Goal: Task Accomplishment & Management: Manage account settings

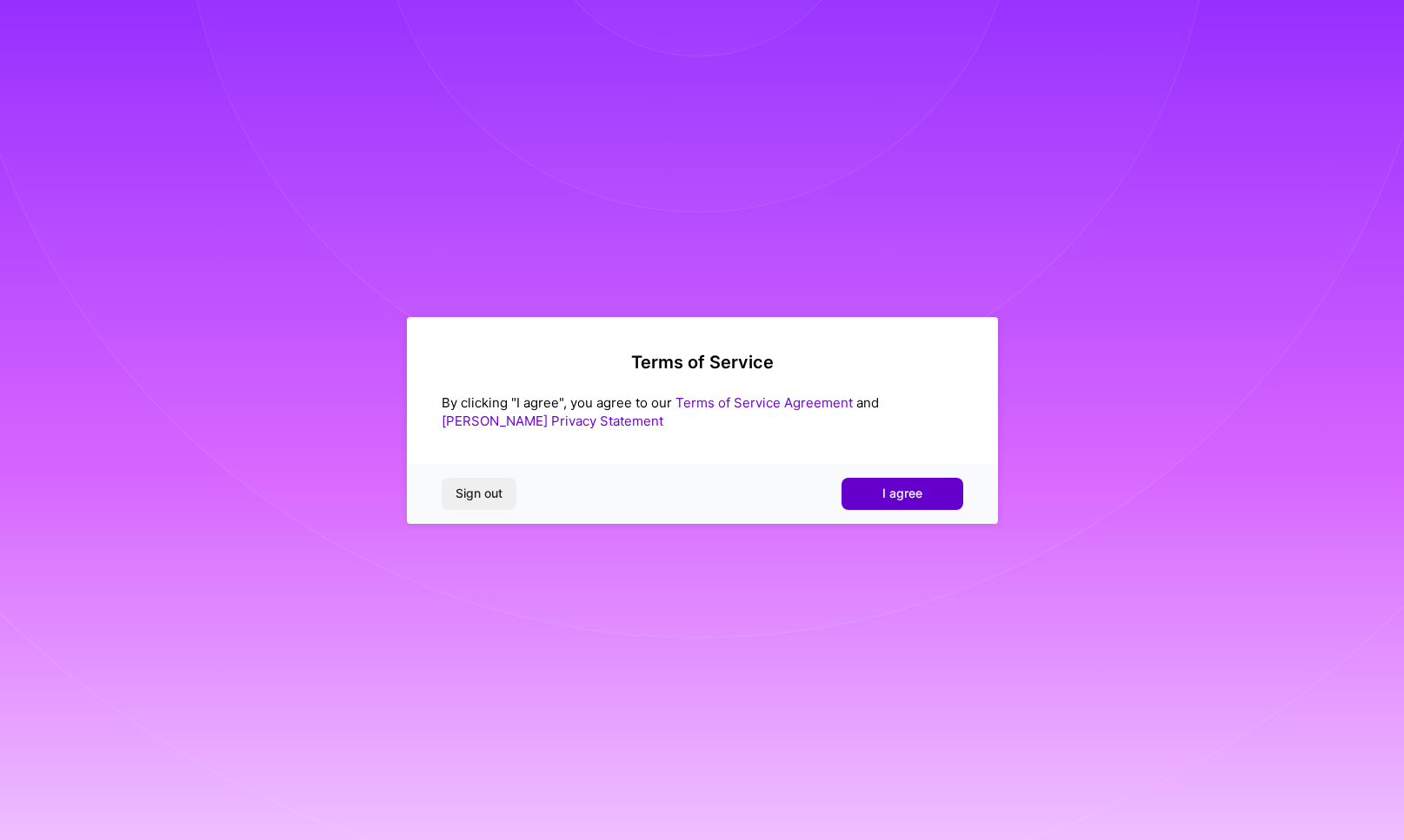
click at [874, 498] on button "I agree" at bounding box center [902, 494] width 122 height 31
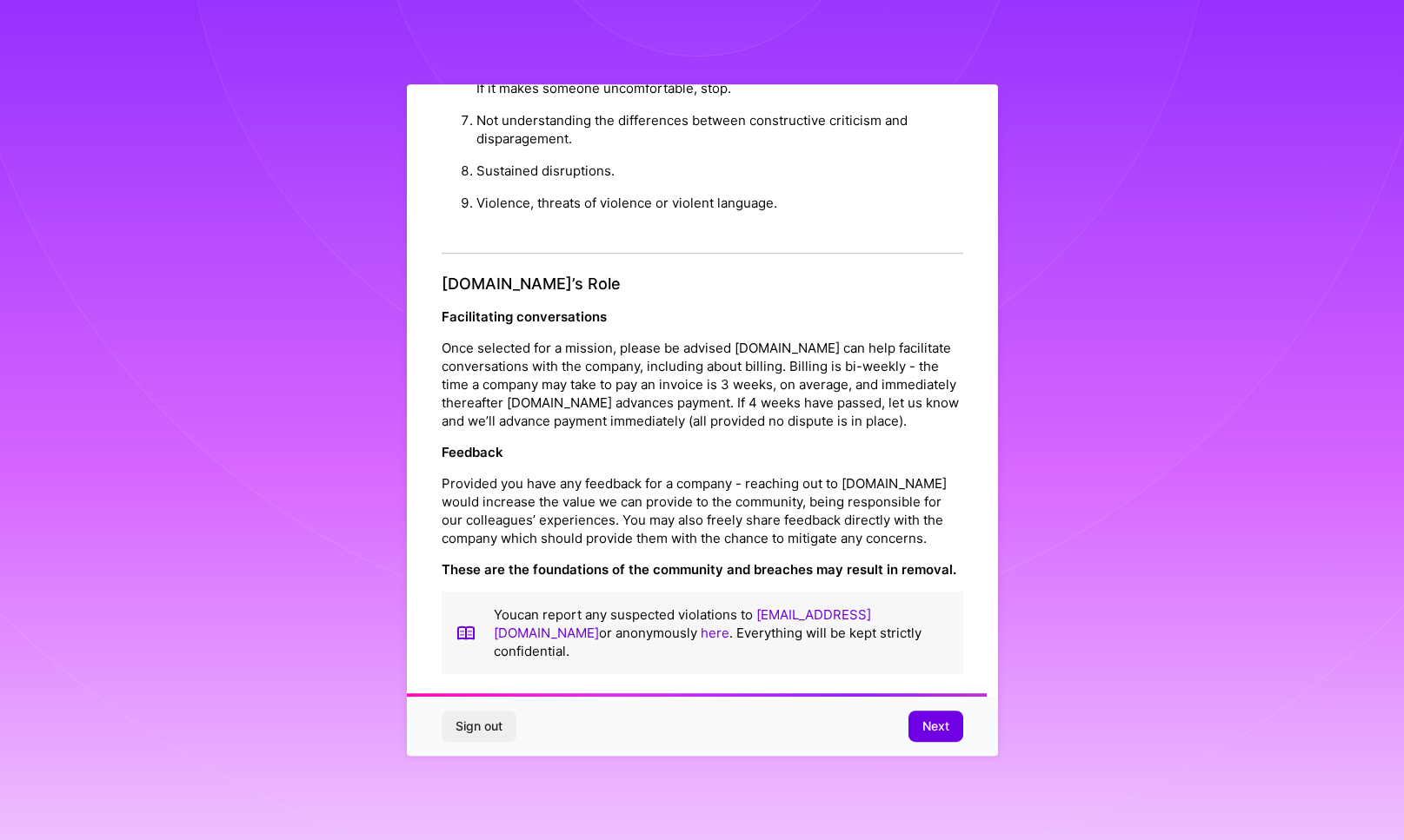
scroll to position [1834, 0]
click at [940, 725] on span "Next" at bounding box center [935, 727] width 27 height 17
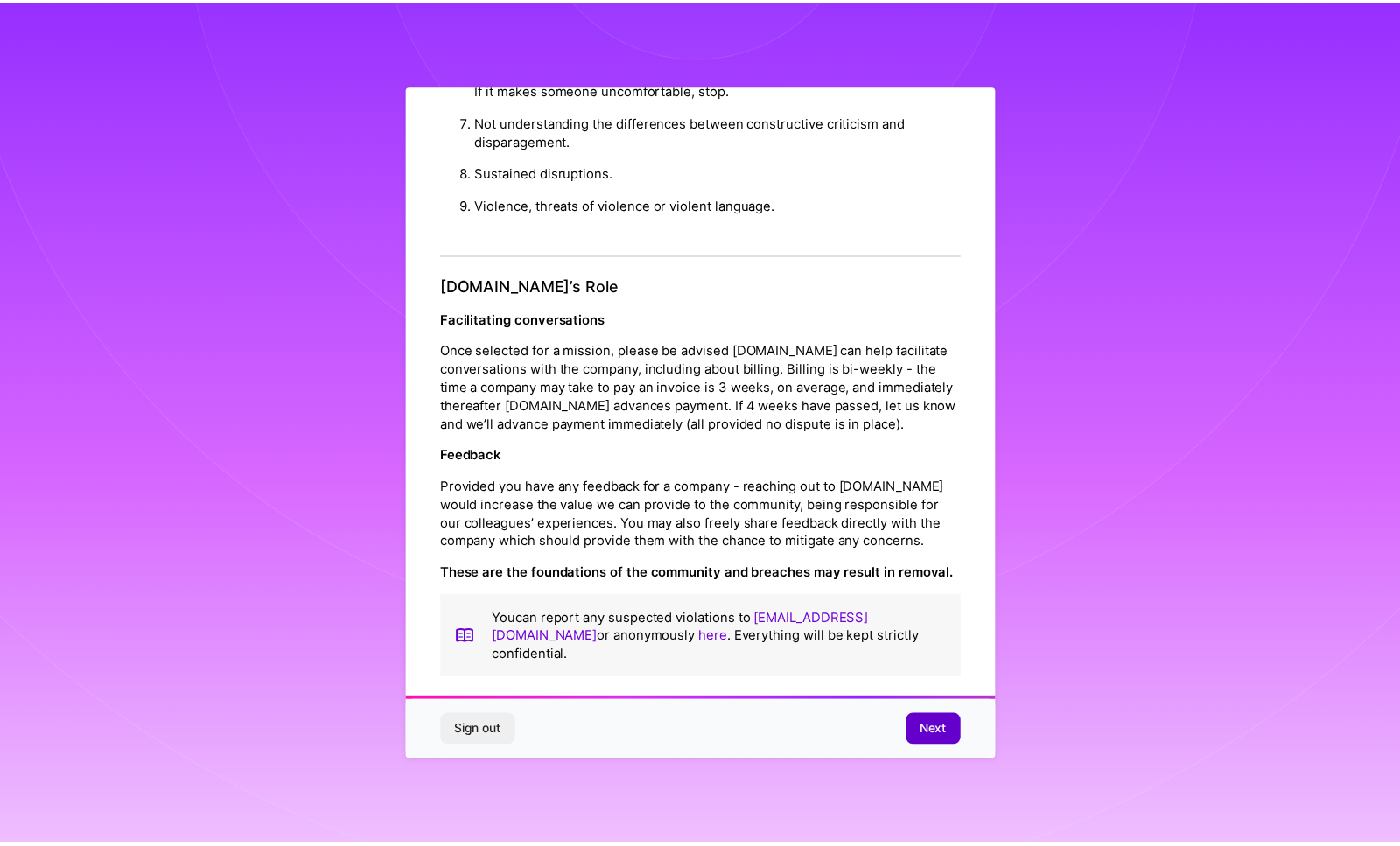
scroll to position [0, 0]
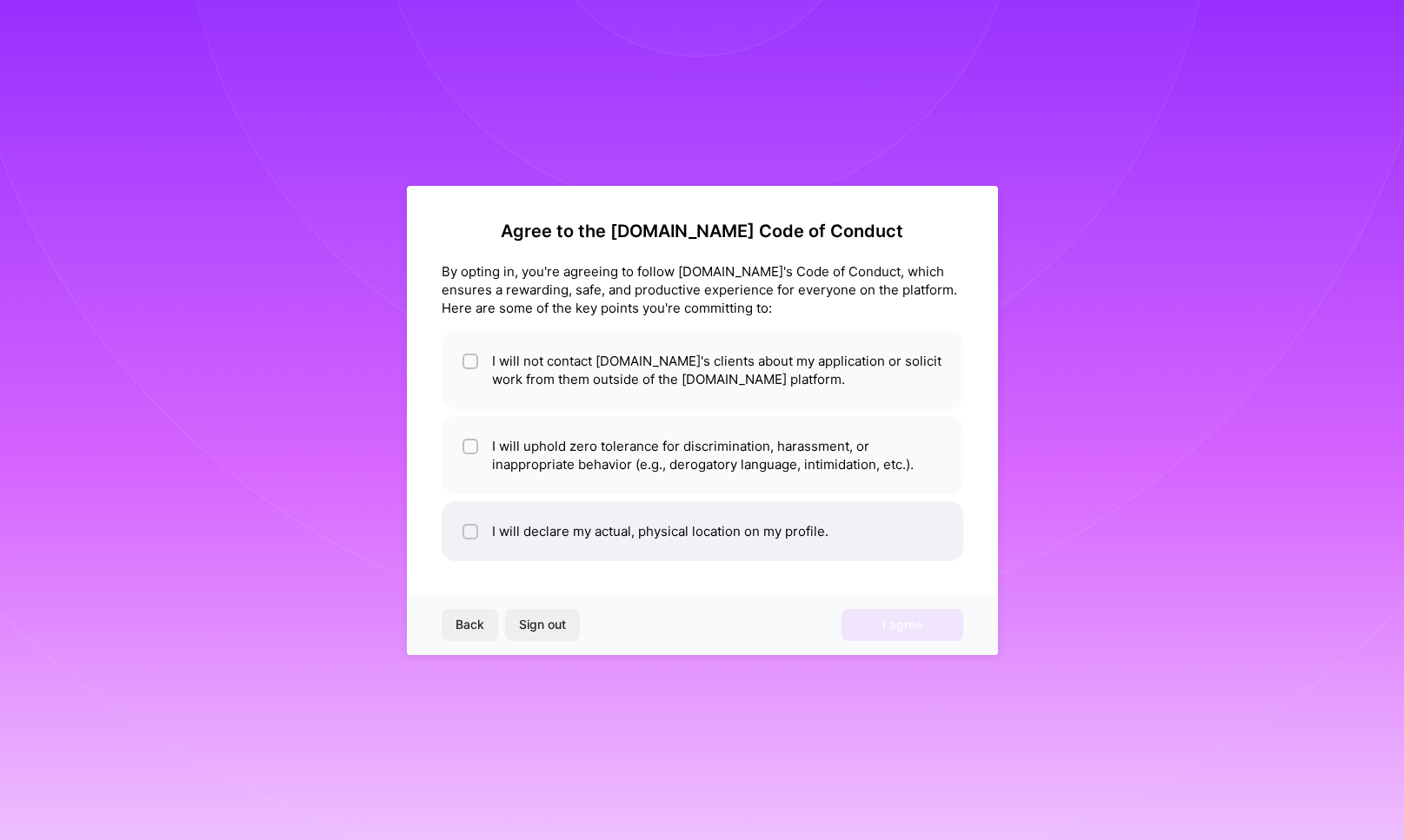
click at [468, 526] on input "checkbox" at bounding box center [472, 532] width 12 height 12
checkbox input "true"
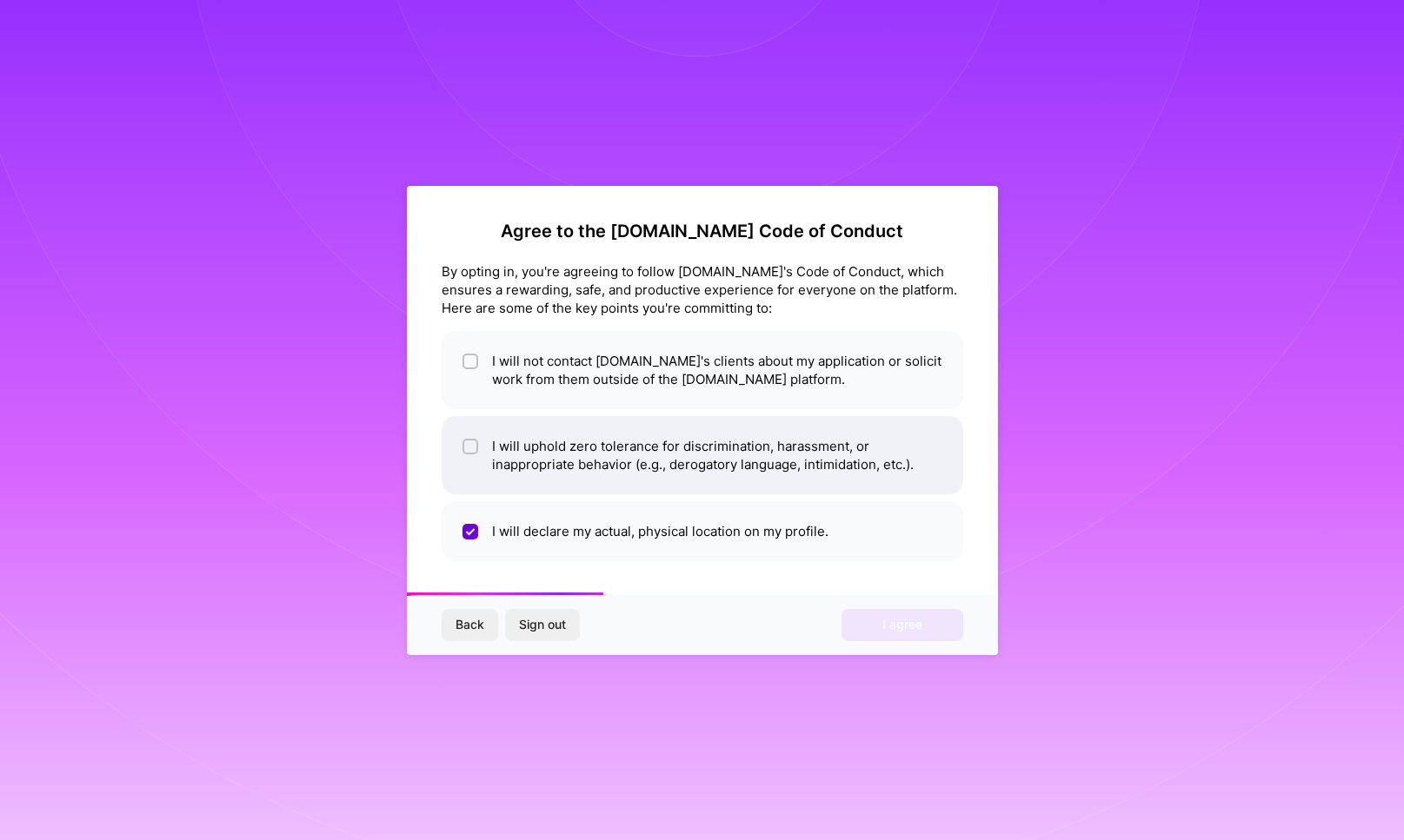
click at [474, 447] on input "checkbox" at bounding box center [472, 448] width 12 height 12
checkbox input "true"
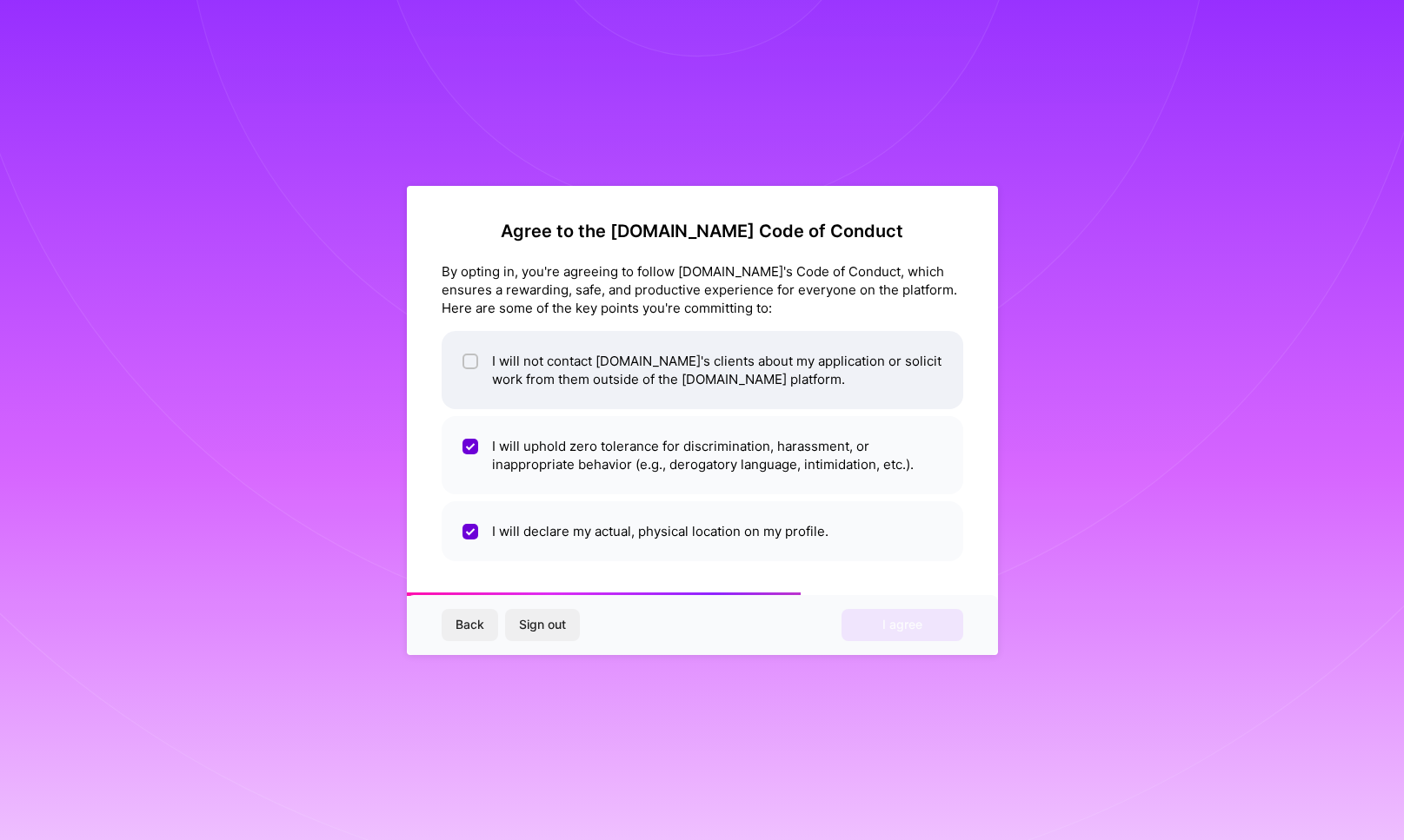
click at [474, 357] on input "checkbox" at bounding box center [472, 362] width 12 height 12
checkbox input "true"
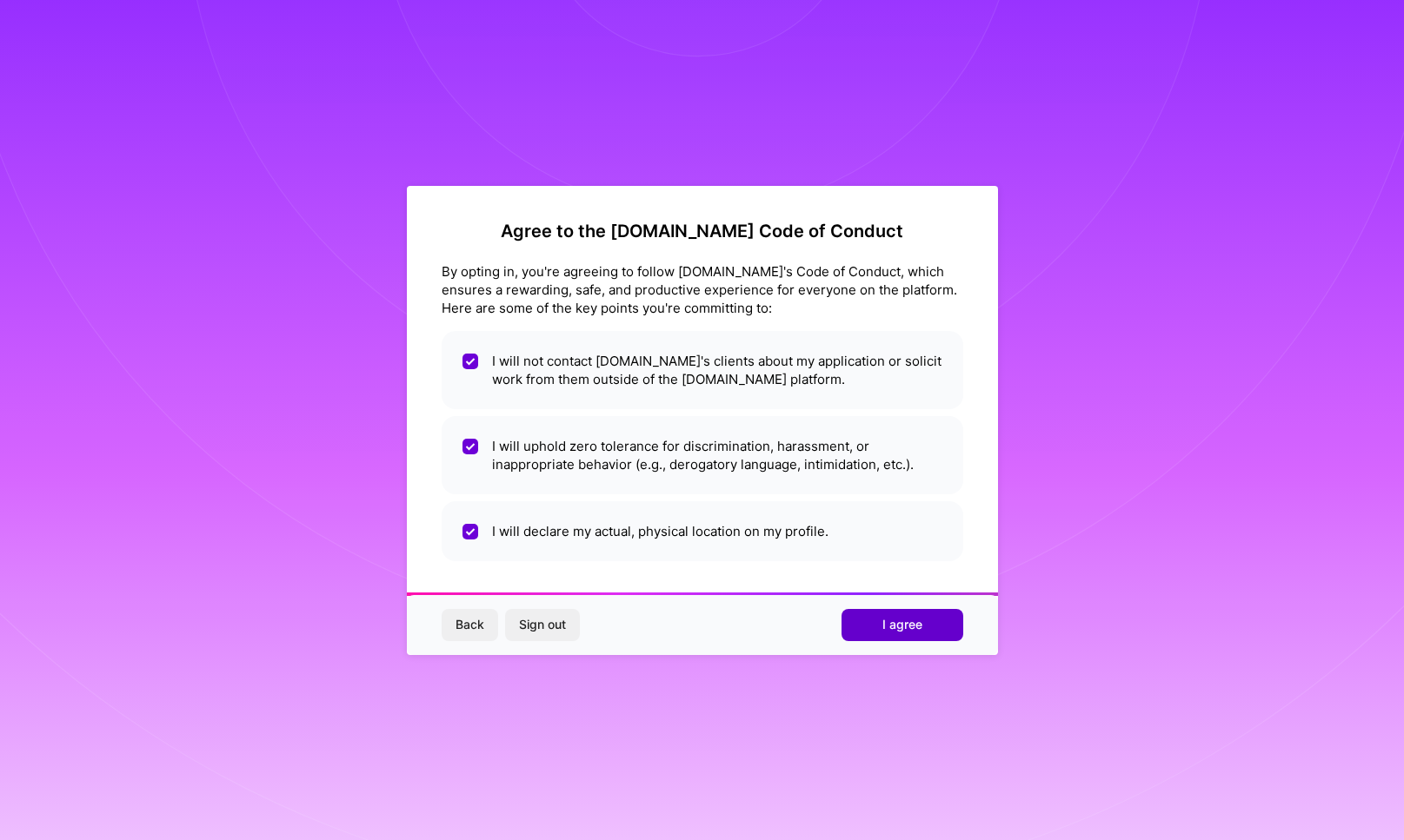
click at [908, 625] on span "I agree" at bounding box center [902, 625] width 40 height 17
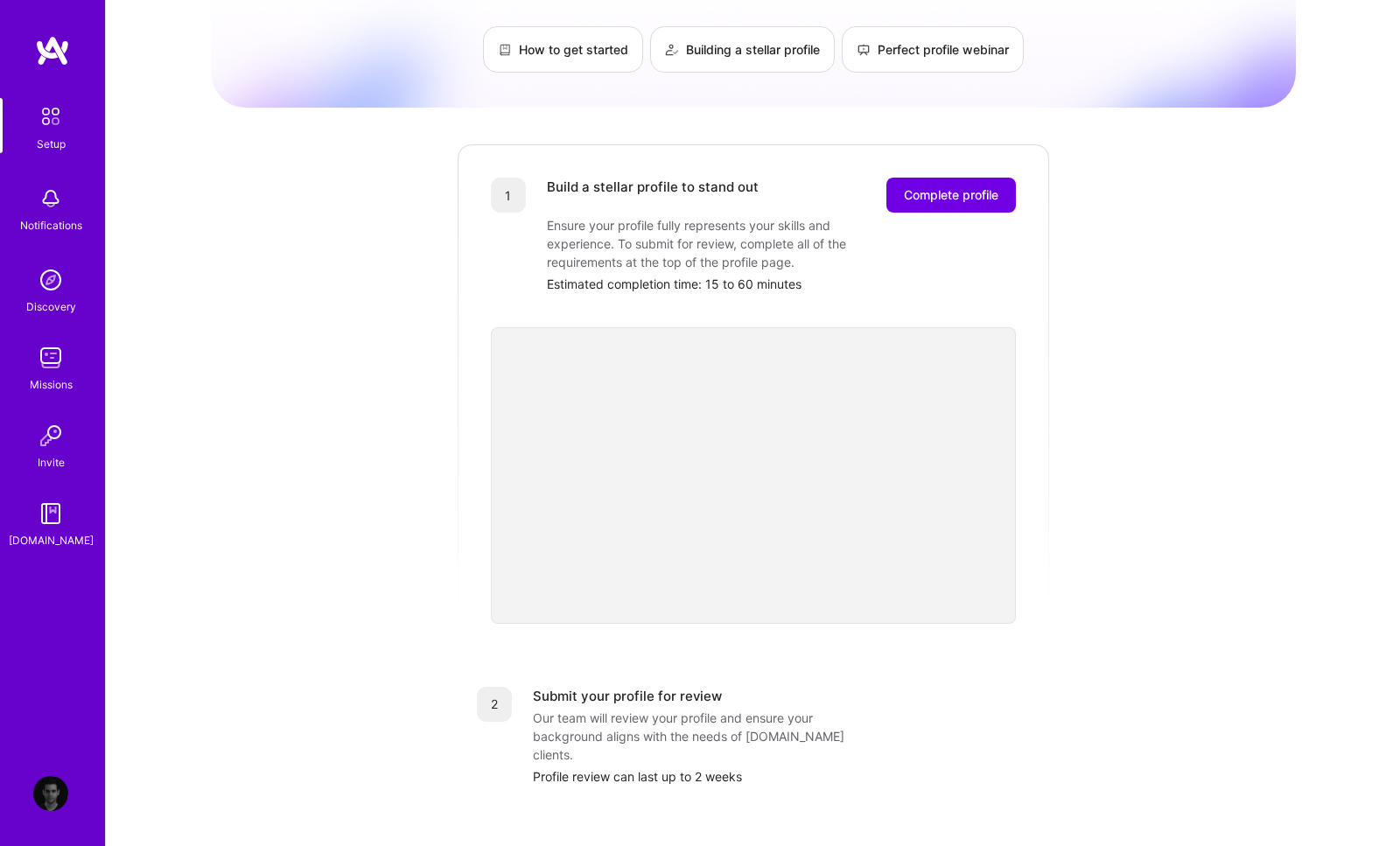
scroll to position [116, 0]
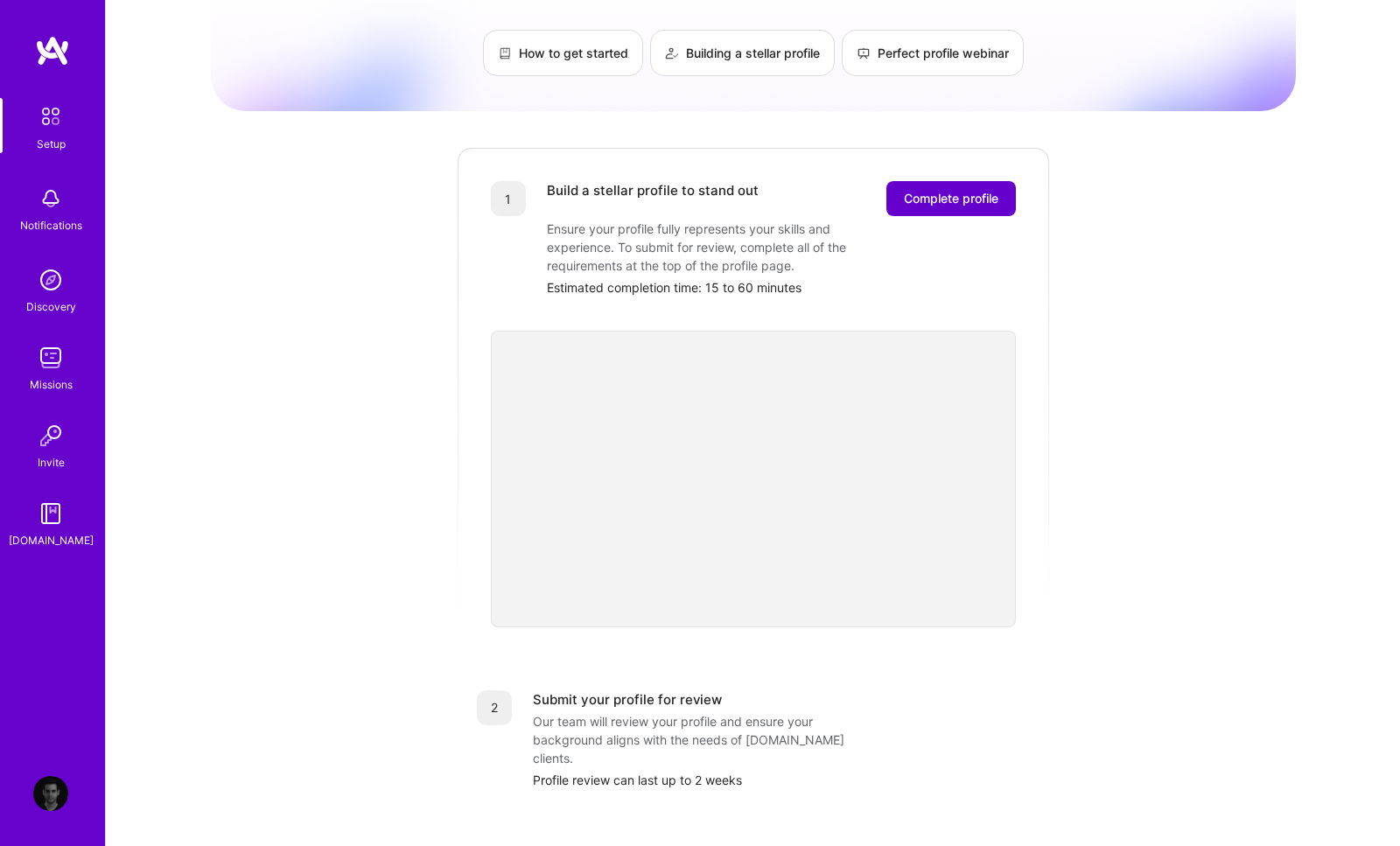
click at [947, 190] on span "Complete profile" at bounding box center [951, 198] width 95 height 18
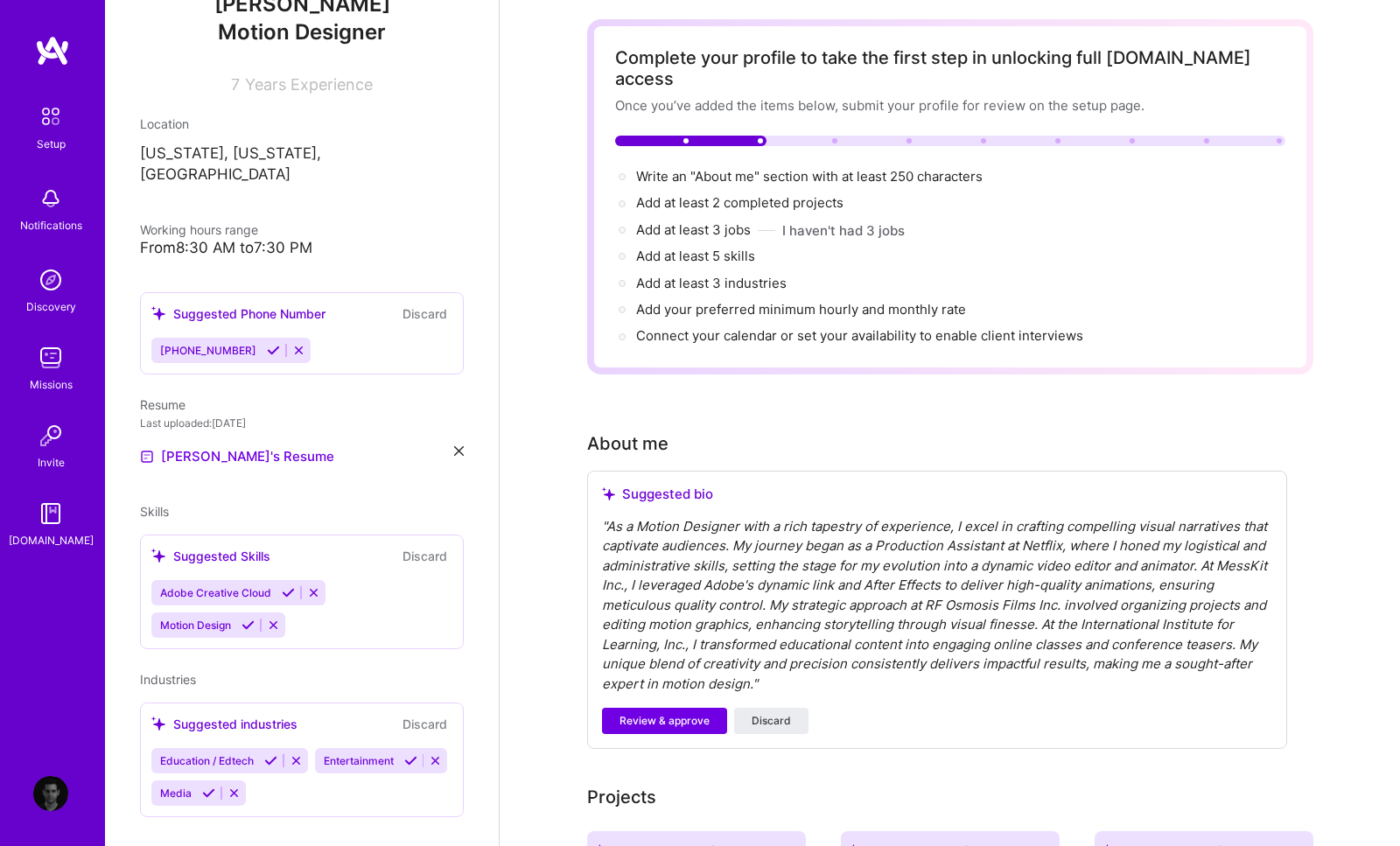
scroll to position [216, 0]
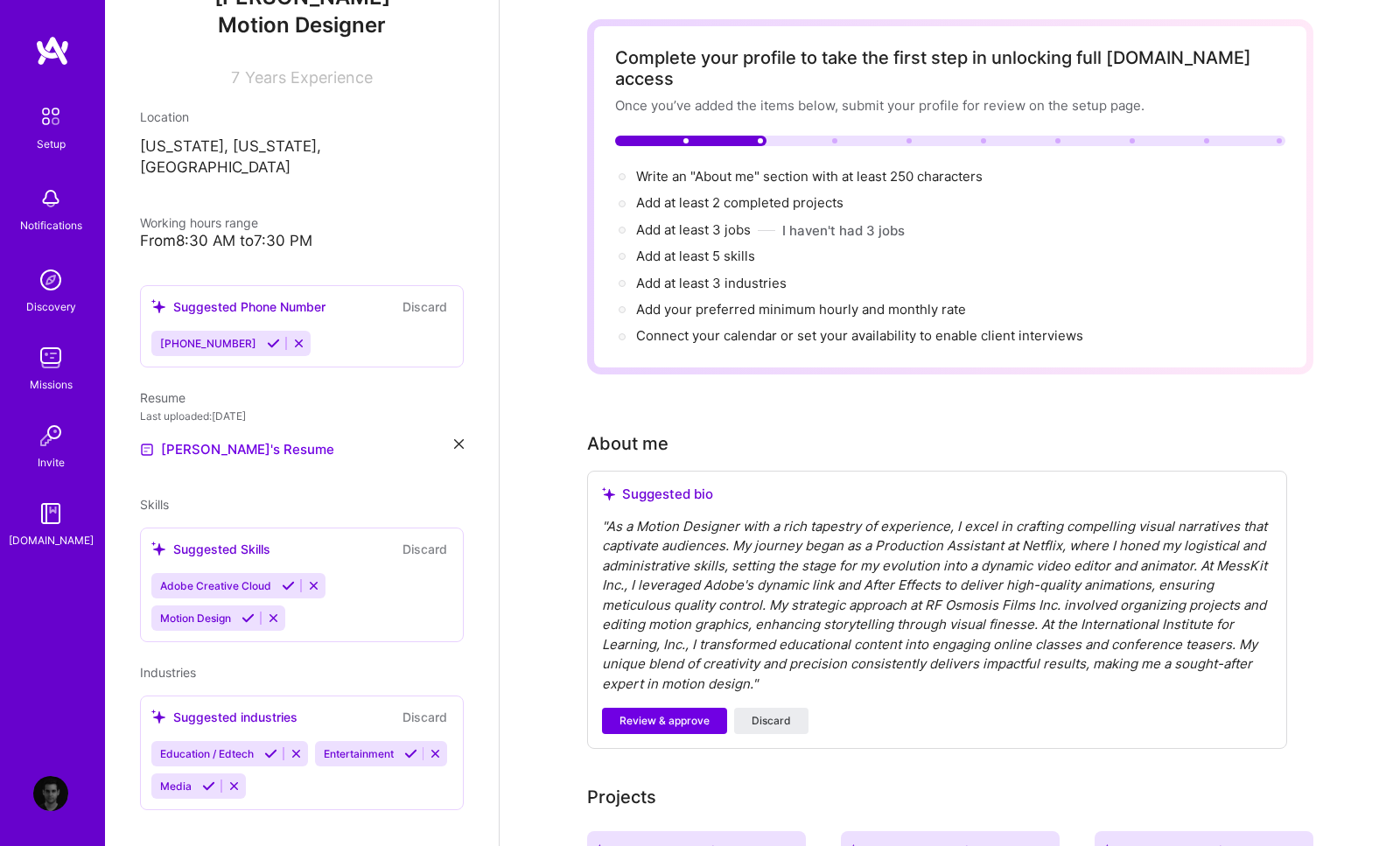
click at [234, 579] on span "Adobe Creative Cloud" at bounding box center [216, 585] width 111 height 13
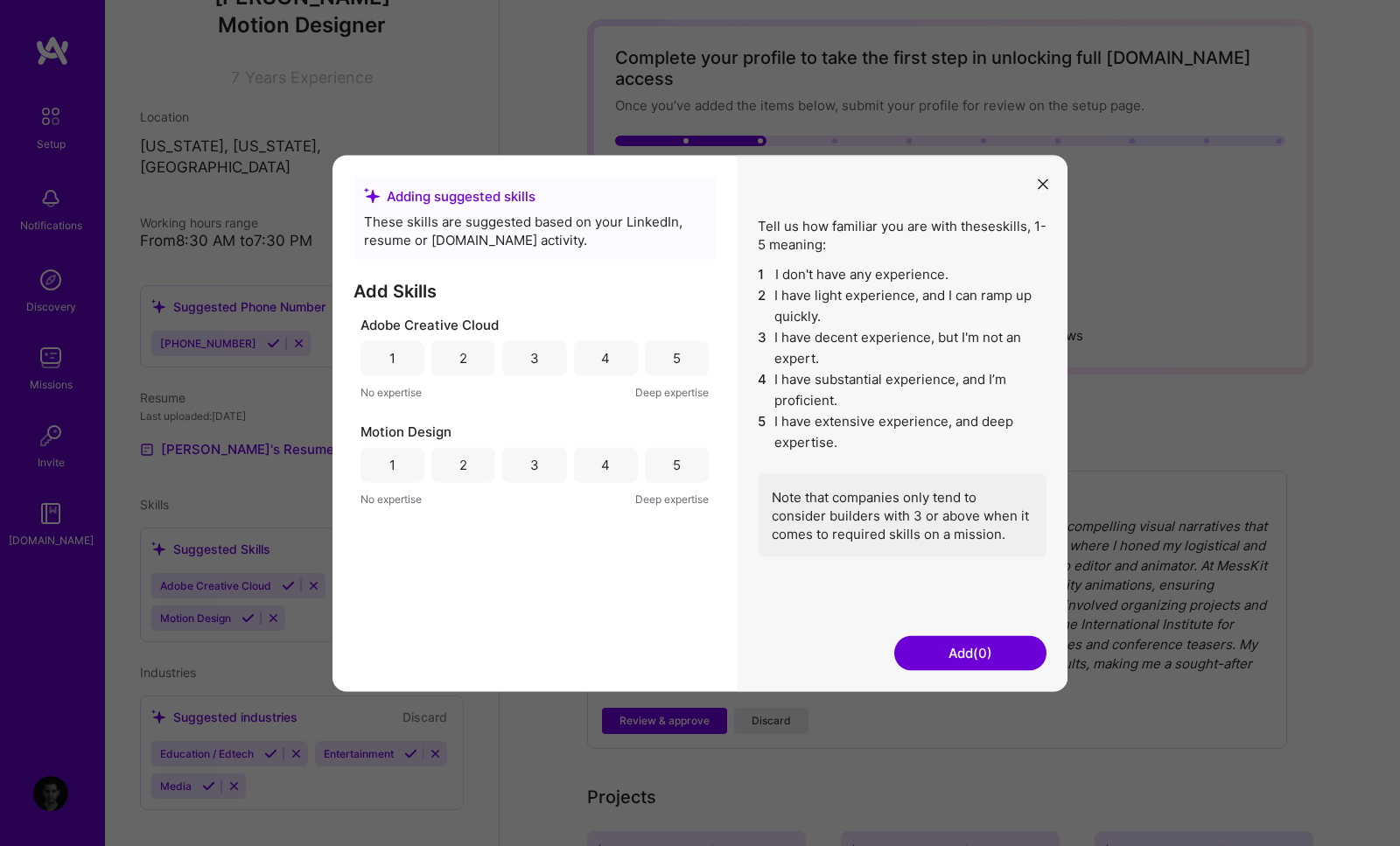
scroll to position [76, 0]
click at [594, 362] on div "4" at bounding box center [605, 358] width 64 height 35
click at [607, 484] on div "Motion Design 1 2 3 4 5 No expertise Deep expertise" at bounding box center [534, 465] width 348 height 86
click at [596, 470] on div "4" at bounding box center [605, 465] width 64 height 35
click at [918, 652] on button "Add (2)" at bounding box center [970, 653] width 153 height 35
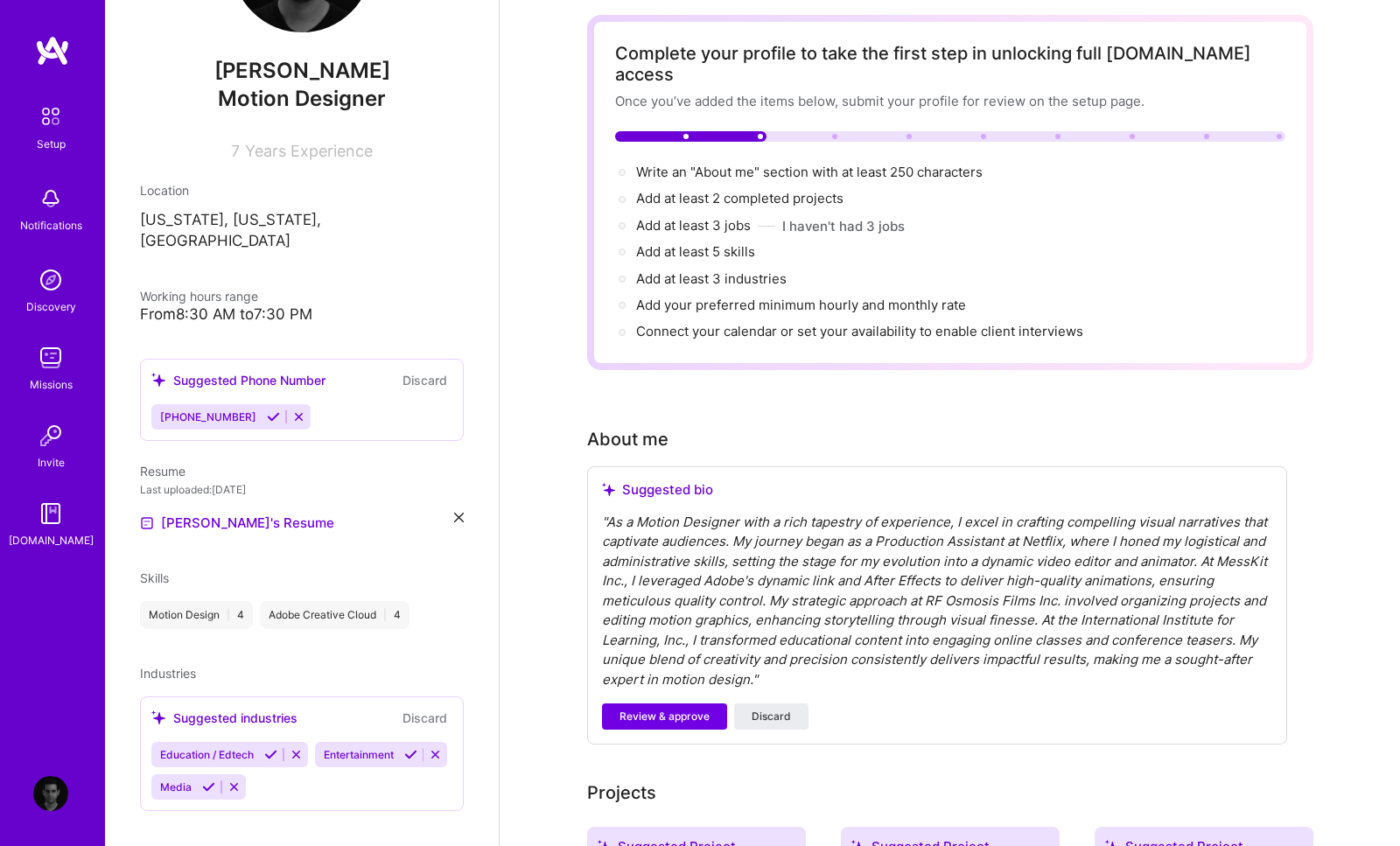
scroll to position [142, 0]
click at [234, 749] on span "Education / Edtech" at bounding box center [207, 756] width 94 height 13
click at [274, 749] on icon at bounding box center [270, 756] width 13 height 13
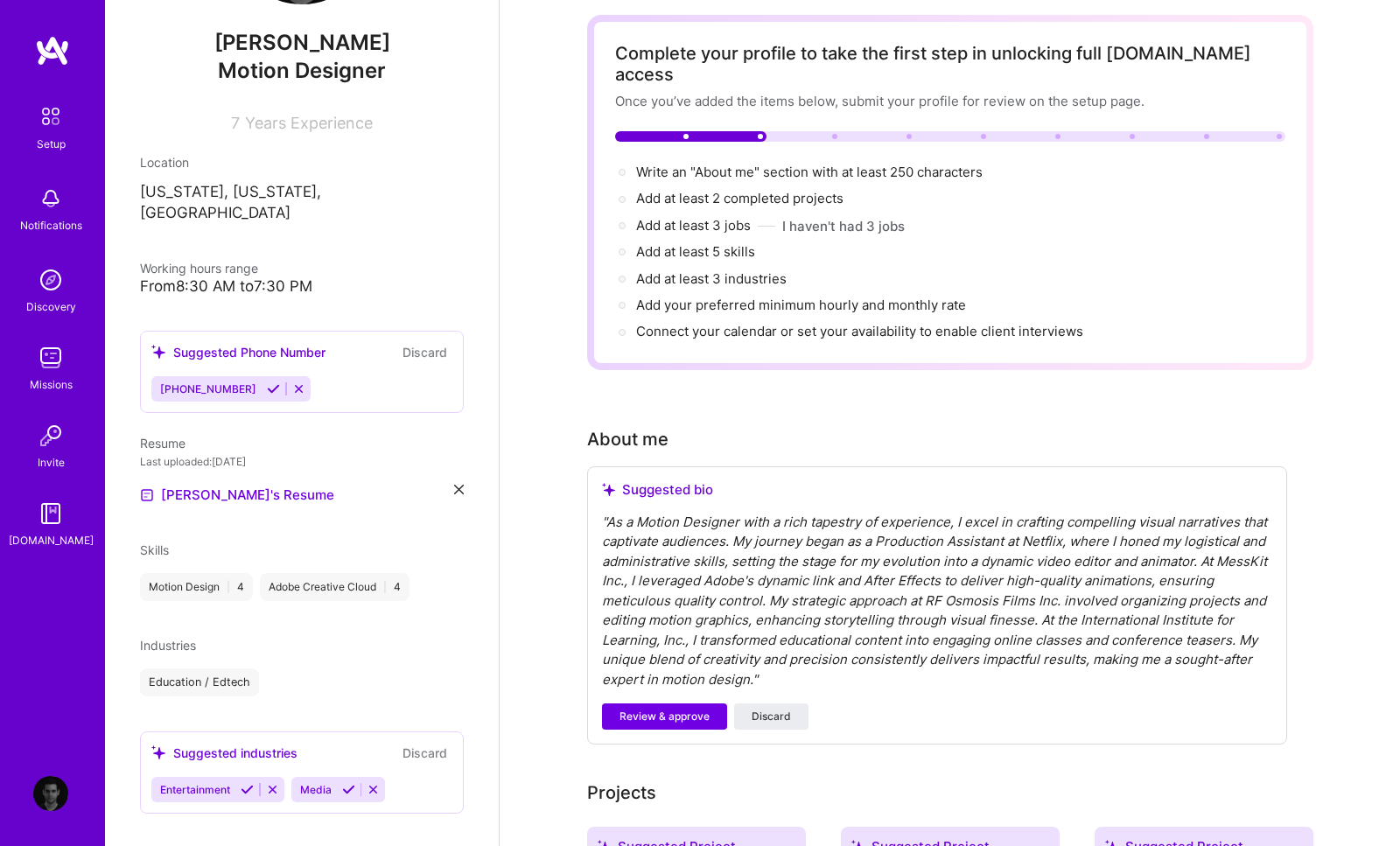
scroll to position [173, 0]
click at [241, 781] on icon at bounding box center [246, 787] width 13 height 13
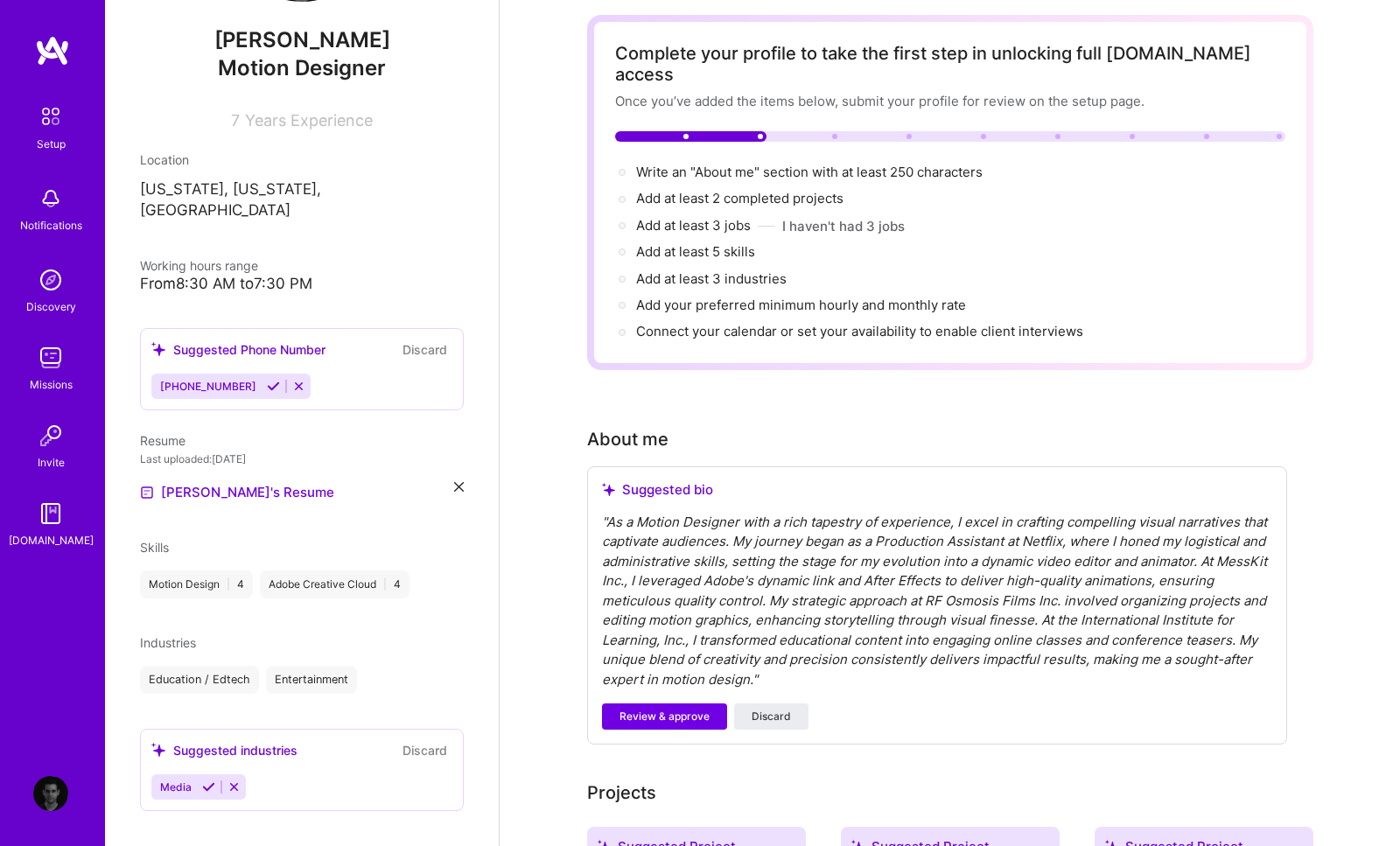
click at [209, 781] on icon at bounding box center [208, 787] width 13 height 13
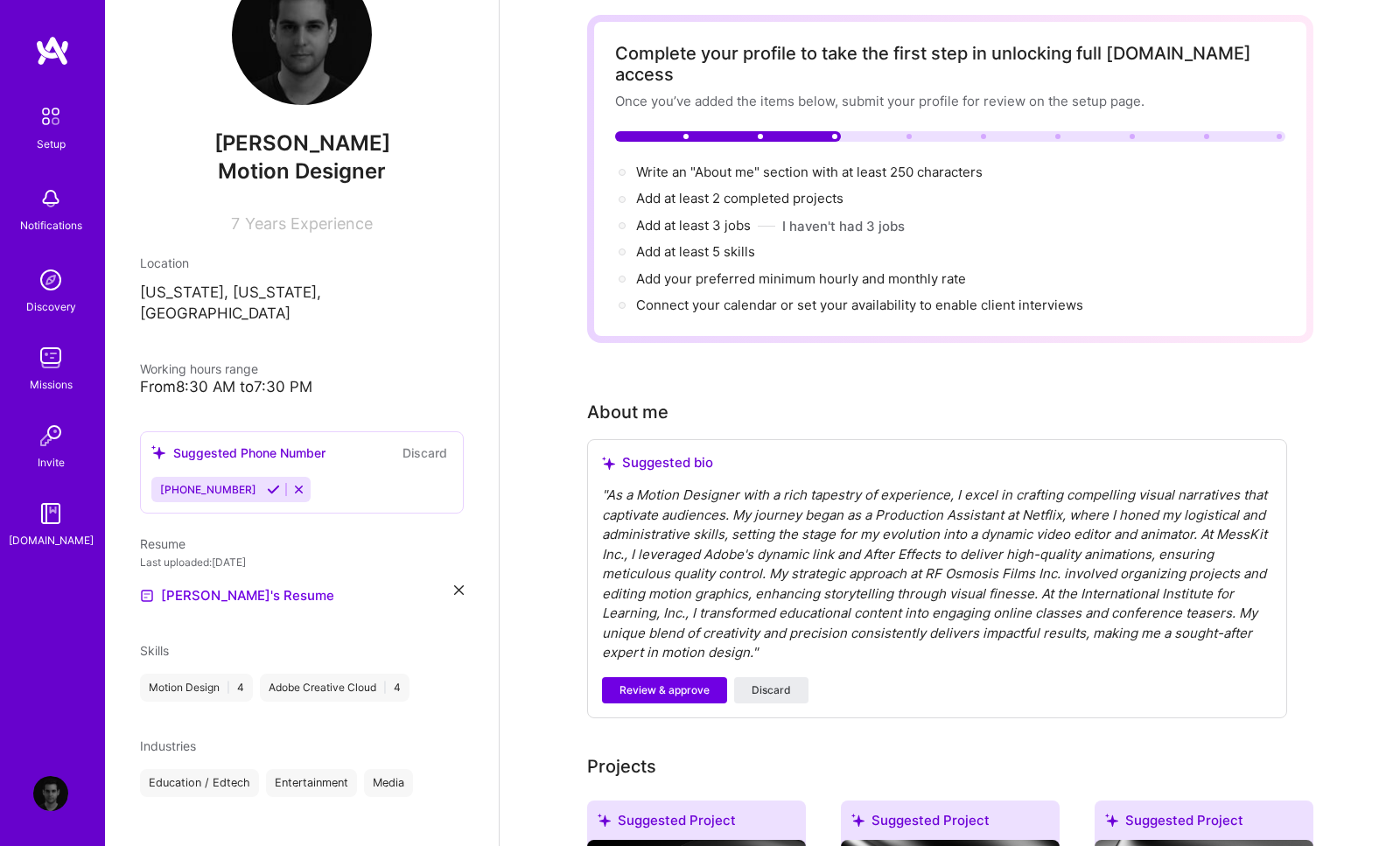
click at [437, 742] on div "Industries Education / Edtech Entertainment Media" at bounding box center [302, 767] width 324 height 61
click at [176, 739] on span "Industries" at bounding box center [168, 746] width 56 height 15
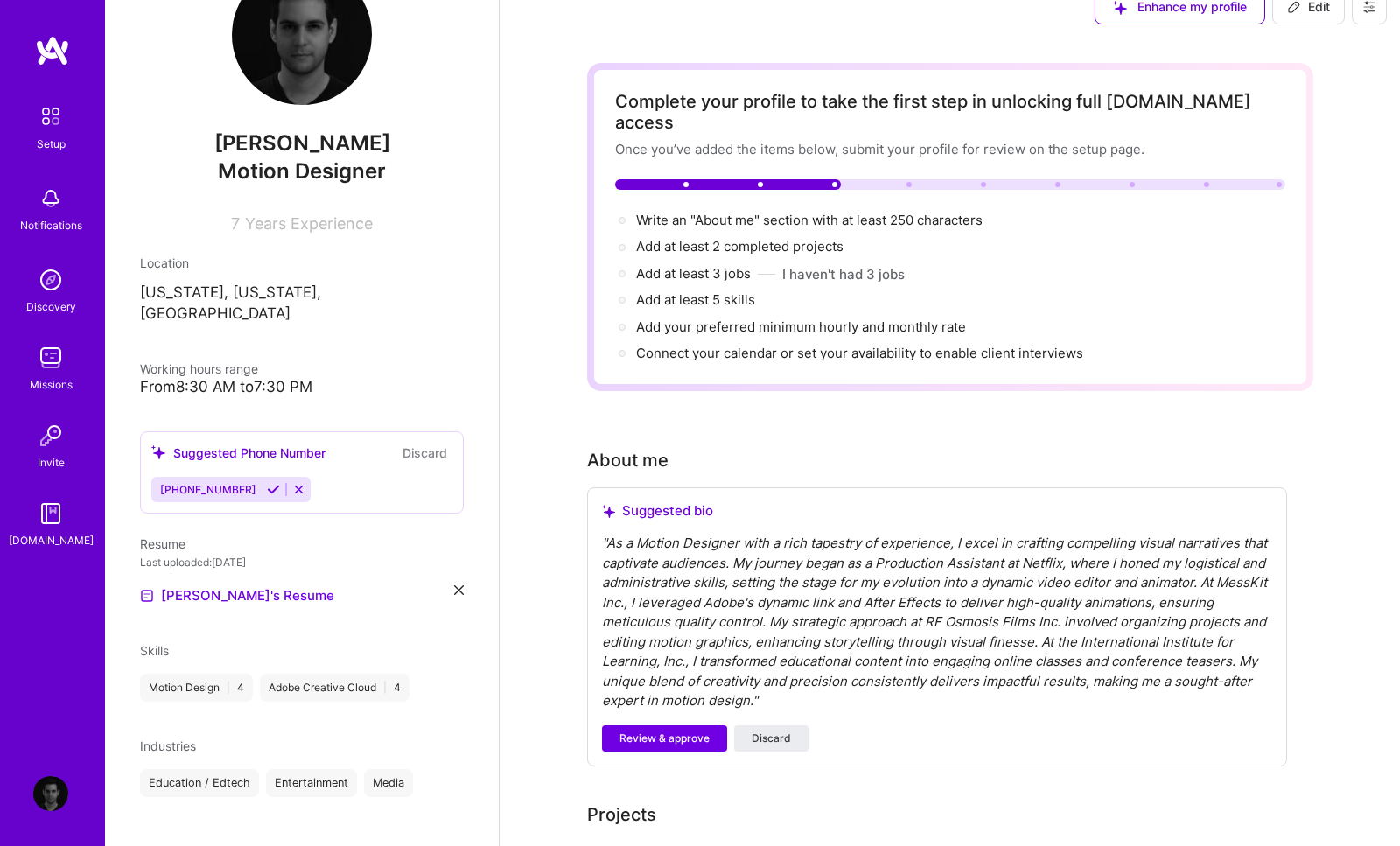
scroll to position [0, 0]
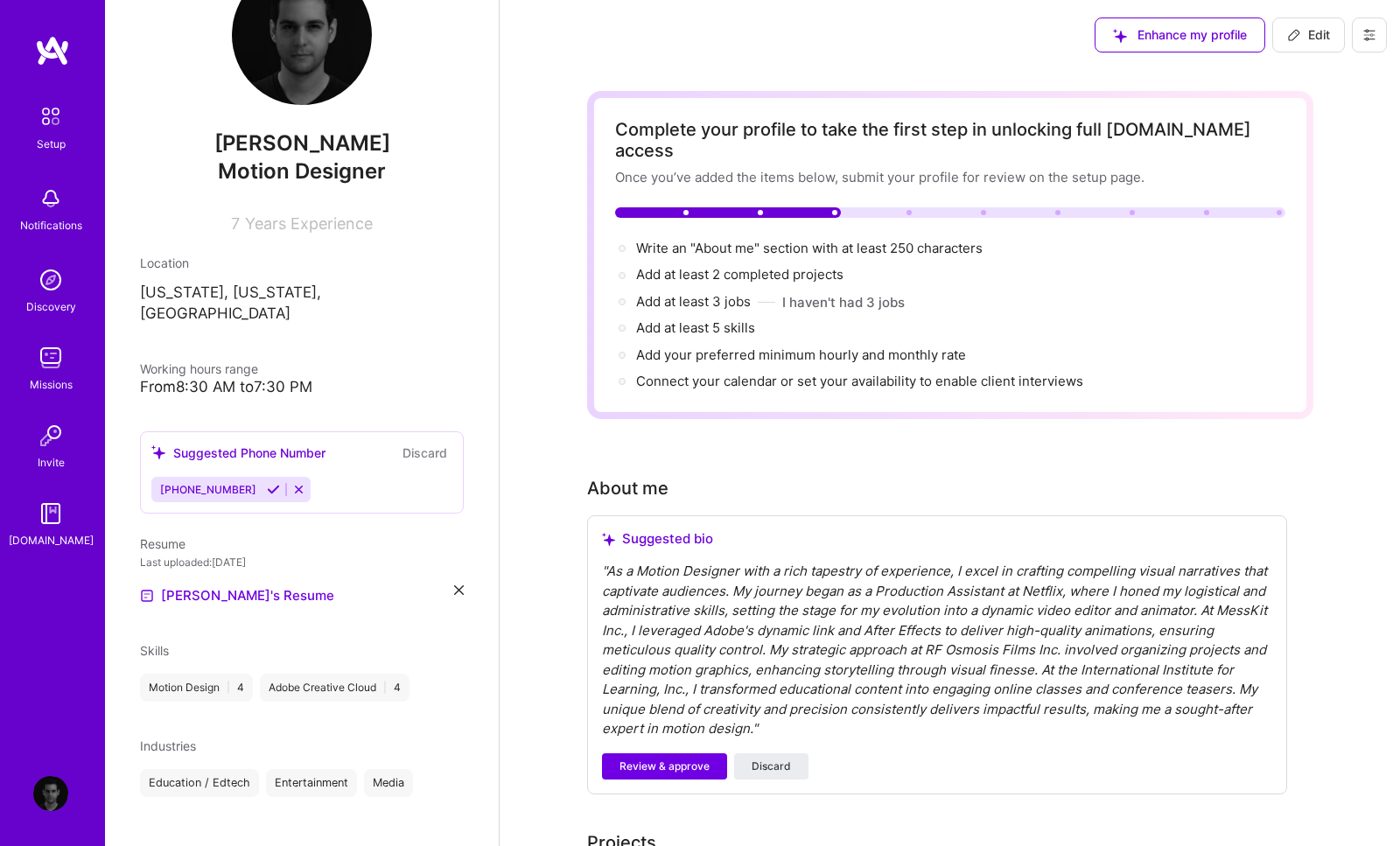
click at [647, 562] on div "" As a Motion Designer with a rich tapestry of experience, I excel in crafting …" at bounding box center [937, 650] width 670 height 177
drag, startPoint x: 642, startPoint y: 552, endPoint x: 653, endPoint y: 558, distance: 12.5
click at [645, 562] on div "" As a Motion Designer with a rich tapestry of experience, I excel in crafting …" at bounding box center [937, 650] width 670 height 177
click at [642, 562] on div "" As a Motion Designer with a rich tapestry of experience, I excel in crafting …" at bounding box center [937, 650] width 670 height 177
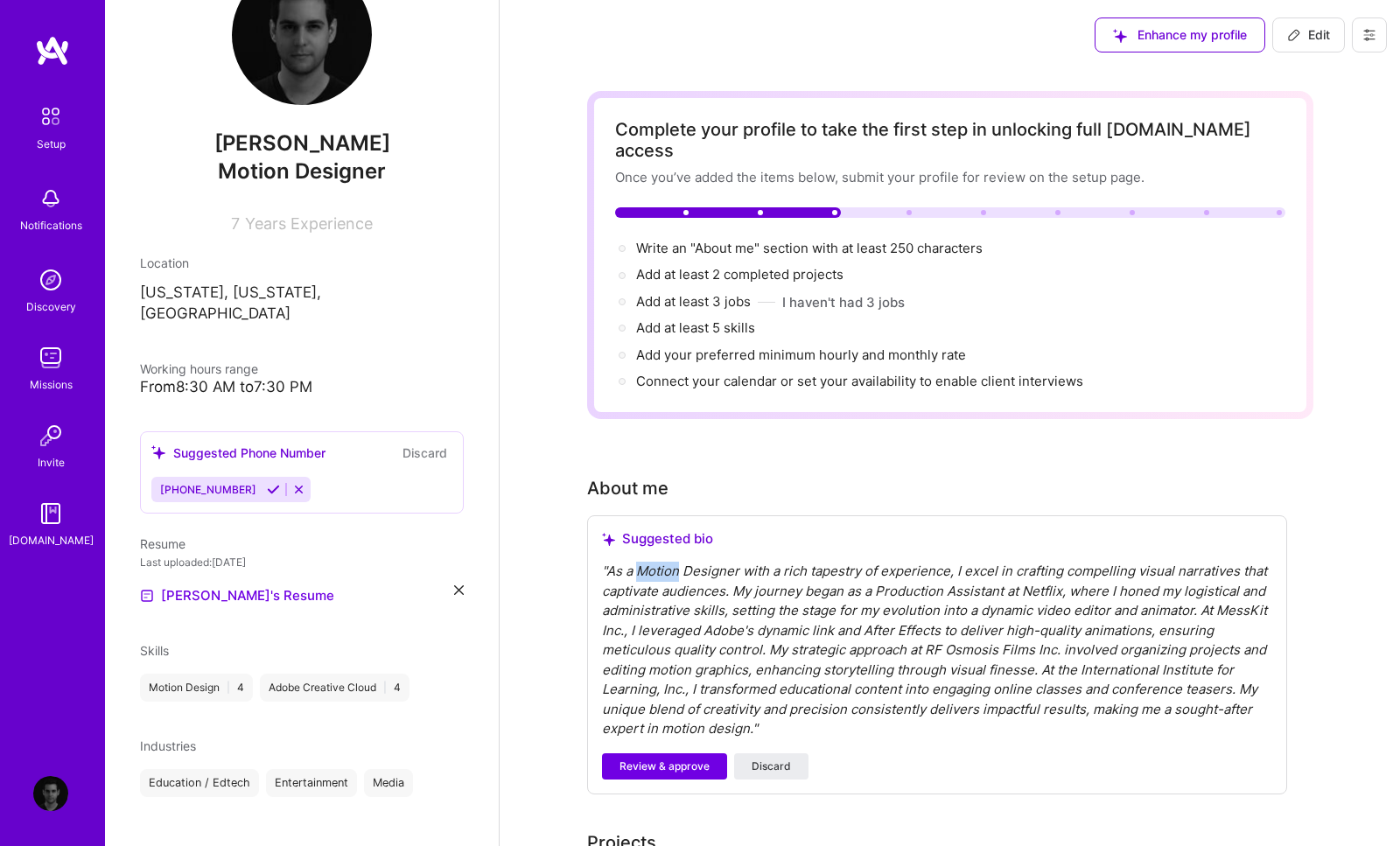
click at [639, 562] on div "" As a Motion Designer with a rich tapestry of experience, I excel in crafting …" at bounding box center [937, 650] width 670 height 177
click at [636, 562] on div "" As a Motion Designer with a rich tapestry of experience, I excel in crafting …" at bounding box center [937, 650] width 670 height 177
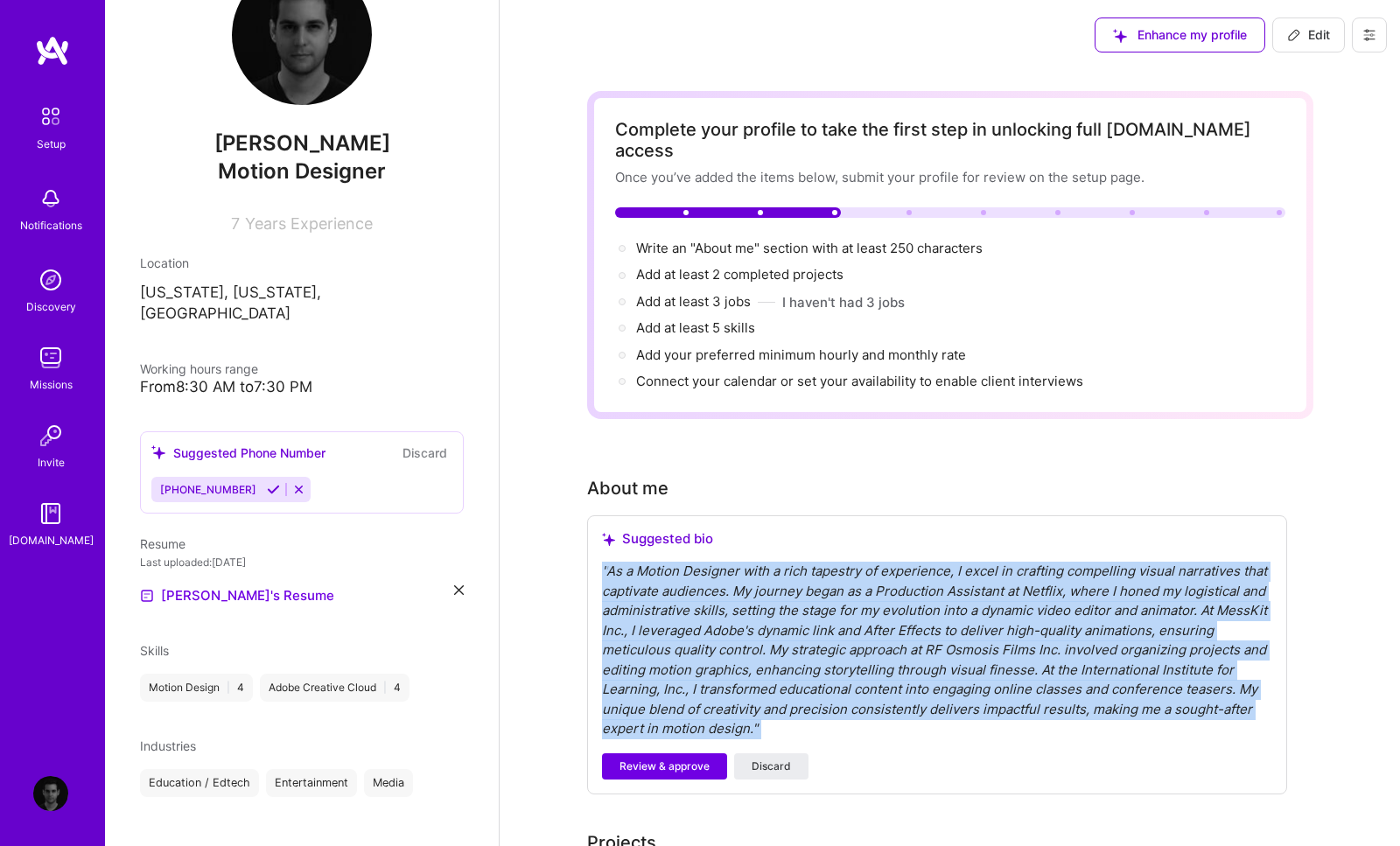
click at [636, 562] on div "" As a Motion Designer with a rich tapestry of experience, I excel in crafting …" at bounding box center [937, 650] width 670 height 177
click at [681, 565] on div "" As a Motion Designer with a rich tapestry of experience, I excel in crafting …" at bounding box center [937, 650] width 670 height 177
drag, startPoint x: 762, startPoint y: 713, endPoint x: 600, endPoint y: 552, distance: 228.4
click at [600, 552] on div "Suggested bio " As a Motion Designer with a rich tapestry of experience, I exce…" at bounding box center [937, 655] width 700 height 279
copy div "" As a Motion Designer with a rich tapestry of experience, I excel in crafting …"
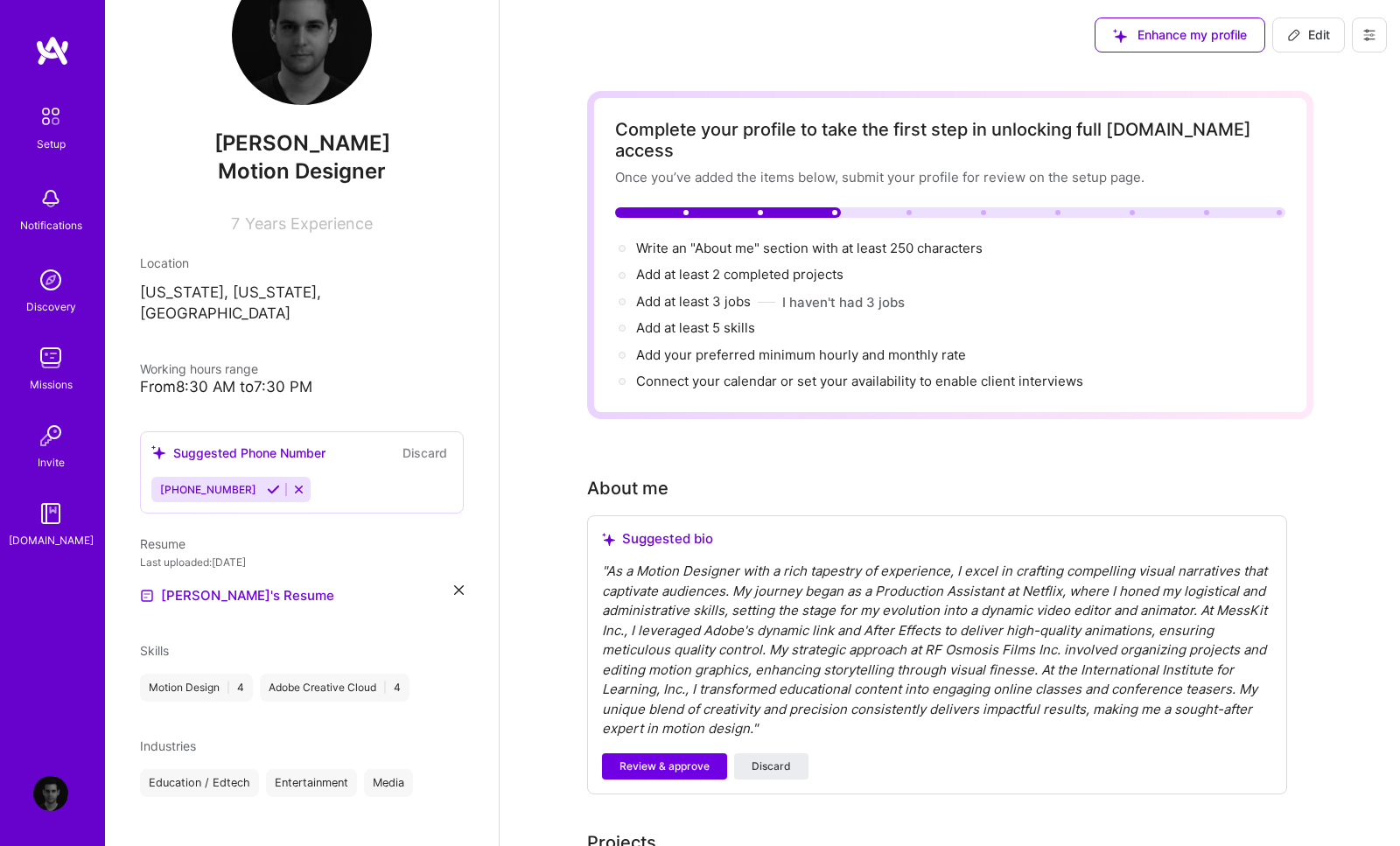
click at [797, 530] on div "Suggested bio" at bounding box center [937, 539] width 670 height 18
click at [656, 759] on span "Review & approve" at bounding box center [664, 767] width 90 height 16
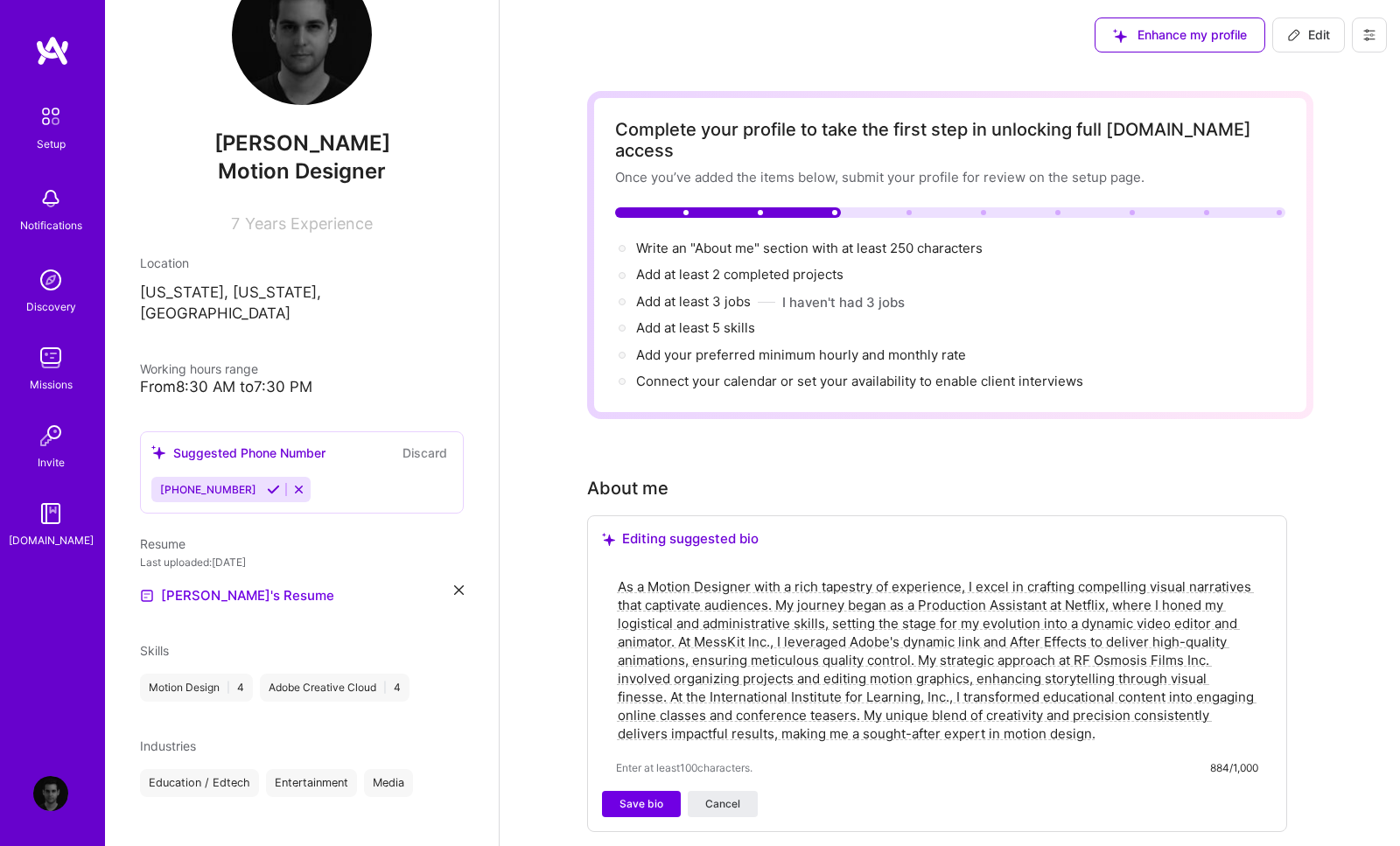
drag, startPoint x: 647, startPoint y: 565, endPoint x: 658, endPoint y: 599, distance: 35.7
click at [647, 576] on textarea "As a Motion Designer with a rich tapestry of experience, I excel in crafting co…" at bounding box center [937, 660] width 642 height 168
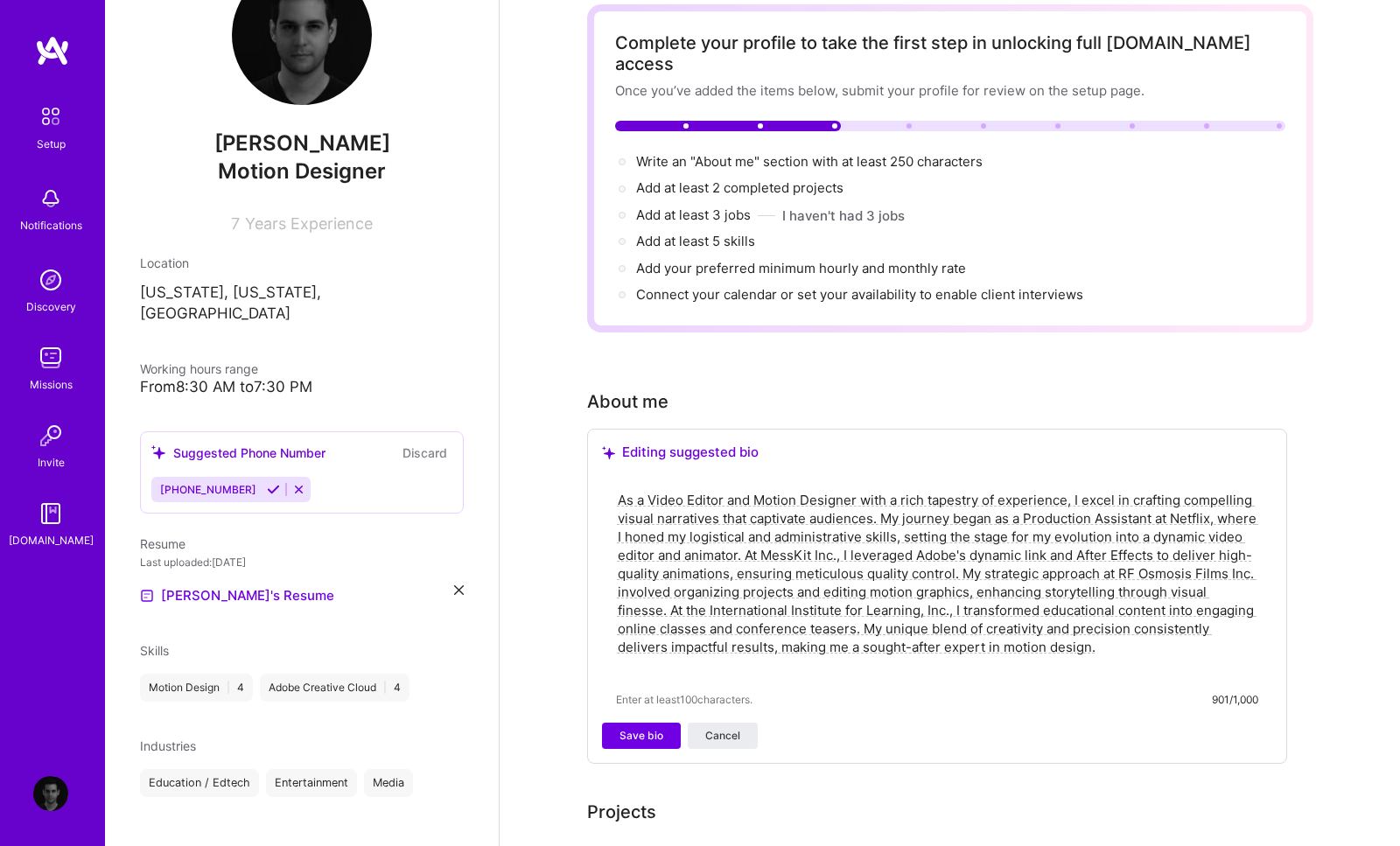
scroll to position [79, 0]
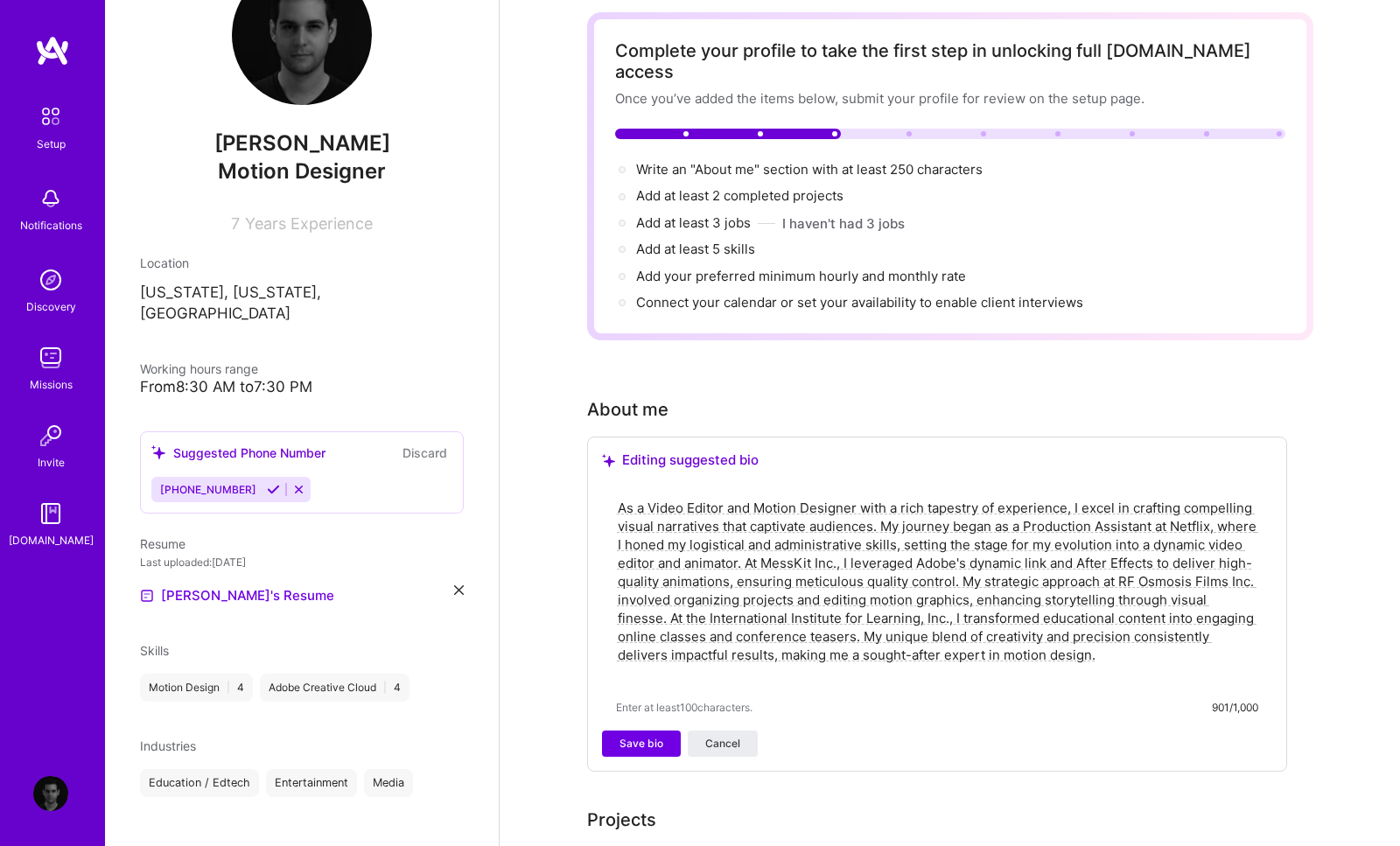
click at [1026, 502] on textarea "As a Video Editor and Motion Designer with a rich tapestry of experience, I exc…" at bounding box center [937, 590] width 642 height 187
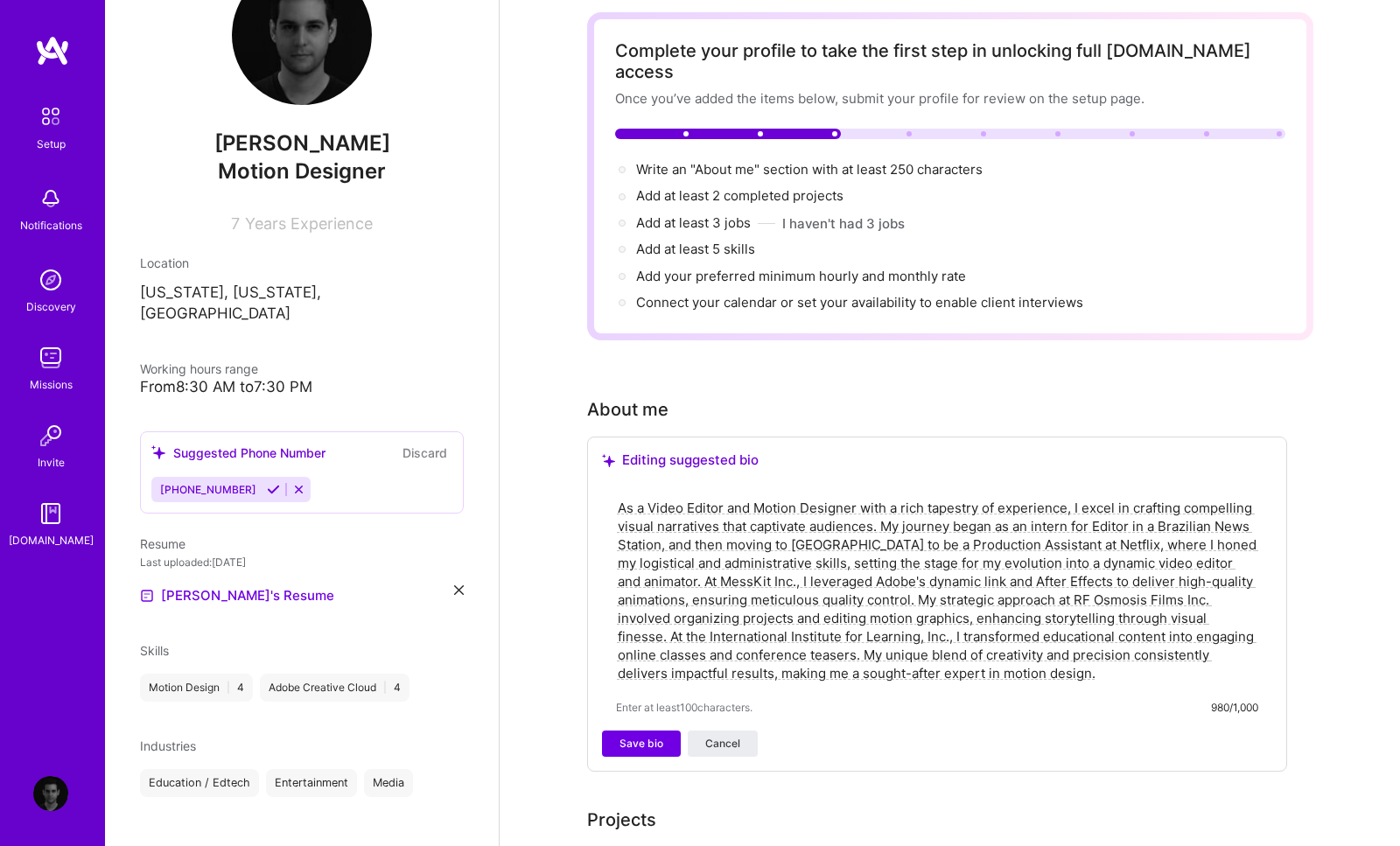
click at [1099, 505] on textarea "As a Video Editor and Motion Designer with a rich tapestry of experience, I exc…" at bounding box center [937, 590] width 642 height 187
click at [1091, 501] on textarea "As a Video Editor and Motion Designer with a rich tapestry of experience, I exc…" at bounding box center [937, 590] width 642 height 187
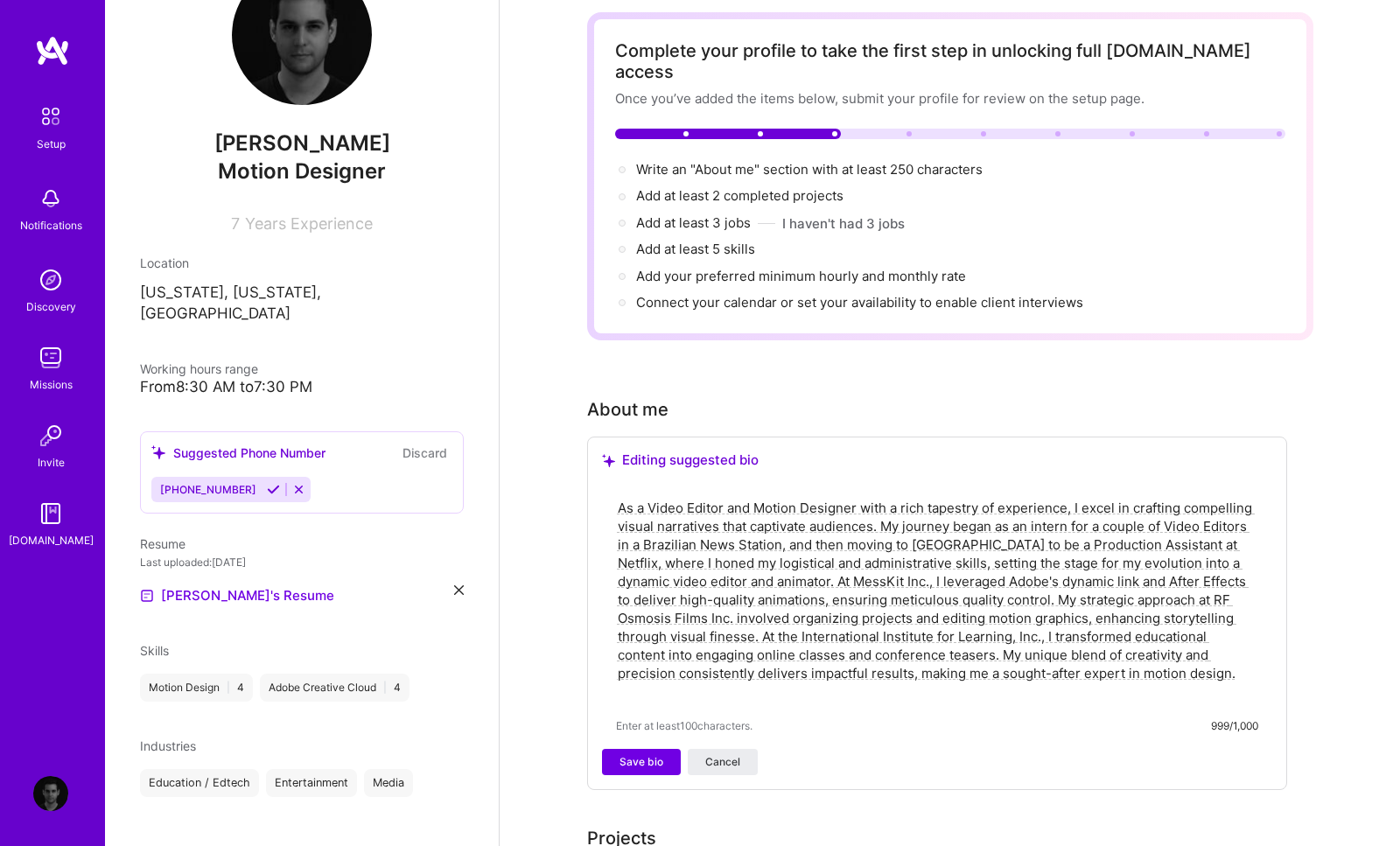
scroll to position [78, 0]
type textarea "As a Video Editor and Motion Designer with a rich tapestry of experience, I exc…"
click at [623, 756] on span "Save bio" at bounding box center [641, 764] width 44 height 16
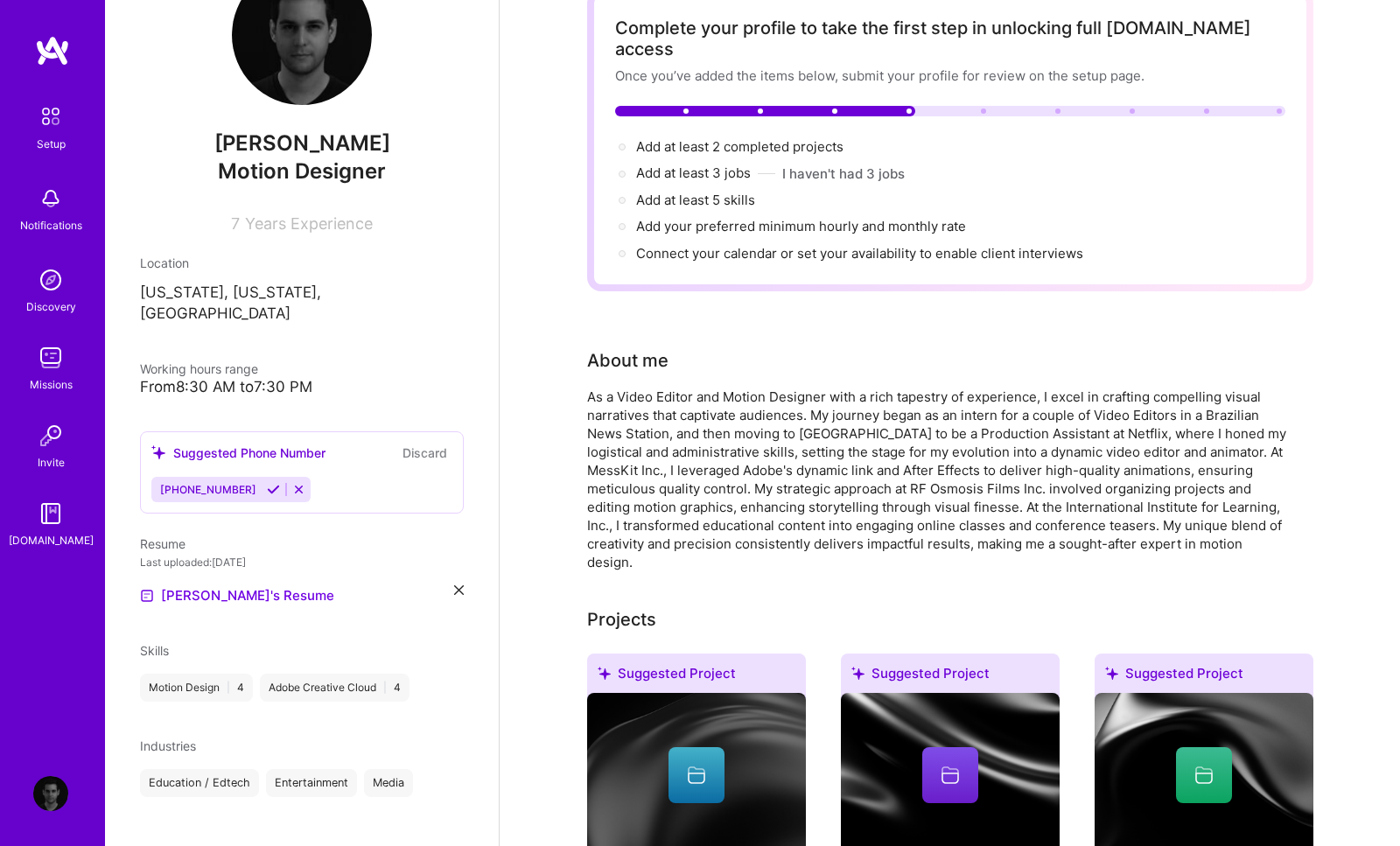
scroll to position [0, 0]
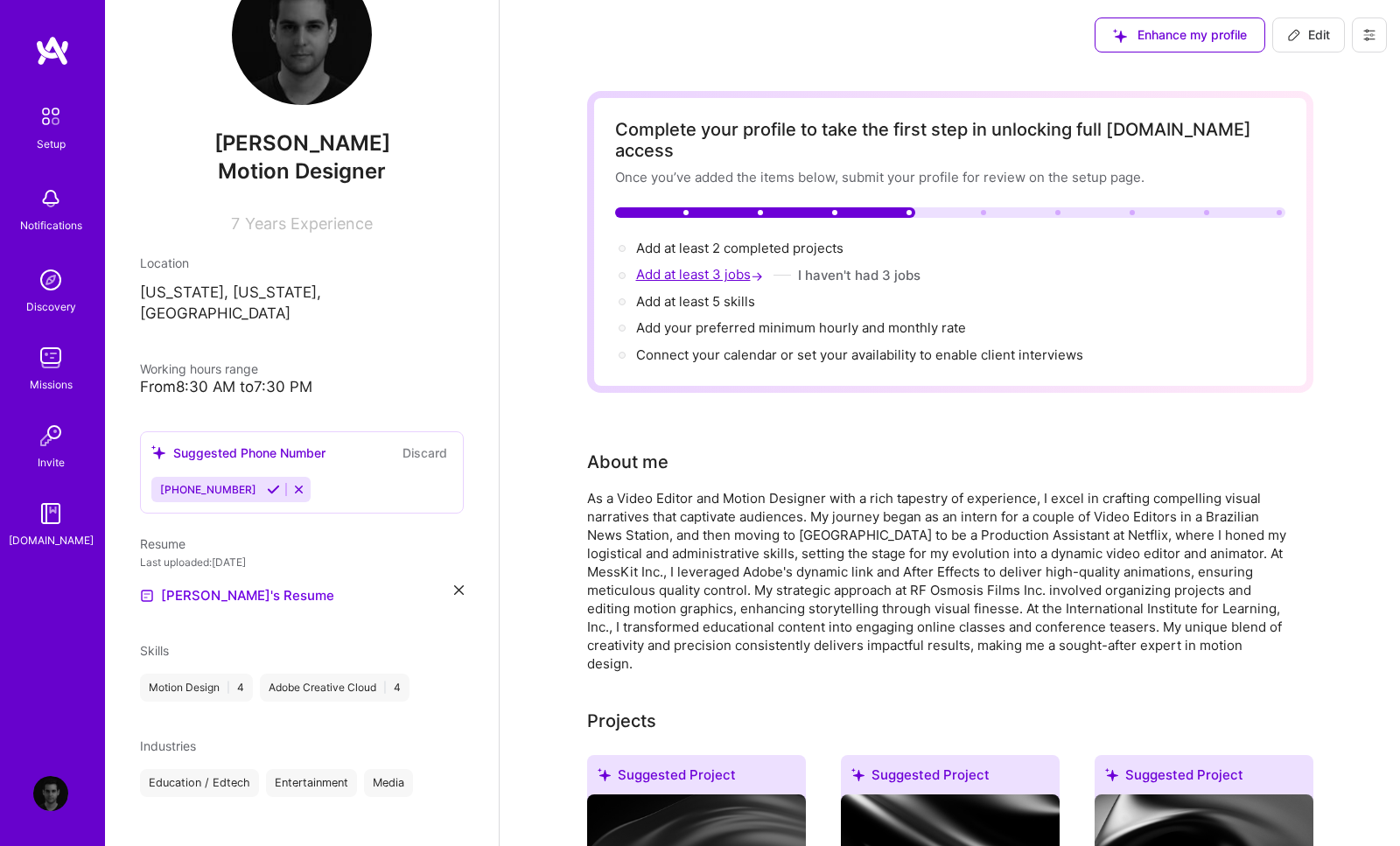
click at [678, 266] on span "Add at least 3 jobs →" at bounding box center [701, 274] width 131 height 17
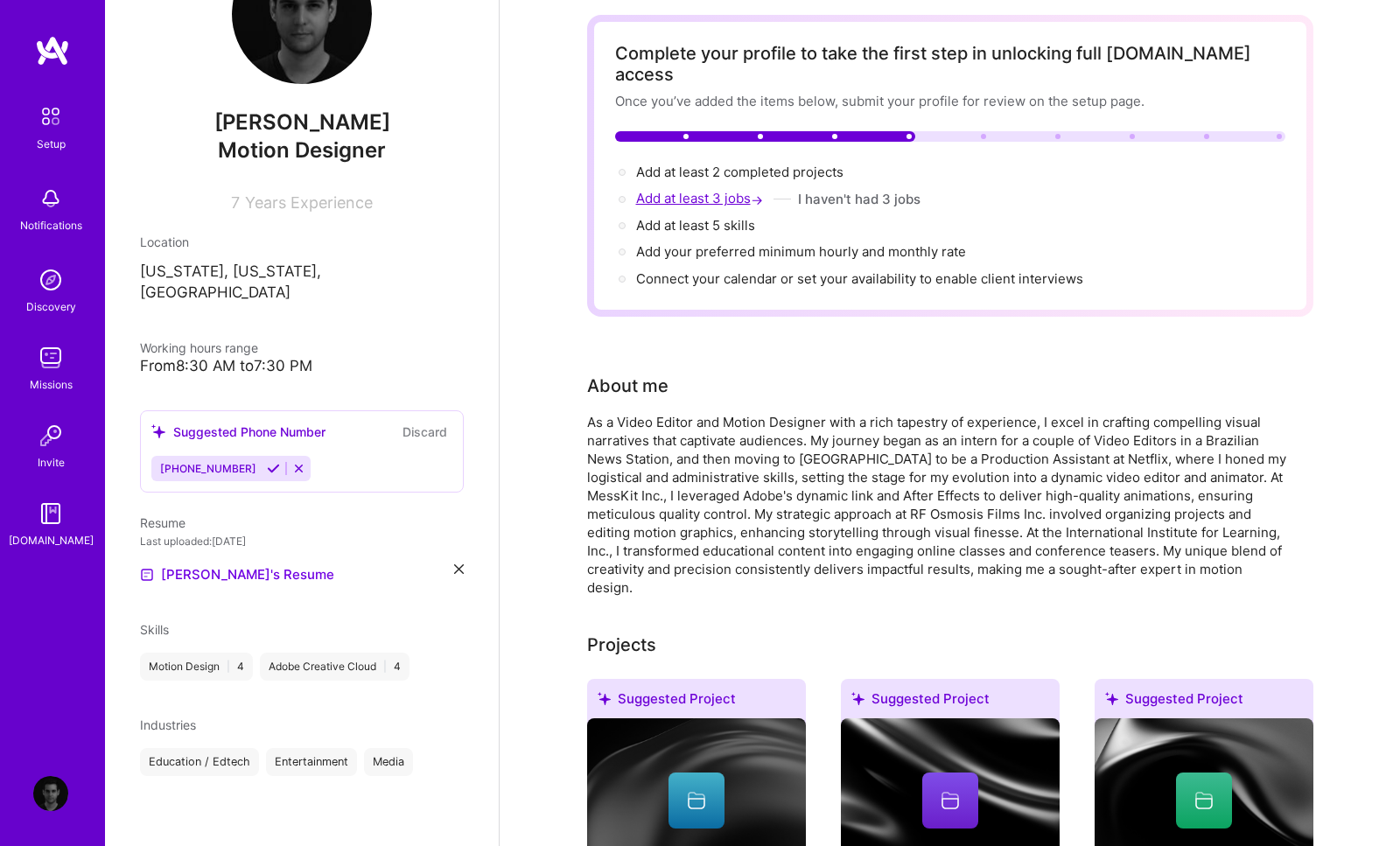
select select "US"
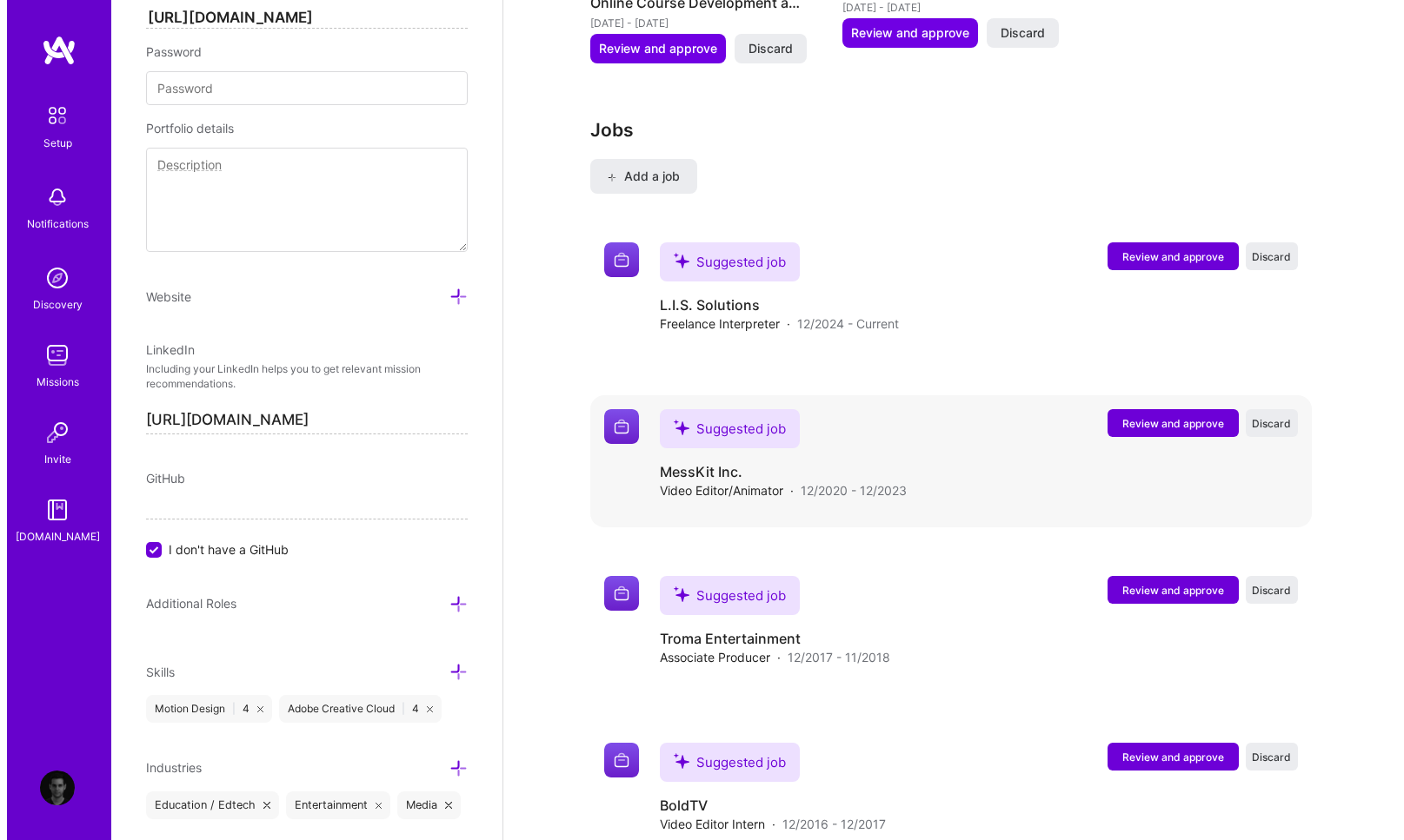
scroll to position [2601, 0]
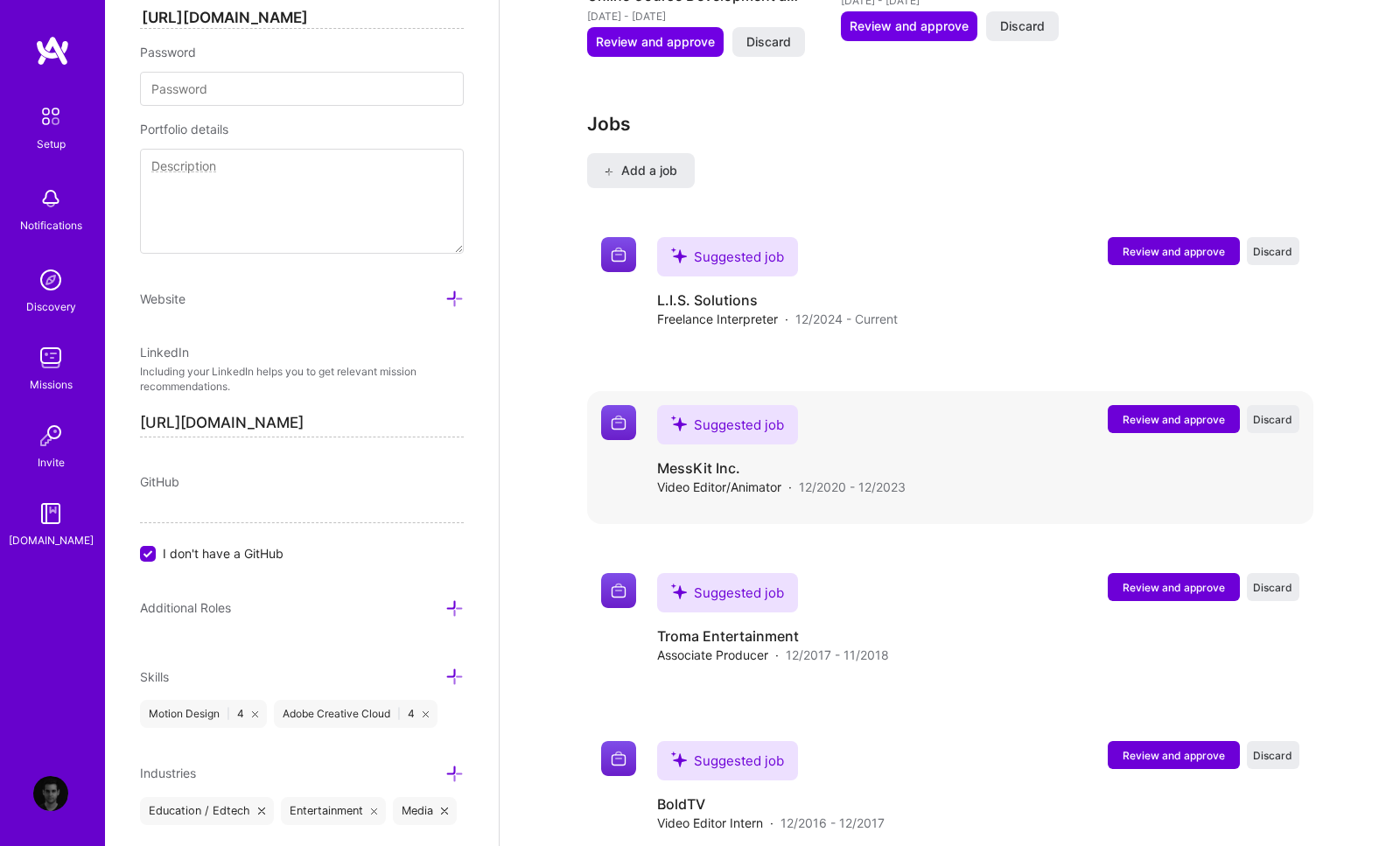
click at [1146, 412] on span "Review and approve" at bounding box center [1174, 419] width 103 height 15
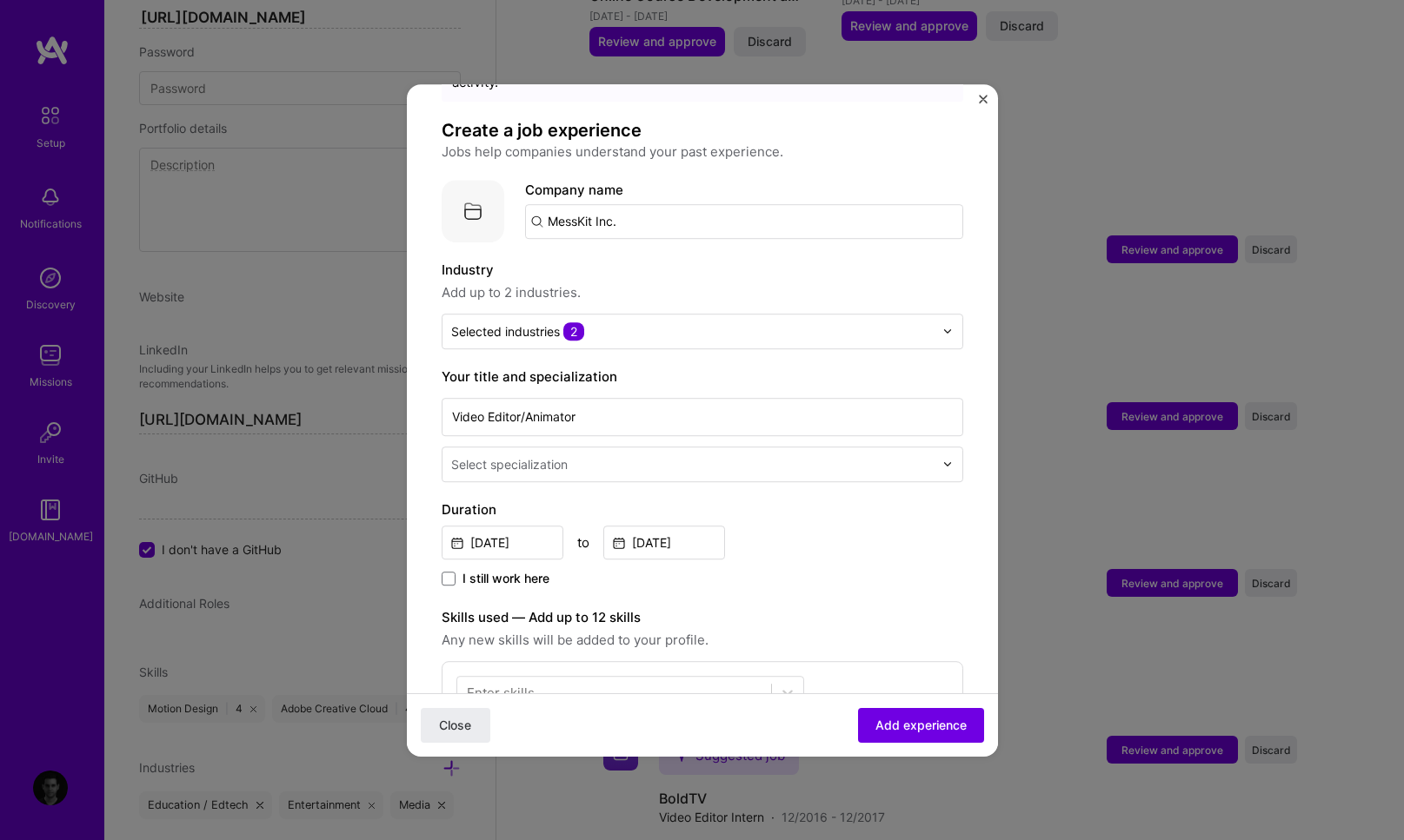
scroll to position [110, 0]
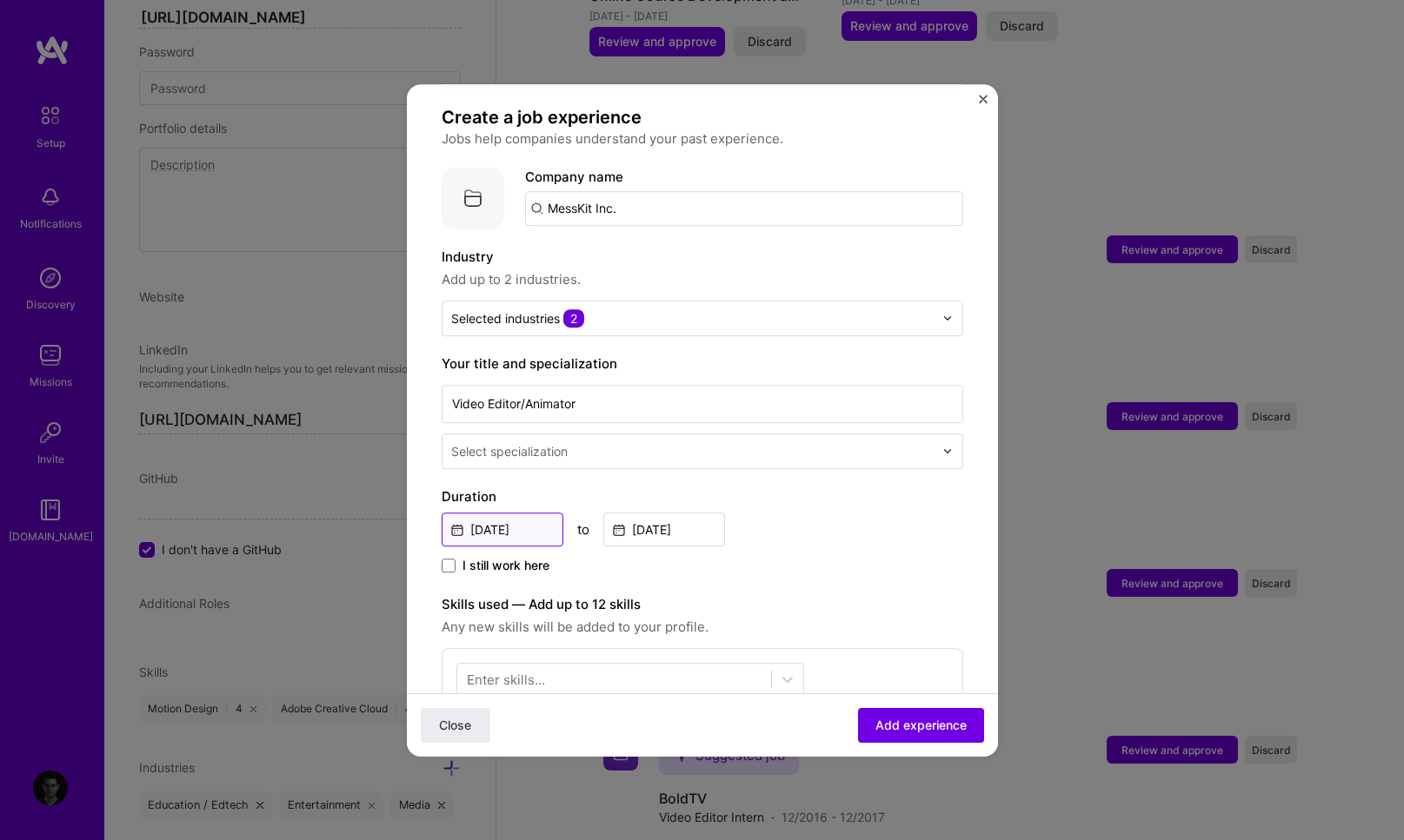
click at [507, 517] on input "Dec, 2020" at bounding box center [503, 529] width 122 height 34
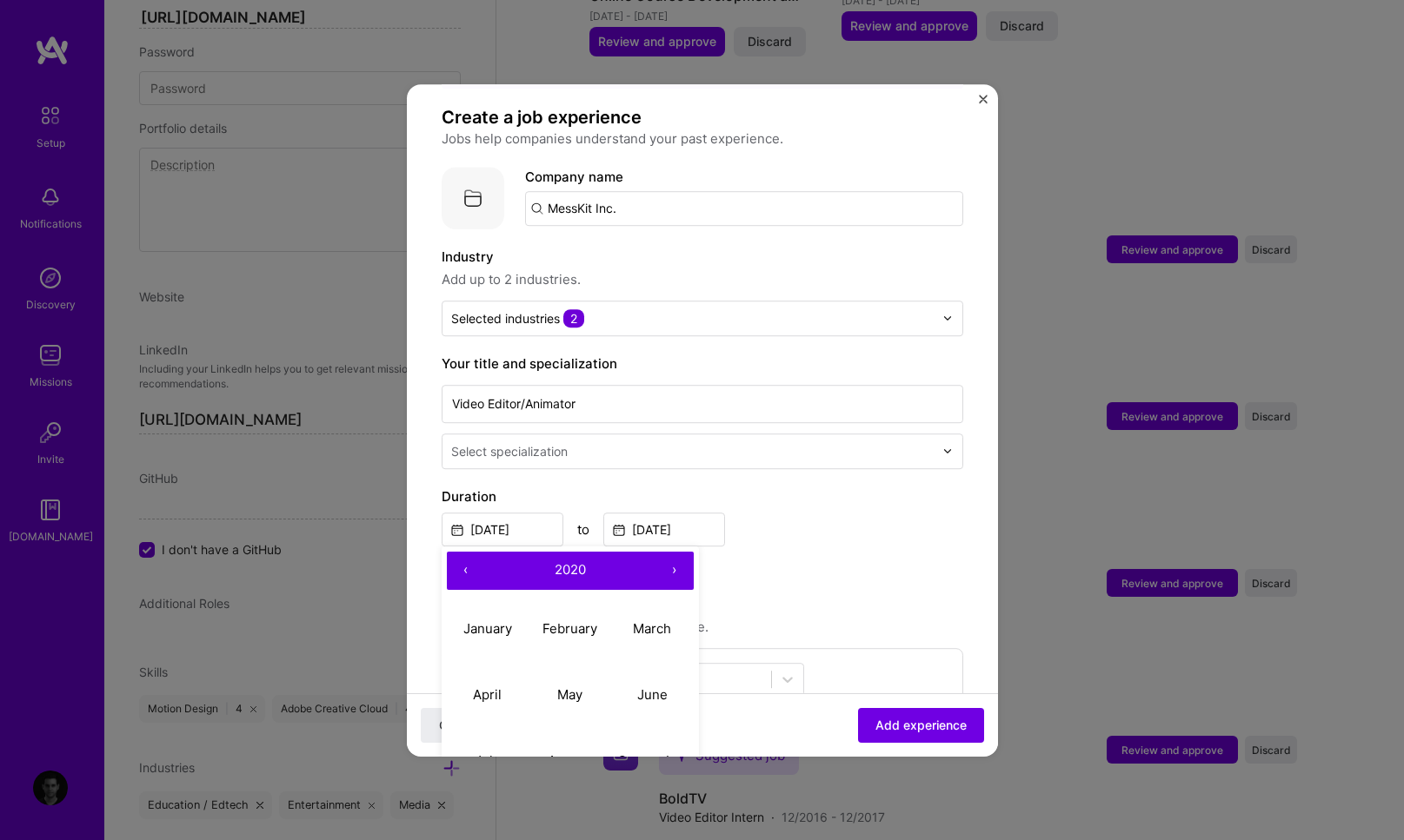
click at [683, 554] on button "›" at bounding box center [675, 571] width 38 height 38
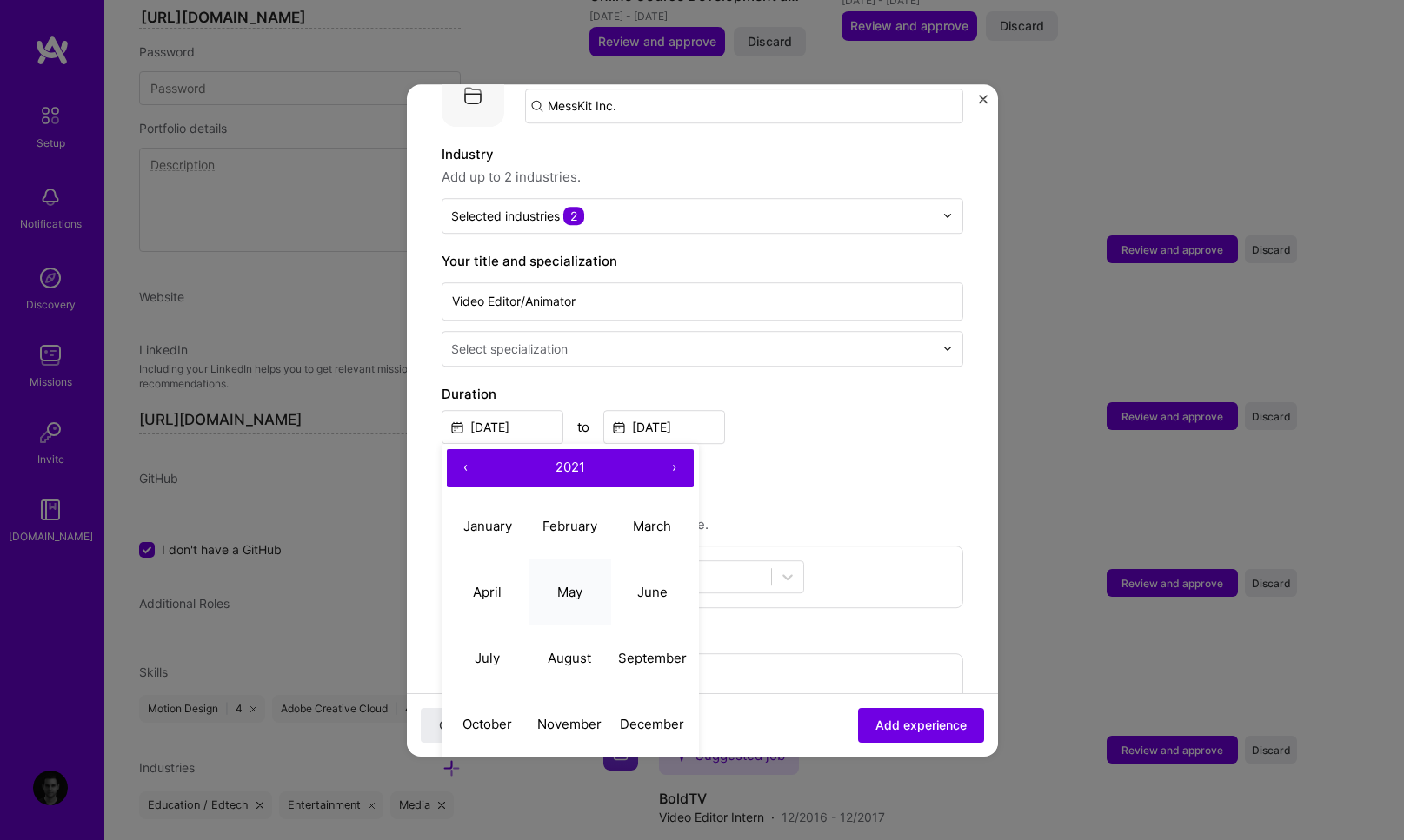
scroll to position [271, 0]
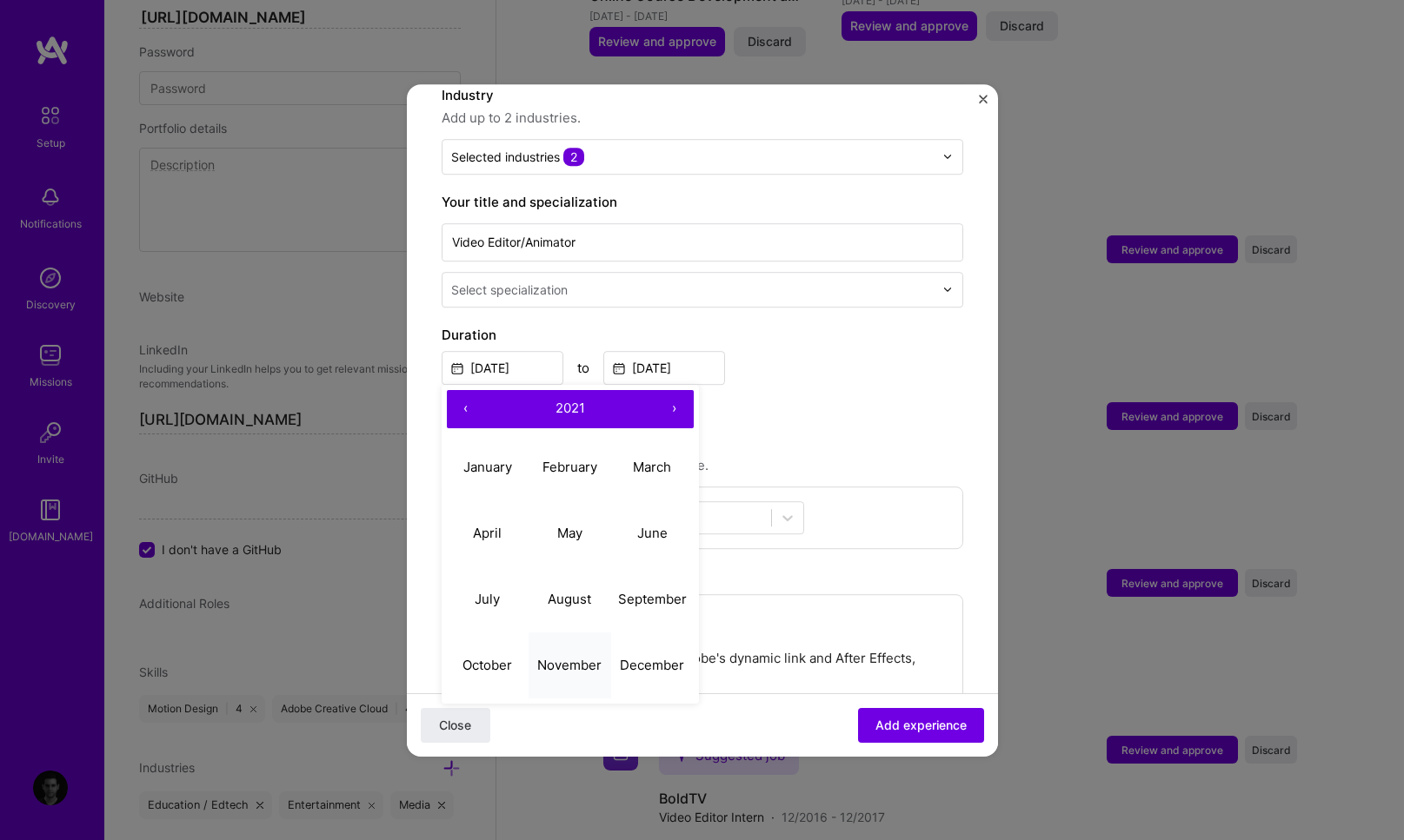
click at [564, 657] on abbr "November" at bounding box center [569, 665] width 64 height 17
type input "Nov, 2021"
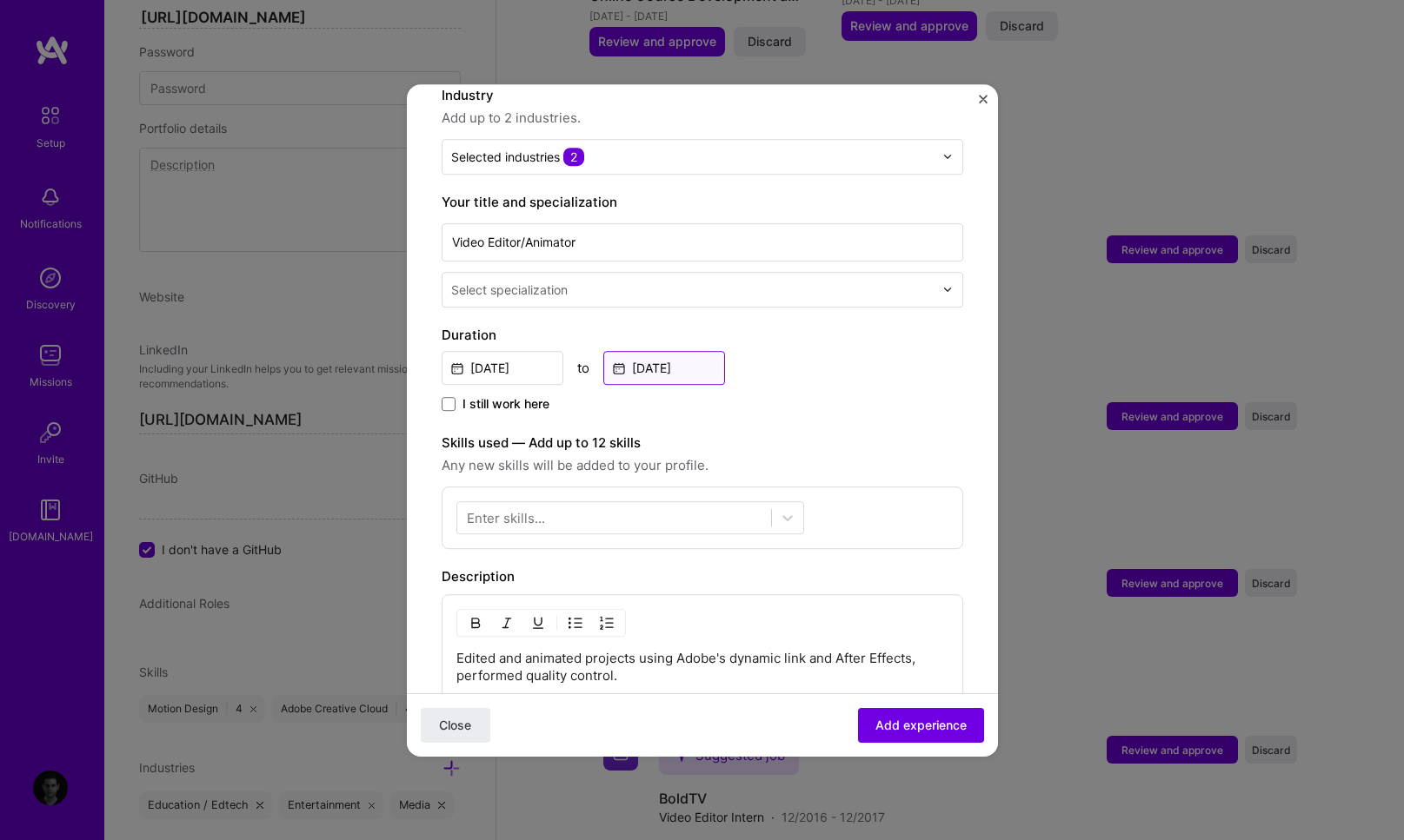
click at [675, 351] on input "Dec, 2023" at bounding box center [664, 368] width 122 height 34
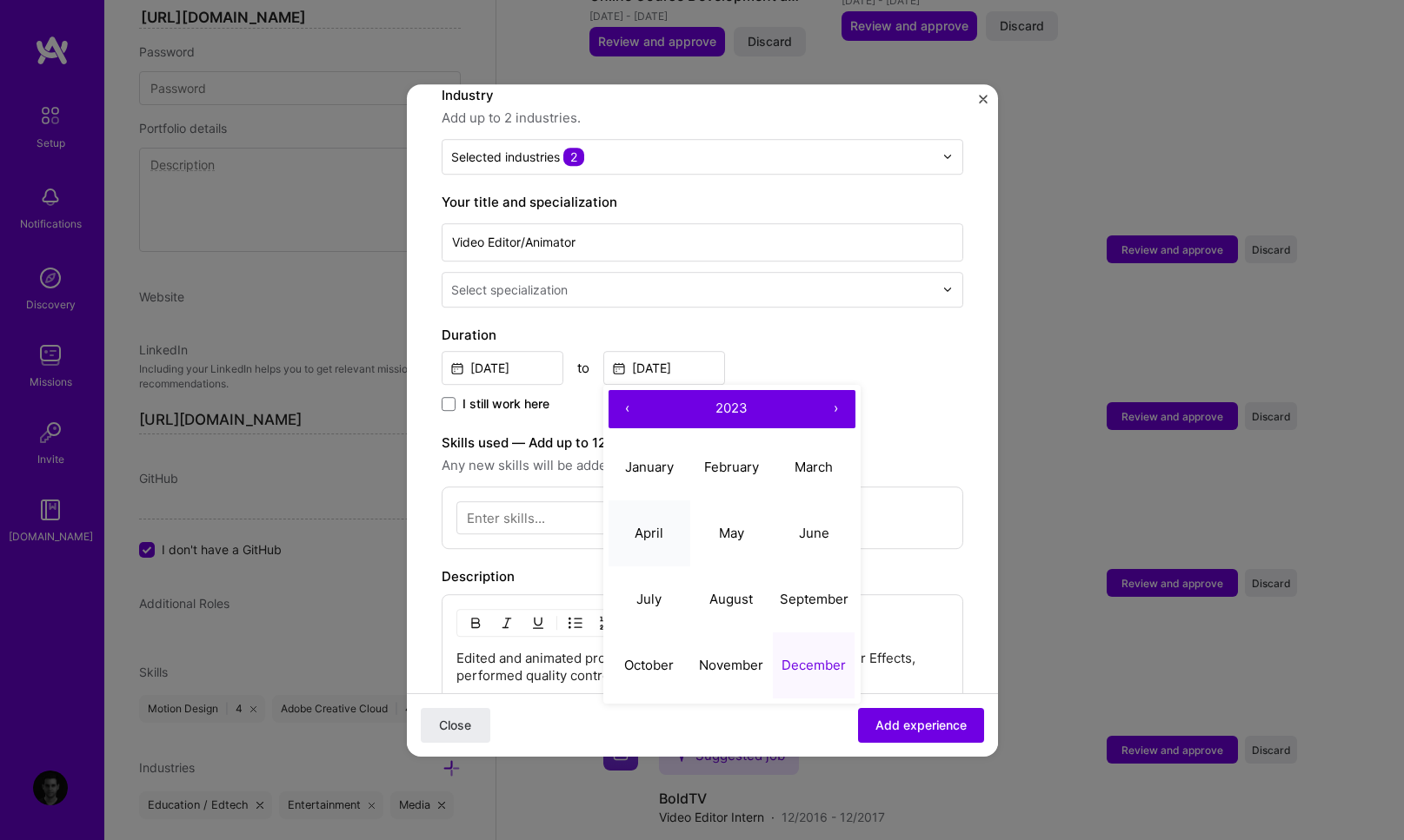
click at [665, 512] on button "April" at bounding box center [649, 533] width 83 height 66
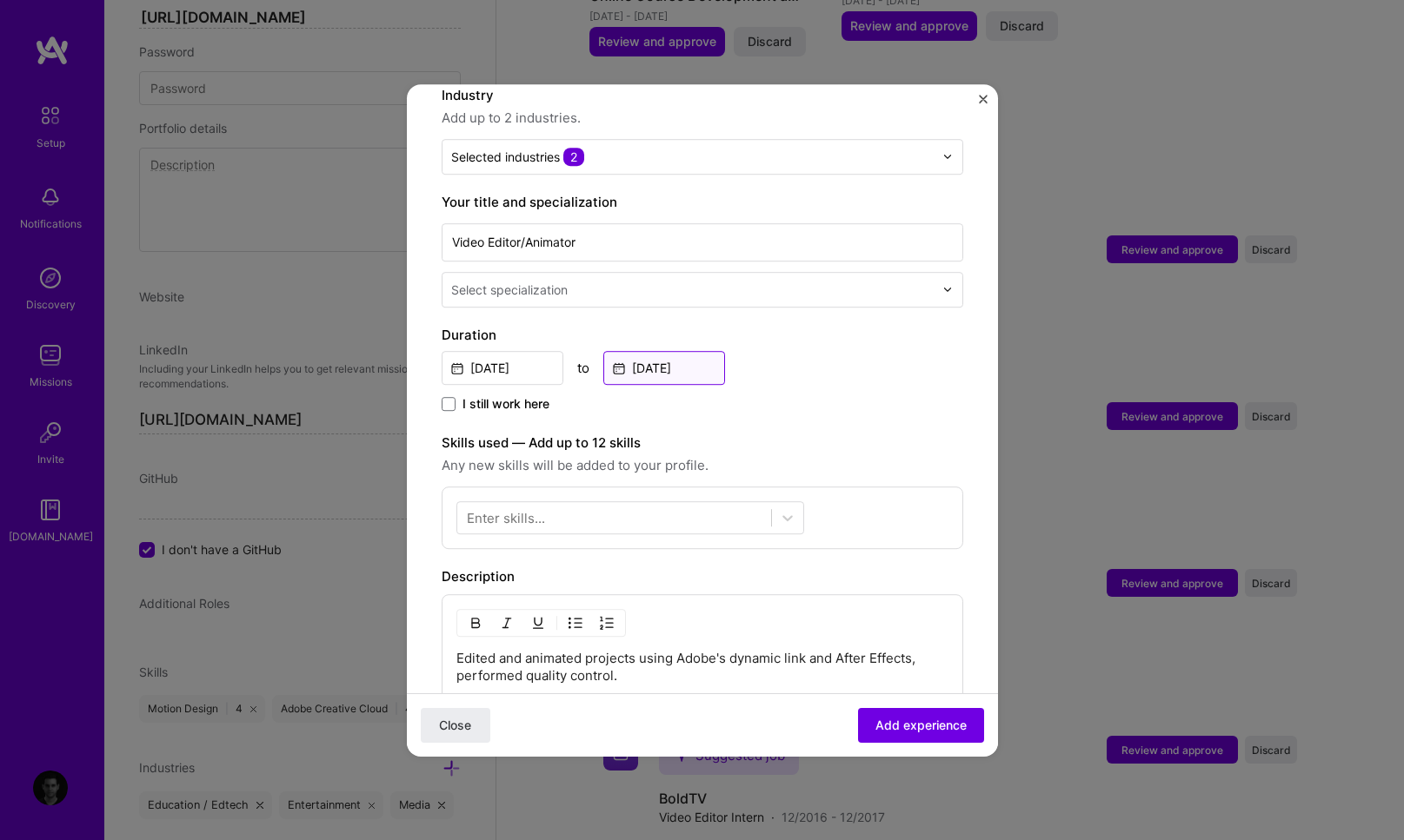
click at [680, 351] on input "Apr, 2023" at bounding box center [664, 368] width 122 height 34
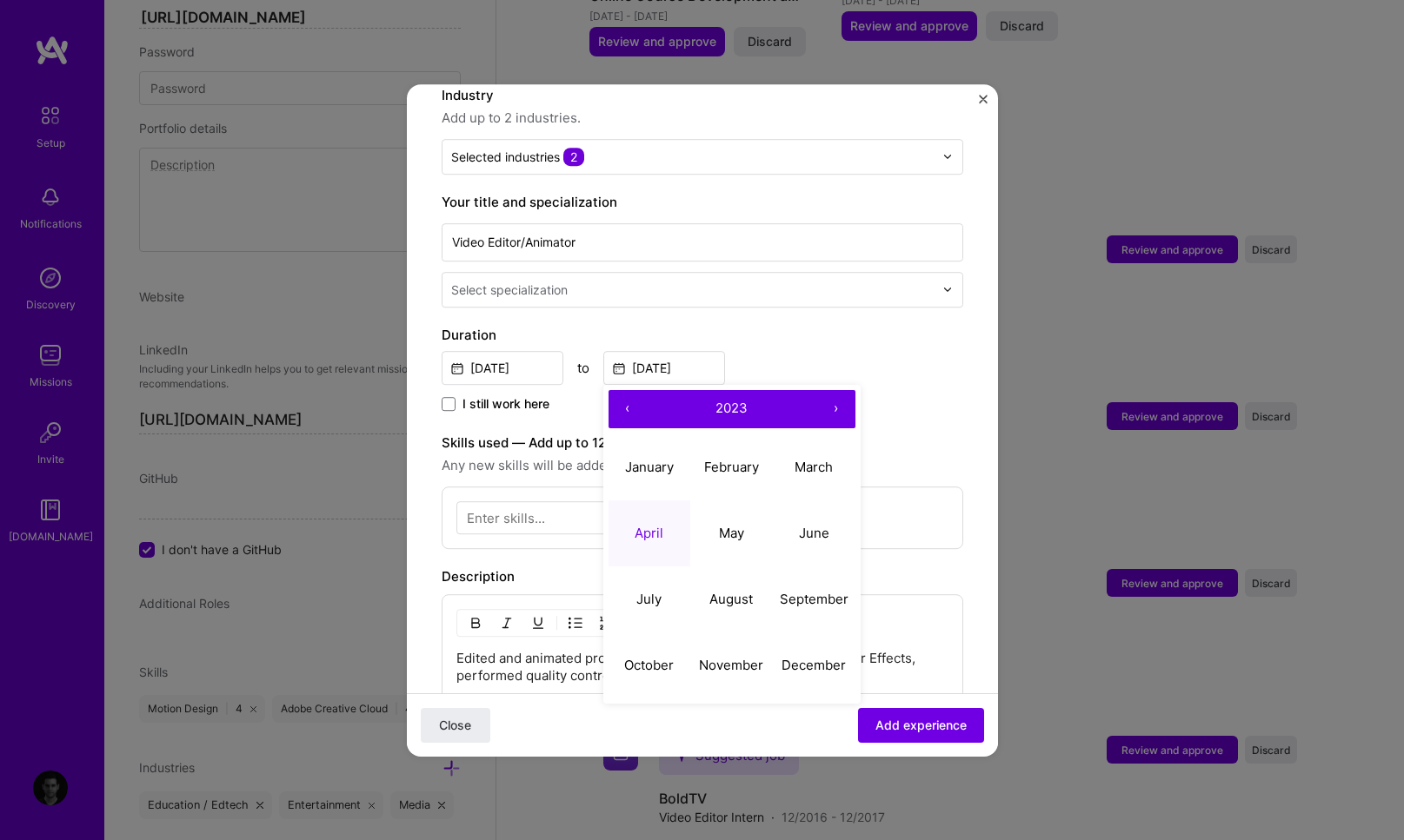
click at [836, 394] on button "›" at bounding box center [836, 410] width 38 height 38
click at [892, 401] on div "Adding suggested job This job is suggested based on your LinkedIn, resume or A.…" at bounding box center [702, 427] width 521 height 1160
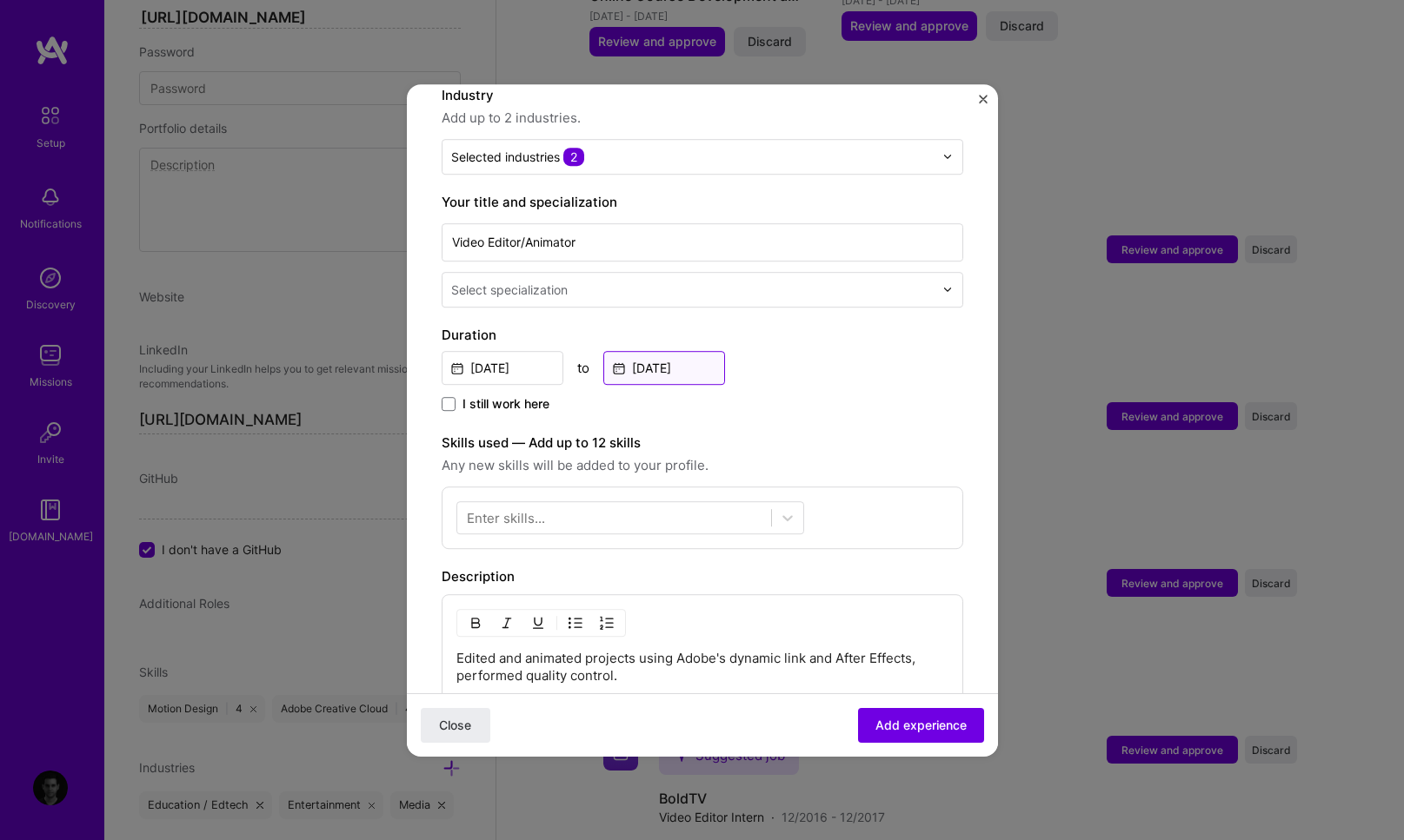
click at [682, 351] on input "Apr, 2023" at bounding box center [664, 368] width 122 height 34
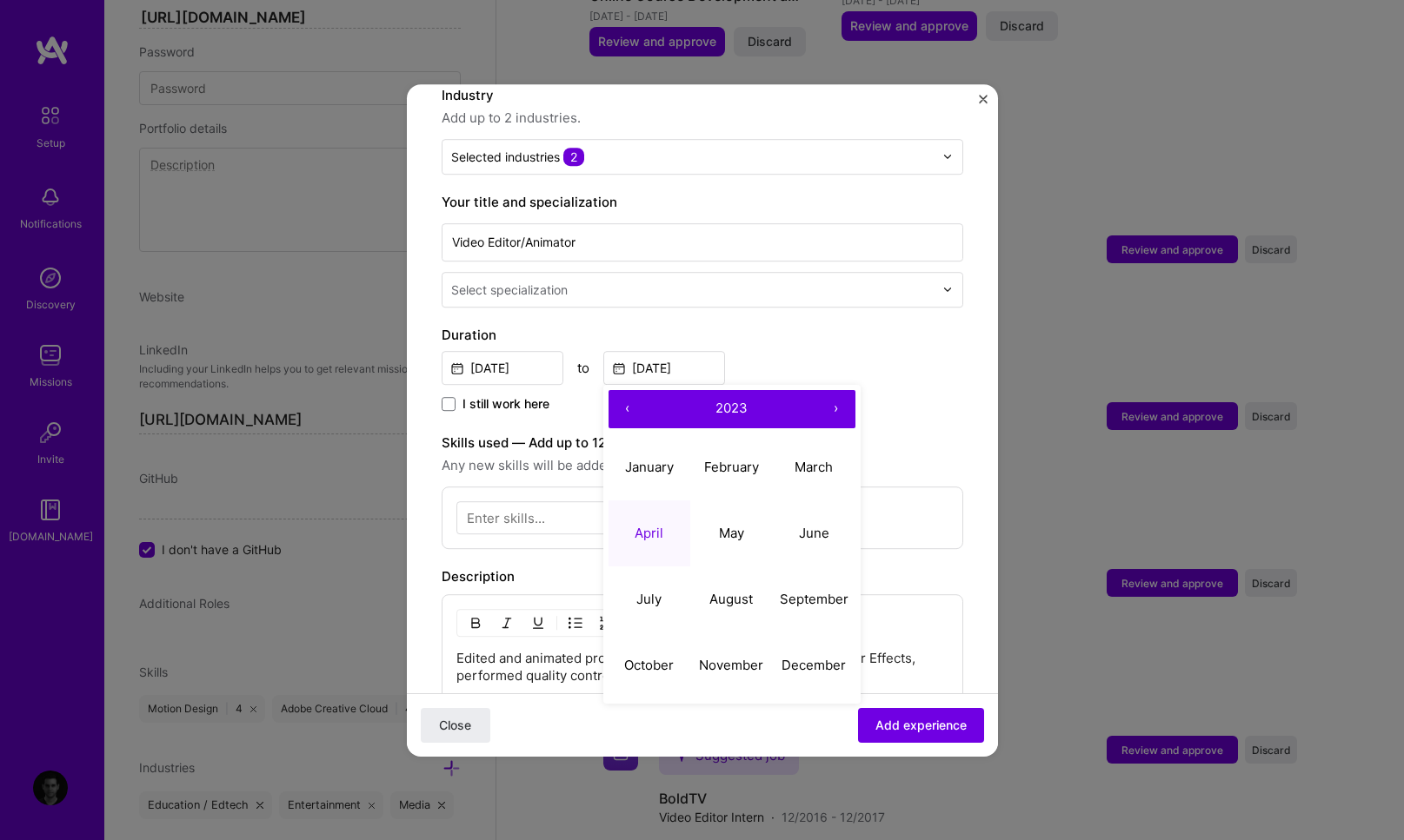
drag, startPoint x: 831, startPoint y: 400, endPoint x: 809, endPoint y: 412, distance: 25.1
click at [831, 400] on button "›" at bounding box center [836, 410] width 38 height 38
click at [643, 525] on abbr "April" at bounding box center [648, 532] width 29 height 17
type input "Apr, 2024"
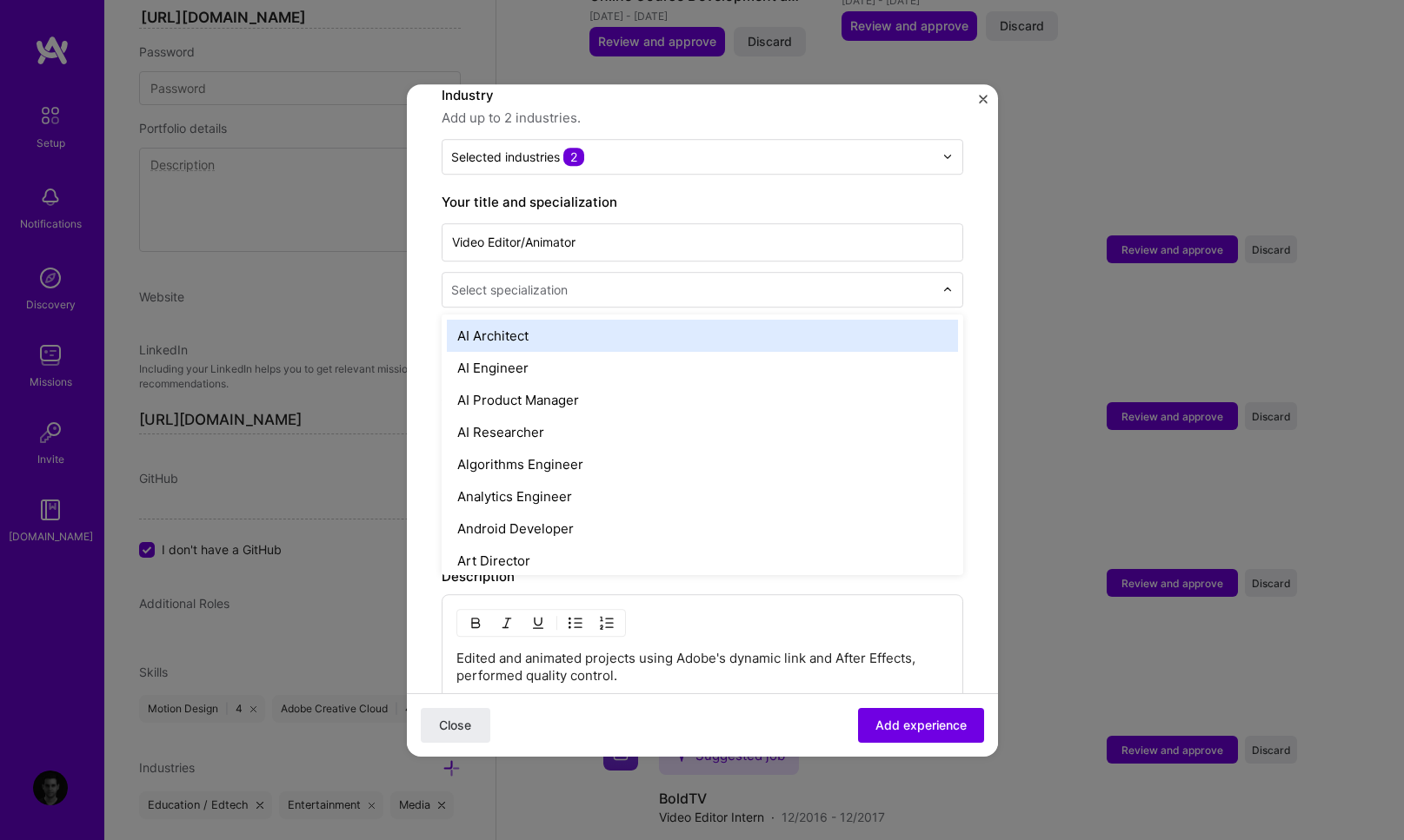
click at [582, 281] on input "text" at bounding box center [695, 289] width 486 height 18
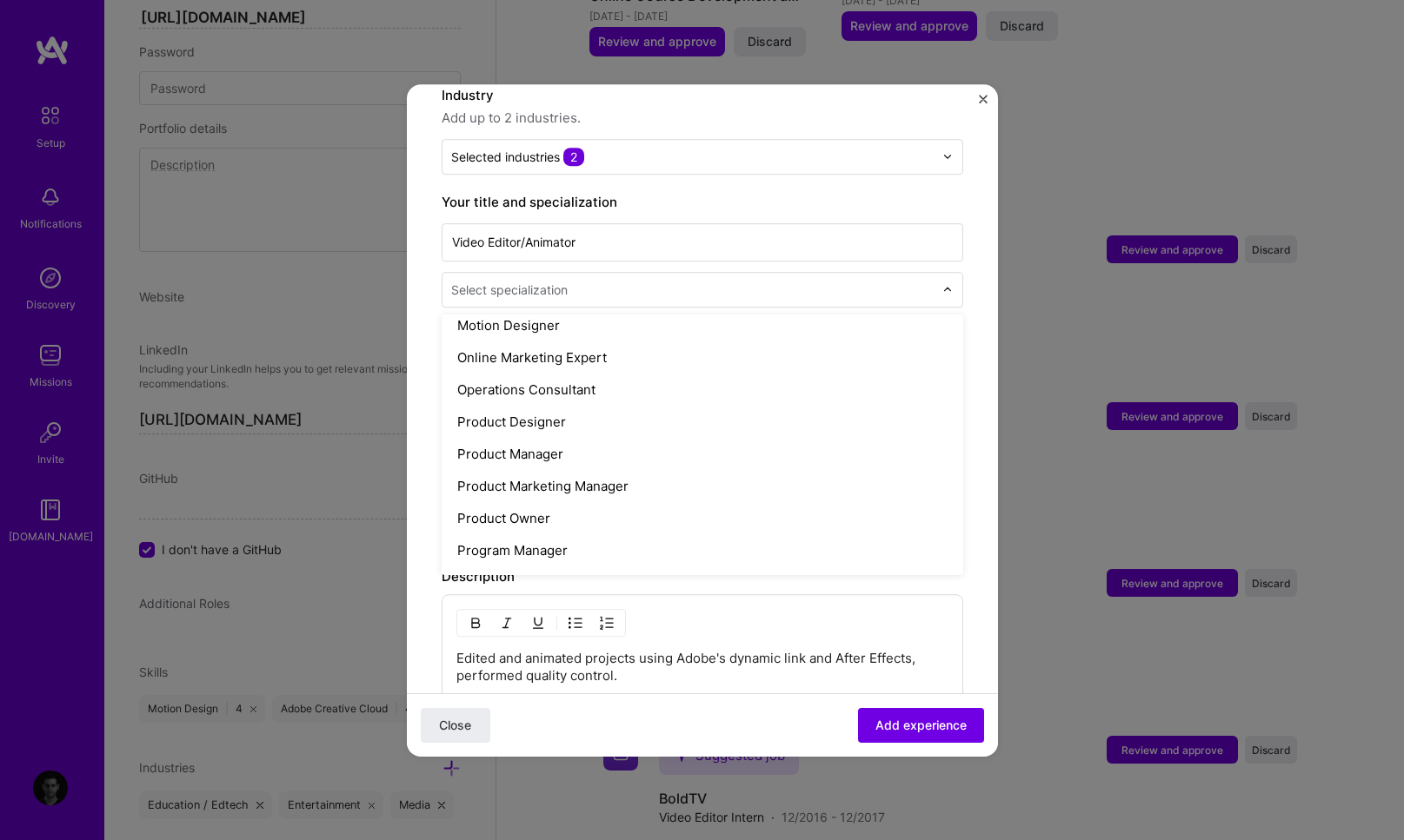
scroll to position [1484, 0]
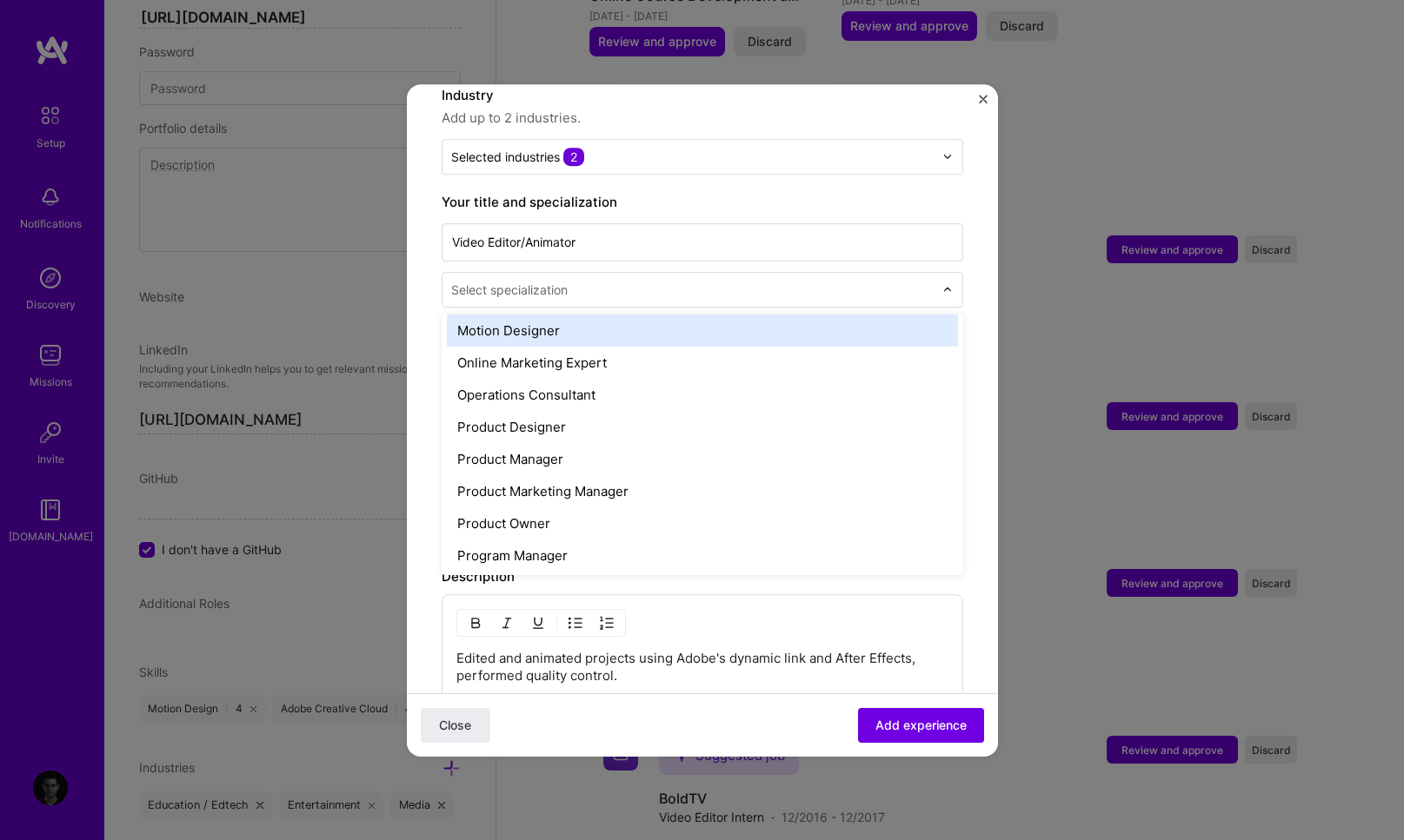
click at [547, 321] on div "Motion Designer" at bounding box center [702, 330] width 511 height 32
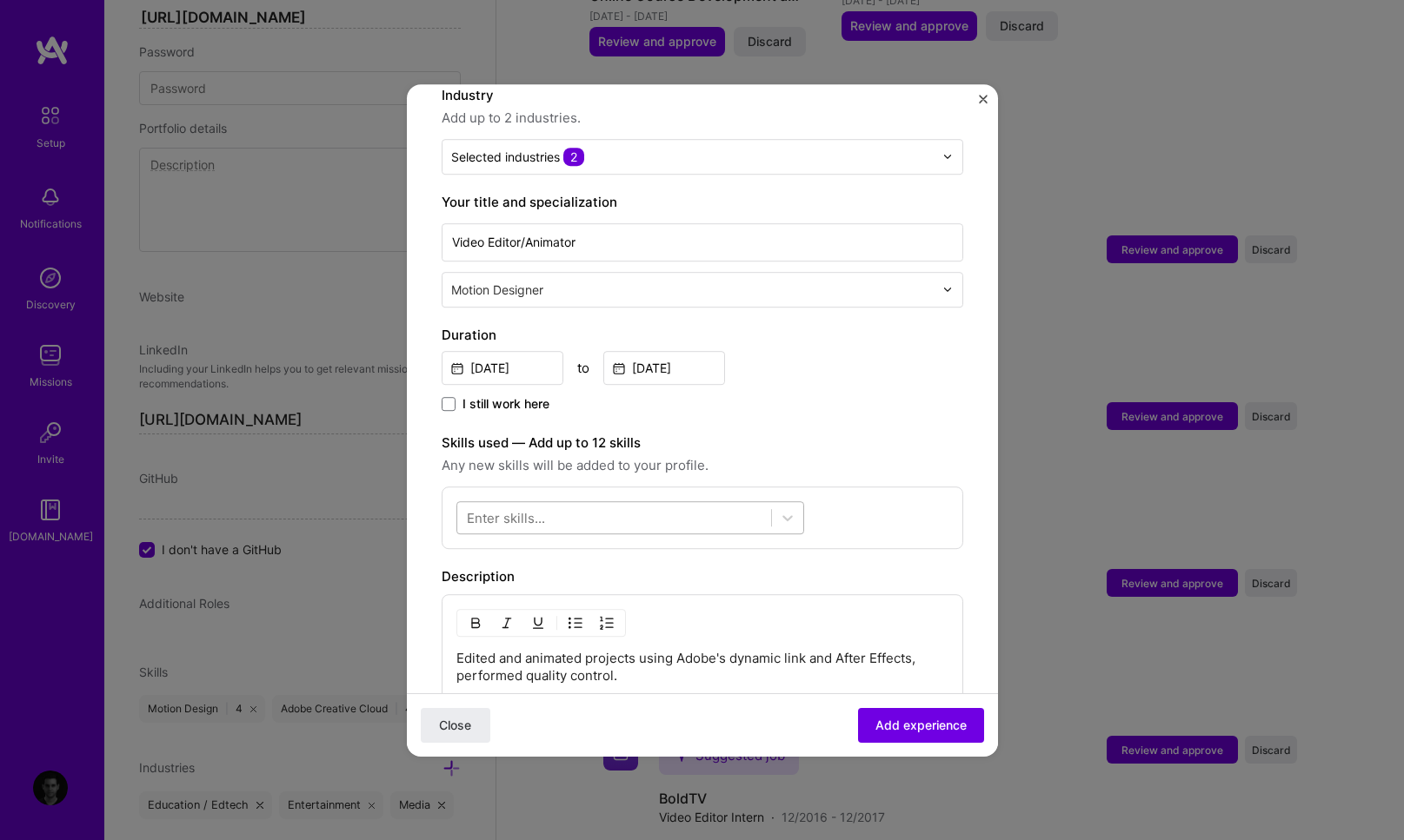
click at [724, 503] on div at bounding box center [614, 517] width 314 height 29
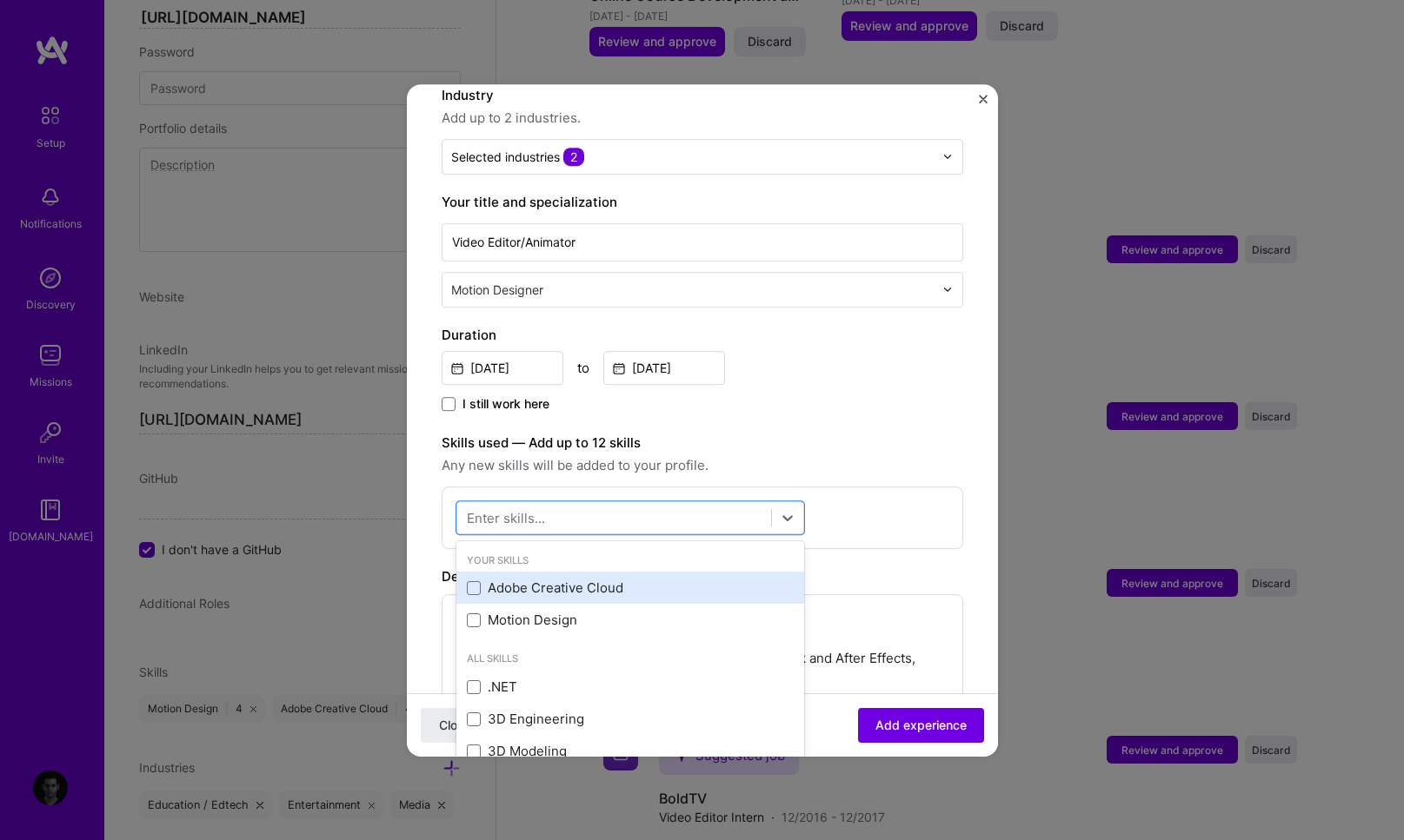
click at [605, 579] on div "Adobe Creative Cloud" at bounding box center [630, 588] width 327 height 18
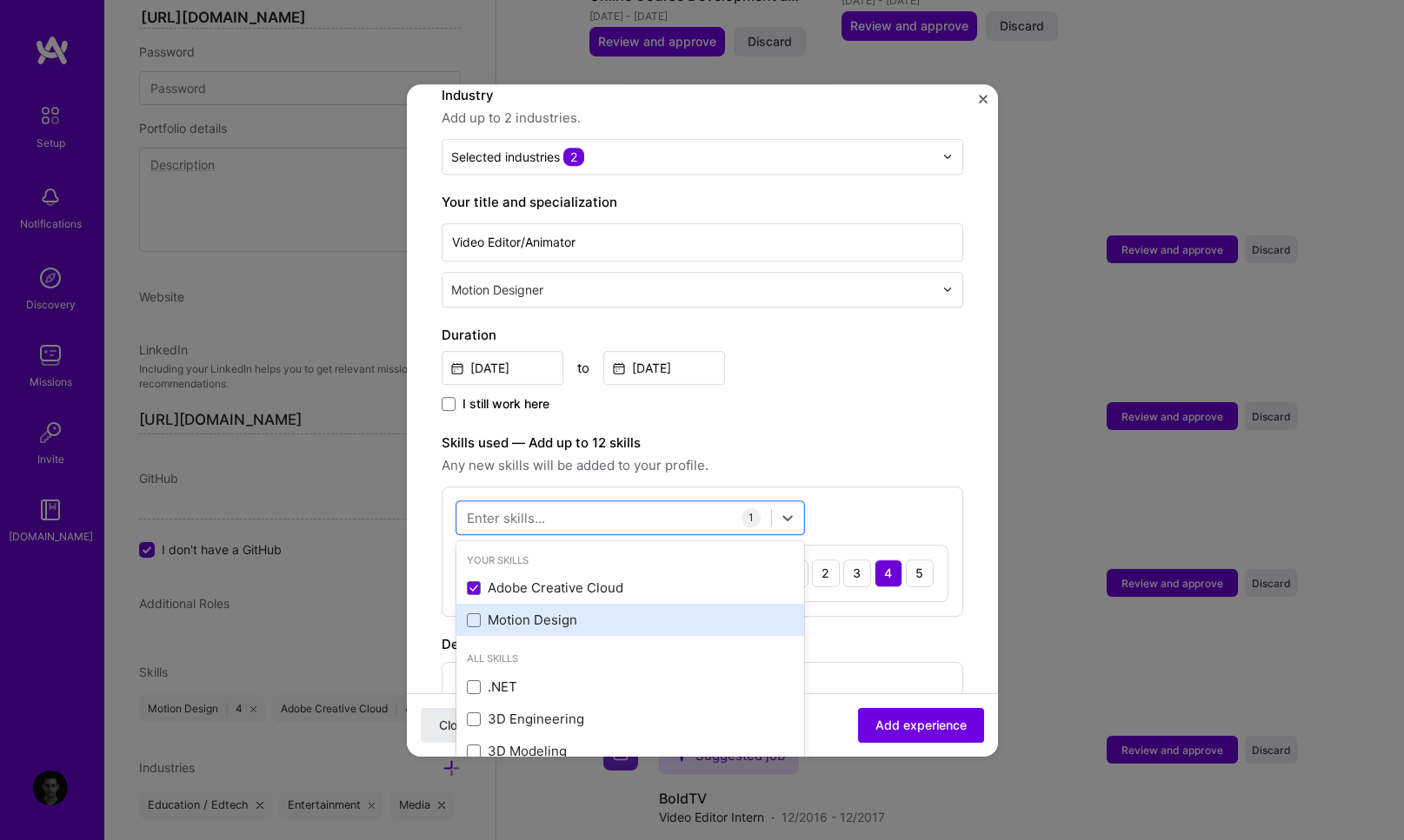
click at [484, 612] on div "Motion Design" at bounding box center [630, 620] width 327 height 18
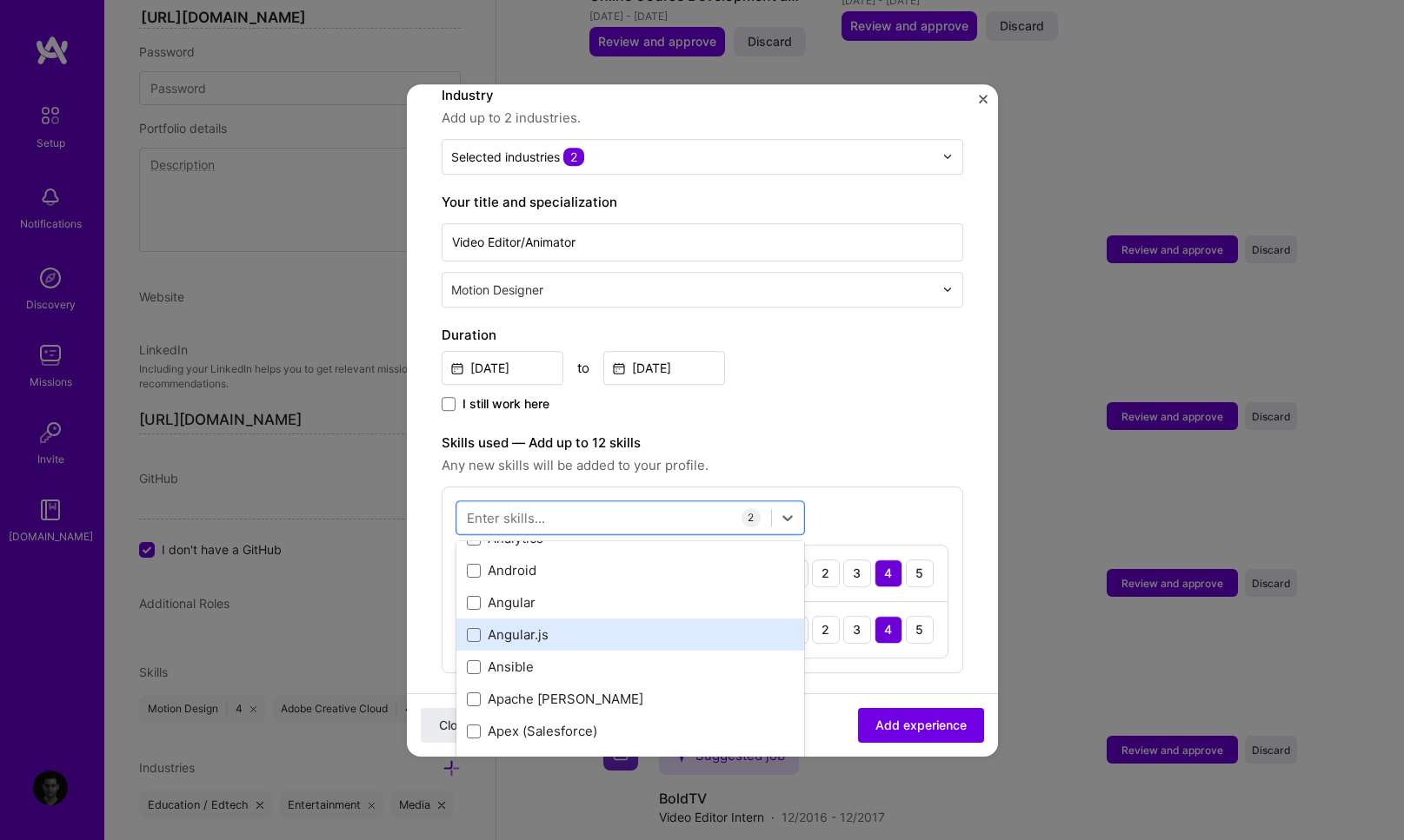
scroll to position [990, 0]
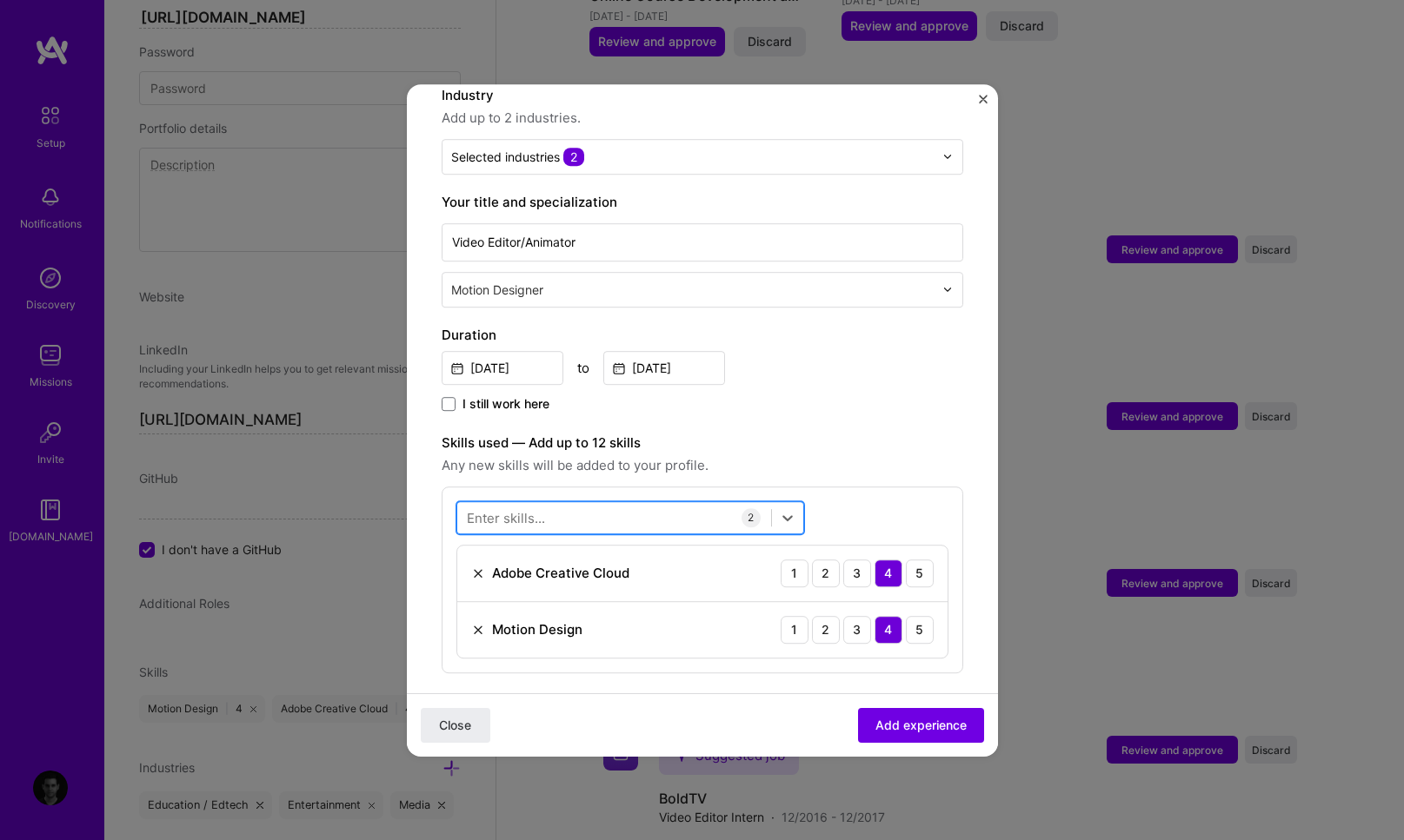
click at [558, 503] on div at bounding box center [614, 517] width 314 height 29
type input "e"
drag, startPoint x: 561, startPoint y: 495, endPoint x: 438, endPoint y: 491, distance: 123.1
click at [438, 491] on form "Adding suggested job This job is suggested based on your LinkedIn, resume or A.…" at bounding box center [702, 539] width 591 height 1383
drag, startPoint x: 589, startPoint y: 501, endPoint x: 579, endPoint y: 500, distance: 10.0
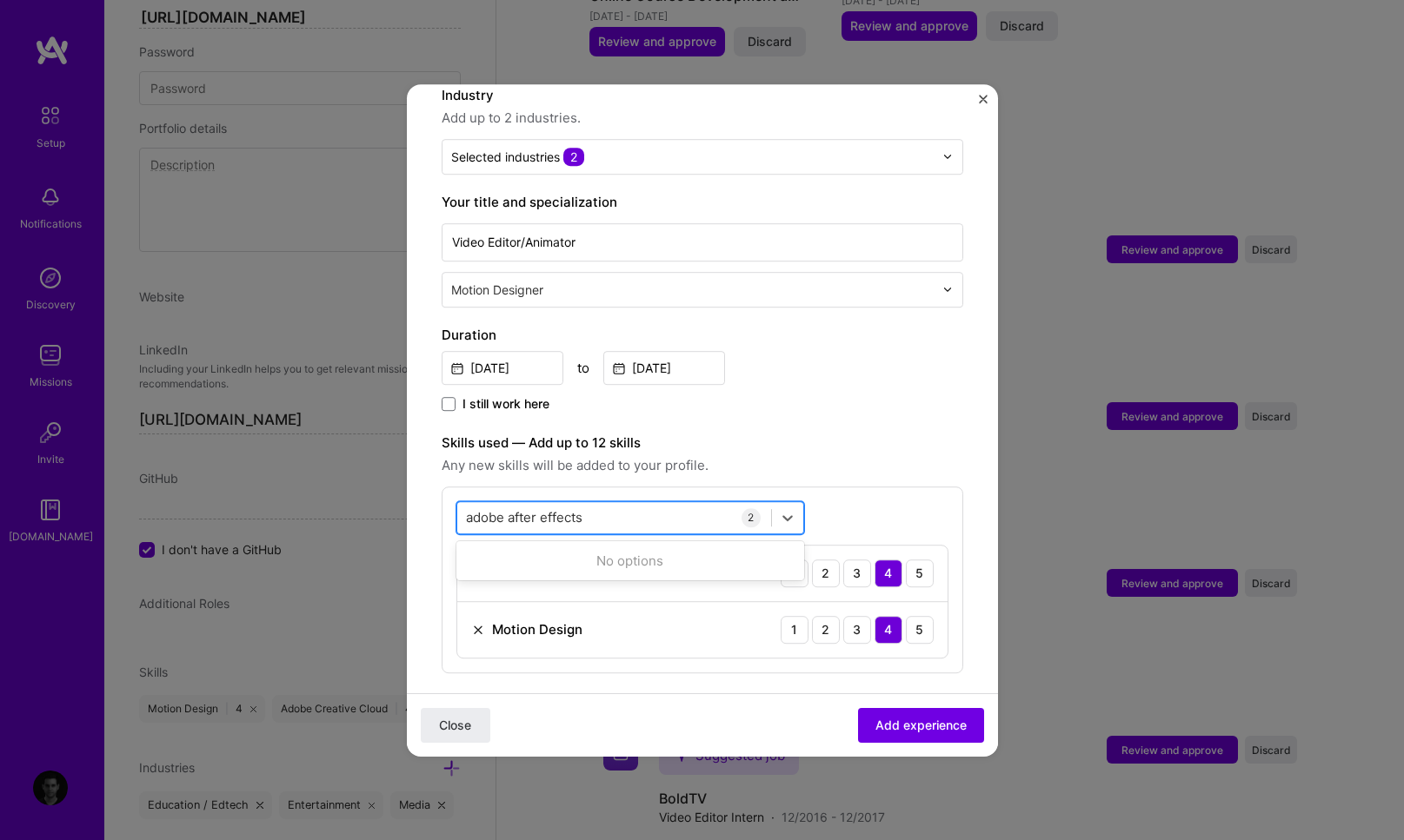
click at [579, 503] on div "adobe after effects adobe after effects" at bounding box center [614, 517] width 314 height 29
drag, startPoint x: 594, startPoint y: 499, endPoint x: 462, endPoint y: 497, distance: 132.0
click at [462, 503] on div "adobe after effects adobe after effects" at bounding box center [614, 517] width 314 height 29
click at [593, 503] on div "adobe after effects adobe after effects" at bounding box center [614, 517] width 314 height 29
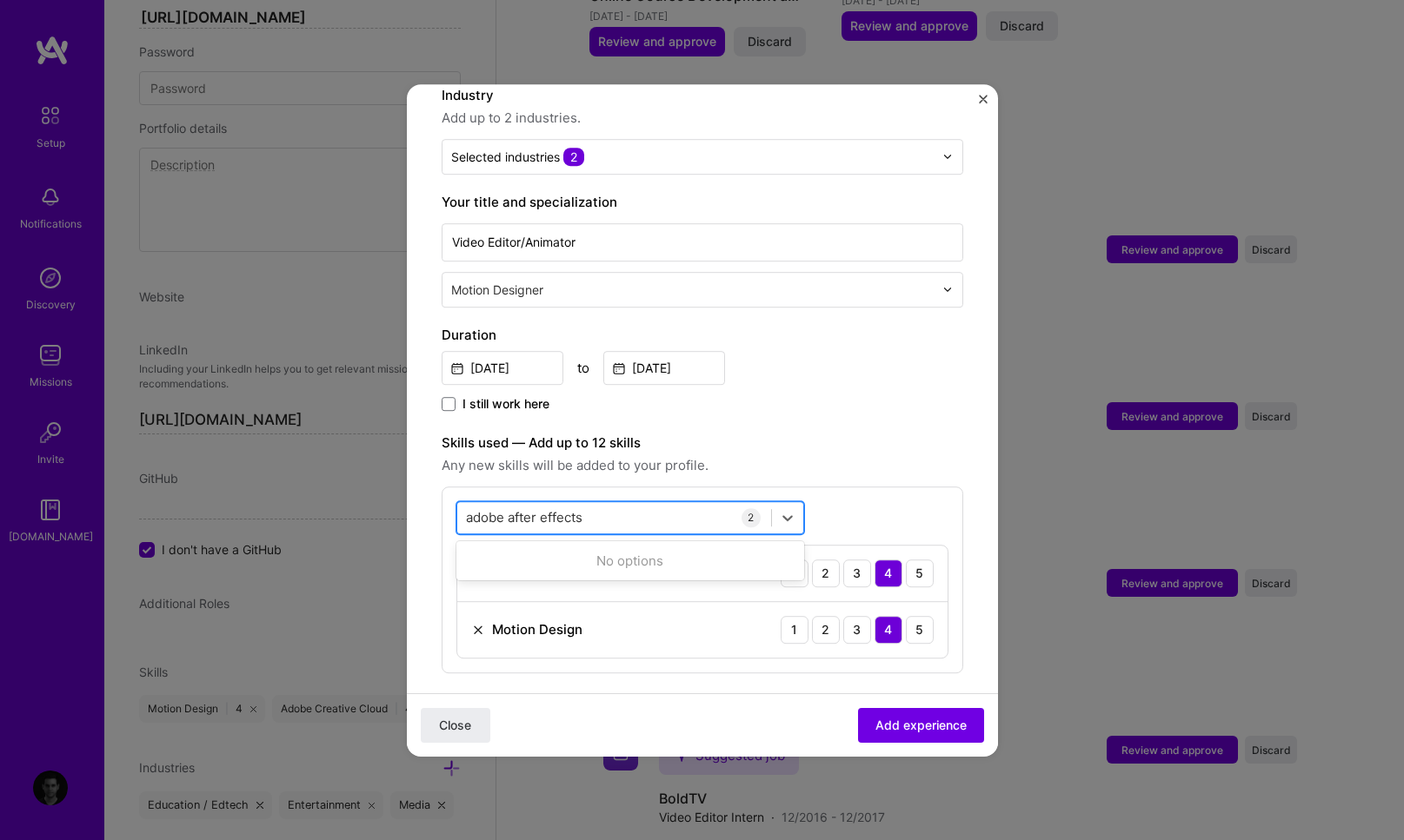
click at [593, 503] on div "adobe after effects adobe after effects" at bounding box center [614, 517] width 314 height 29
type input "adobeafter effects"
click at [681, 503] on div "adobeafter effects adobeafter effects" at bounding box center [614, 517] width 314 height 29
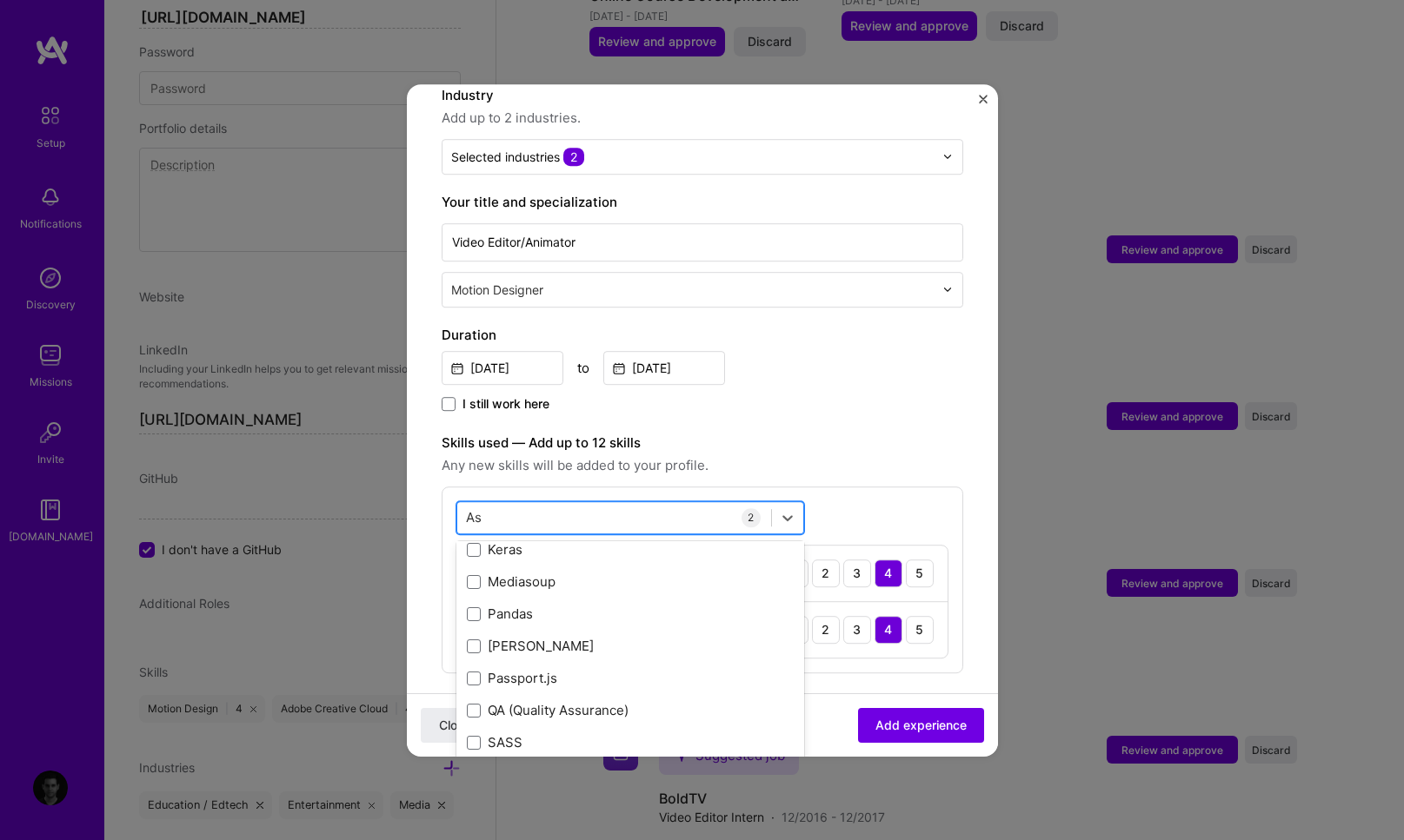
scroll to position [0, 0]
type input "Asana"
click button "Close" at bounding box center [456, 725] width 70 height 35
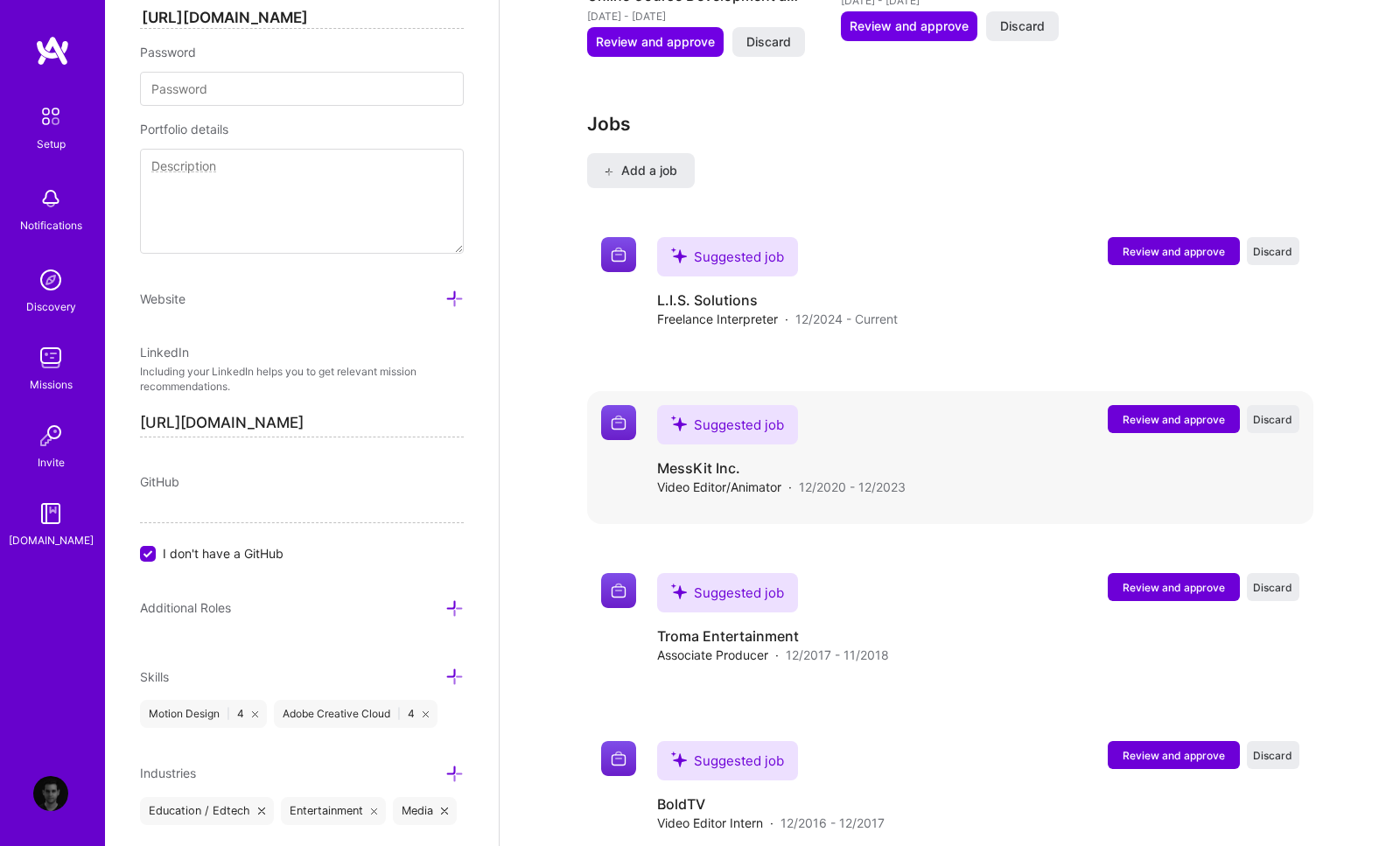
click at [1136, 412] on span "Review and approve" at bounding box center [1174, 419] width 103 height 15
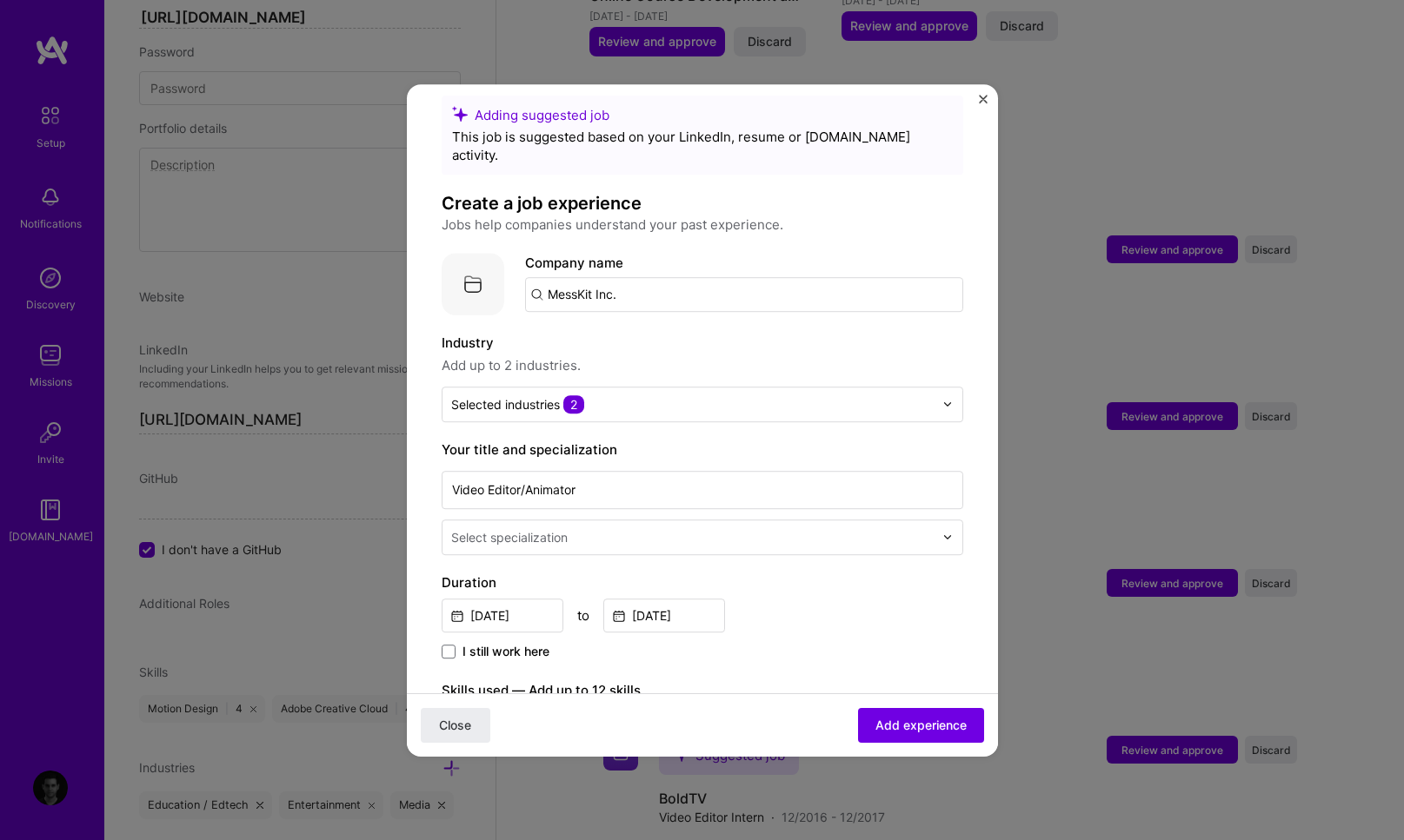
scroll to position [27, 0]
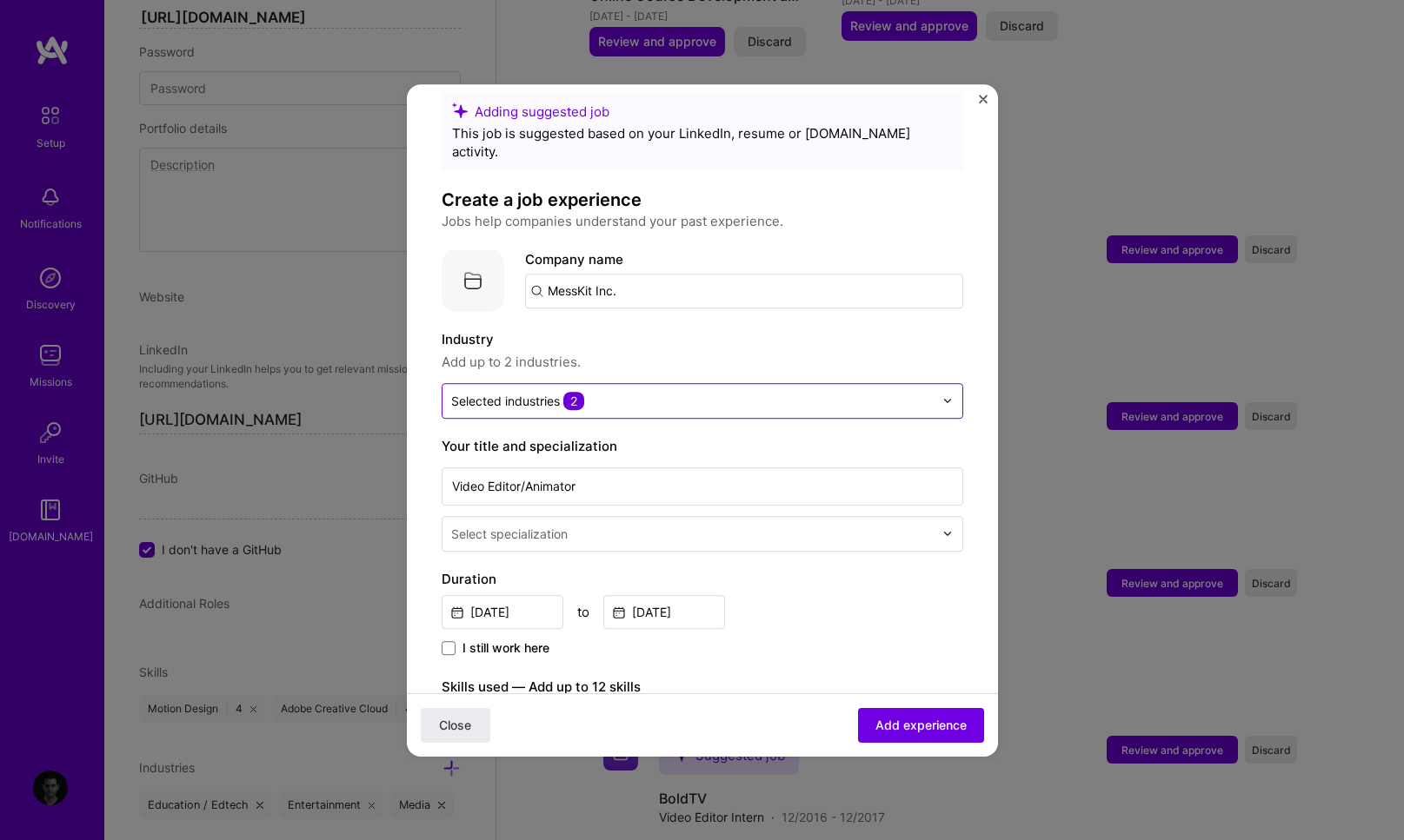
click at [649, 392] on input "text" at bounding box center [693, 401] width 483 height 18
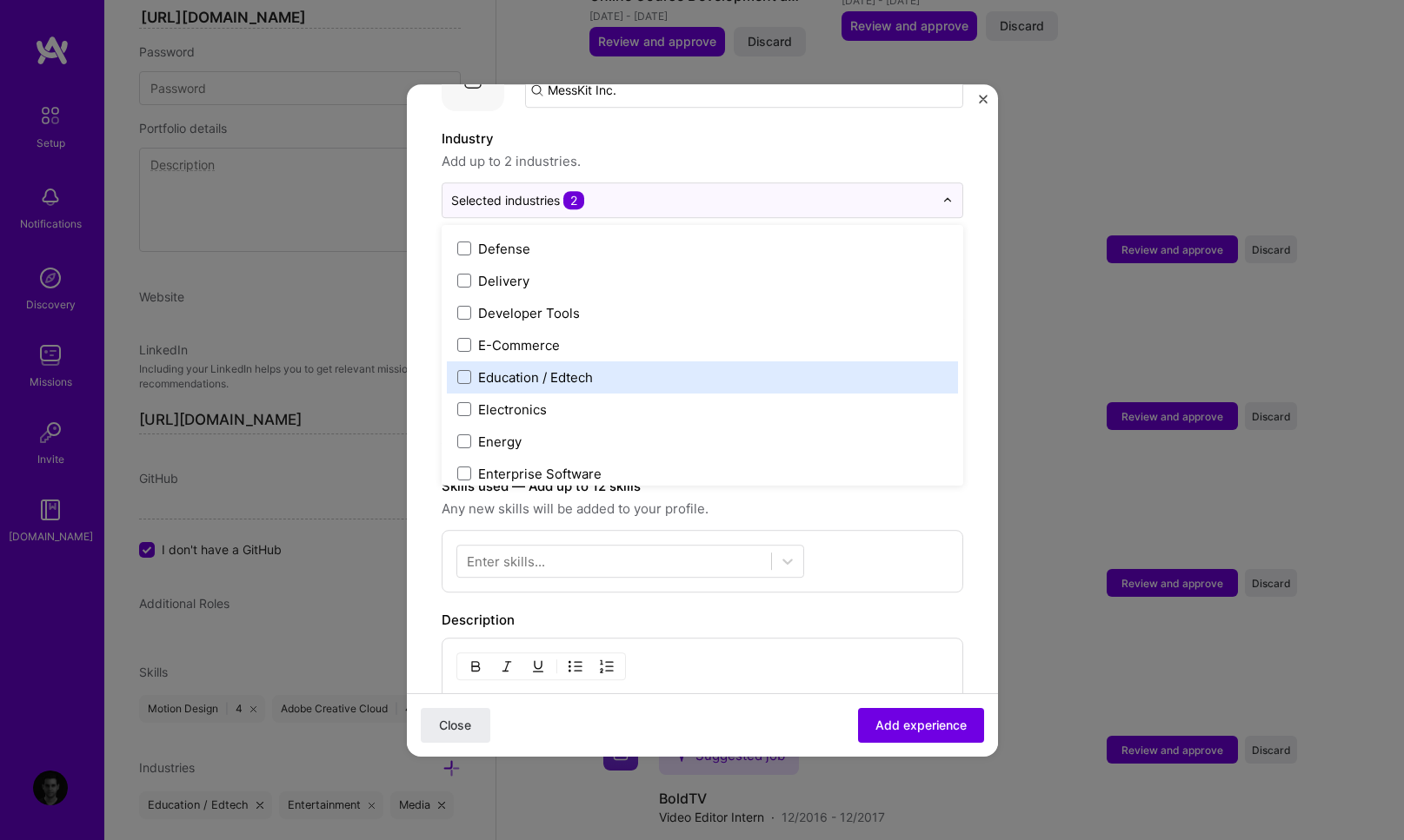
scroll to position [1450, 0]
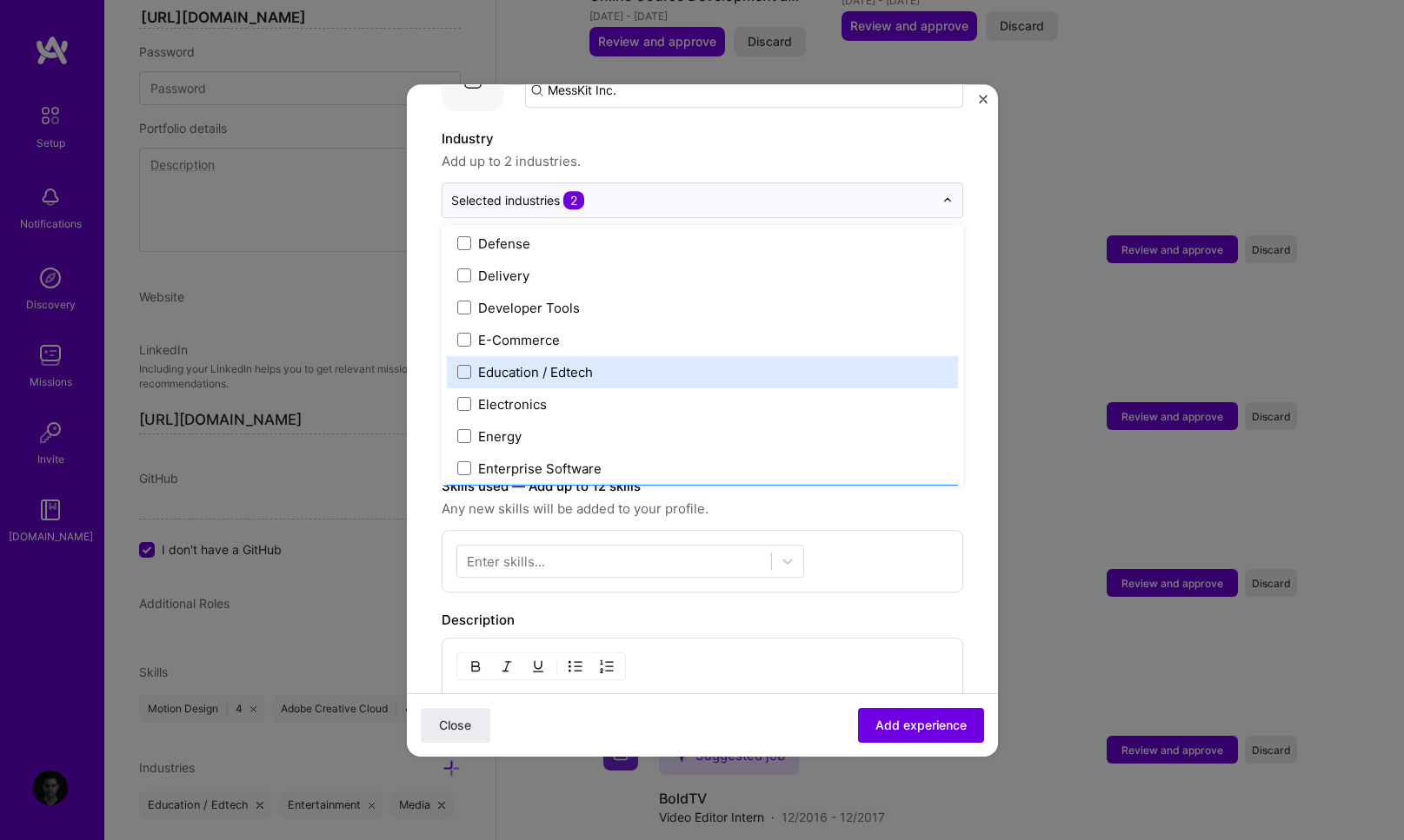
click at [593, 363] on div "Education / Edtech" at bounding box center [702, 372] width 511 height 32
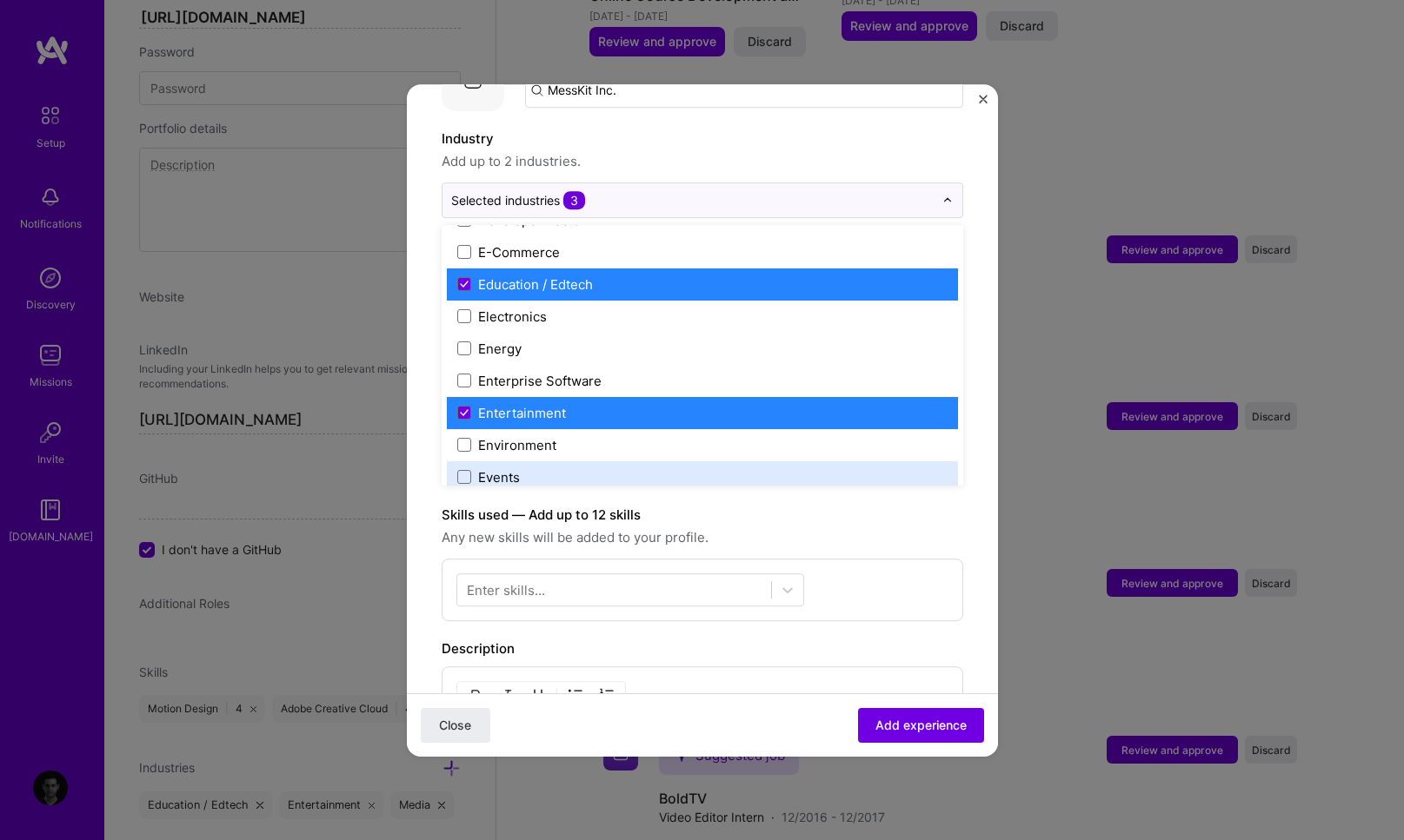
scroll to position [1529, 0]
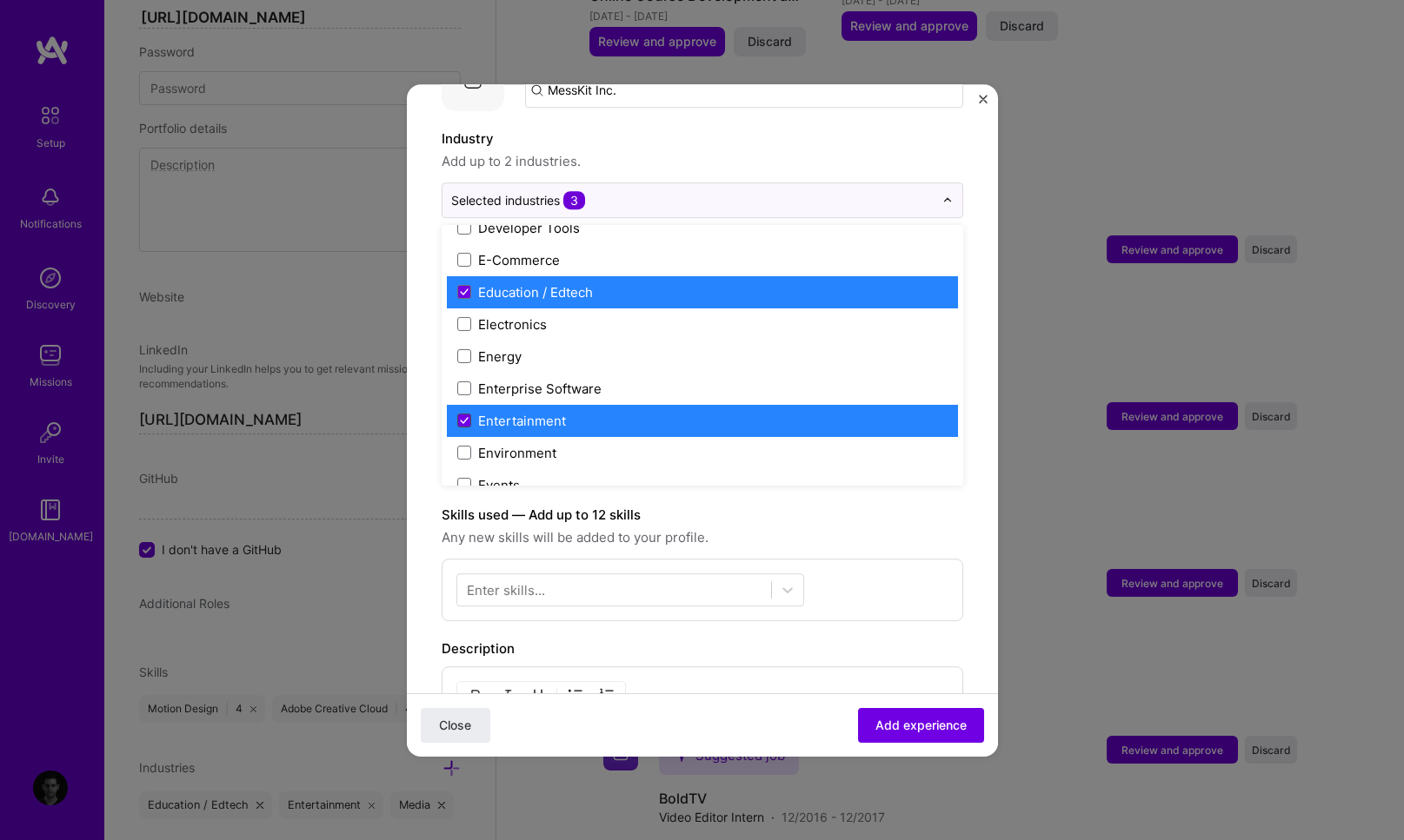
click at [469, 414] on span at bounding box center [465, 421] width 14 height 14
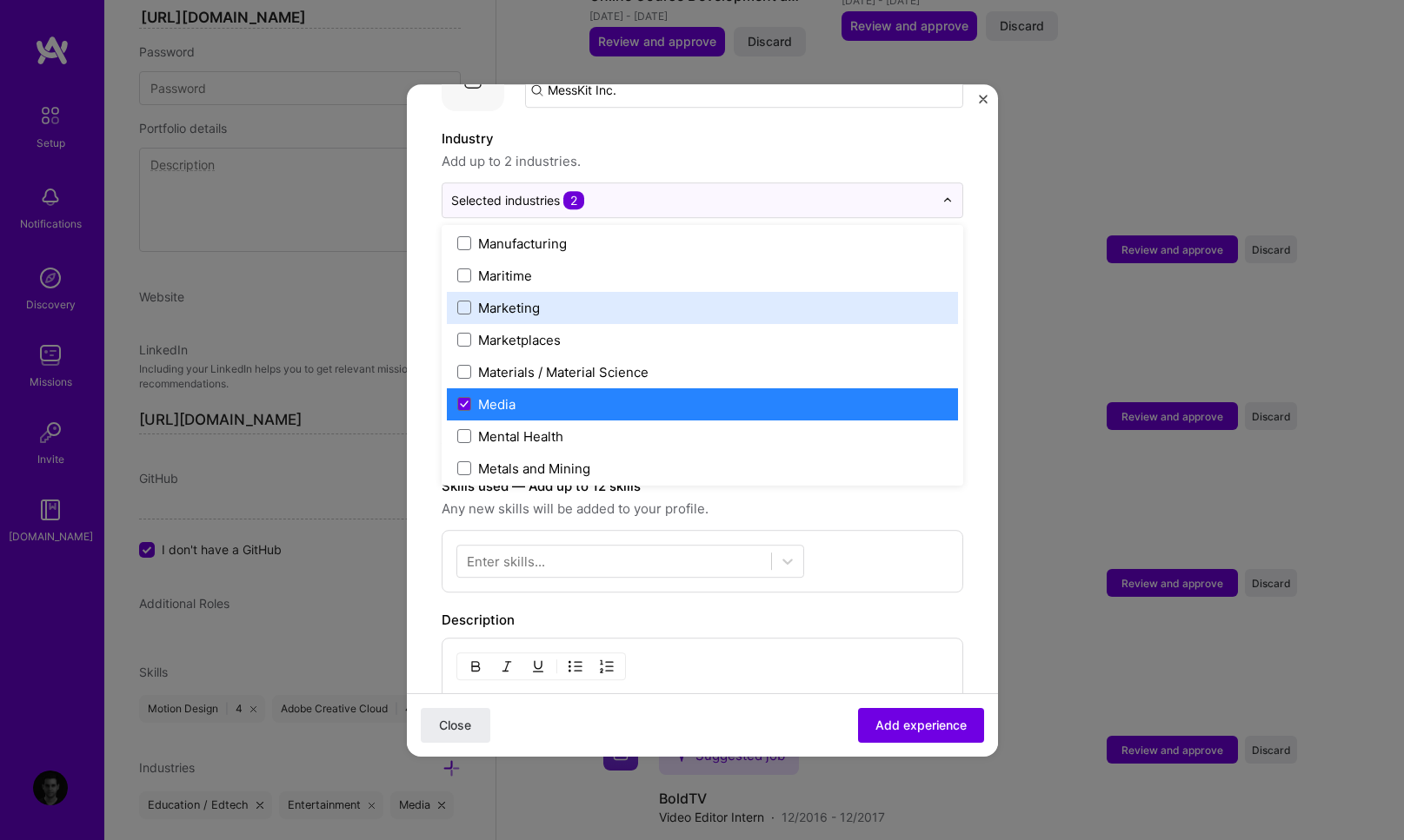
scroll to position [2544, 0]
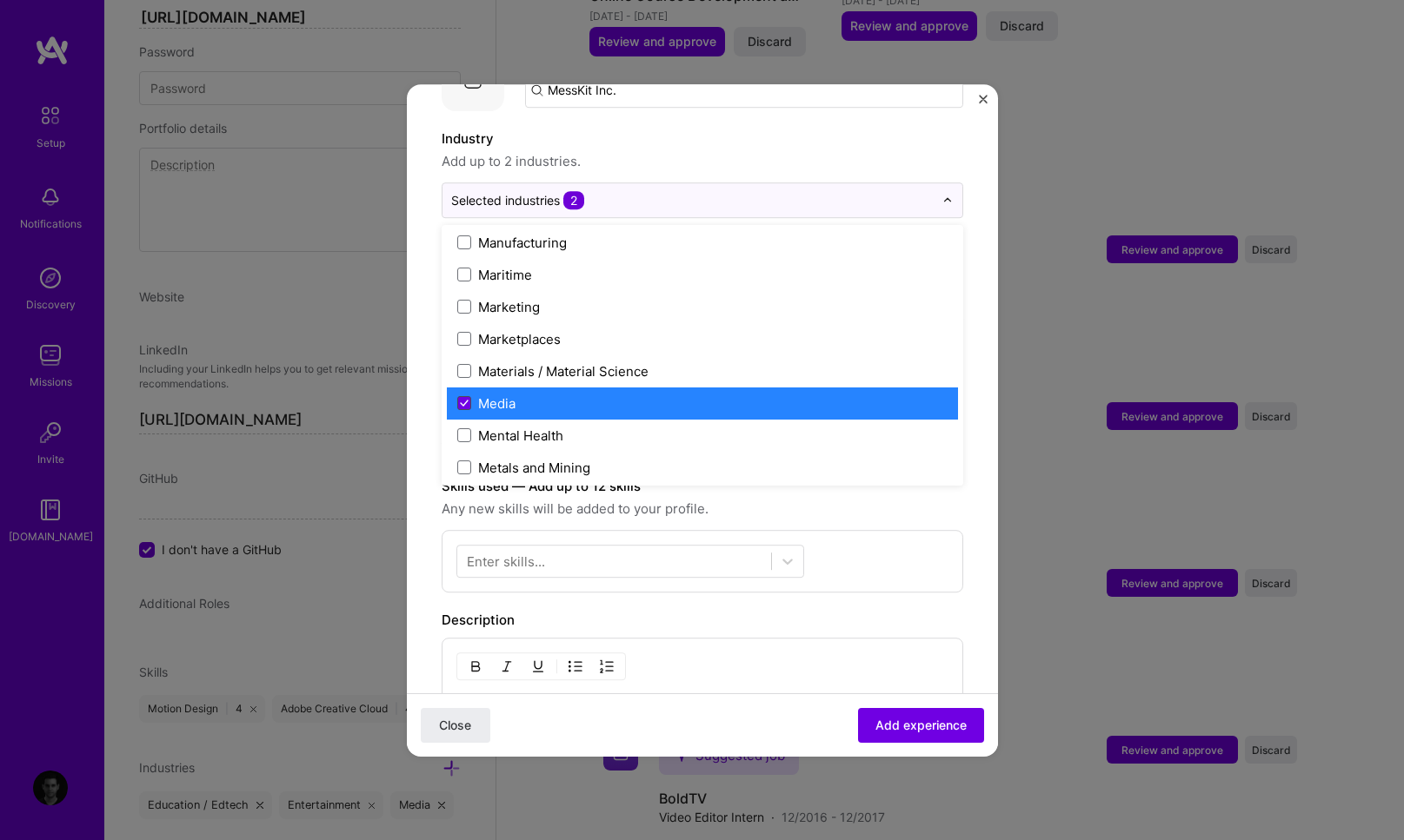
click at [461, 400] on icon at bounding box center [465, 403] width 9 height 7
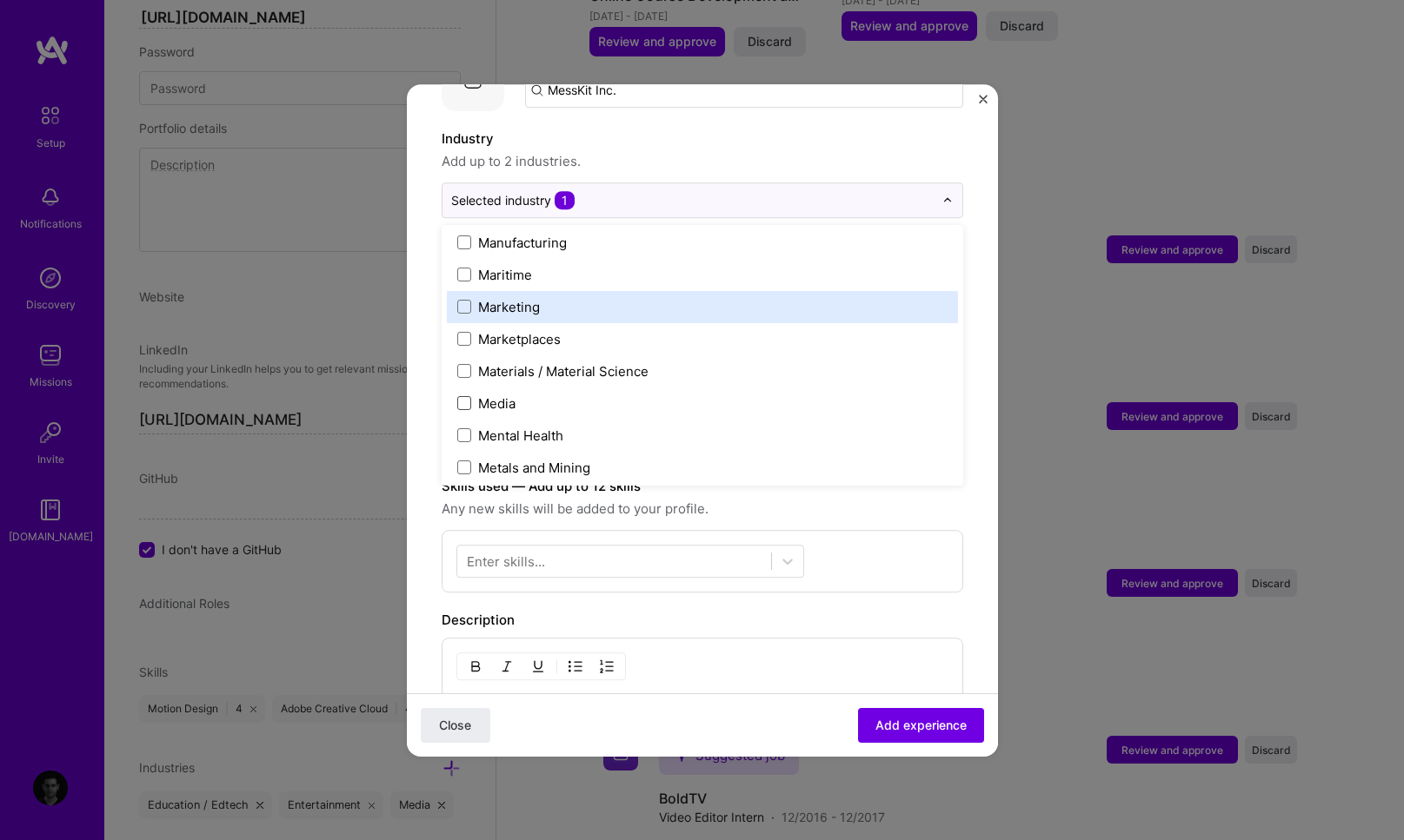
click at [458, 298] on label "Marketing" at bounding box center [702, 307] width 490 height 18
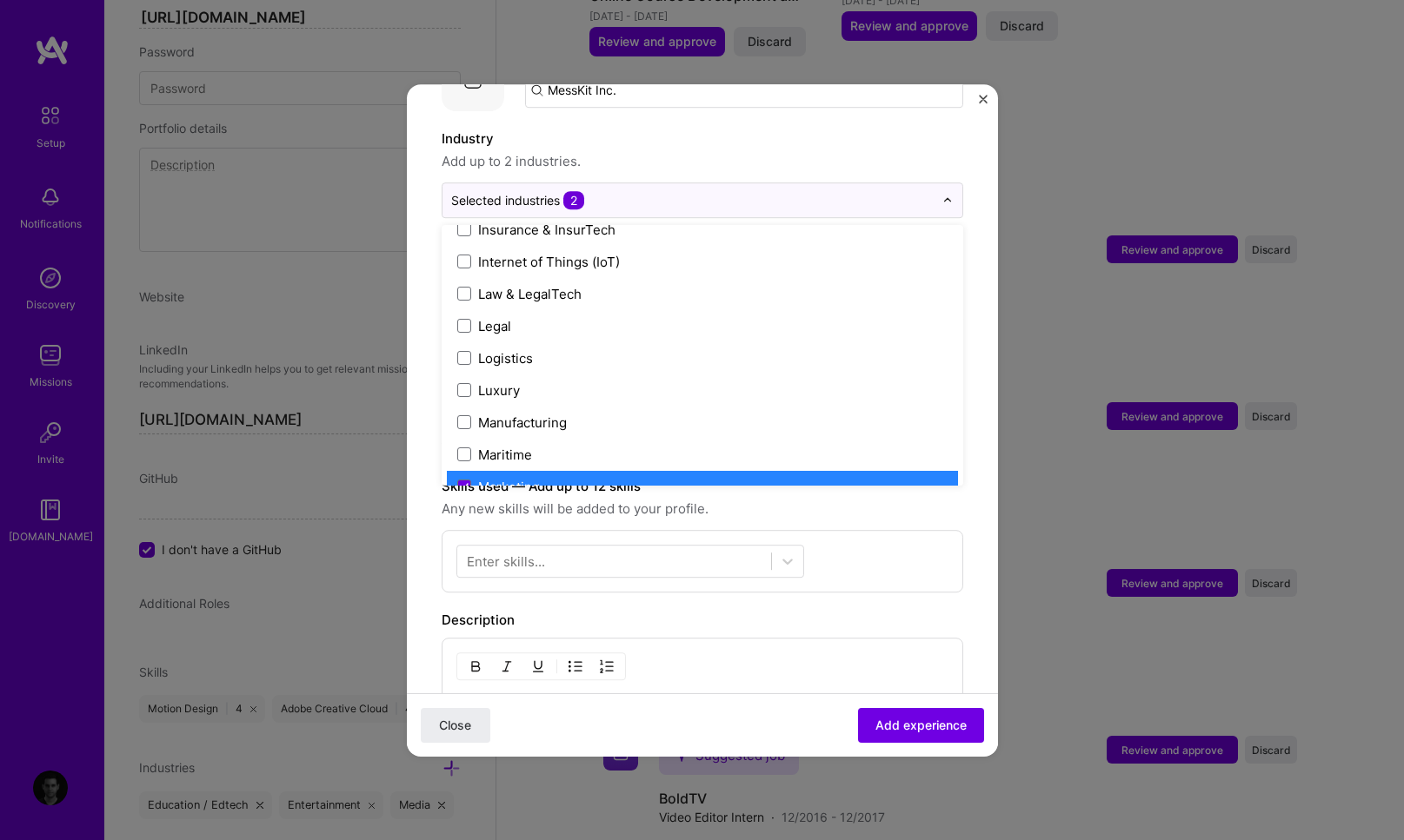
scroll to position [2363, 0]
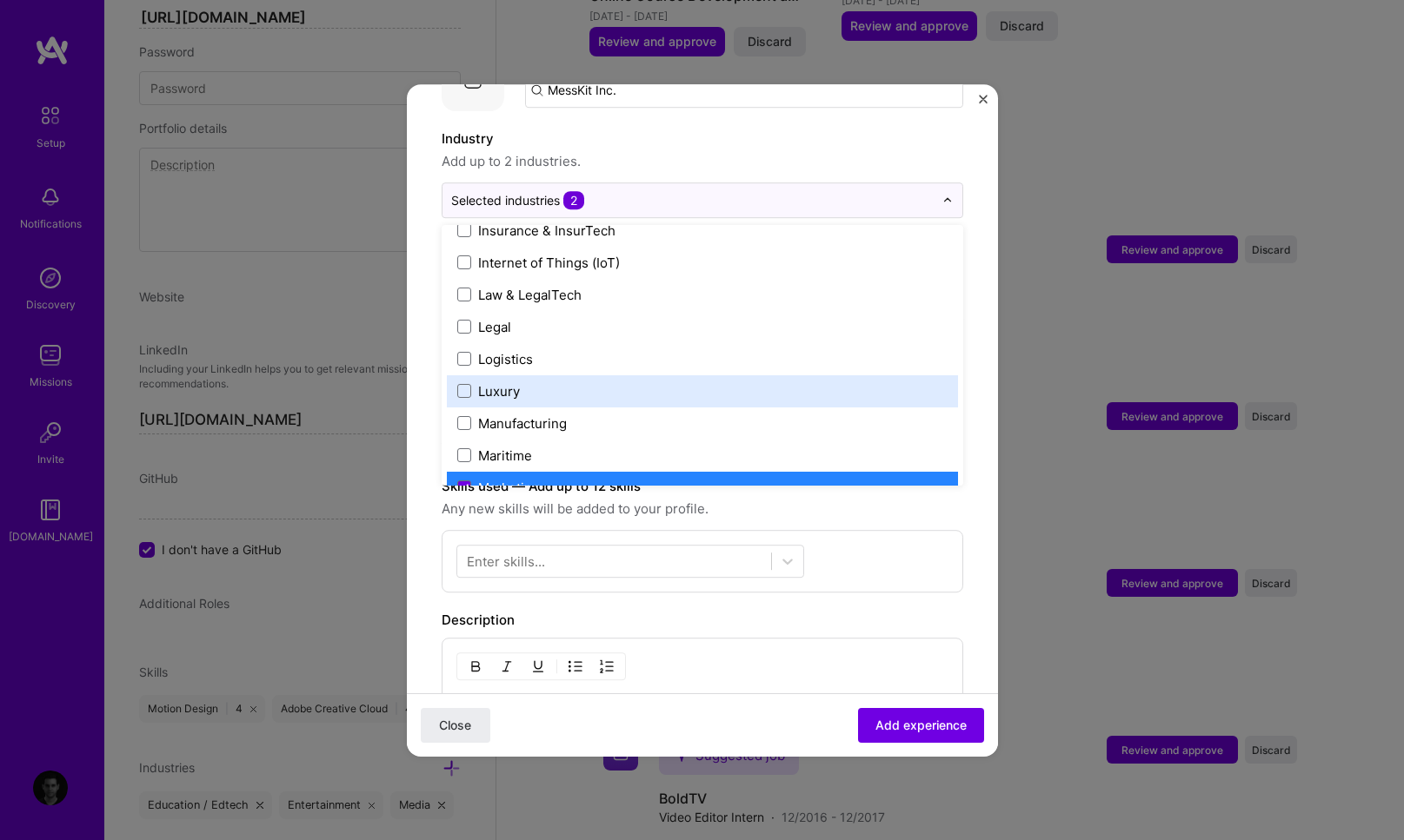
click at [963, 356] on form "Adding suggested job This job is suggested based on your LinkedIn, resume or A.…" at bounding box center [702, 520] width 591 height 1258
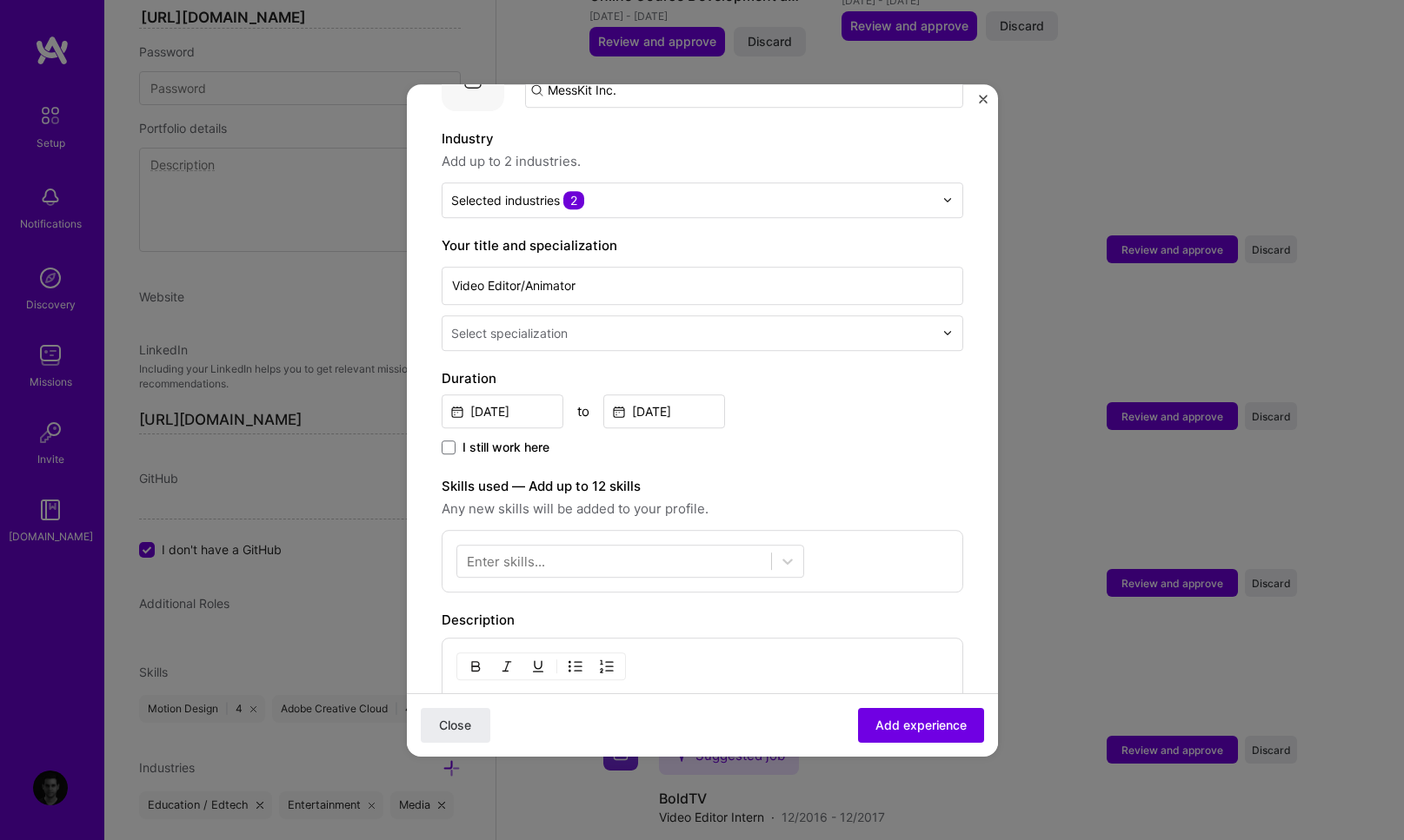
click at [624, 324] on input "text" at bounding box center [695, 333] width 486 height 18
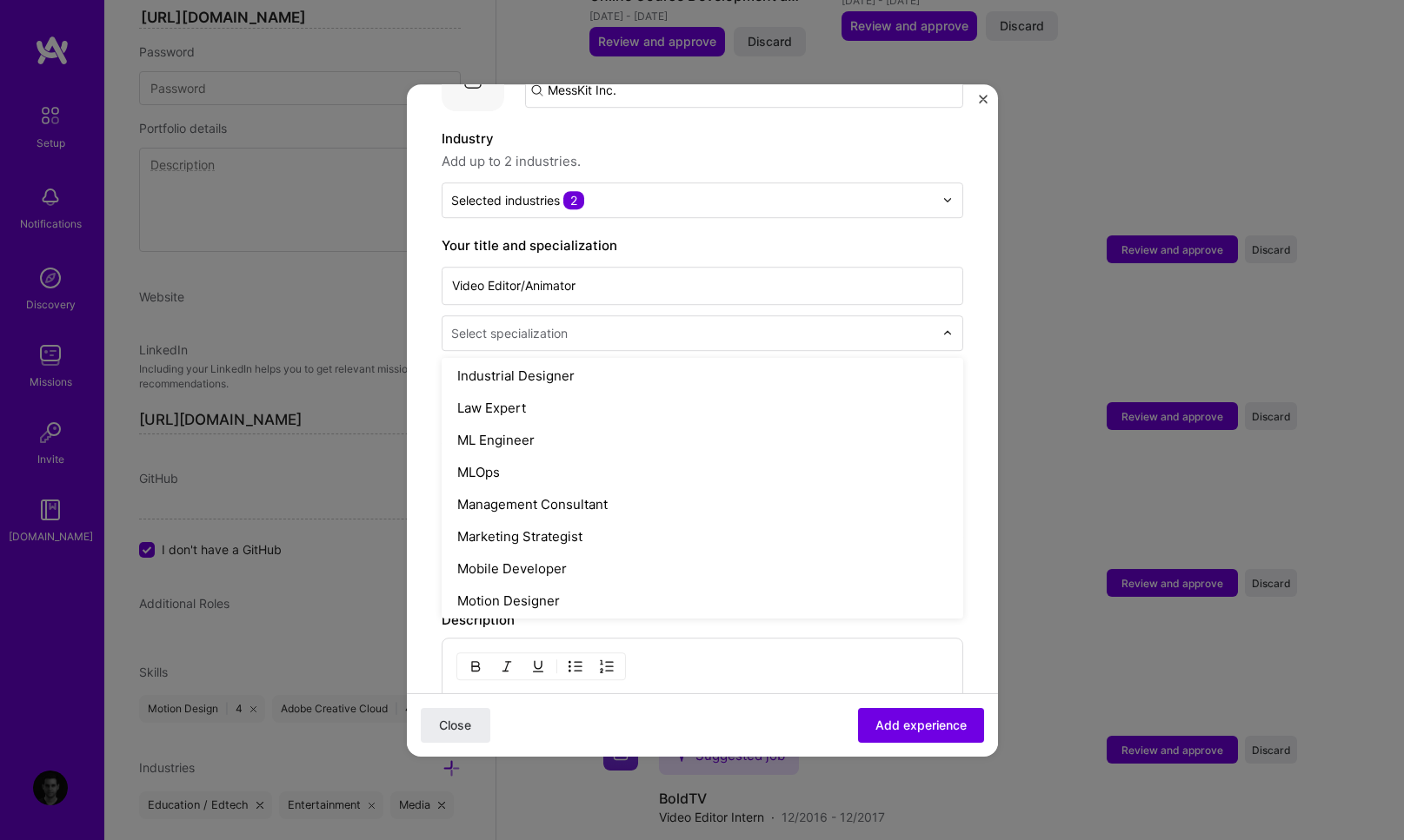
scroll to position [1280, 0]
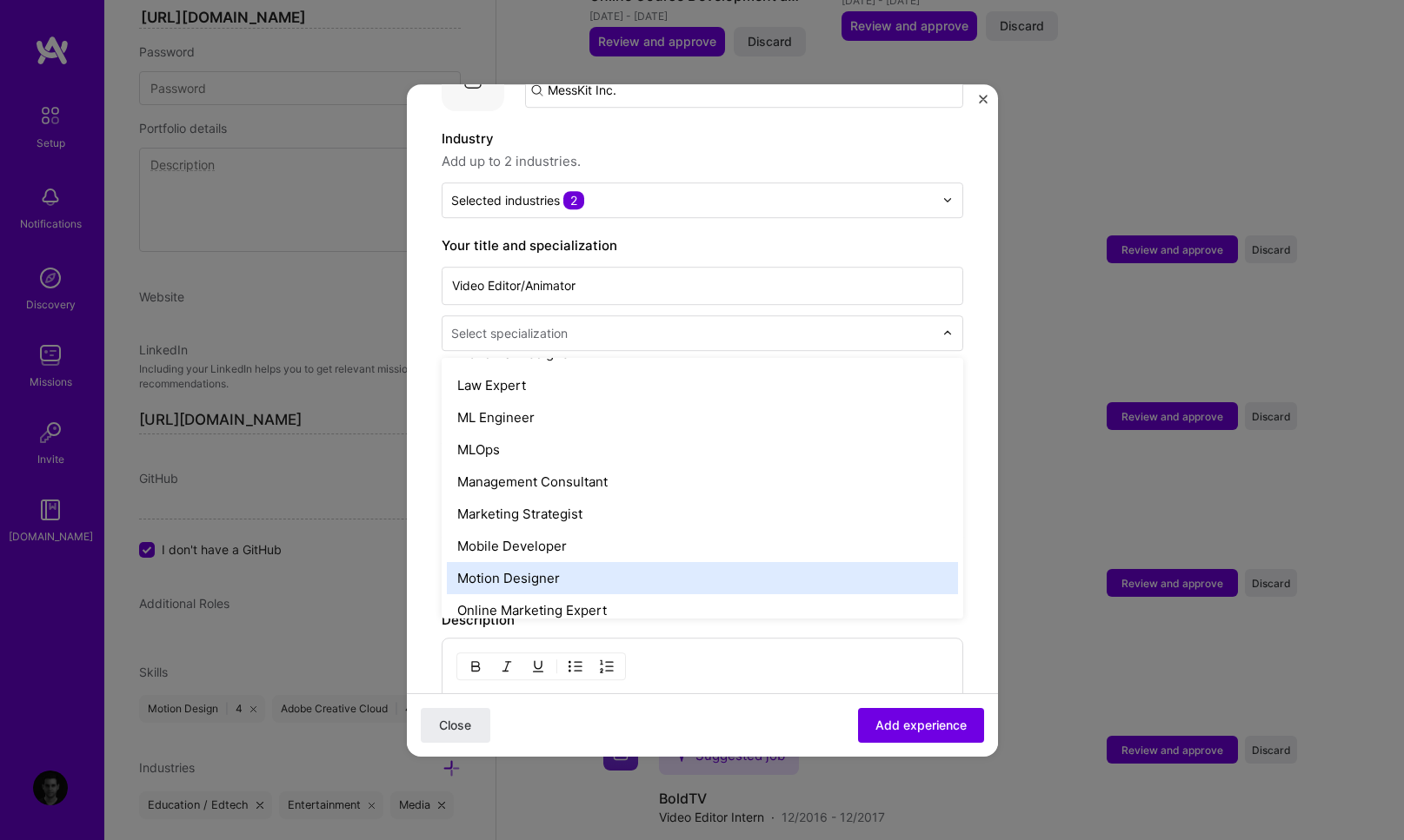
click at [549, 562] on div "Motion Designer" at bounding box center [702, 578] width 511 height 32
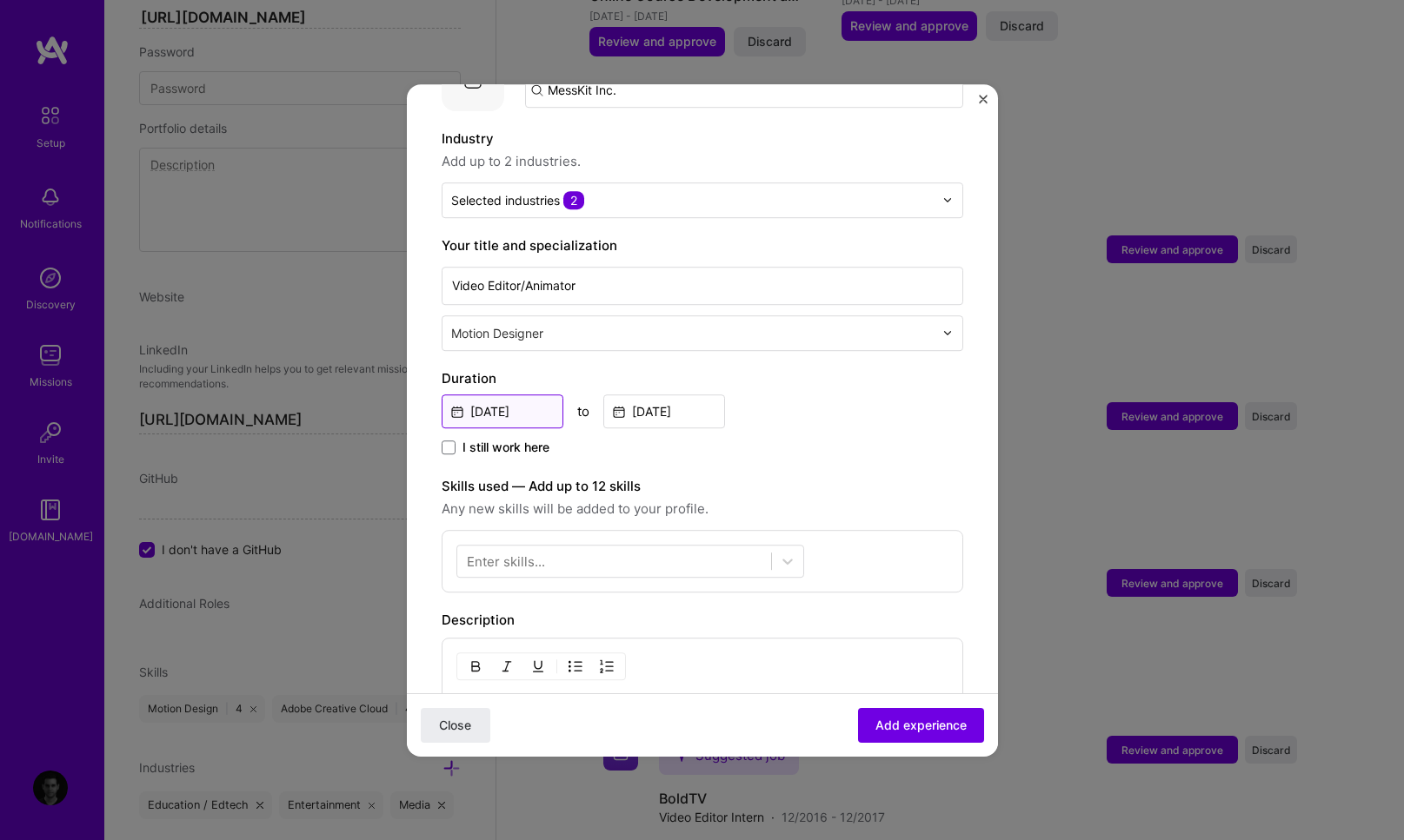
click at [533, 398] on input "Dec, 2020" at bounding box center [503, 411] width 122 height 34
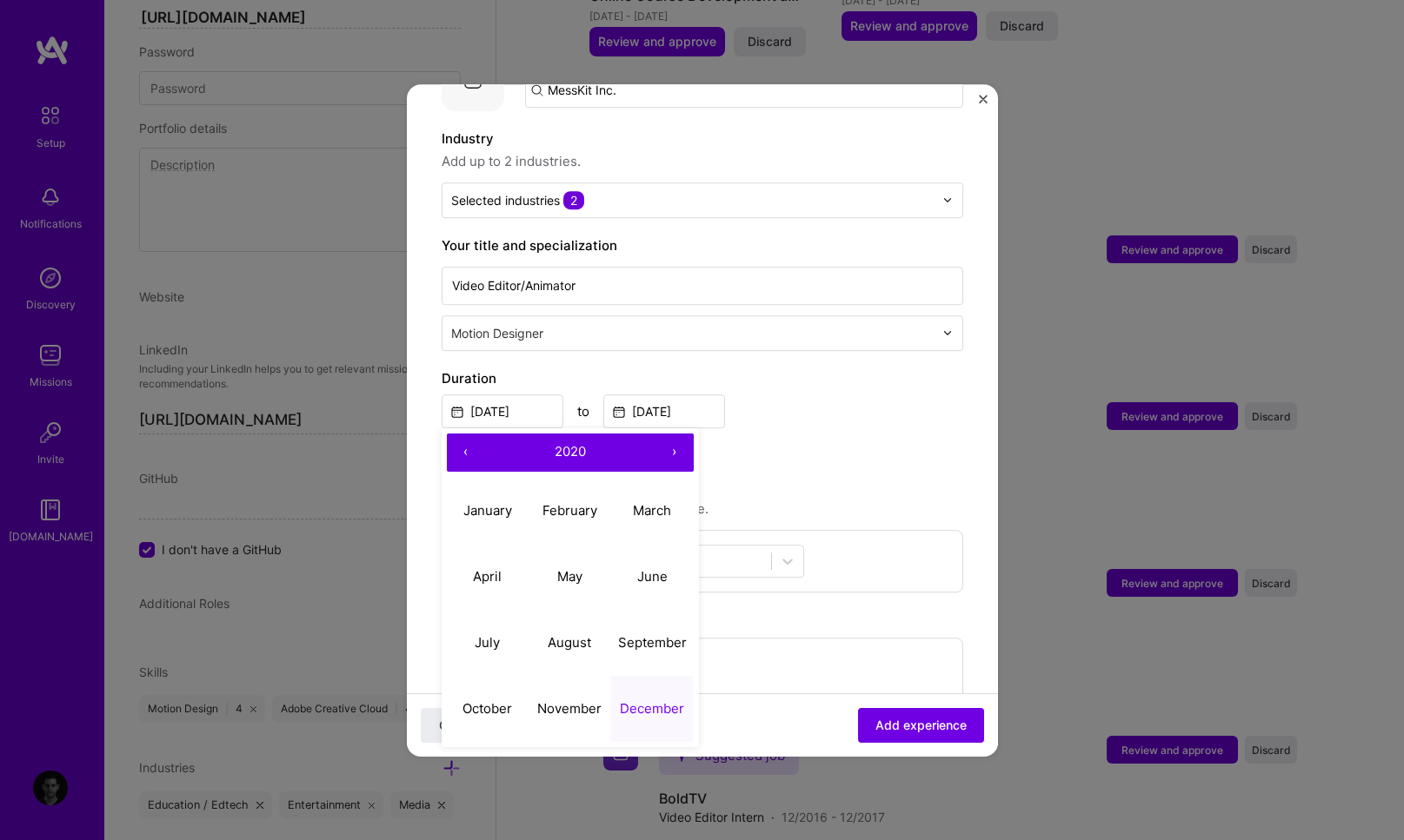
drag, startPoint x: 673, startPoint y: 437, endPoint x: 662, endPoint y: 458, distance: 23.7
click at [673, 437] on button "›" at bounding box center [675, 453] width 38 height 38
click at [569, 680] on button "November" at bounding box center [569, 709] width 83 height 66
type input "Nov, 2021"
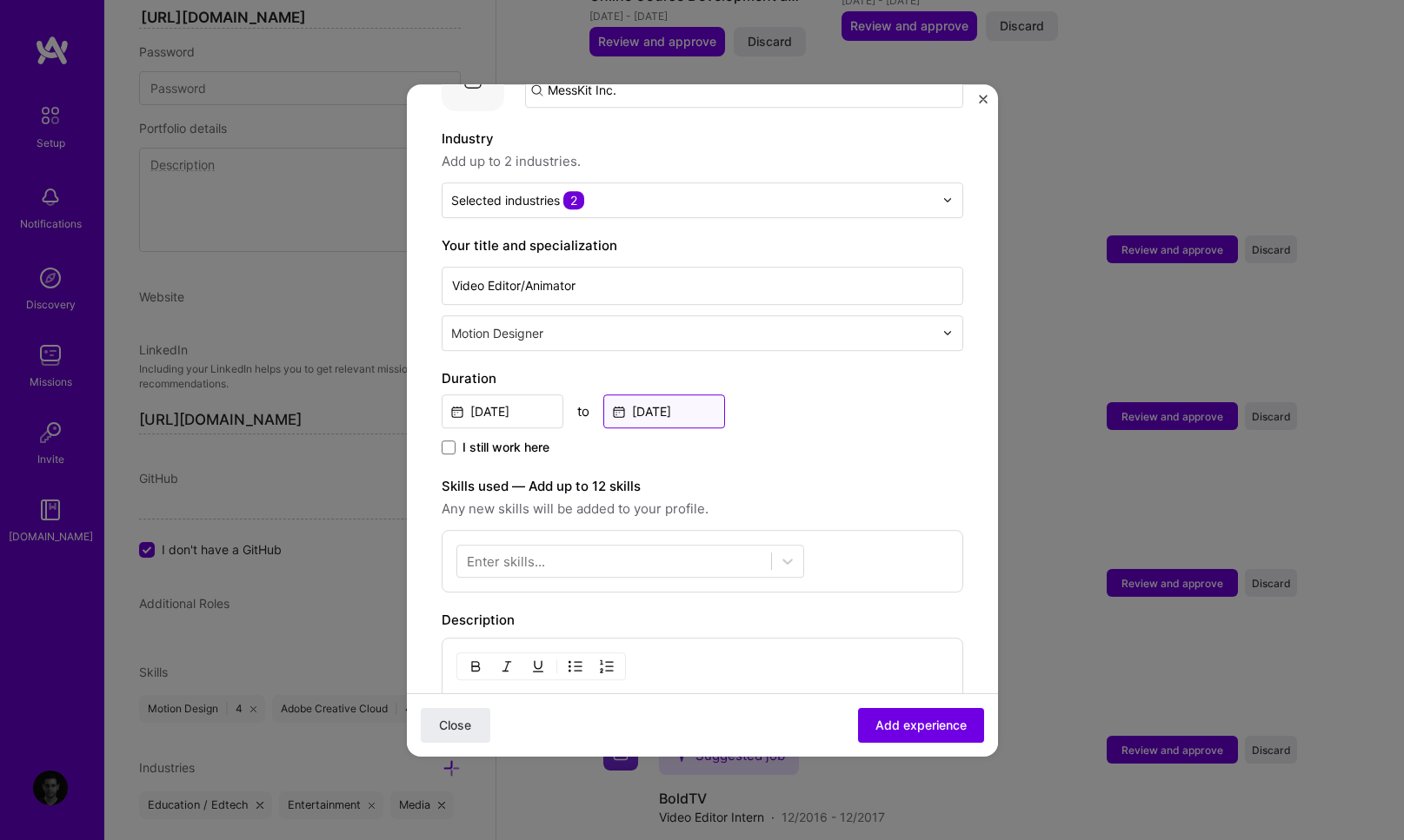
click at [686, 395] on input "Dec, 2023" at bounding box center [664, 411] width 122 height 34
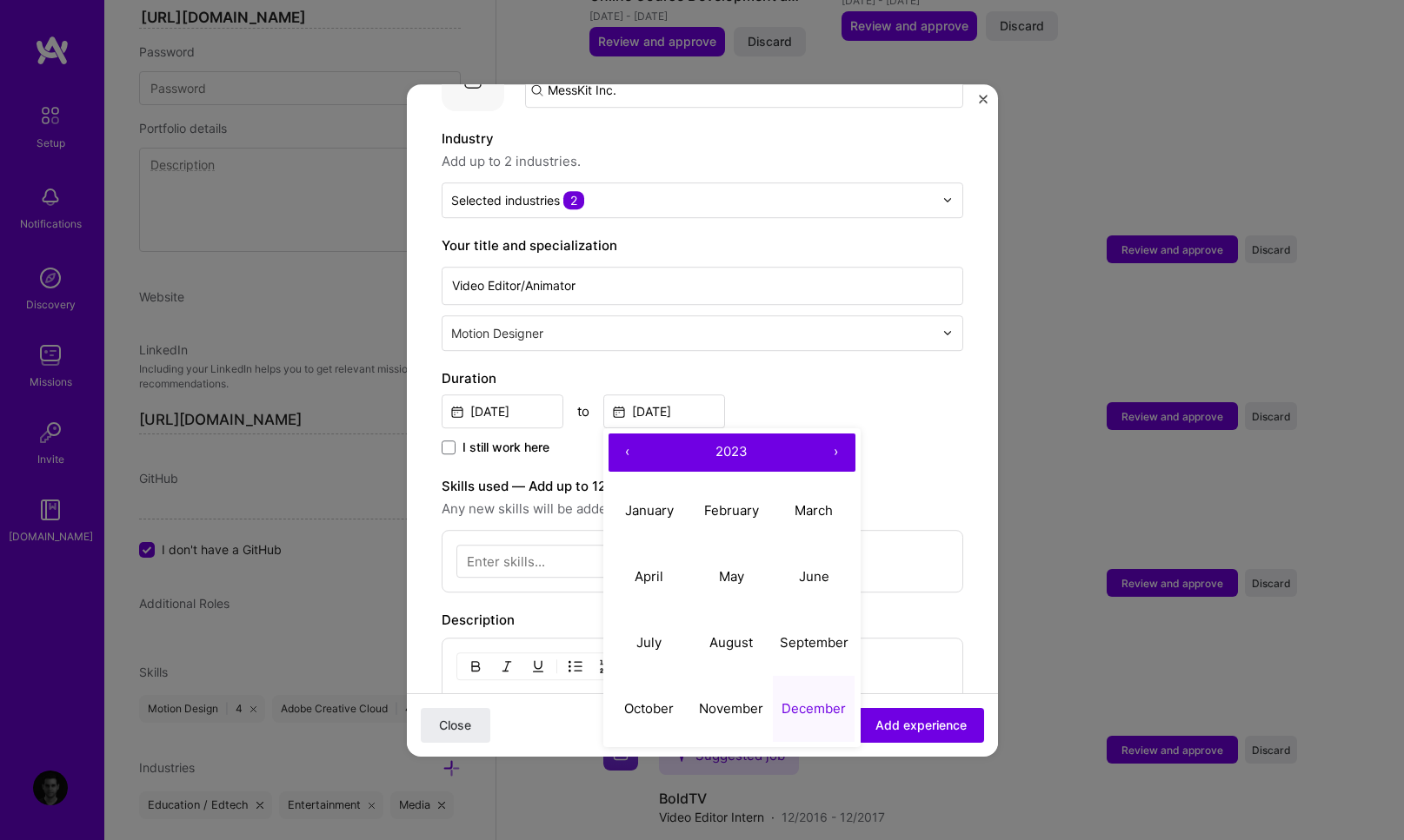
click at [842, 437] on button "›" at bounding box center [836, 453] width 38 height 38
click at [650, 569] on button "April" at bounding box center [649, 577] width 83 height 66
type input "Apr, 2024"
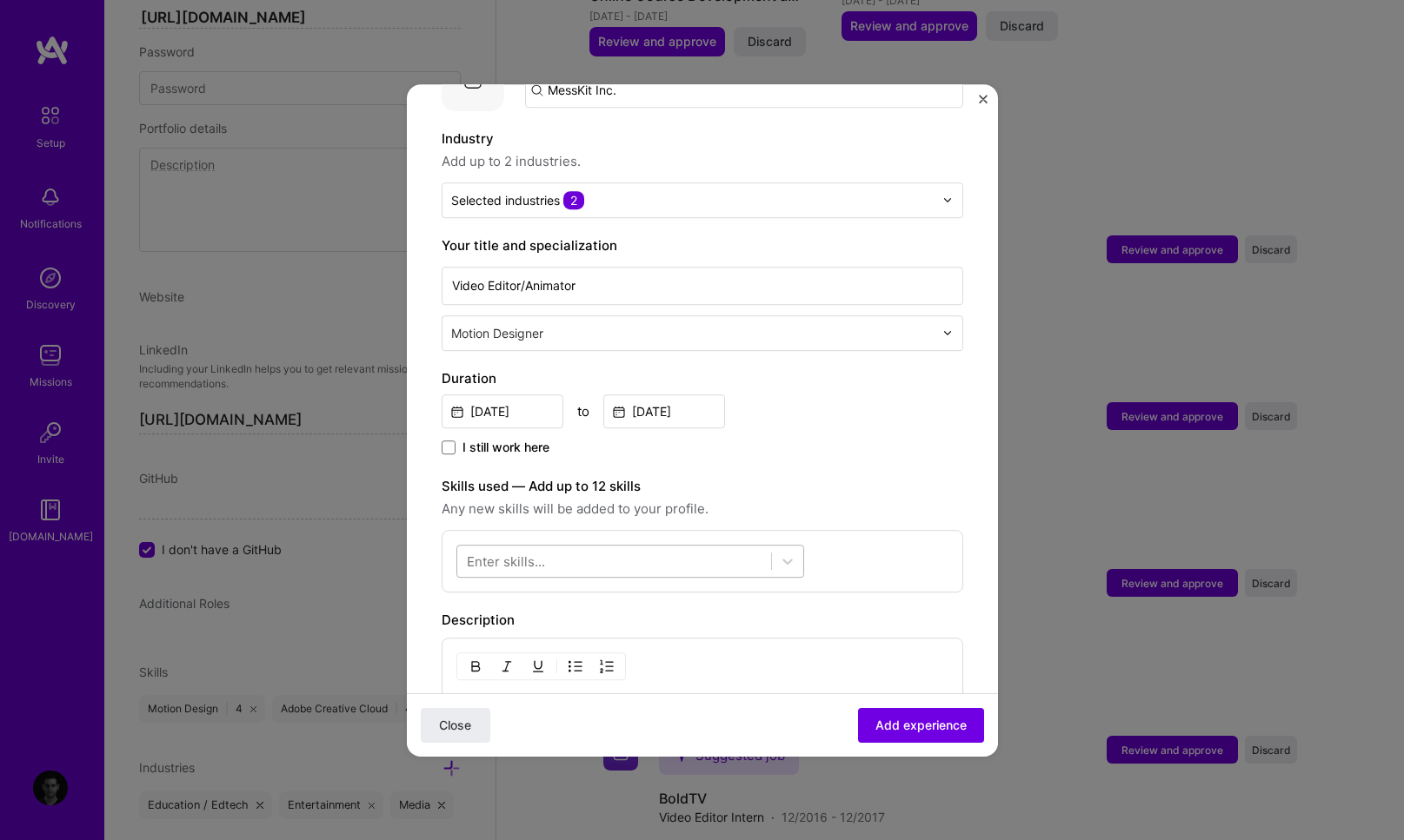
click at [736, 546] on div at bounding box center [614, 560] width 314 height 29
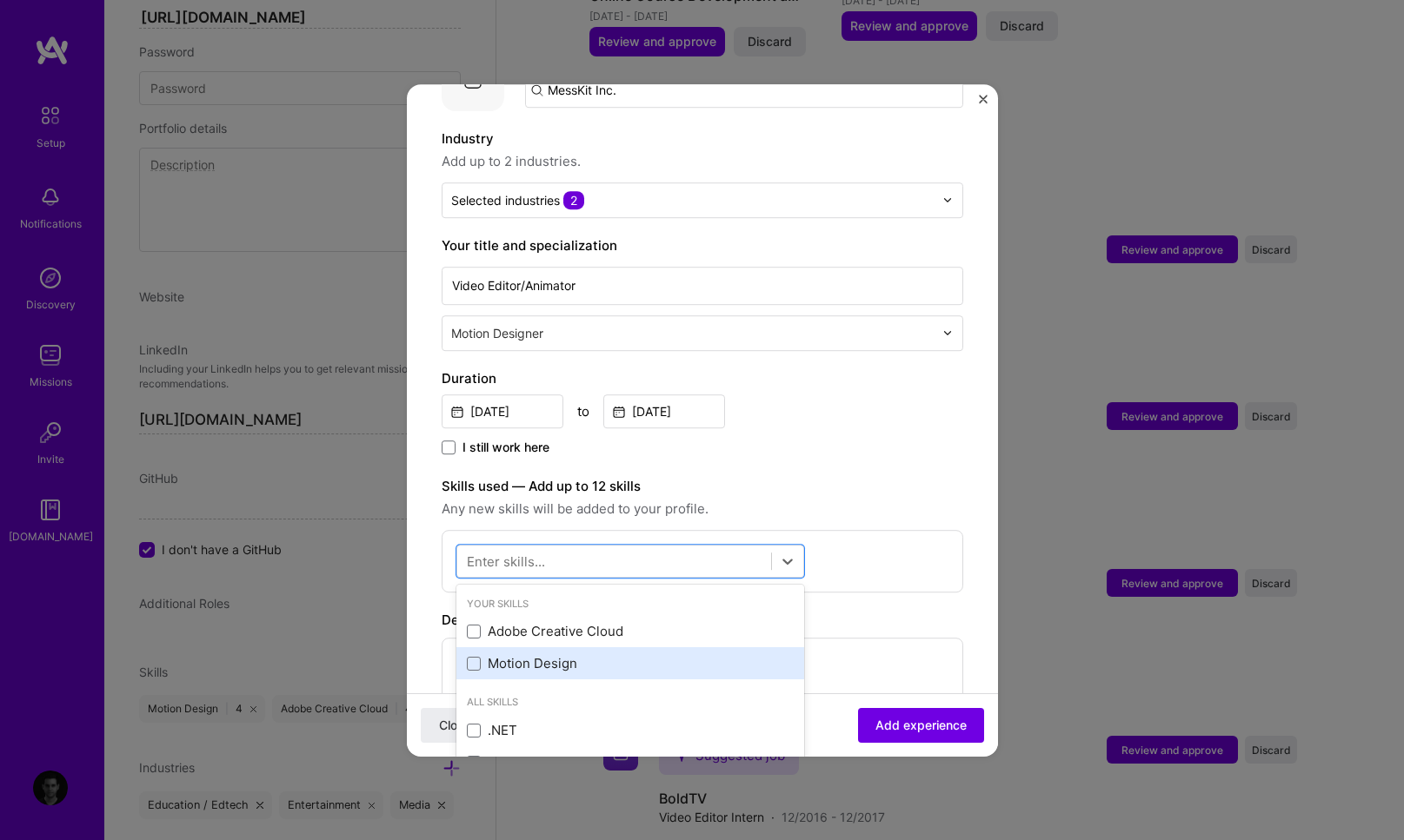
drag, startPoint x: 517, startPoint y: 613, endPoint x: 515, endPoint y: 640, distance: 27.1
click at [517, 623] on div "Adobe Creative Cloud" at bounding box center [630, 632] width 327 height 18
click at [516, 655] on div "Motion Design" at bounding box center [630, 664] width 327 height 18
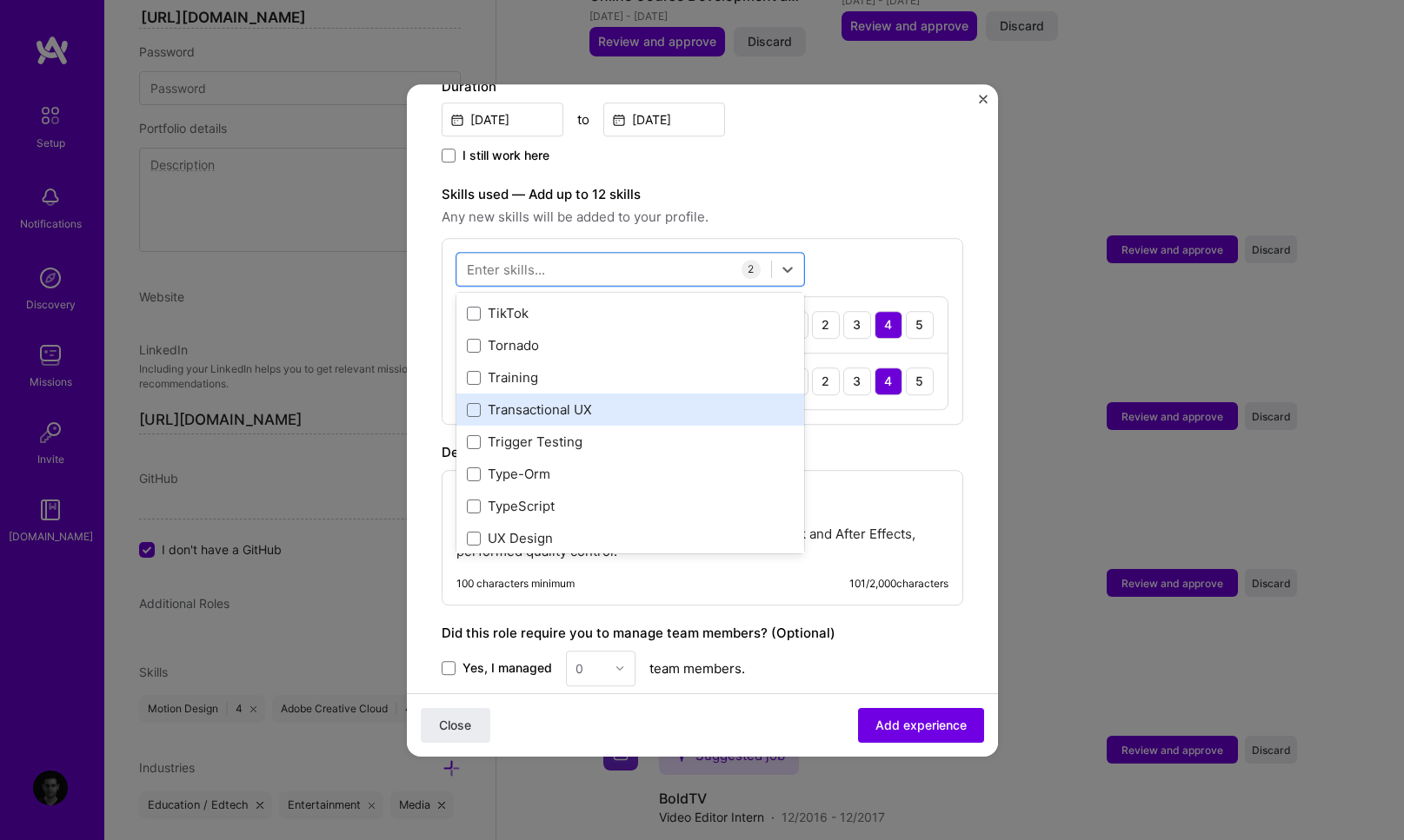
scroll to position [10829, 0]
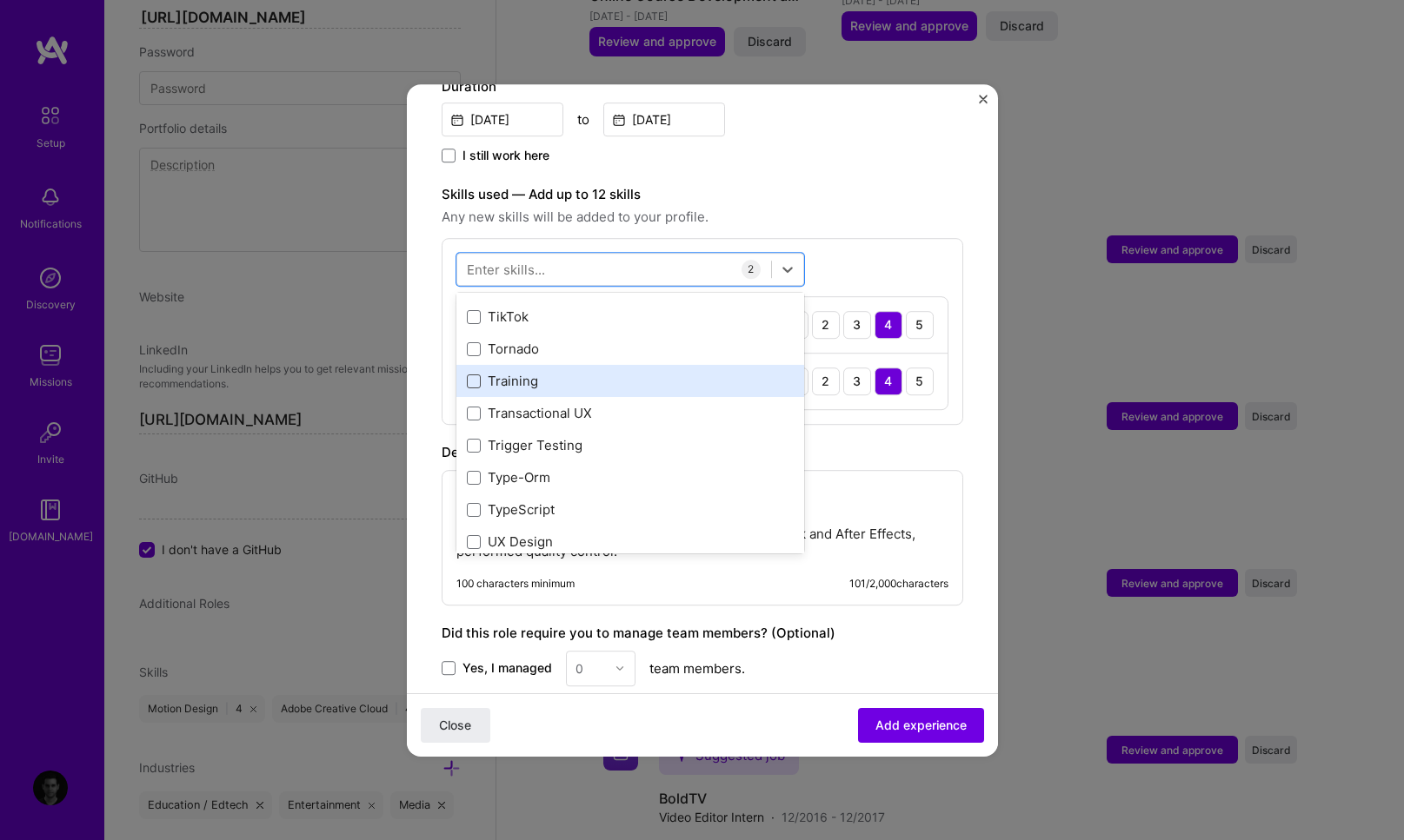
click at [476, 375] on span at bounding box center [474, 382] width 14 height 14
click at [0, 0] on input "checkbox" at bounding box center [0, 0] width 0 height 0
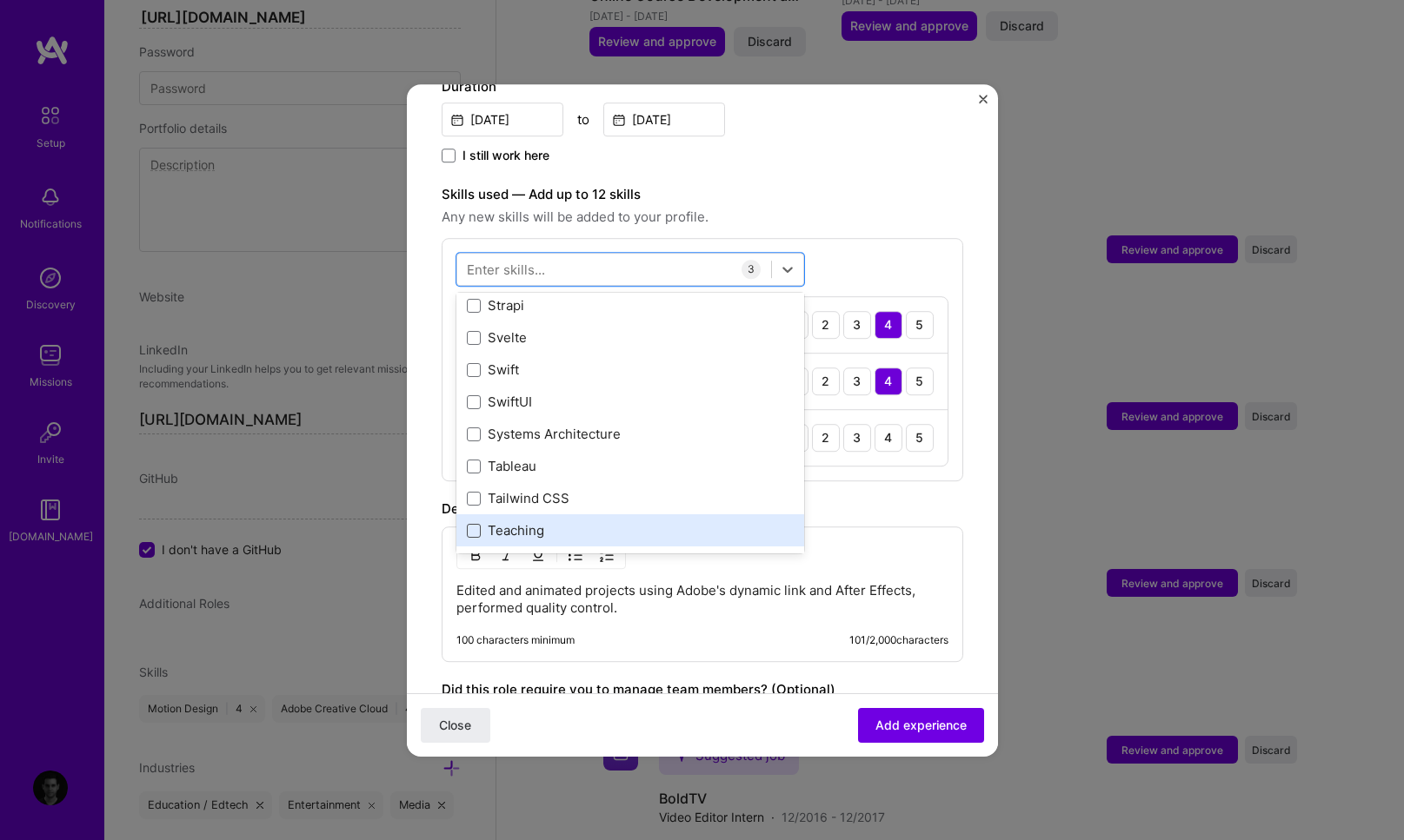
scroll to position [10391, 0]
click at [471, 513] on div "Teaching" at bounding box center [630, 529] width 348 height 32
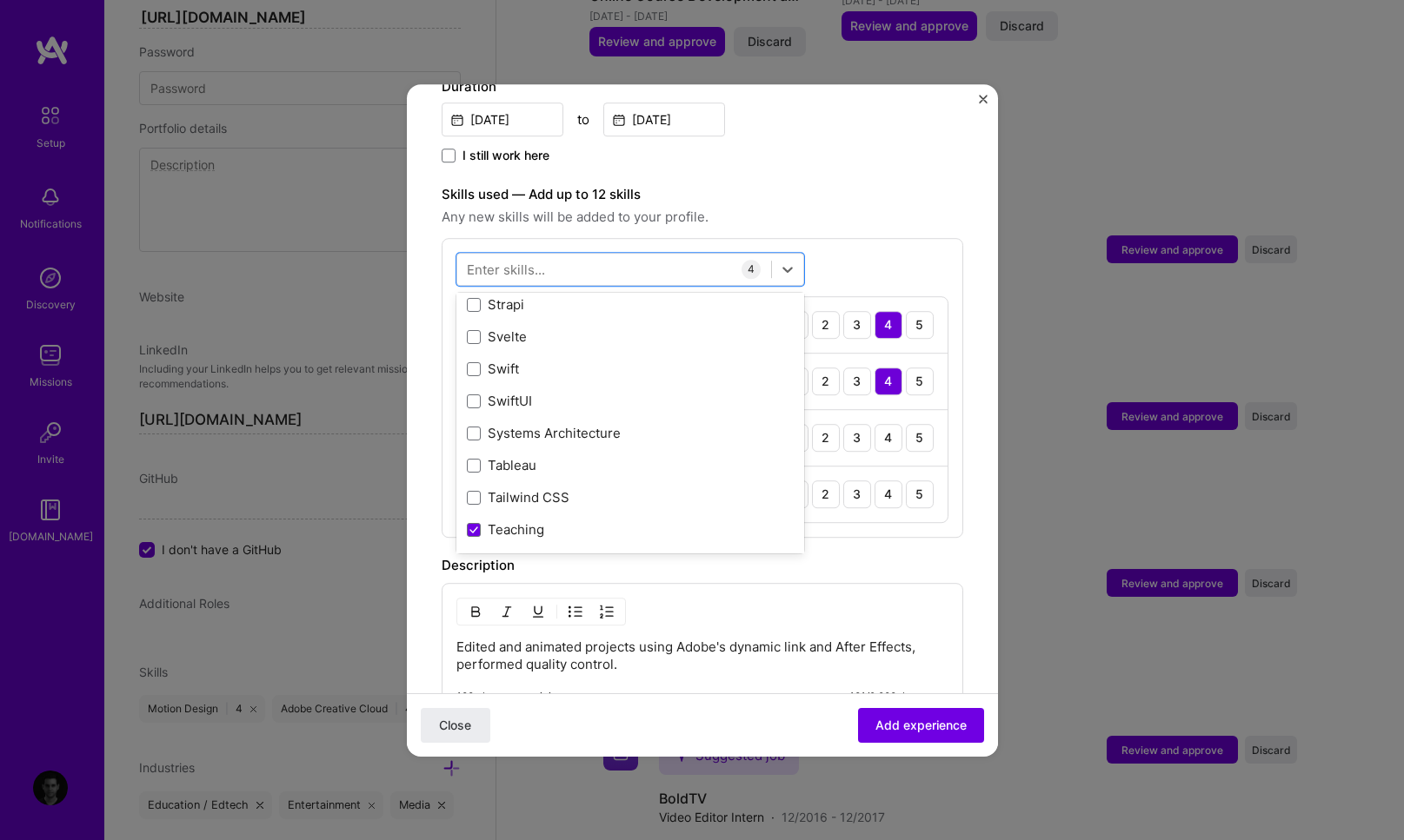
click at [849, 216] on div "Skills used — Add up to 12 skills Any new skills will be added to your profile.…" at bounding box center [702, 361] width 521 height 354
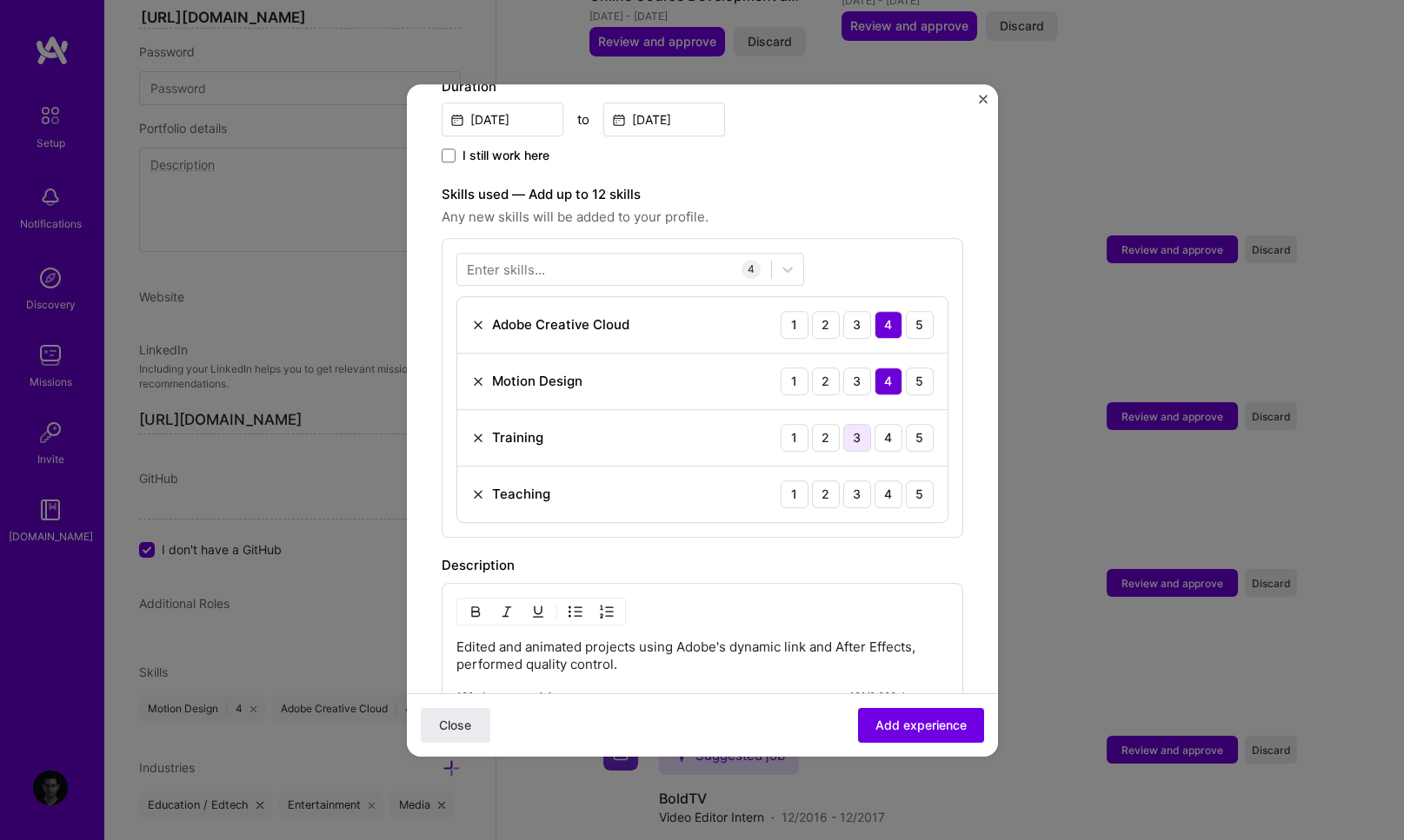
click at [849, 424] on div "3" at bounding box center [857, 438] width 28 height 28
click at [848, 429] on div "3" at bounding box center [857, 438] width 28 height 28
click at [874, 426] on div "4" at bounding box center [888, 438] width 28 height 28
click at [850, 481] on div "3" at bounding box center [857, 495] width 28 height 28
click at [844, 425] on div "3" at bounding box center [857, 438] width 28 height 28
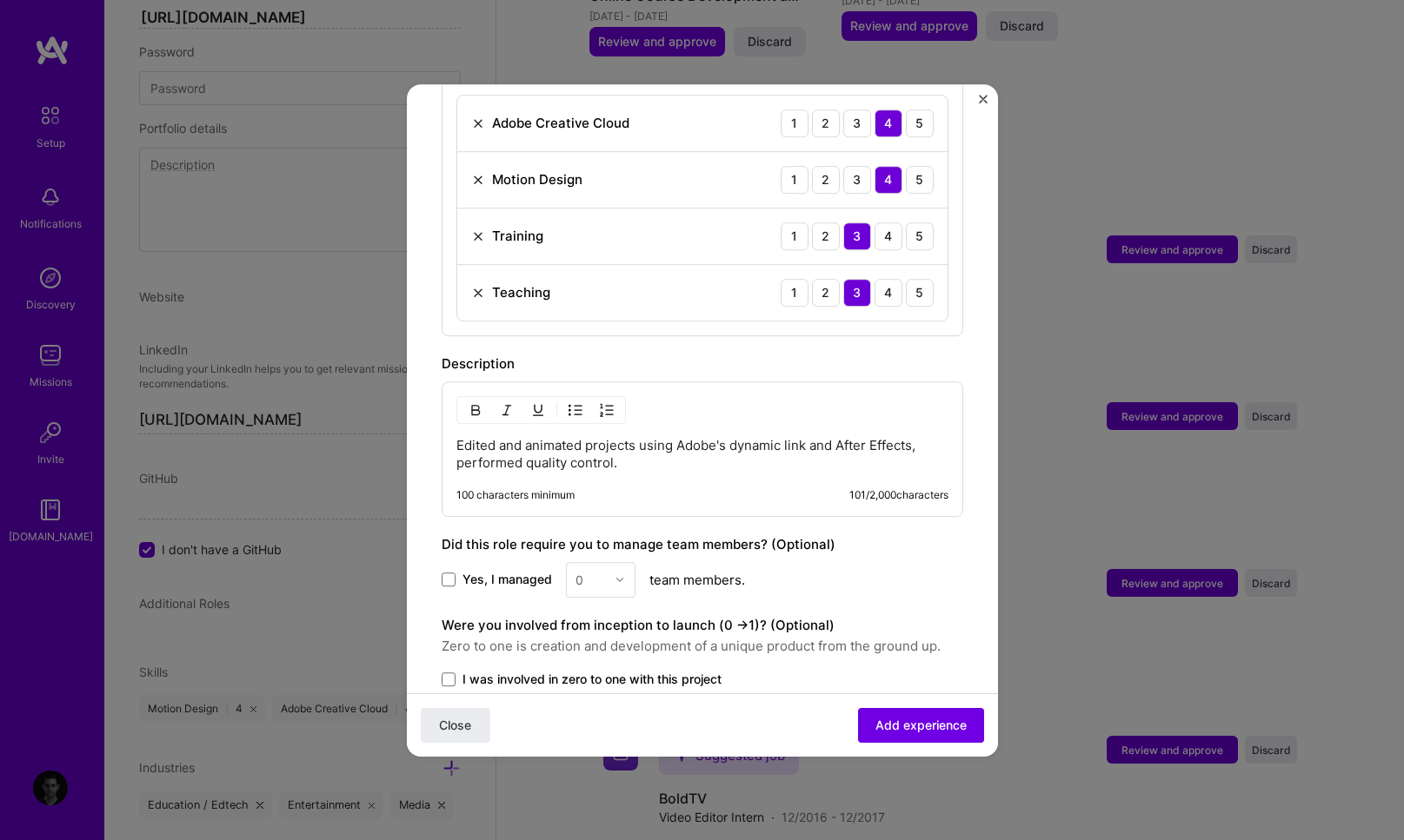
scroll to position [722, 0]
click at [641, 437] on p "Edited and animated projects using Adobe's dynamic link and After Effects, perf…" at bounding box center [702, 454] width 492 height 35
click at [633, 450] on p "Edited and animated projects using Adobe's dynamic link and After Effects, perf…" at bounding box center [702, 454] width 492 height 35
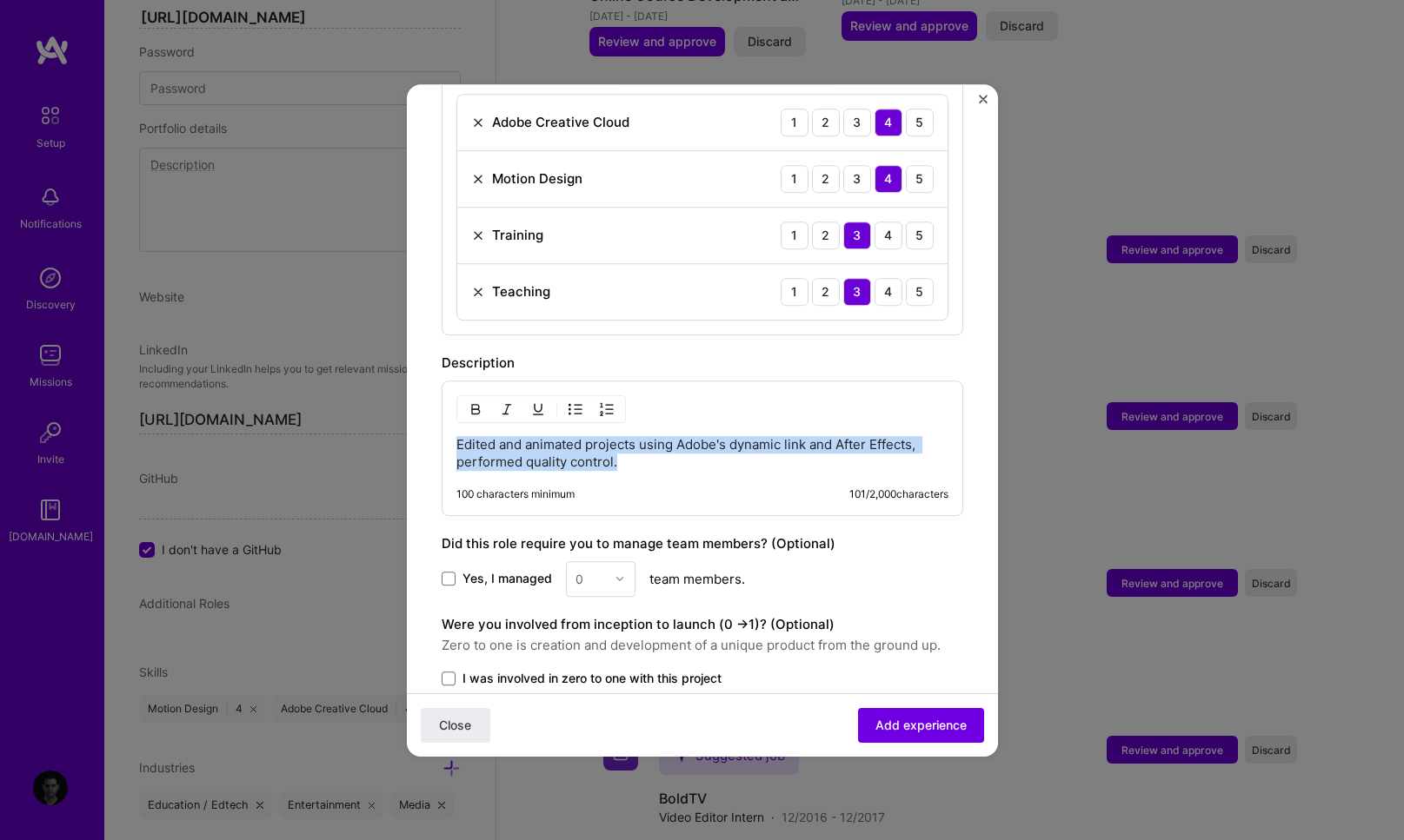
click at [633, 450] on p "Edited and animated projects using Adobe's dynamic link and After Effects, perf…" at bounding box center [702, 454] width 492 height 35
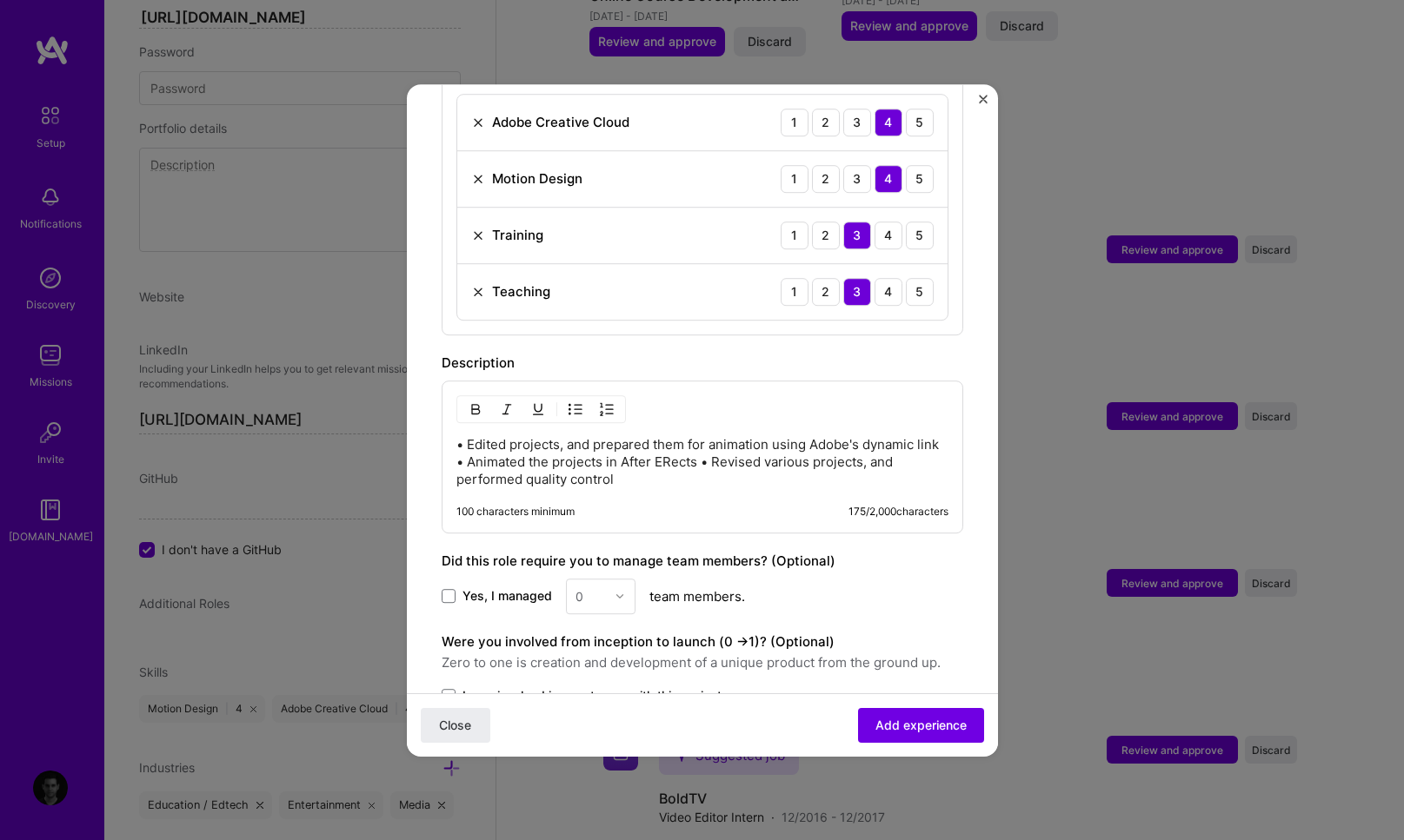
click at [483, 444] on p "• Edited projects, and prepared them for animation using Adobe's dynamic link •…" at bounding box center [702, 463] width 492 height 52
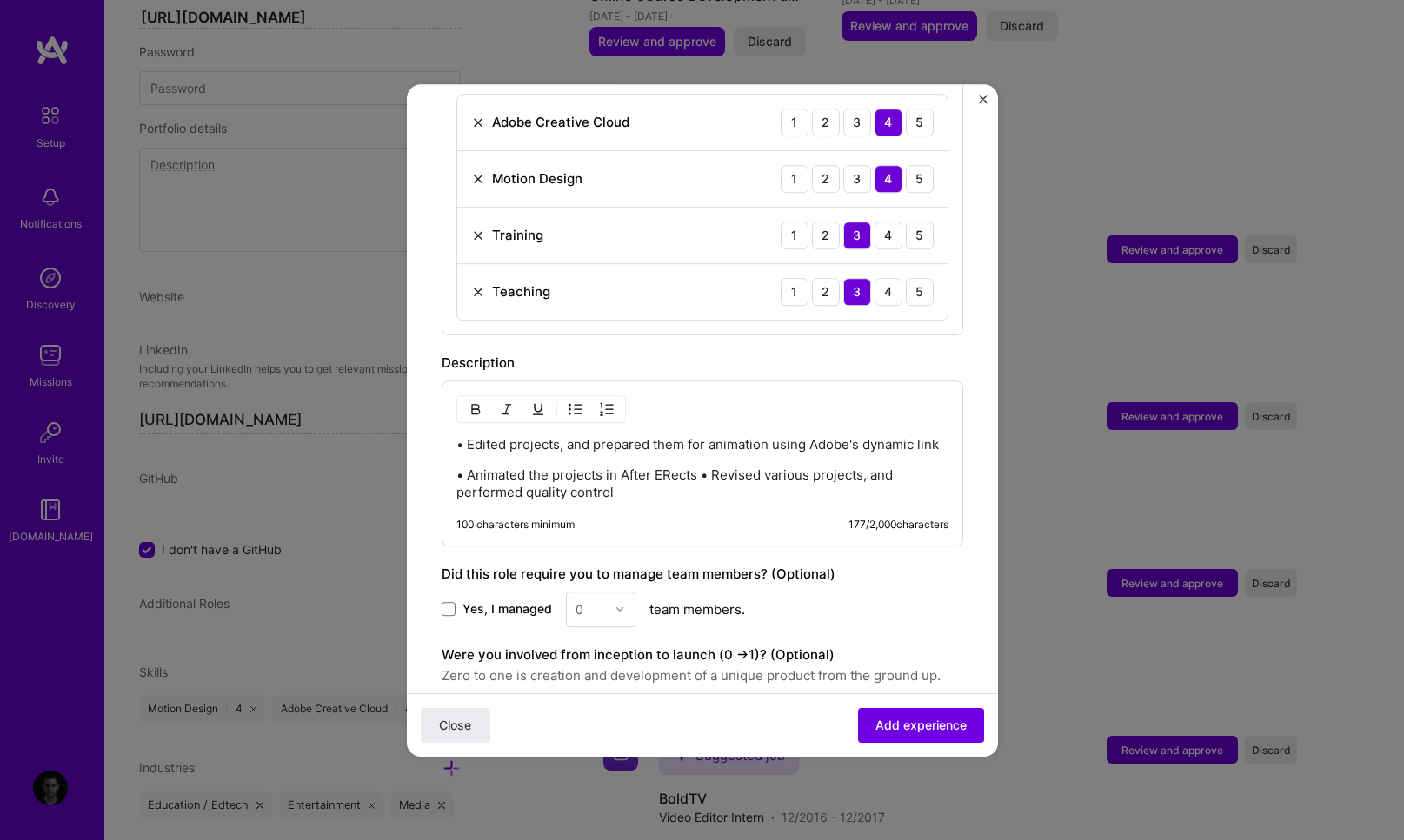
click at [702, 475] on p "• Animated the projects in After ERects • Revised various projects, and perform…" at bounding box center [702, 484] width 492 height 35
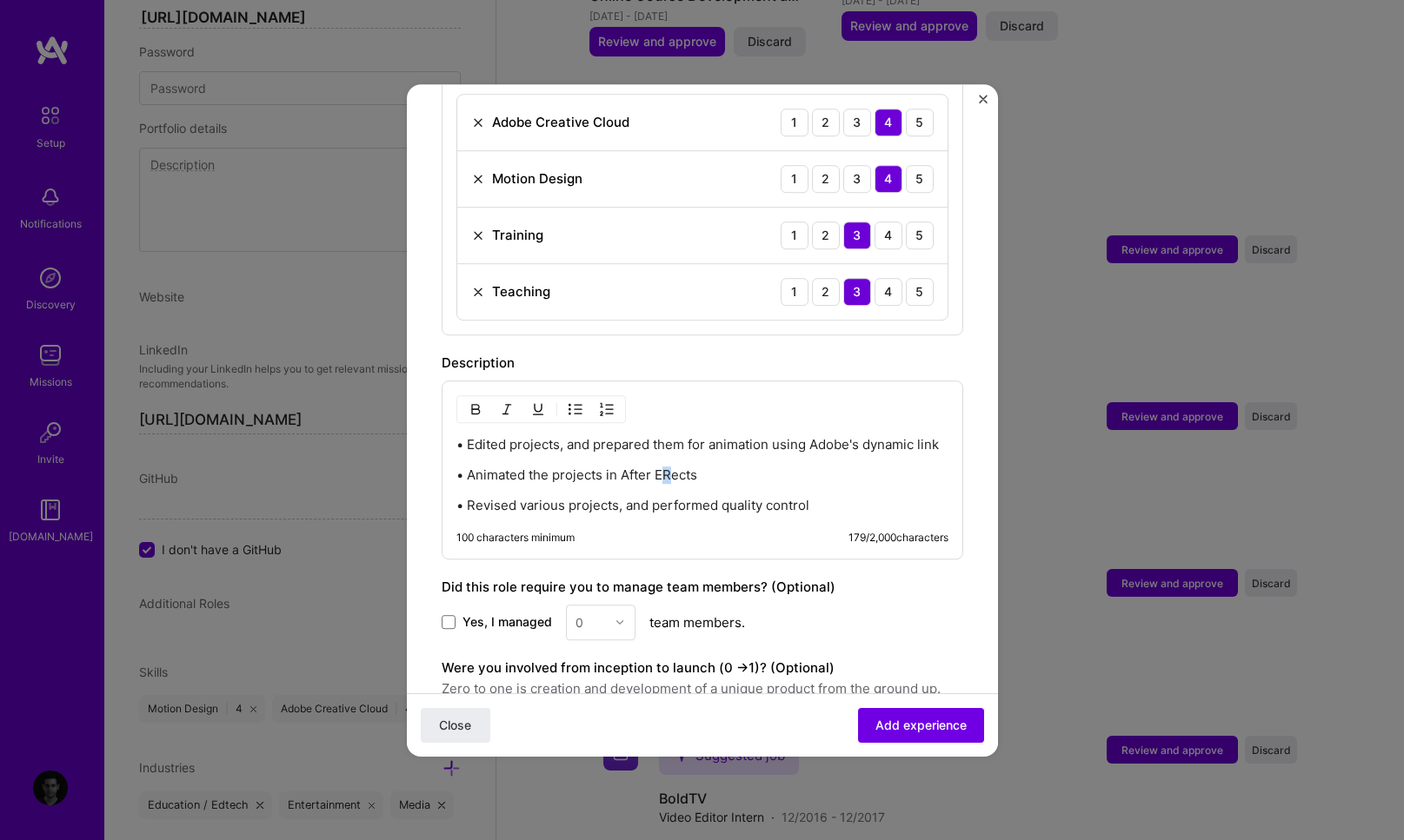
click at [664, 471] on p "• Animated the projects in After ERects" at bounding box center [702, 476] width 492 height 17
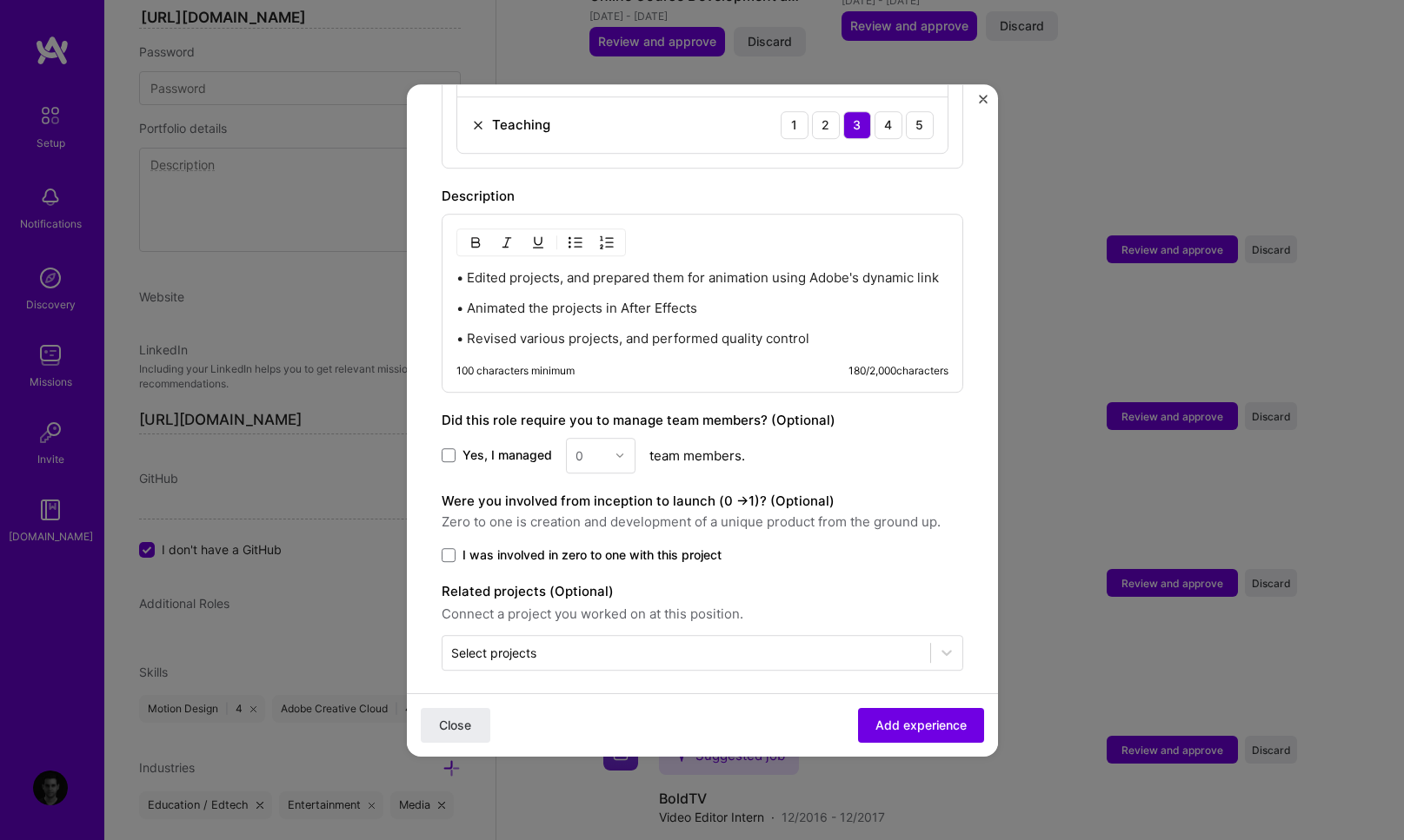
scroll to position [900, 0]
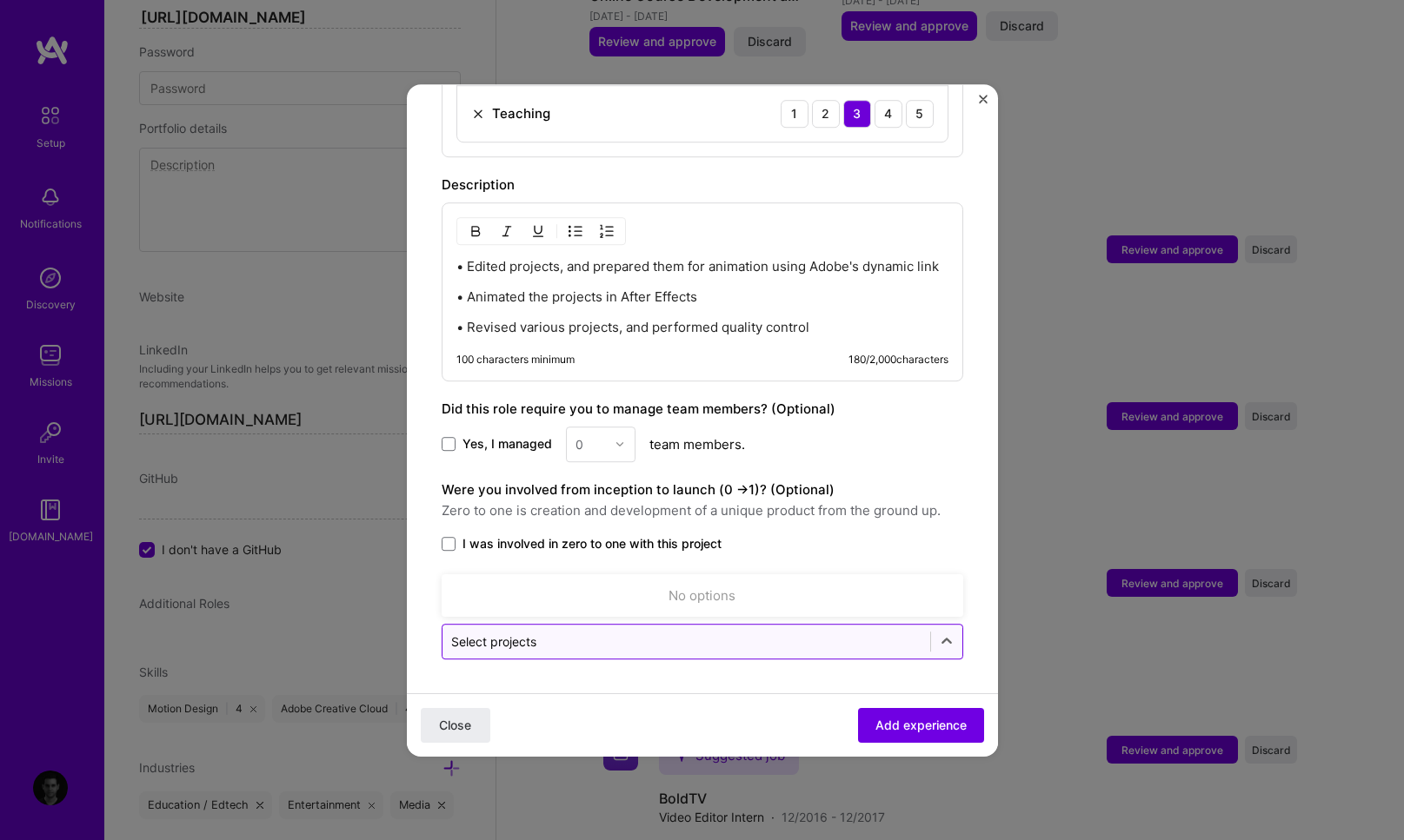
click at [558, 636] on input "text" at bounding box center [687, 641] width 471 height 18
click at [705, 636] on input "text" at bounding box center [687, 641] width 471 height 18
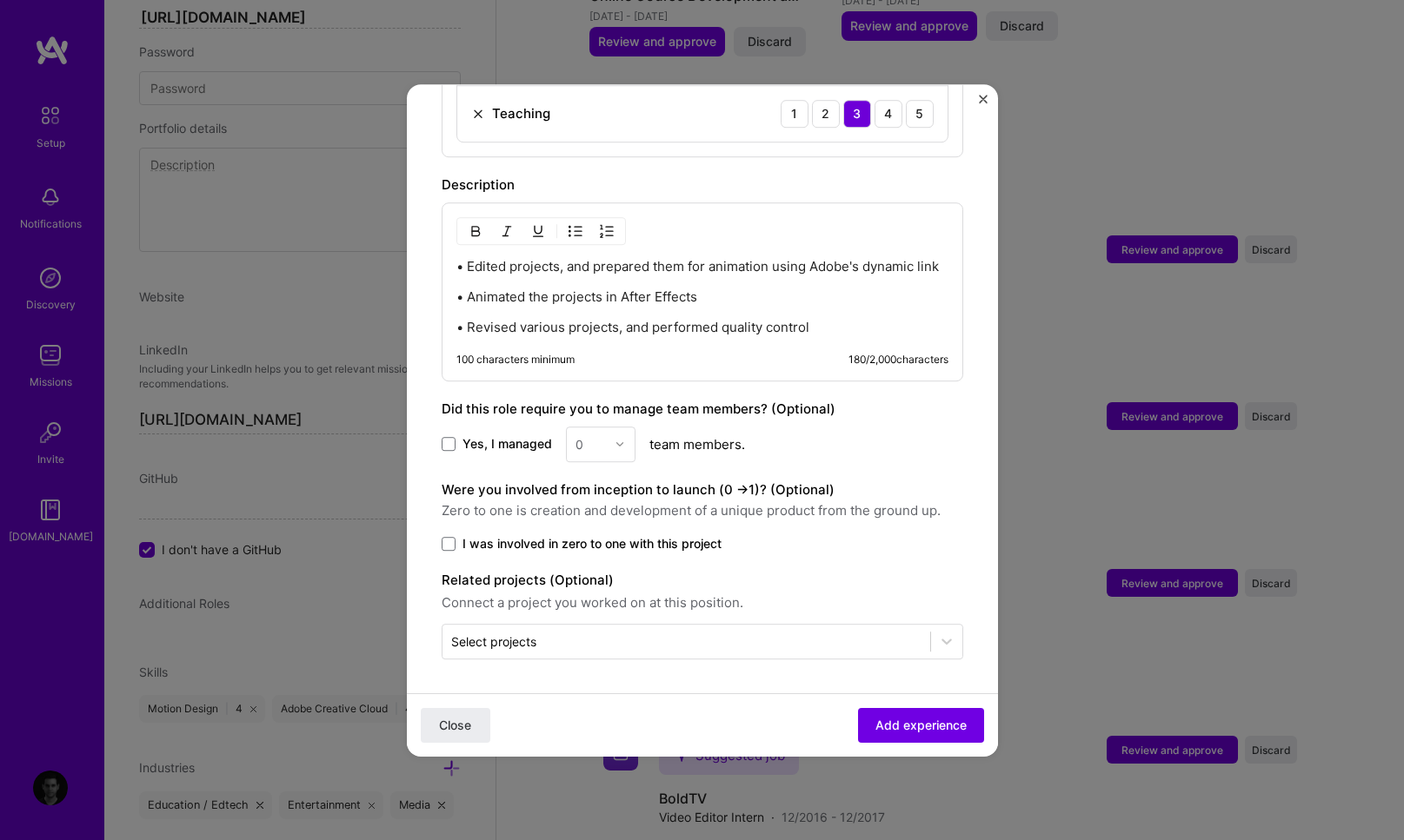
click at [854, 536] on label "I was involved in zero to one with this project" at bounding box center [702, 544] width 521 height 17
click at [0, 0] on input "I was involved in zero to one with this project" at bounding box center [0, 0] width 0 height 0
click at [454, 538] on span at bounding box center [449, 544] width 14 height 14
click at [0, 0] on input "I was involved in zero to one with this project" at bounding box center [0, 0] width 0 height 0
click at [892, 725] on span "Add experience" at bounding box center [920, 725] width 92 height 17
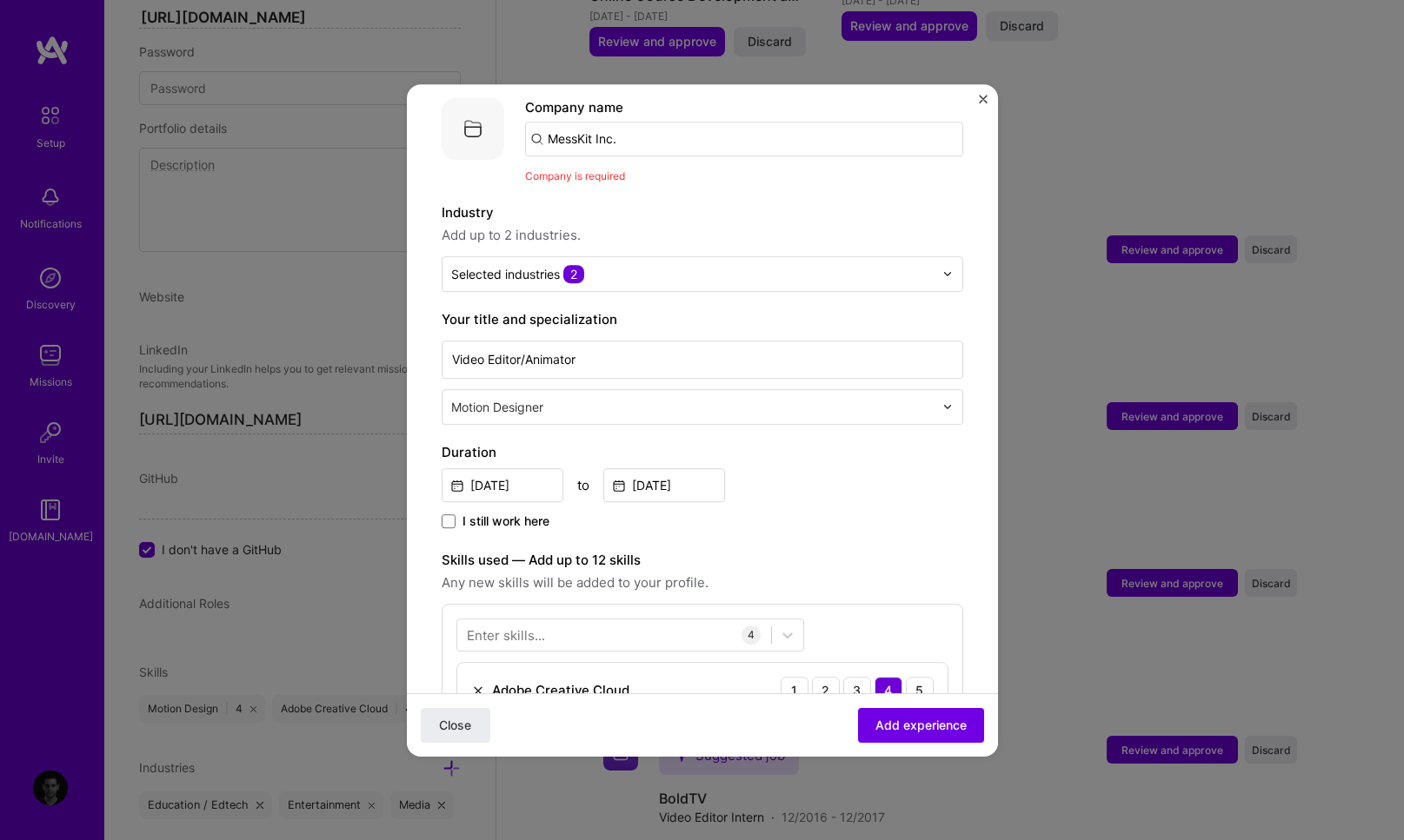
scroll to position [173, 0]
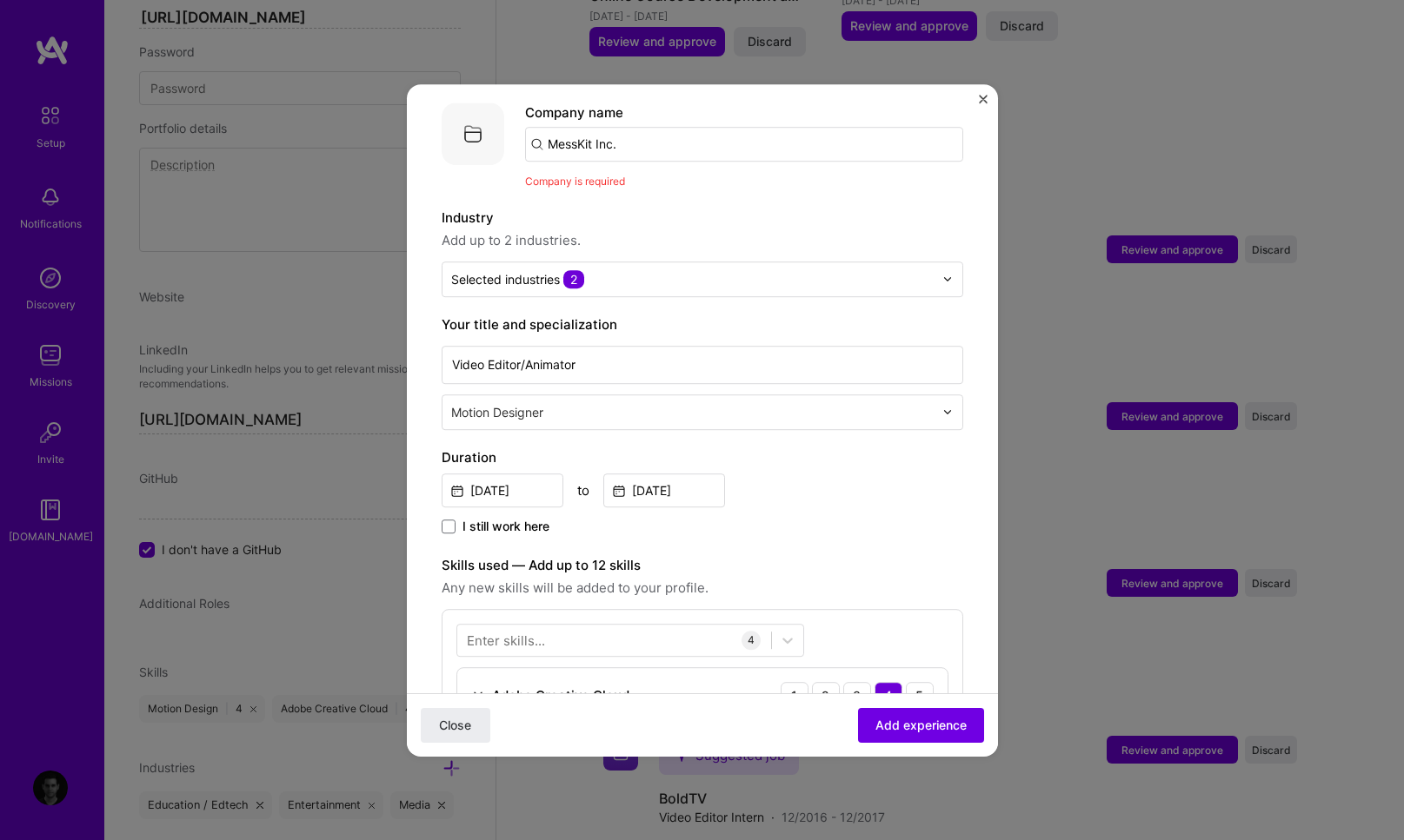
click at [627, 130] on input "MessKit Inc." at bounding box center [743, 145] width 438 height 35
drag, startPoint x: 621, startPoint y: 124, endPoint x: 648, endPoint y: 125, distance: 27.0
click at [607, 127] on input "MessKit Inc." at bounding box center [743, 145] width 438 height 35
click at [655, 127] on input "MessKit Inc." at bounding box center [743, 145] width 438 height 35
type input "MessKit Inc"
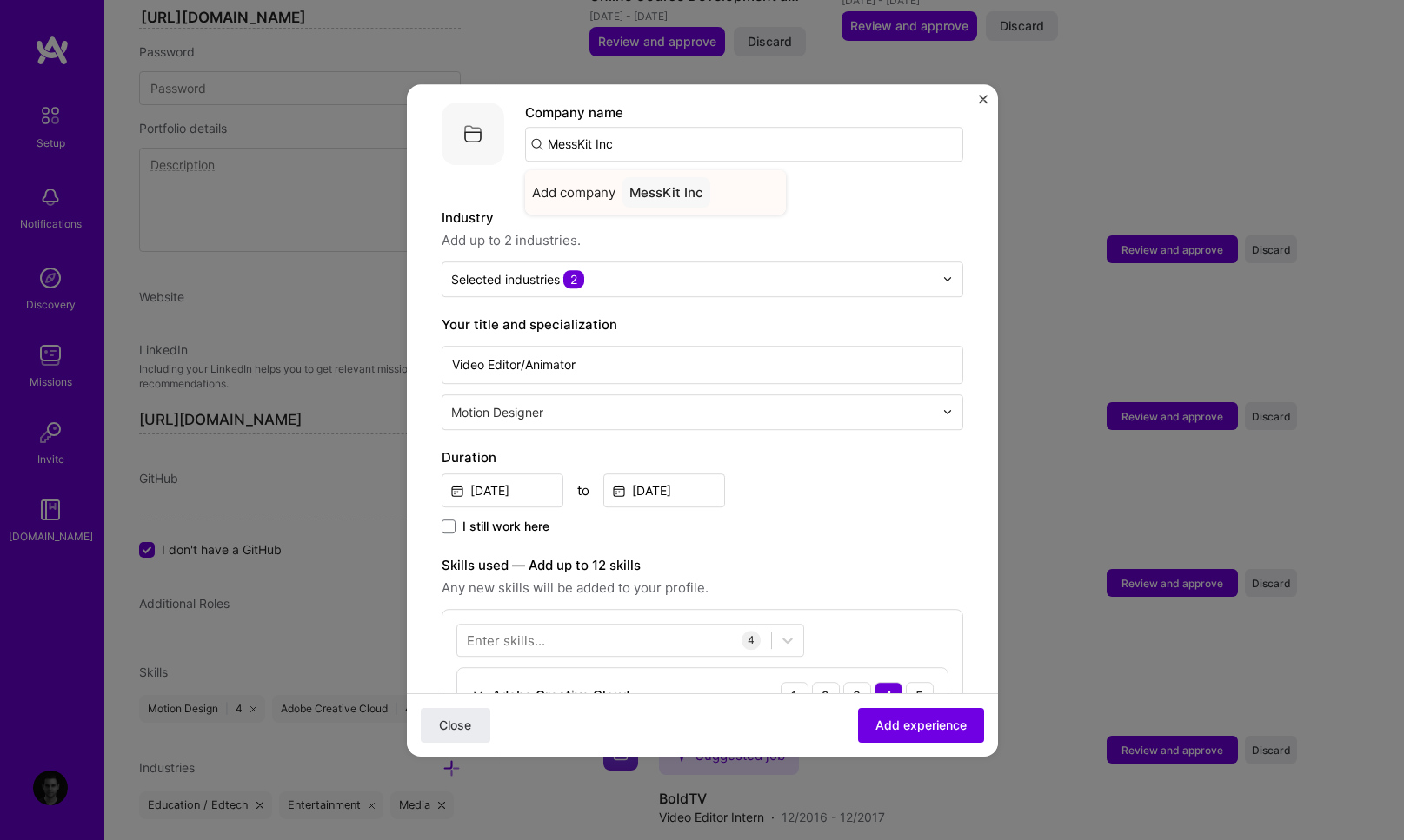
click at [658, 177] on div "MessKit Inc" at bounding box center [666, 192] width 88 height 30
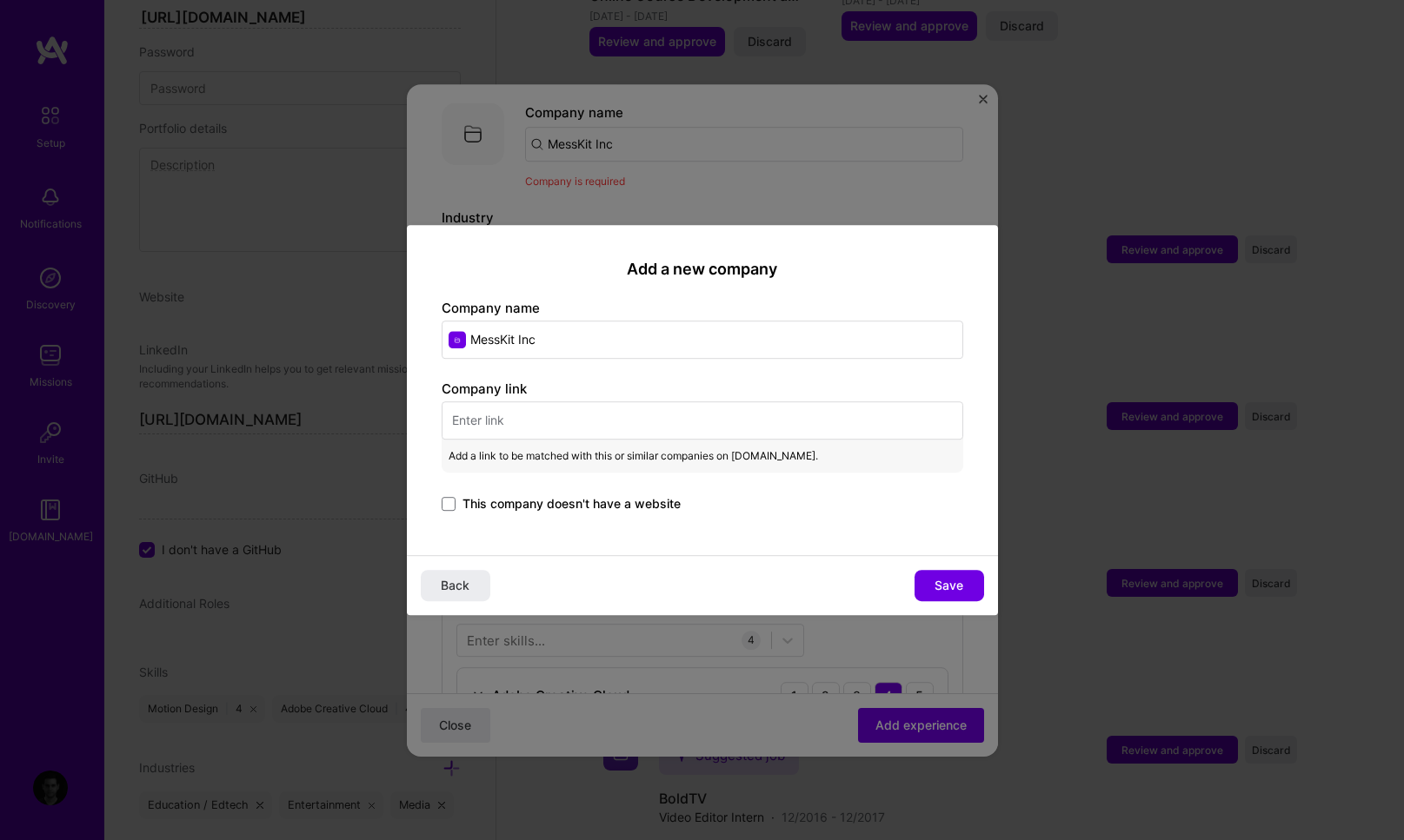
click at [548, 410] on input "text" at bounding box center [702, 421] width 521 height 38
paste input "https://www.messkit.co"
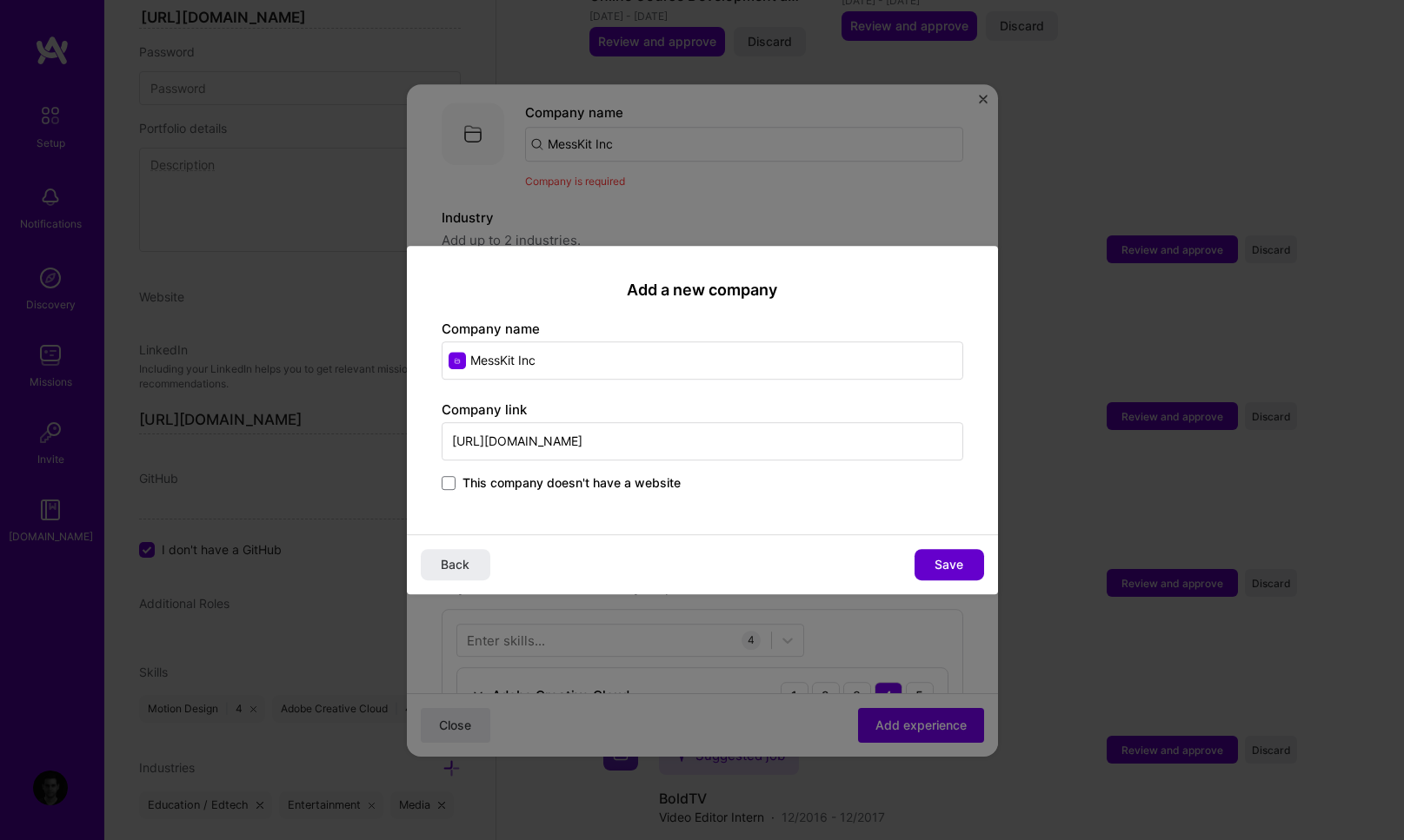
type input "https://www.messkit.co"
click at [959, 558] on span "Save" at bounding box center [948, 565] width 29 height 17
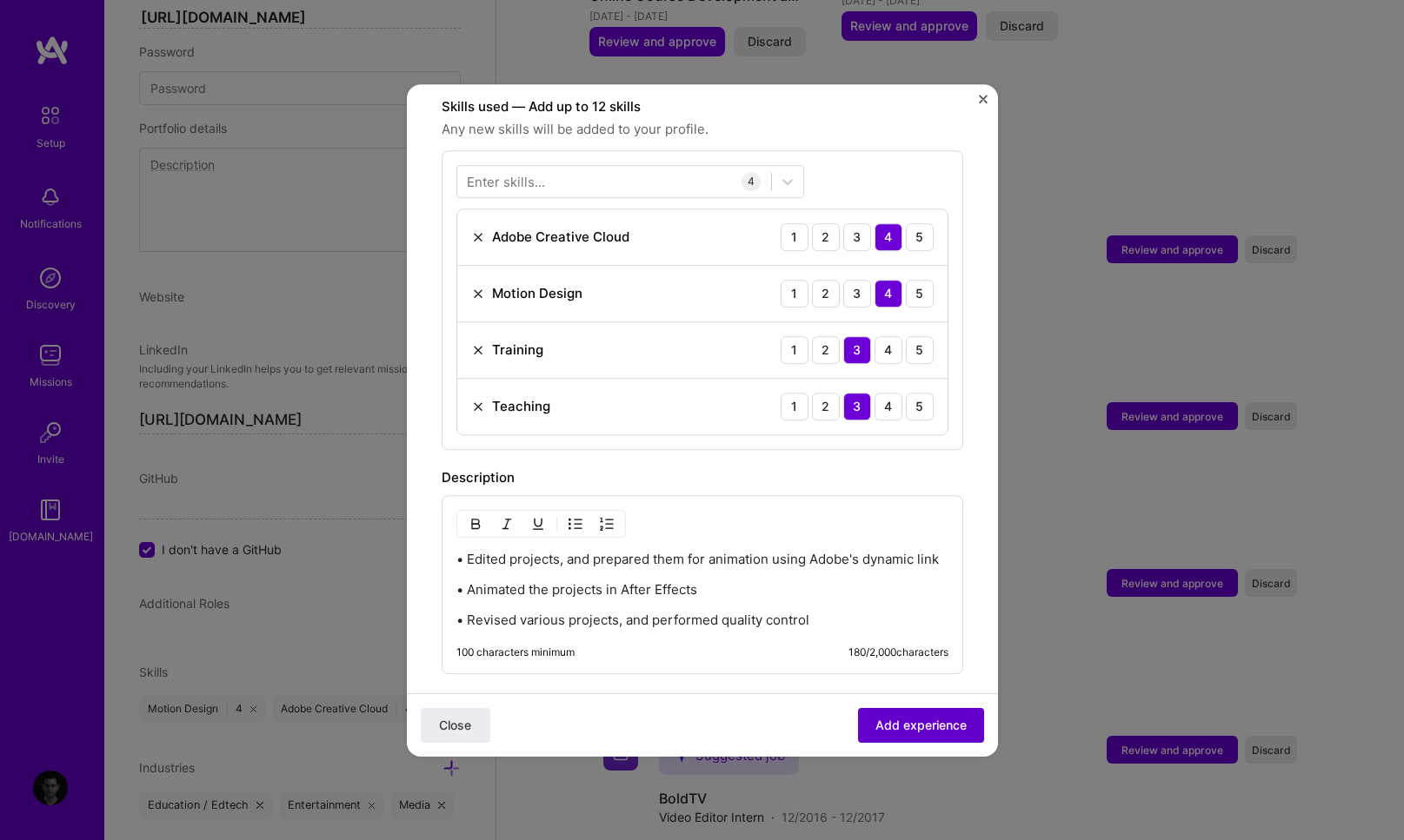
click at [902, 718] on span "Add experience" at bounding box center [920, 725] width 92 height 17
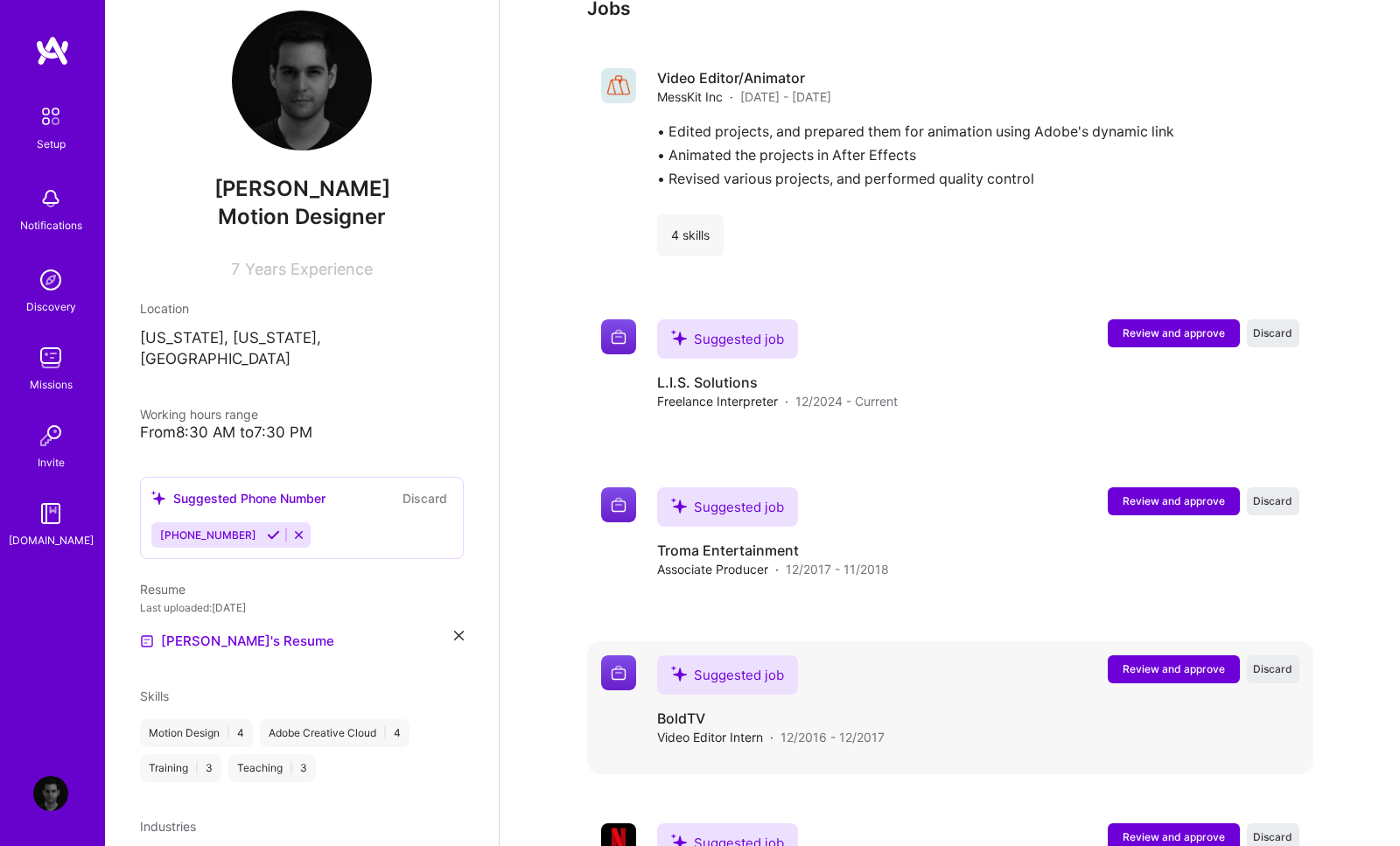
scroll to position [1873, 0]
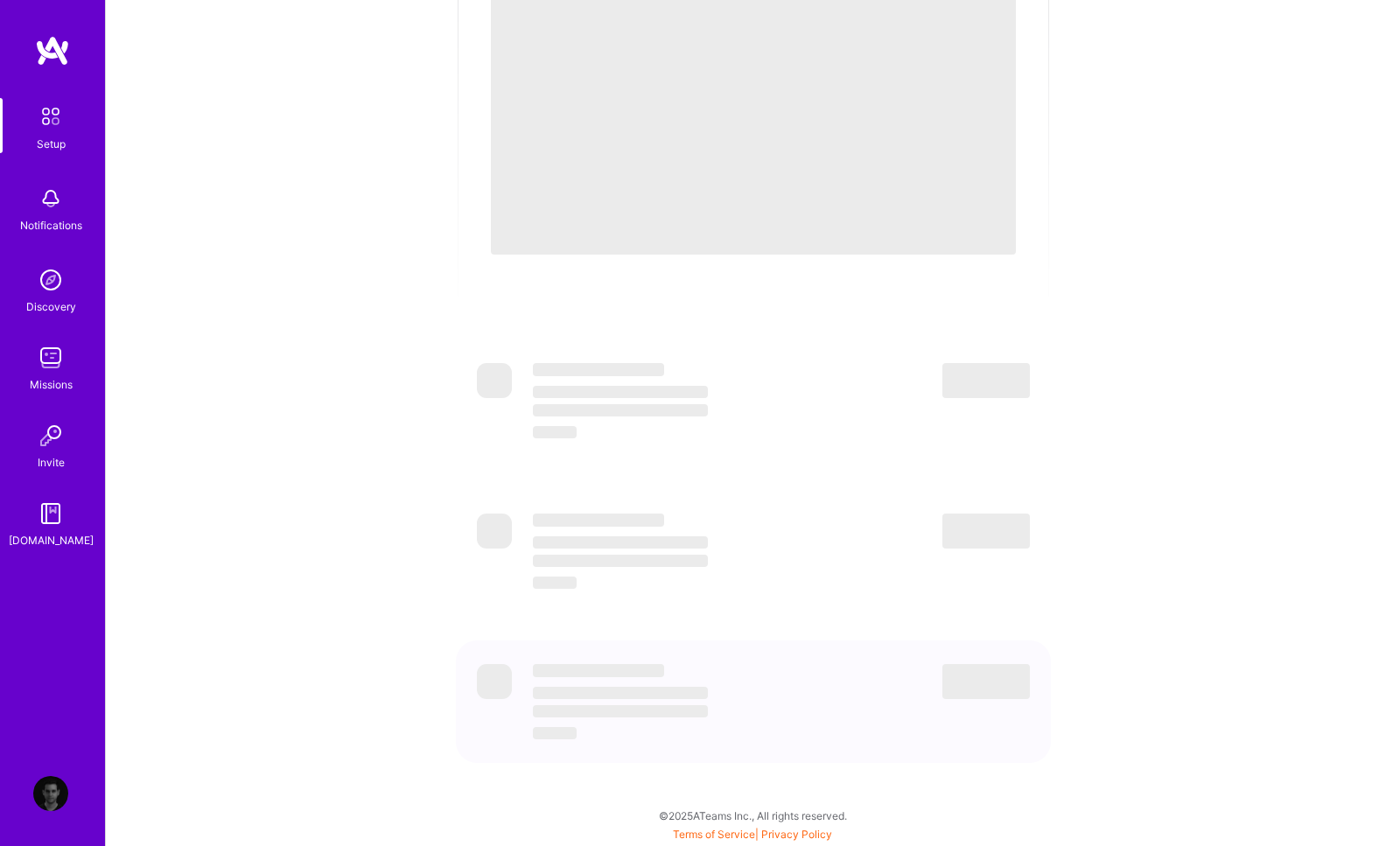
scroll to position [116, 0]
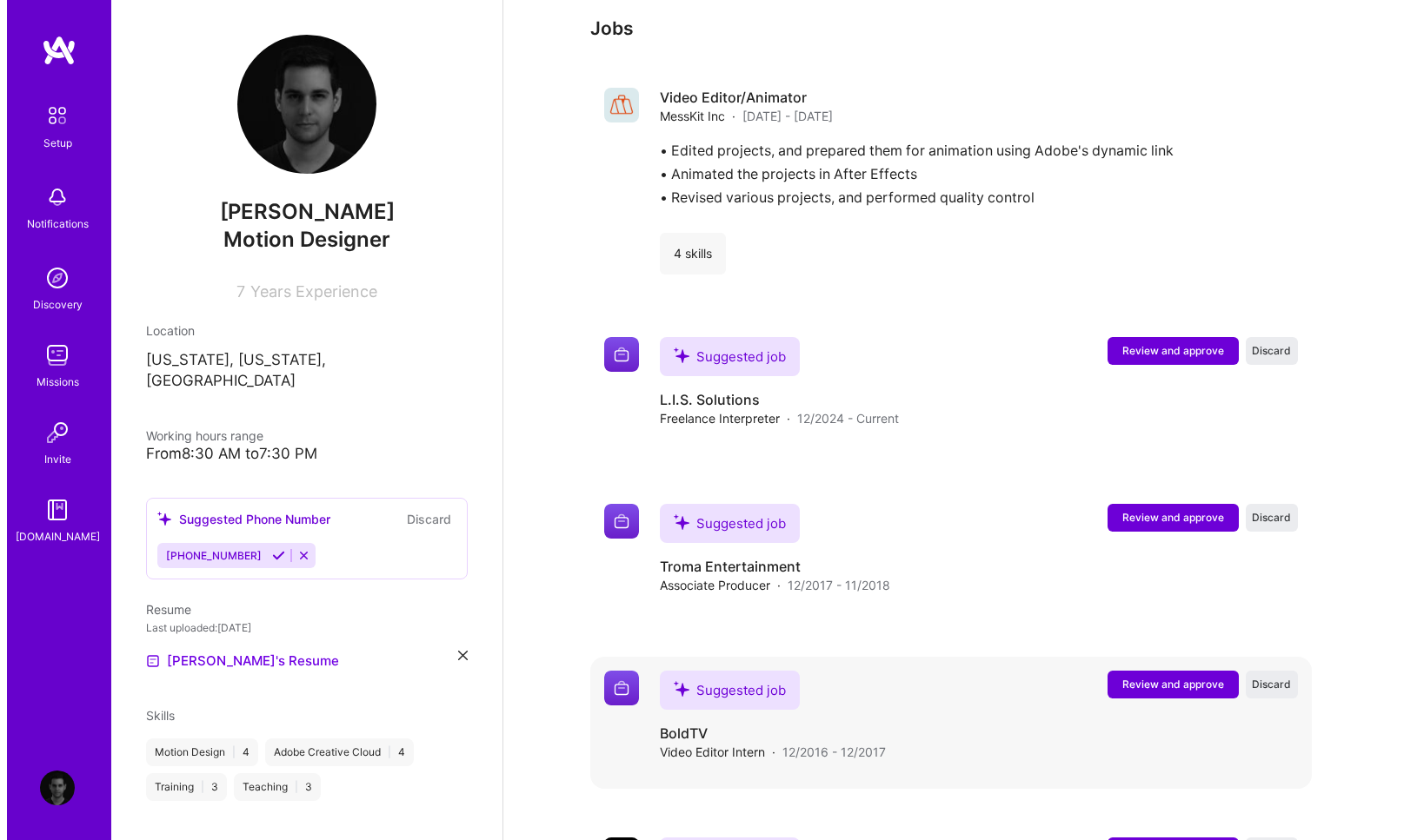
scroll to position [1853, 0]
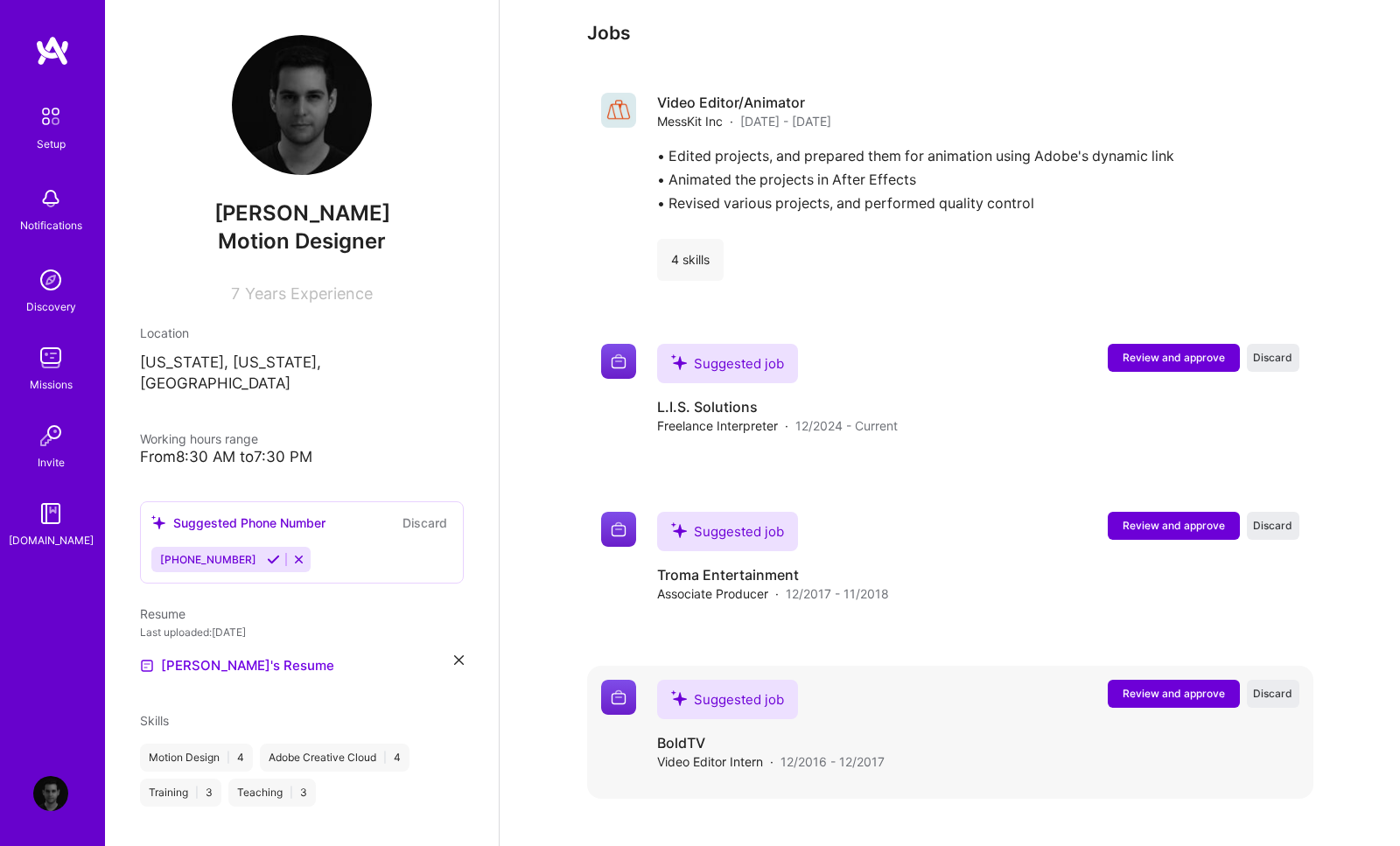
click at [1158, 686] on span "Review and approve" at bounding box center [1174, 693] width 103 height 15
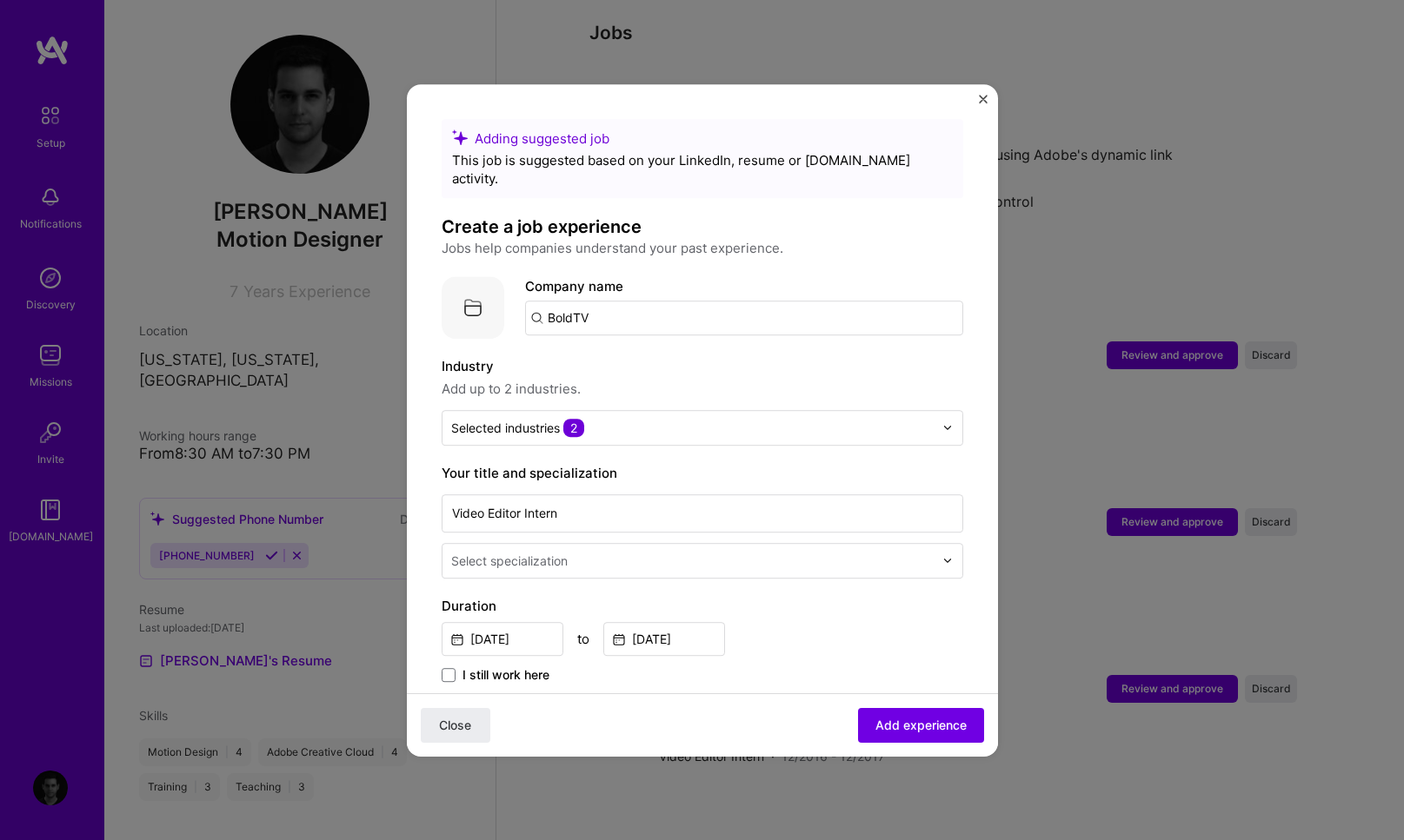
drag, startPoint x: 620, startPoint y: 304, endPoint x: 497, endPoint y: 295, distance: 123.3
click at [497, 295] on div "Company logo Company name BoldTV" at bounding box center [702, 308] width 521 height 63
click at [710, 301] on input "International Institute for Leaning" at bounding box center [743, 318] width 438 height 35
type input "International Institute for Learning"
click at [773, 351] on div "International Institute for Learning" at bounding box center [737, 366] width 231 height 30
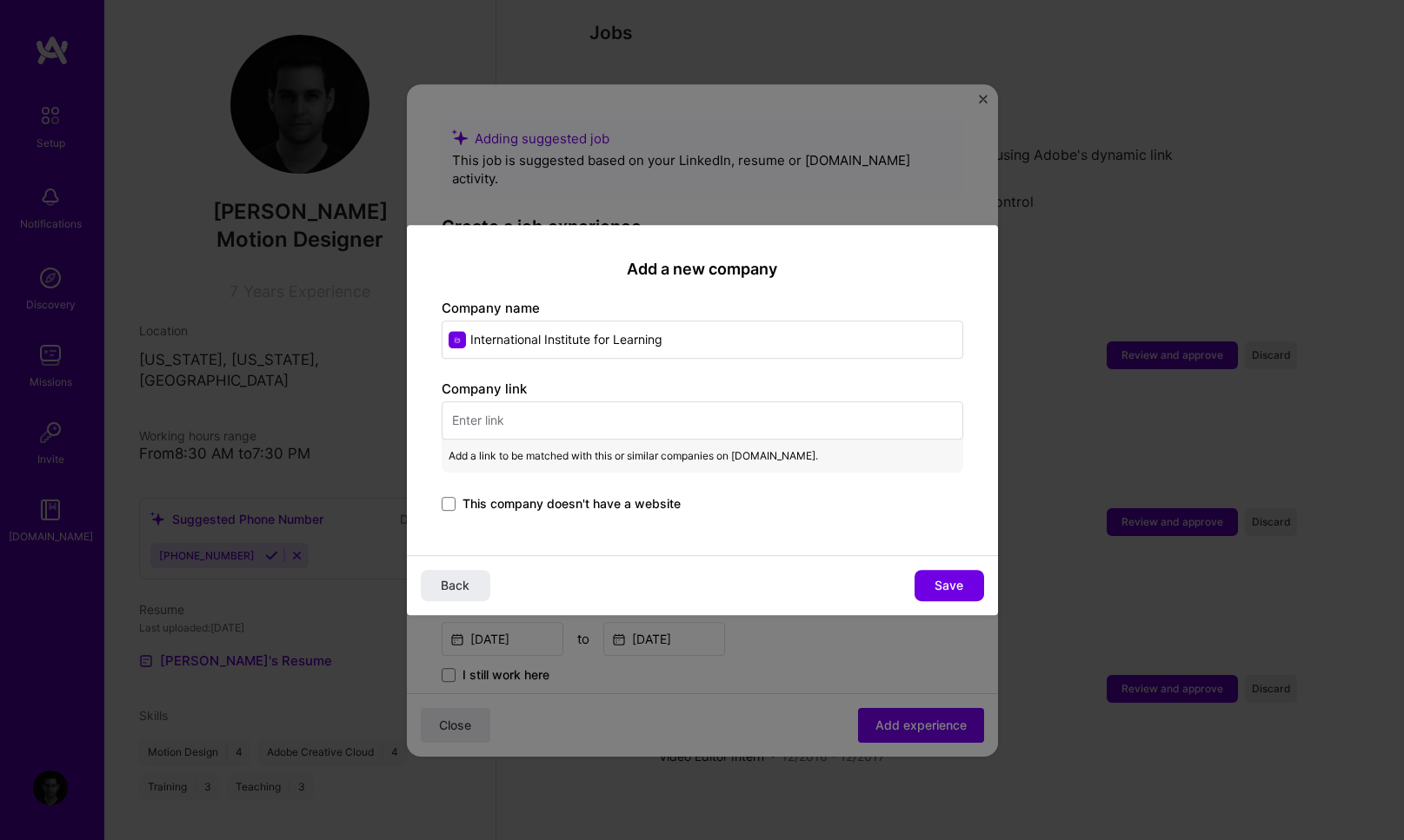
click at [546, 416] on input "text" at bounding box center [702, 421] width 521 height 38
paste input "https://www.iil.com"
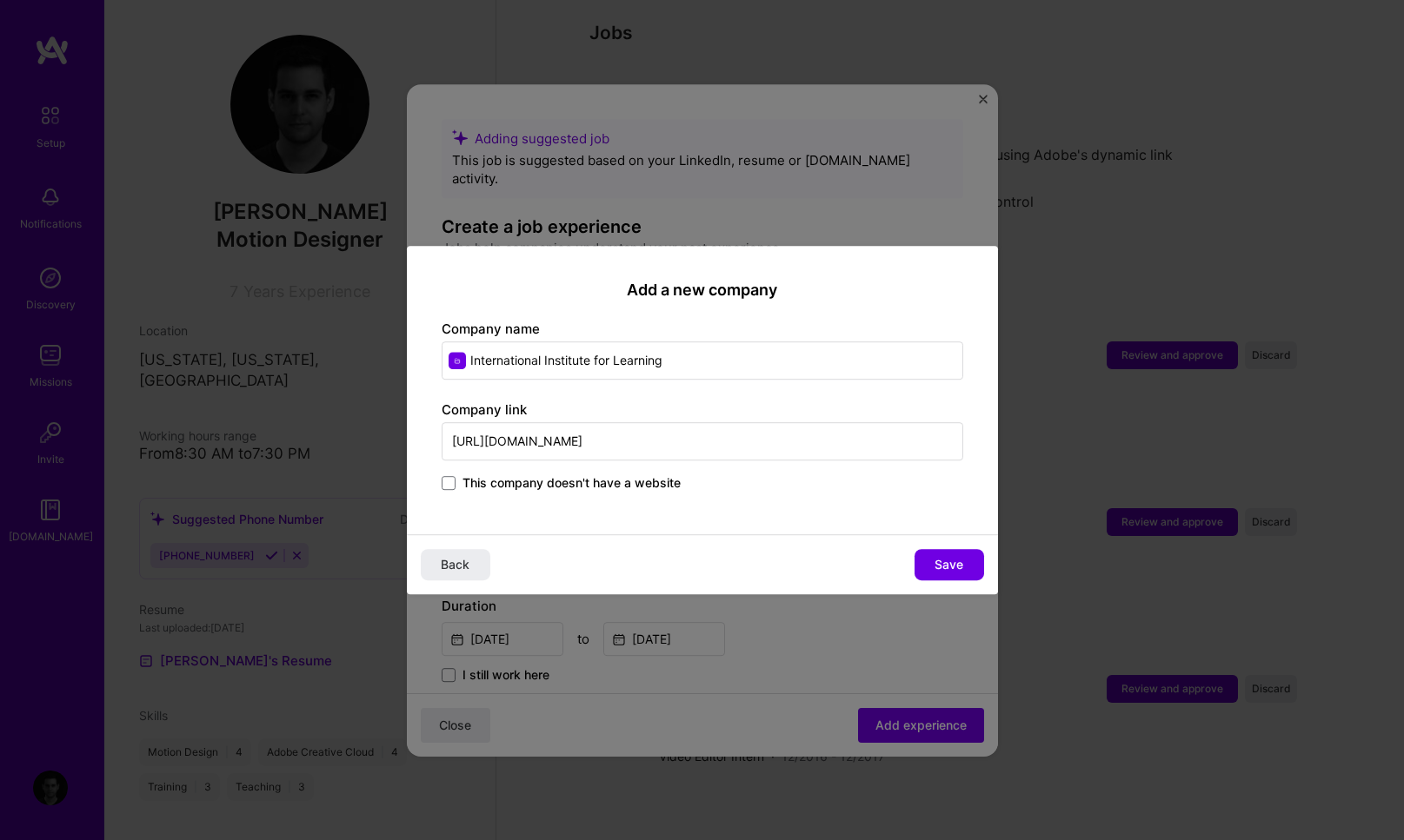
type input "https://www.iil.com"
click at [961, 565] on span "Save" at bounding box center [948, 565] width 29 height 17
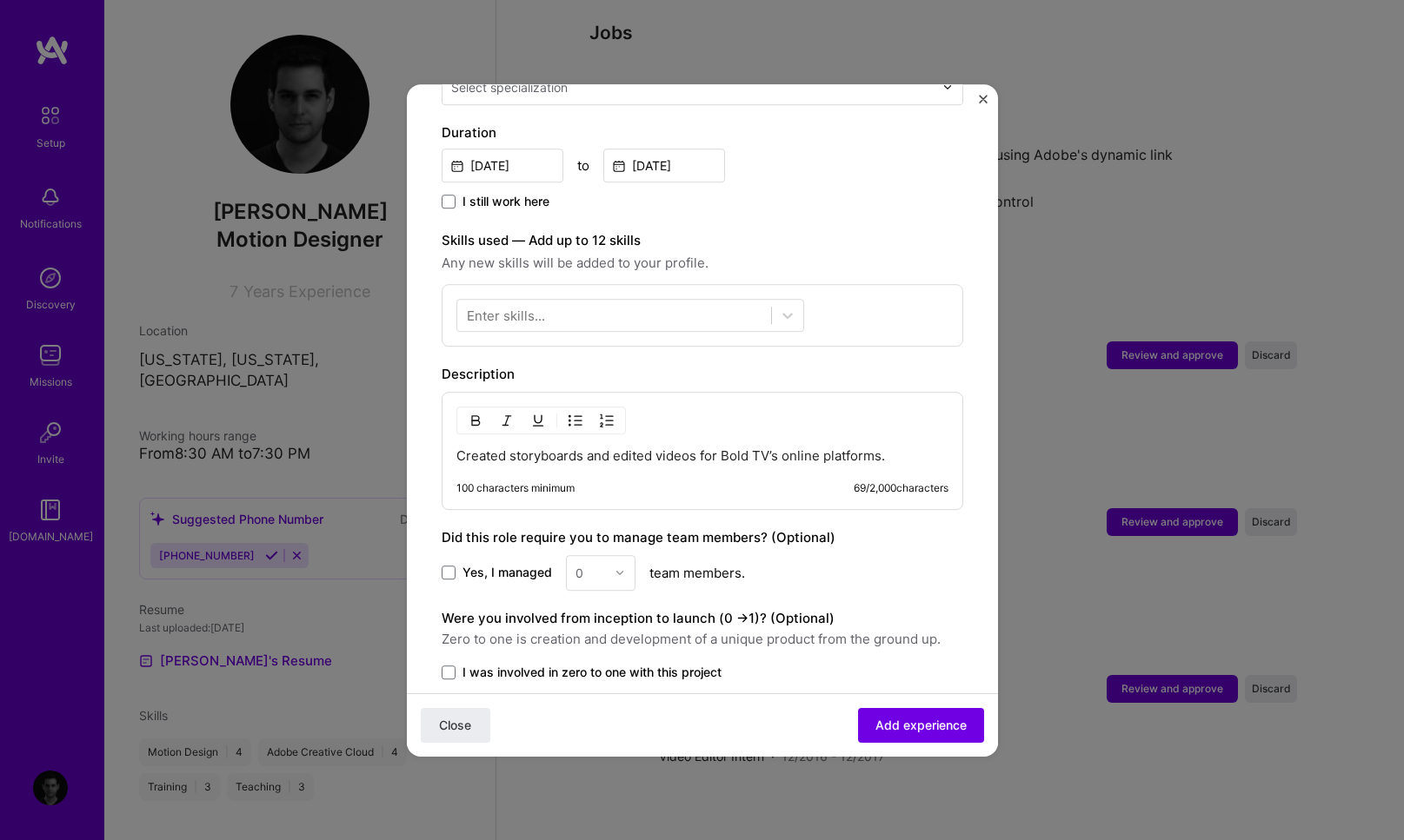
scroll to position [477, 0]
click at [607, 445] on p "Created storyboards and edited videos for Bold TV’s online platforms." at bounding box center [702, 454] width 492 height 17
click at [569, 445] on p "Created storyboards and edited videos for Bold TV’s online platforms." at bounding box center [702, 454] width 492 height 17
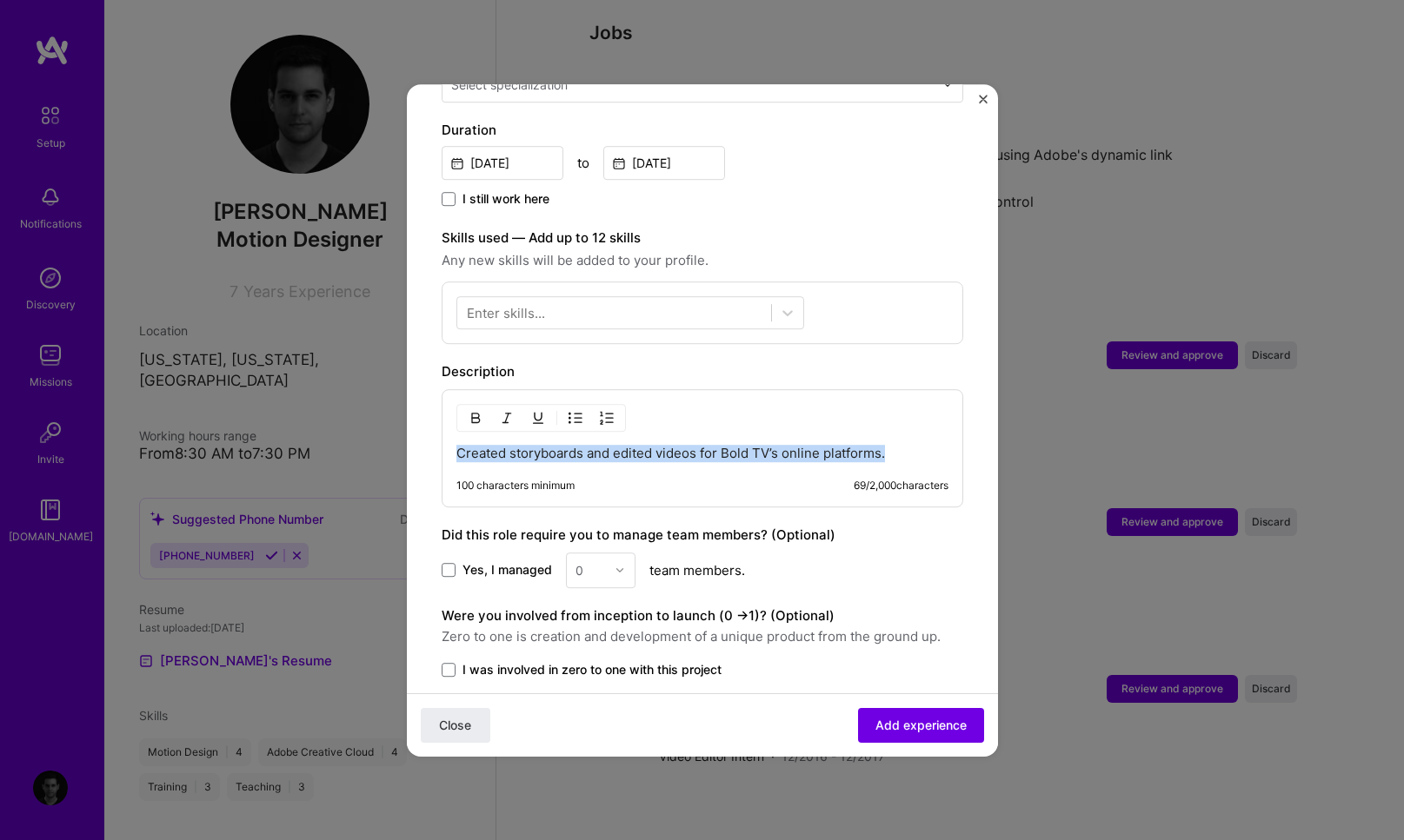
click at [569, 445] on p "Created storyboards and edited videos for Bold TV’s online platforms." at bounding box center [702, 454] width 492 height 17
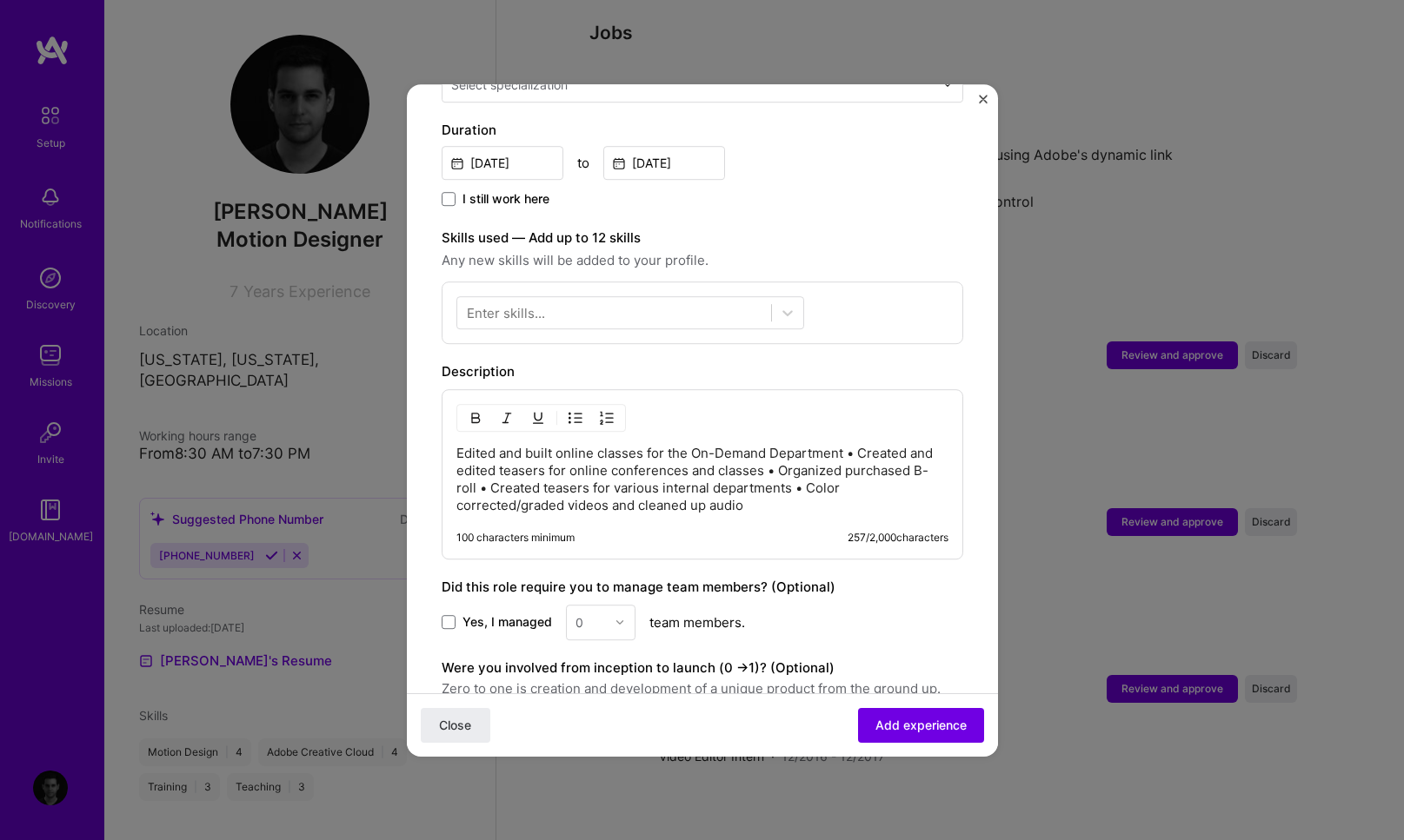
click at [457, 445] on p "Edited and built online classes for the On-Demand Department • Created and edit…" at bounding box center [702, 480] width 492 height 70
click at [621, 478] on p "Edited and built online classes for the On-Demand Department • Created and edit…" at bounding box center [702, 480] width 492 height 70
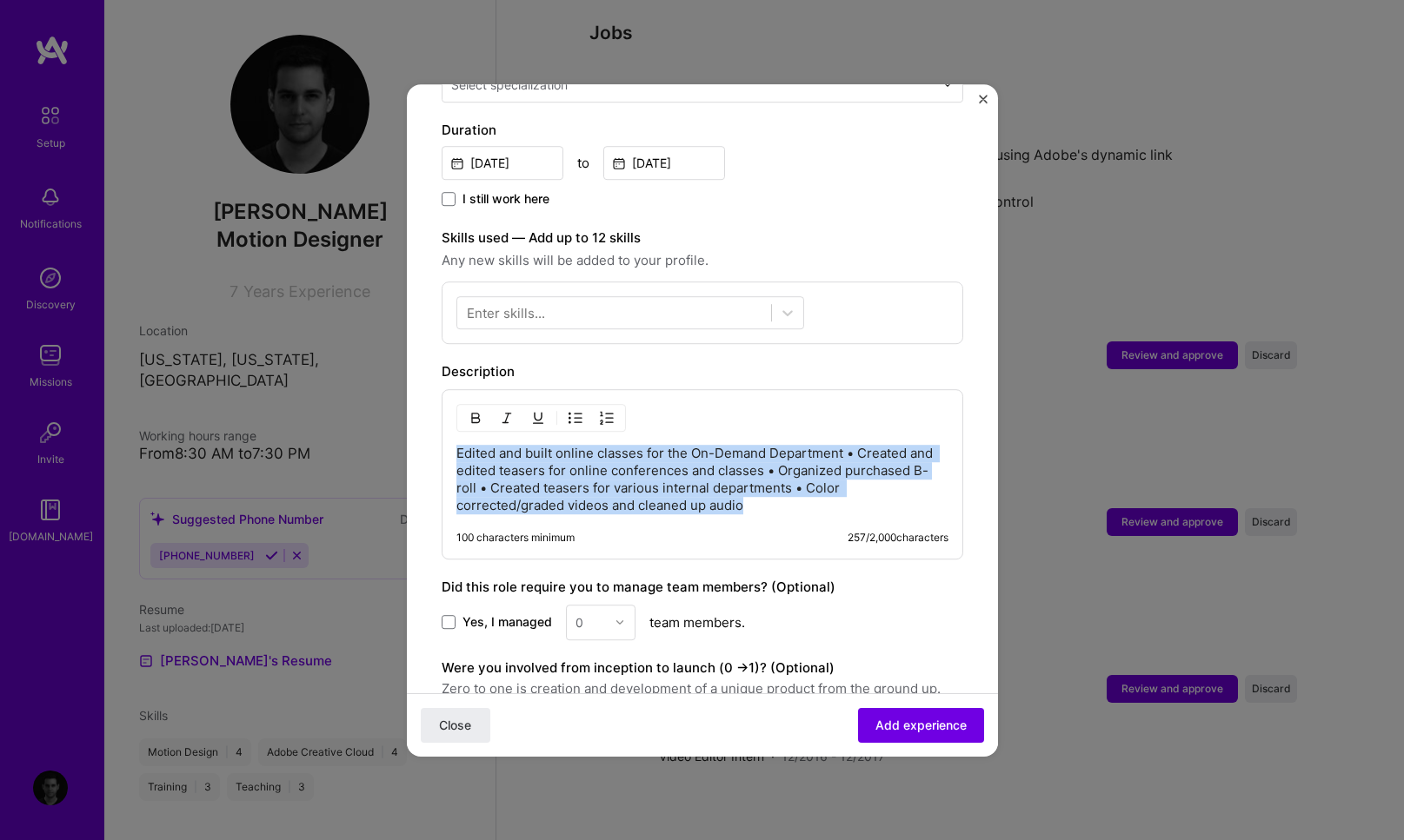
click at [621, 478] on p "Edited and built online classes for the On-Demand Department • Created and edit…" at bounding box center [702, 480] width 492 height 70
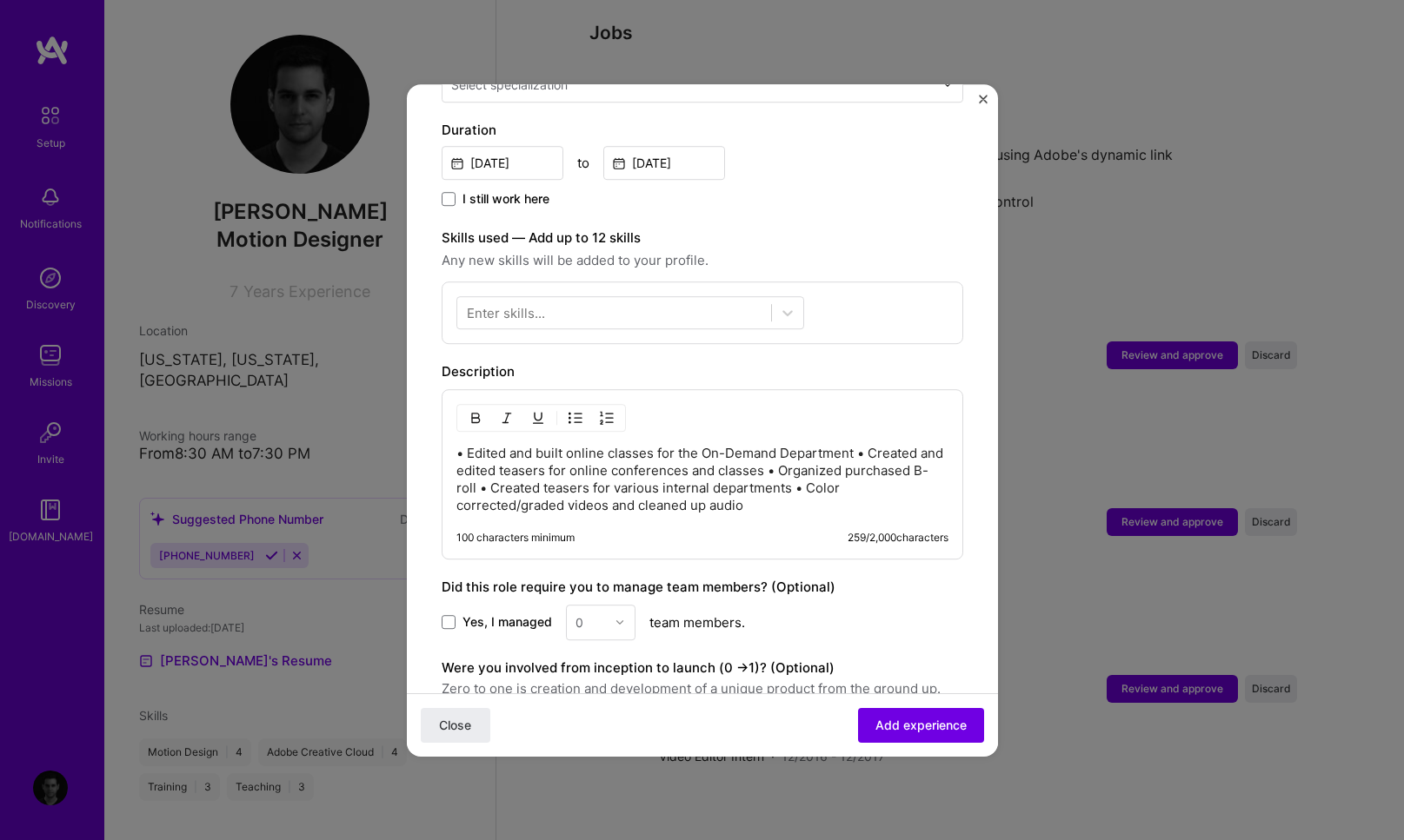
click at [858, 445] on p "• Edited and built online classes for the On-Demand Department • Created and ed…" at bounding box center [702, 480] width 492 height 70
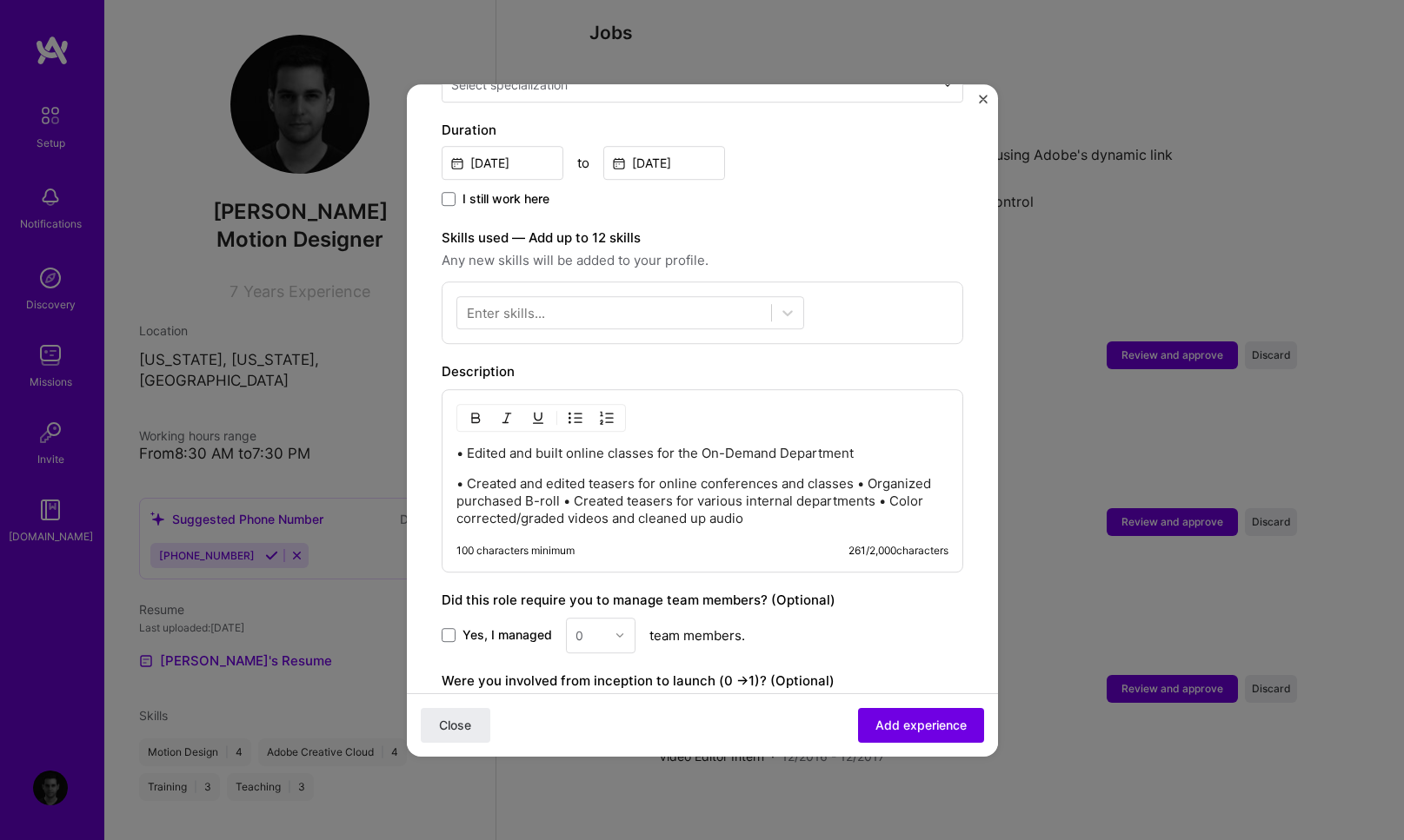
click at [857, 476] on p "• Created and edited teasers for online conferences and classes • Organized pur…" at bounding box center [702, 502] width 492 height 52
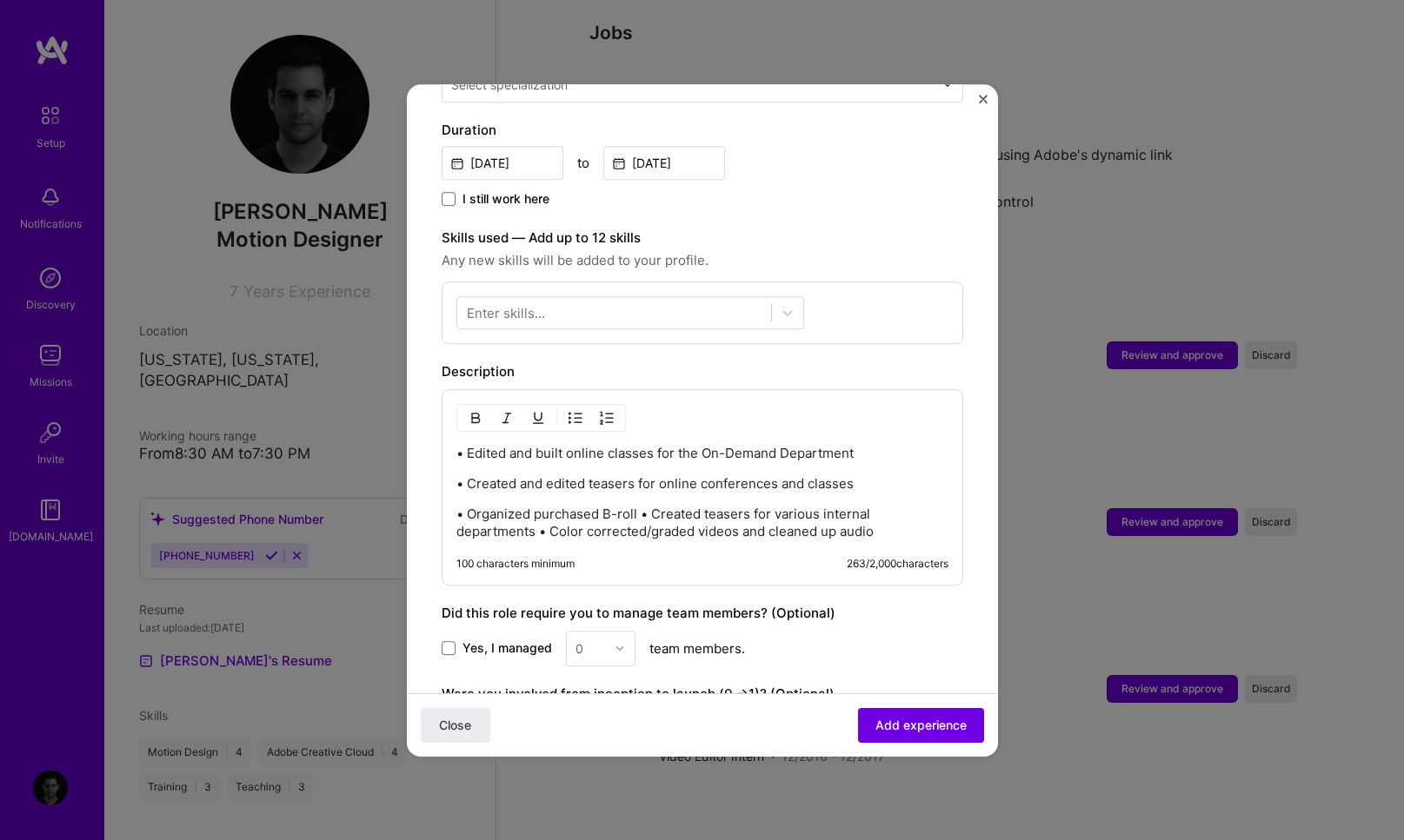
click at [641, 505] on p "• Organized purchased B-roll • Created teasers for various internal departments…" at bounding box center [702, 523] width 492 height 35
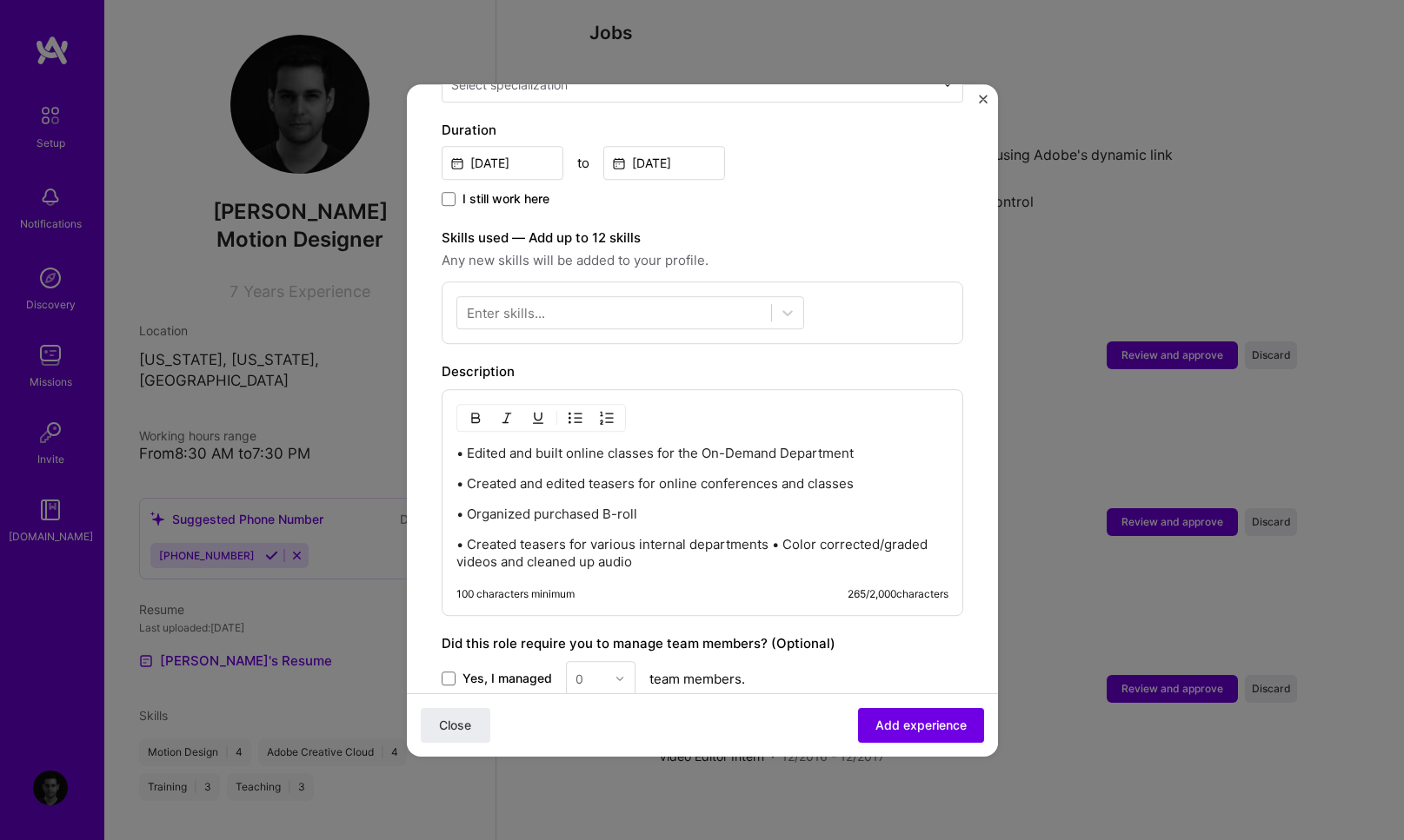
click at [773, 536] on p "• Created teasers for various internal departments • Color corrected/graded vid…" at bounding box center [702, 553] width 492 height 35
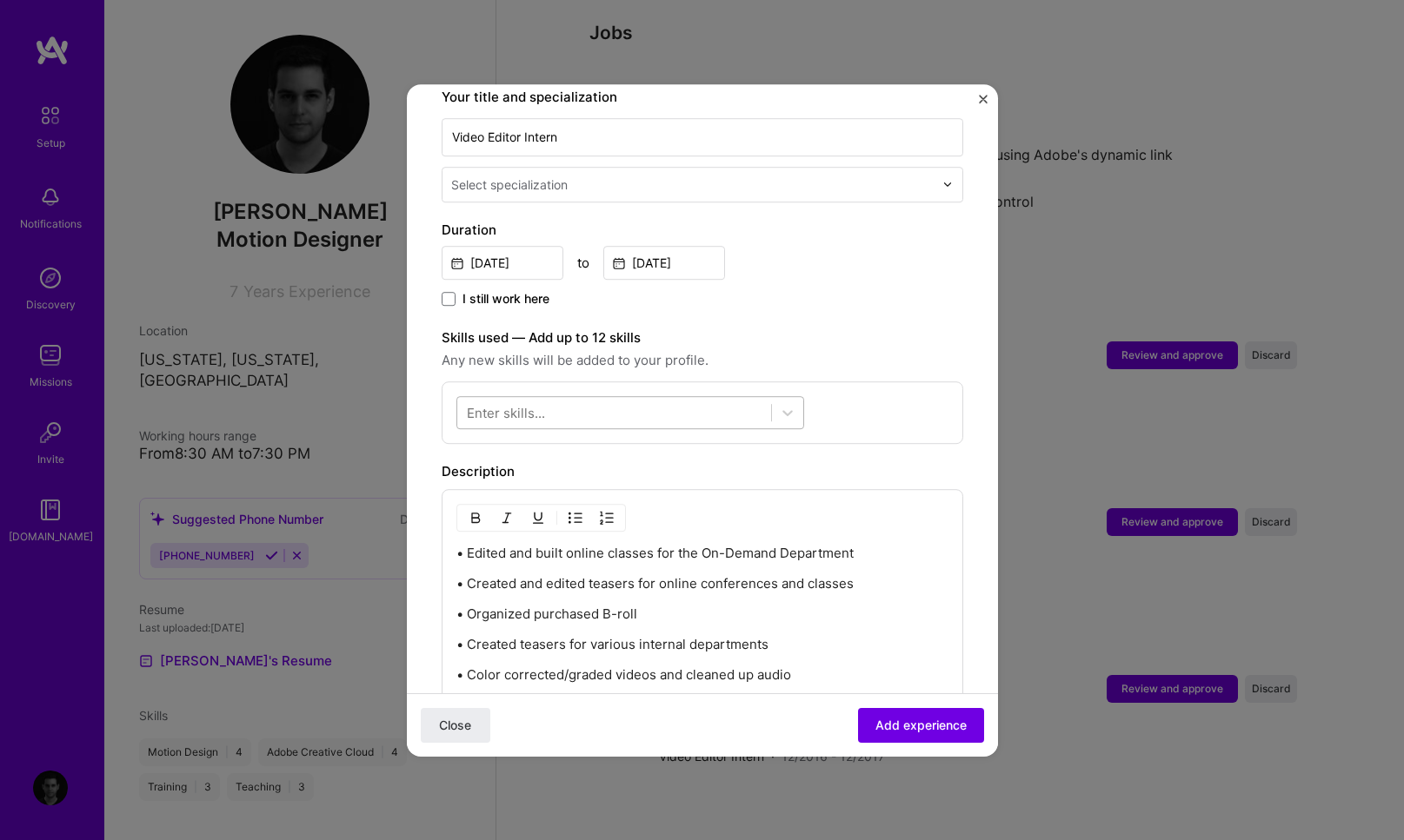
click at [636, 400] on div at bounding box center [614, 412] width 314 height 29
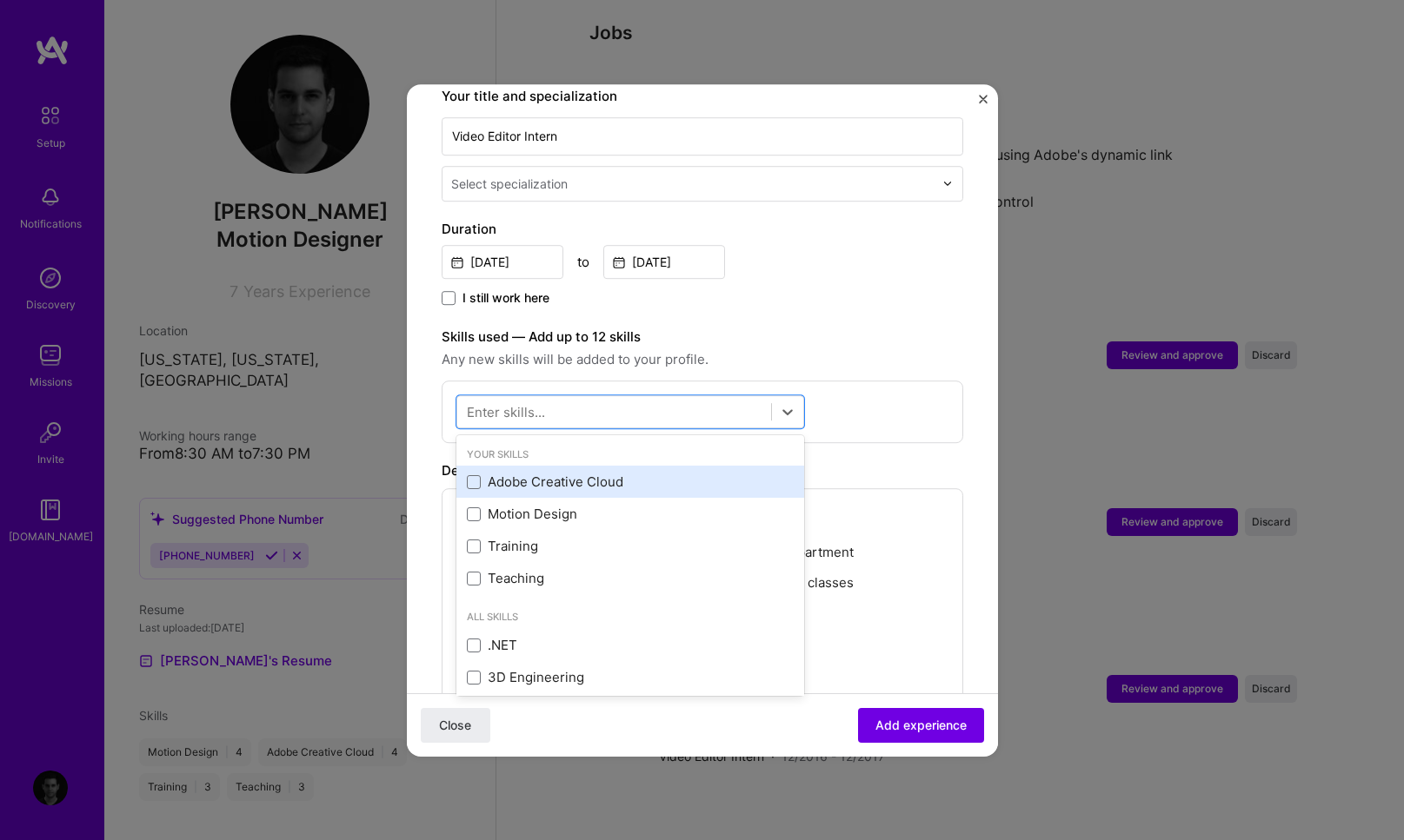
click at [527, 474] on div "Adobe Creative Cloud" at bounding box center [630, 483] width 327 height 18
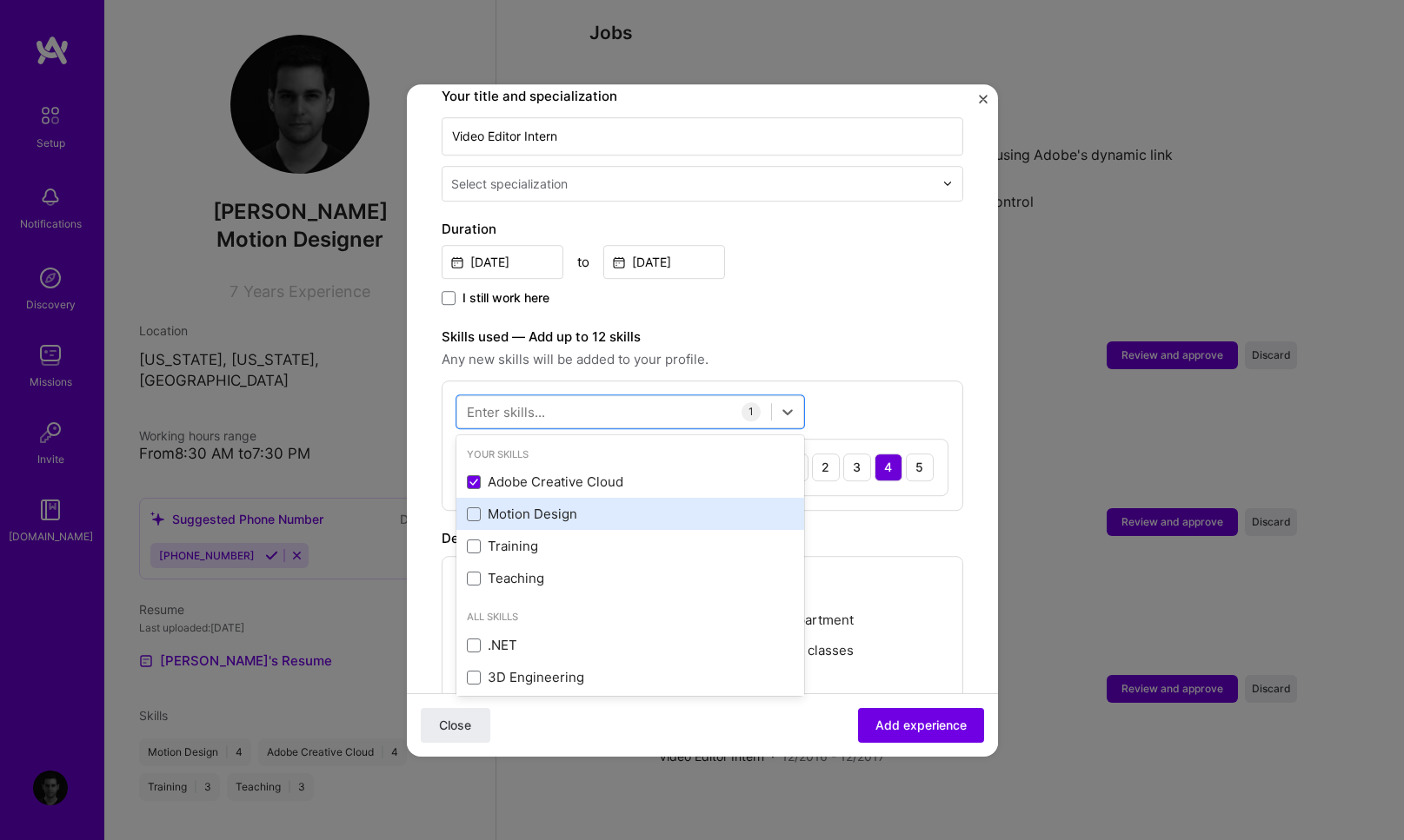
click at [525, 505] on div "Motion Design" at bounding box center [630, 514] width 327 height 18
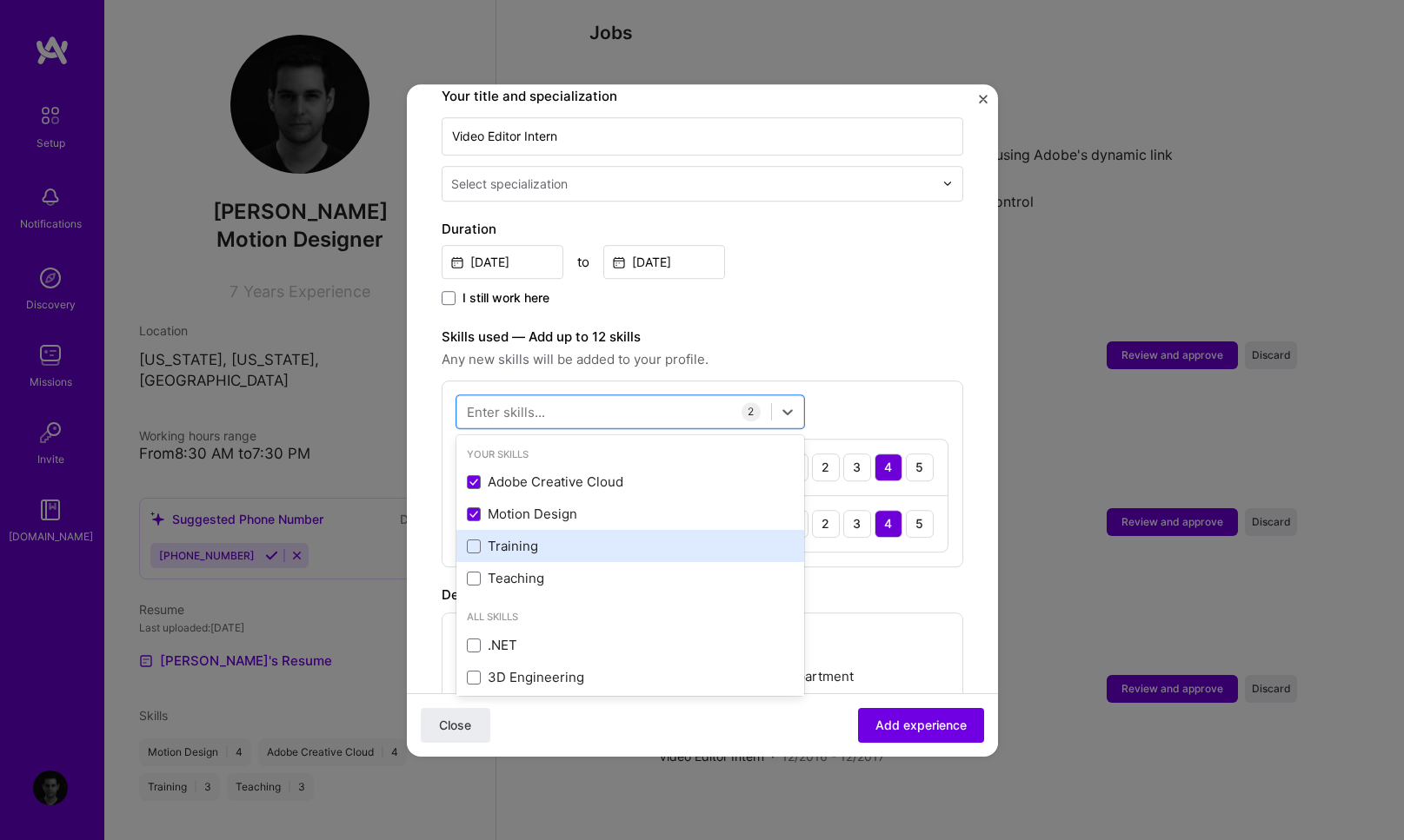
click at [513, 538] on div "Training" at bounding box center [630, 546] width 327 height 18
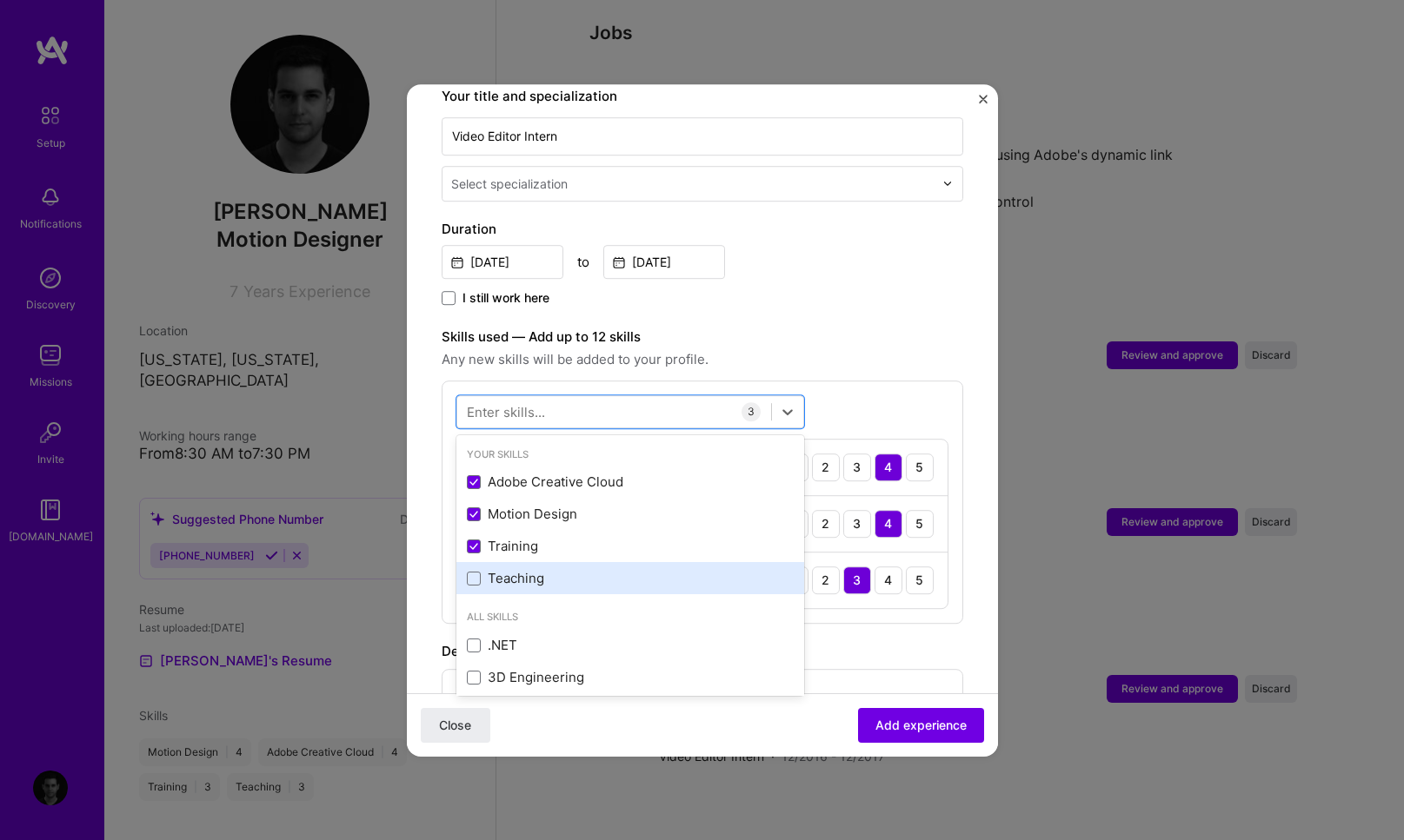
click at [507, 570] on div "Teaching" at bounding box center [630, 579] width 327 height 18
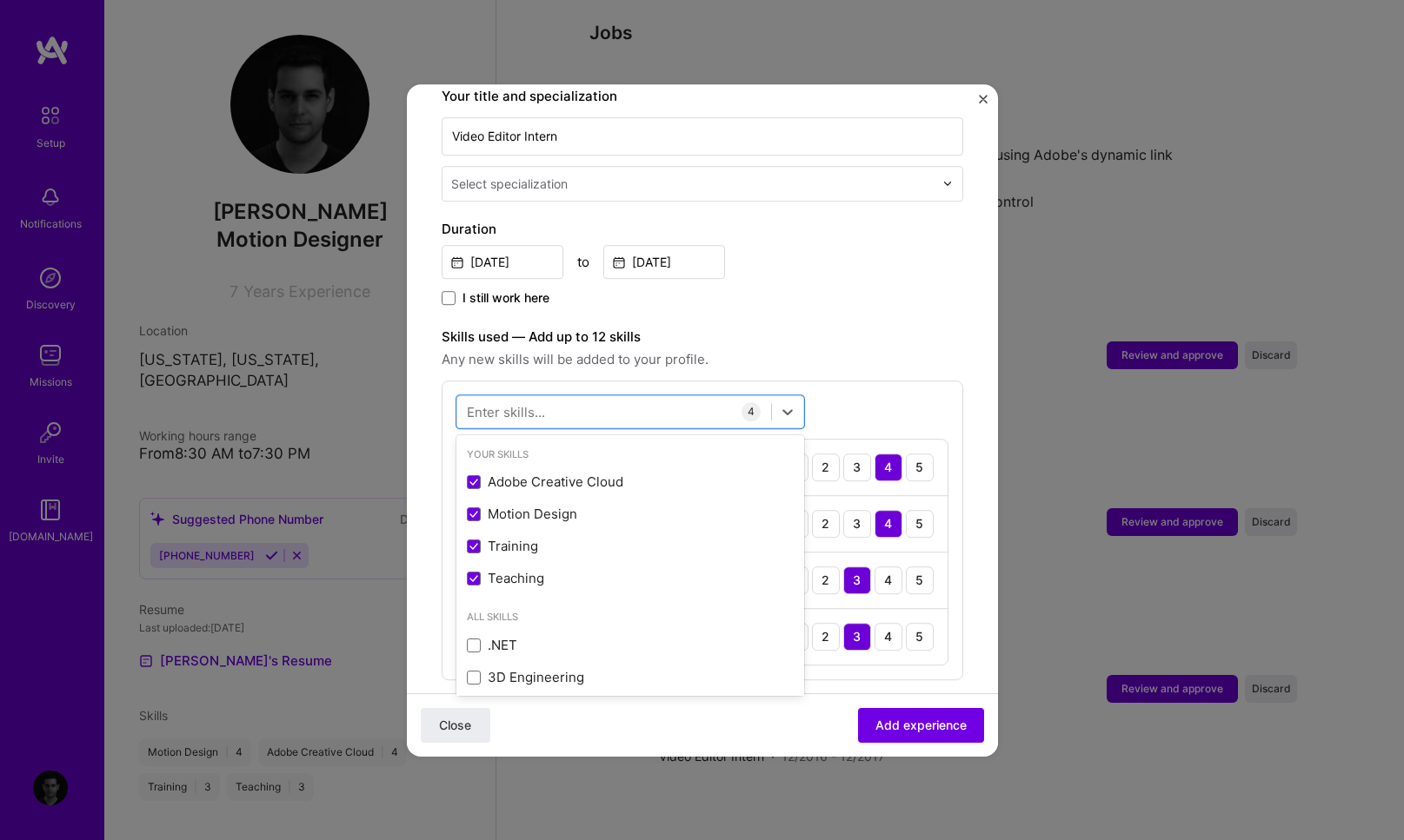
click at [829, 289] on div "I still work here" at bounding box center [702, 299] width 521 height 20
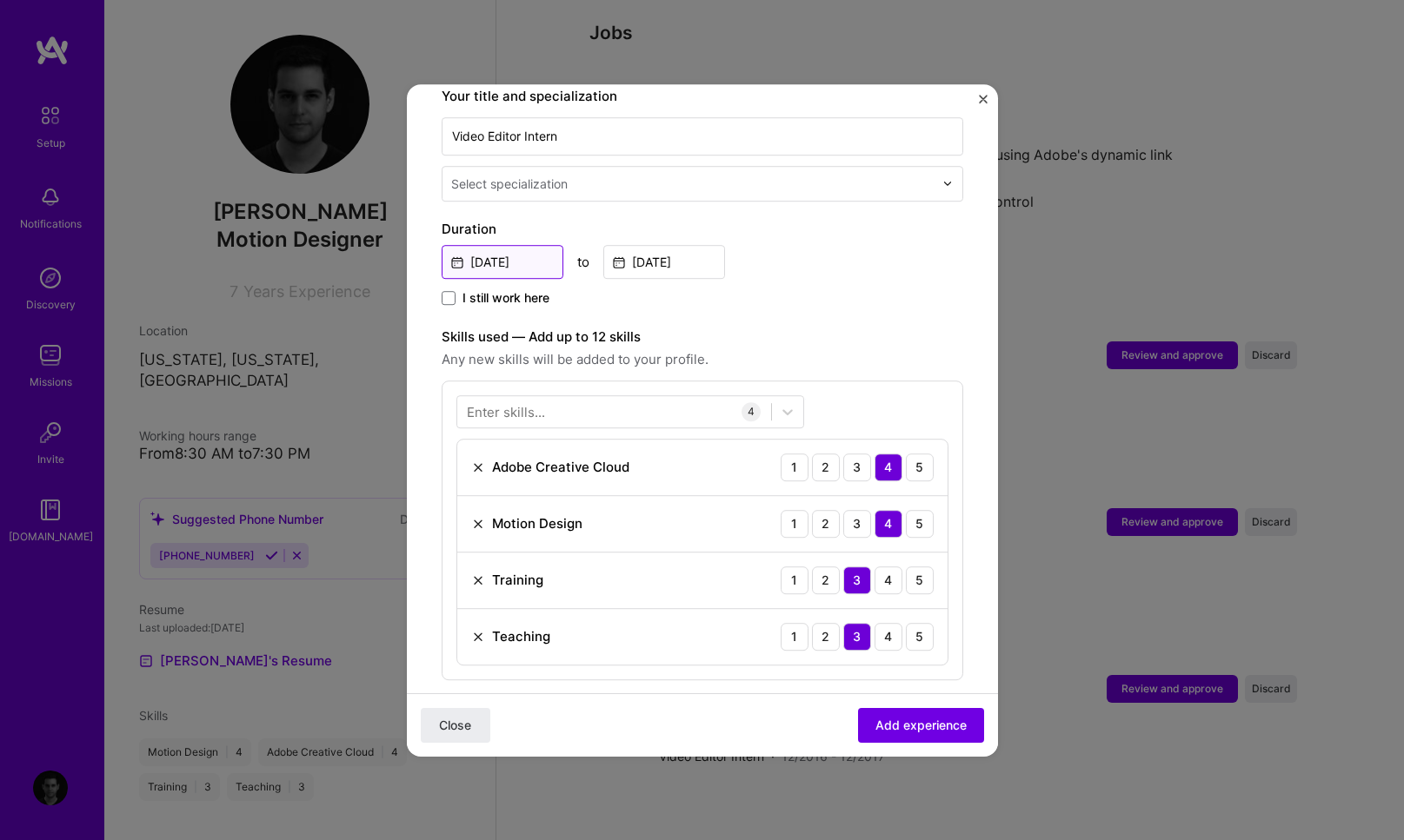
click at [521, 245] on input "Dec, 2016" at bounding box center [503, 261] width 122 height 34
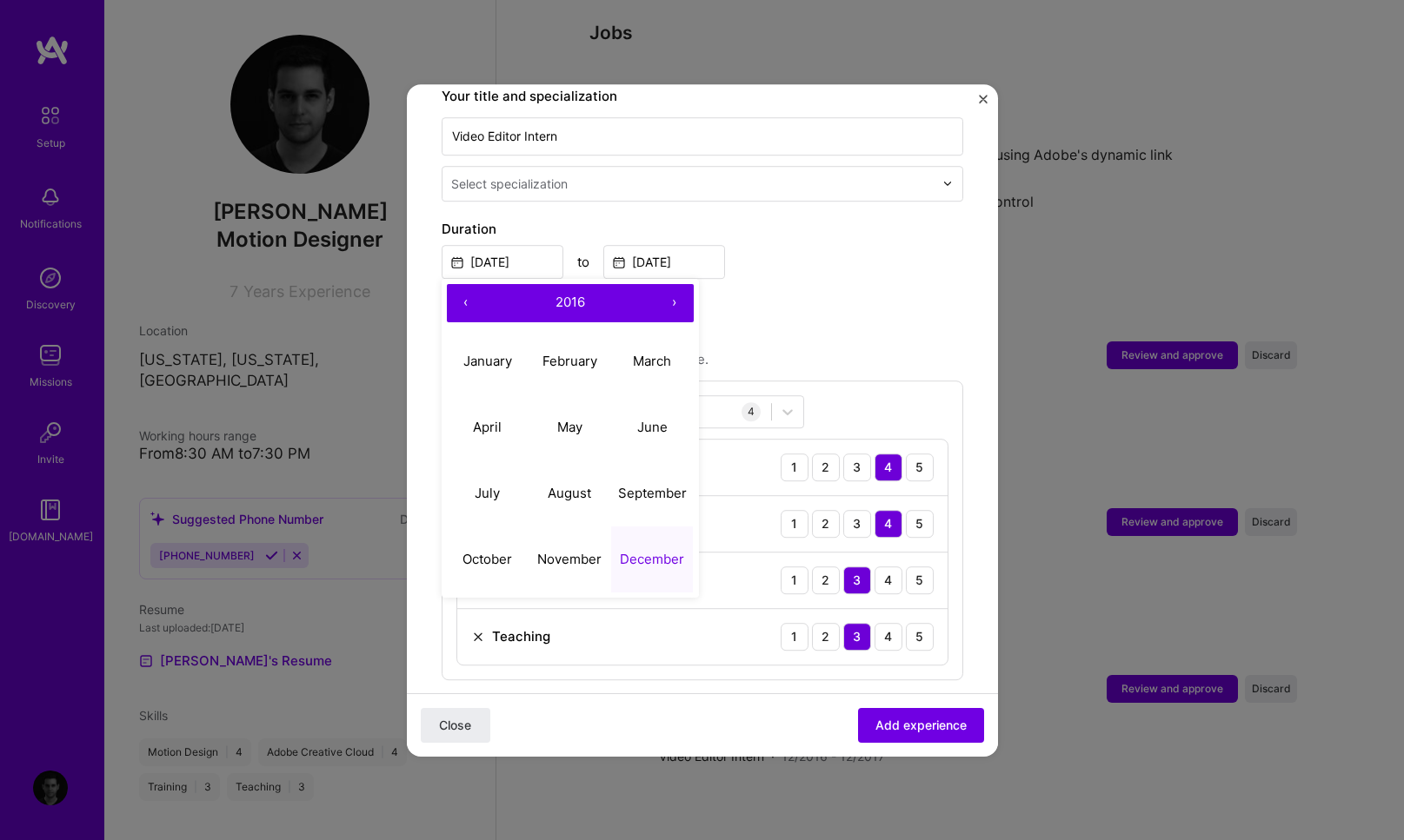
click at [668, 285] on button "›" at bounding box center [675, 303] width 38 height 38
click at [669, 245] on input "Dec, 2017" at bounding box center [664, 261] width 122 height 34
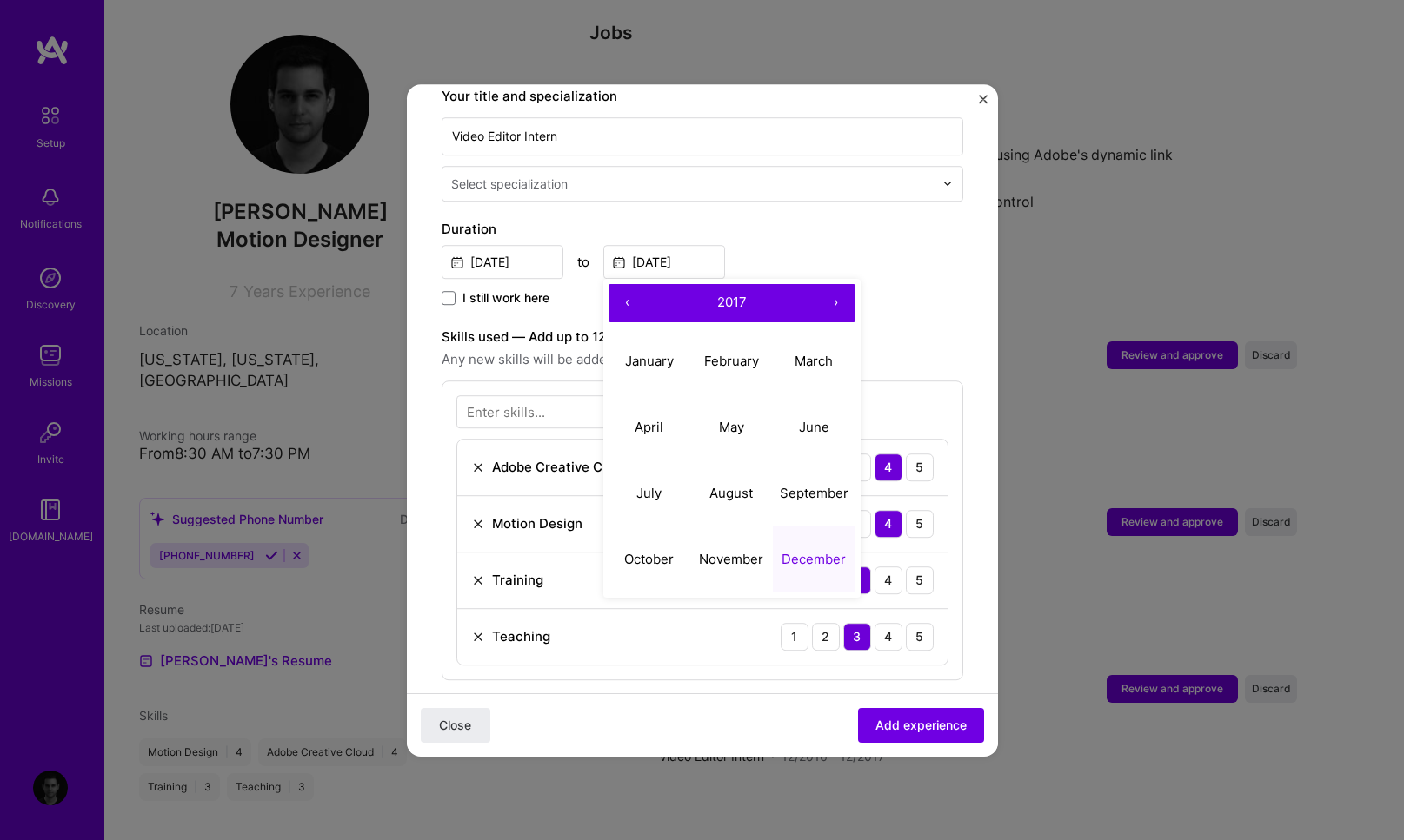
click at [838, 284] on button "›" at bounding box center [836, 303] width 38 height 38
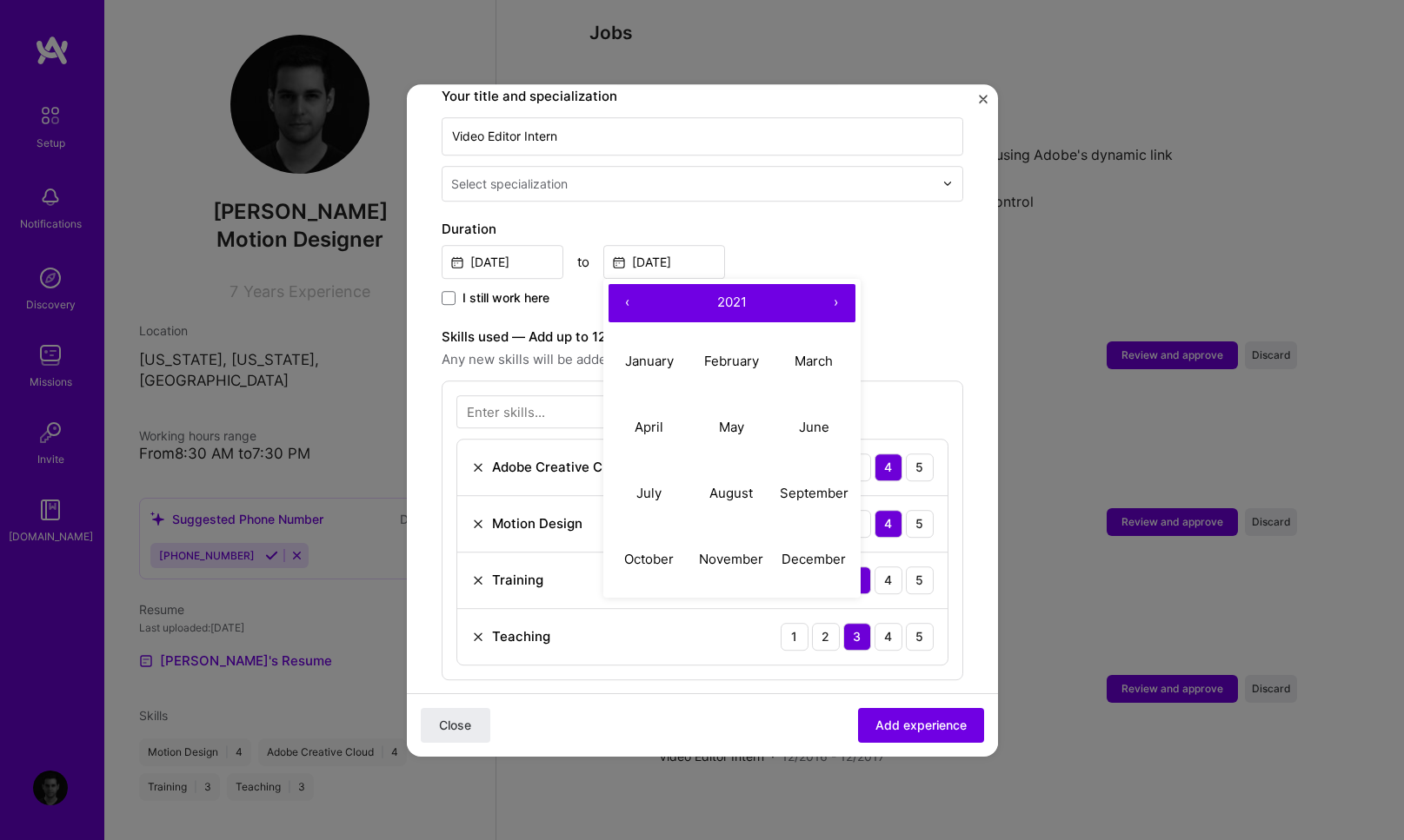
click at [838, 284] on button "›" at bounding box center [836, 303] width 38 height 38
click at [741, 353] on abbr "February" at bounding box center [731, 361] width 55 height 17
type input "Feb, 2024"
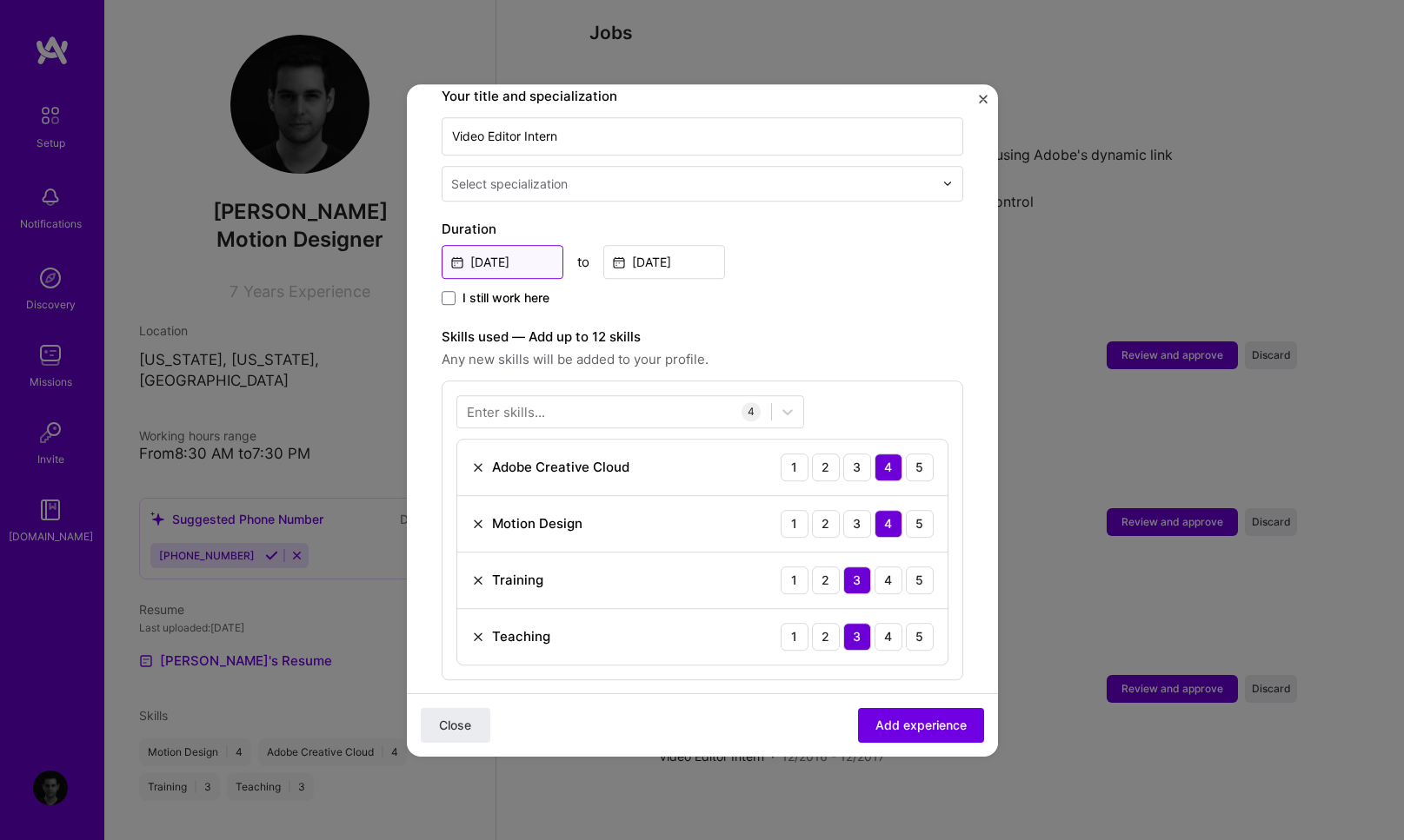
click at [520, 247] on input "Dec, 2016" at bounding box center [503, 261] width 122 height 34
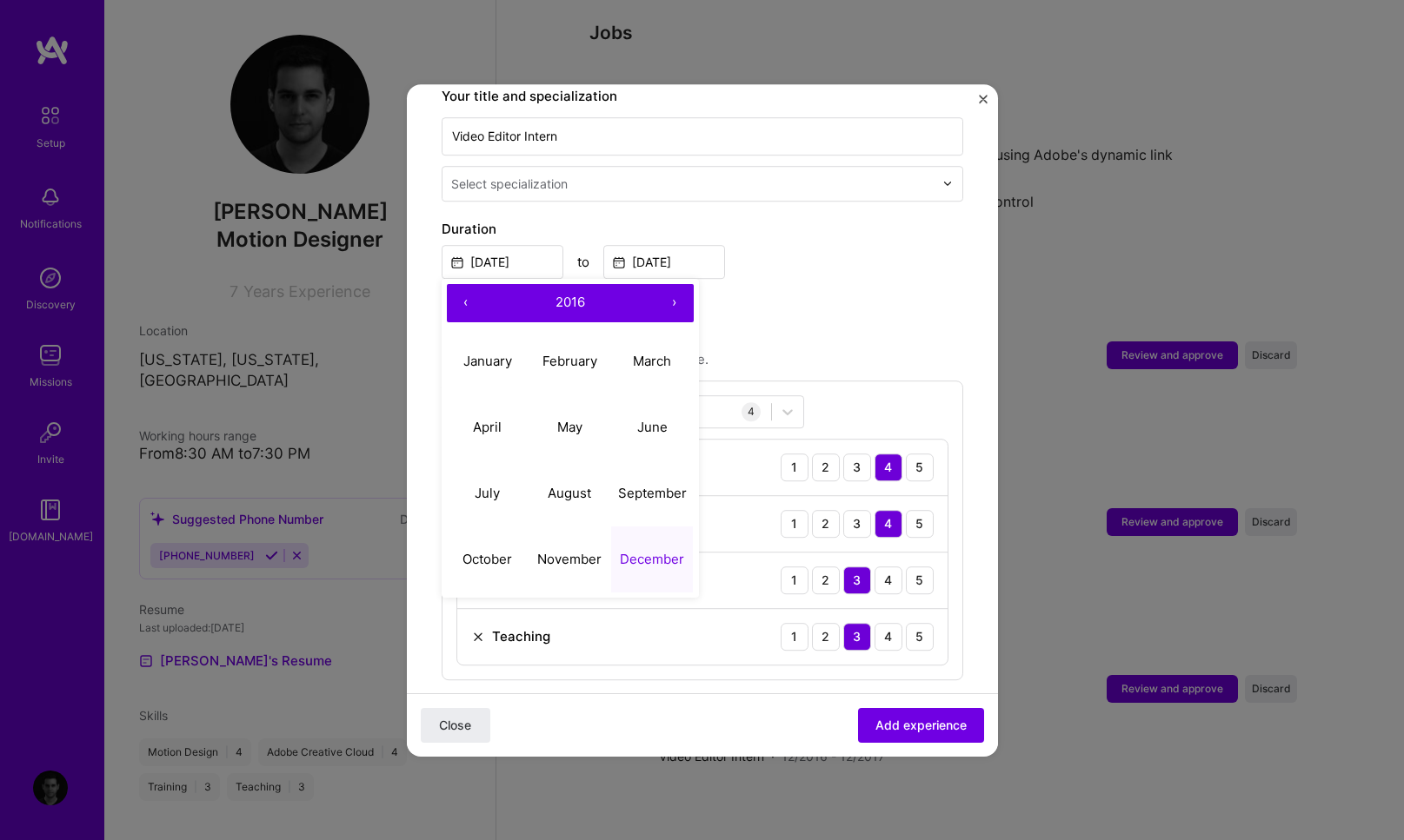
click at [668, 288] on button "›" at bounding box center [675, 303] width 38 height 38
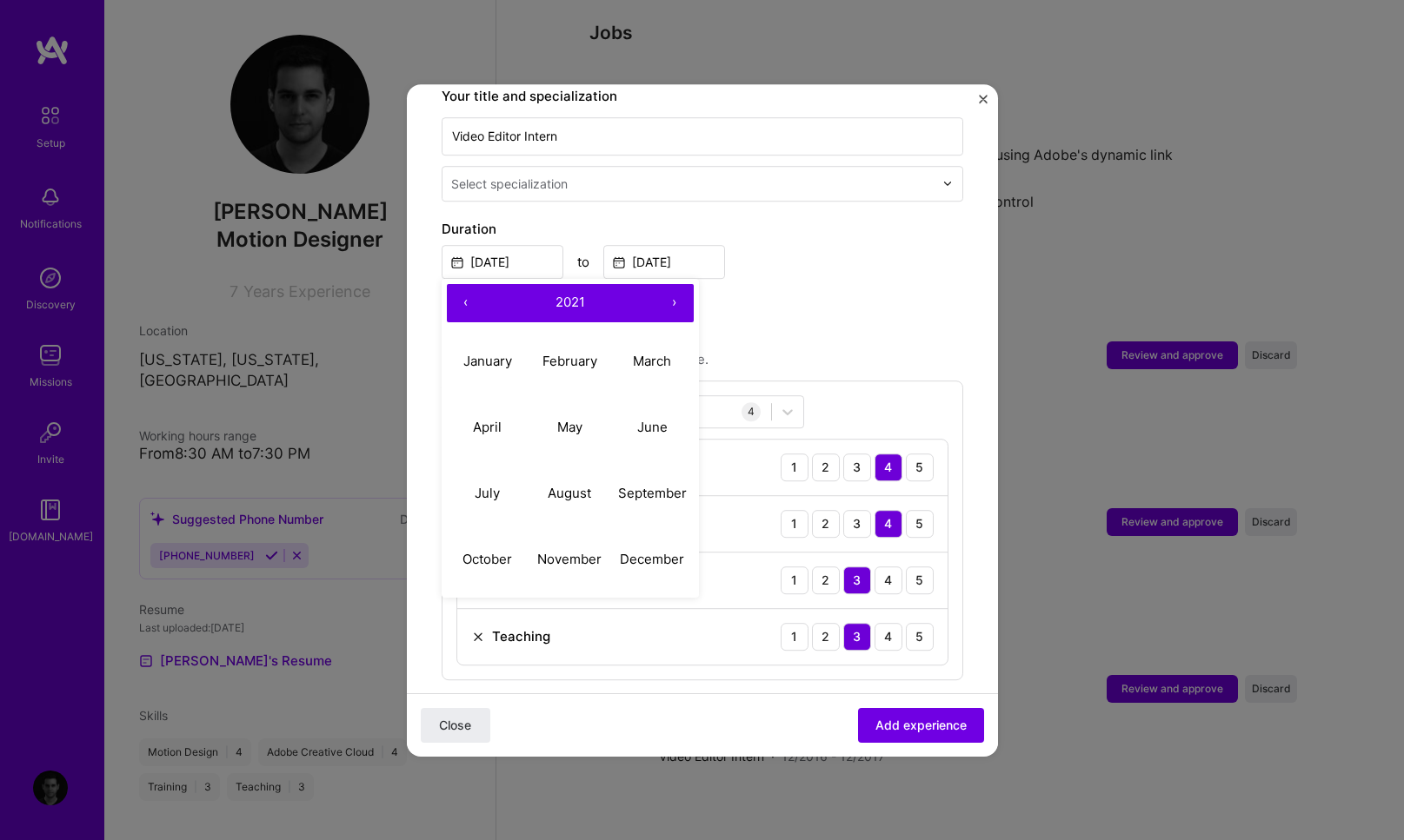
click at [466, 287] on button "‹" at bounding box center [466, 303] width 38 height 38
click at [492, 399] on button "April" at bounding box center [488, 428] width 83 height 66
type input "Apr, 2019"
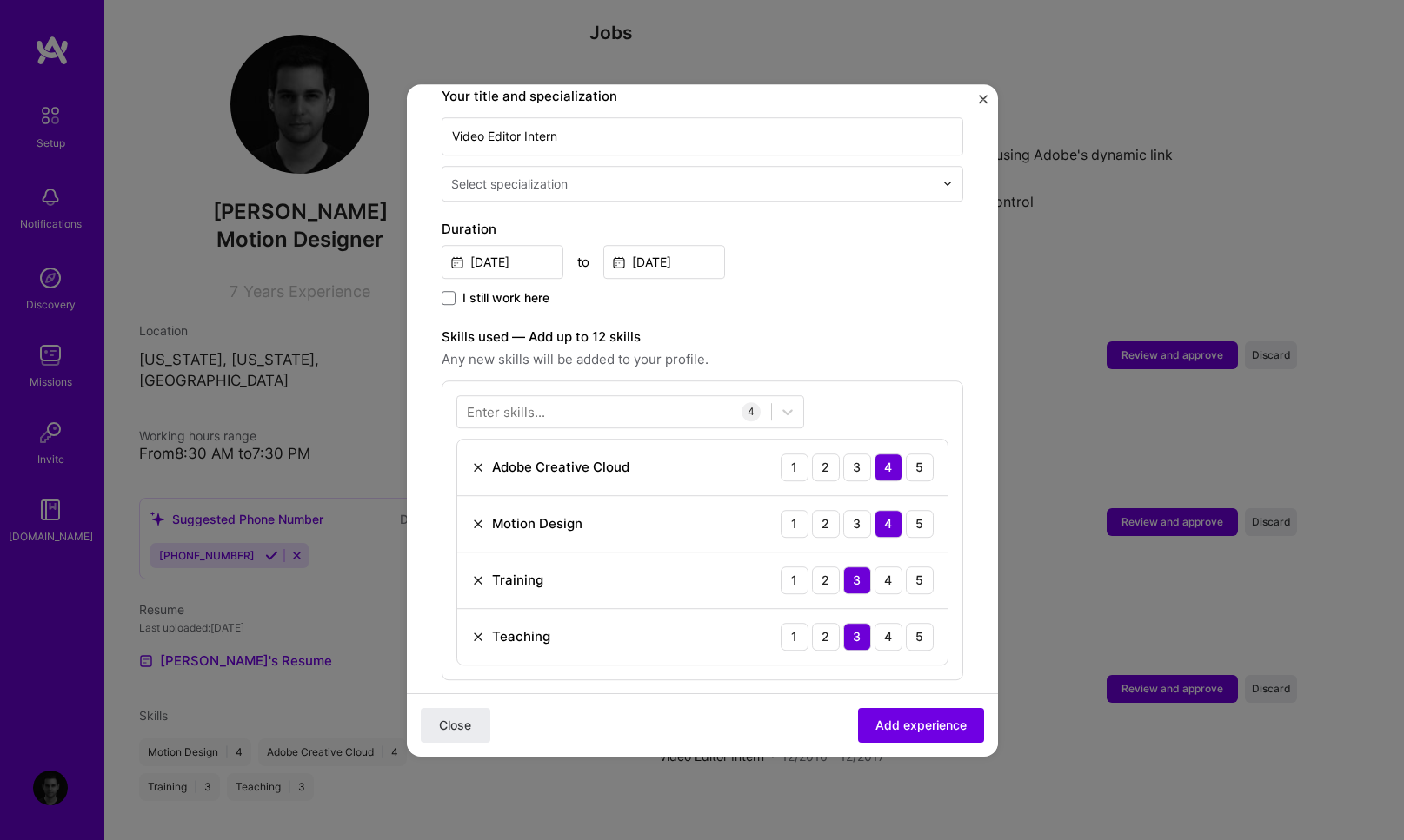
click at [781, 292] on div "Adding suggested job This job is suggested based on your LinkedIn, resume or A.…" at bounding box center [702, 492] width 521 height 1501
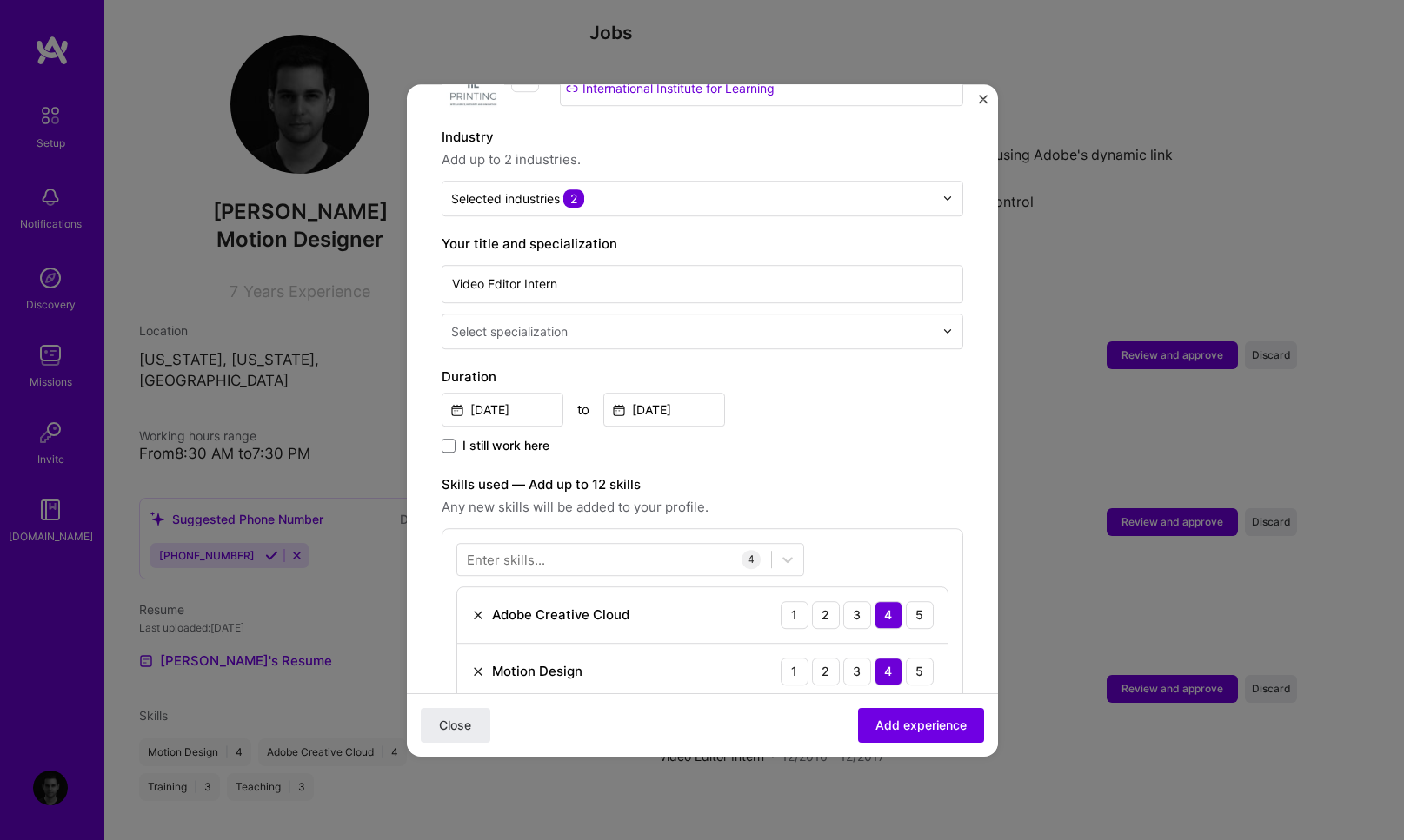
scroll to position [227, 0]
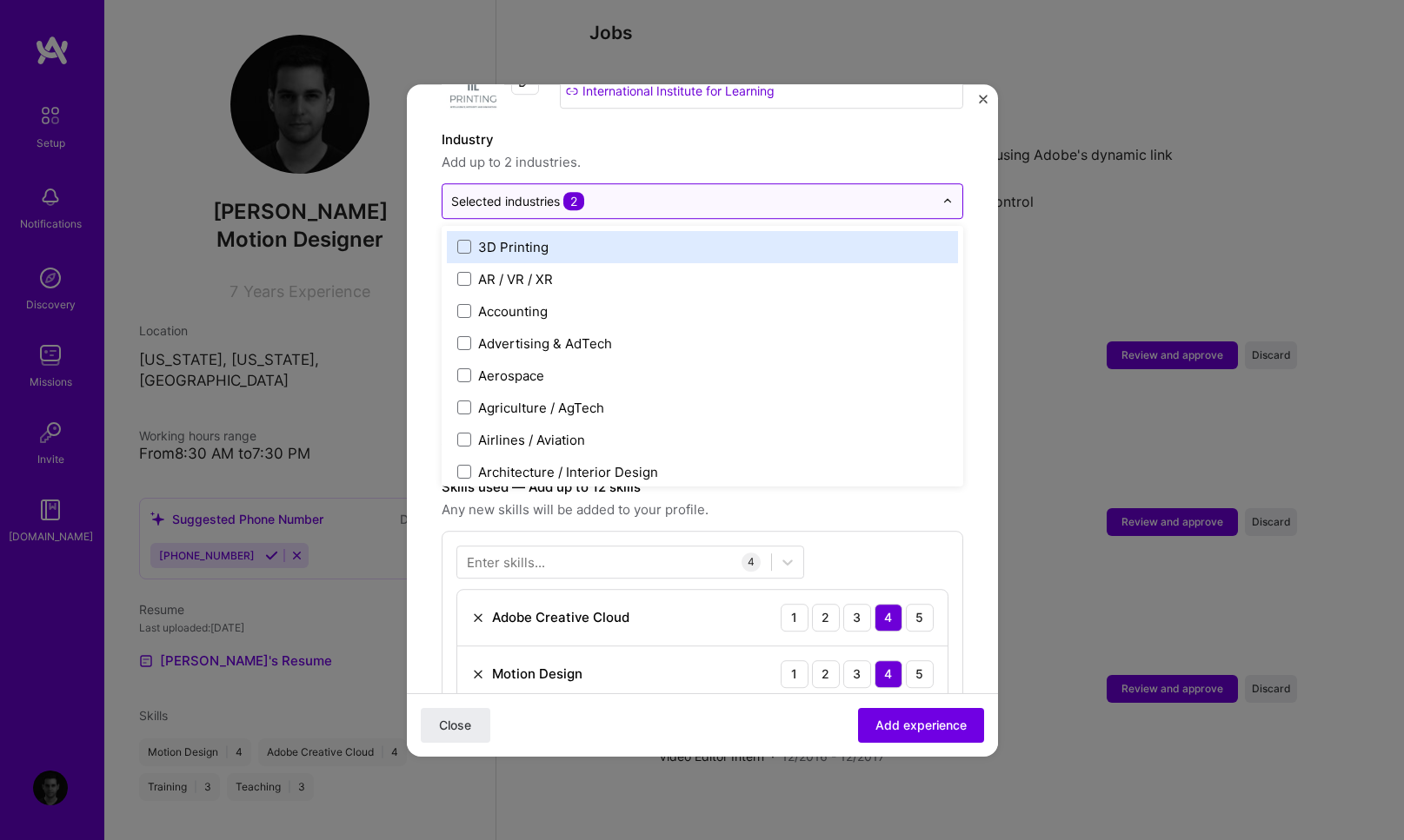
click at [652, 194] on div "Selected industries 2" at bounding box center [692, 200] width 499 height 34
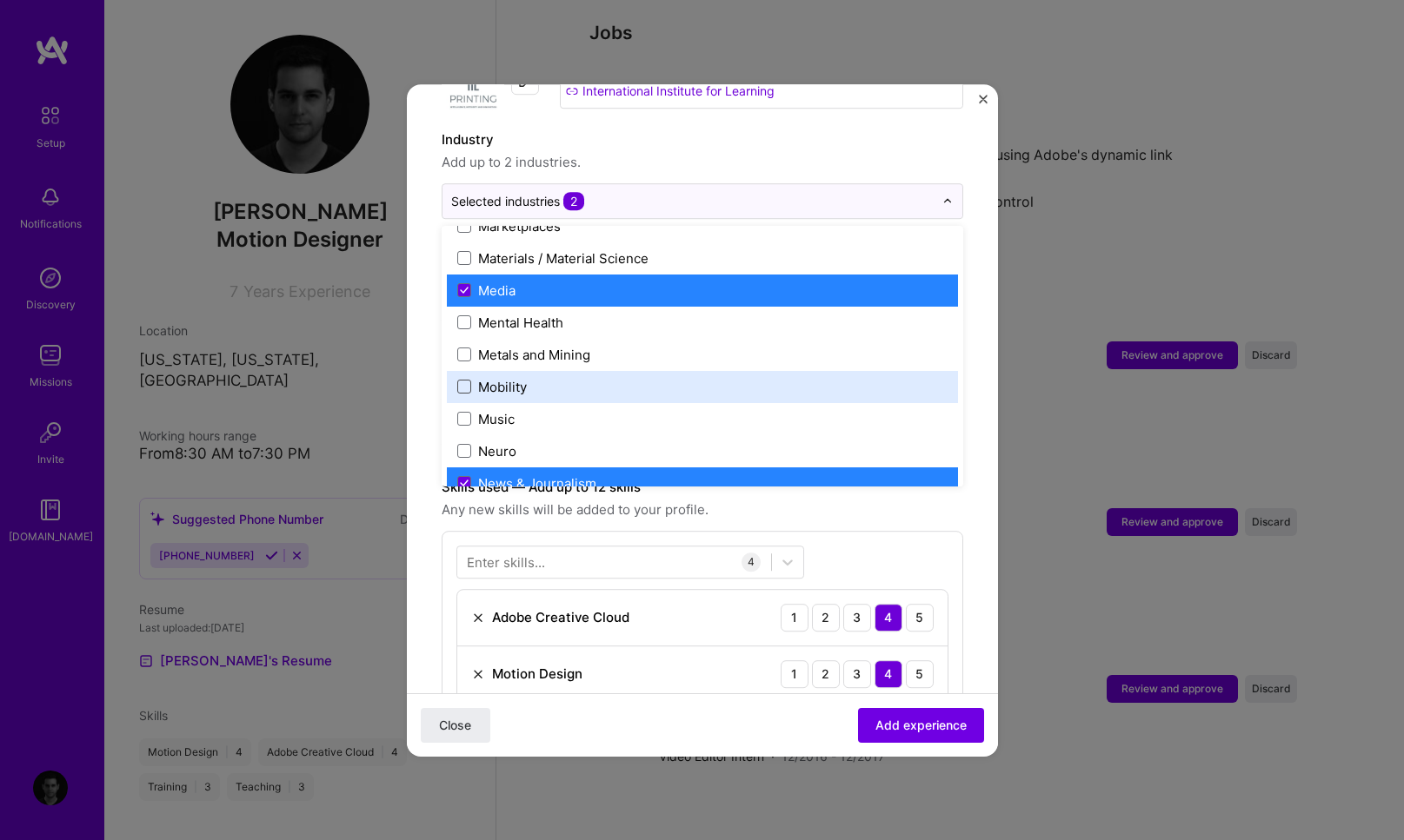
scroll to position [2736, 0]
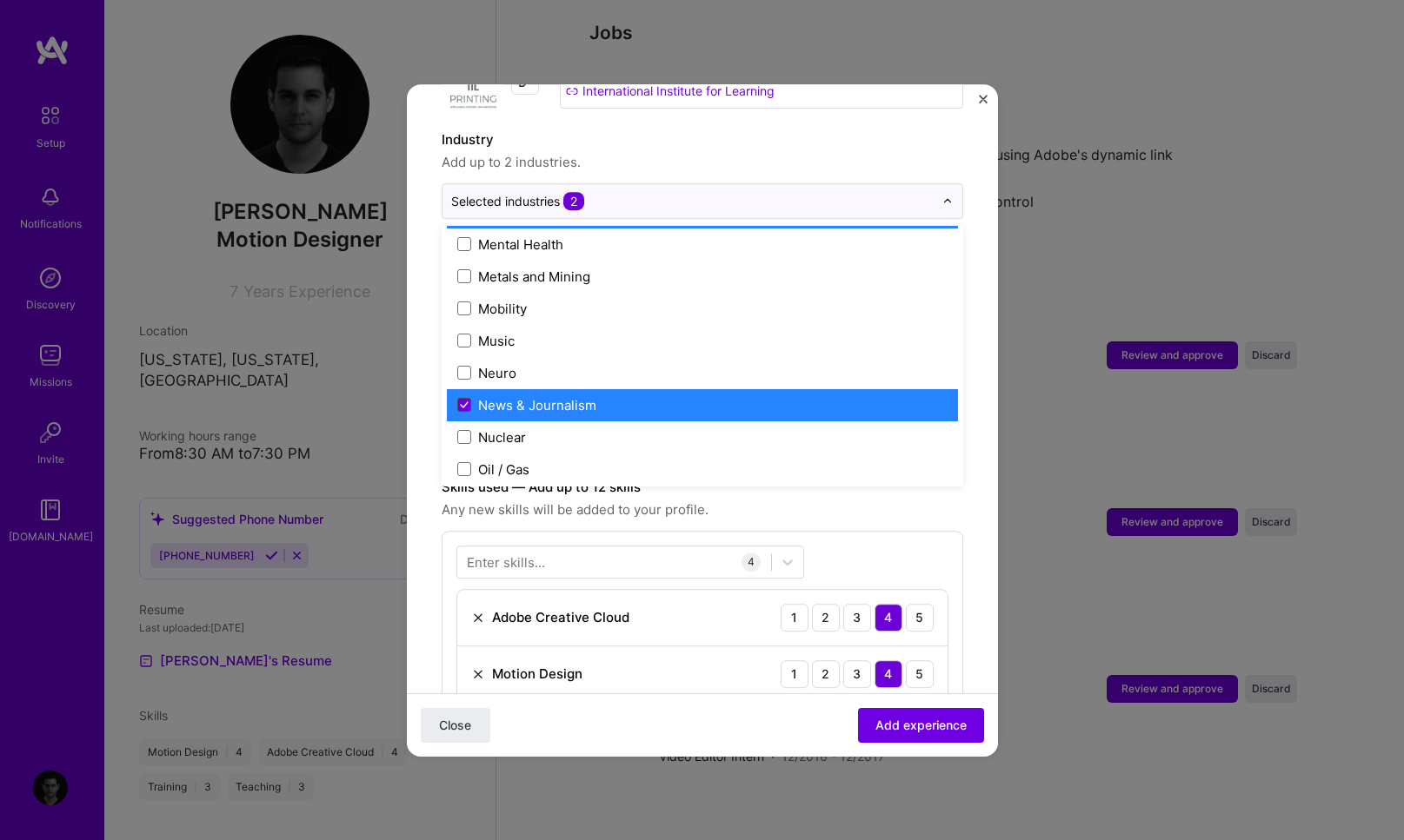
click at [461, 403] on icon at bounding box center [465, 405] width 7 height 5
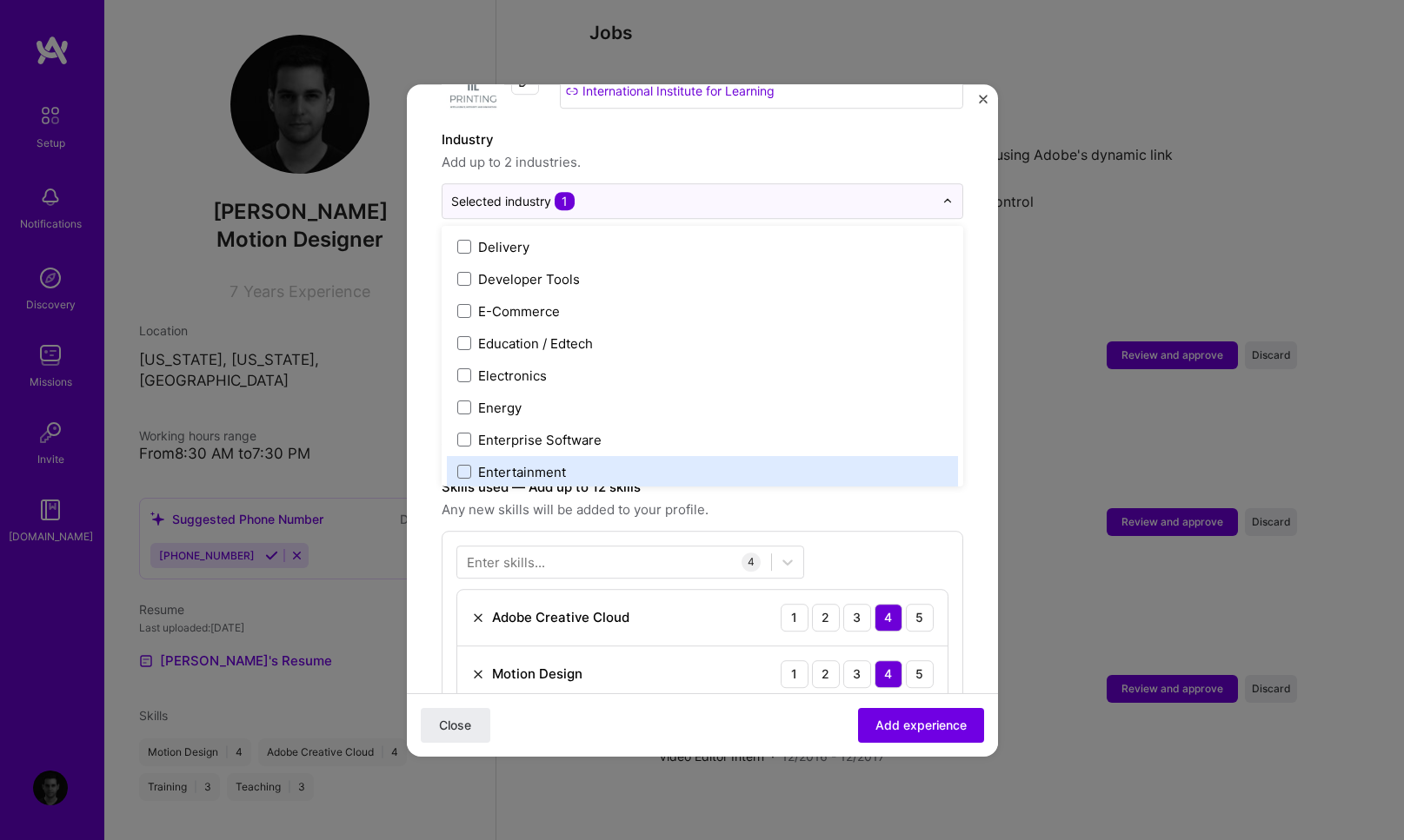
scroll to position [1467, 0]
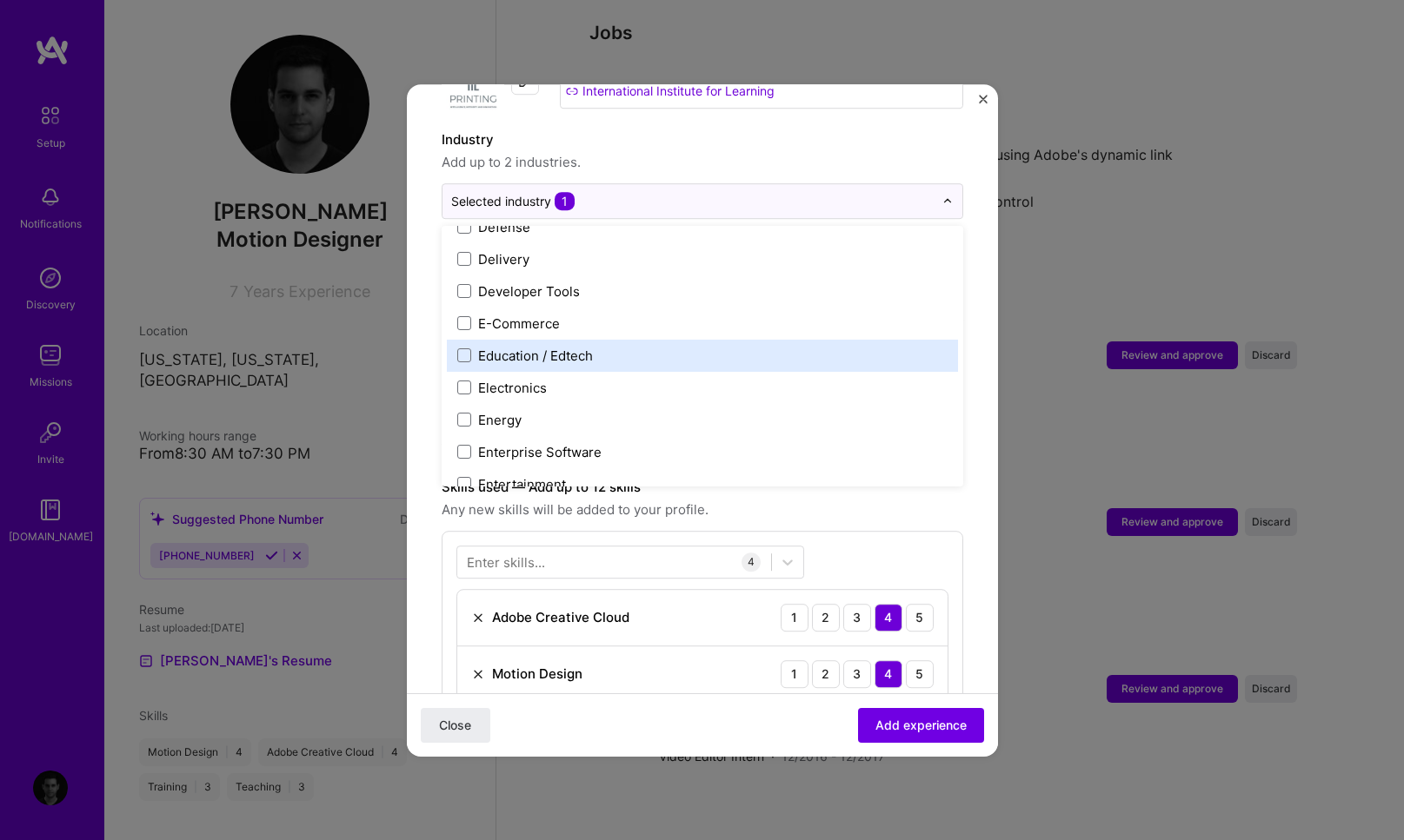
click at [471, 347] on label "Education / Edtech" at bounding box center [702, 356] width 490 height 18
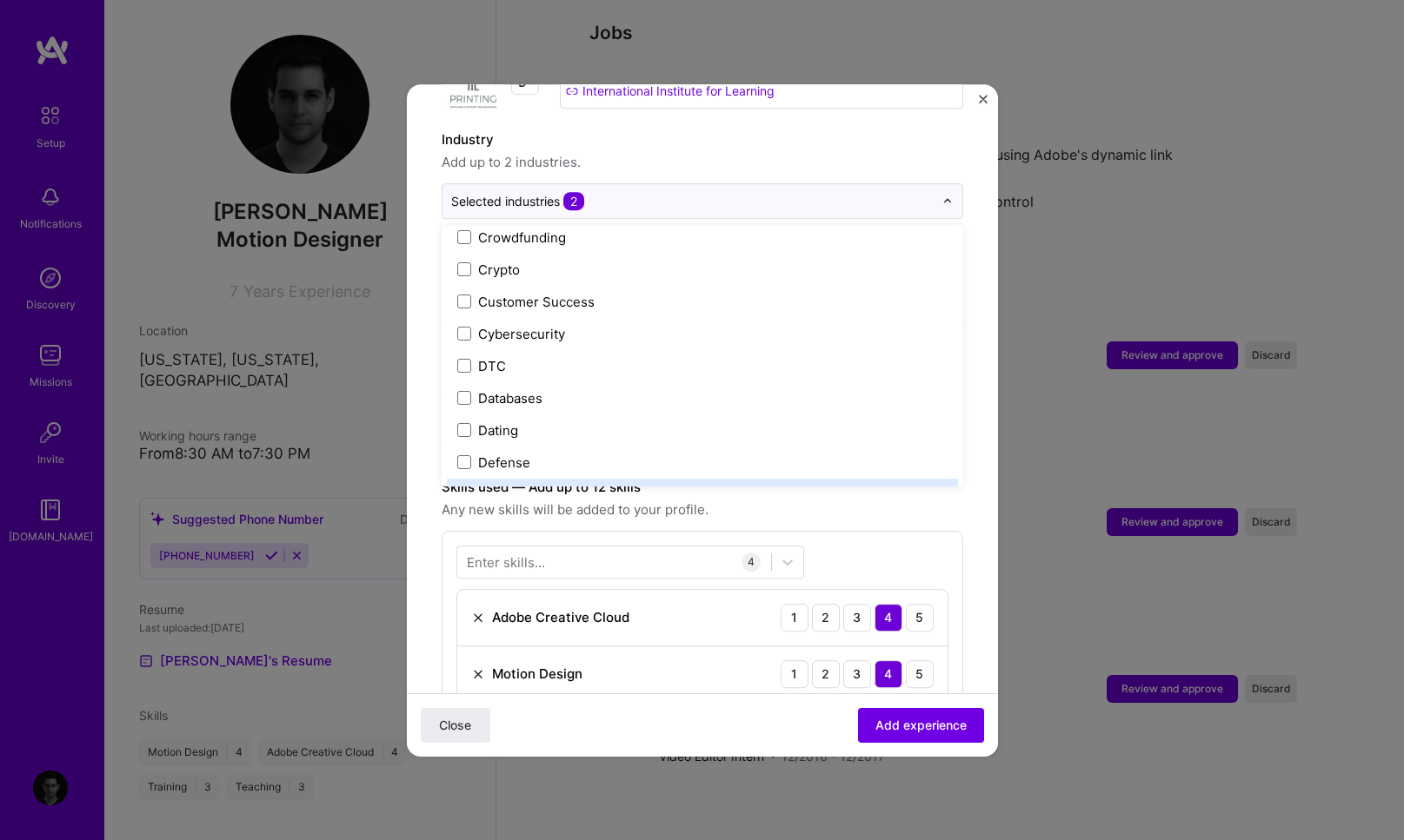
scroll to position [1228, 0]
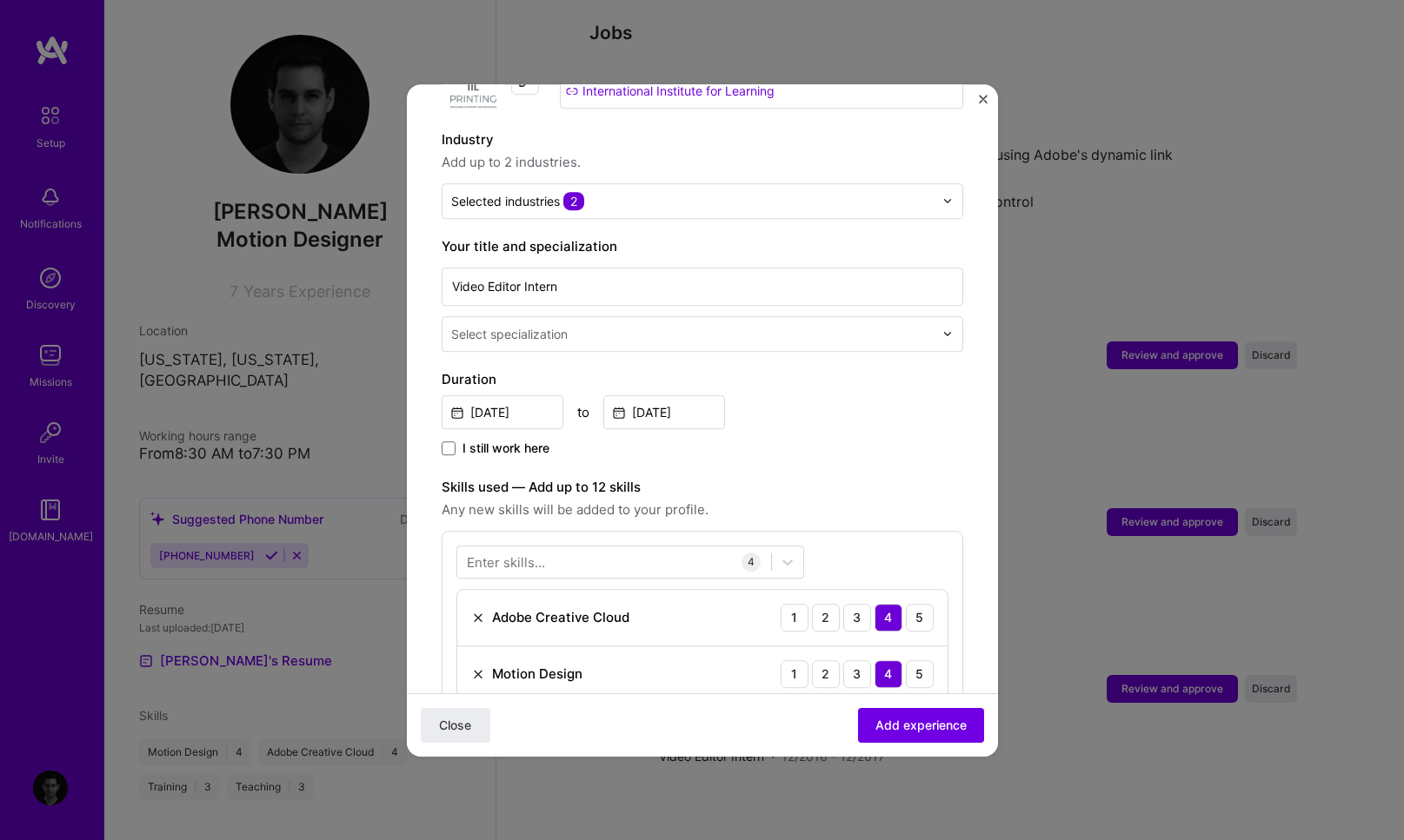
click at [960, 362] on form "Adding suggested job This job is suggested based on your LinkedIn, resume or A.…" at bounding box center [702, 692] width 591 height 1600
click at [525, 325] on div "Select specialization" at bounding box center [510, 334] width 117 height 18
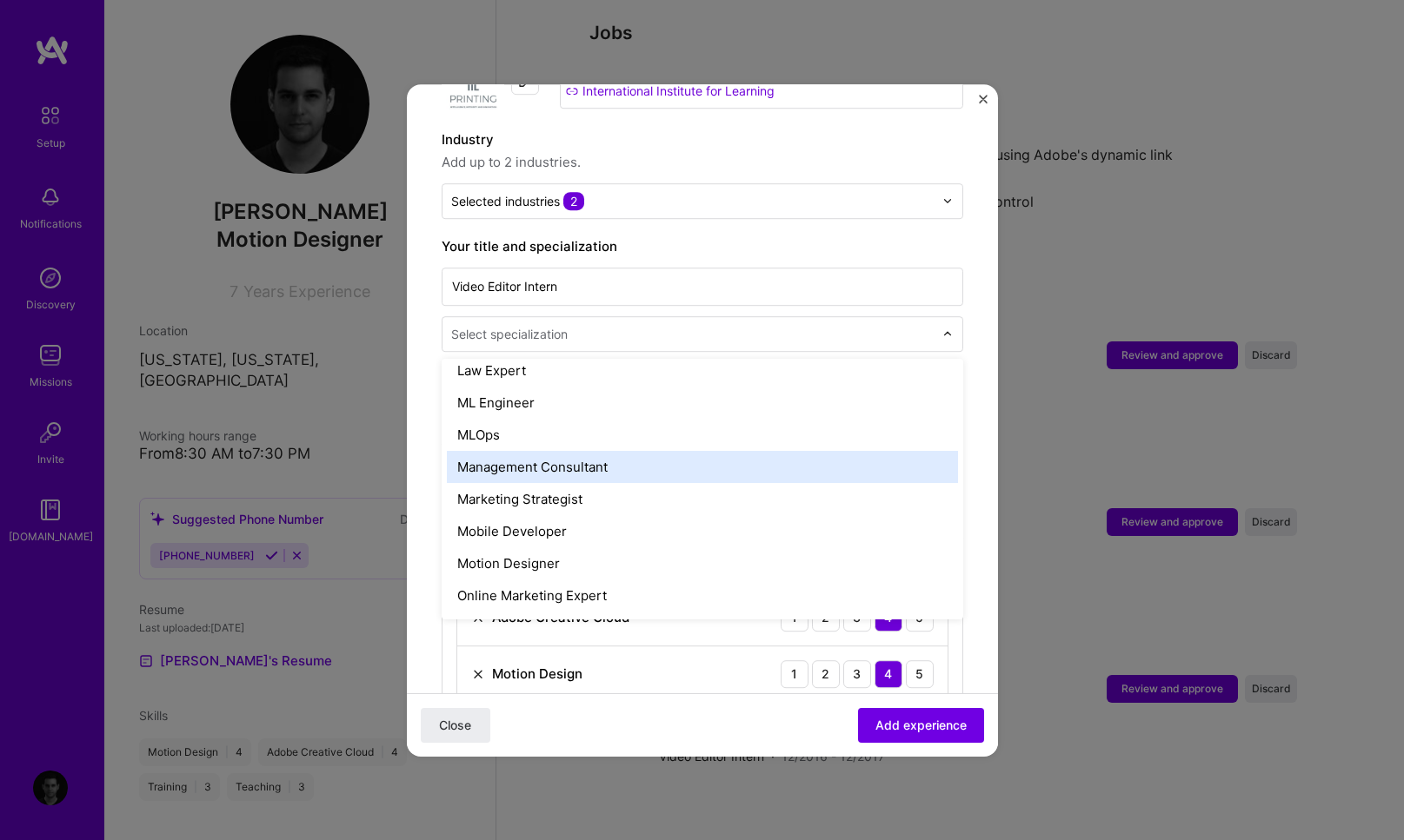
scroll to position [1294, 0]
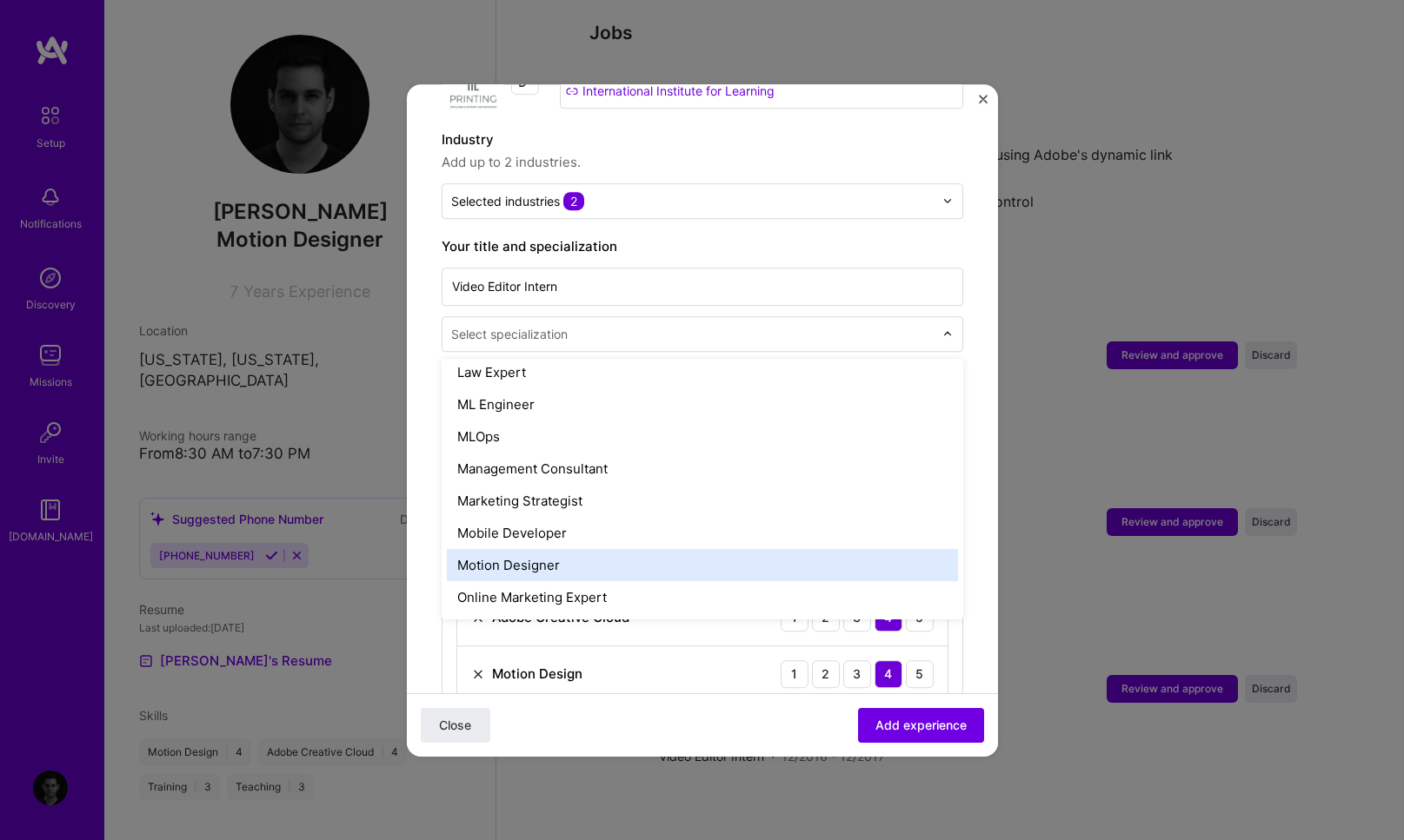
click at [520, 552] on div "Motion Designer" at bounding box center [702, 565] width 511 height 32
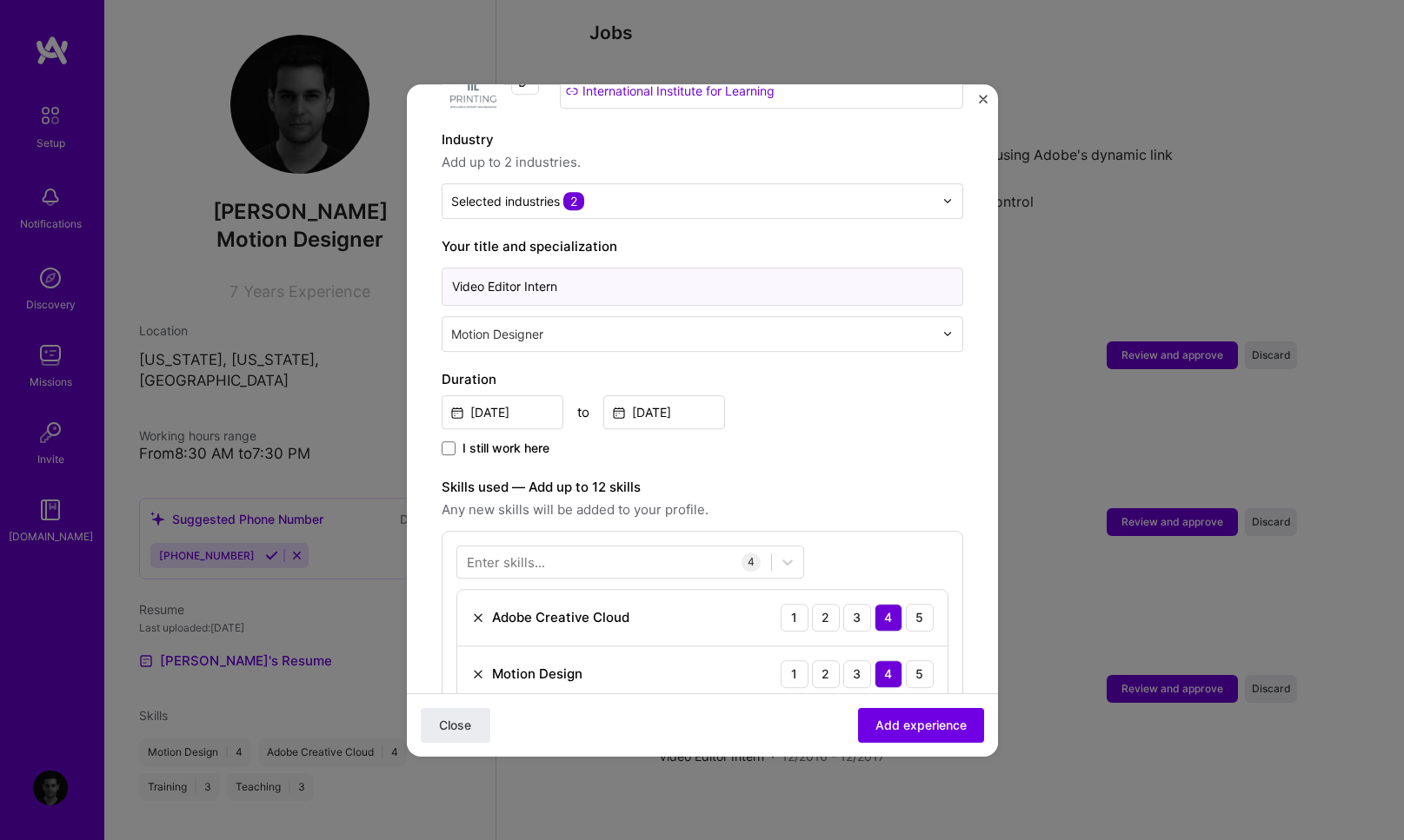
click at [530, 268] on input "Video Editor Intern" at bounding box center [702, 287] width 521 height 38
drag, startPoint x: 526, startPoint y: 267, endPoint x: 752, endPoint y: 283, distance: 226.6
click at [752, 283] on input "Video Editor Intern" at bounding box center [702, 287] width 521 height 38
type input "Video Editor"
click at [897, 393] on div "Apr, 2019 to Feb, 2024" at bounding box center [702, 410] width 521 height 37
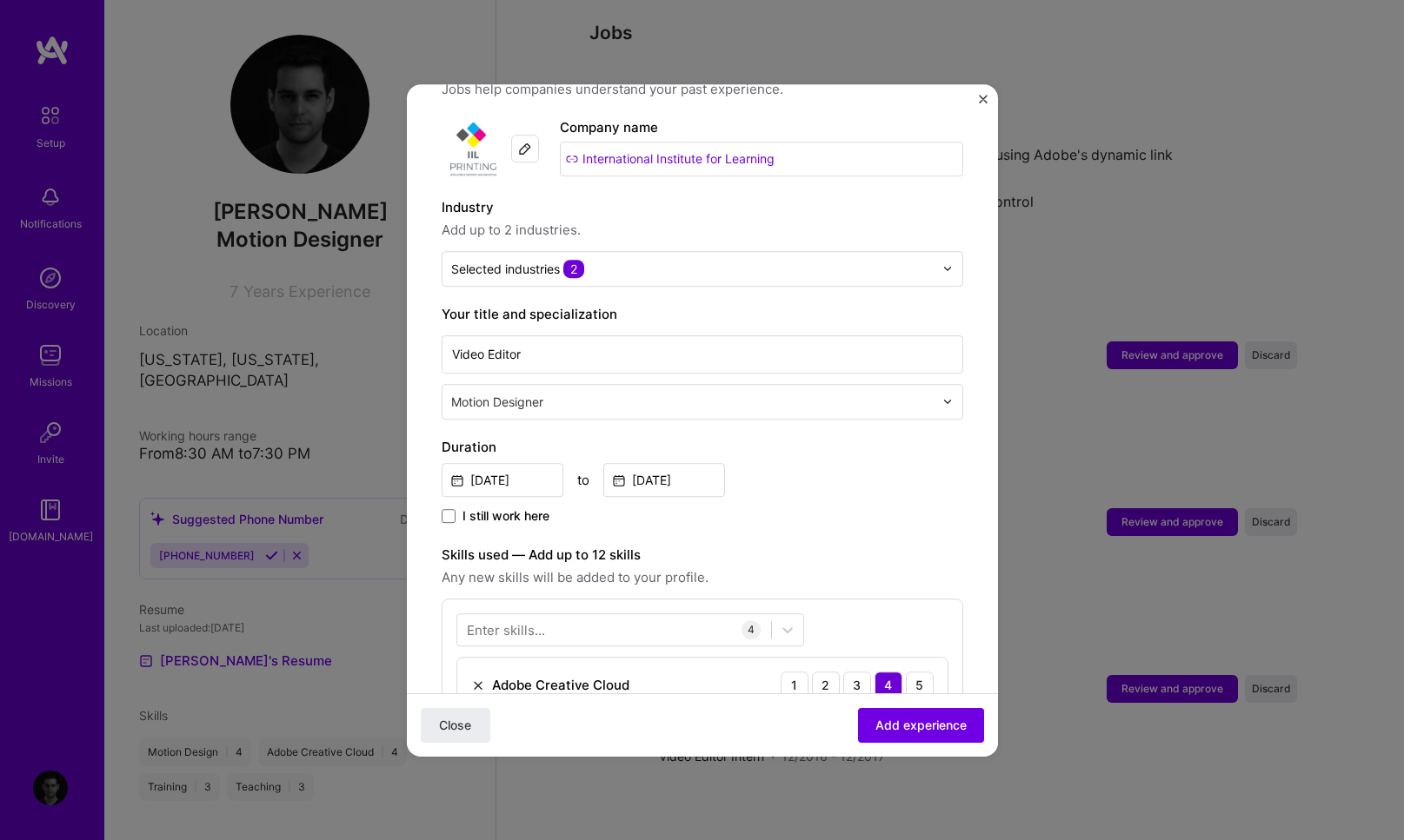
scroll to position [0, 0]
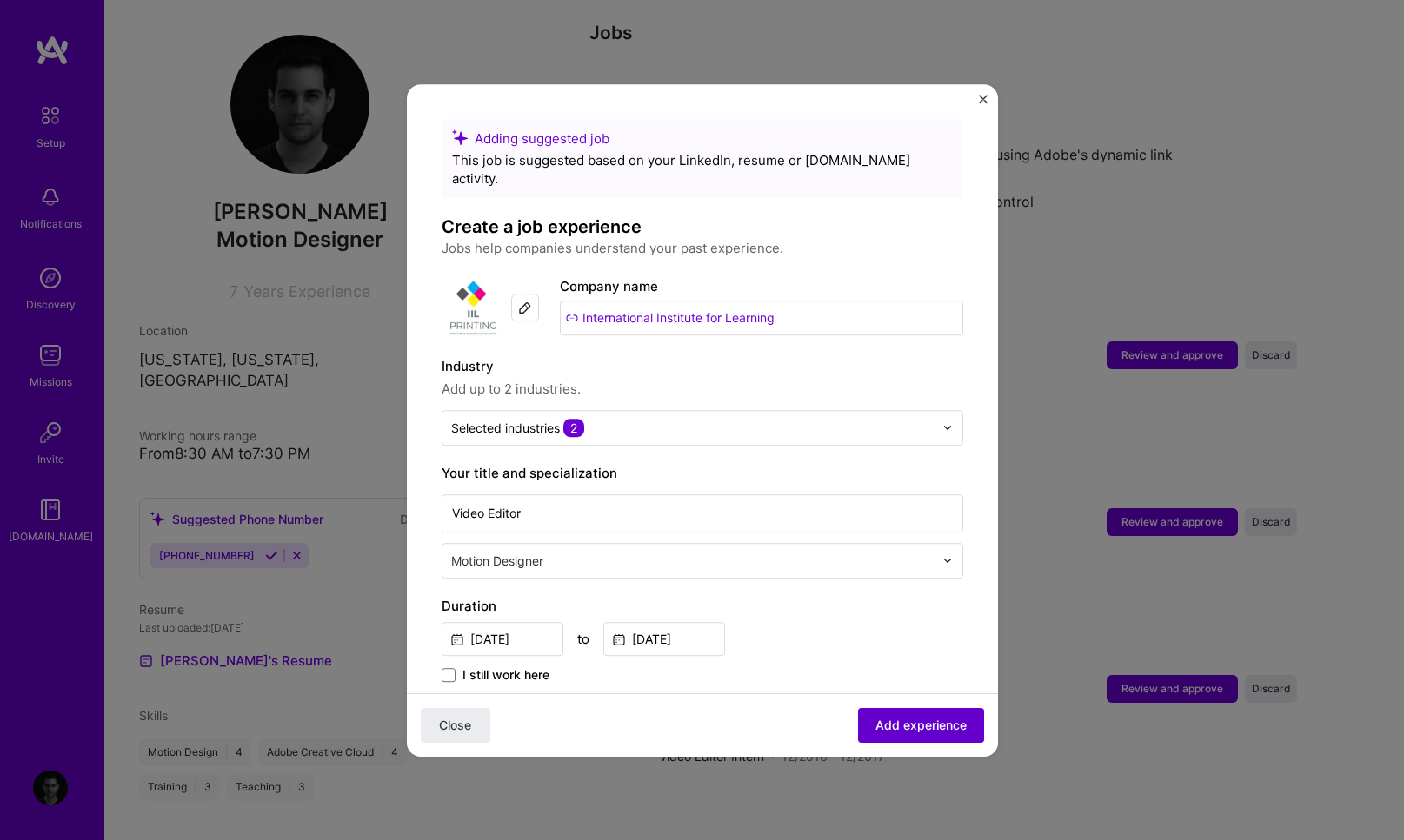
click at [894, 726] on span "Add experience" at bounding box center [920, 725] width 92 height 17
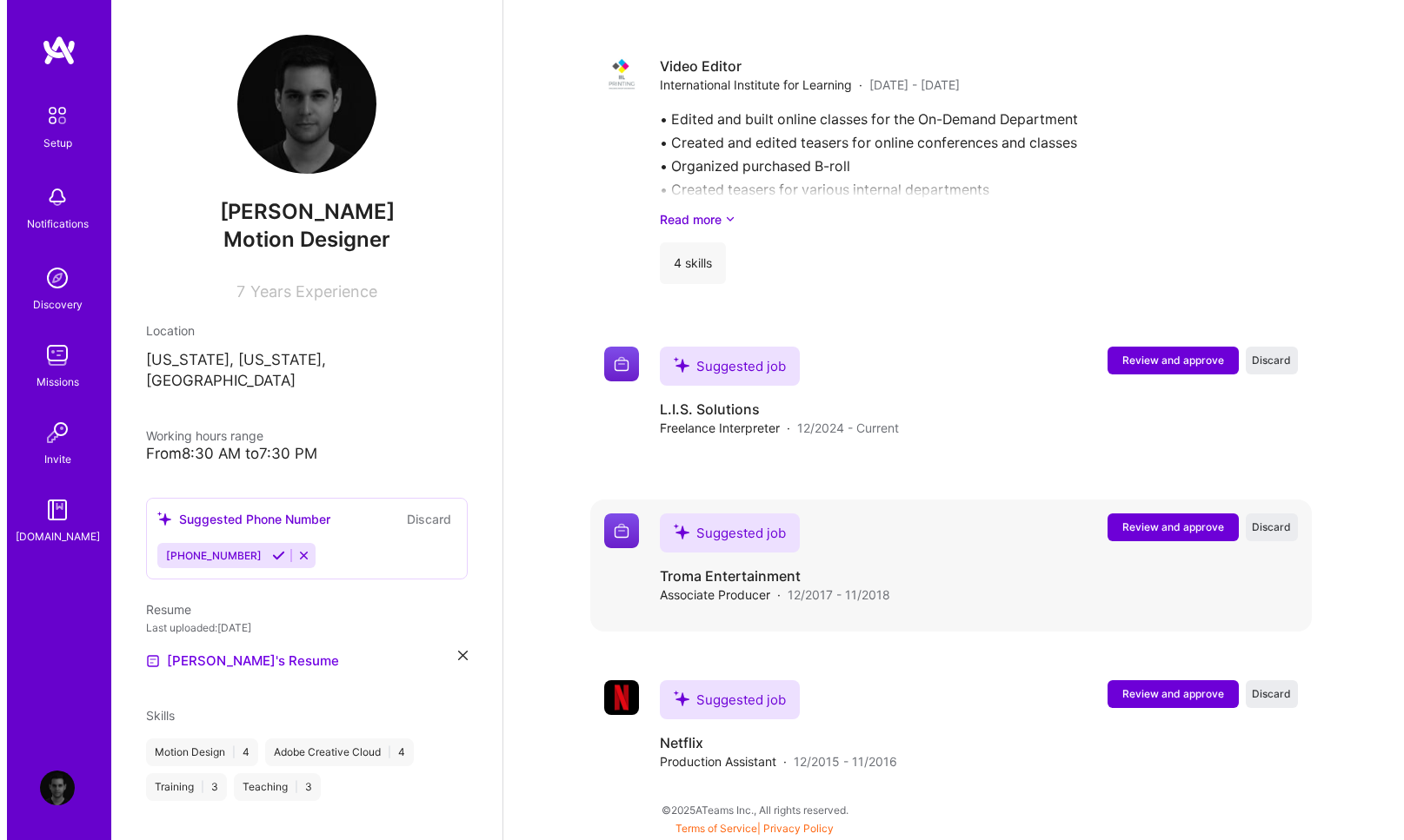
scroll to position [2117, 0]
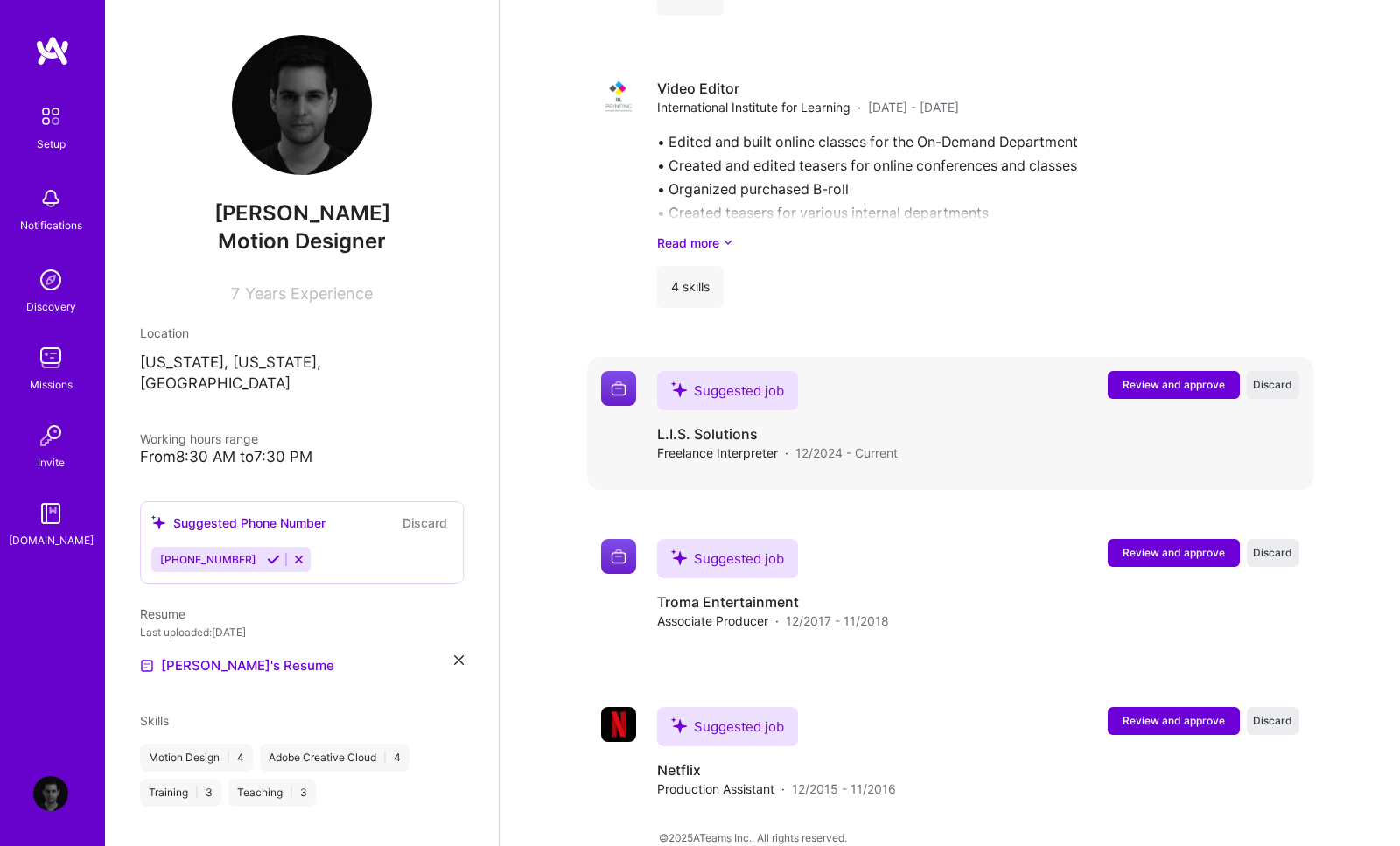
click at [1163, 377] on span "Review and approve" at bounding box center [1174, 384] width 103 height 15
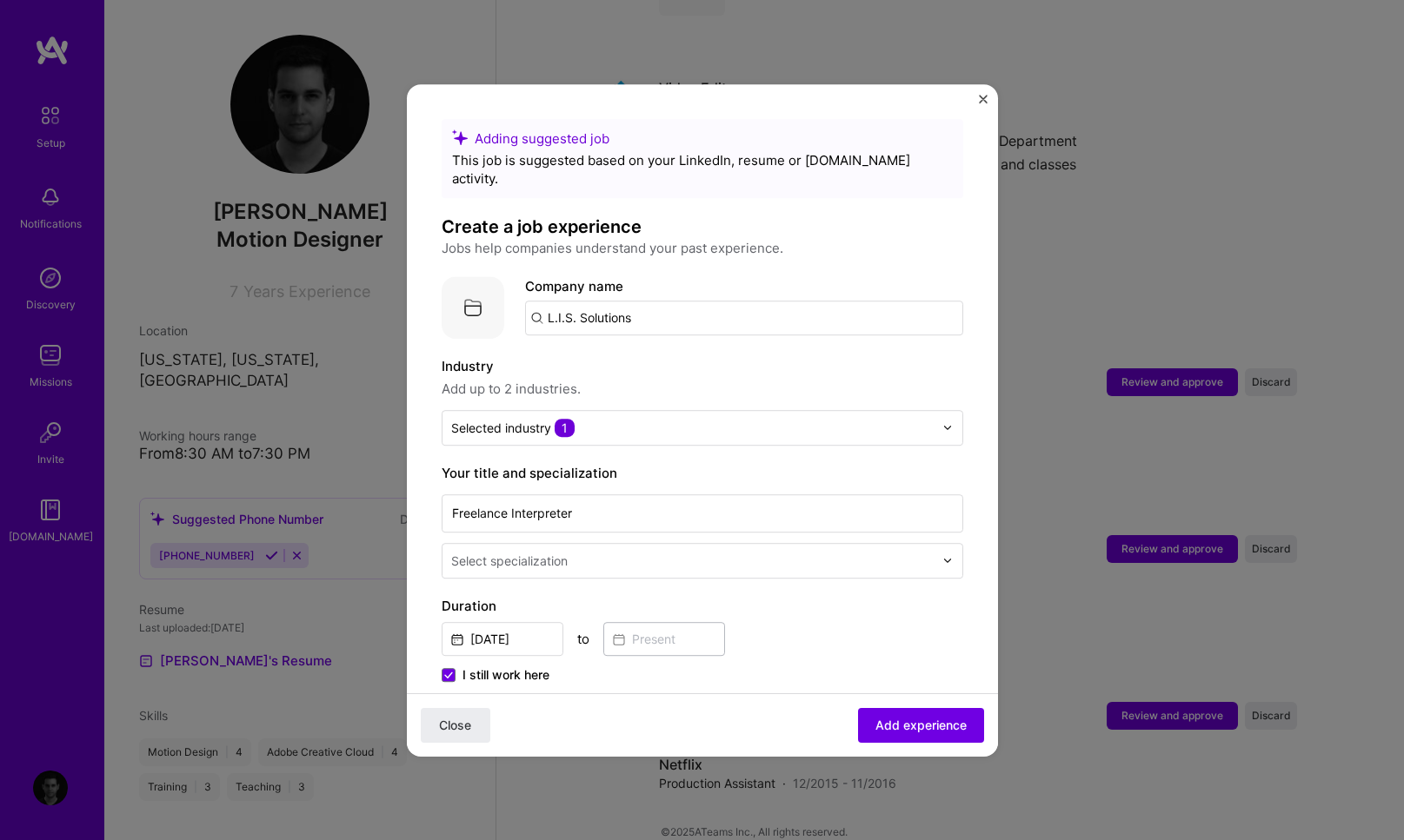
click at [675, 301] on input "L.I.S. Solutions" at bounding box center [743, 318] width 438 height 35
click at [675, 301] on input "L.I.S. Solutions" at bounding box center [743, 318] width 438 height 35
type input "Studio 53"
click at [683, 351] on div "Studio 53" at bounding box center [660, 366] width 75 height 30
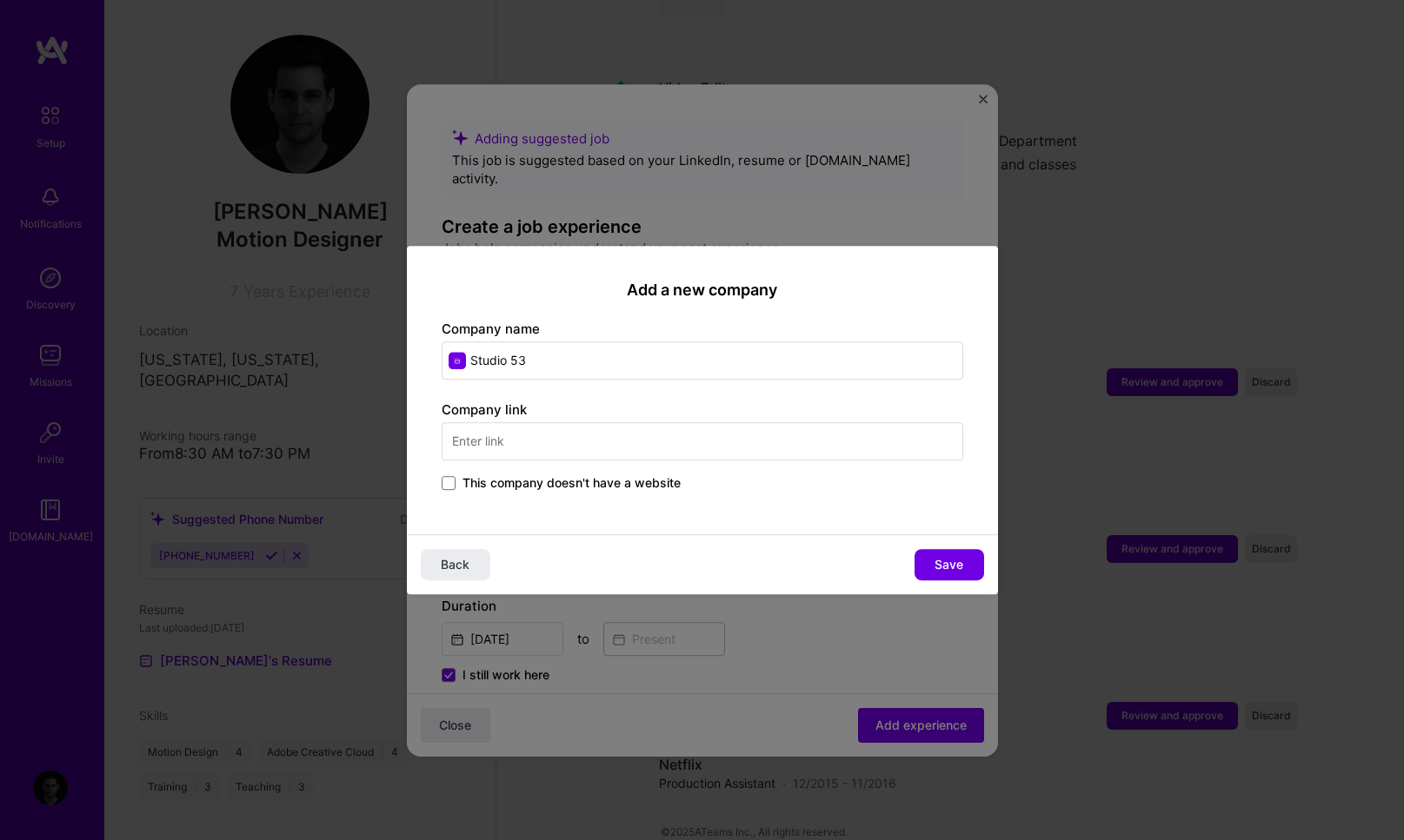
click at [546, 446] on input "text" at bounding box center [702, 442] width 521 height 38
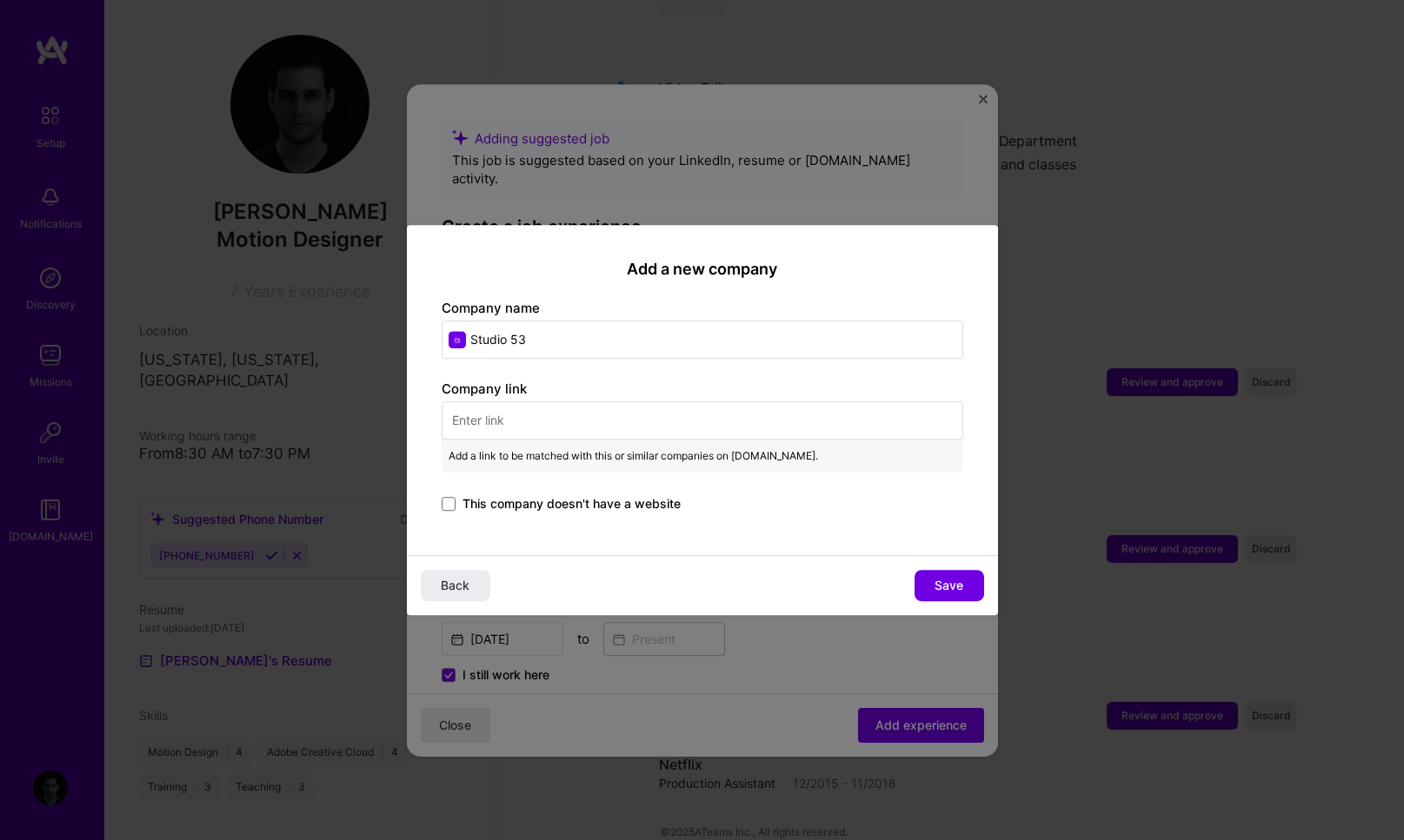
paste input "https://rfstudio53.com"
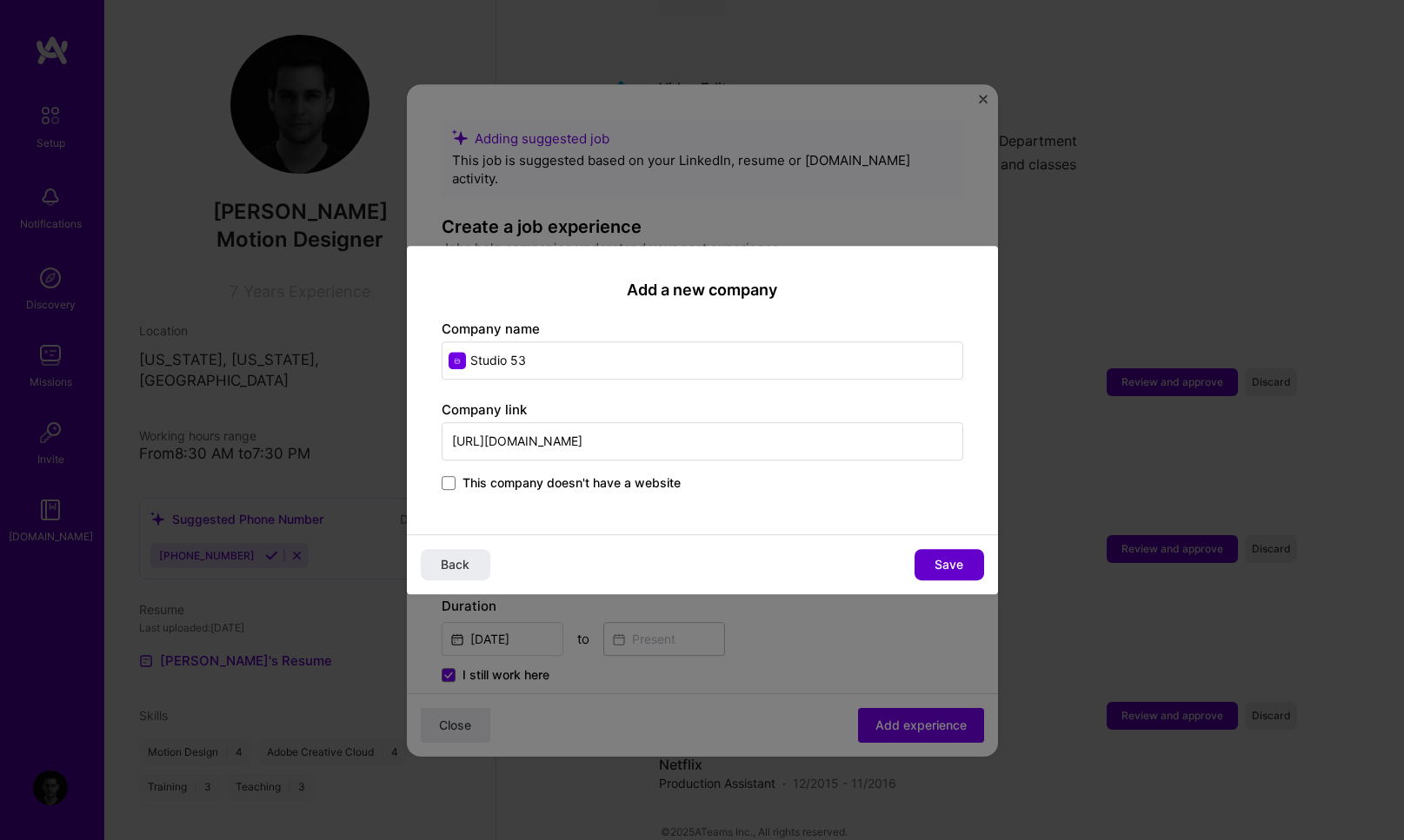
type input "https://rfstudio53.com"
click at [959, 565] on span "Save" at bounding box center [948, 565] width 29 height 17
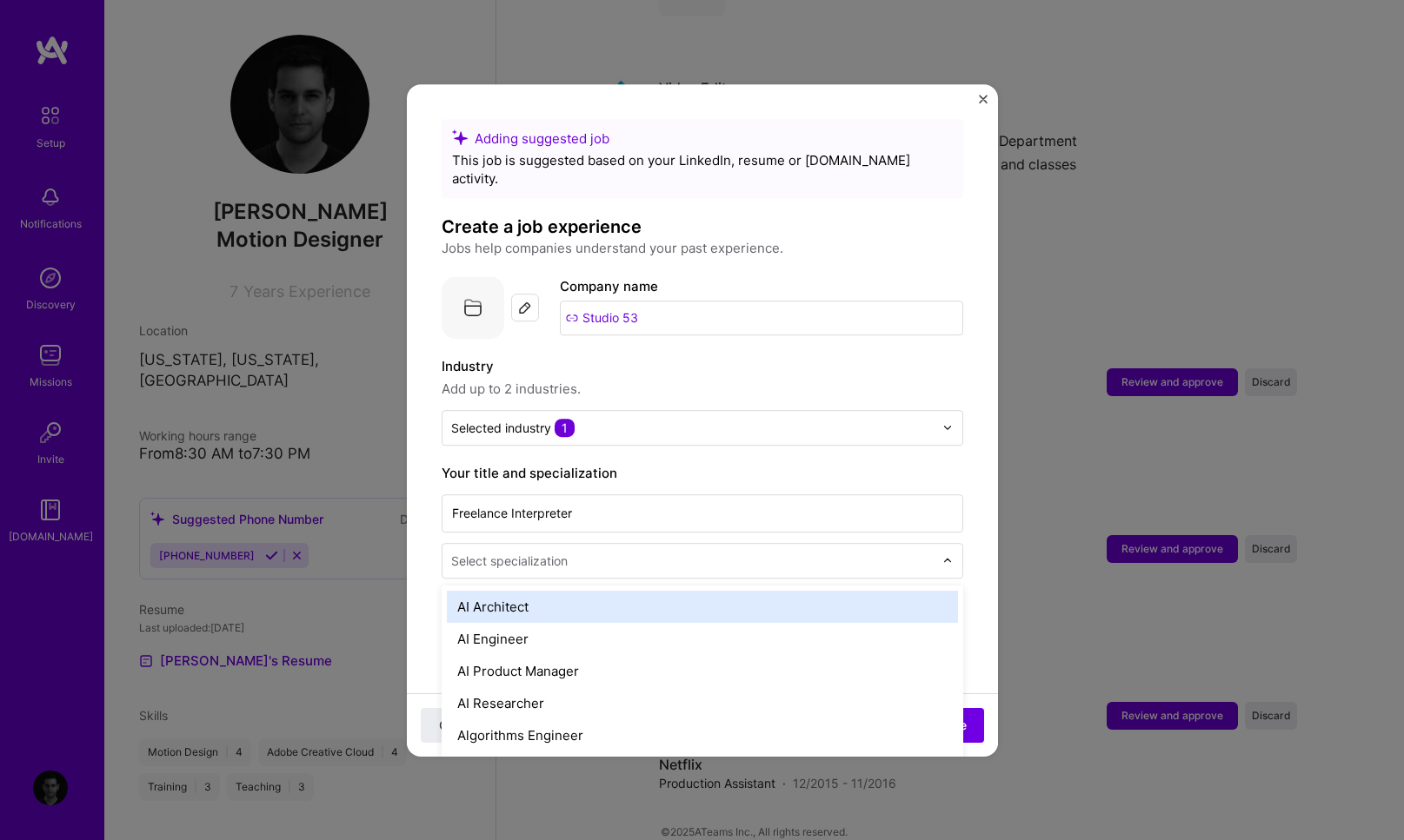
click at [589, 552] on input "text" at bounding box center [695, 560] width 486 height 18
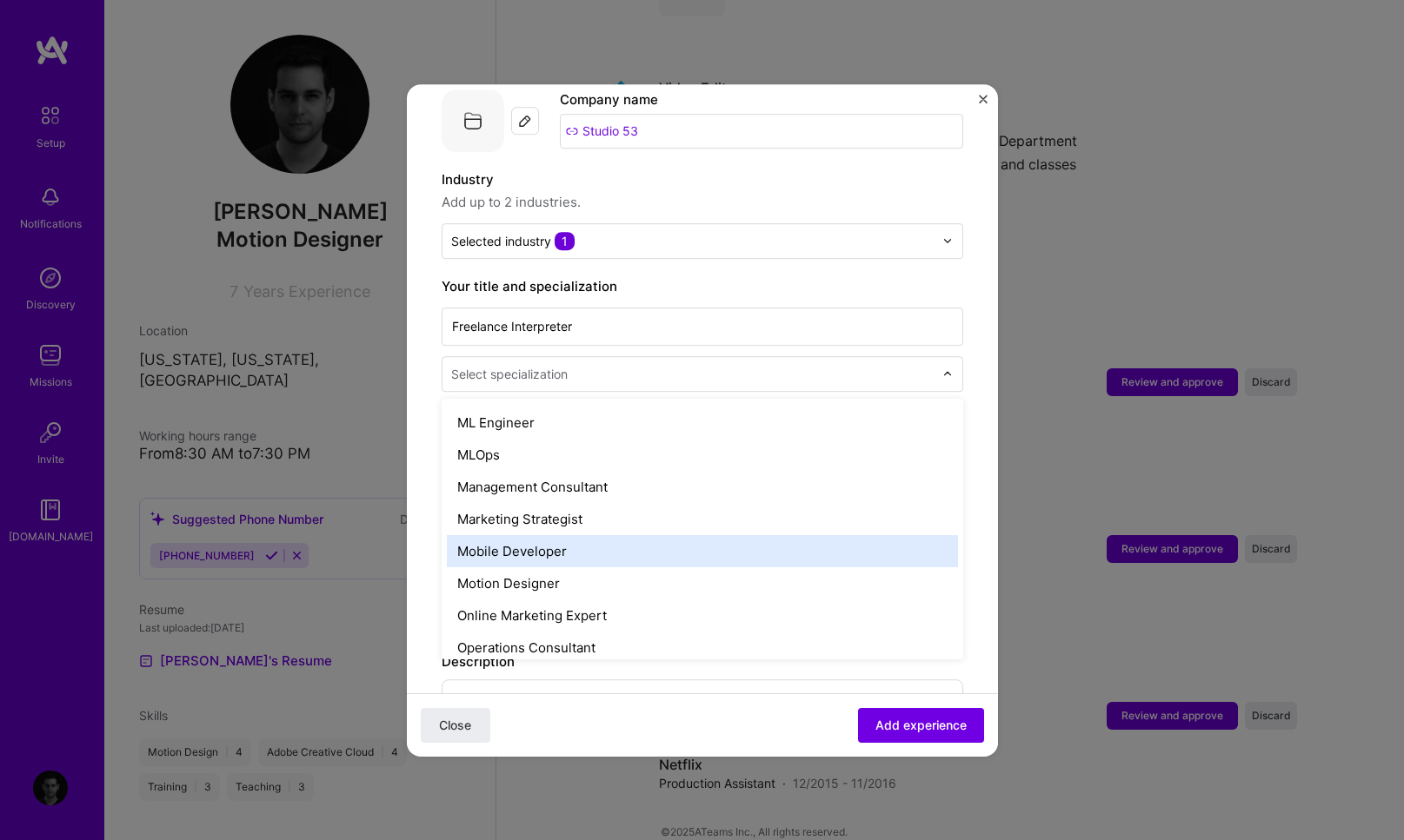
scroll to position [1319, 0]
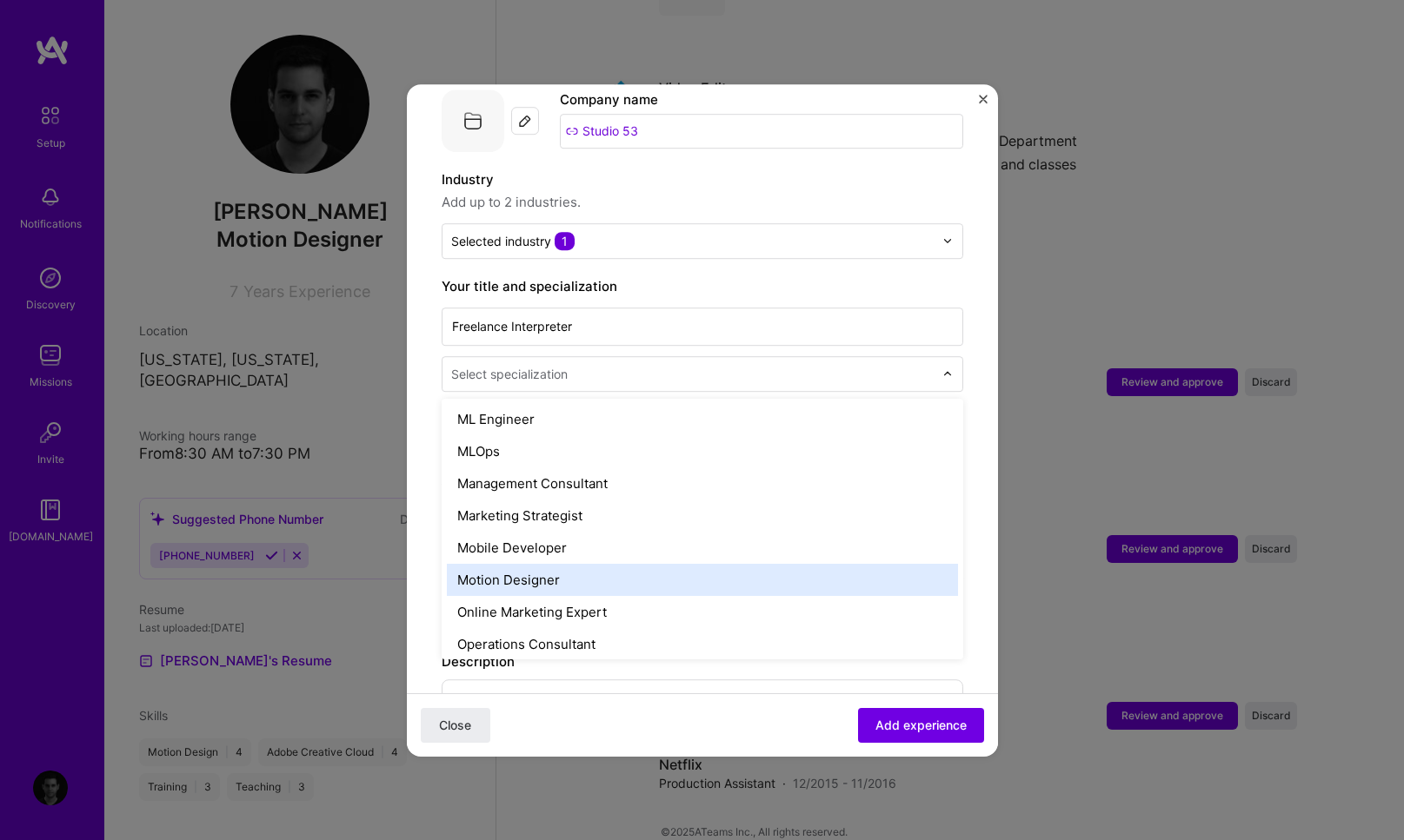
click at [602, 564] on div "Motion Designer" at bounding box center [702, 579] width 511 height 32
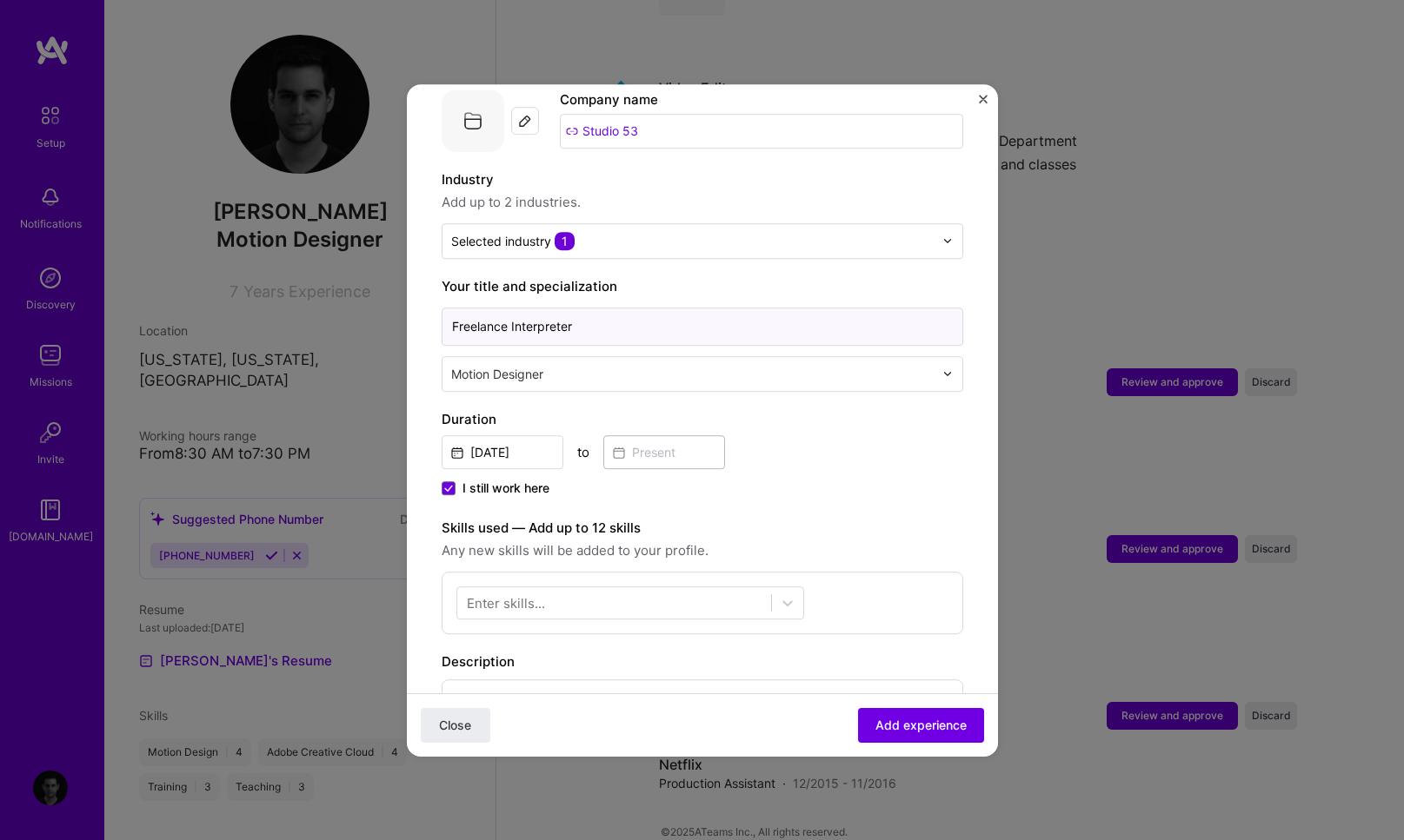
click at [628, 312] on input "Freelance Interpreter" at bounding box center [702, 327] width 521 height 38
drag, startPoint x: 517, startPoint y: 307, endPoint x: 315, endPoint y: 318, distance: 202.3
click at [314, 318] on div "Adding suggested job This job is suggested based on your LinkedIn, resume or A.…" at bounding box center [702, 420] width 1404 height 840
type input "Video Editor"
click at [516, 441] on input "Dec, 2024" at bounding box center [503, 452] width 122 height 34
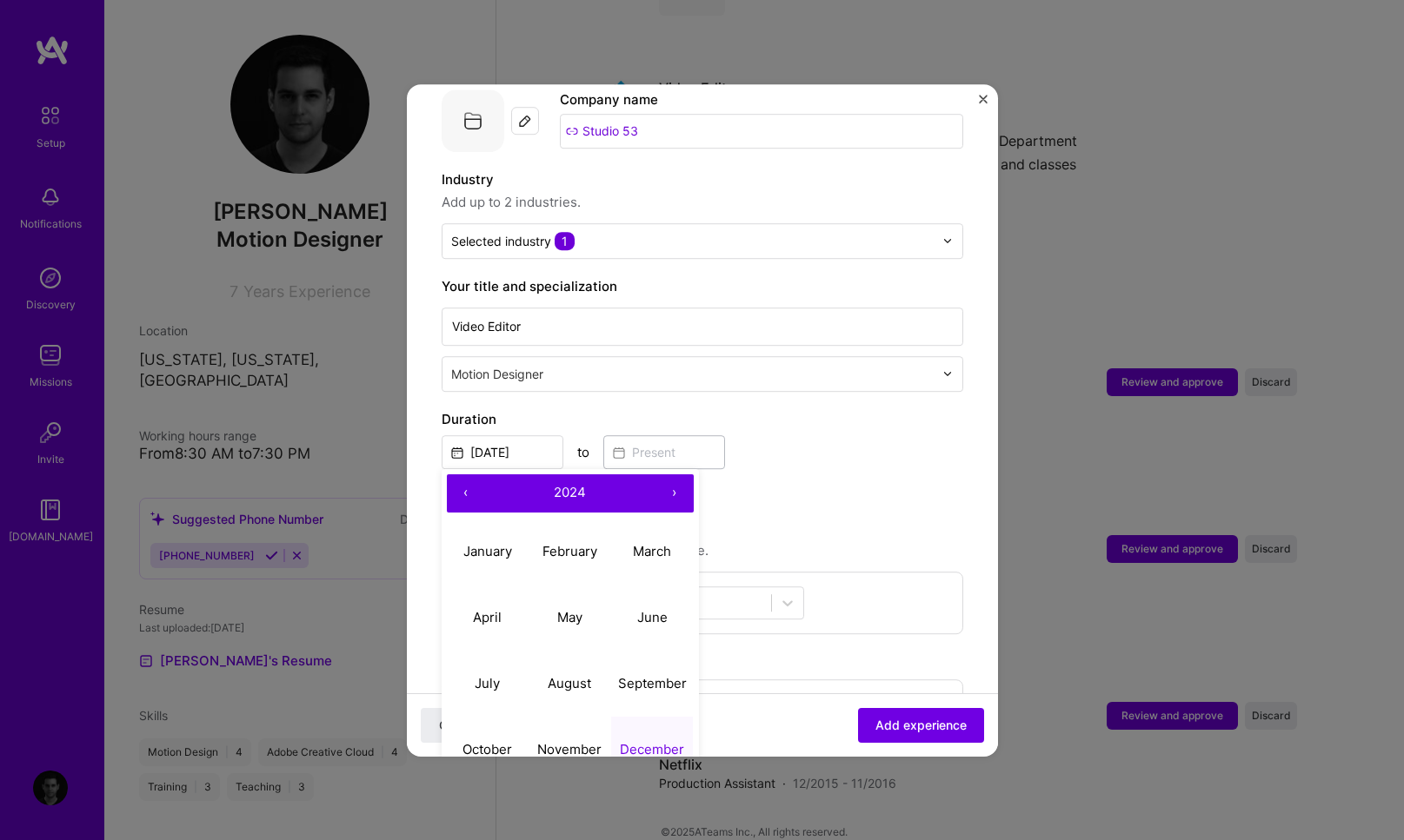
click at [466, 475] on button "‹" at bounding box center [466, 494] width 38 height 38
click at [662, 615] on button "June" at bounding box center [652, 618] width 83 height 66
type input "Jun, 2022"
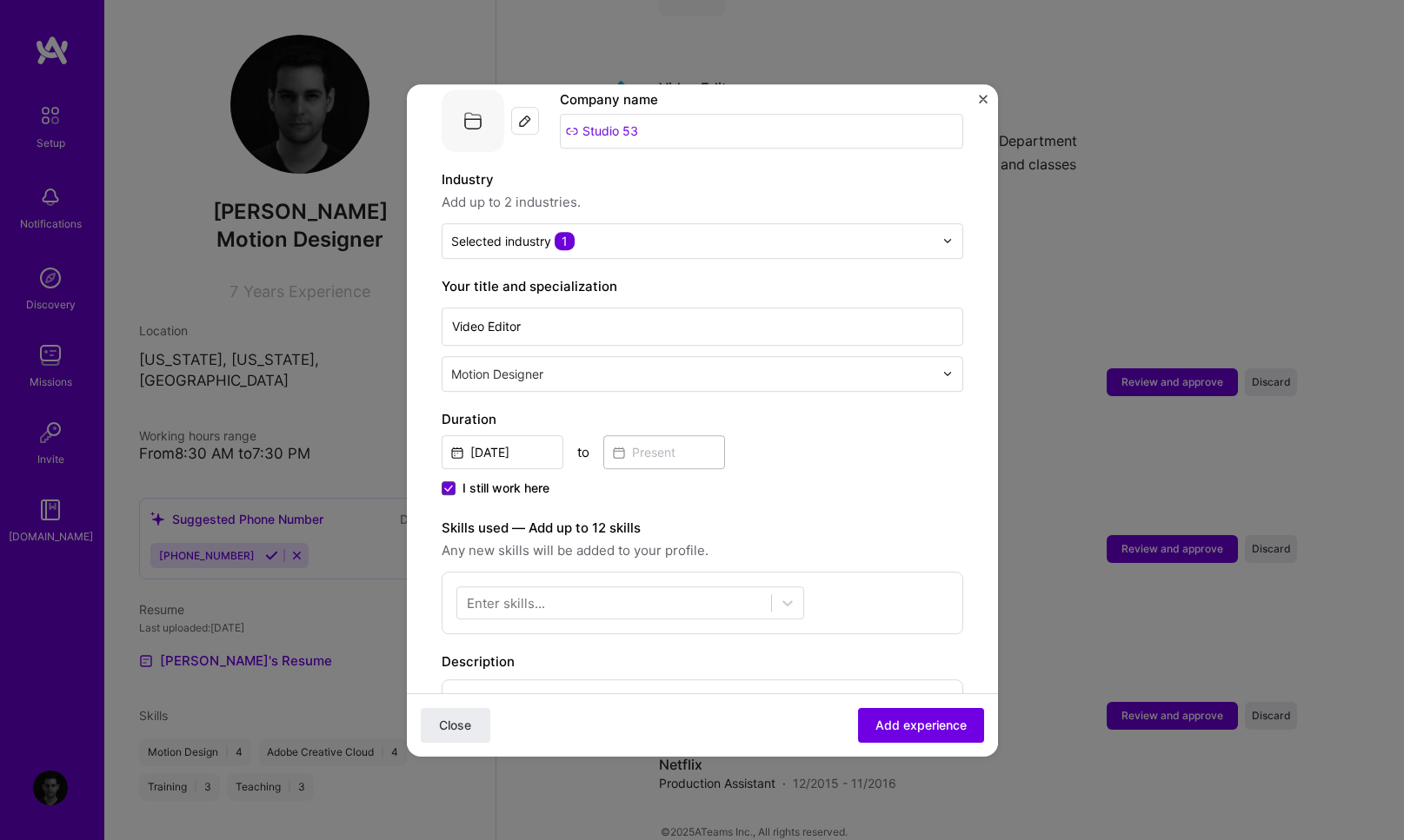
drag, startPoint x: 424, startPoint y: 474, endPoint x: 444, endPoint y: 474, distance: 20.0
click at [425, 474] on form "Adding suggested job This job is suggested based on your LinkedIn, resume or A.…" at bounding box center [702, 561] width 591 height 1259
drag, startPoint x: 446, startPoint y: 473, endPoint x: 512, endPoint y: 460, distance: 67.3
click at [446, 482] on span at bounding box center [449, 489] width 14 height 14
click at [0, 0] on input "I still work here" at bounding box center [0, 0] width 0 height 0
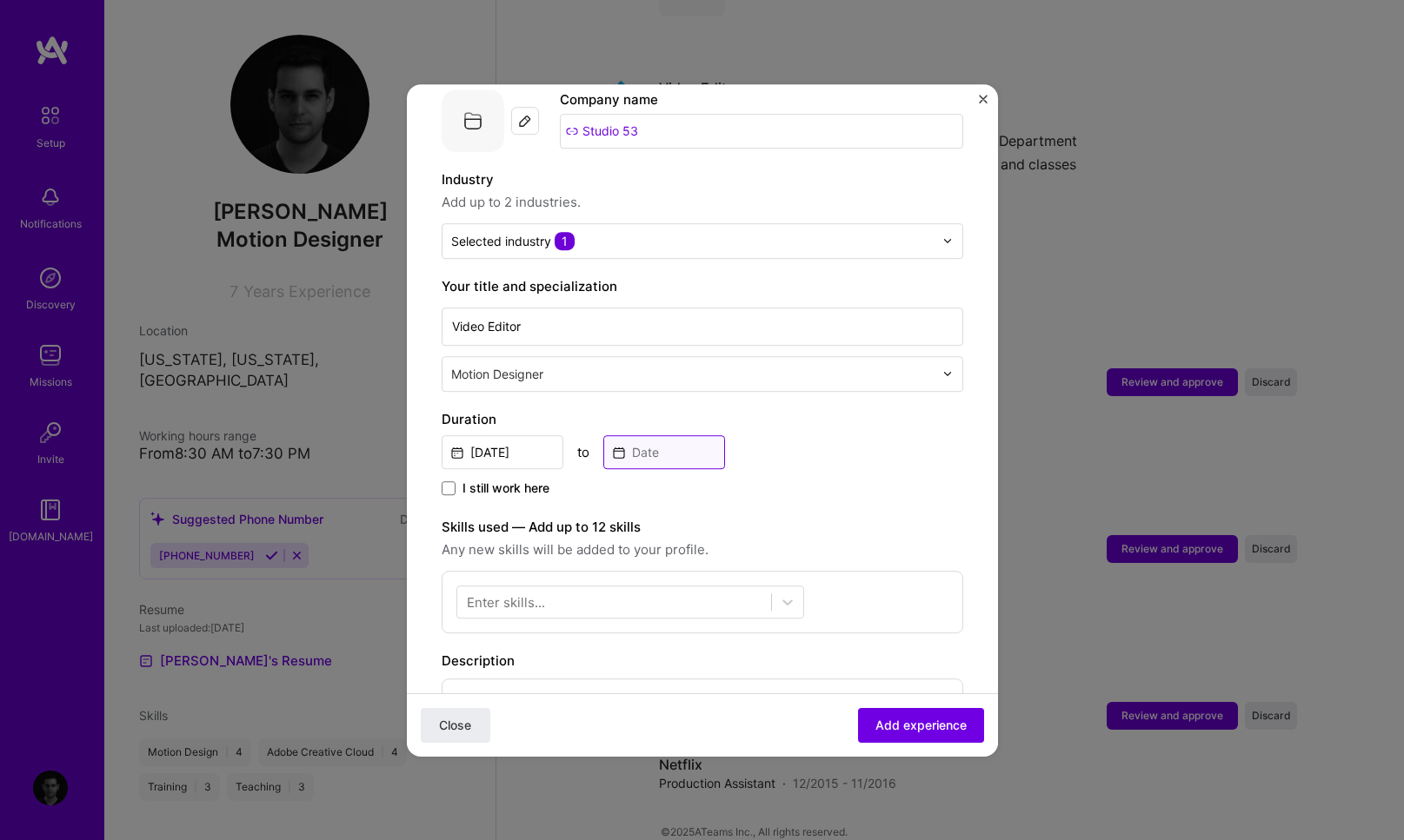
click at [621, 436] on input at bounding box center [664, 452] width 122 height 34
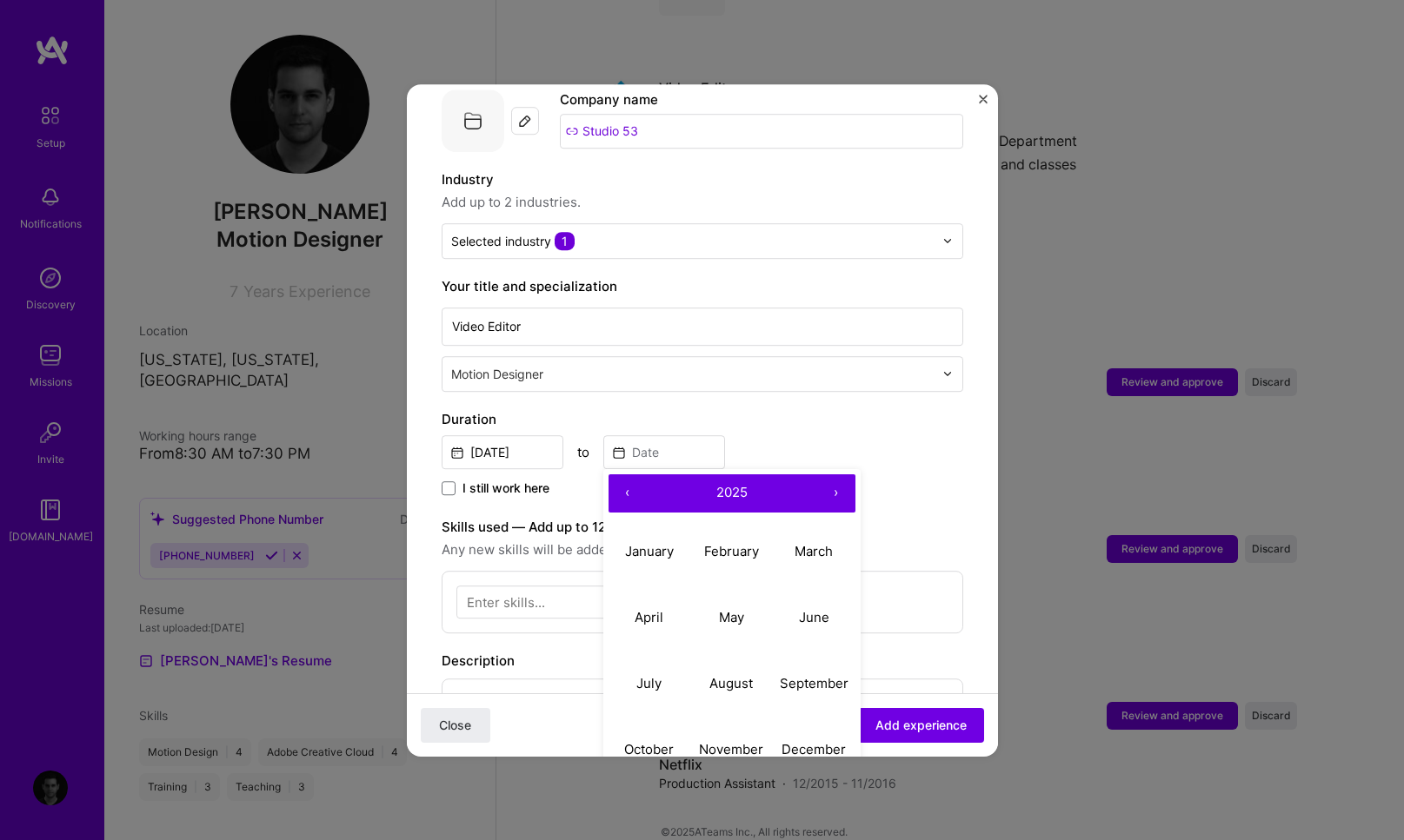
click at [631, 484] on button "‹" at bounding box center [627, 494] width 38 height 38
click at [664, 543] on abbr "January" at bounding box center [649, 551] width 49 height 17
type input "Jan, 2023"
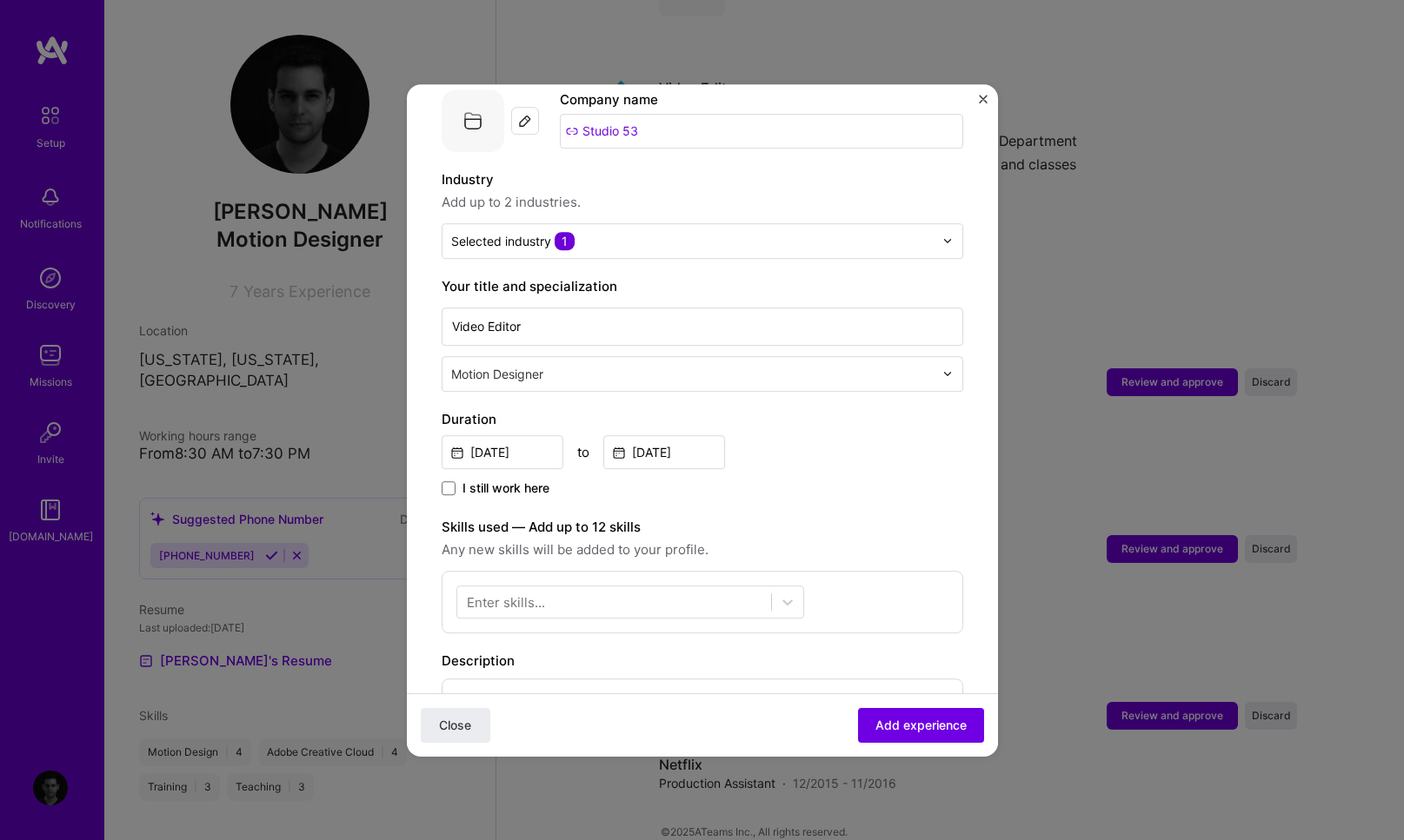
click at [848, 435] on div "Jun, 2022 to Jan, 2023" at bounding box center [702, 450] width 521 height 37
click at [789, 593] on icon at bounding box center [788, 602] width 17 height 17
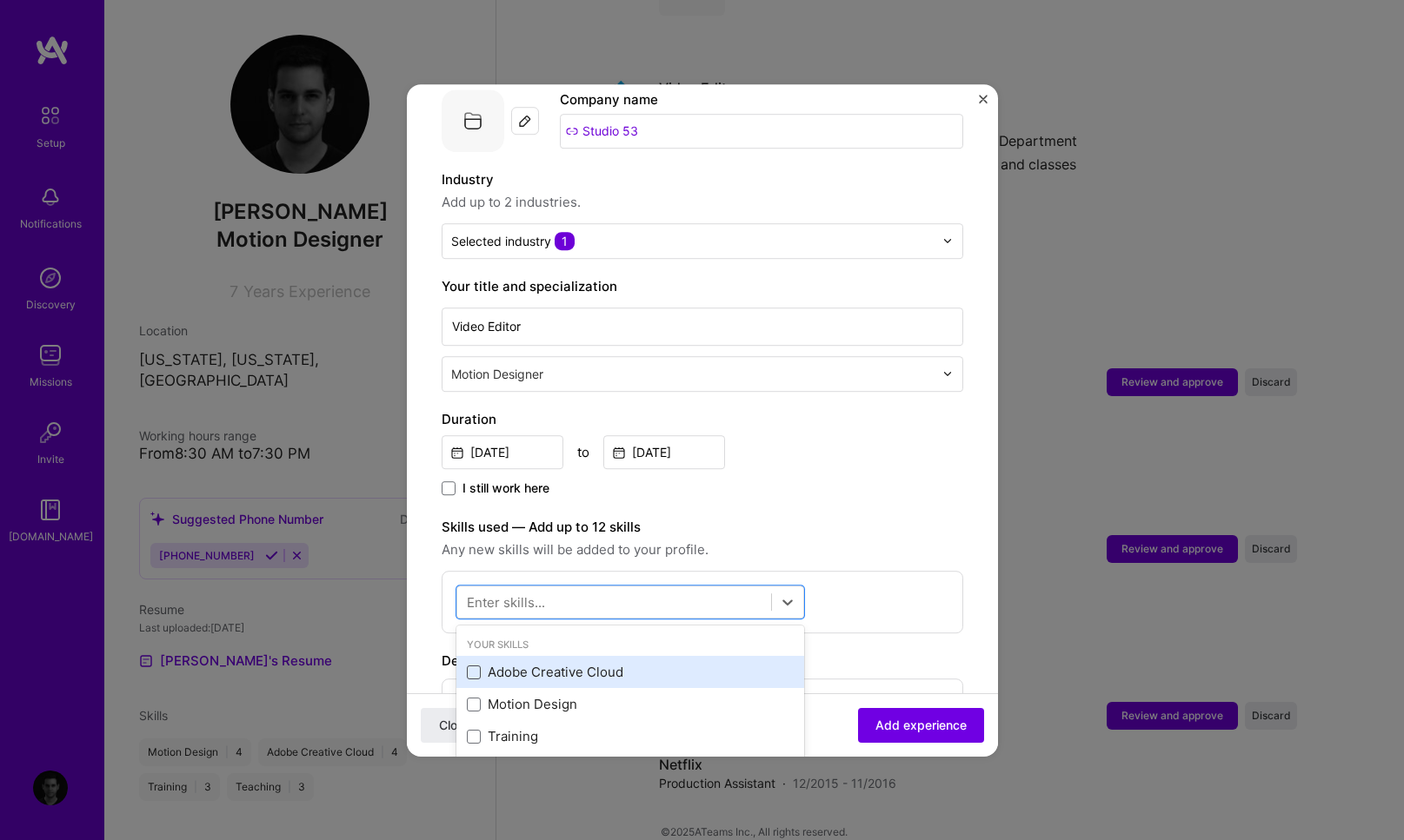
click at [480, 666] on span at bounding box center [474, 673] width 14 height 14
click at [0, 0] on input "checkbox" at bounding box center [0, 0] width 0 height 0
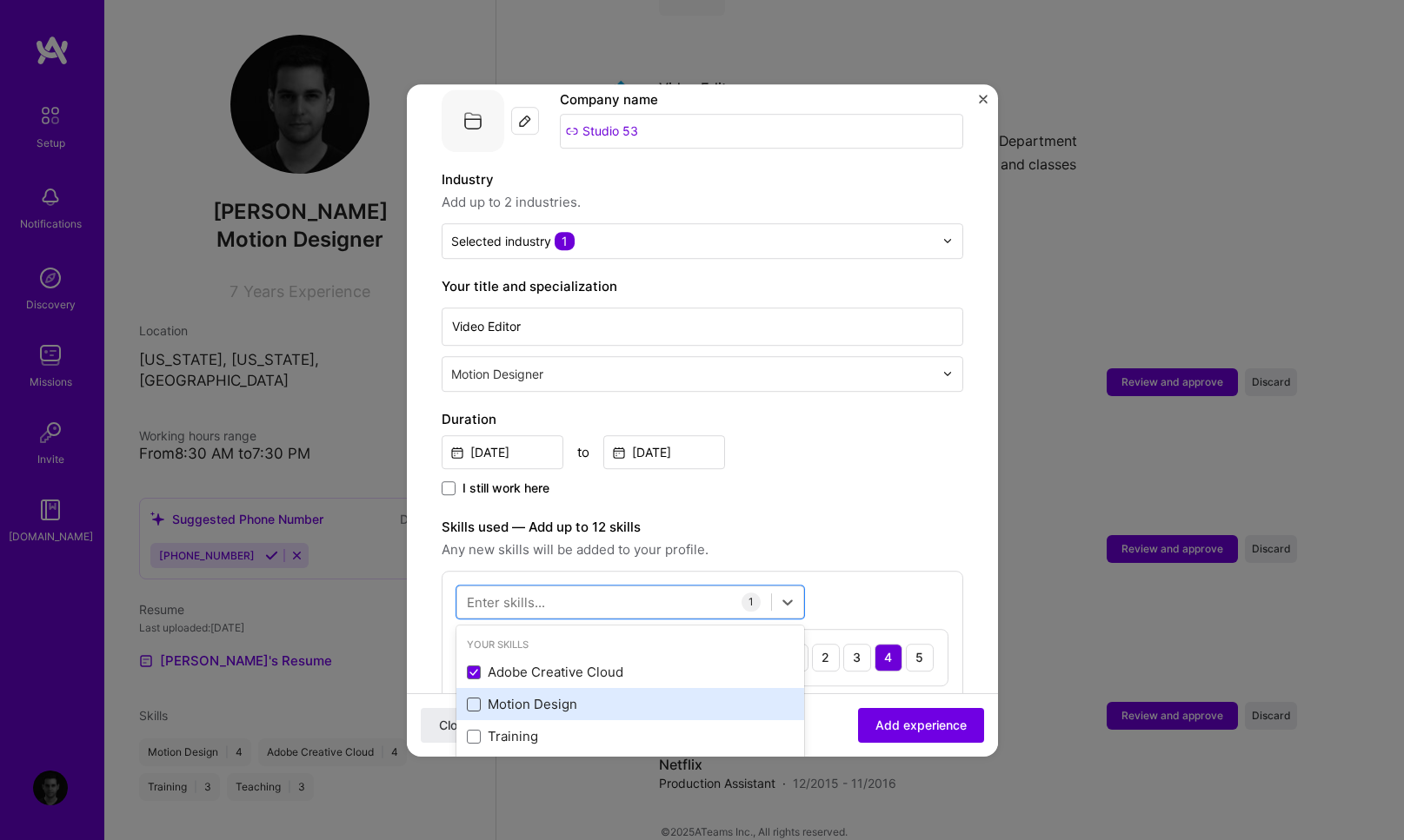
click at [478, 698] on span at bounding box center [474, 705] width 14 height 14
click at [0, 0] on input "checkbox" at bounding box center [0, 0] width 0 height 0
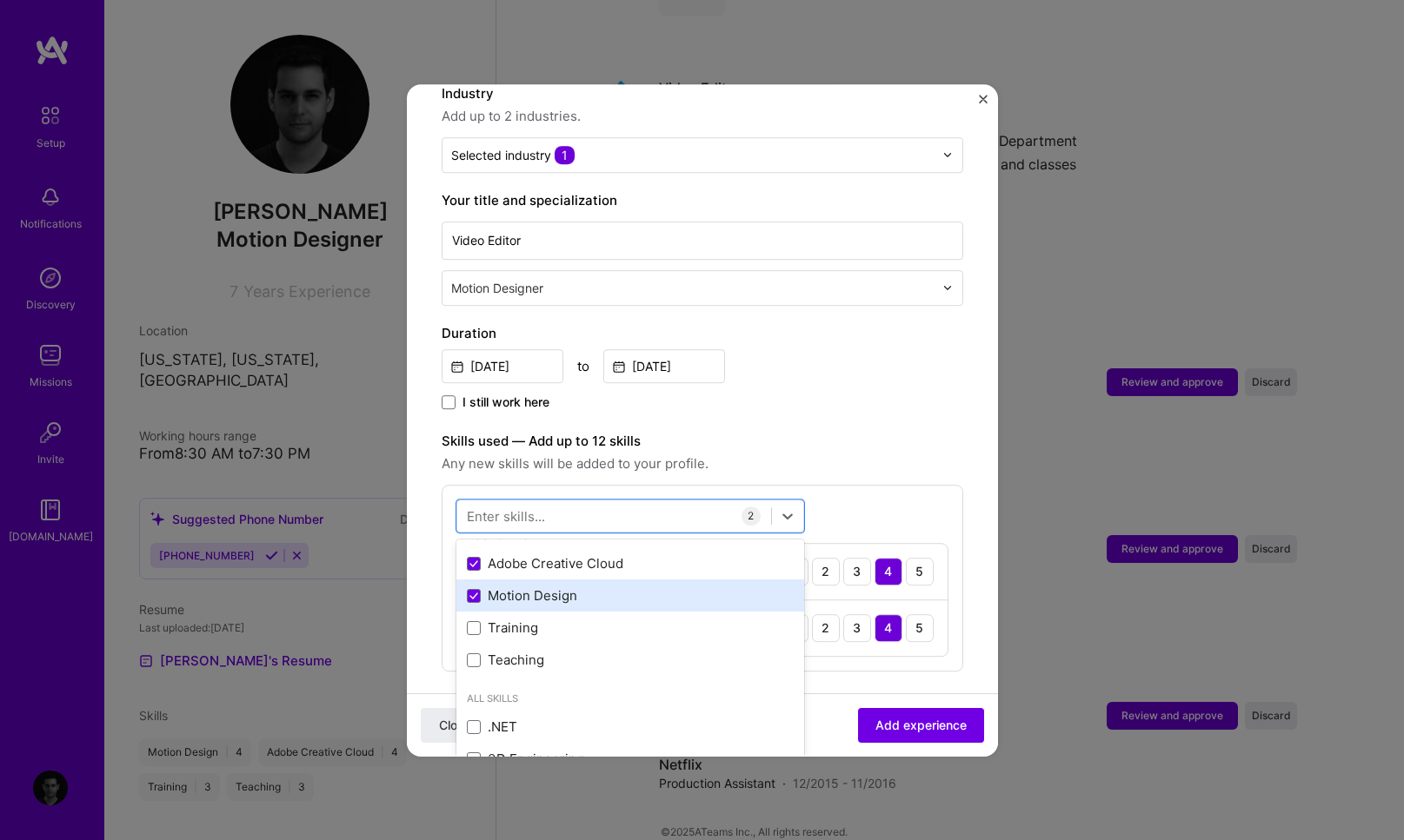
scroll to position [26, 0]
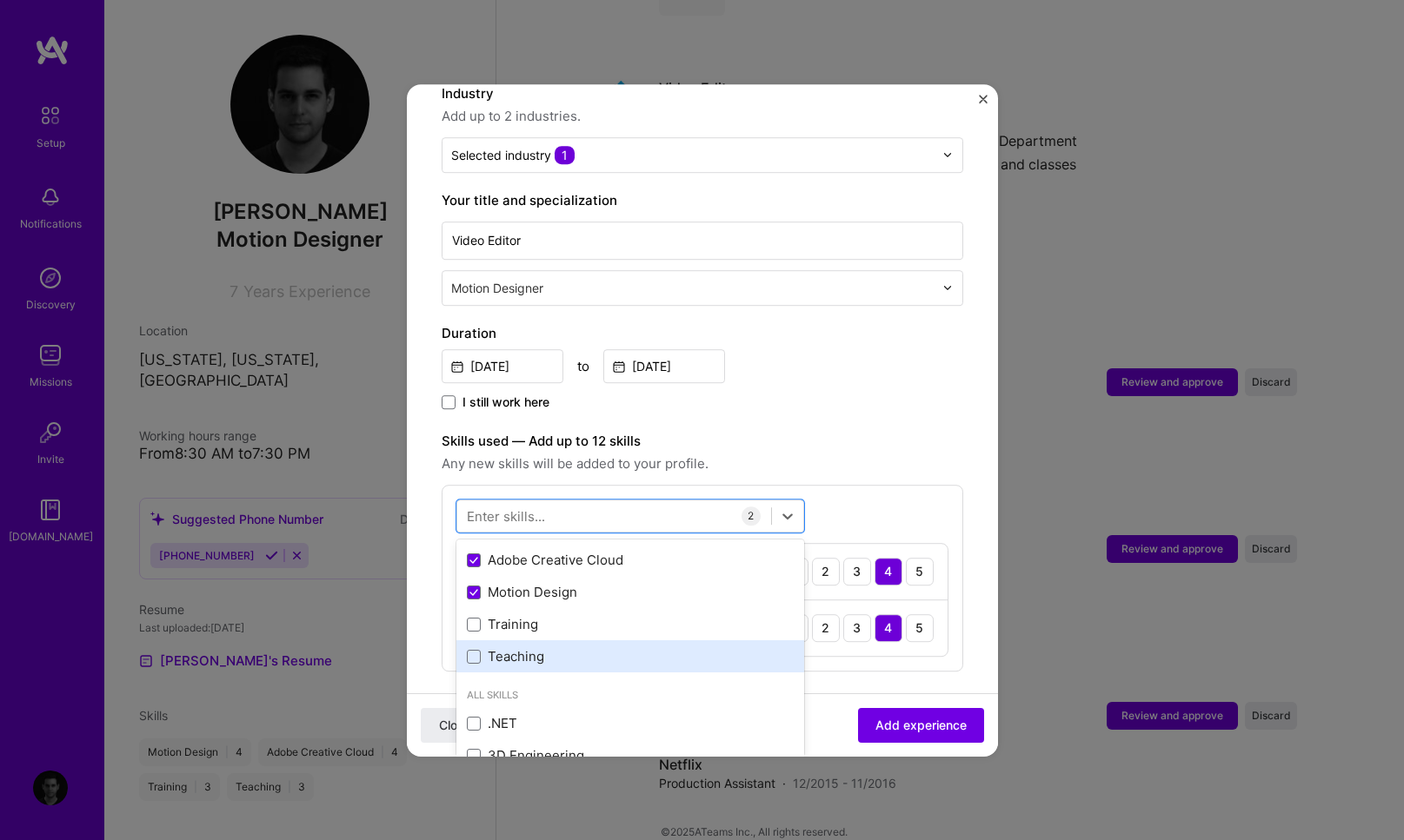
click at [480, 648] on div "Teaching" at bounding box center [630, 657] width 327 height 18
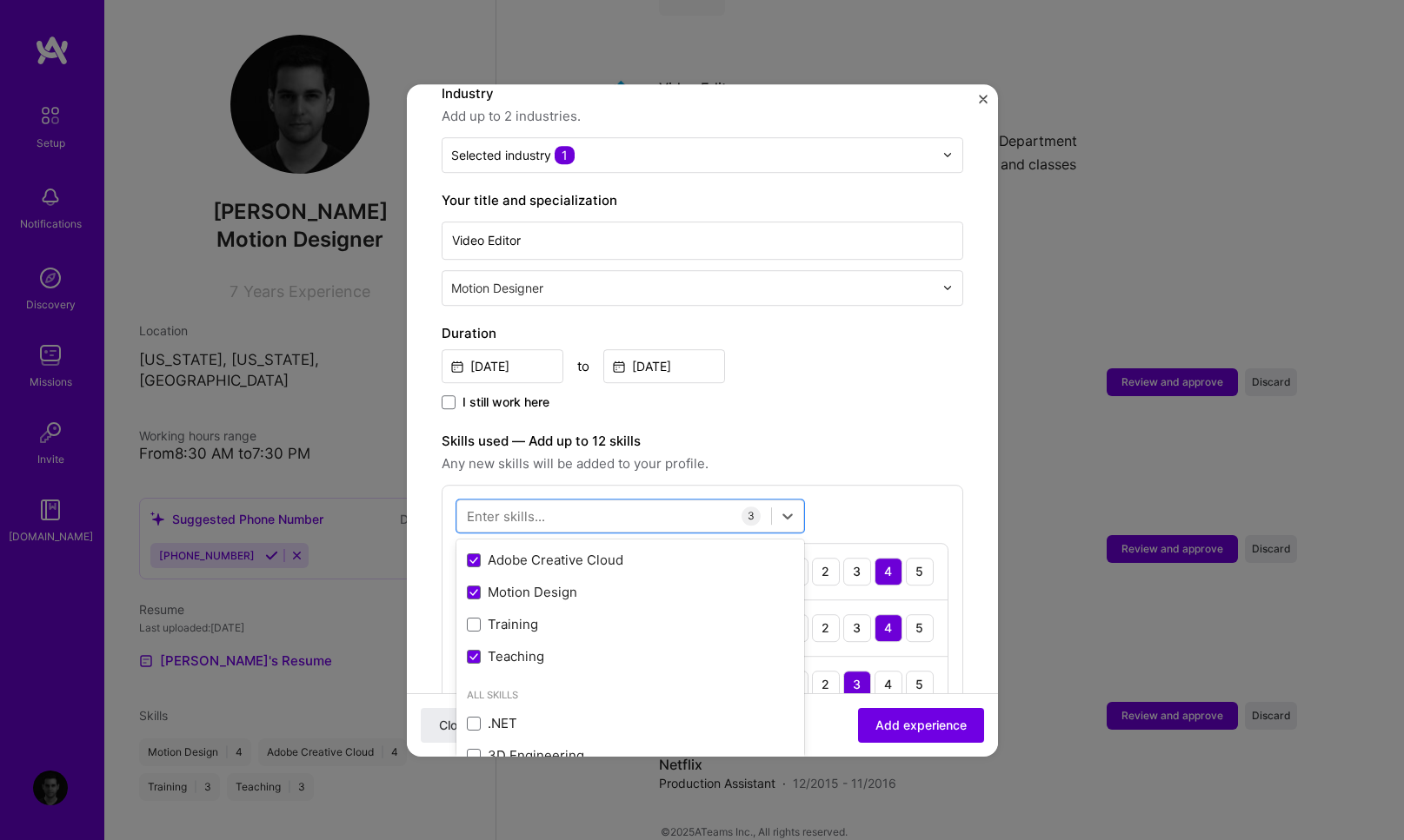
click at [881, 396] on div "Adding suggested job This job is suggested based on your LinkedIn, resume or A.…" at bounding box center [702, 516] width 521 height 1341
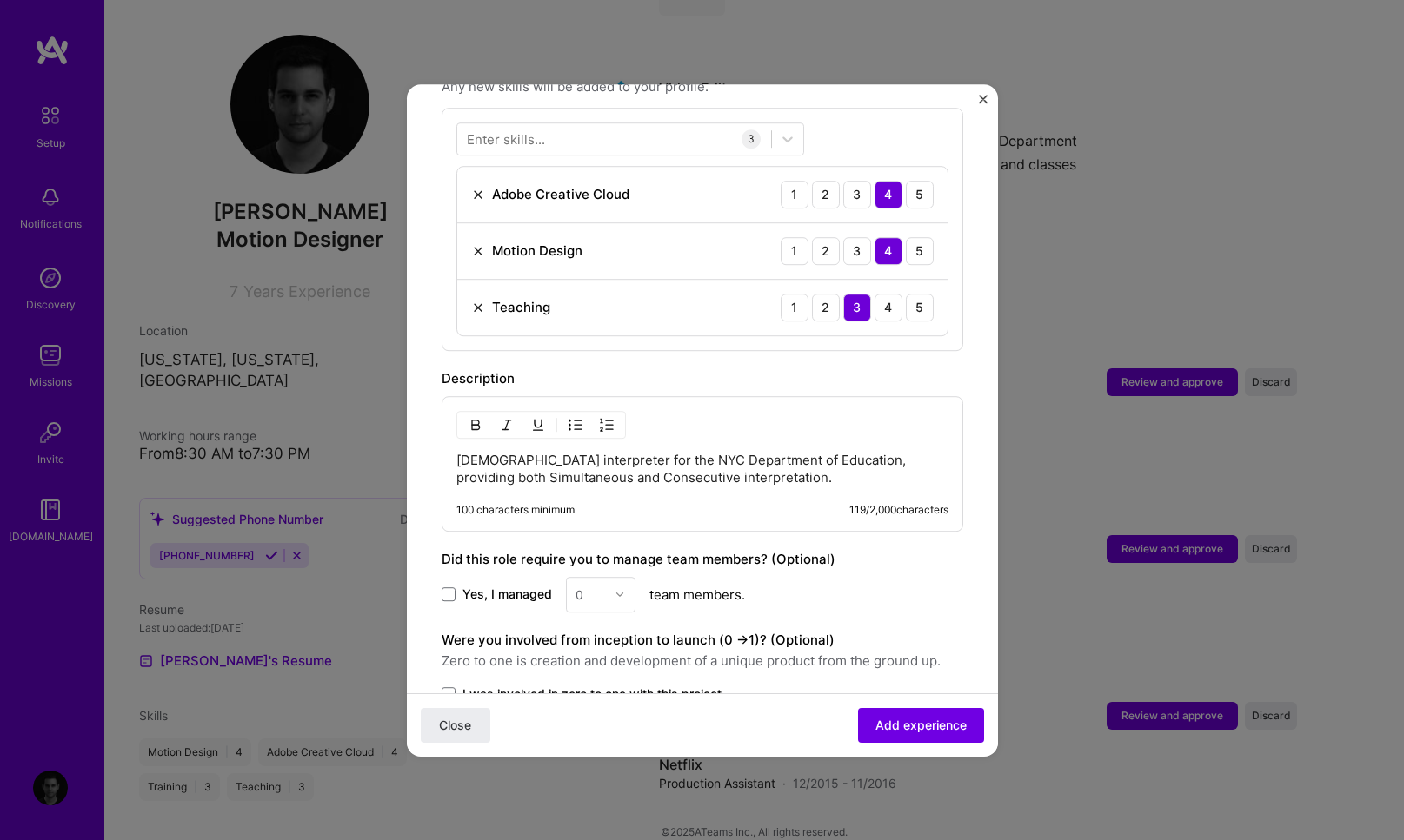
scroll to position [651, 0]
click at [702, 451] on p "Portuguese interpreter for the NYC Department of Education, providing both Simu…" at bounding box center [702, 469] width 492 height 35
click at [746, 459] on p "Portuguese interpreter for the NYC Department of Education, providing both Simu…" at bounding box center [702, 469] width 492 height 35
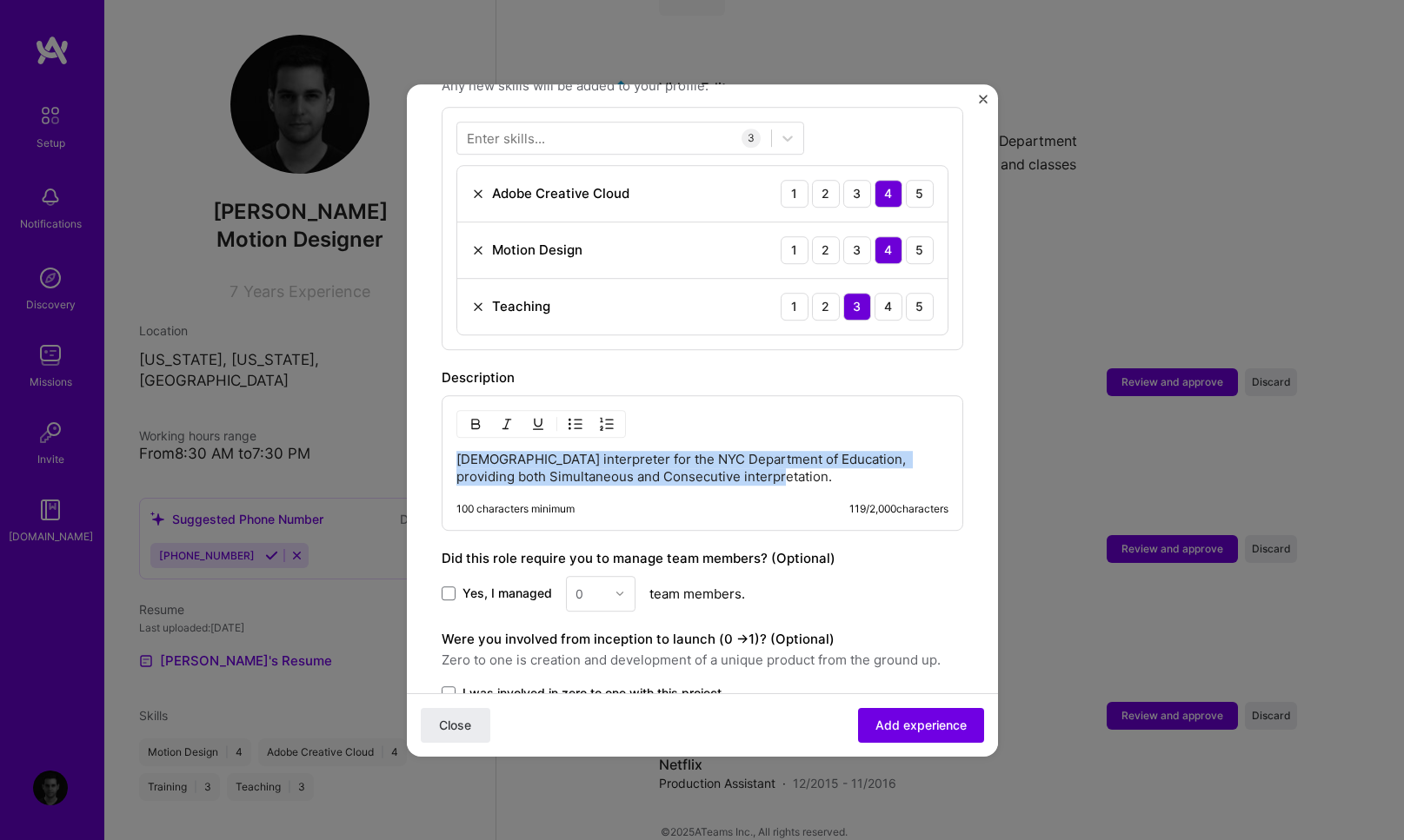
click at [746, 459] on p "Portuguese interpreter for the NYC Department of Education, providing both Simu…" at bounding box center [702, 469] width 492 height 35
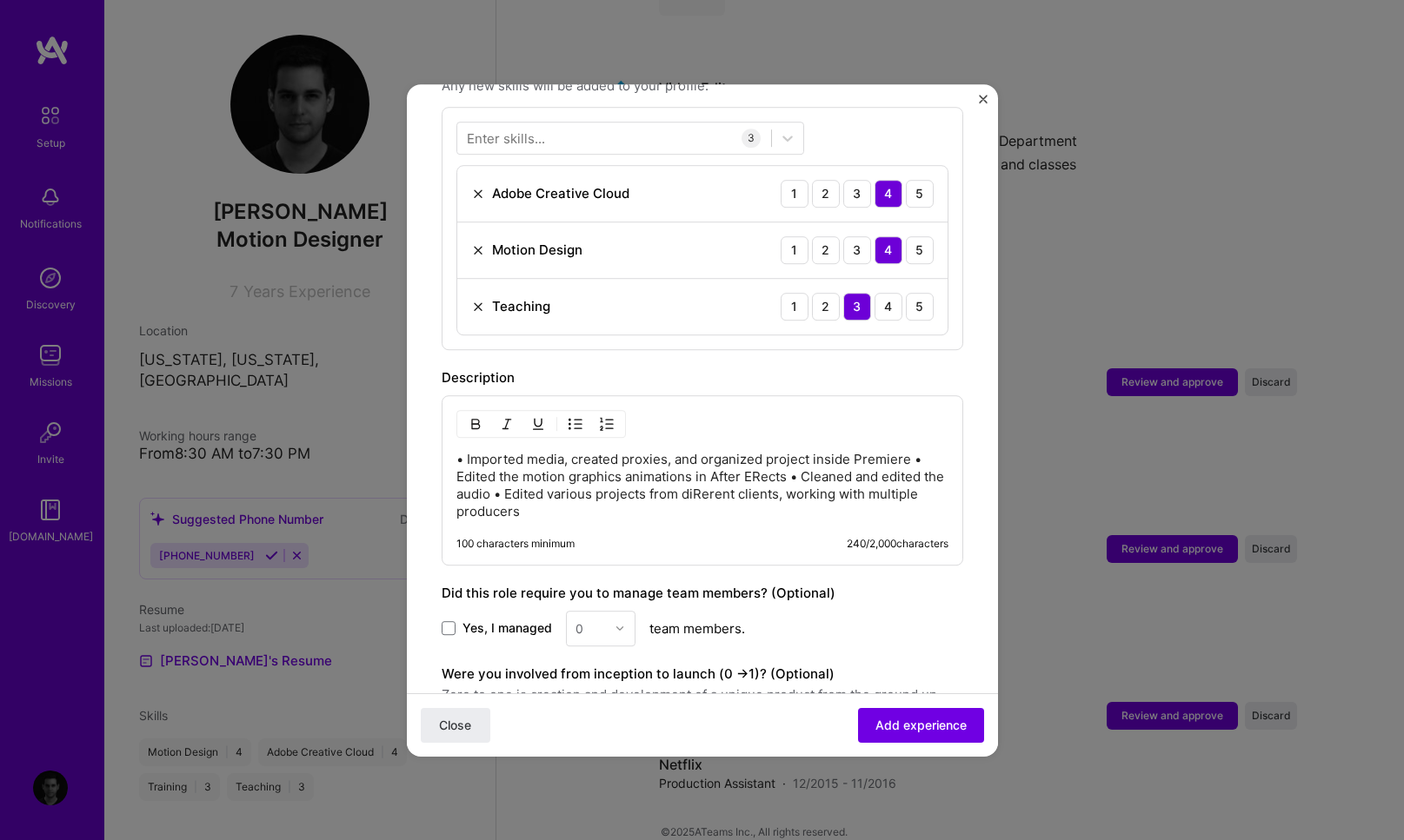
click at [912, 451] on p "• Imported media, created proxies, and organized project inside Premiere • Edit…" at bounding box center [702, 486] width 492 height 70
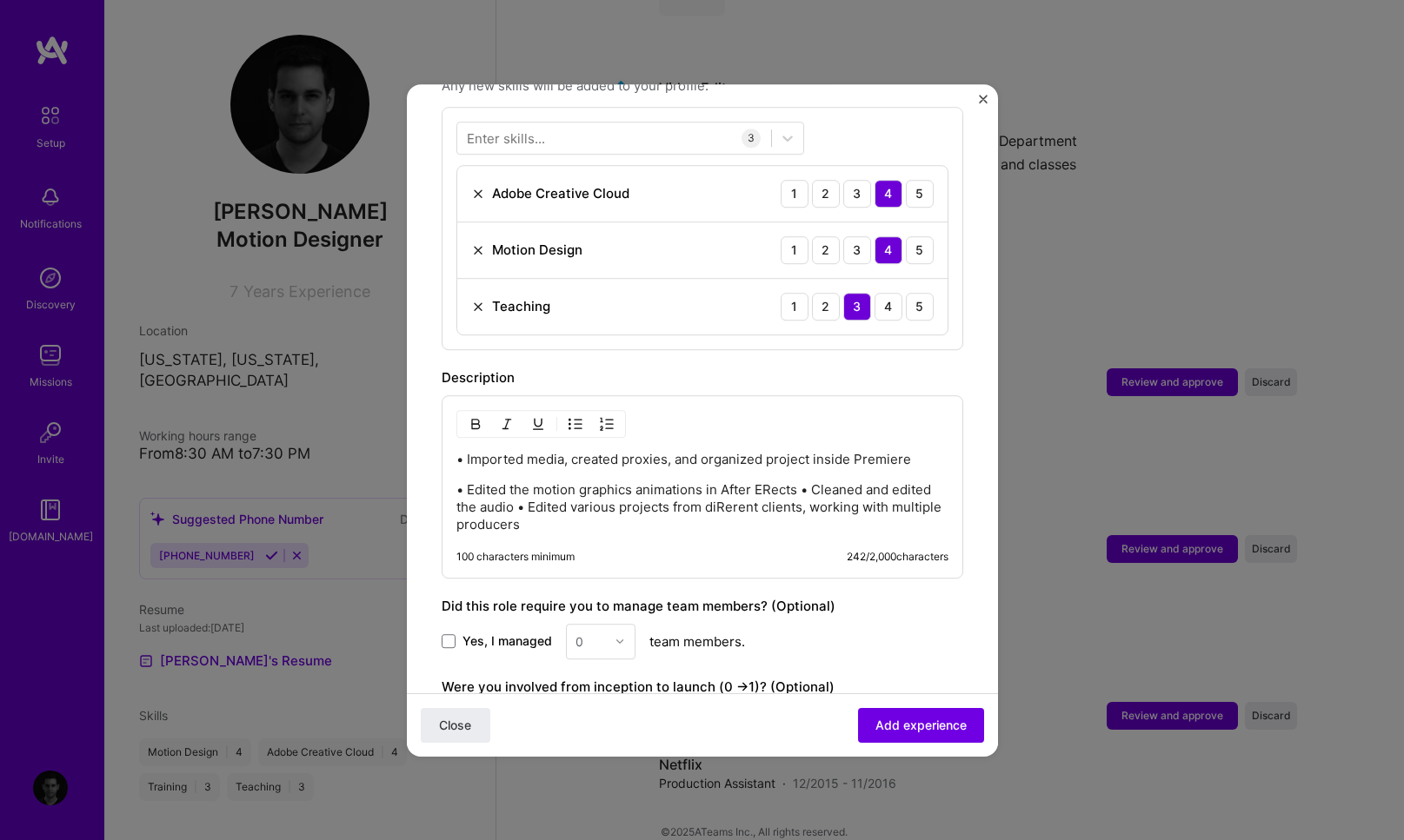
click at [804, 482] on p "• Edited the motion graphics animations in After ERects • Cleaned and edited th…" at bounding box center [702, 508] width 492 height 52
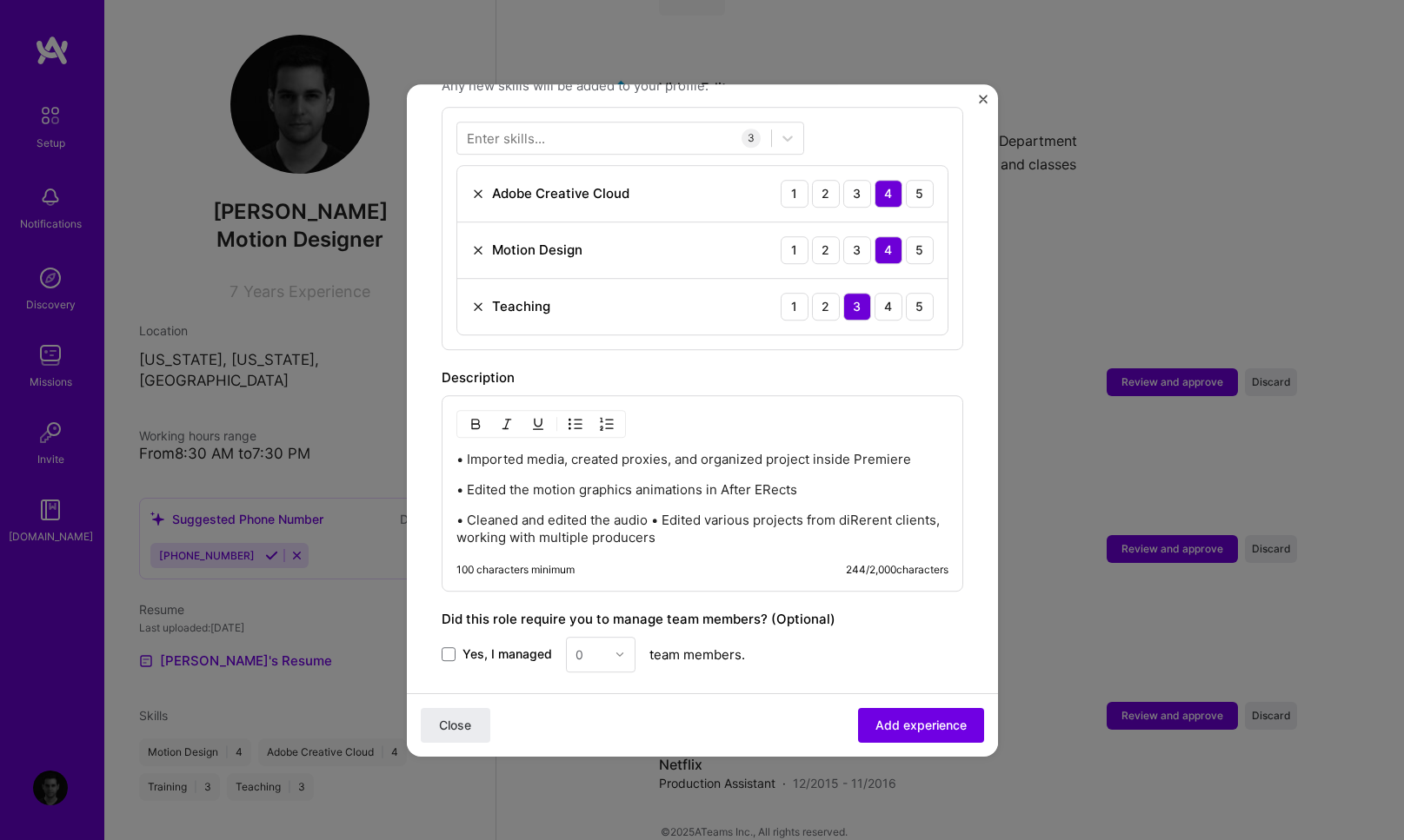
click at [653, 511] on p "• Cleaned and edited the audio • Edited various projects from diRerent clients,…" at bounding box center [702, 529] width 492 height 35
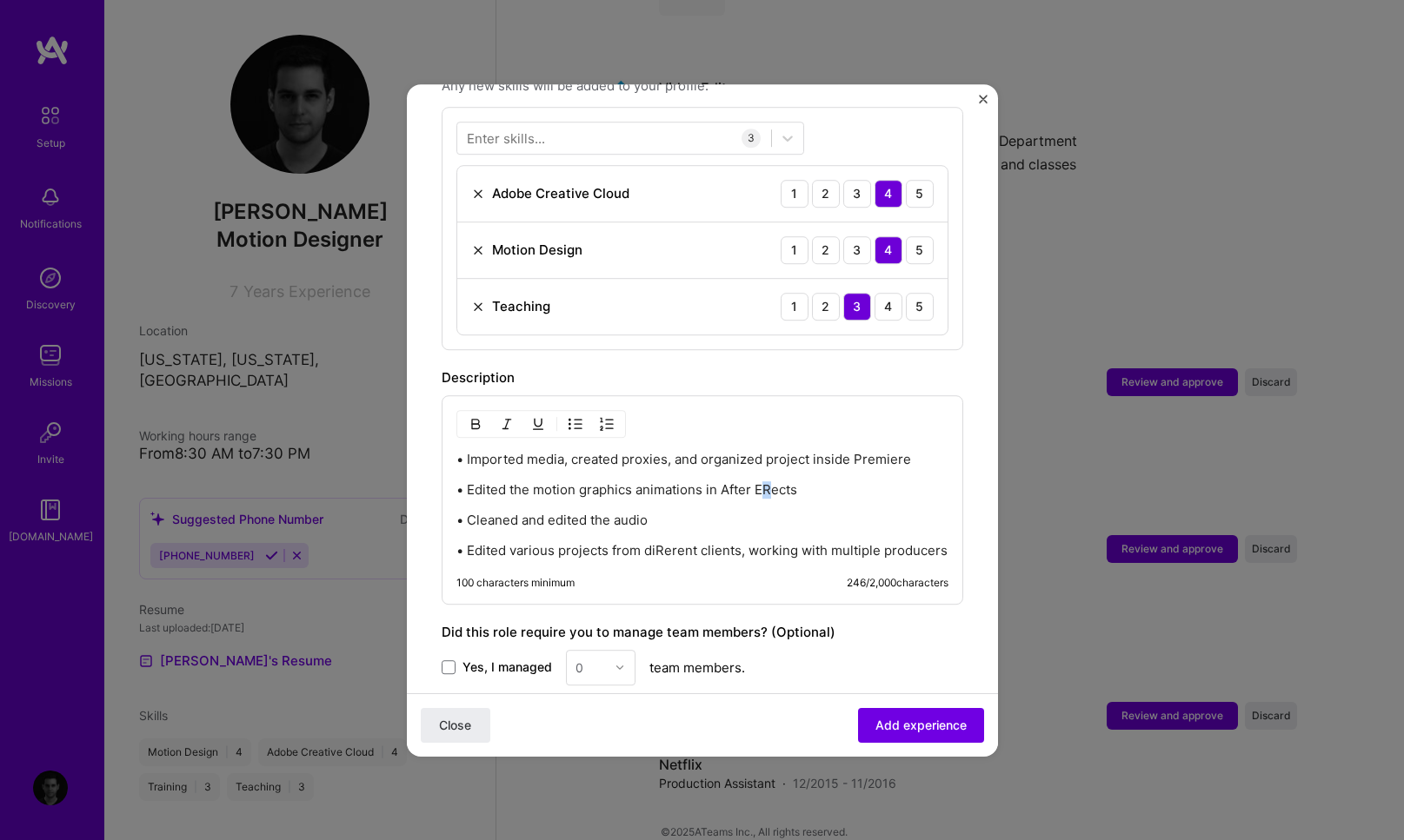
click at [767, 482] on p "• Edited the motion graphics animations in After ERects" at bounding box center [702, 491] width 492 height 17
click at [657, 542] on p "• Edited various projects from diRerent clients, working with multiple producers" at bounding box center [702, 551] width 492 height 17
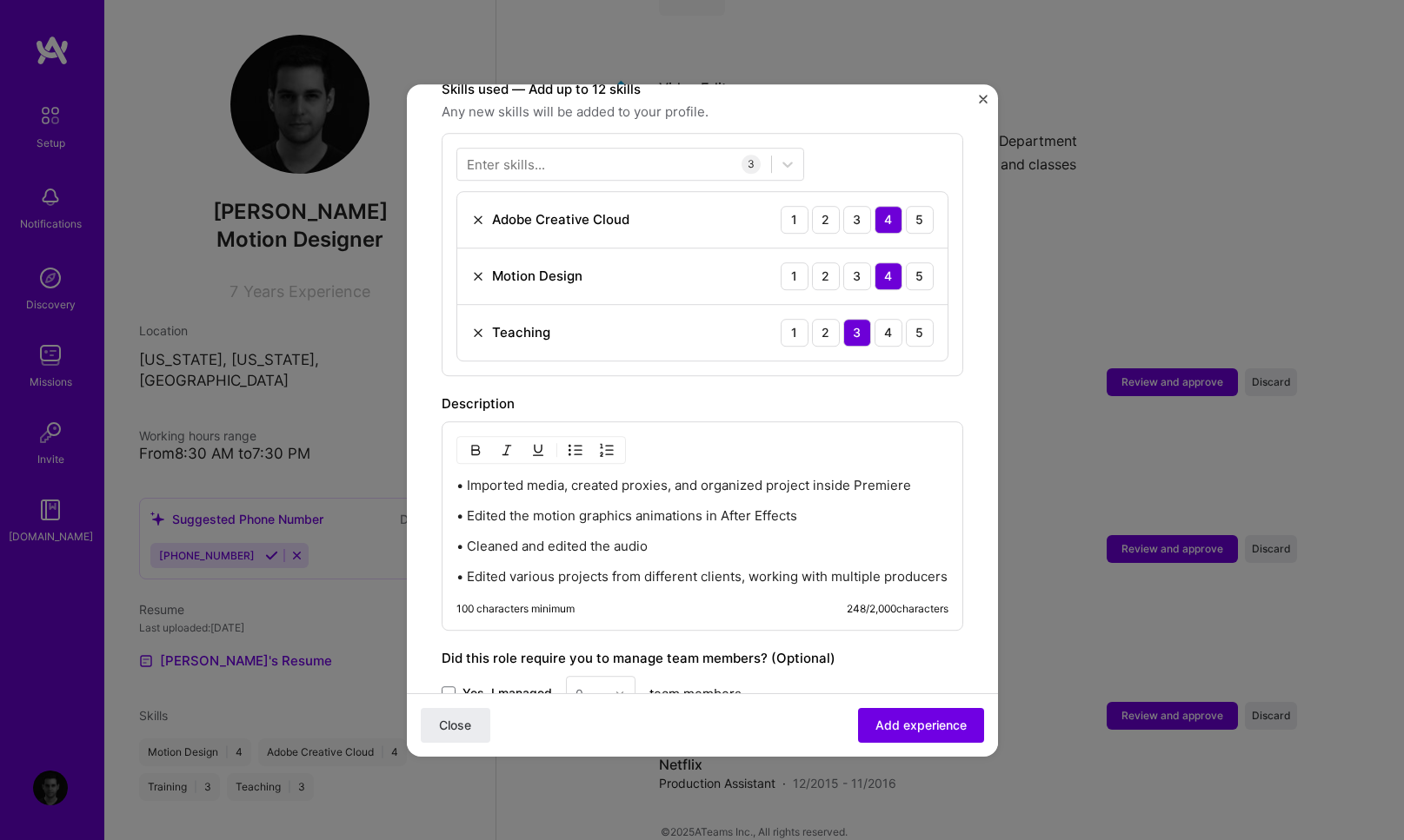
scroll to position [640, 0]
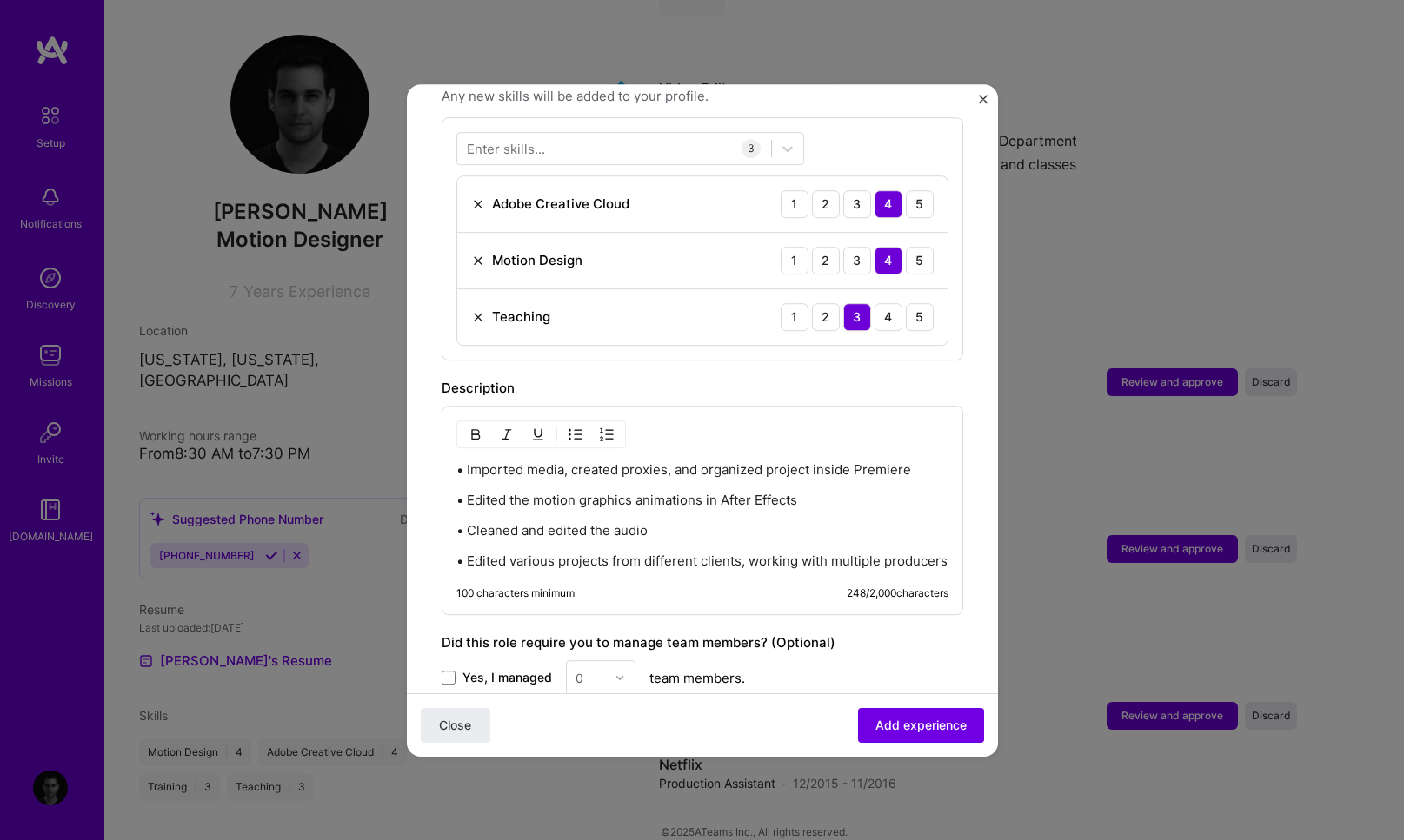
click at [461, 462] on p "• Imported media, created proxies, and organized project inside Premiere" at bounding box center [702, 471] width 492 height 17
click at [458, 462] on p "• Imported media, created proxies, and organized project inside Premiere" at bounding box center [702, 471] width 492 height 17
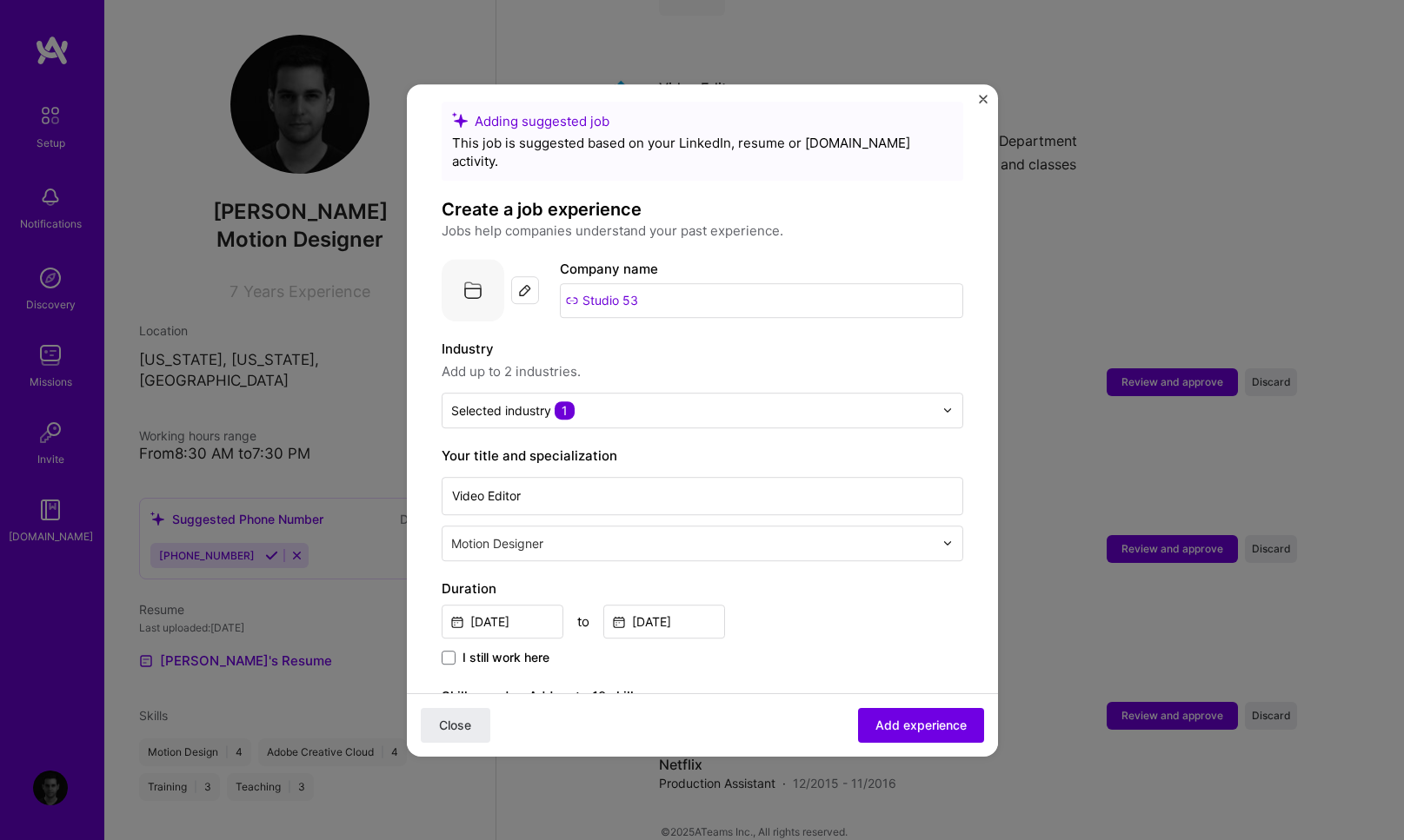
scroll to position [0, 0]
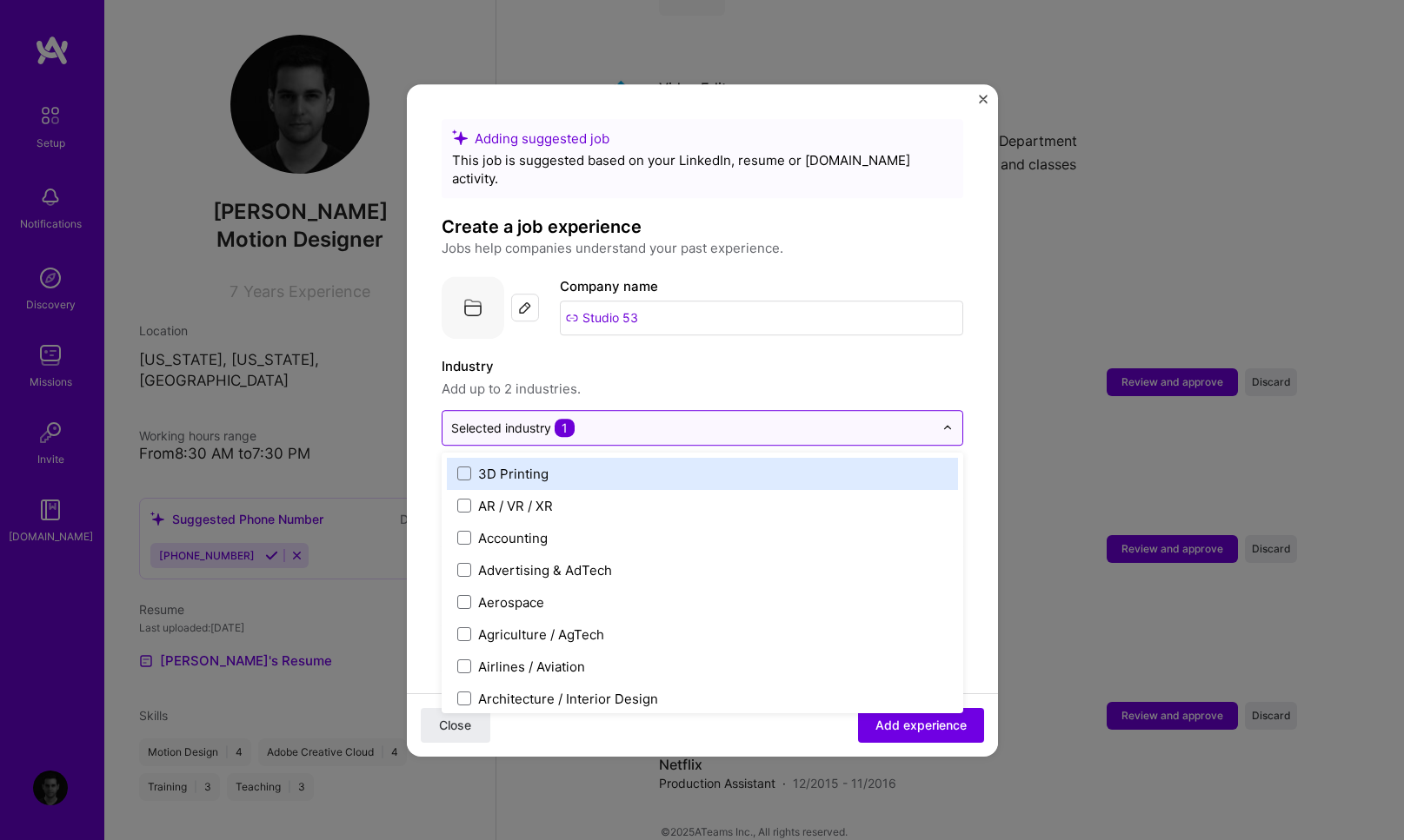
click at [918, 419] on div at bounding box center [693, 428] width 483 height 22
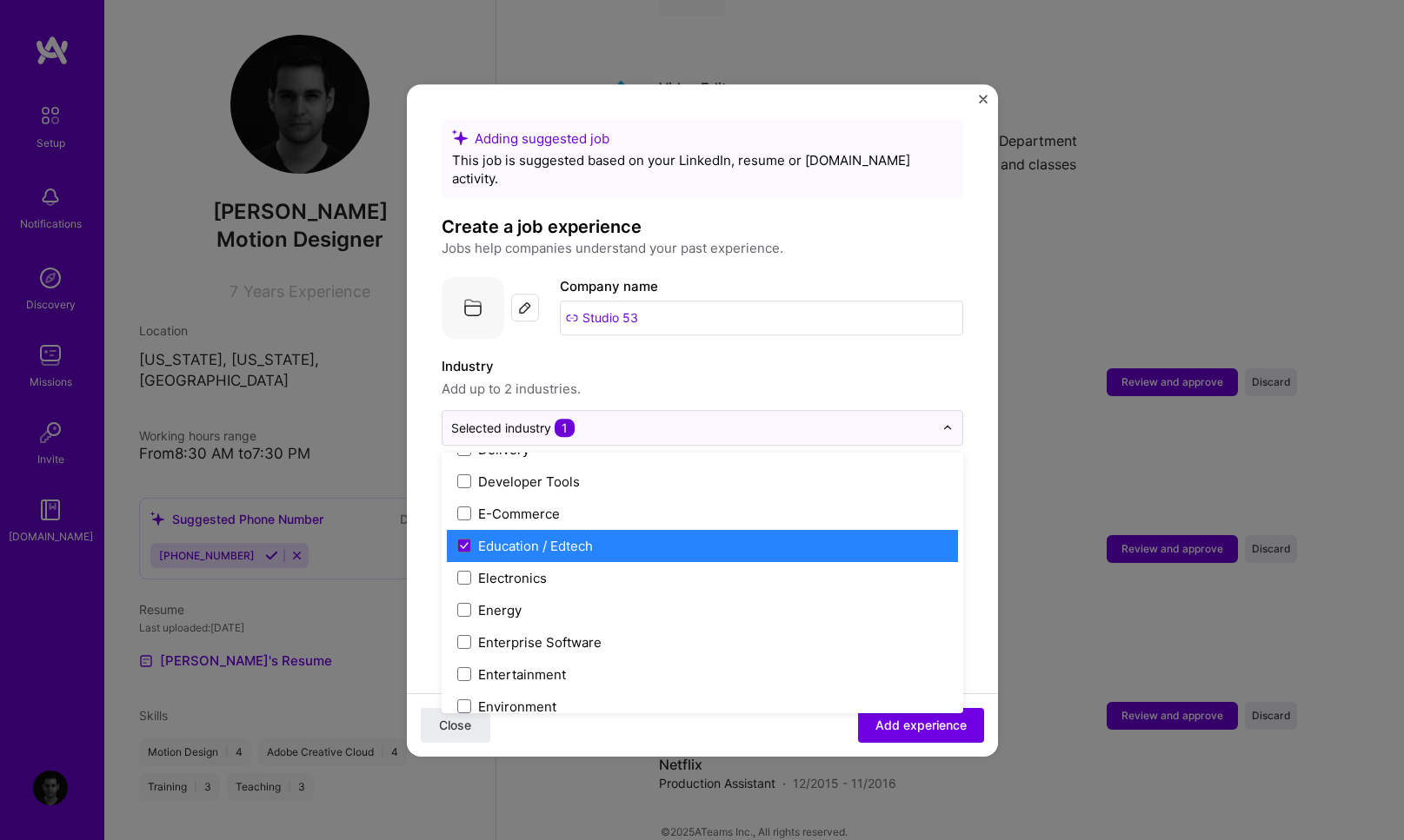
scroll to position [1507, 0]
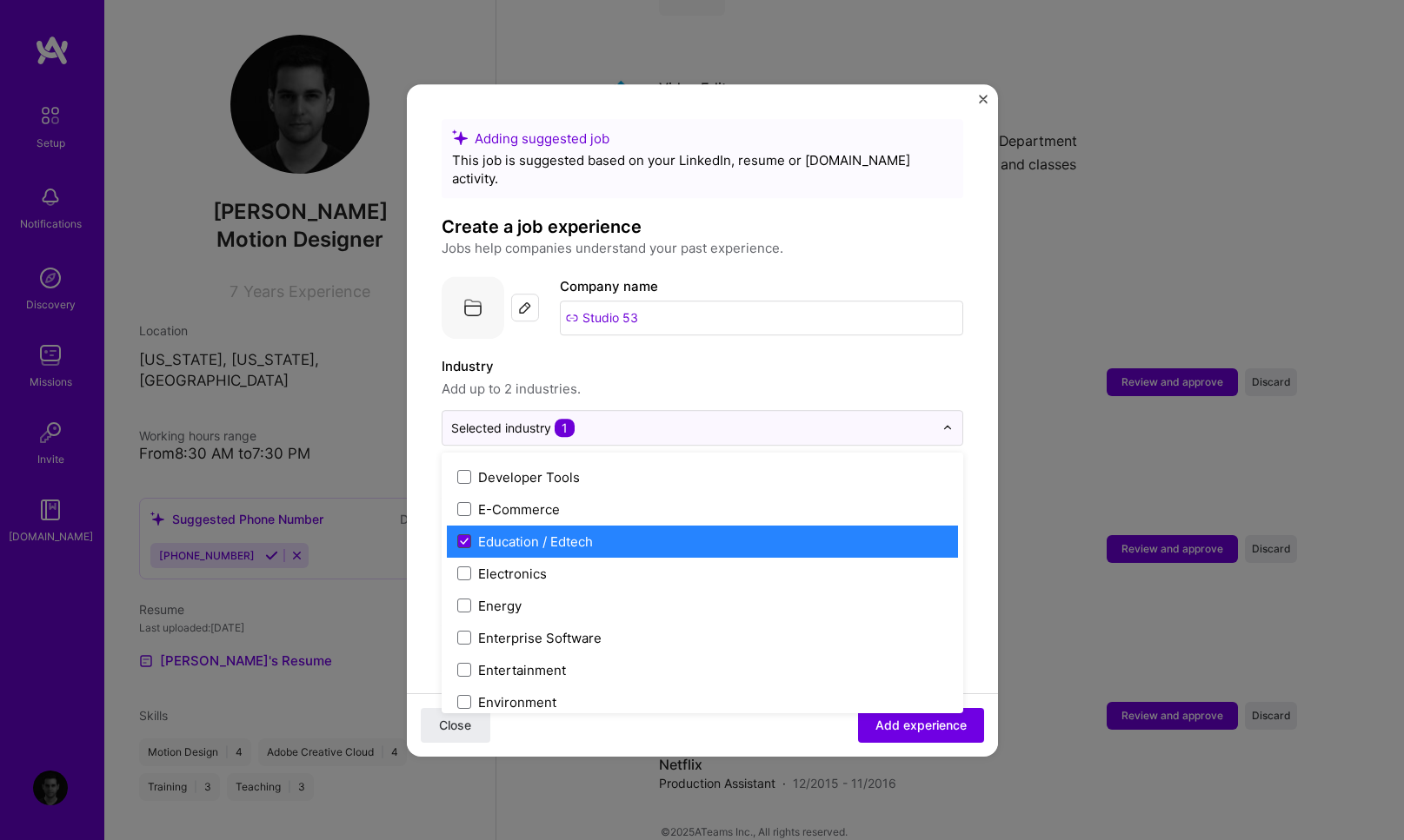
click at [465, 538] on icon at bounding box center [465, 541] width 9 height 7
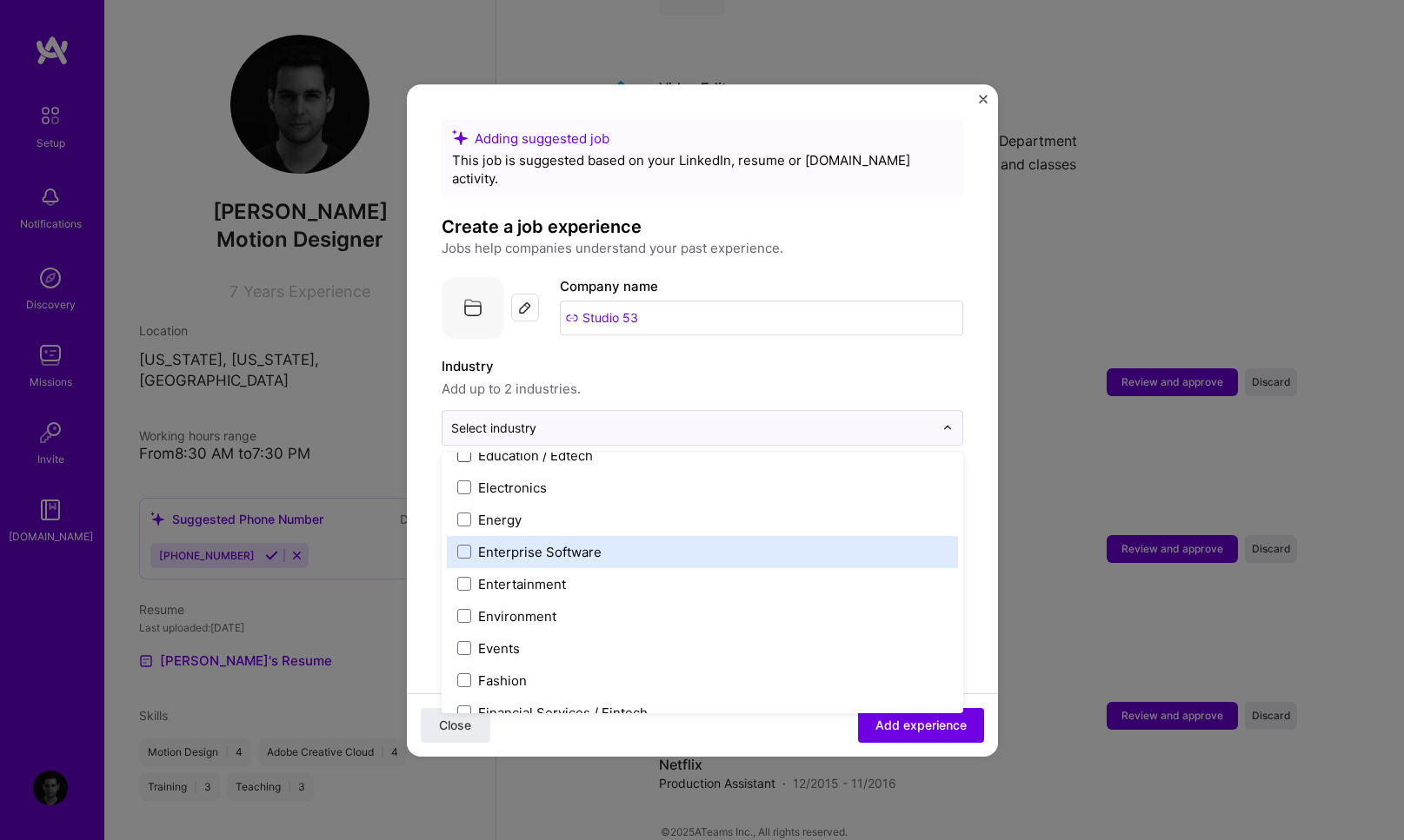
scroll to position [1595, 0]
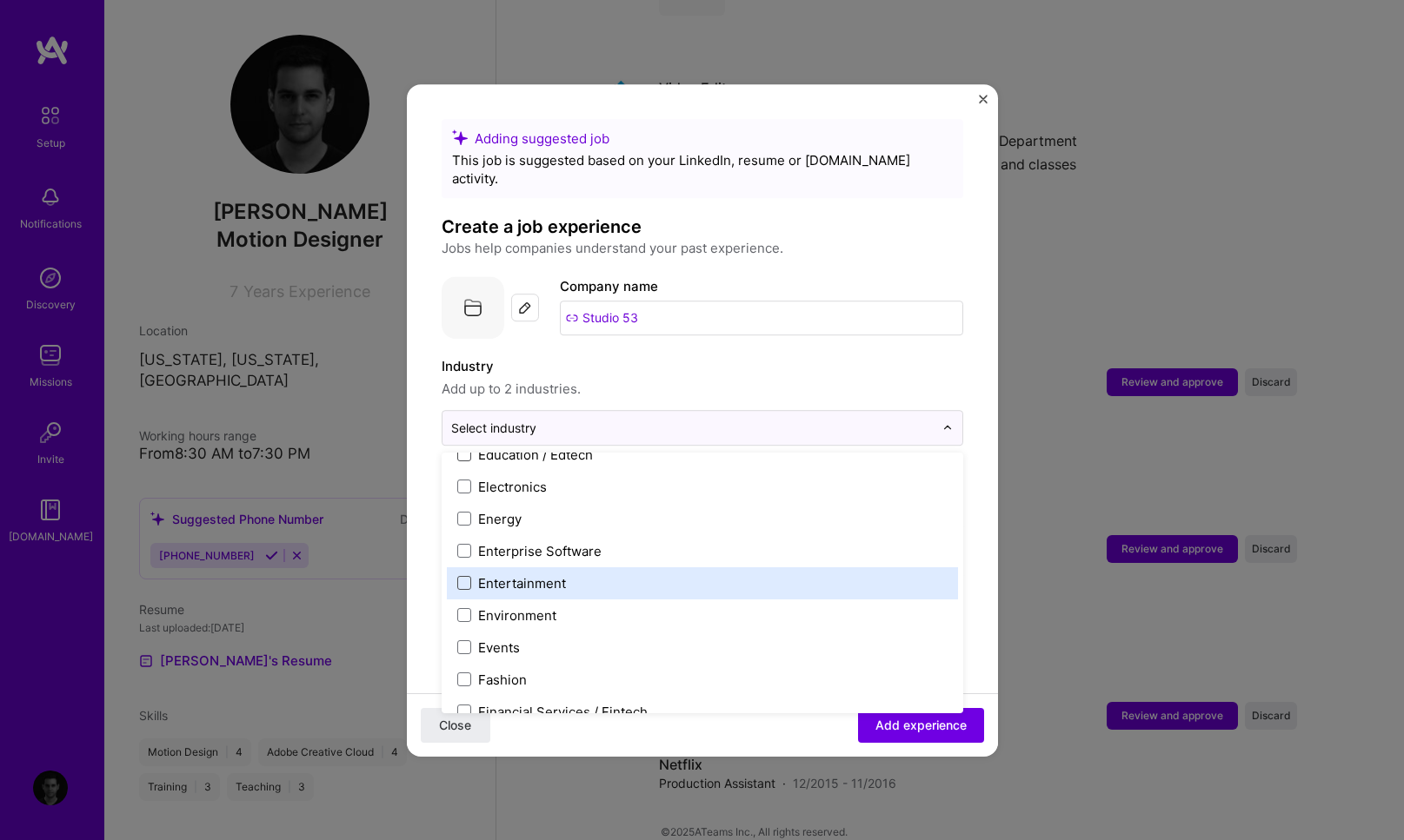
click at [466, 576] on span at bounding box center [465, 583] width 14 height 14
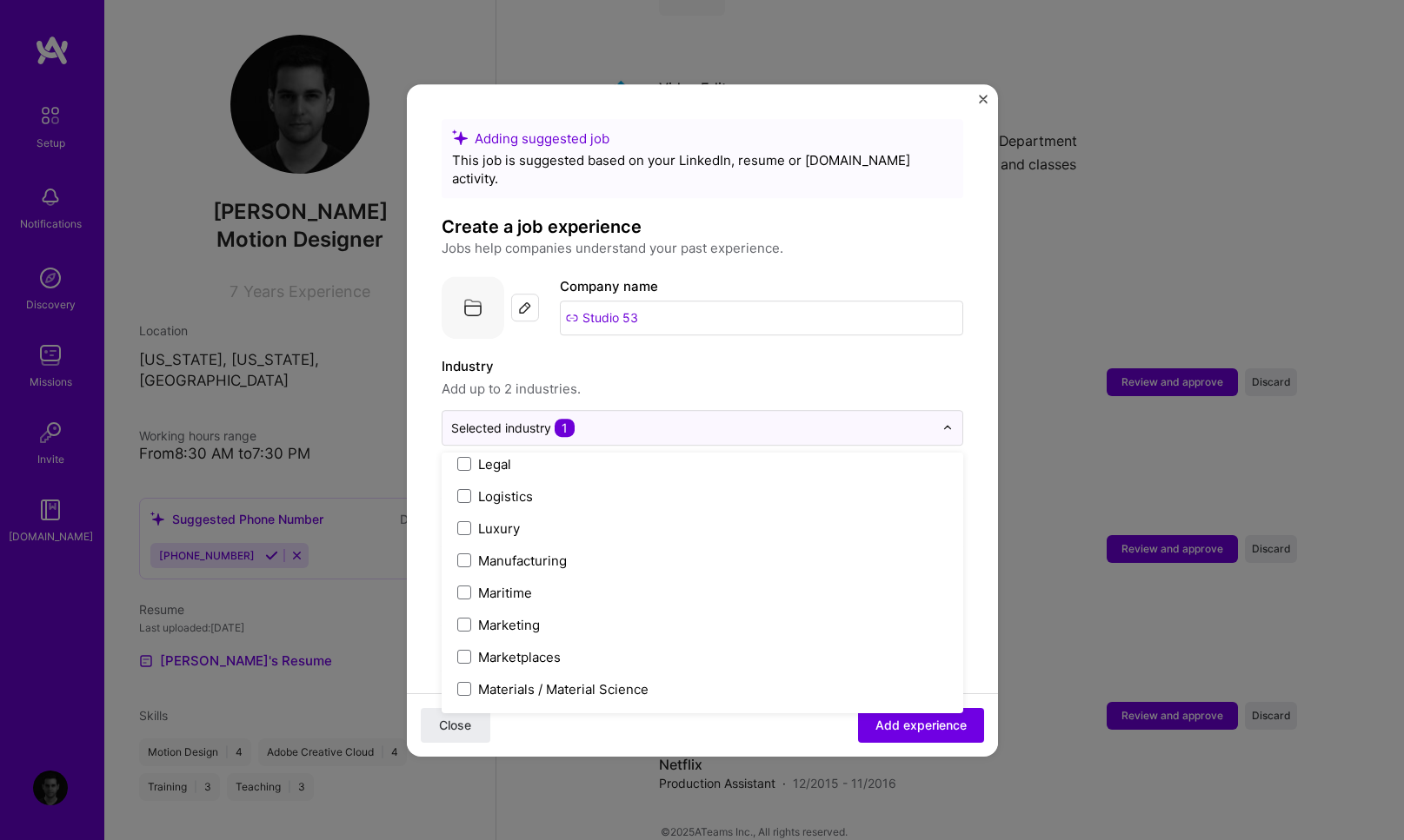
scroll to position [2457, 0]
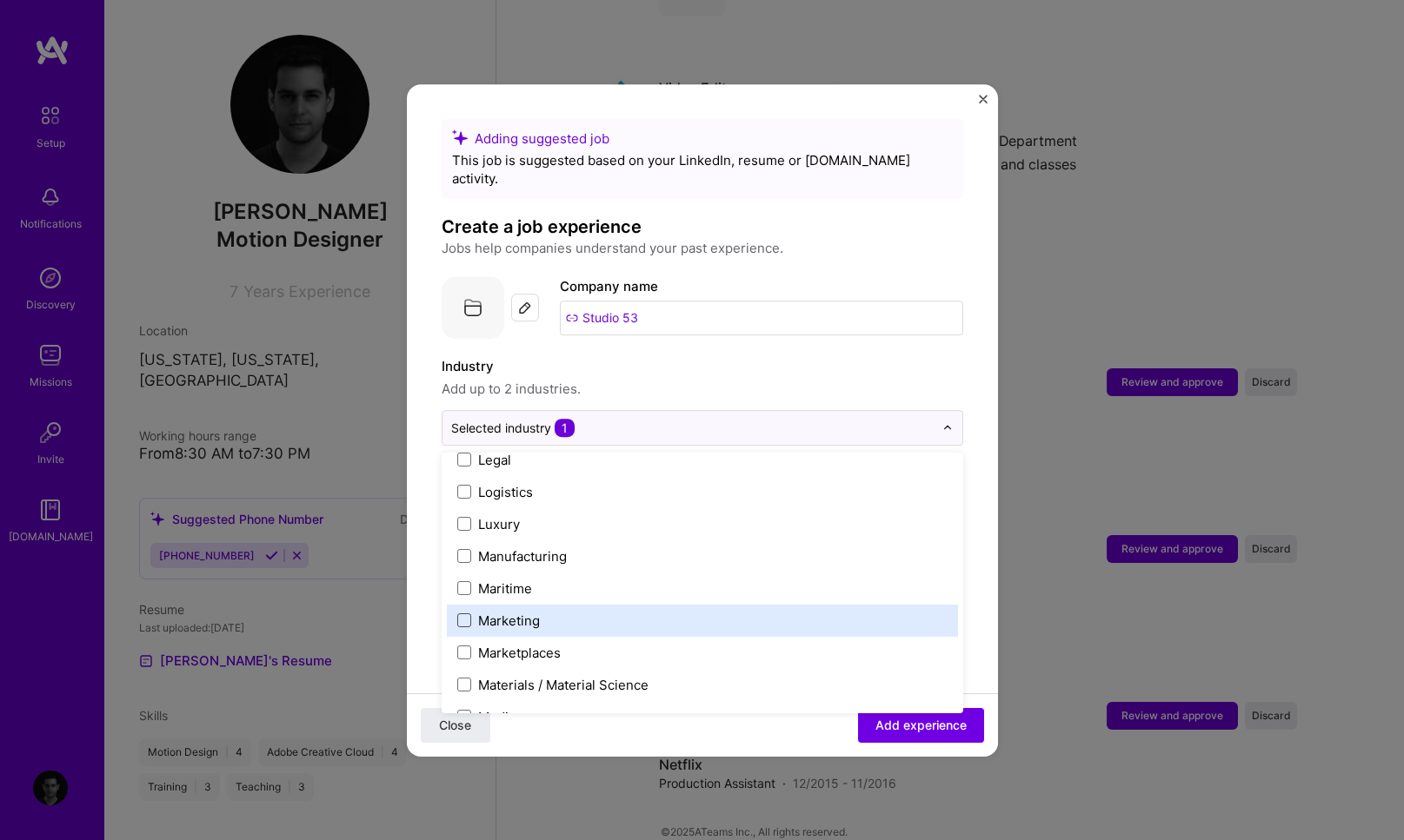
click at [468, 613] on span at bounding box center [465, 620] width 14 height 14
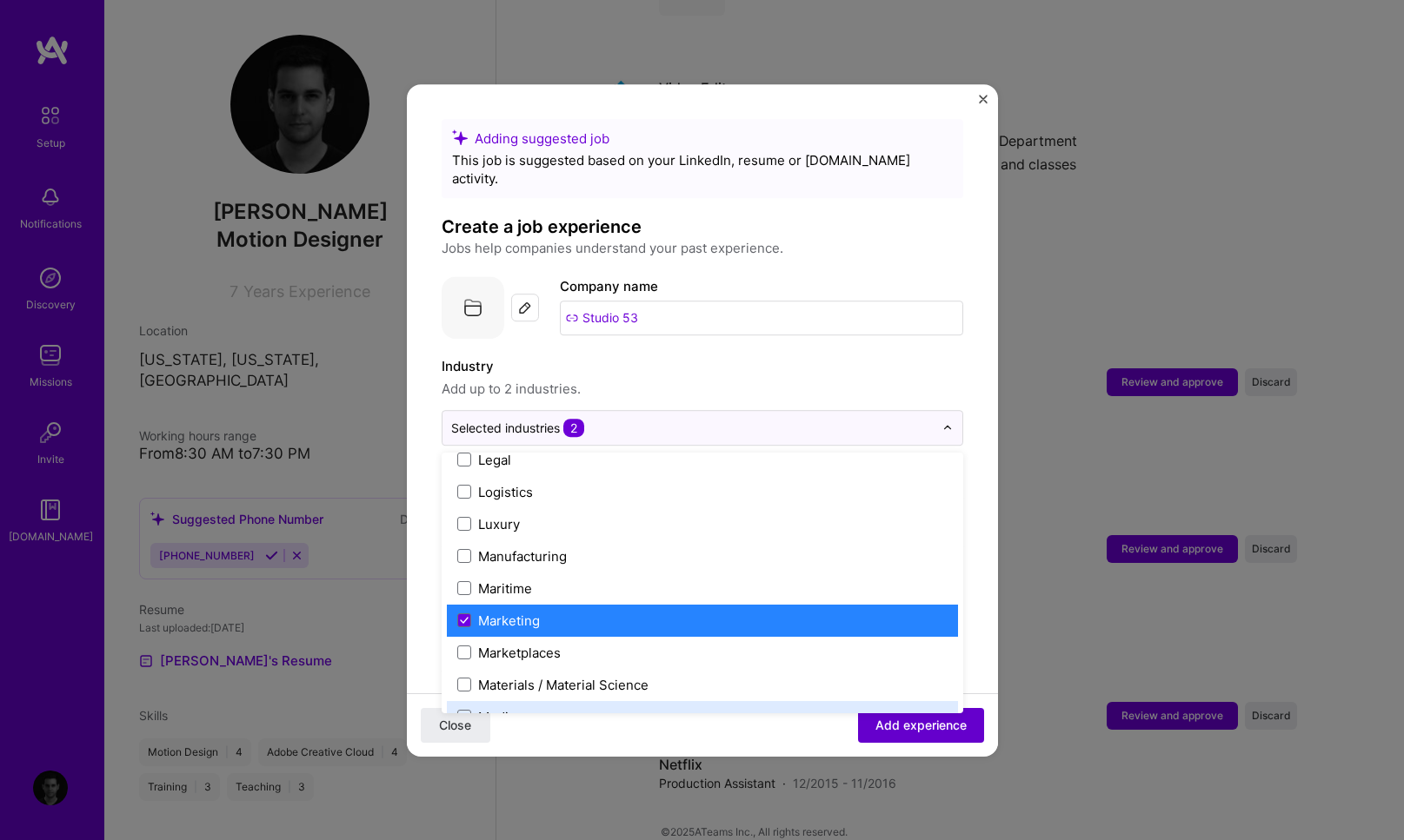
click at [912, 722] on span "Add experience" at bounding box center [920, 725] width 92 height 17
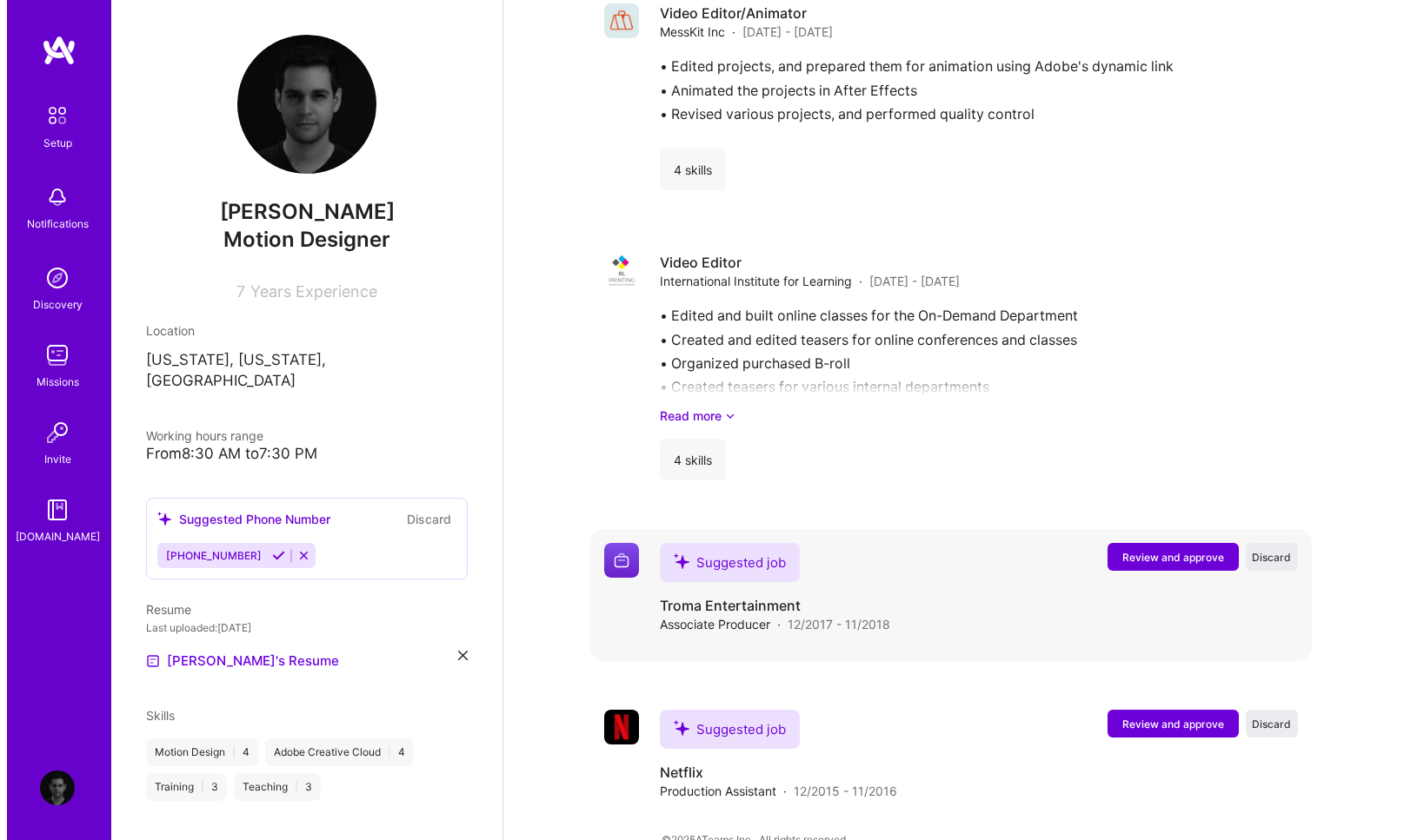
scroll to position [2206, 0]
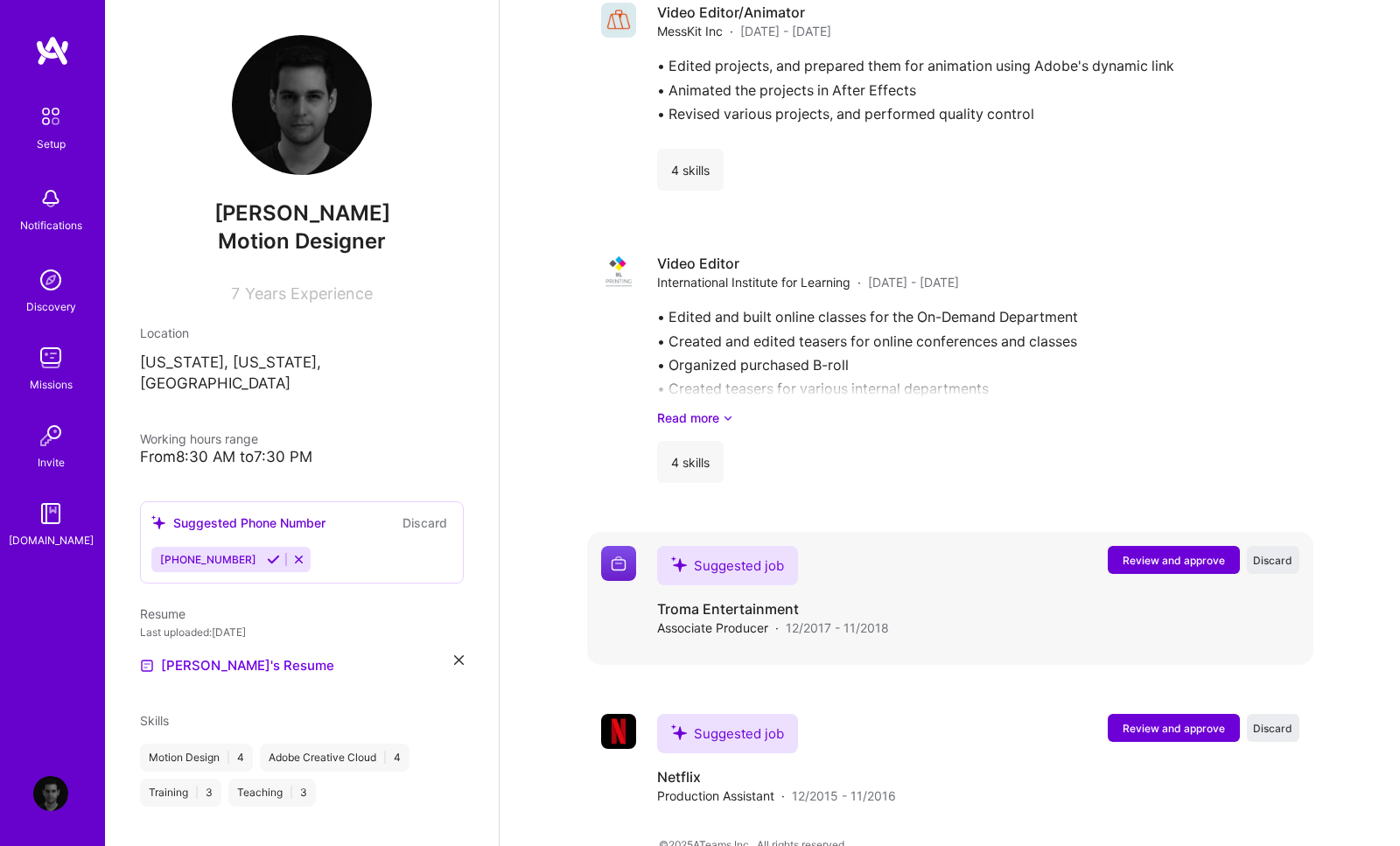
click at [1161, 553] on span "Review and approve" at bounding box center [1174, 560] width 103 height 15
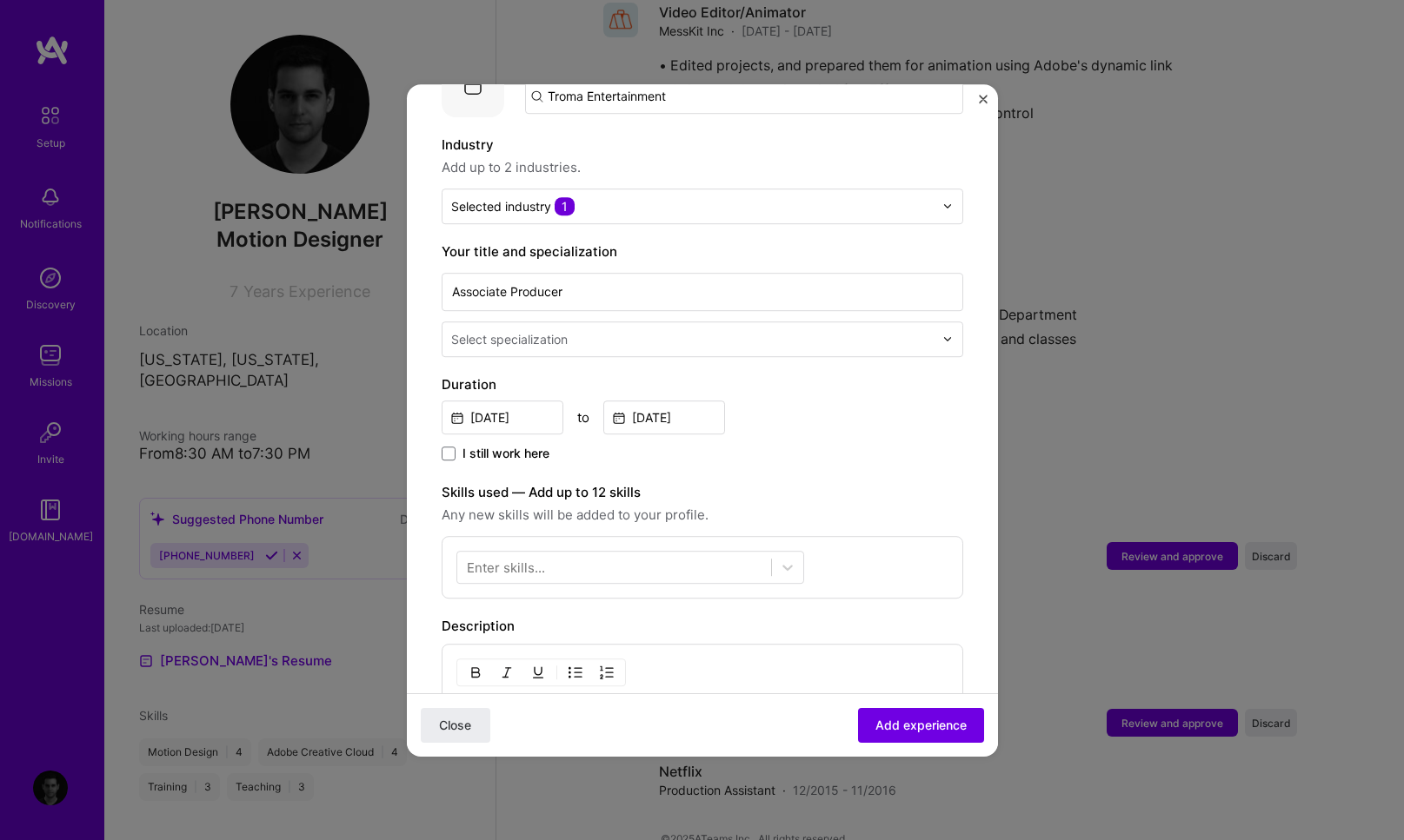
scroll to position [305, 0]
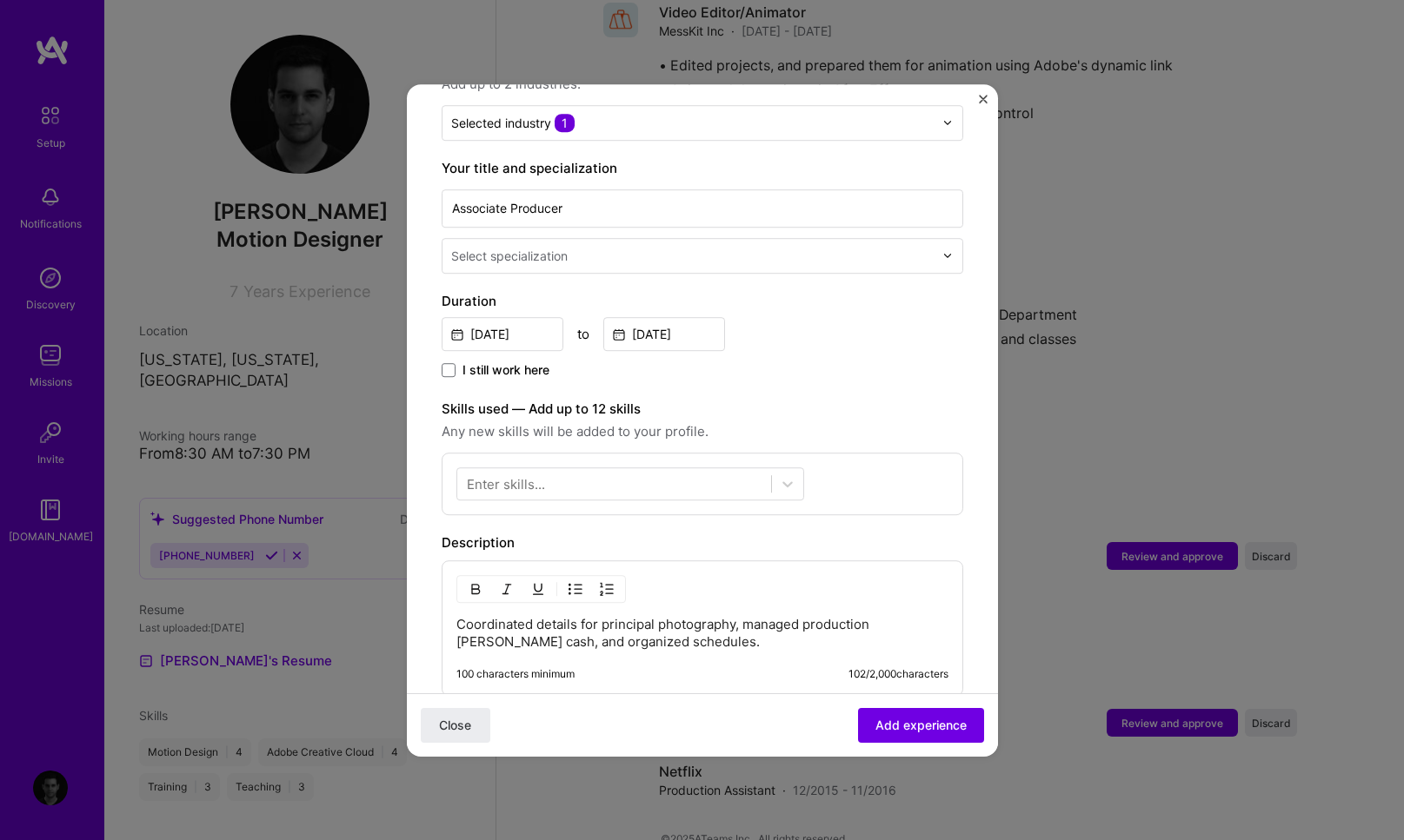
click at [587, 632] on p "Coordinated details for principal photography, managed production petty cash, a…" at bounding box center [702, 633] width 492 height 35
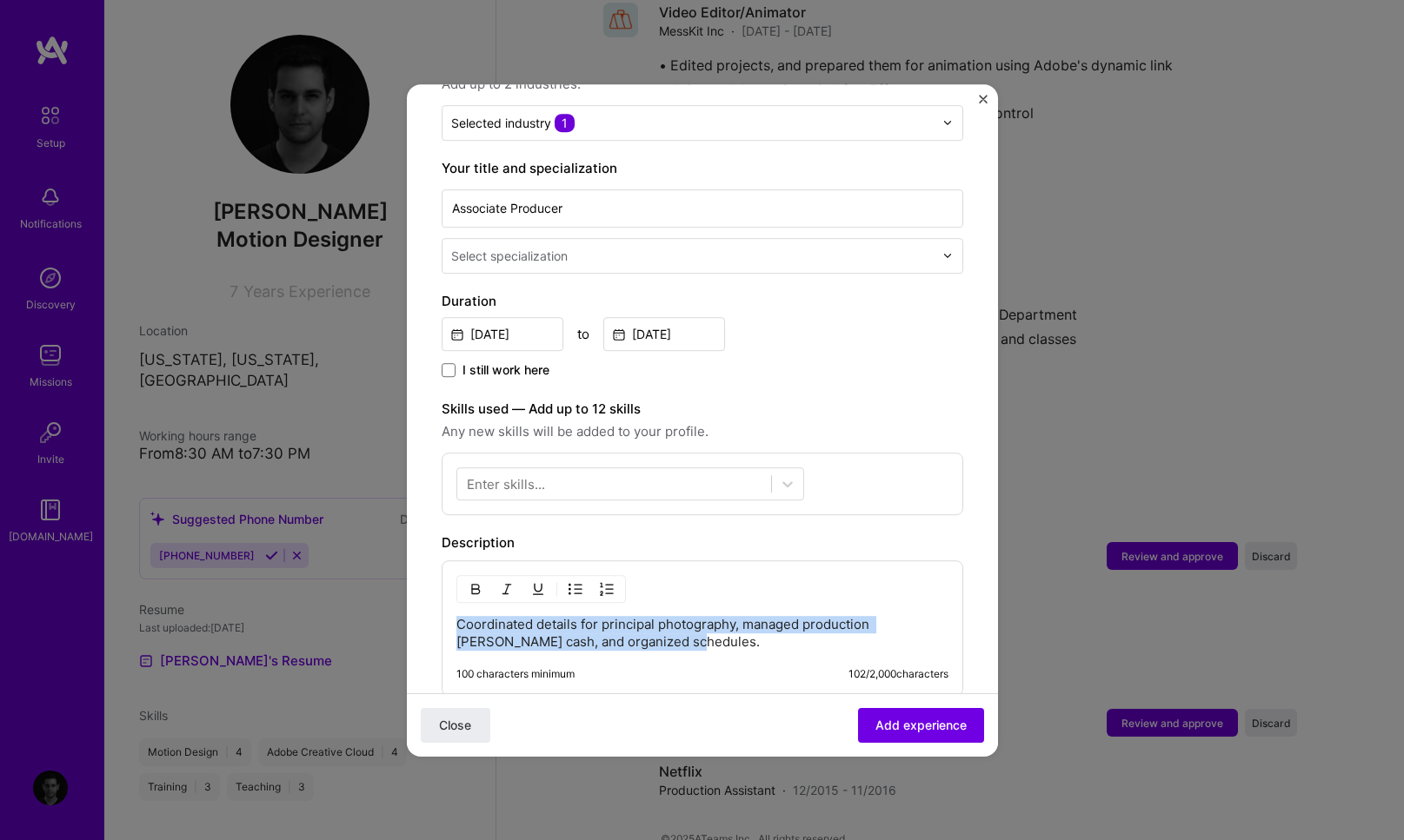
click at [587, 632] on p "Coordinated details for principal photography, managed production petty cash, a…" at bounding box center [702, 633] width 492 height 35
paste div
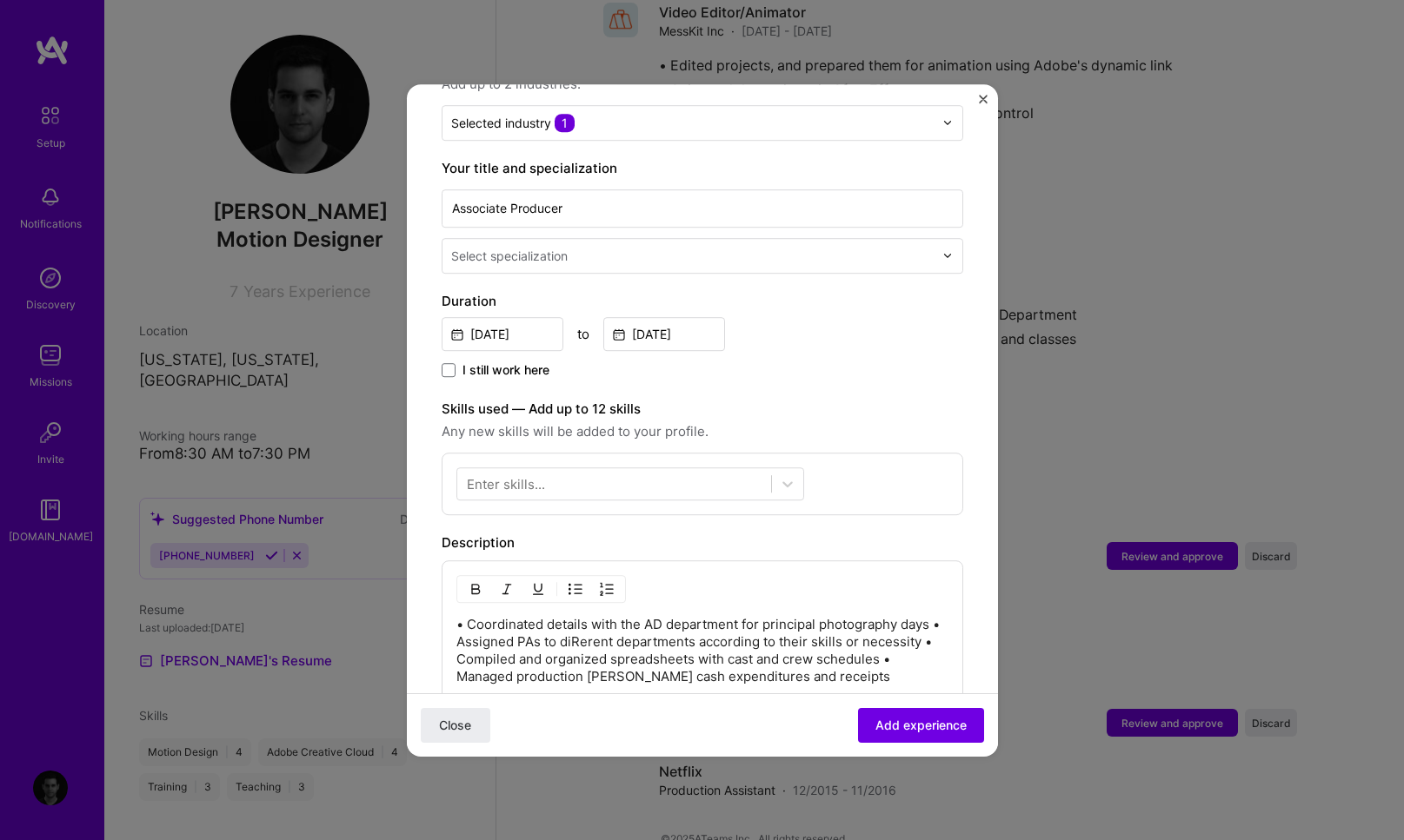
click at [590, 624] on p "• Coordinated details with the AD department for principal photography days • A…" at bounding box center [702, 651] width 492 height 70
click at [894, 639] on p "• Coordinated details with the AD department for principal photography days • A…" at bounding box center [702, 651] width 492 height 70
click at [459, 625] on p "• Coordinated details with the AD department for principal photography days • A…" at bounding box center [702, 642] width 492 height 52
click at [458, 655] on p "• Assigned PAs to different departments according to their skills or necessity …" at bounding box center [702, 664] width 492 height 35
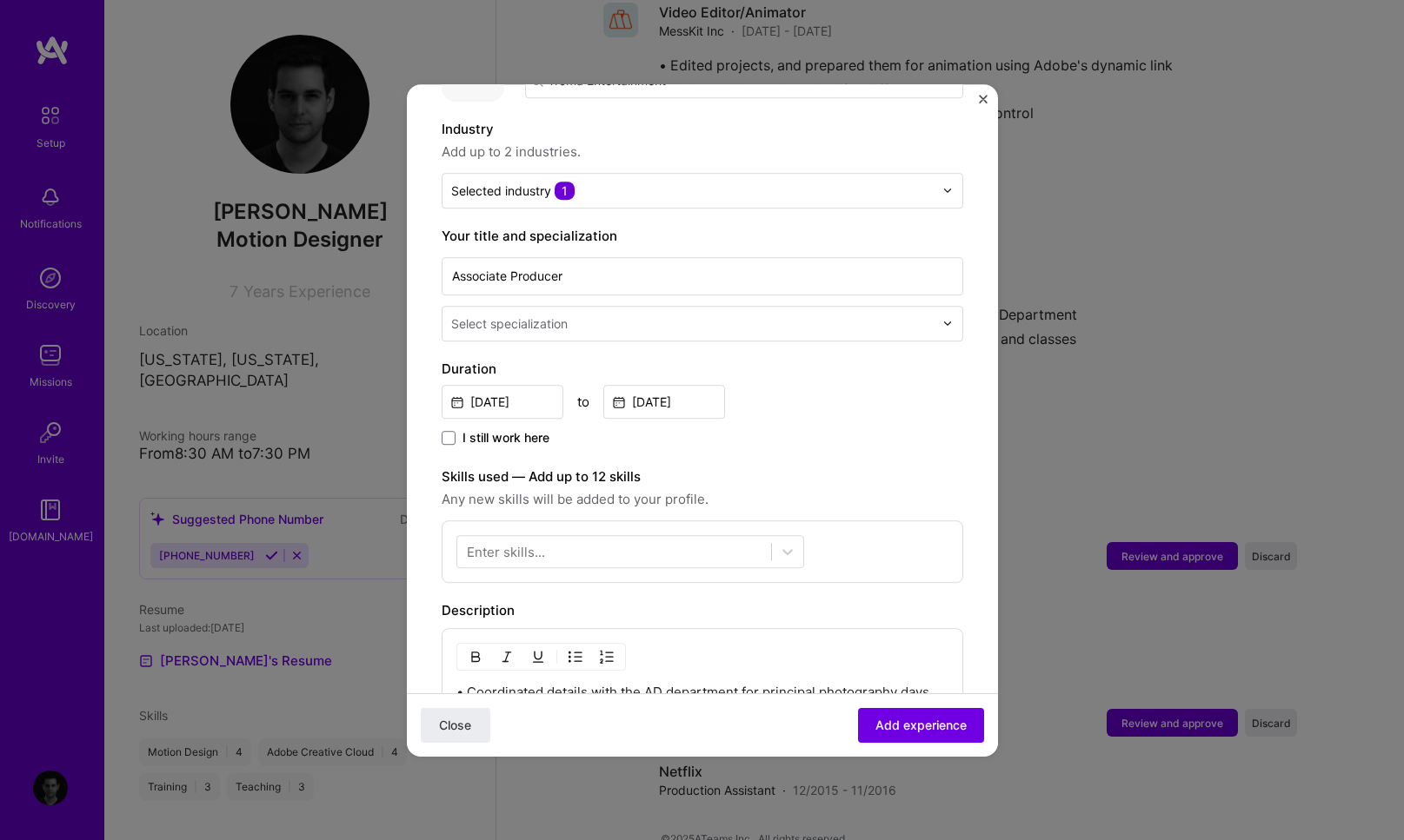
scroll to position [242, 0]
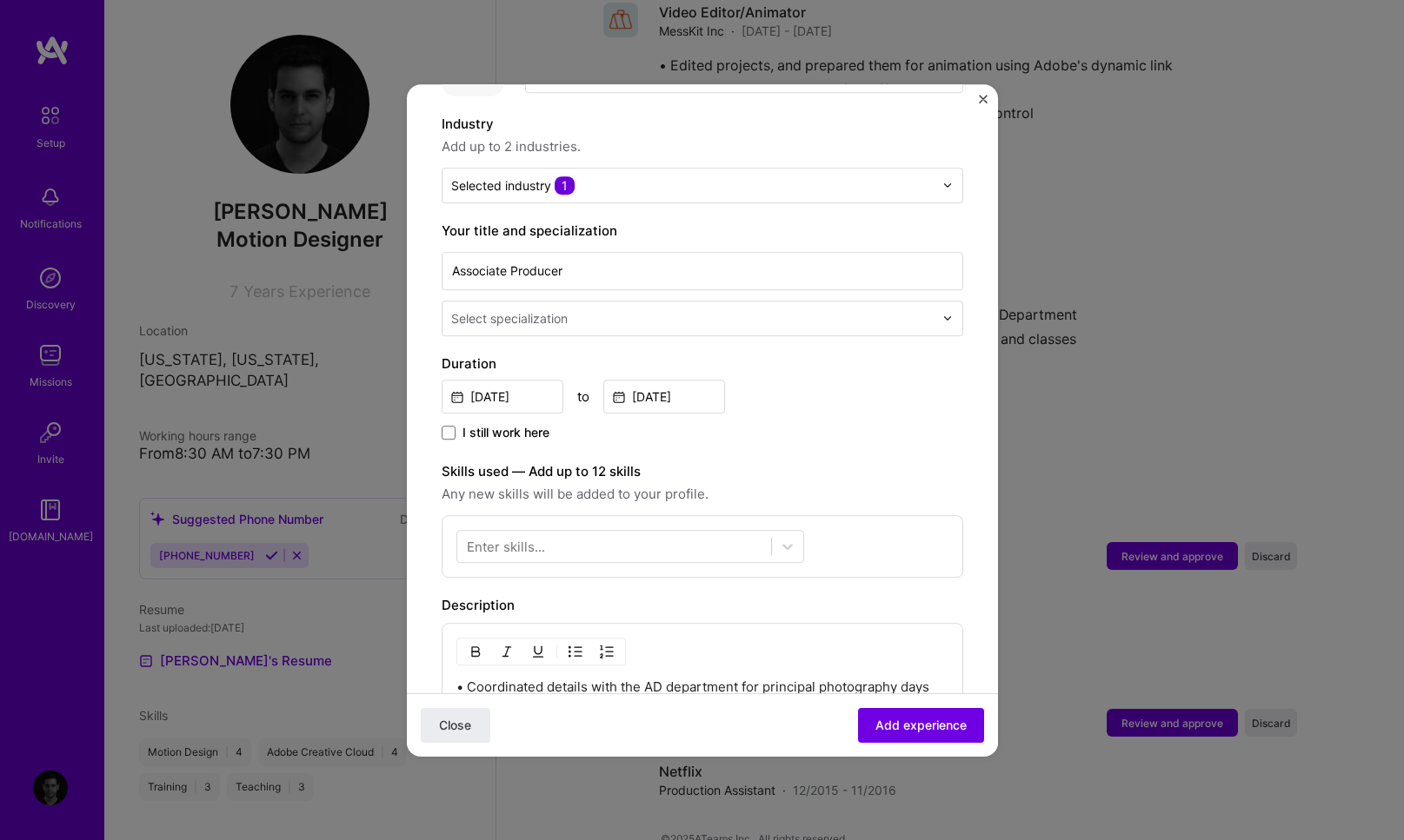
click at [654, 515] on div "Enter skills..." at bounding box center [702, 546] width 521 height 63
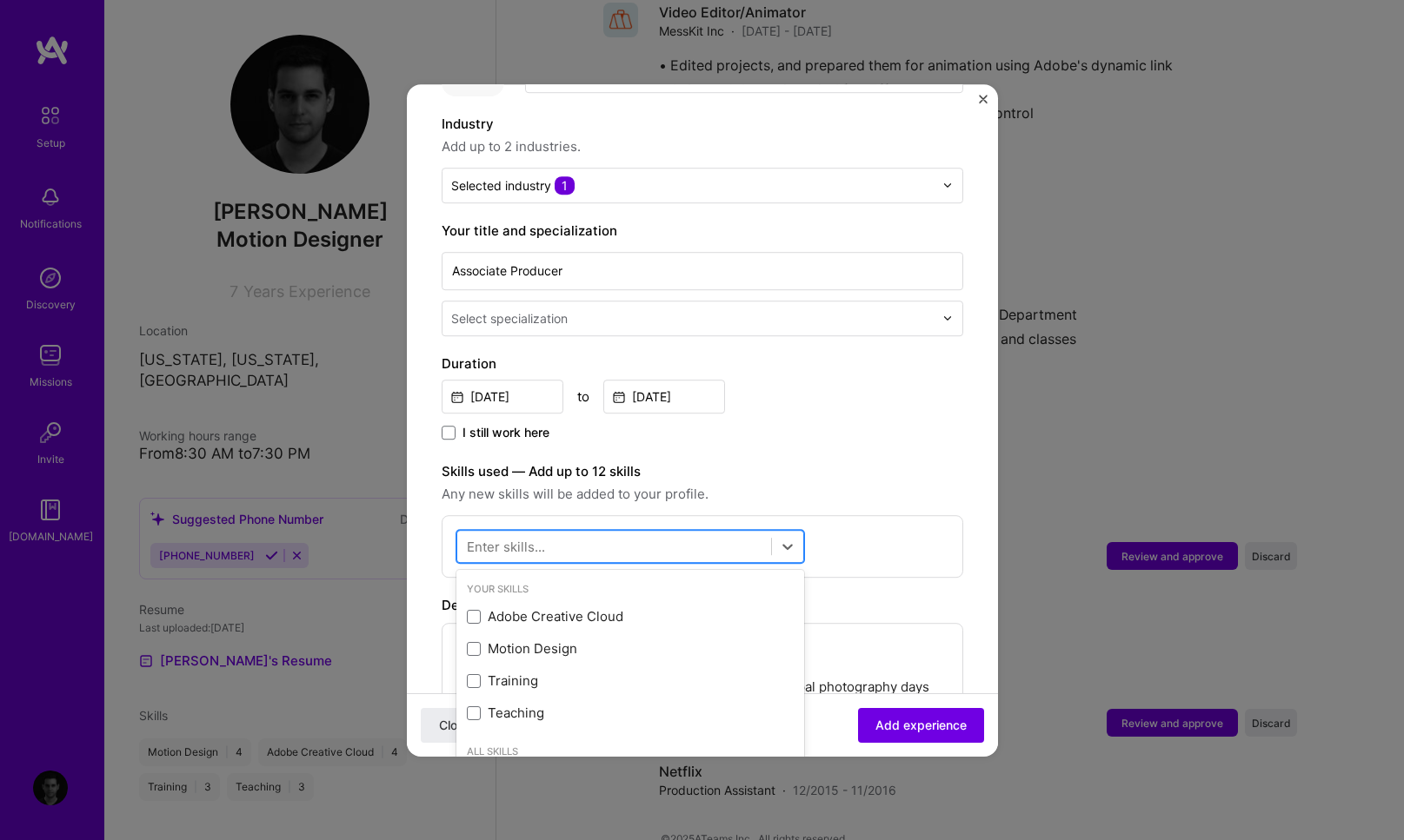
click at [654, 536] on div at bounding box center [614, 545] width 314 height 29
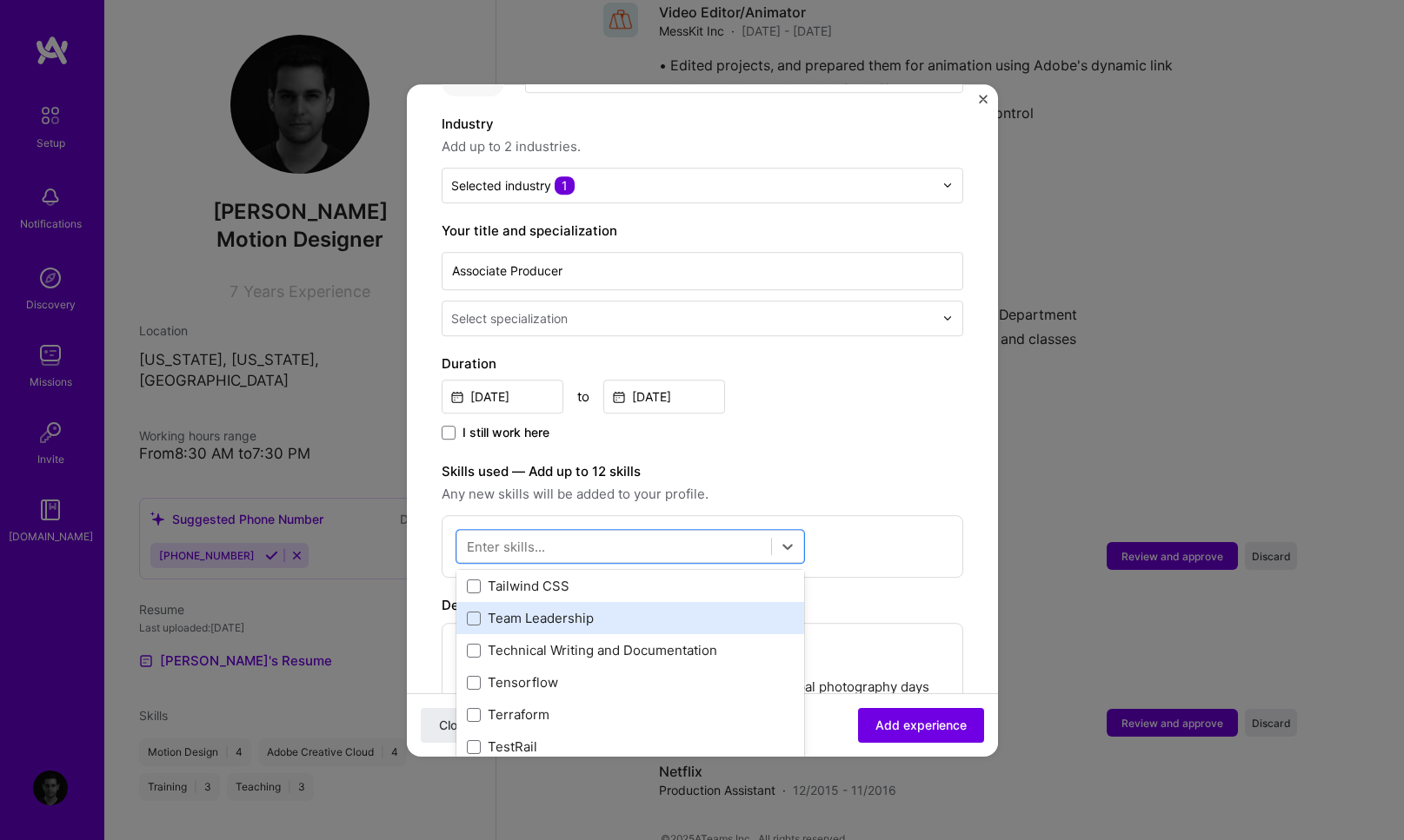
click at [562, 609] on div "Team Leadership" at bounding box center [630, 618] width 348 height 32
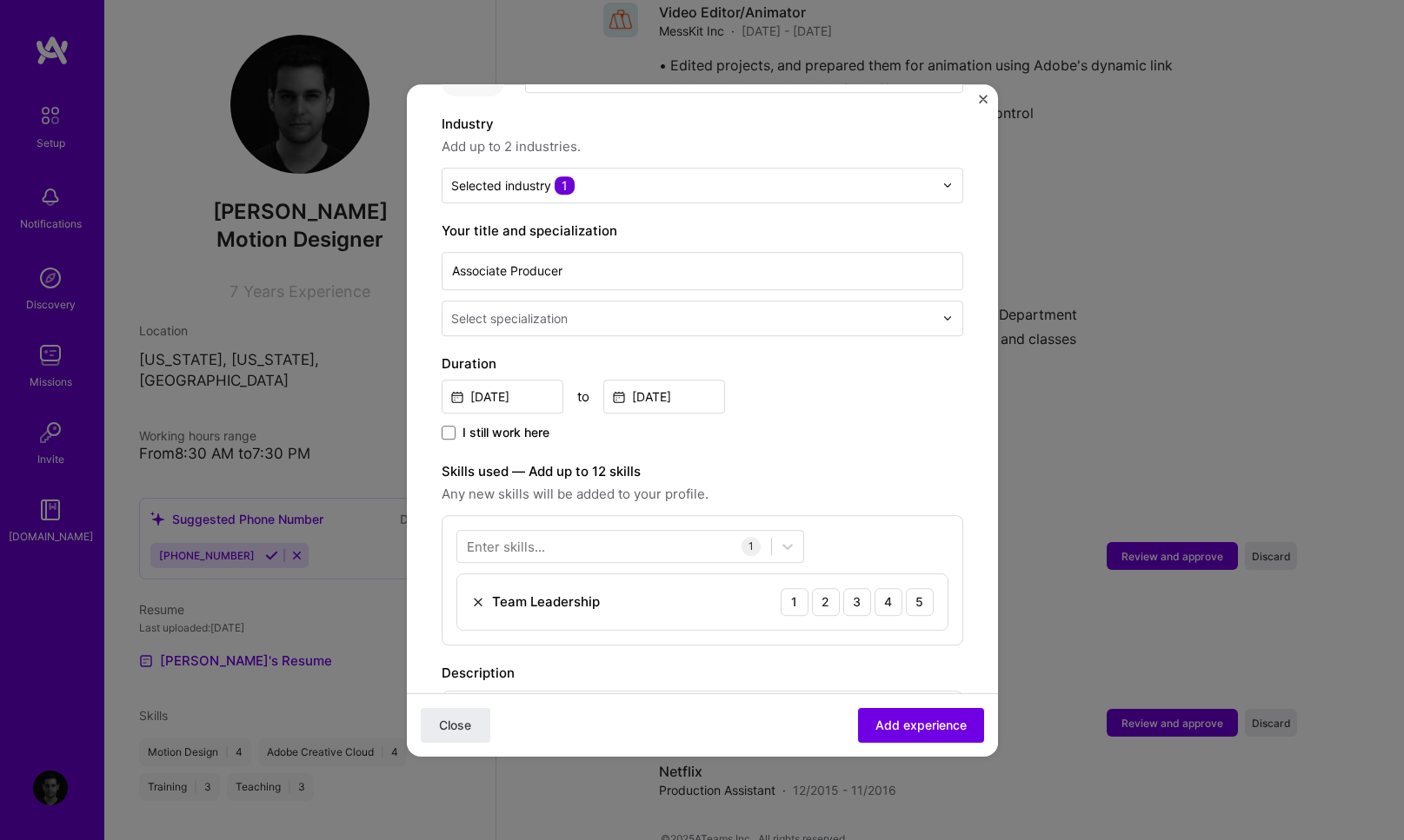
click at [898, 515] on div "Enter skills... 1 Team Leadership 1 2 3 4 5" at bounding box center [702, 580] width 521 height 131
click at [878, 588] on div "4" at bounding box center [888, 602] width 28 height 28
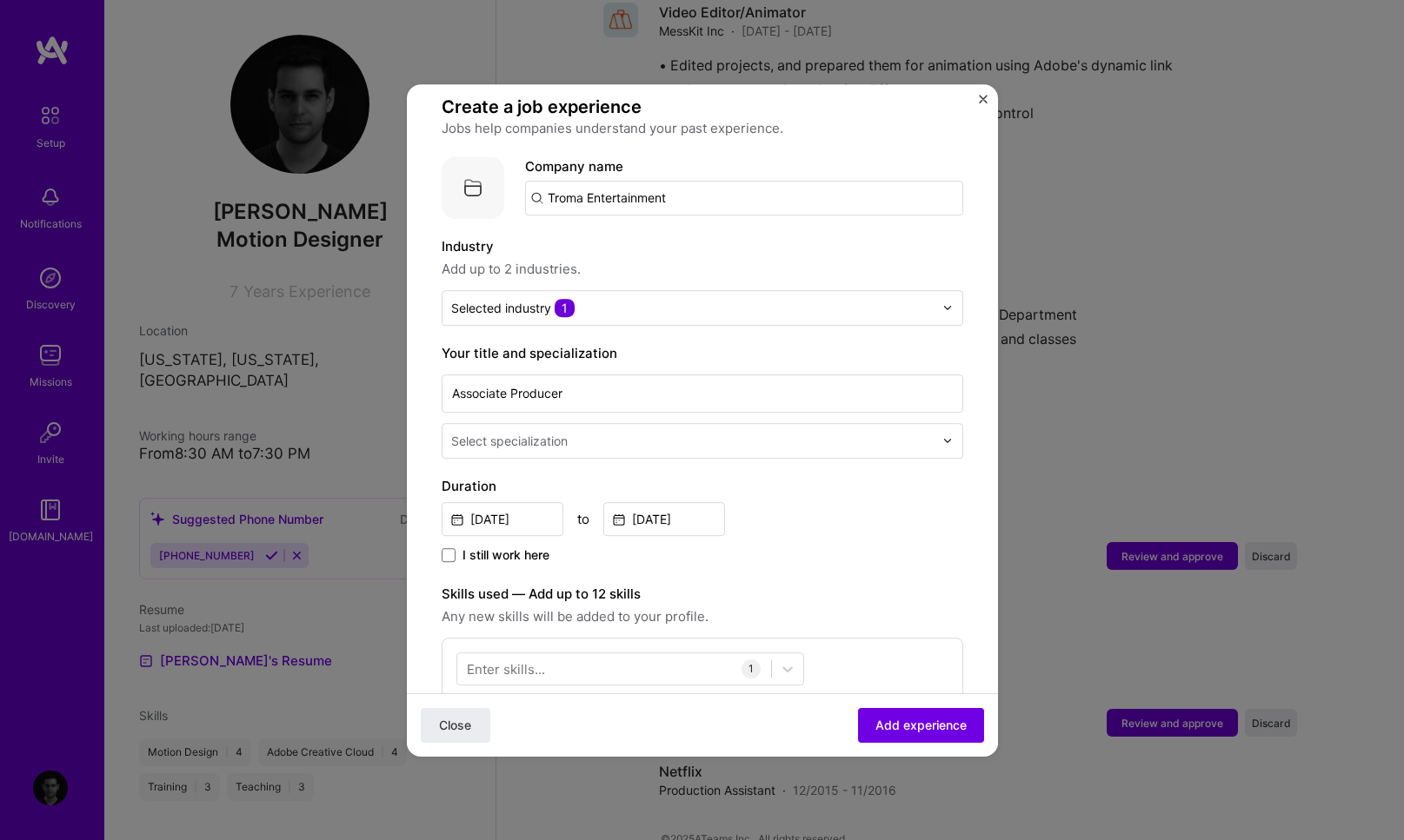
scroll to position [100, 0]
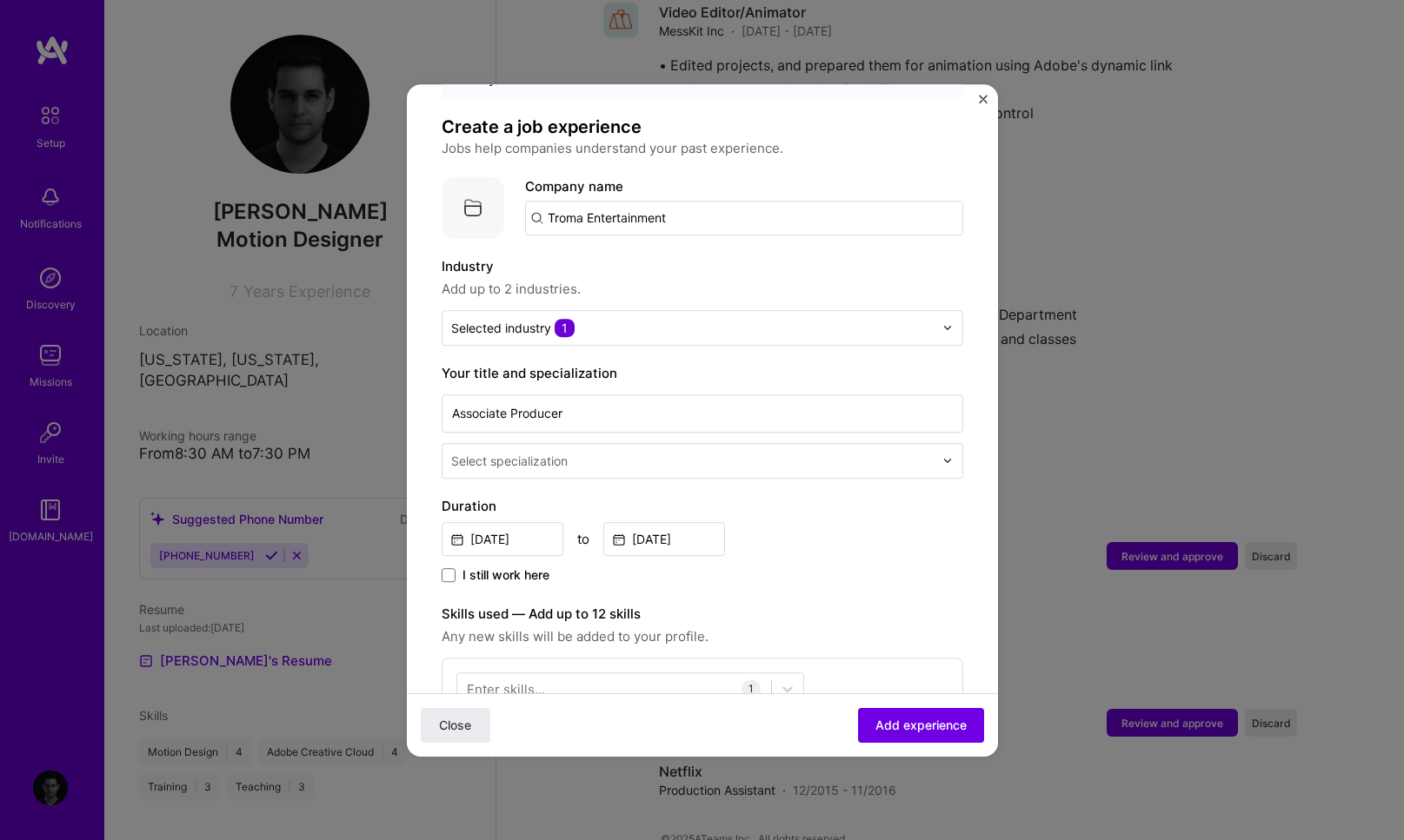
click at [736, 452] on input "text" at bounding box center [695, 461] width 486 height 18
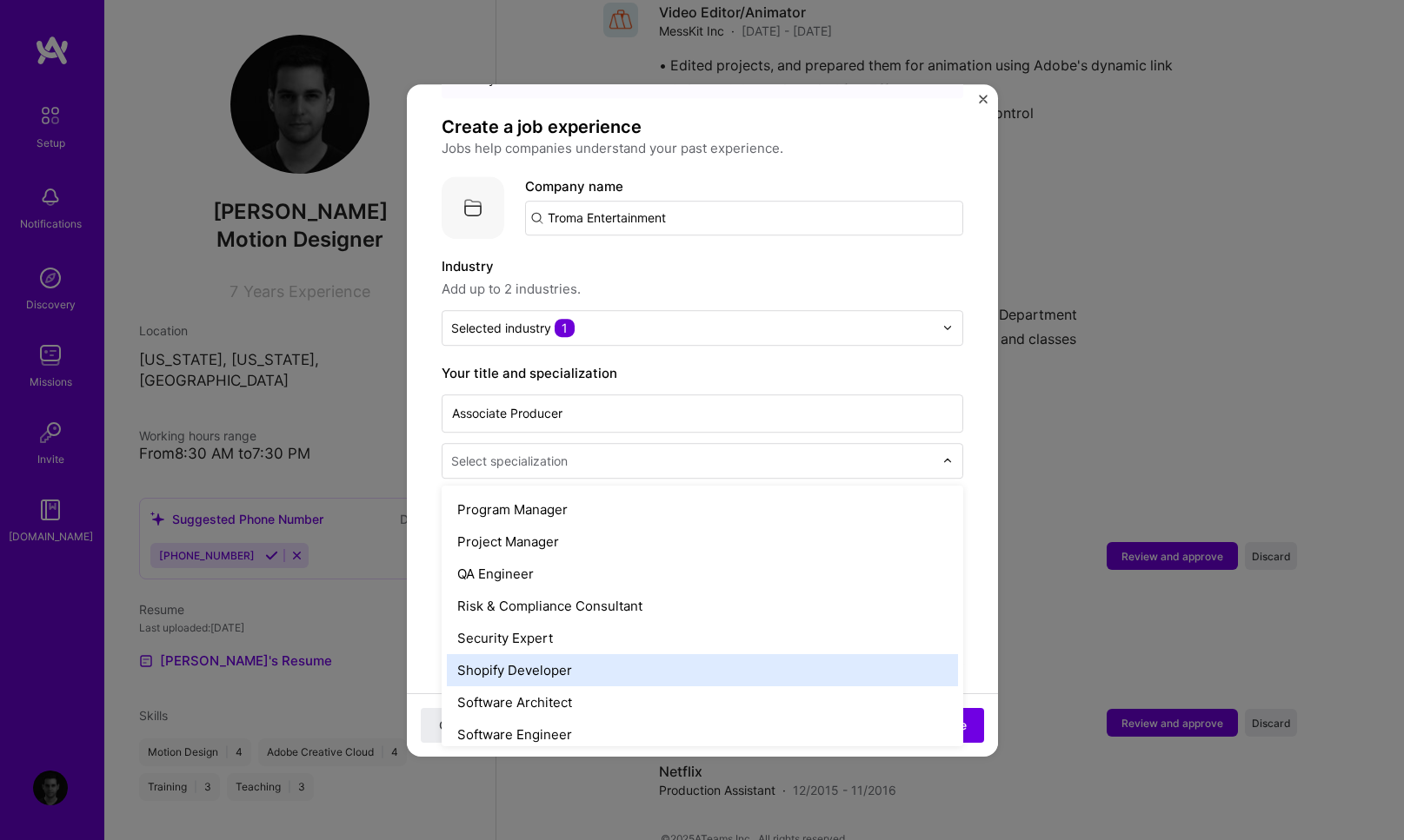
scroll to position [1700, 0]
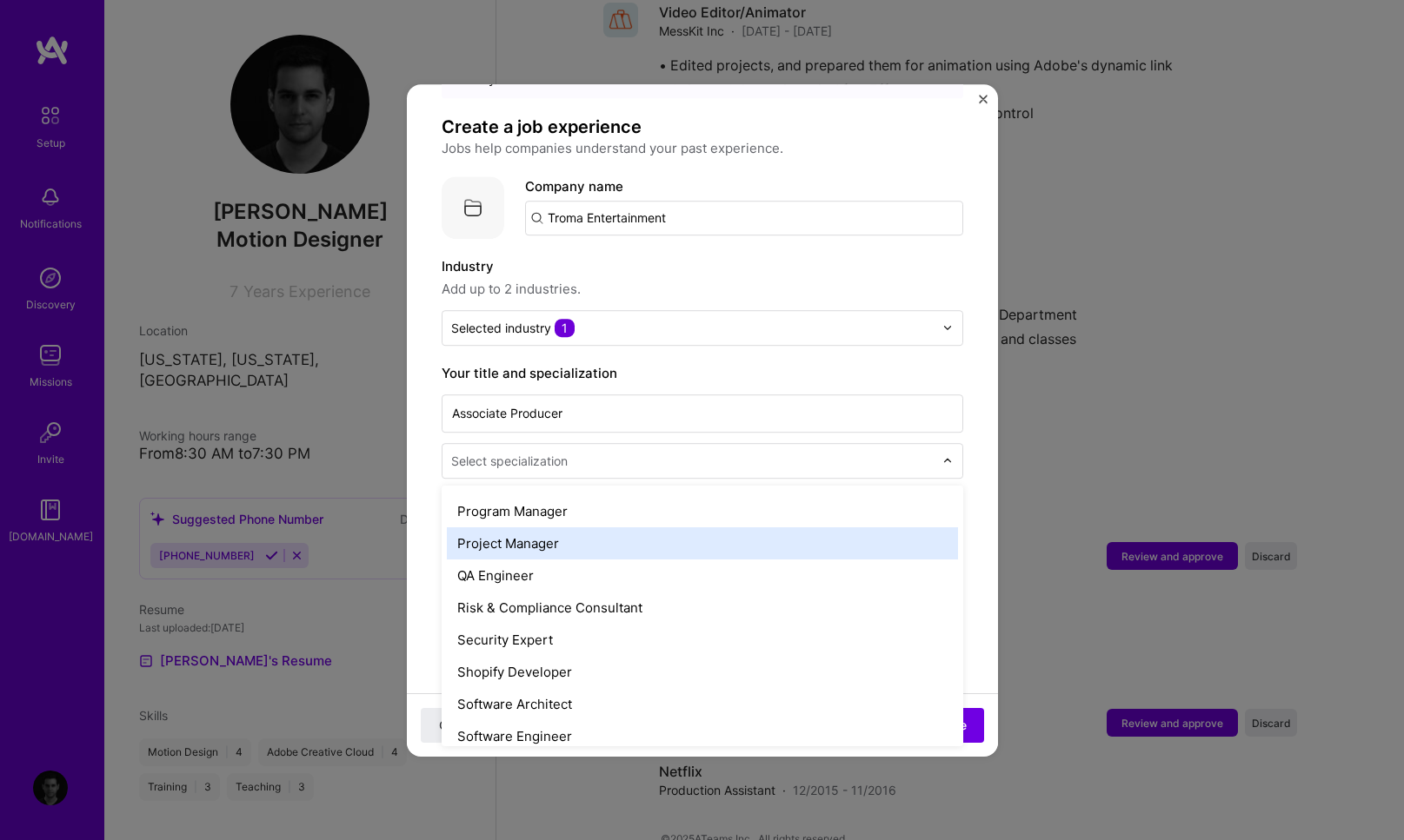
click at [580, 531] on div "Project Manager" at bounding box center [702, 543] width 511 height 32
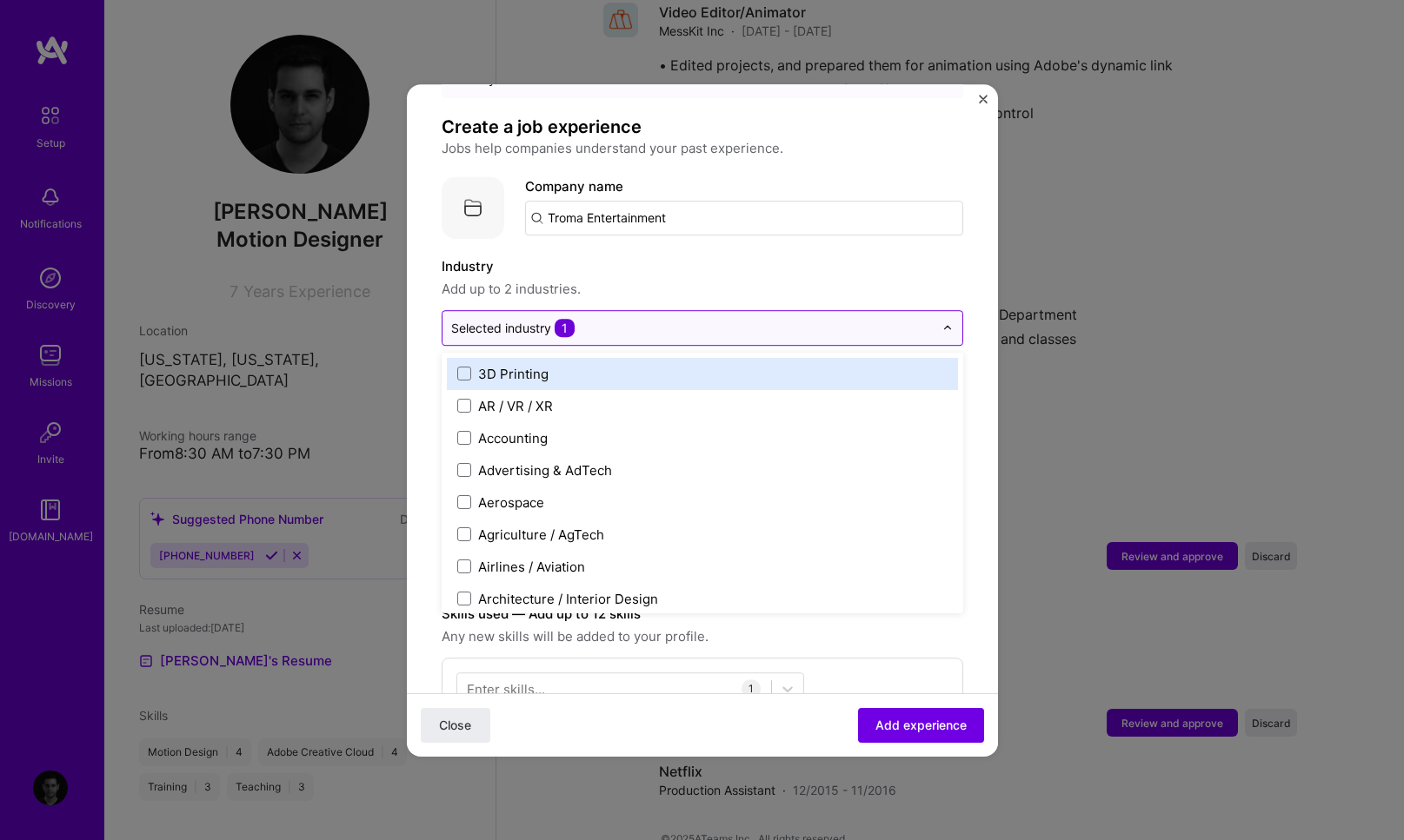
click at [666, 319] on input "text" at bounding box center [693, 328] width 483 height 18
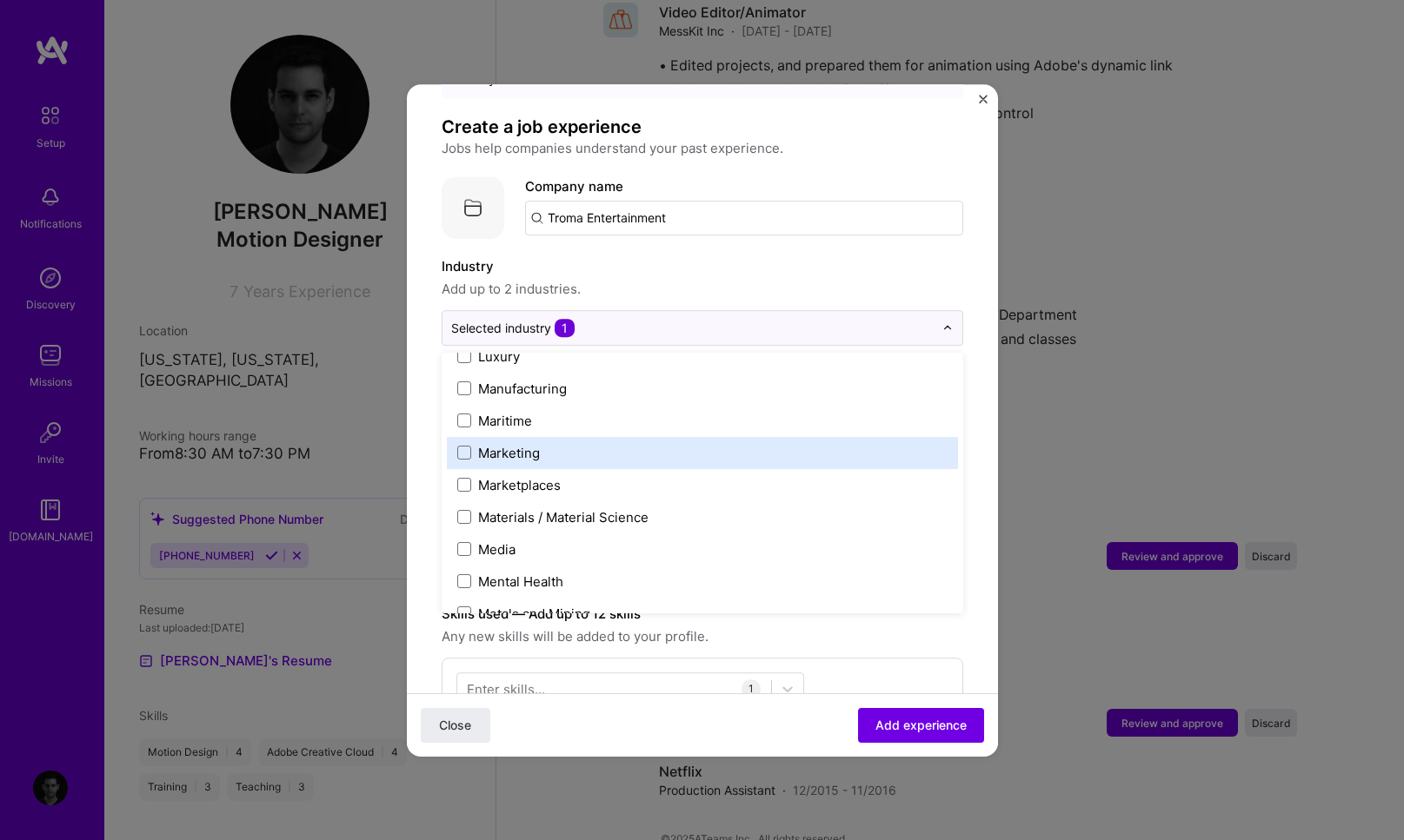
scroll to position [2531, 0]
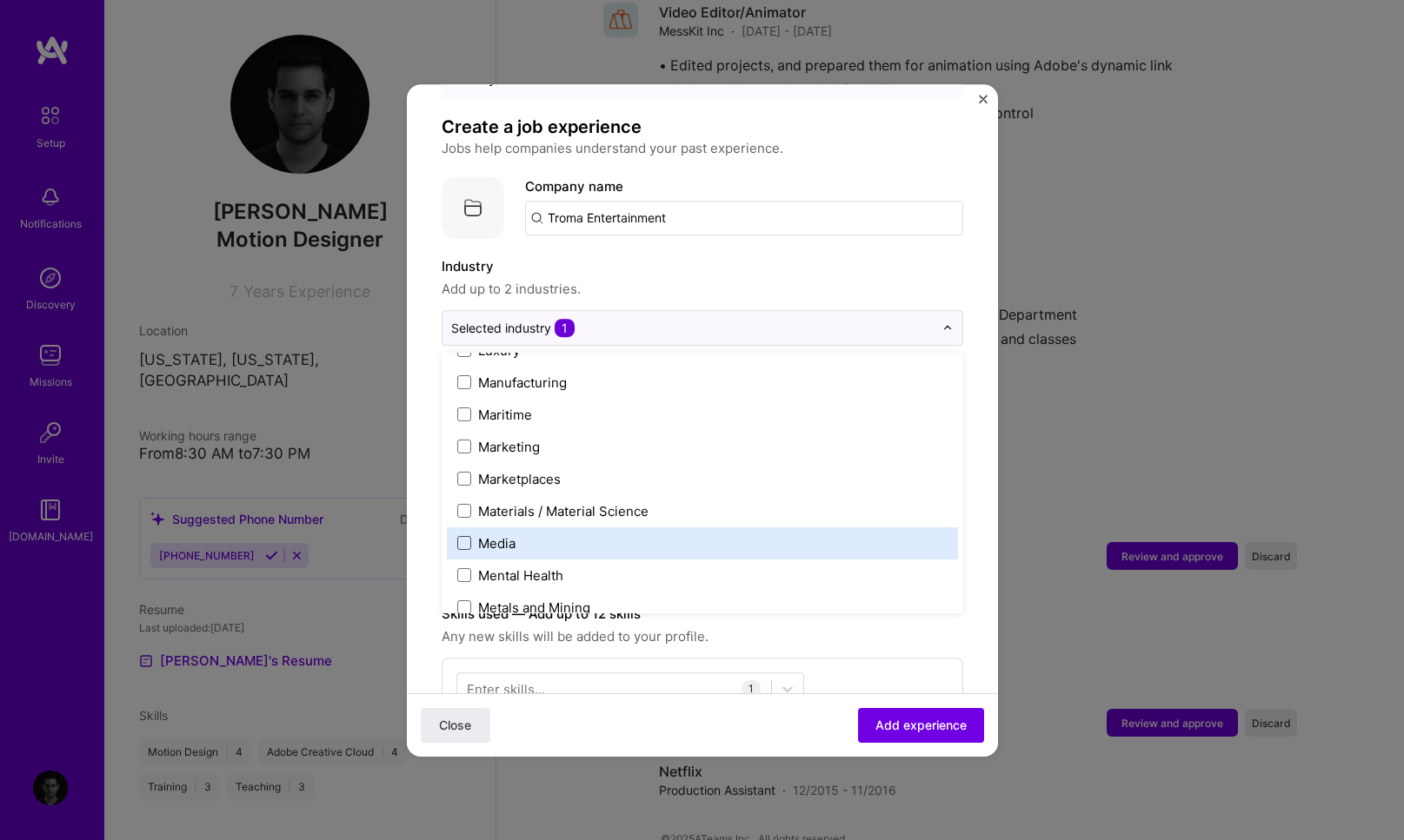
click at [467, 536] on span at bounding box center [465, 543] width 14 height 14
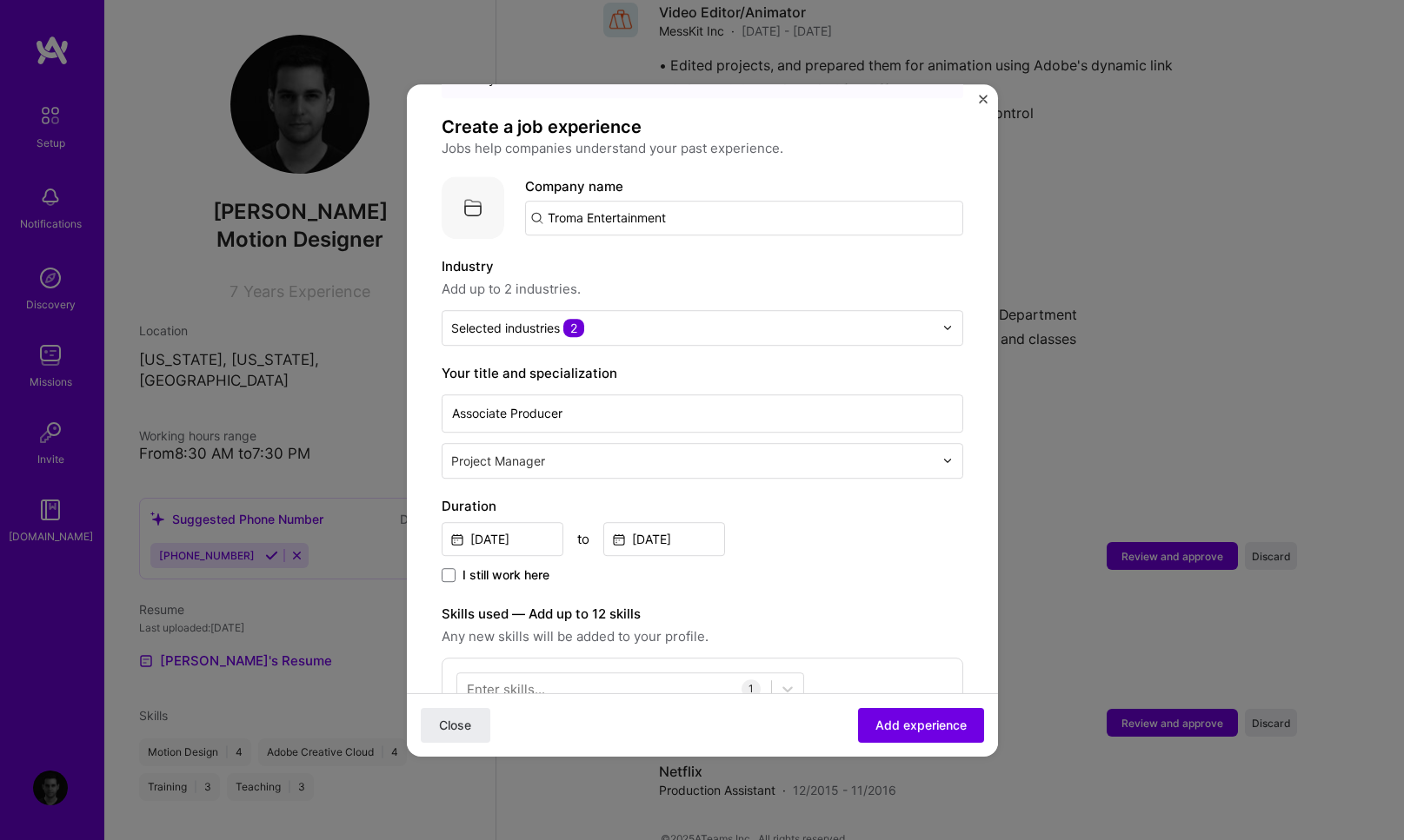
click at [688, 200] on input "Troma Entertainment" at bounding box center [743, 218] width 438 height 35
click at [690, 200] on input "Troma Entertainment" at bounding box center [743, 218] width 438 height 35
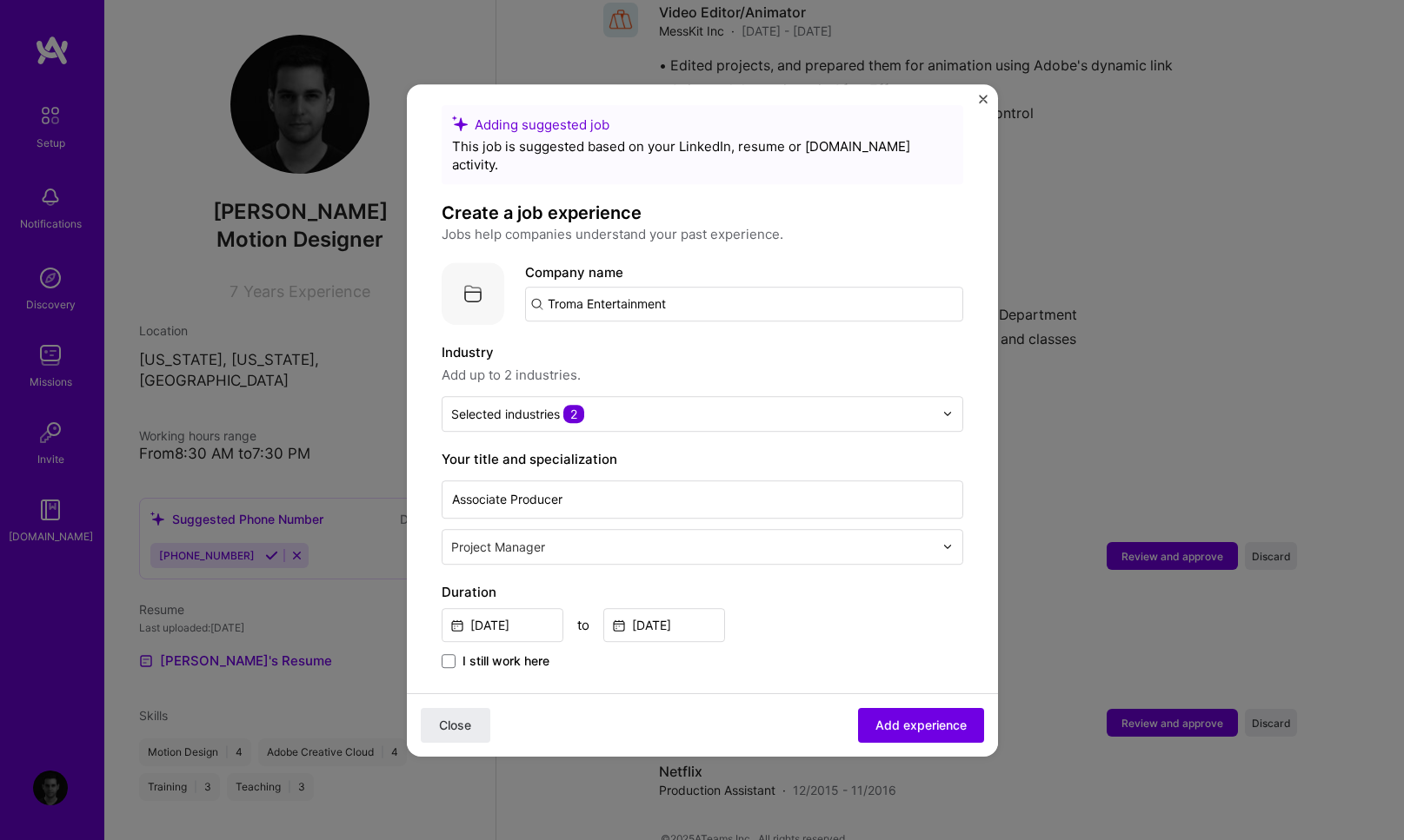
scroll to position [0, 0]
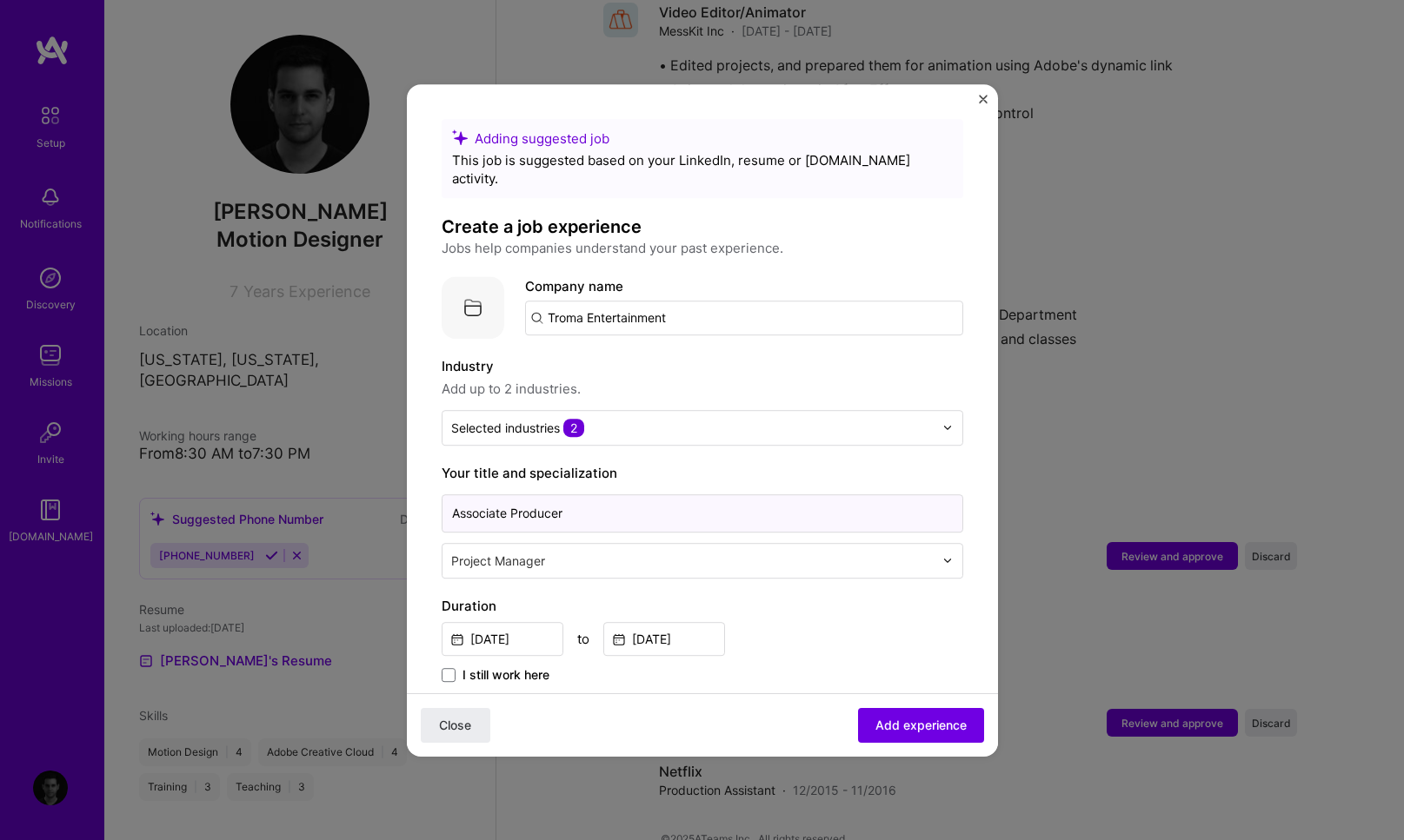
click at [599, 500] on input "Associate Producer" at bounding box center [702, 513] width 521 height 38
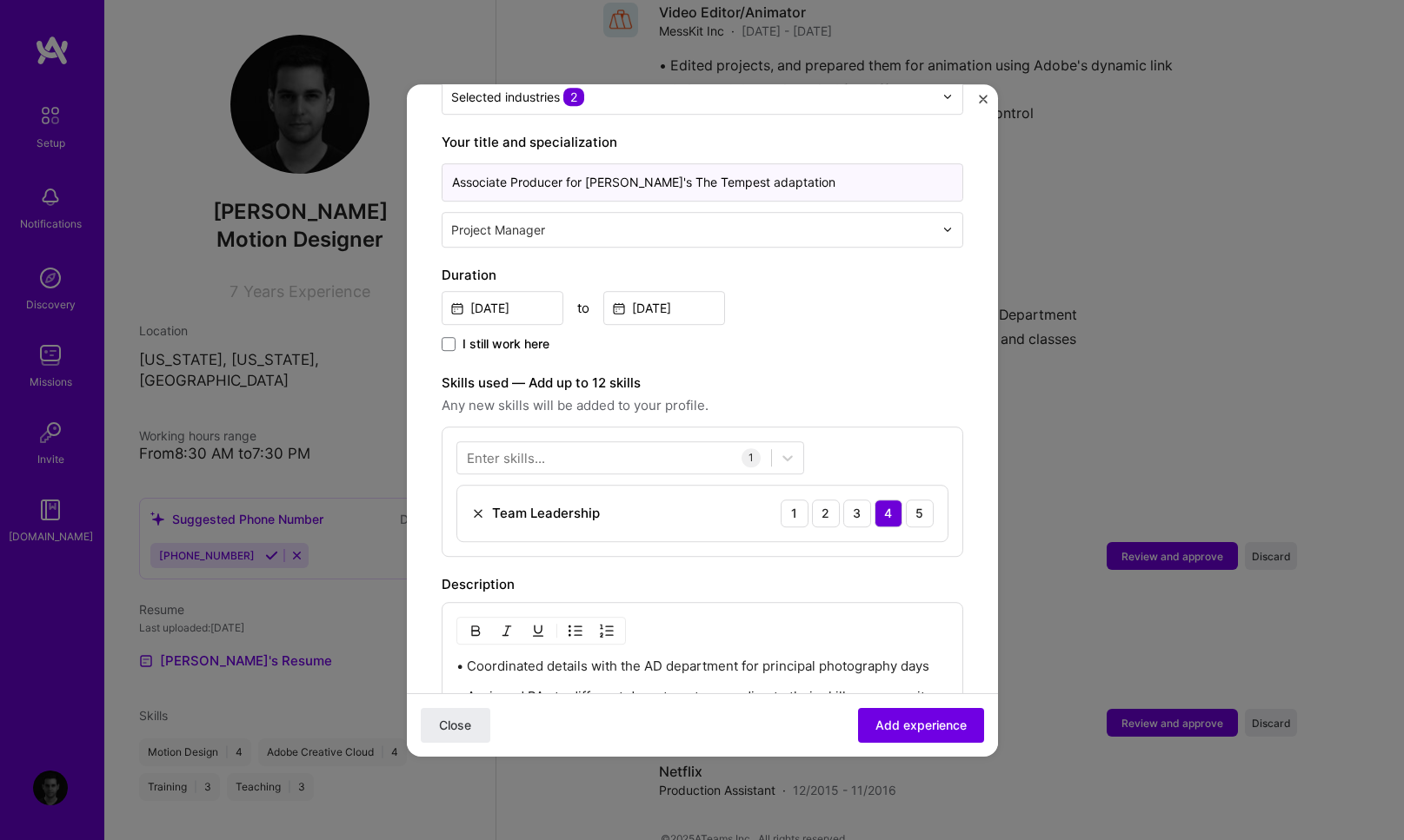
scroll to position [332, 0]
type input "Associate Producer for [PERSON_NAME]'s The Tempest adaptation"
click at [532, 293] on input "Dec, 2017" at bounding box center [503, 307] width 122 height 34
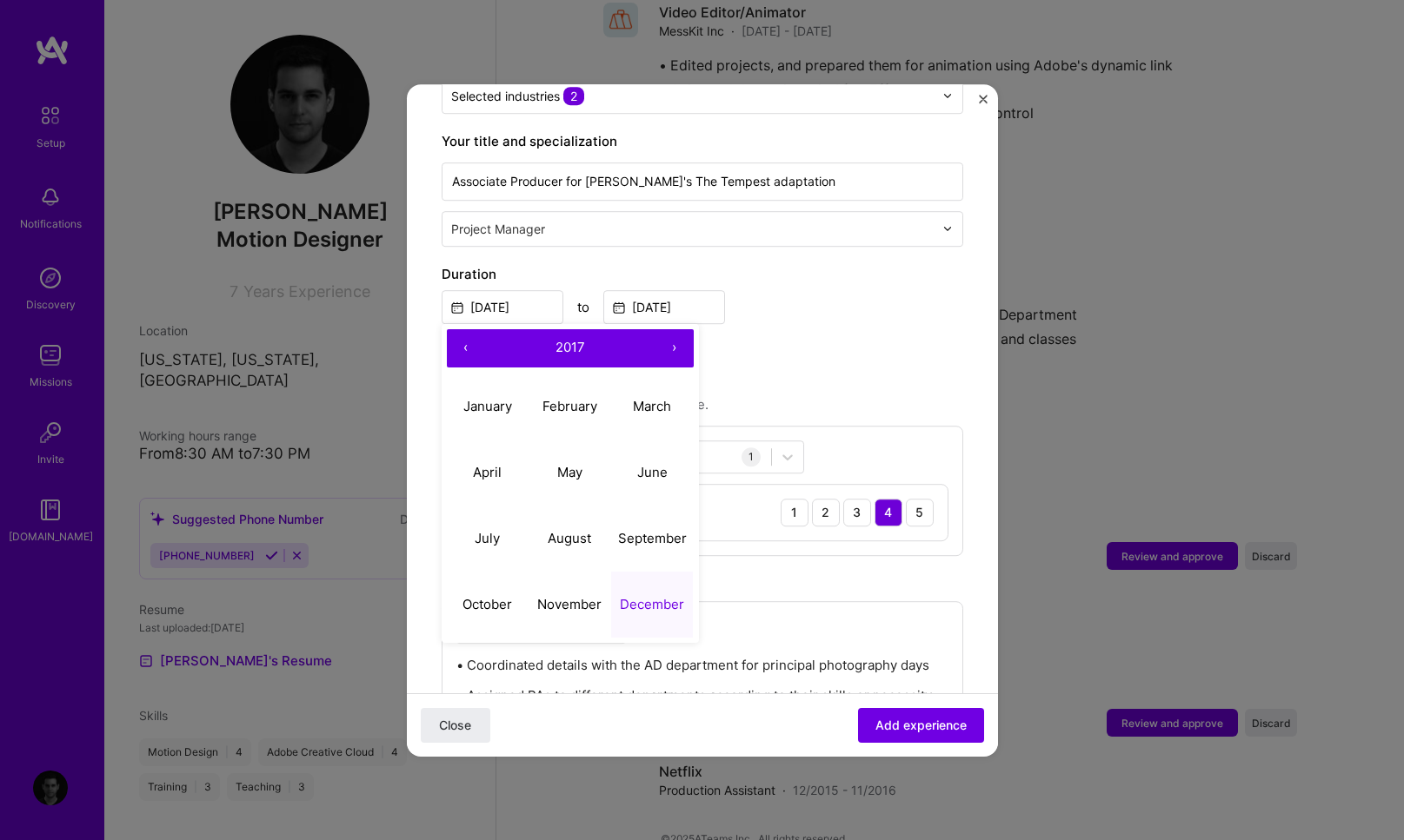
click at [684, 333] on button "›" at bounding box center [675, 349] width 38 height 38
click at [506, 398] on abbr "January" at bounding box center [488, 406] width 49 height 17
type input "Jan, 2018"
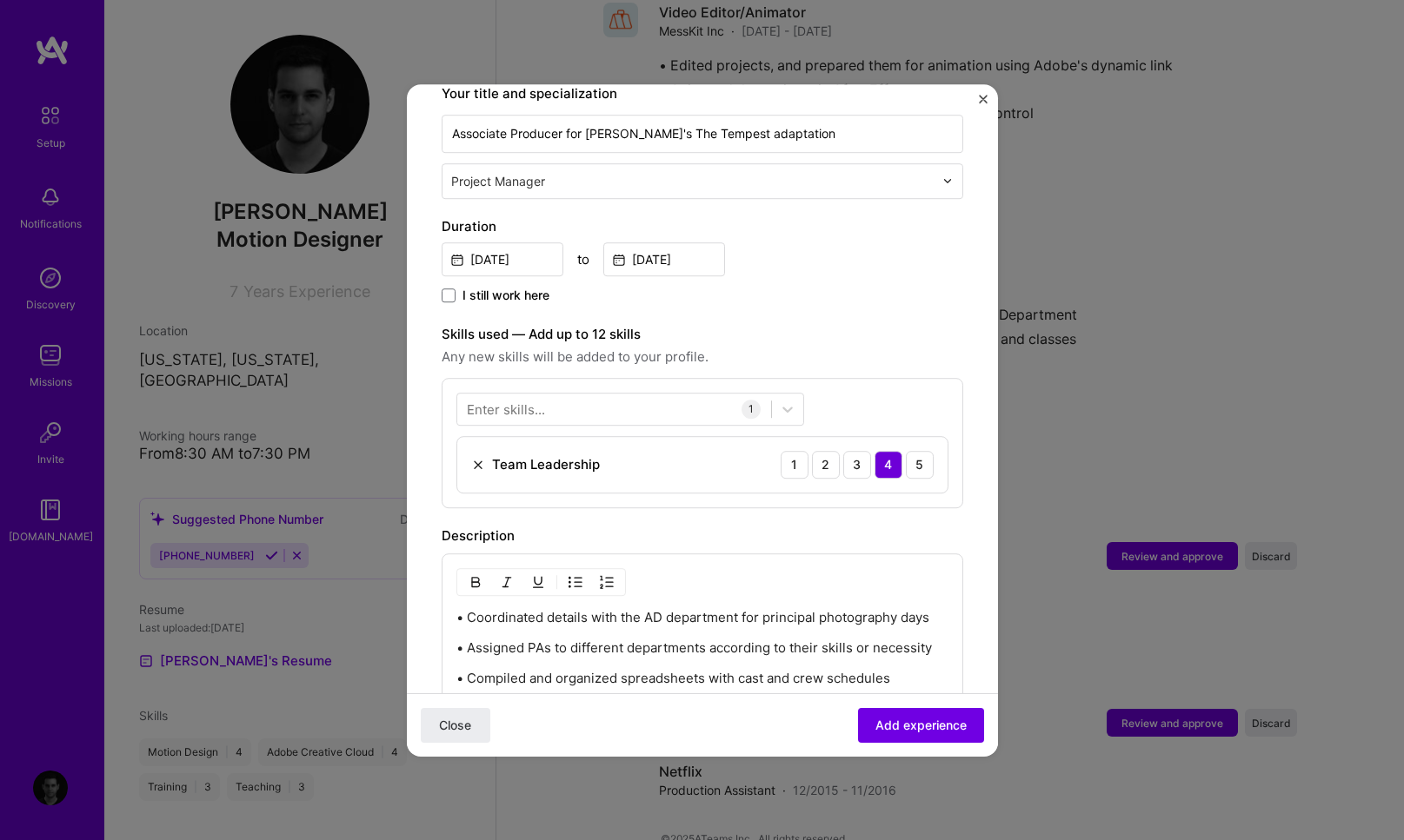
scroll to position [387, 0]
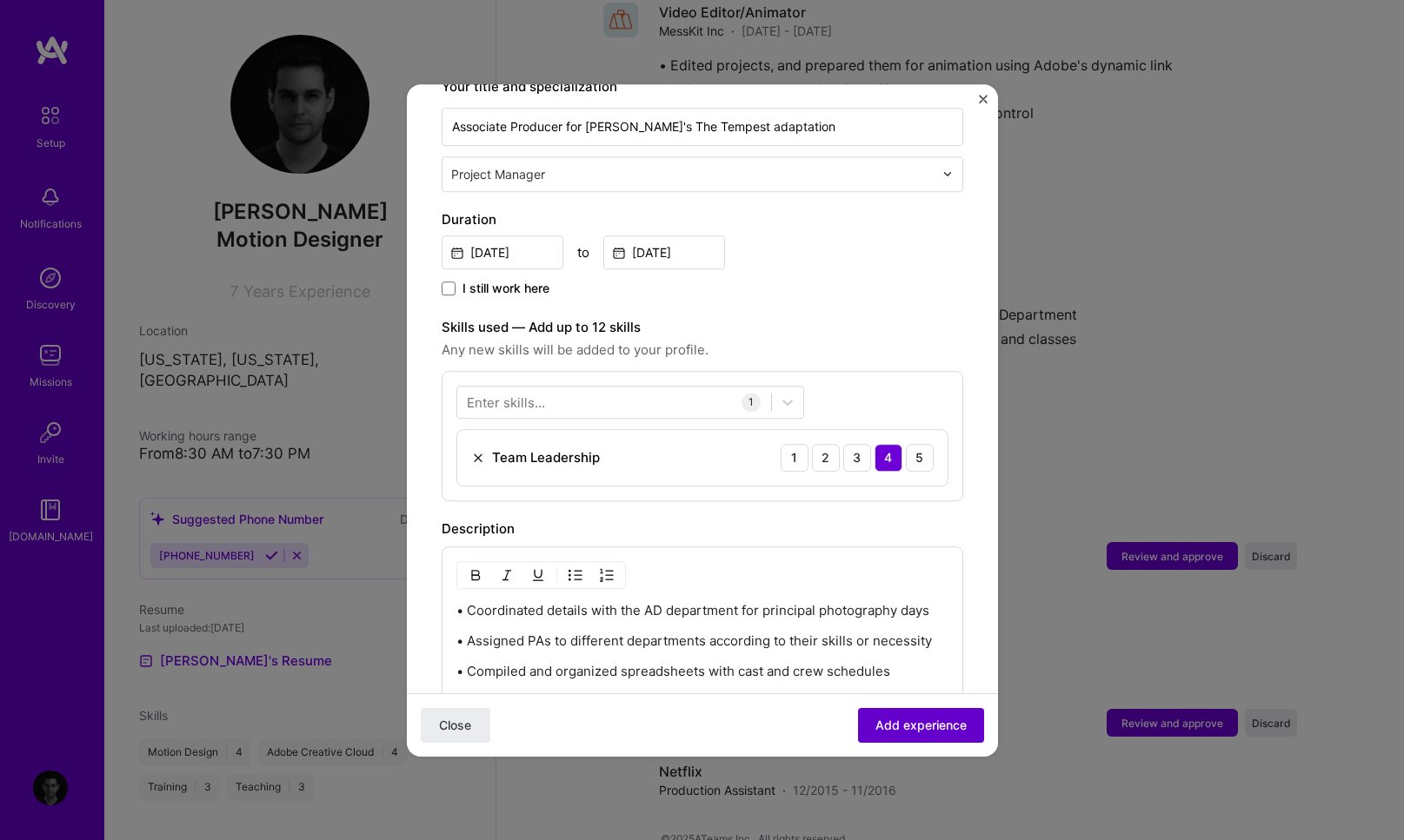
click at [918, 725] on span "Add experience" at bounding box center [920, 725] width 92 height 17
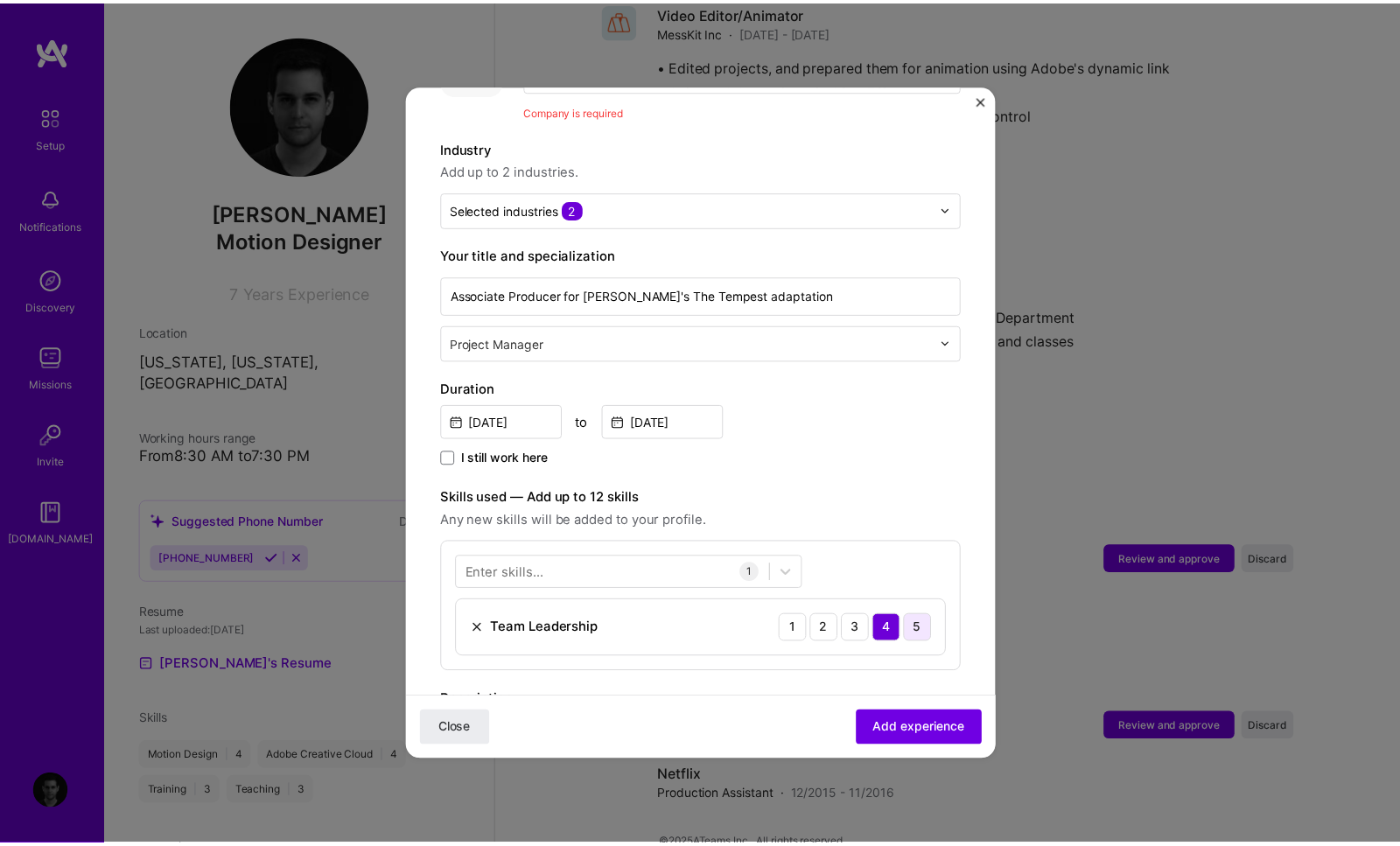
scroll to position [175, 0]
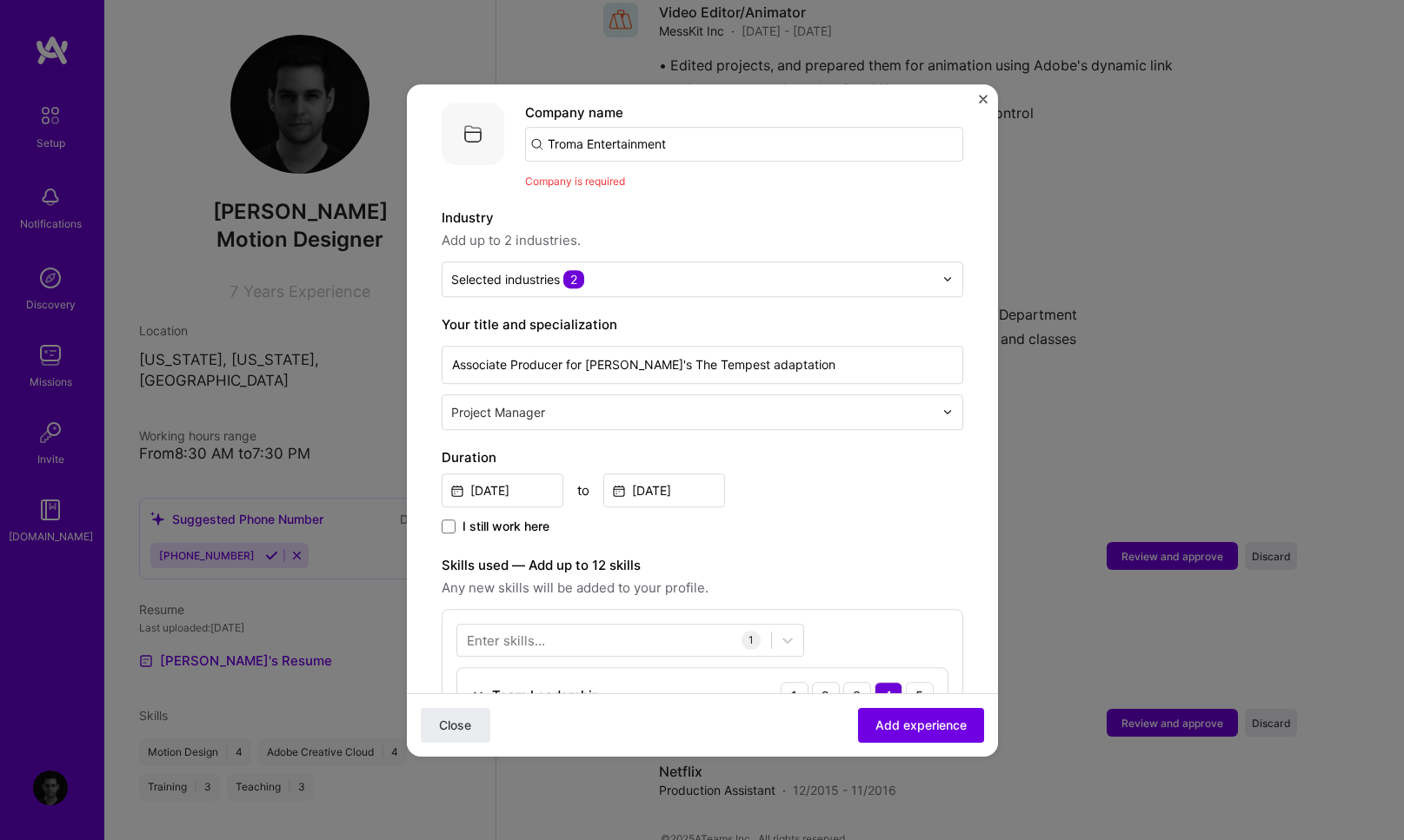
click at [669, 127] on input "Troma Entertainment" at bounding box center [743, 145] width 438 height 35
click at [675, 127] on input "Troma Entertainment" at bounding box center [743, 145] width 438 height 35
click button "Close" at bounding box center [456, 725] width 70 height 35
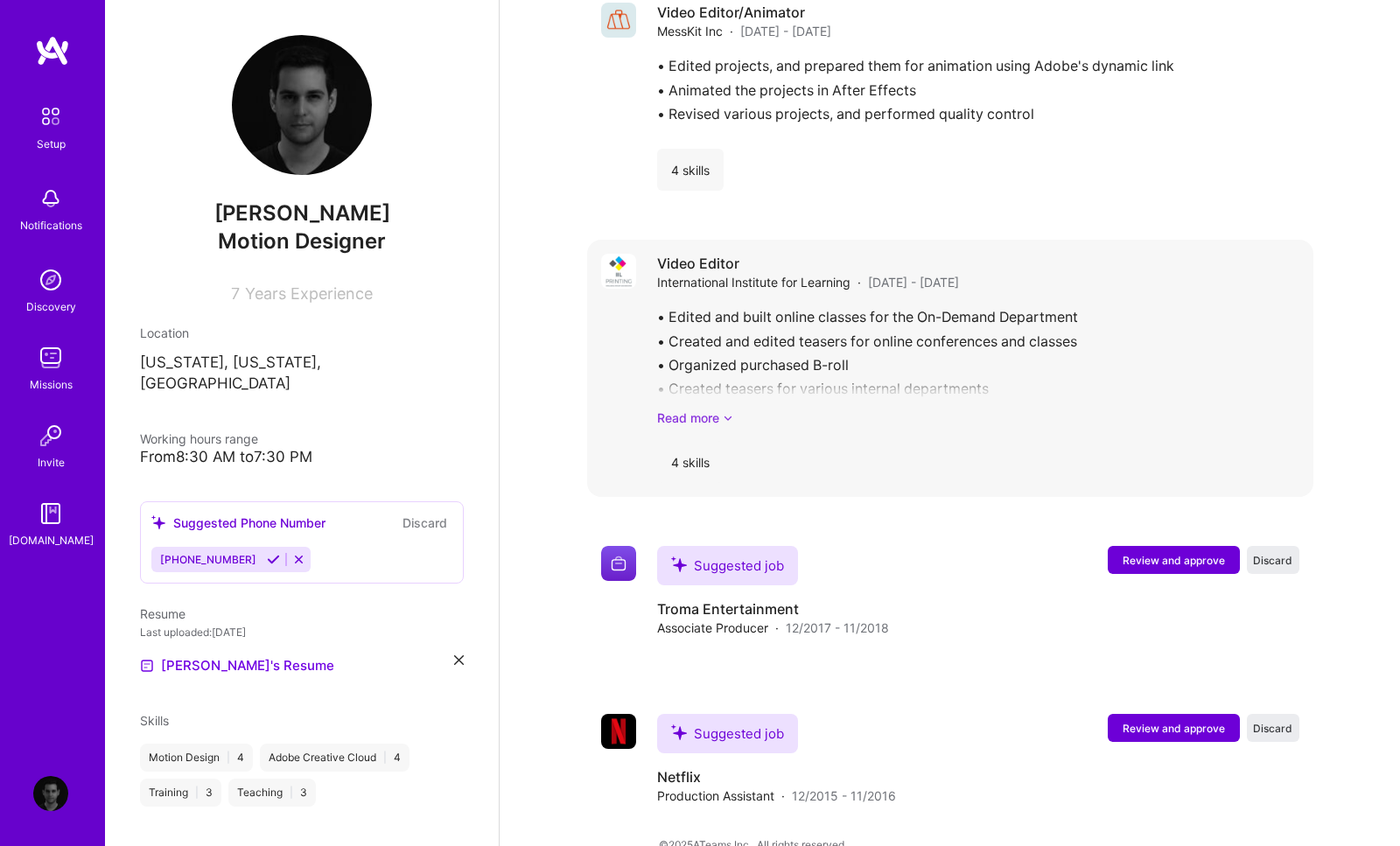
click at [704, 409] on link "Read more" at bounding box center [978, 418] width 642 height 18
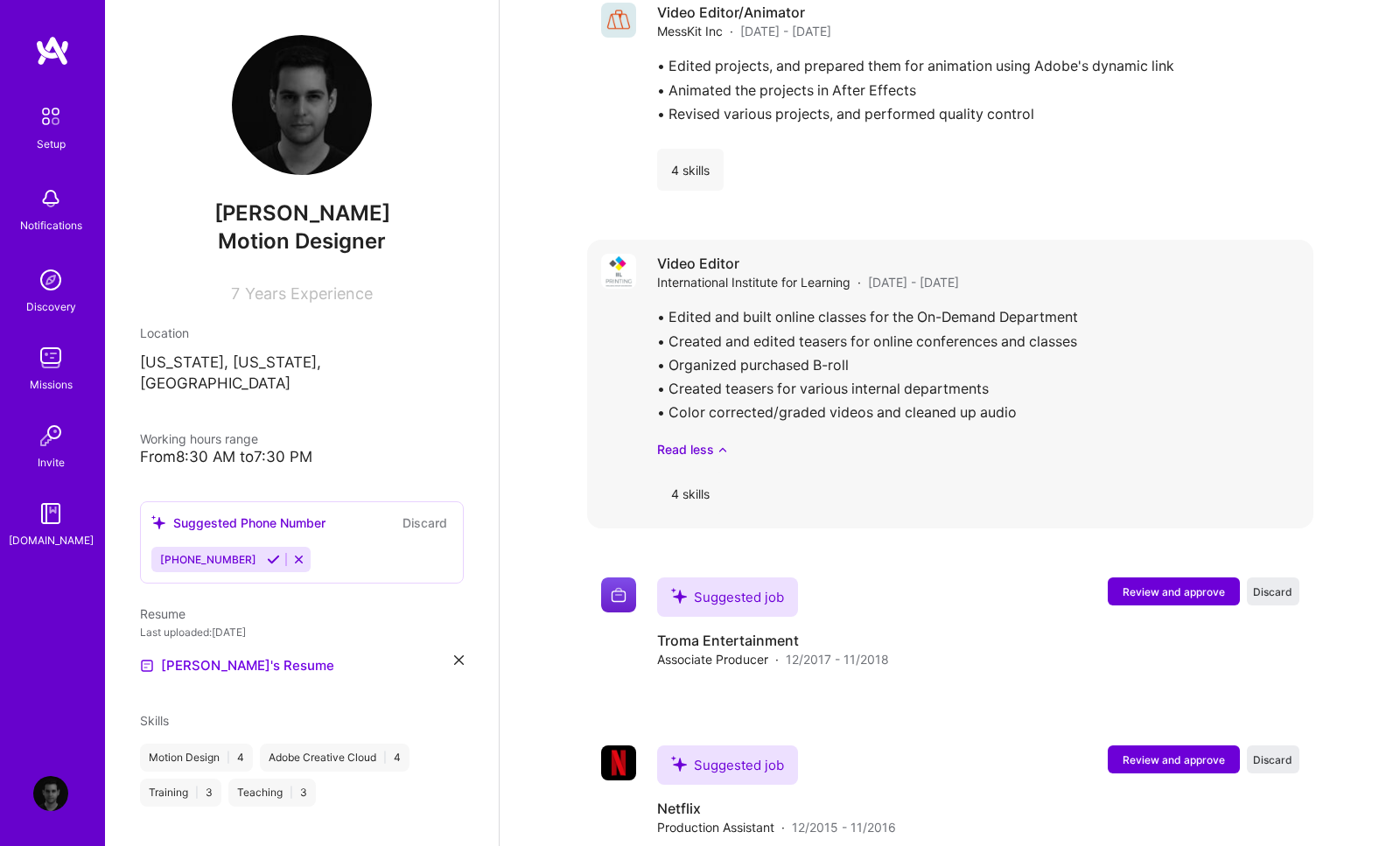
click at [691, 240] on div "Video Editor International Institute for Learning · Apr 2019 - Feb 2024 • Edite…" at bounding box center [950, 384] width 726 height 289
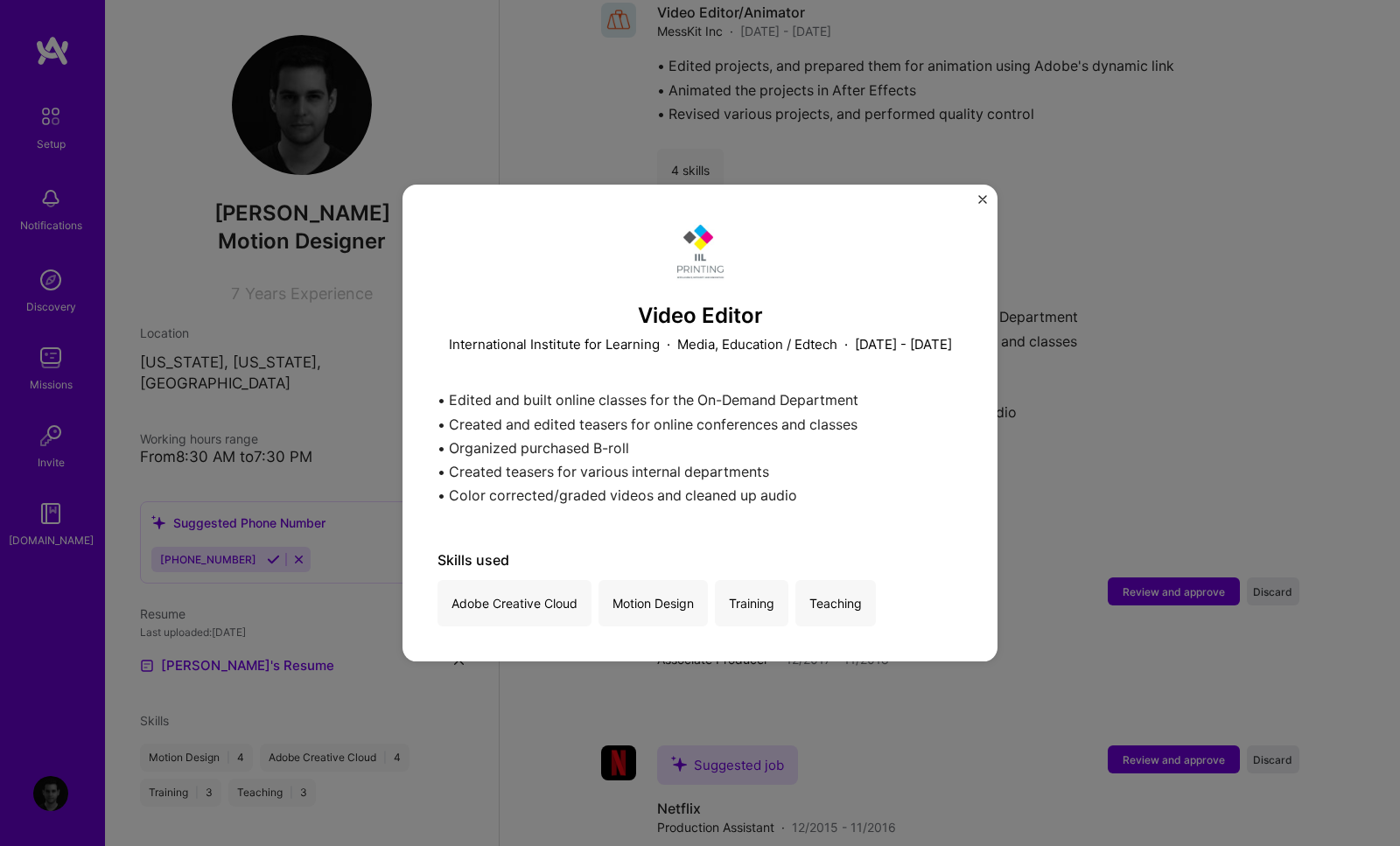
click at [989, 184] on div "Video Editor International Institute for Learning · Media, Education / Edtech ·…" at bounding box center [700, 423] width 595 height 478
click at [969, 184] on div "Video Editor International Institute for Learning · Media, Education / Edtech ·…" at bounding box center [700, 423] width 595 height 478
click at [986, 195] on img "Close" at bounding box center [982, 199] width 9 height 9
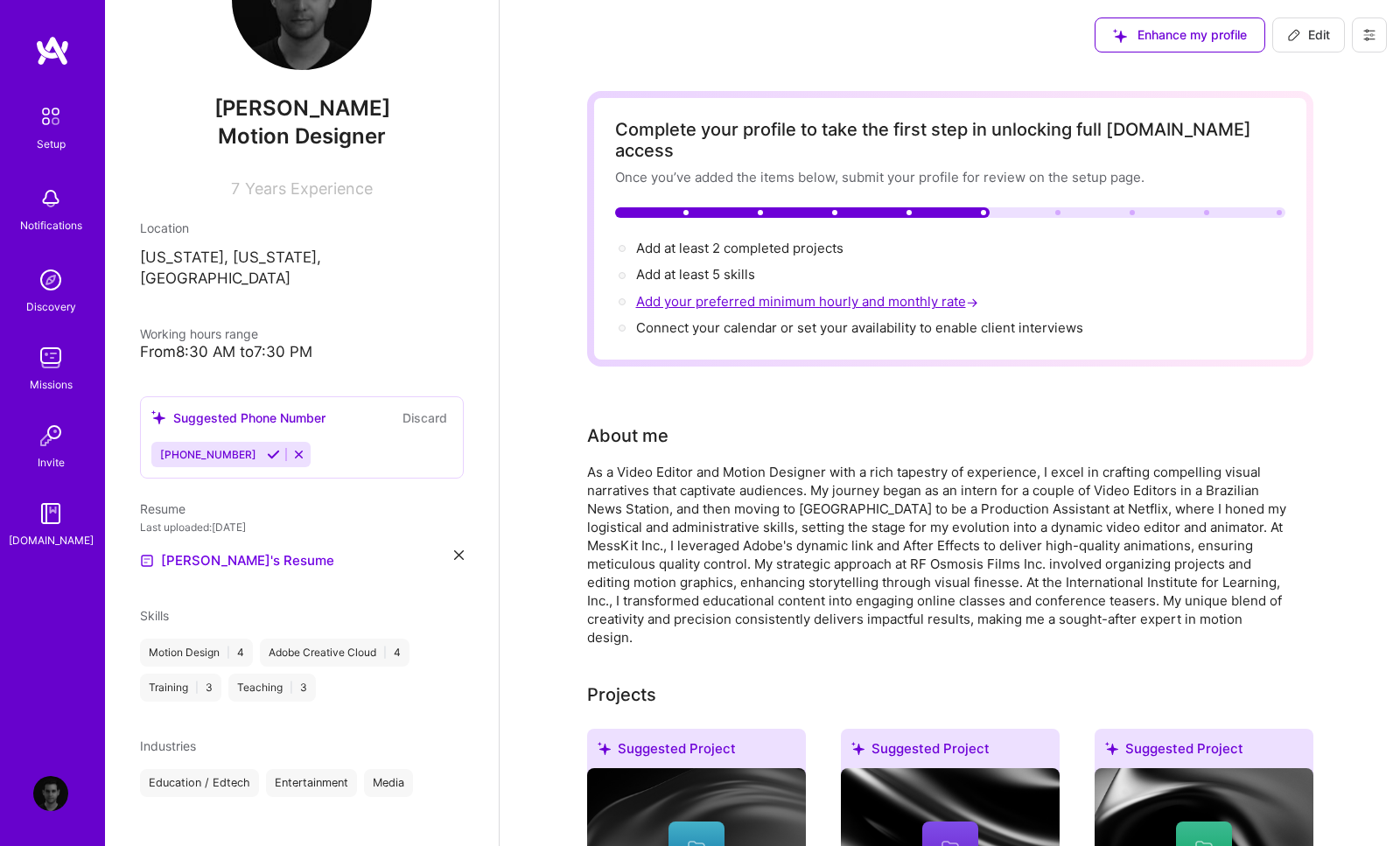
click at [718, 293] on span "Add your preferred minimum hourly and monthly rate →" at bounding box center [809, 301] width 346 height 17
select select "US"
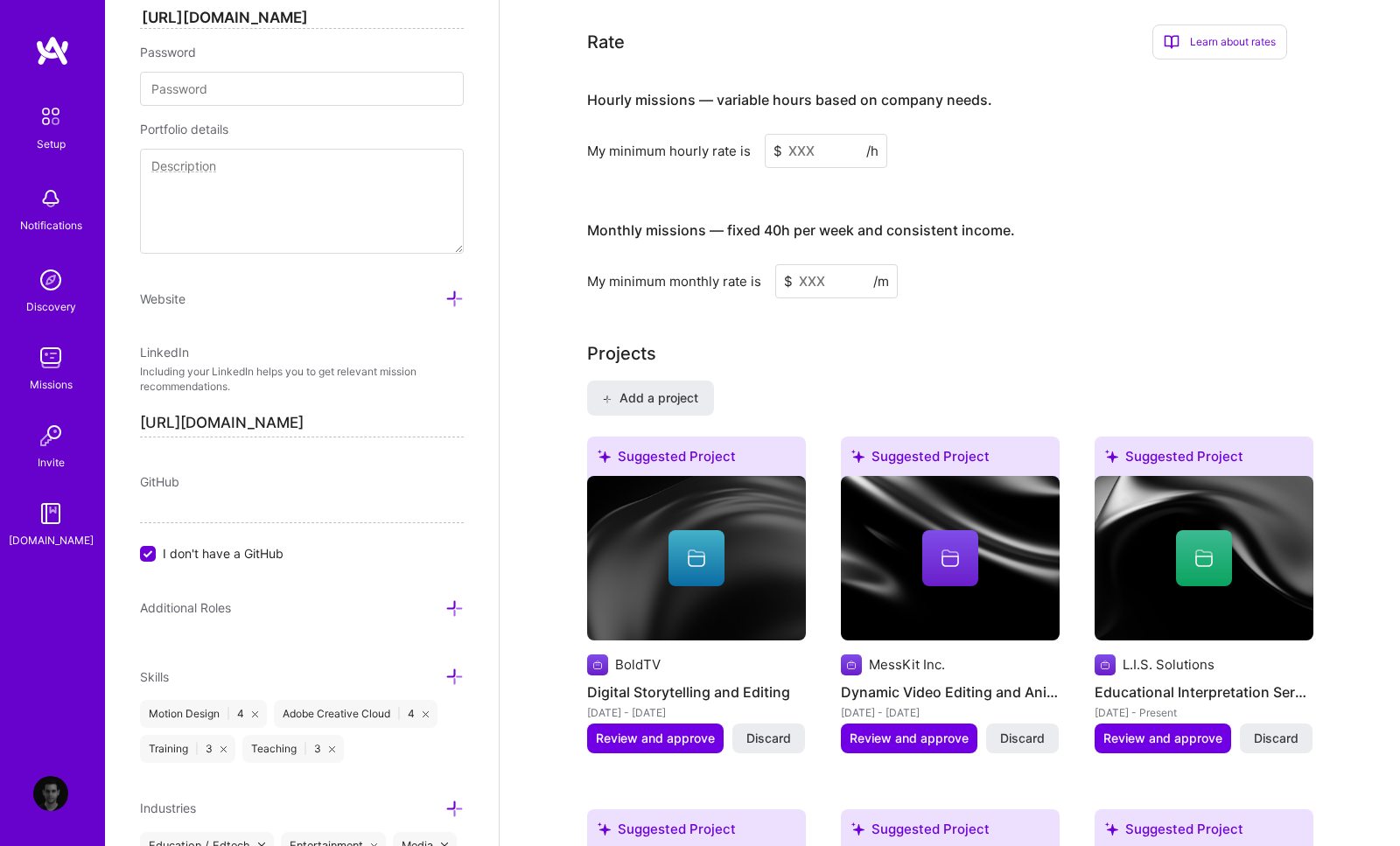
scroll to position [1139, 0]
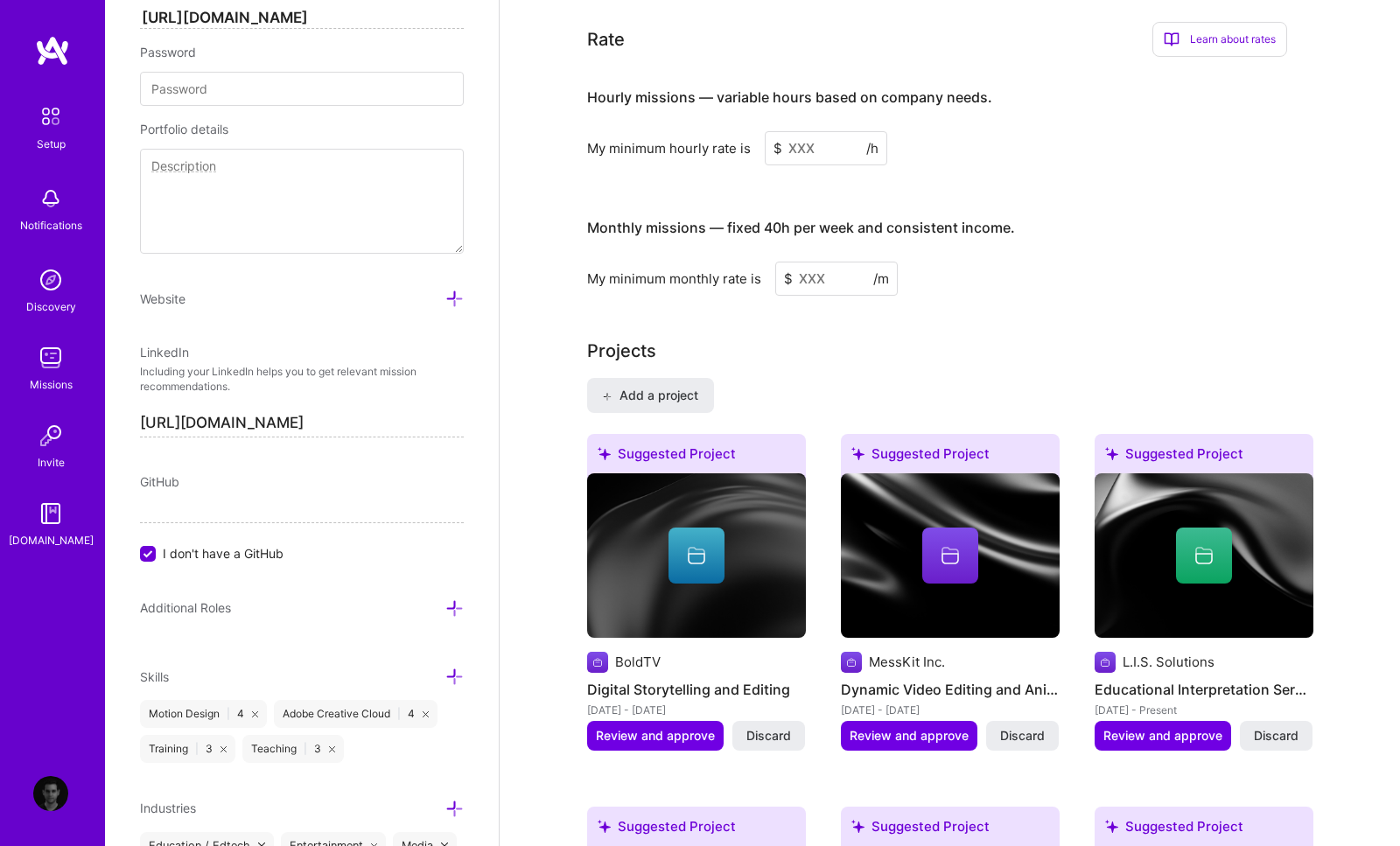
drag, startPoint x: 818, startPoint y: 129, endPoint x: 782, endPoint y: 125, distance: 36.2
click at [782, 132] on input at bounding box center [826, 148] width 123 height 34
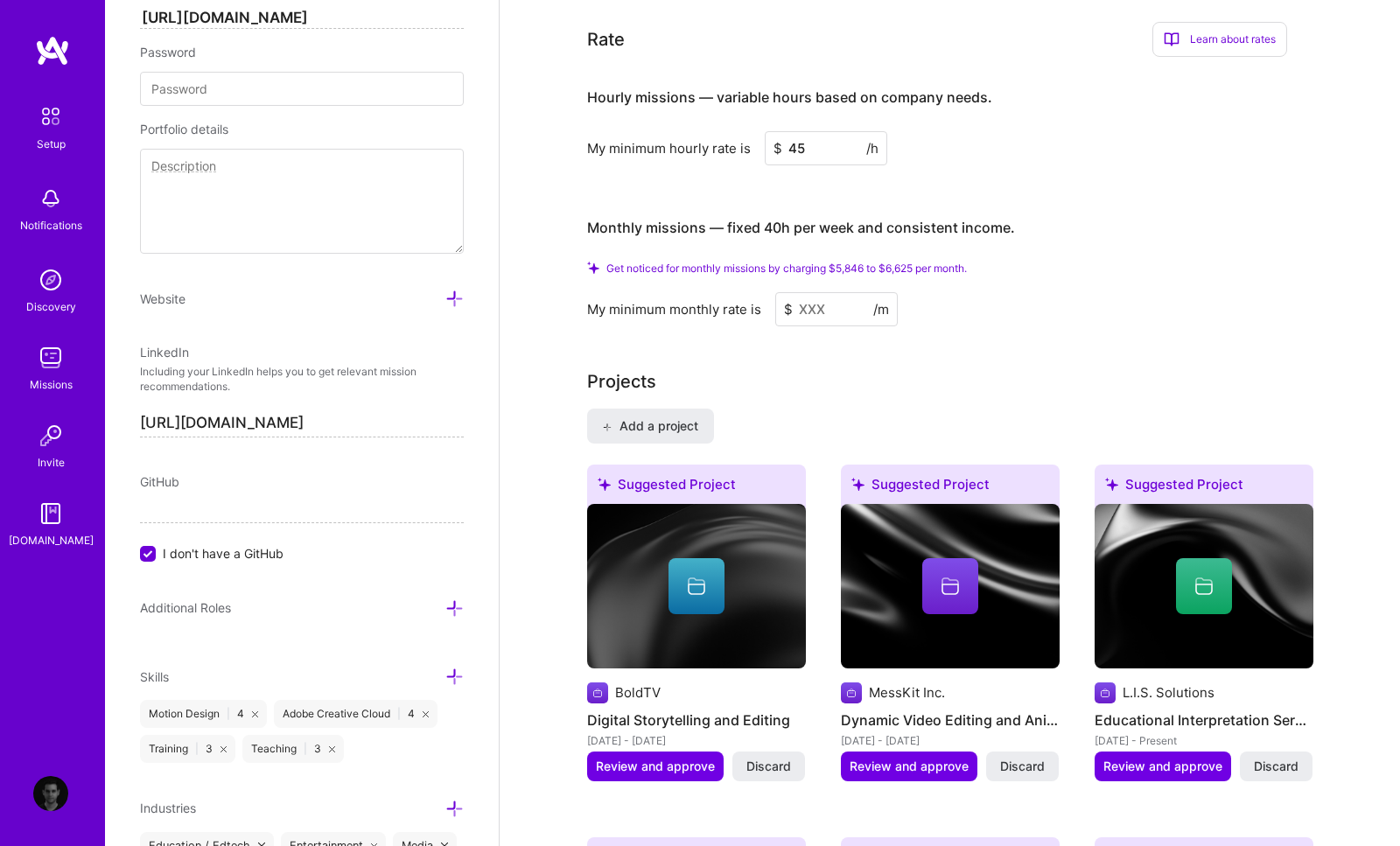
type input "45"
click at [835, 292] on input at bounding box center [837, 309] width 123 height 34
drag, startPoint x: 867, startPoint y: 244, endPoint x: 837, endPoint y: 246, distance: 30.1
click at [837, 262] on span "Get noticed for monthly missions by charging $5,846 to $6,625 per month." at bounding box center [786, 268] width 361 height 13
click at [832, 292] on input at bounding box center [837, 309] width 123 height 34
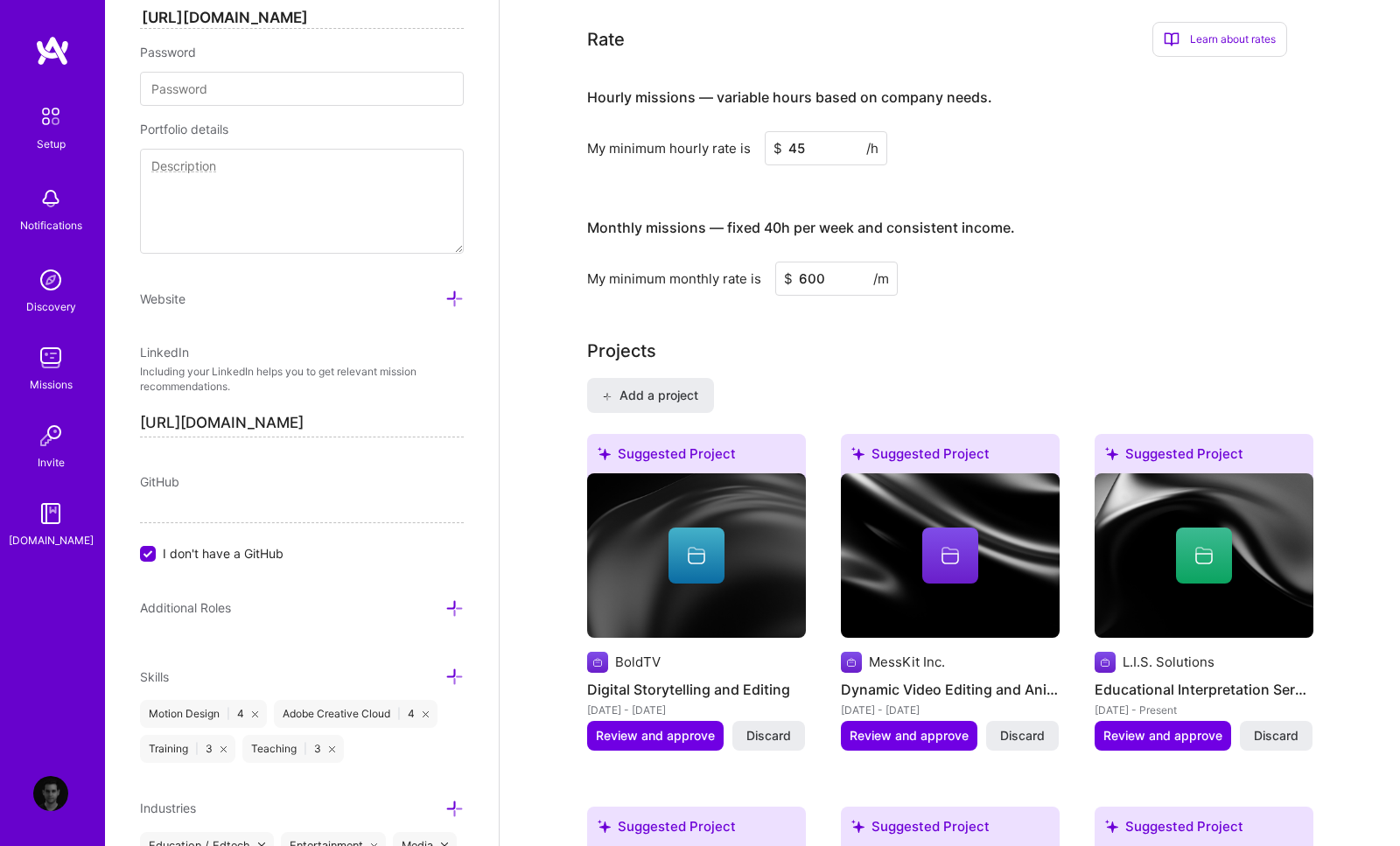
type input "6000"
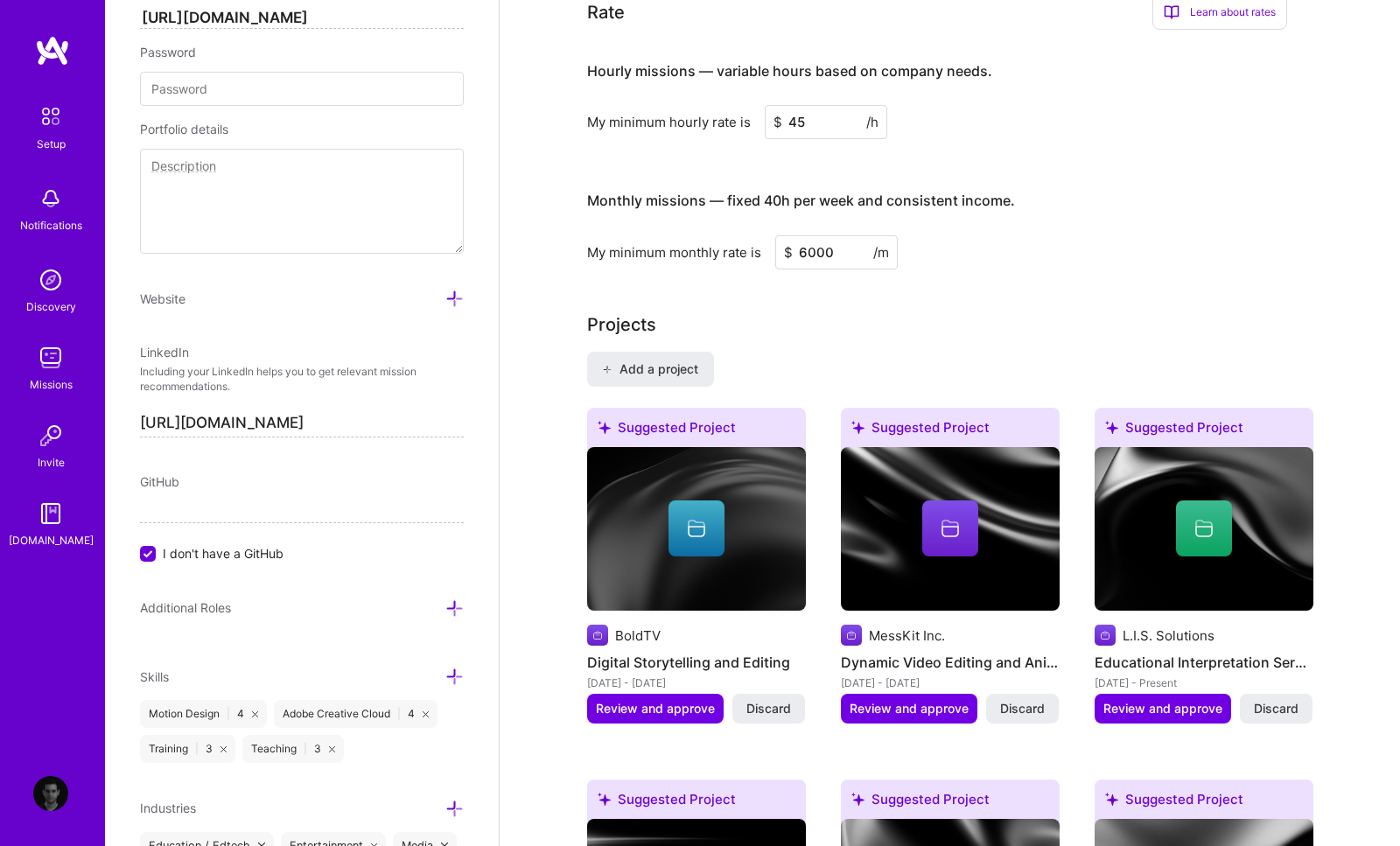
click at [806, 235] on input "6000" at bounding box center [837, 252] width 123 height 34
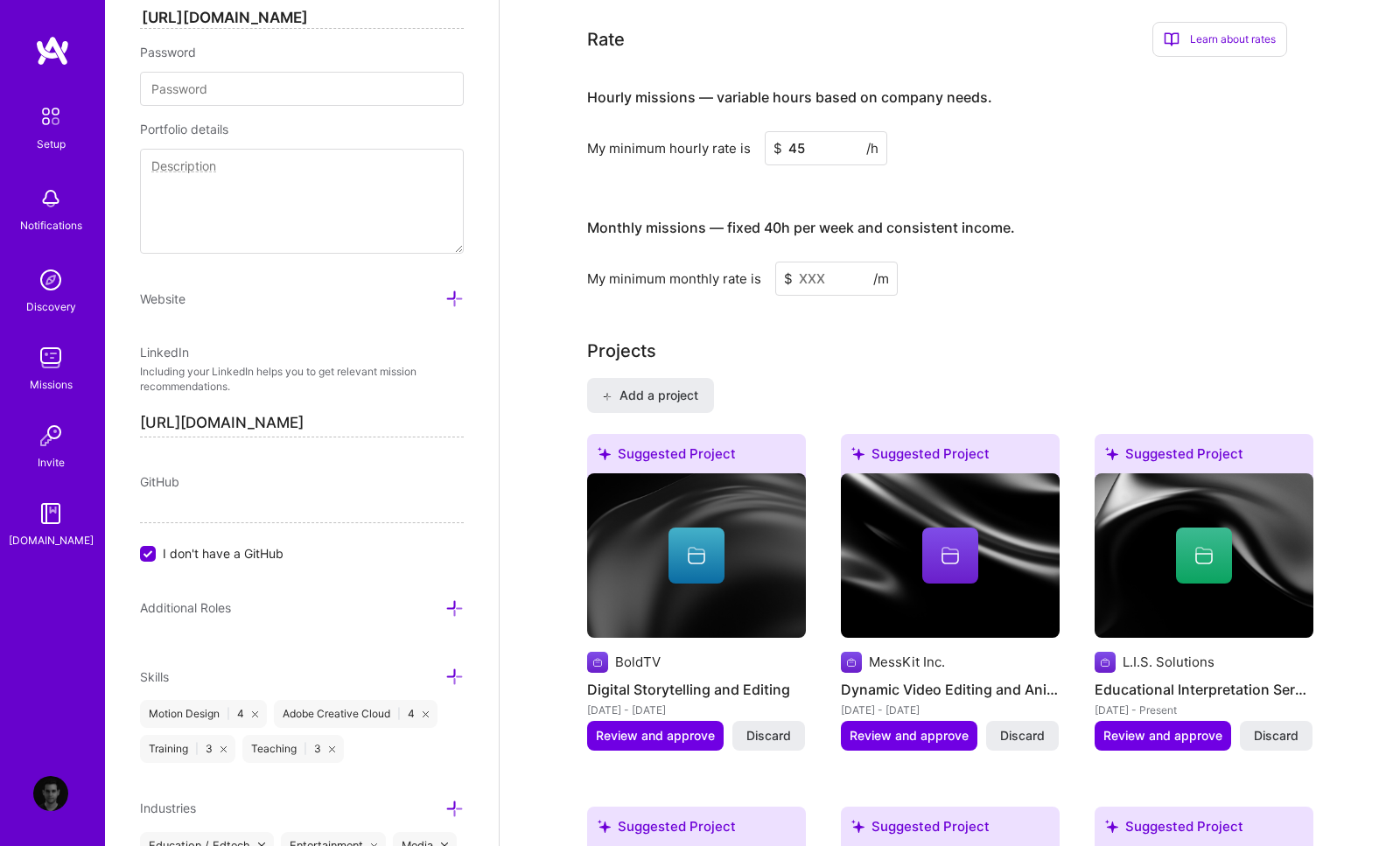
type input "6"
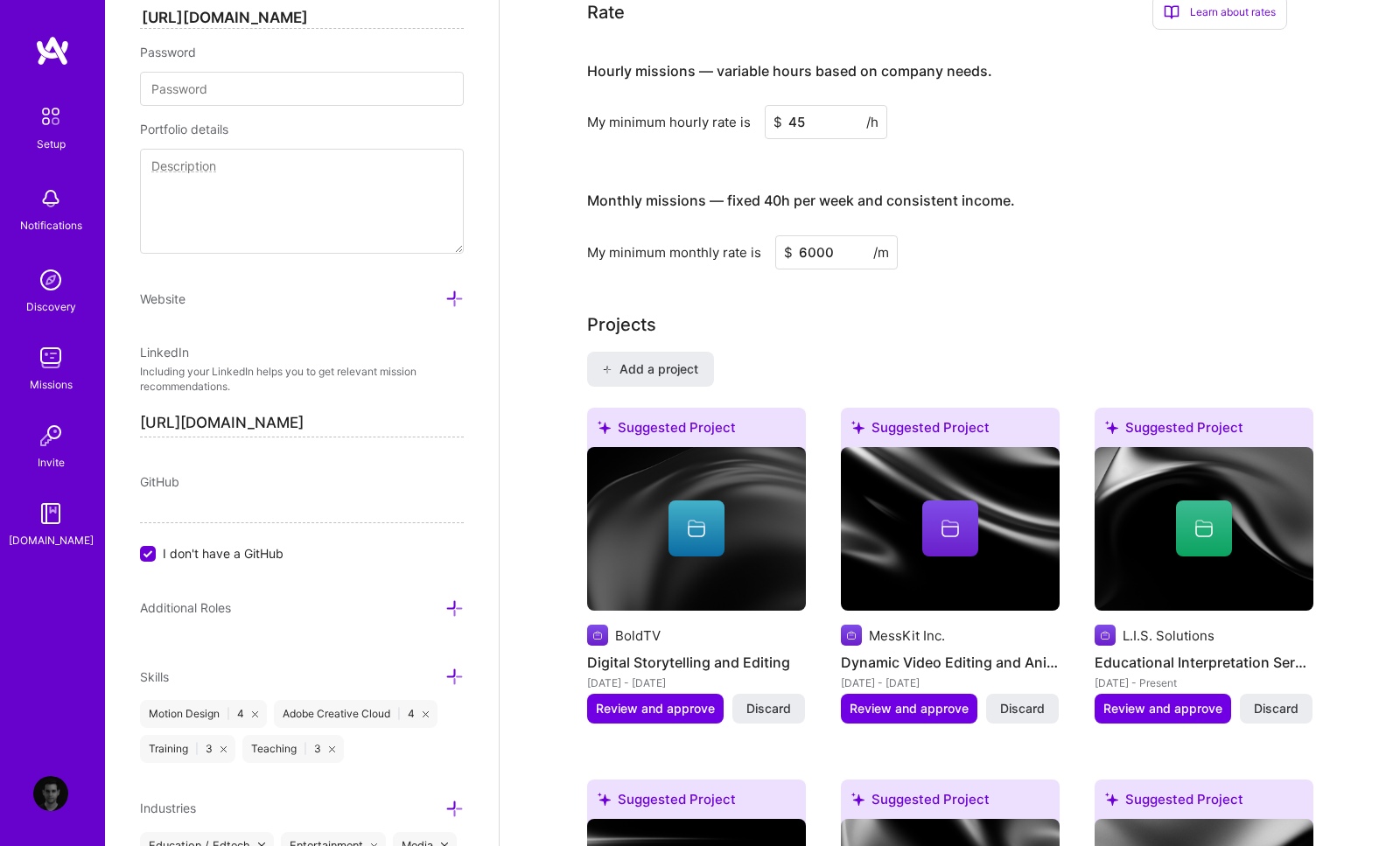
type input "6000"
click at [985, 235] on div "My minimum monthly rate is $ 6000 /m" at bounding box center [937, 252] width 700 height 34
click at [809, 192] on h4 "Monthly missions — fixed 40h per week and consistent income." at bounding box center [801, 200] width 428 height 17
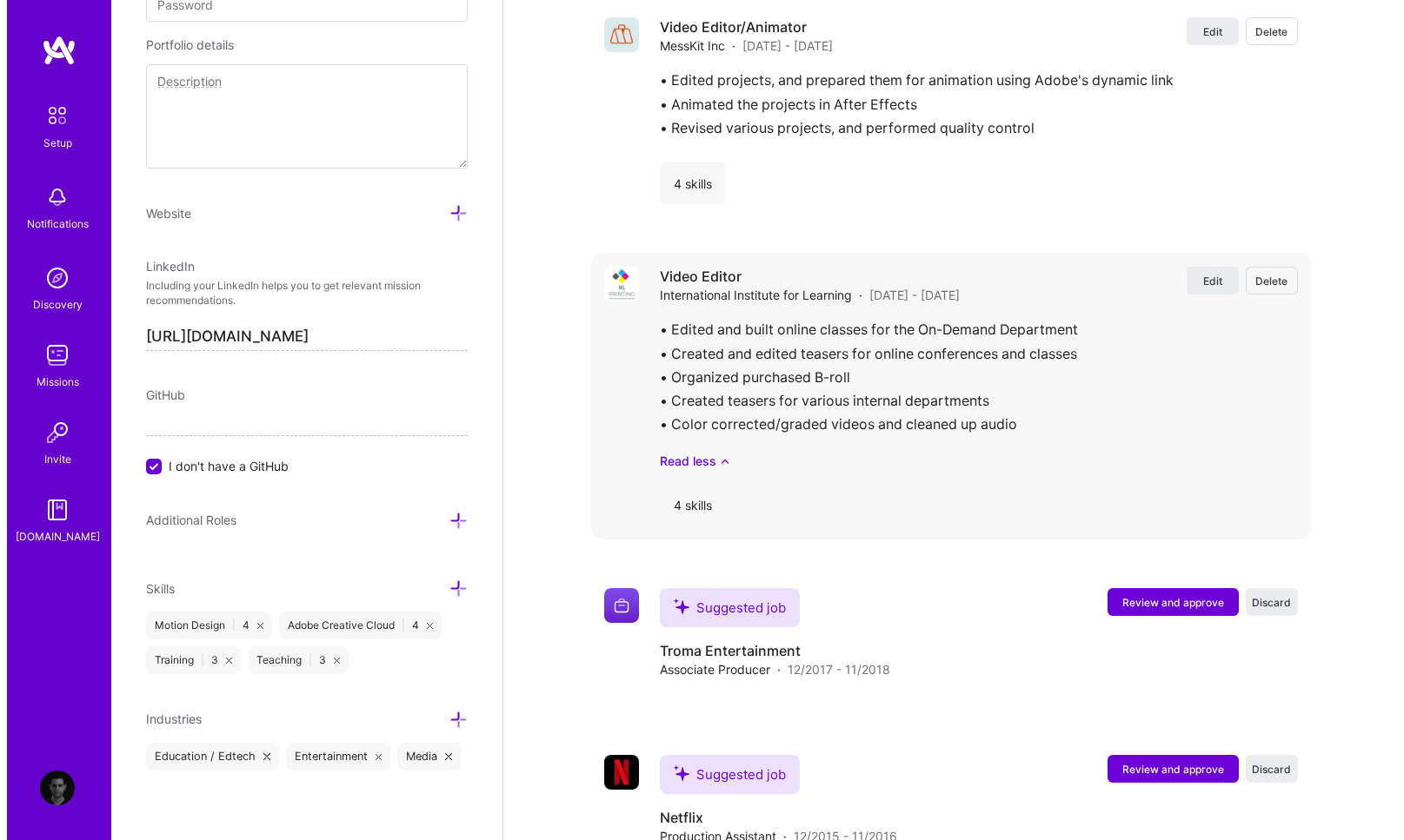
scroll to position [3110, 0]
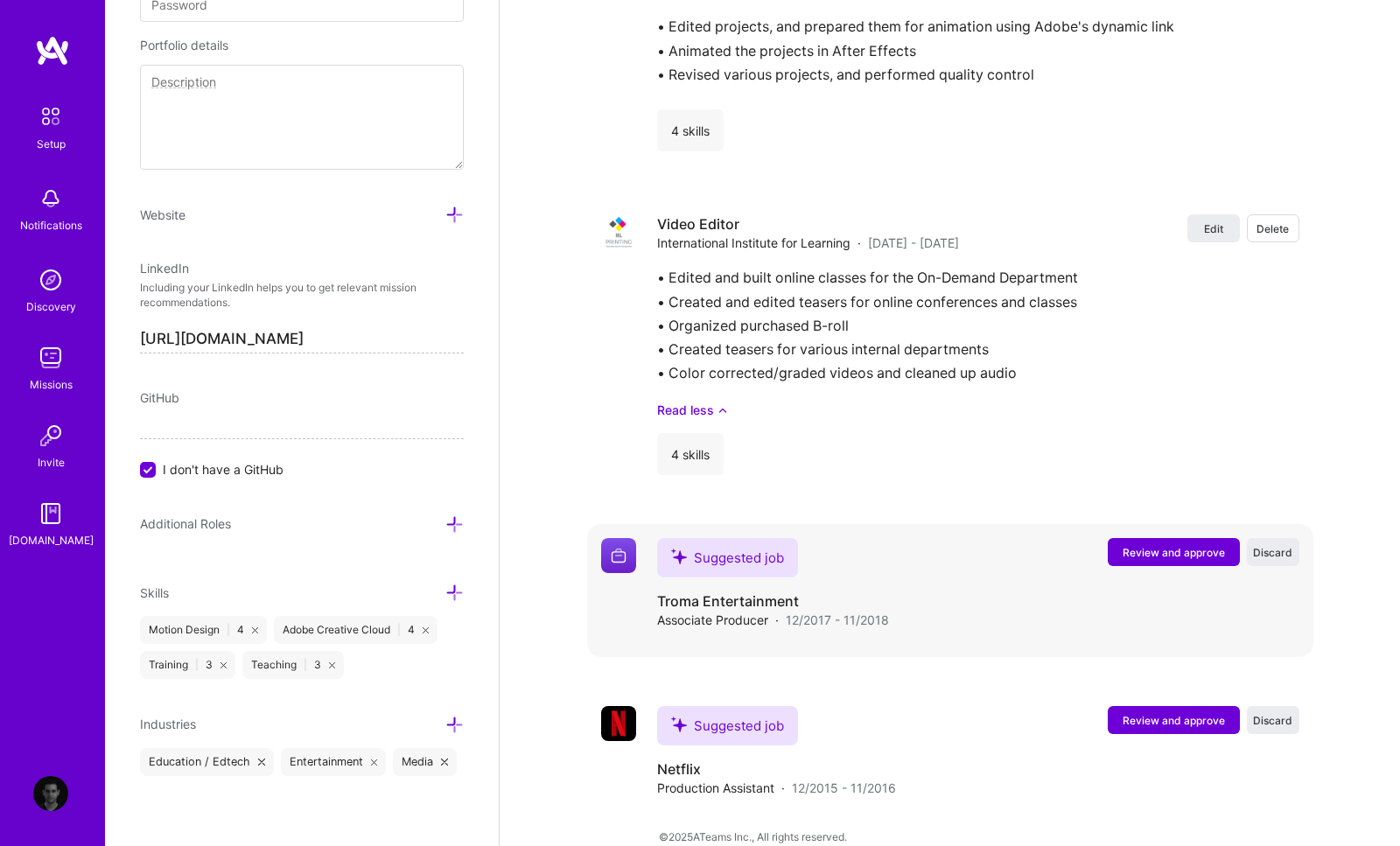
click at [1161, 545] on span "Review and approve" at bounding box center [1174, 552] width 103 height 15
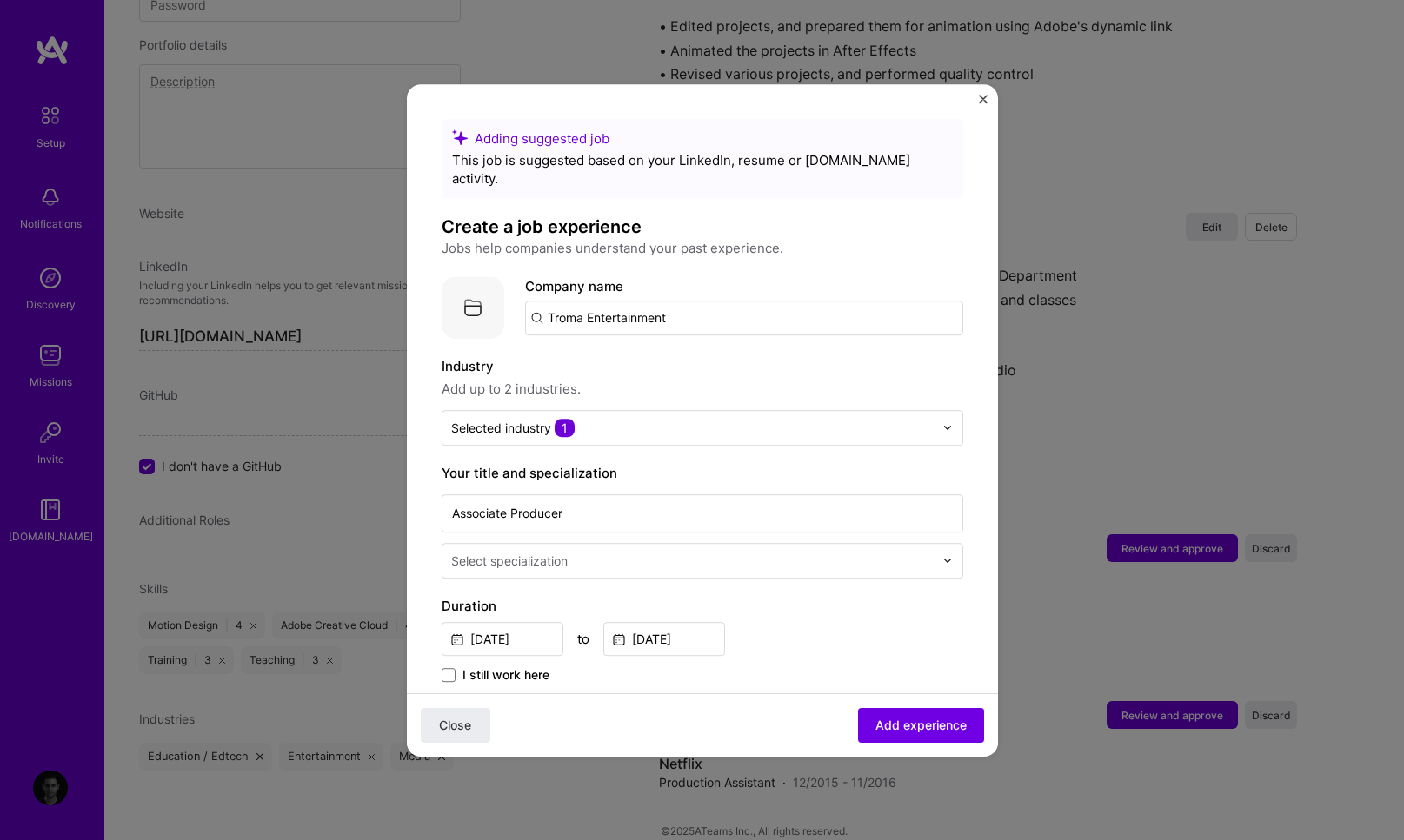
click at [670, 305] on input "Troma Entertainment" at bounding box center [743, 318] width 438 height 35
click at [637, 301] on input "Troma Entertainment" at bounding box center [743, 318] width 438 height 35
type input "Troma Entertainment"
click at [710, 351] on div "Troma Entertainment" at bounding box center [696, 366] width 148 height 30
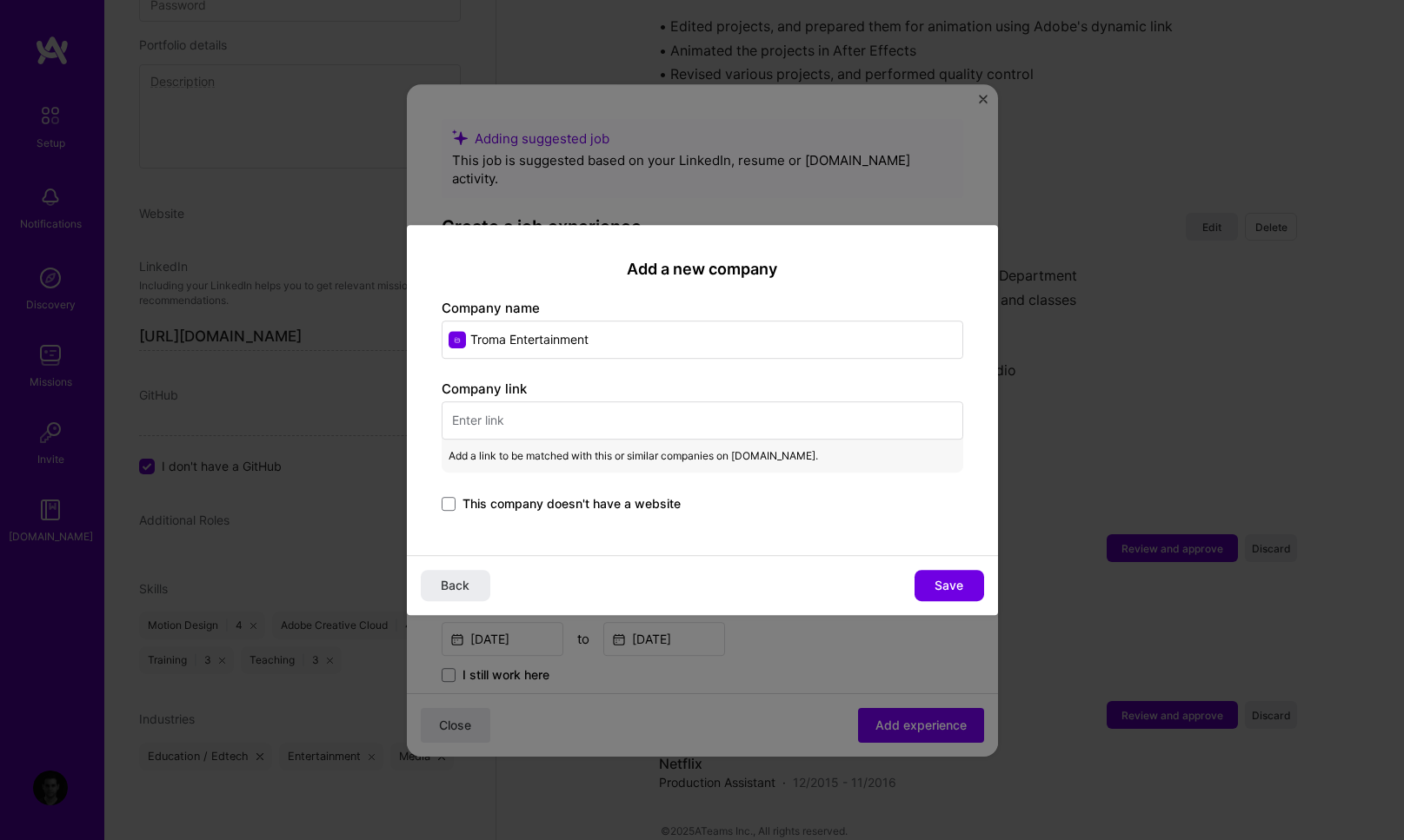
click at [531, 417] on input "text" at bounding box center [702, 421] width 521 height 38
paste input "https://www.troma.com"
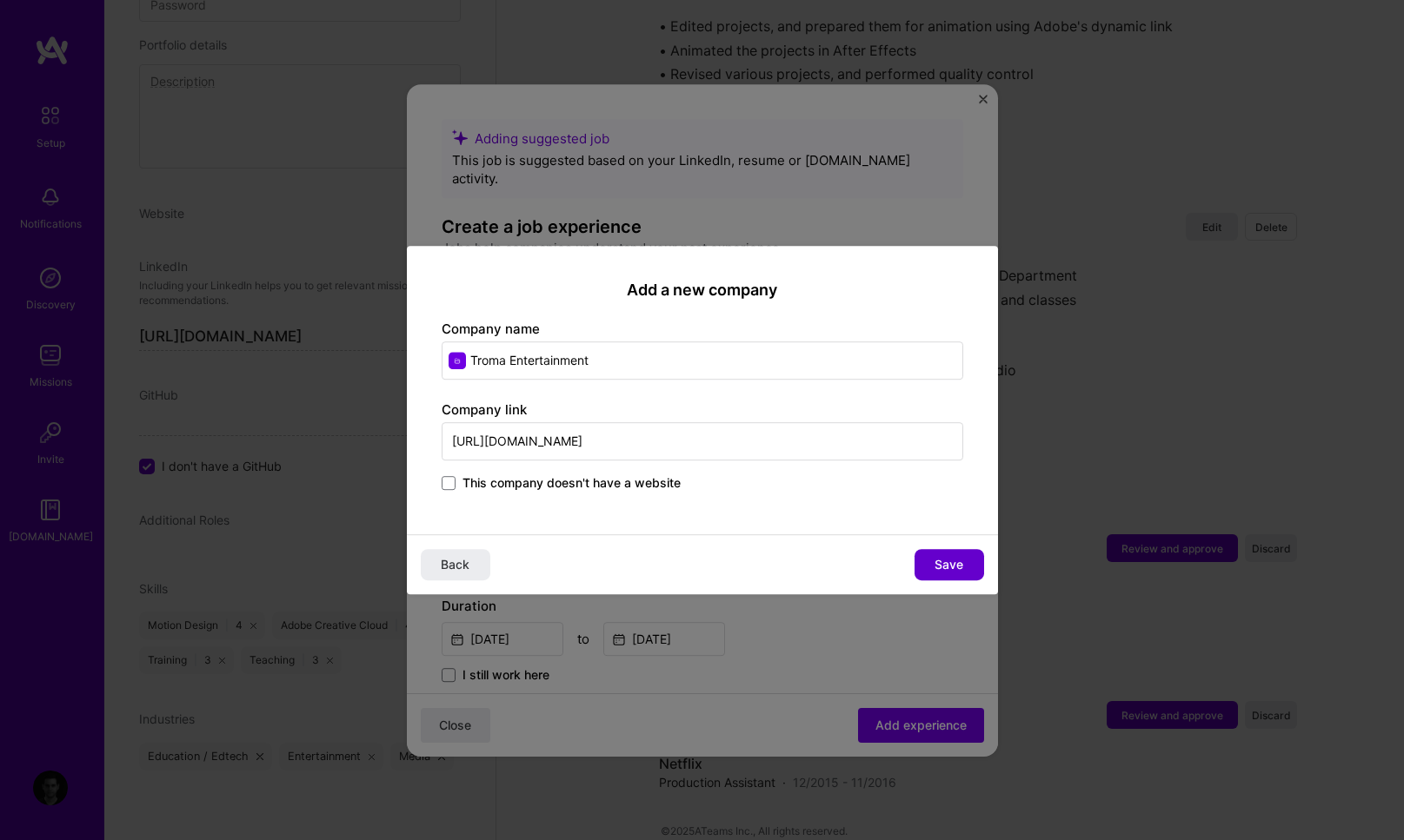
type input "https://www.troma.com"
click at [935, 561] on span "Save" at bounding box center [948, 565] width 29 height 17
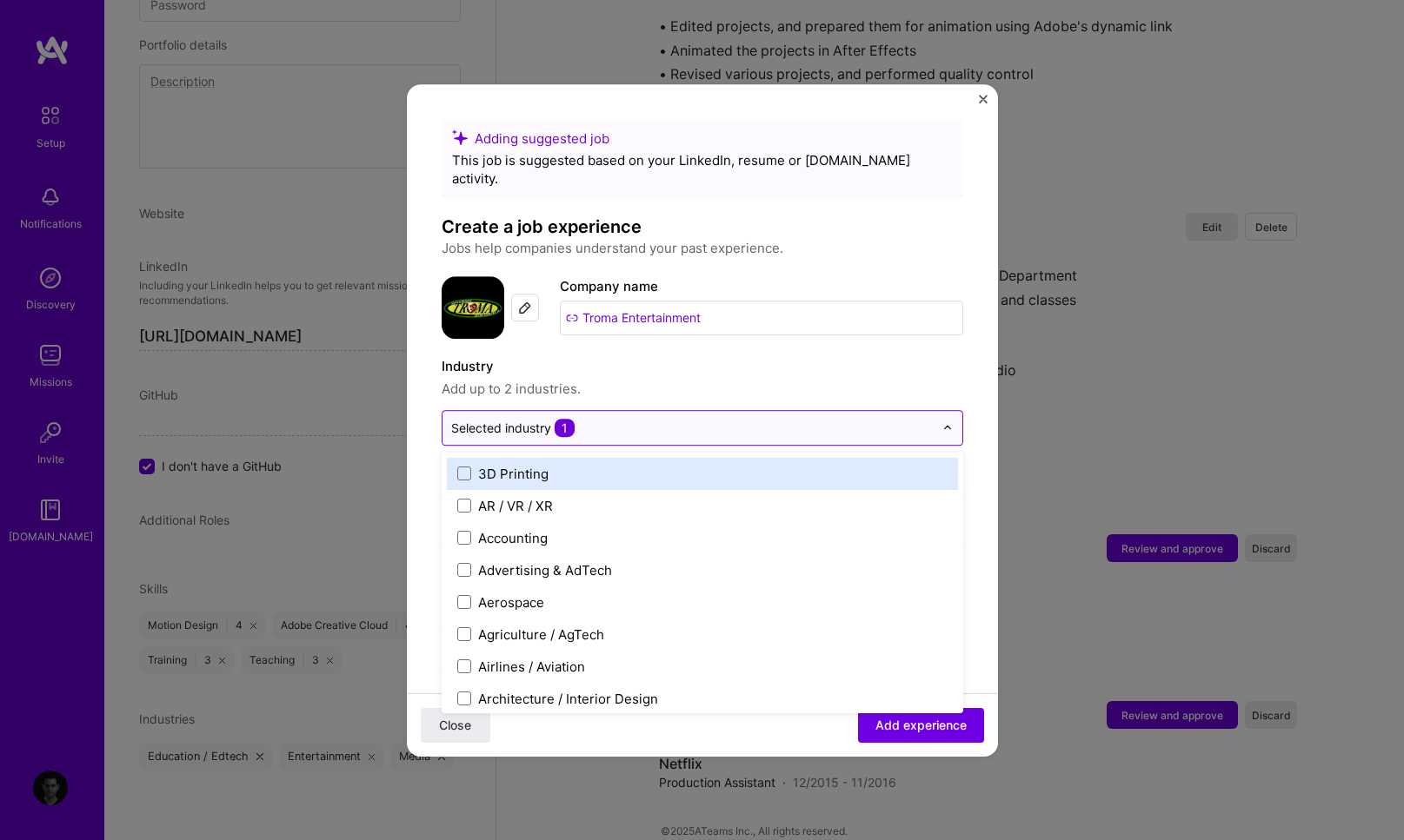
click at [617, 419] on input "text" at bounding box center [693, 428] width 483 height 18
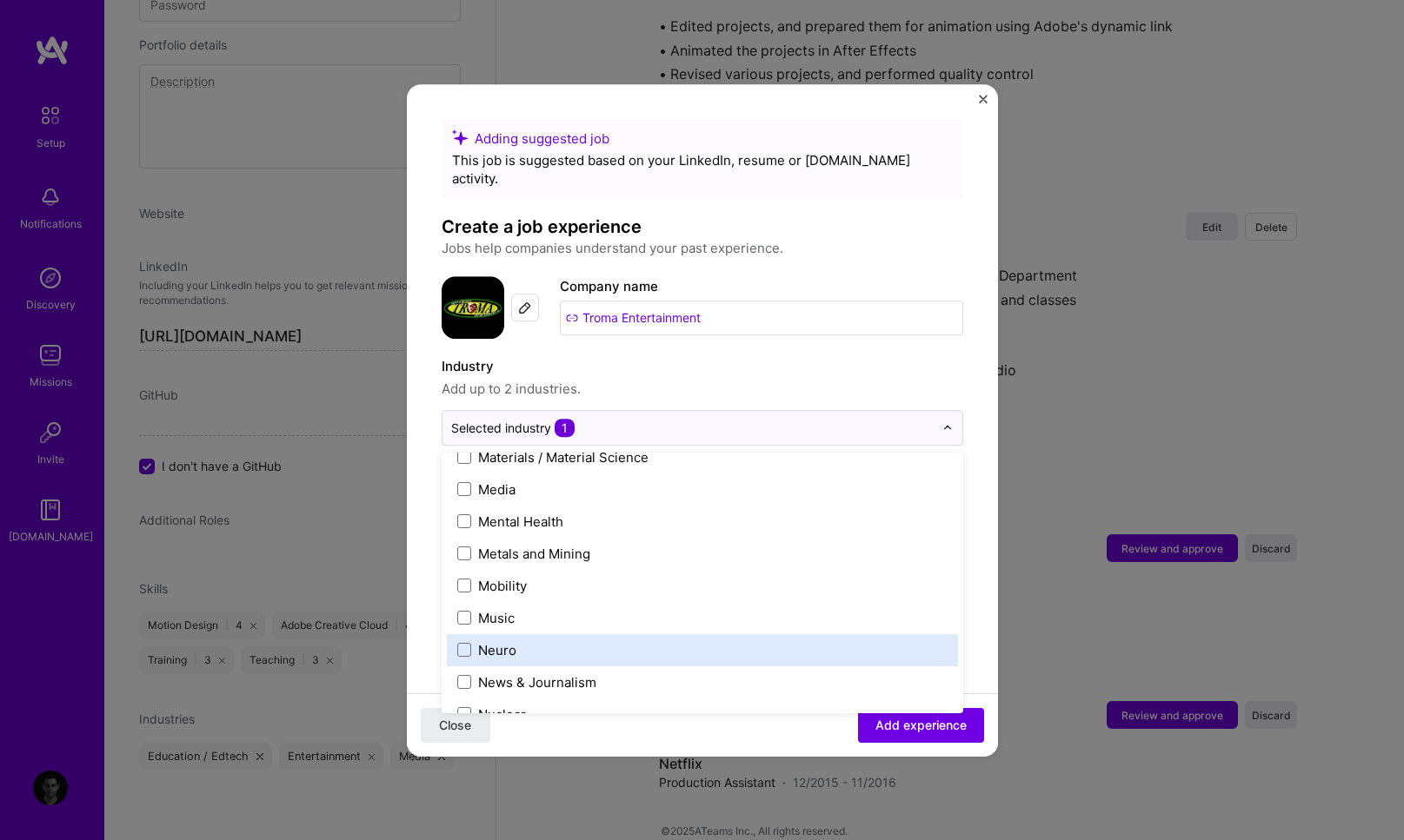
scroll to position [2671, 0]
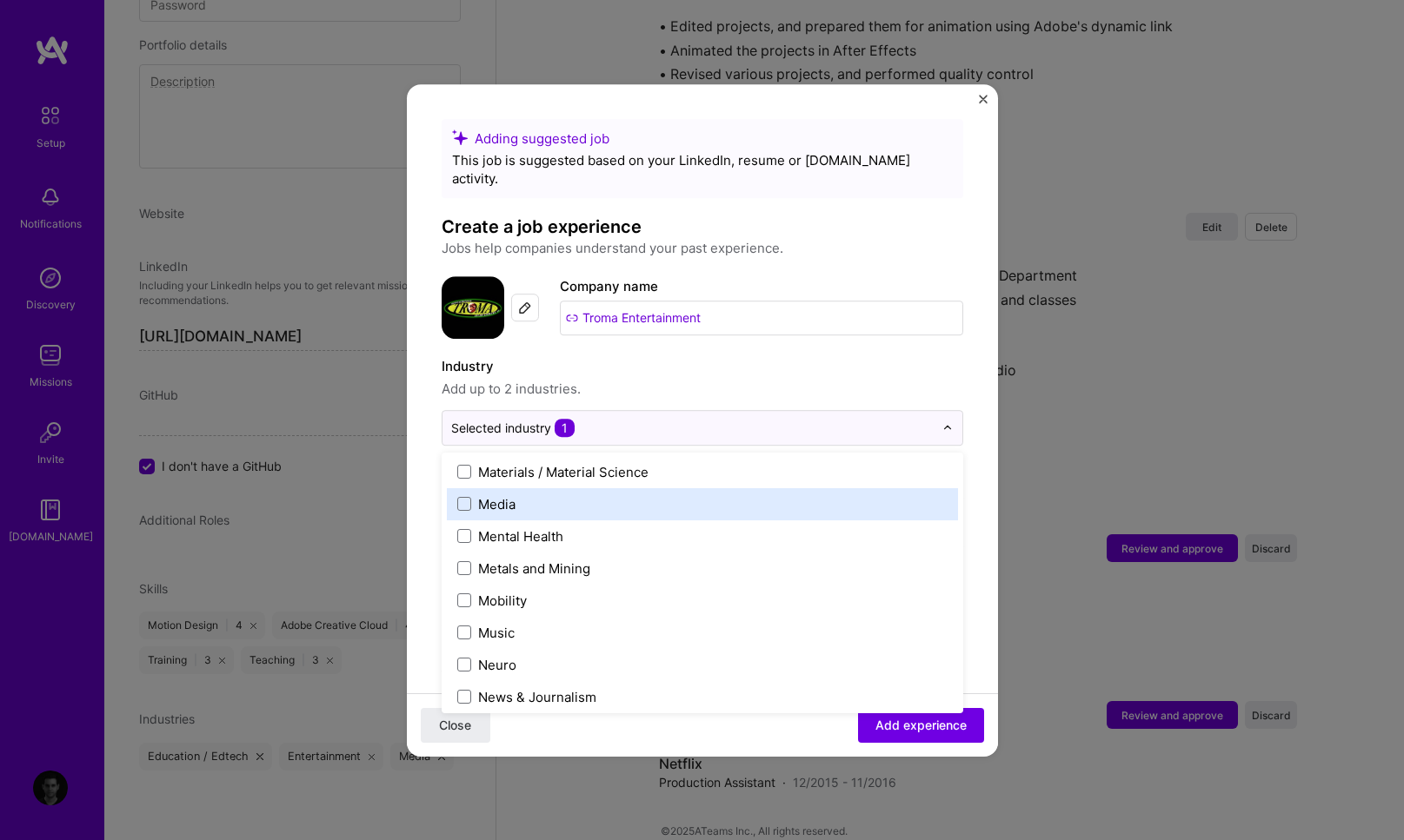
click at [496, 495] on div "Media" at bounding box center [497, 504] width 37 height 18
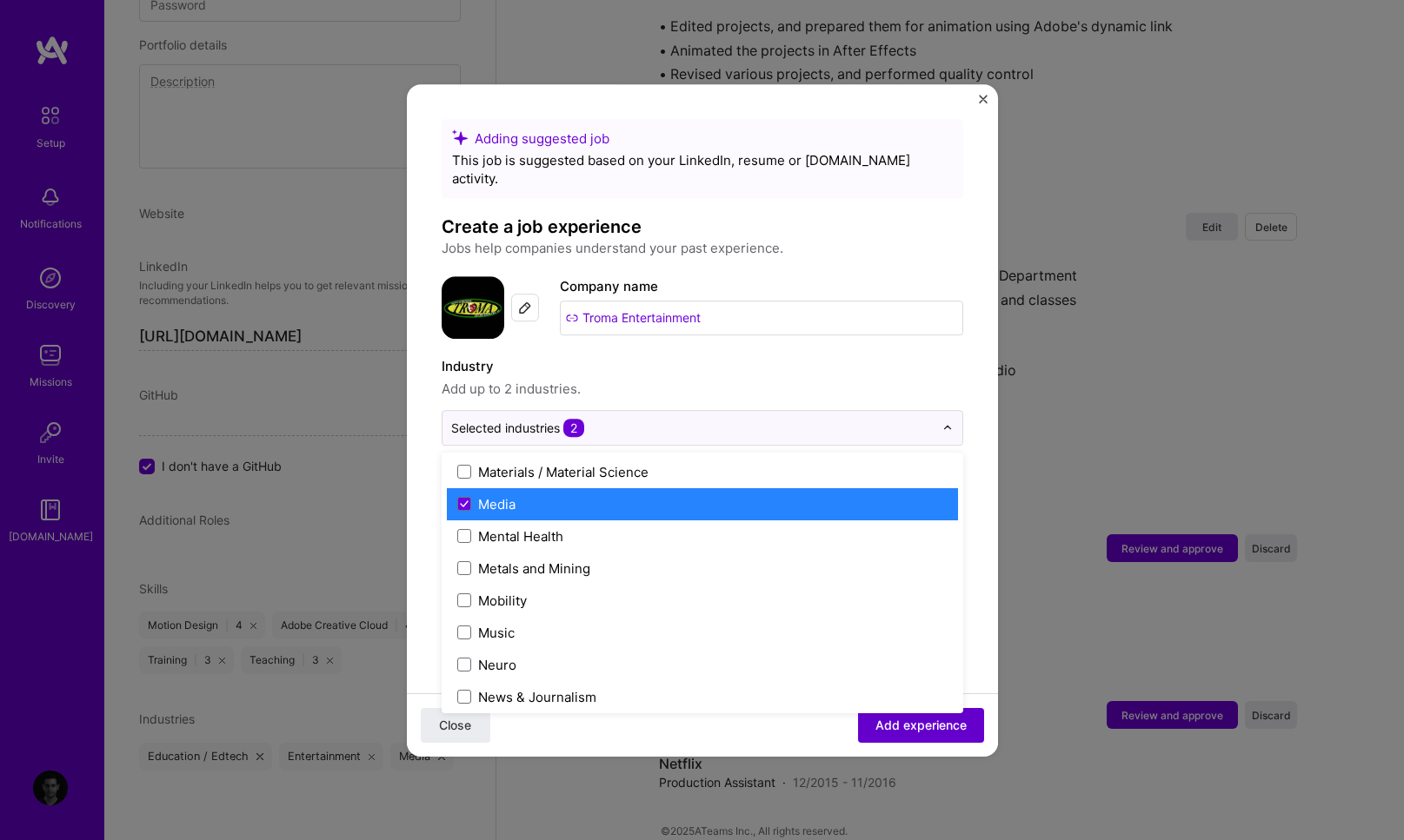
click at [875, 718] on span "Add experience" at bounding box center [920, 725] width 92 height 17
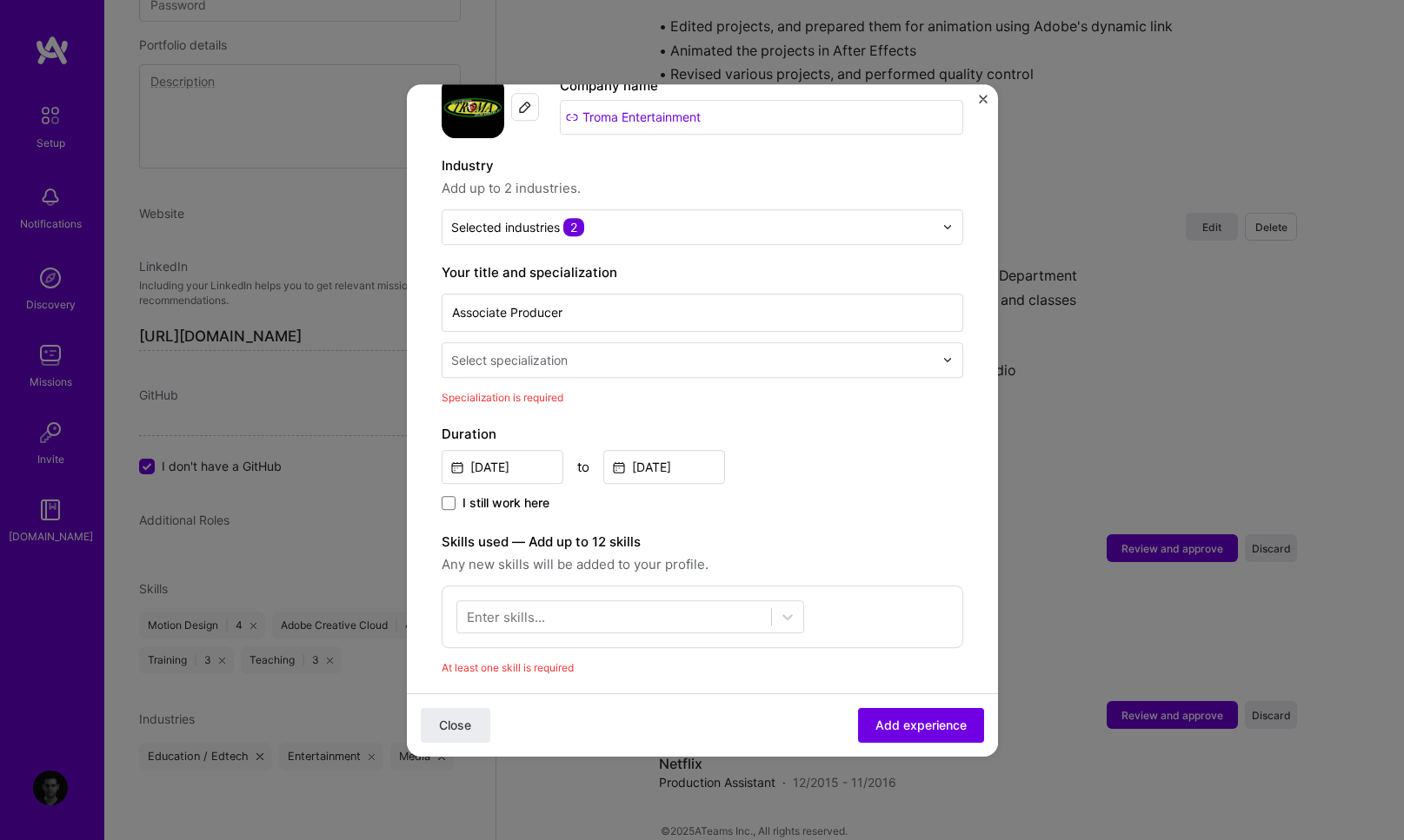
scroll to position [199, 0]
drag, startPoint x: 576, startPoint y: 299, endPoint x: 706, endPoint y: 301, distance: 130.0
click at [578, 299] on input "Associate Producer" at bounding box center [702, 315] width 521 height 38
type input "Associate Producer for [PERSON_NAME]'s The Tempest adaptation"
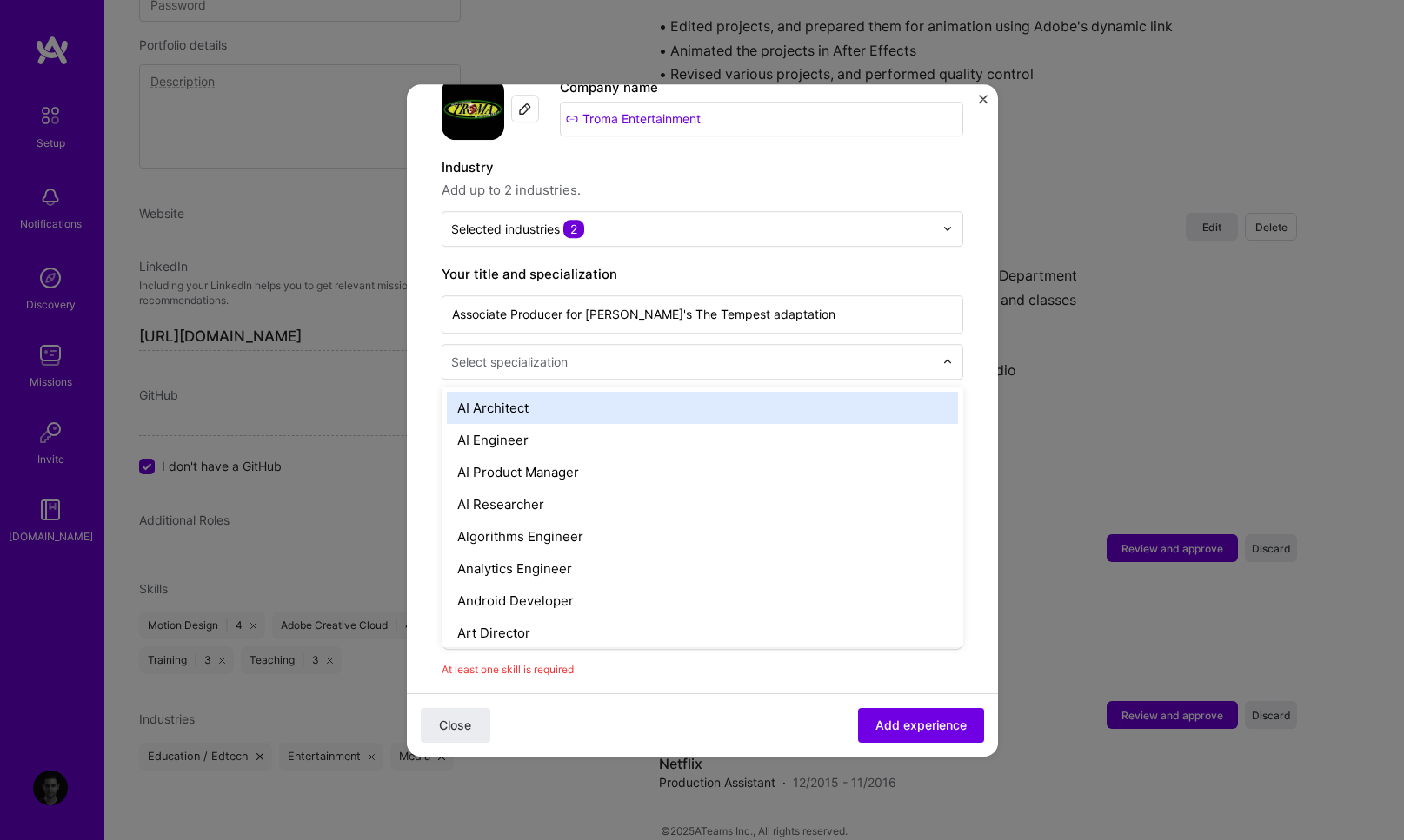
click at [662, 353] on input "text" at bounding box center [695, 362] width 486 height 18
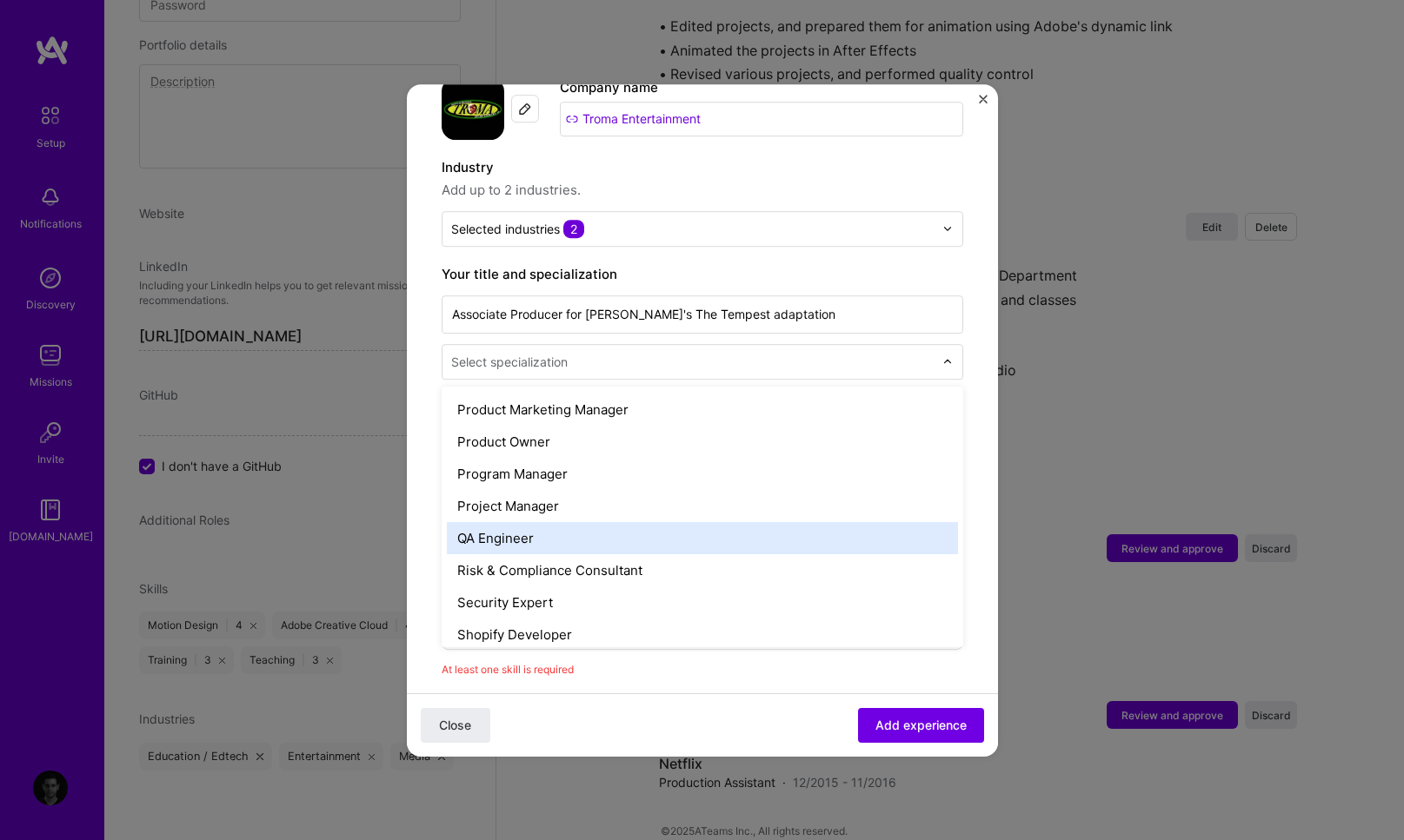
scroll to position [1631, 0]
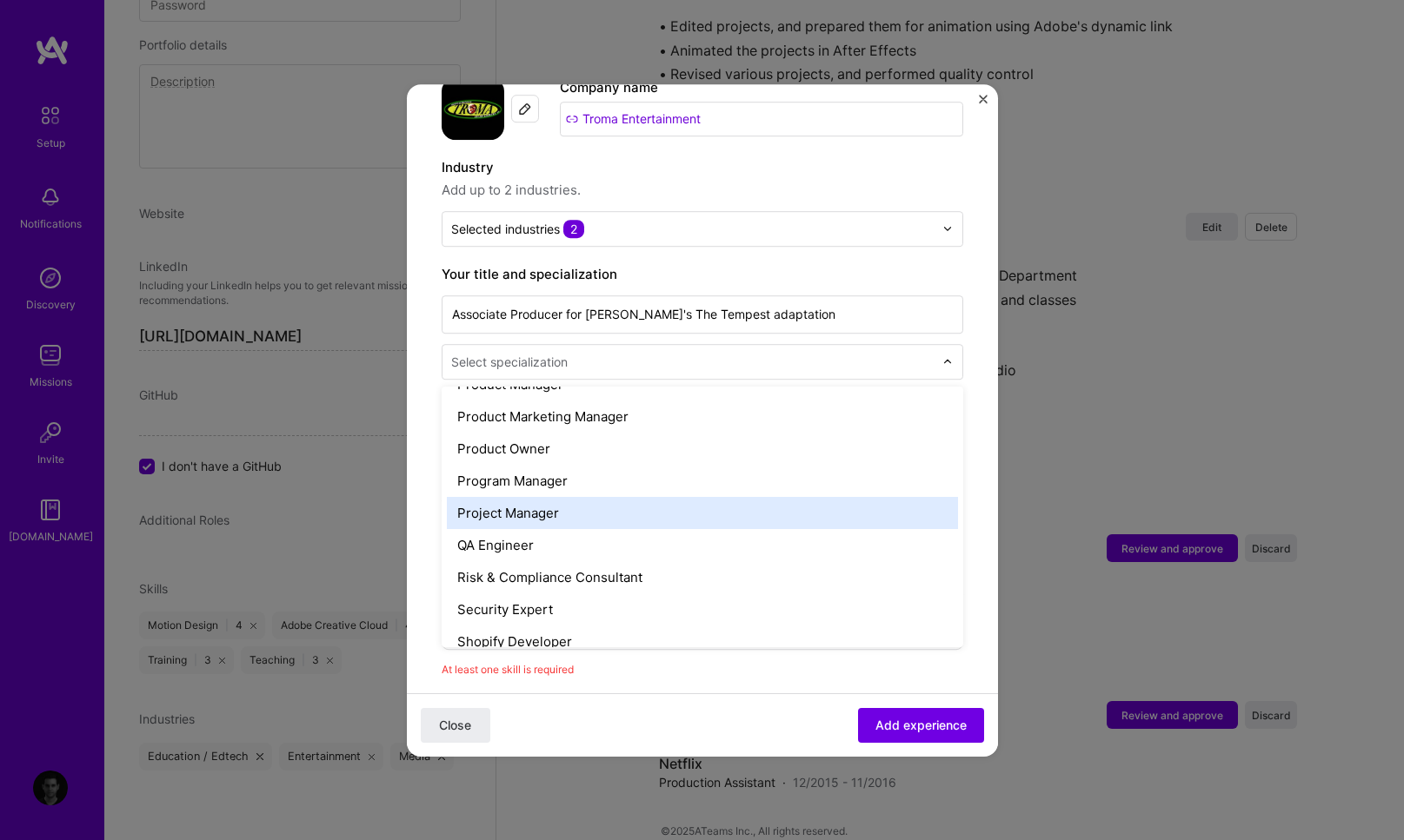
click at [569, 497] on div "Project Manager" at bounding box center [702, 512] width 511 height 32
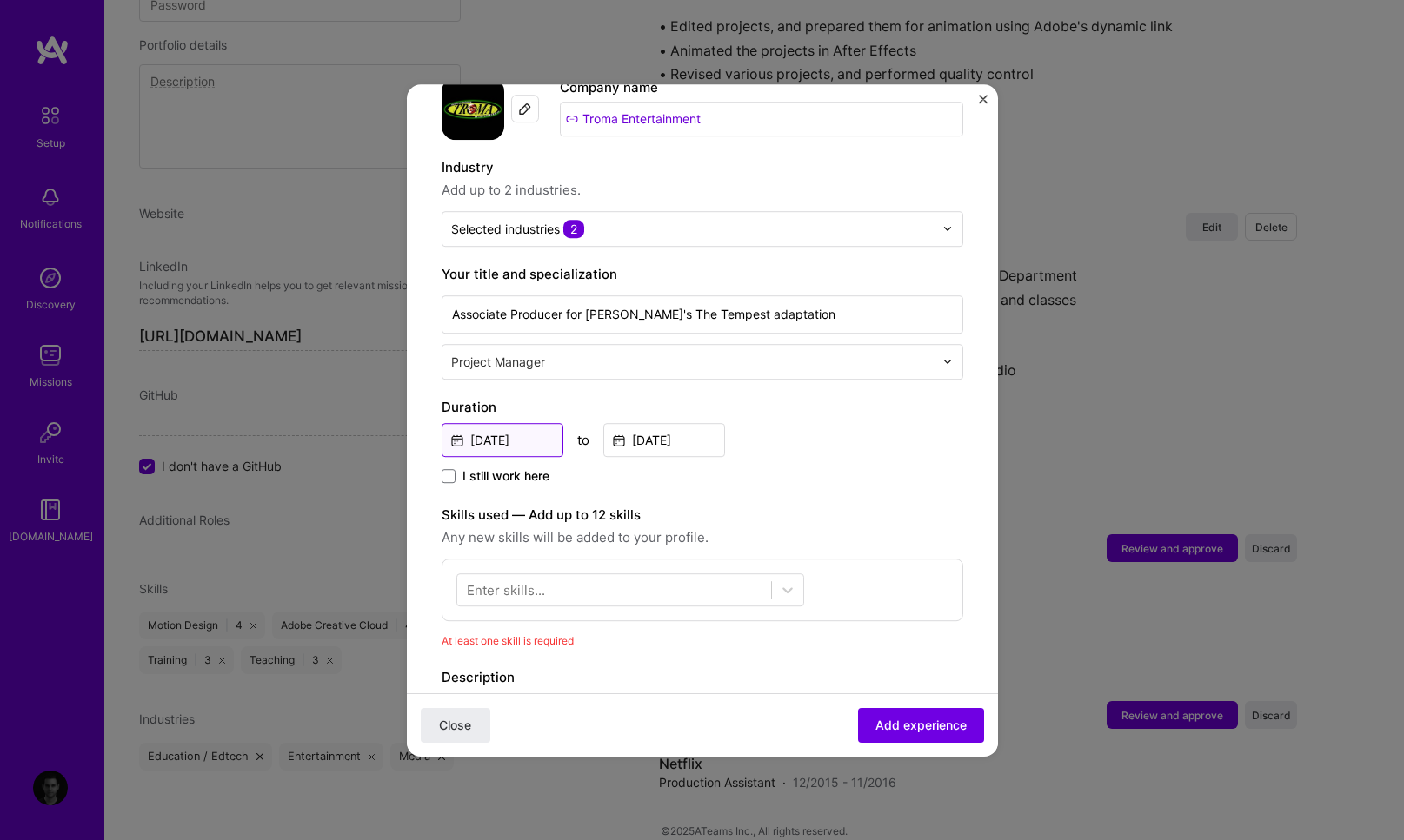
click at [516, 423] on input "Dec, 2017" at bounding box center [503, 440] width 122 height 34
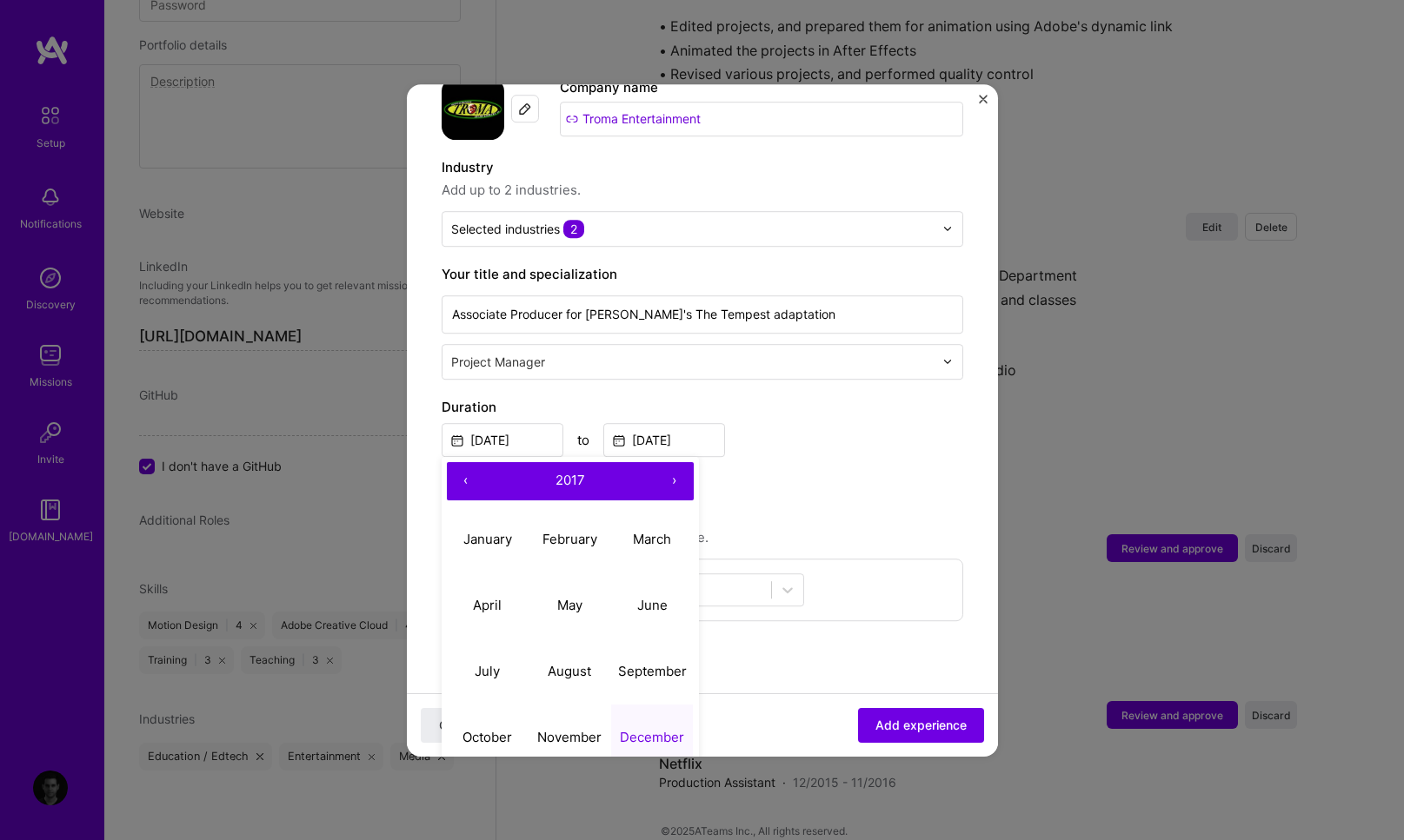
click at [678, 463] on button "›" at bounding box center [675, 482] width 38 height 38
click at [496, 531] on abbr "January" at bounding box center [488, 539] width 49 height 17
type input "Jan, 2018"
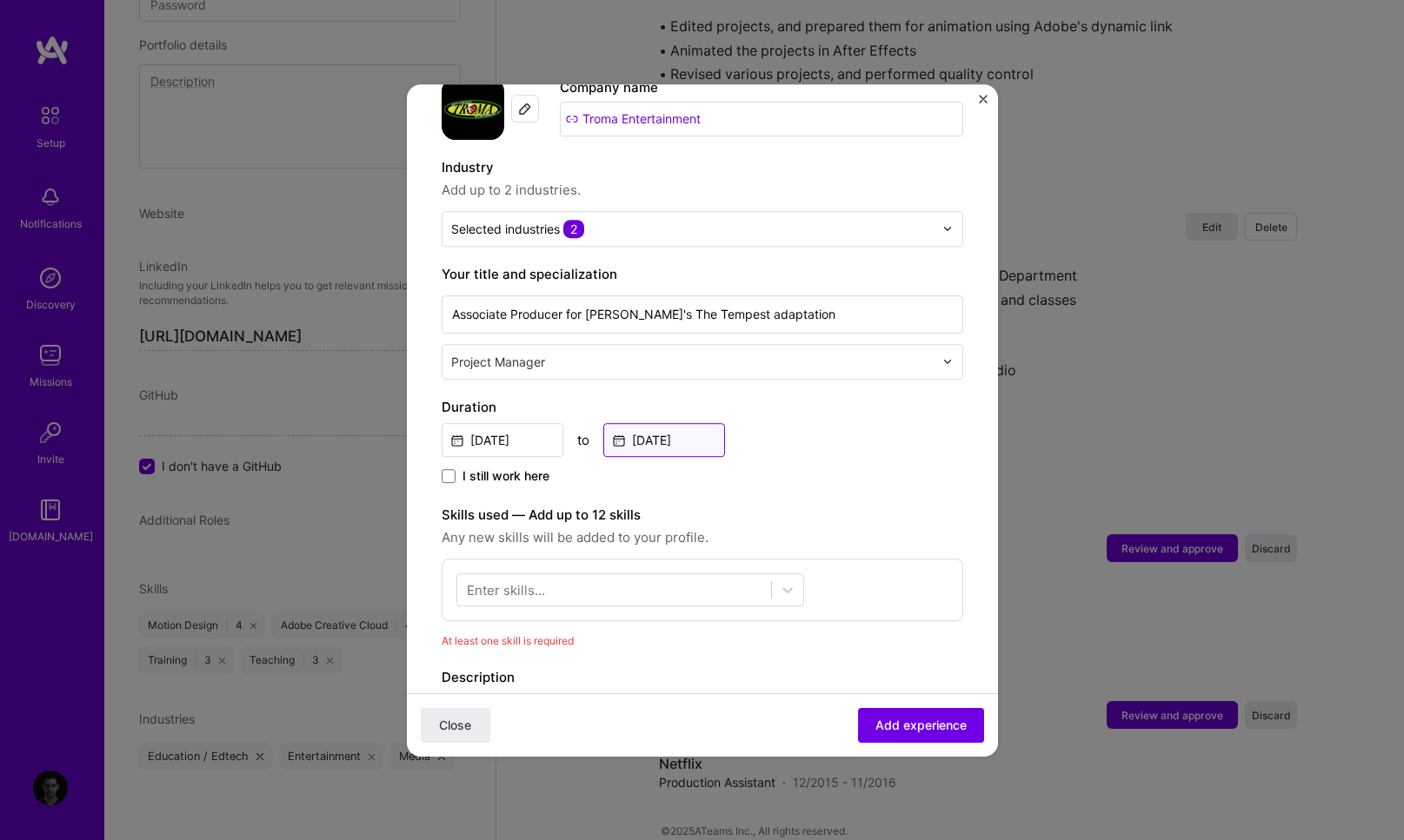
click at [688, 423] on input "Nov, 2018" at bounding box center [664, 440] width 122 height 34
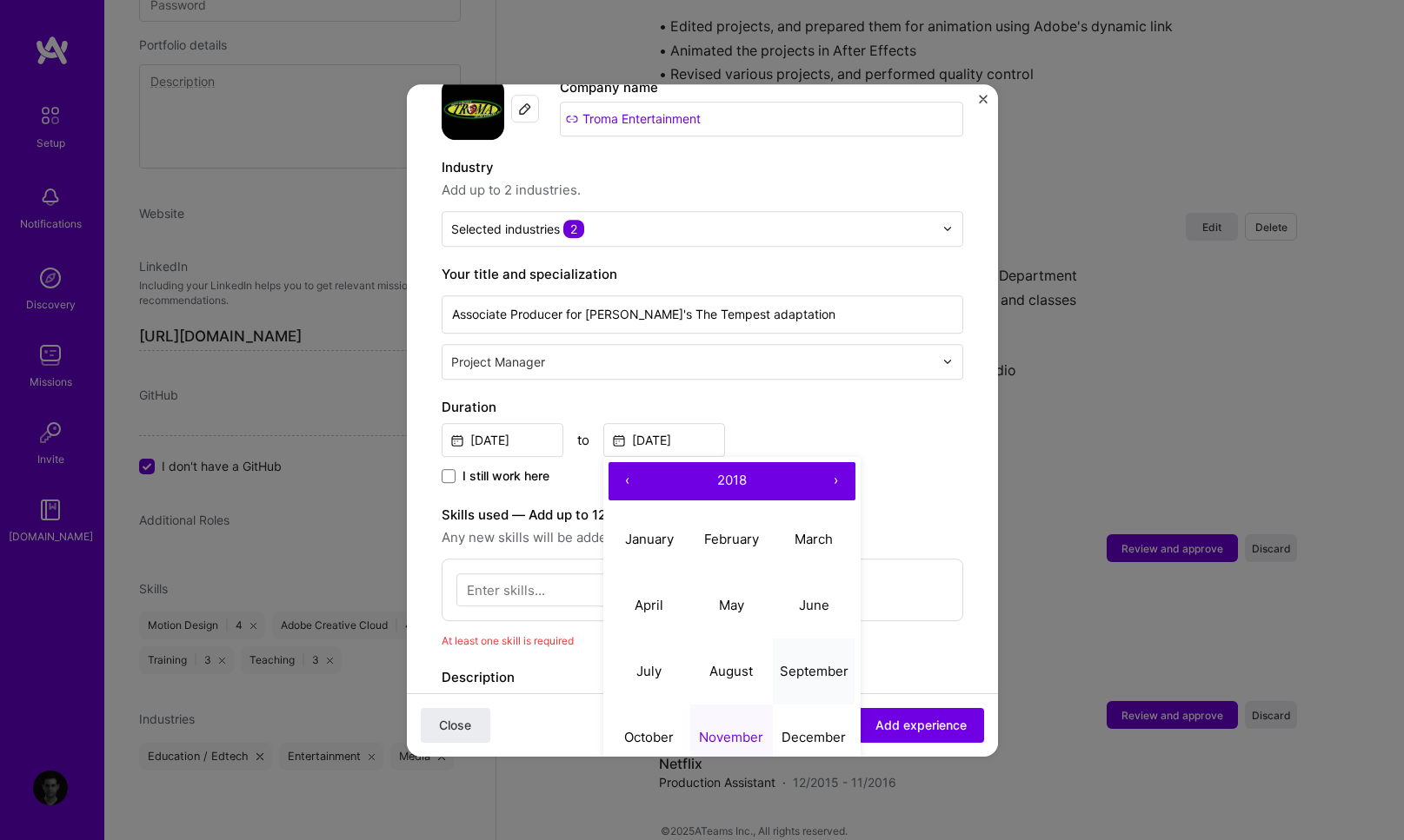
click at [813, 663] on abbr "September" at bounding box center [814, 671] width 69 height 17
type input "Sep, 2018"
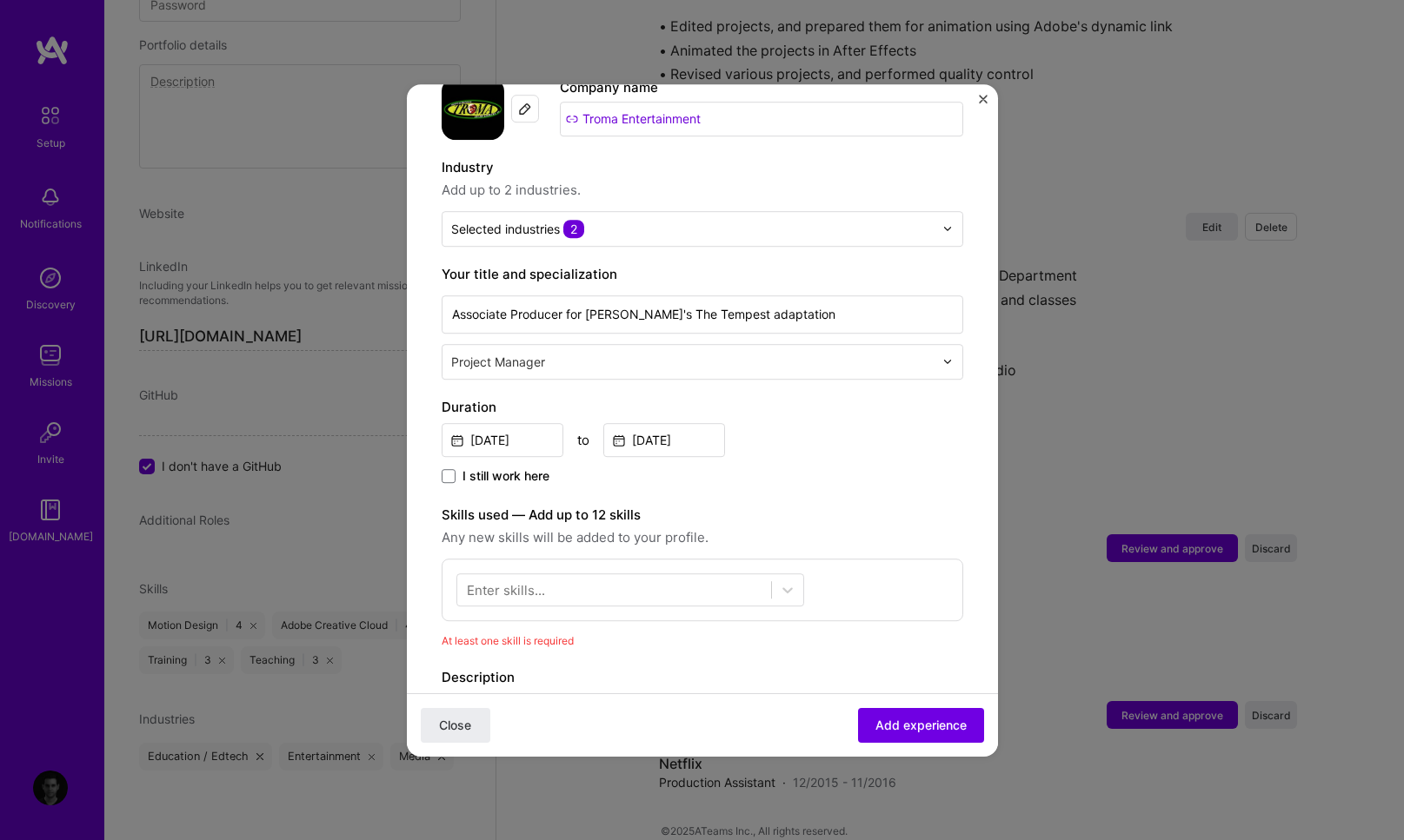
click at [875, 481] on div "Adding suggested job This job is suggested based on your LinkedIn, resume or A.…" at bounding box center [702, 514] width 521 height 1189
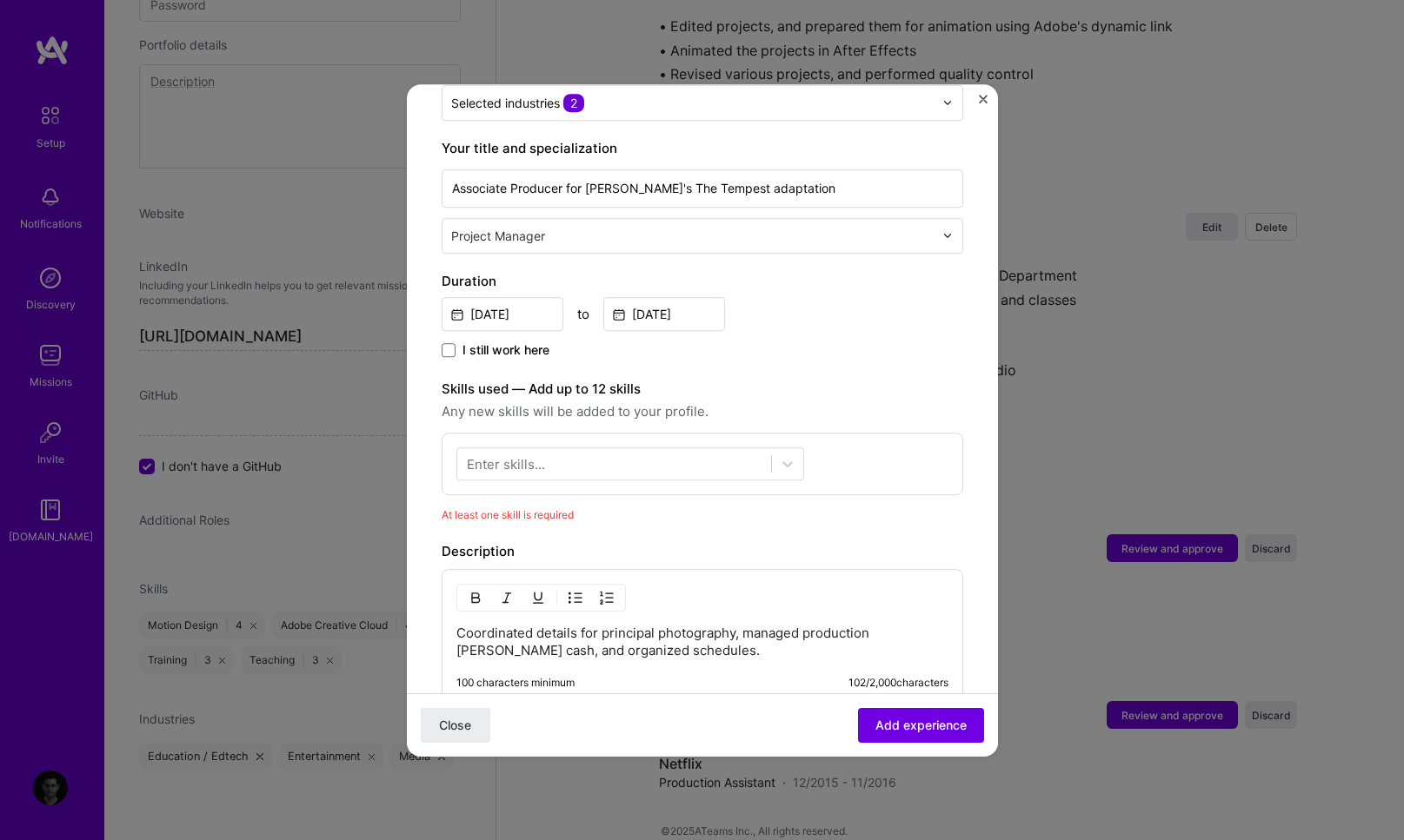
scroll to position [343, 0]
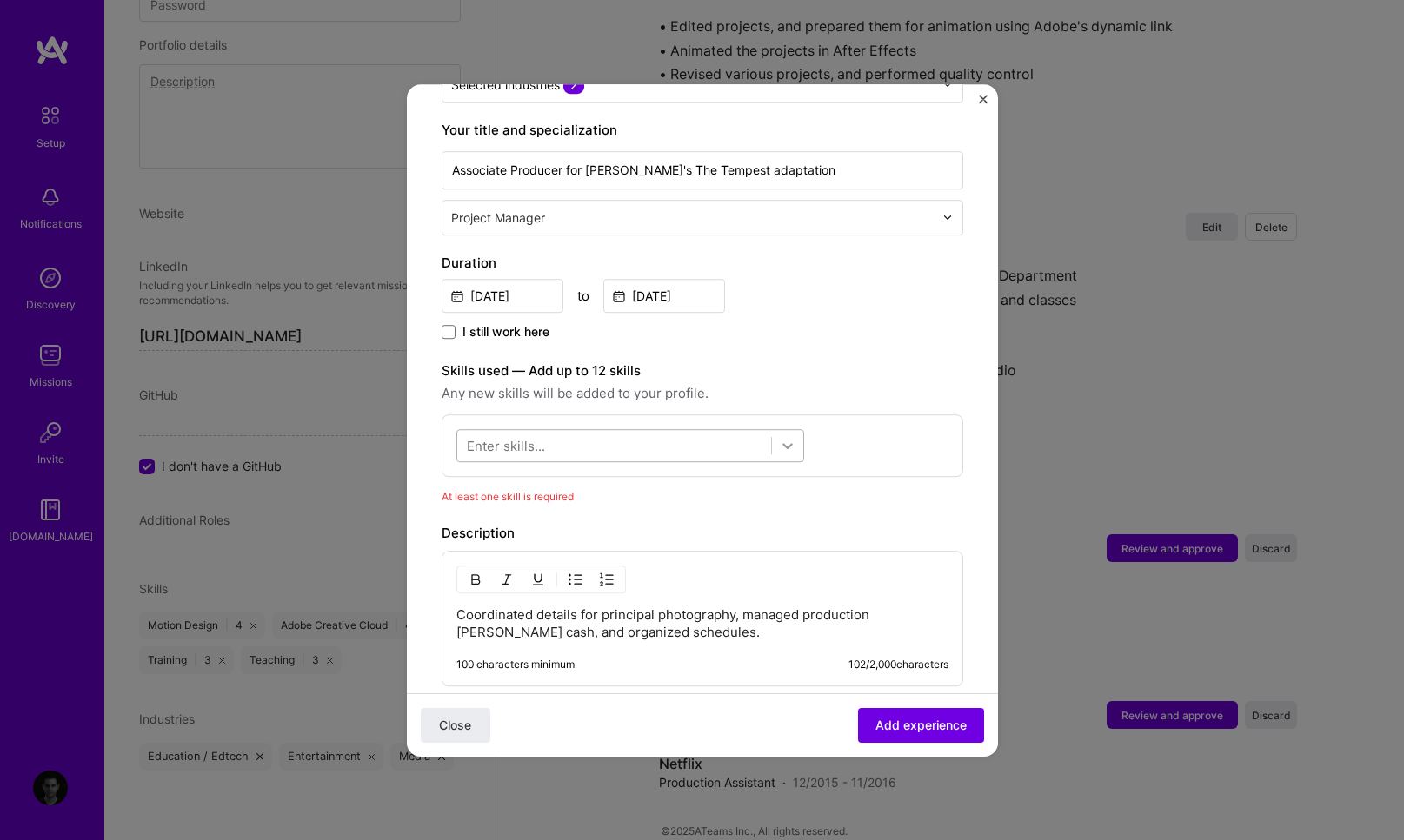
click at [779, 437] on icon at bounding box center [788, 446] width 17 height 17
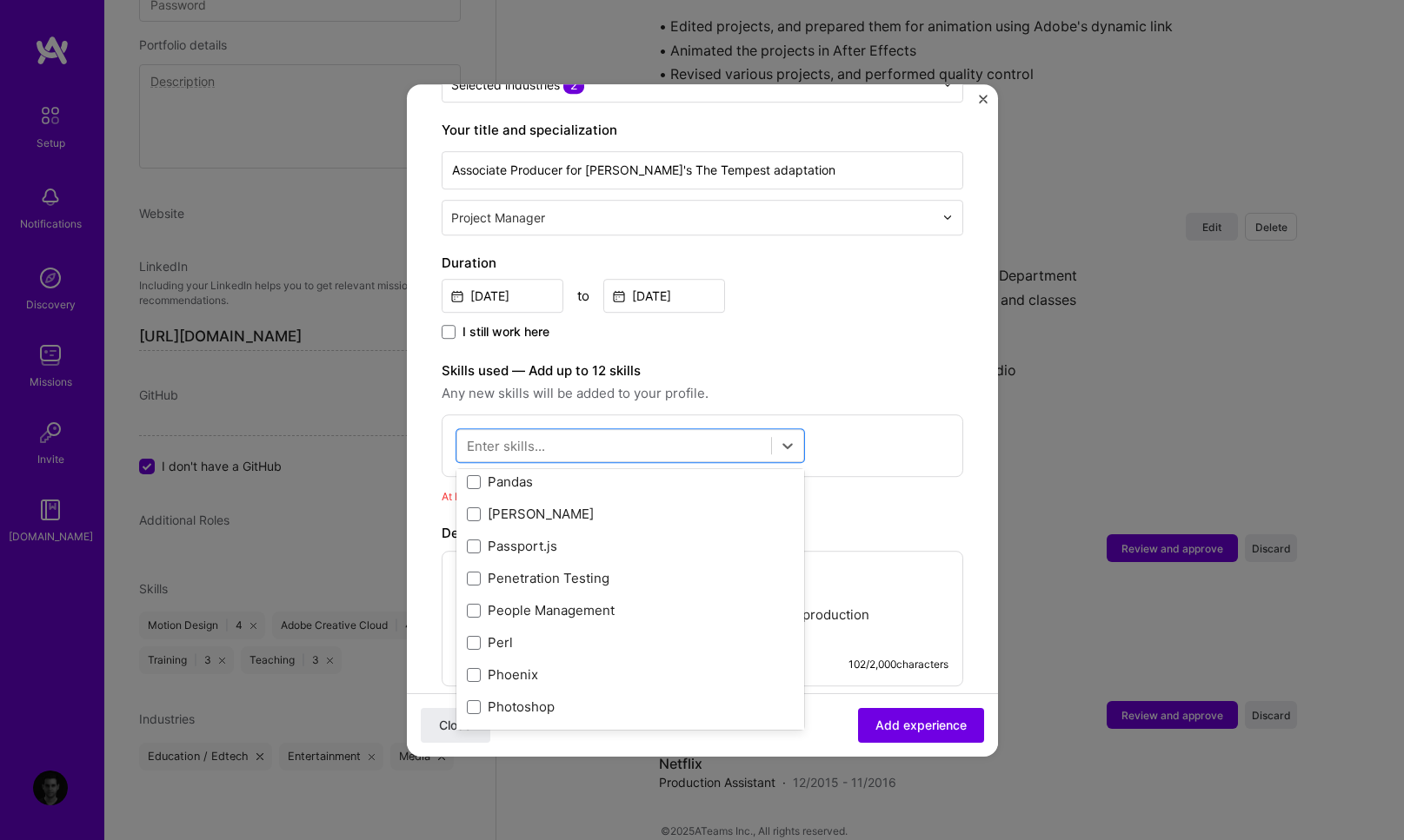
scroll to position [7591, 0]
click at [475, 606] on span at bounding box center [474, 613] width 14 height 14
click at [0, 0] on input "checkbox" at bounding box center [0, 0] width 0 height 0
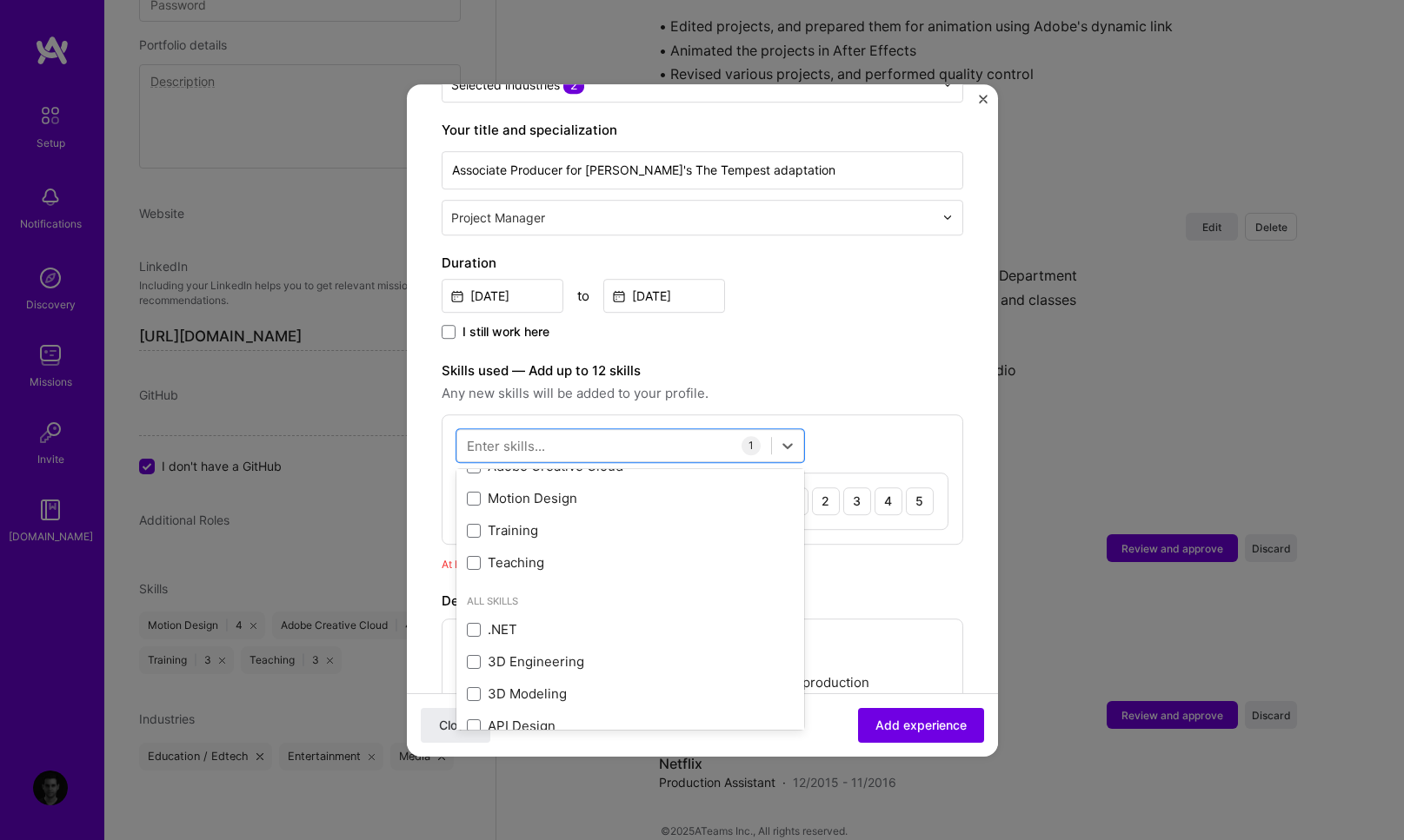
scroll to position [49, 0]
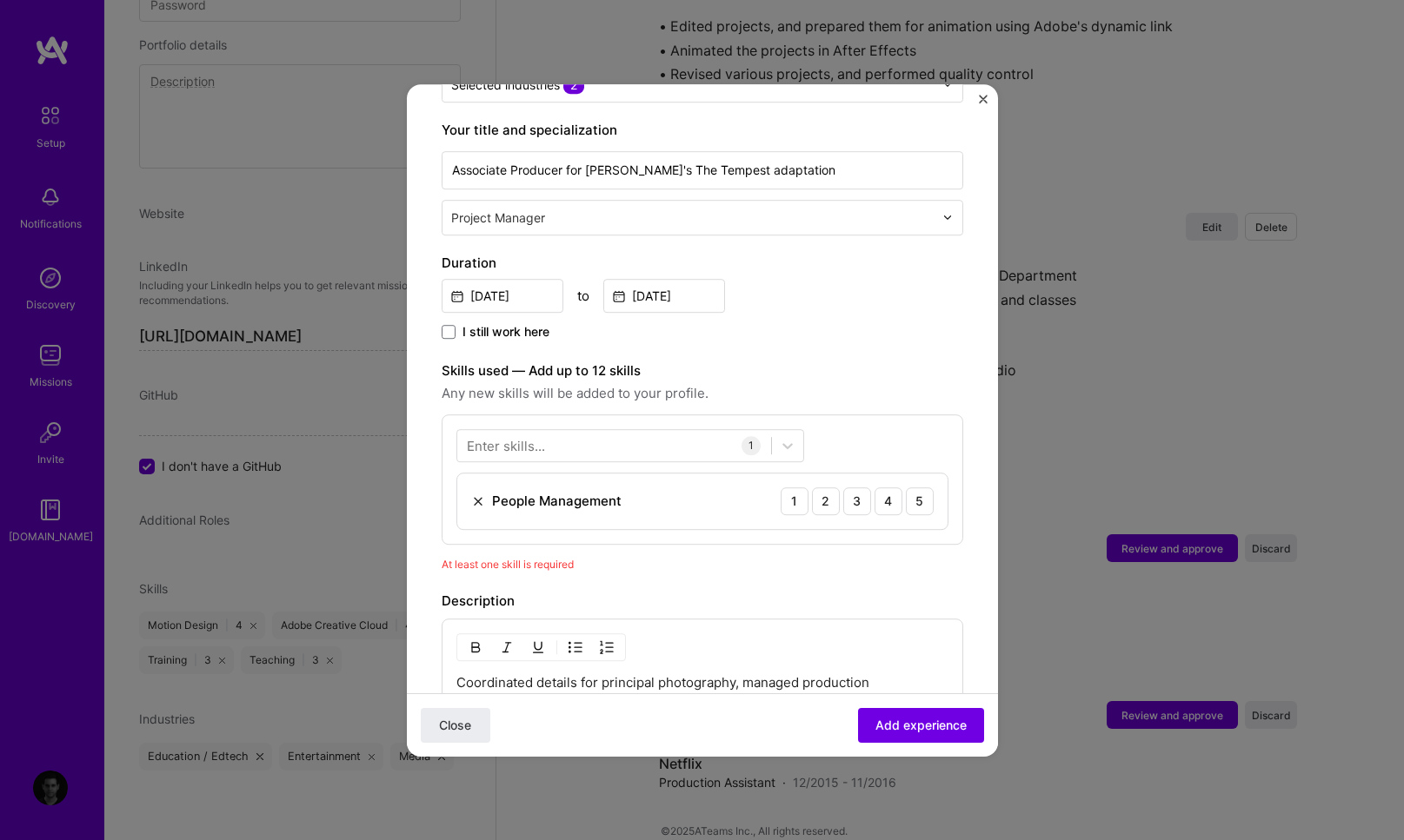
click at [870, 393] on div "Skills used — Add up to 12 skills Any new skills will be added to your profile.…" at bounding box center [702, 452] width 521 height 184
click at [874, 487] on div "4" at bounding box center [888, 501] width 28 height 28
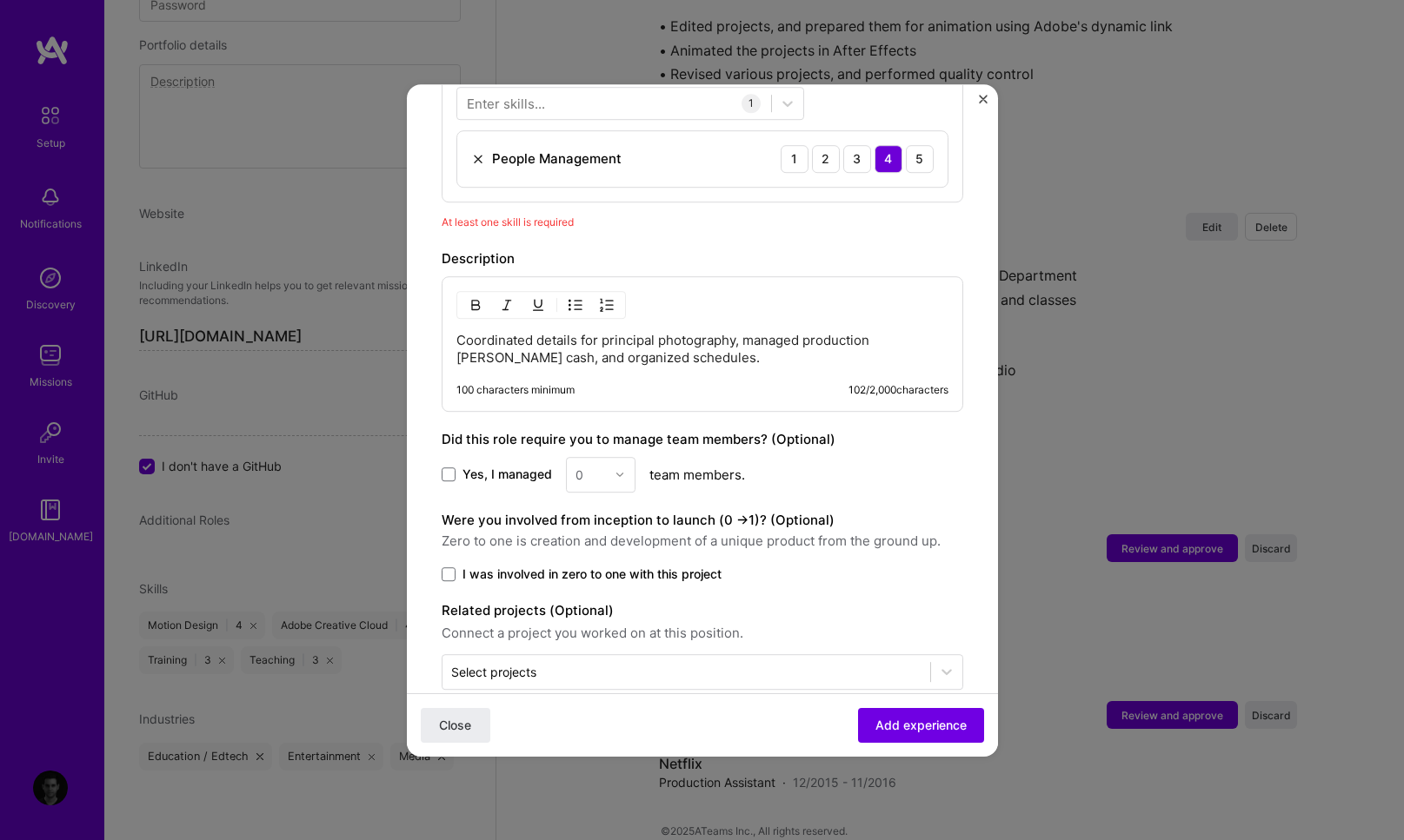
scroll to position [699, 0]
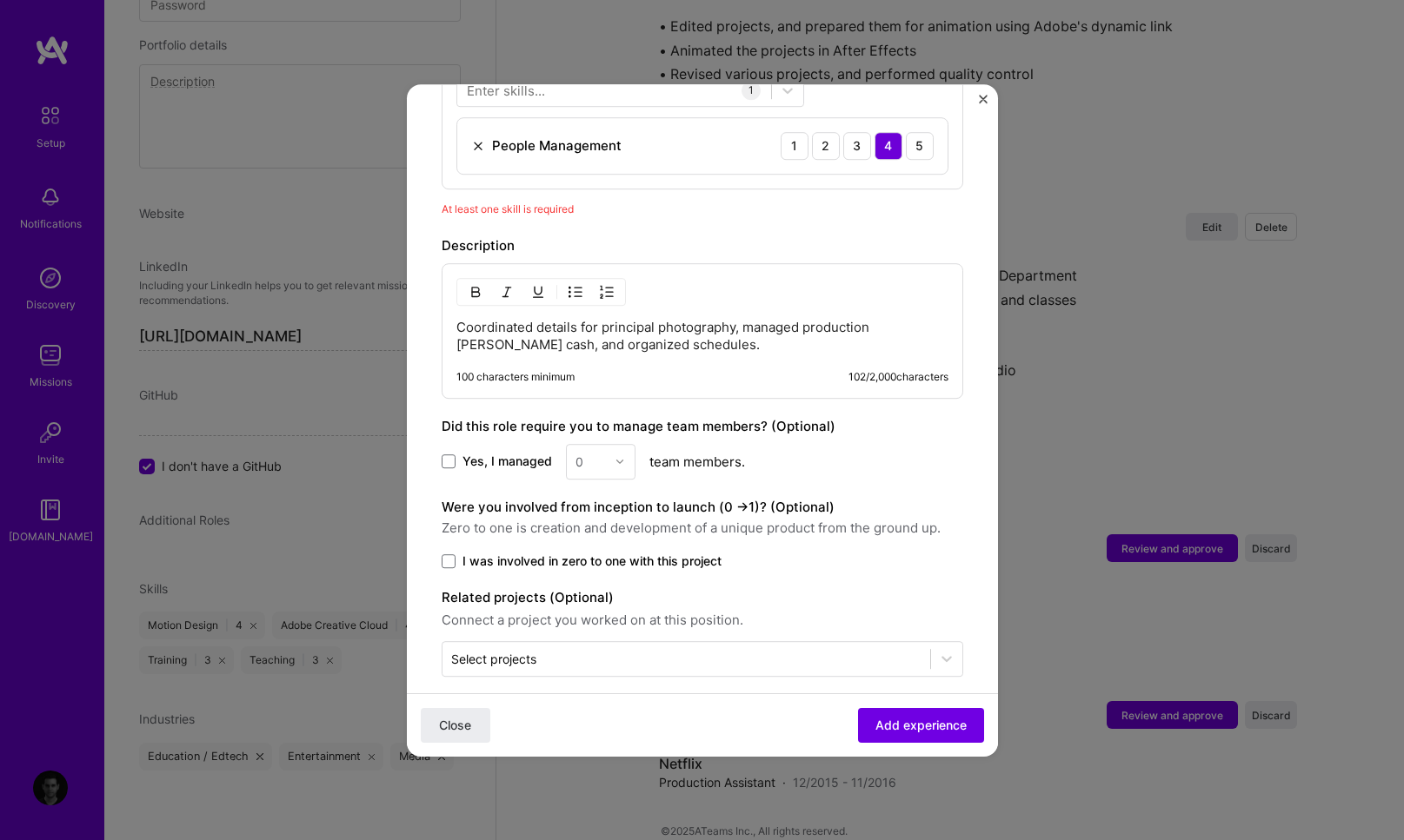
click at [551, 370] on div "100 characters minimum" at bounding box center [516, 377] width 119 height 14
click at [566, 322] on p "Coordinated details for principal photography, managed production petty cash, a…" at bounding box center [702, 336] width 492 height 35
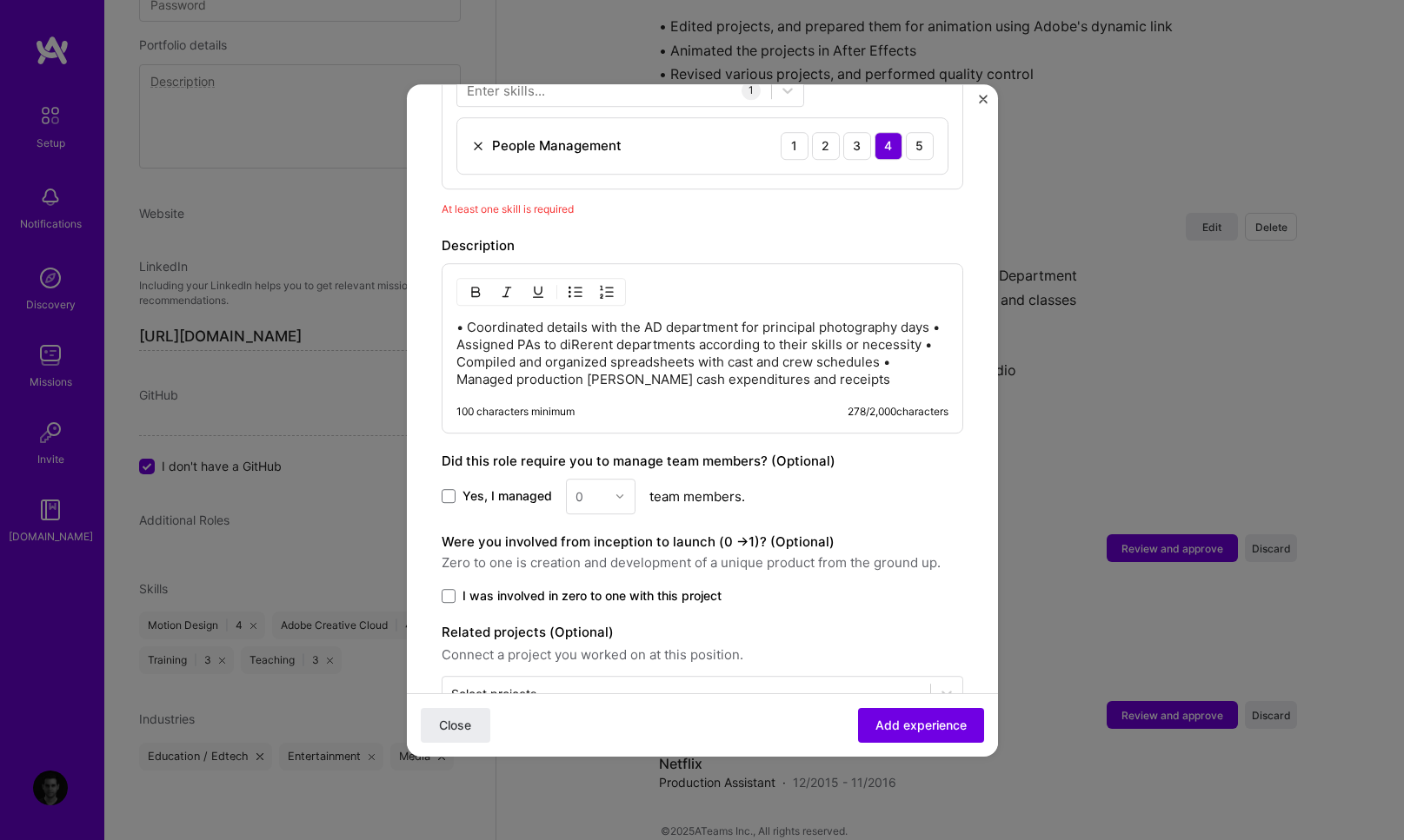
click at [458, 327] on p "• Coordinated details with the AD department for principal photography days • A…" at bounding box center [702, 354] width 492 height 70
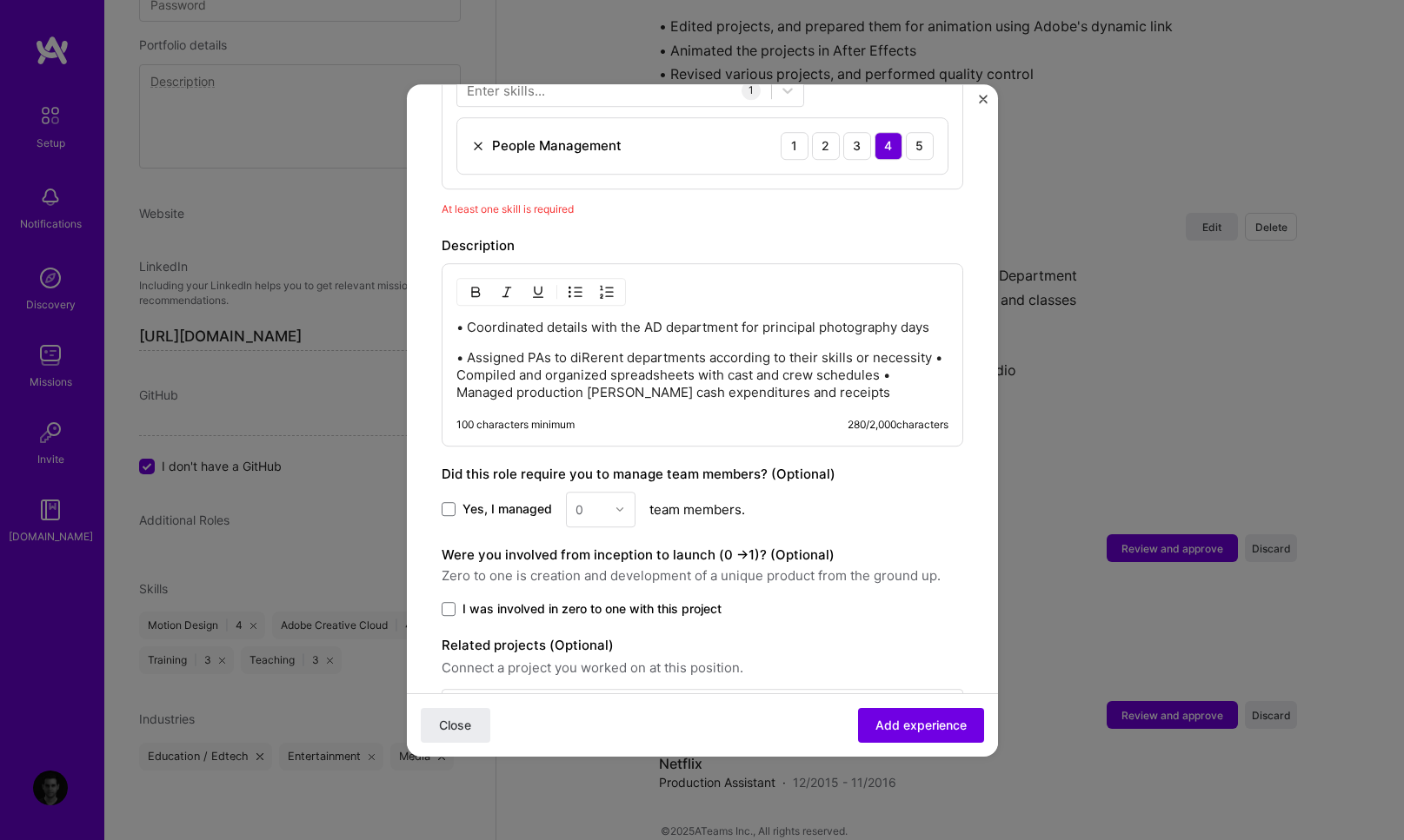
click at [458, 361] on p "• Assigned PAs to diRerent departments according to their skills or necessity •…" at bounding box center [702, 376] width 492 height 52
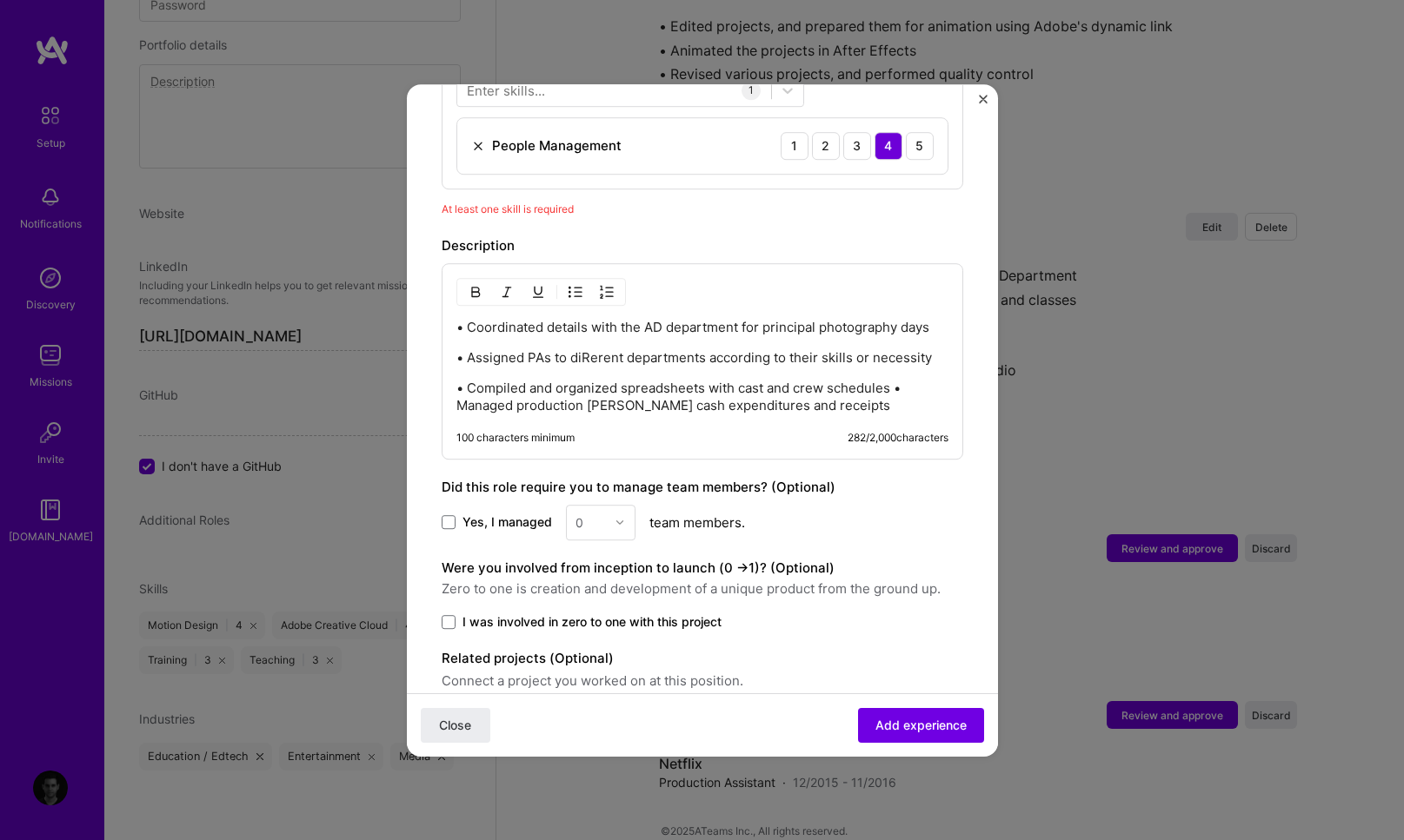
drag, startPoint x: 895, startPoint y: 368, endPoint x: 885, endPoint y: 371, distance: 10.4
click at [895, 380] on p "• Compiled and organized spreadsheets with cast and crew schedules • Managed pr…" at bounding box center [702, 397] width 492 height 35
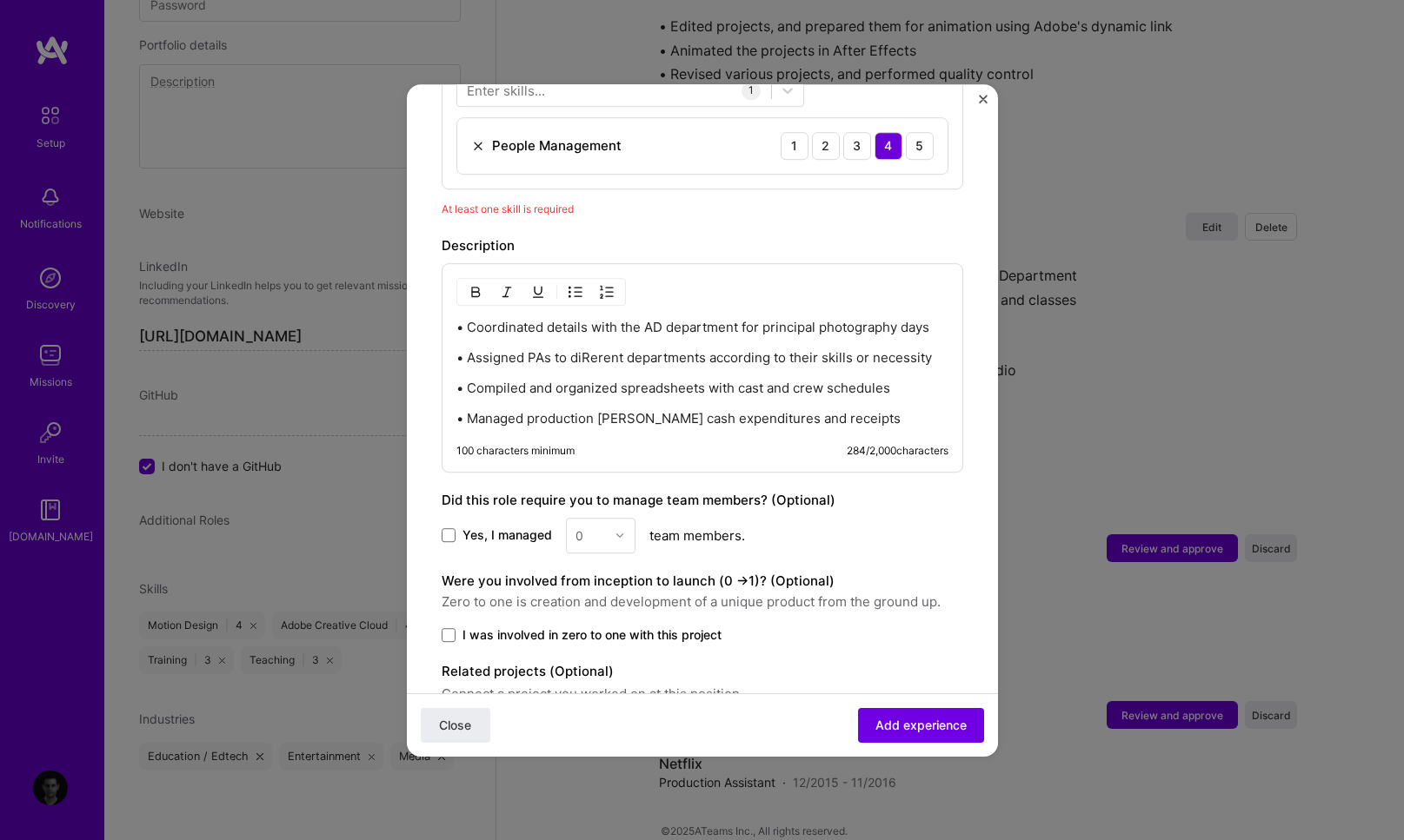
click at [587, 349] on p "• Assigned PAs to diRerent departments according to their skills or necessity" at bounding box center [702, 358] width 492 height 17
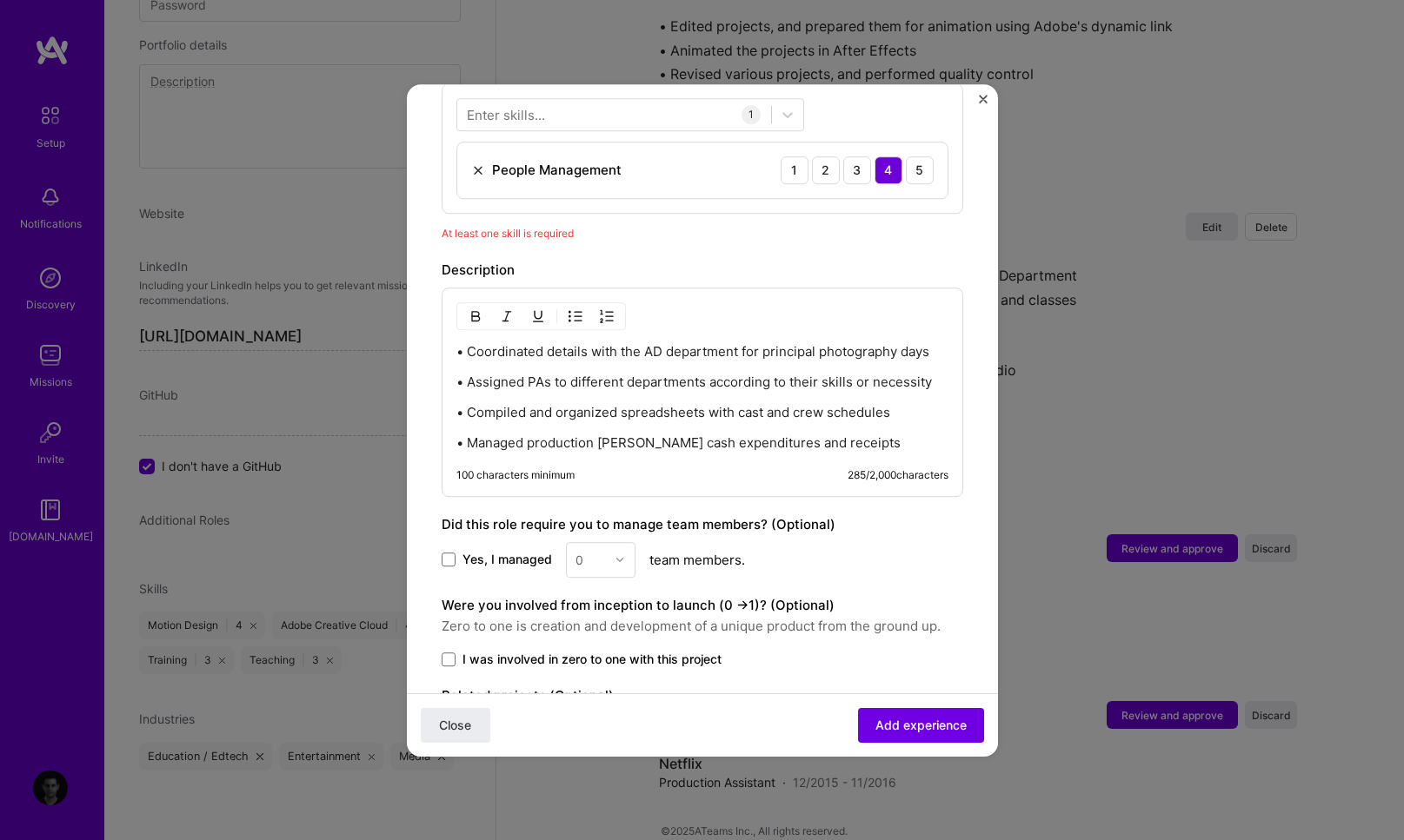
scroll to position [773, 0]
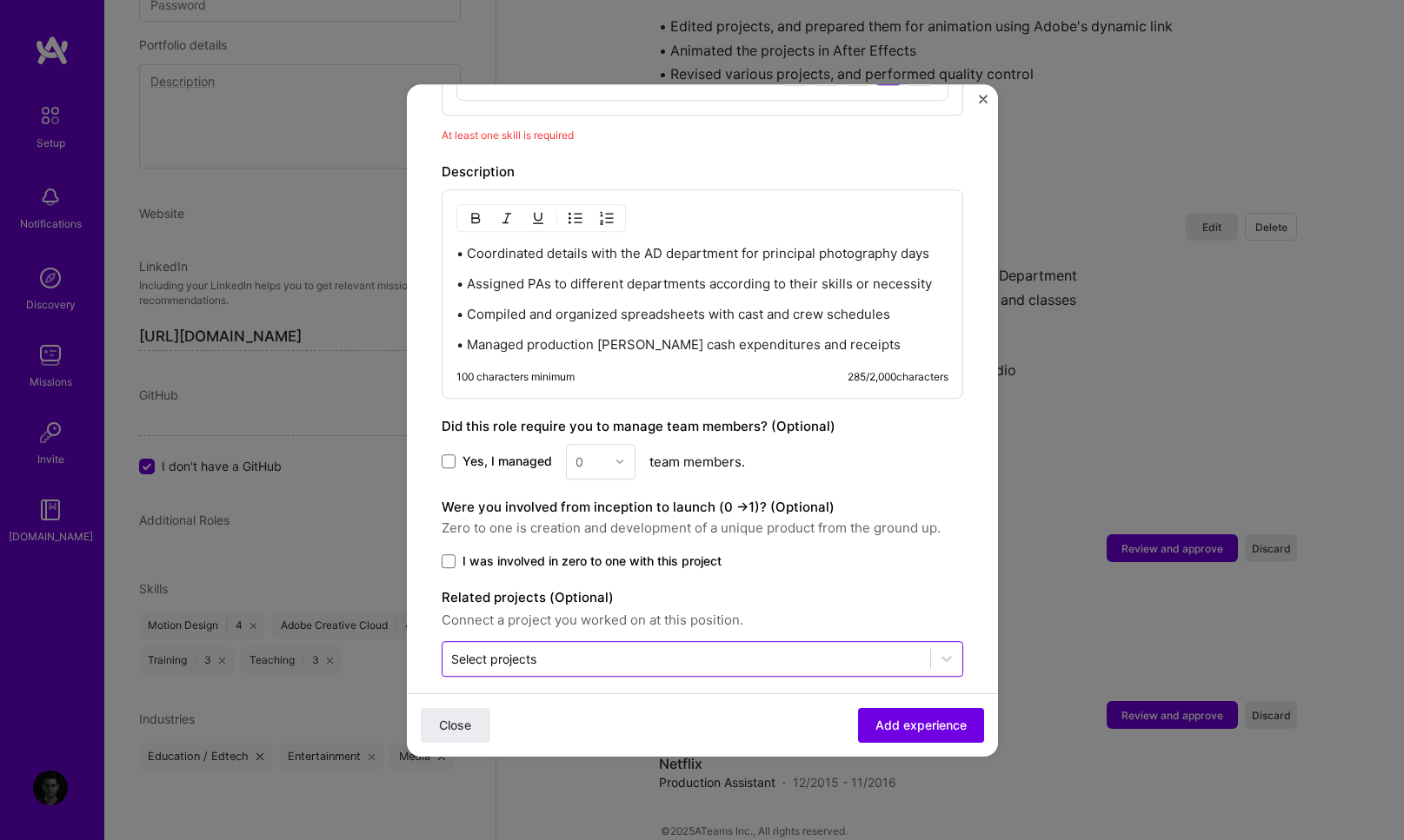
click at [541, 650] on input "text" at bounding box center [687, 659] width 471 height 18
click at [417, 568] on form "Adding suggested job This job is suggested based on your LinkedIn, resume or A.…" at bounding box center [702, 61] width 591 height 1429
click at [448, 554] on span at bounding box center [449, 561] width 14 height 14
click at [0, 0] on input "I was involved in zero to one with this project" at bounding box center [0, 0] width 0 height 0
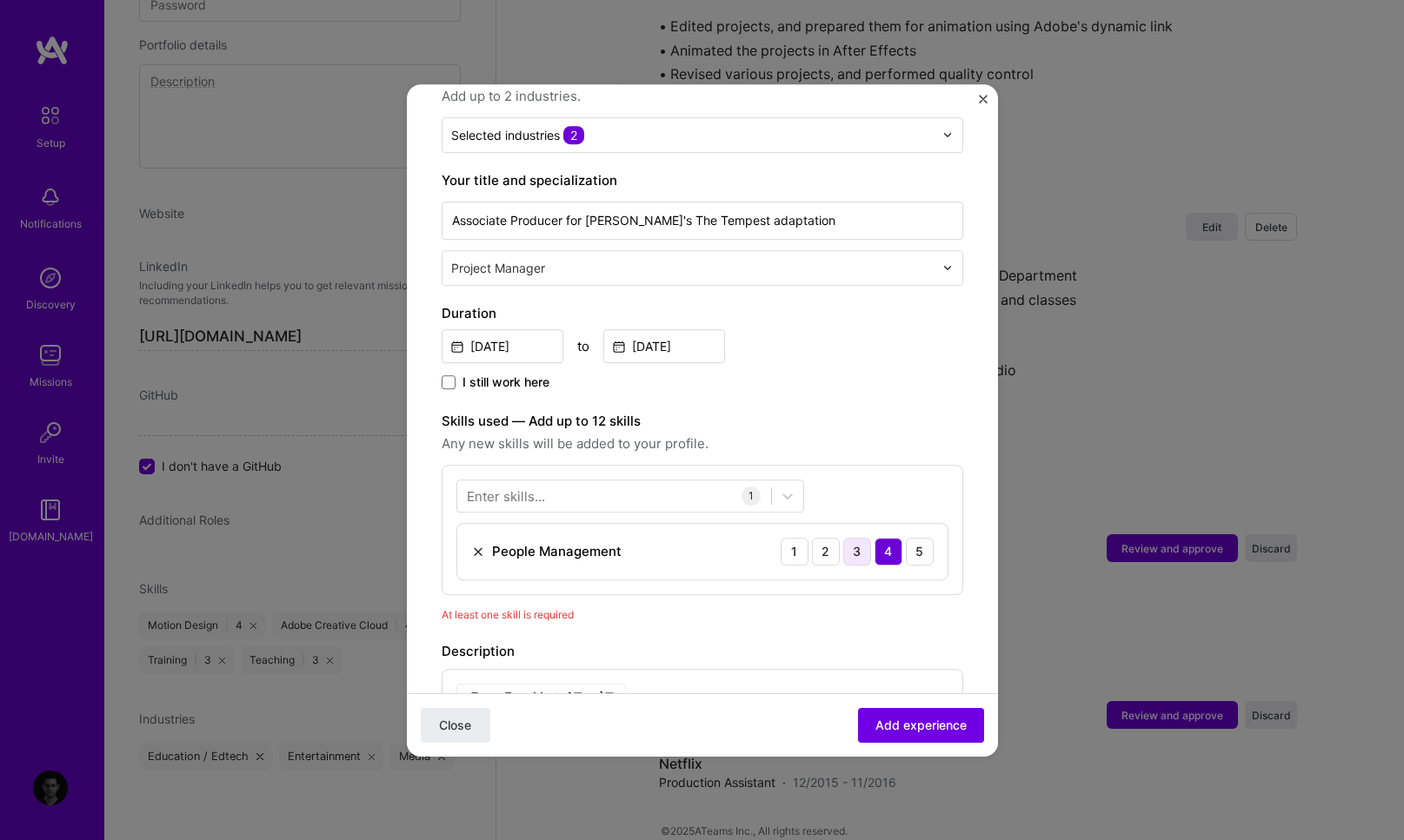
scroll to position [0, 0]
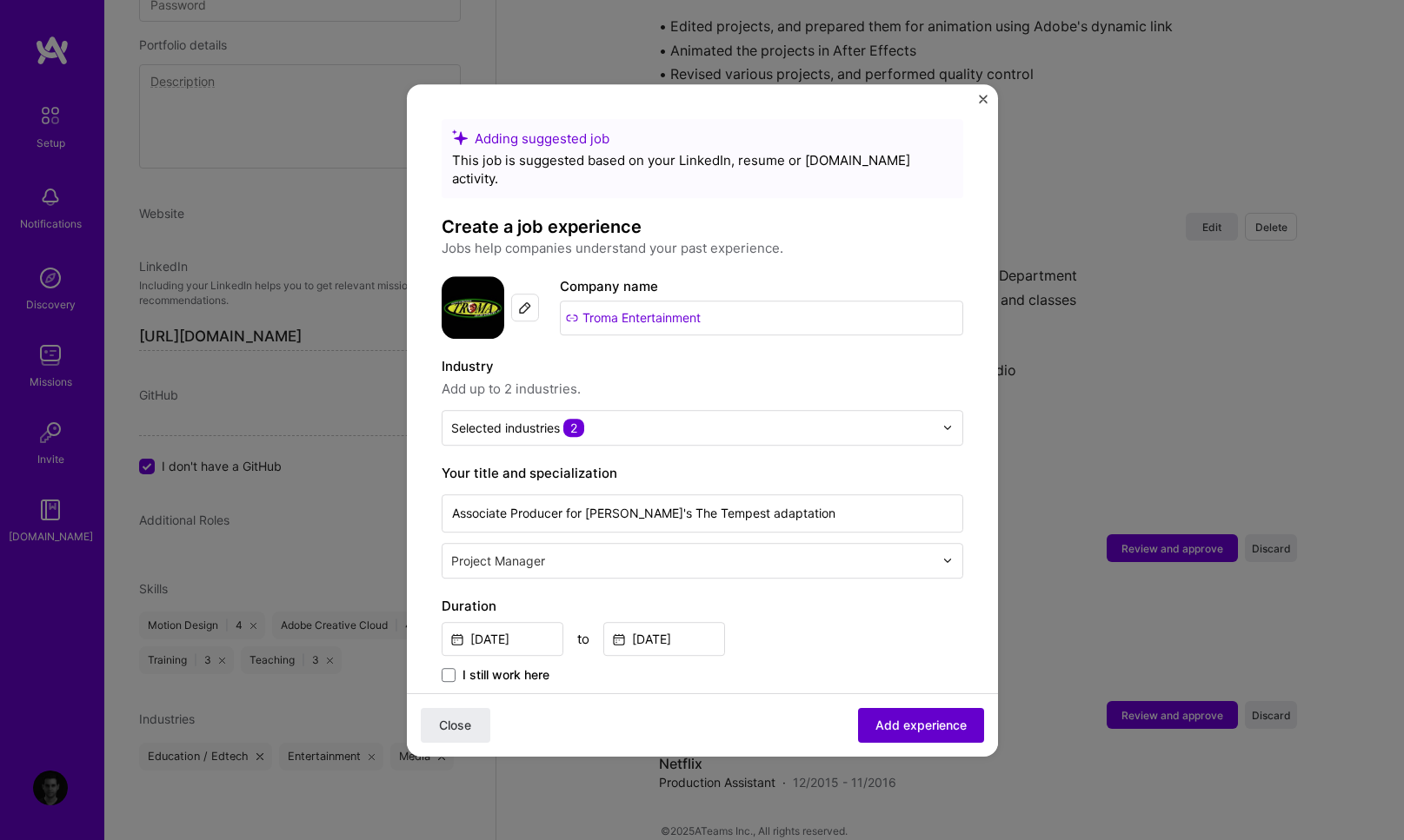
click at [893, 718] on span "Add experience" at bounding box center [920, 725] width 92 height 17
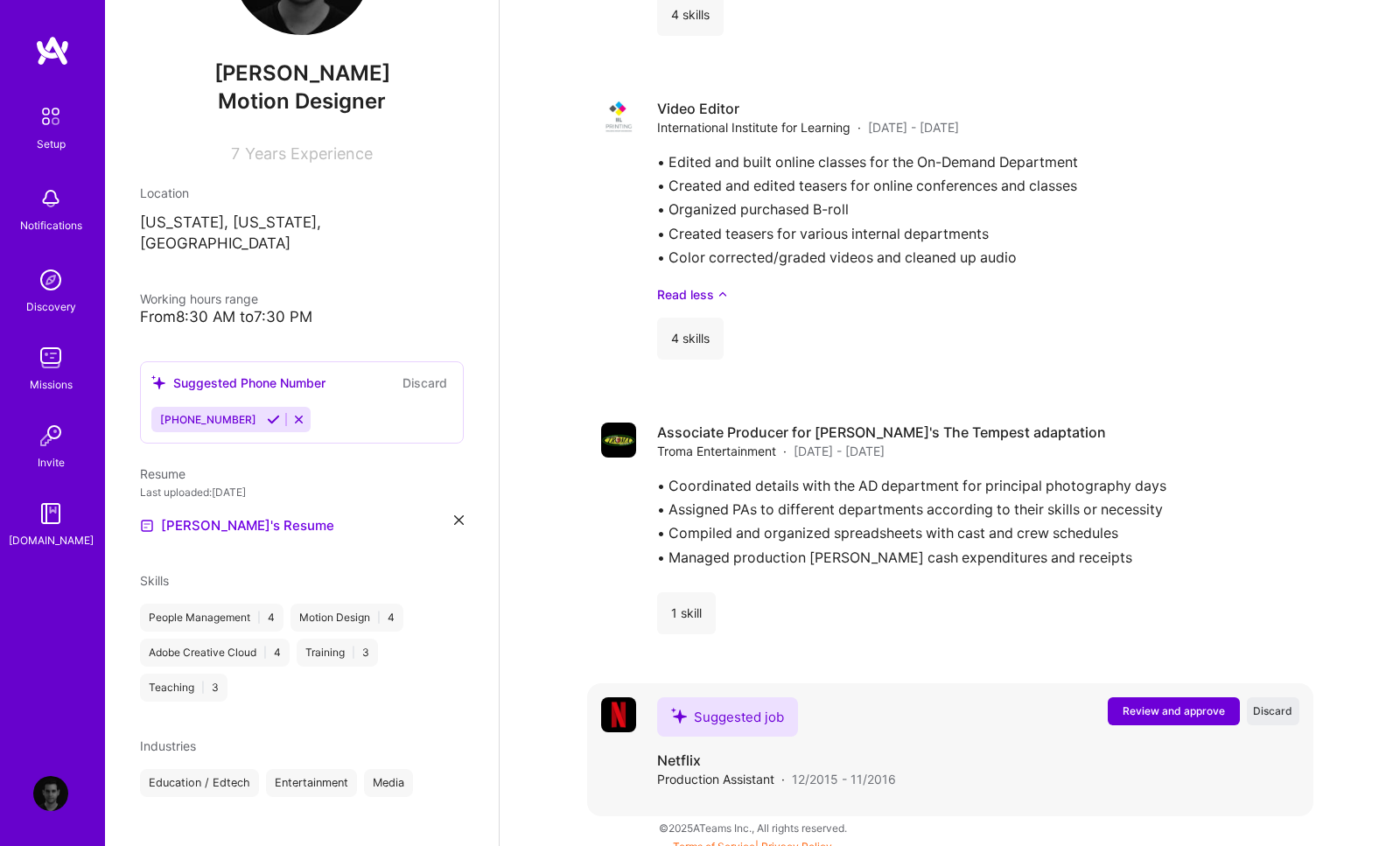
scroll to position [2342, 0]
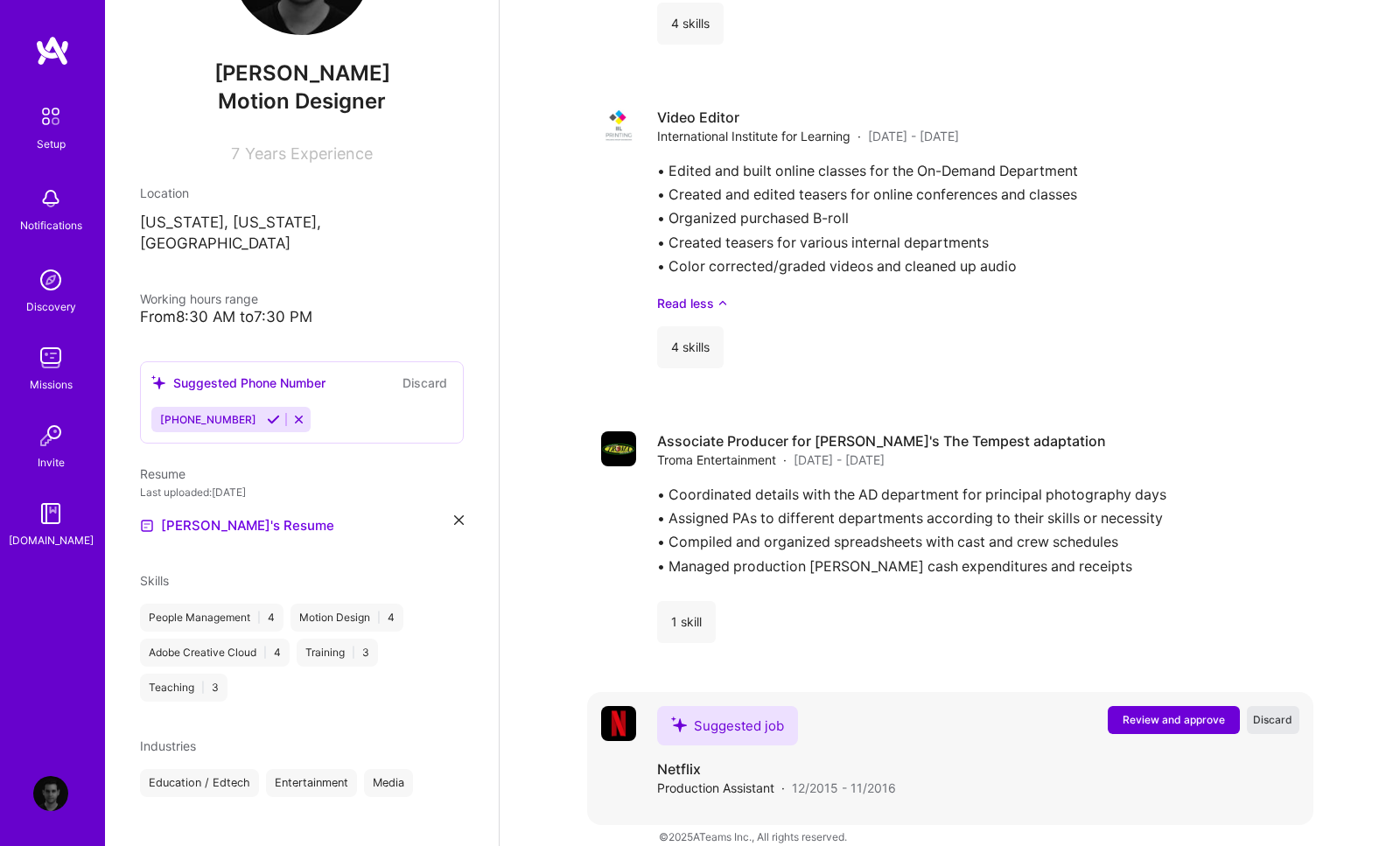
click at [1276, 713] on span "Discard" at bounding box center [1272, 720] width 39 height 15
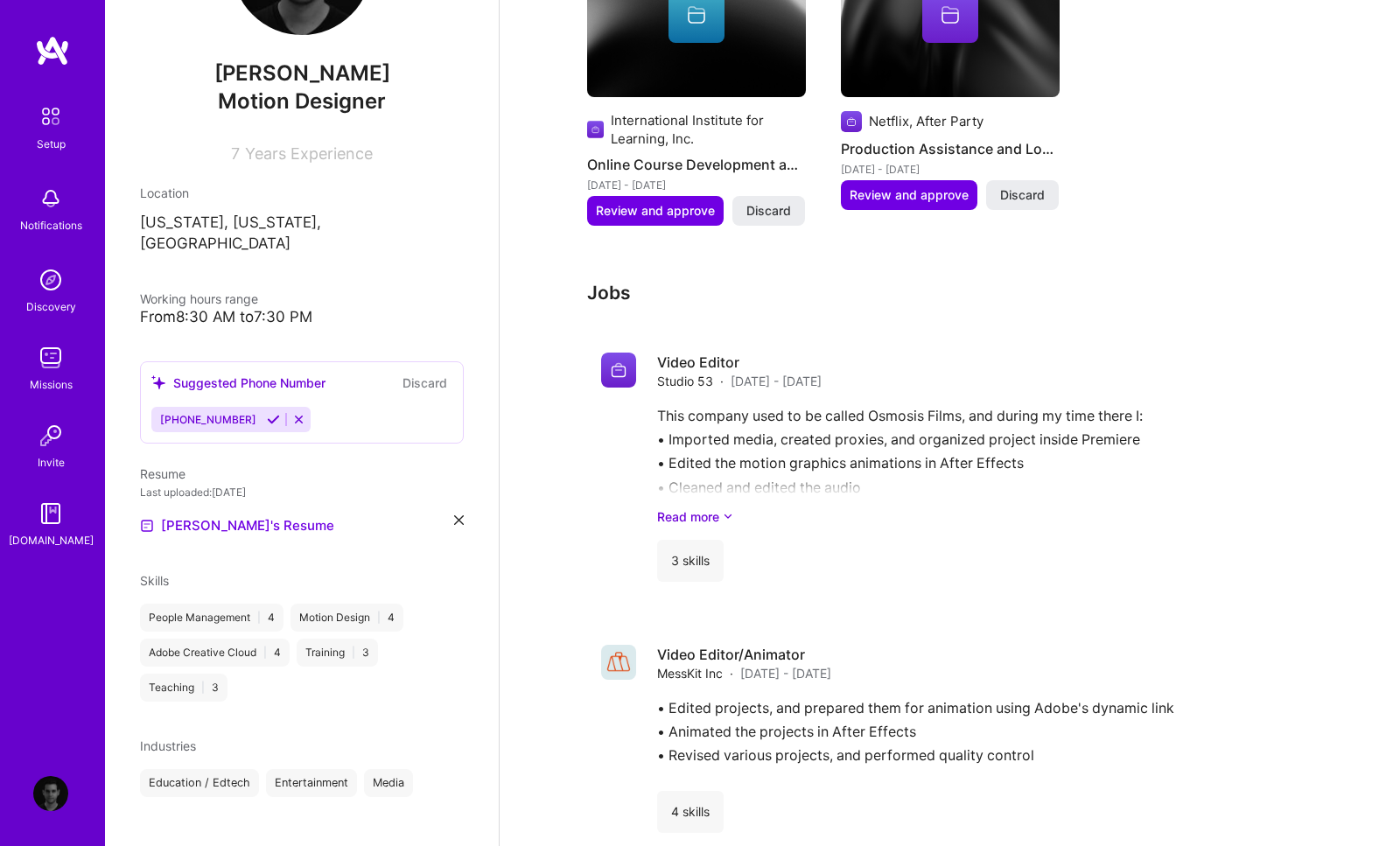
scroll to position [1556, 0]
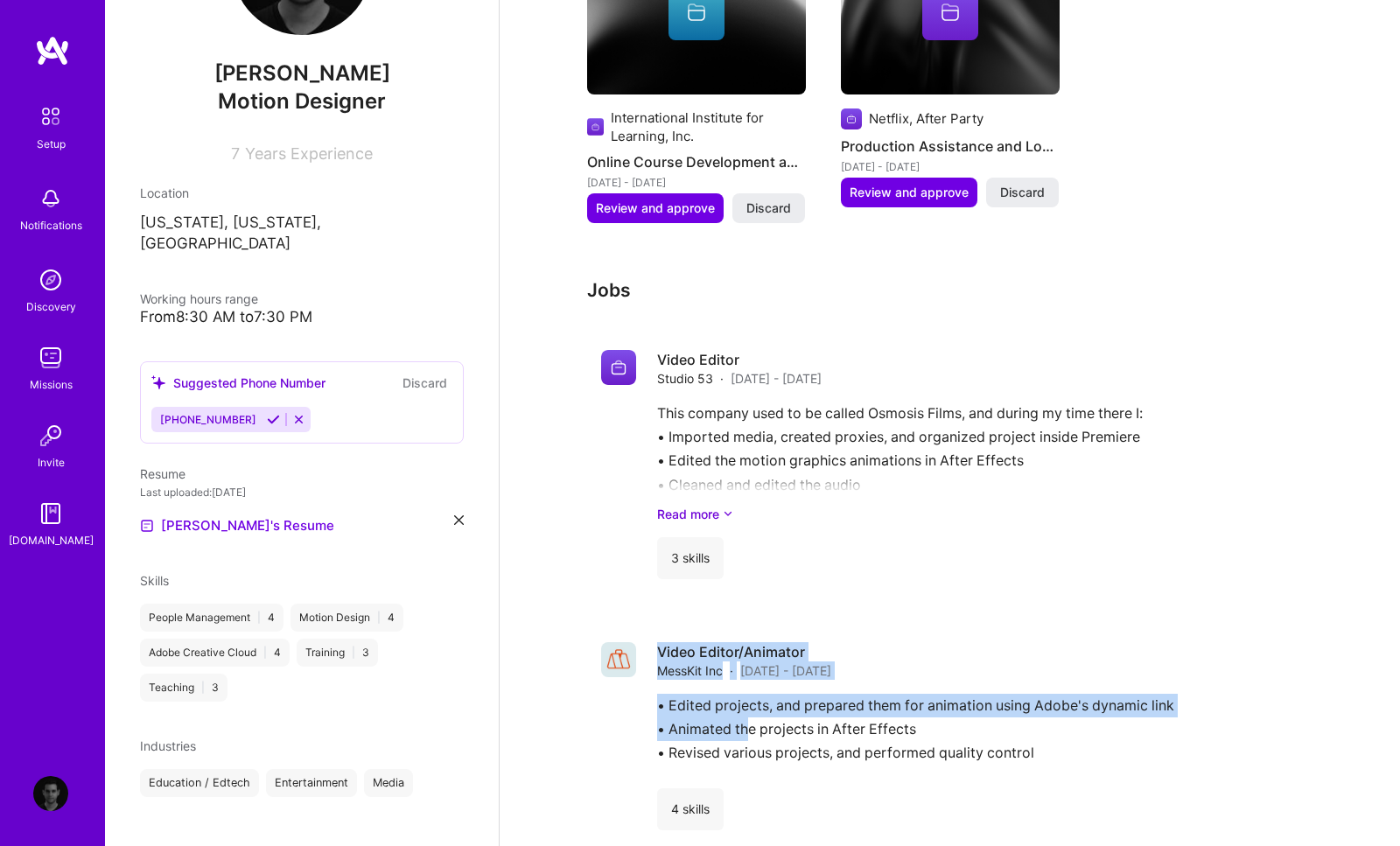
drag, startPoint x: 751, startPoint y: 721, endPoint x: 744, endPoint y: 594, distance: 127.2
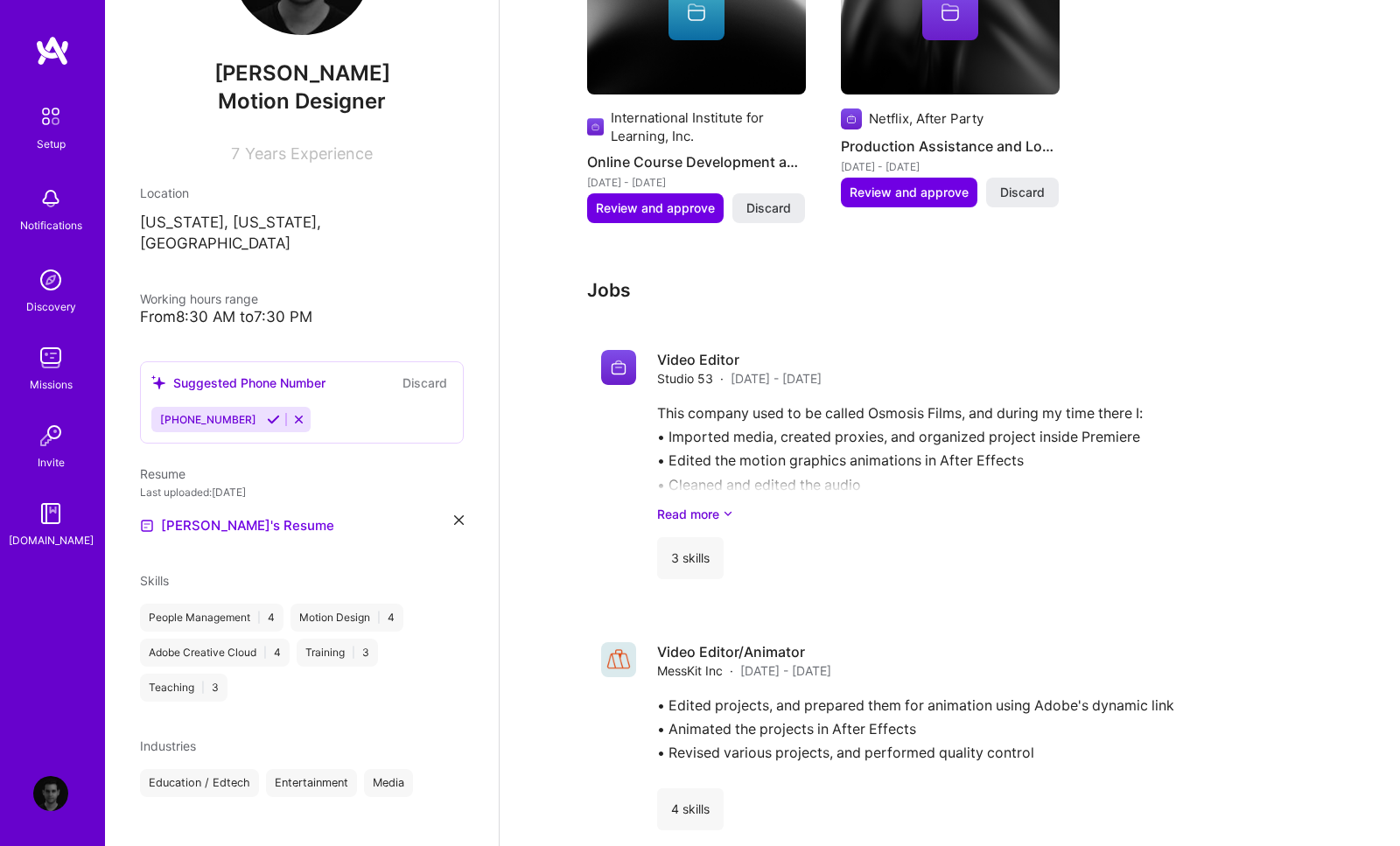
click at [566, 699] on div "Complete your profile to take the first step in unlocking full A.Team access On…" at bounding box center [949, 0] width 900 height 2972
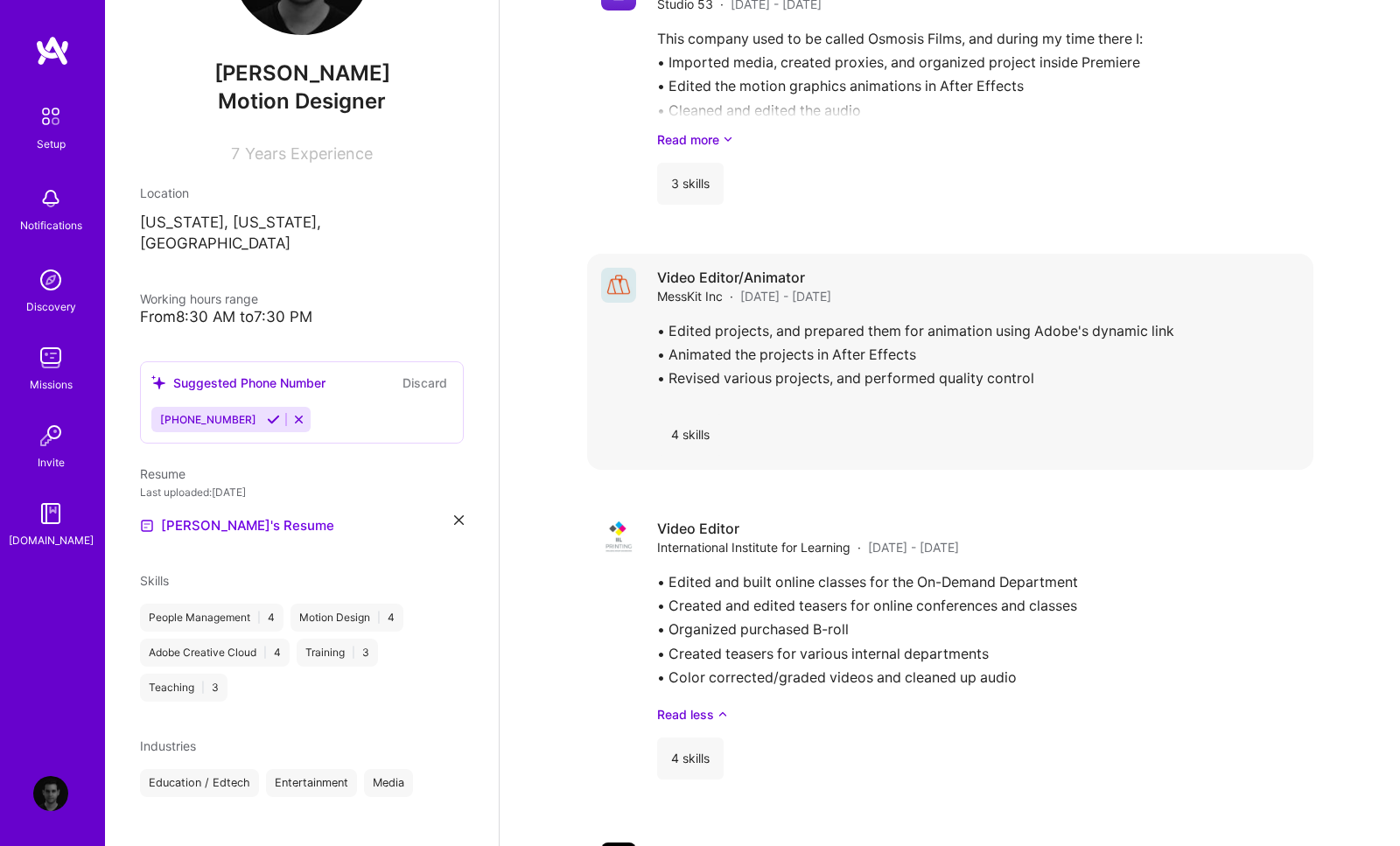
scroll to position [1936, 0]
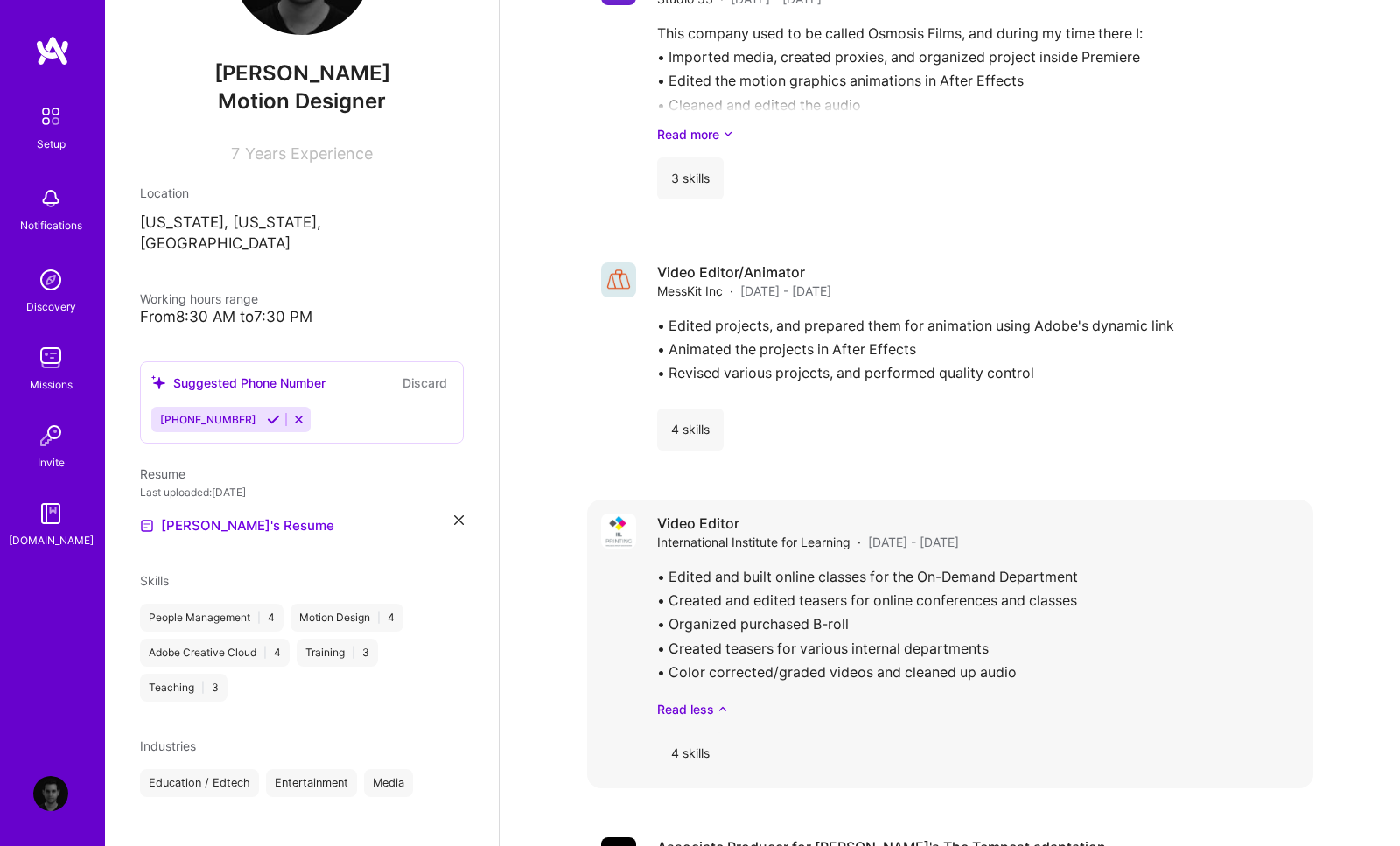
click at [708, 599] on div "• Edited and built online classes for the On-Demand Department • Created and ed…" at bounding box center [978, 642] width 642 height 154
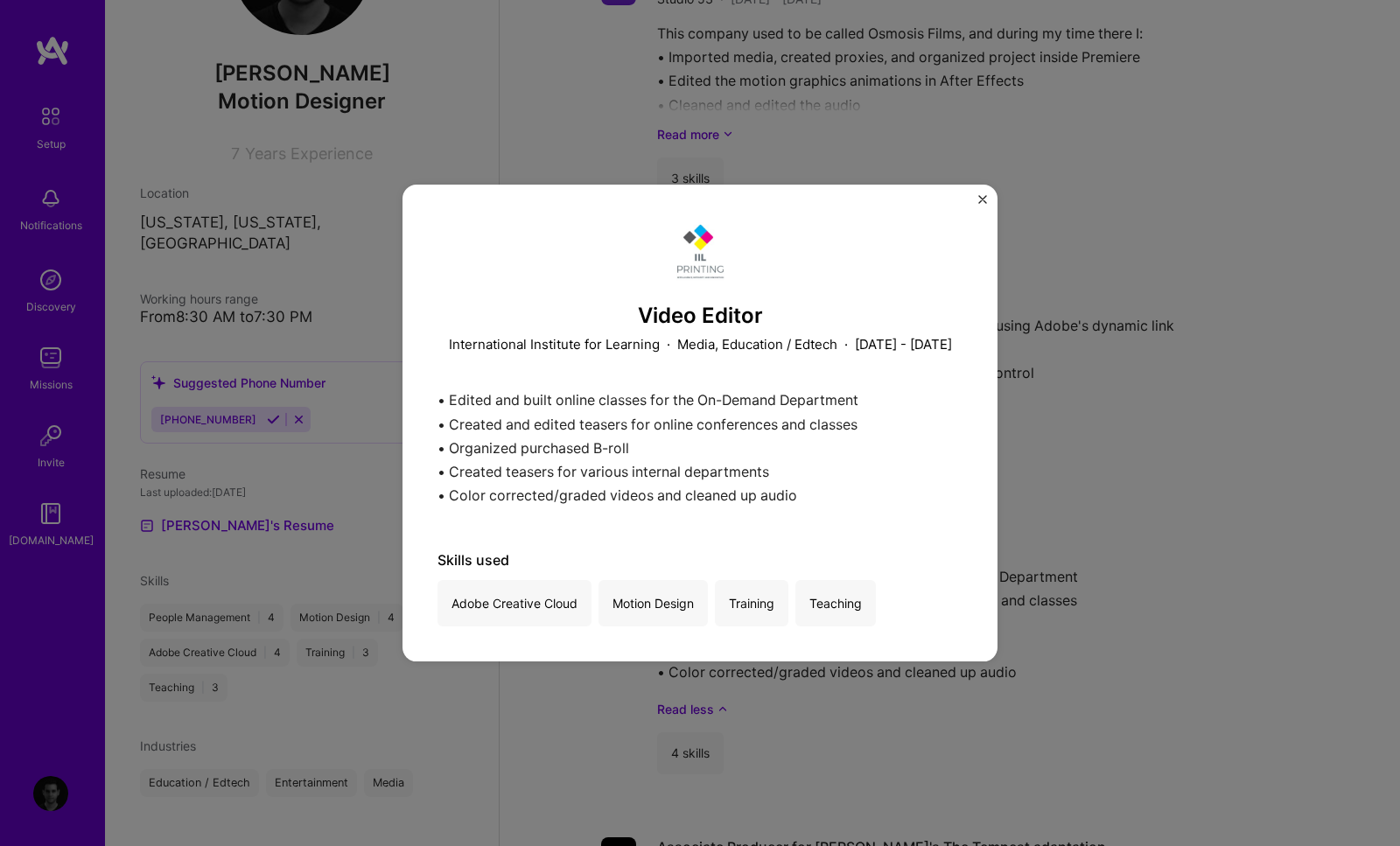
scroll to position [1937, 0]
click at [825, 372] on div "Video Editor International Institute for Learning · Media, Education / Edtech ·…" at bounding box center [700, 423] width 525 height 408
click at [1149, 472] on div "Video Editor International Institute for Learning · Media, Education / Edtech ·…" at bounding box center [700, 423] width 1400 height 846
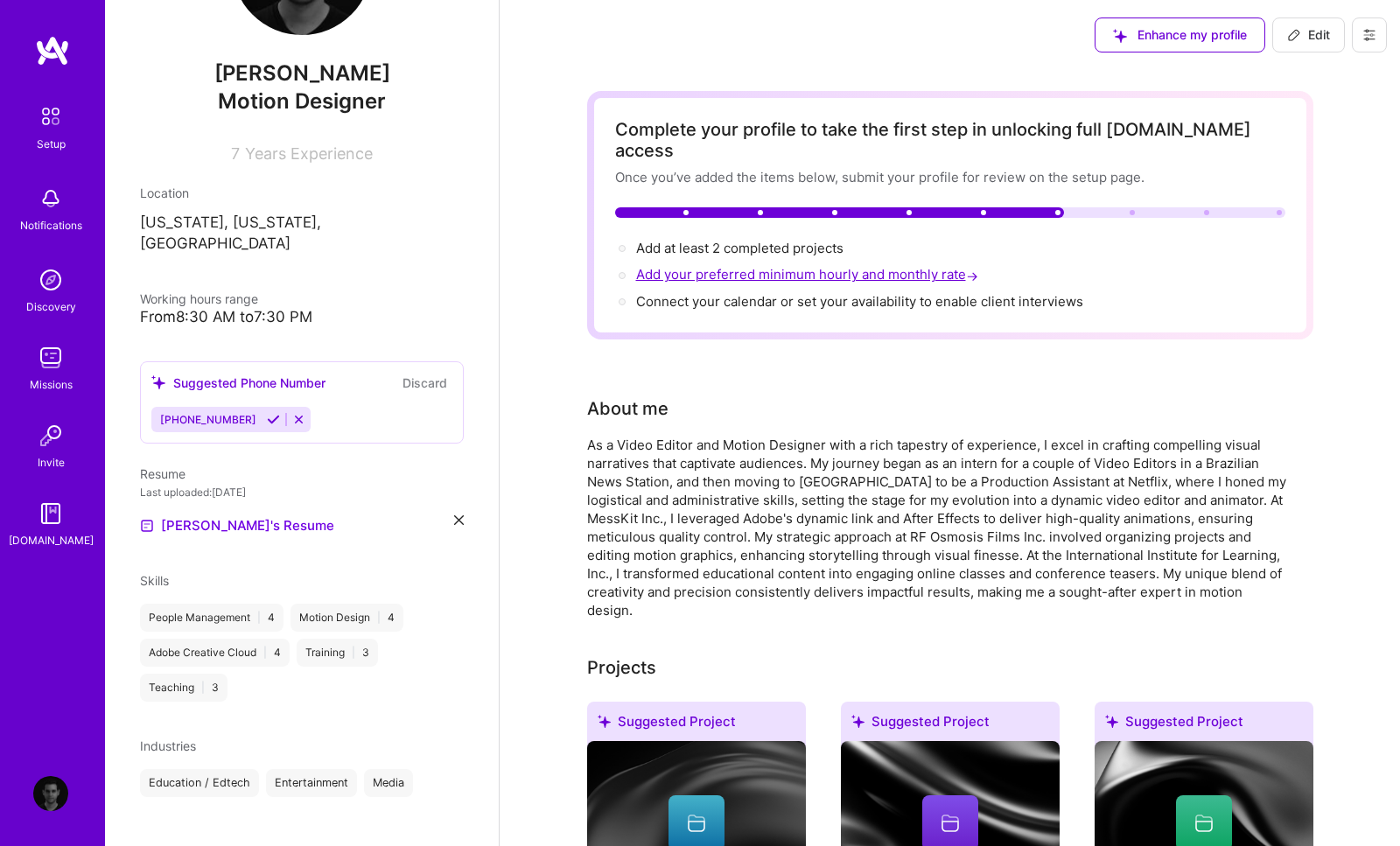
click at [693, 266] on span "Add your preferred minimum hourly and monthly rate →" at bounding box center [809, 274] width 346 height 17
select select "US"
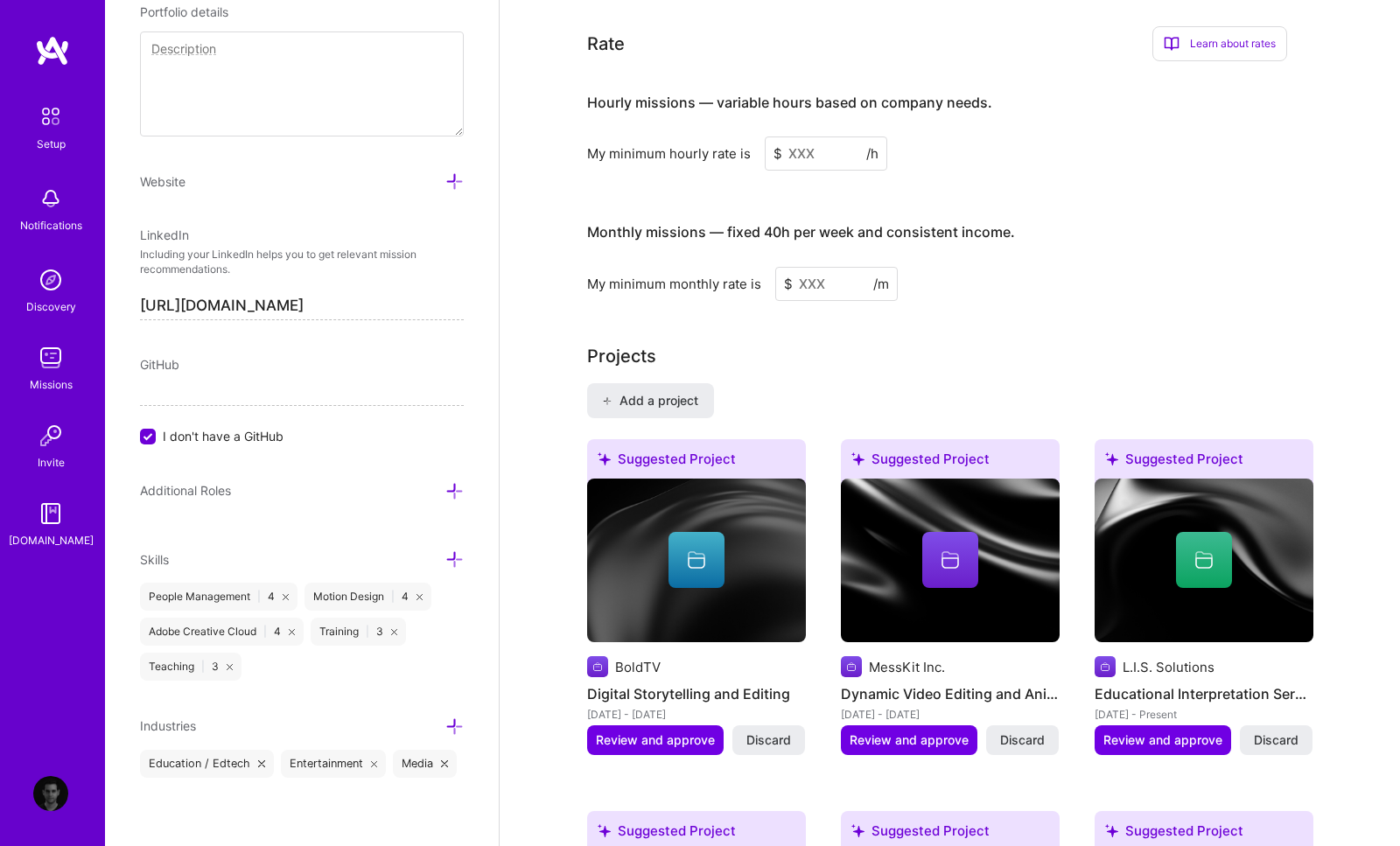
scroll to position [1113, 0]
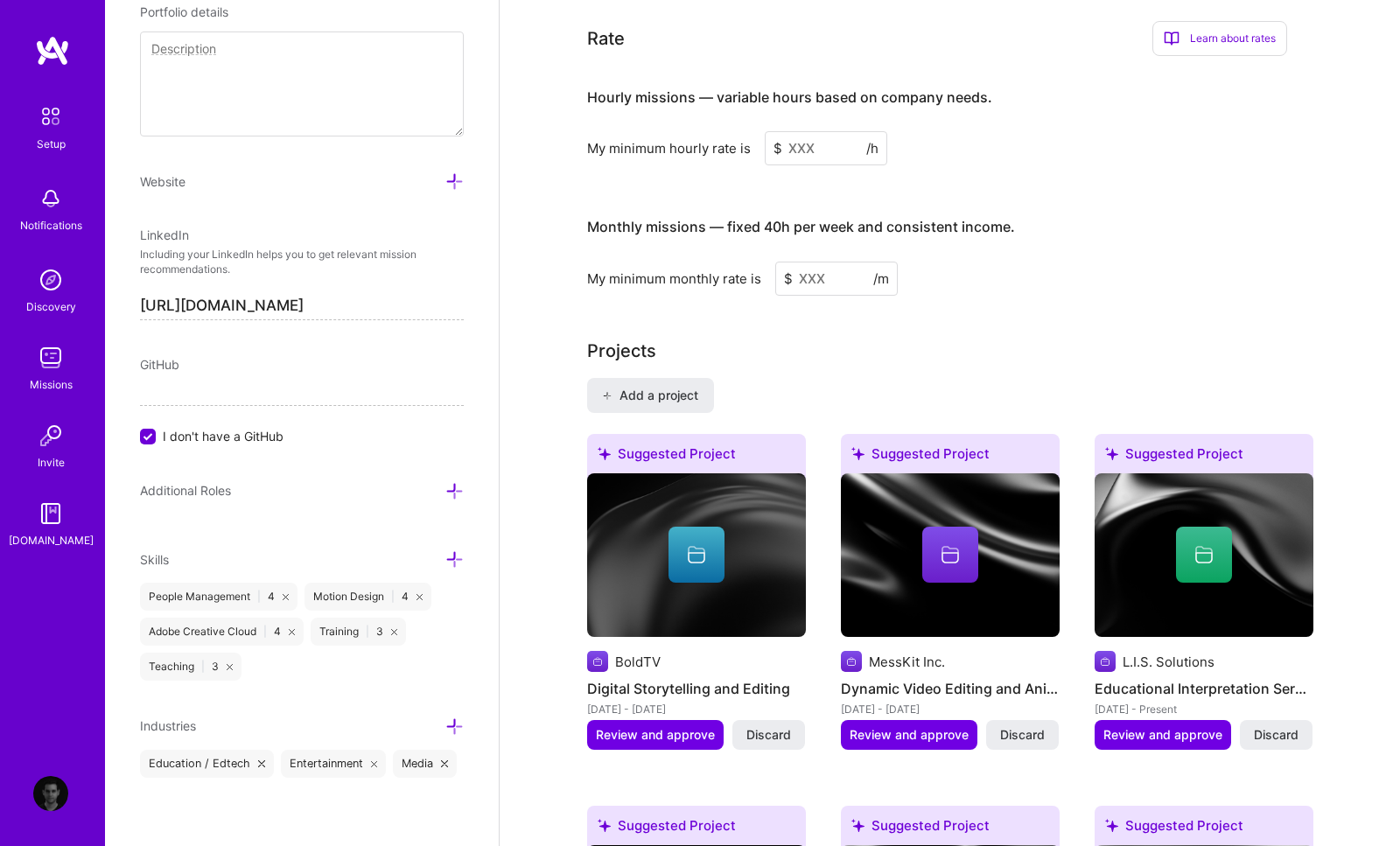
click at [806, 132] on input at bounding box center [826, 148] width 123 height 34
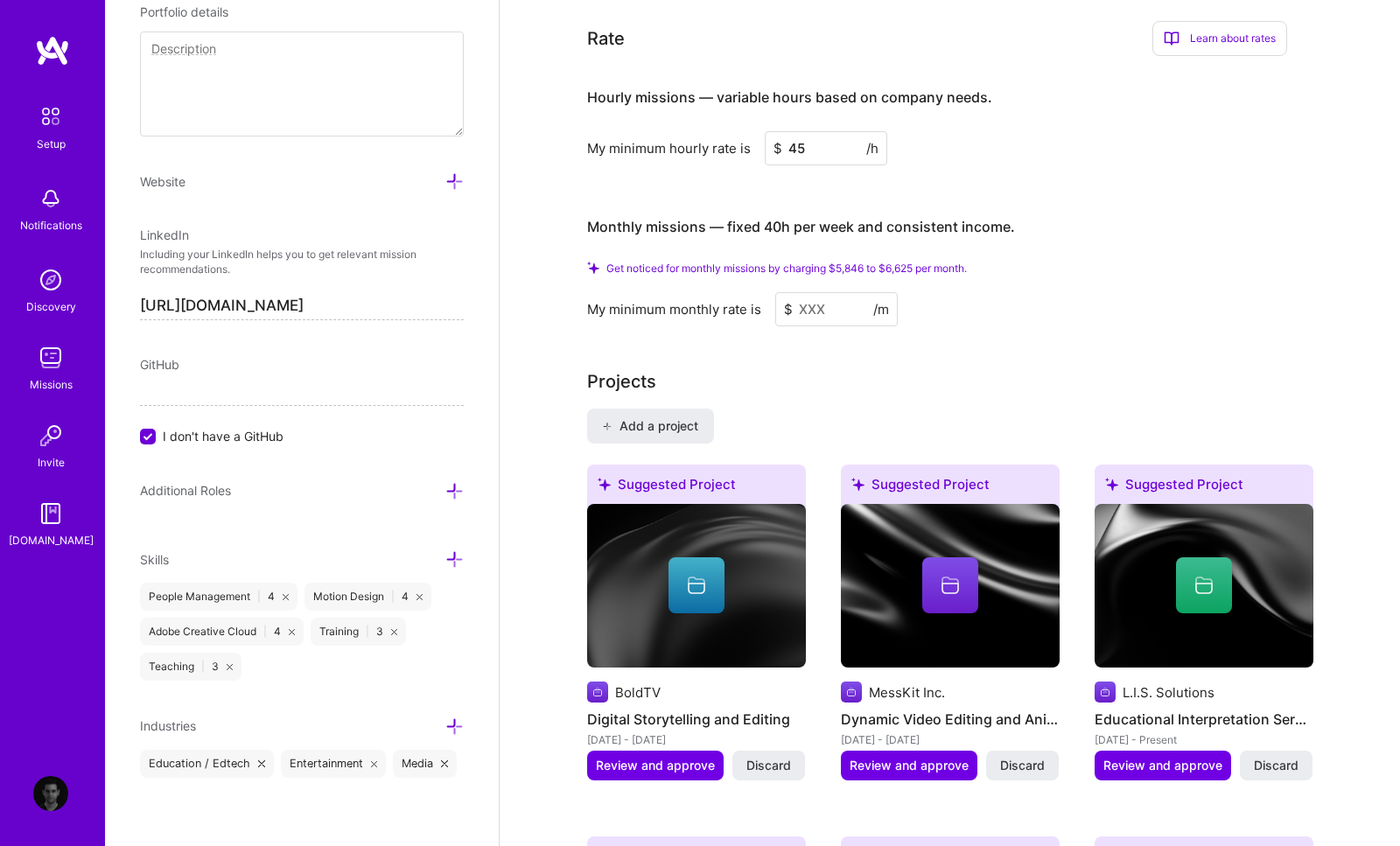
type input "45"
click at [828, 292] on input at bounding box center [837, 309] width 123 height 34
drag, startPoint x: 884, startPoint y: 244, endPoint x: 917, endPoint y: 247, distance: 33.1
click at [917, 262] on span "Get noticed for monthly missions by charging $5,846 to $6,625 per month." at bounding box center [786, 268] width 361 height 13
copy span "$6,625"
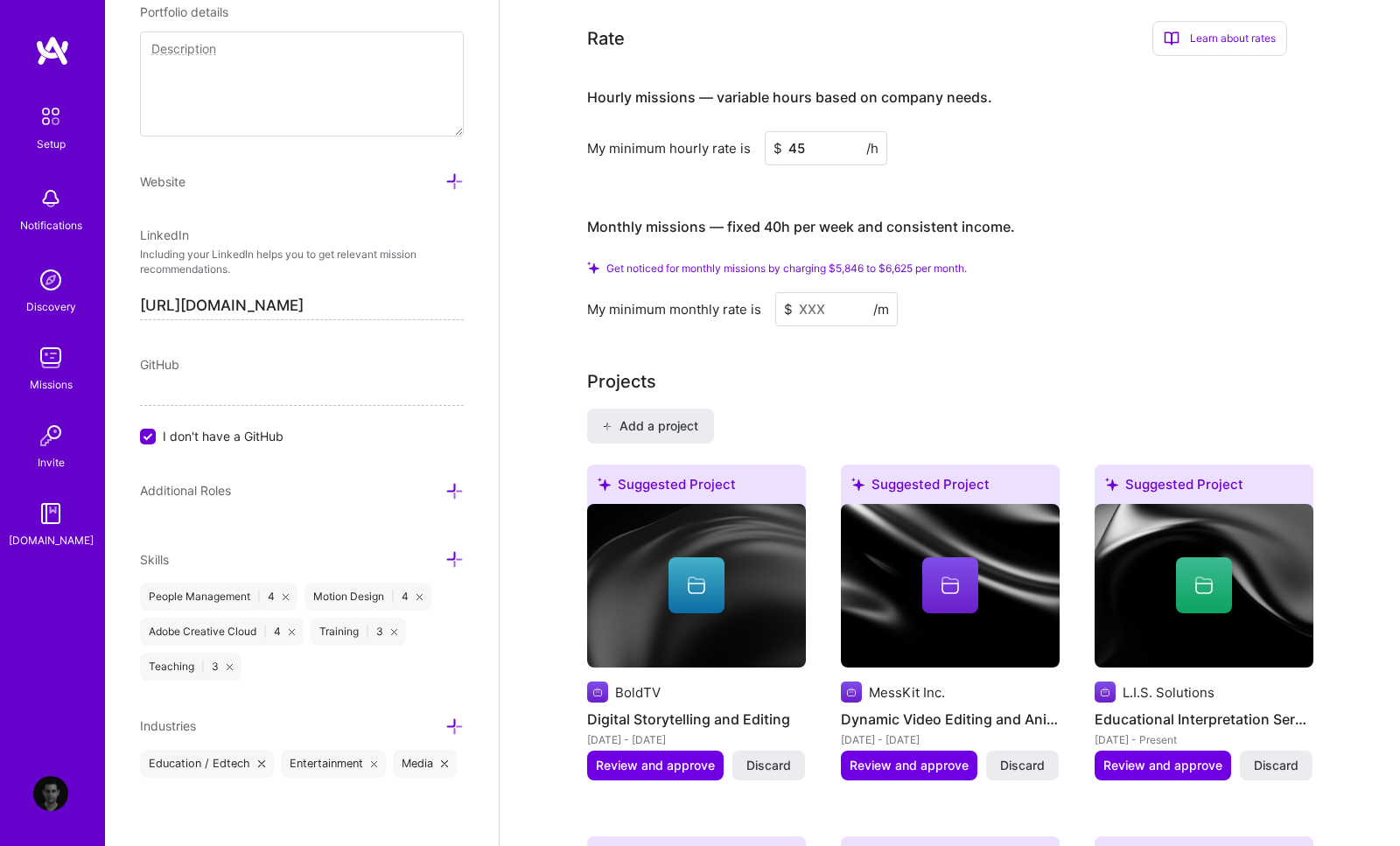
click at [816, 297] on input at bounding box center [837, 309] width 123 height 34
paste input
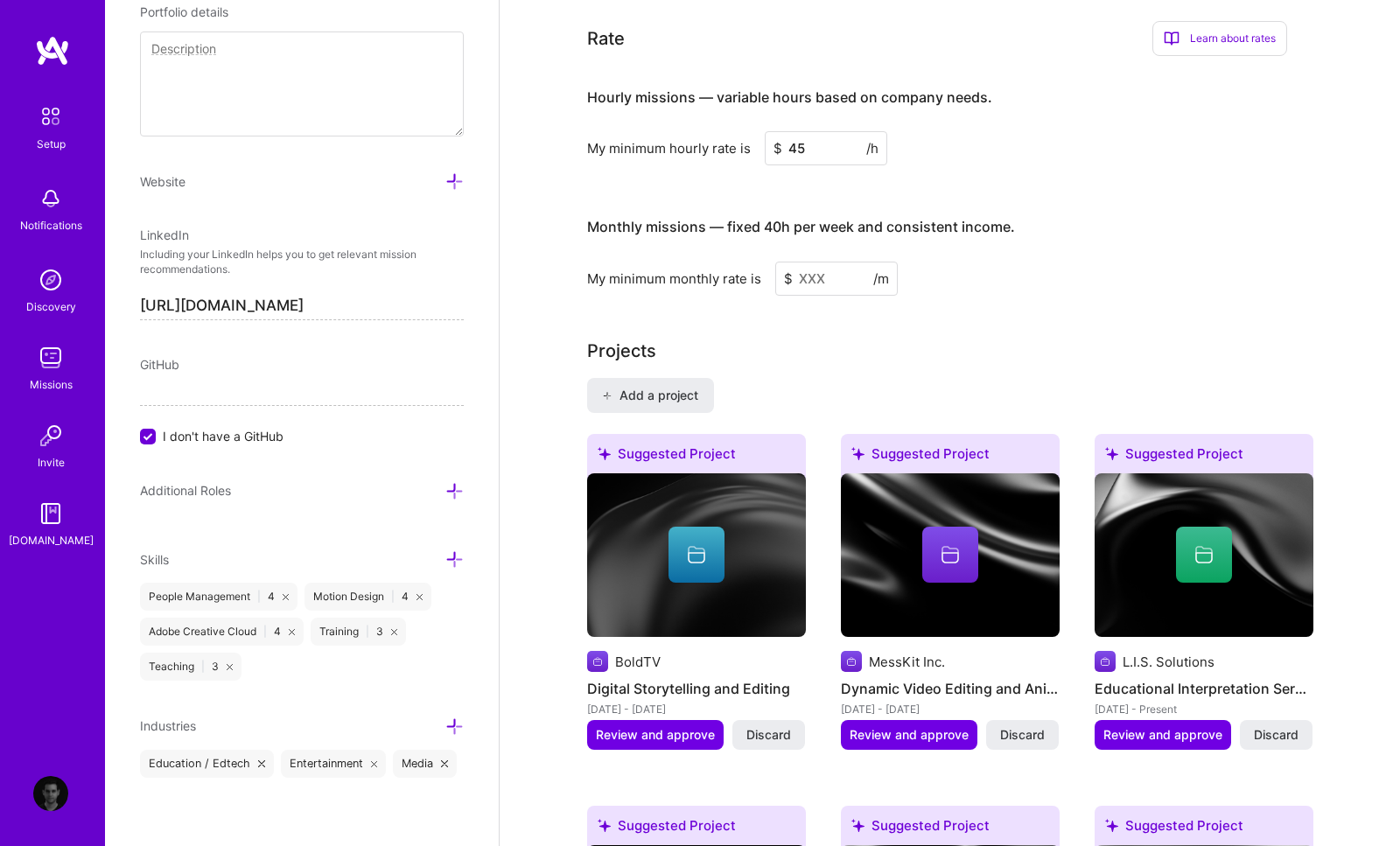
click at [828, 262] on input at bounding box center [837, 278] width 123 height 34
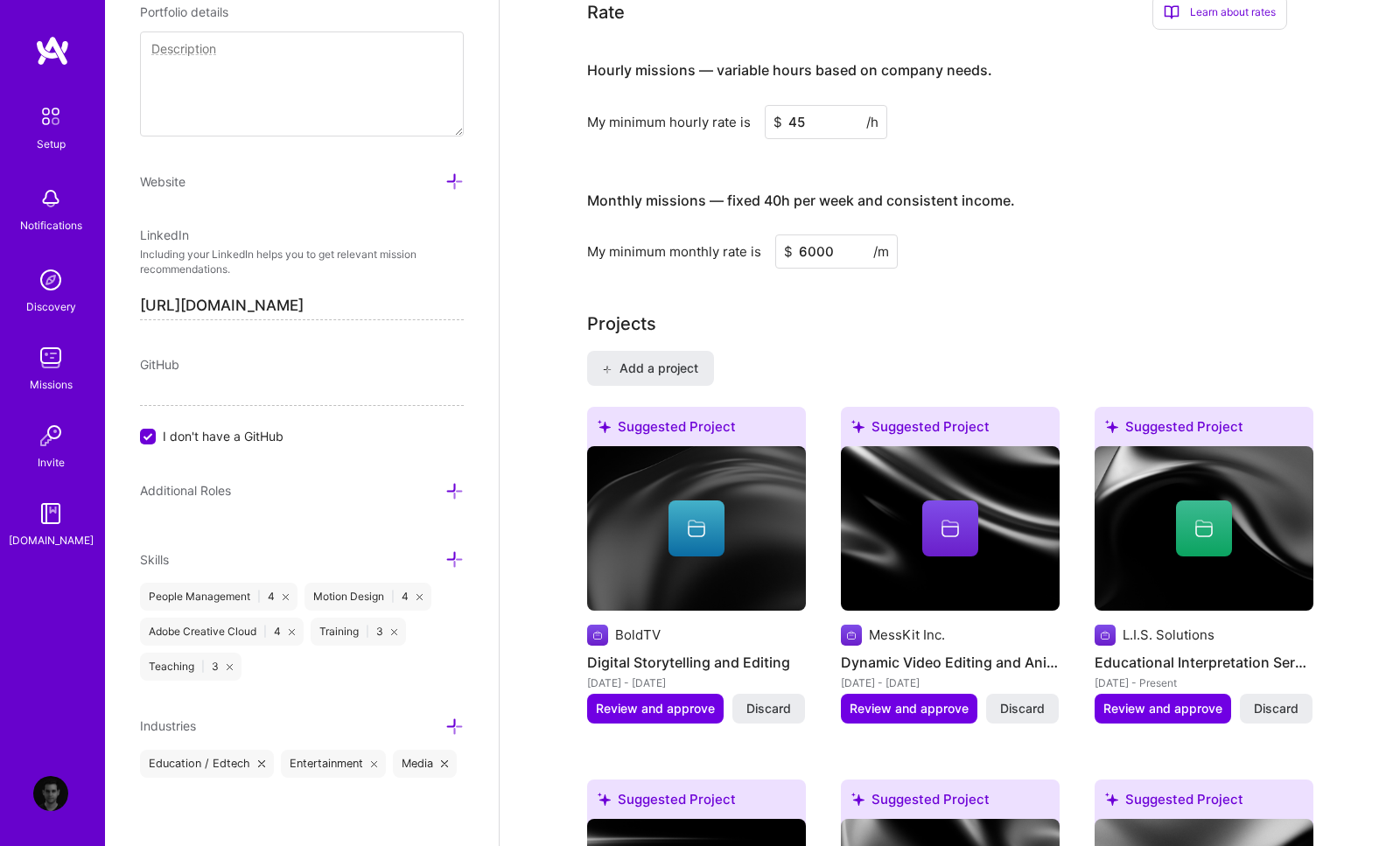
type input "6000"
click at [841, 234] on input "6000" at bounding box center [837, 251] width 123 height 34
click at [951, 234] on div "My minimum monthly rate is $ 6000 /m" at bounding box center [937, 251] width 700 height 34
click at [685, 242] on div "My minimum monthly rate is" at bounding box center [674, 251] width 174 height 18
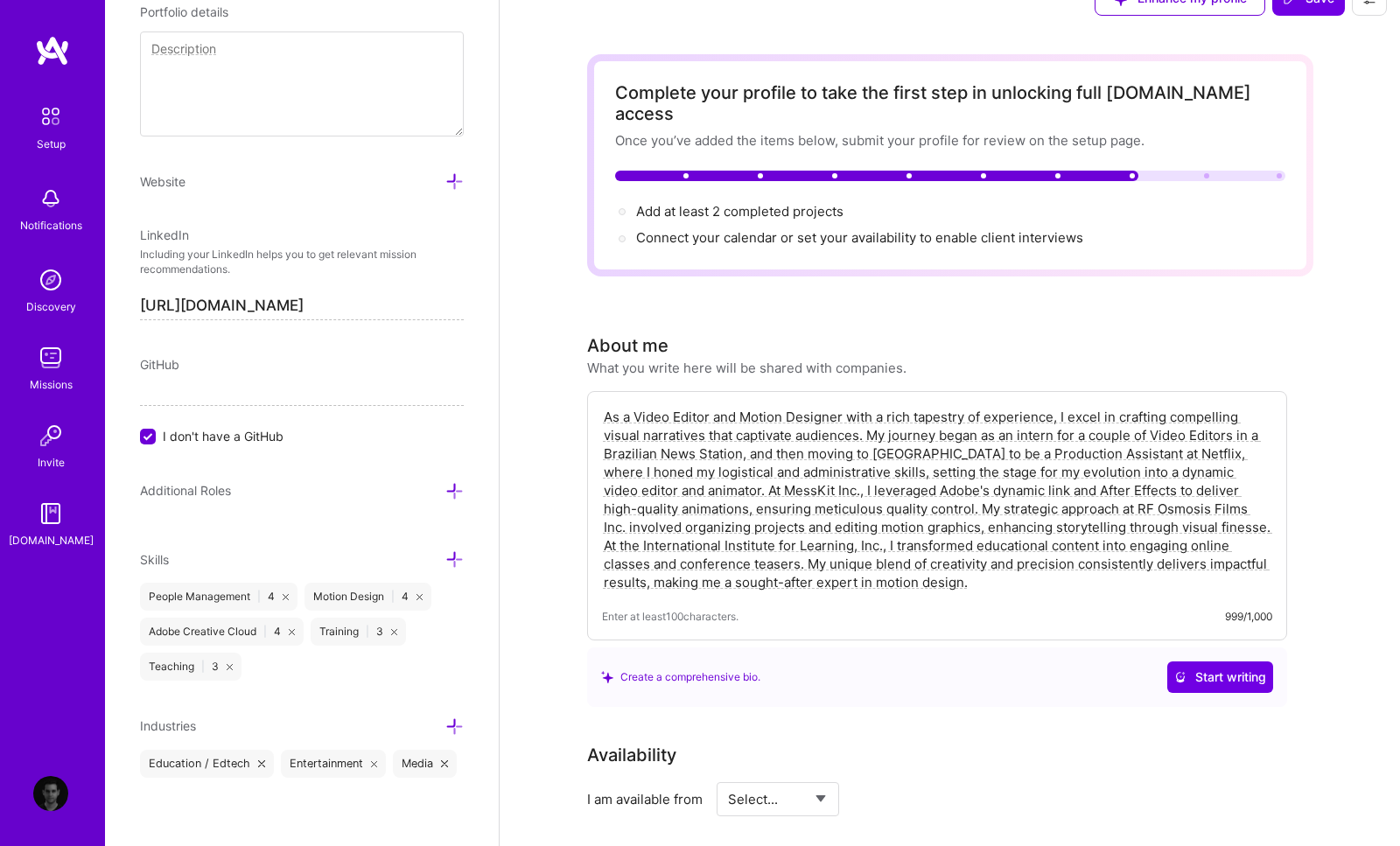
scroll to position [0, 0]
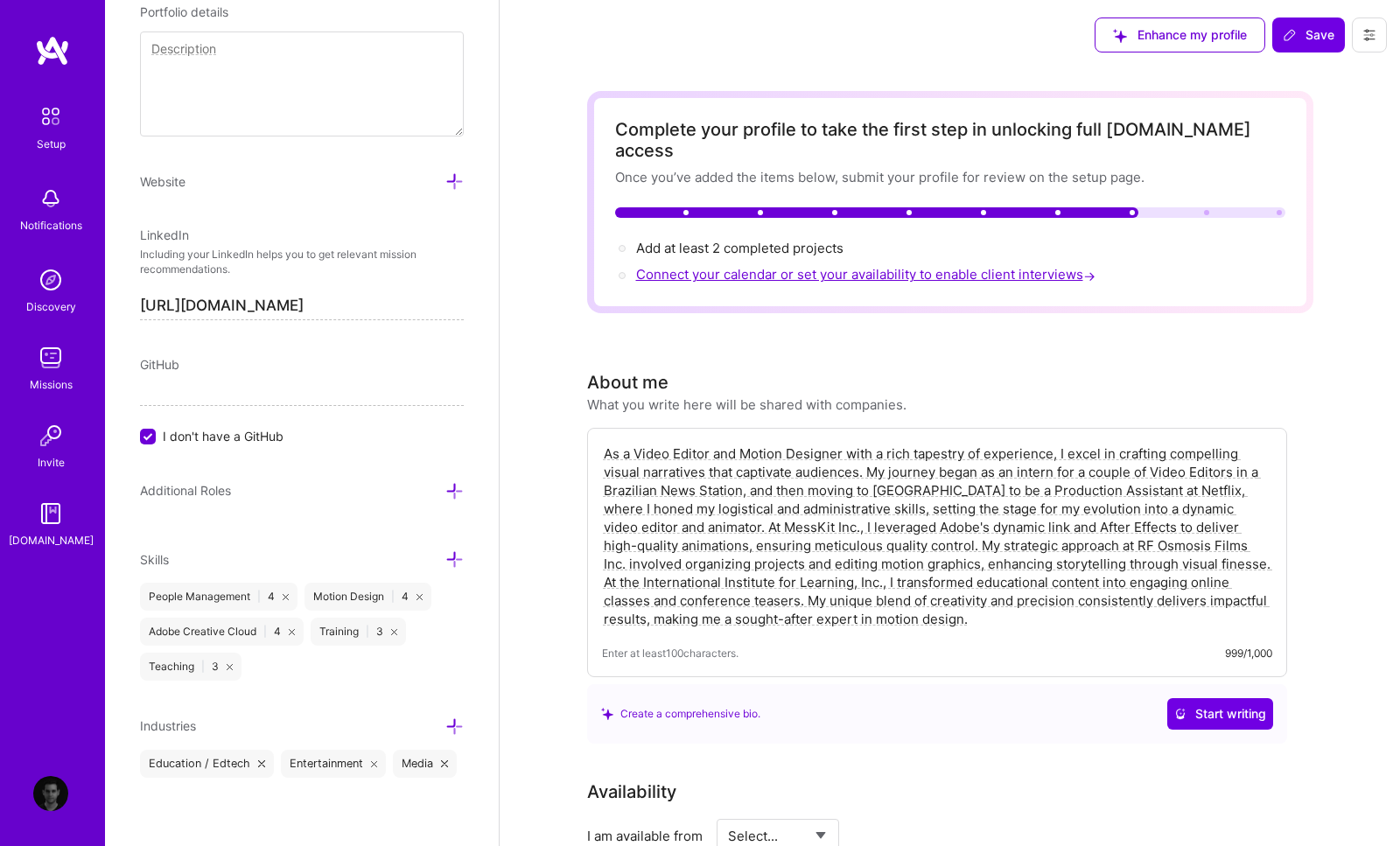
click at [728, 266] on span "Connect your calendar or set your availability to enable client interviews →" at bounding box center [868, 274] width 463 height 17
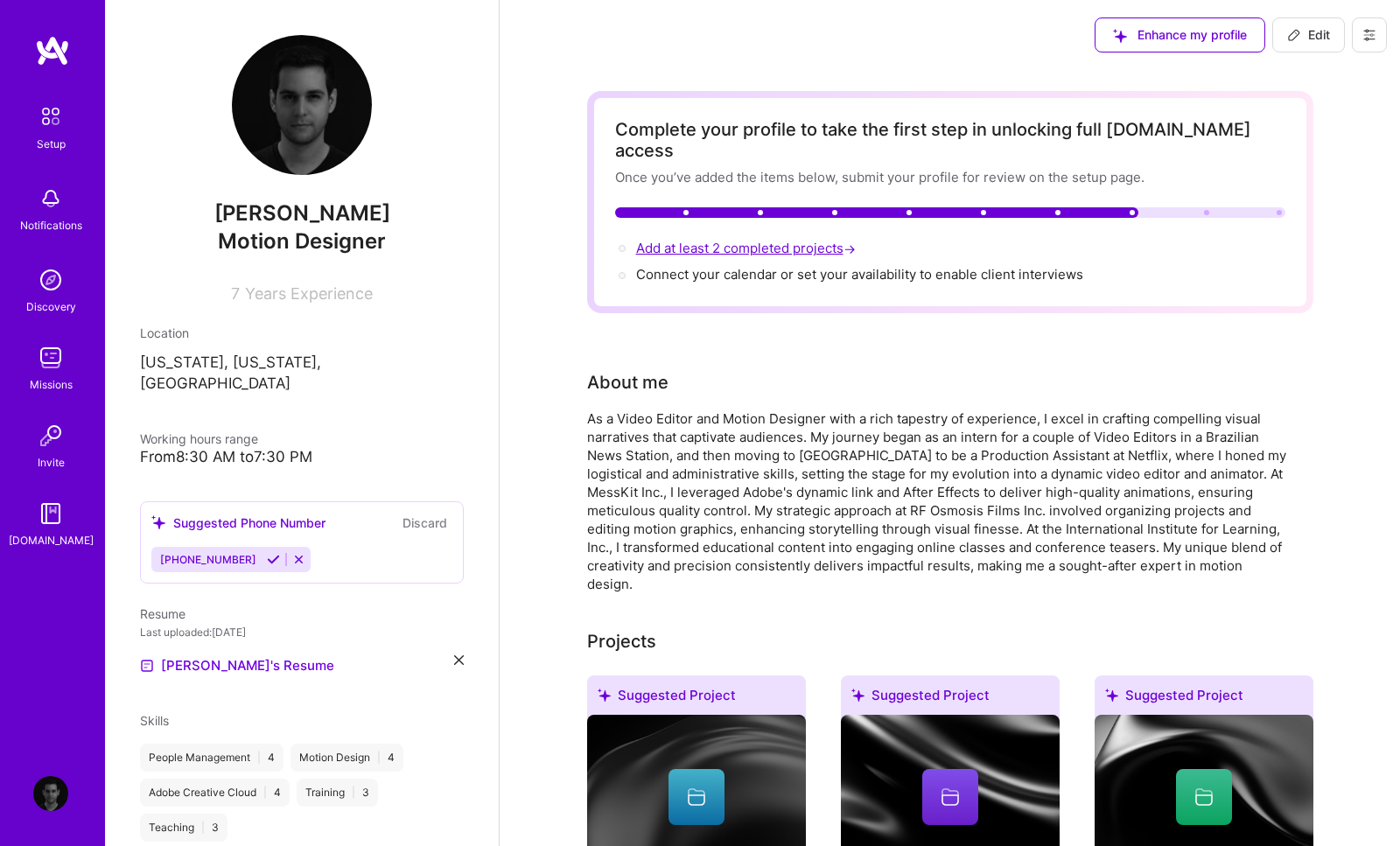
click at [676, 240] on span "Add at least 2 completed projects →" at bounding box center [747, 247] width 223 height 17
select select "US"
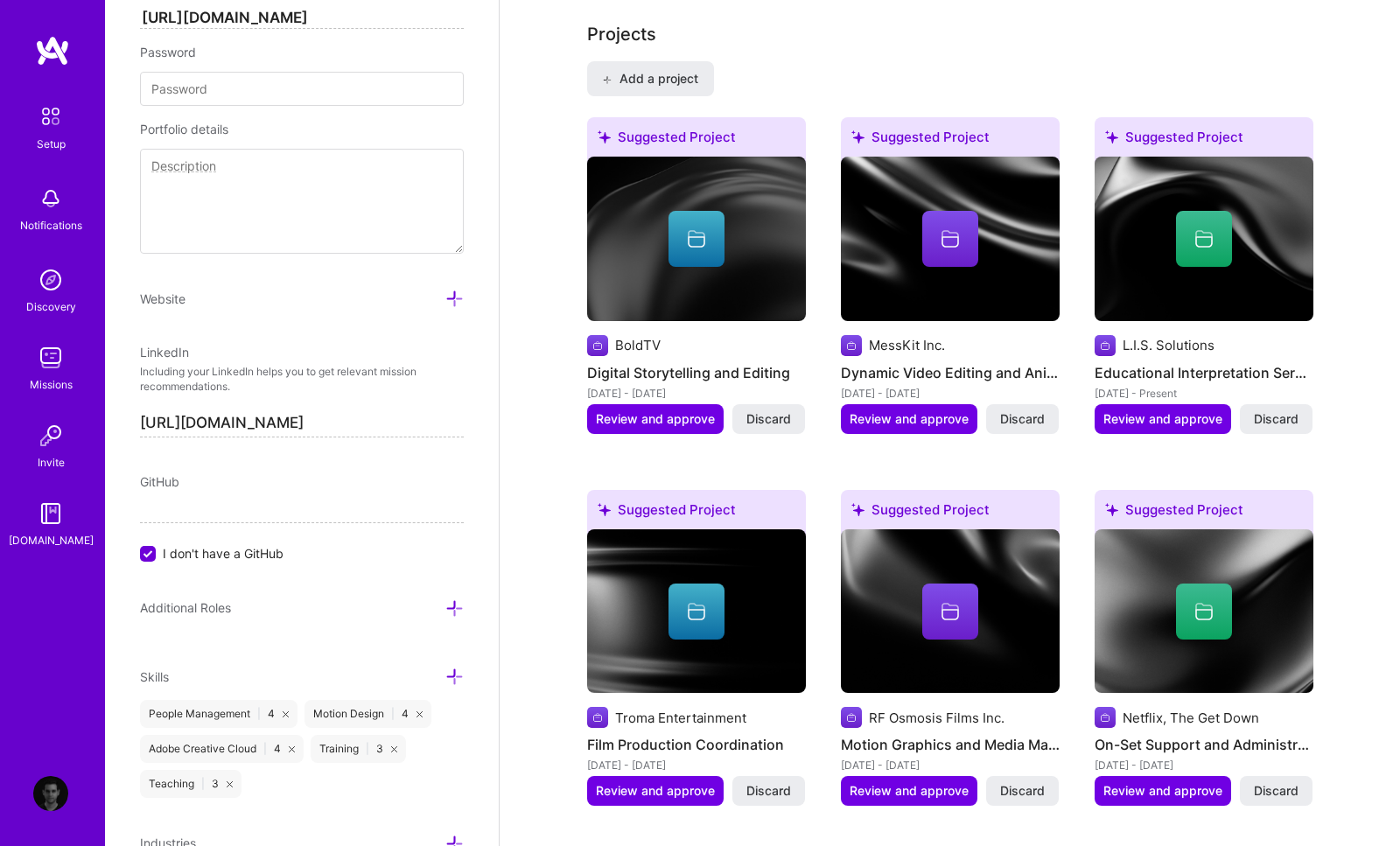
scroll to position [1402, 0]
click at [694, 783] on span "Review and approve" at bounding box center [655, 792] width 119 height 18
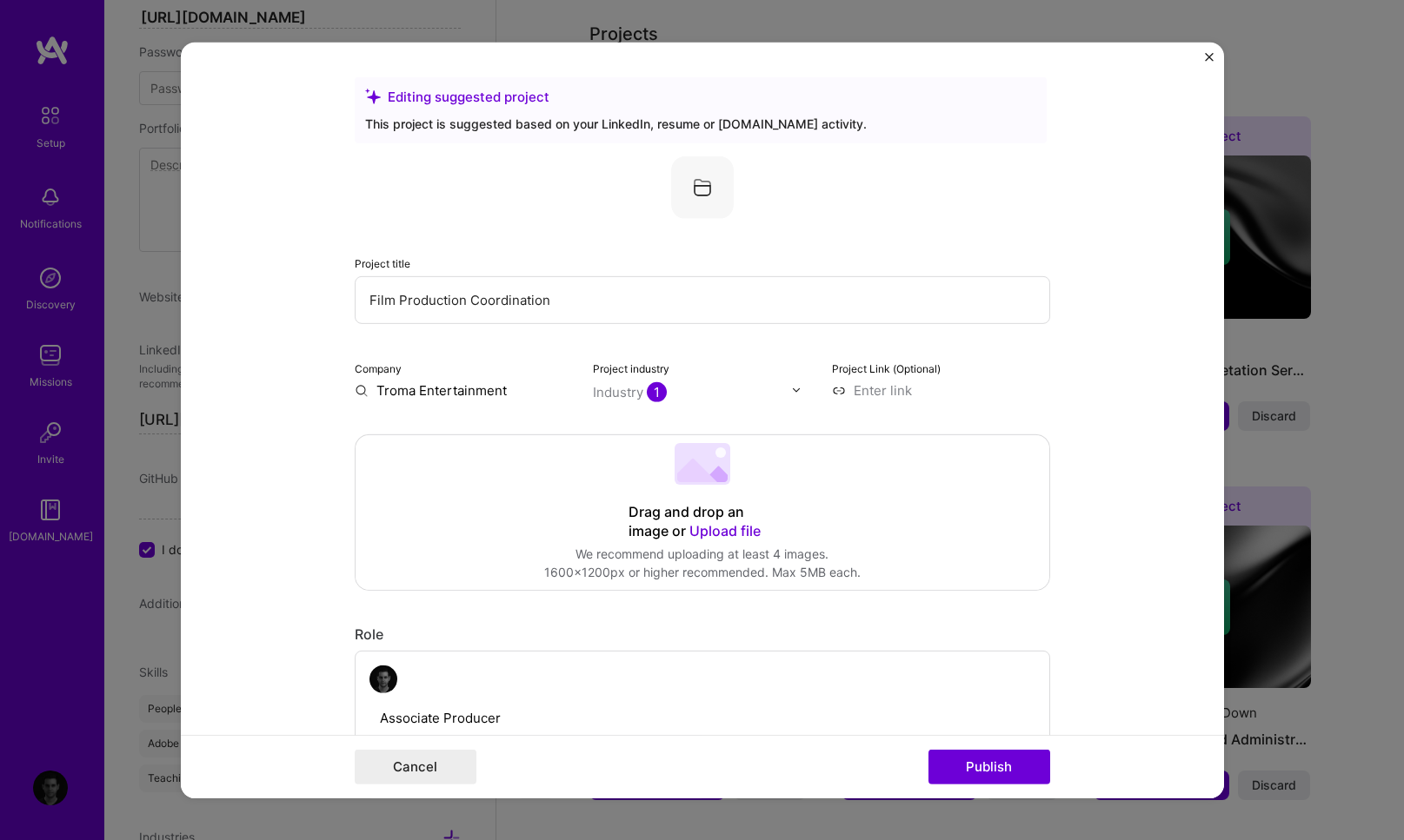
click at [1210, 57] on img "Close" at bounding box center [1209, 57] width 9 height 9
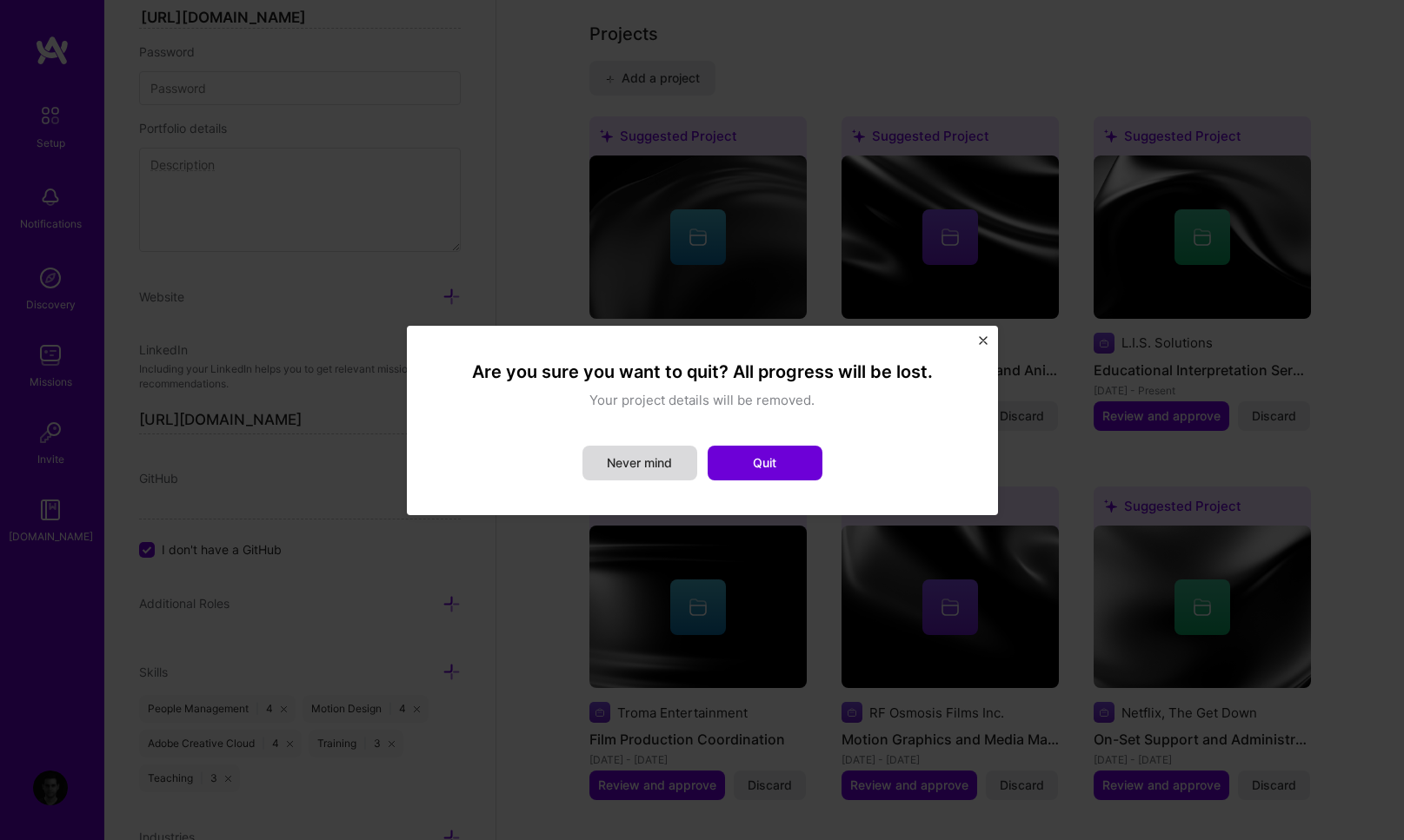
click at [641, 458] on button "Never mind" at bounding box center [640, 464] width 115 height 35
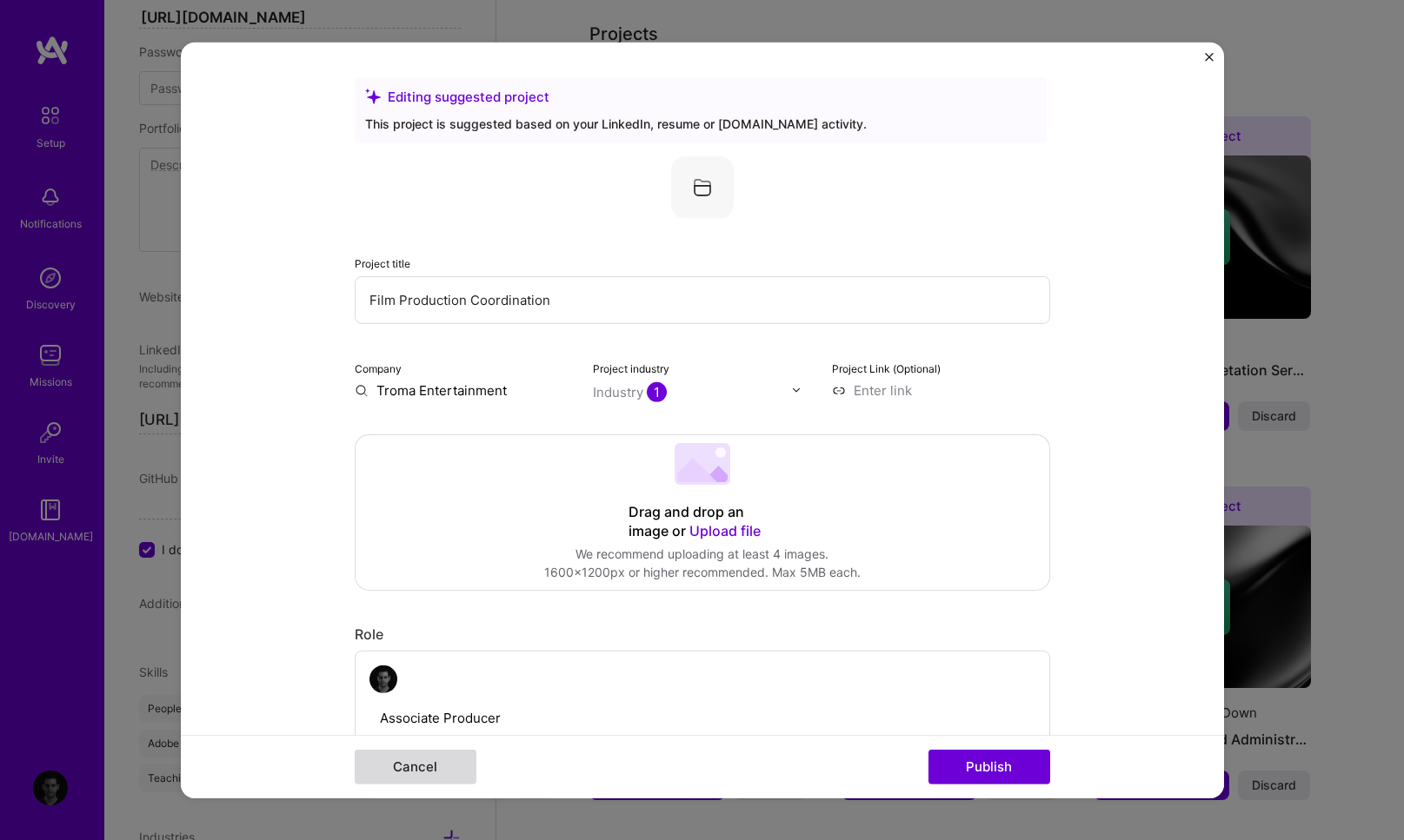
click at [418, 767] on button "Cancel" at bounding box center [416, 768] width 122 height 35
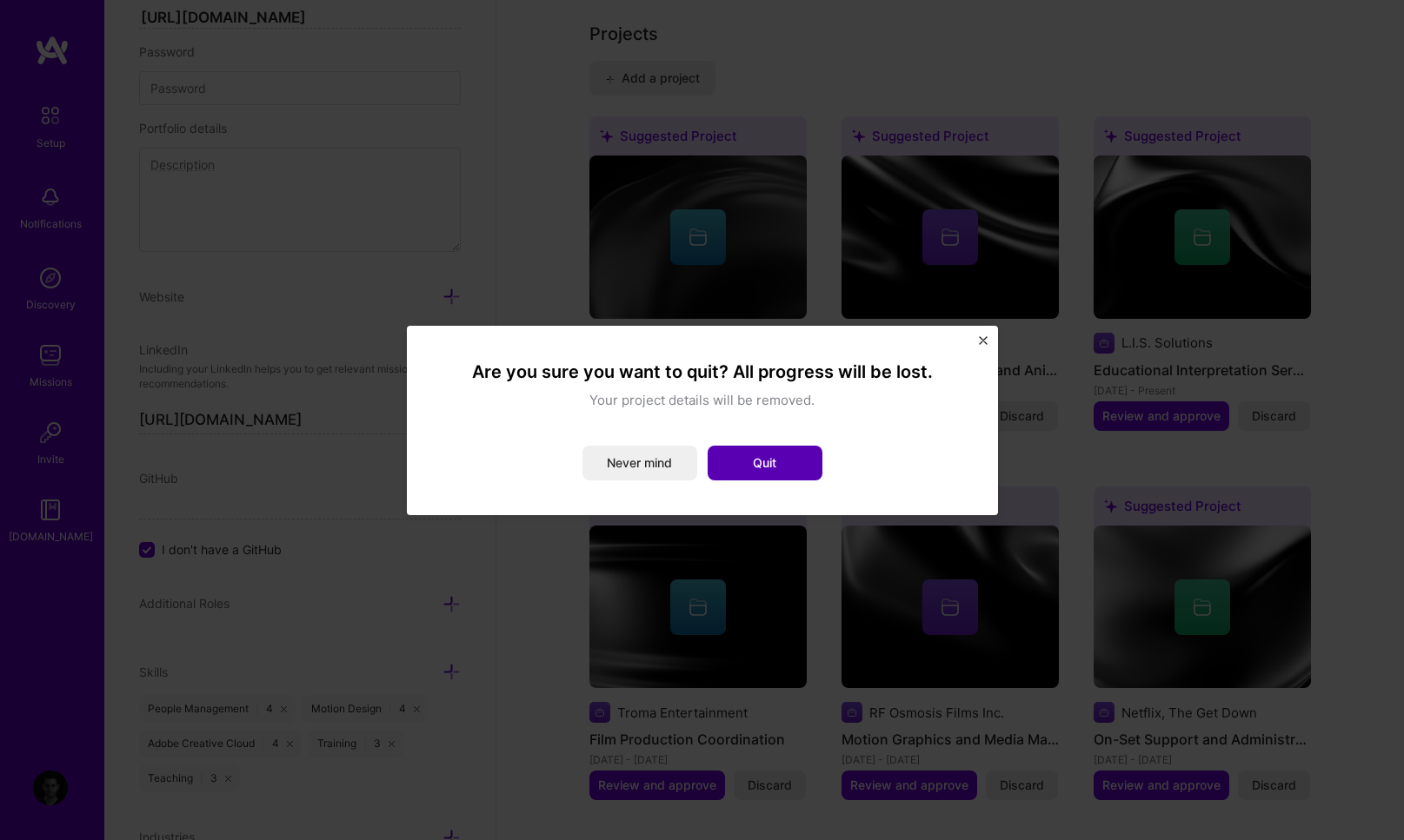
click at [772, 466] on button "Quit" at bounding box center [765, 464] width 115 height 35
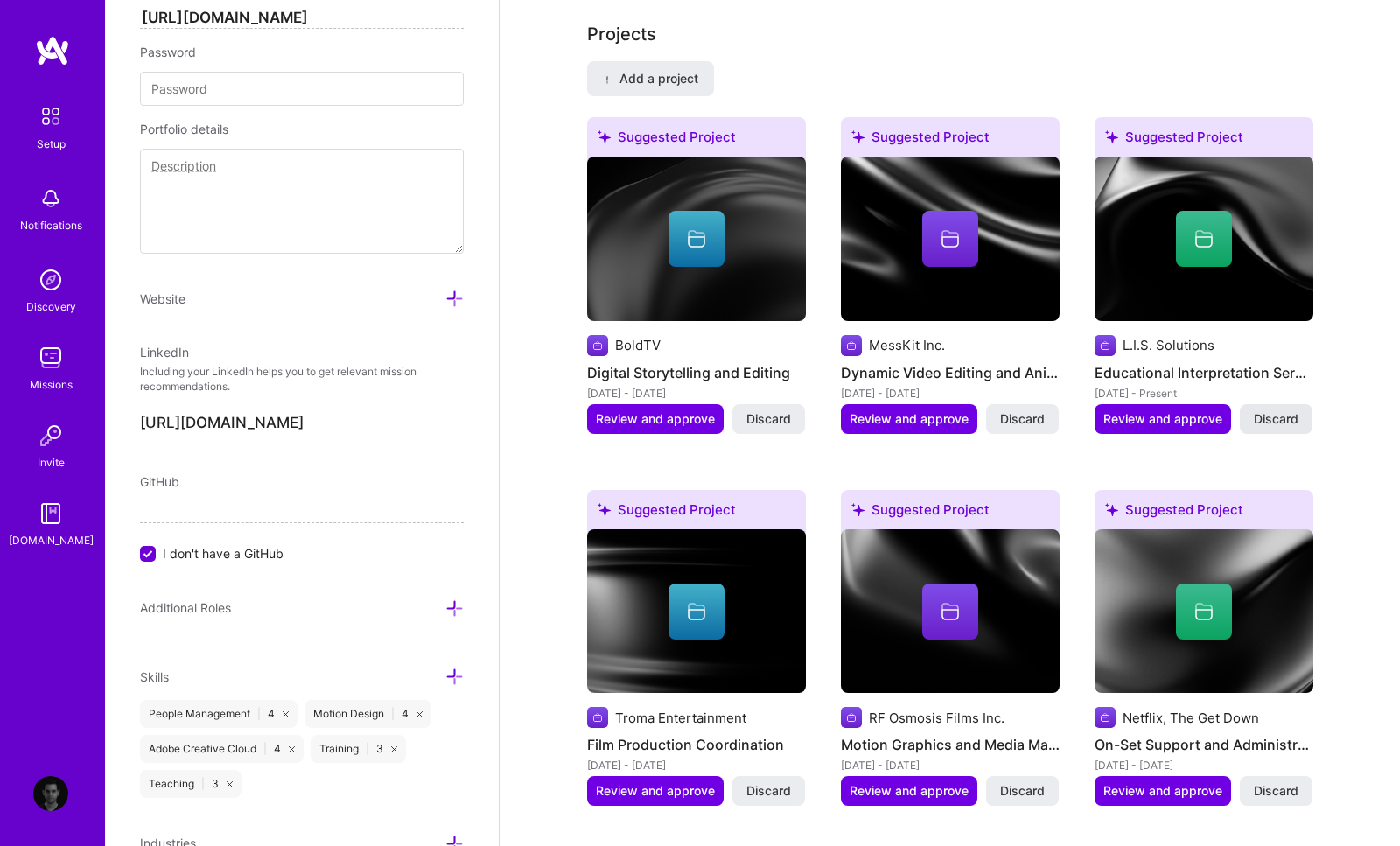
click at [1270, 411] on span "Discard" at bounding box center [1275, 419] width 45 height 18
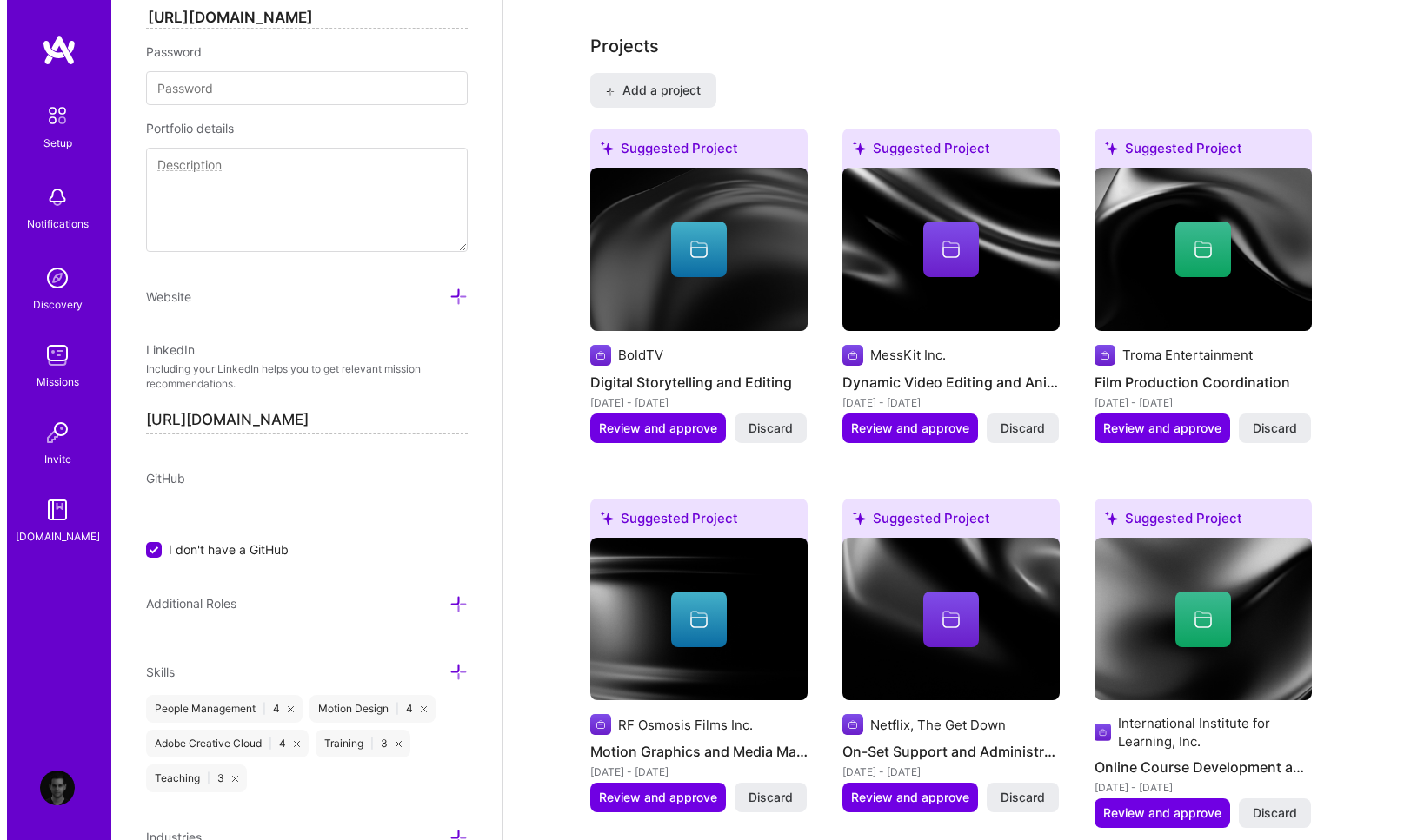
scroll to position [1384, 0]
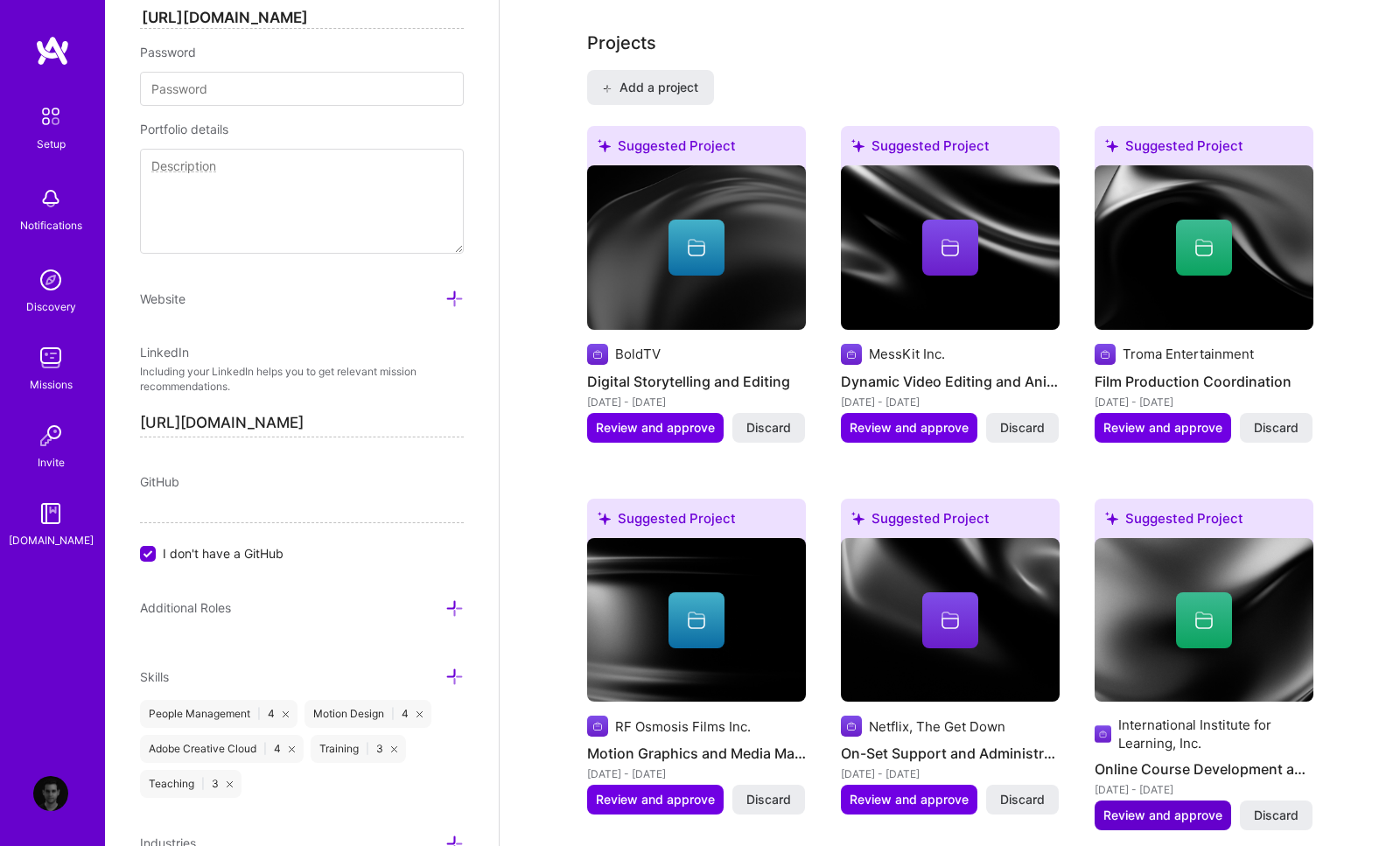
click at [1166, 807] on span "Review and approve" at bounding box center [1163, 816] width 119 height 18
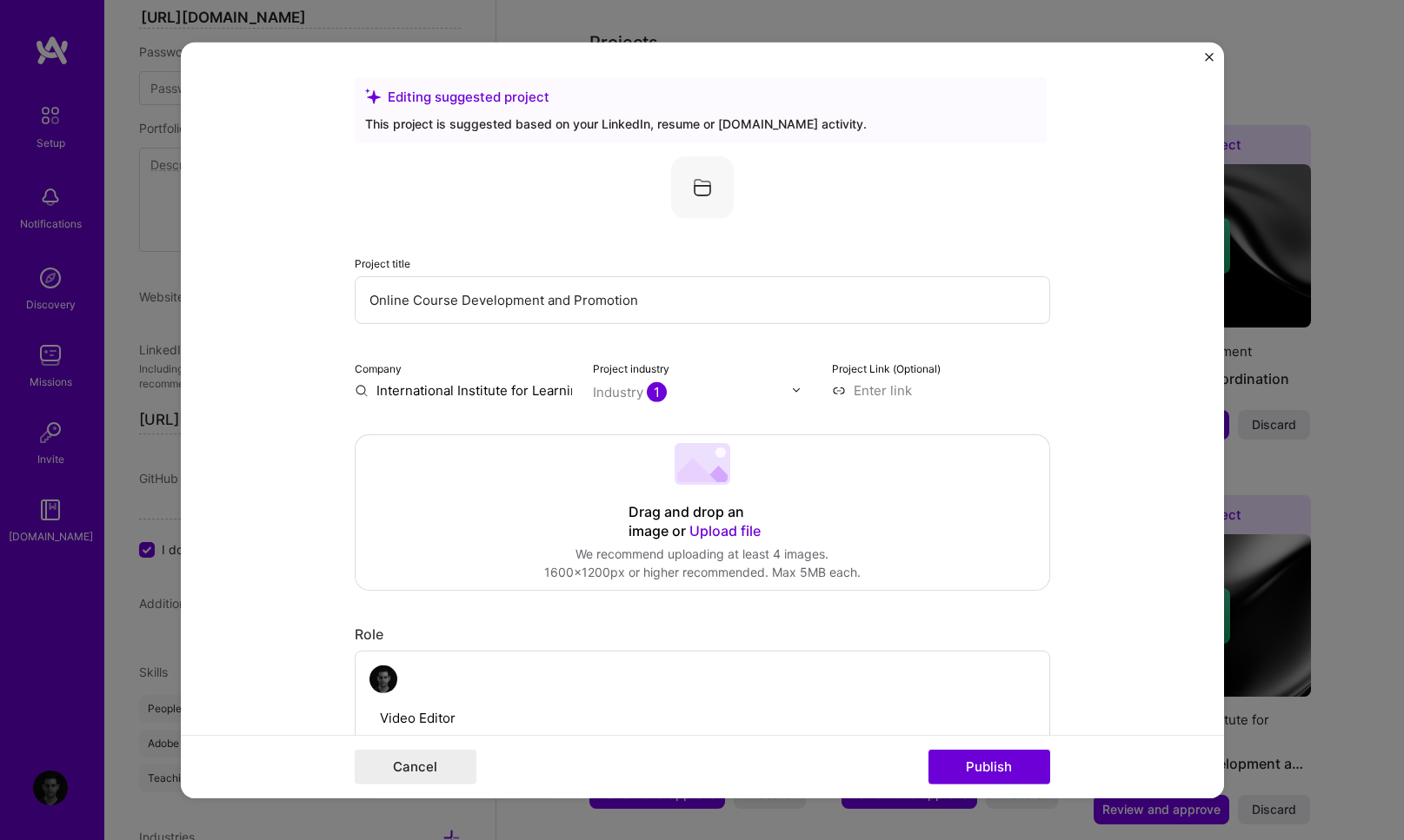
click at [872, 390] on input at bounding box center [940, 390] width 218 height 18
paste input "https://www.youtube.com/watch?v=E5VVjv7PV7k"
type input "https://www.youtube.com/watch?v=E5VVjv7PV7k"
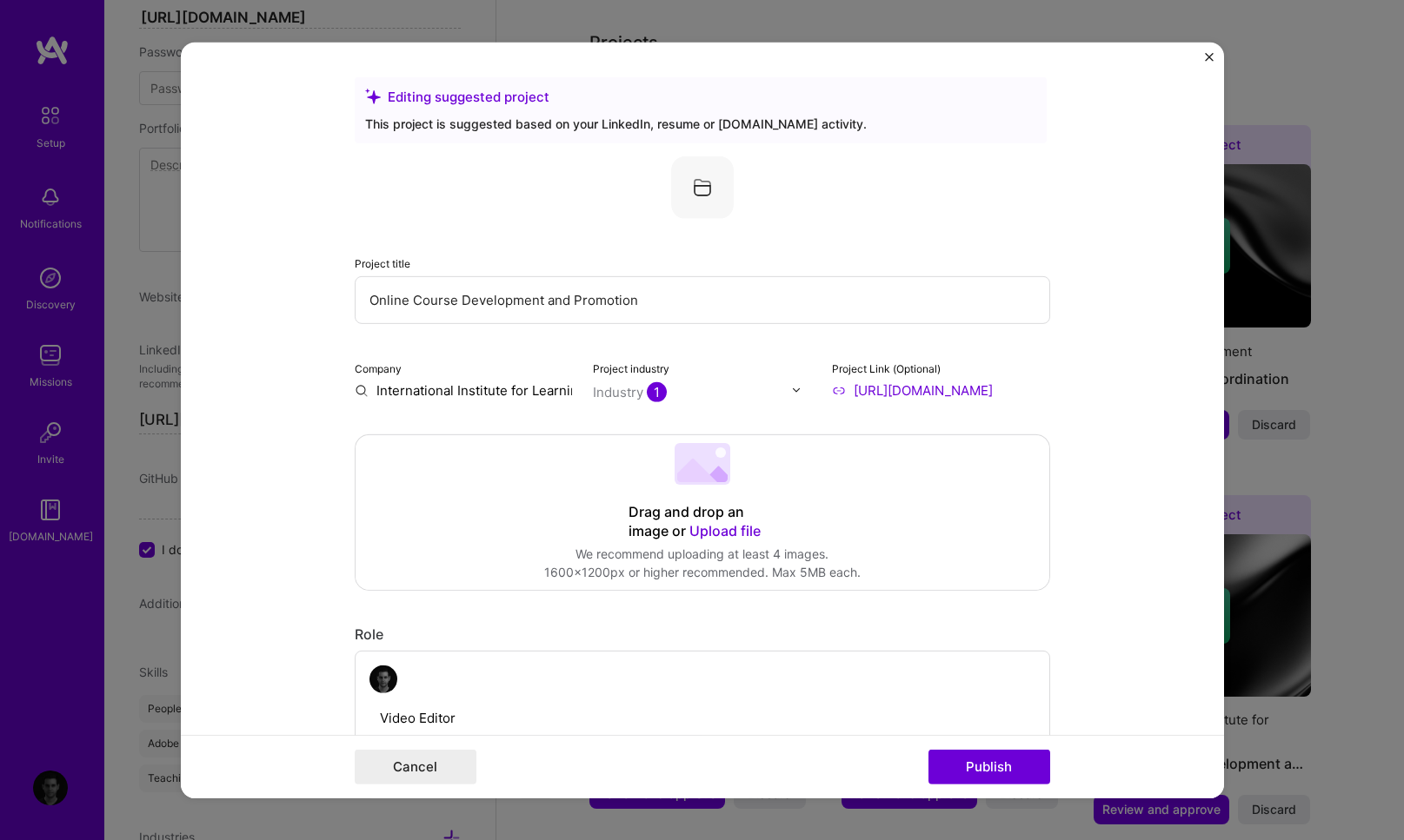
click at [640, 303] on input "Online Course Development and Promotion" at bounding box center [702, 299] width 695 height 48
drag, startPoint x: 654, startPoint y: 302, endPoint x: 349, endPoint y: 289, distance: 305.3
click at [355, 289] on input "Online Course Development and Promotion" at bounding box center [702, 299] width 695 height 48
click at [777, 300] on input "Promo for all the speakers for the 2020 Leadership and Innovation Online Confer…" at bounding box center [702, 299] width 695 height 48
click at [607, 298] on input "Promo for all the speakers for the 2020 Leadership and Innovation Online Confer…" at bounding box center [702, 299] width 695 height 48
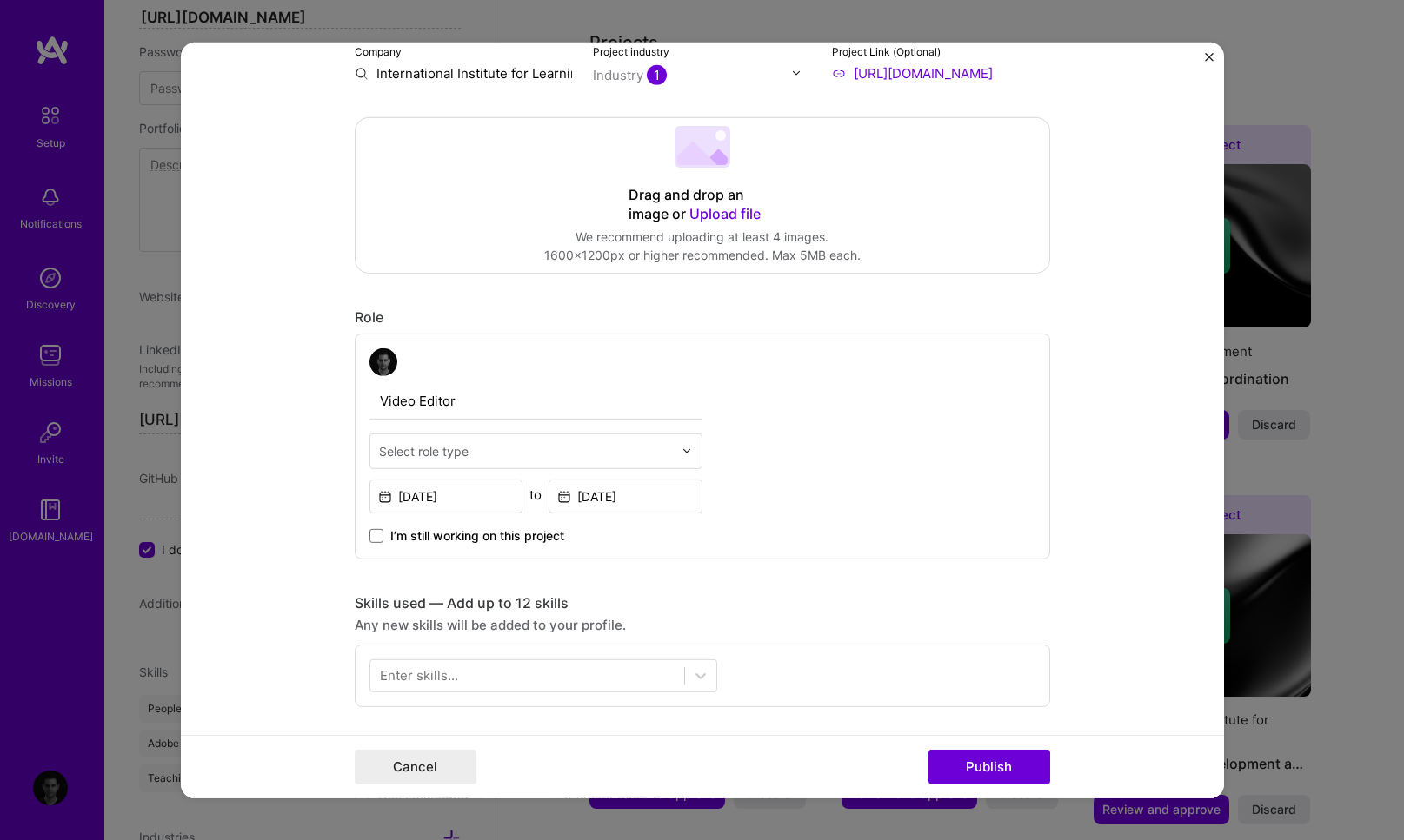
scroll to position [321, 0]
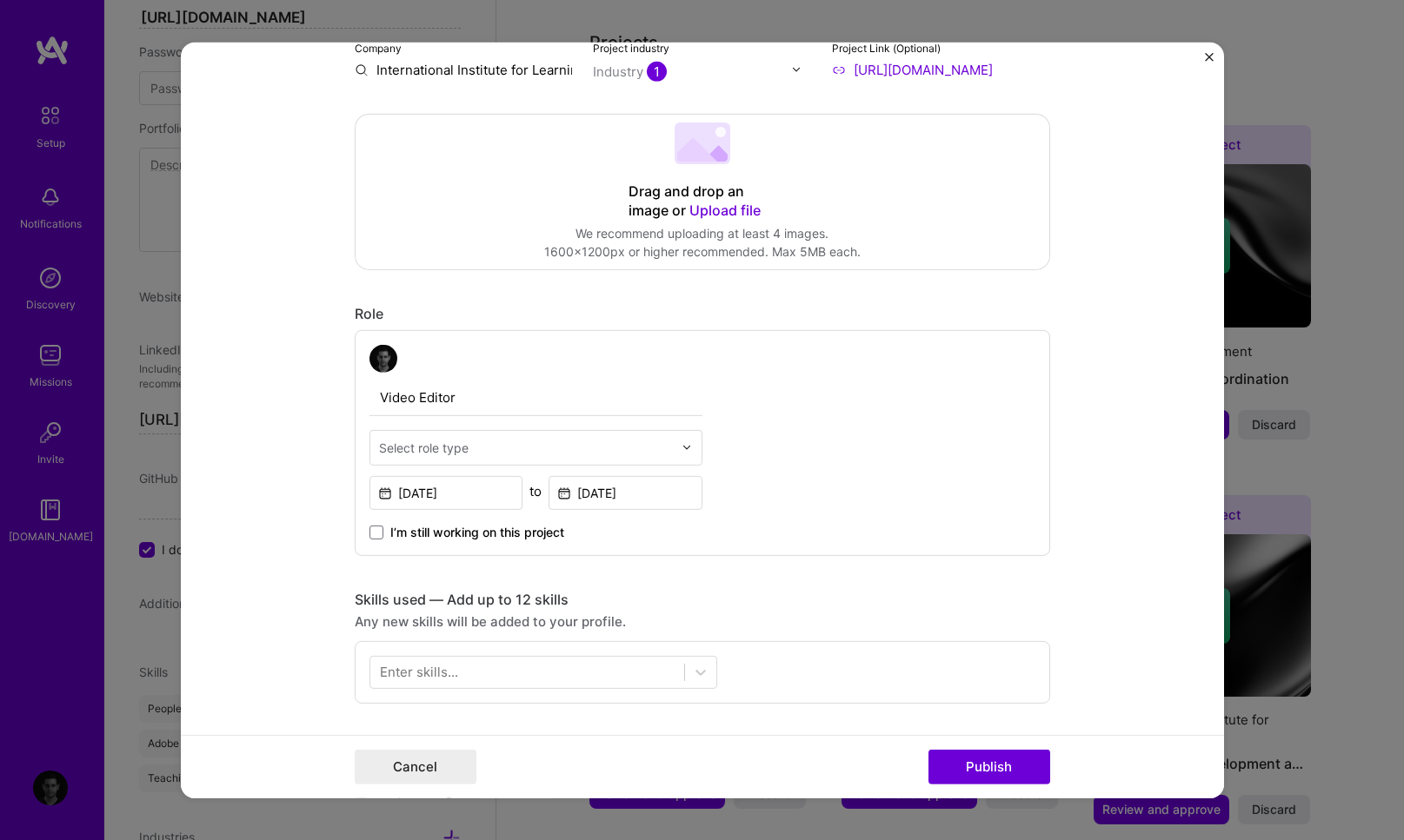
type input "Promo for all the speakers for the 2020 IIL's Leadership and Innovation Online …"
click at [502, 448] on input "text" at bounding box center [526, 447] width 294 height 18
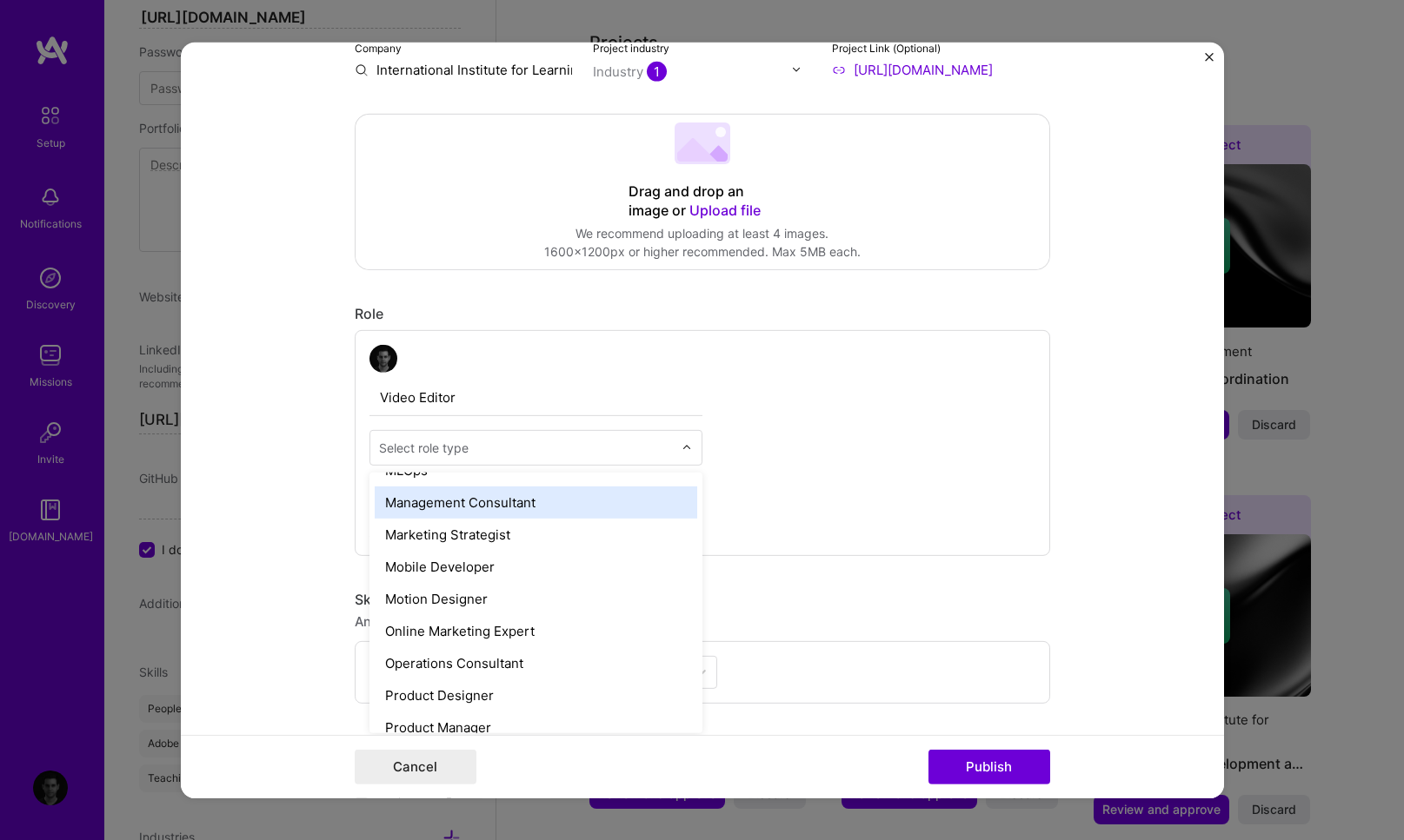
scroll to position [1416, 0]
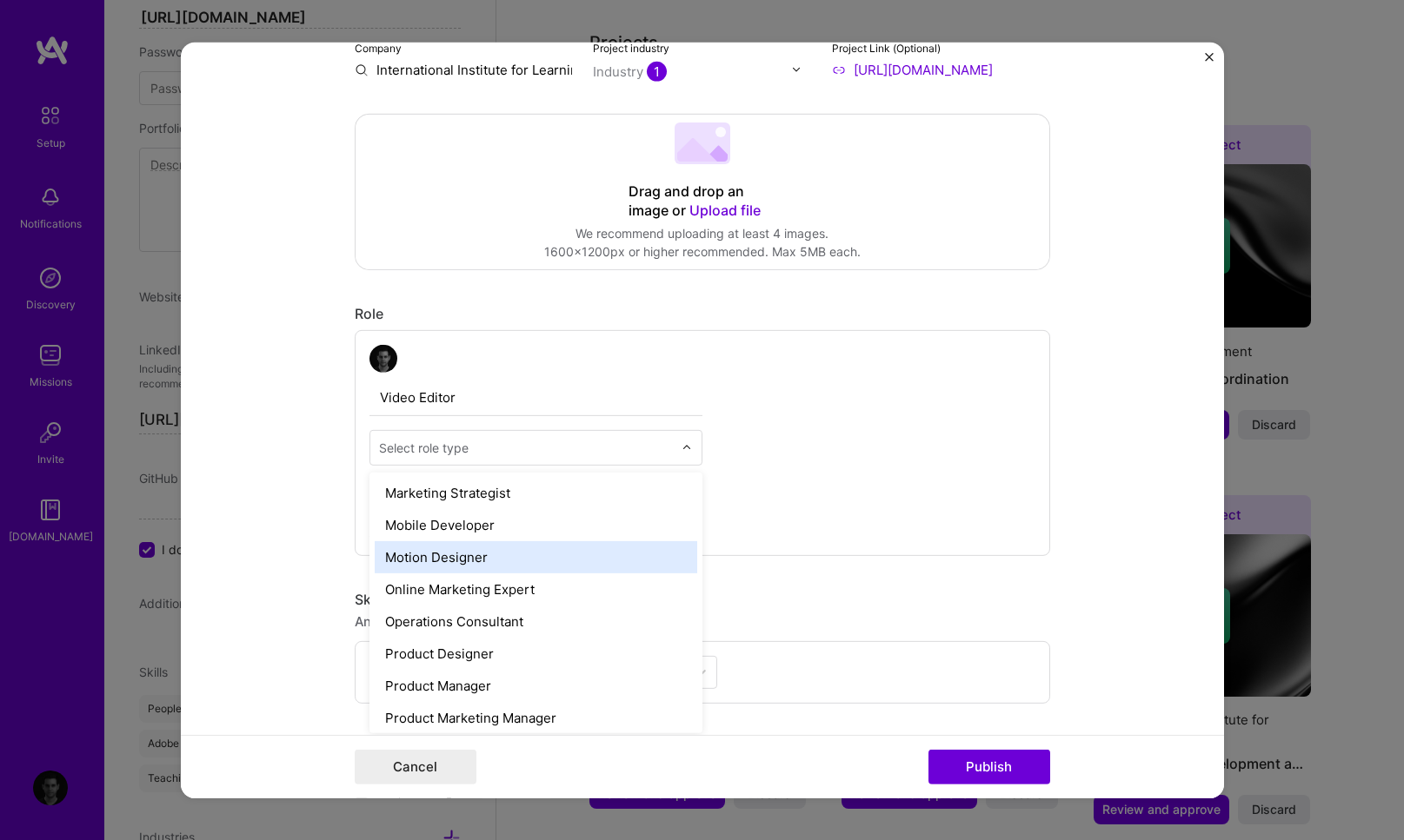
click at [462, 566] on div "Motion Designer" at bounding box center [536, 556] width 322 height 32
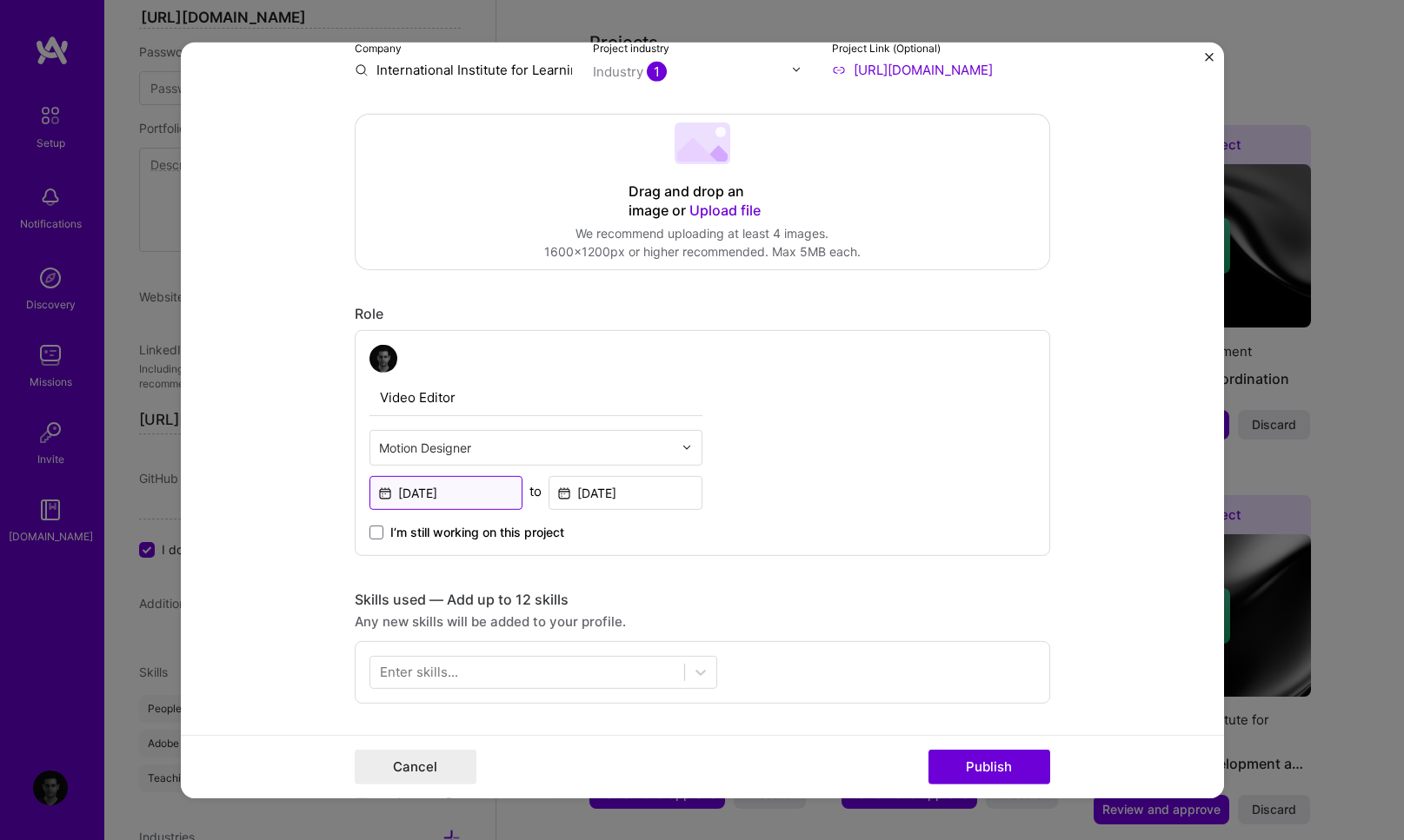
click at [470, 491] on input "Dec, 2018" at bounding box center [446, 492] width 154 height 34
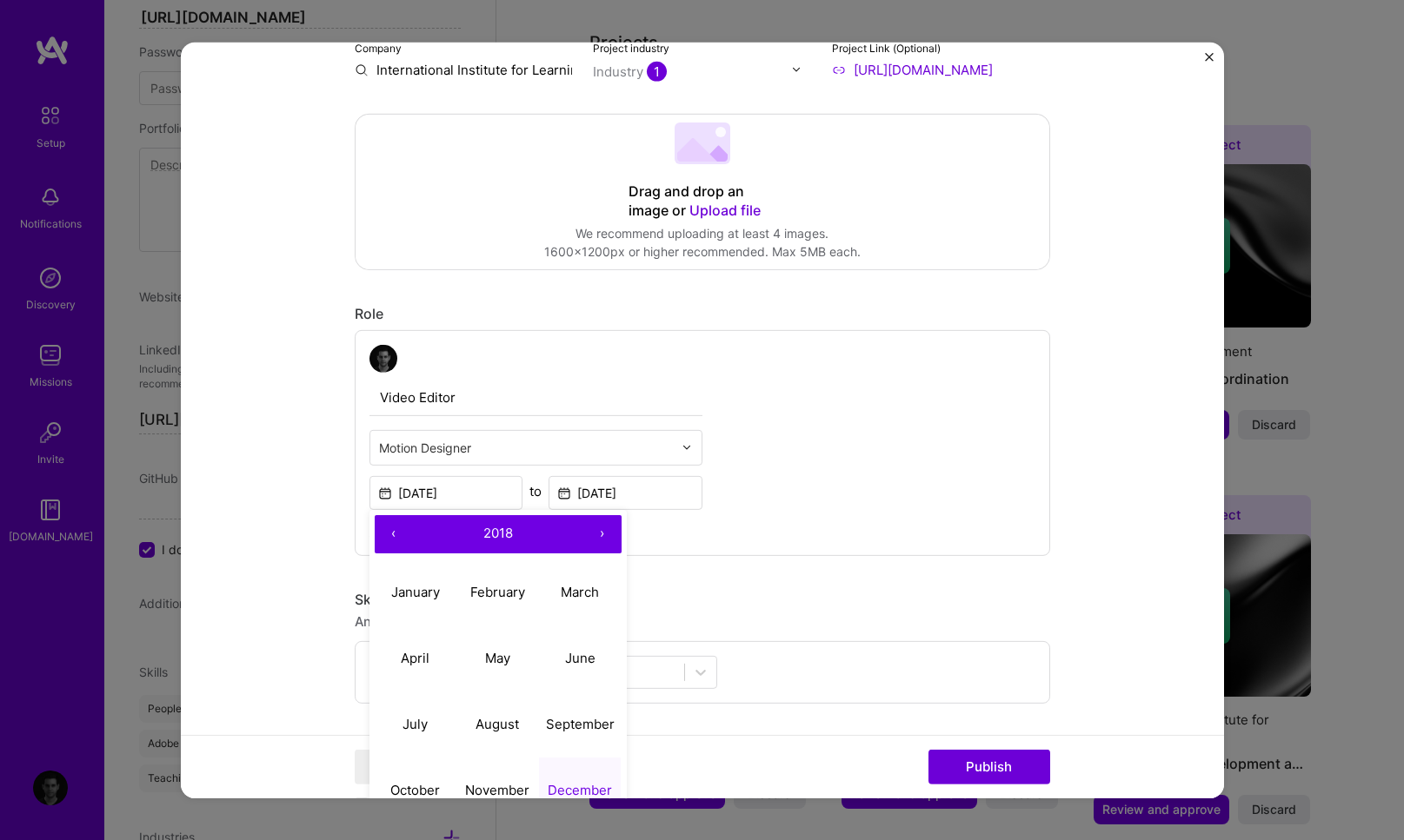
click at [597, 542] on button "›" at bounding box center [602, 533] width 38 height 38
click at [420, 656] on abbr "April" at bounding box center [415, 658] width 29 height 17
type input "Apr, 2019"
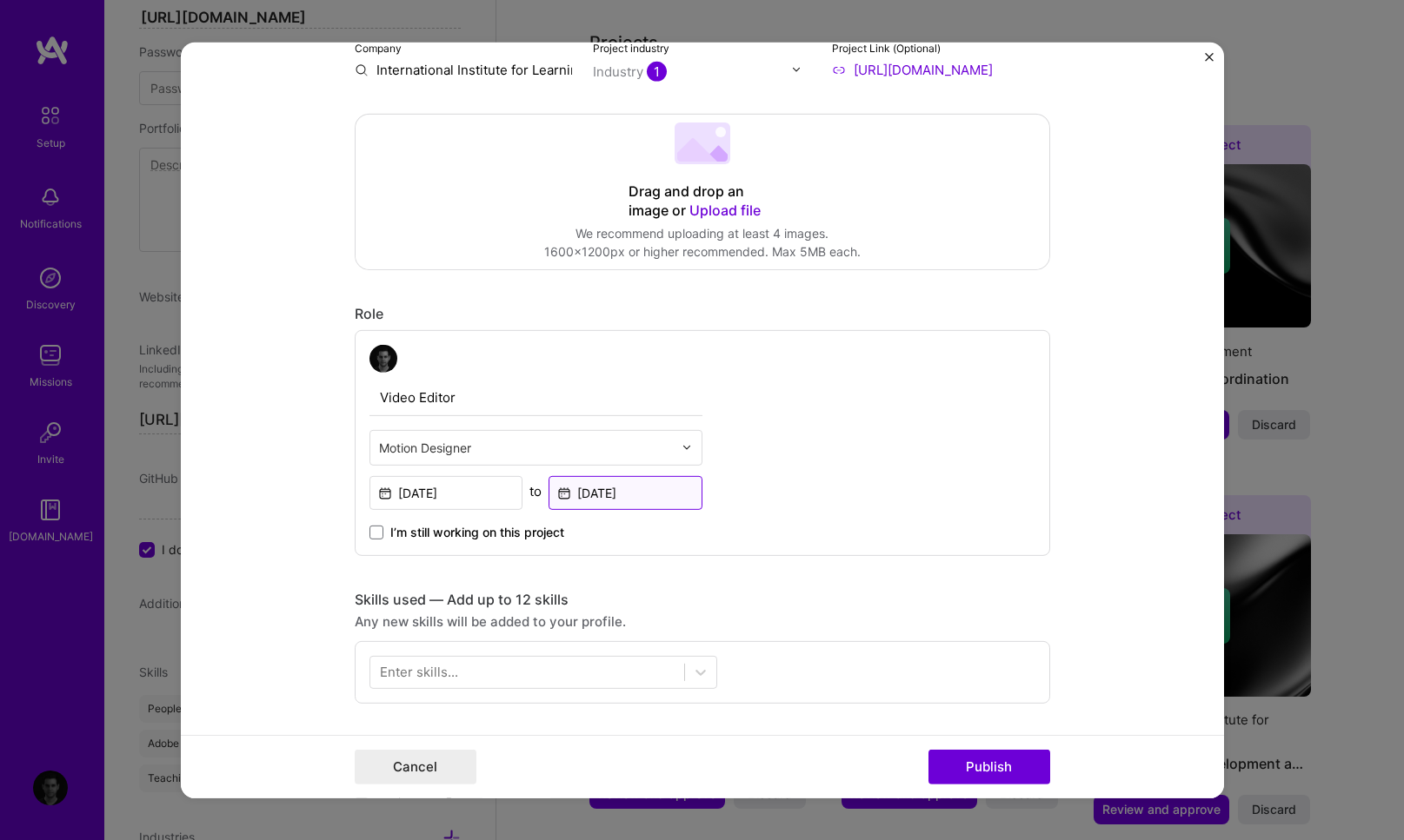
click at [651, 489] on input "Dec, 2023" at bounding box center [625, 492] width 154 height 34
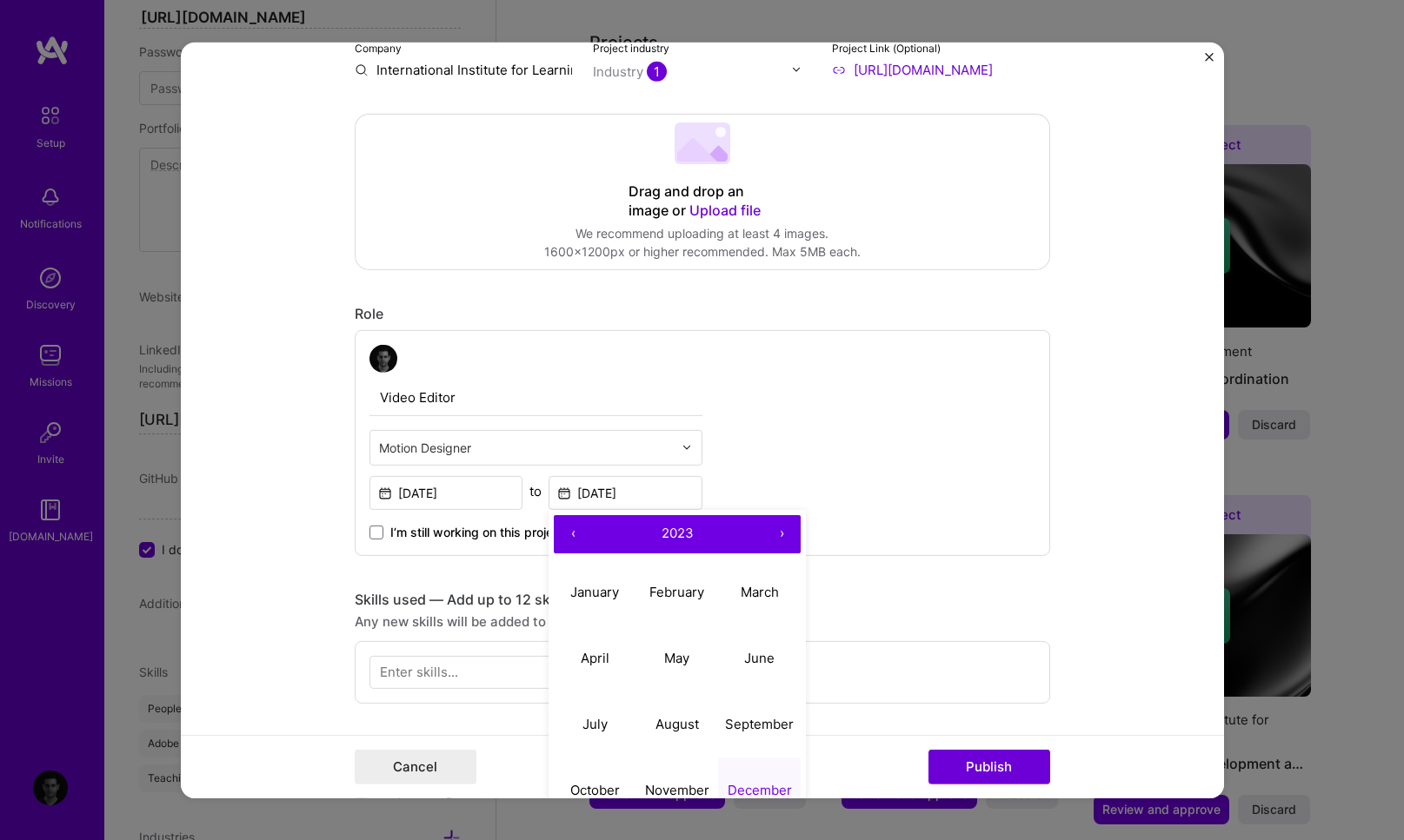
click at [783, 536] on button "›" at bounding box center [782, 533] width 38 height 38
click at [694, 588] on abbr "February" at bounding box center [676, 592] width 55 height 17
type input "Feb, 2024"
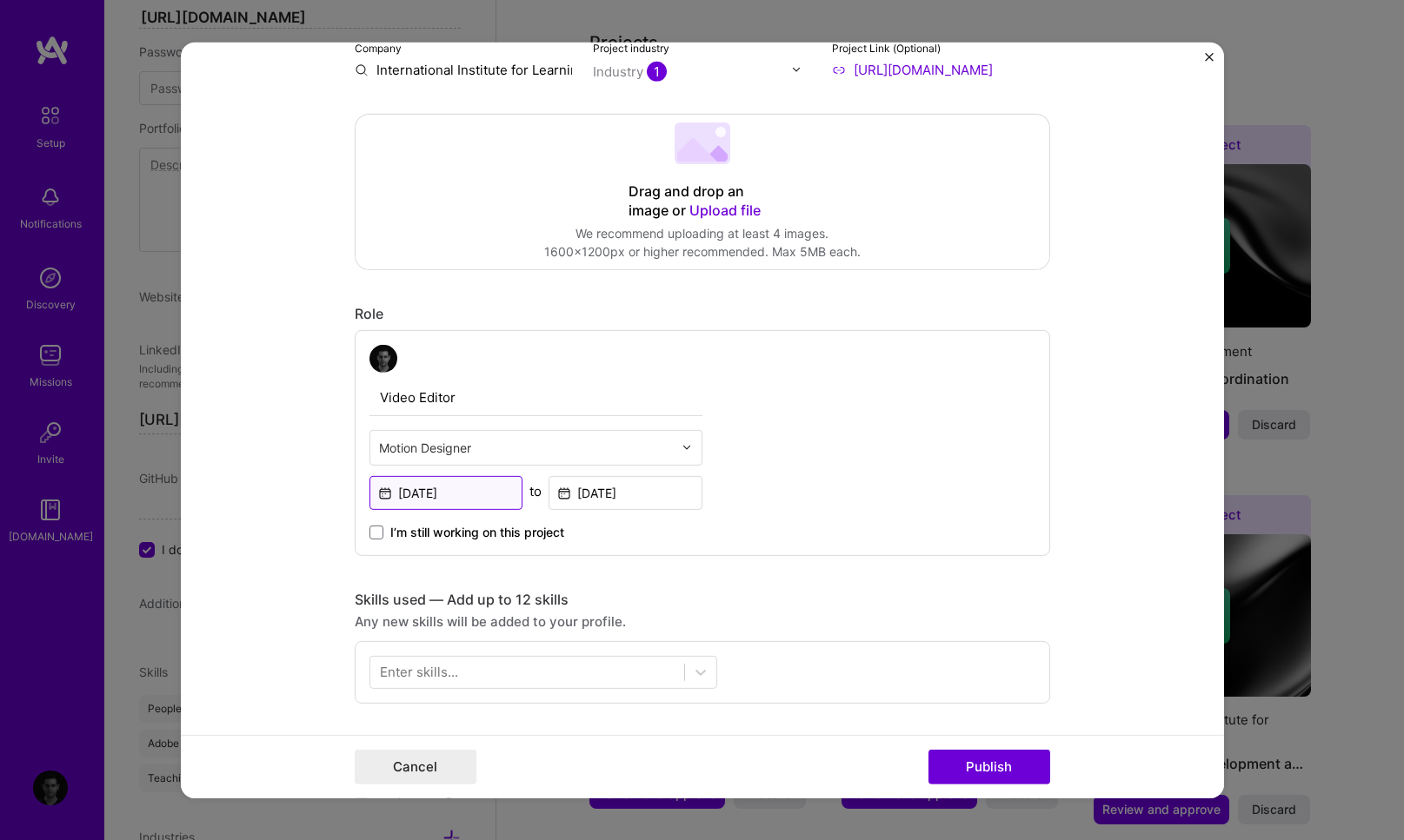
click at [450, 497] on input "Apr, 2019" at bounding box center [446, 492] width 154 height 34
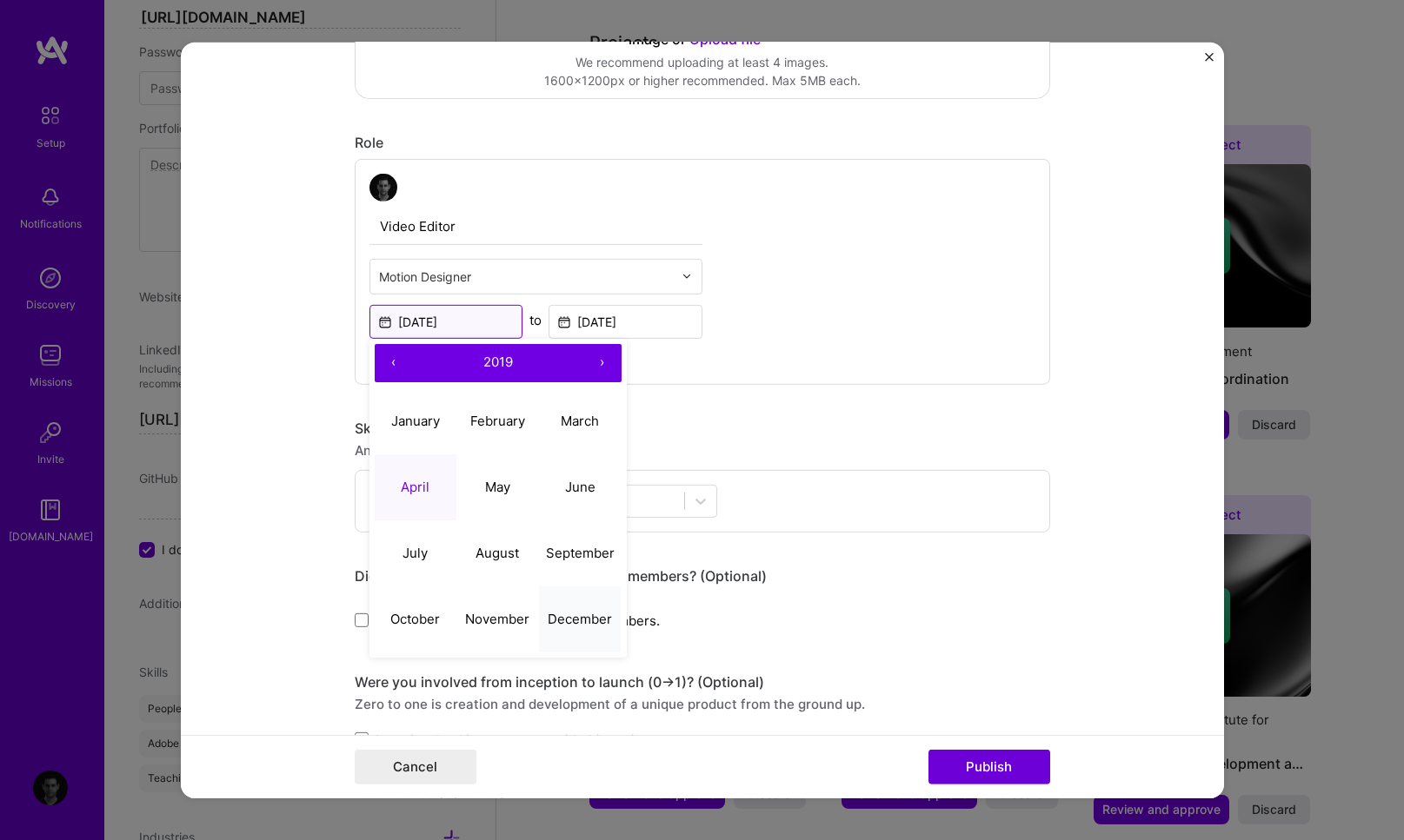
scroll to position [513, 0]
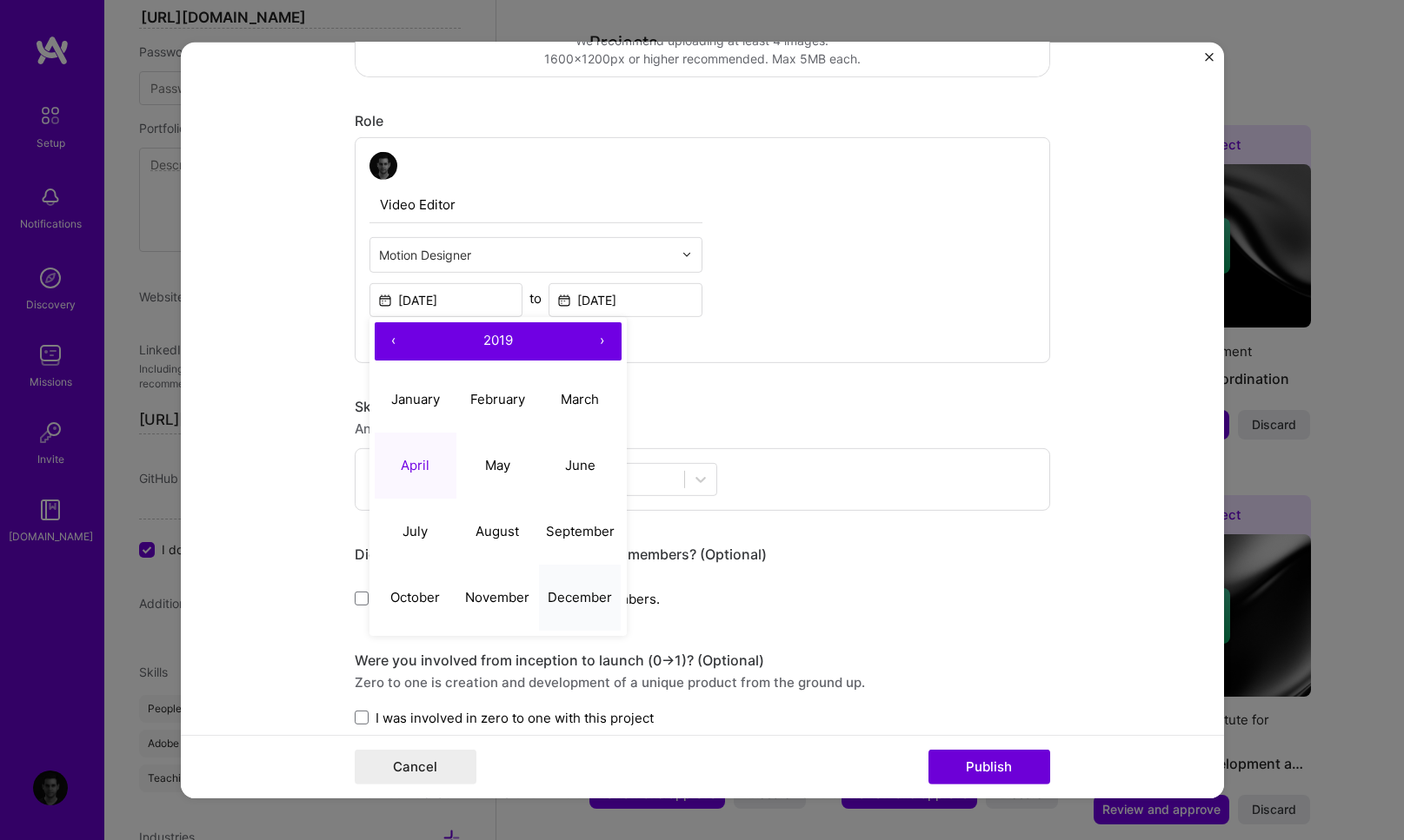
click at [566, 596] on abbr "December" at bounding box center [580, 597] width 64 height 17
type input "Dec, 2019"
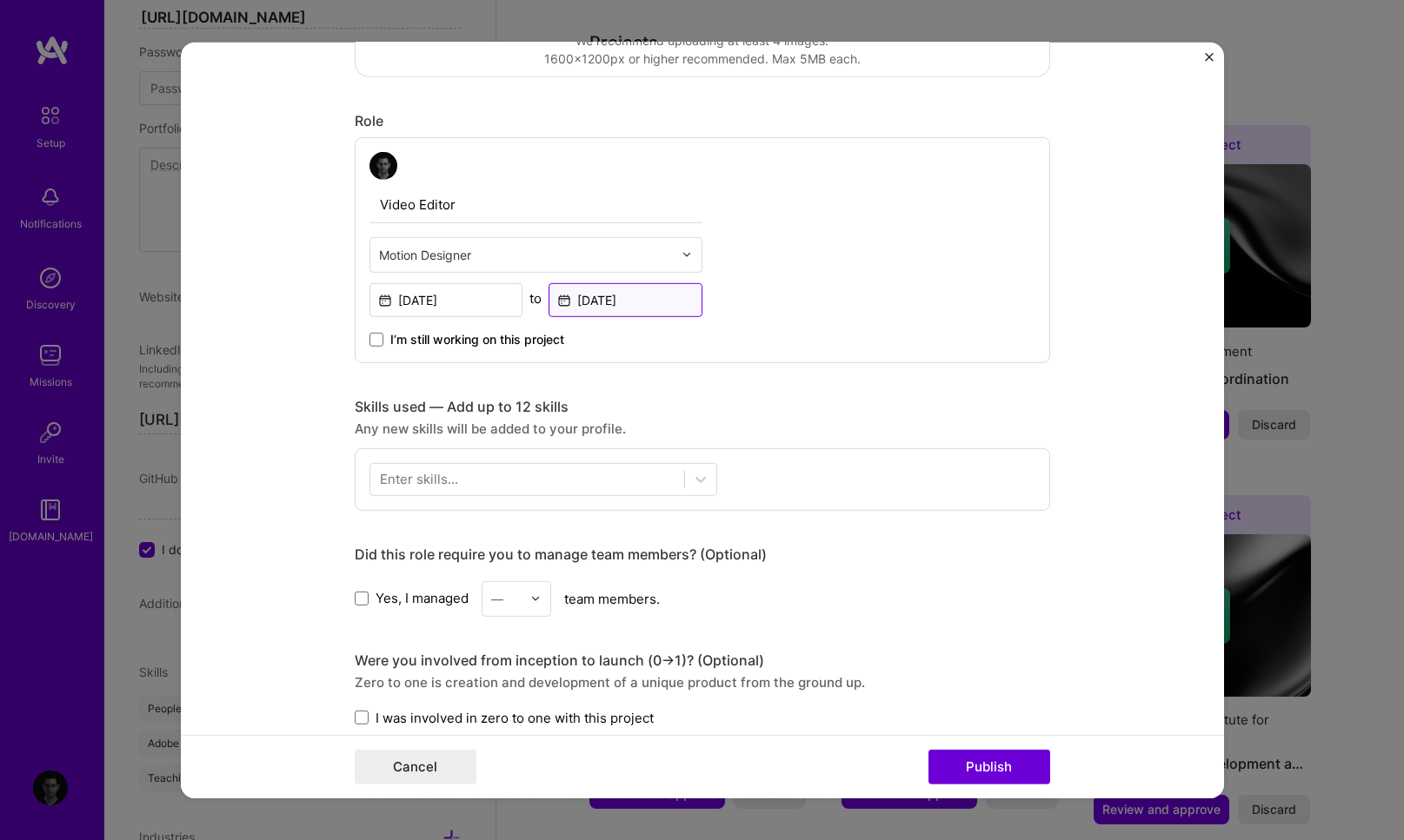
click at [650, 298] on input "Feb, 2024" at bounding box center [625, 299] width 154 height 34
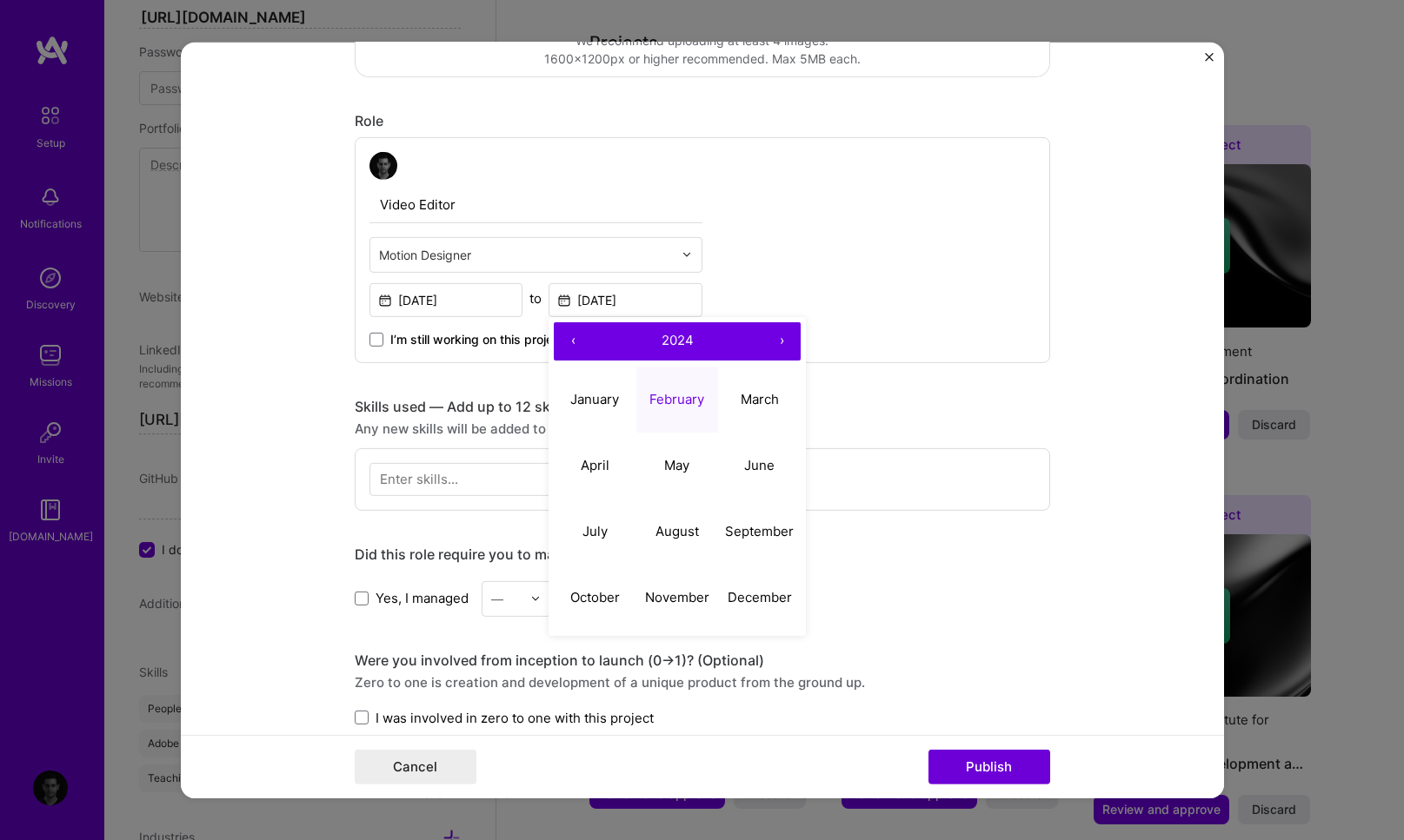
click at [564, 342] on button "‹" at bounding box center [573, 341] width 38 height 38
click at [611, 402] on abbr "January" at bounding box center [594, 399] width 49 height 17
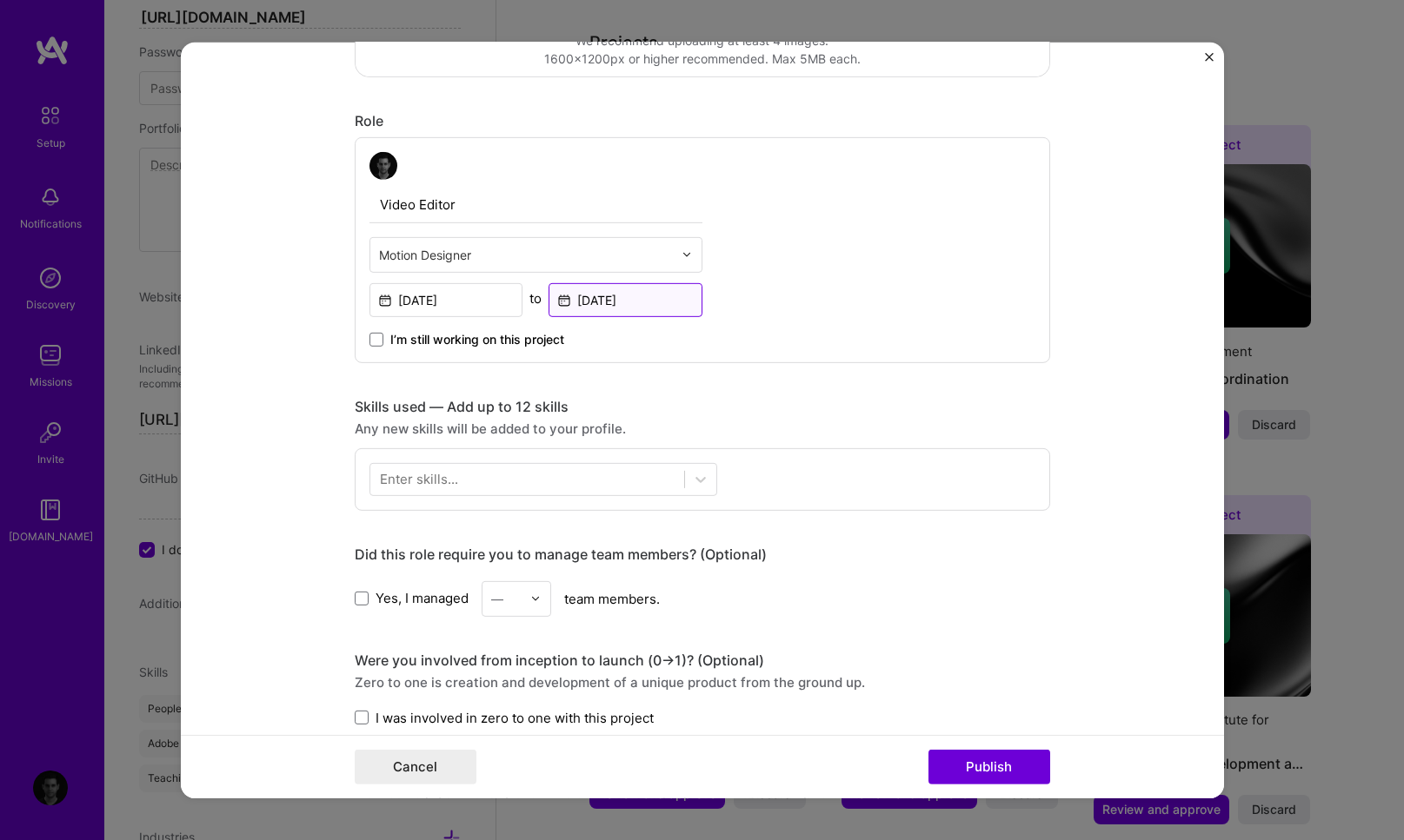
click at [594, 303] on input "Jan, 2020" at bounding box center [625, 299] width 154 height 34
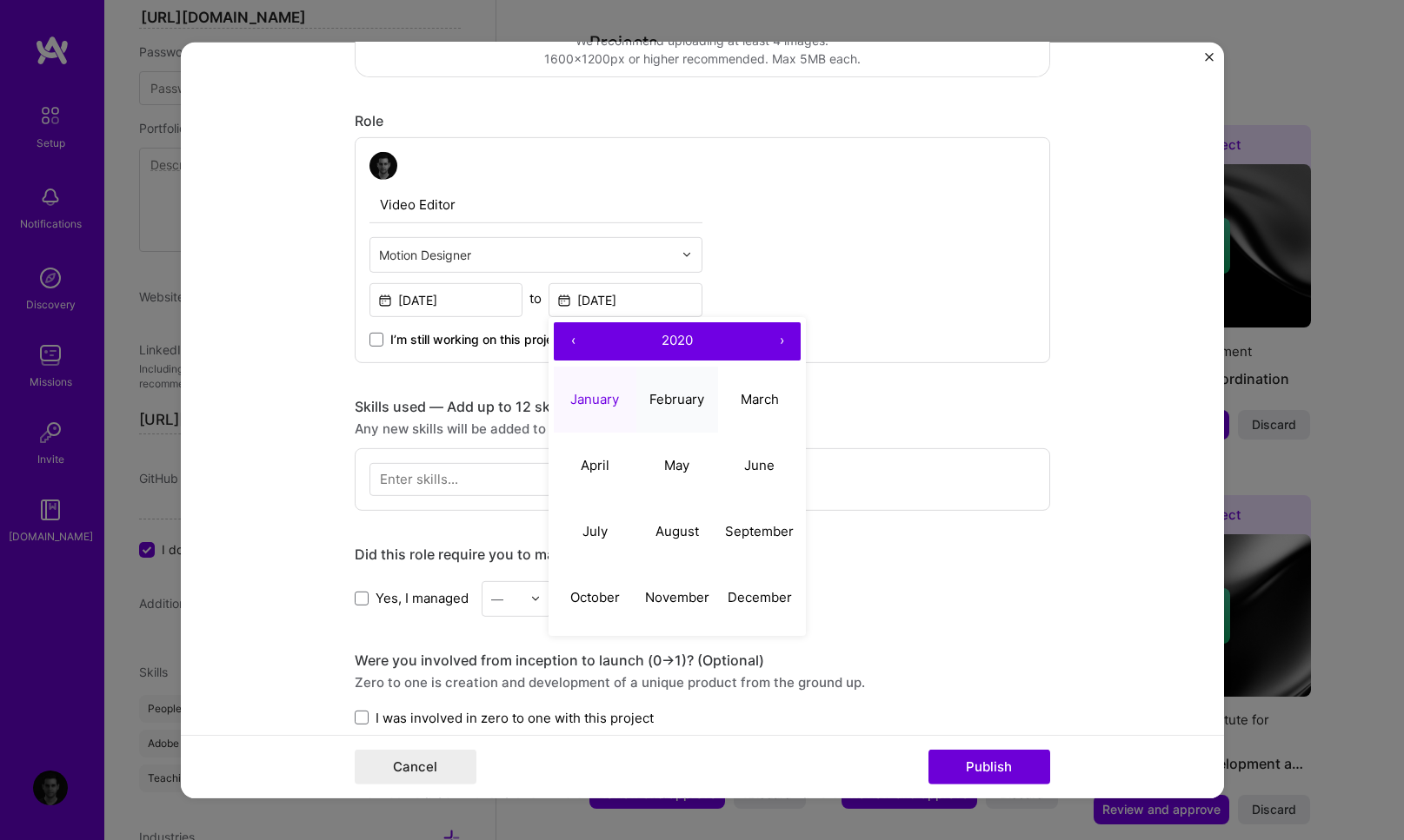
click at [701, 399] on button "February" at bounding box center [677, 400] width 83 height 66
type input "Feb, 2020"
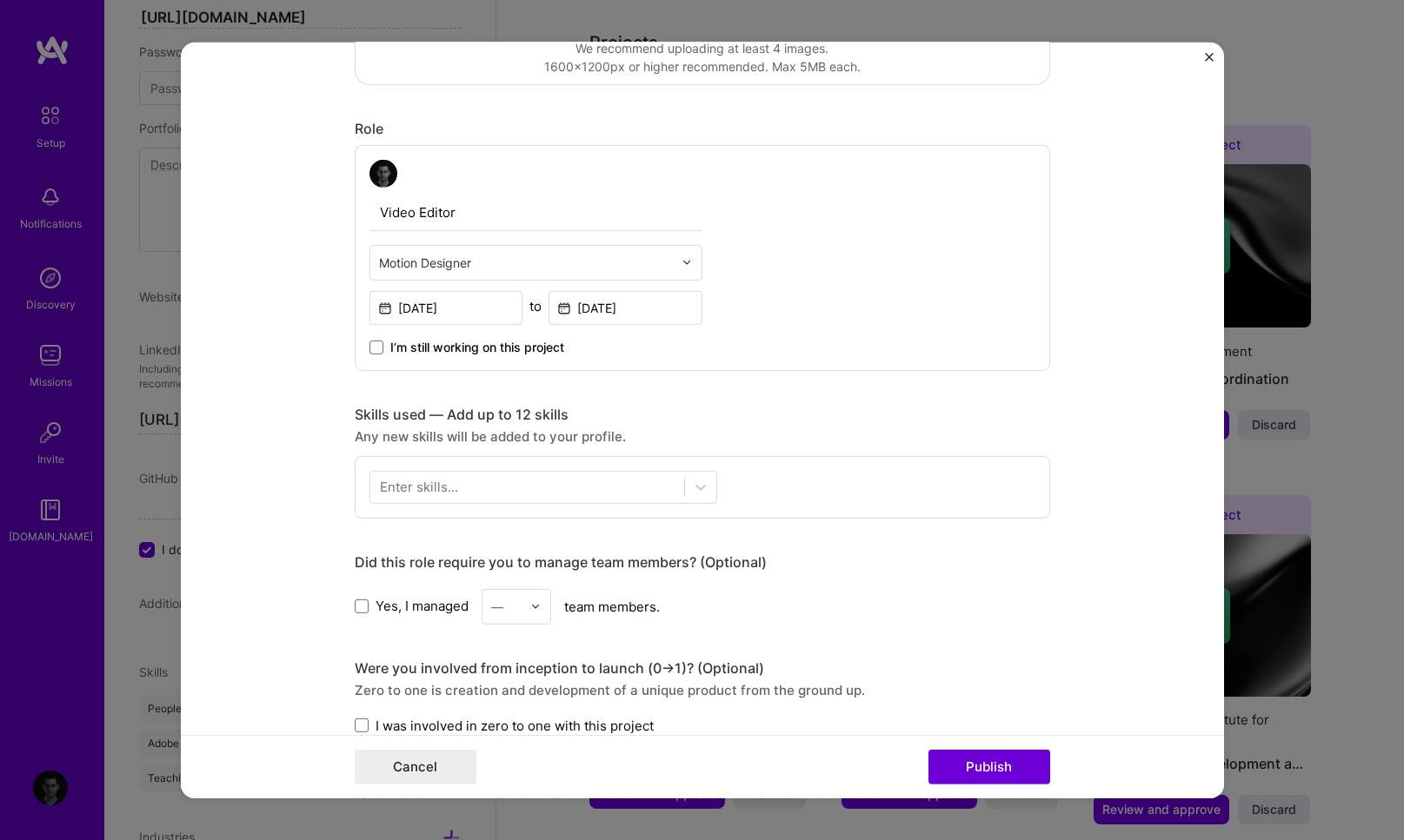
scroll to position [518, 0]
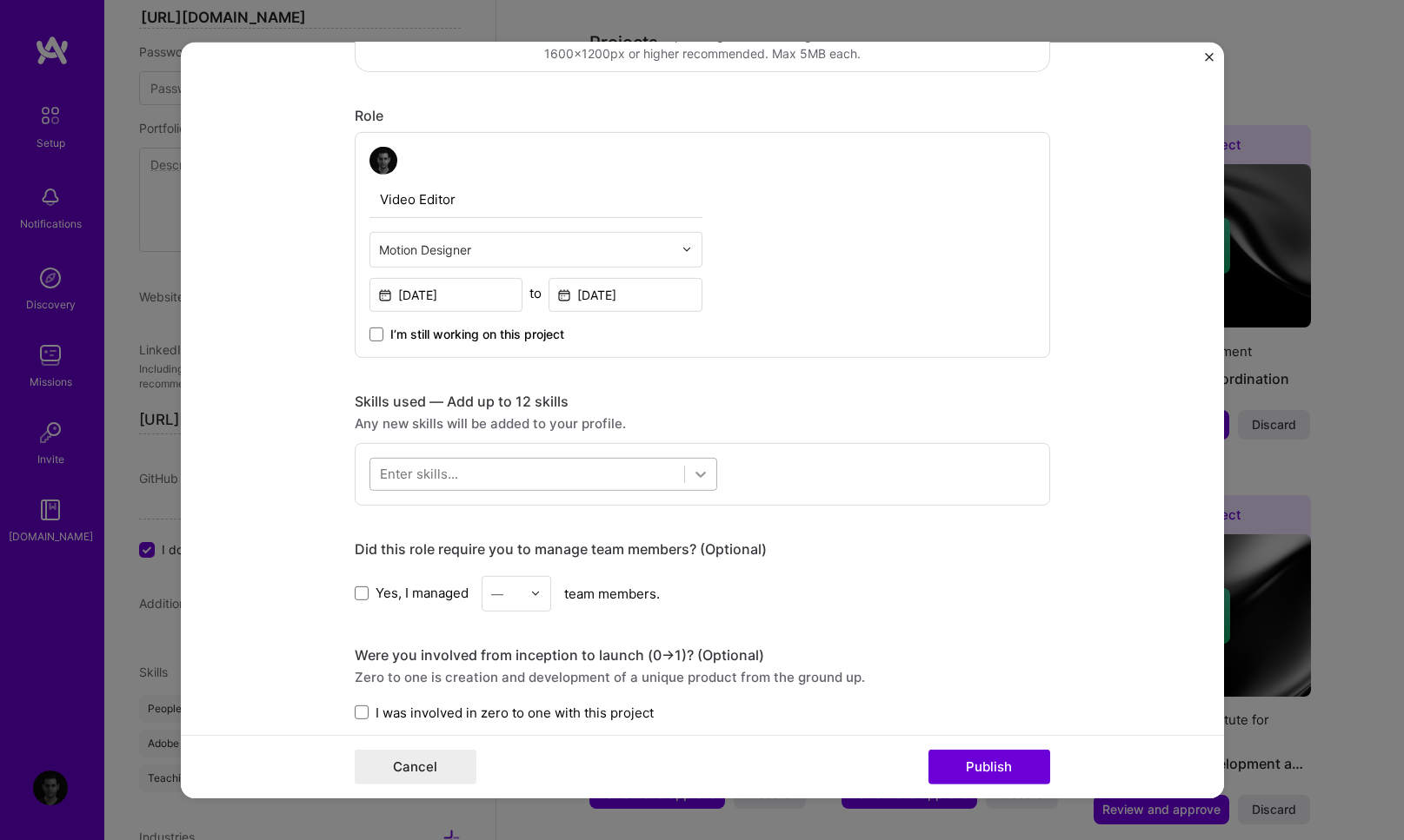
click at [692, 471] on icon at bounding box center [701, 474] width 17 height 17
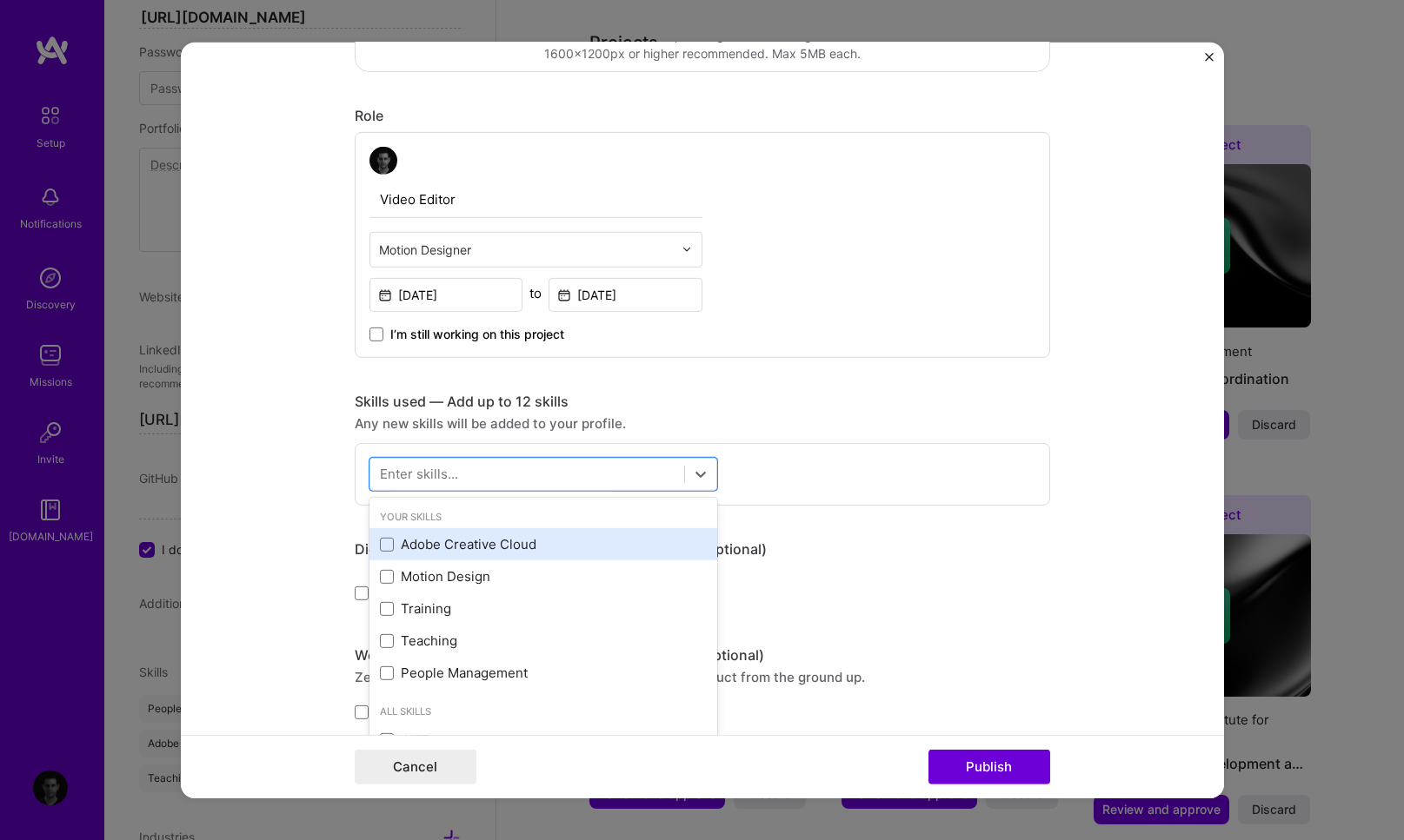
click at [499, 552] on div "Adobe Creative Cloud" at bounding box center [543, 544] width 327 height 18
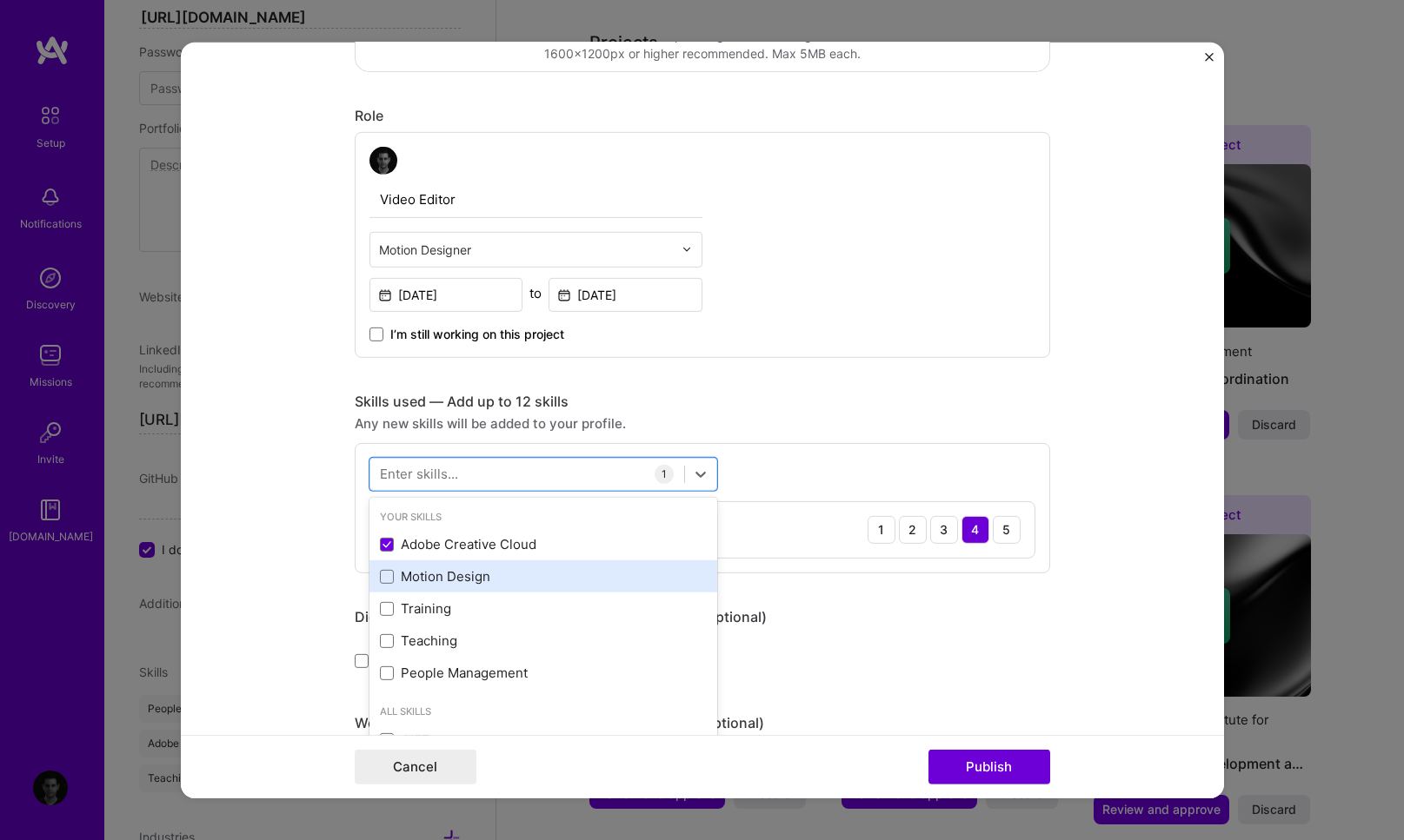
click at [489, 573] on div "Motion Design" at bounding box center [543, 576] width 327 height 18
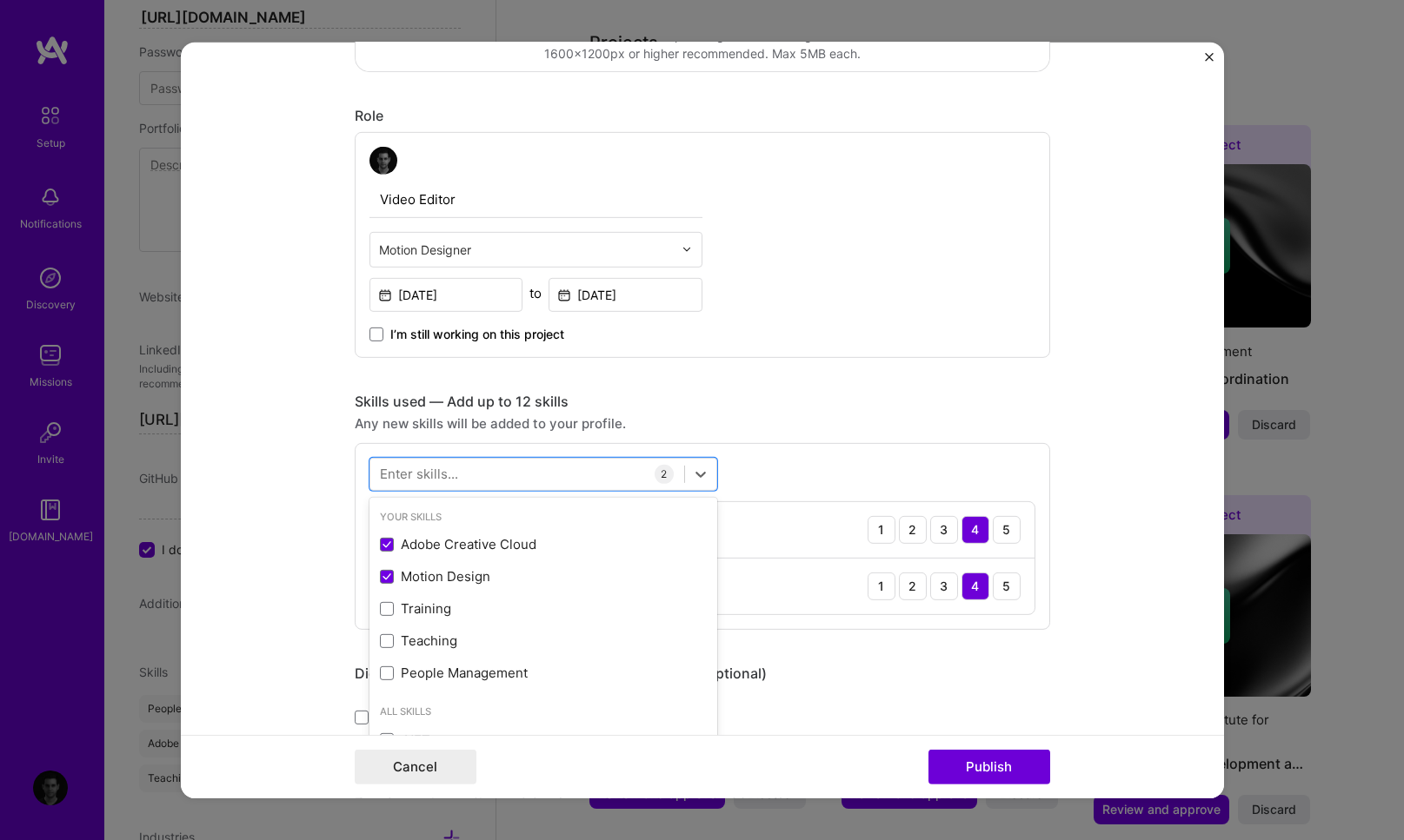
click at [287, 530] on form "Editing suggested project This project is suggested based on your LinkedIn, res…" at bounding box center [702, 420] width 1043 height 756
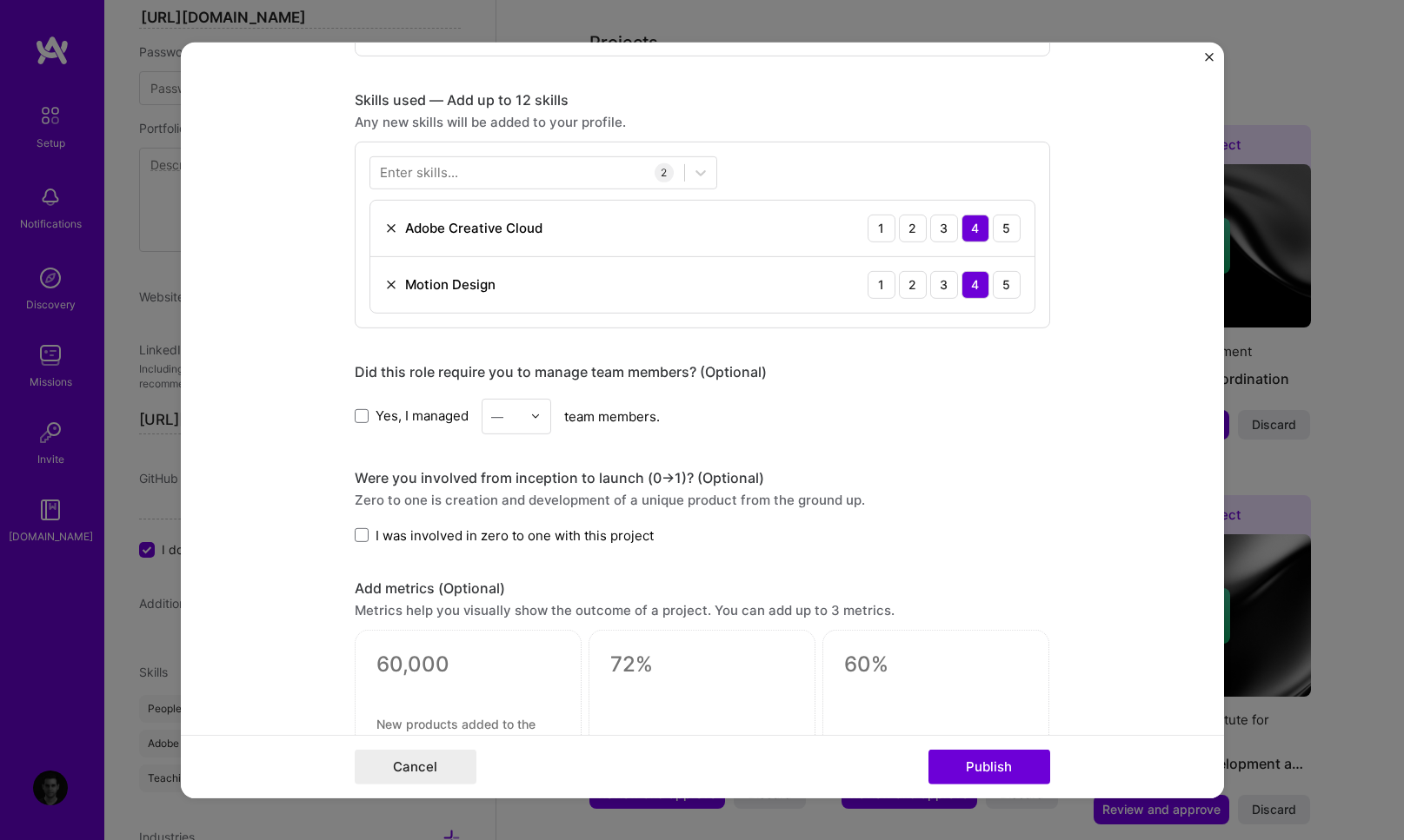
scroll to position [833, 0]
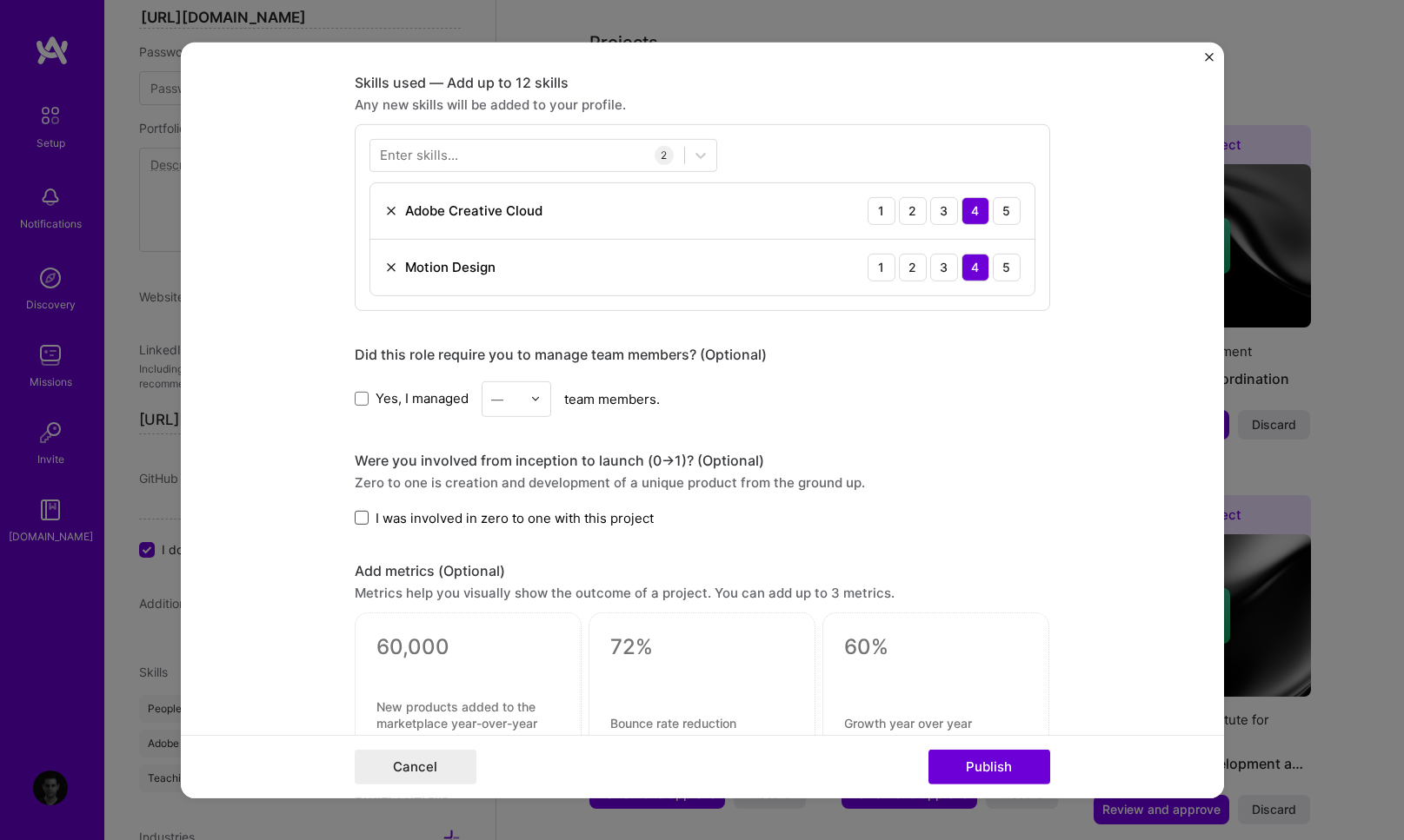
click at [357, 525] on span at bounding box center [362, 518] width 14 height 14
click at [0, 0] on input "I was involved in zero to one with this project" at bounding box center [0, 0] width 0 height 0
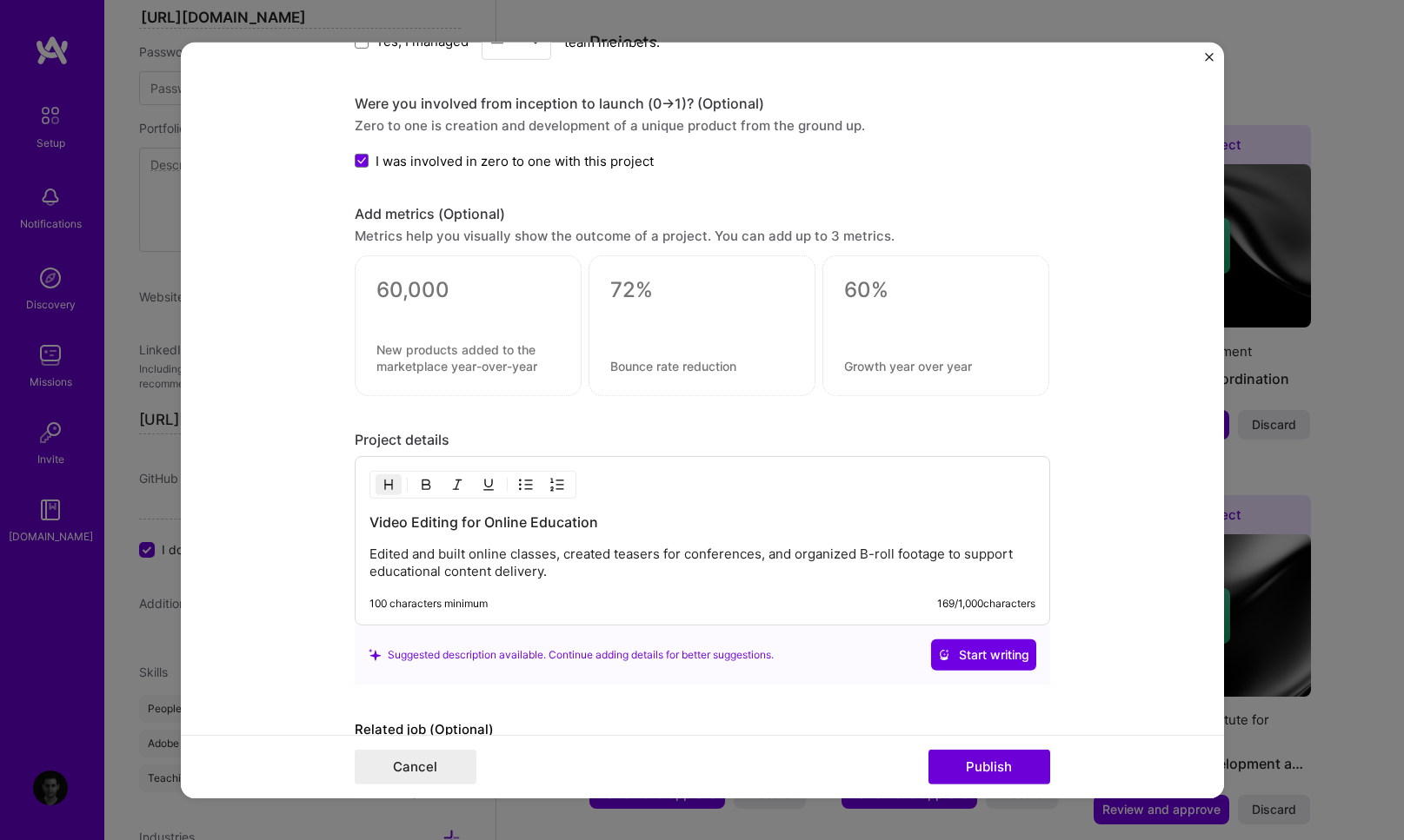
scroll to position [1199, 0]
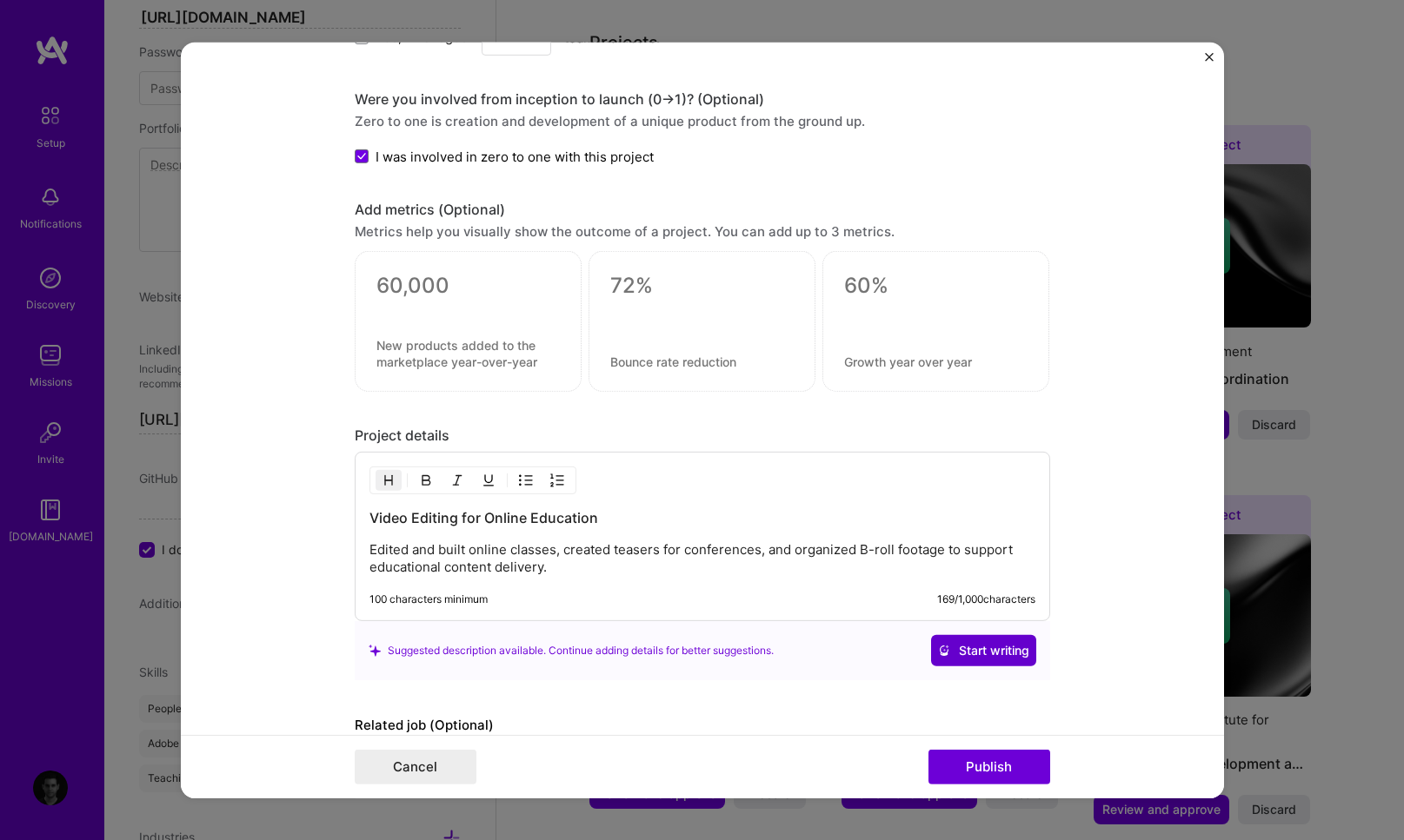
click at [948, 647] on span "Start writing" at bounding box center [983, 651] width 92 height 17
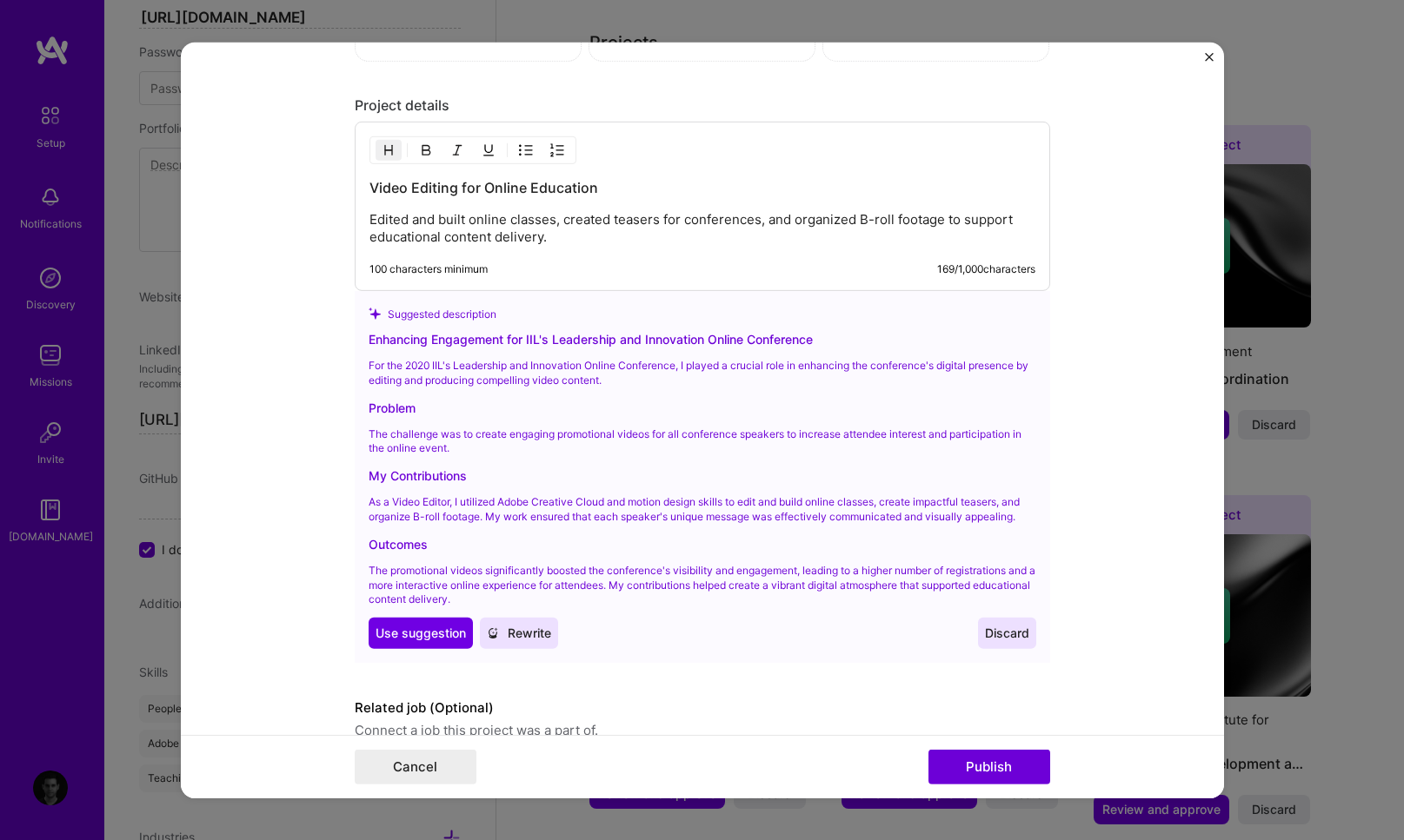
scroll to position [1531, 0]
click at [424, 635] on span "Use suggestion" at bounding box center [421, 632] width 91 height 17
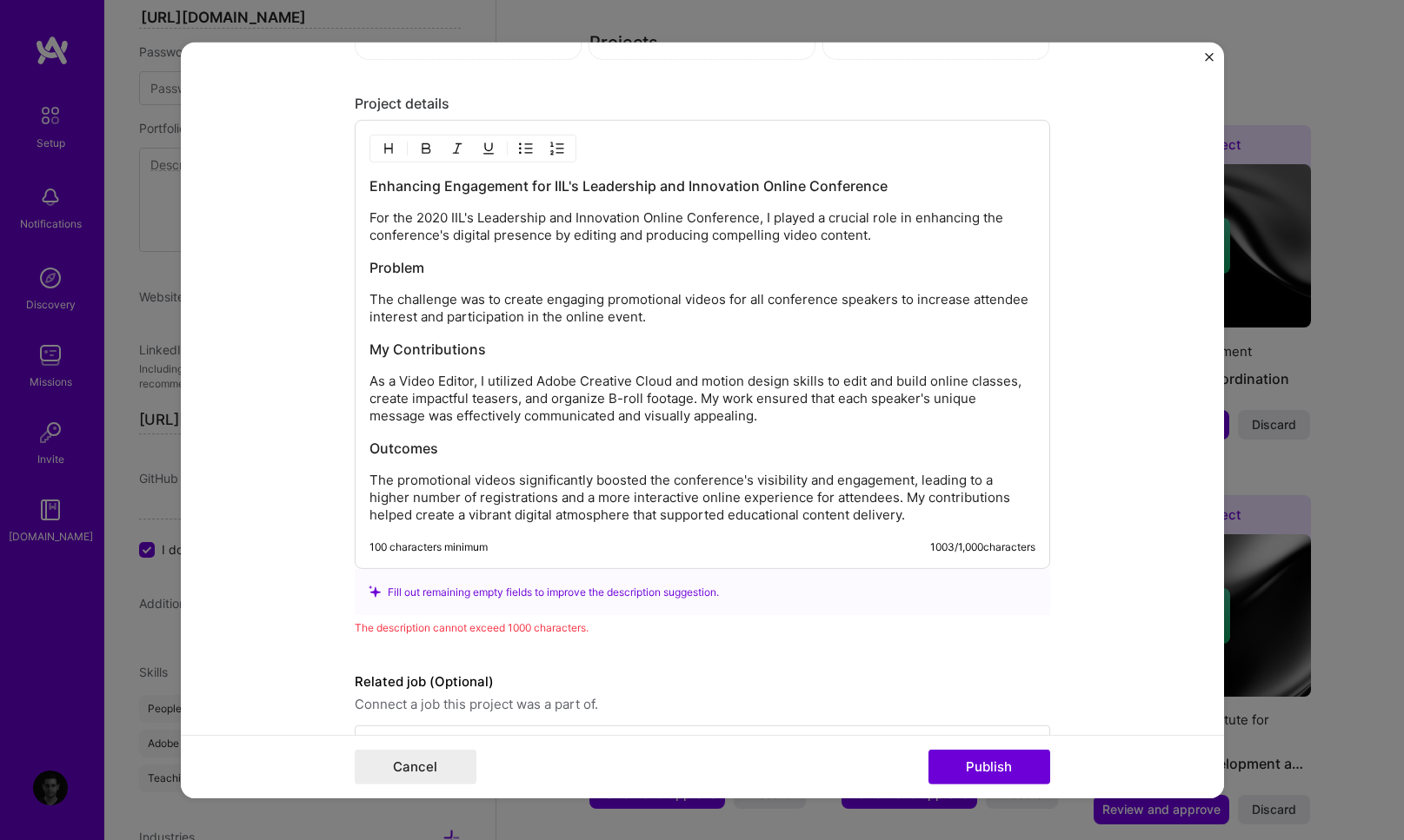
scroll to position [1516, 0]
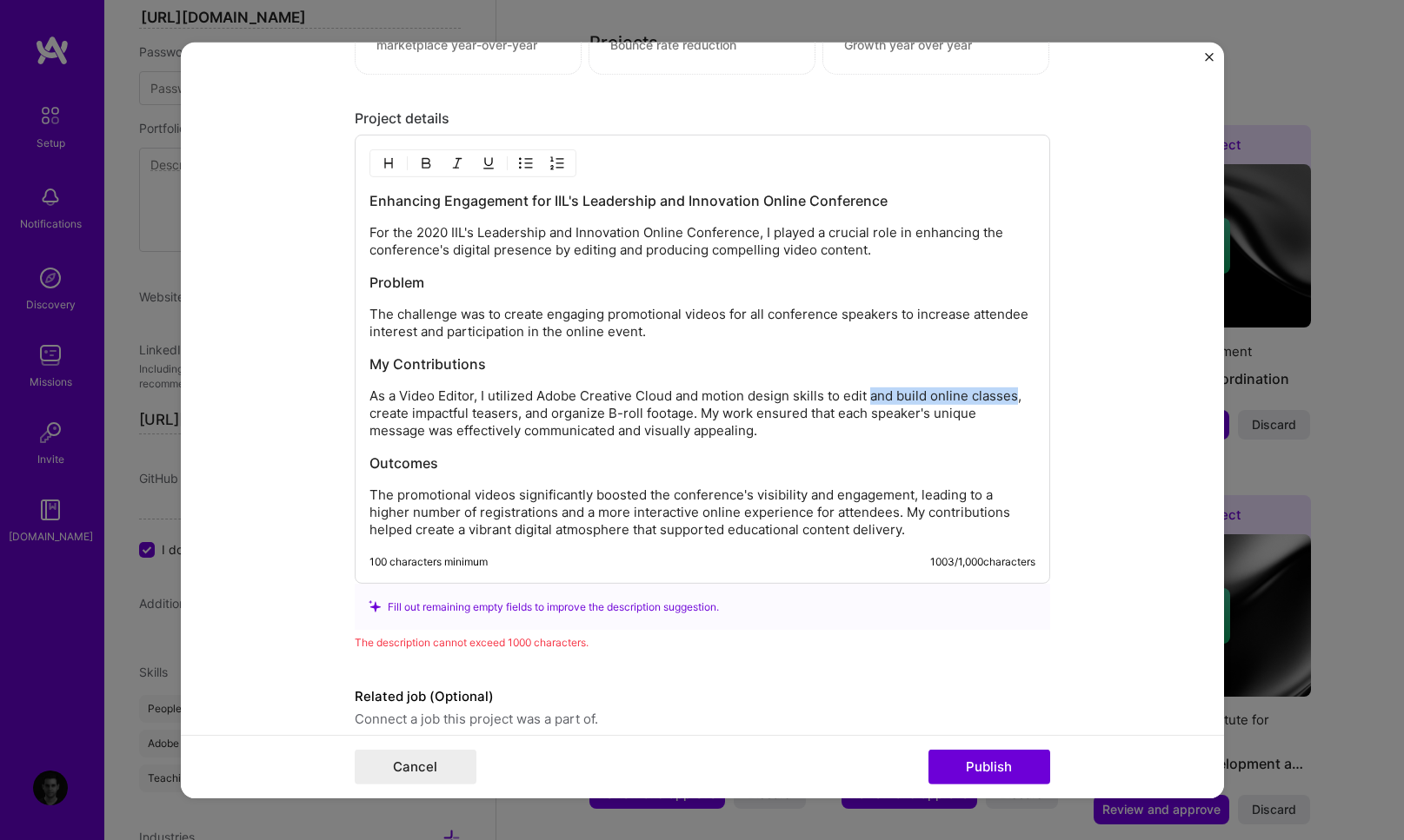
drag, startPoint x: 865, startPoint y: 396, endPoint x: 1008, endPoint y: 397, distance: 143.0
click at [1008, 397] on p "As a Video Editor, I utilized Adobe Creative Cloud and motion design skills to …" at bounding box center [702, 414] width 666 height 52
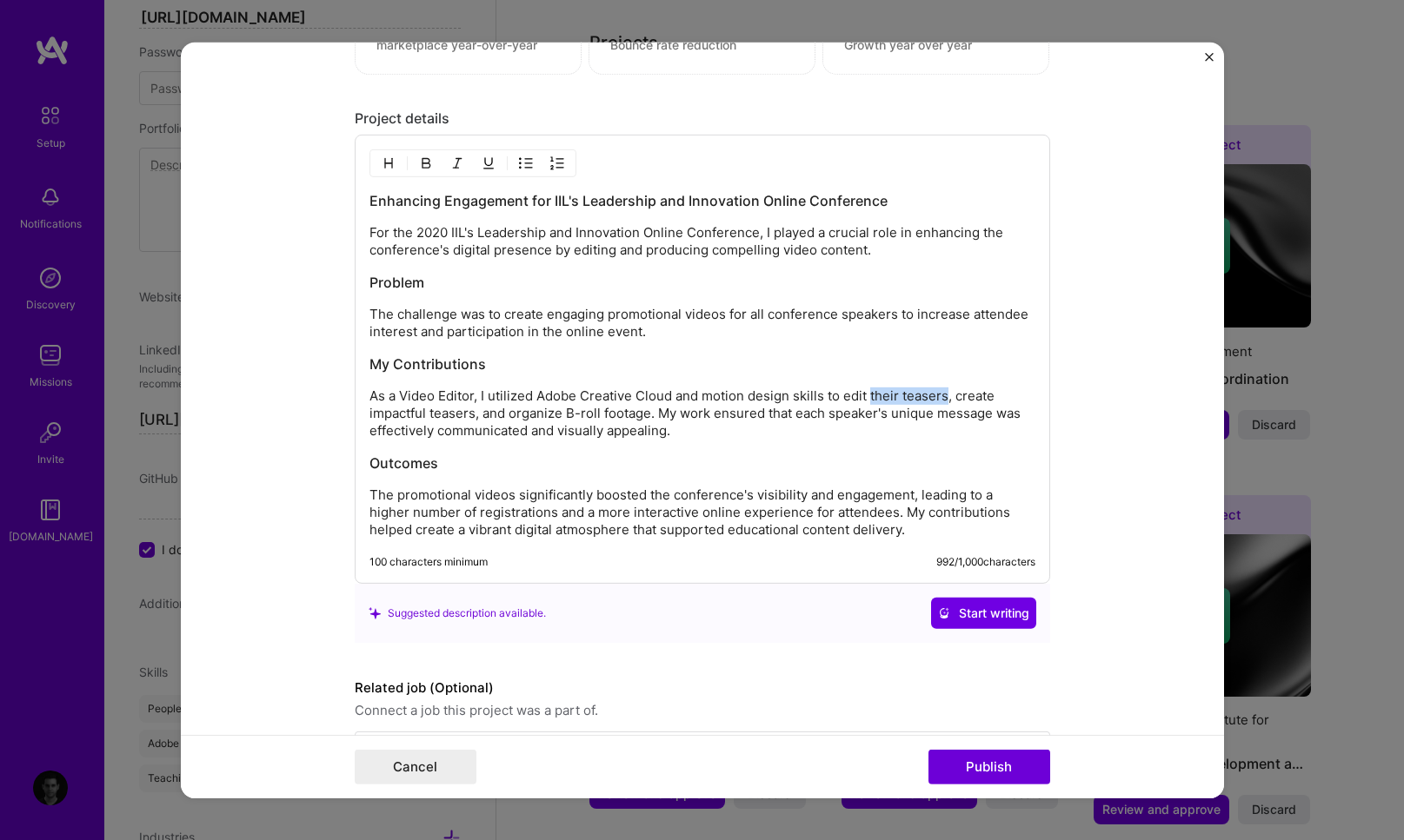
drag, startPoint x: 938, startPoint y: 398, endPoint x: 865, endPoint y: 393, distance: 73.2
click at [865, 393] on p "As a Video Editor, I utilized Adobe Creative Cloud and motion design skills to …" at bounding box center [702, 414] width 666 height 52
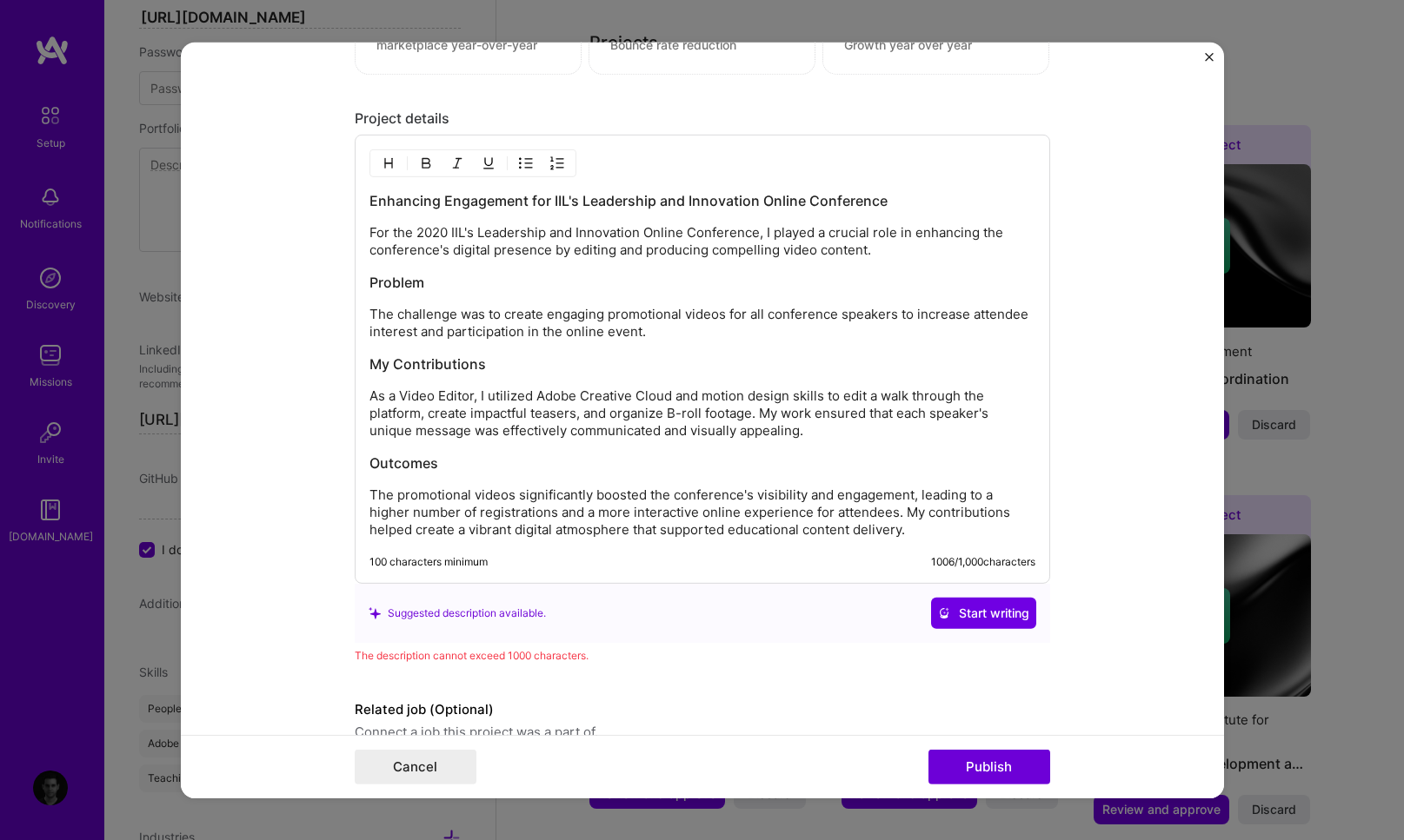
click at [608, 415] on p "As a Video Editor, I utilized Adobe Creative Cloud and motion design skills to …" at bounding box center [702, 414] width 666 height 52
click at [424, 415] on p "As a Video Editor, I utilized Adobe Creative Cloud and motion design skills to …" at bounding box center [702, 414] width 666 height 52
drag, startPoint x: 743, startPoint y: 413, endPoint x: 571, endPoint y: 410, distance: 172.0
click at [571, 410] on p "As a Video Editor, I utilized Adobe Creative Cloud and motion design skills to …" at bounding box center [702, 414] width 666 height 52
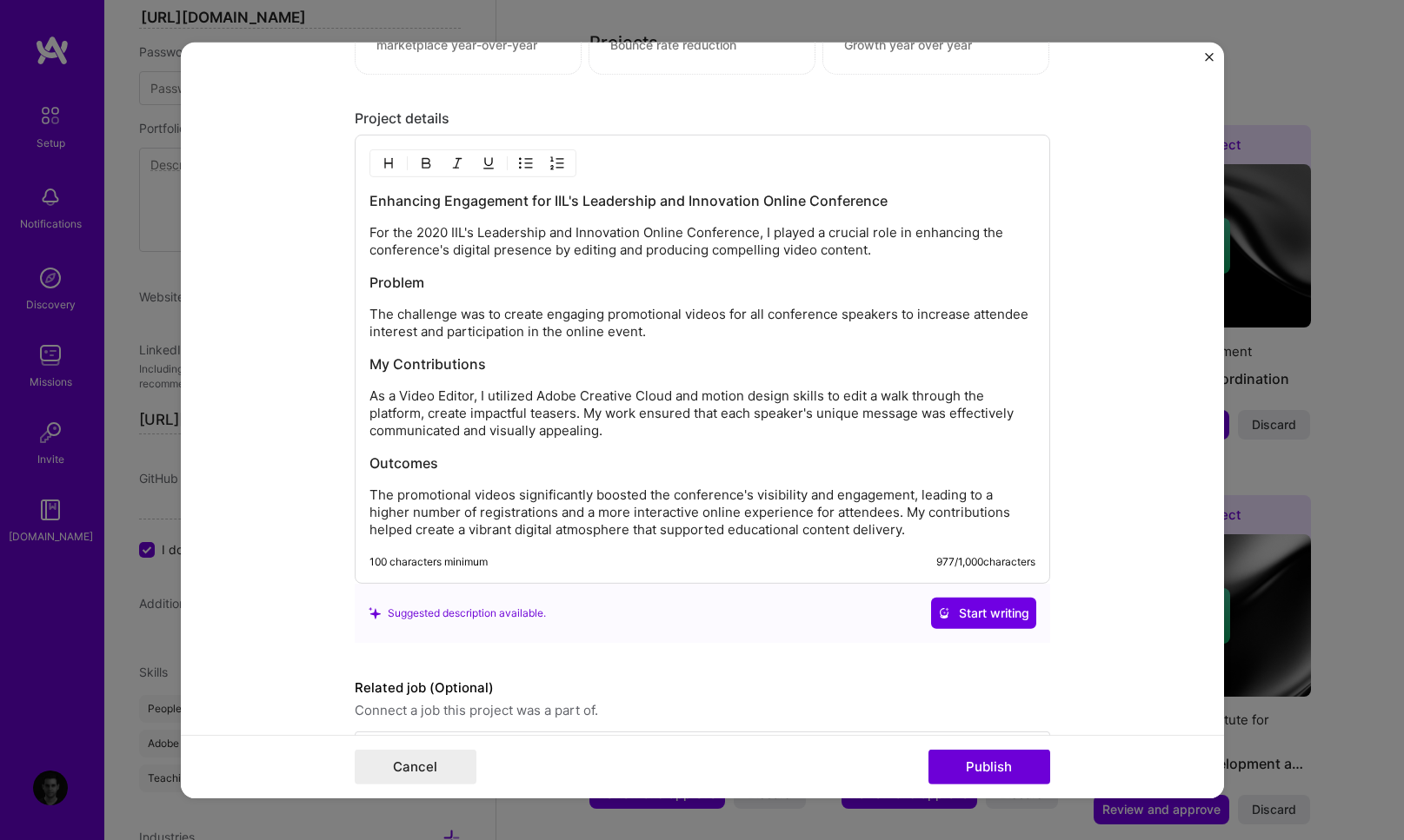
drag, startPoint x: 423, startPoint y: 413, endPoint x: 411, endPoint y: 521, distance: 108.7
click at [424, 415] on p "As a Video Editor, I utilized Adobe Creative Cloud and motion design skills to …" at bounding box center [702, 414] width 666 height 52
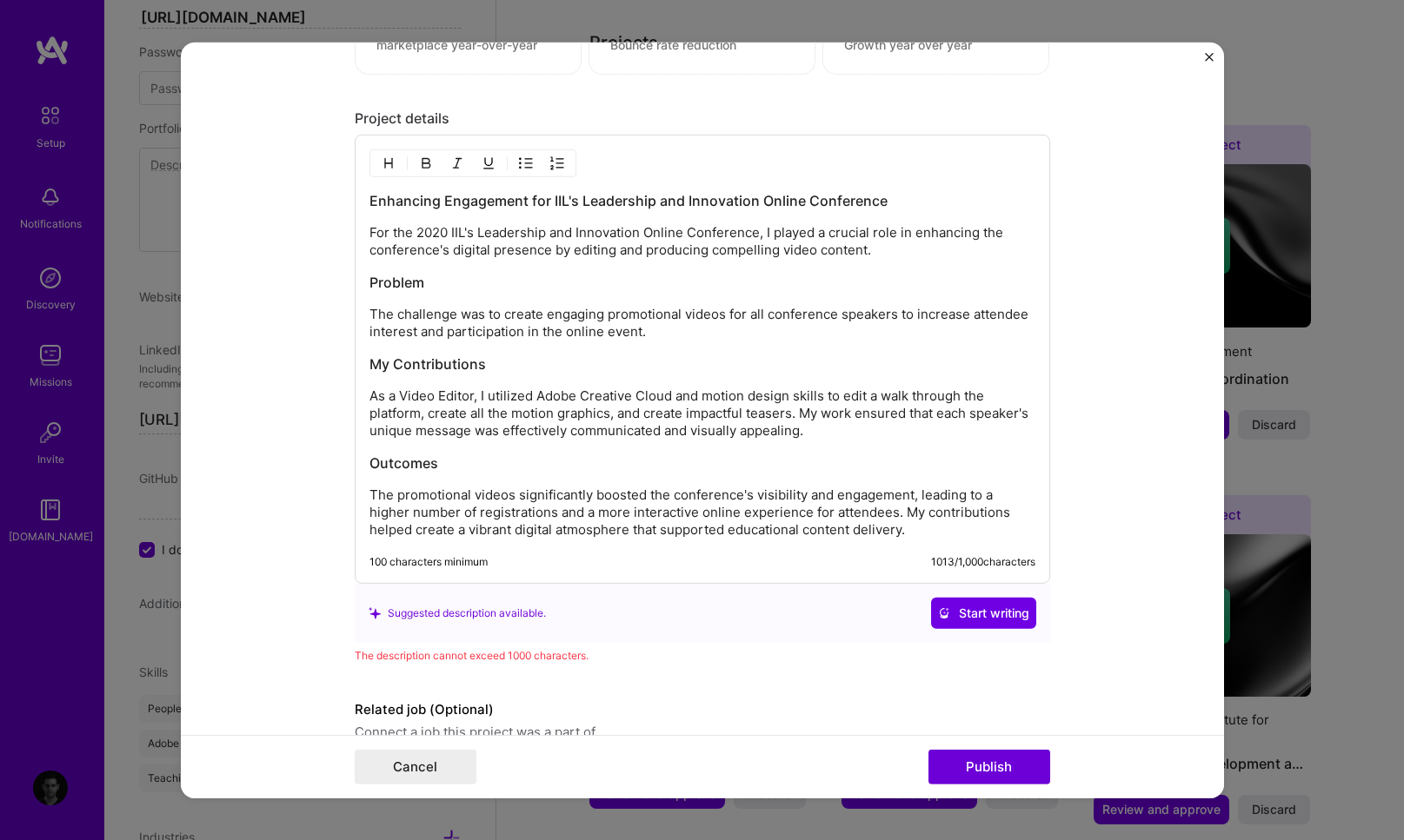
click at [676, 414] on p "As a Video Editor, I utilized Adobe Creative Cloud and motion design skills to …" at bounding box center [702, 414] width 666 height 52
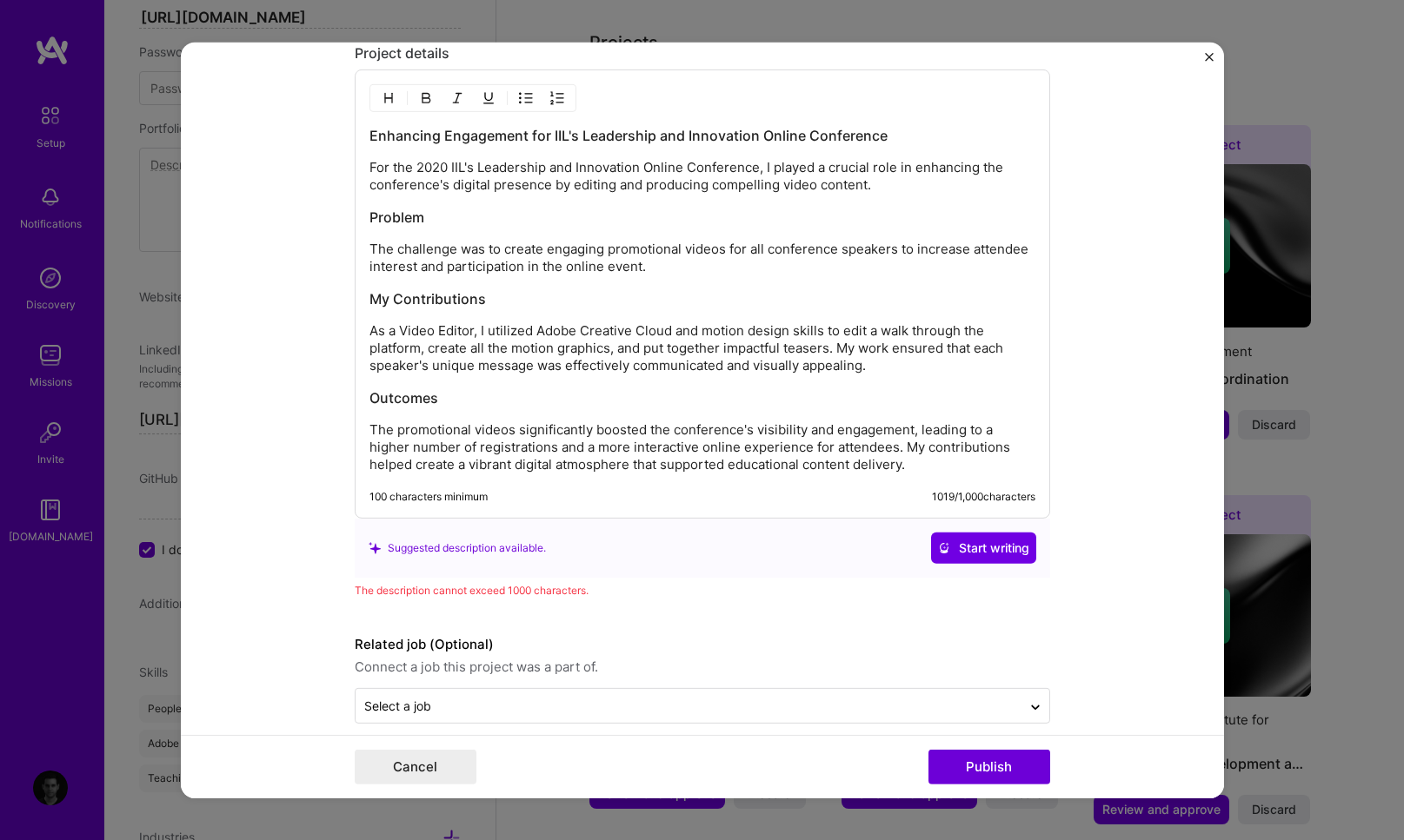
scroll to position [1603, 0]
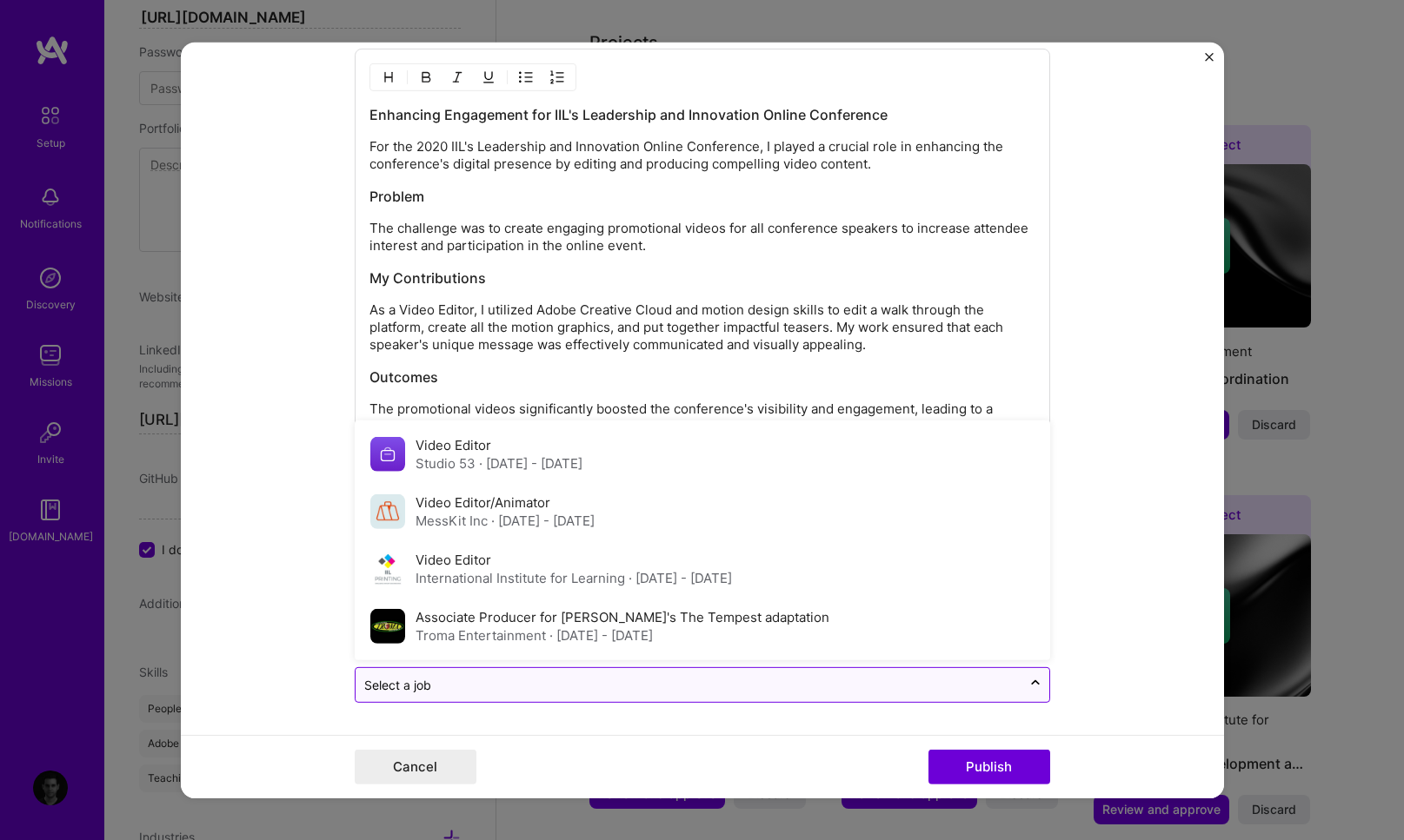
click at [452, 689] on input "text" at bounding box center [688, 685] width 648 height 18
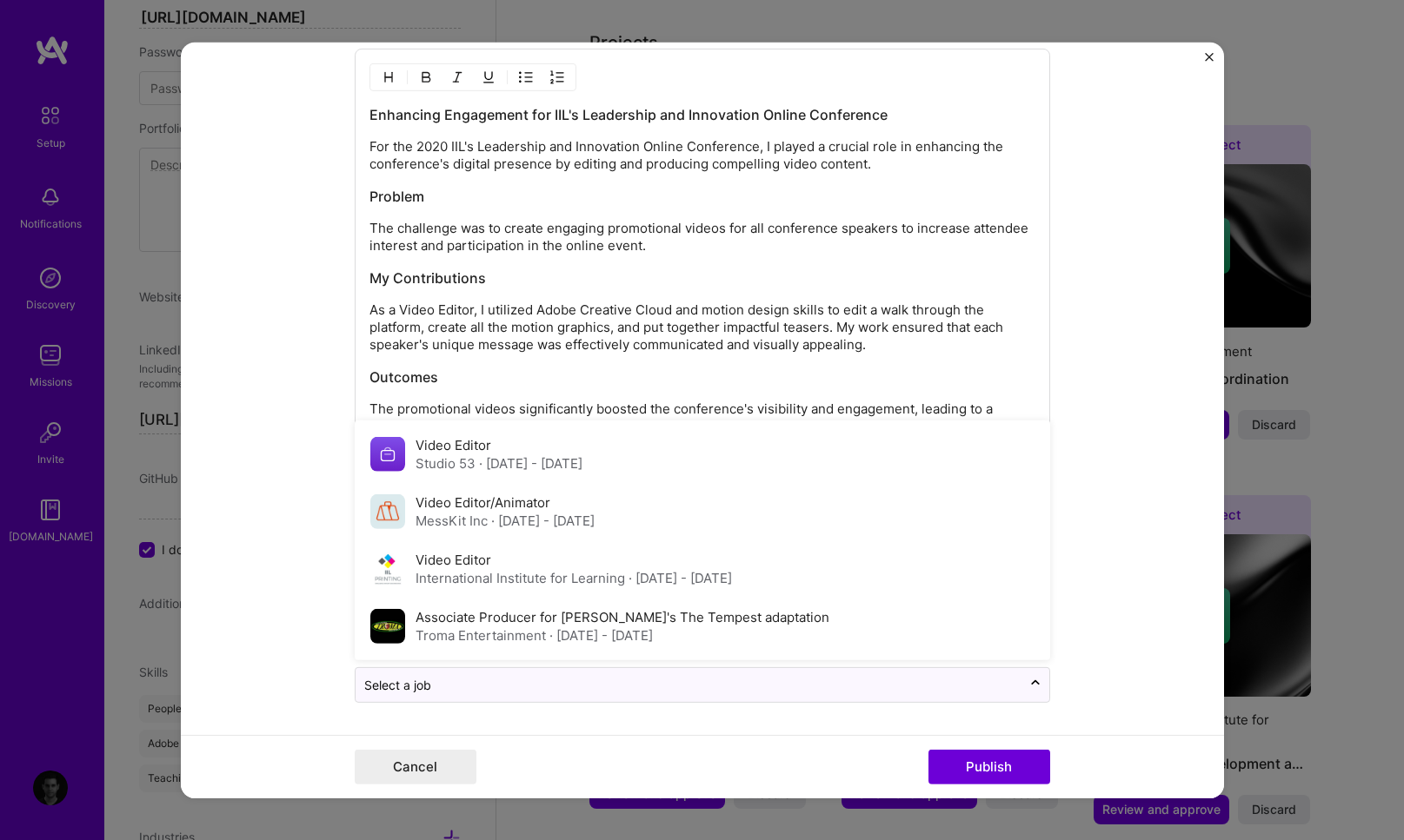
click at [284, 525] on form "Editing suggested project This project is suggested based on your LinkedIn, res…" at bounding box center [702, 420] width 1043 height 756
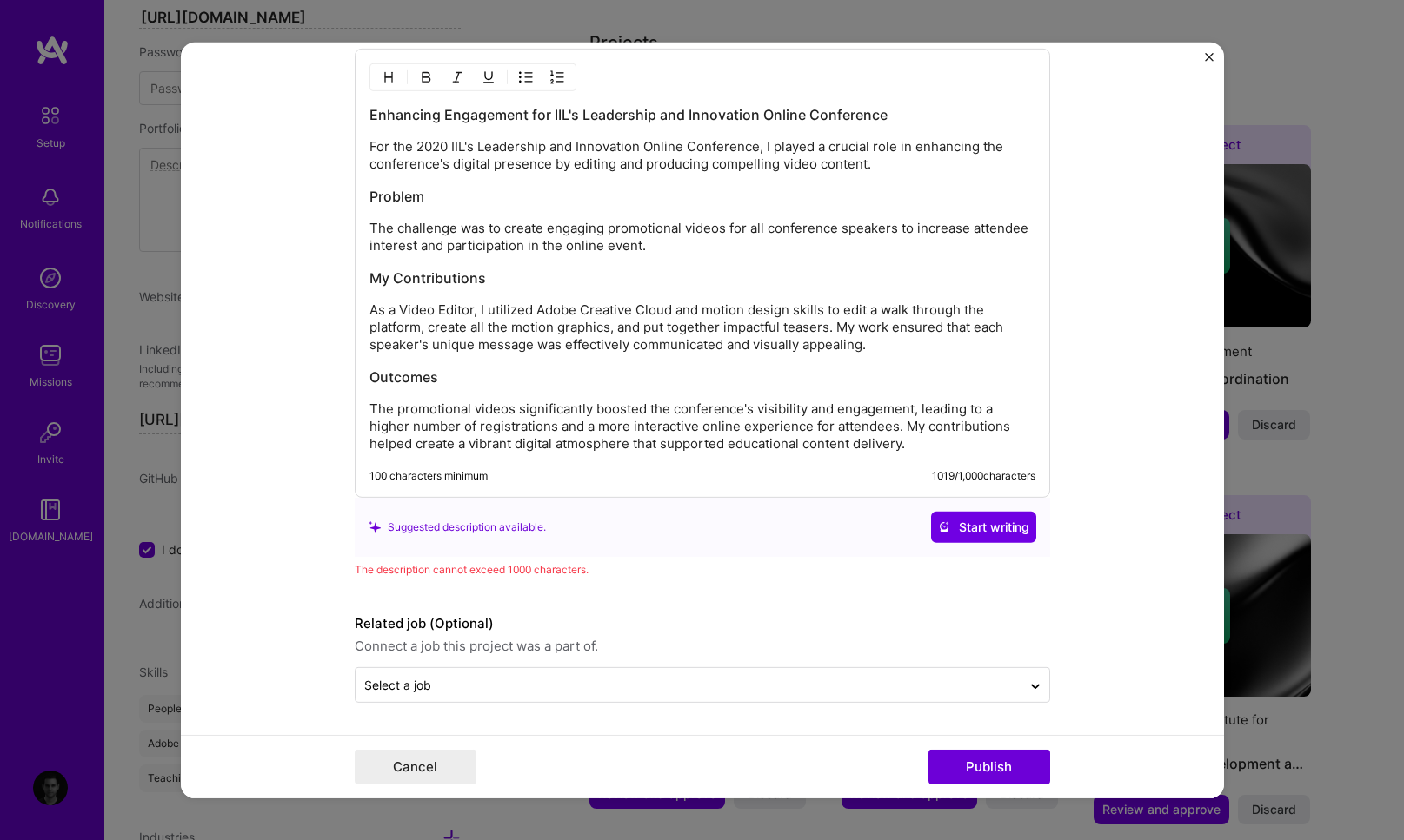
scroll to position [1602, 0]
click at [372, 688] on div "Select a job" at bounding box center [397, 685] width 67 height 18
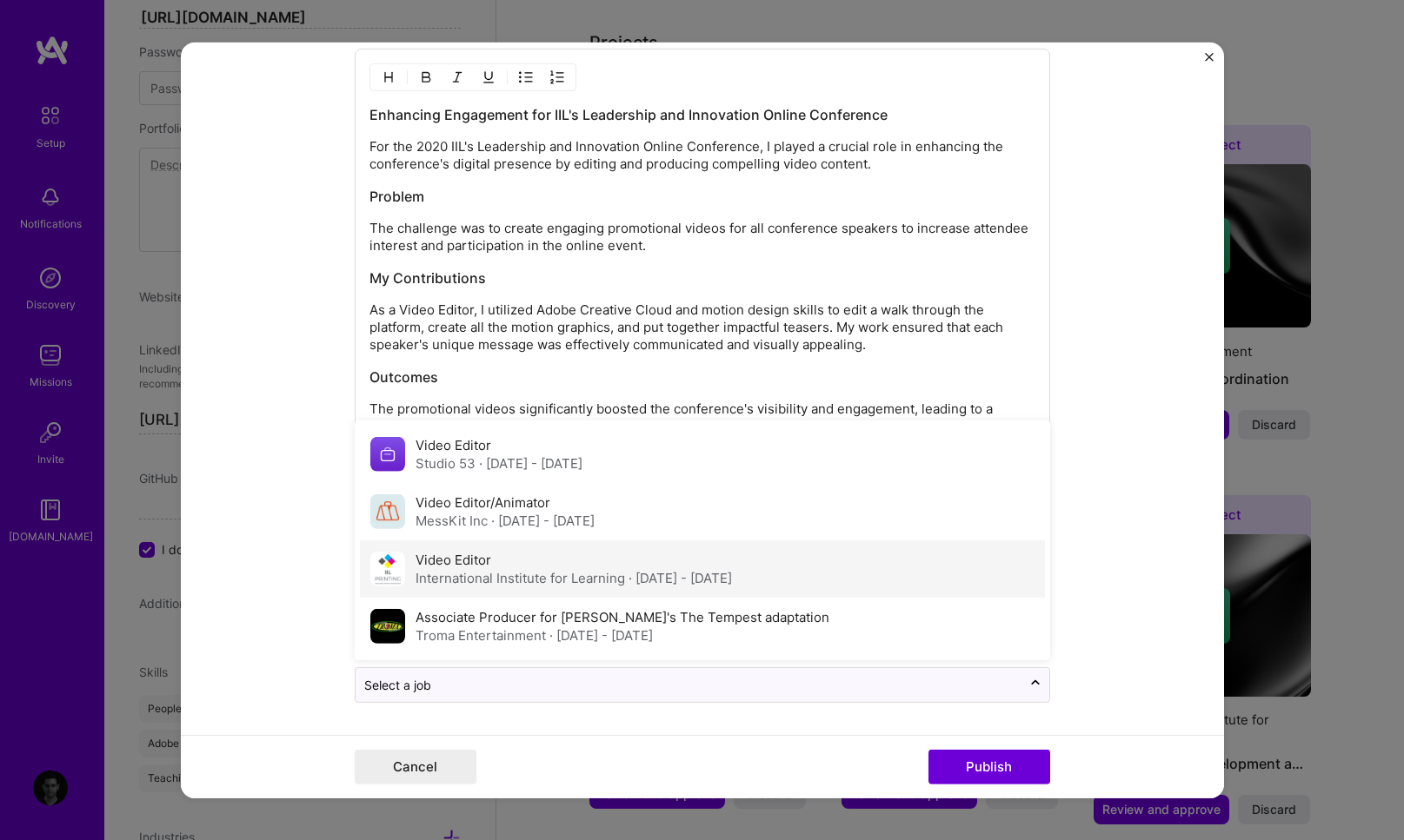
click at [423, 566] on label "Video Editor" at bounding box center [453, 559] width 76 height 17
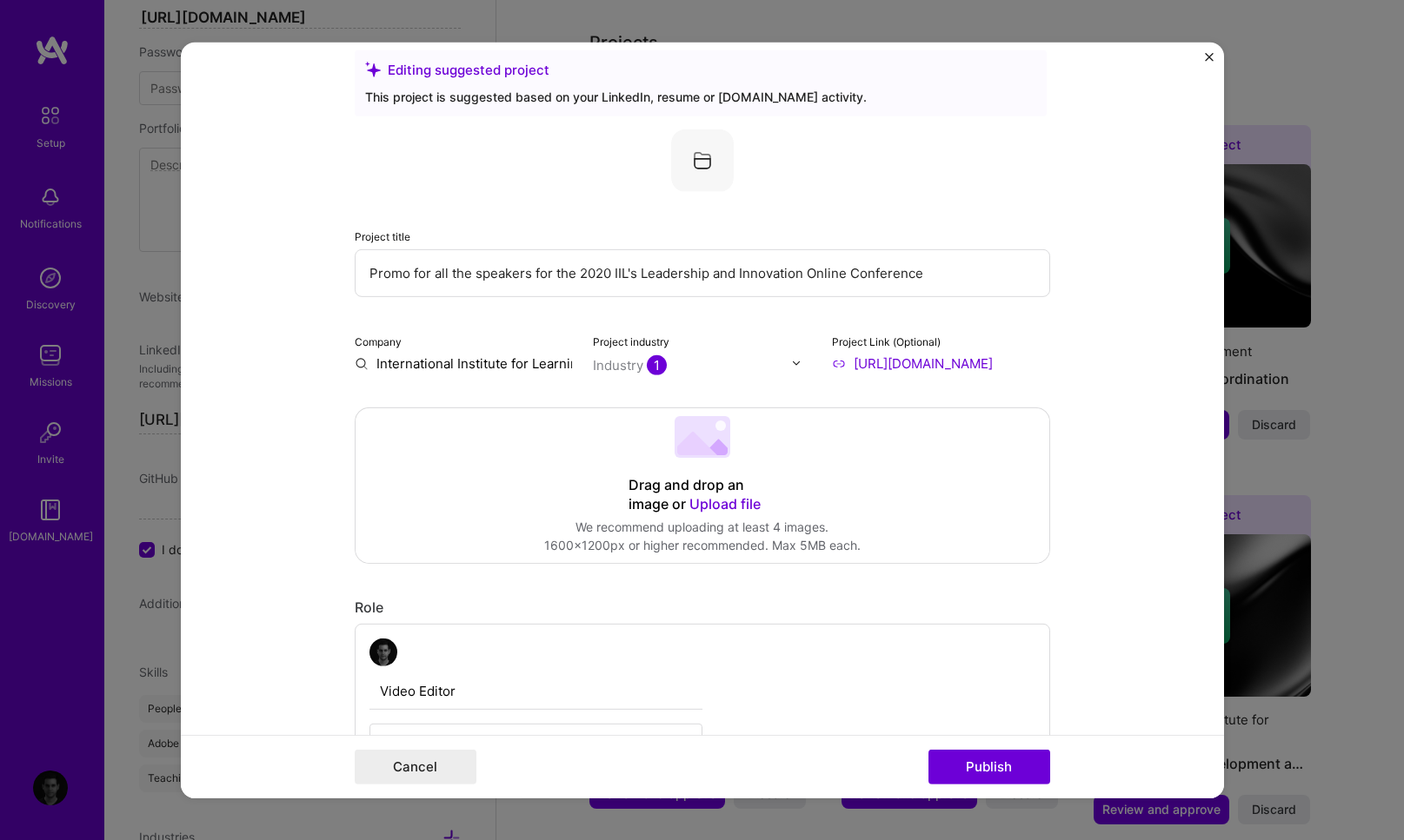
scroll to position [0, 0]
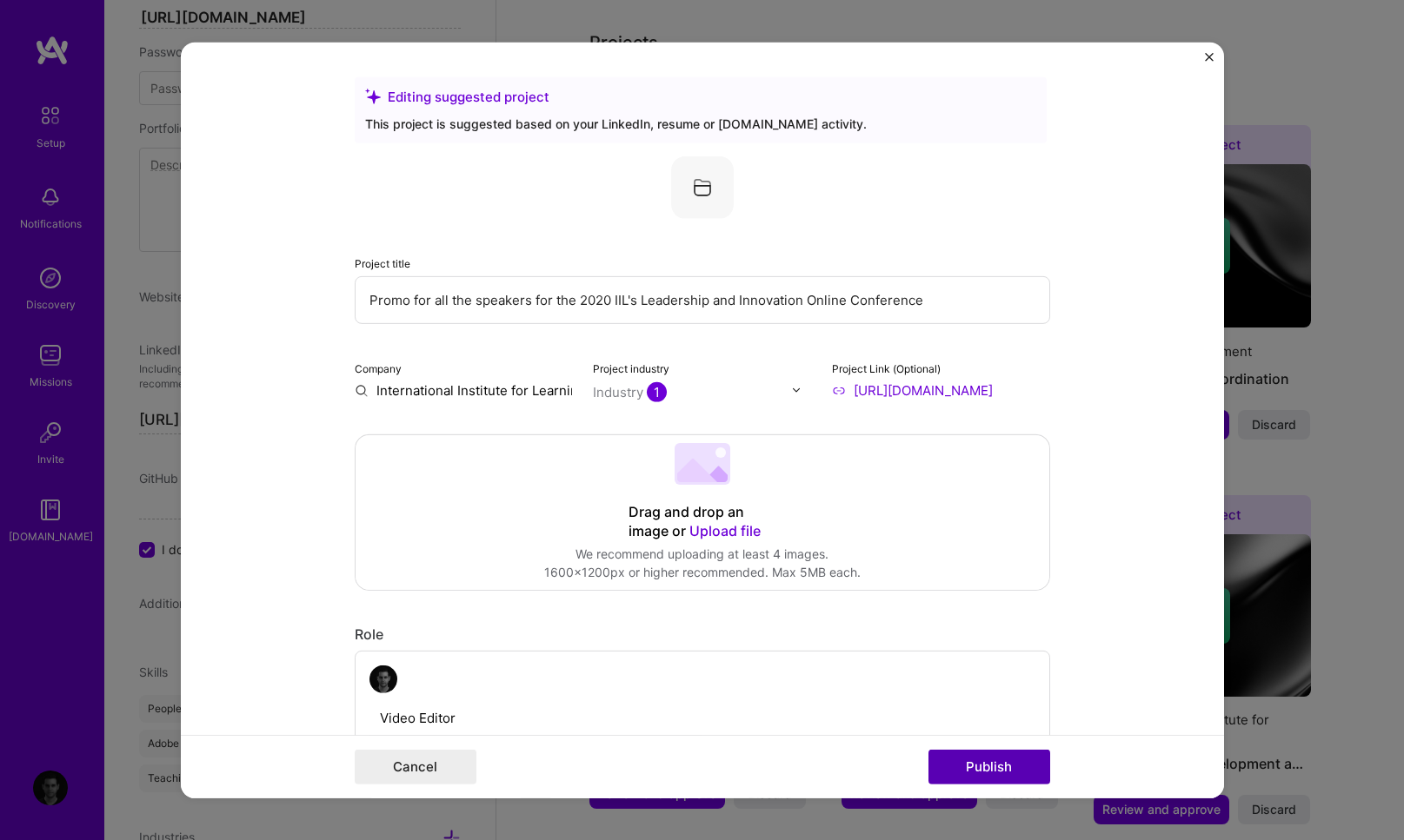
click at [991, 765] on button "Publish" at bounding box center [989, 768] width 122 height 35
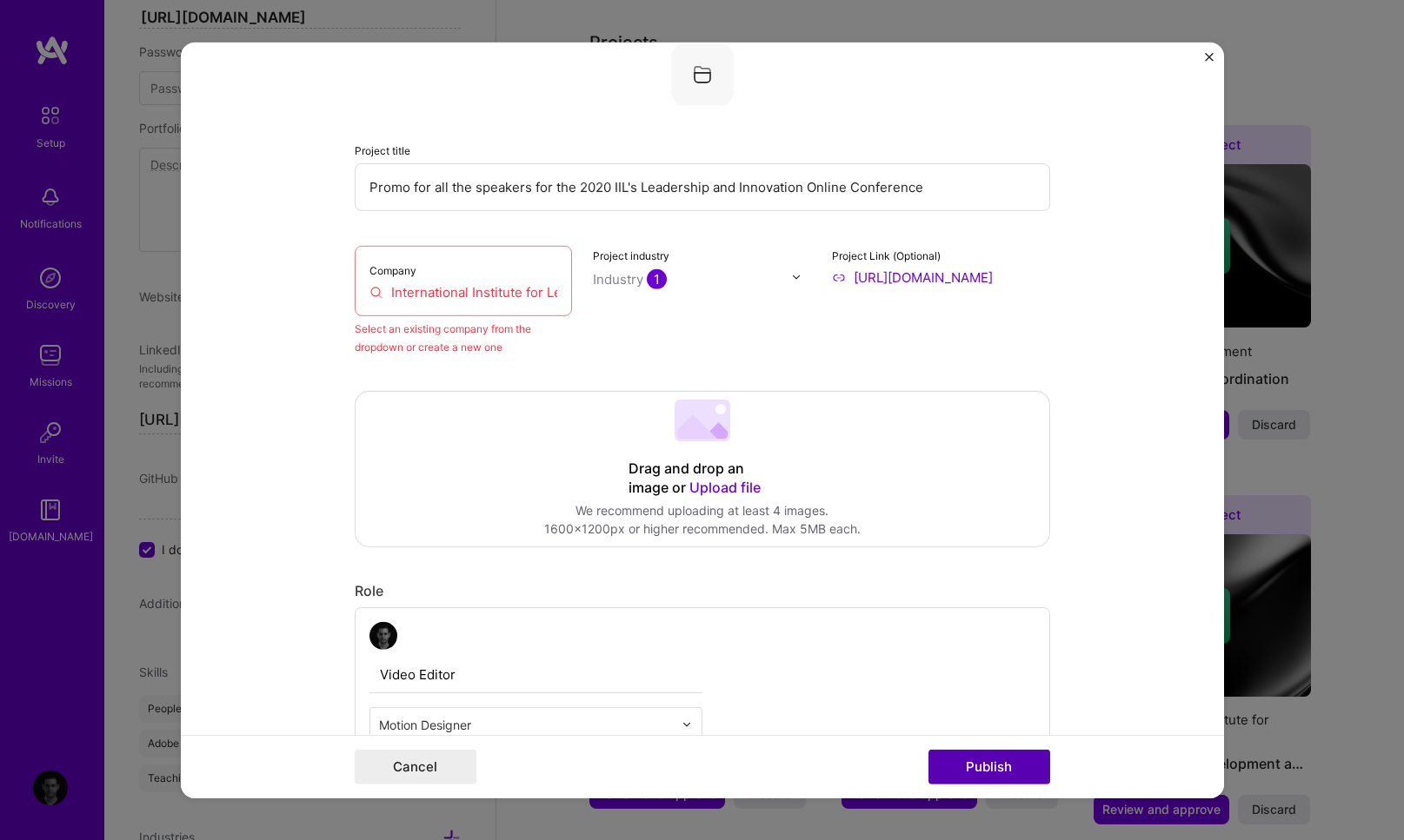
scroll to position [114, 0]
click at [517, 281] on input "International Institute for Learning, Inc." at bounding box center [464, 290] width 188 height 18
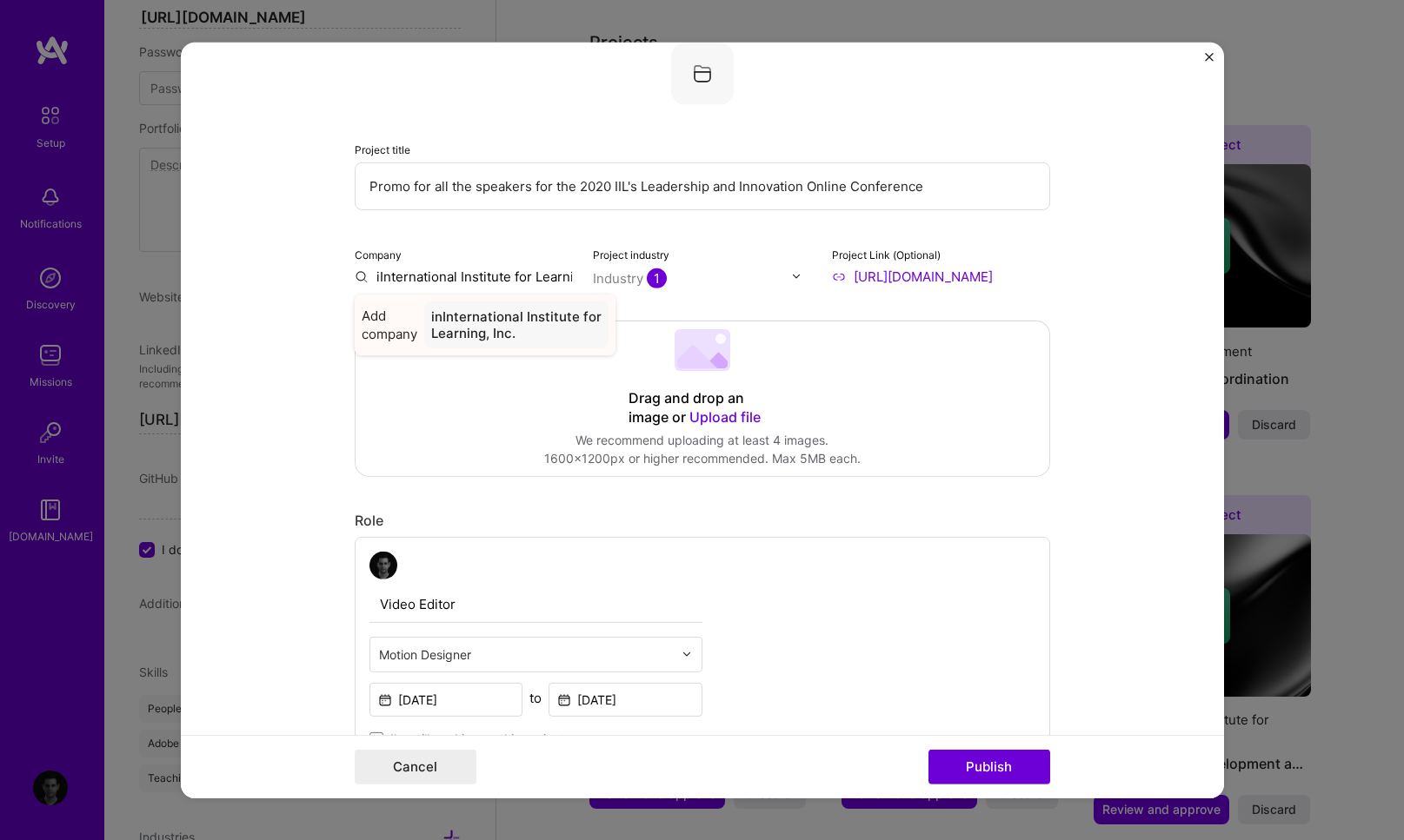
type input "International Institute for Learning, Inc."
click at [471, 315] on div "International Institute for Learning, Inc." at bounding box center [516, 324] width 182 height 47
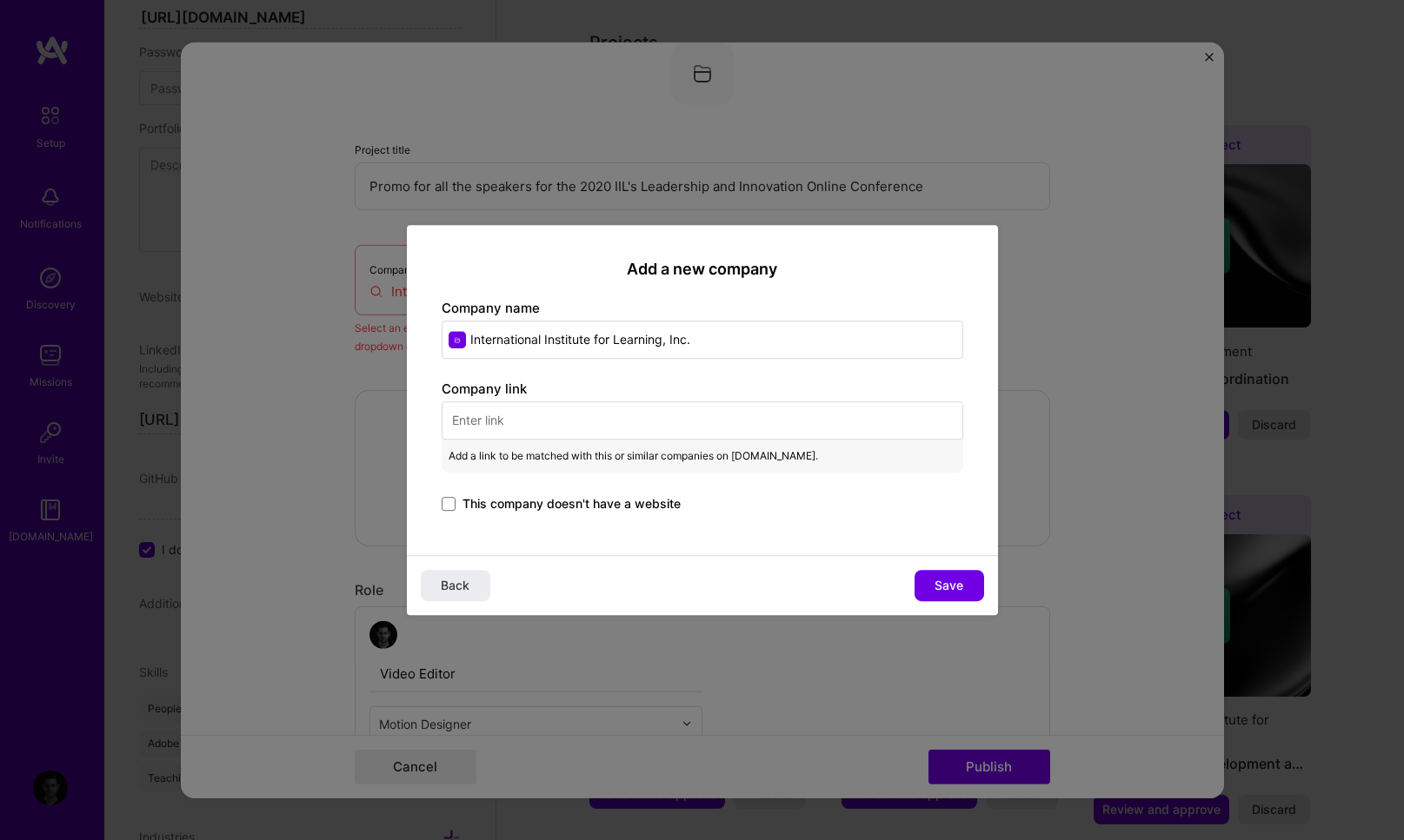
click at [573, 426] on input "text" at bounding box center [702, 421] width 521 height 38
paste input "https://www.iil.com"
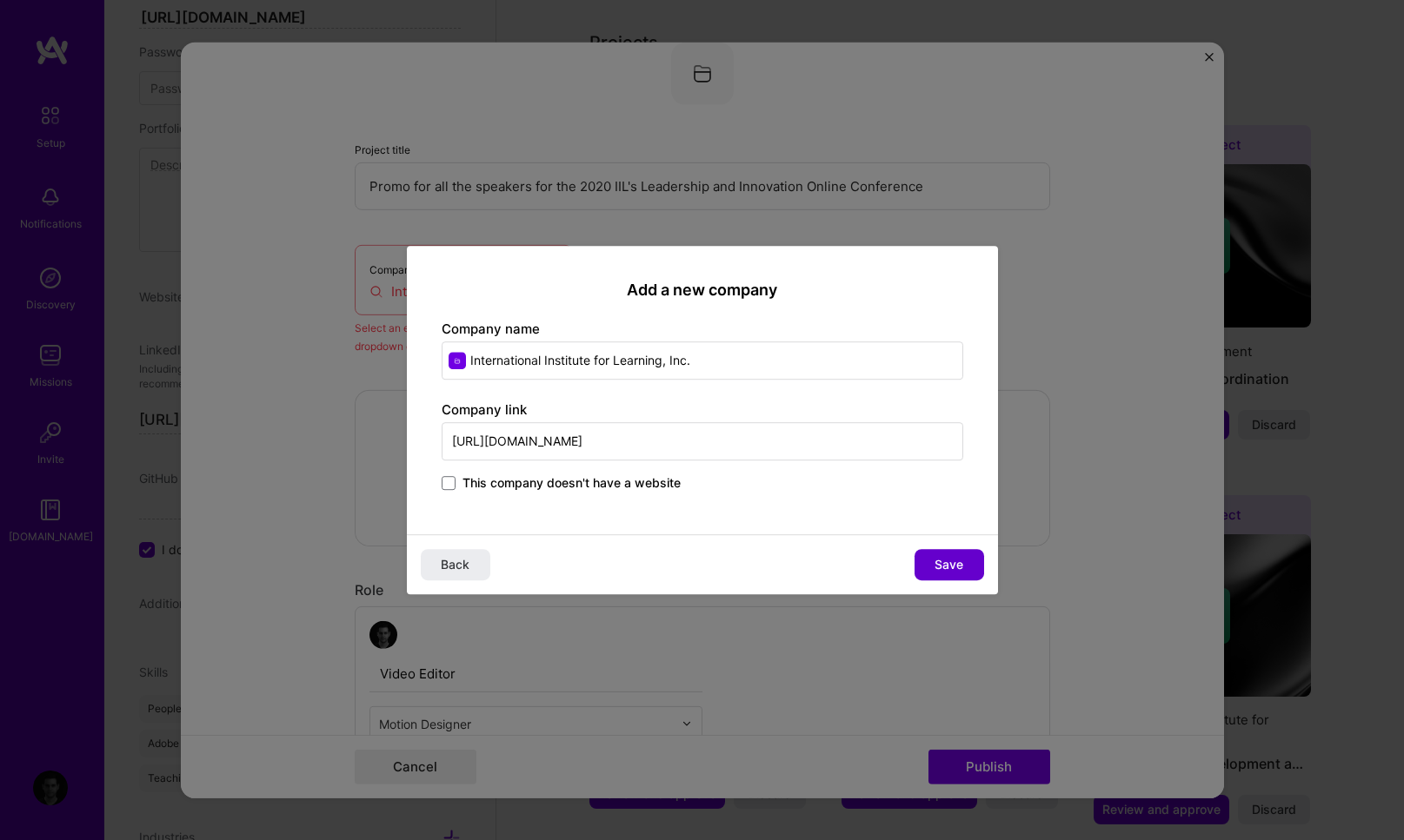
type input "https://www.iil.com"
click at [943, 563] on span "Save" at bounding box center [948, 565] width 29 height 17
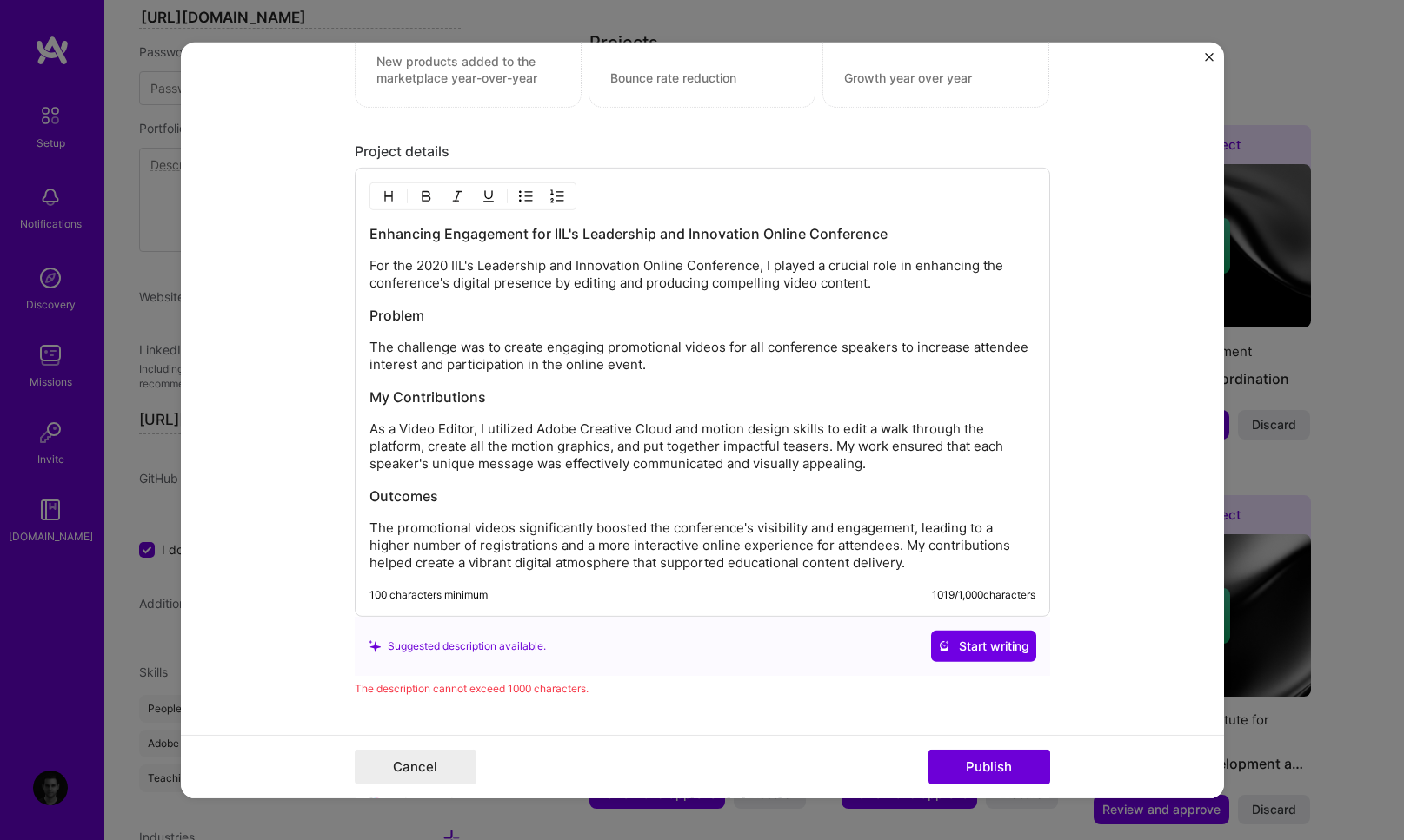
scroll to position [1474, 0]
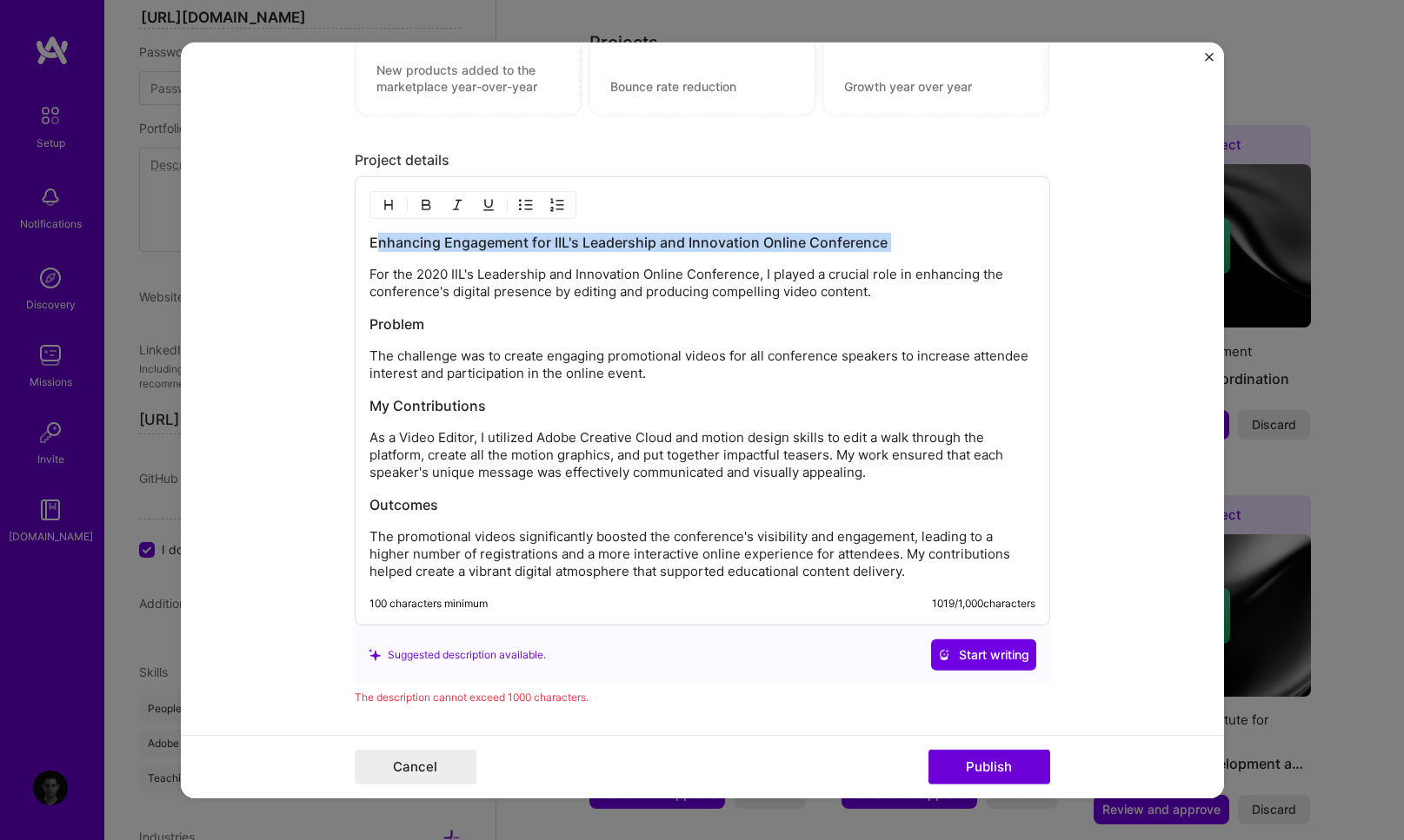
drag, startPoint x: 367, startPoint y: 243, endPoint x: 823, endPoint y: 261, distance: 456.4
click at [823, 261] on div "Enhancing Engagement for IIL's Leadership and Innovation Online Conference For …" at bounding box center [702, 406] width 666 height 348
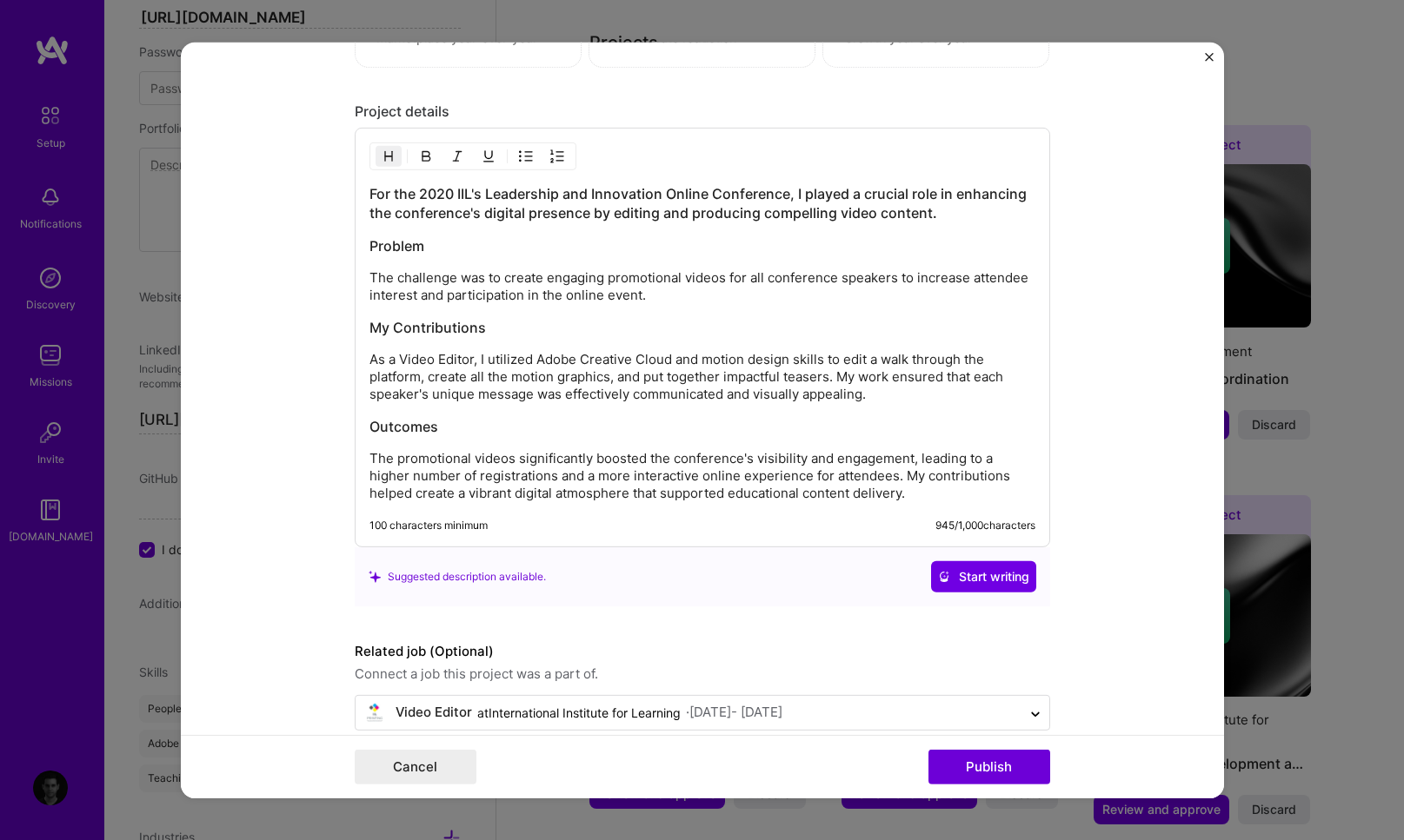
scroll to position [1552, 0]
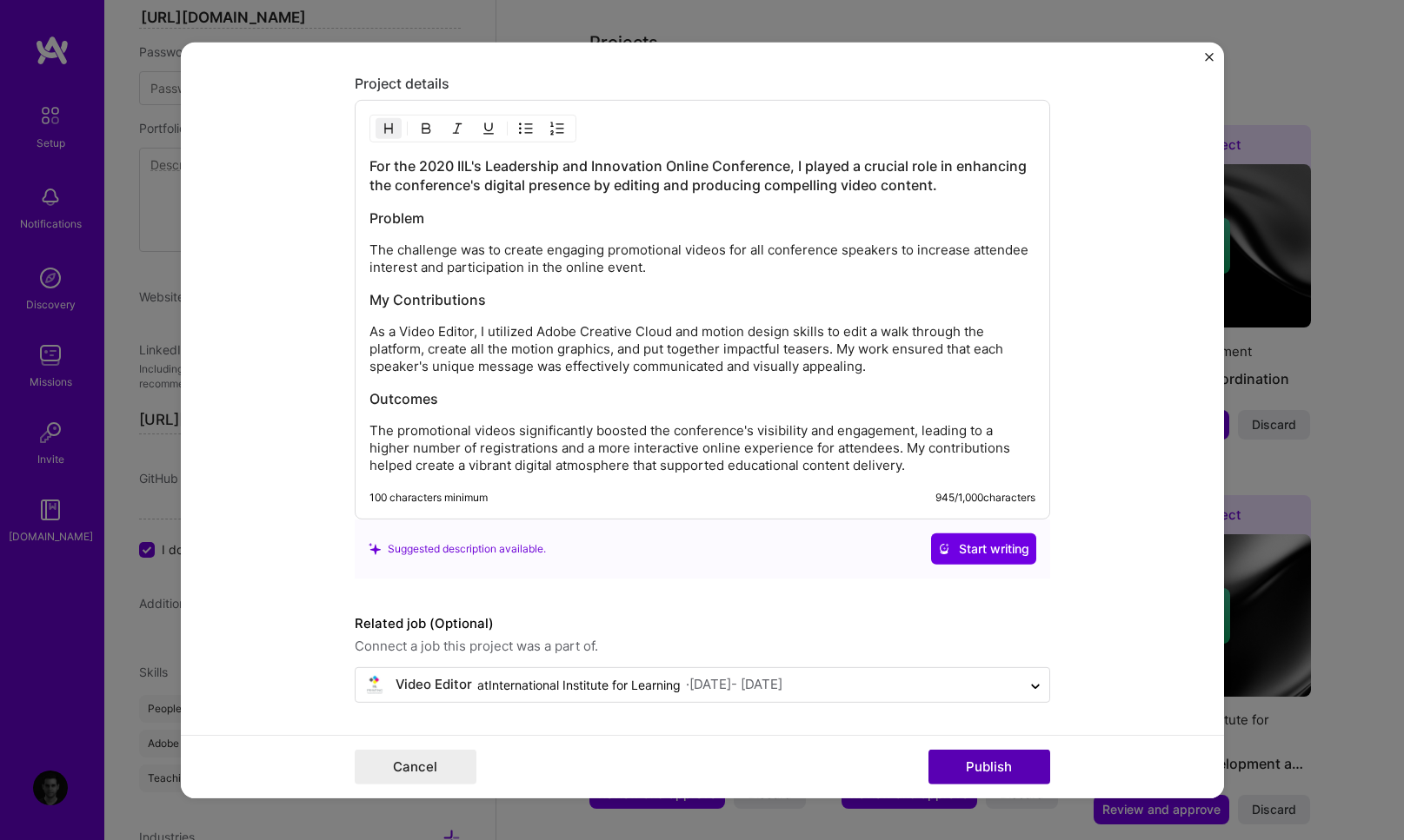
click at [984, 773] on button "Publish" at bounding box center [989, 768] width 122 height 35
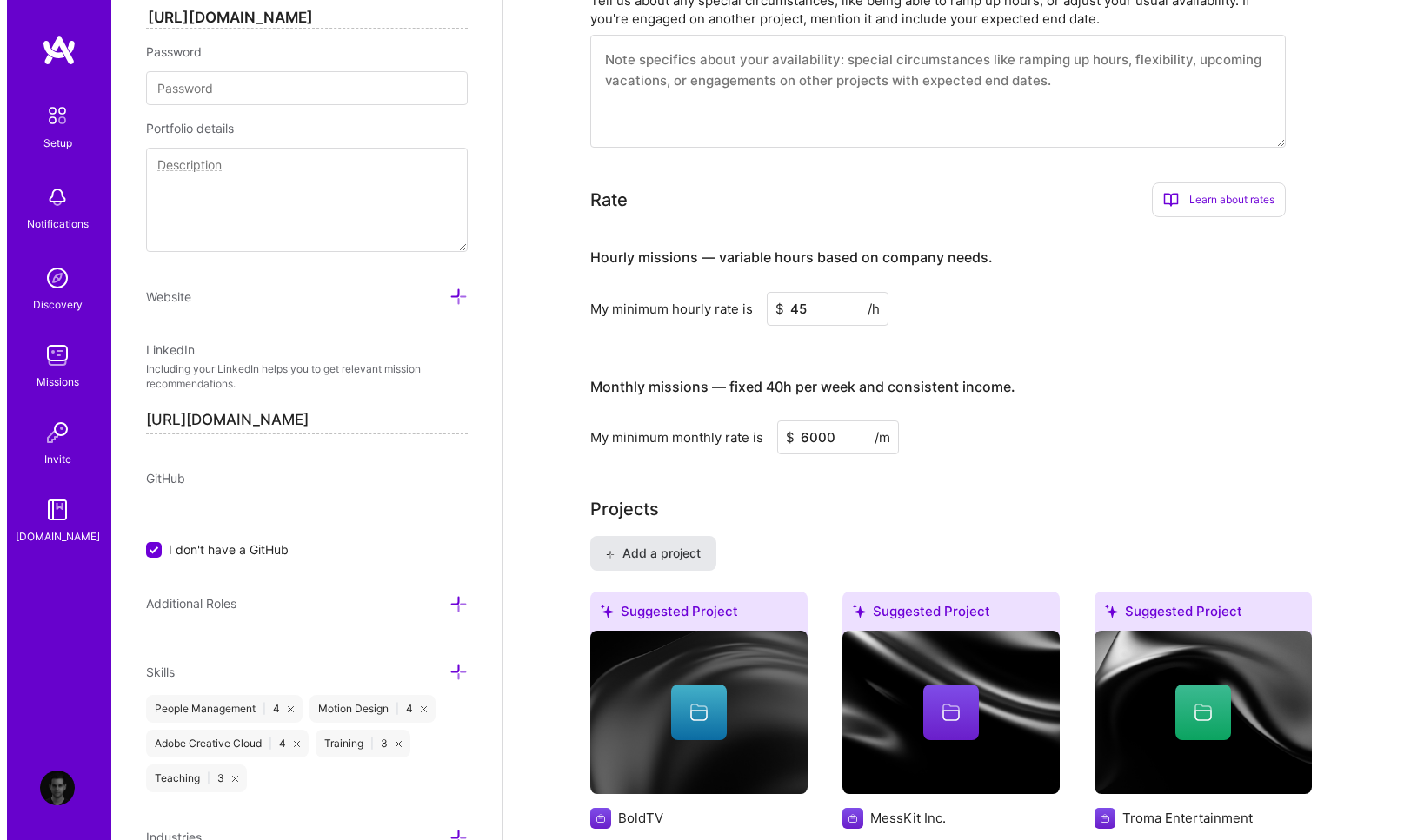
scroll to position [911, 0]
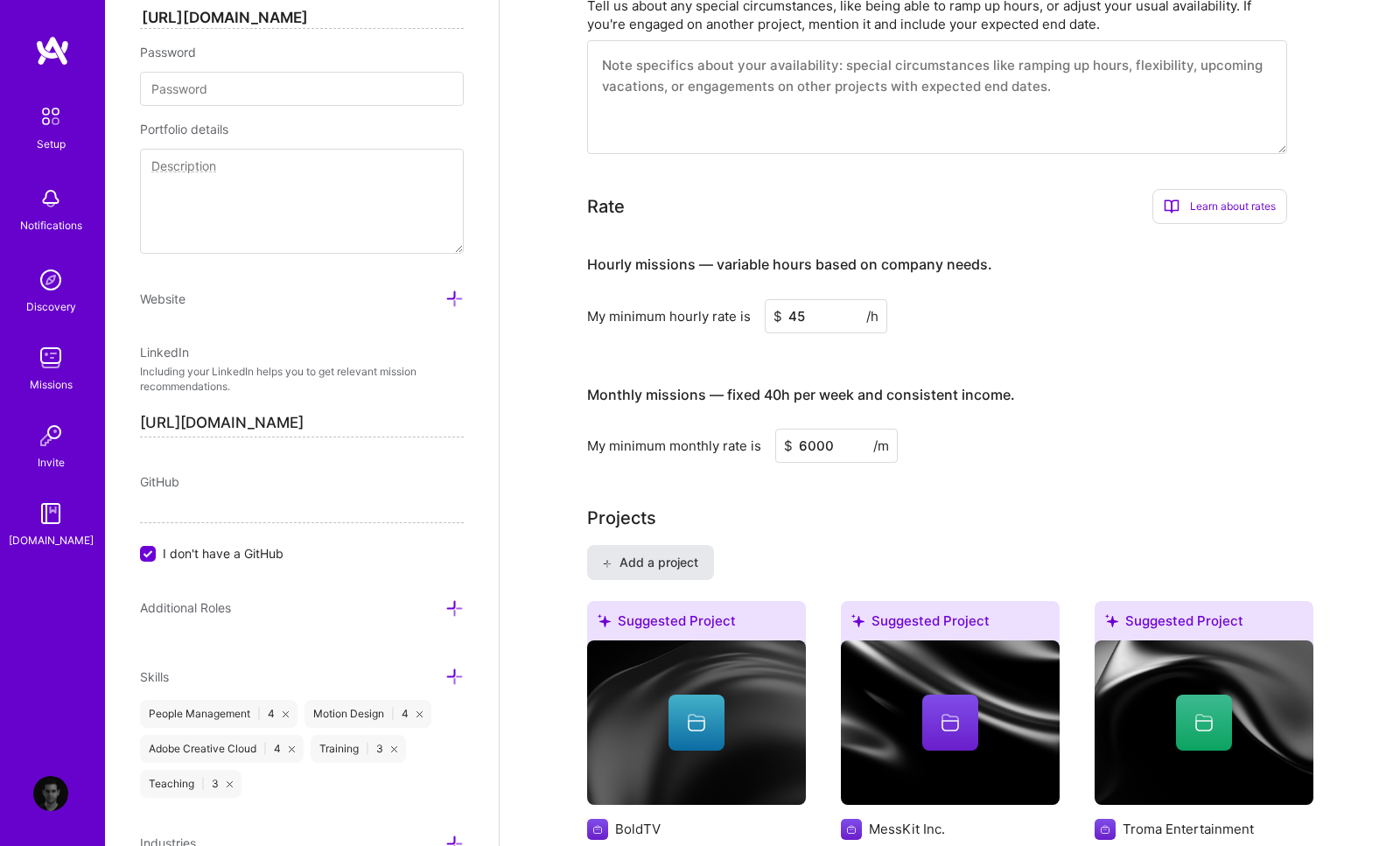
click at [645, 554] on span "Add a project" at bounding box center [649, 563] width 96 height 18
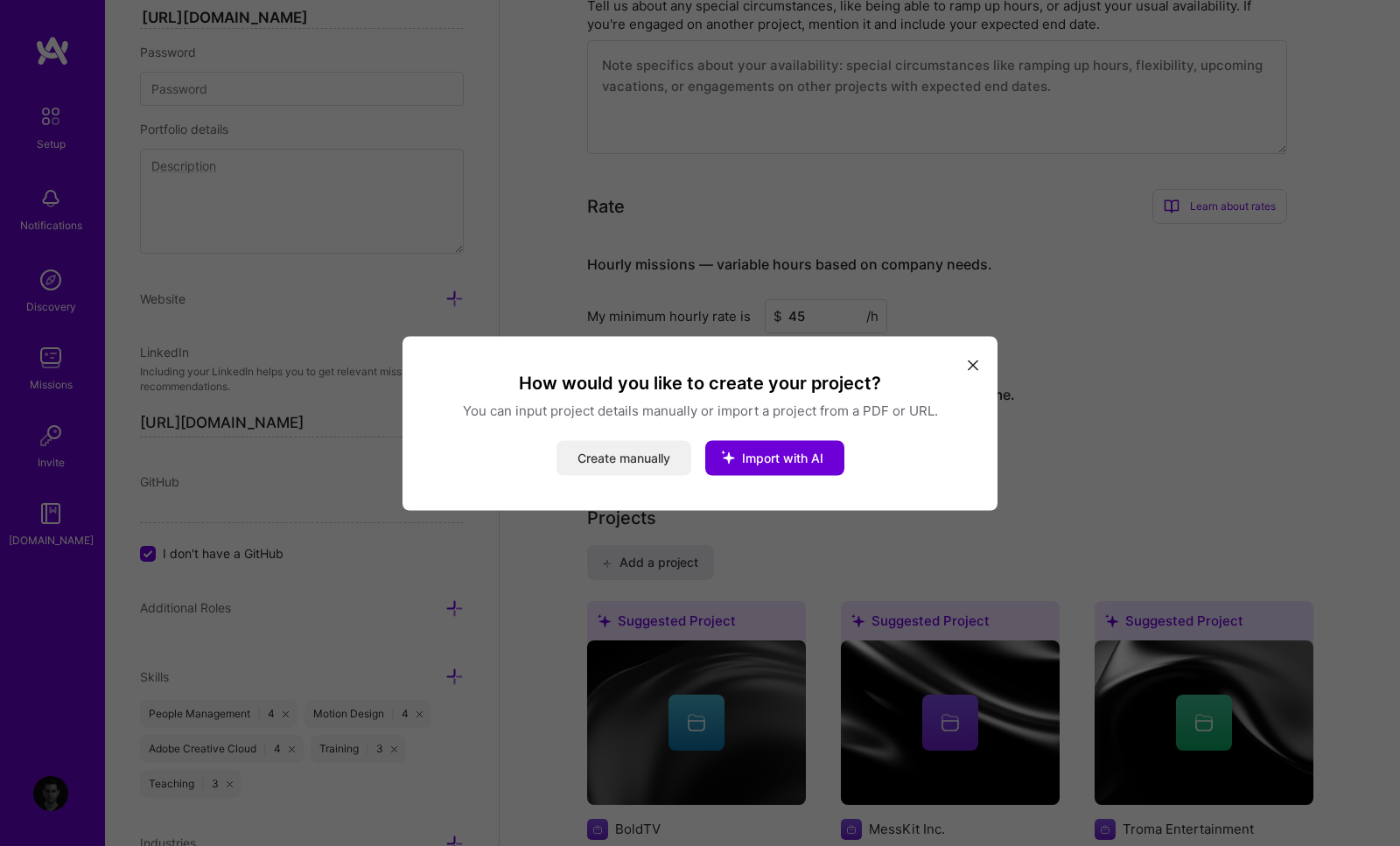
click at [672, 458] on button "Create manually" at bounding box center [624, 458] width 135 height 35
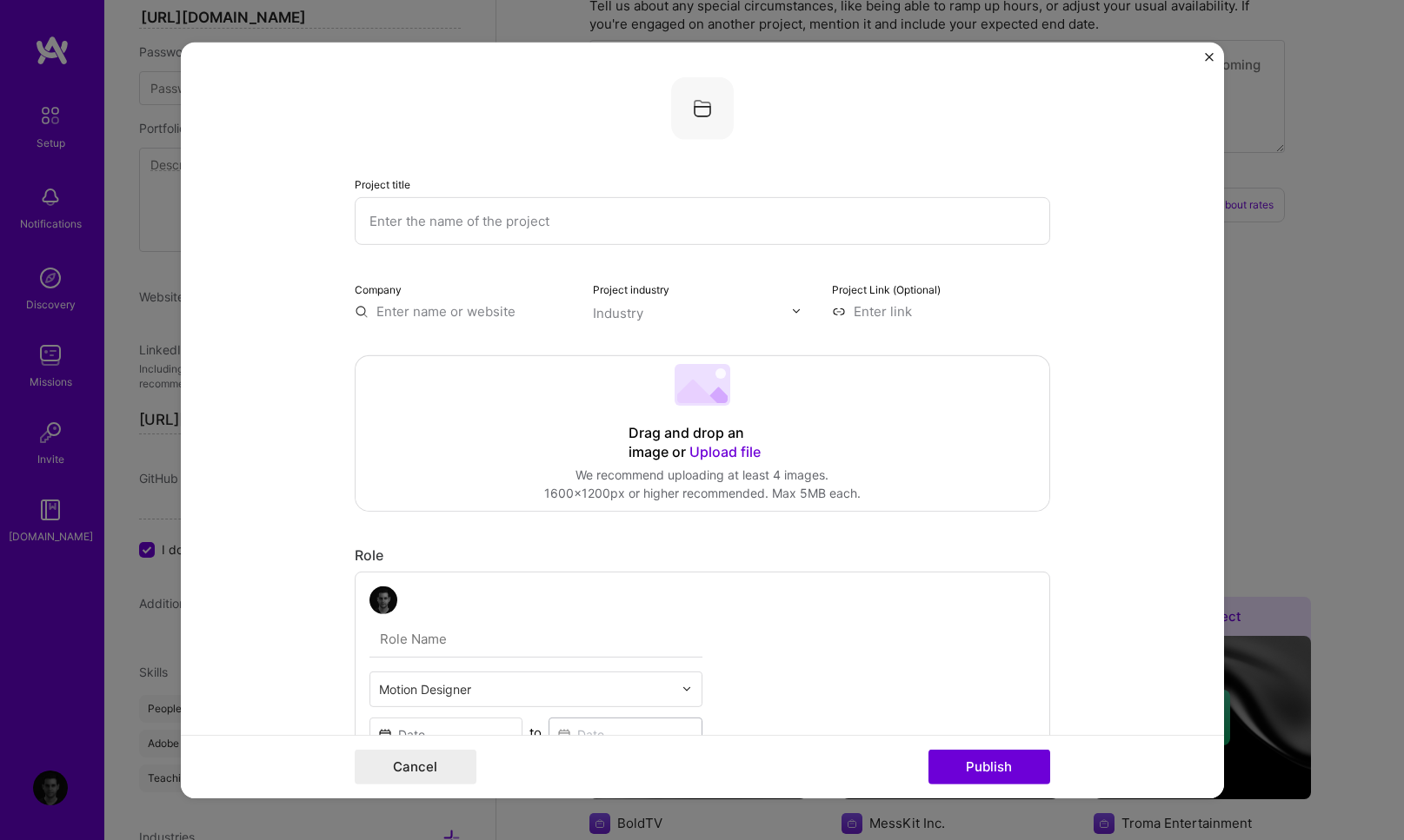
click at [410, 222] on input "text" at bounding box center [702, 220] width 695 height 48
click at [858, 309] on input at bounding box center [940, 310] width 218 height 18
paste input "https://www.youtube.com/watch?v=YhKQCQSA9gs"
type input "https://www.youtube.com/watch?v=YhKQCQSA9gs"
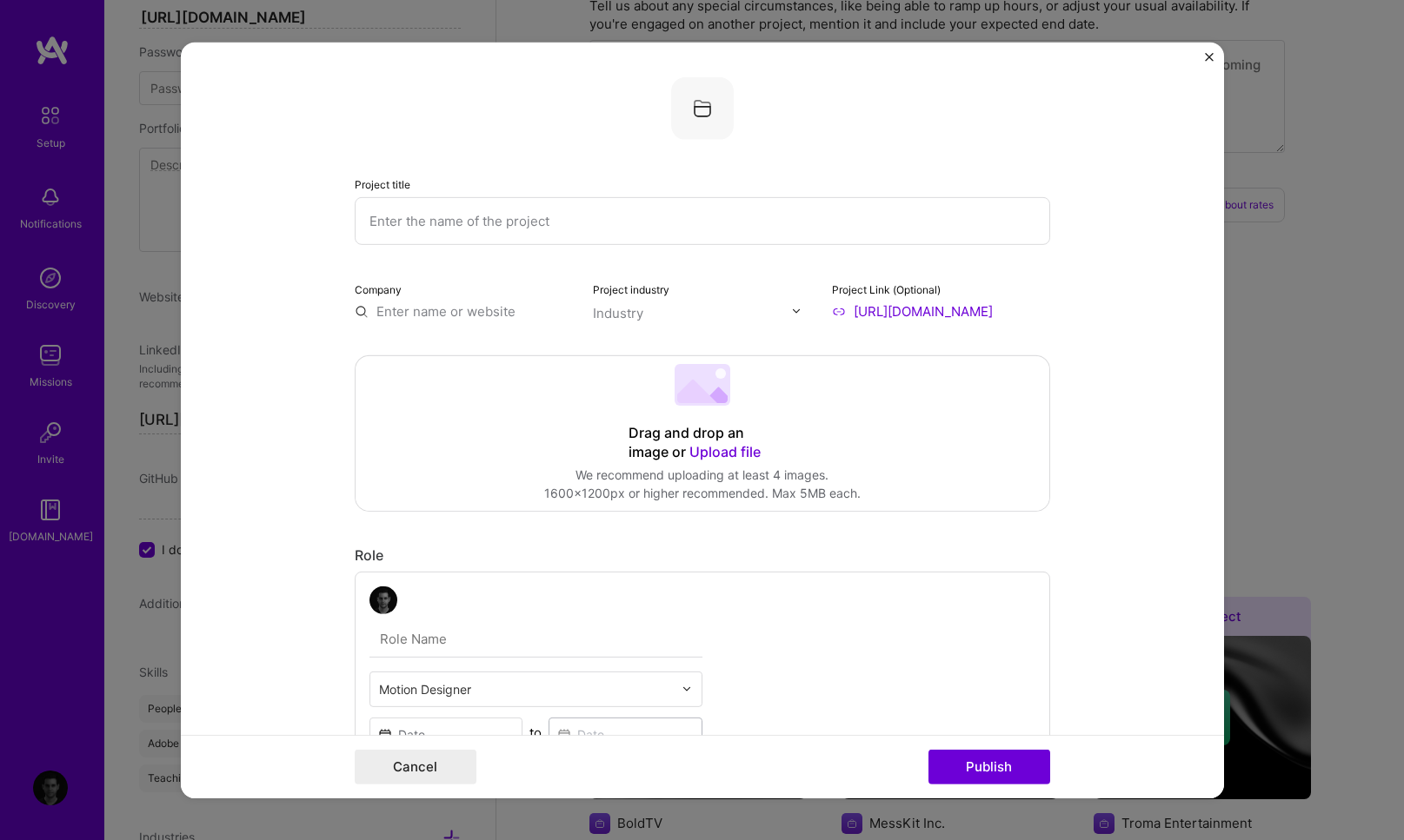
click at [480, 228] on input "text" at bounding box center [702, 220] width 695 height 48
click at [369, 214] on input "IOM Day 2023" at bounding box center [702, 220] width 695 height 48
click at [469, 217] on input "IPM Day 2023" at bounding box center [702, 220] width 695 height 48
click at [501, 214] on input "IPM Day 2023 (" at bounding box center [702, 220] width 695 height 48
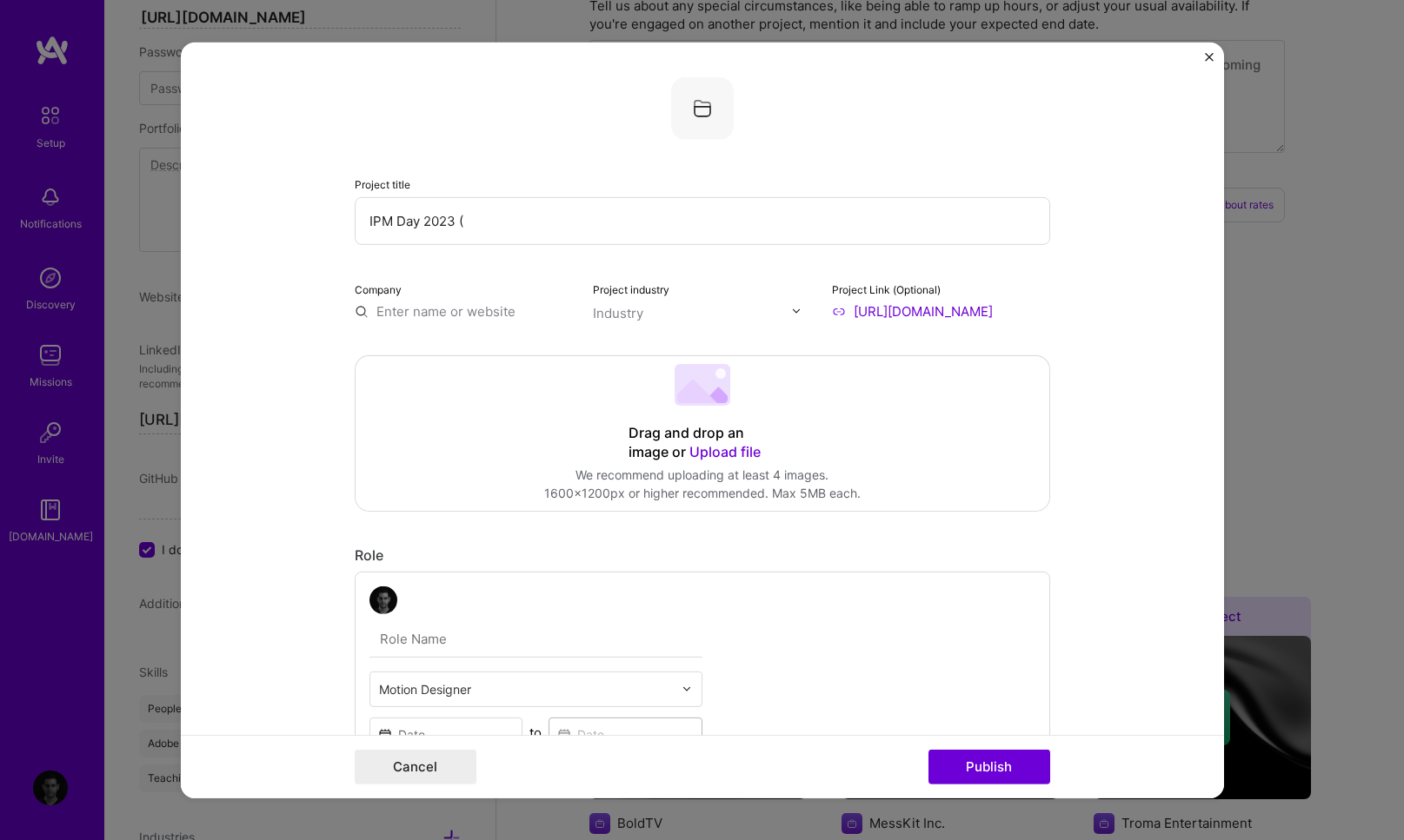
paste input "International Project Management Day"
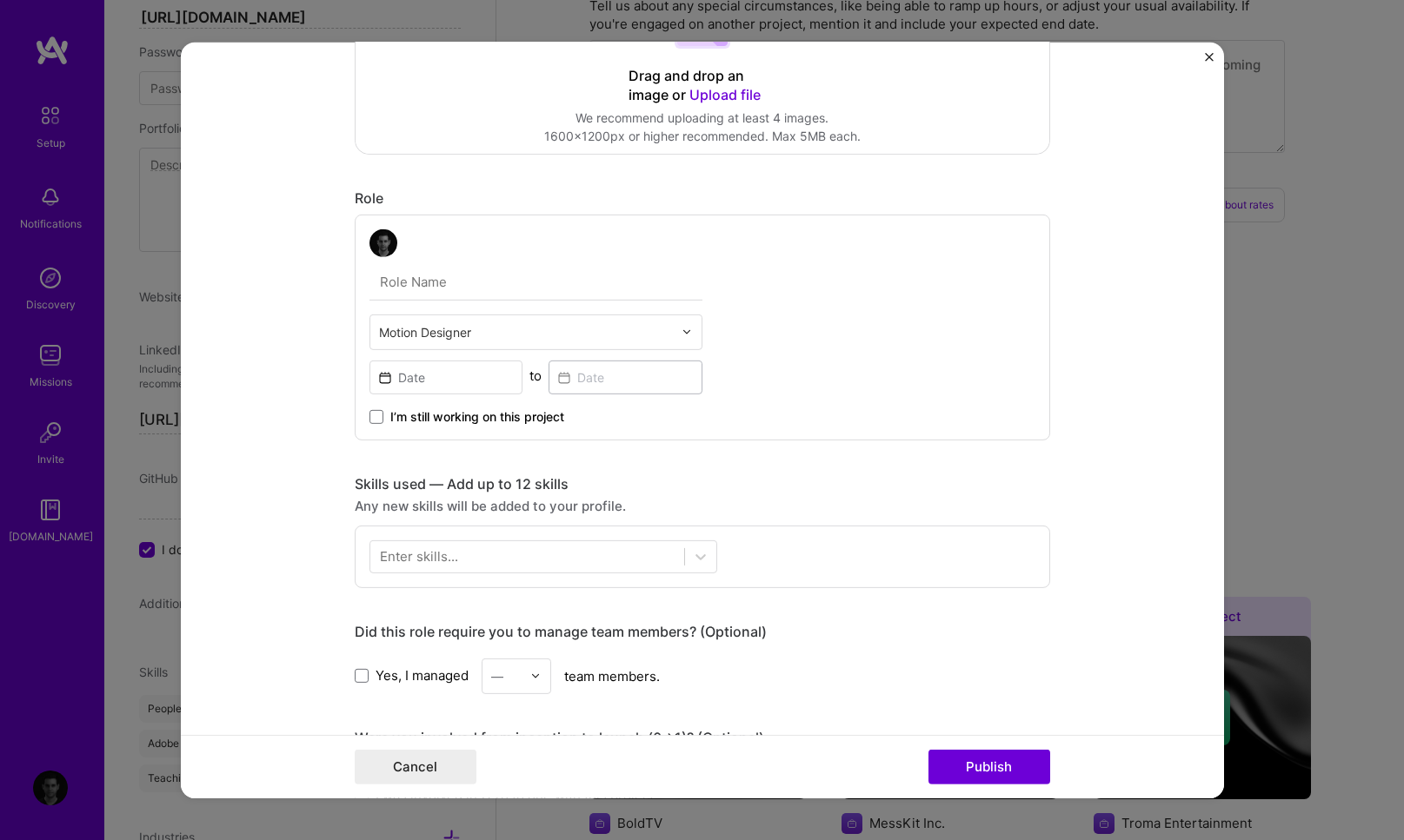
scroll to position [361, 0]
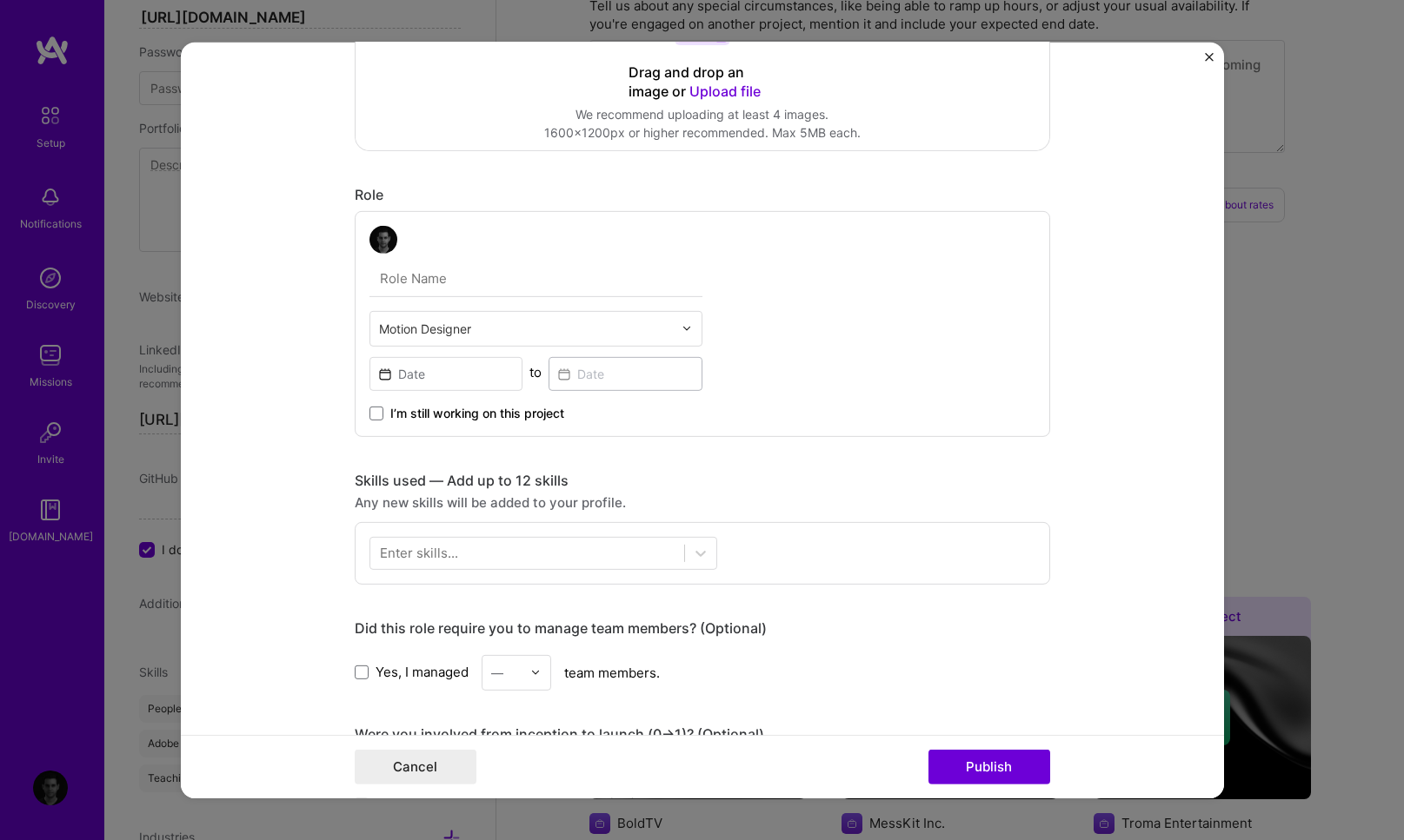
type input "IPM Day 2023 (International Project Management Day)"
click at [437, 269] on input "text" at bounding box center [536, 278] width 333 height 37
type input "Video Editor/Motion Graphics Animator"
click at [457, 376] on input at bounding box center [446, 373] width 154 height 34
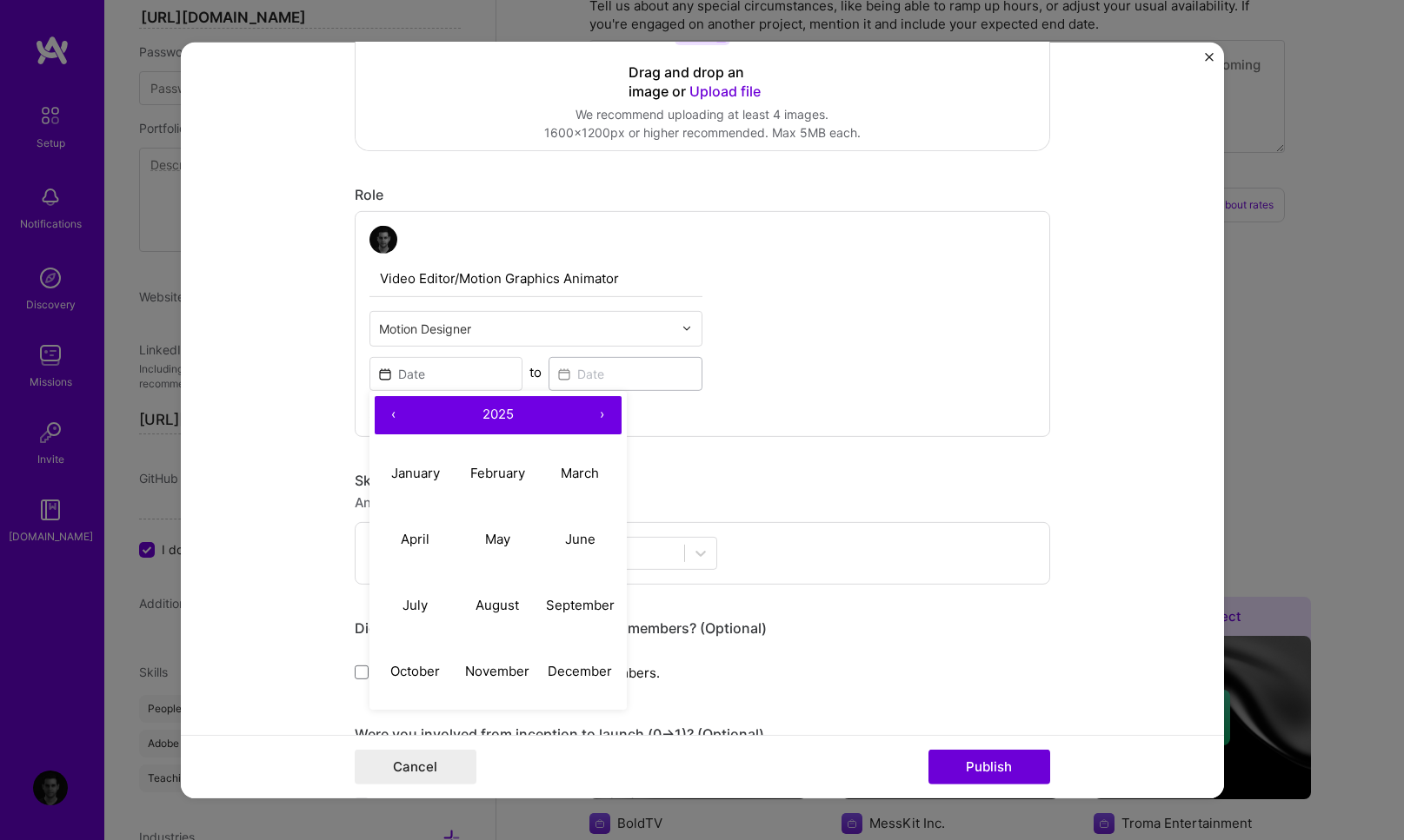
click at [901, 364] on div "Video Editor/Motion Graphics Animator Motion Designer ‹ 2025 › January February…" at bounding box center [702, 322] width 695 height 226
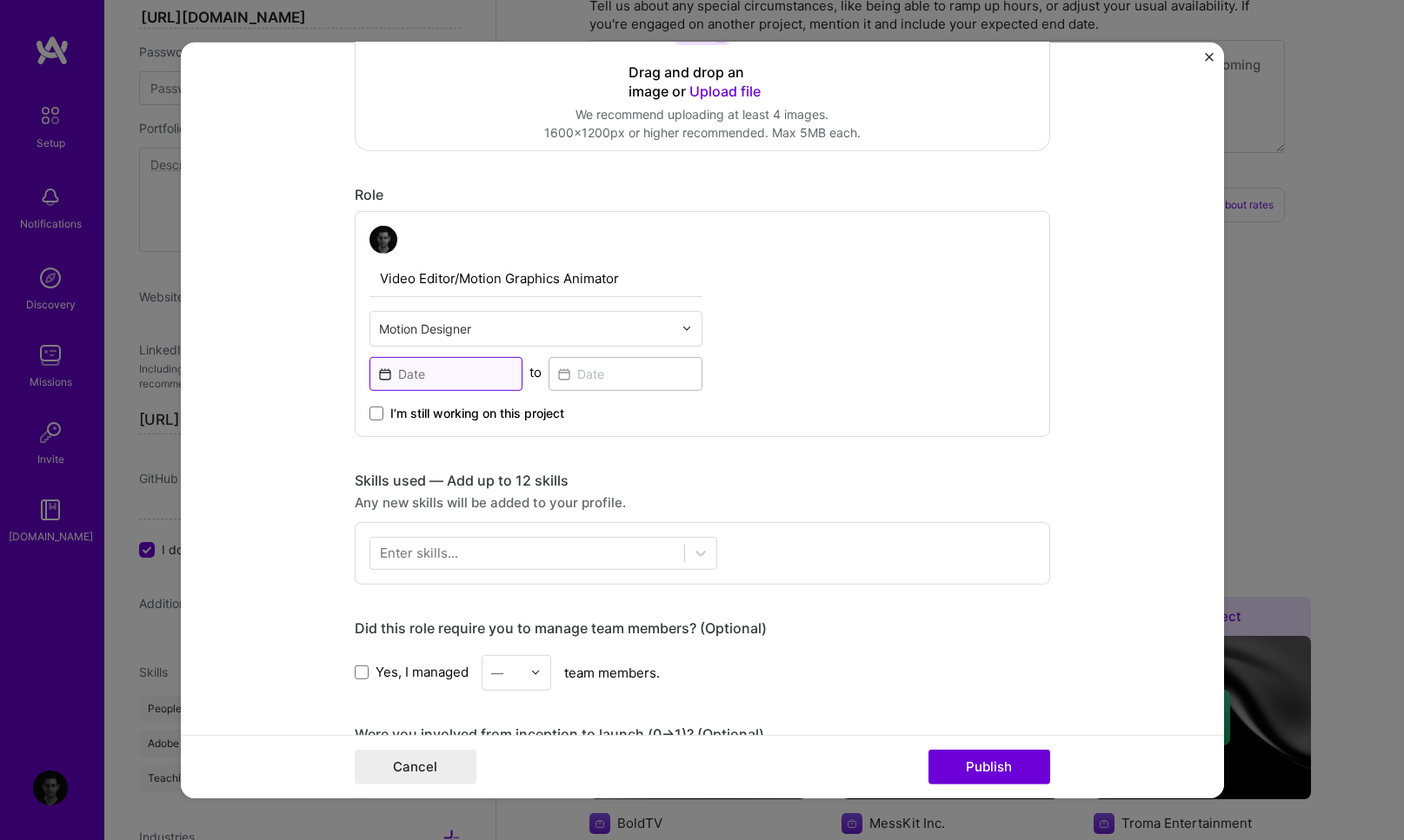
click at [420, 383] on input at bounding box center [446, 373] width 154 height 34
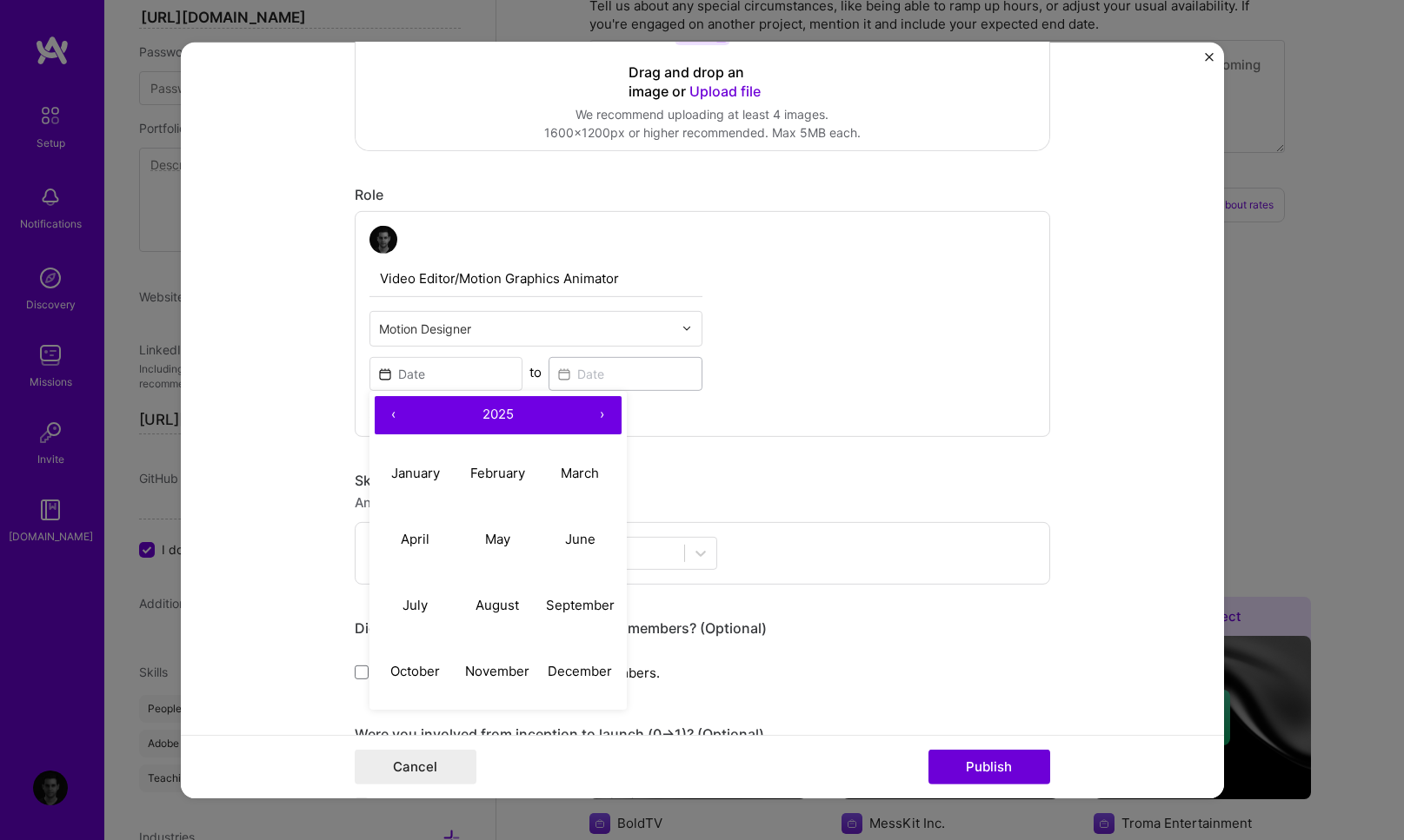
click at [383, 410] on button "‹" at bounding box center [394, 415] width 38 height 38
click at [406, 602] on abbr "July" at bounding box center [415, 605] width 25 height 17
type input "Jul, 2023"
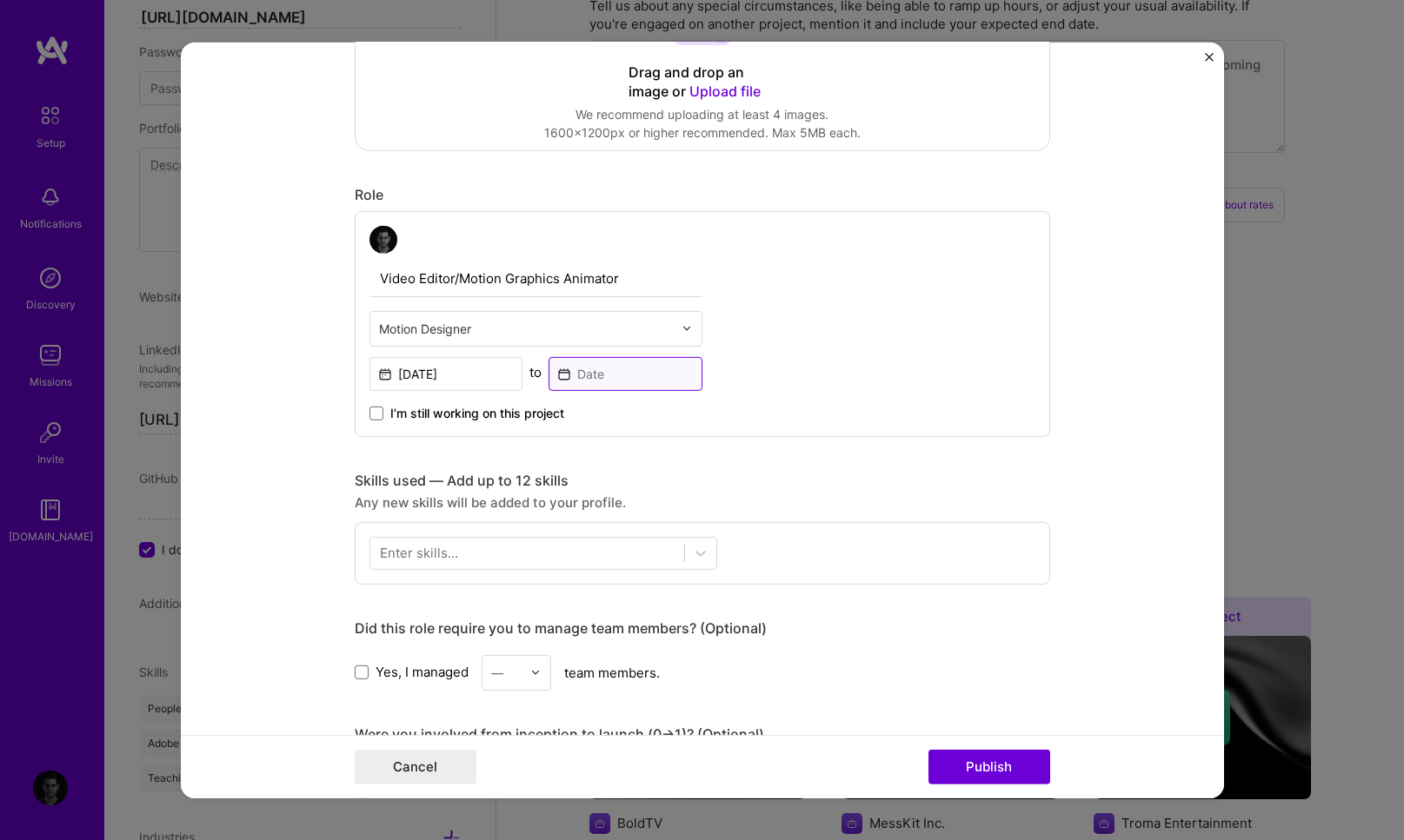
click at [583, 373] on input at bounding box center [625, 373] width 154 height 34
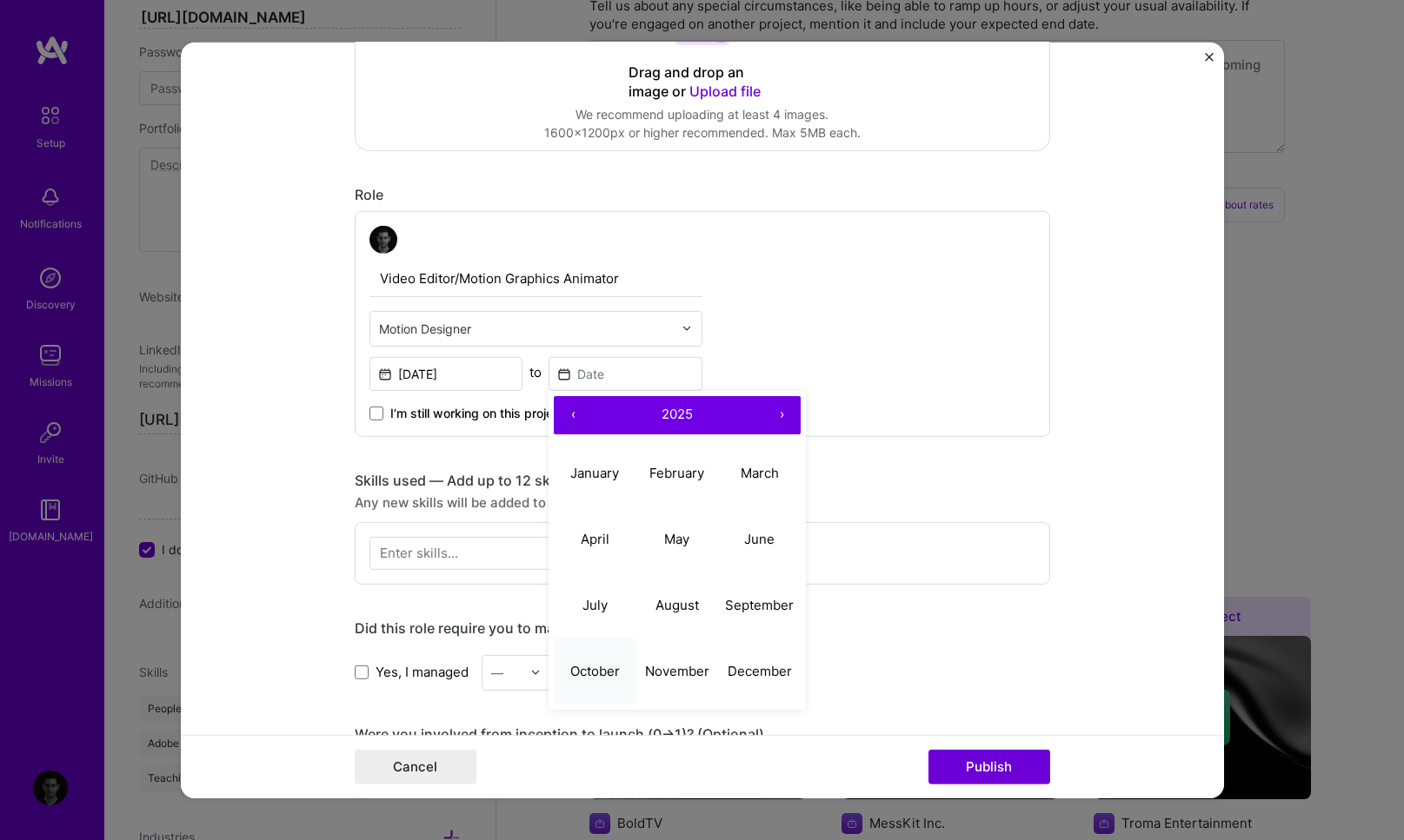
click at [584, 658] on button "October" at bounding box center [594, 672] width 83 height 66
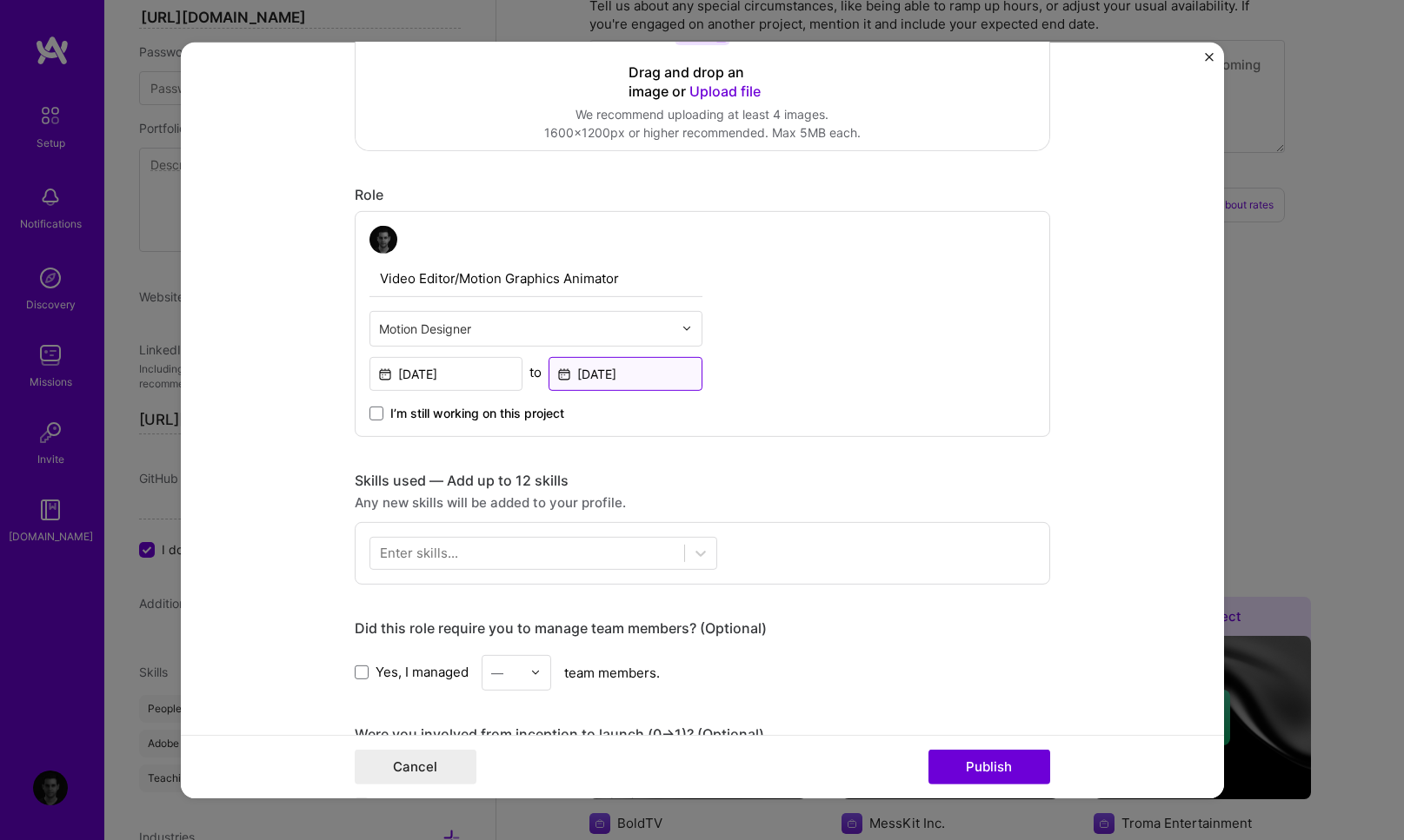
click at [625, 374] on input "Oct, 2025" at bounding box center [625, 373] width 154 height 34
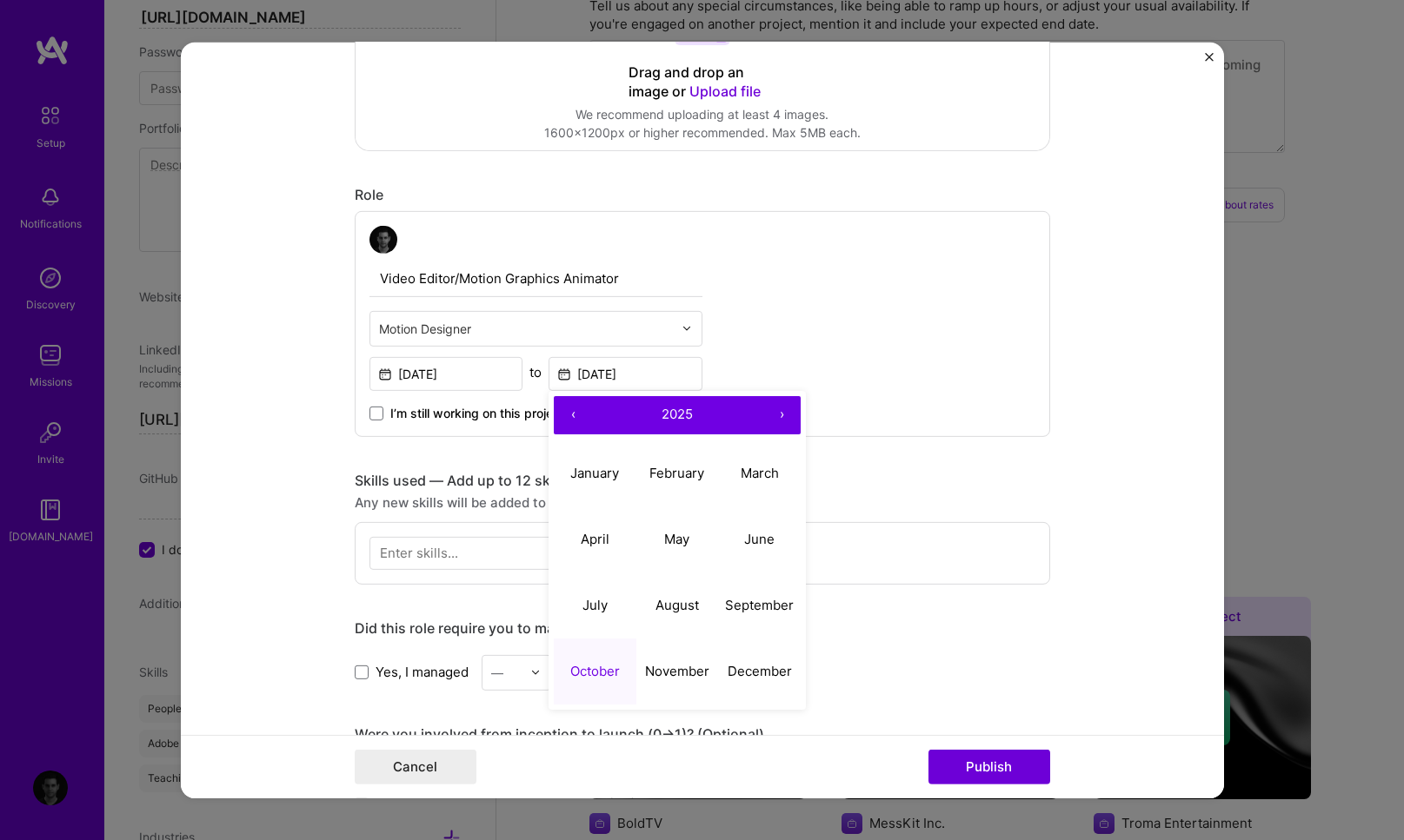
click at [573, 419] on button "‹" at bounding box center [573, 415] width 38 height 38
click at [574, 663] on button "October" at bounding box center [594, 672] width 83 height 66
type input "Oct, 2023"
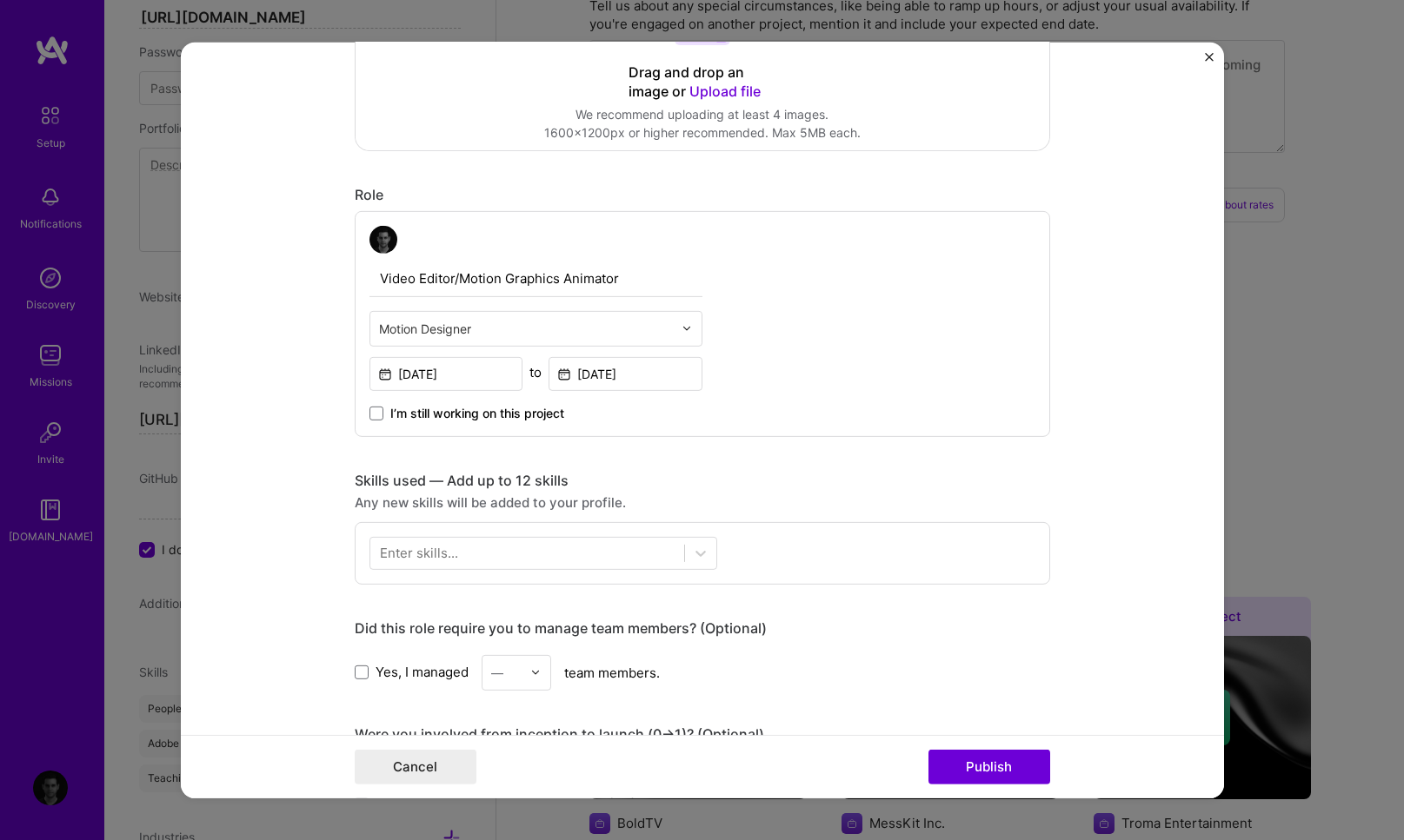
click at [797, 463] on div "Project title IPM Day 2023 (International Project Management Day) Company Proje…" at bounding box center [702, 562] width 695 height 1693
click at [674, 550] on div at bounding box center [527, 552] width 314 height 29
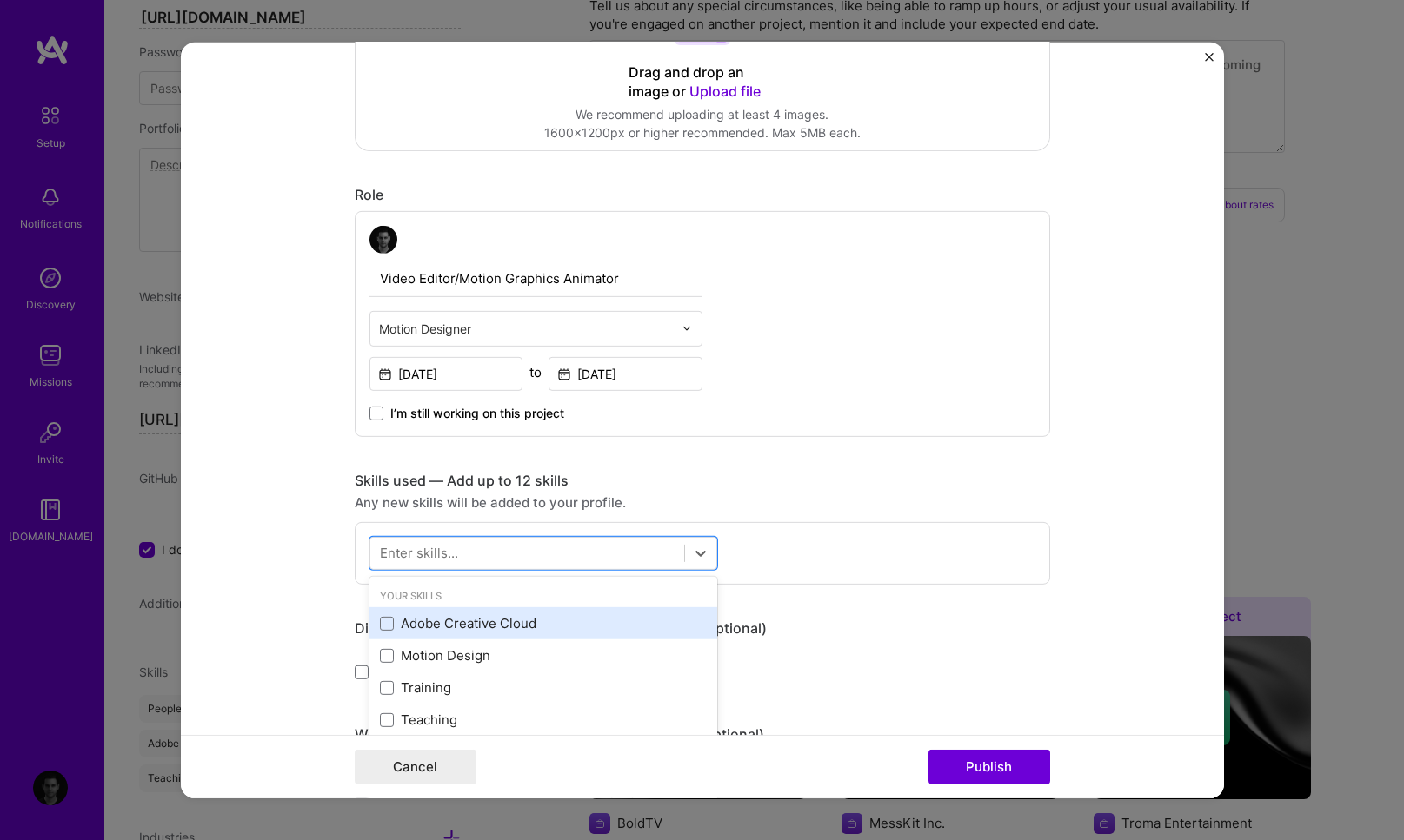
click at [489, 623] on div "Adobe Creative Cloud" at bounding box center [543, 623] width 327 height 18
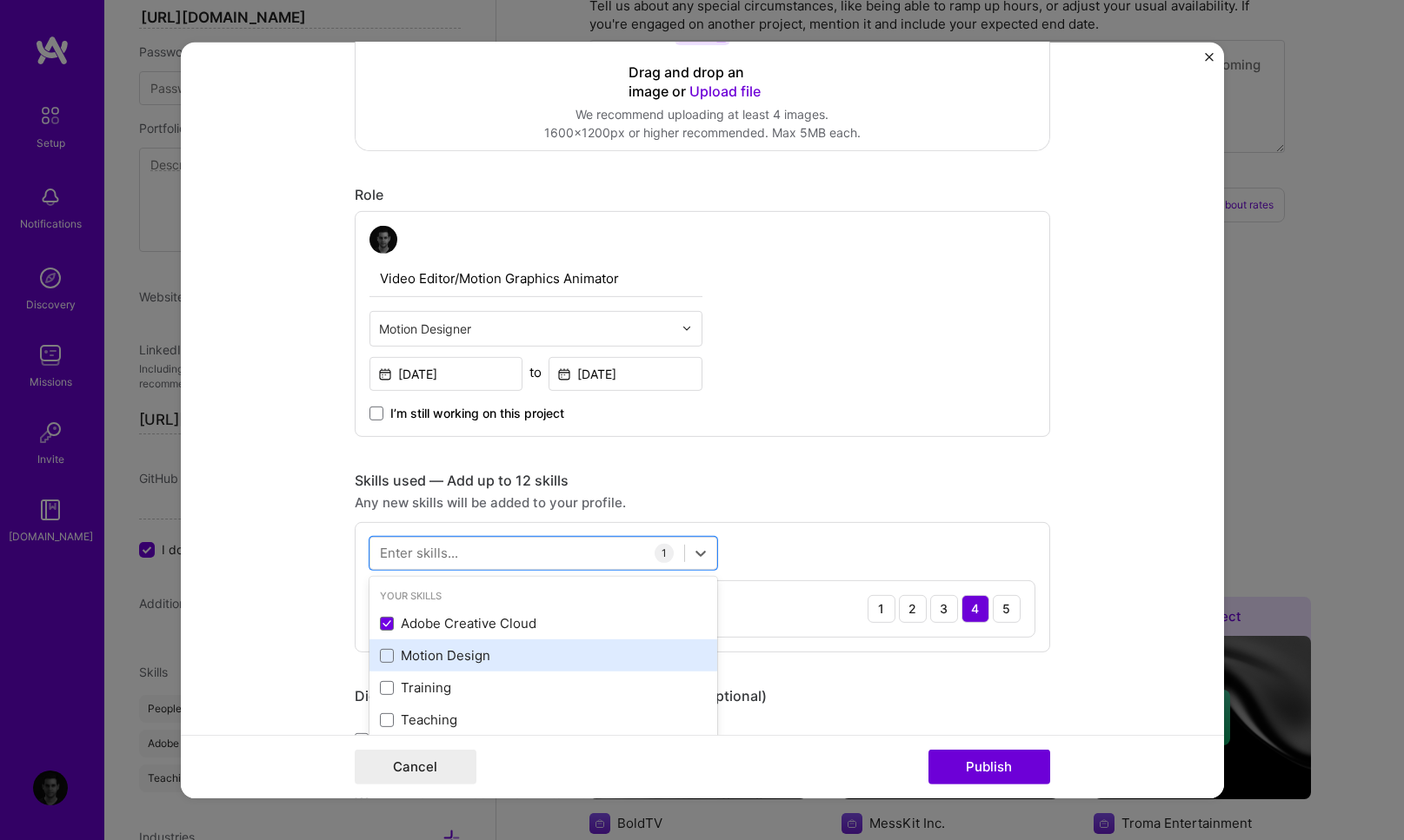
click at [471, 656] on div "Motion Design" at bounding box center [543, 655] width 327 height 18
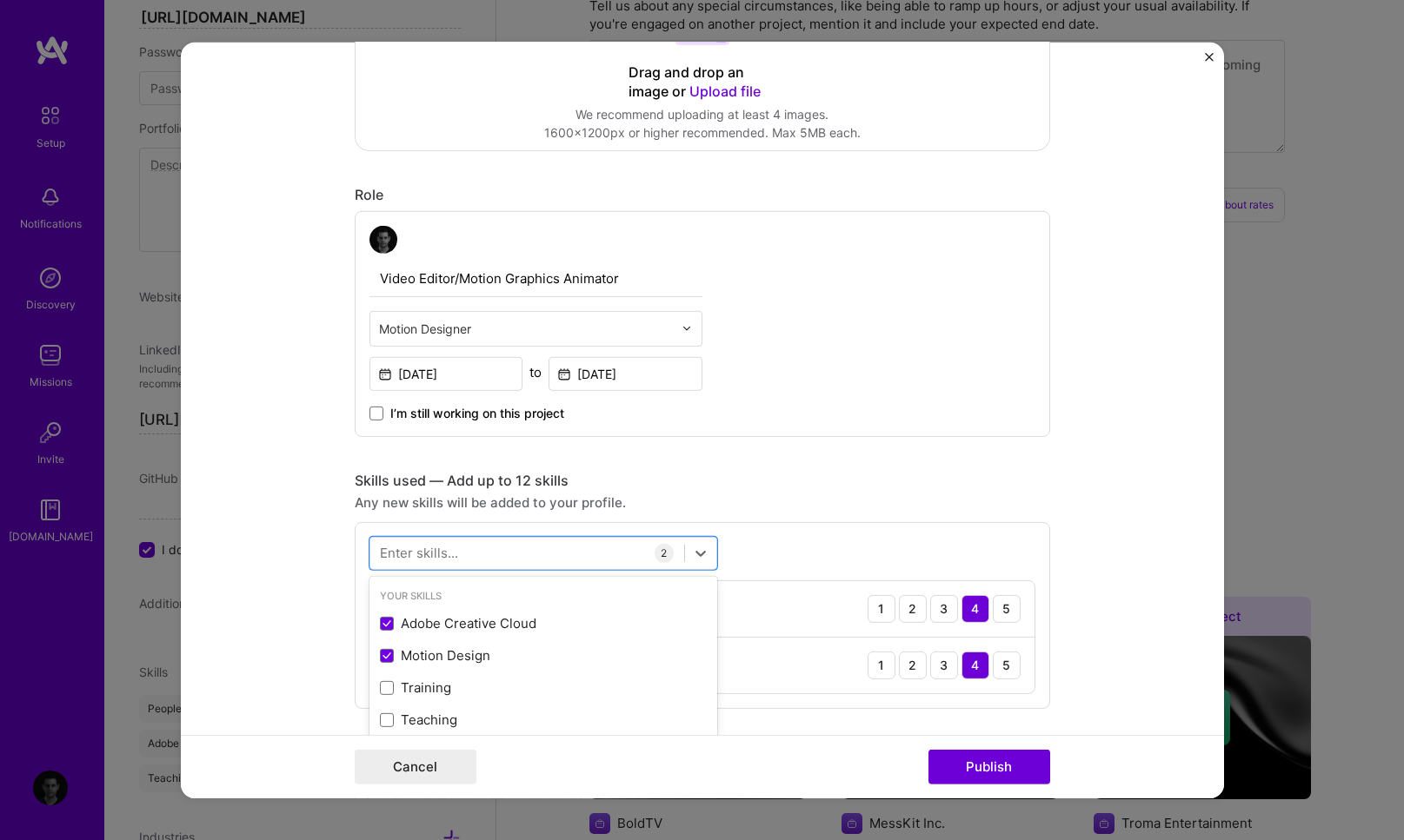
click at [261, 570] on form "Project title IPM Day 2023 (International Project Management Day) Company Proje…" at bounding box center [702, 420] width 1043 height 756
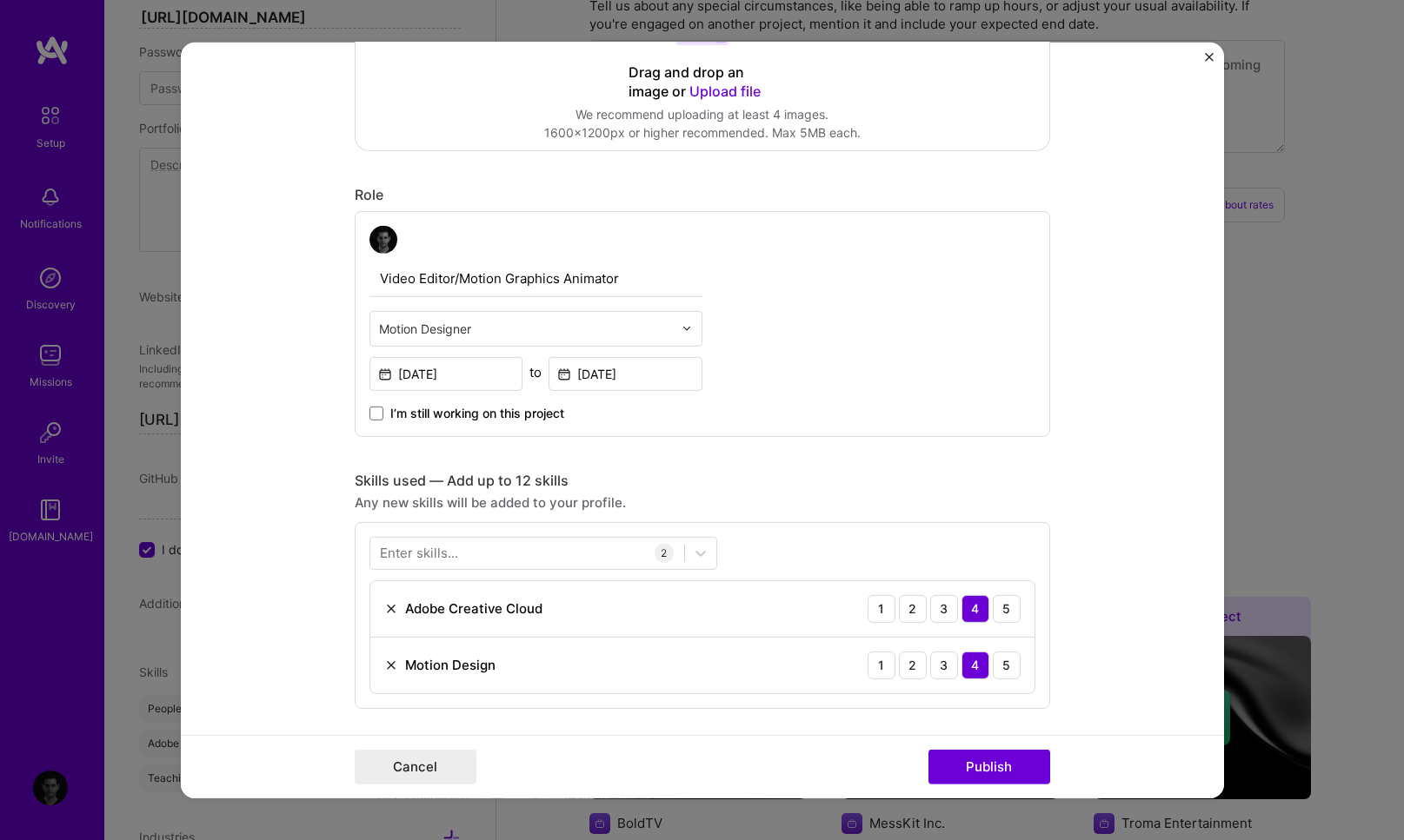
click at [424, 558] on div "Enter skills..." at bounding box center [419, 552] width 78 height 18
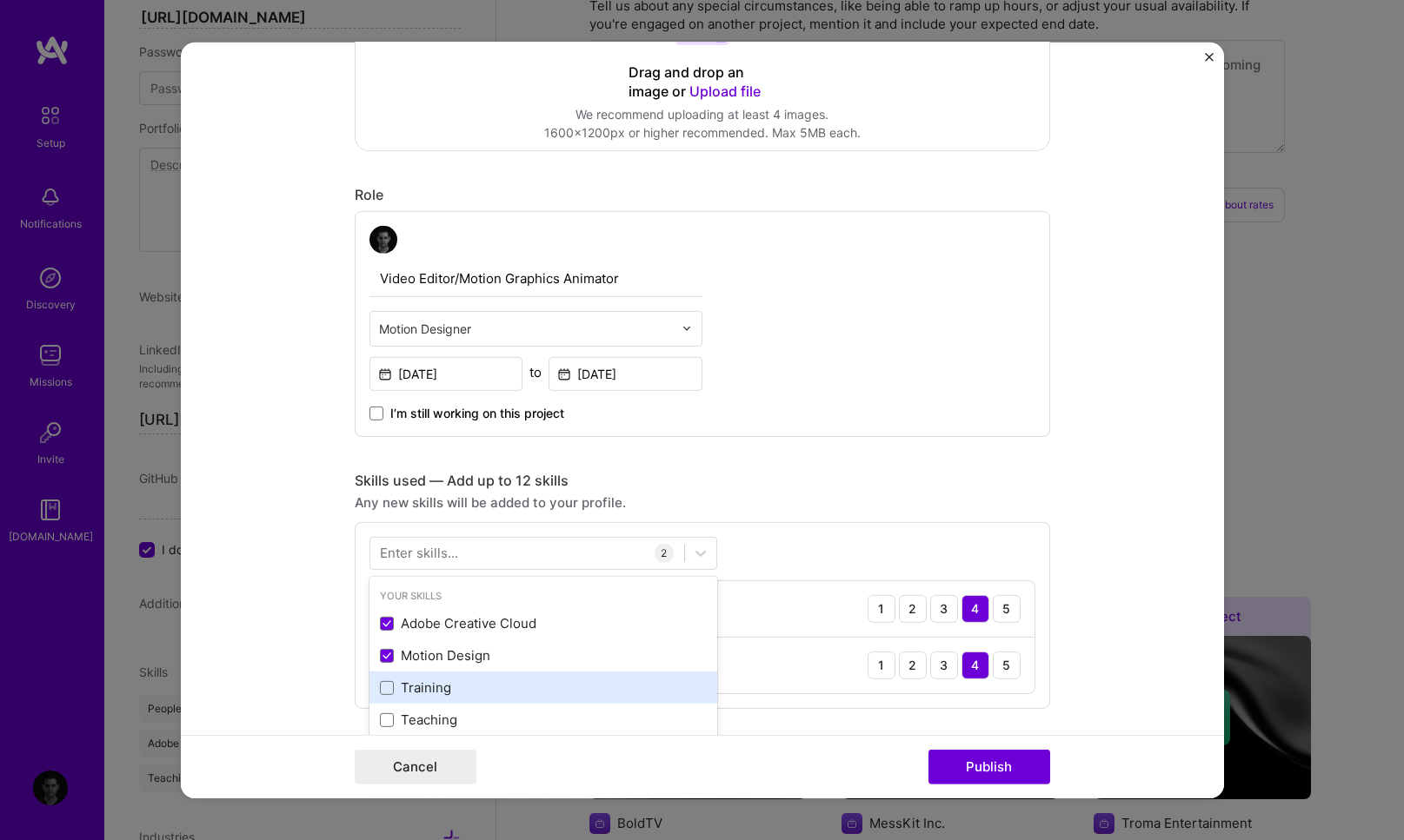
click at [431, 690] on div "Training" at bounding box center [543, 688] width 327 height 18
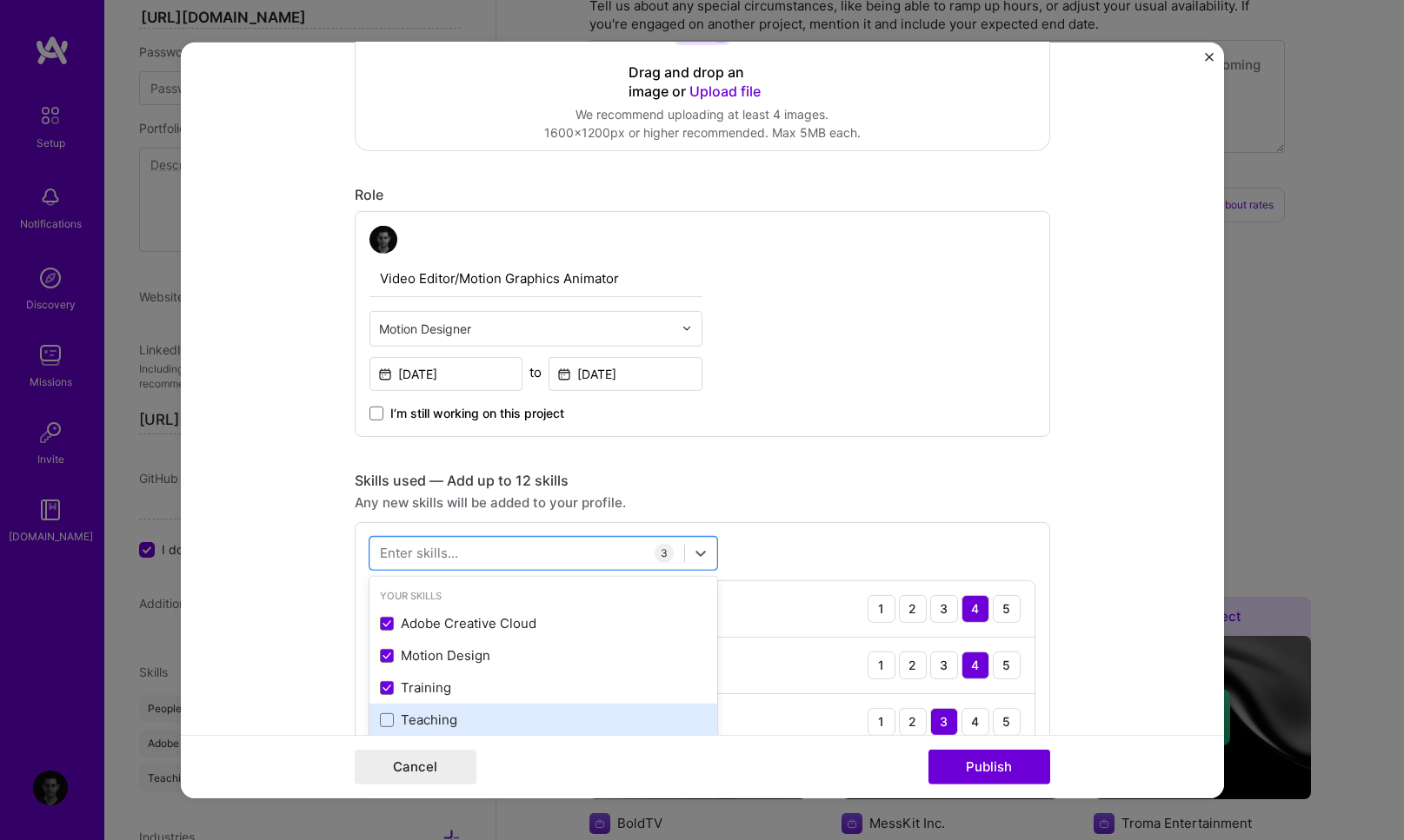
click at [424, 714] on div "Teaching" at bounding box center [543, 720] width 327 height 18
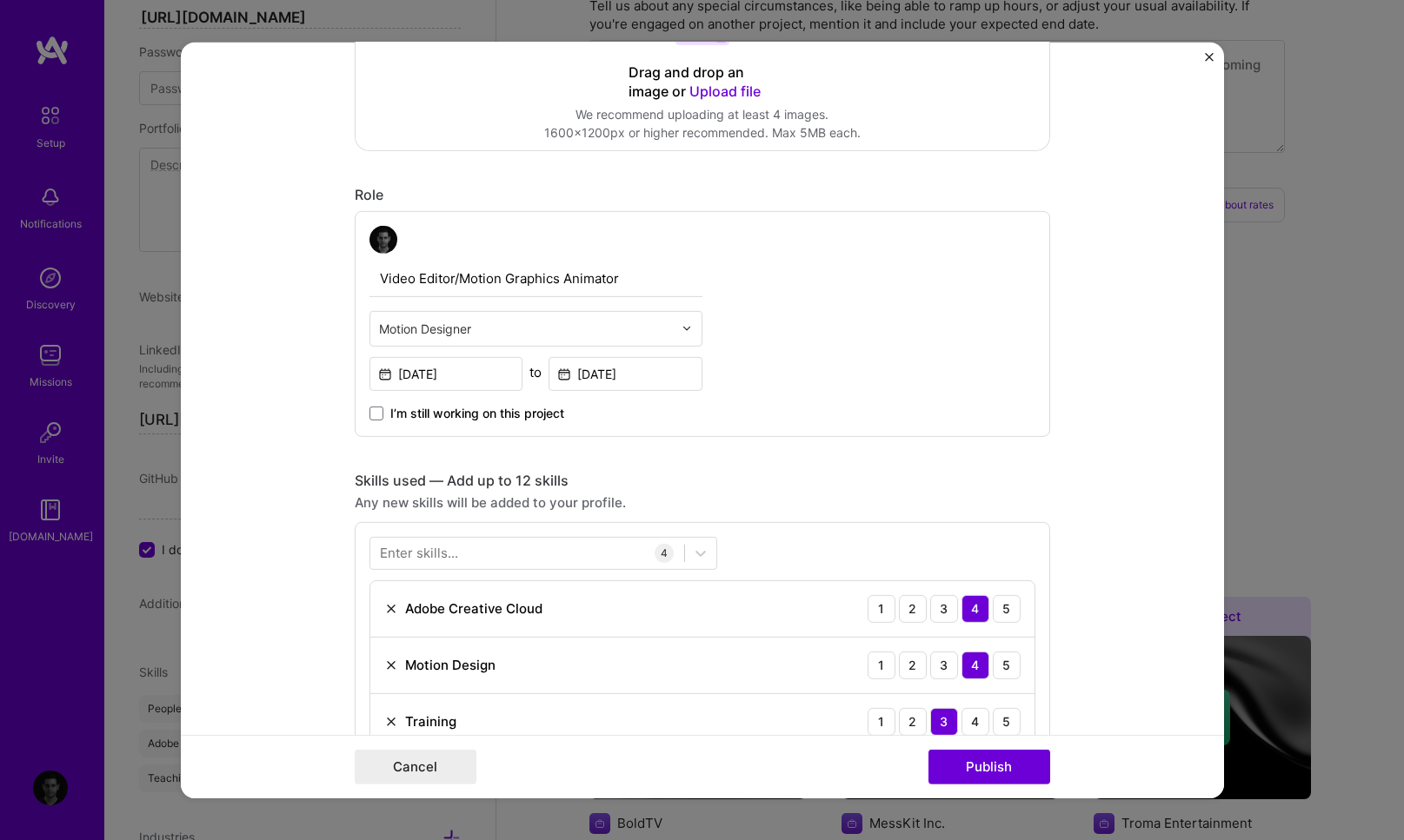
click at [295, 613] on form "Project title IPM Day 2023 (International Project Management Day) Company Proje…" at bounding box center [702, 420] width 1043 height 756
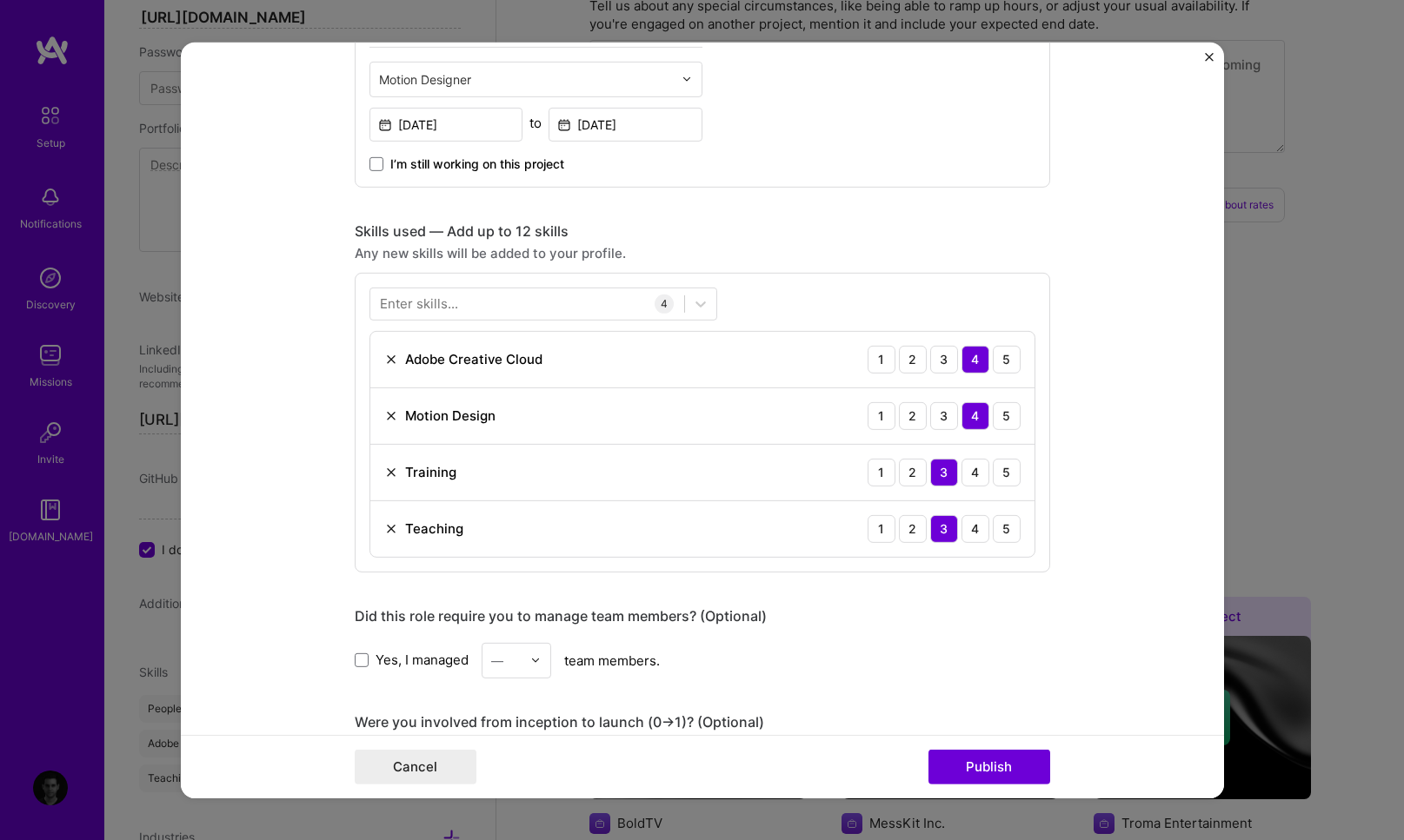
scroll to position [763, 0]
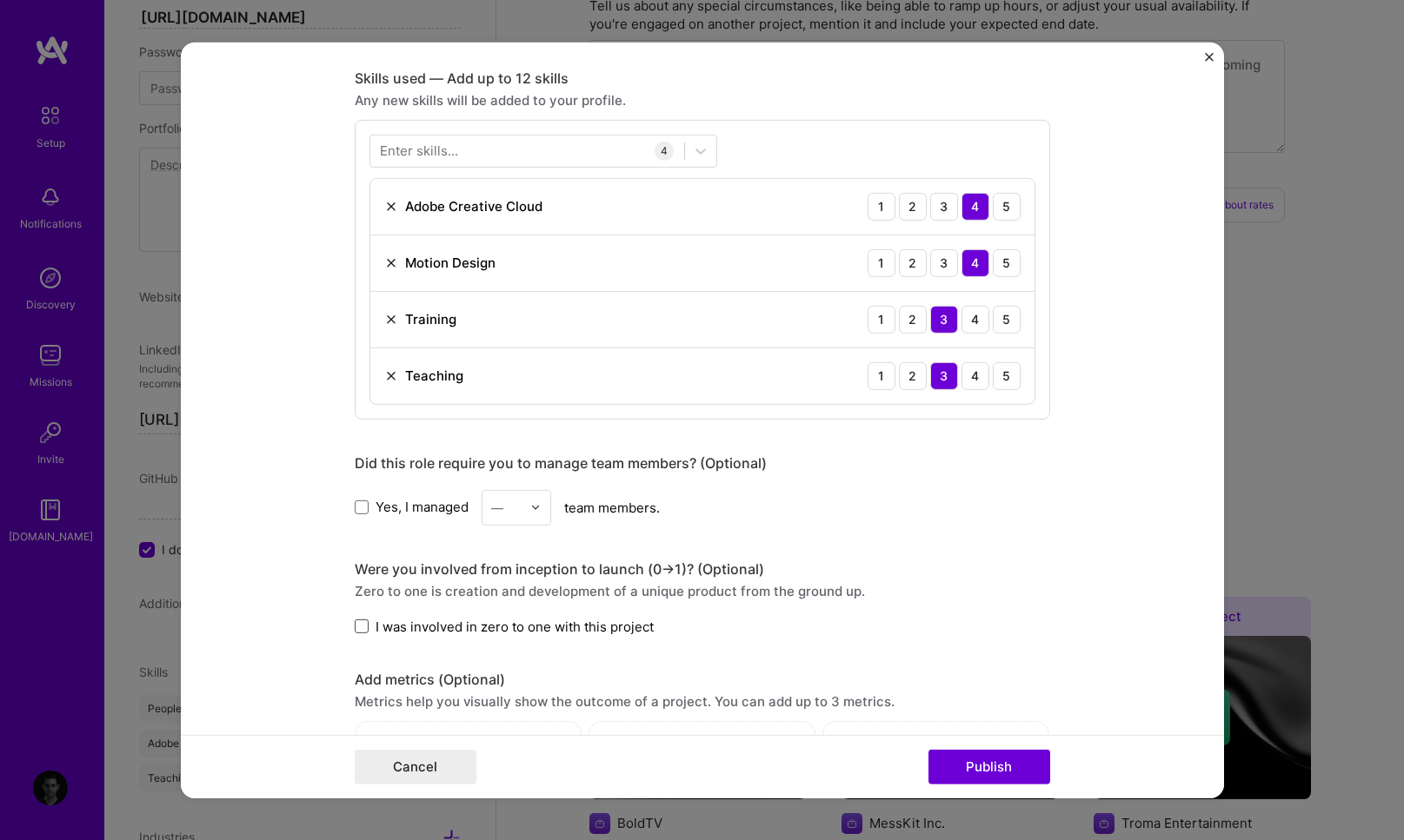
click at [356, 622] on span at bounding box center [362, 627] width 14 height 14
click at [0, 0] on input "I was involved in zero to one with this project" at bounding box center [0, 0] width 0 height 0
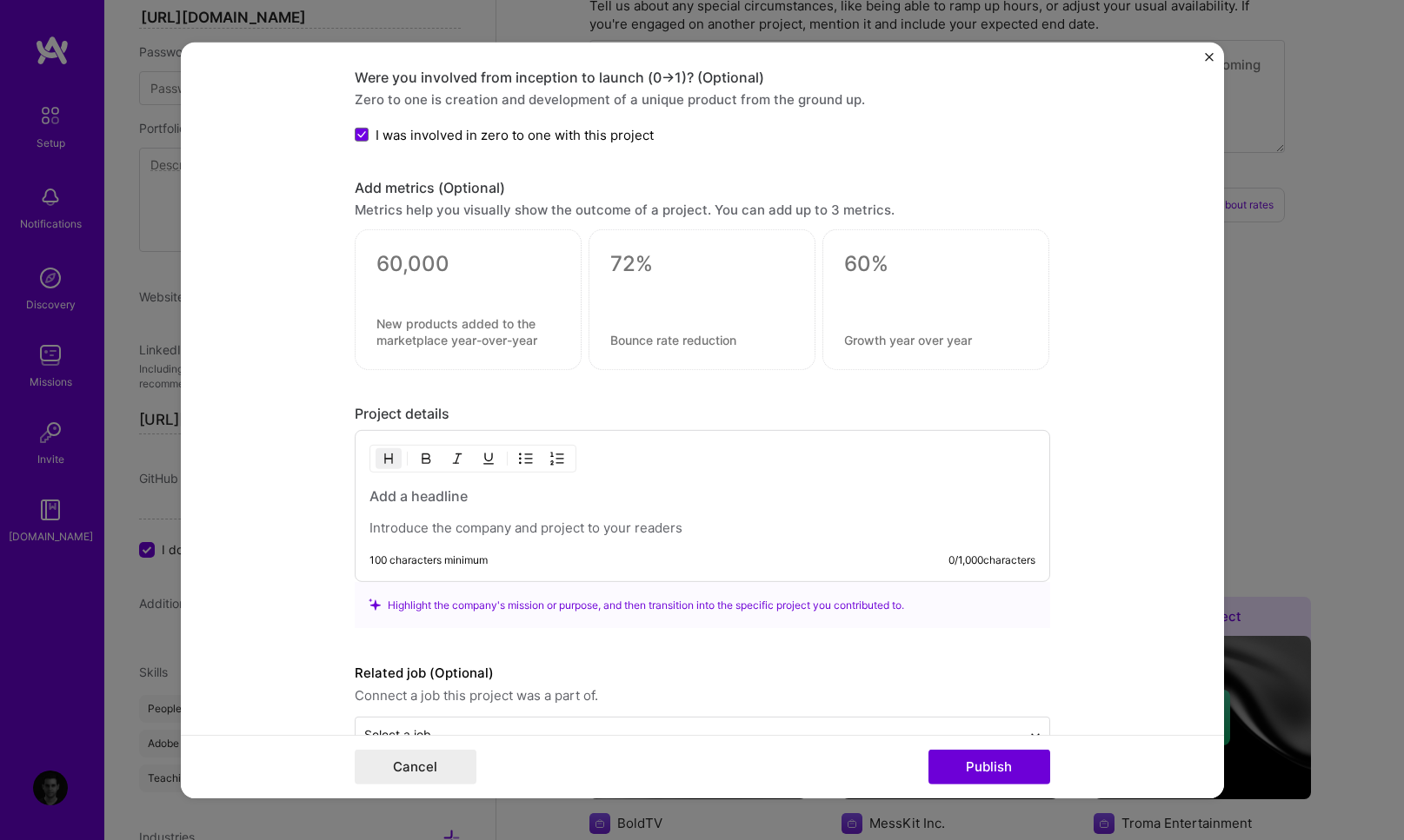
scroll to position [1256, 0]
click at [764, 602] on div "Highlight the company's mission or purpose, and then transition into the specif…" at bounding box center [702, 604] width 668 height 18
click at [438, 525] on p at bounding box center [702, 527] width 666 height 17
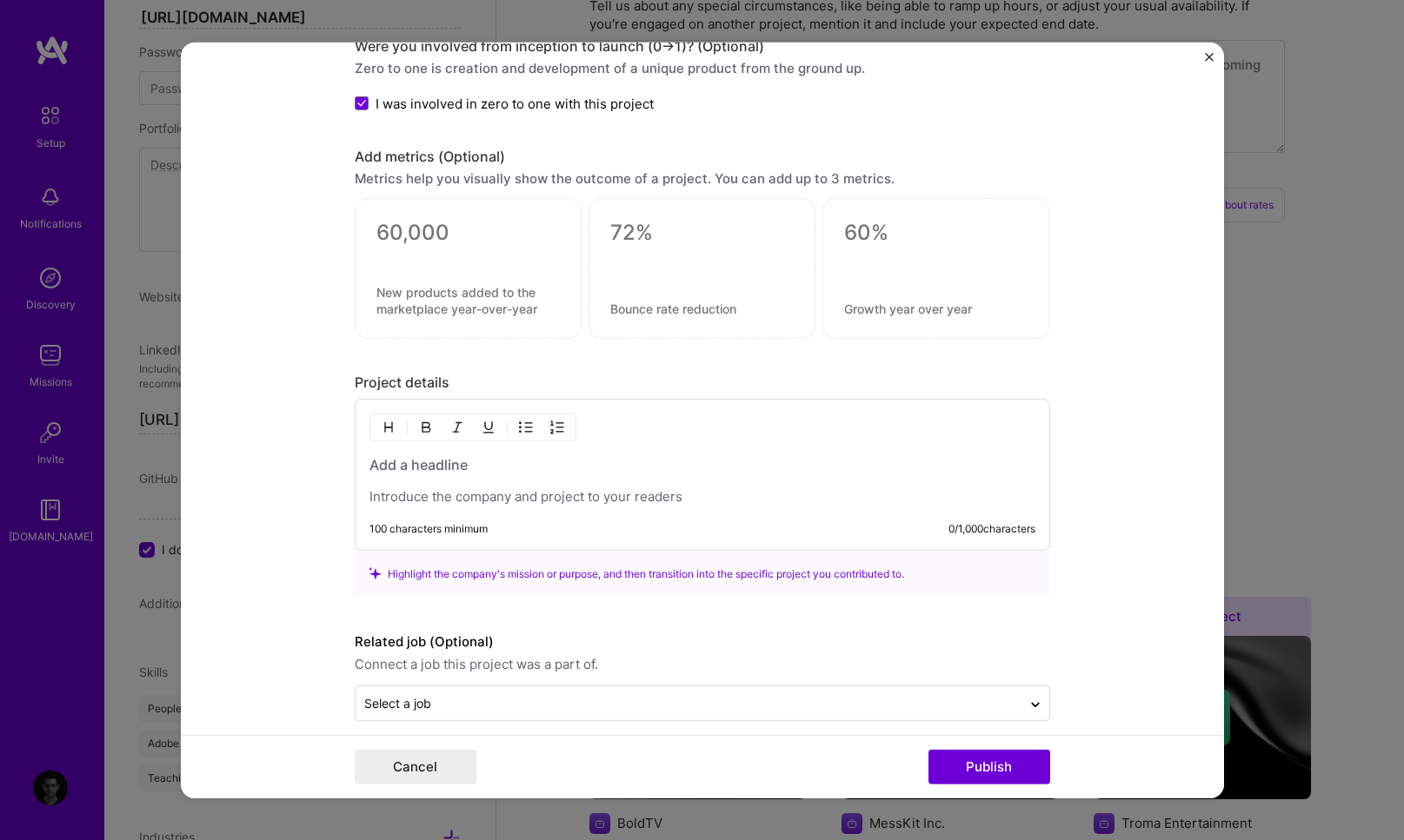
scroll to position [1305, 0]
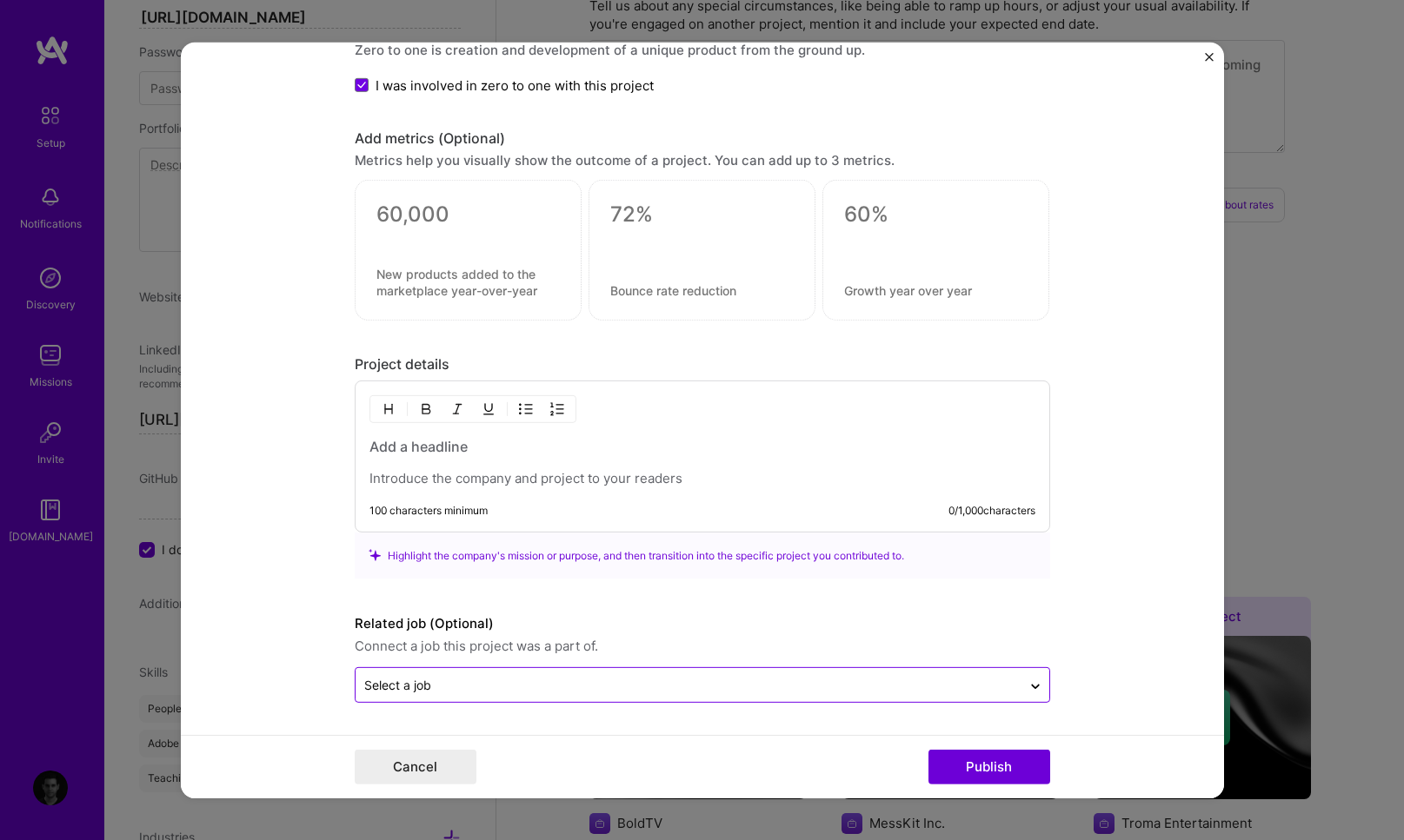
click at [413, 694] on div at bounding box center [688, 685] width 648 height 22
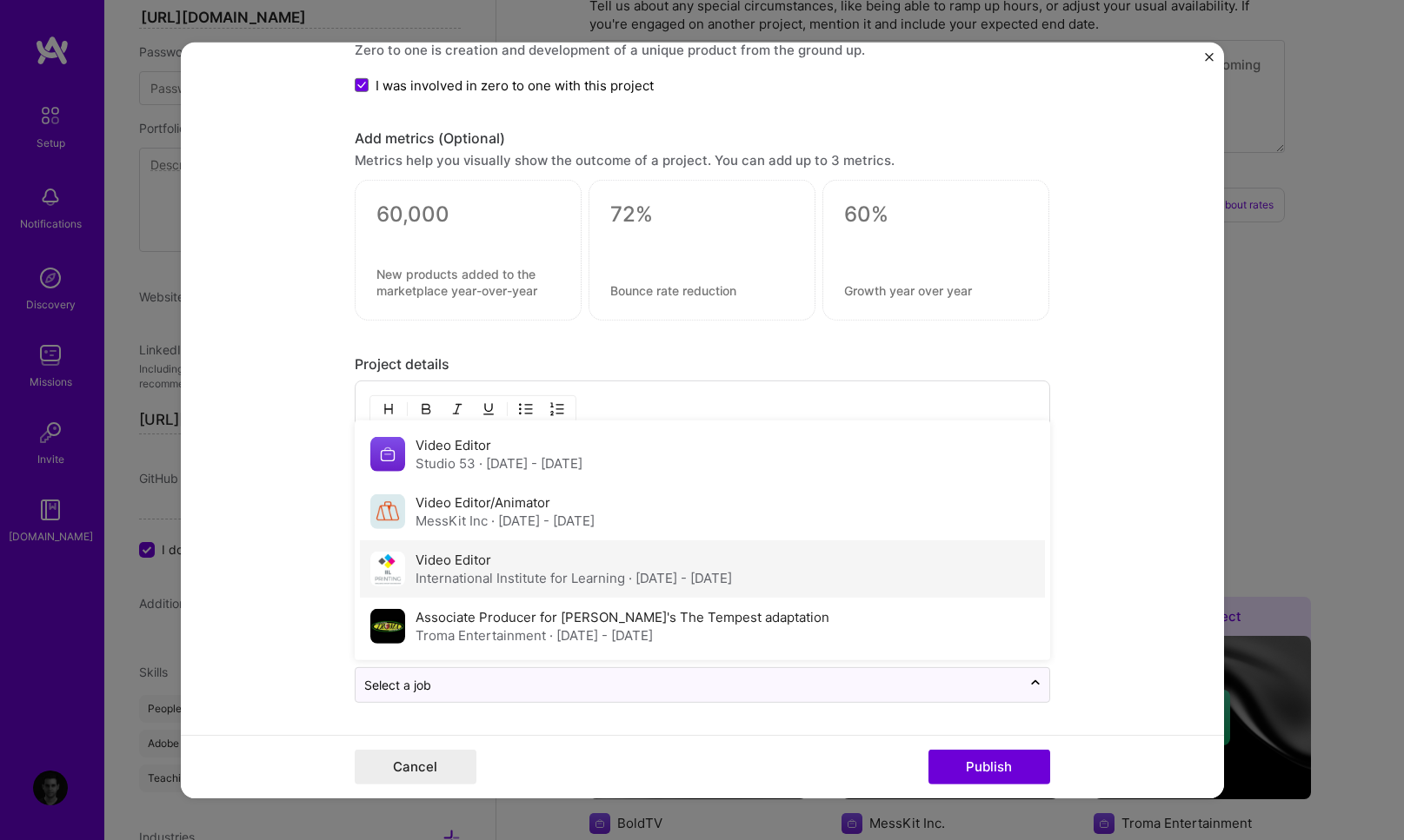
click at [422, 562] on label "Video Editor" at bounding box center [453, 559] width 76 height 17
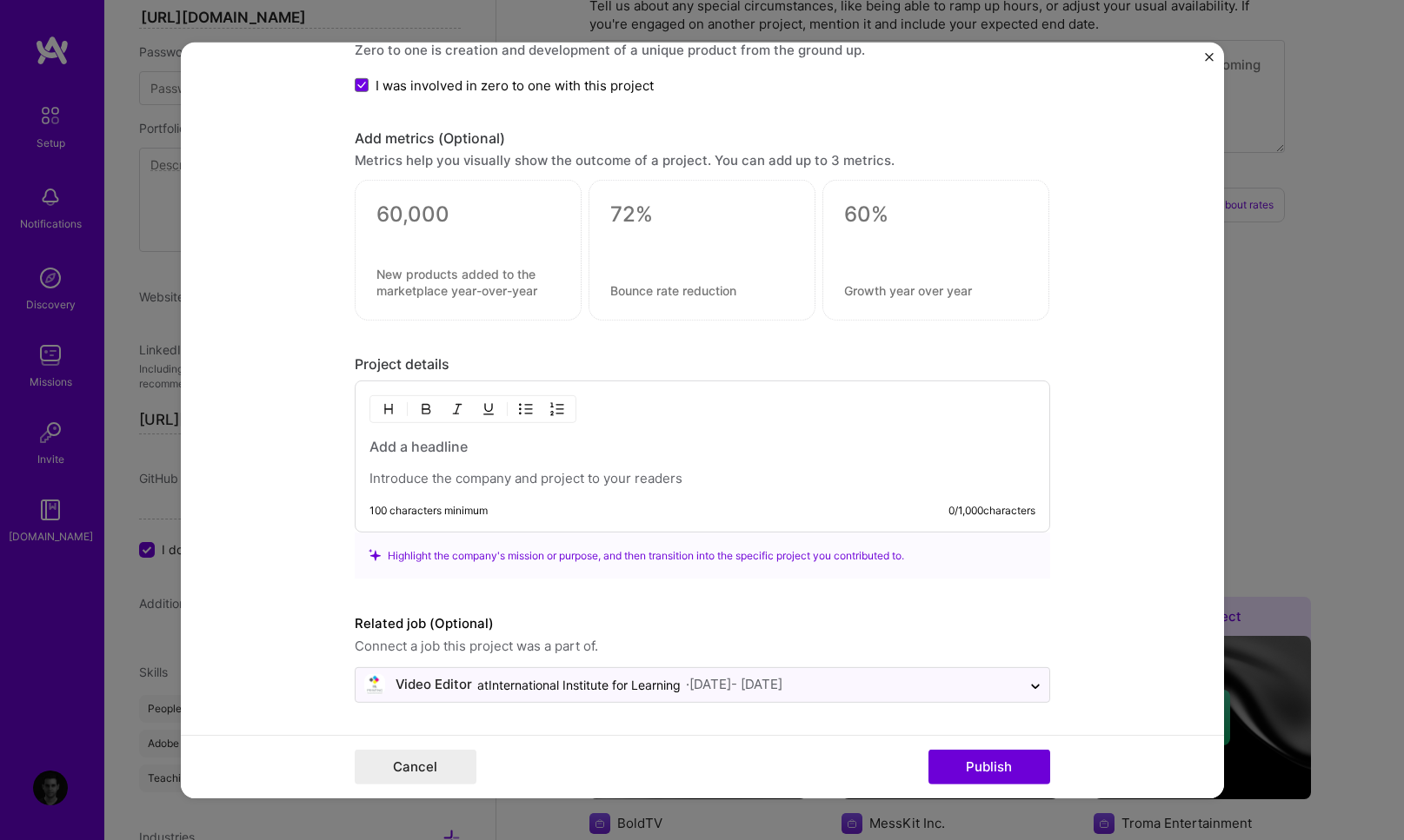
click at [439, 475] on p at bounding box center [702, 479] width 666 height 17
click at [482, 477] on p at bounding box center [702, 479] width 666 height 17
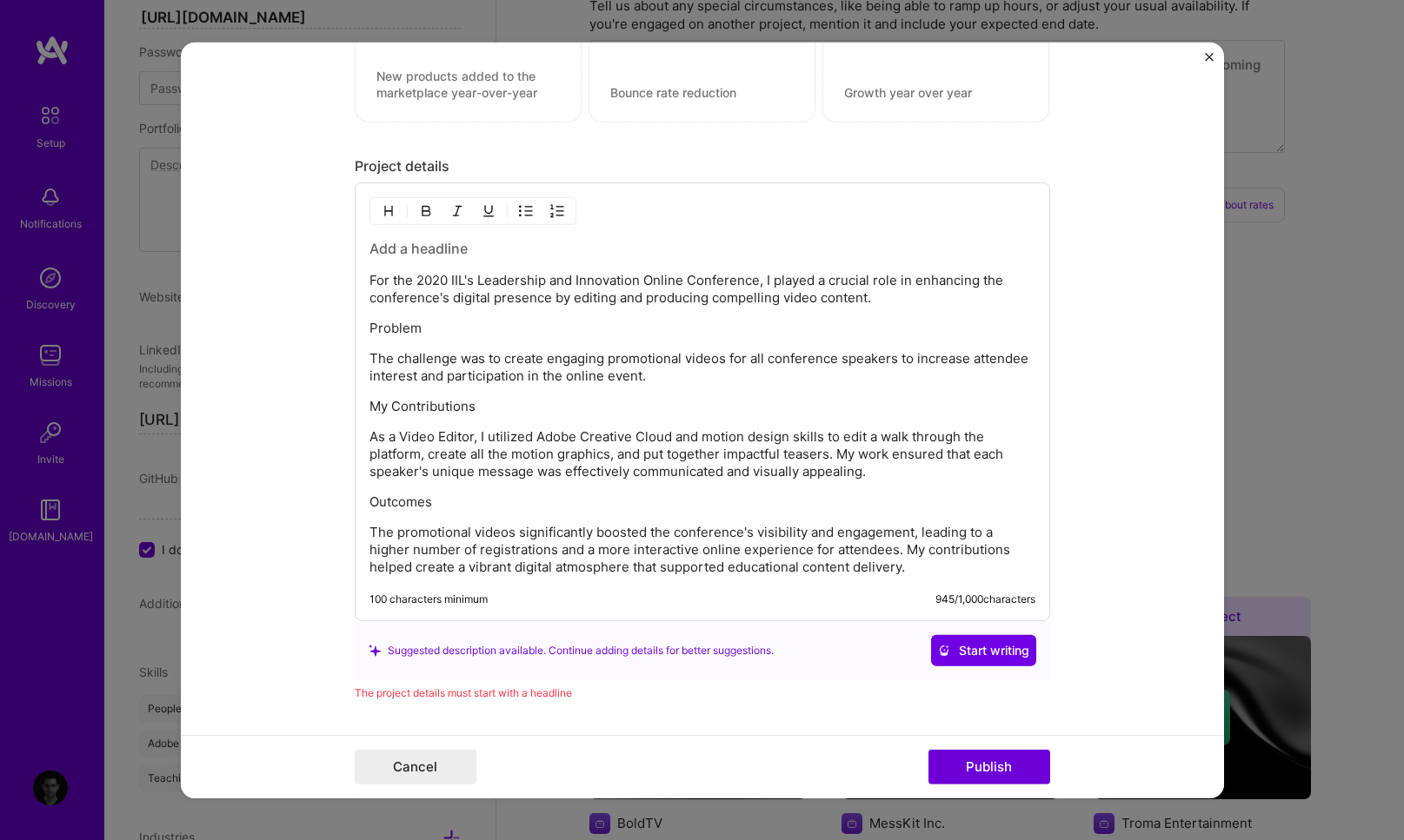
scroll to position [1504, 0]
click at [768, 490] on div "For the 2020 IIL's Leadership and Innovation Online Conference, I played a cruc…" at bounding box center [702, 405] width 666 height 337
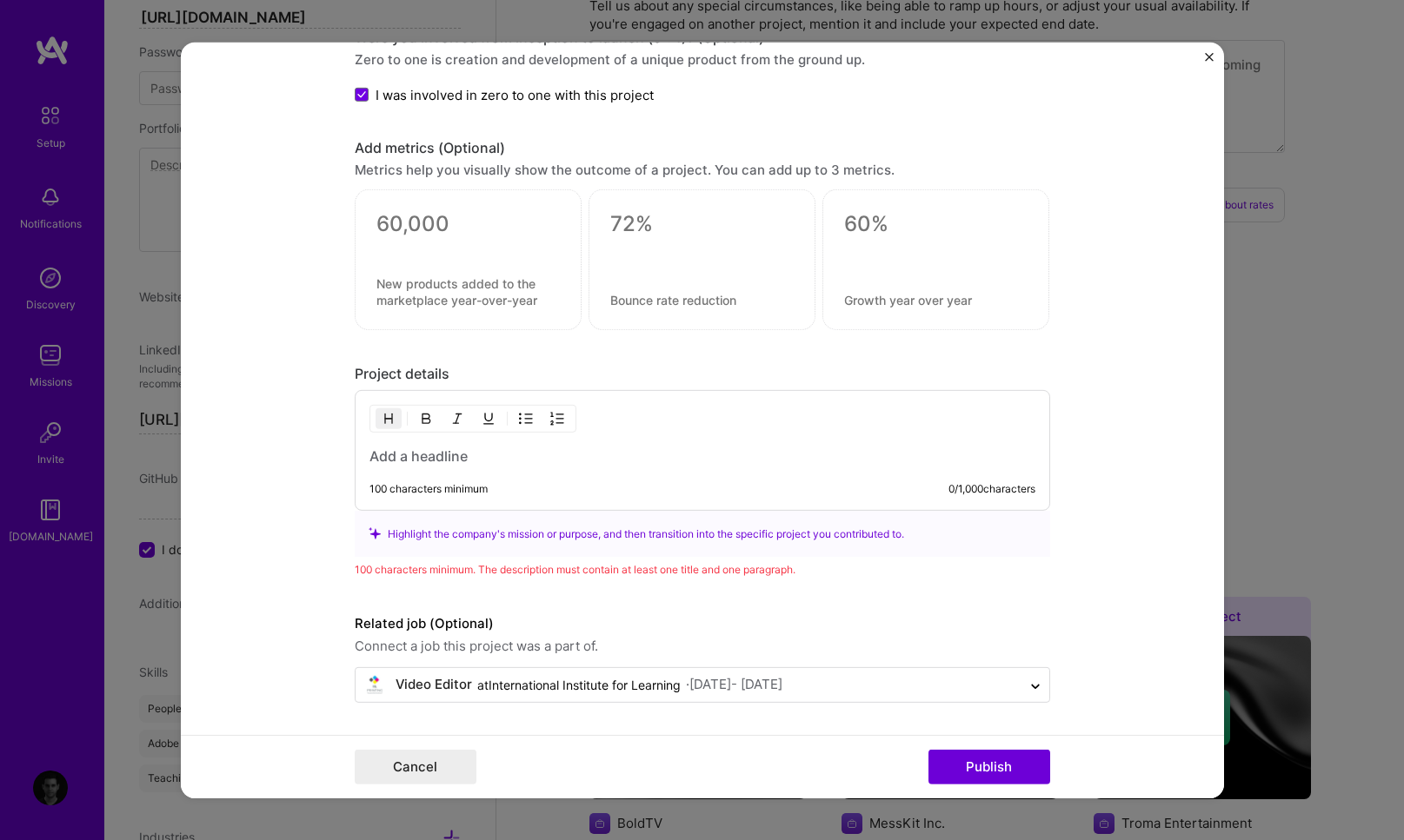
click at [650, 447] on h3 at bounding box center [702, 457] width 666 height 19
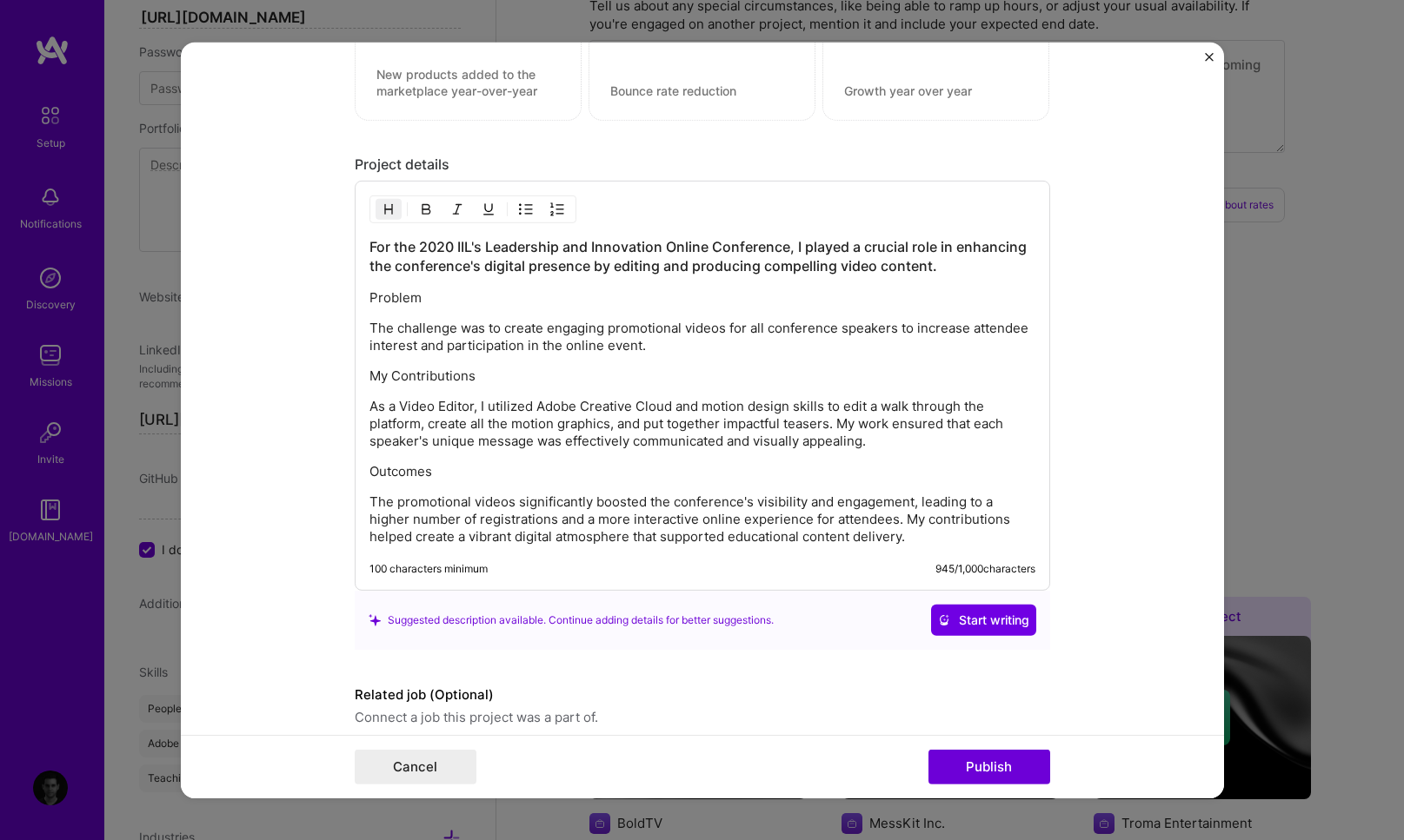
scroll to position [1505, 0]
click at [444, 246] on h3 "For the 2020 IIL's Leadership and Innovation Online Conference, I played a cruc…" at bounding box center [702, 255] width 666 height 38
drag, startPoint x: 482, startPoint y: 241, endPoint x: 781, endPoint y: 250, distance: 299.1
click at [781, 250] on h3 "For the 2023 IIL's Leadership and Innovation Online Conference, I played a cruc…" at bounding box center [702, 255] width 666 height 38
click at [733, 248] on h3 "For the 2023 IIL's Leadership and Innovation Online Conference, I played a cruc…" at bounding box center [702, 255] width 666 height 38
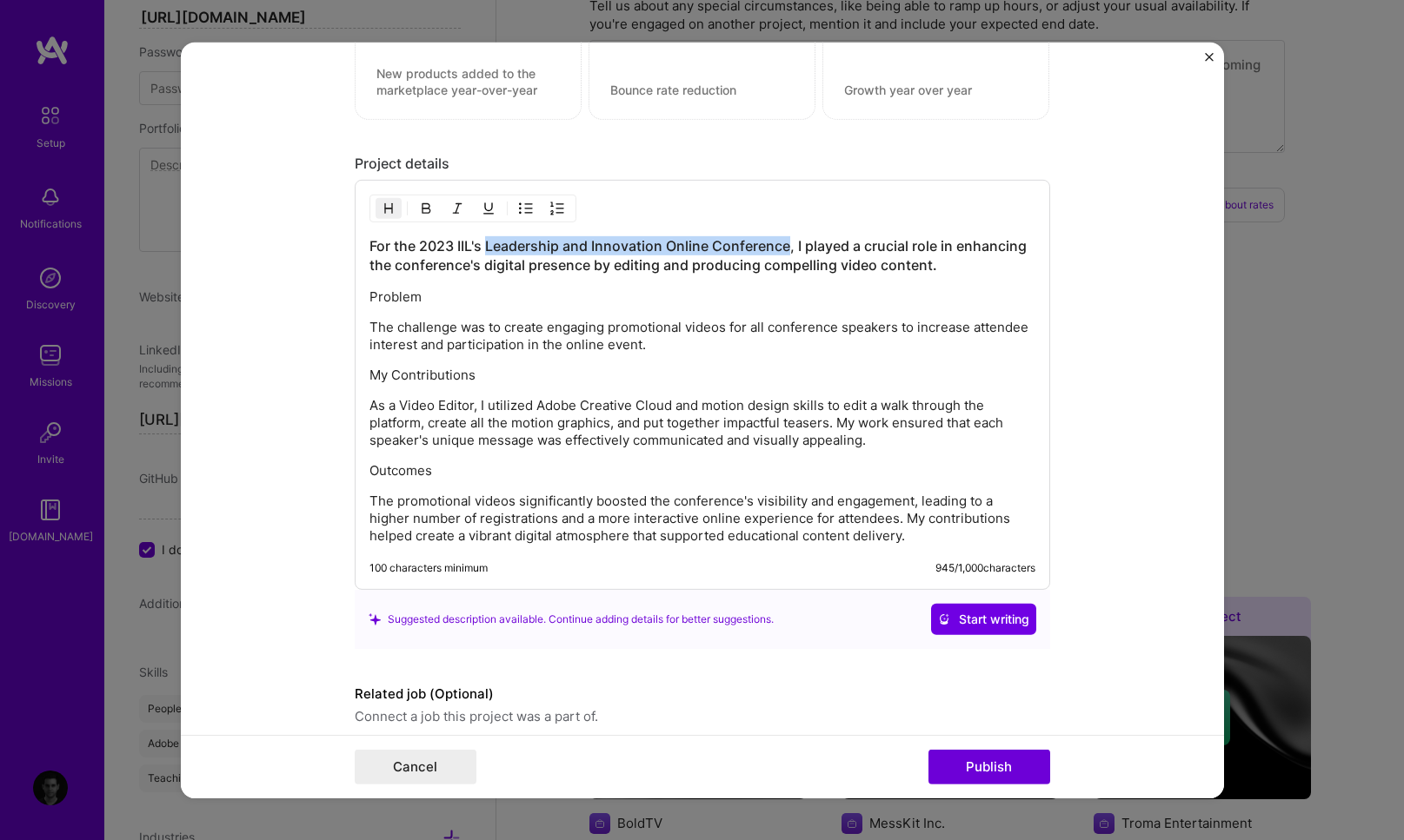
drag, startPoint x: 780, startPoint y: 248, endPoint x: 482, endPoint y: 243, distance: 298.0
click at [482, 243] on h3 "For the 2023 IIL's Leadership and Innovation Online Conference, I played a cruc…" at bounding box center [702, 255] width 666 height 38
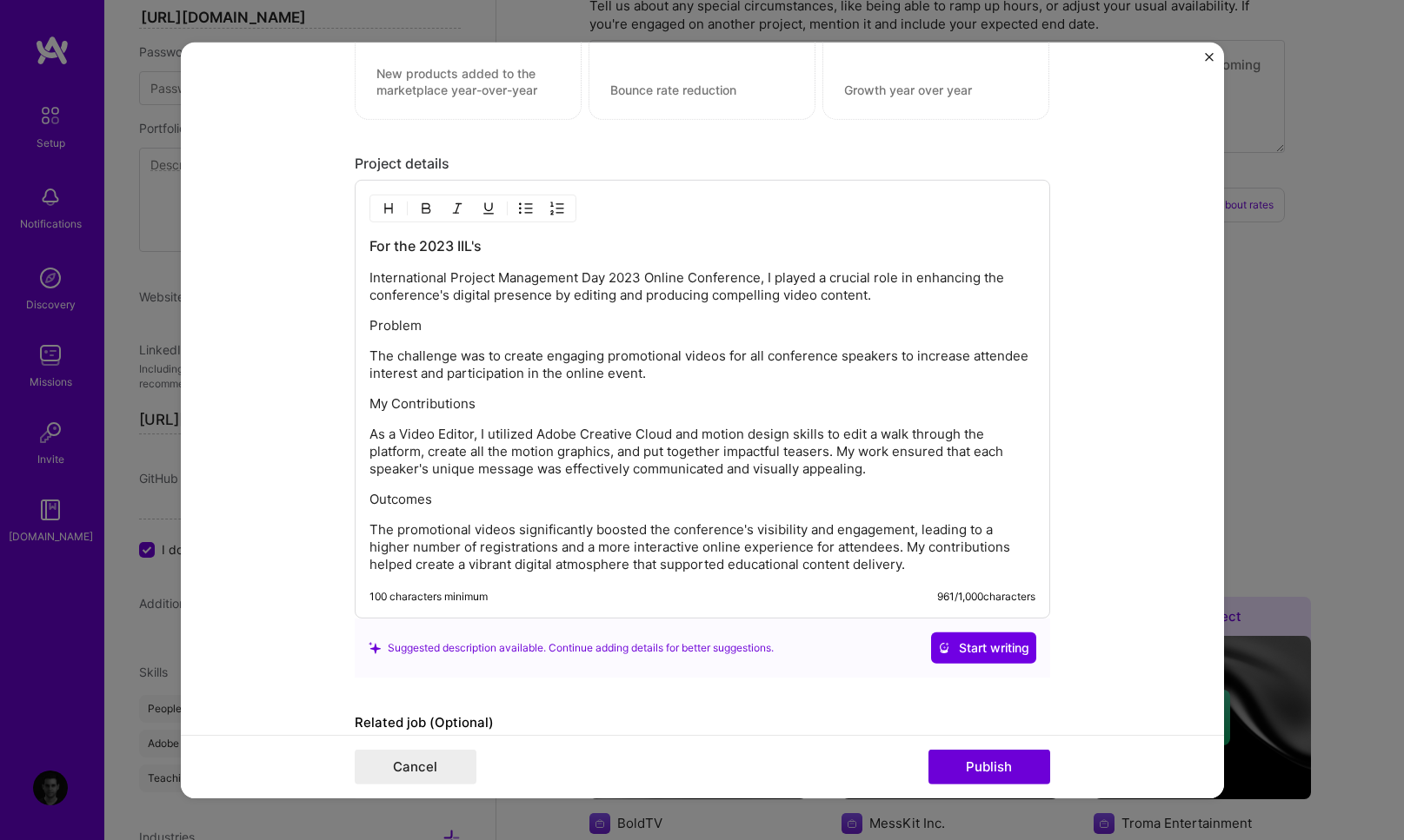
click at [359, 276] on div "For the 2023 IIL's International Project Management Day 2023 Online Conference,…" at bounding box center [702, 399] width 695 height 439
click at [370, 280] on p "International Project Management Day 2023 Online Conference, I played a crucial…" at bounding box center [702, 287] width 666 height 35
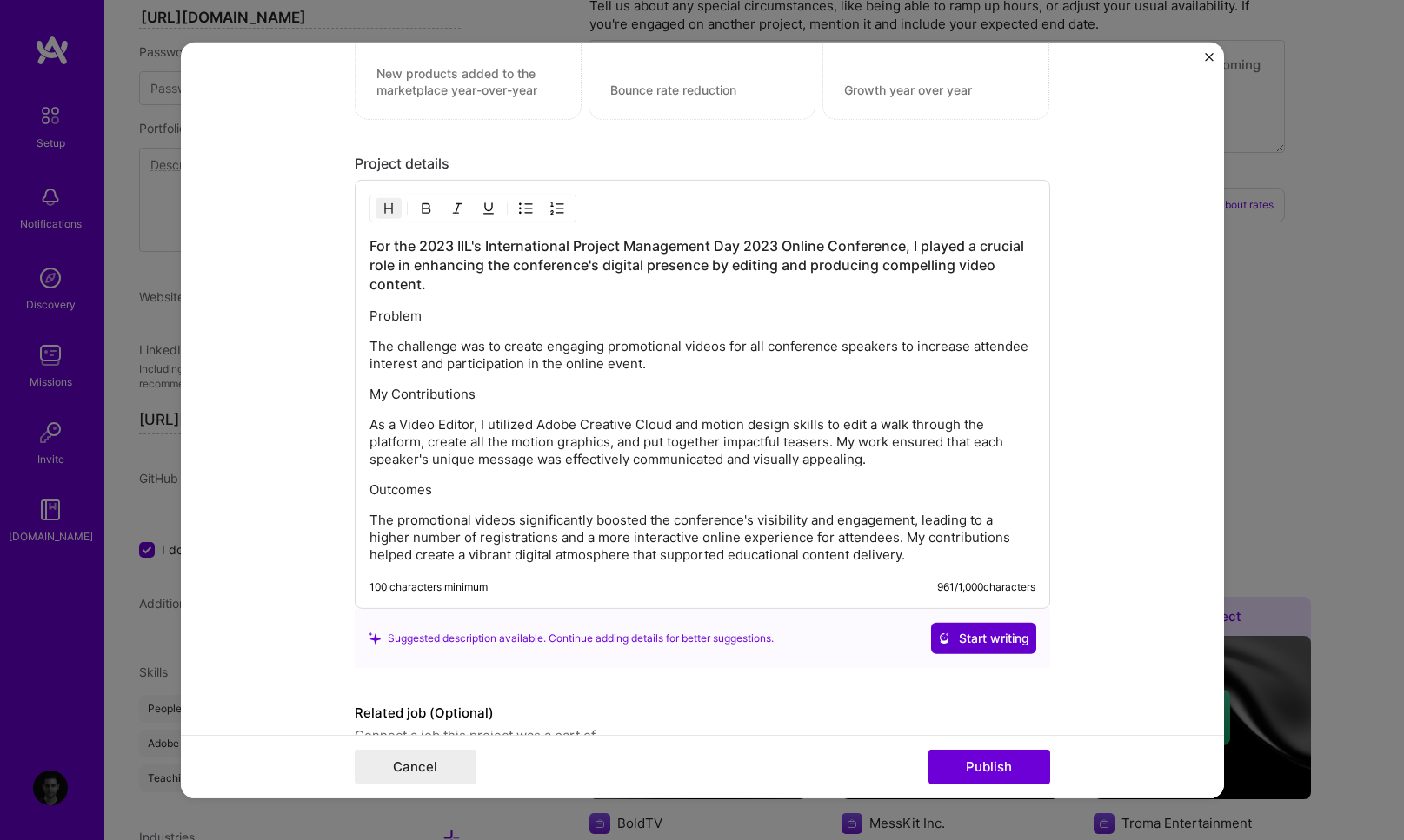
click at [953, 640] on span "Start writing" at bounding box center [983, 639] width 92 height 17
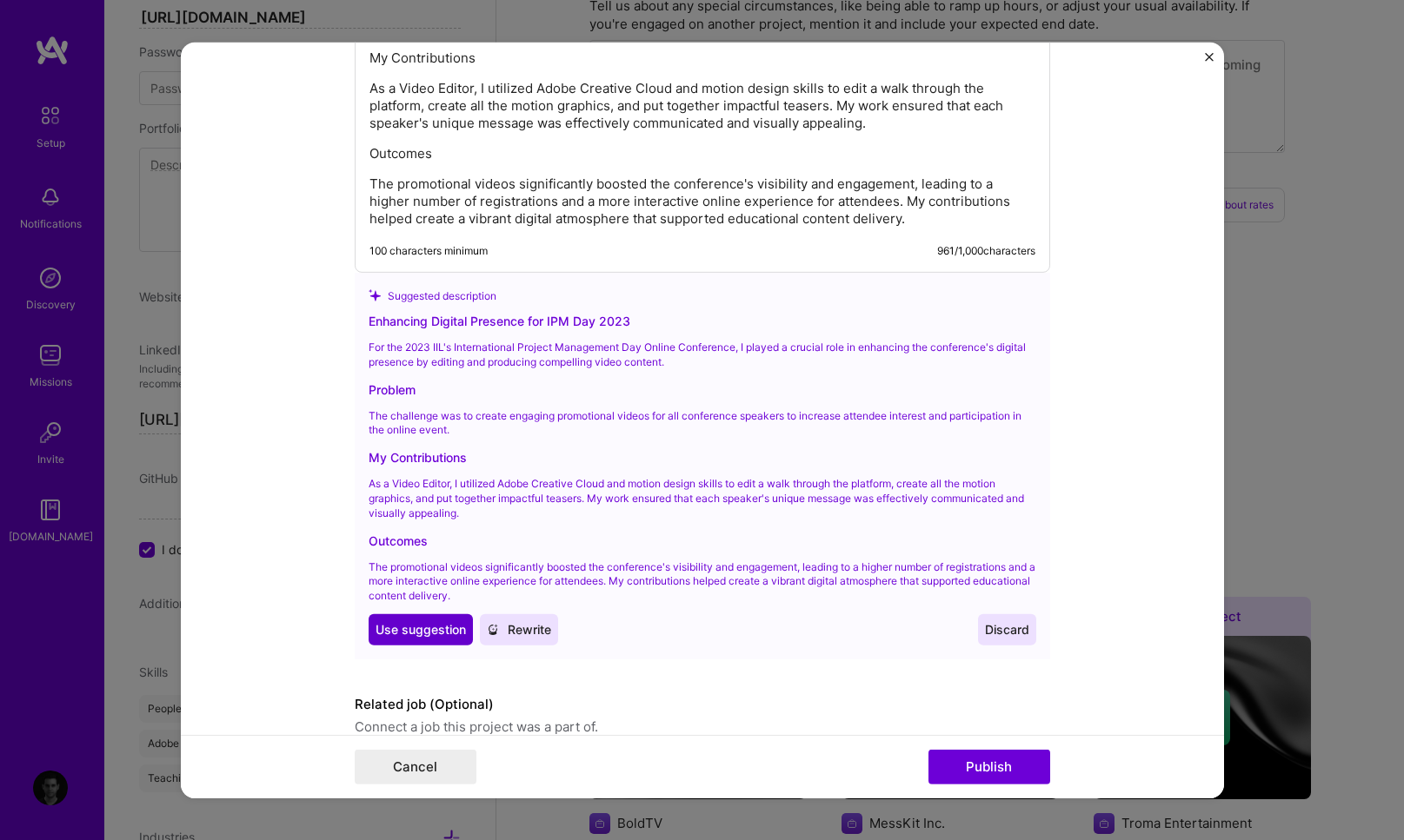
scroll to position [1842, 0]
click at [431, 629] on span "Use suggestion" at bounding box center [421, 629] width 91 height 17
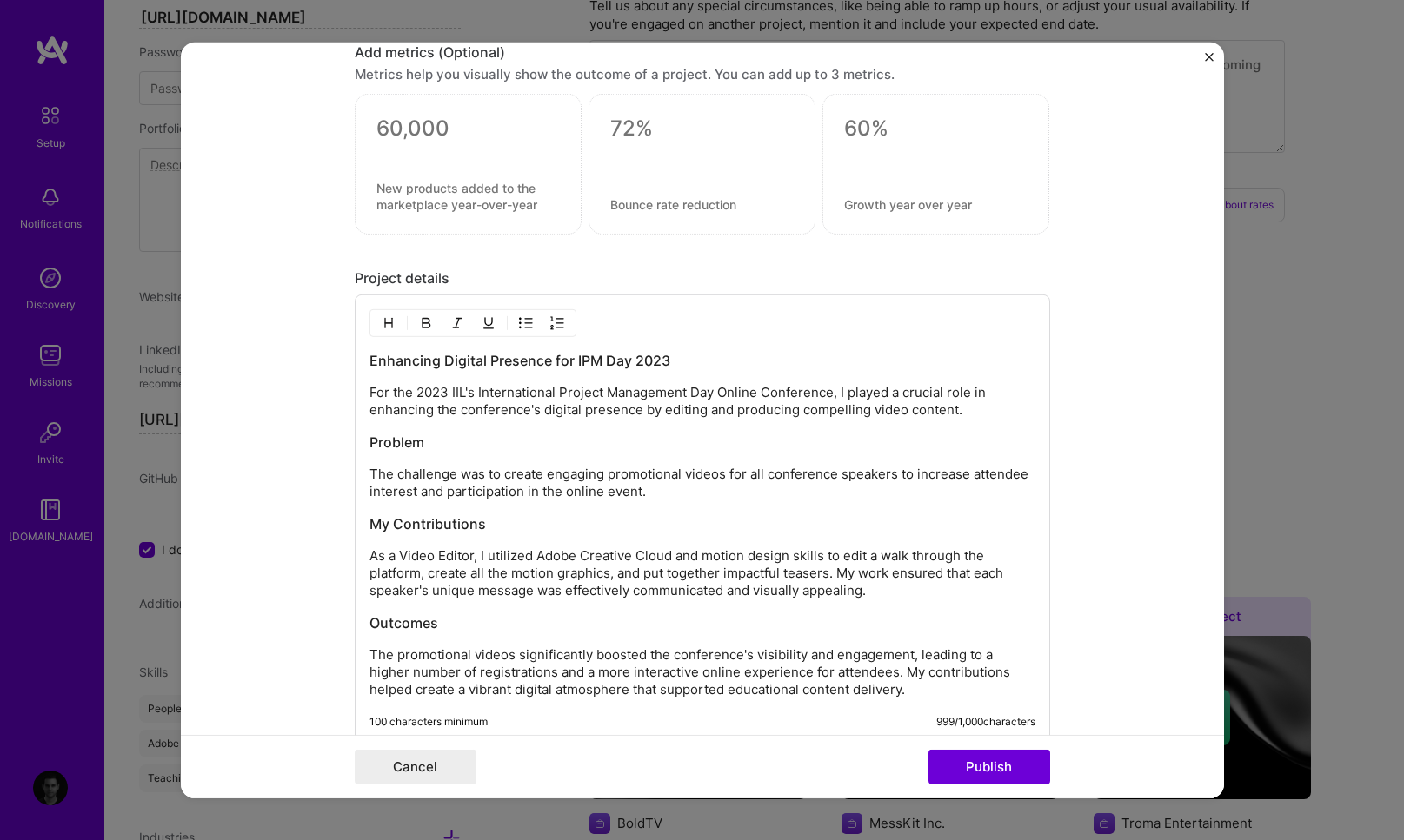
scroll to position [1397, 0]
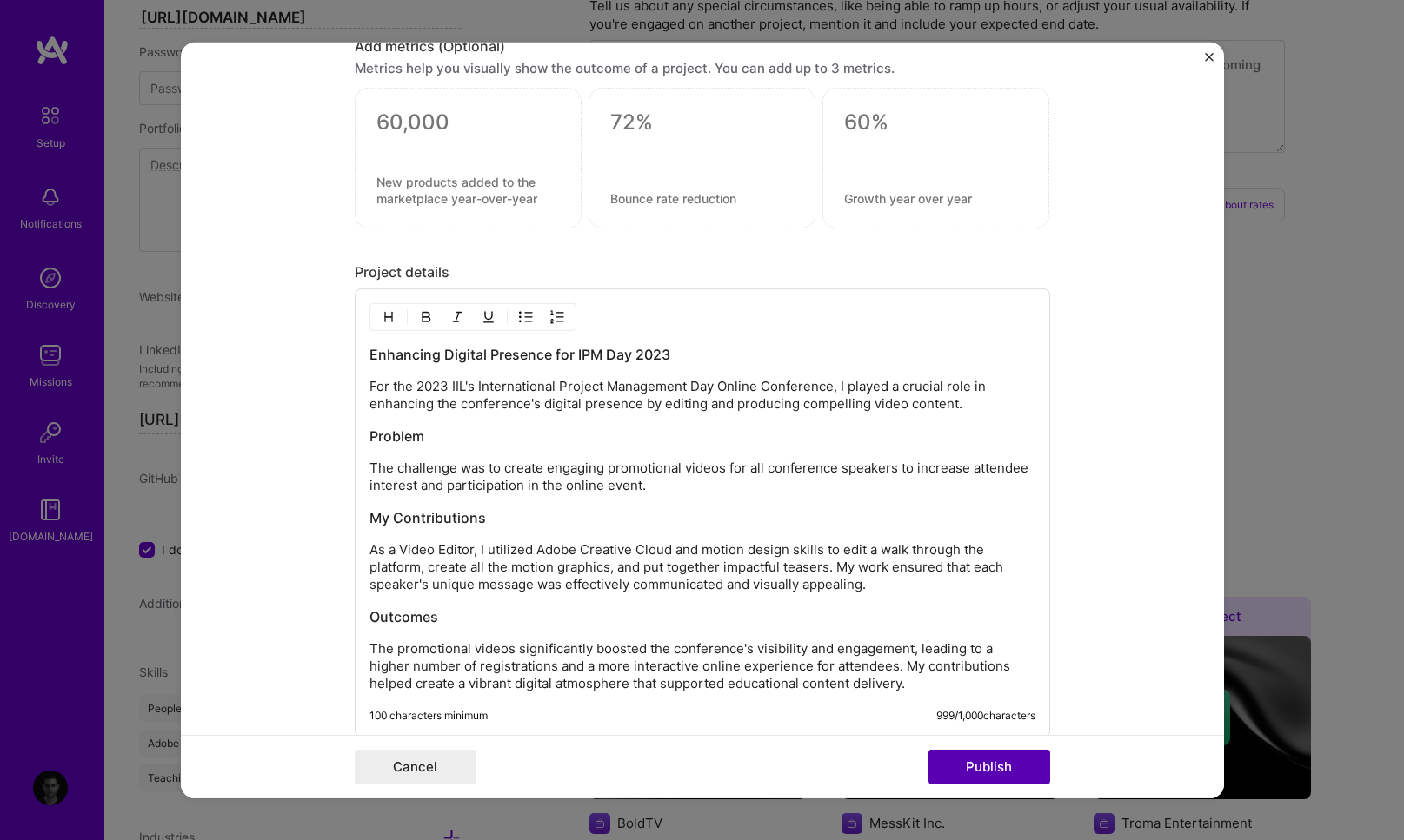
click at [957, 773] on button "Publish" at bounding box center [989, 768] width 122 height 35
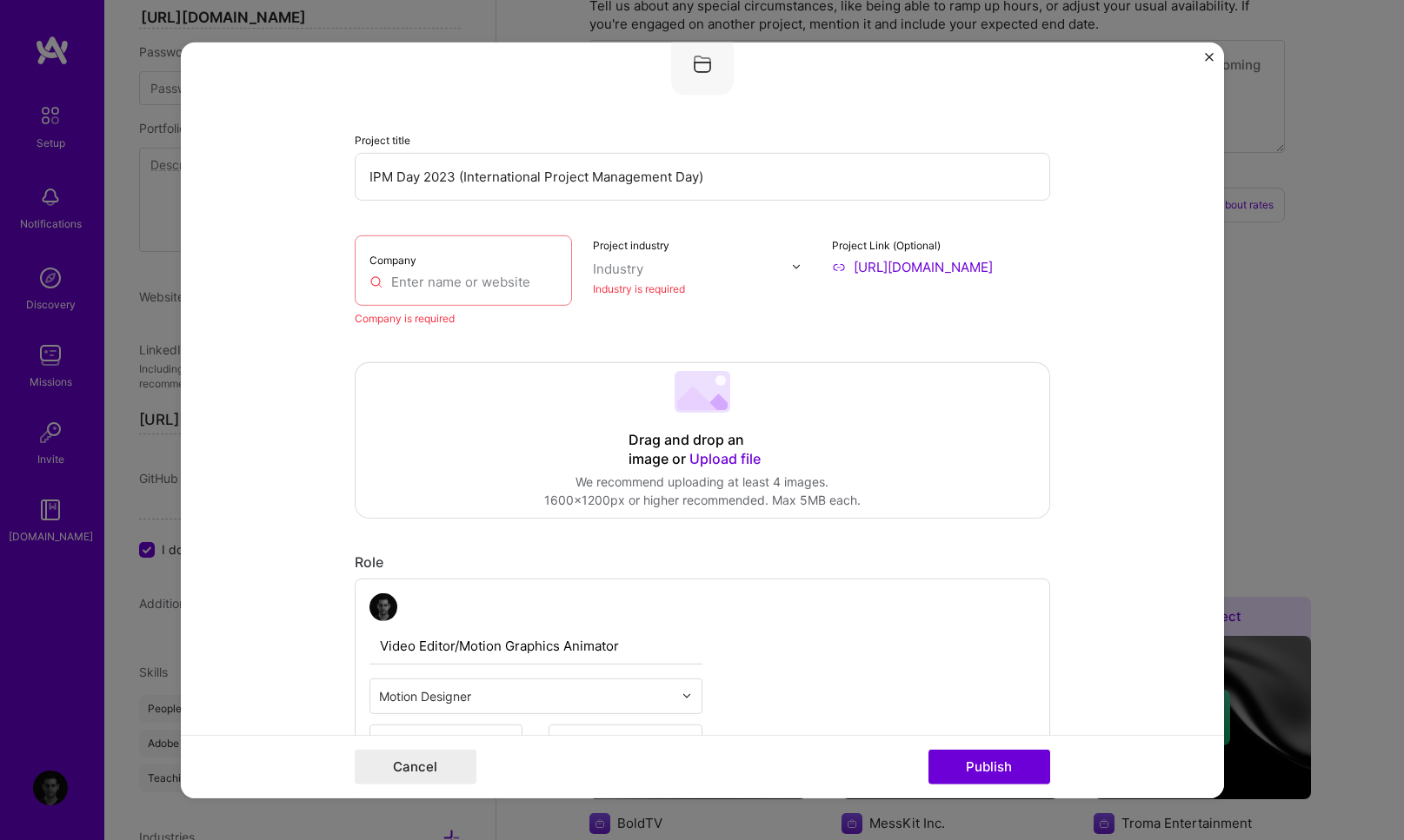
scroll to position [35, 0]
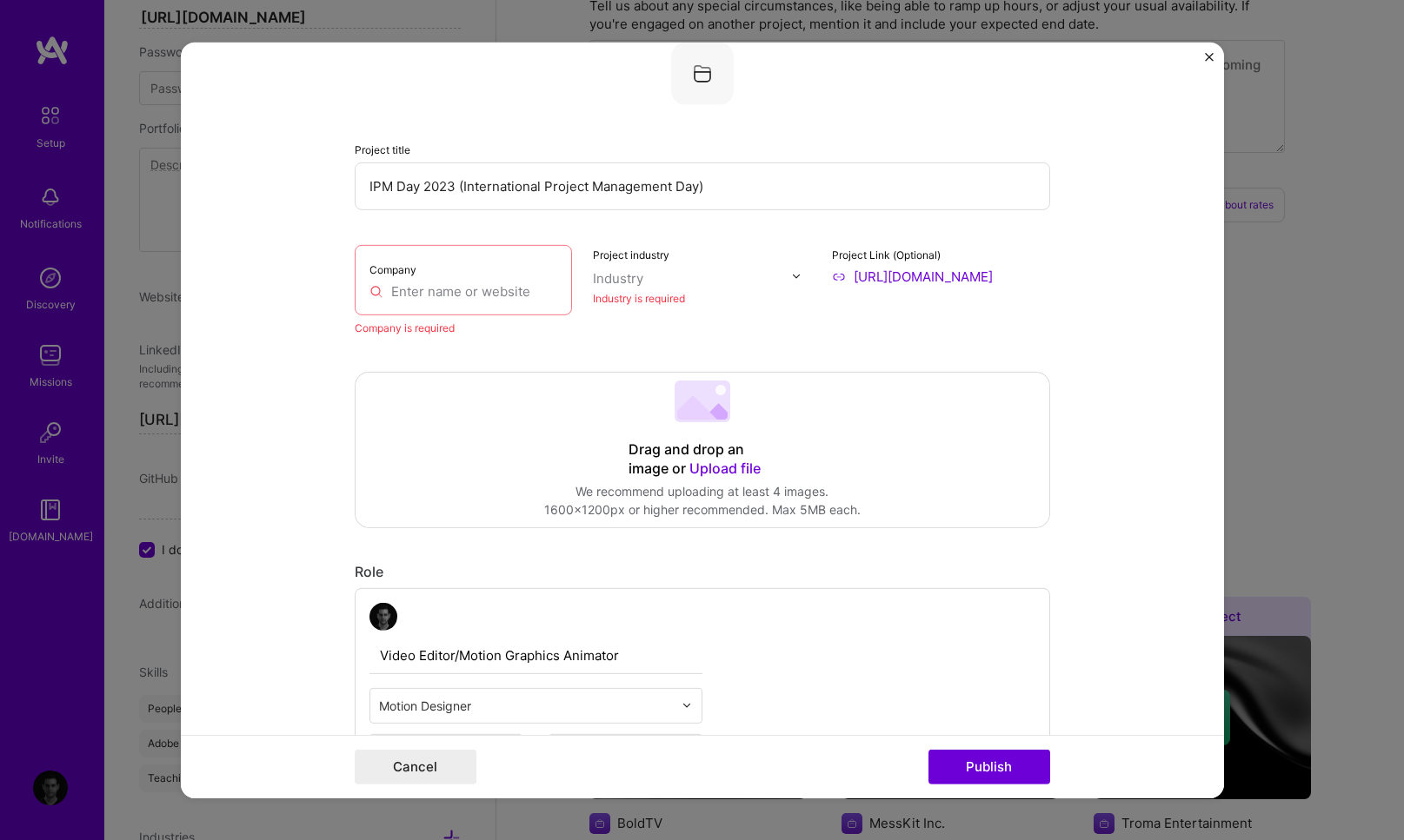
click at [453, 293] on input "text" at bounding box center [464, 290] width 188 height 18
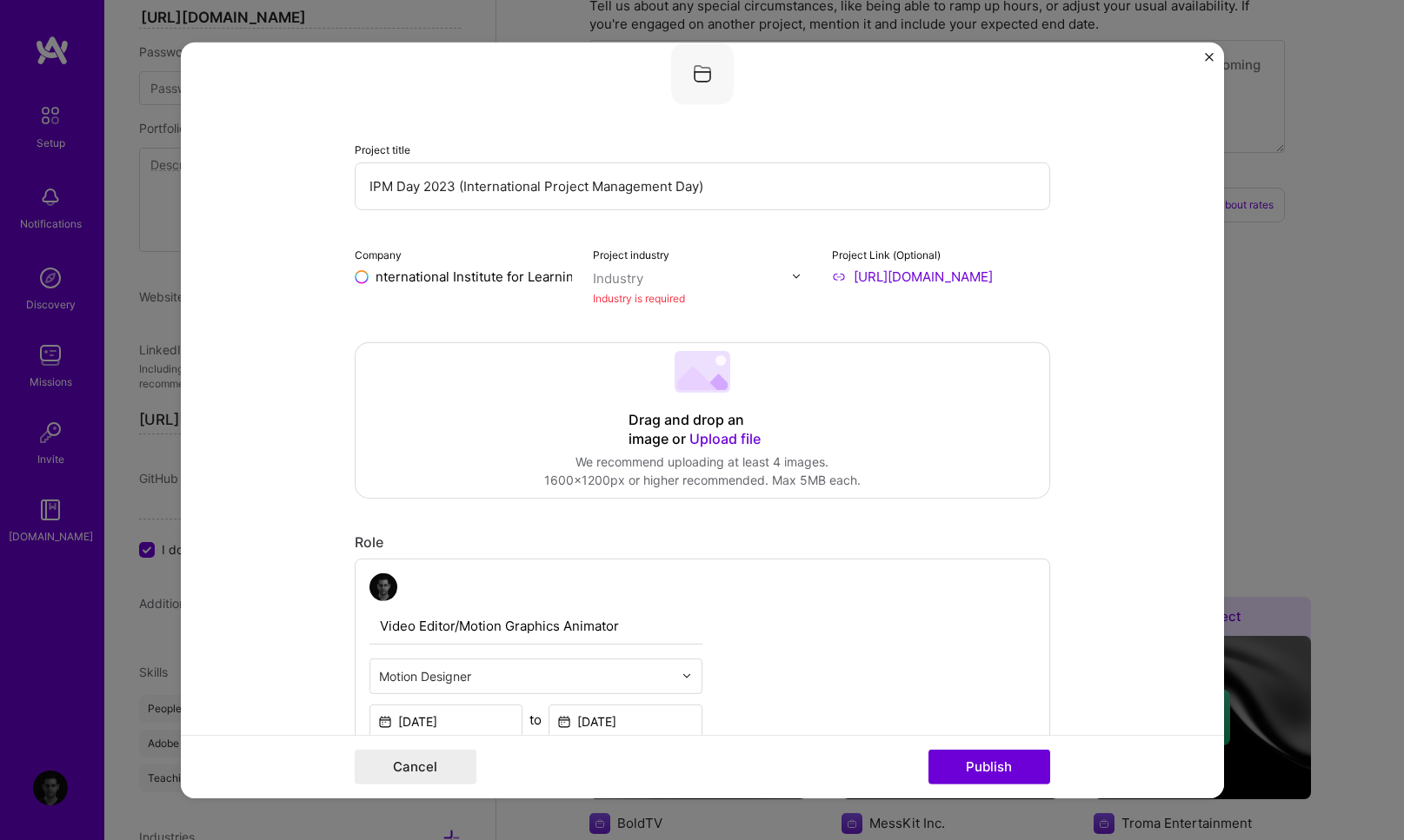
scroll to position [0, 12]
type input "International Institute for Learning"
click at [500, 329] on div "International Institute for Learning" at bounding box center [519, 324] width 177 height 47
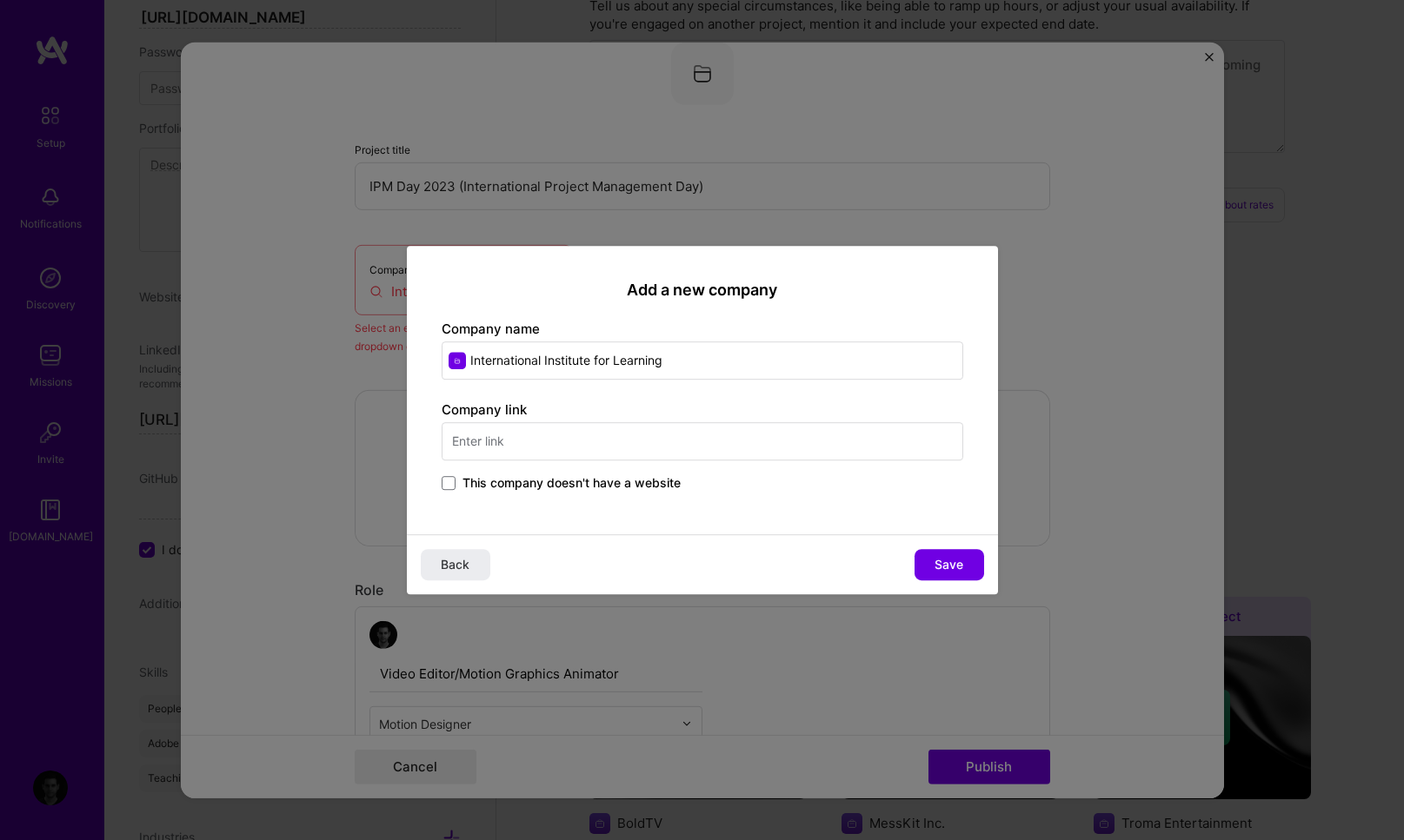
click at [535, 439] on input "text" at bounding box center [702, 442] width 521 height 38
type input "www.iil.com"
click at [956, 564] on span "Save" at bounding box center [948, 565] width 29 height 17
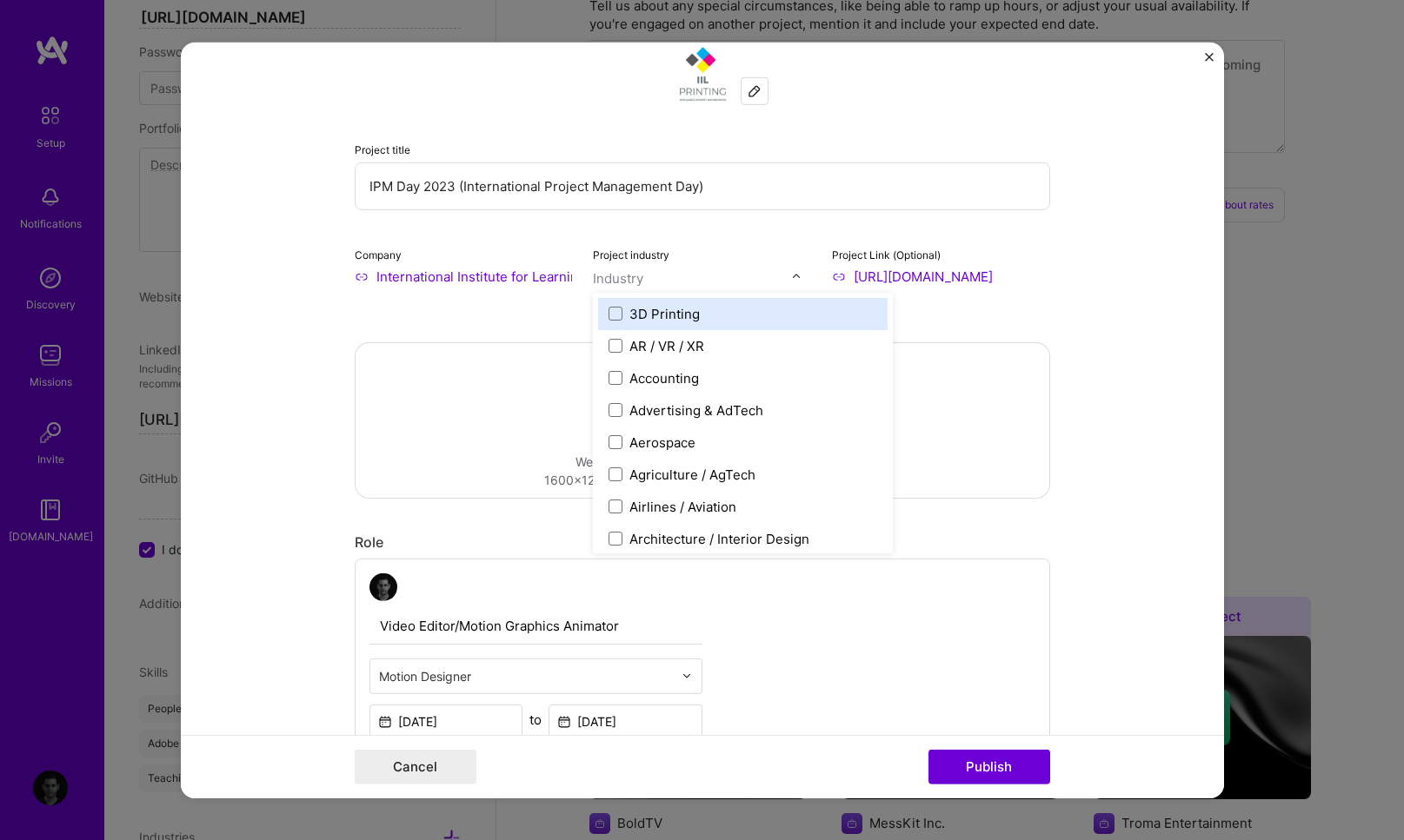
click at [791, 280] on img at bounding box center [797, 276] width 10 height 10
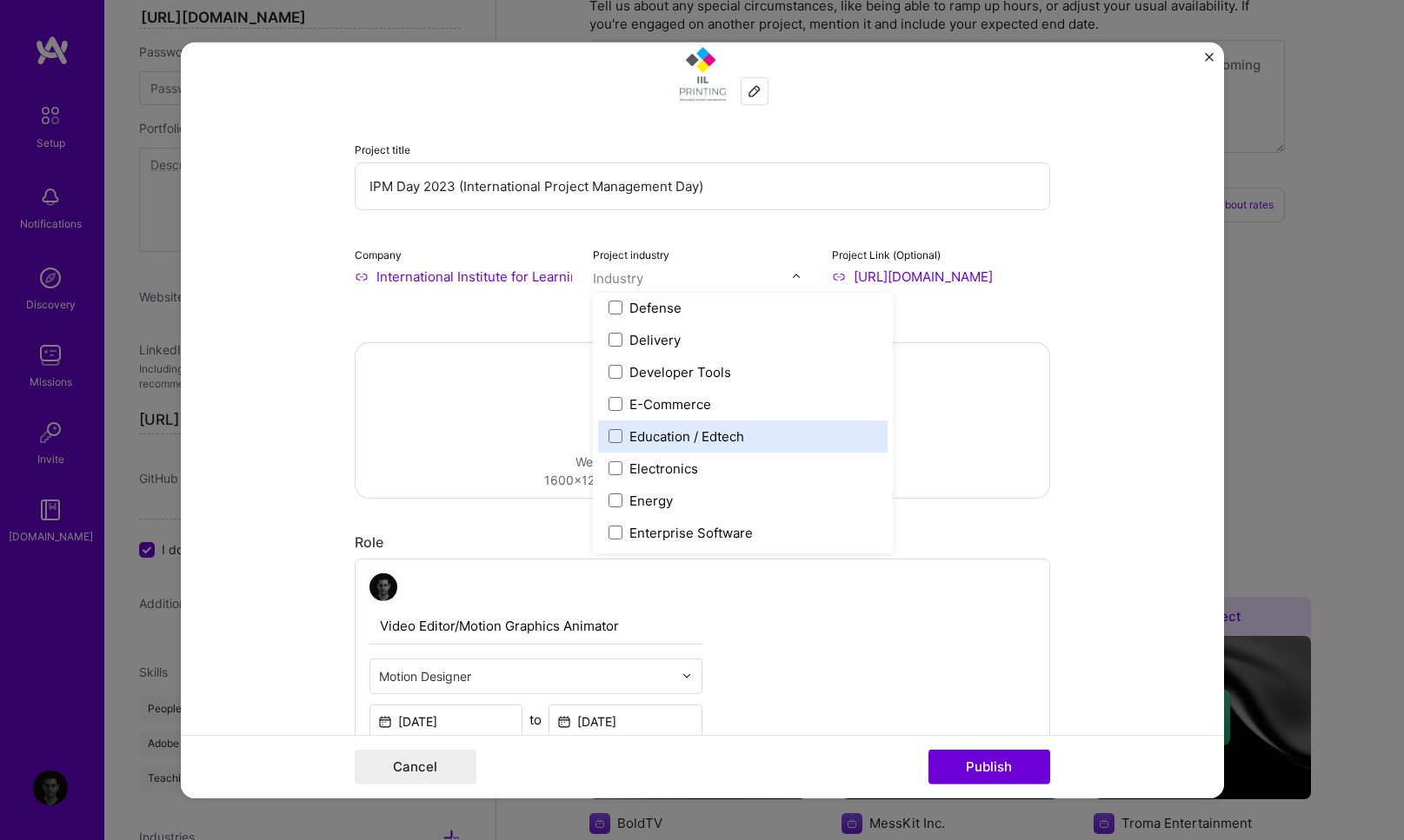
click at [656, 433] on div "Education / Edtech" at bounding box center [687, 436] width 115 height 18
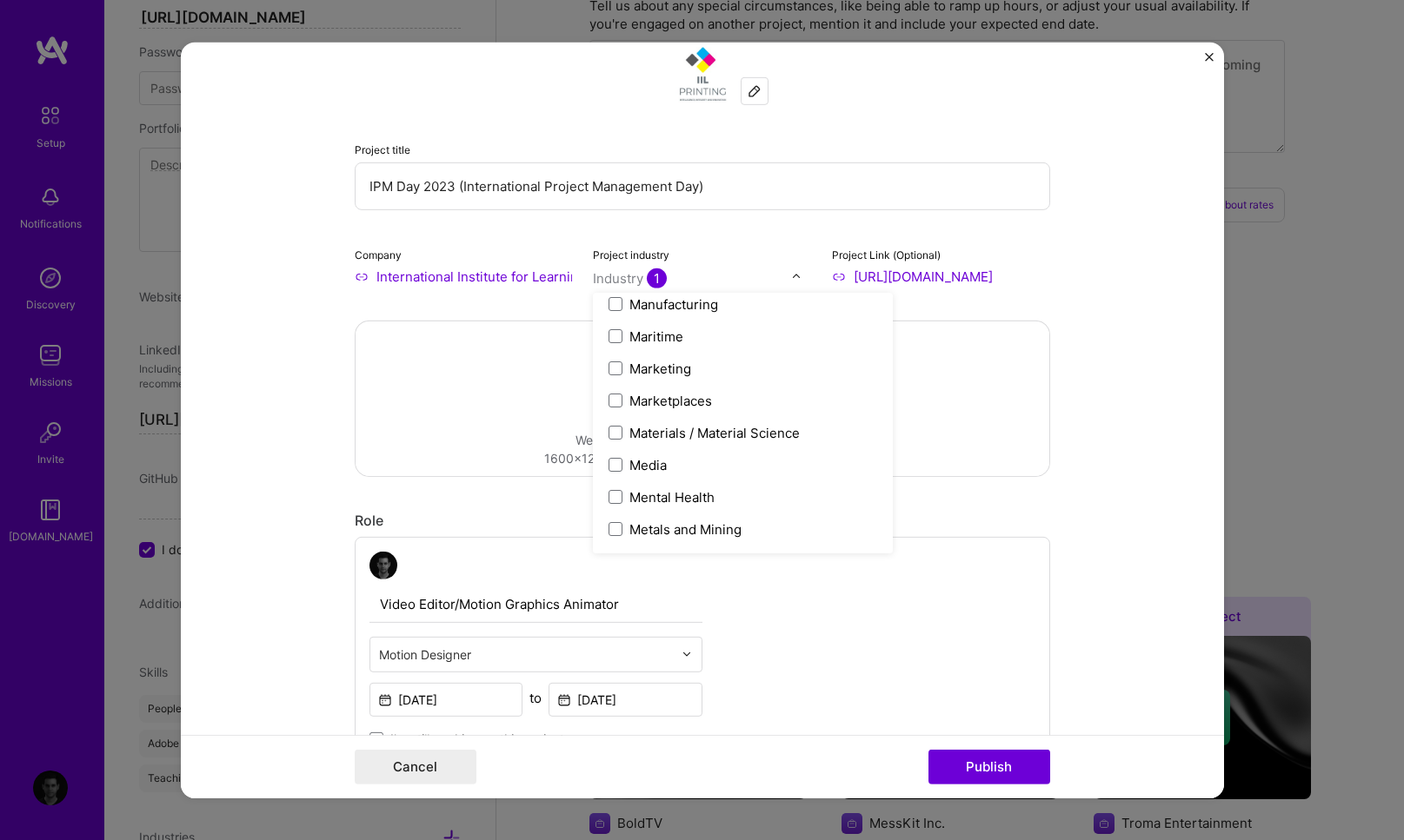
scroll to position [2560, 0]
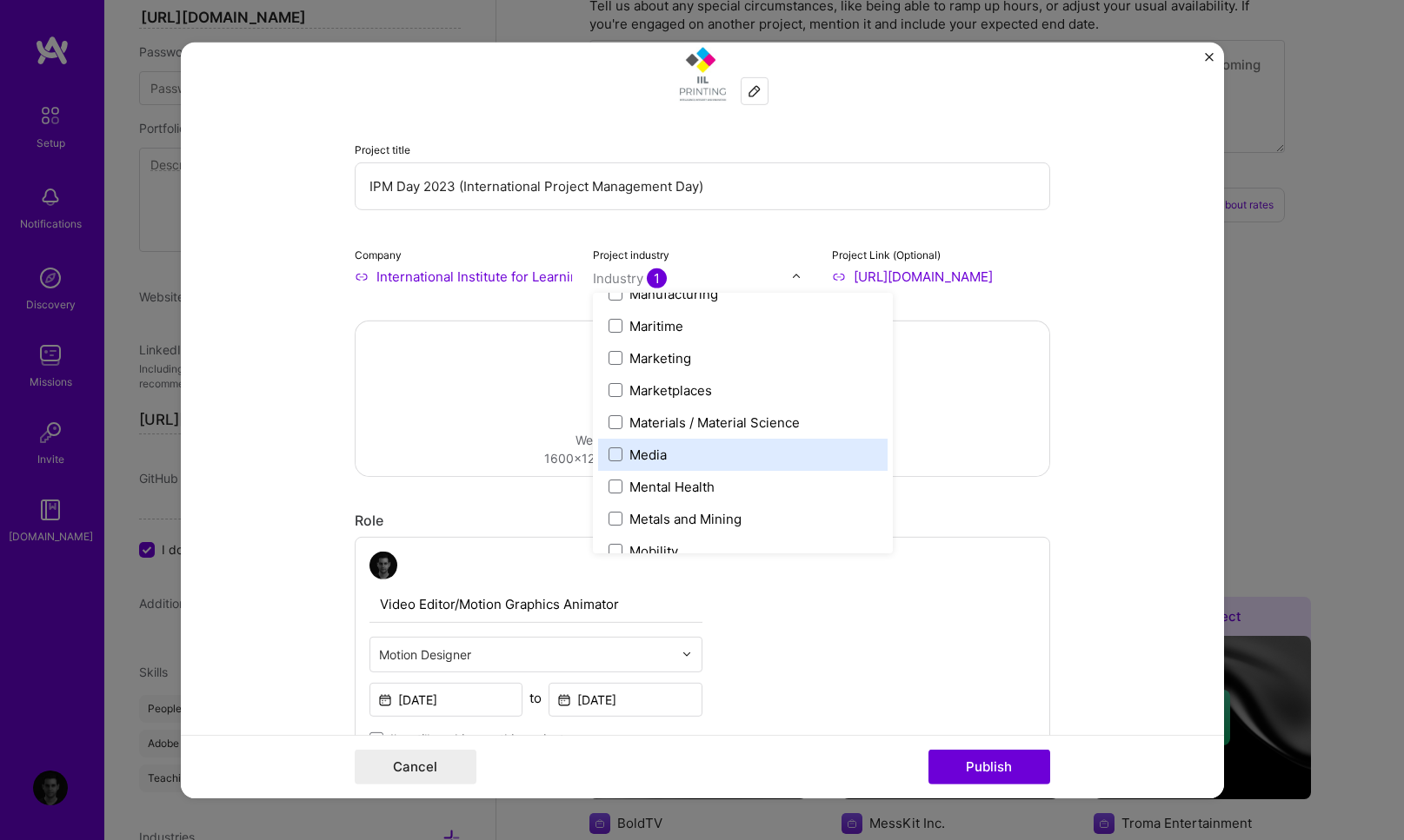
click at [656, 444] on div "Media" at bounding box center [743, 454] width 289 height 32
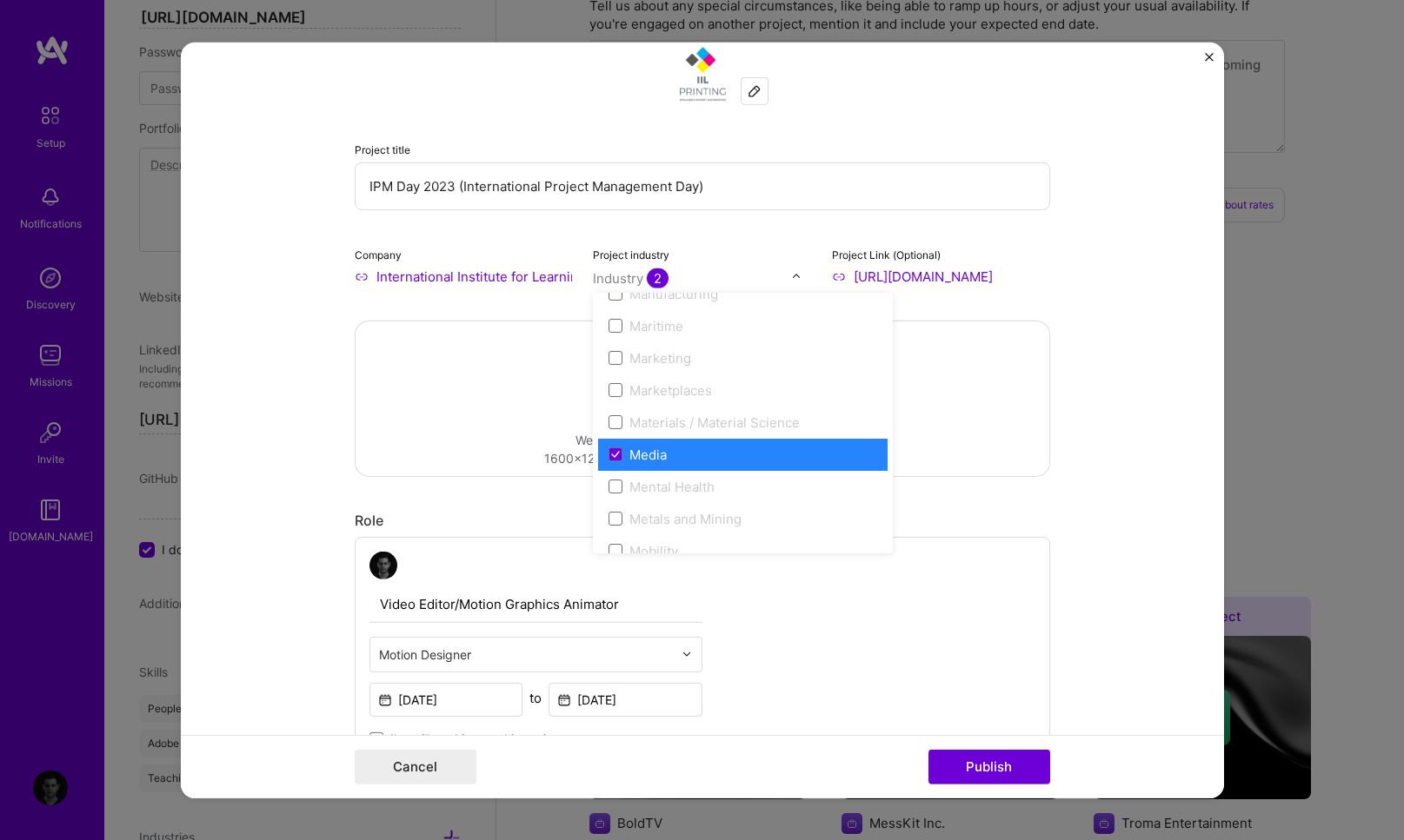
click at [1120, 405] on form "Project title IPM Day 2023 (International Project Management Day) Company Inter…" at bounding box center [702, 420] width 1043 height 756
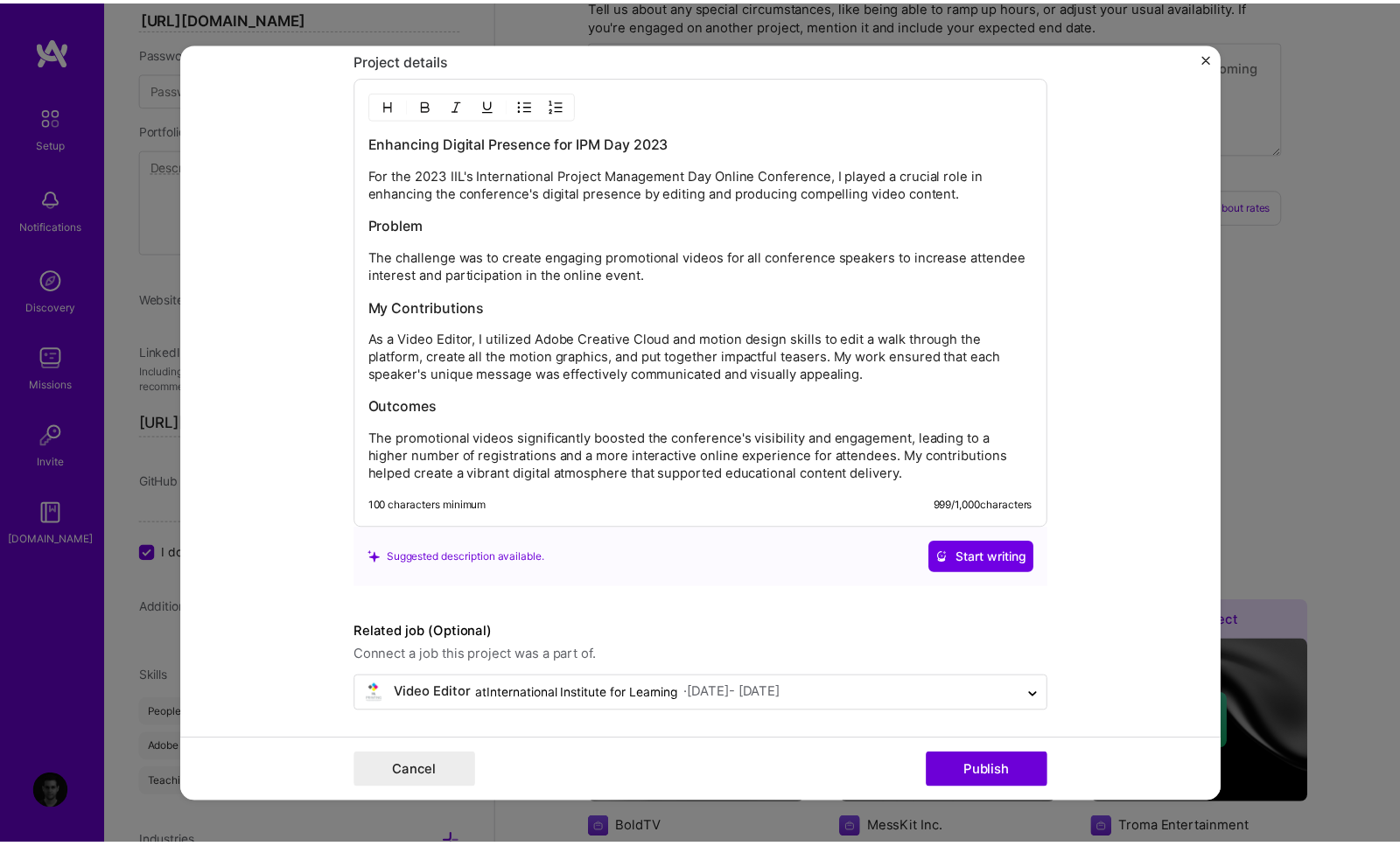
scroll to position [1627, 0]
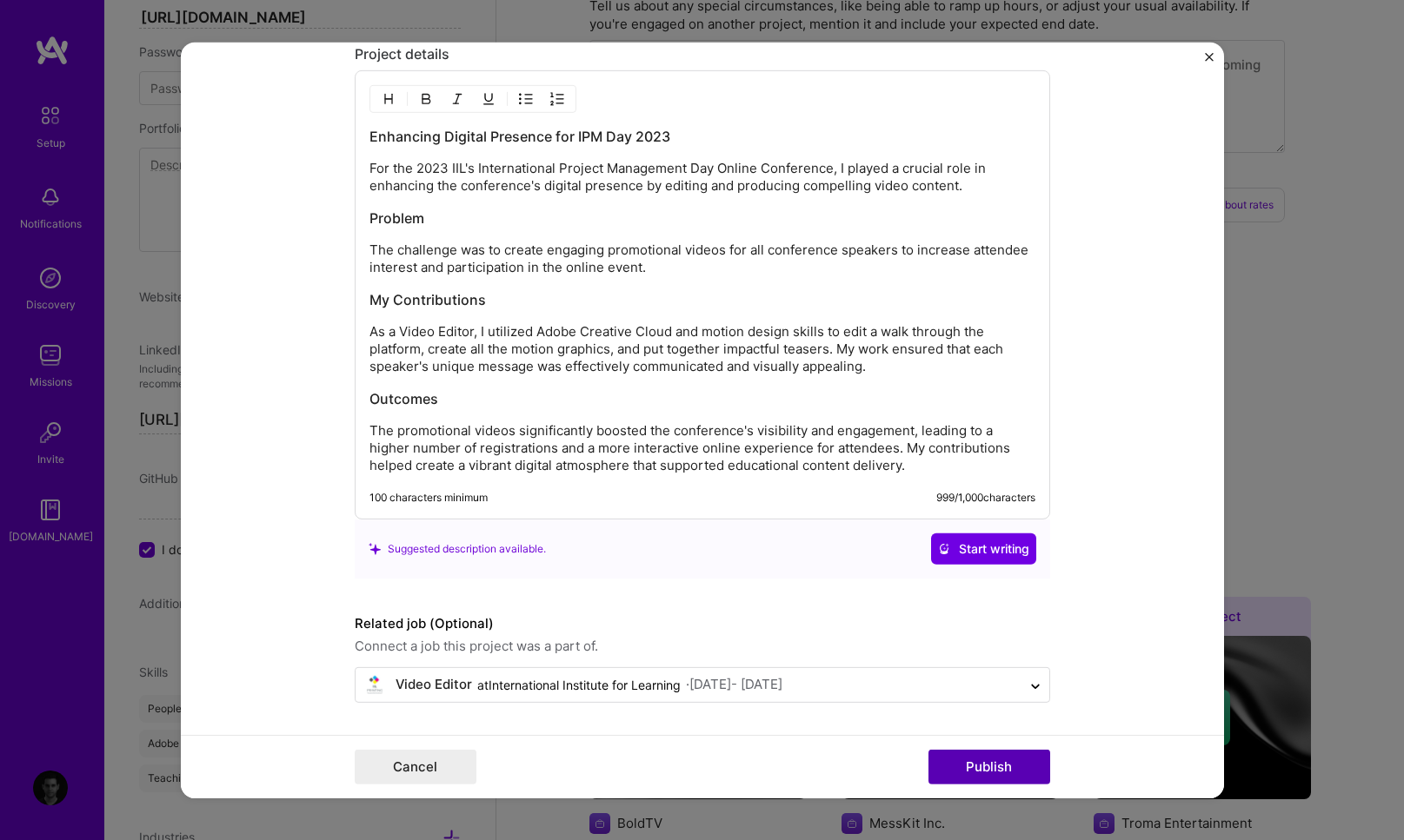
click at [977, 758] on button "Publish" at bounding box center [989, 768] width 122 height 35
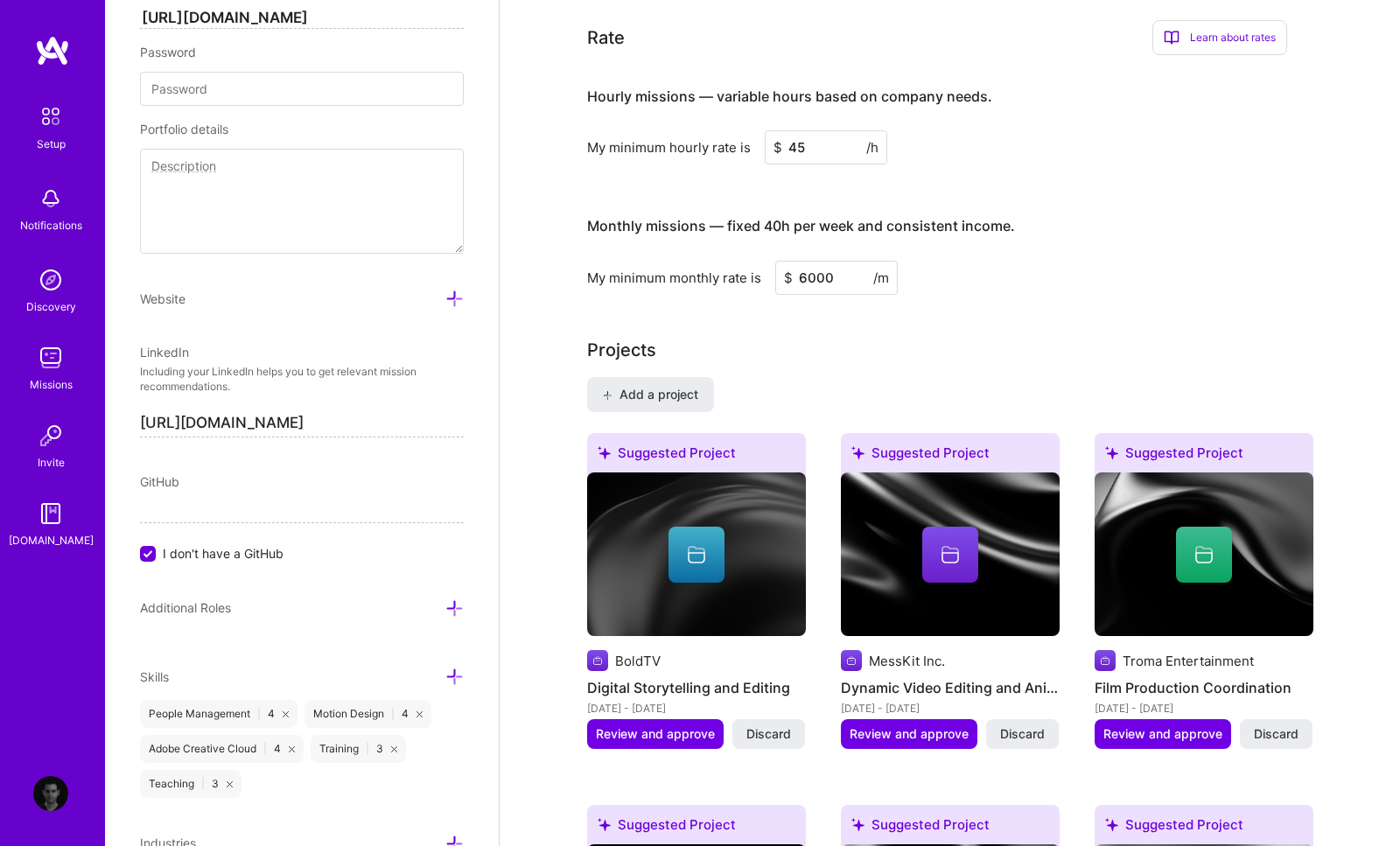
scroll to position [1005, 0]
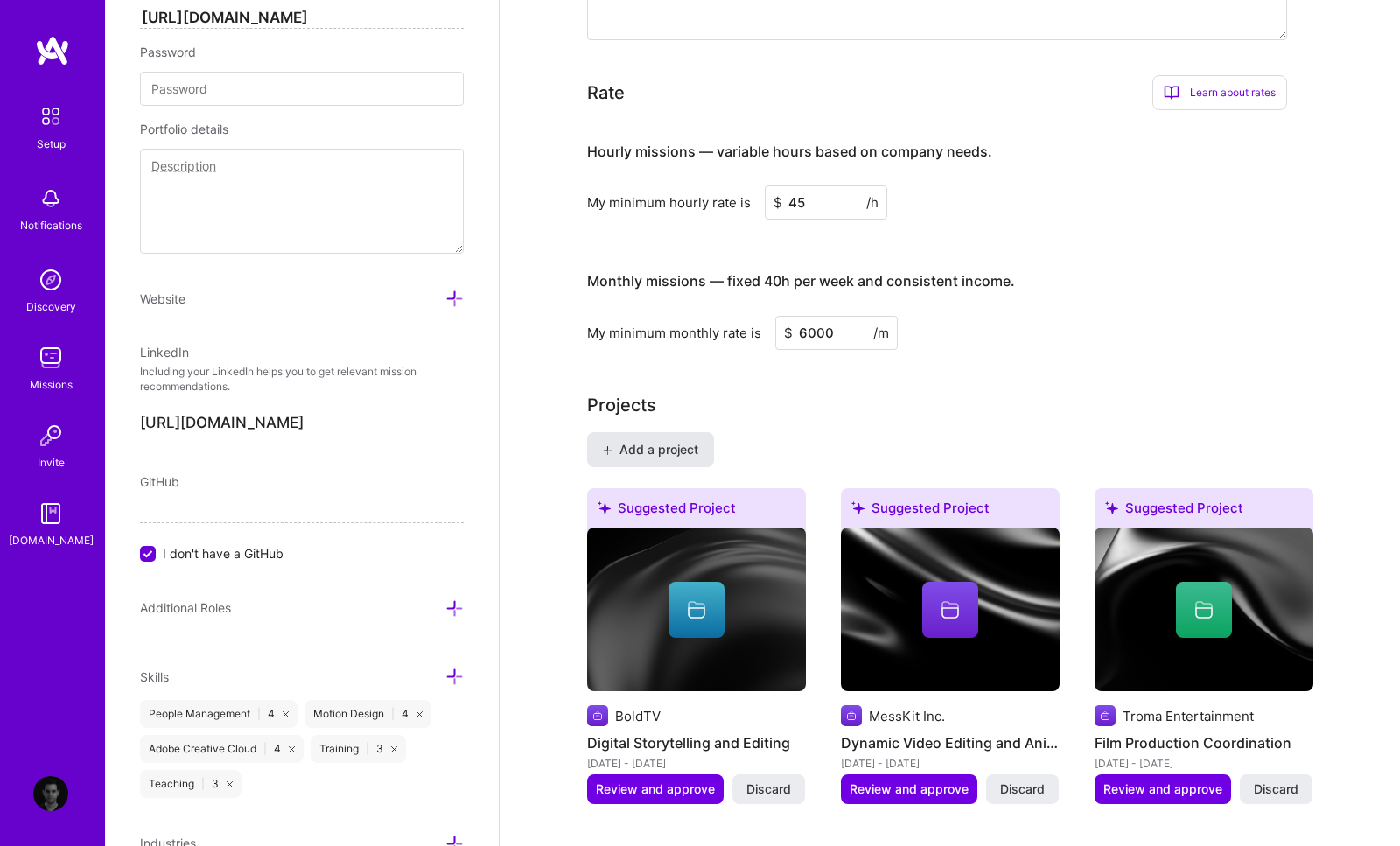
click at [640, 441] on span "Add a project" at bounding box center [649, 450] width 96 height 18
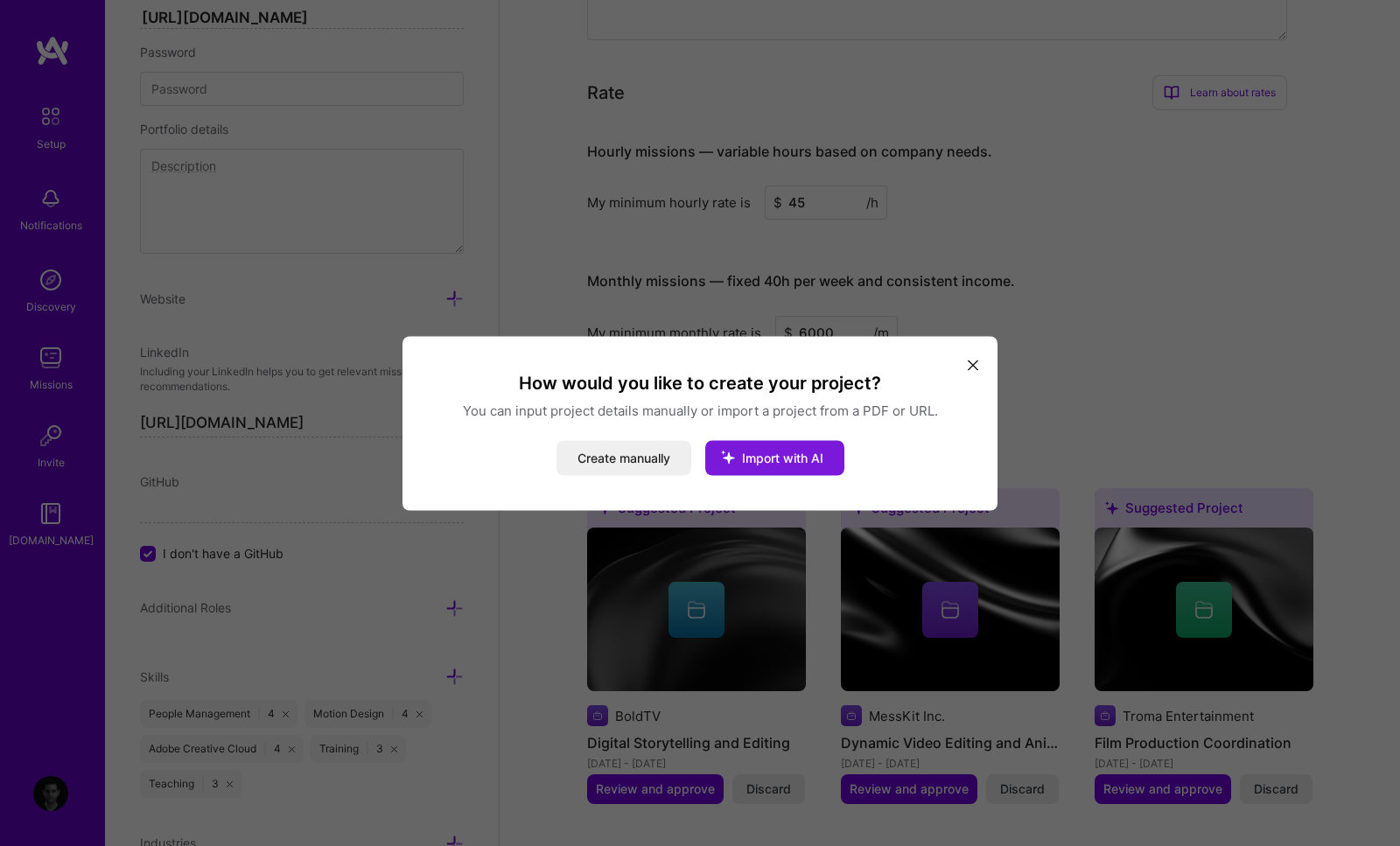
scroll to position [999, 0]
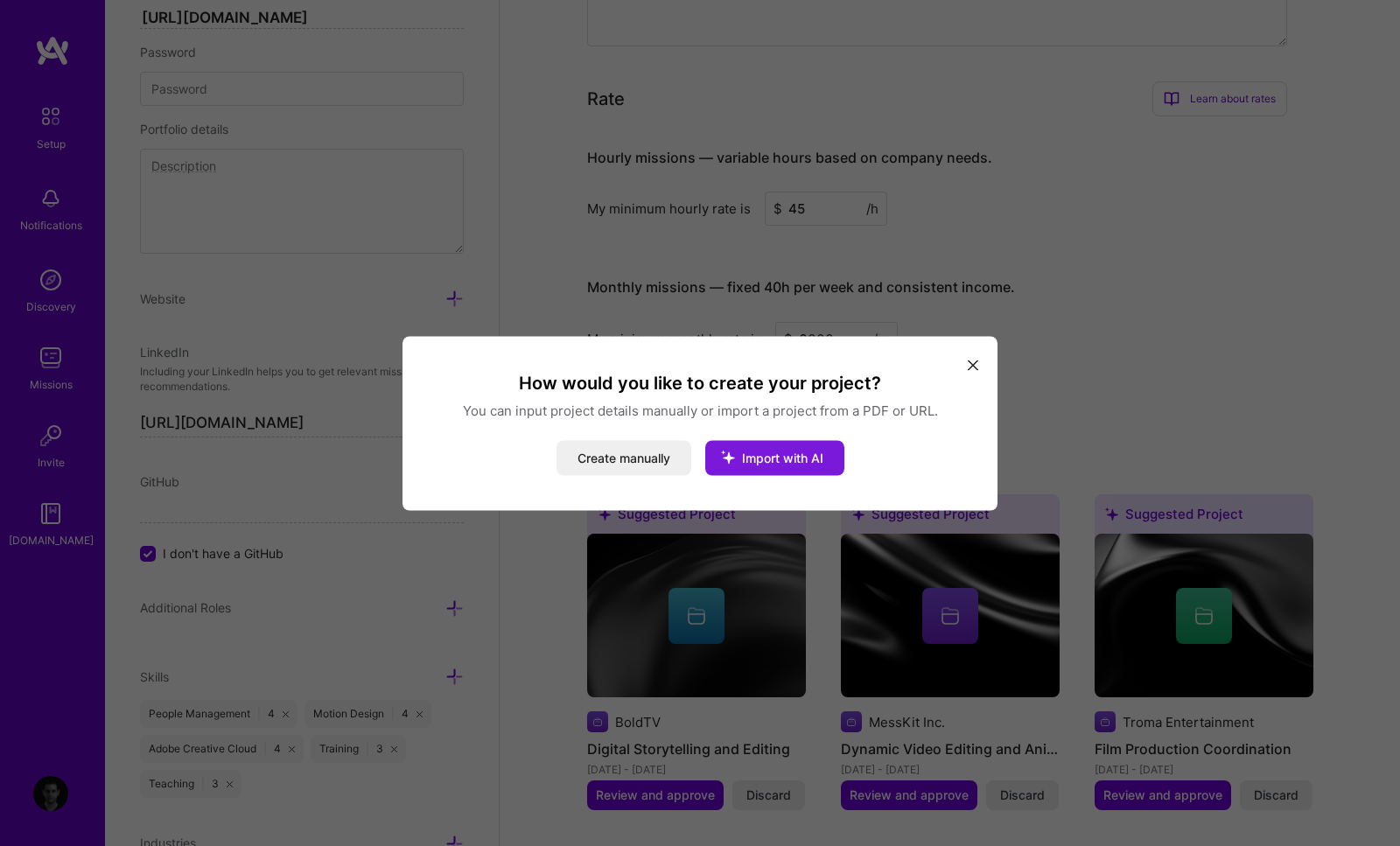
click at [728, 462] on icon "modal" at bounding box center [728, 457] width 46 height 46
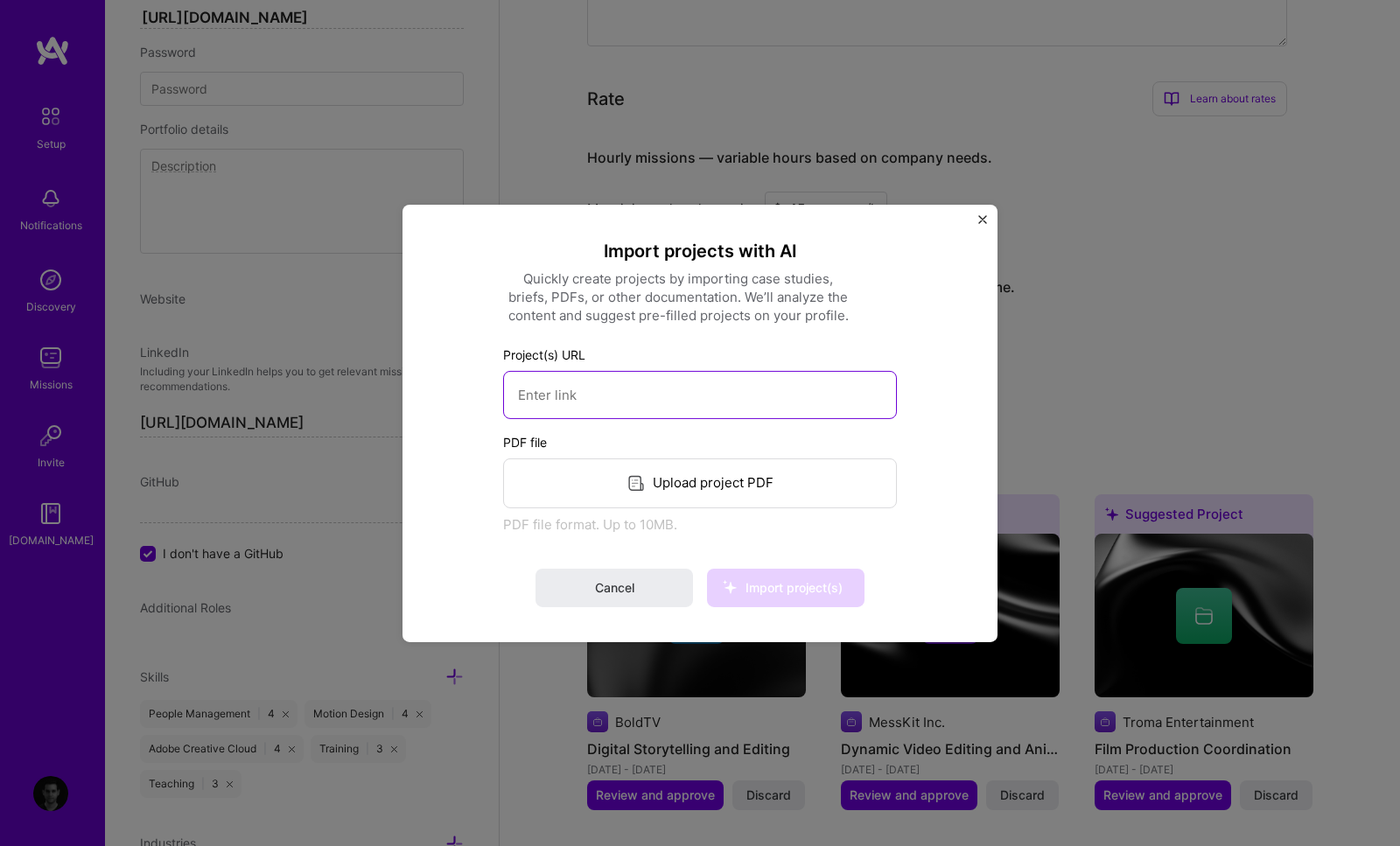
click at [593, 391] on input at bounding box center [699, 394] width 394 height 48
click at [572, 405] on input at bounding box center [699, 394] width 394 height 48
paste input "https://www.youtube.com/watch?v=_IqpTkCKWsg"
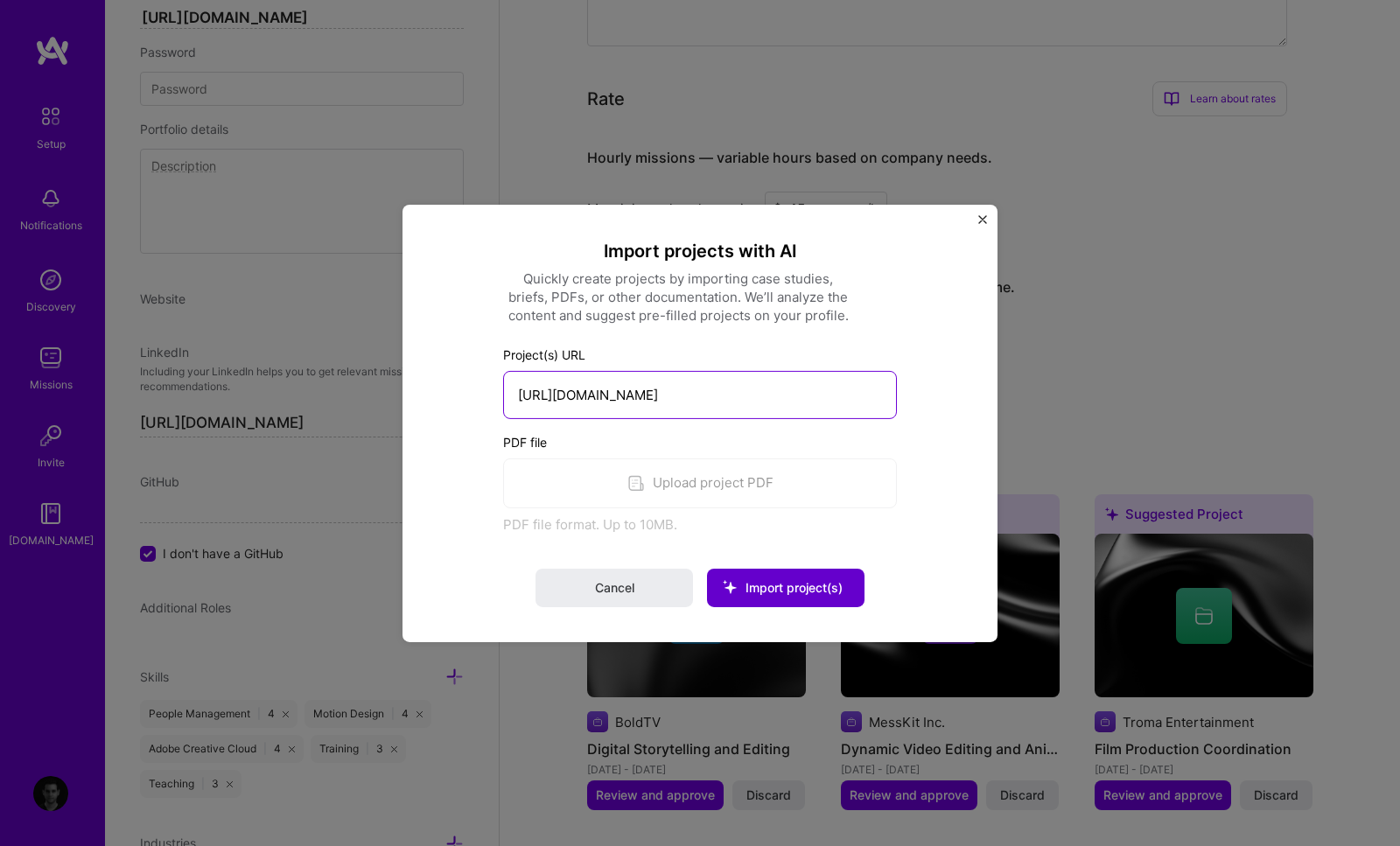
type input "https://www.youtube.com/watch?v=_IqpTkCKWsg"
click at [797, 593] on span "Import project(s)" at bounding box center [794, 587] width 97 height 15
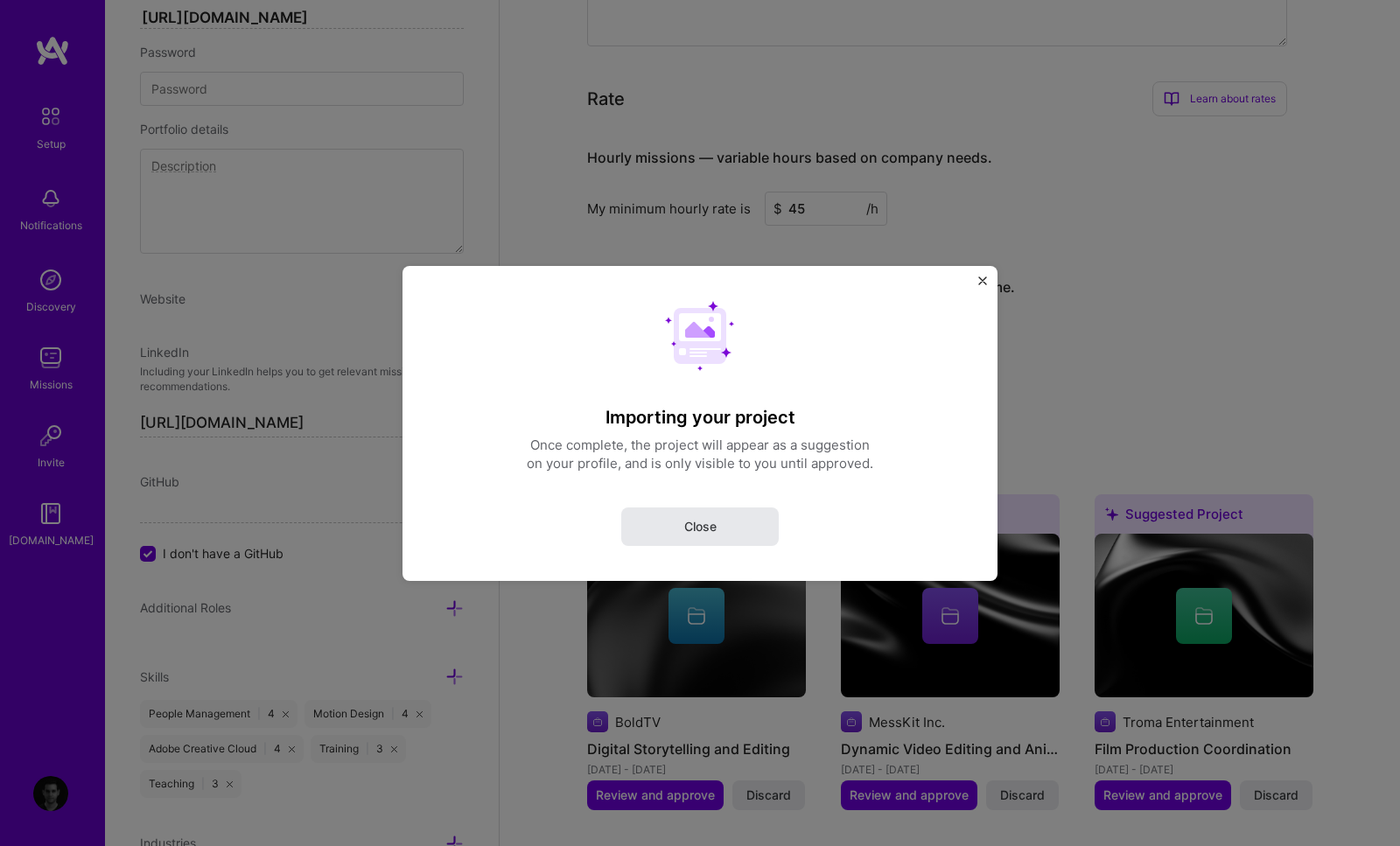
click at [726, 516] on button "Close" at bounding box center [700, 526] width 158 height 39
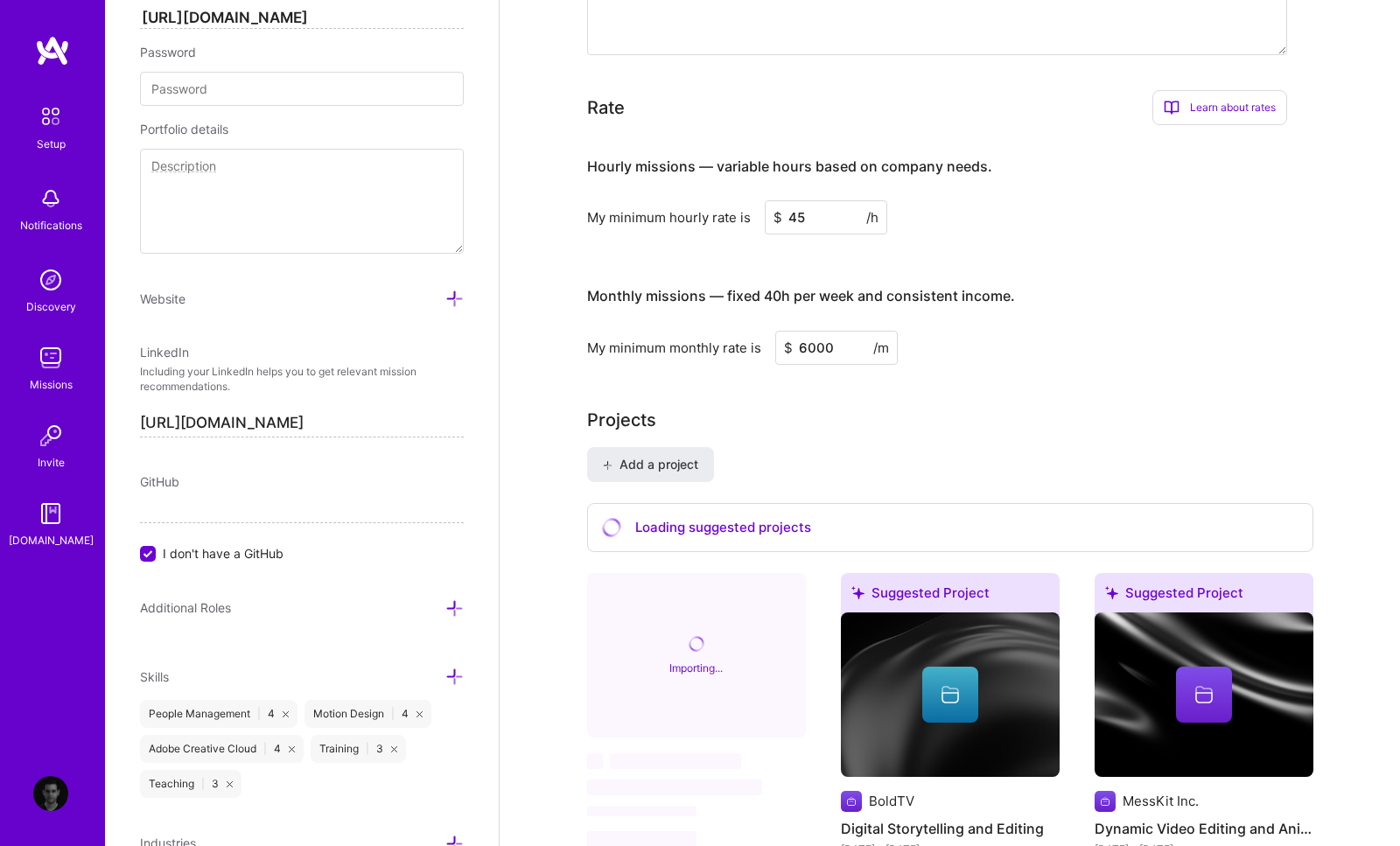
scroll to position [988, 0]
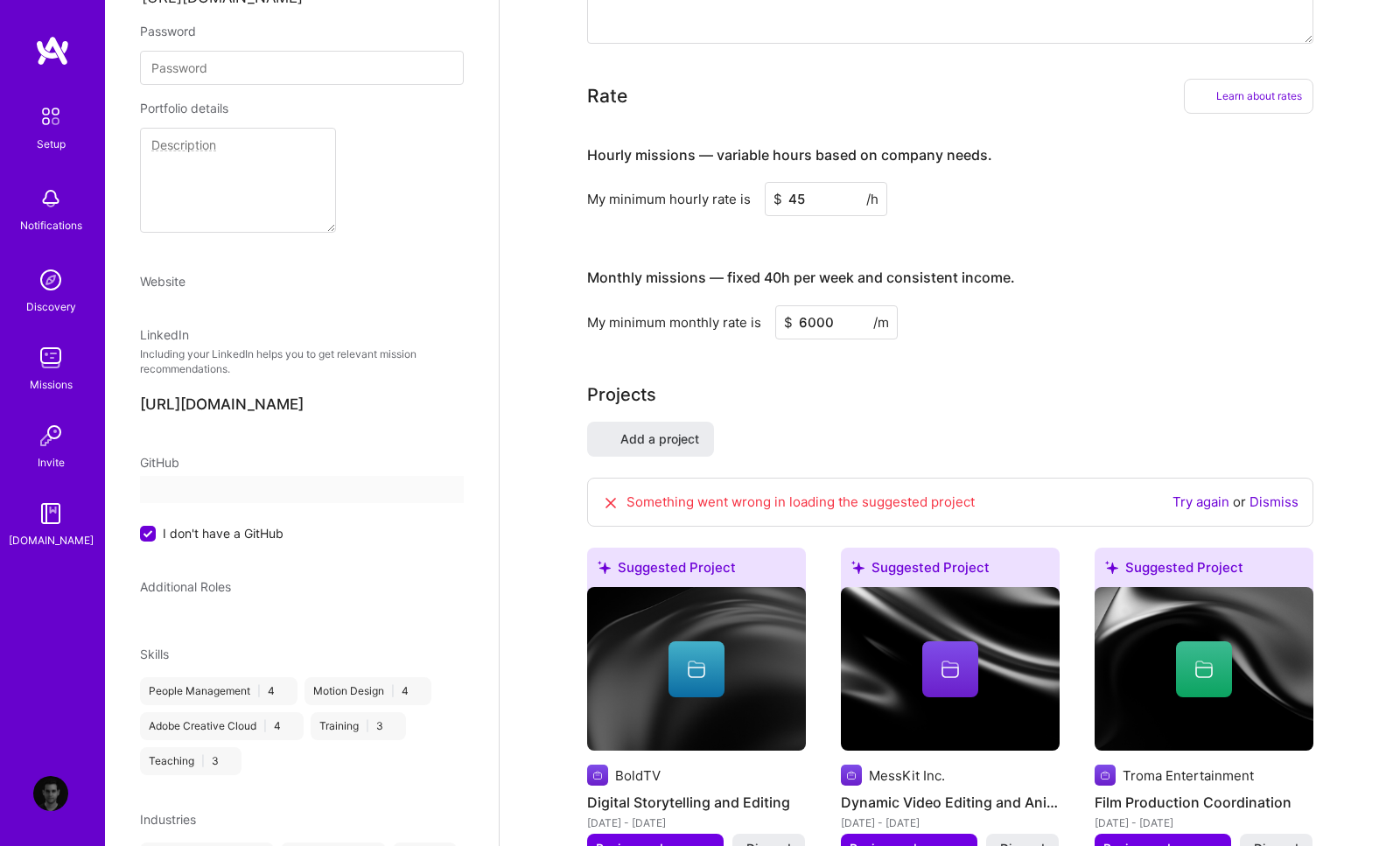
select select "US"
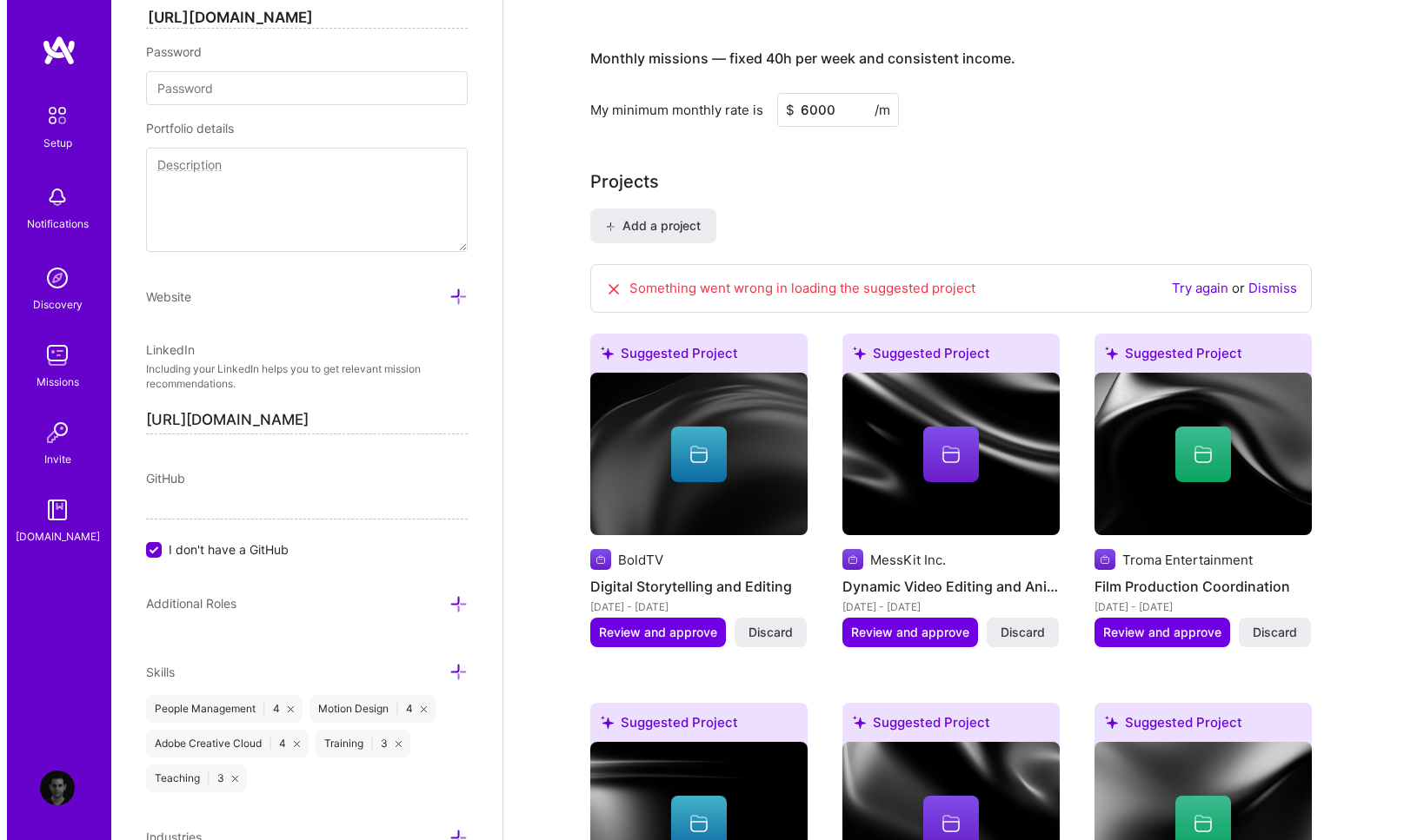
scroll to position [1201, 0]
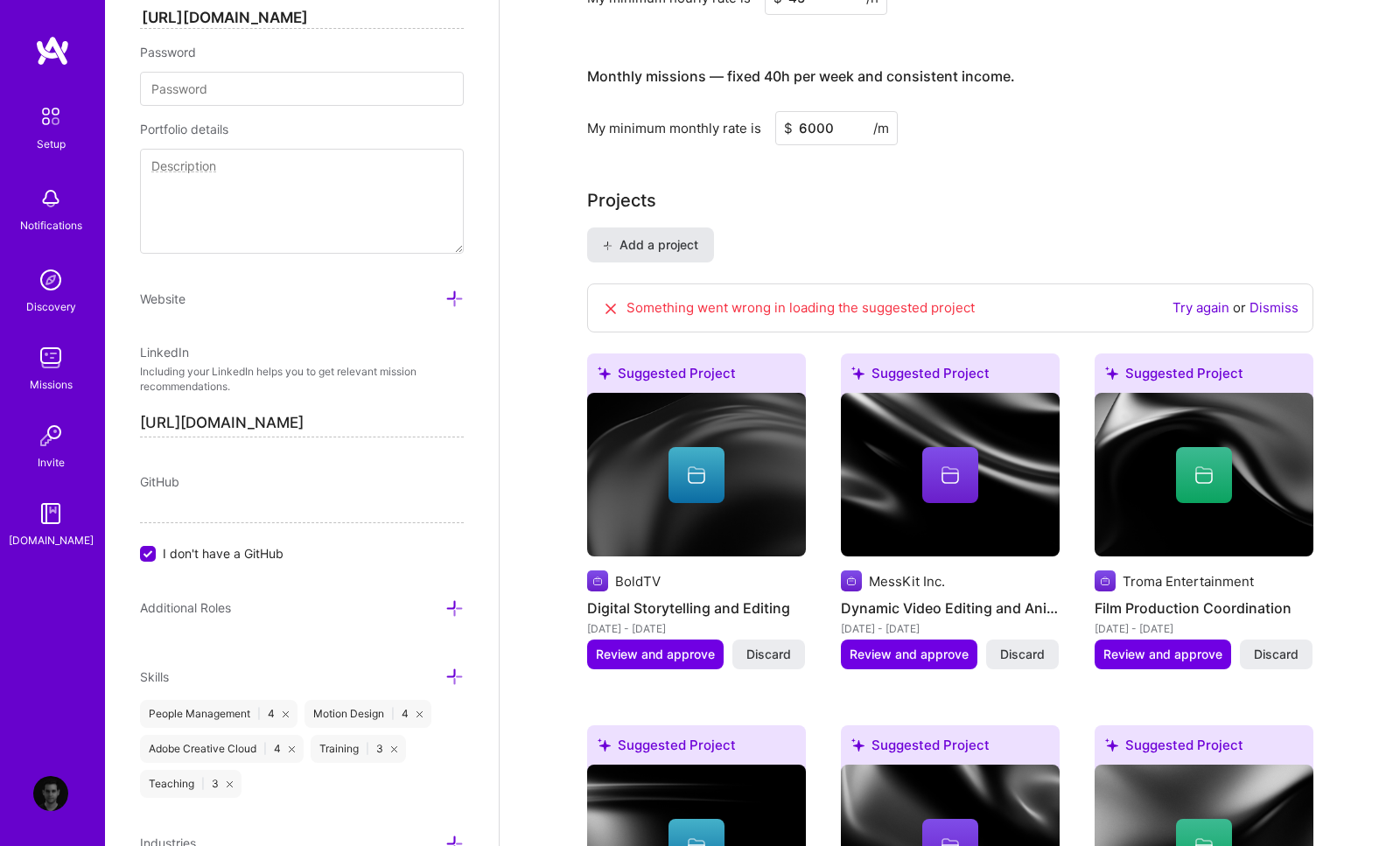
click at [627, 236] on span "Add a project" at bounding box center [649, 245] width 96 height 18
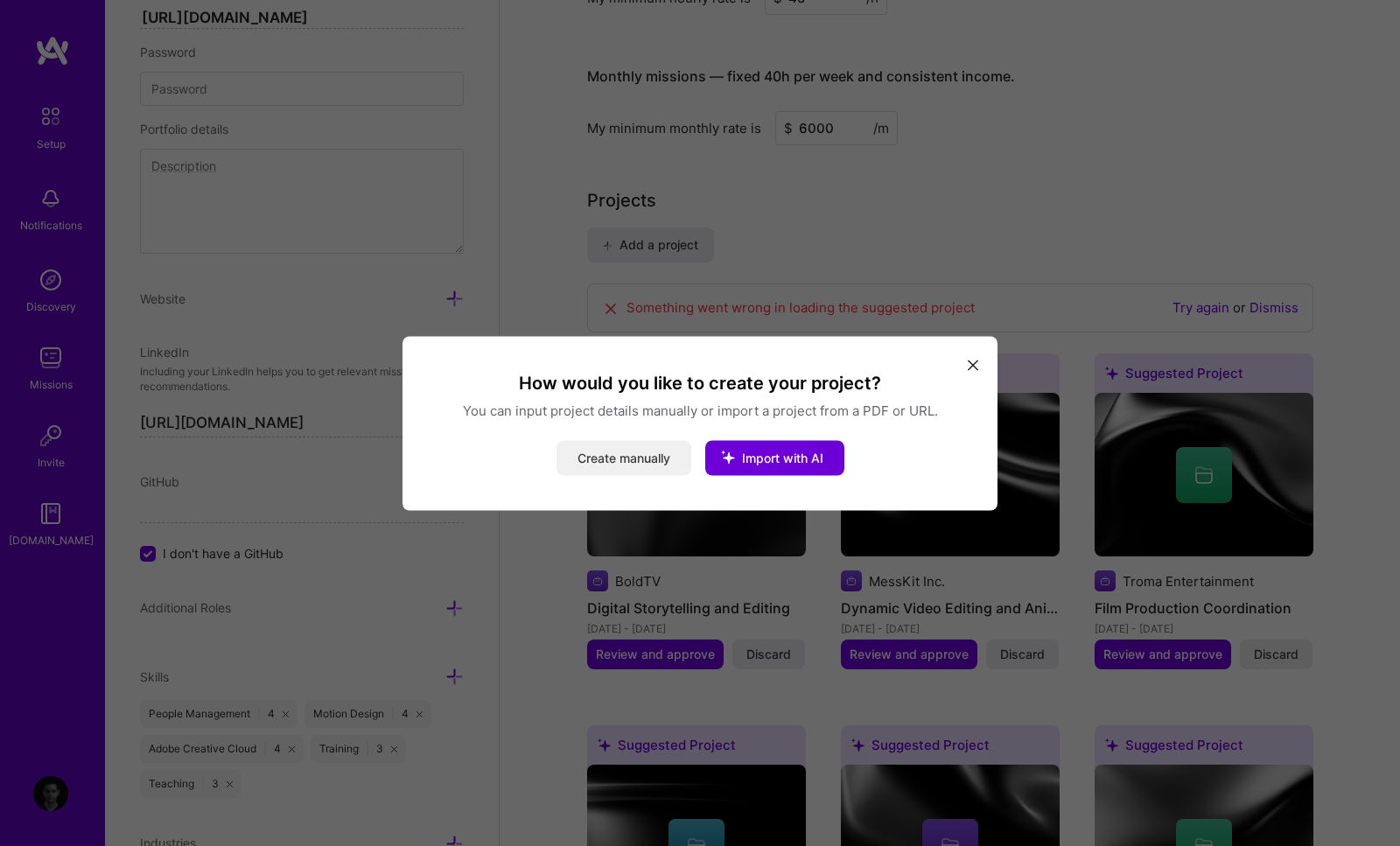
click at [645, 471] on button "Create manually" at bounding box center [624, 458] width 135 height 35
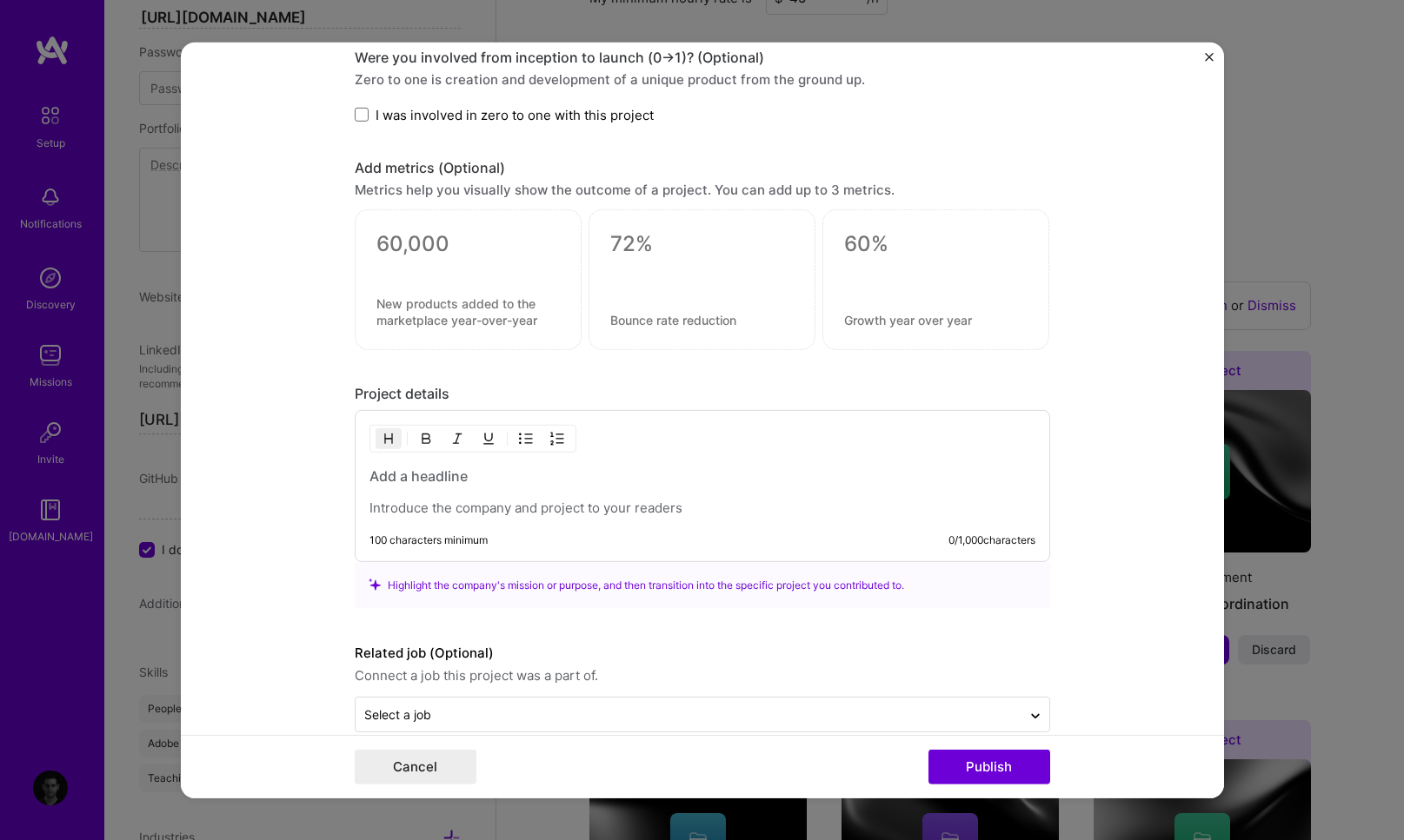
scroll to position [1068, 0]
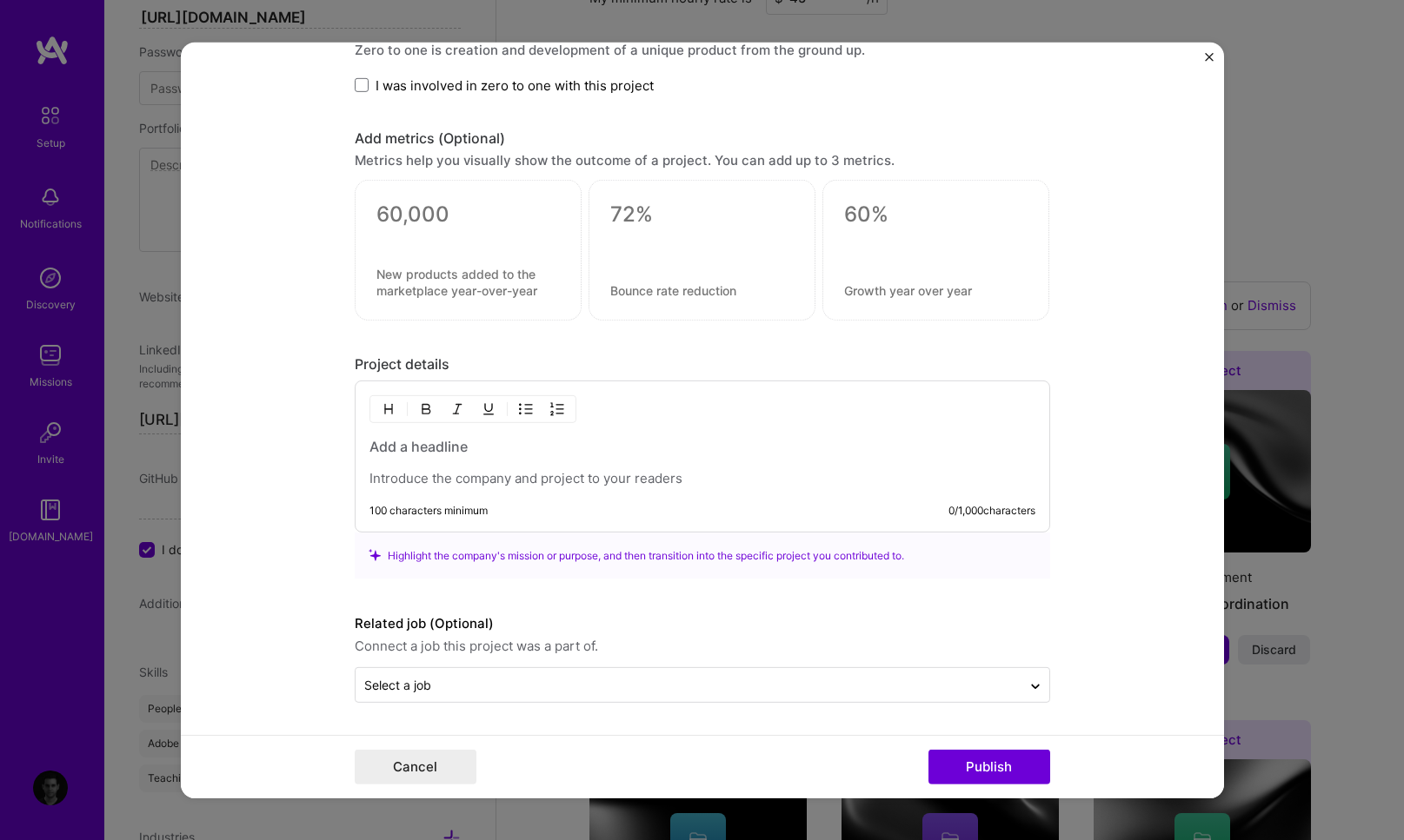
click at [431, 477] on p at bounding box center [702, 479] width 666 height 17
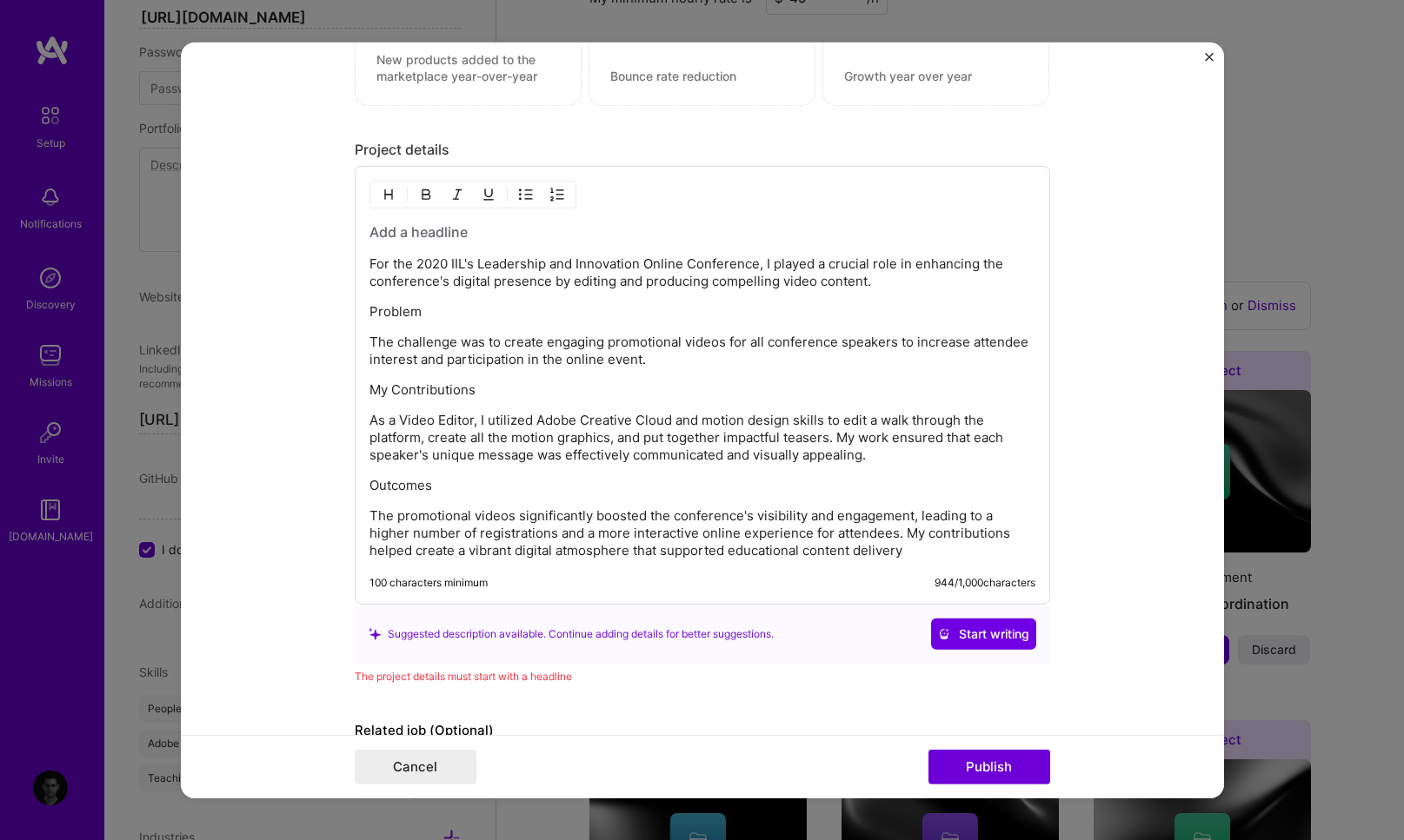
scroll to position [1286, 0]
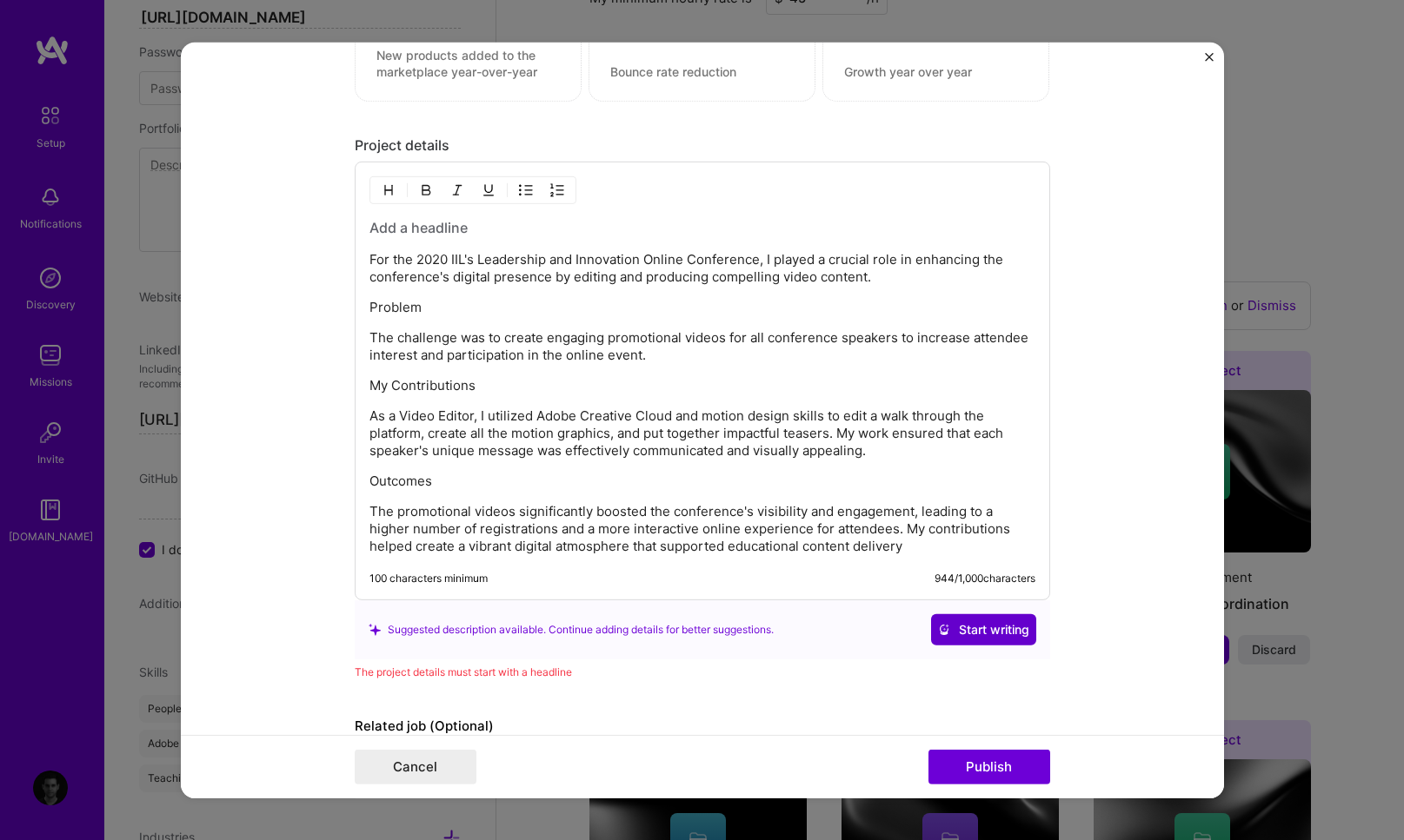
click at [940, 632] on icon at bounding box center [944, 630] width 12 height 12
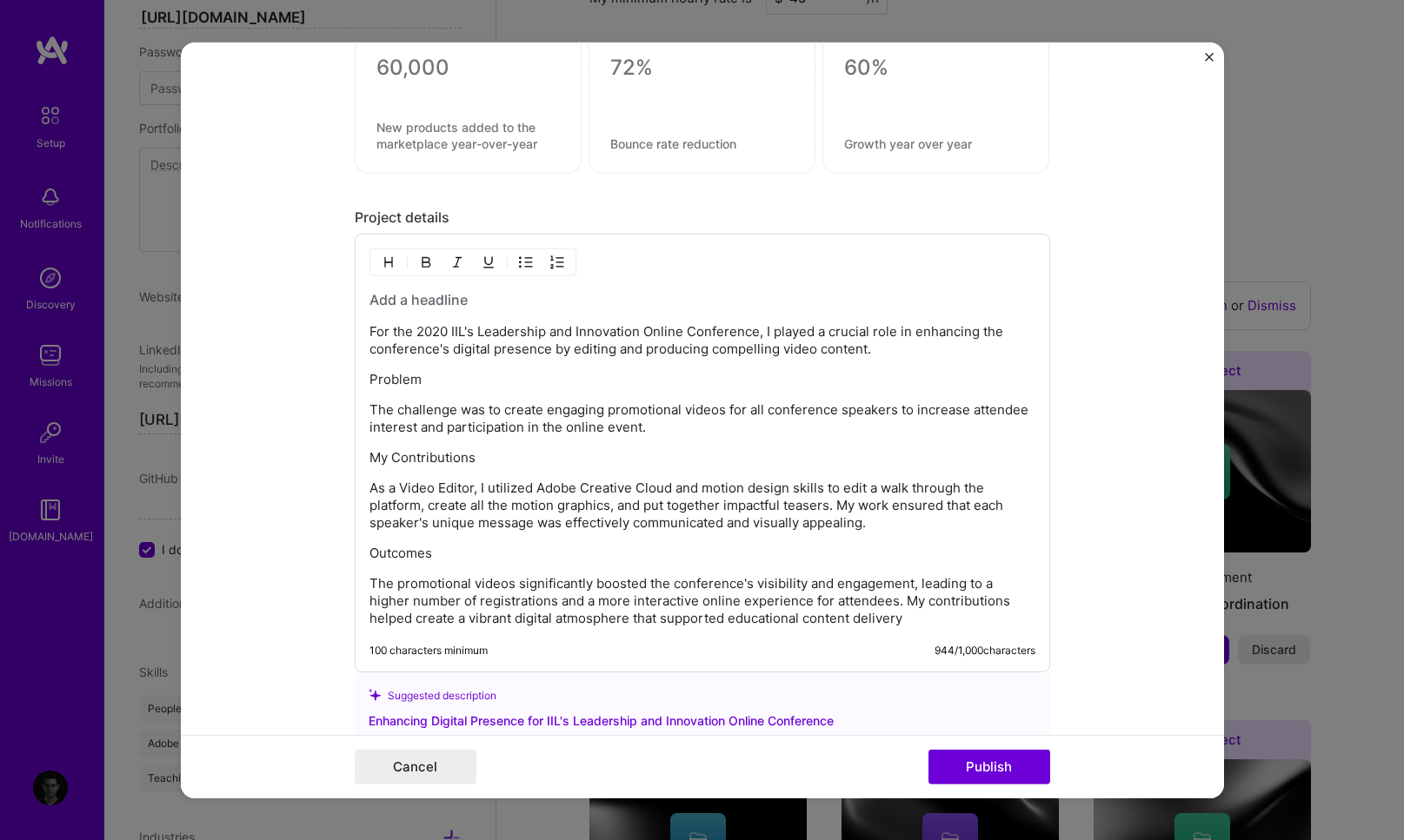
scroll to position [1204, 0]
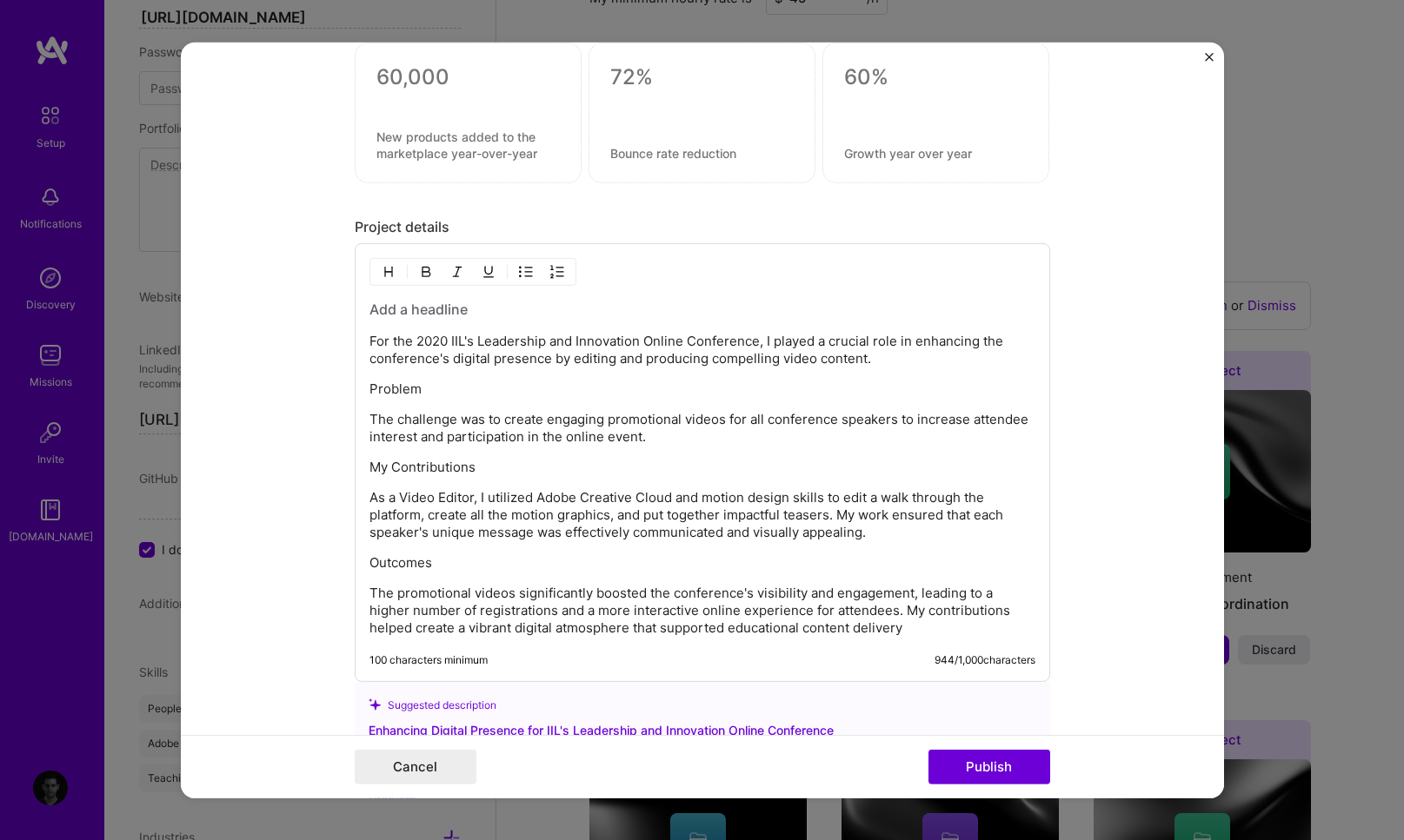
click at [438, 341] on p "For the 2020 IIL's Leadership and Innovation Online Conference, I played a cruc…" at bounding box center [702, 350] width 666 height 35
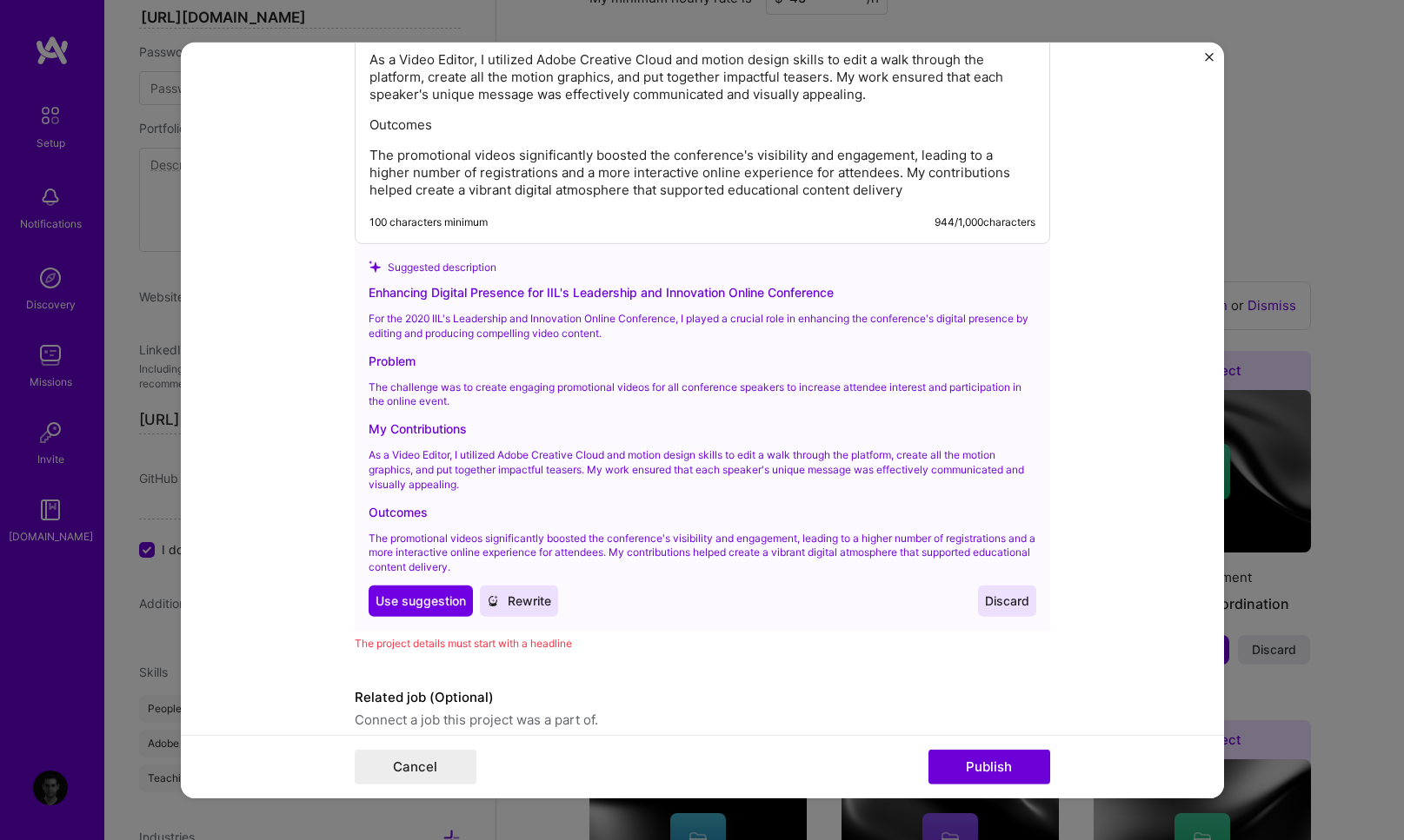
scroll to position [1651, 0]
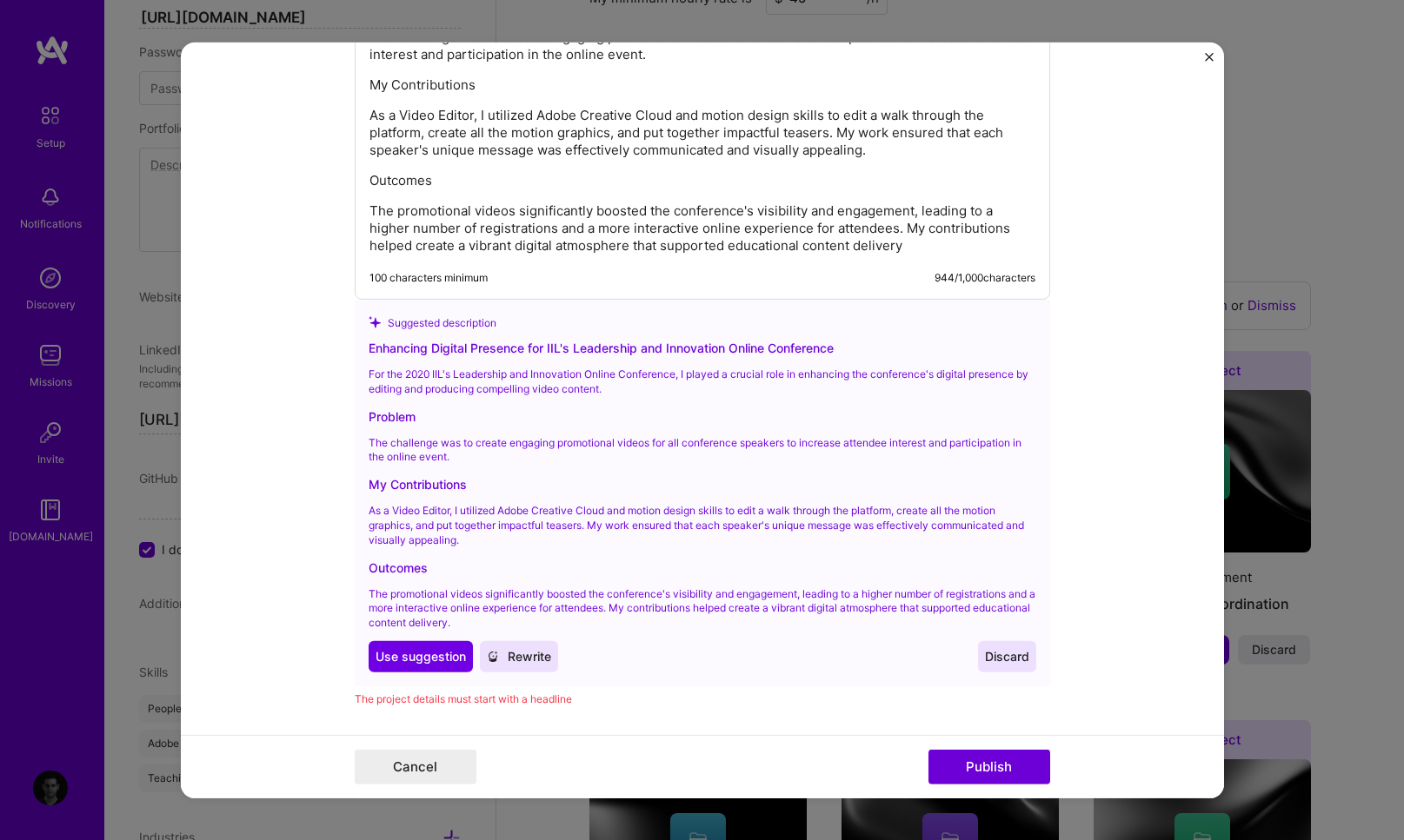
click at [512, 651] on span "Rewrite" at bounding box center [519, 657] width 64 height 17
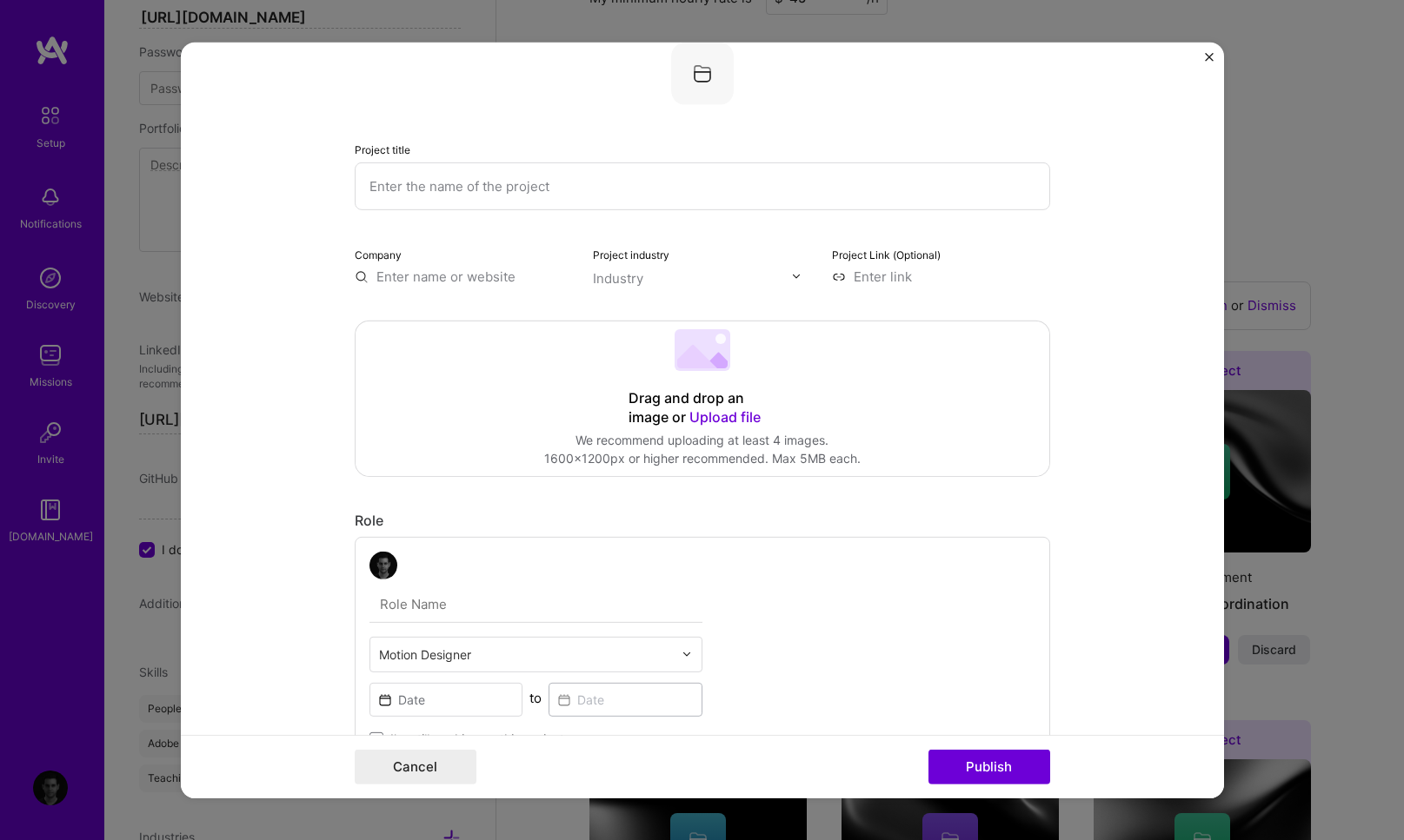
scroll to position [34, 0]
click at [440, 173] on input "text" at bounding box center [702, 186] width 695 height 48
paste input "Leadership & Innovation 2024"
click at [569, 188] on input "Leadership & Innovation 2024" at bounding box center [702, 186] width 695 height 48
click at [591, 186] on input "Leadership & Innovation 2024" at bounding box center [702, 186] width 695 height 48
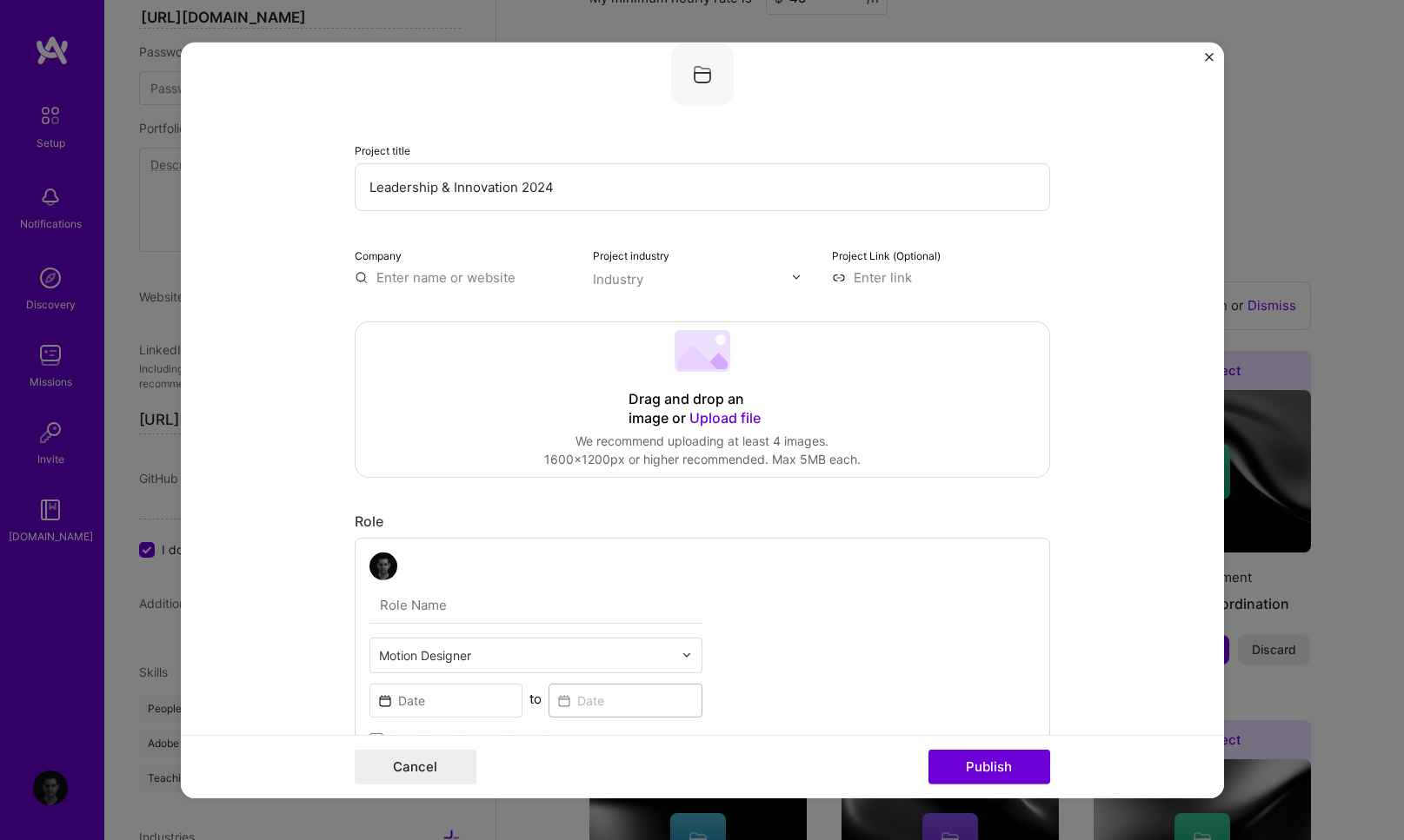
click at [517, 184] on input "Leadership & Innovation 2024" at bounding box center [702, 186] width 695 height 48
type input "Leadership & Innovation Online Conference 2024"
click at [850, 274] on input at bounding box center [940, 276] width 218 height 18
paste input "https://www.youtube.com/watch?v=_IqpTkCKWsg"
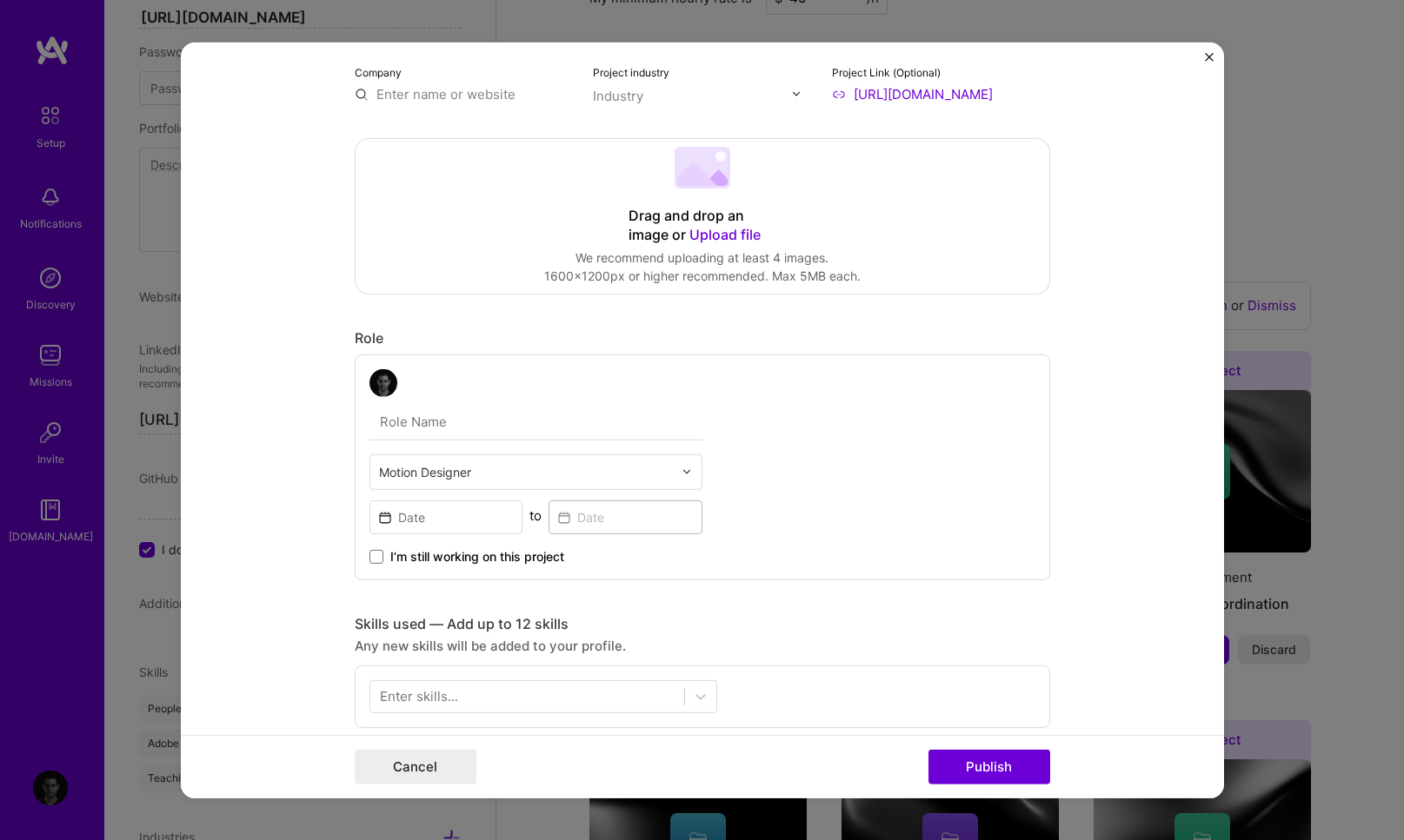
scroll to position [218, 0]
type input "https://www.youtube.com/watch?v=_IqpTkCKWsg"
click at [440, 512] on input at bounding box center [446, 515] width 154 height 34
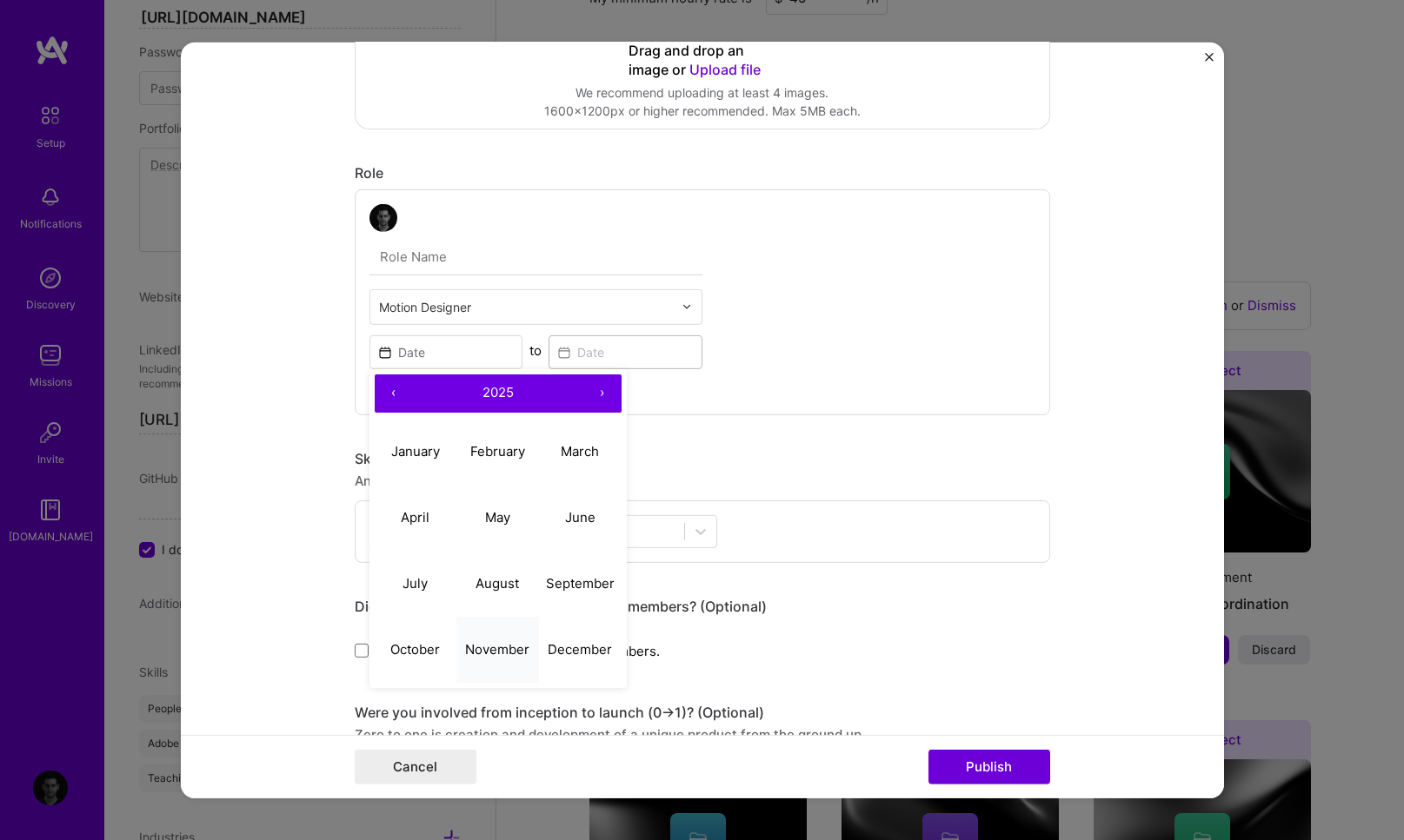
scroll to position [383, 0]
click at [519, 647] on abbr "November" at bounding box center [498, 648] width 64 height 17
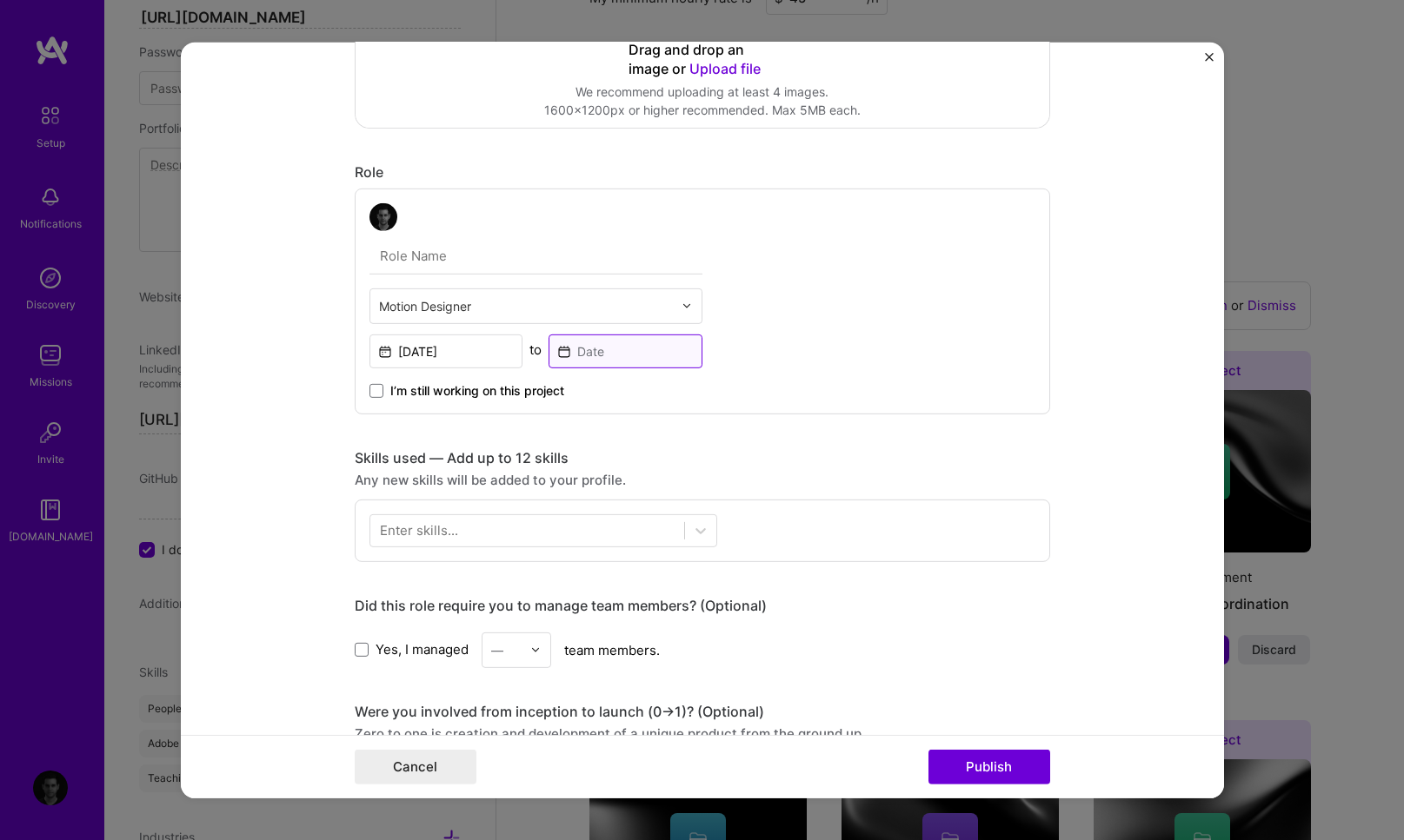
click at [607, 351] on input at bounding box center [625, 350] width 154 height 34
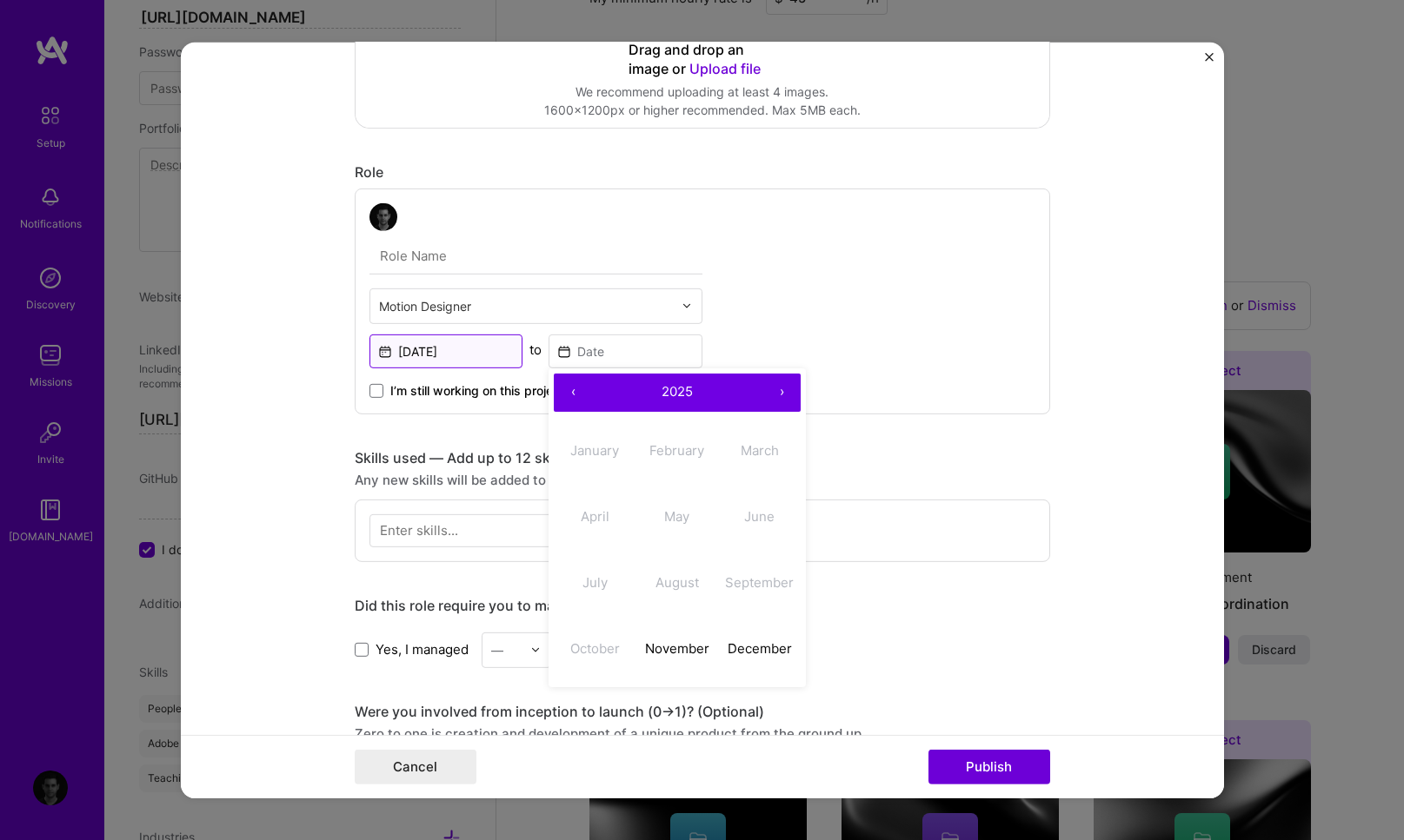
click at [446, 343] on input "Nov, 2025" at bounding box center [446, 350] width 154 height 34
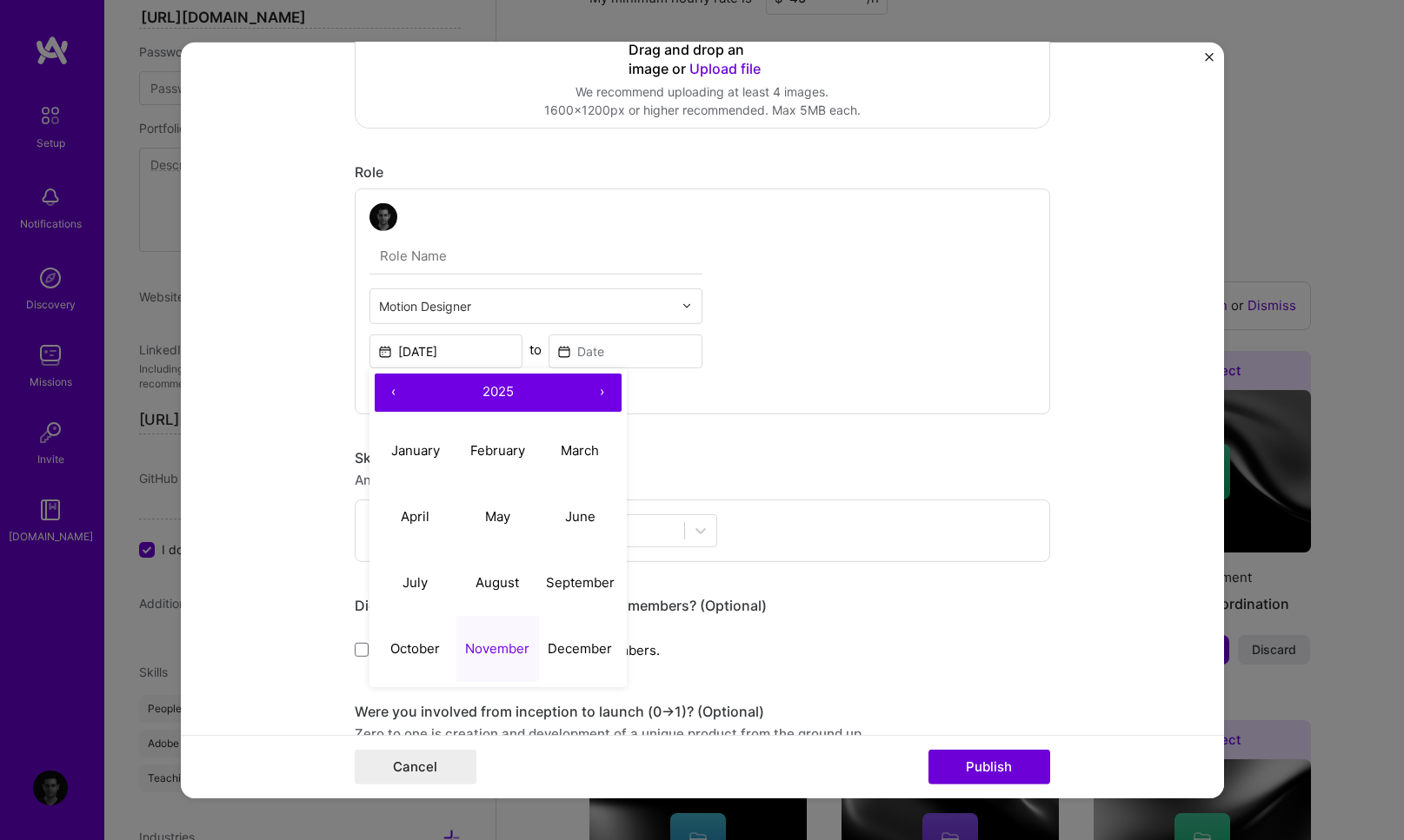
click at [382, 382] on button "‹" at bounding box center [394, 392] width 38 height 38
click at [513, 641] on button "November" at bounding box center [498, 649] width 83 height 66
type input "Nov, 2023"
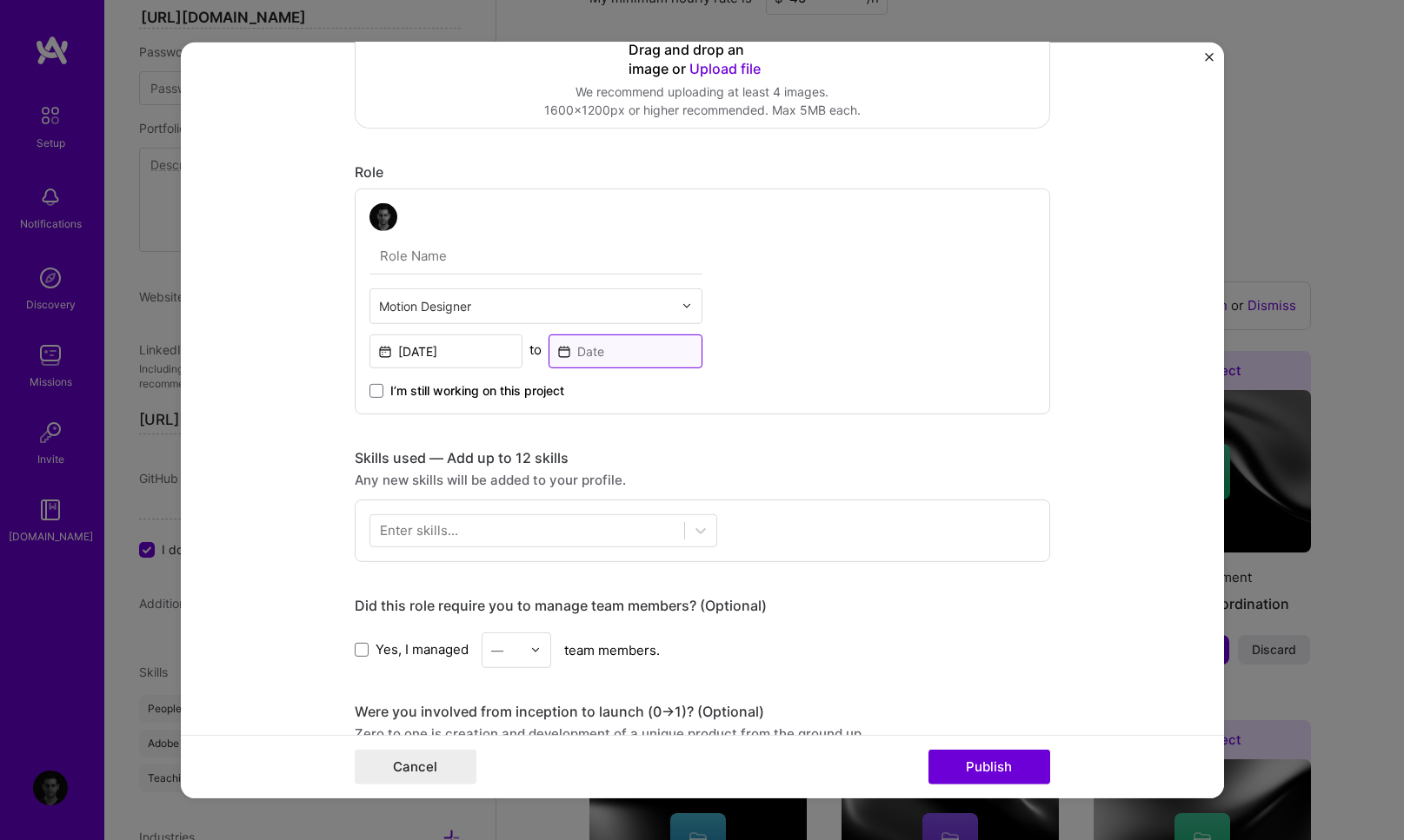
click at [578, 341] on input at bounding box center [625, 350] width 154 height 34
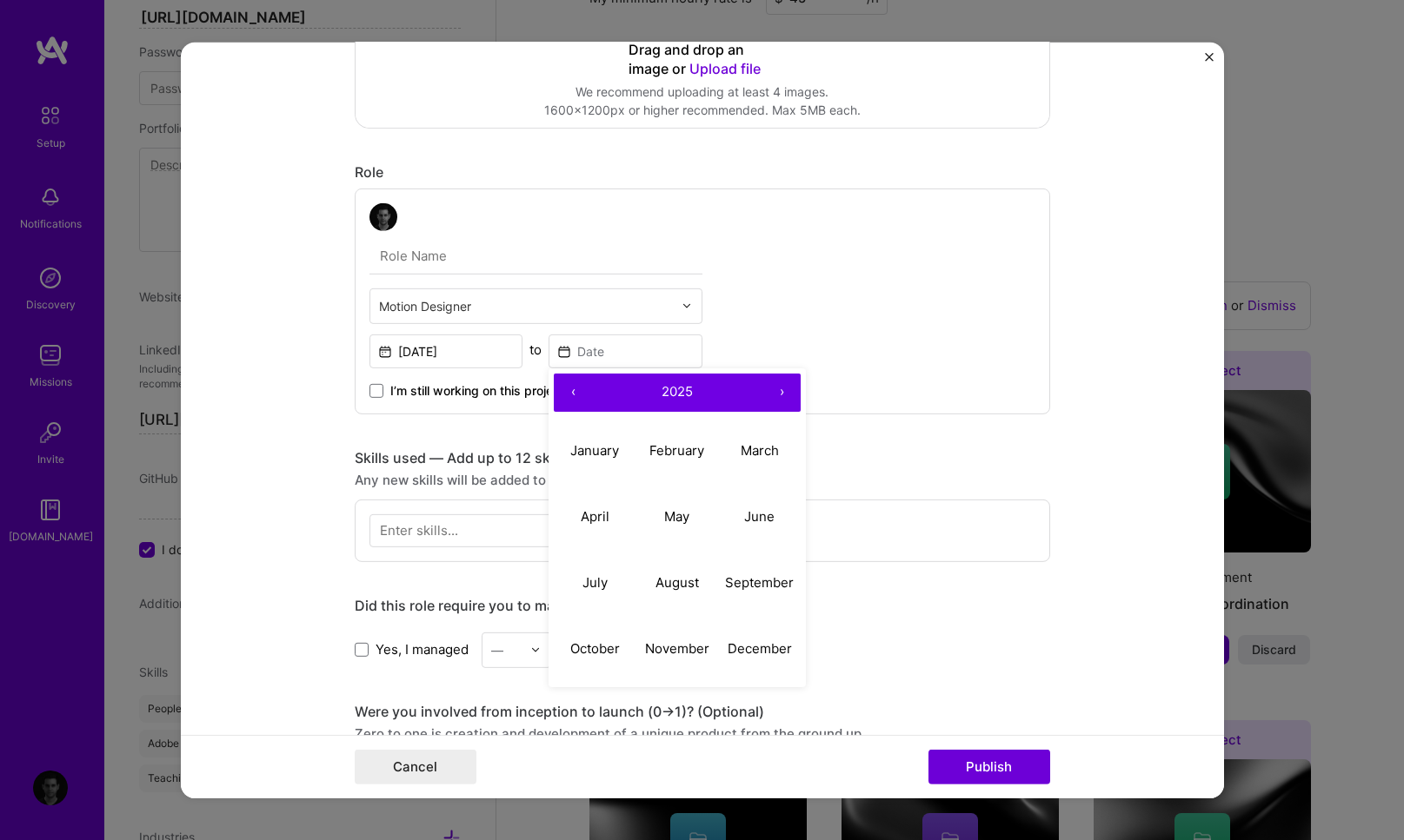
click at [569, 394] on button "‹" at bounding box center [573, 392] width 38 height 38
click at [665, 451] on abbr "February" at bounding box center [676, 450] width 55 height 17
type input "Feb, 2024"
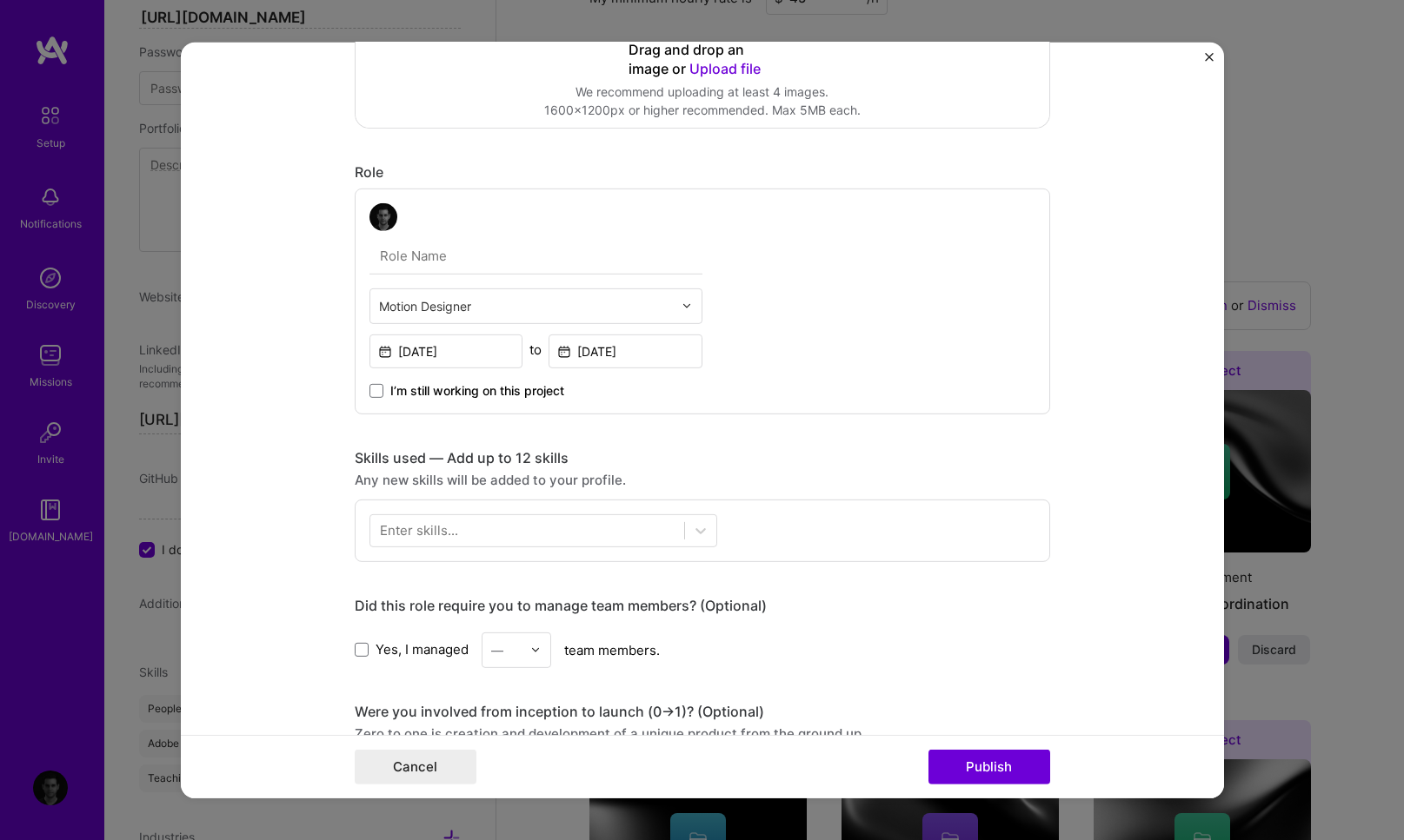
click at [471, 255] on input "text" at bounding box center [536, 255] width 333 height 37
click at [479, 254] on input "Video Editor" at bounding box center [536, 255] width 333 height 37
paste input "/Motion Graphics Animator"
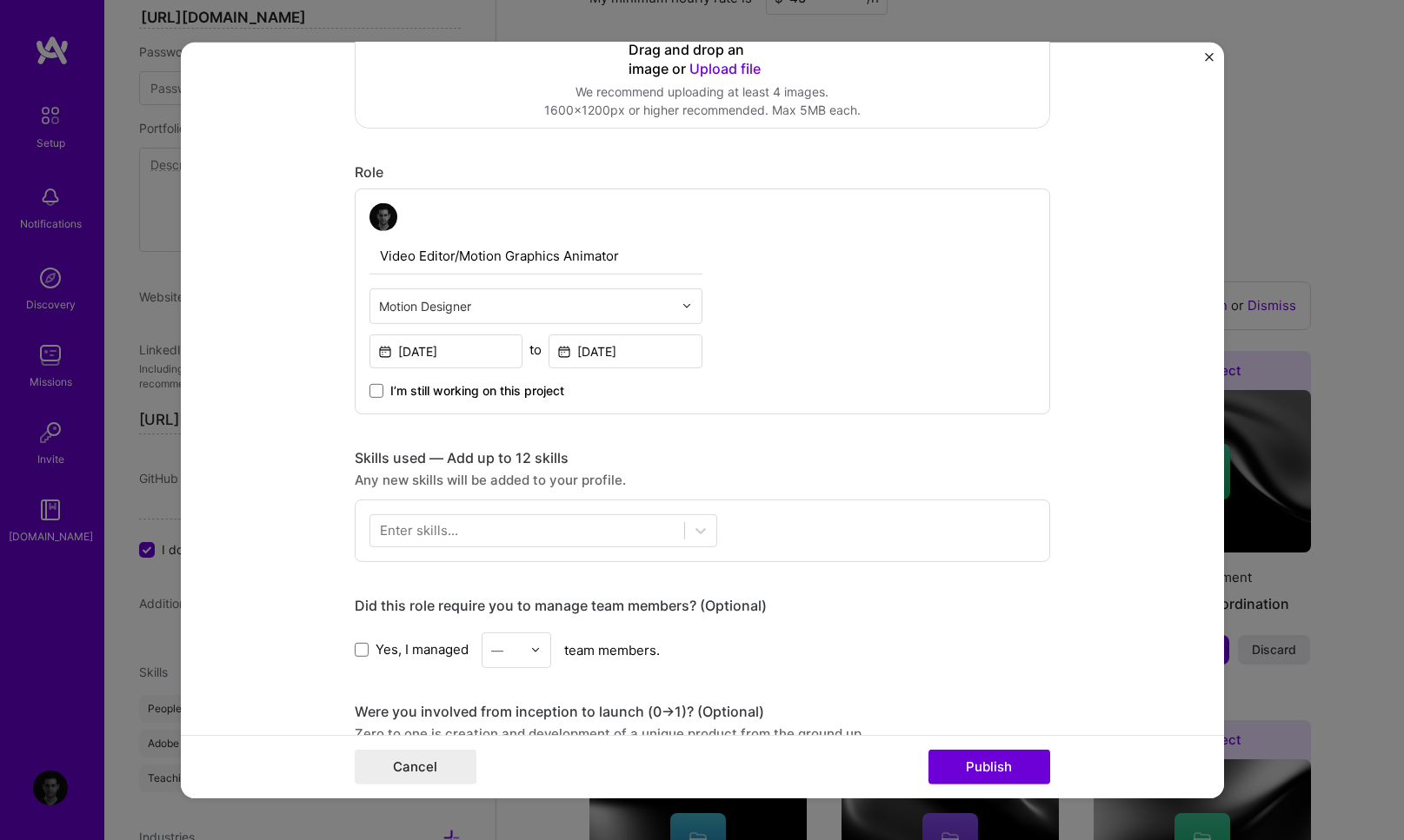
type input "Video Editor/Motion Graphics Animator"
click at [281, 391] on form "Project title Leadership & Innovation Online Conference 2024 Company Project in…" at bounding box center [702, 420] width 1043 height 756
click at [434, 531] on div "Enter skills..." at bounding box center [419, 530] width 78 height 18
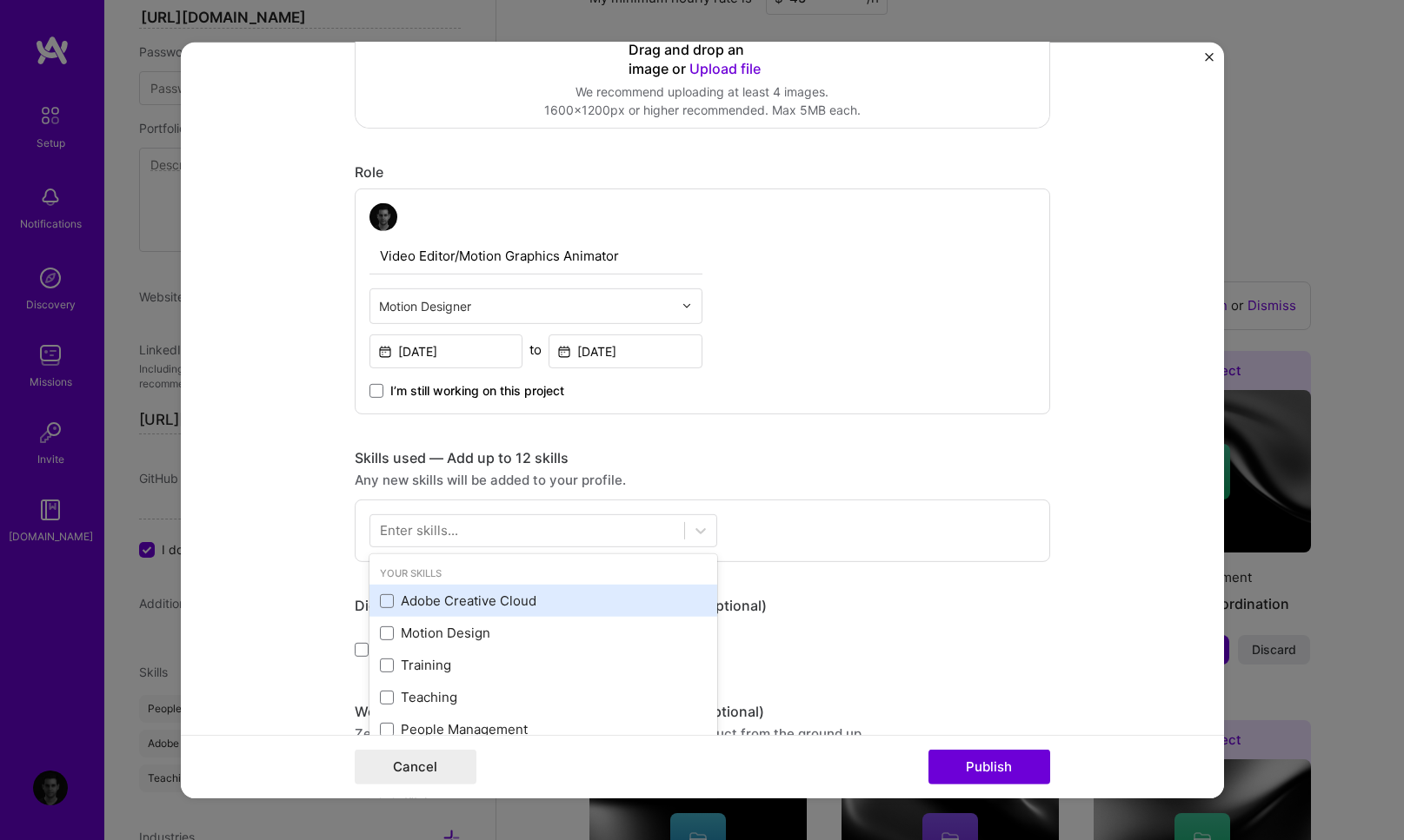
click at [404, 605] on div "Adobe Creative Cloud" at bounding box center [543, 600] width 327 height 18
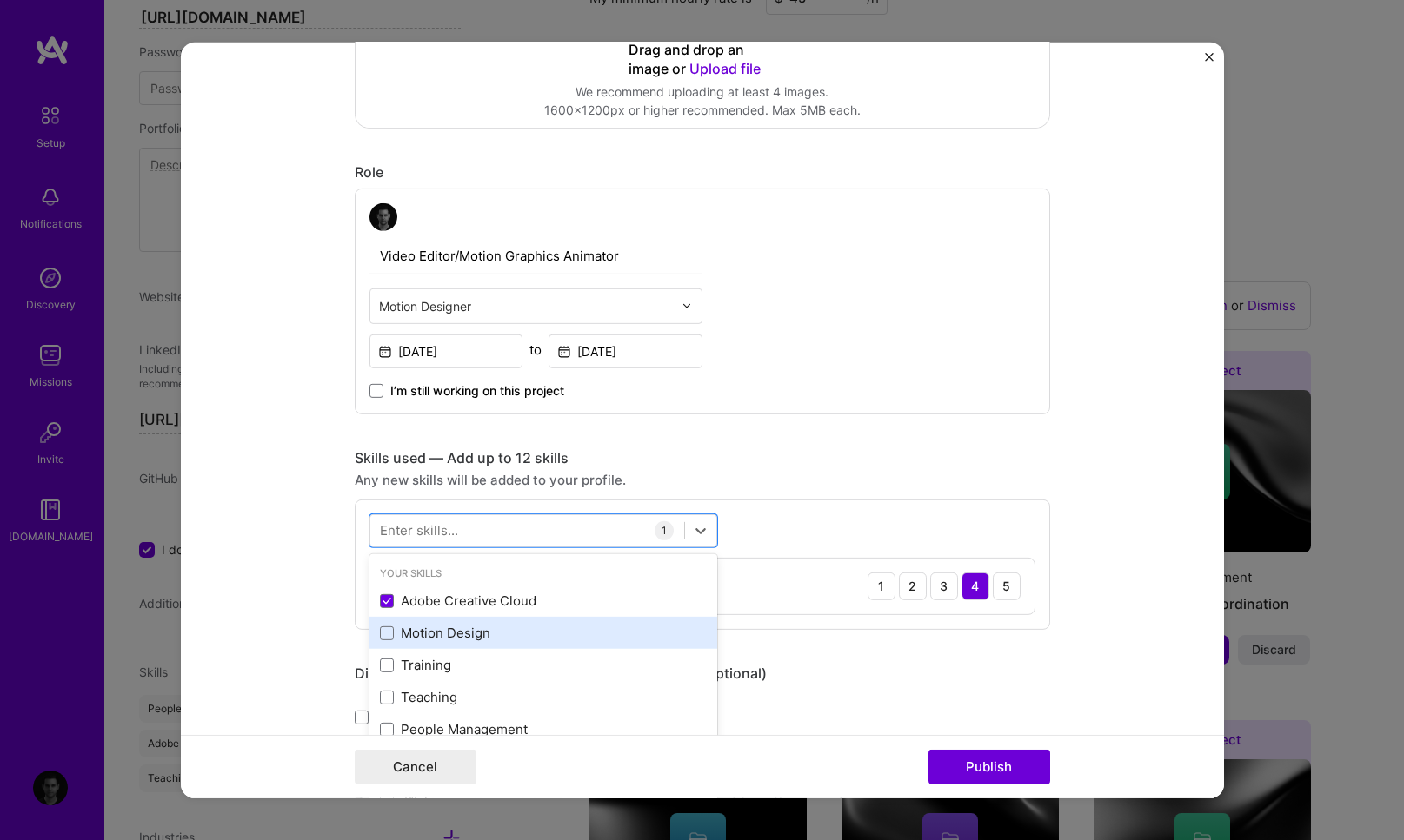
click at [407, 628] on div "Motion Design" at bounding box center [543, 633] width 327 height 18
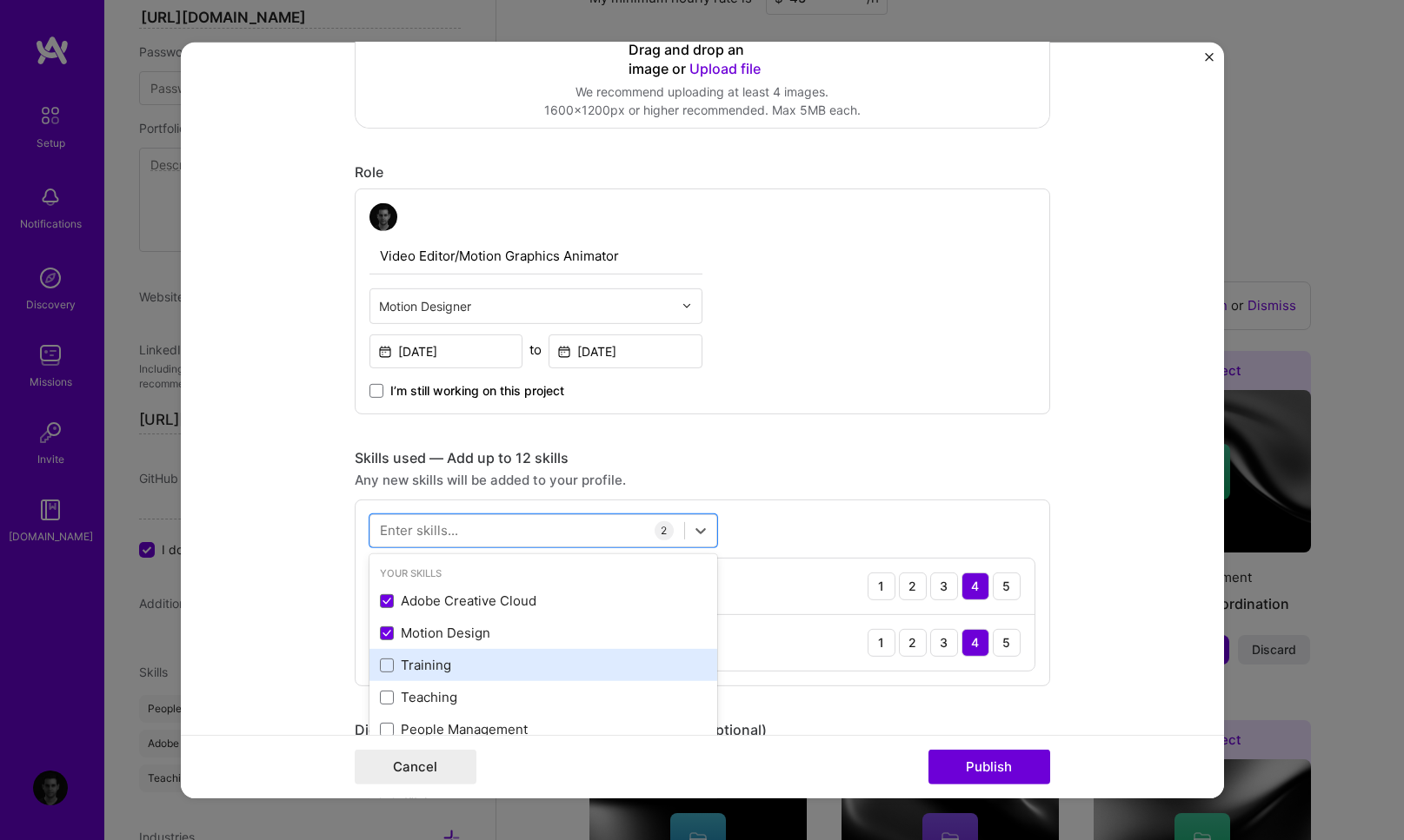
click at [403, 660] on div "Training" at bounding box center [543, 665] width 327 height 18
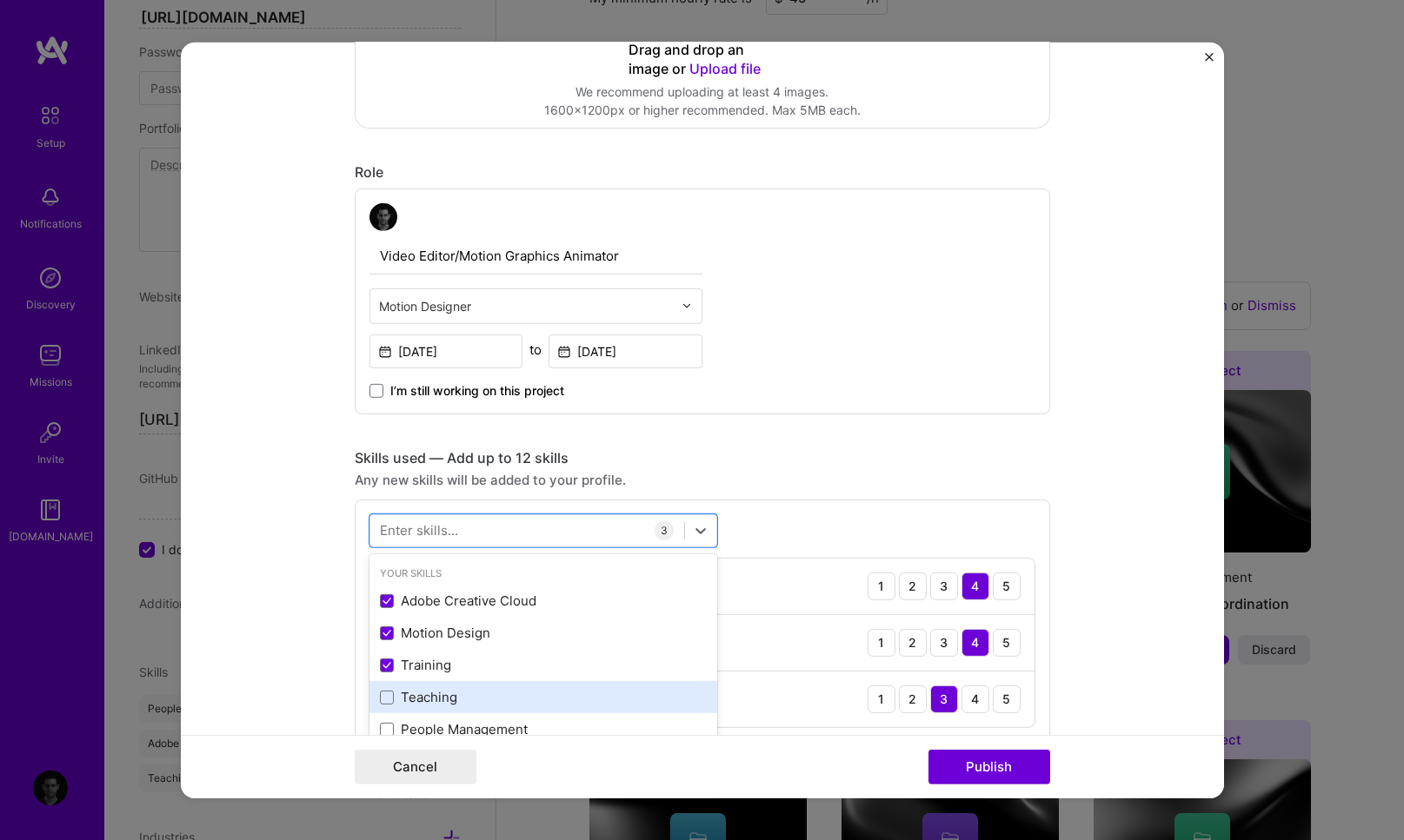
click at [402, 691] on div "Teaching" at bounding box center [543, 697] width 327 height 18
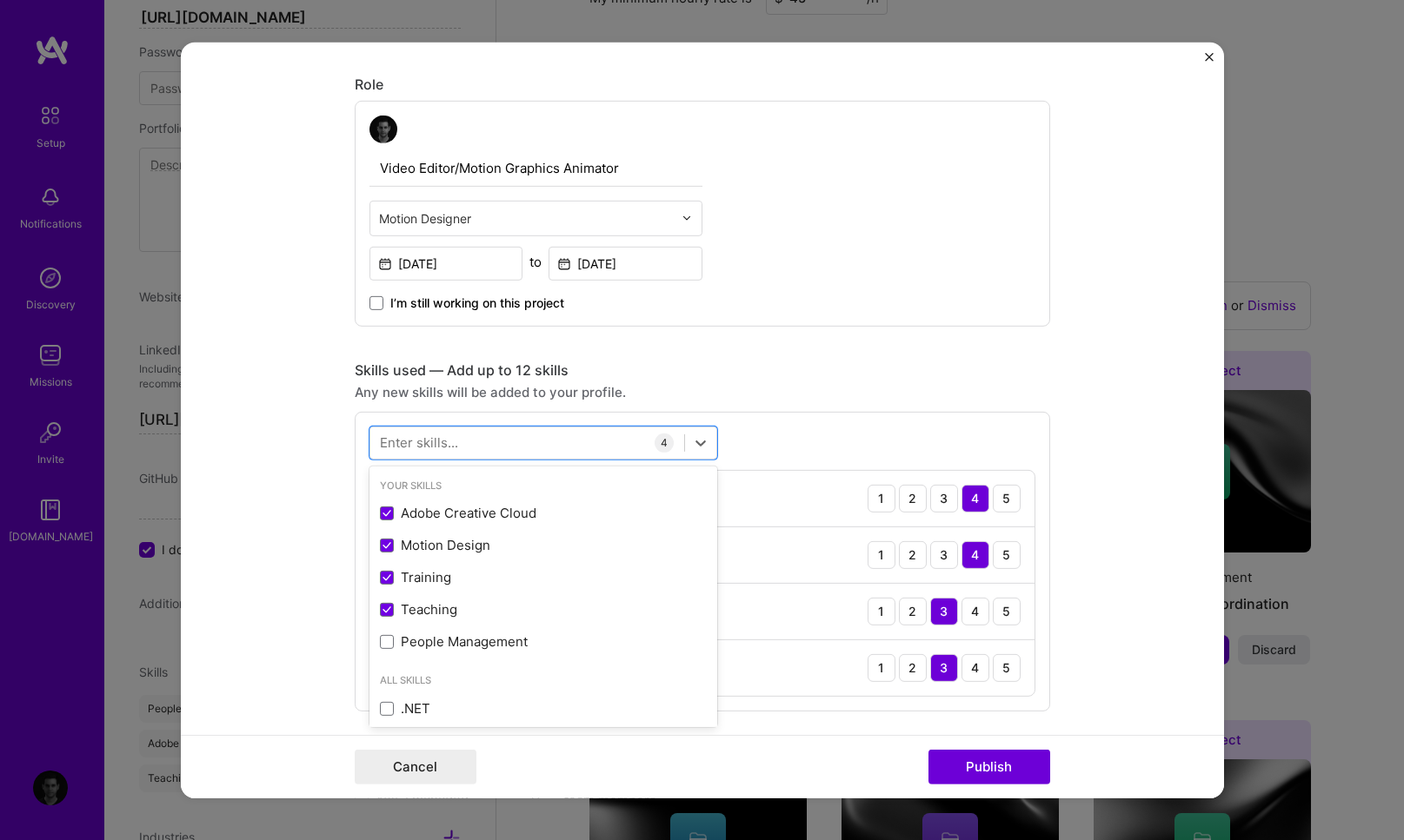
scroll to position [490, 0]
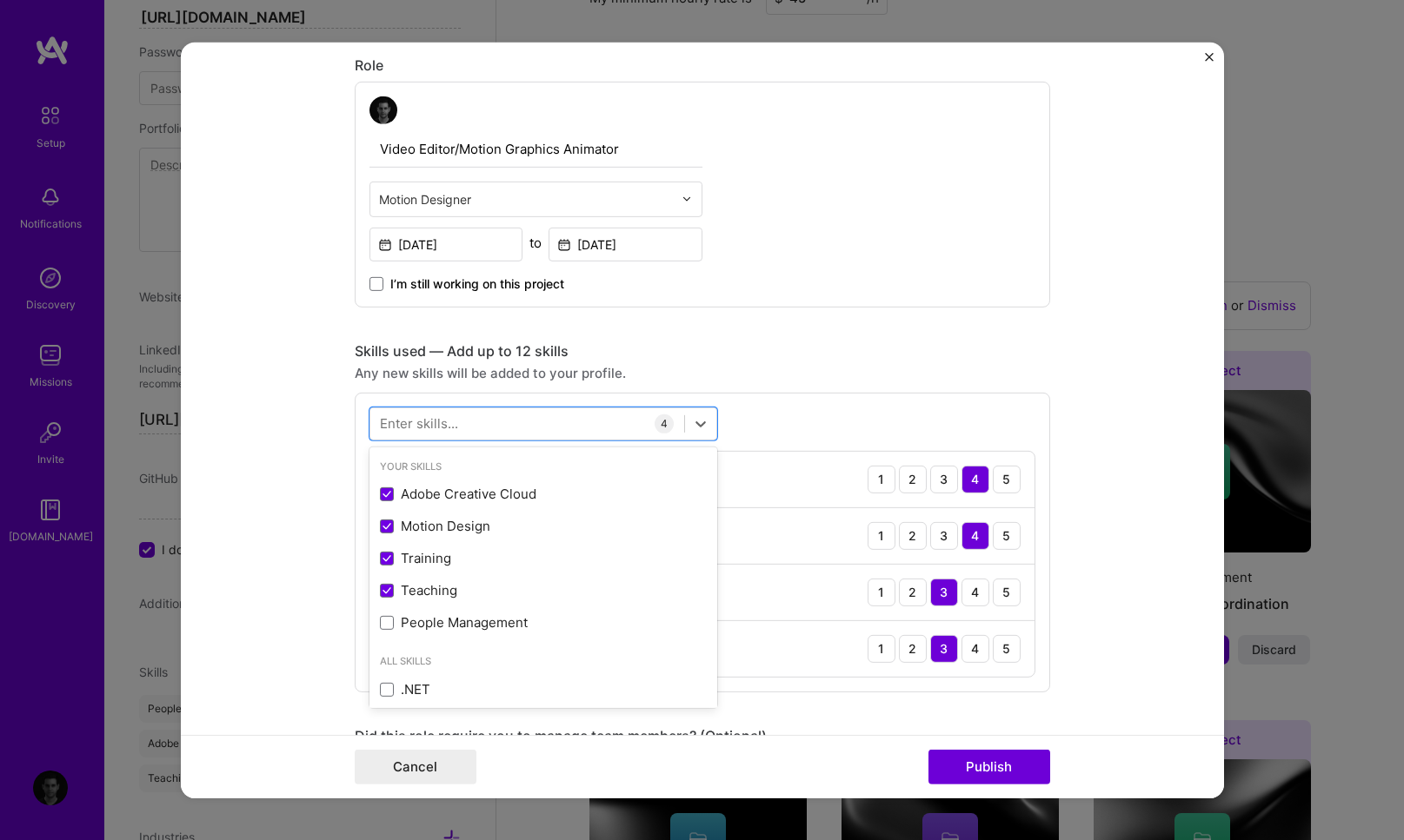
click at [275, 520] on form "Project title Leadership & Innovation Online Conference 2024 Company Project in…" at bounding box center [702, 420] width 1043 height 756
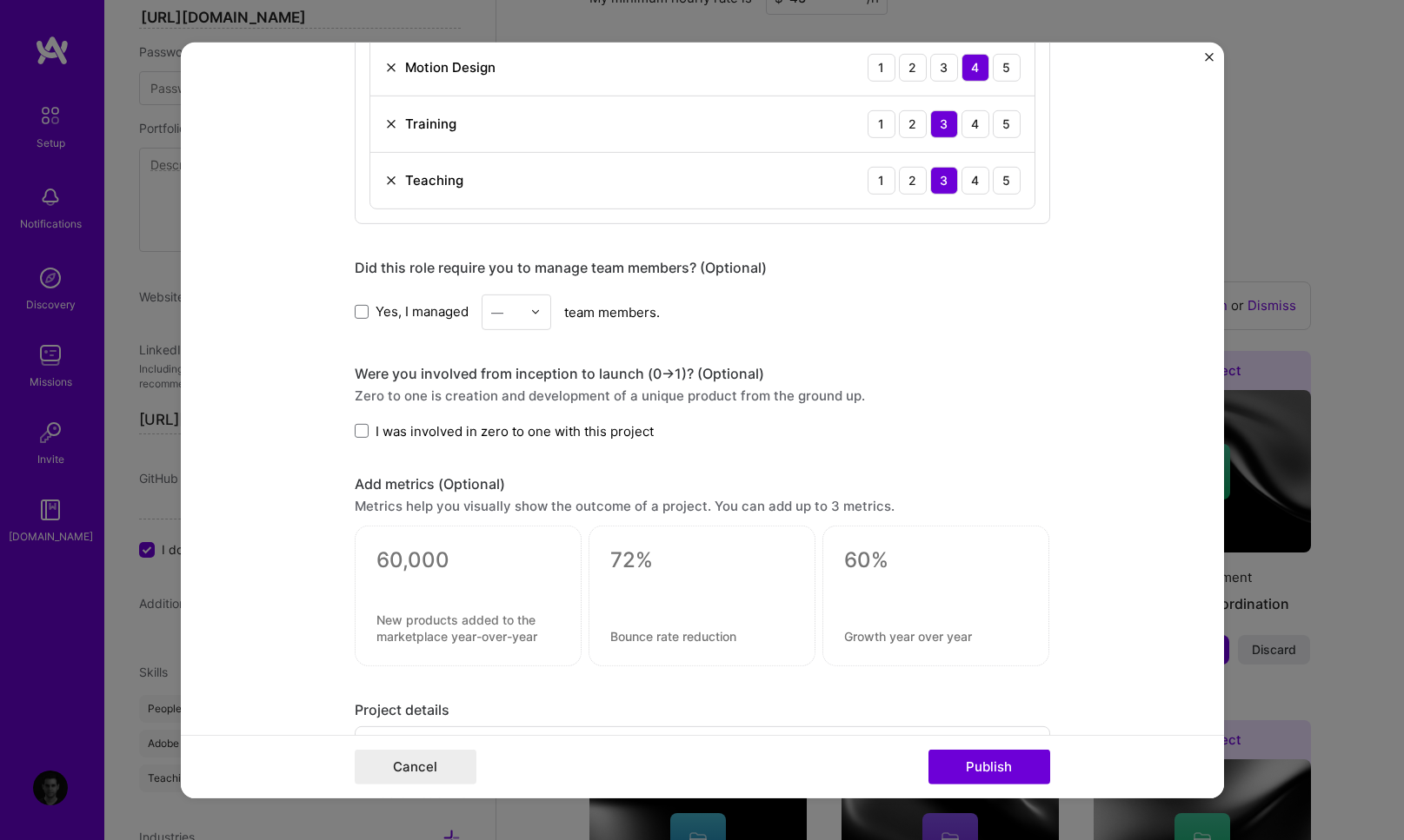
scroll to position [959, 0]
click at [358, 428] on span at bounding box center [362, 430] width 14 height 14
click at [0, 0] on input "I was involved in zero to one with this project" at bounding box center [0, 0] width 0 height 0
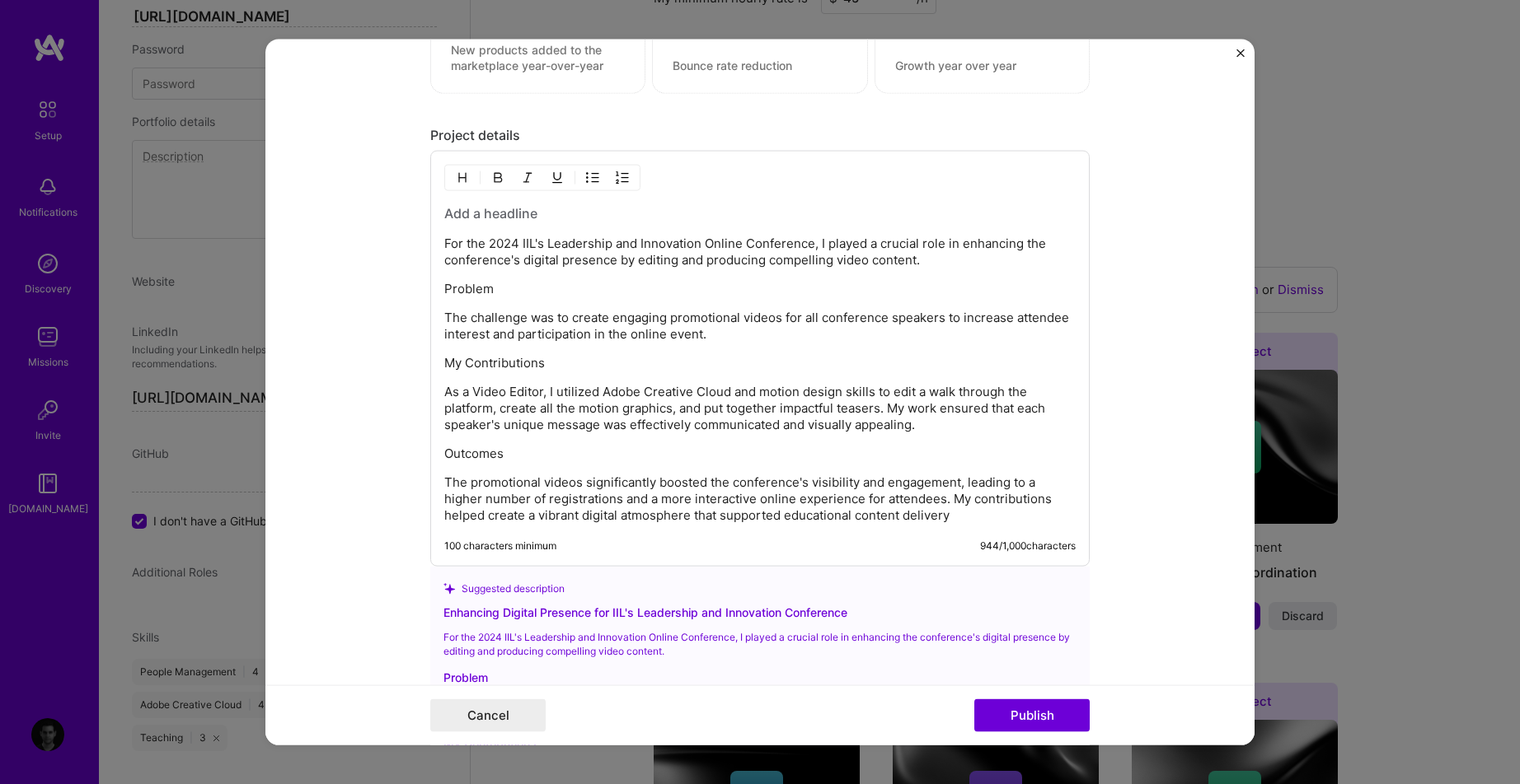
scroll to position [1443, 0]
click at [445, 243] on p "For the 2024 IIL's Leadership and Innovation Online Conference, I played a cruc…" at bounding box center [760, 254] width 631 height 33
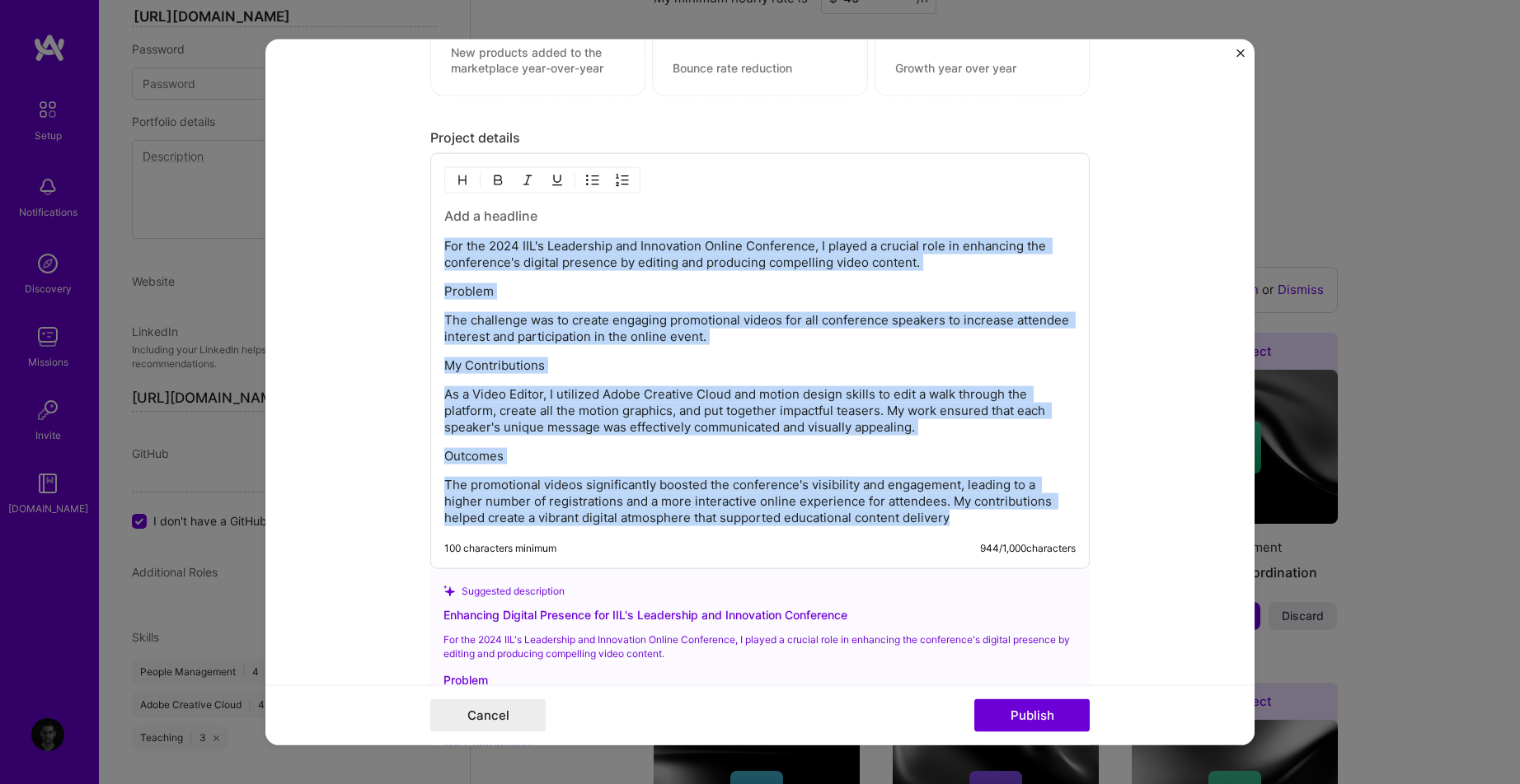
drag, startPoint x: 439, startPoint y: 245, endPoint x: 860, endPoint y: 627, distance: 568.5
click at [851, 629] on div "Project details For the 2024 IIL's Leadership and Innovation Online Conference,…" at bounding box center [760, 543] width 660 height 827
copy div "For the 2024 IIL's Leadership and Innovation Online Conference, I played a cruc…"
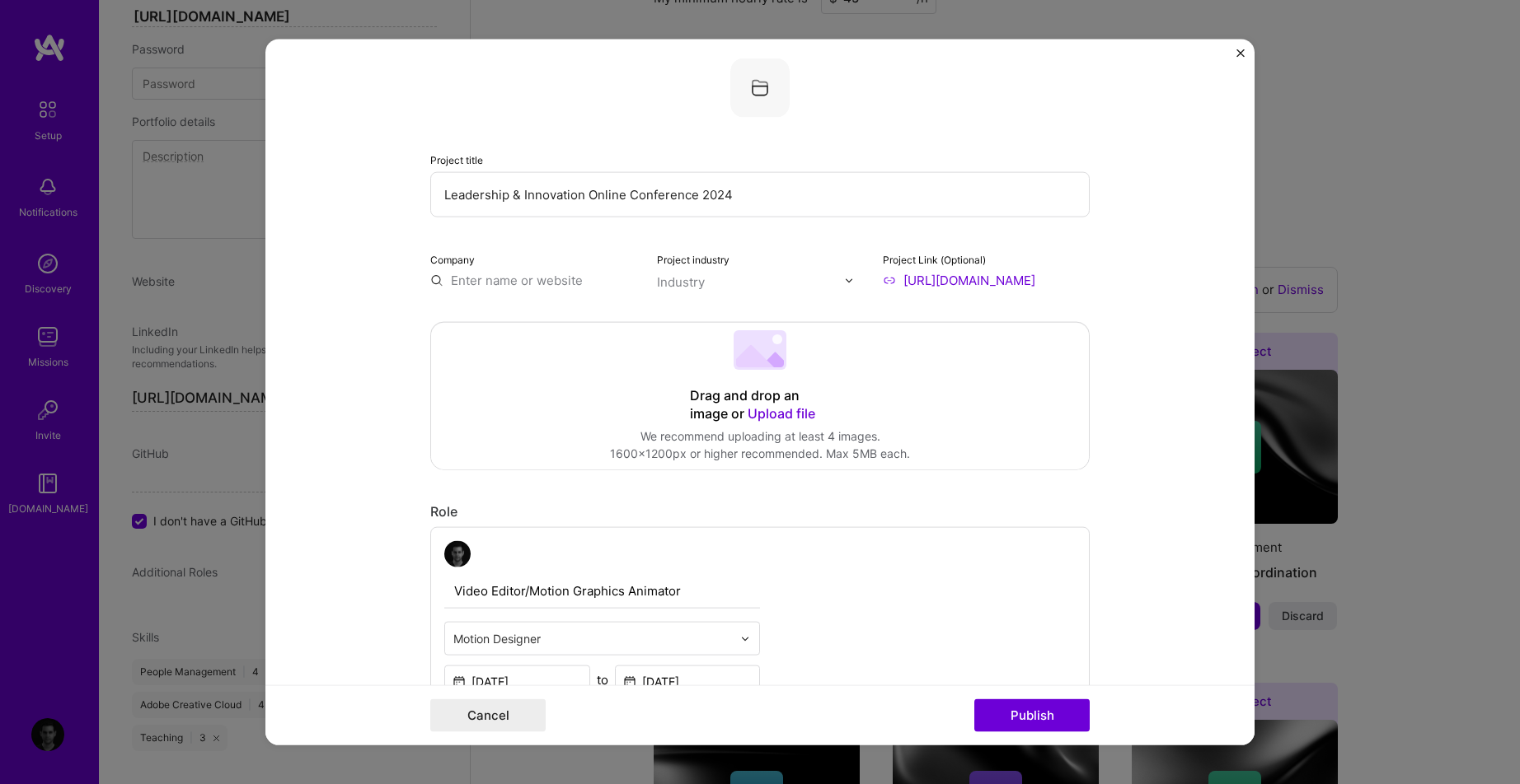
scroll to position [0, 0]
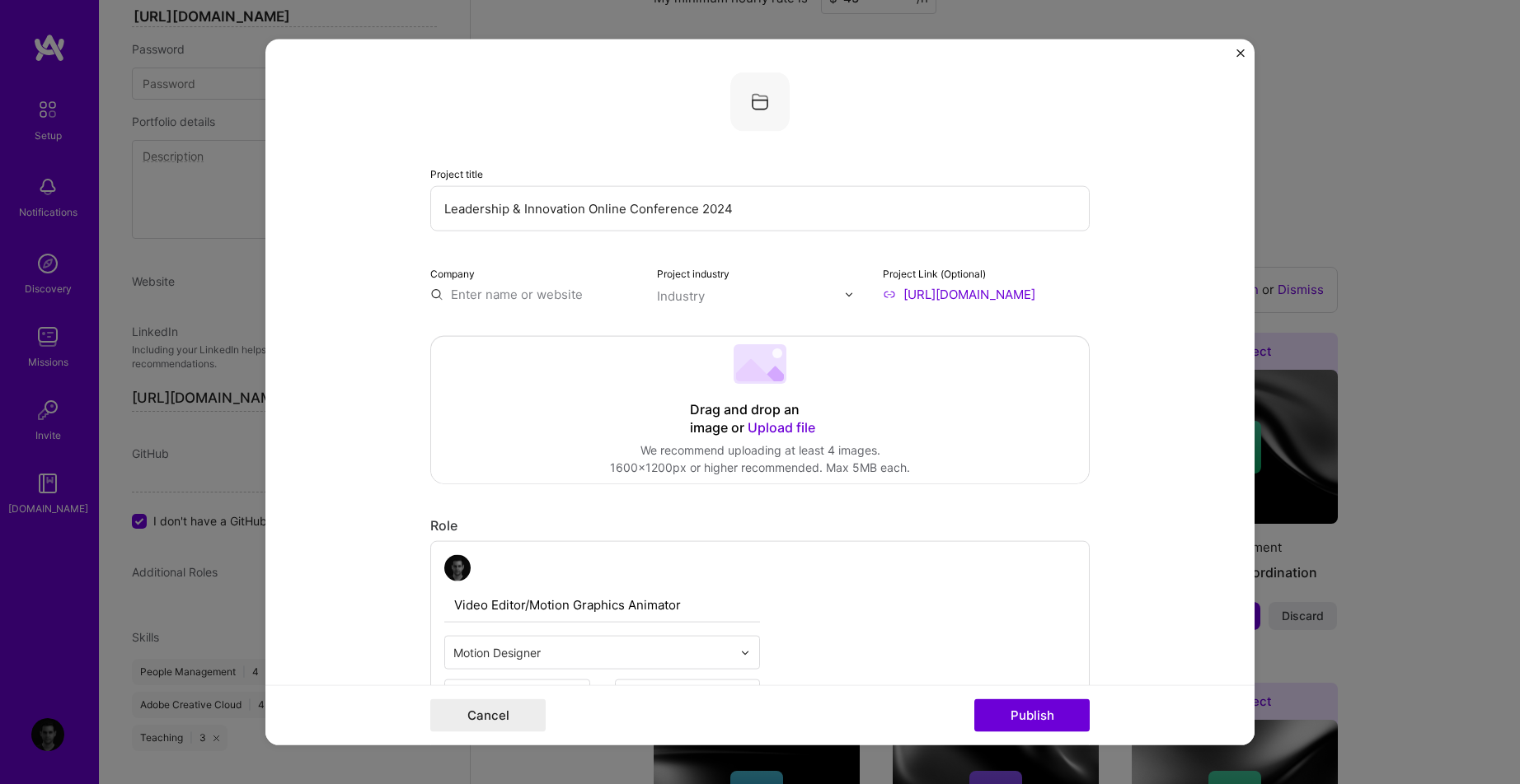
click at [482, 297] on input "text" at bounding box center [534, 294] width 207 height 17
type input "i"
type input "International Institute for Learning"
click at [533, 342] on div "International Institute for Learning" at bounding box center [586, 340] width 168 height 45
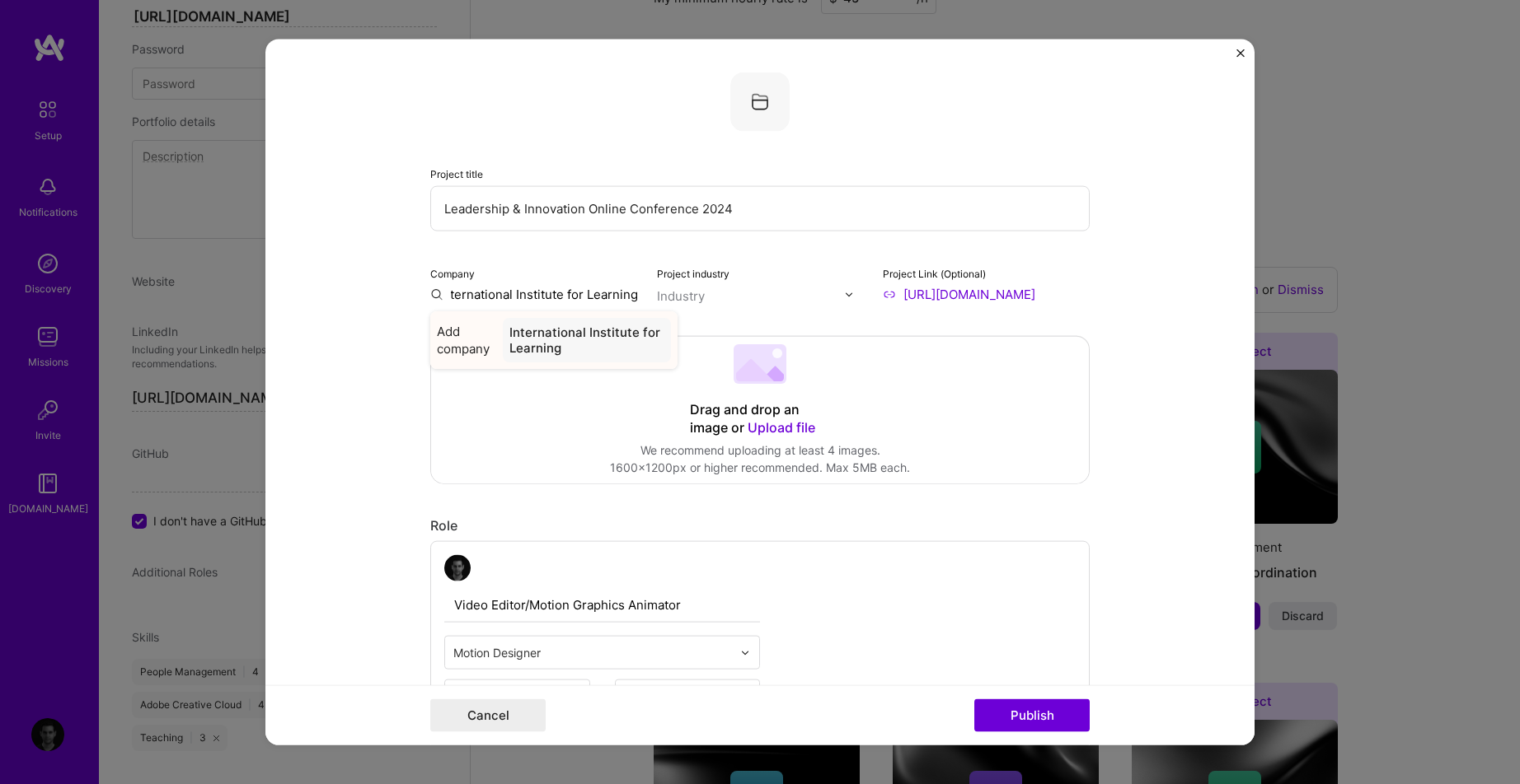
scroll to position [0, 0]
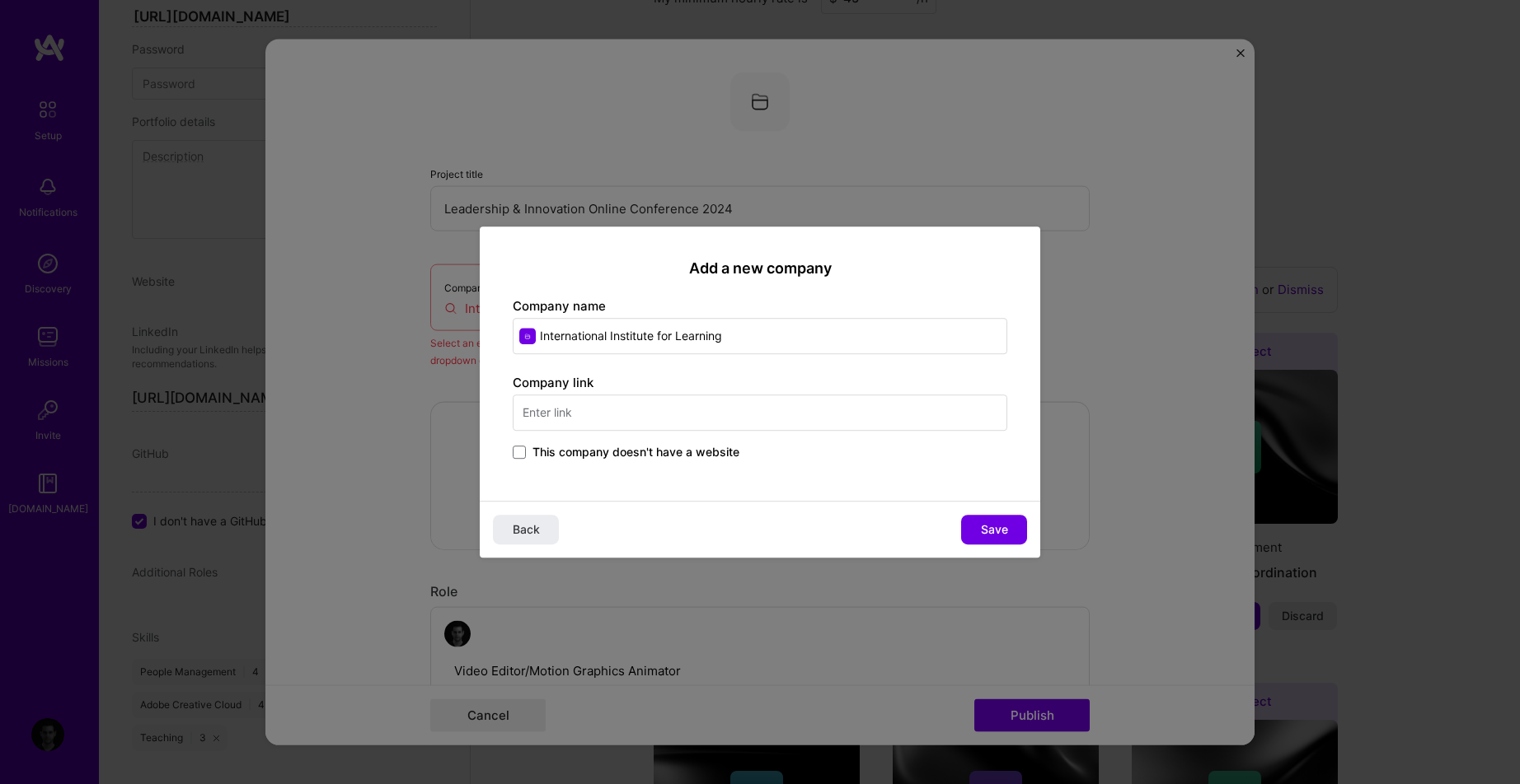
click at [549, 403] on input "text" at bounding box center [760, 413] width 494 height 36
type input "www.iil.com"
click at [978, 518] on button "Save" at bounding box center [994, 530] width 66 height 30
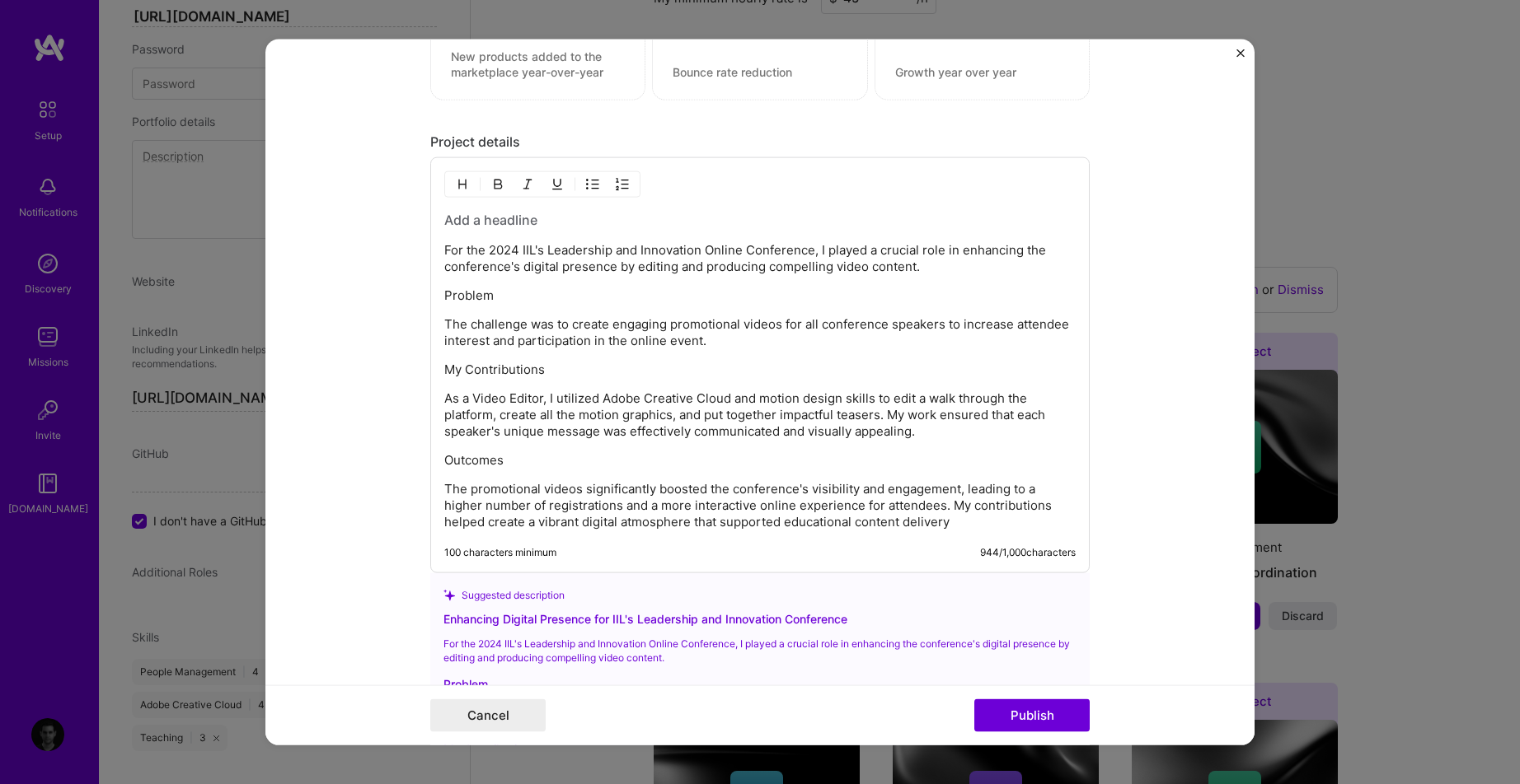
scroll to position [1433, 0]
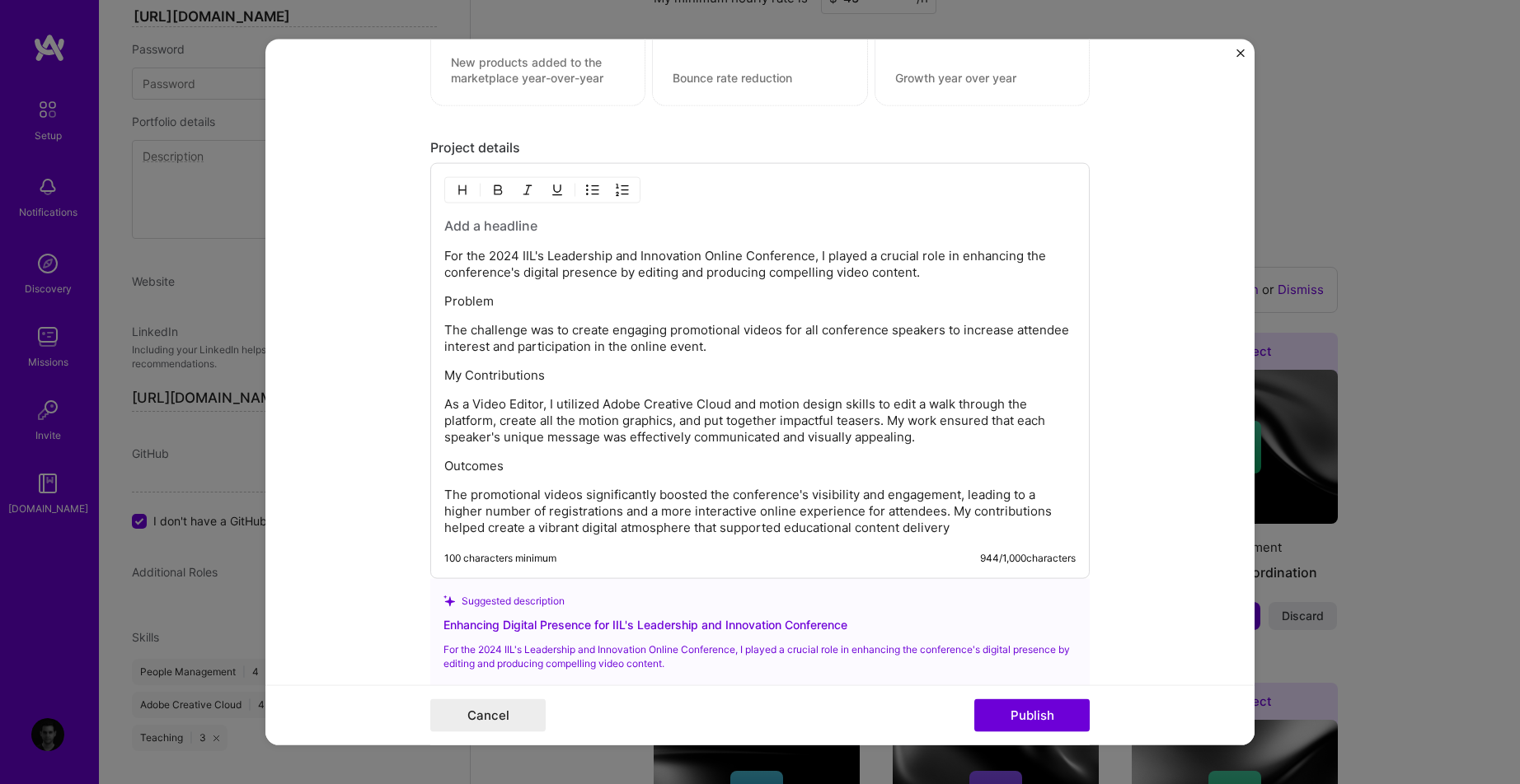
click at [455, 254] on p "For the 2024 IIL's Leadership and Innovation Online Conference, I played a cruc…" at bounding box center [760, 264] width 631 height 33
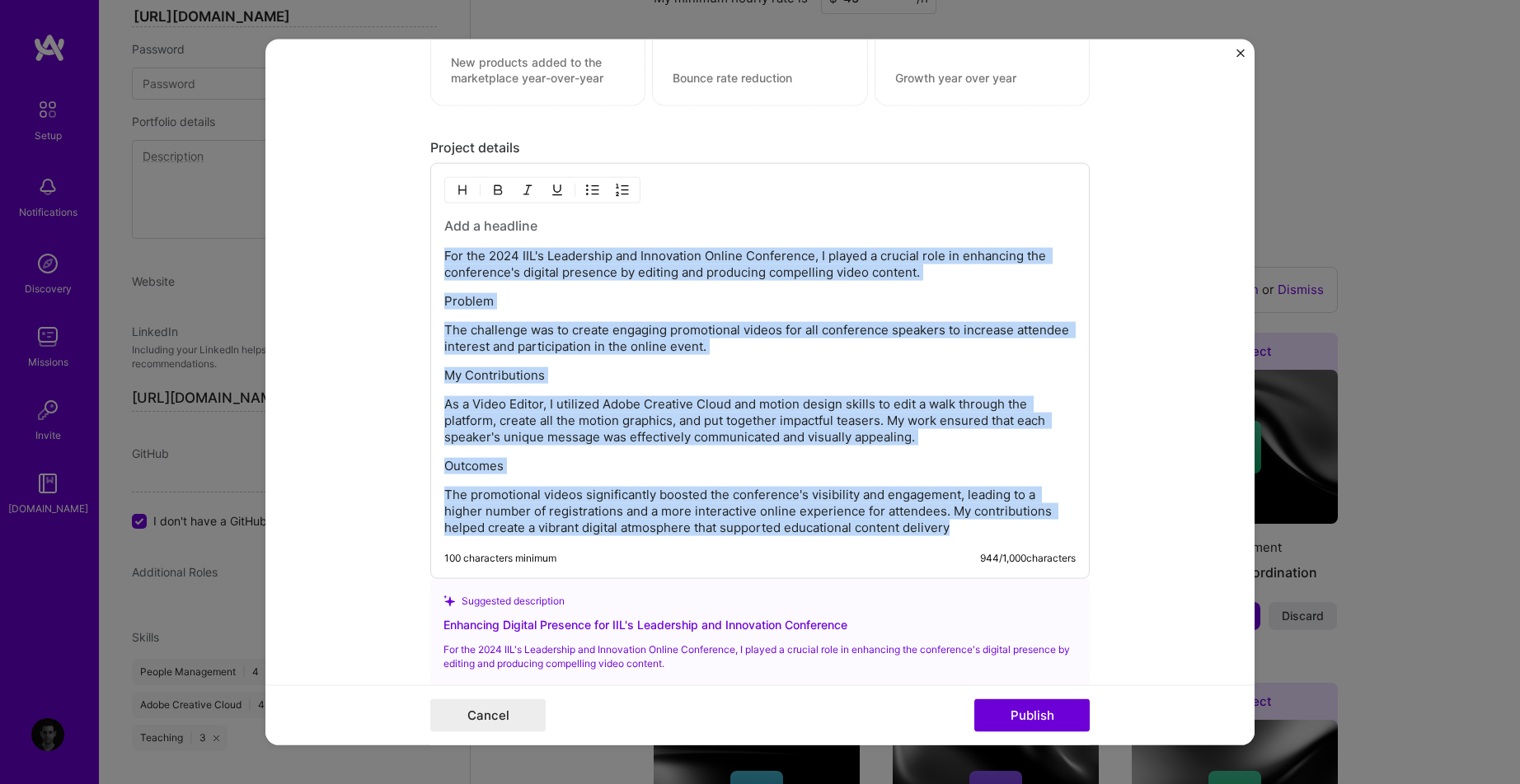
drag, startPoint x: 441, startPoint y: 254, endPoint x: 1040, endPoint y: 563, distance: 674.0
click at [1032, 565] on div "For the 2024 IIL's Leadership and Innovation Online Conference, I played a cruc…" at bounding box center [760, 371] width 660 height 416
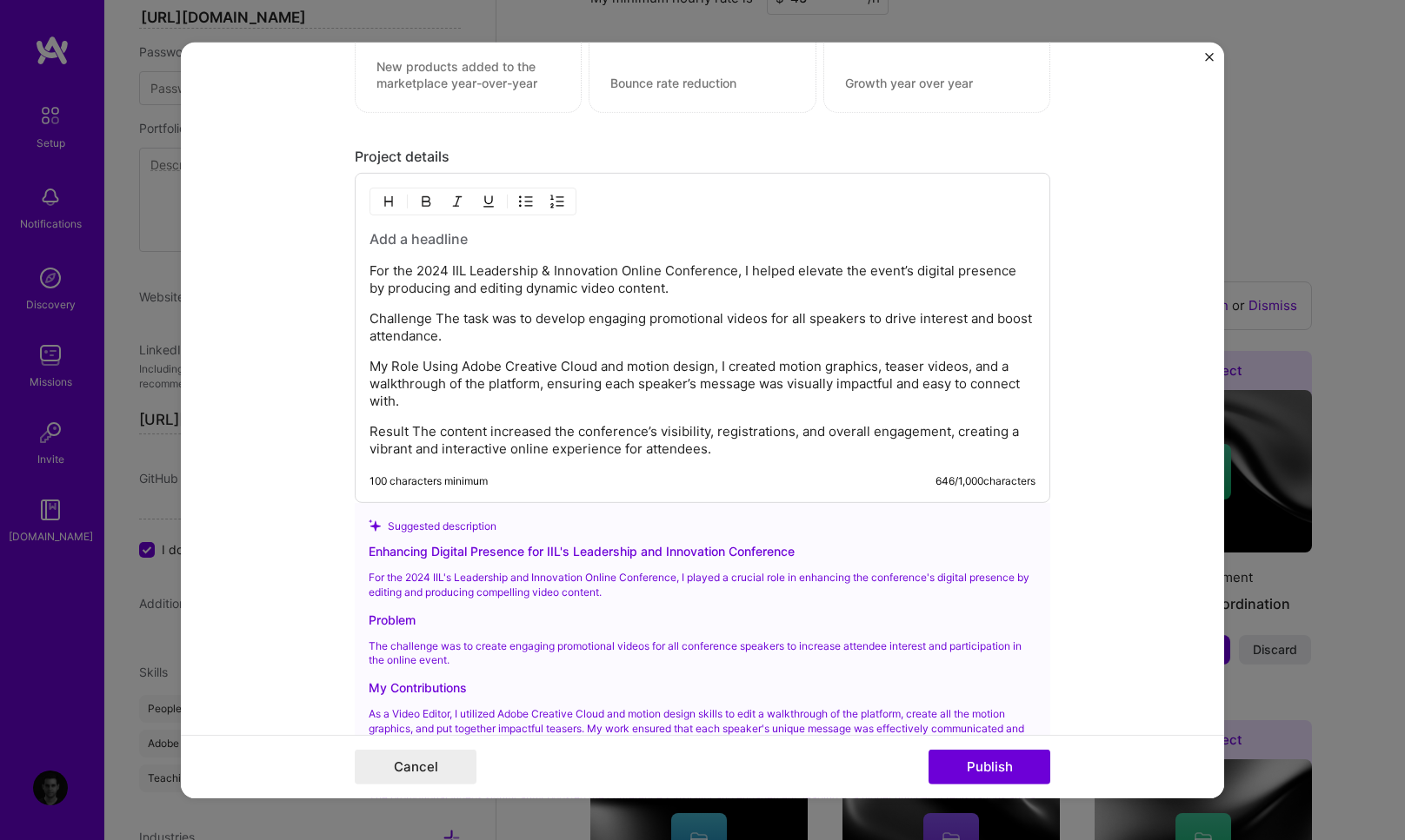
click at [392, 237] on h3 at bounding box center [702, 239] width 666 height 19
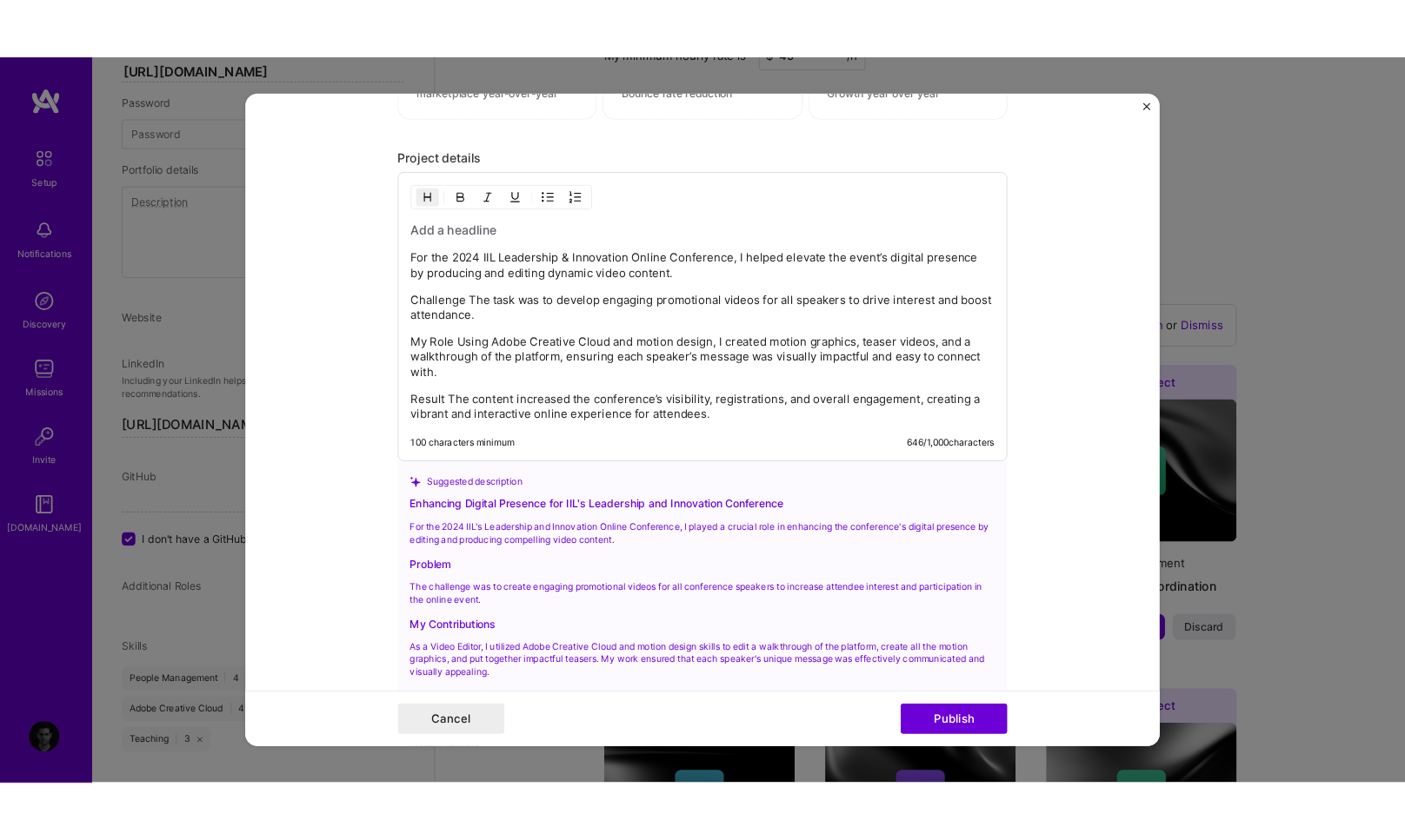
scroll to position [1552, 0]
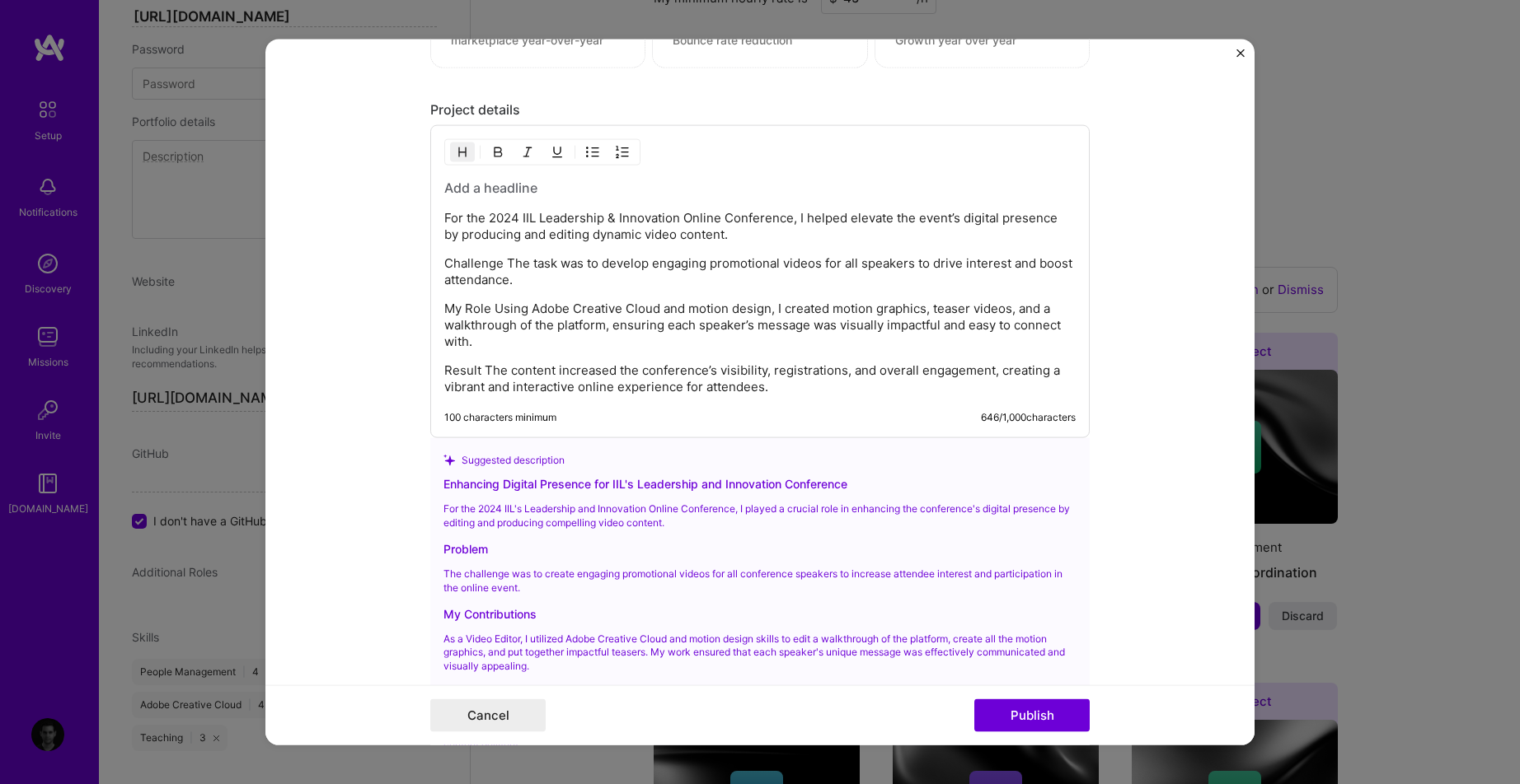
click at [466, 185] on h3 at bounding box center [760, 188] width 631 height 18
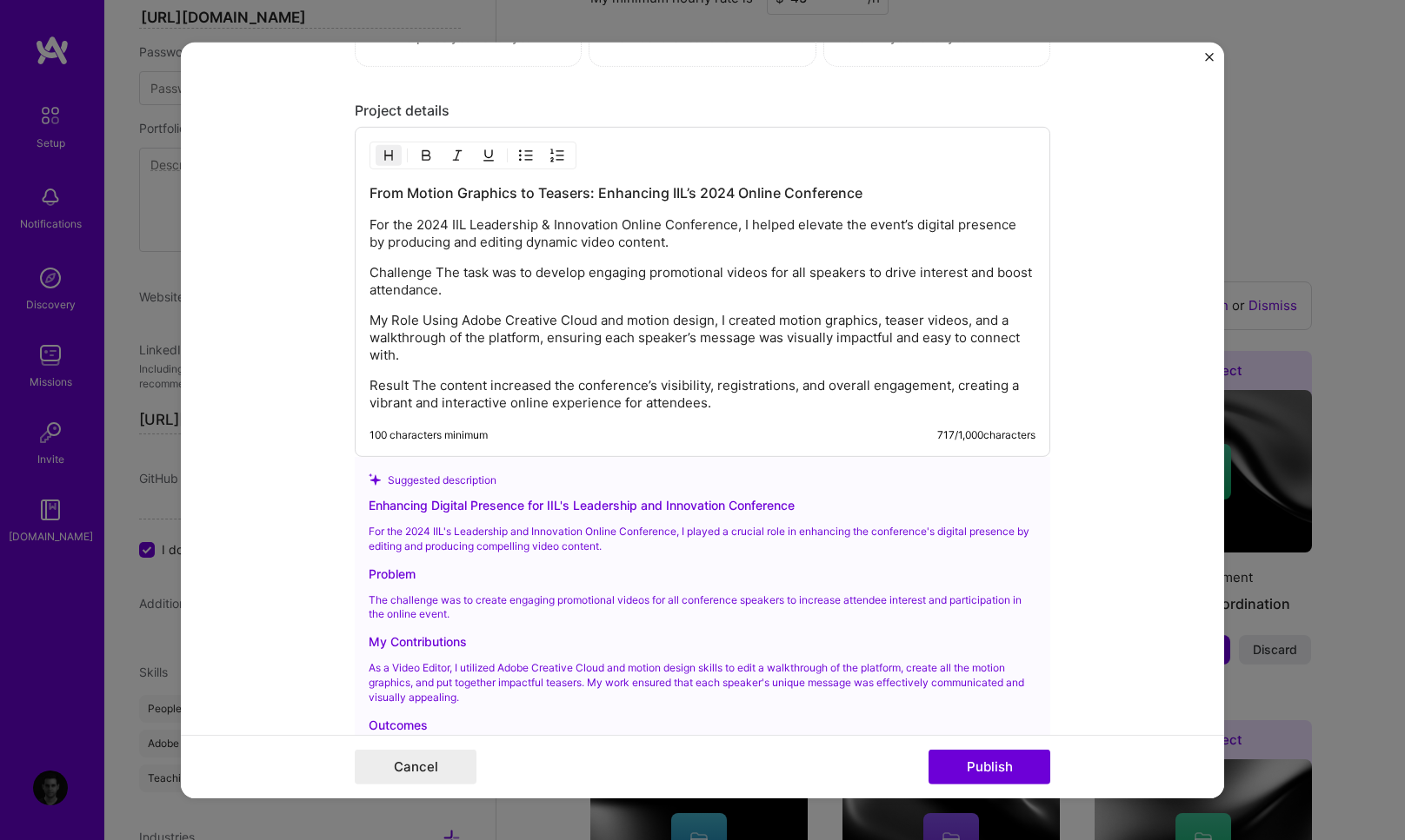
scroll to position [1508, 0]
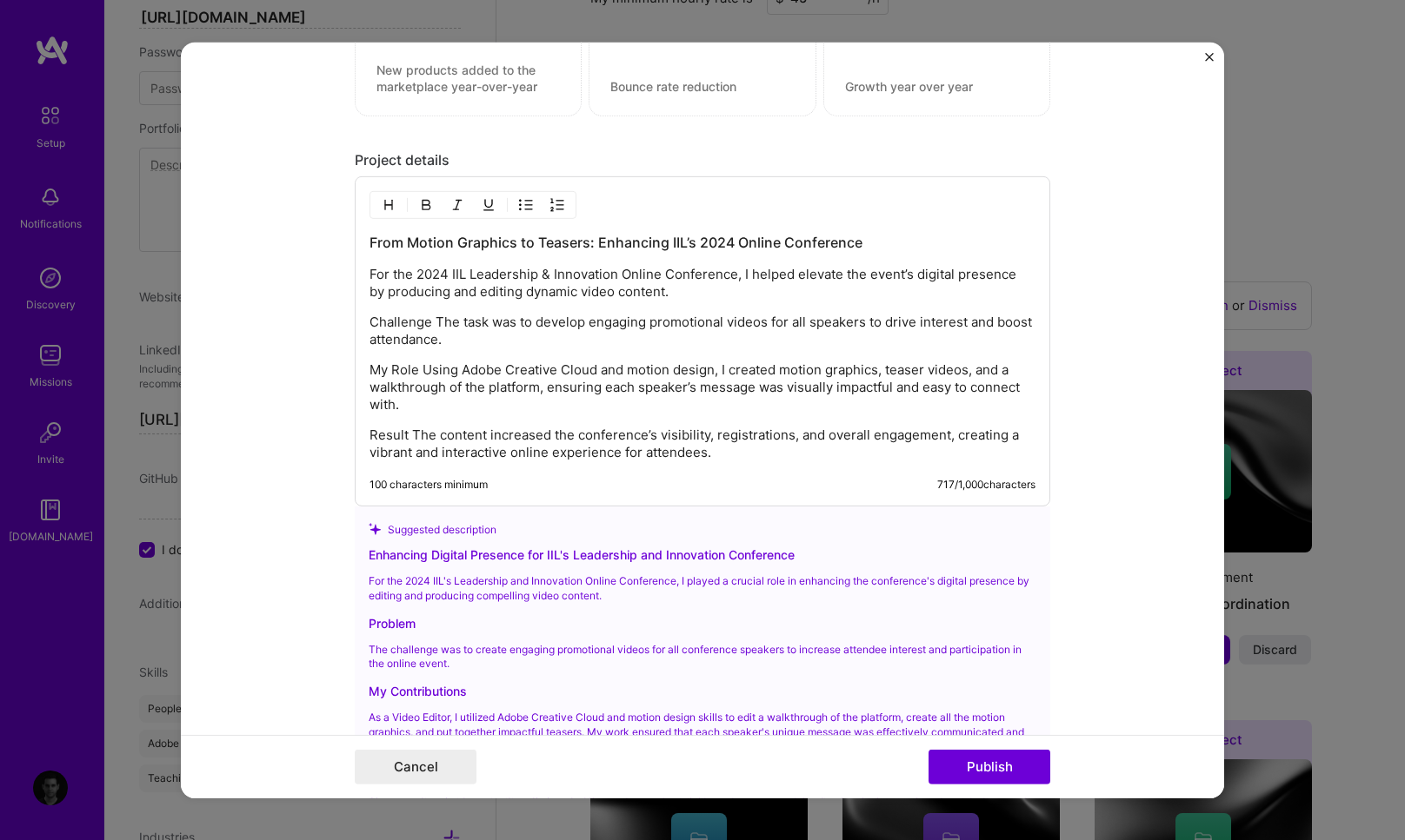
click at [432, 322] on p "Challenge The task was to develop engaging promotional videos for all speakers …" at bounding box center [702, 331] width 666 height 35
click at [431, 319] on p "Challenge The task was to develop engaging promotional videos for all speakers …" at bounding box center [702, 331] width 666 height 35
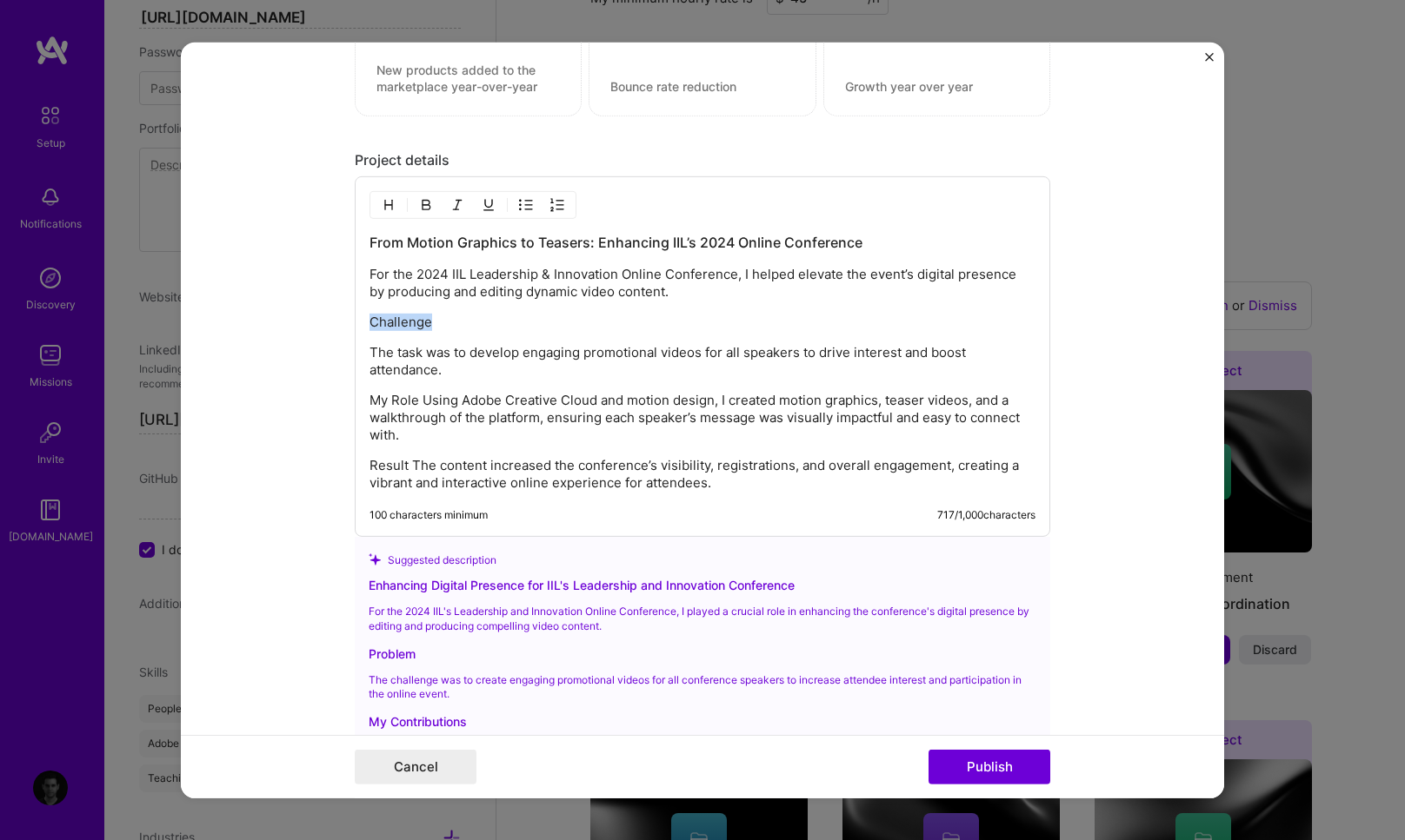
drag, startPoint x: 424, startPoint y: 323, endPoint x: 364, endPoint y: 322, distance: 60.0
click at [370, 322] on p "Challenge" at bounding box center [702, 322] width 666 height 17
click at [420, 205] on img "button" at bounding box center [426, 205] width 14 height 14
click at [417, 400] on p "My Role Using Adobe Creative Cloud and motion design, I created motion graphics…" at bounding box center [702, 418] width 666 height 52
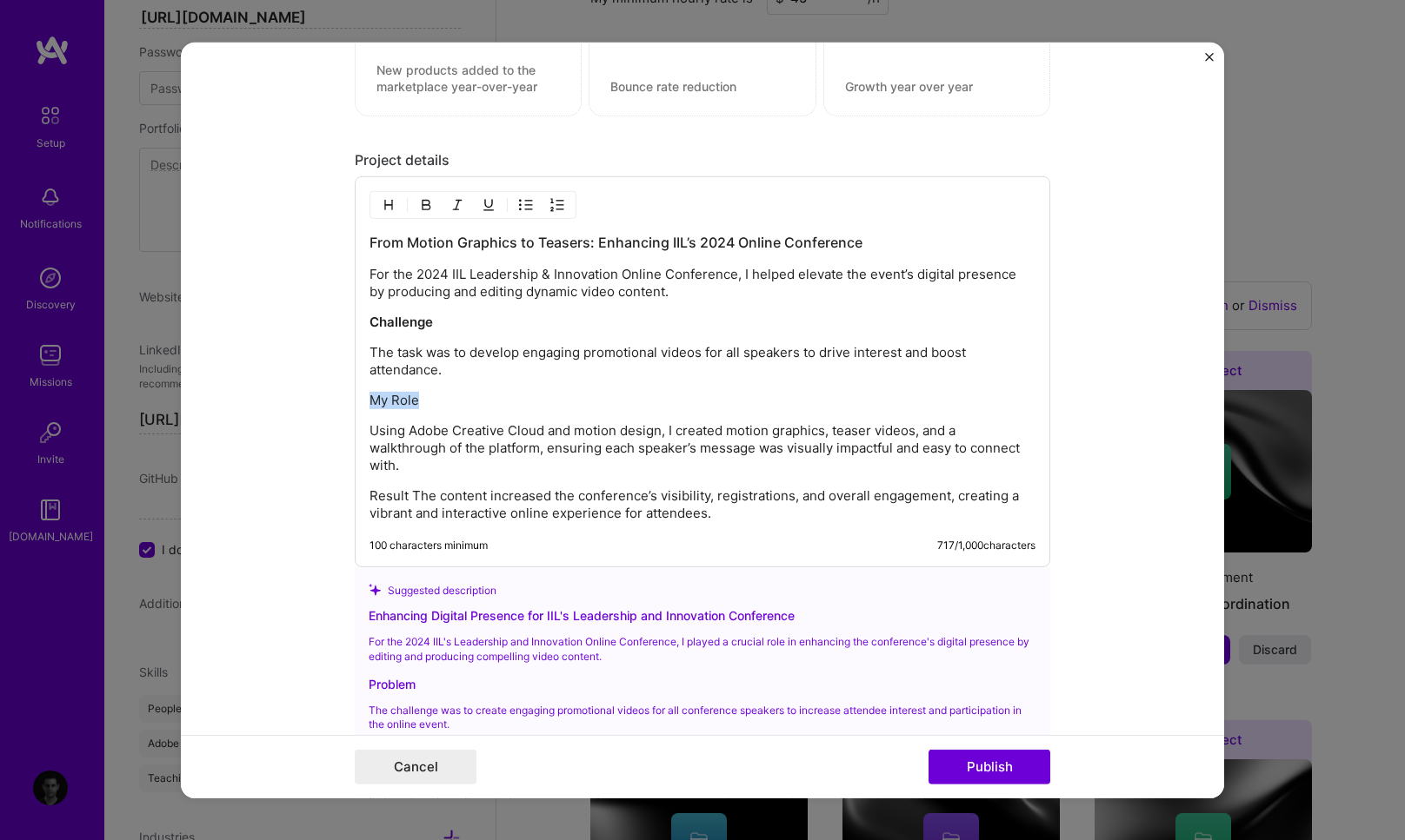
drag, startPoint x: 411, startPoint y: 403, endPoint x: 367, endPoint y: 397, distance: 44.4
click at [370, 397] on p "My Role" at bounding box center [702, 401] width 666 height 17
drag, startPoint x: 471, startPoint y: 404, endPoint x: 362, endPoint y: 402, distance: 109.0
click at [362, 402] on div "From Motion Graphics to Teasers: Enhancing IIL’s 2024 Online Conference For the…" at bounding box center [702, 371] width 696 height 391
click at [424, 207] on img "button" at bounding box center [426, 205] width 14 height 14
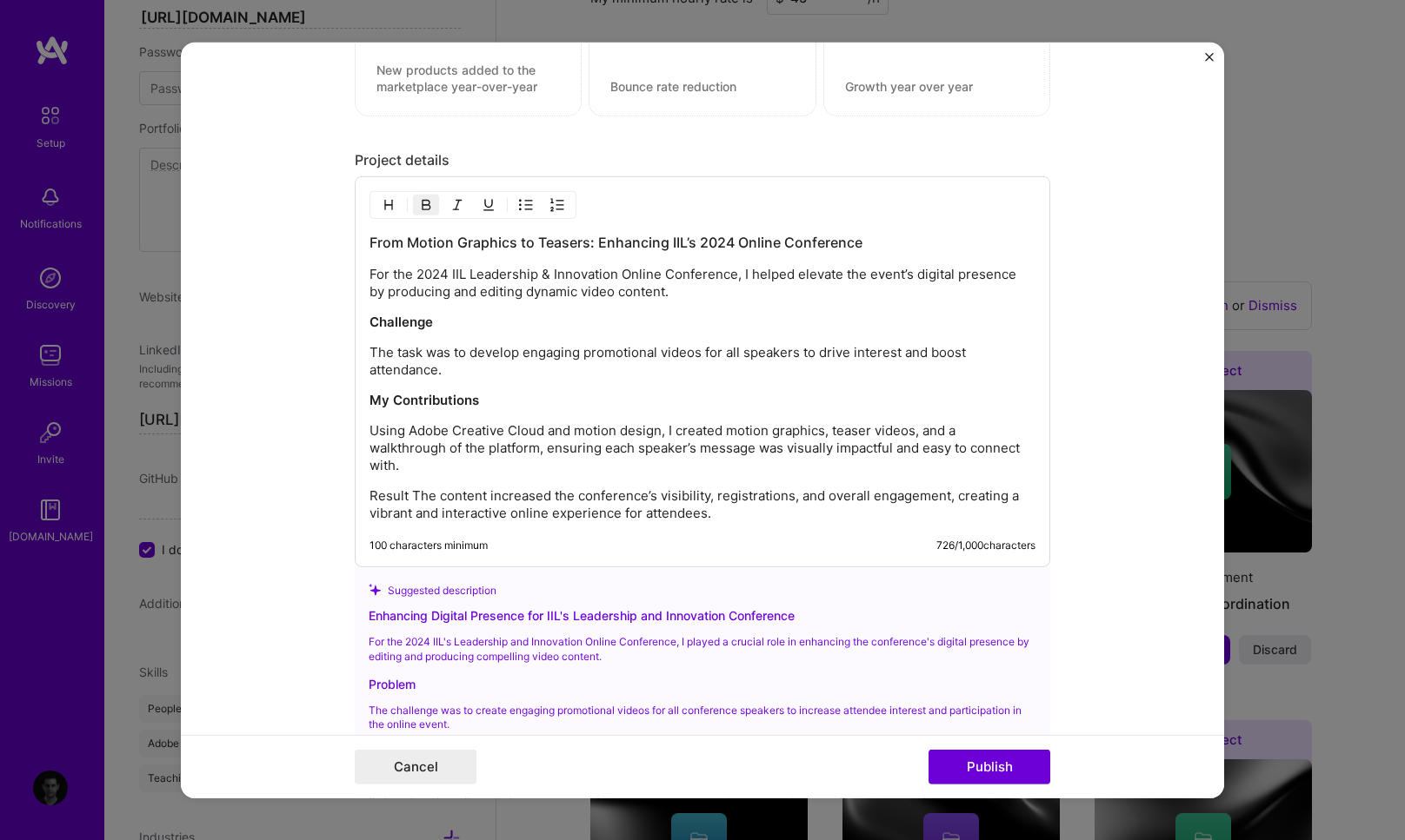
click at [406, 492] on p "Result The content increased the conference’s visibility, registrations, and ov…" at bounding box center [702, 505] width 666 height 35
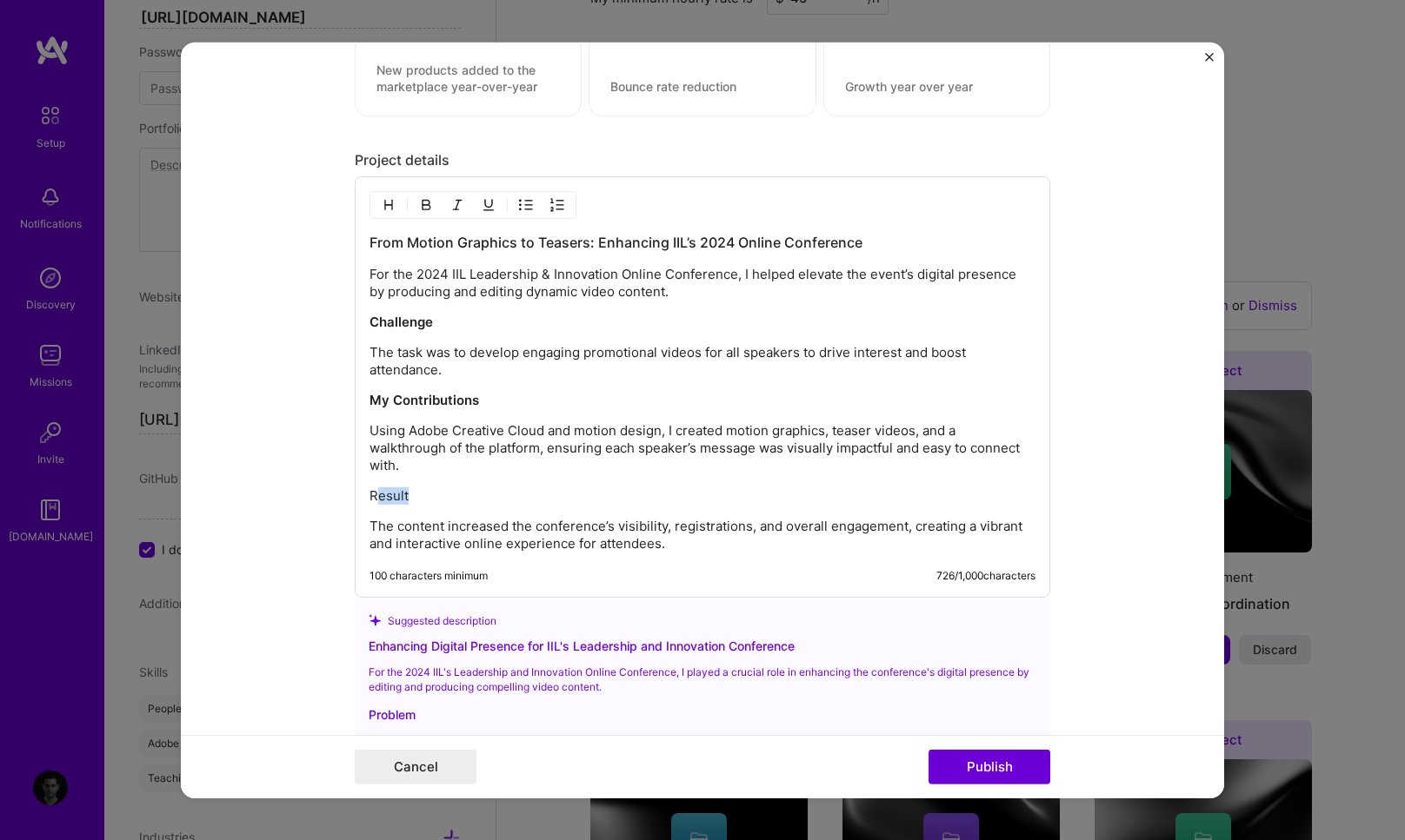
drag, startPoint x: 376, startPoint y: 491, endPoint x: 364, endPoint y: 491, distance: 12.0
click at [370, 491] on p "Result" at bounding box center [702, 496] width 666 height 17
drag, startPoint x: 398, startPoint y: 494, endPoint x: 363, endPoint y: 495, distance: 35.0
click at [370, 495] on p "Outcomes" at bounding box center [702, 496] width 666 height 17
click at [422, 203] on img "button" at bounding box center [426, 205] width 14 height 14
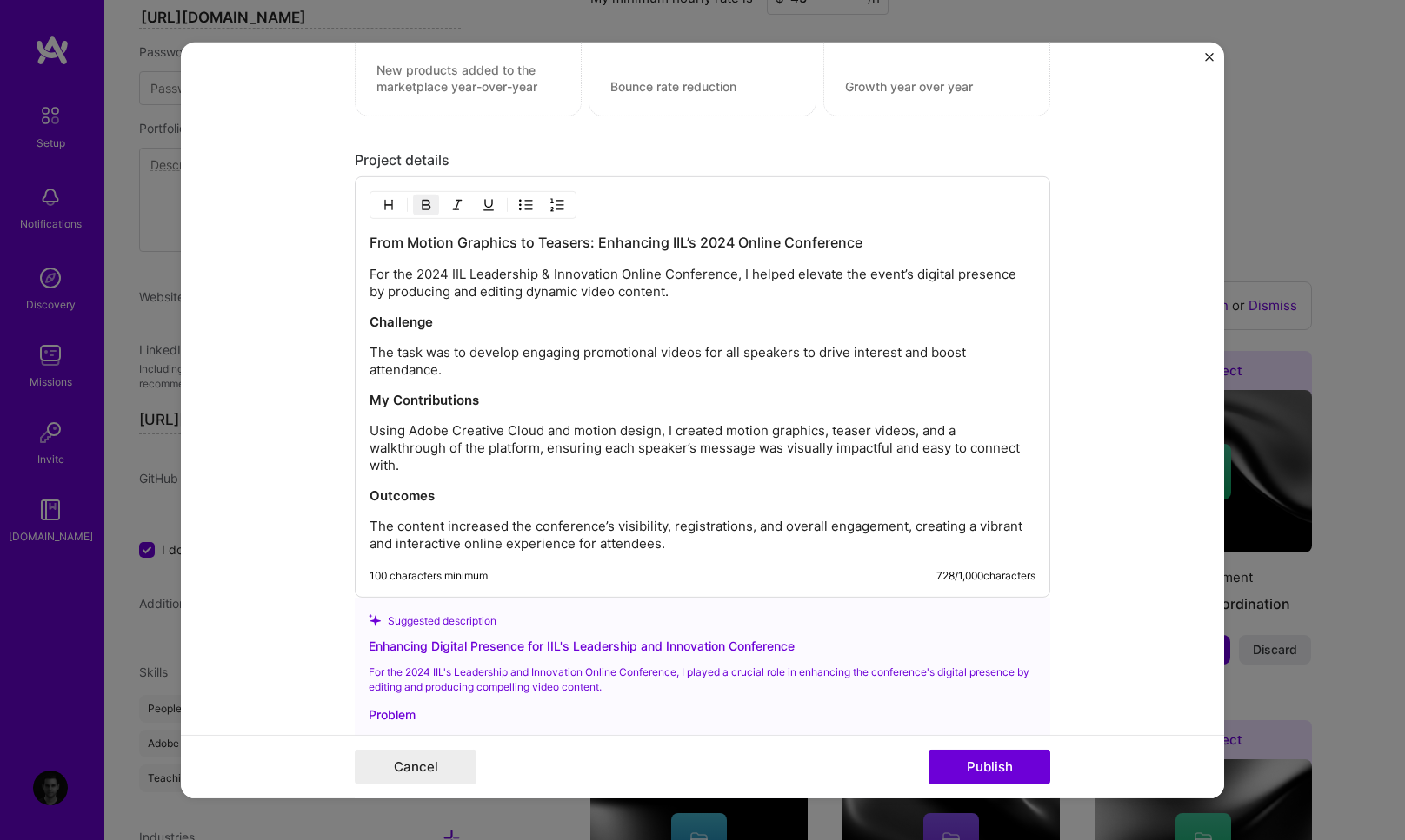
click at [661, 295] on p "For the 2024 IIL Leadership & Innovation Online Conference, I helped elevate th…" at bounding box center [702, 283] width 666 height 35
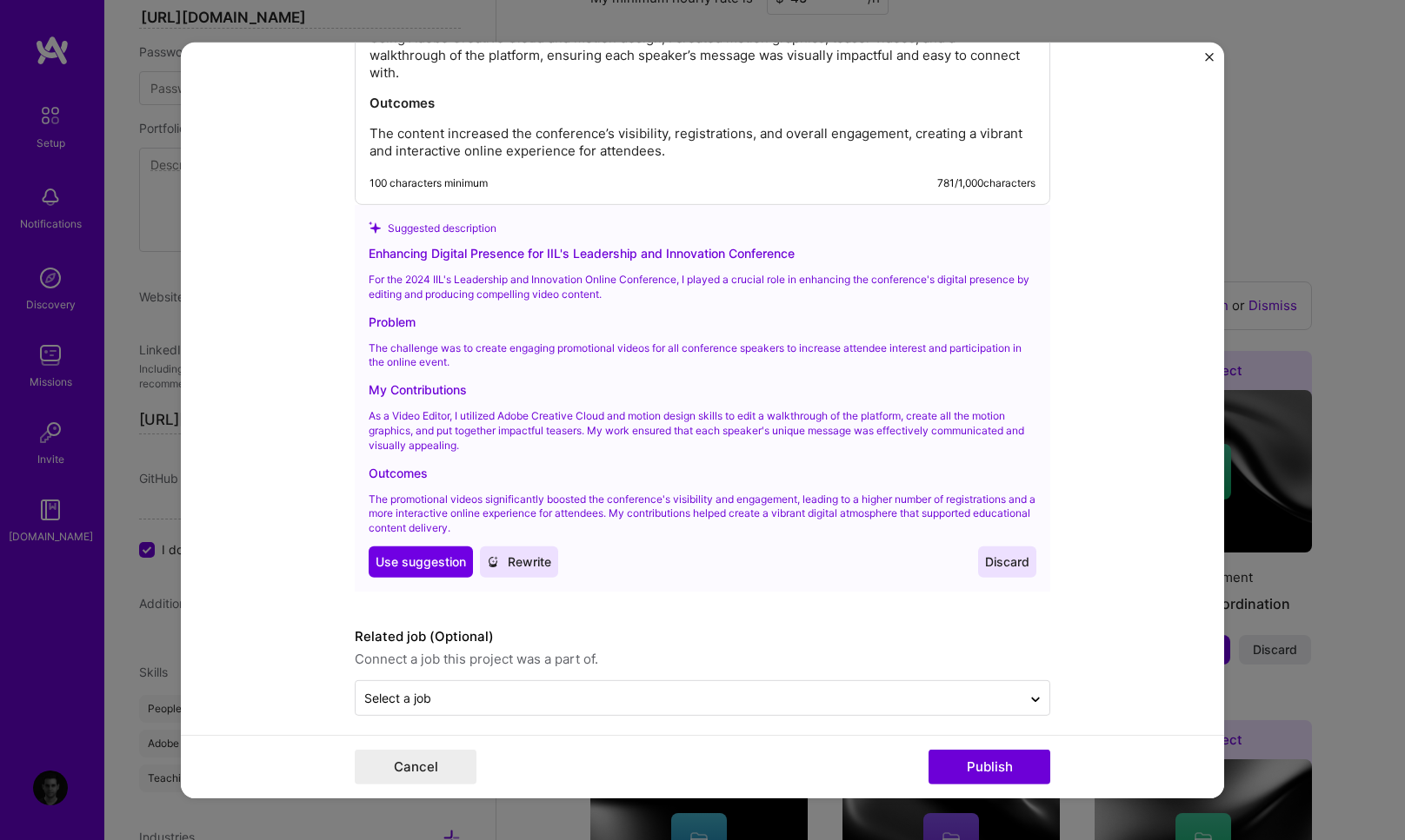
scroll to position [1915, 0]
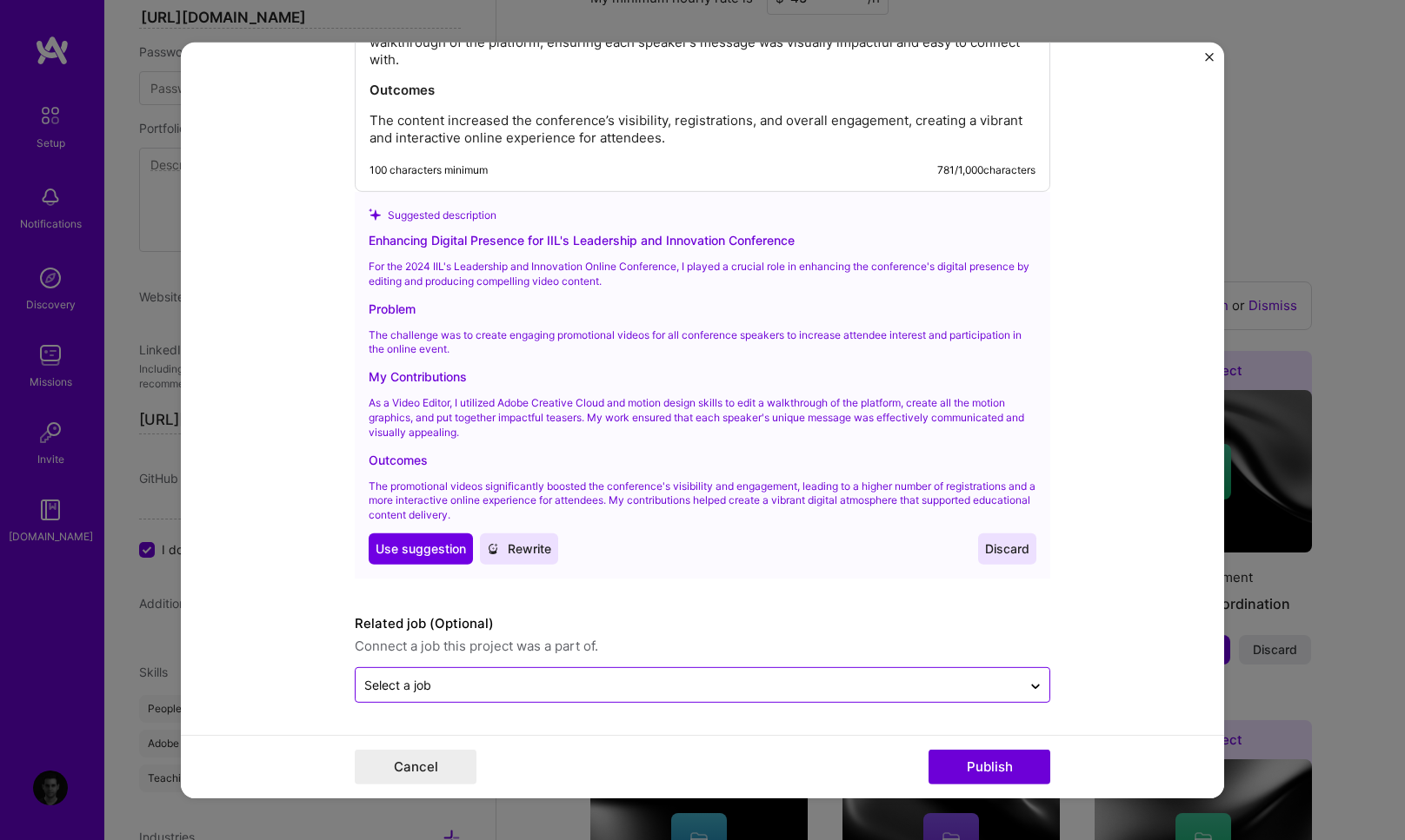
click at [454, 689] on input "text" at bounding box center [689, 685] width 648 height 18
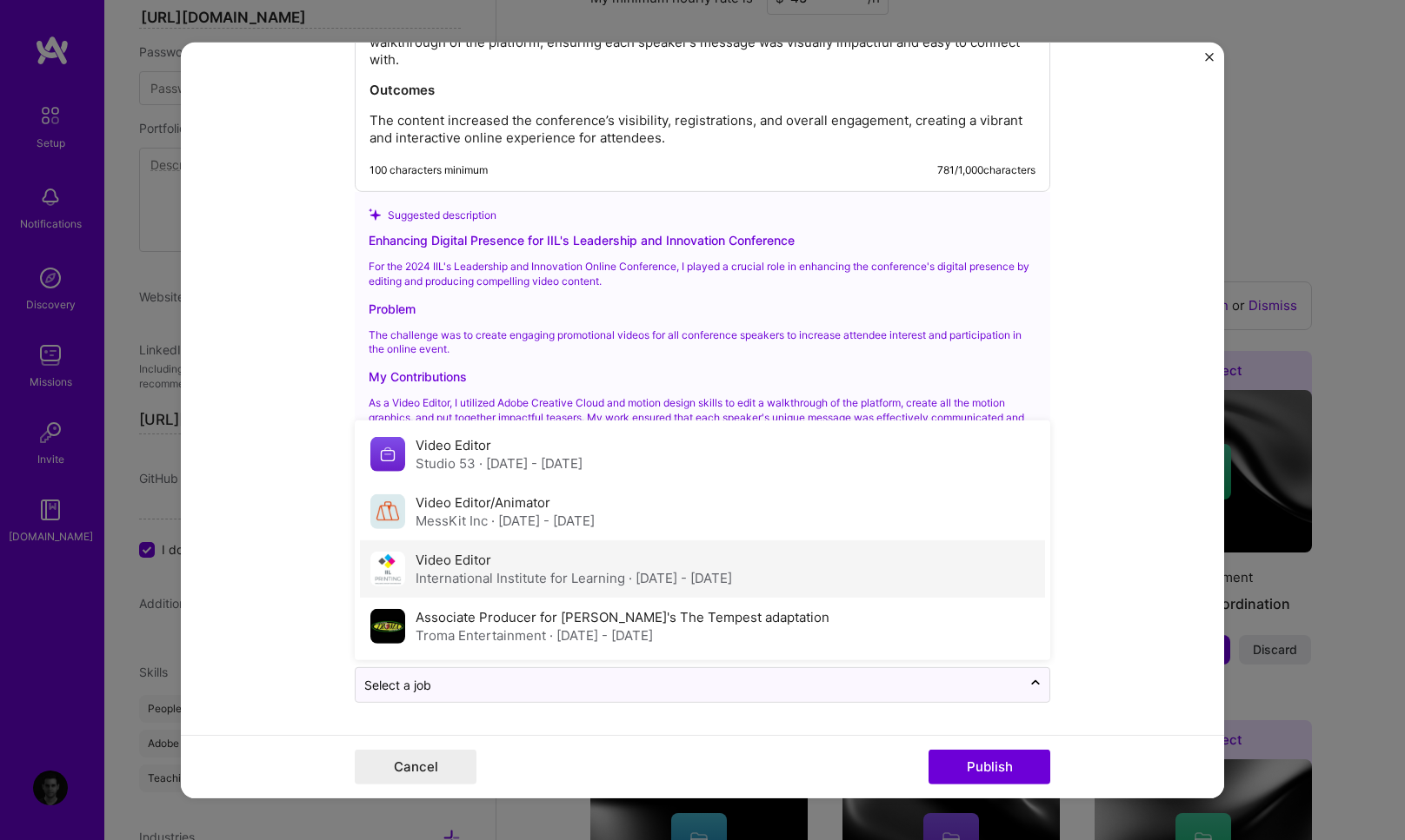
click at [408, 559] on div "Video Editor International Institute for Learning · Apr 2019 - Feb 2024" at bounding box center [702, 569] width 685 height 58
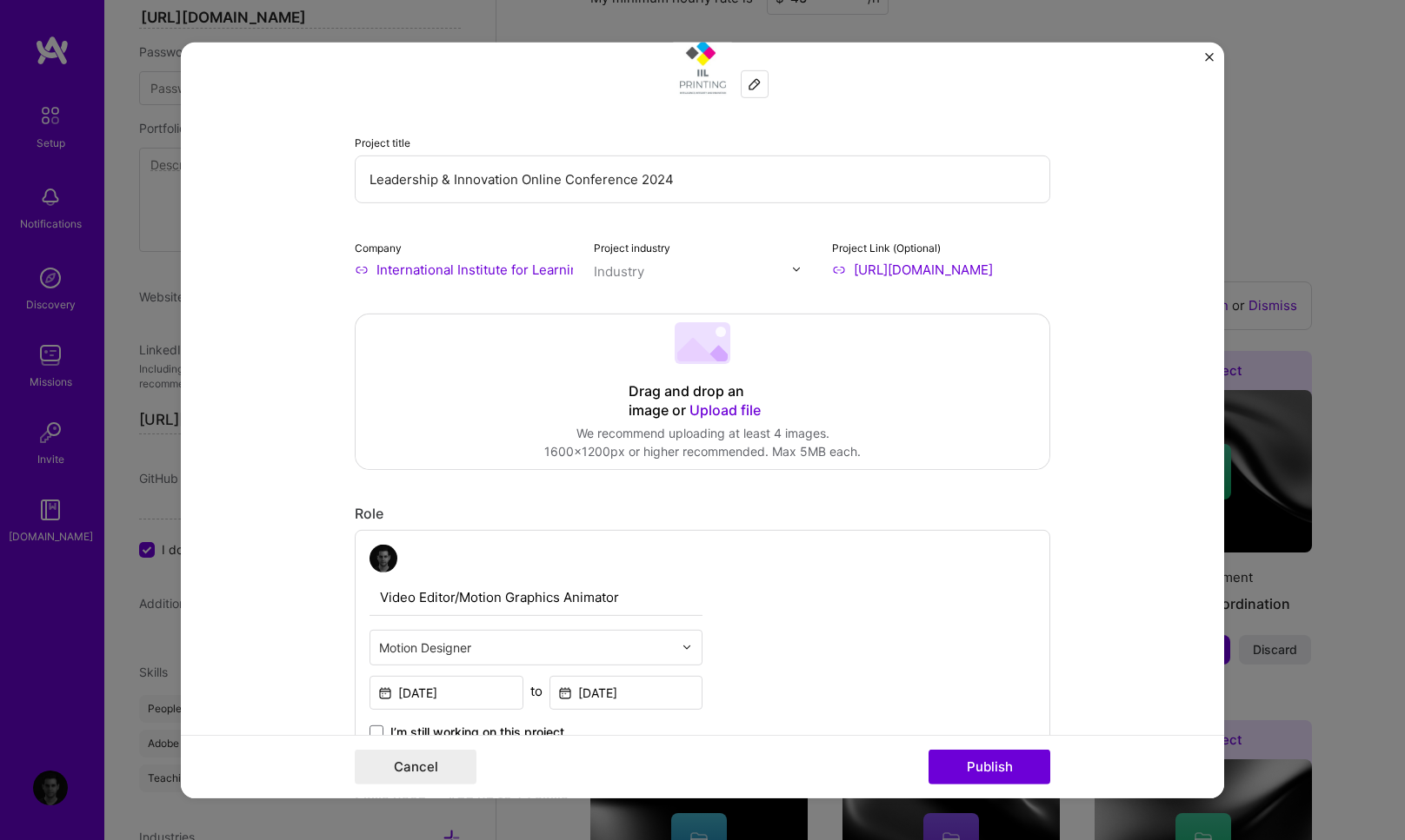
scroll to position [0, 0]
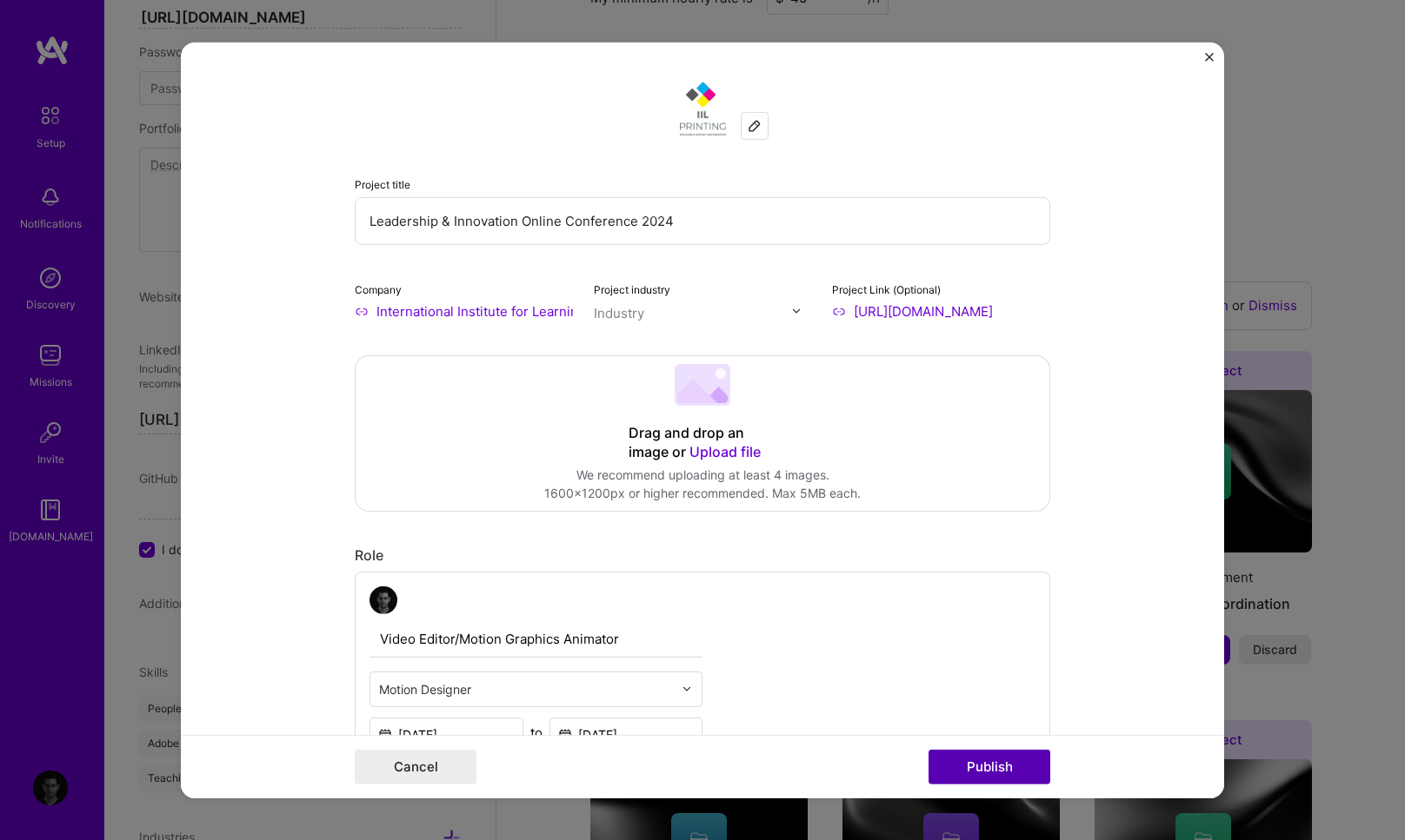
click at [988, 768] on button "Publish" at bounding box center [989, 768] width 122 height 35
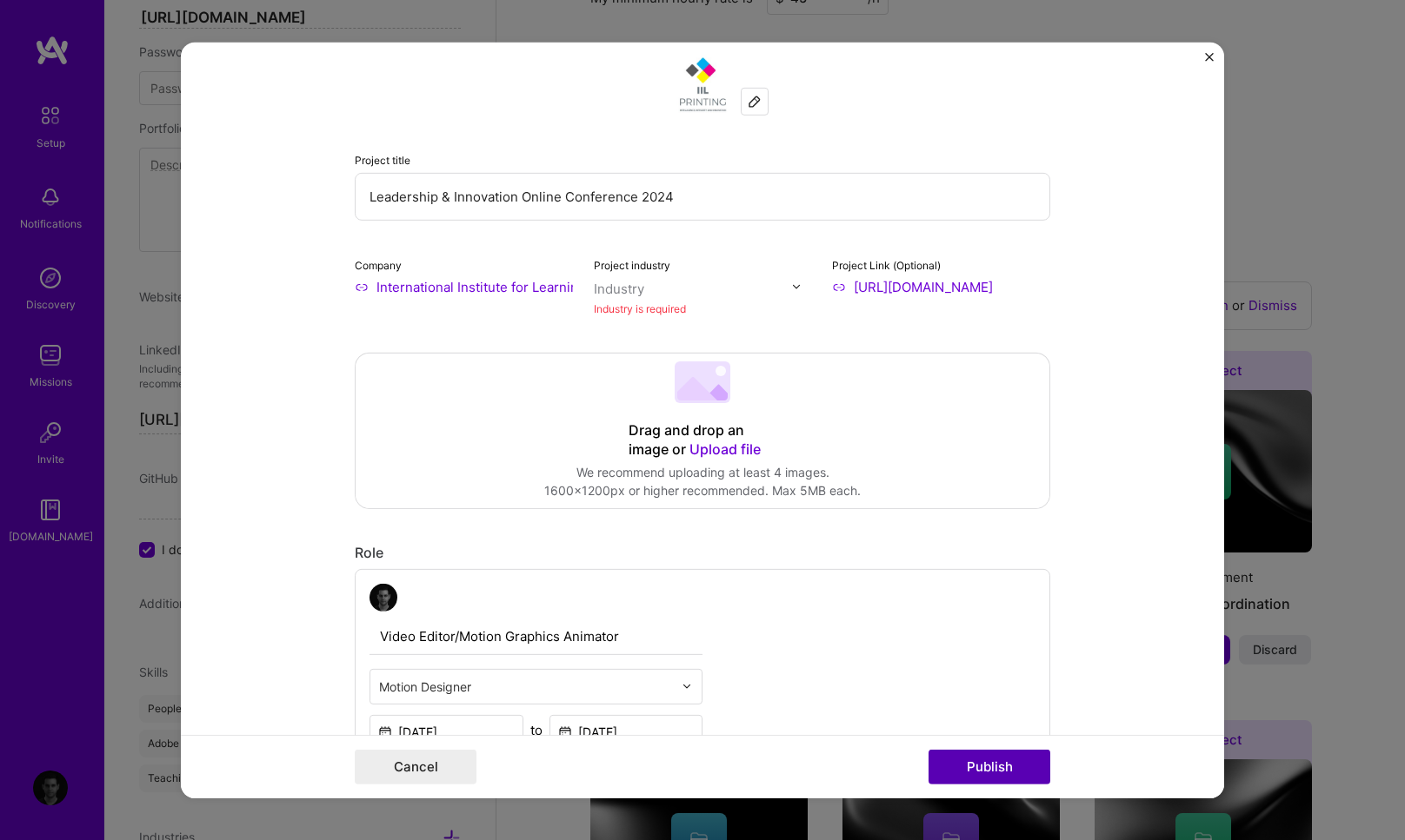
scroll to position [35, 0]
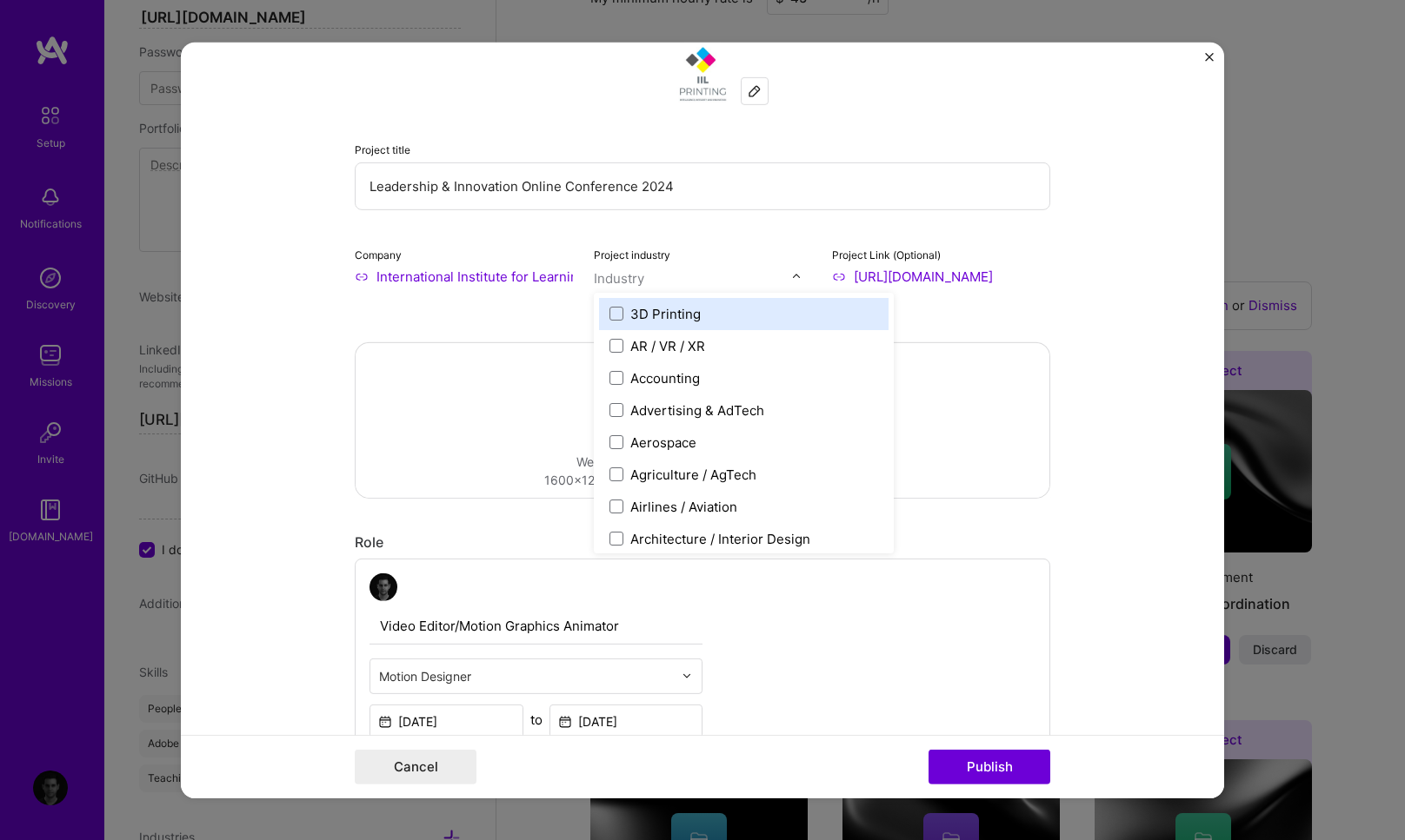
click at [657, 281] on input "text" at bounding box center [692, 277] width 198 height 18
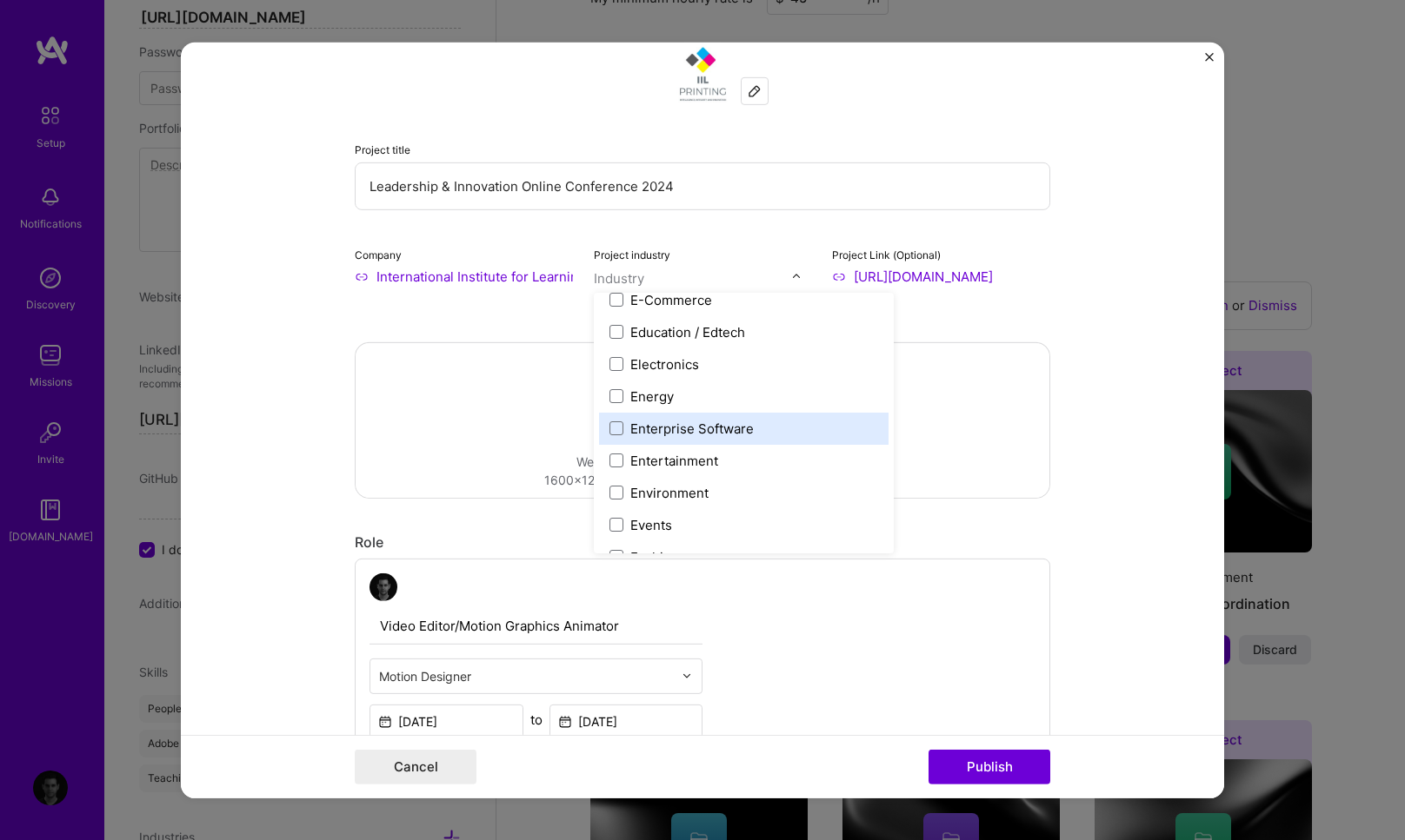
scroll to position [1522, 0]
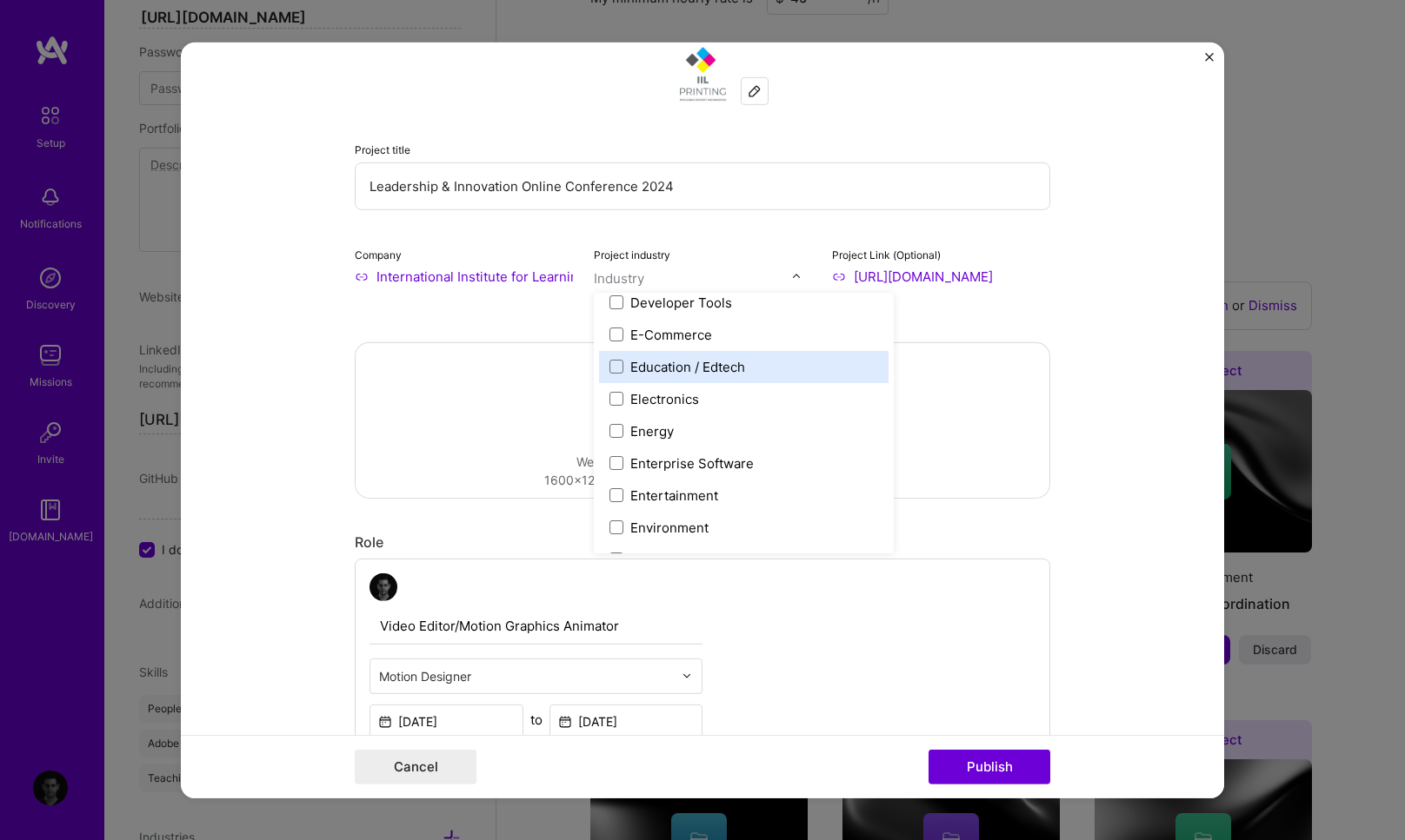
click at [678, 369] on div "Education / Edtech" at bounding box center [688, 366] width 115 height 18
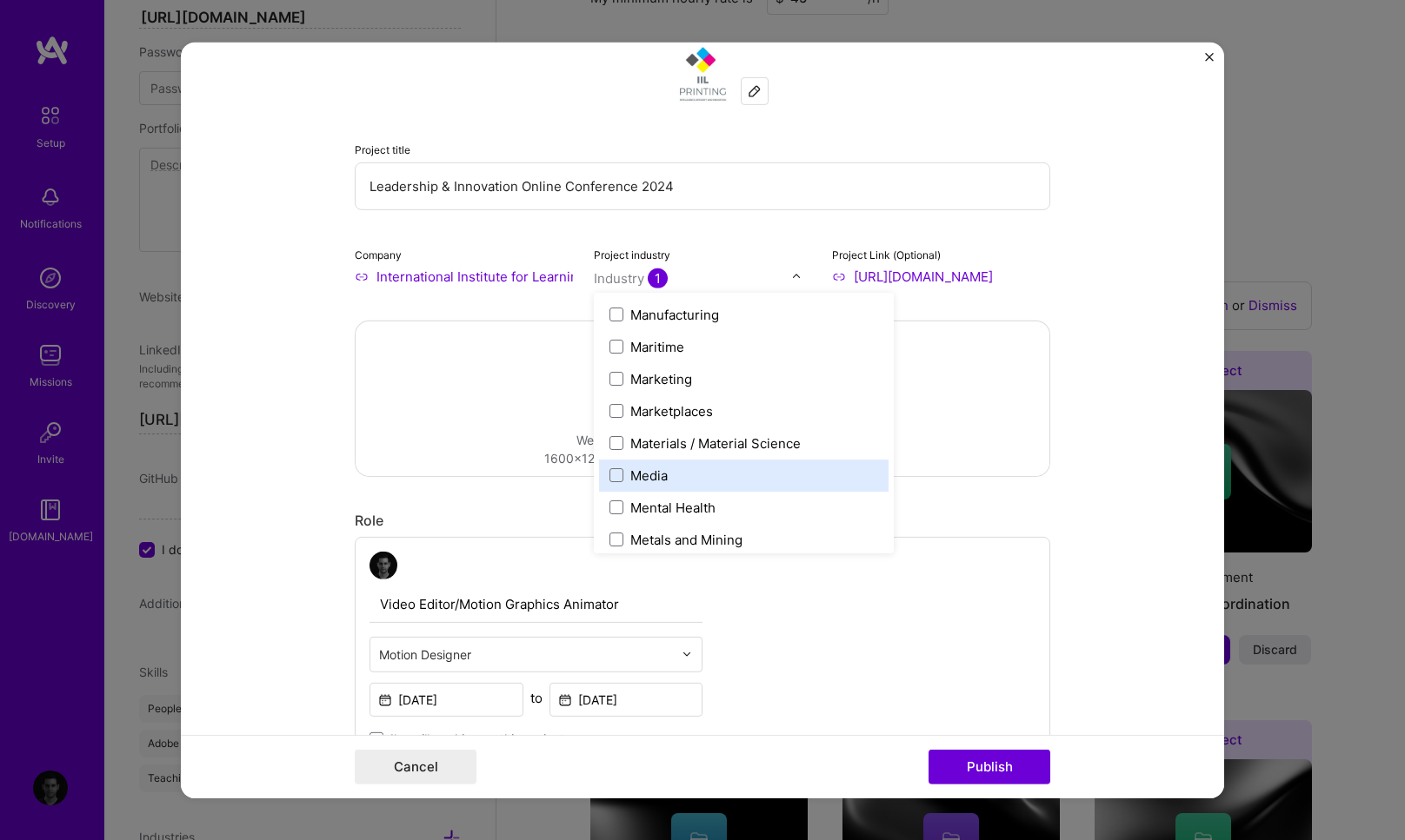
scroll to position [2541, 0]
click at [638, 464] on div "Media" at bounding box center [743, 473] width 289 height 32
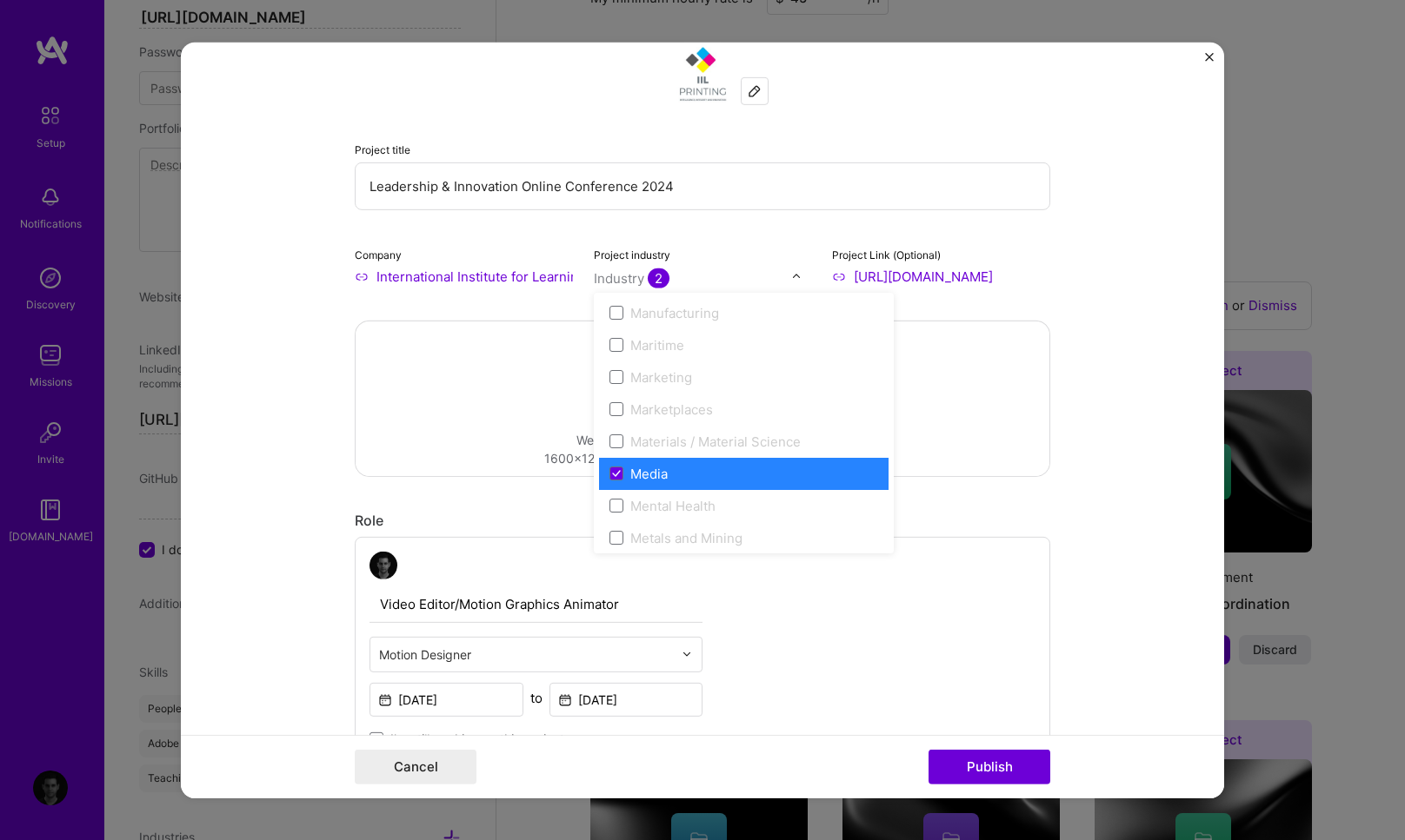
drag, startPoint x: 1084, startPoint y: 468, endPoint x: 1071, endPoint y: 465, distance: 13.3
click at [1084, 468] on form "Project title Leadership & Innovation Online Conference 2024 Company Internatio…" at bounding box center [702, 420] width 1043 height 756
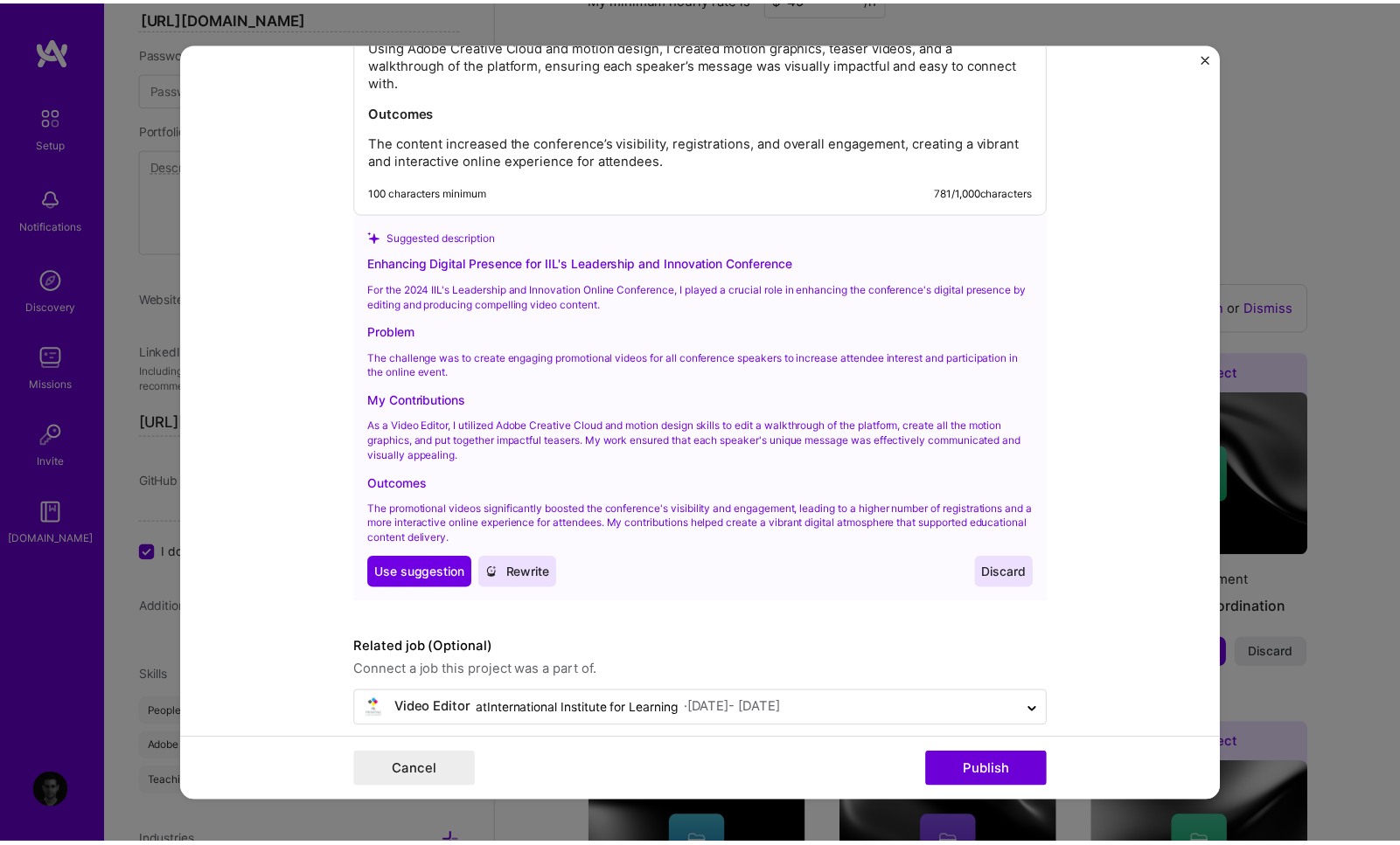
scroll to position [1927, 0]
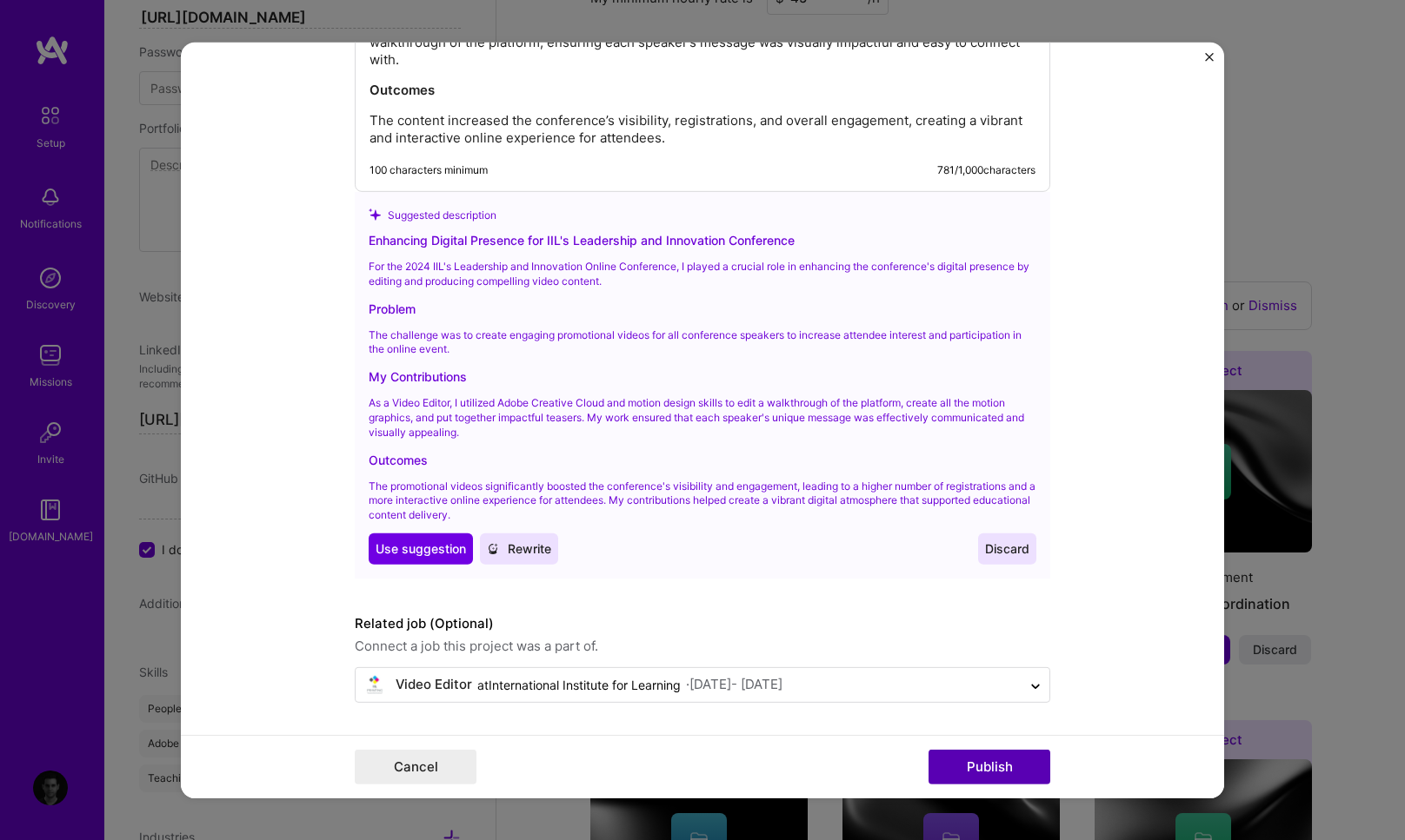
click at [967, 782] on button "Publish" at bounding box center [989, 768] width 122 height 35
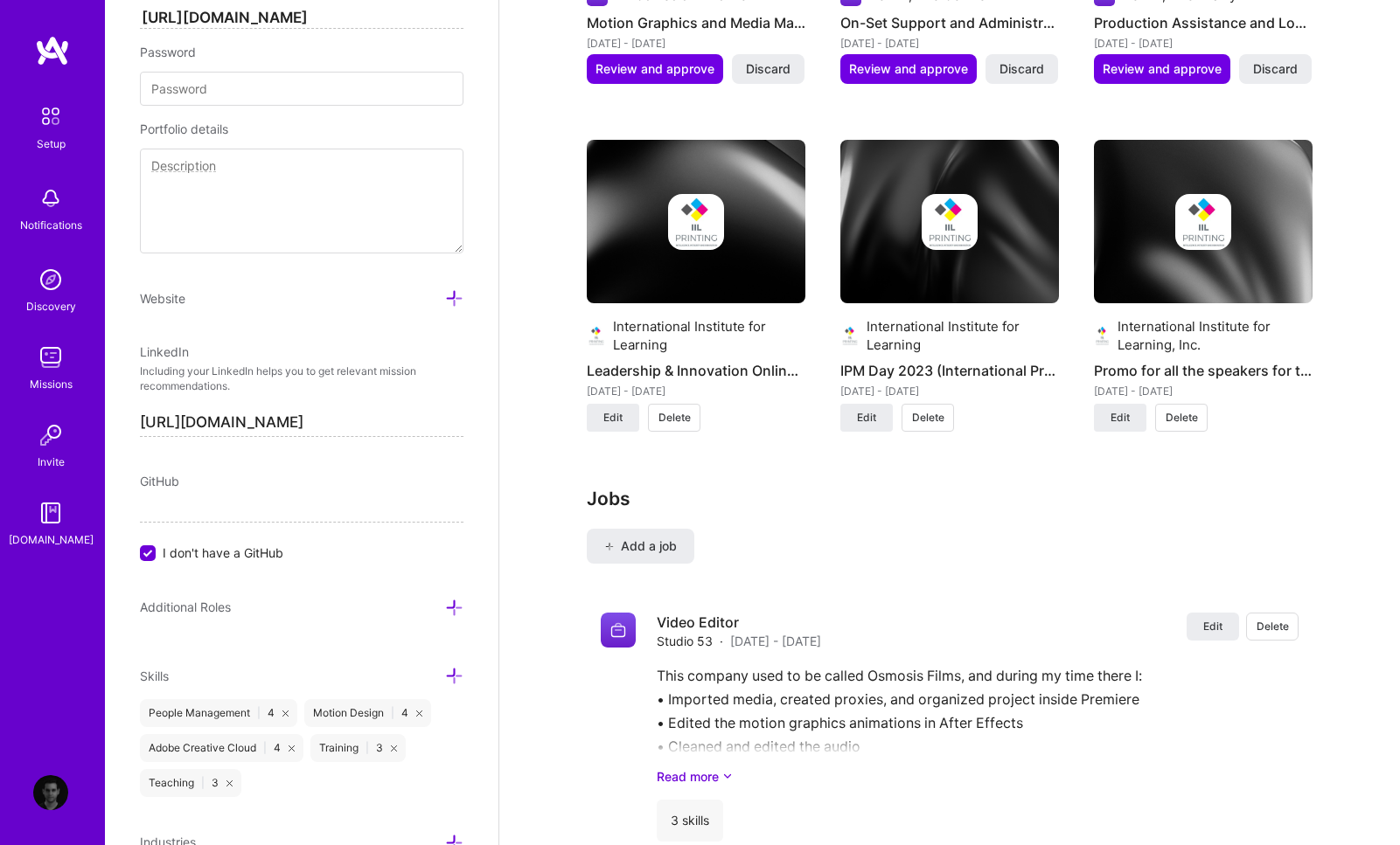
scroll to position [2168, 0]
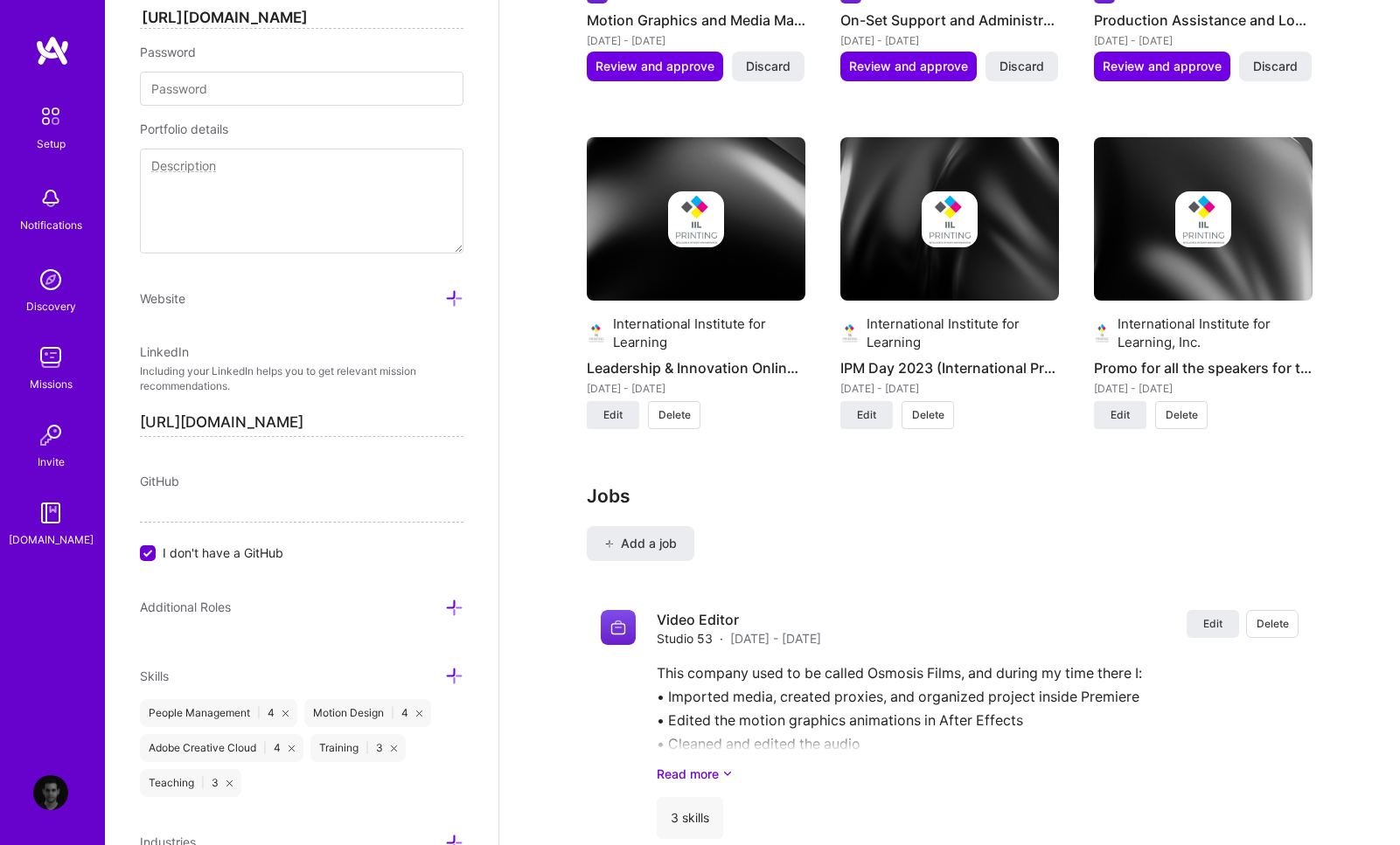
click at [1184, 408] on span "Delete" at bounding box center [1181, 415] width 32 height 16
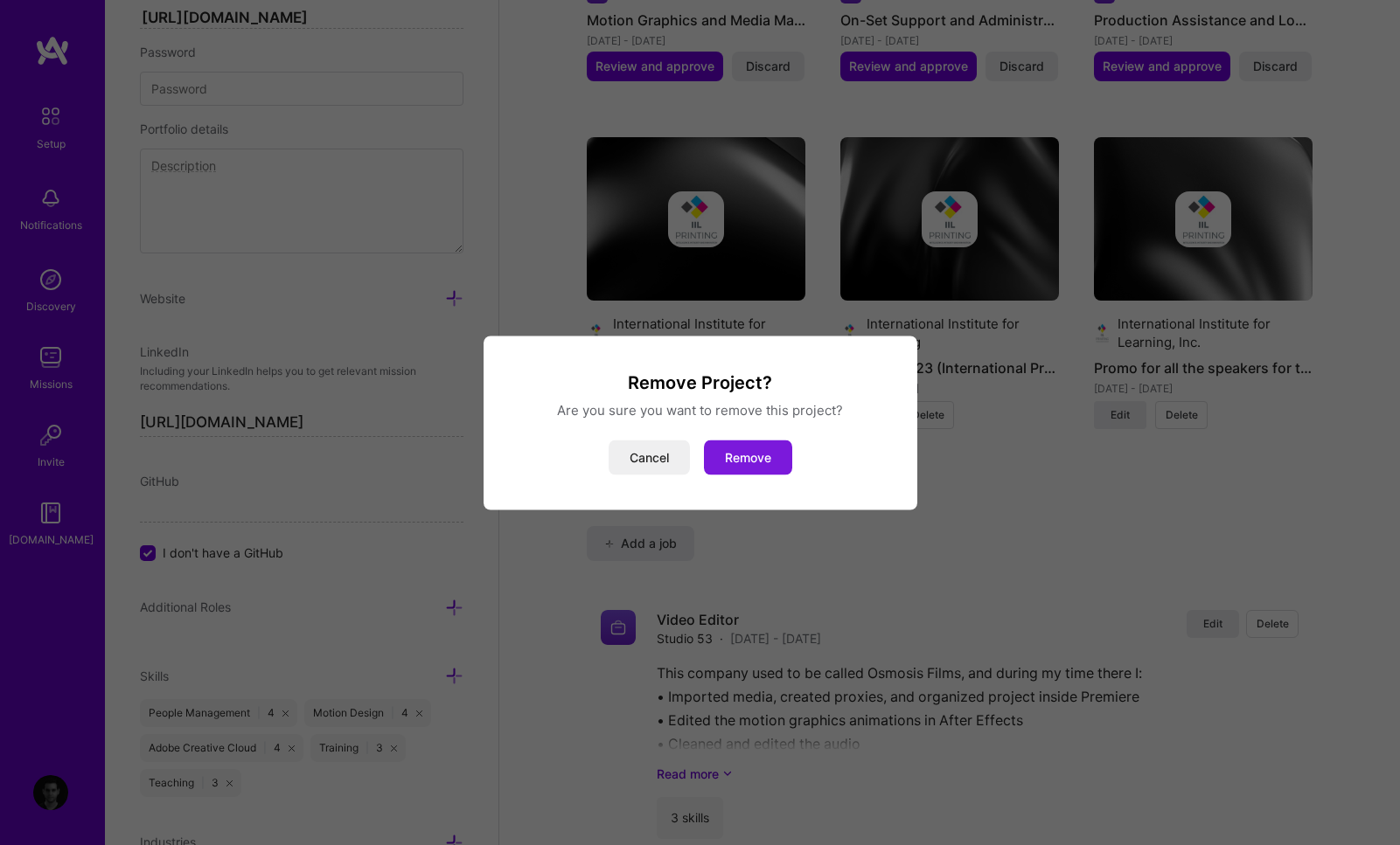
click at [747, 454] on button "Remove" at bounding box center [748, 458] width 89 height 35
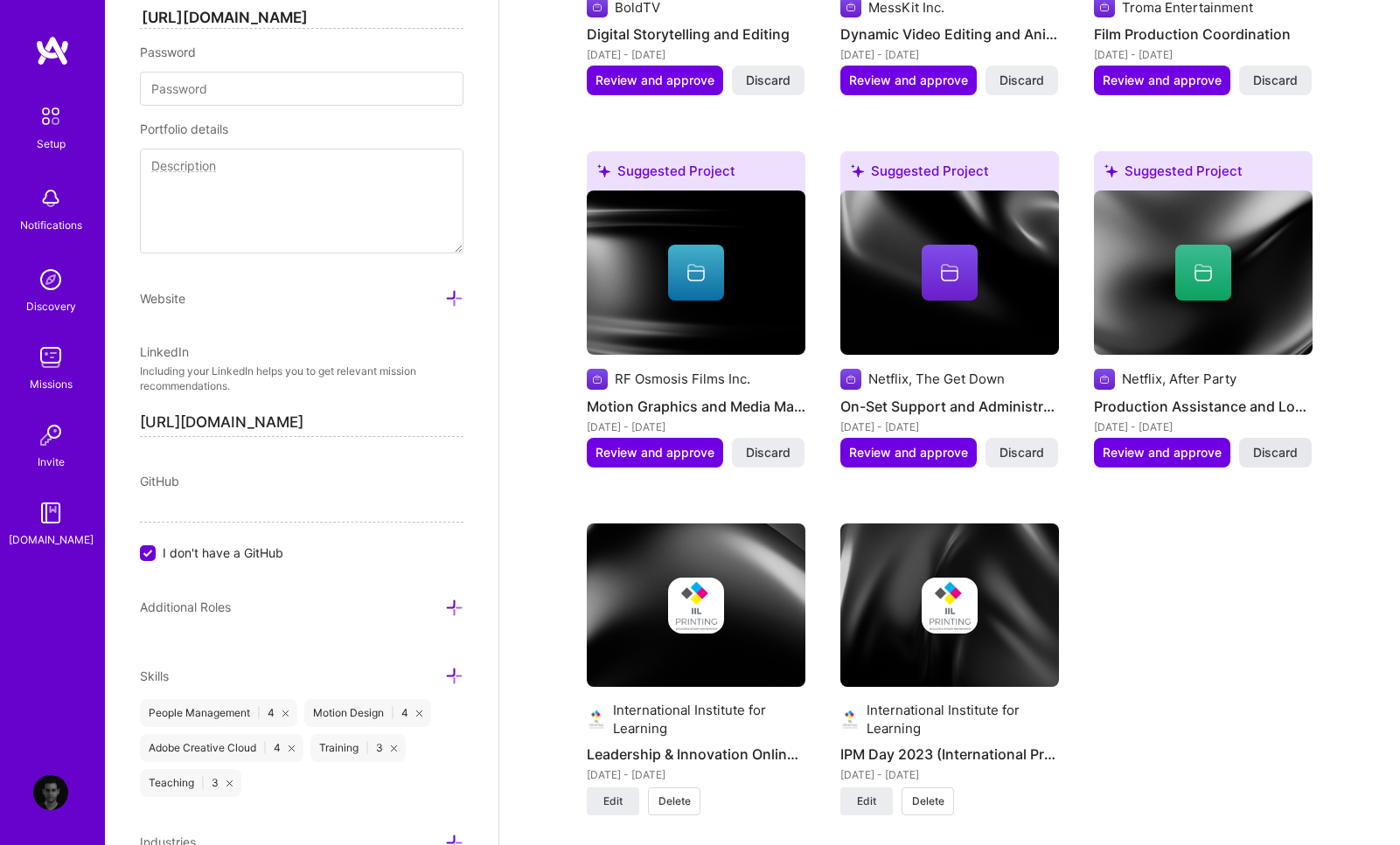
scroll to position [1772, 0]
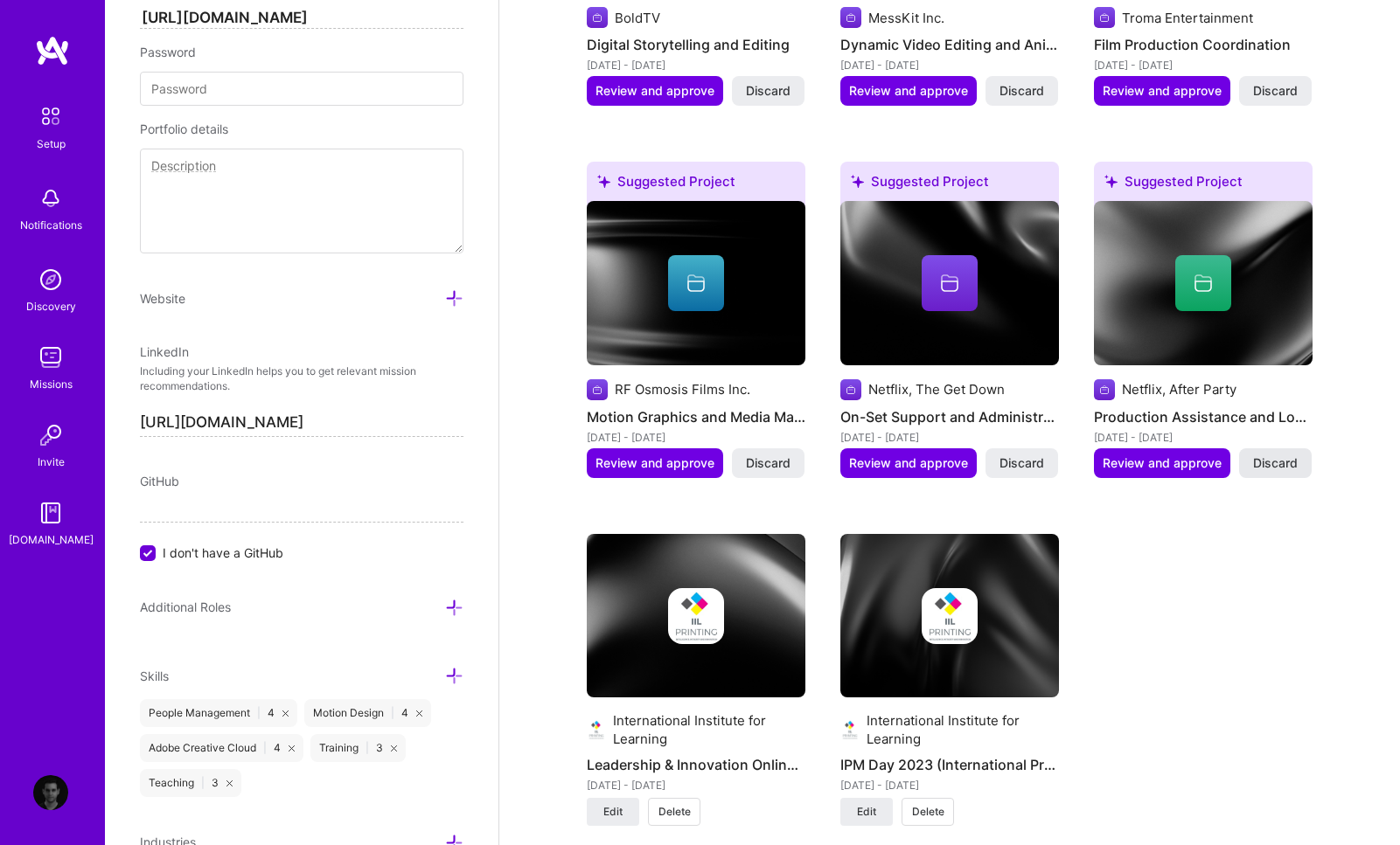
click at [1263, 455] on span "Discard" at bounding box center [1275, 464] width 45 height 18
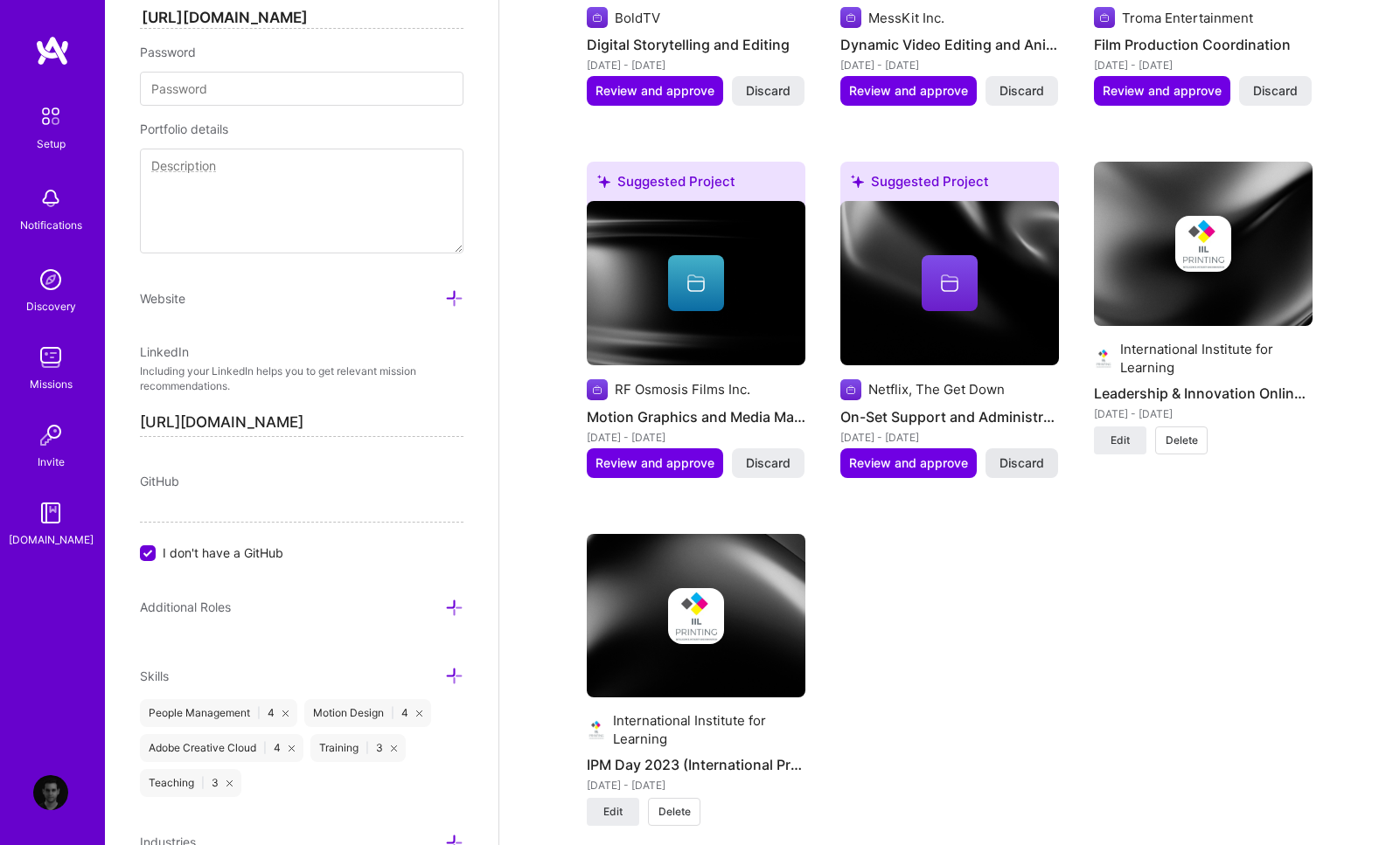
click at [1023, 455] on span "Discard" at bounding box center [1021, 464] width 45 height 18
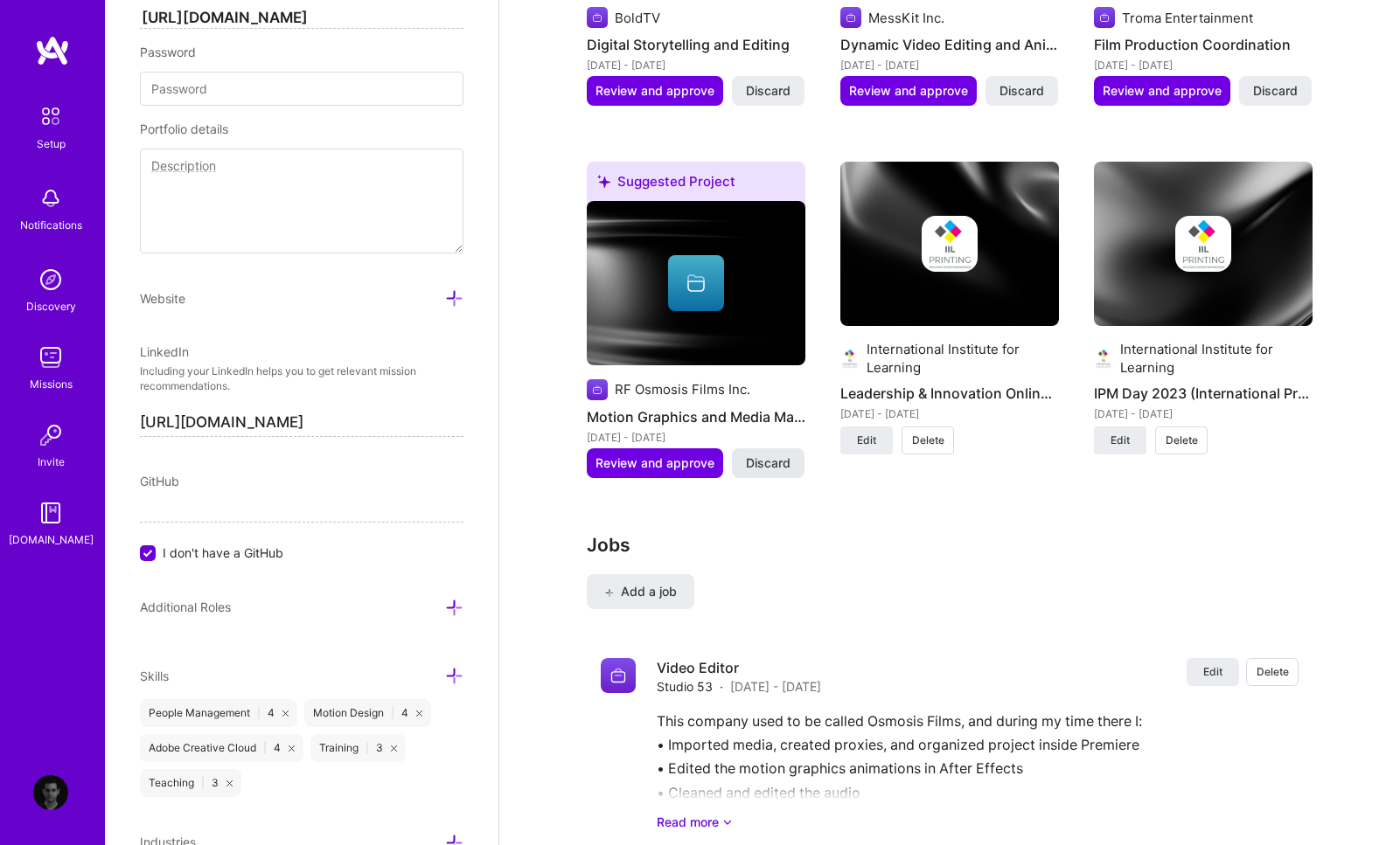
click at [779, 455] on span "Discard" at bounding box center [768, 464] width 45 height 18
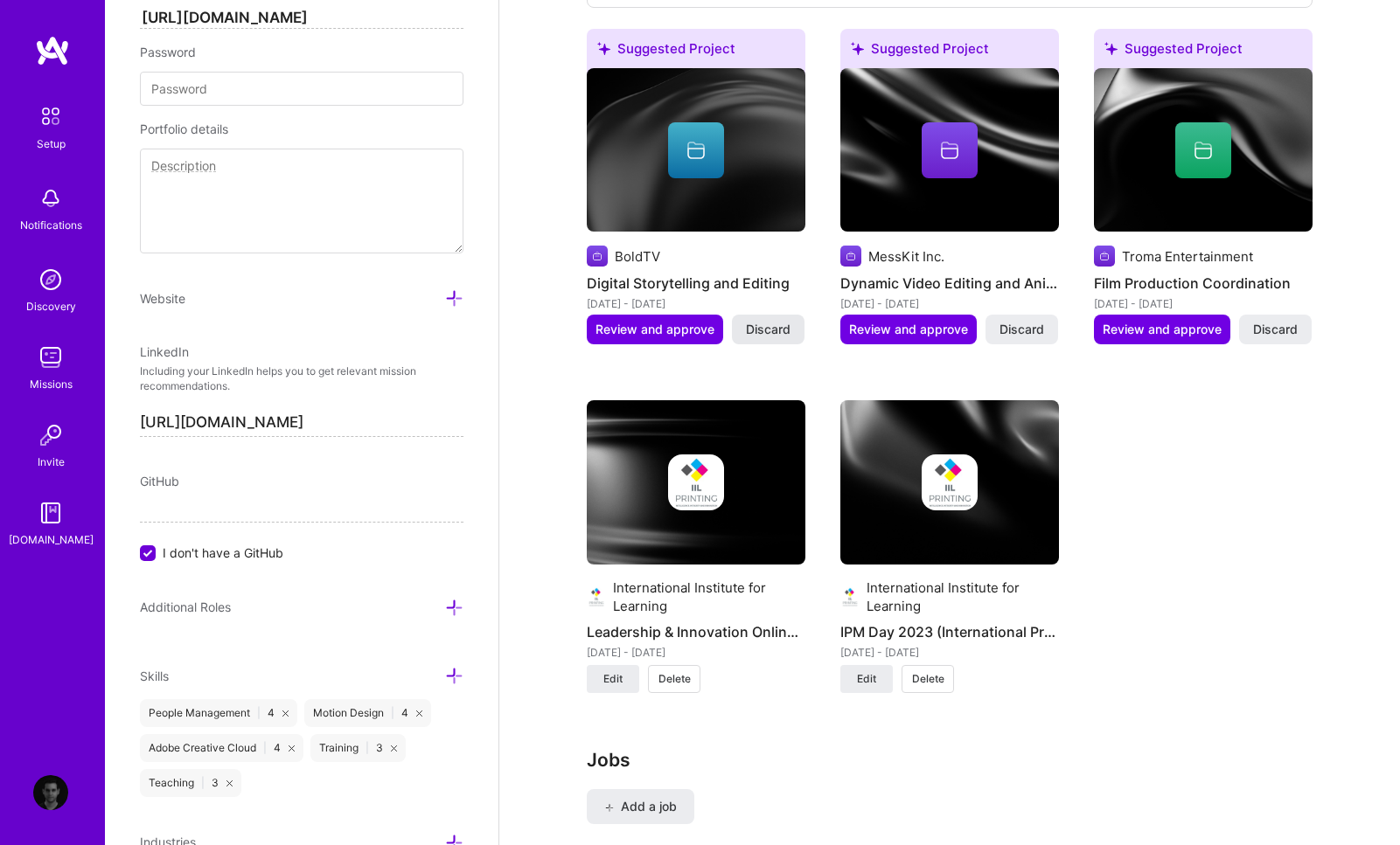
click at [767, 315] on button "Discard" at bounding box center [768, 330] width 73 height 30
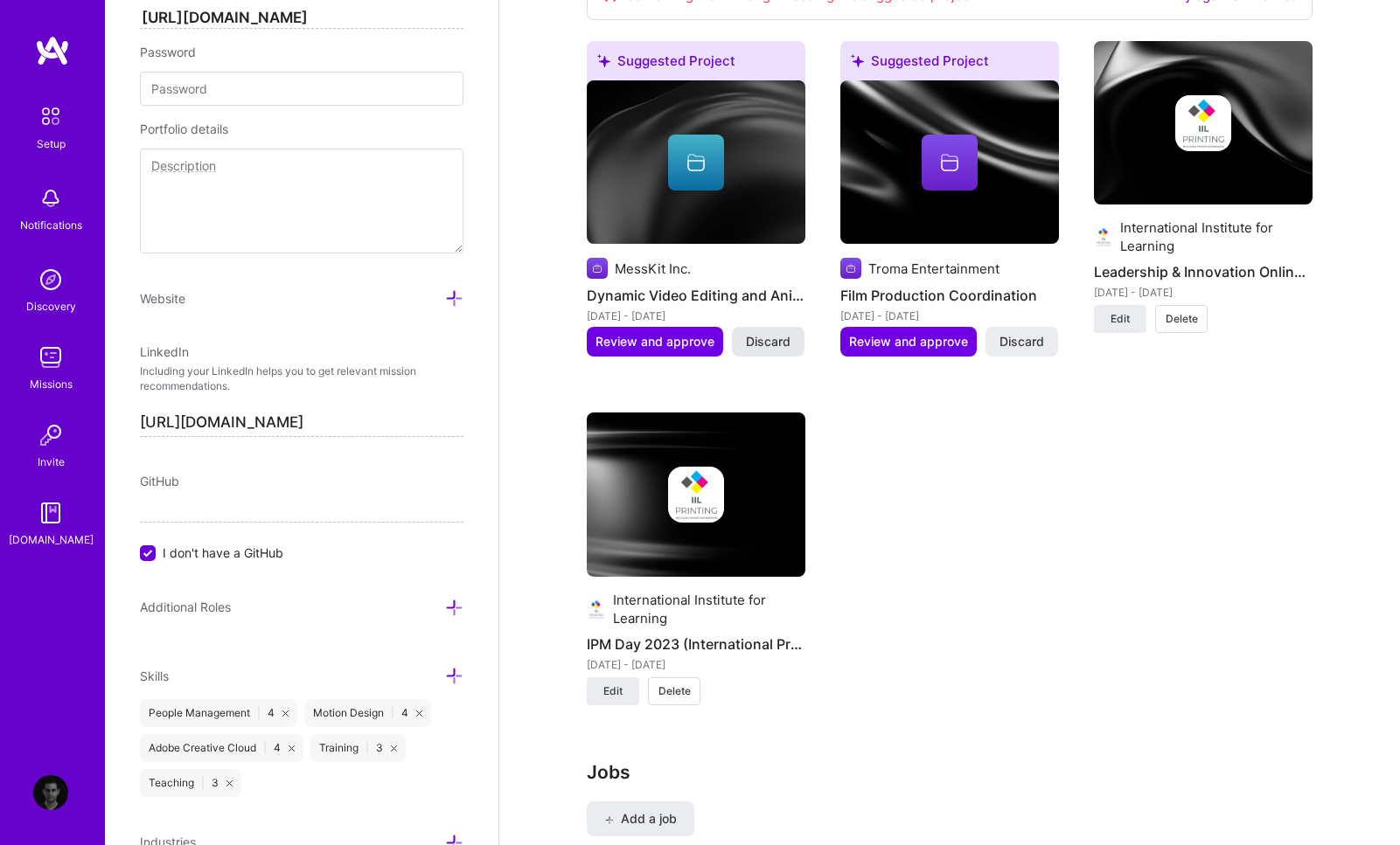
click at [772, 333] on span "Discard" at bounding box center [768, 342] width 45 height 18
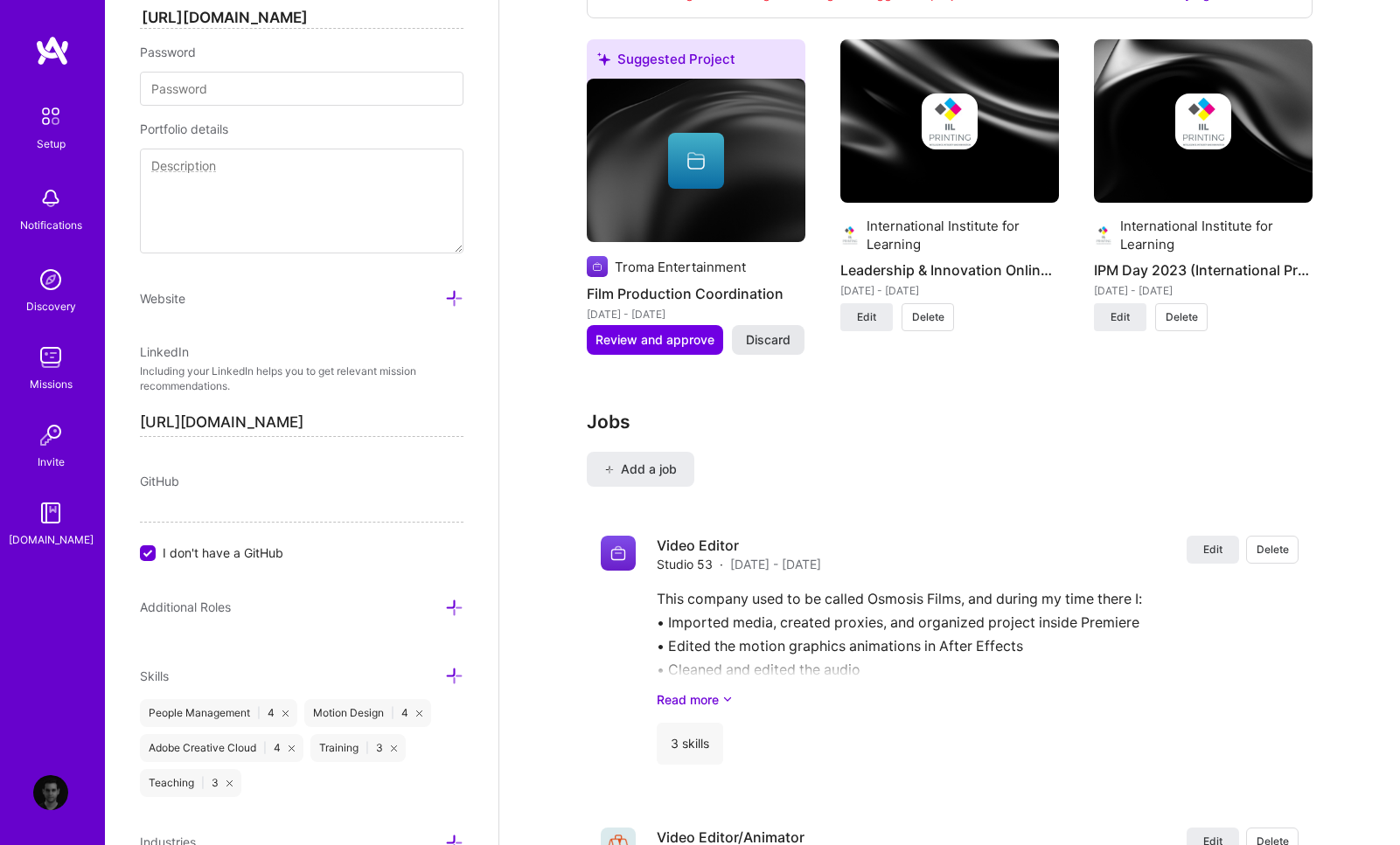
click at [780, 331] on span "Discard" at bounding box center [768, 340] width 45 height 18
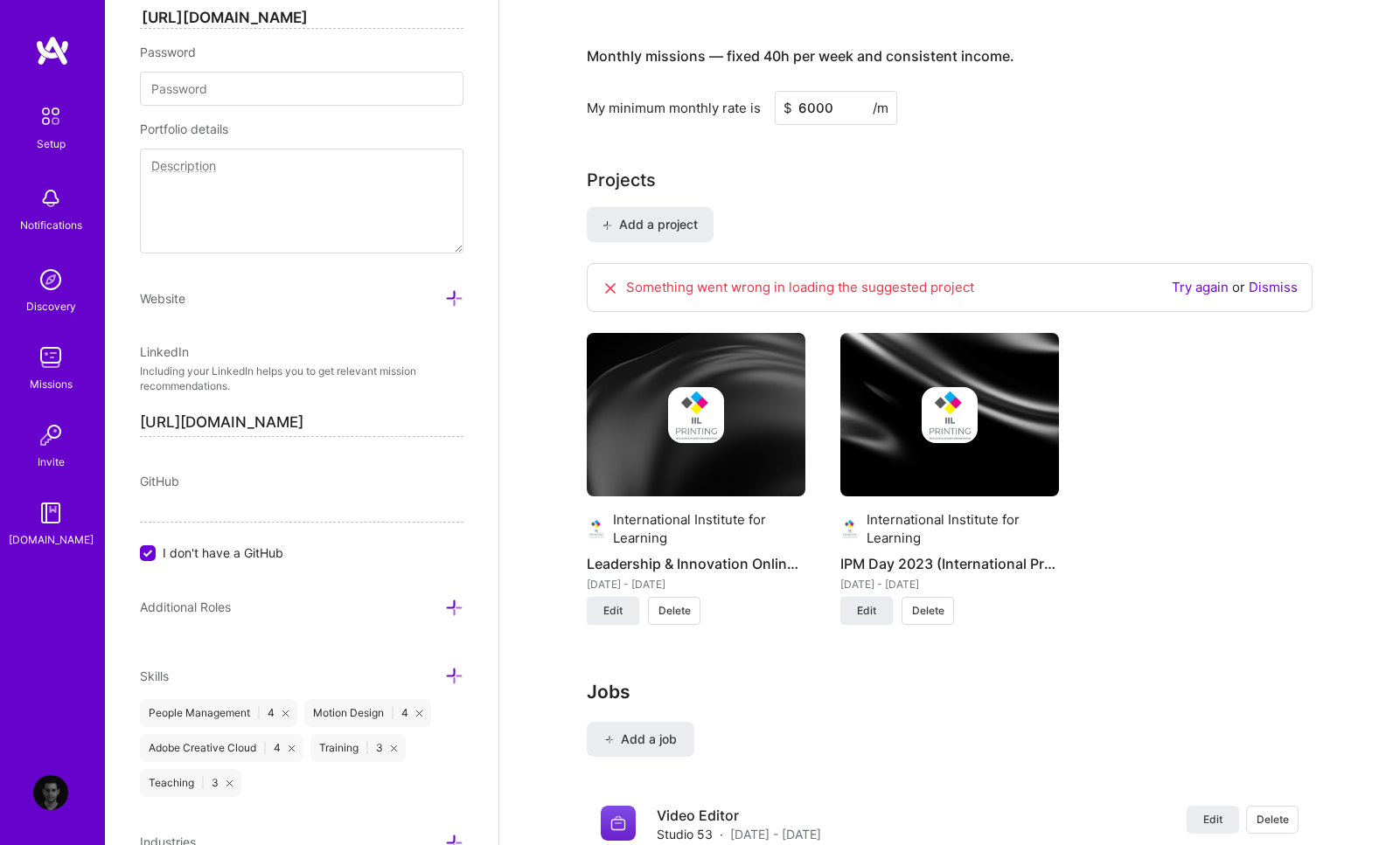
scroll to position [1226, 0]
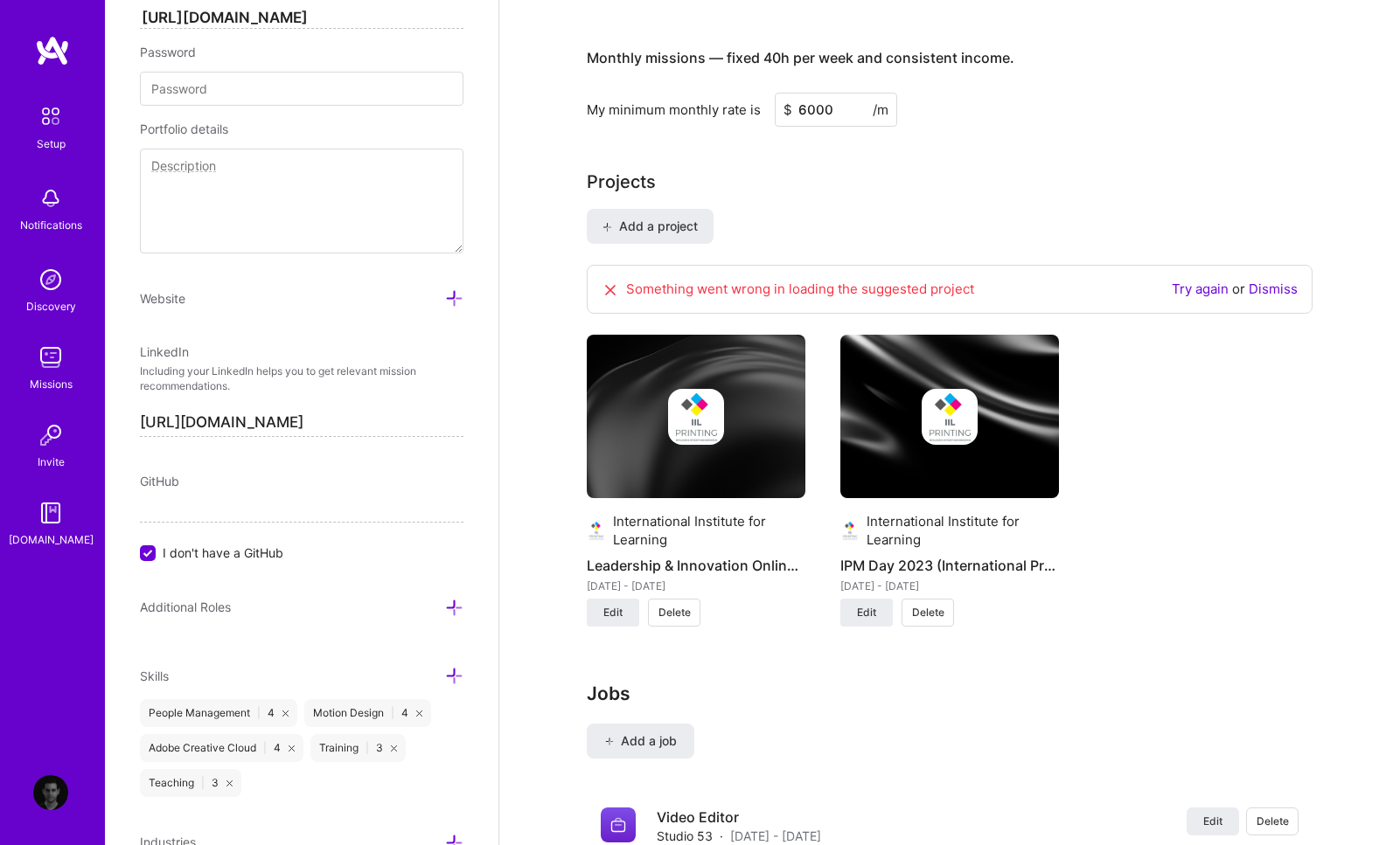
click at [606, 281] on icon at bounding box center [610, 290] width 18 height 18
click at [612, 281] on icon at bounding box center [610, 290] width 18 height 18
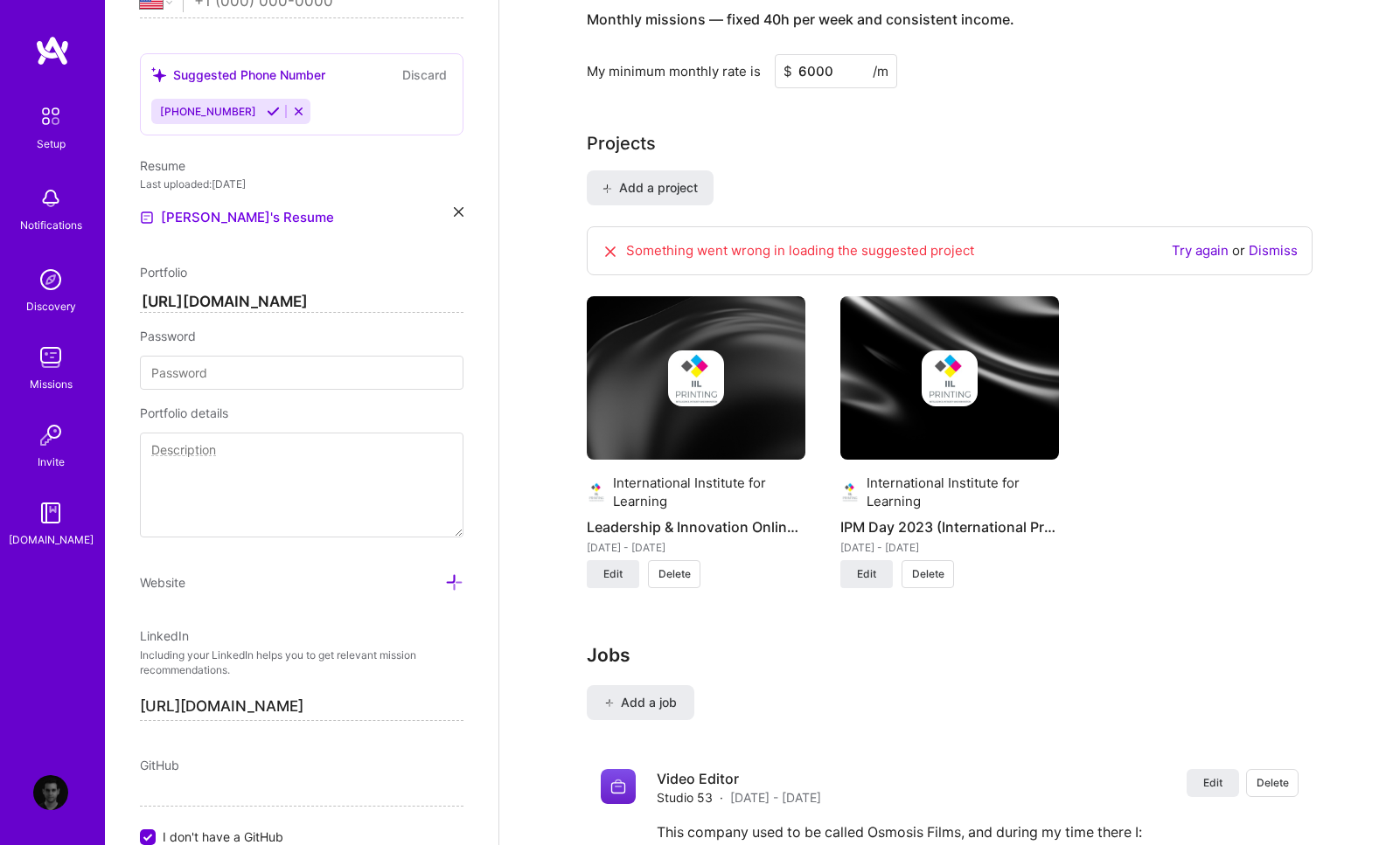
scroll to position [732, 0]
click at [253, 479] on textarea at bounding box center [302, 483] width 323 height 105
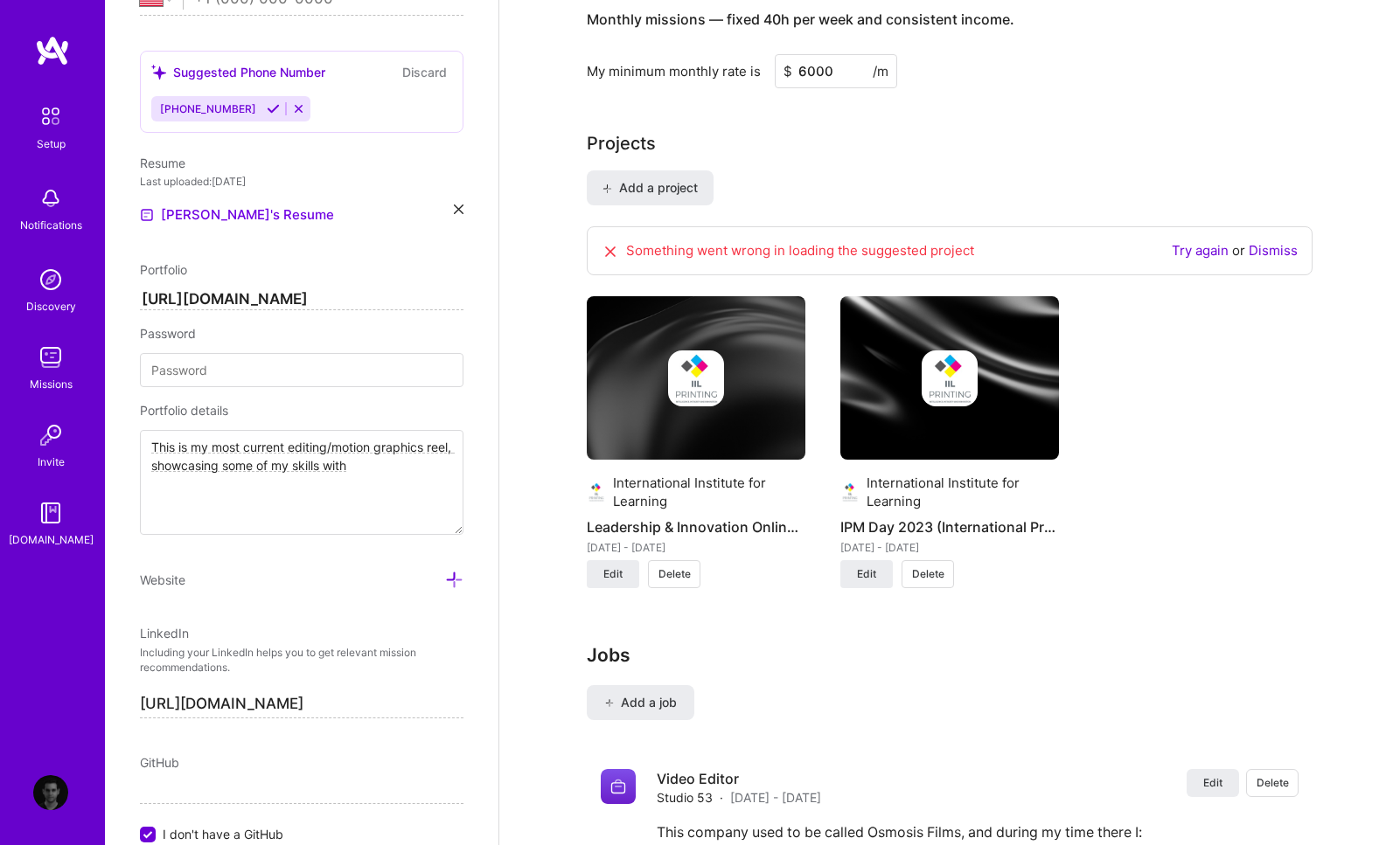
click at [382, 471] on textarea "This is my most current editing/motion graphics reel, showcasing some of my ski…" at bounding box center [302, 483] width 323 height 105
drag, startPoint x: 300, startPoint y: 449, endPoint x: 425, endPoint y: 450, distance: 125.0
click at [425, 450] on textarea "This is my most current editing/motion graphics reel, showcasing some of my ski…" at bounding box center [302, 483] width 323 height 105
click at [397, 473] on textarea "This is my most current editing/motion graphics reel, showcasing some of my ski…" at bounding box center [302, 483] width 323 height 105
paste textarea "editing/motion graphics"
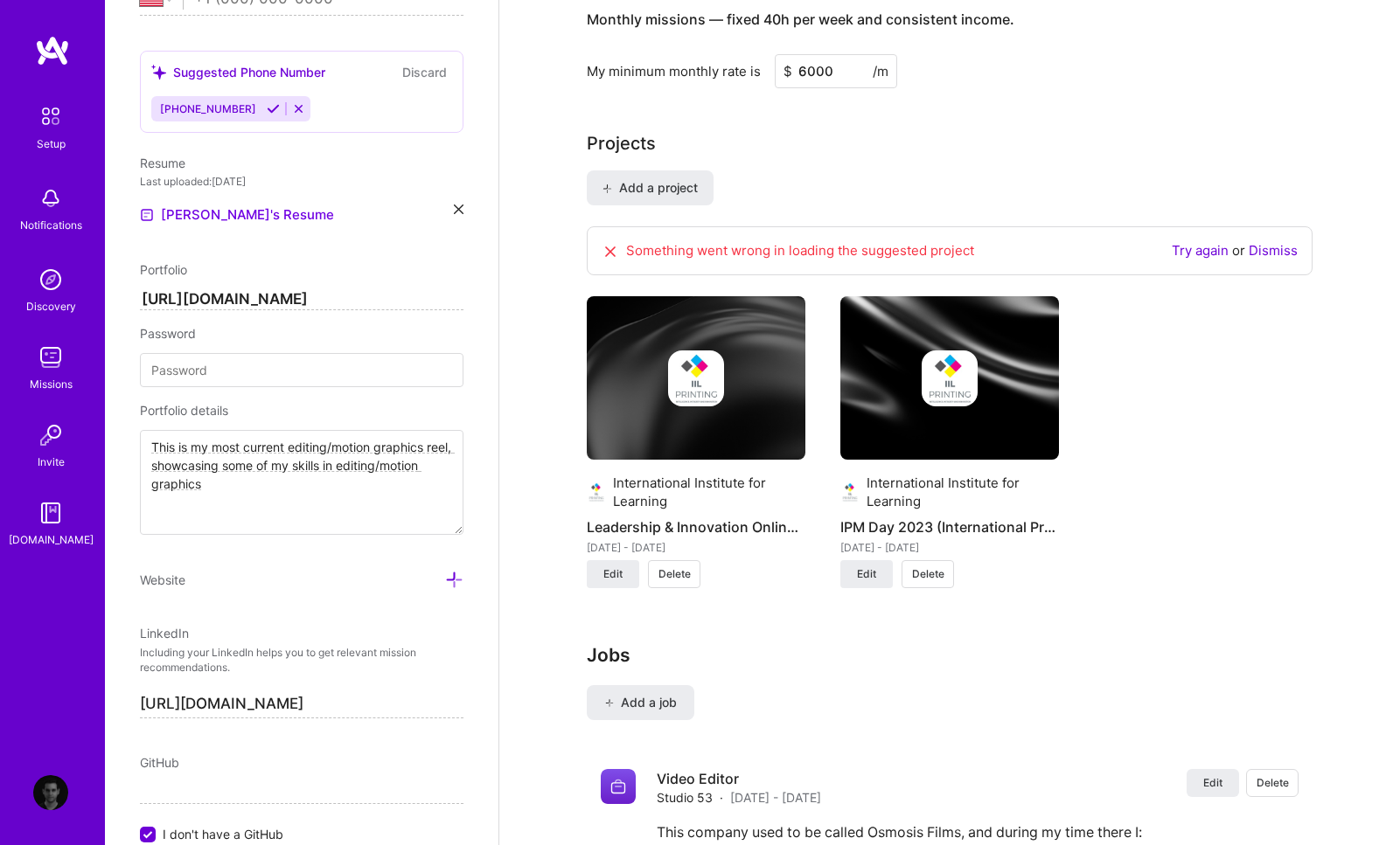
click at [196, 484] on textarea "This is my most current editing/motion graphics reel, showcasing some of my ski…" at bounding box center [302, 483] width 323 height 105
drag, startPoint x: 152, startPoint y: 467, endPoint x: 290, endPoint y: 440, distance: 140.6
click at [290, 440] on textarea "This is my most current editing/motion graphics reel, showcasing some of my ski…" at bounding box center [302, 483] width 323 height 105
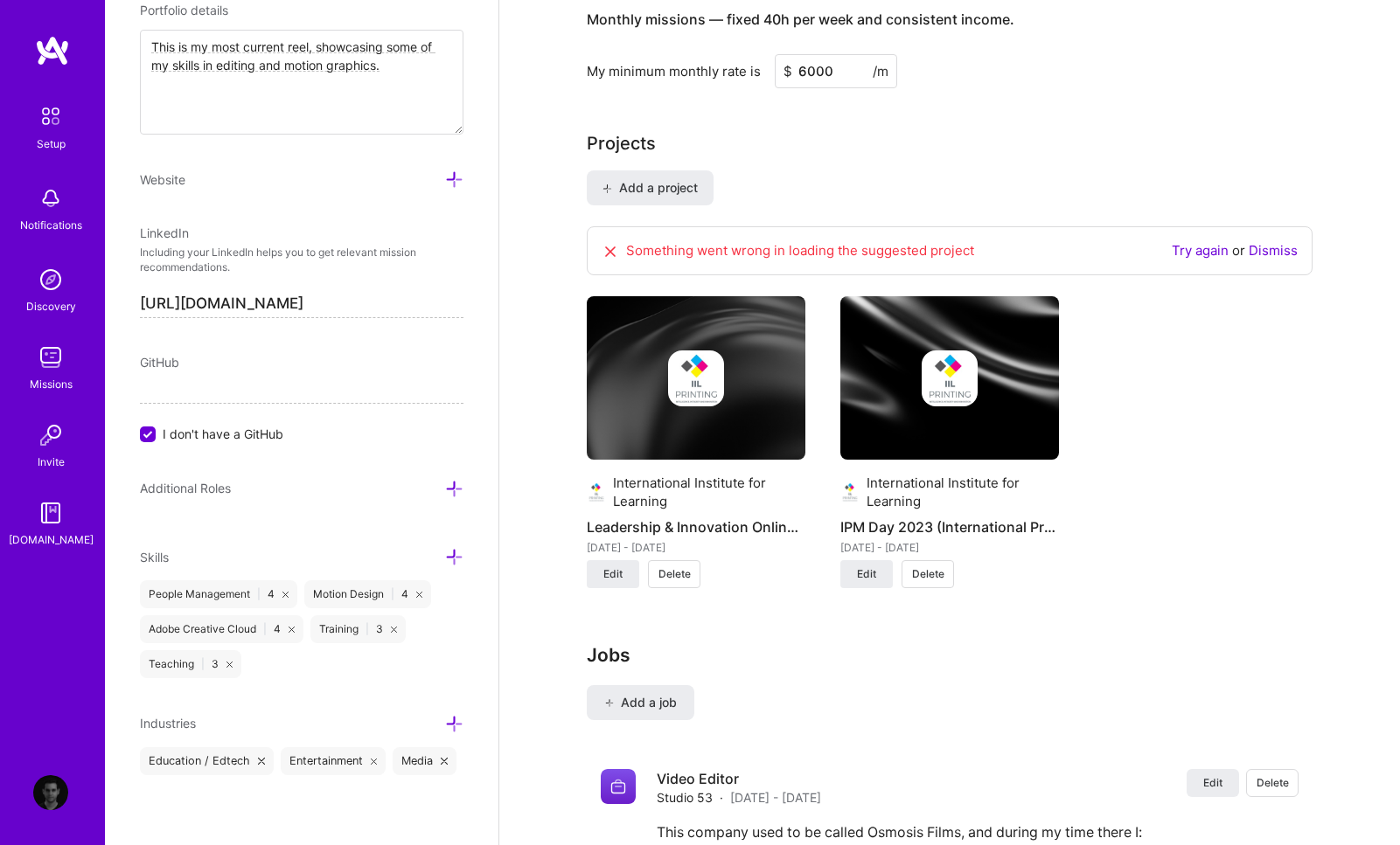
scroll to position [1147, 0]
type textarea "This is my most current reel, showcasing some of my skills in editing and motio…"
click at [445, 480] on icon at bounding box center [454, 489] width 18 height 18
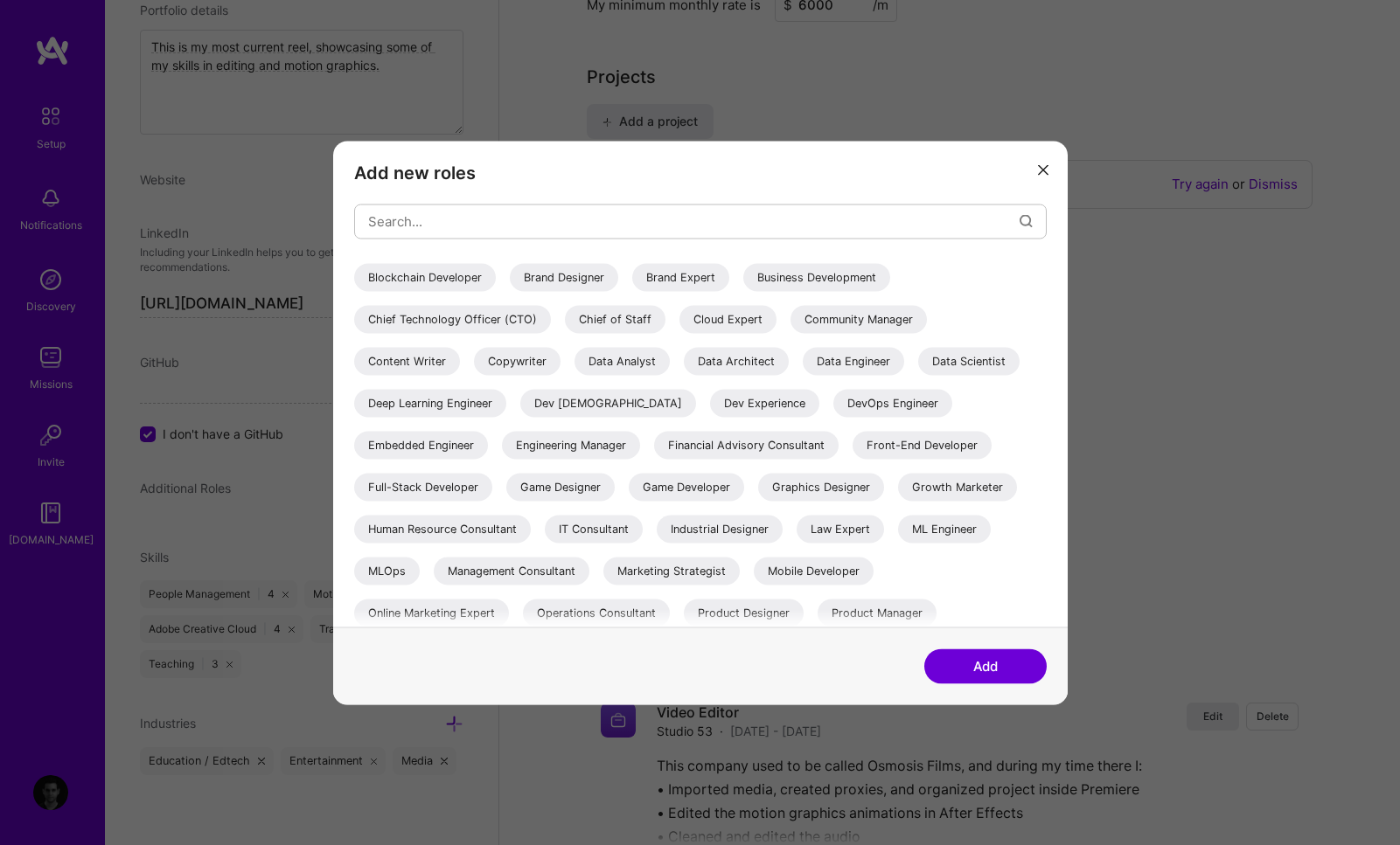
scroll to position [0, 0]
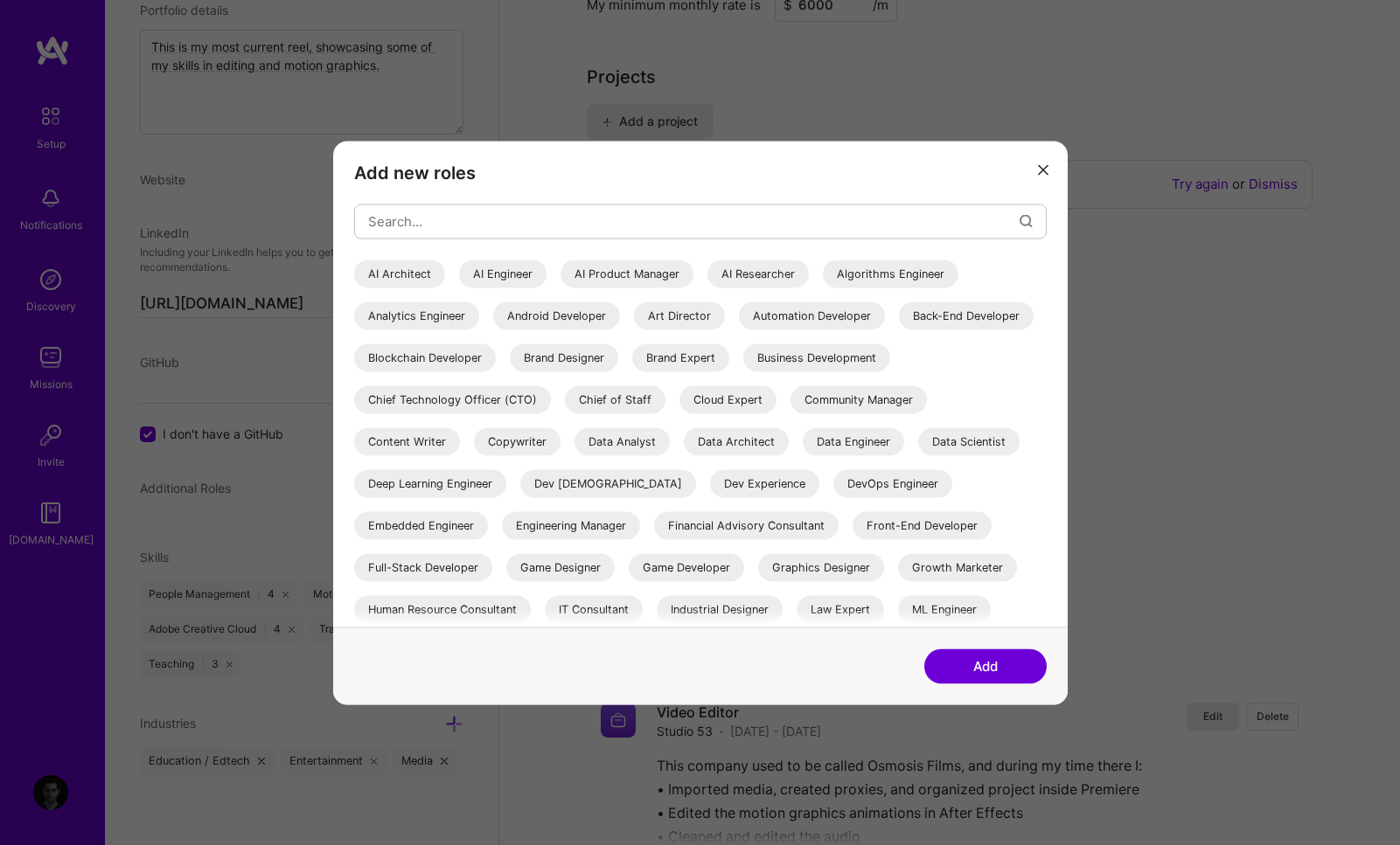
click at [1048, 173] on icon "modal" at bounding box center [1043, 170] width 11 height 11
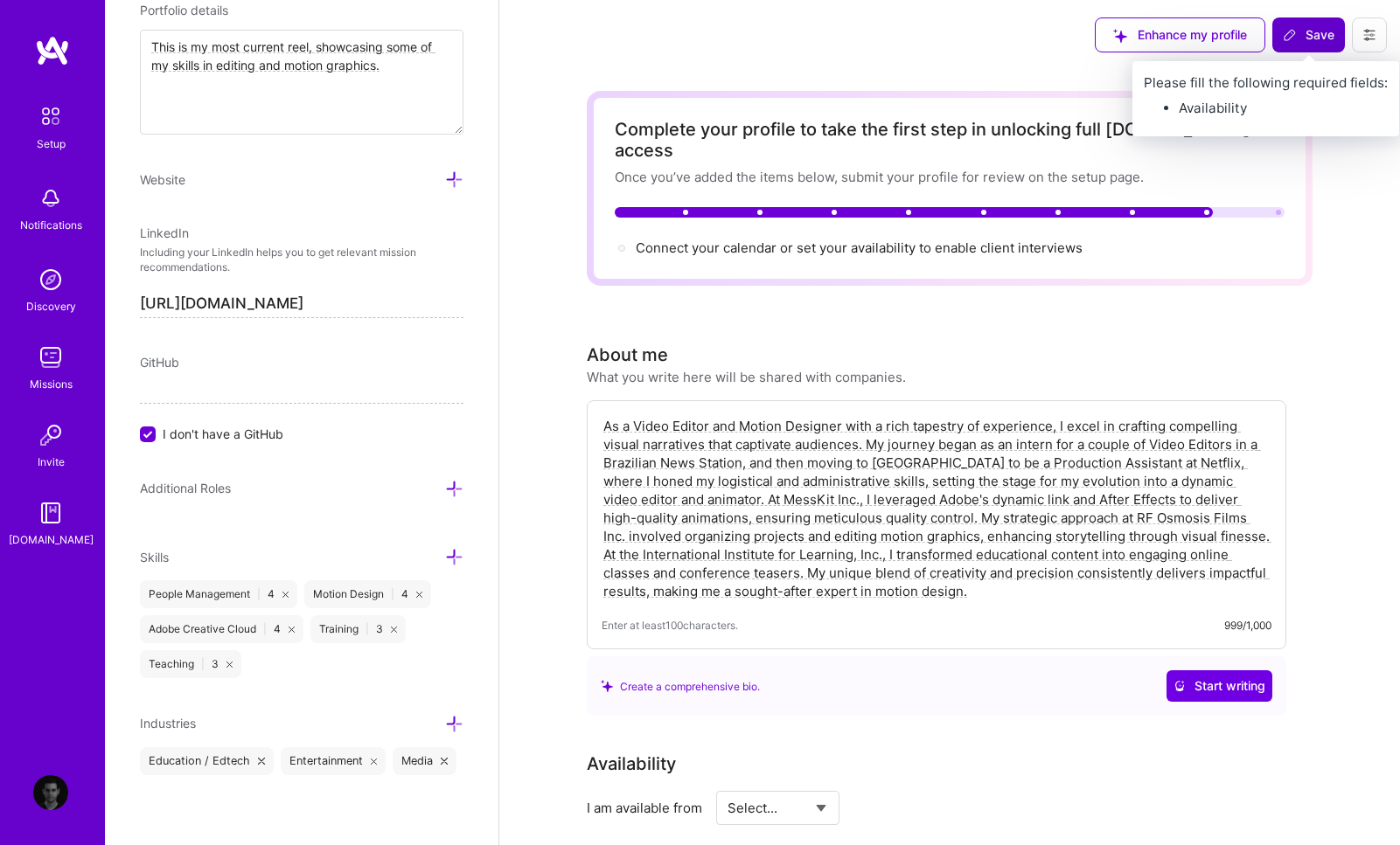
click at [1308, 43] on span "Save" at bounding box center [1308, 35] width 52 height 18
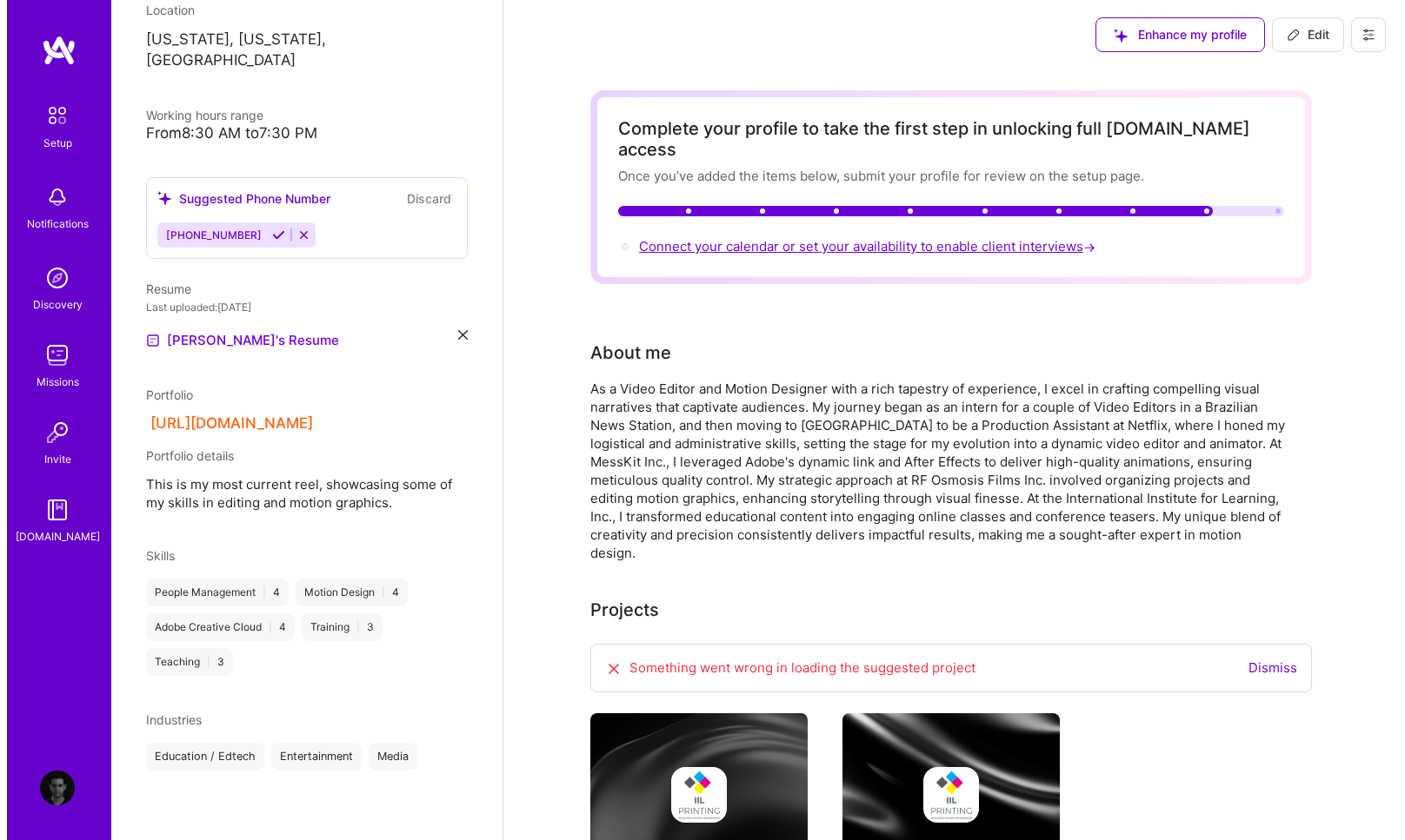
scroll to position [300, 0]
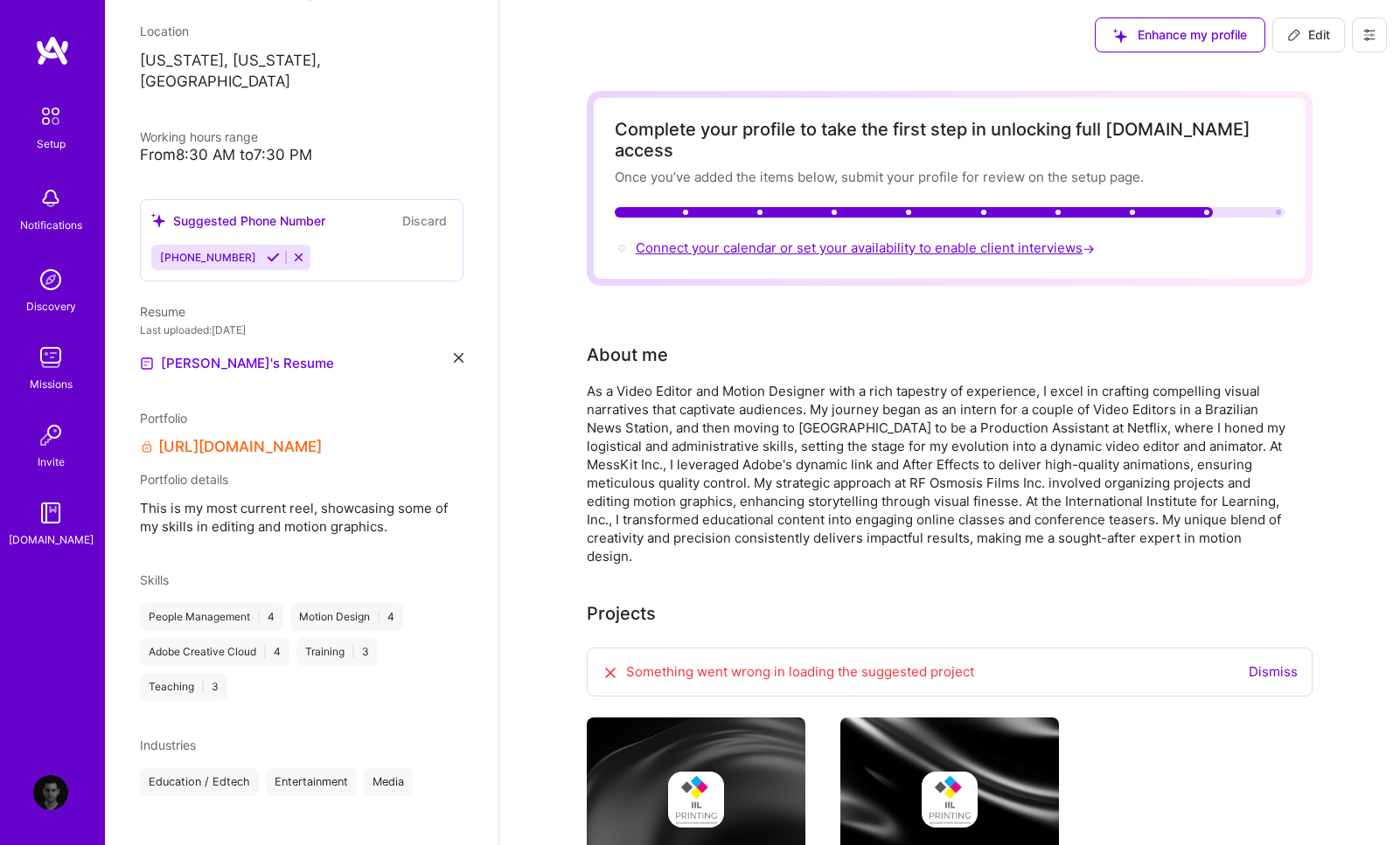
click at [700, 239] on span "Connect your calendar or set your availability to enable client interviews →" at bounding box center [867, 247] width 463 height 17
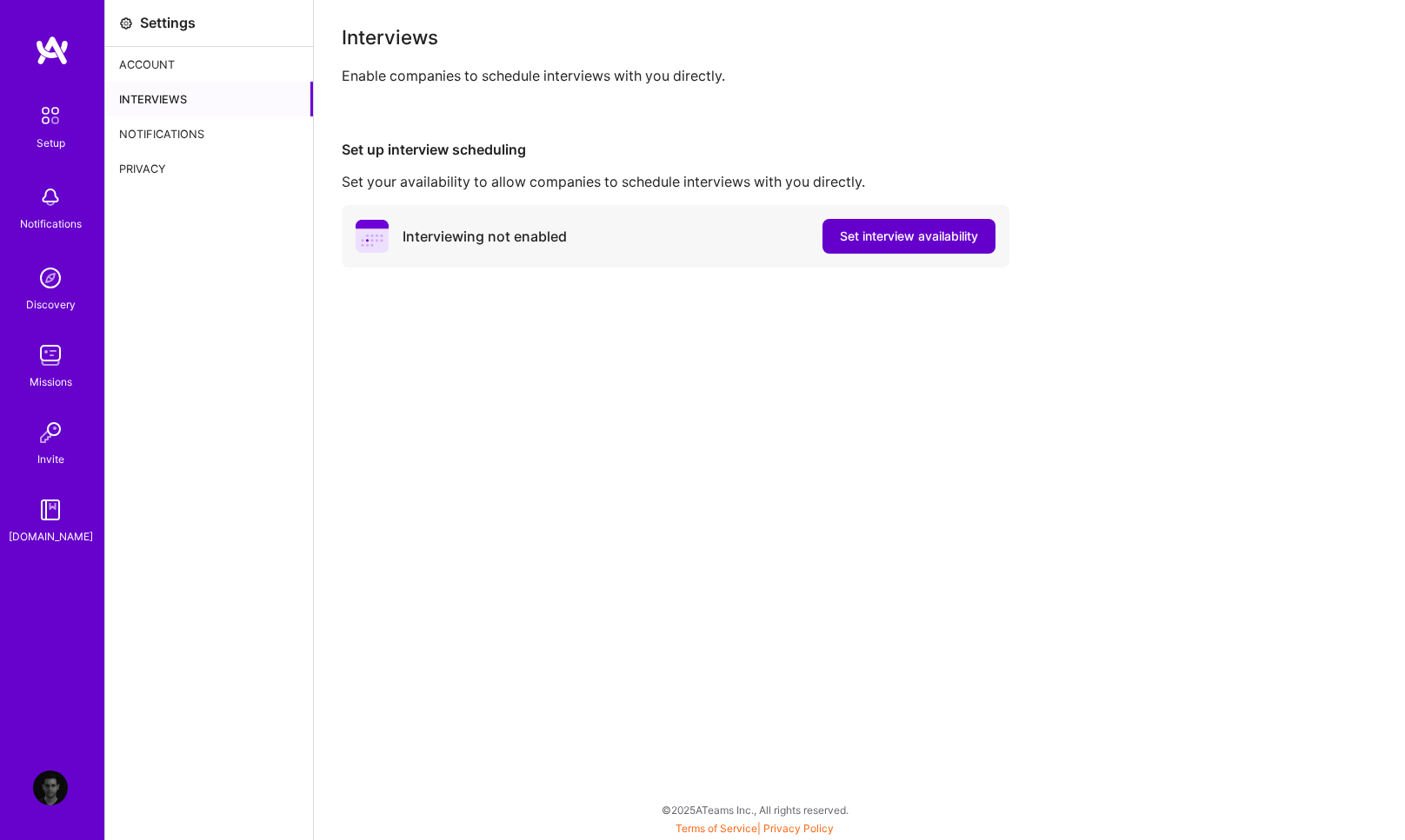
click at [887, 236] on span "Set interview availability" at bounding box center [908, 236] width 139 height 17
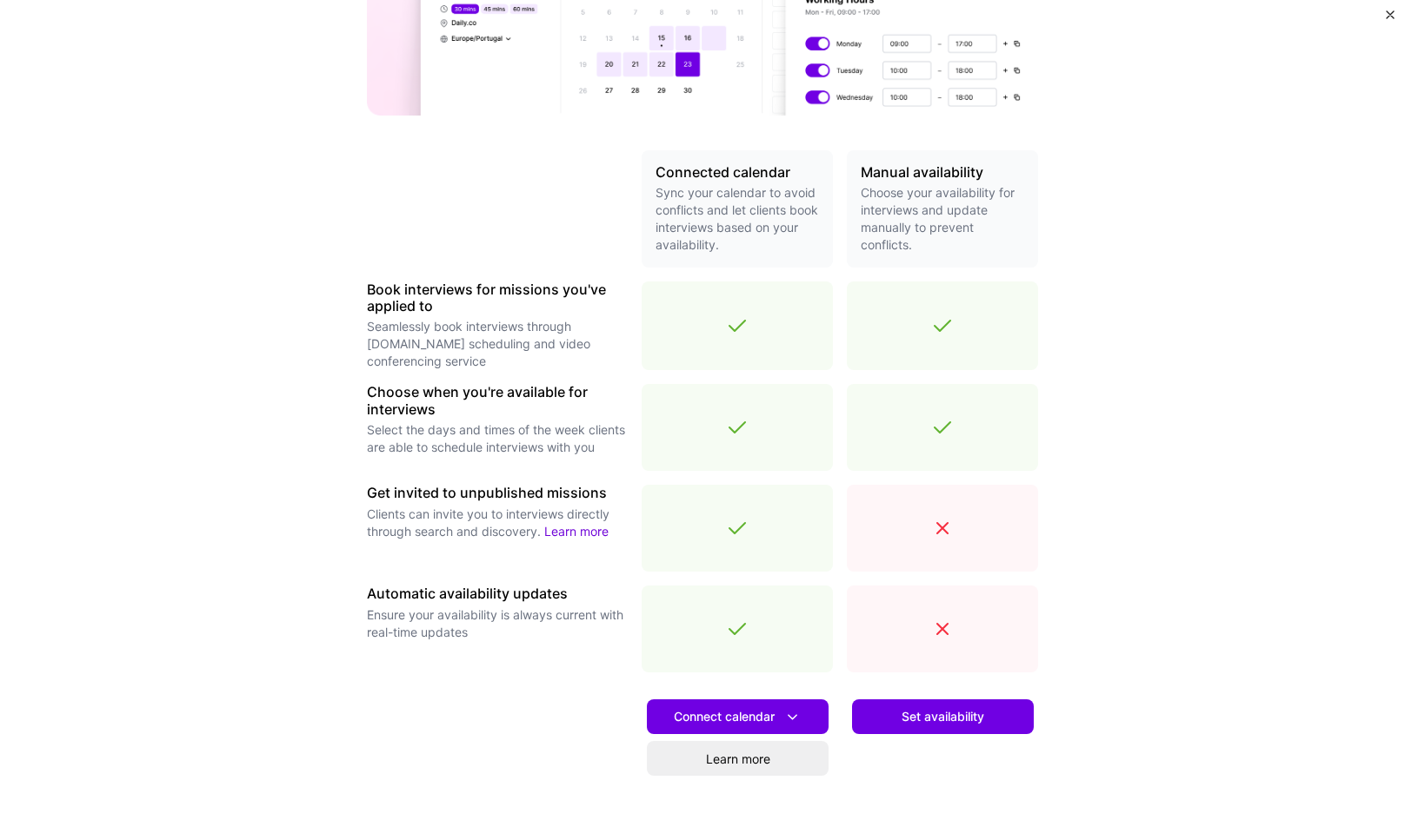
scroll to position [288, 0]
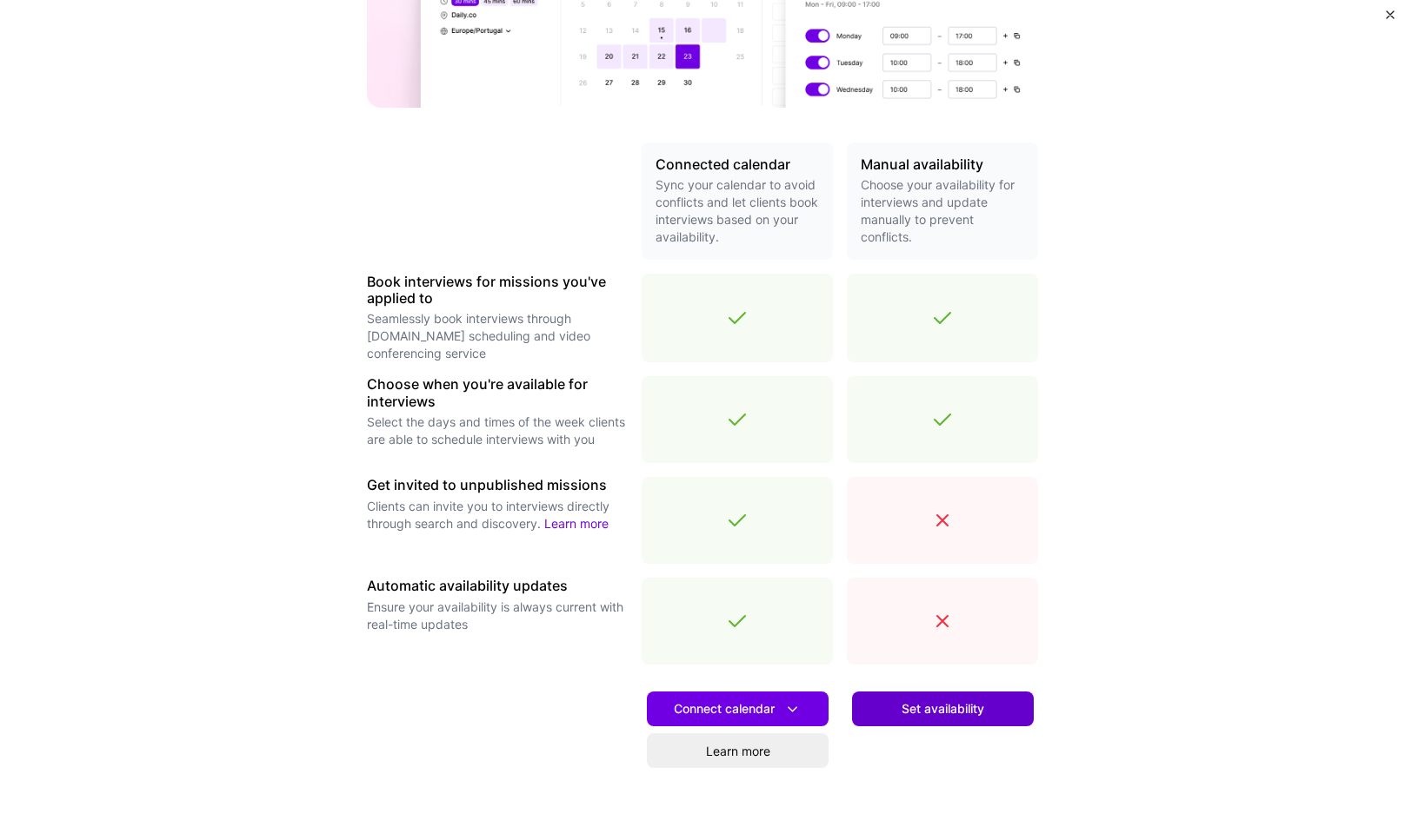
click at [901, 707] on span "Set availability" at bounding box center [942, 709] width 83 height 17
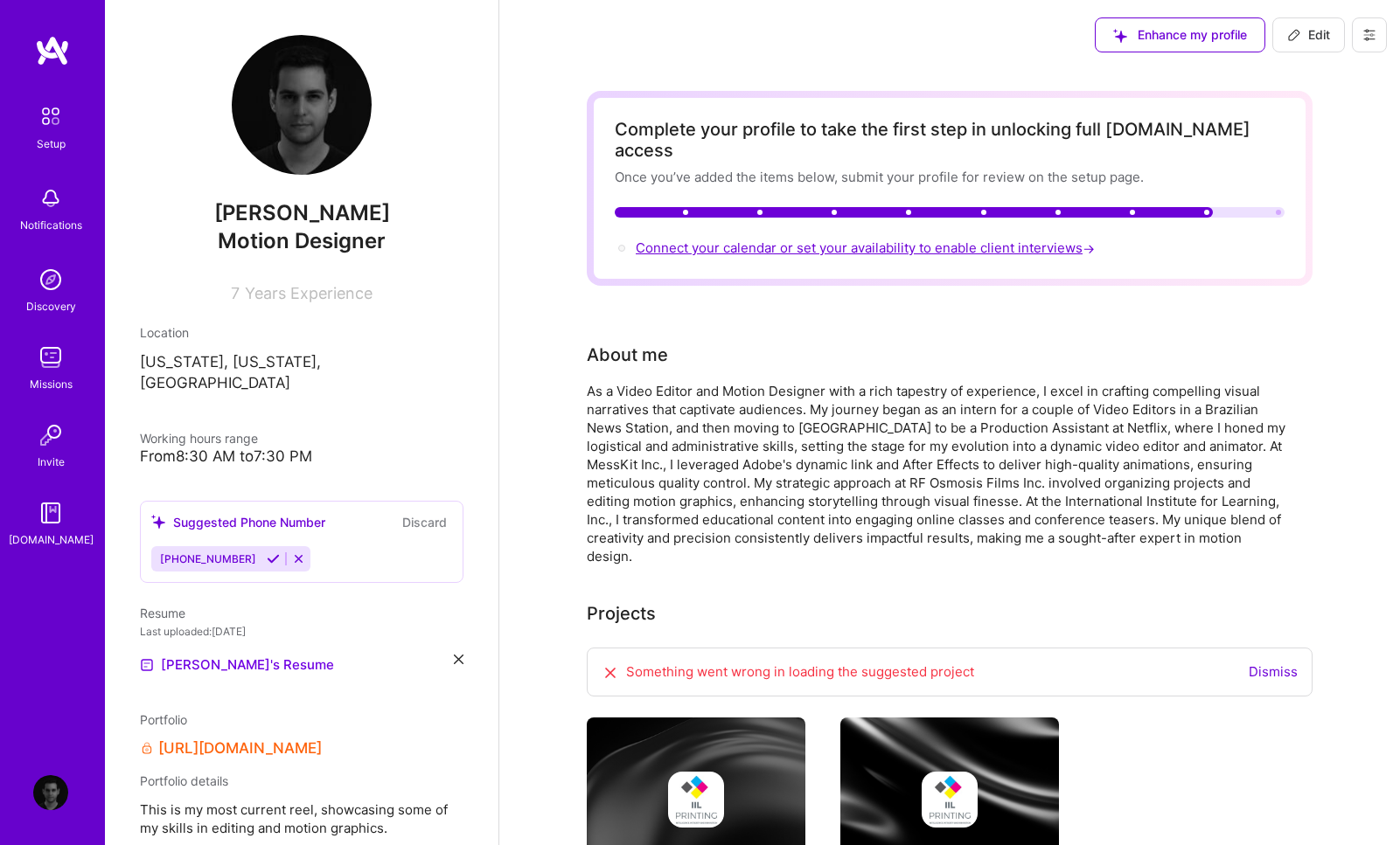
click at [1039, 239] on span "Connect your calendar or set your availability to enable client interviews →" at bounding box center [867, 247] width 463 height 17
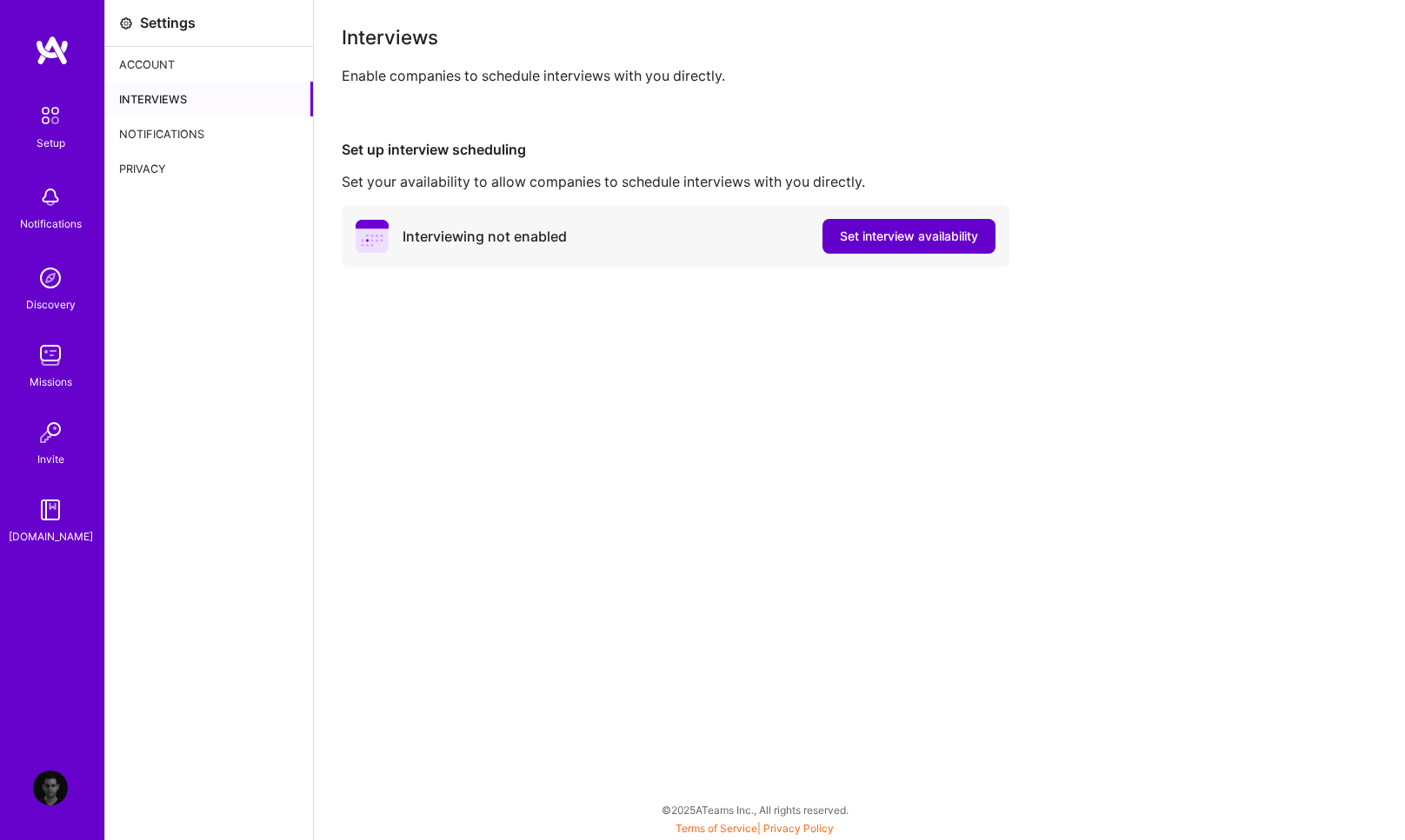
click at [866, 242] on span "Set interview availability" at bounding box center [908, 236] width 139 height 17
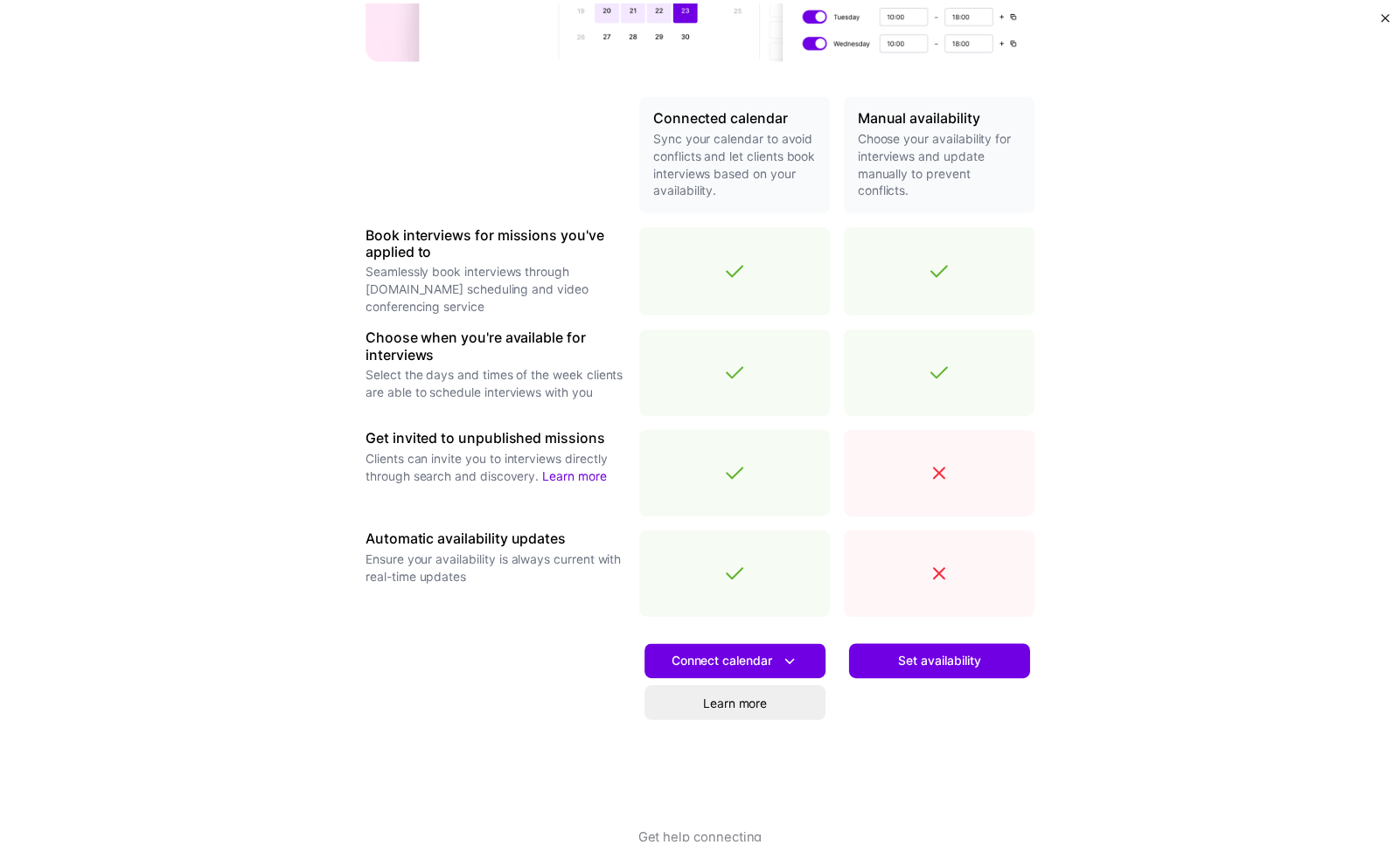
scroll to position [343, 0]
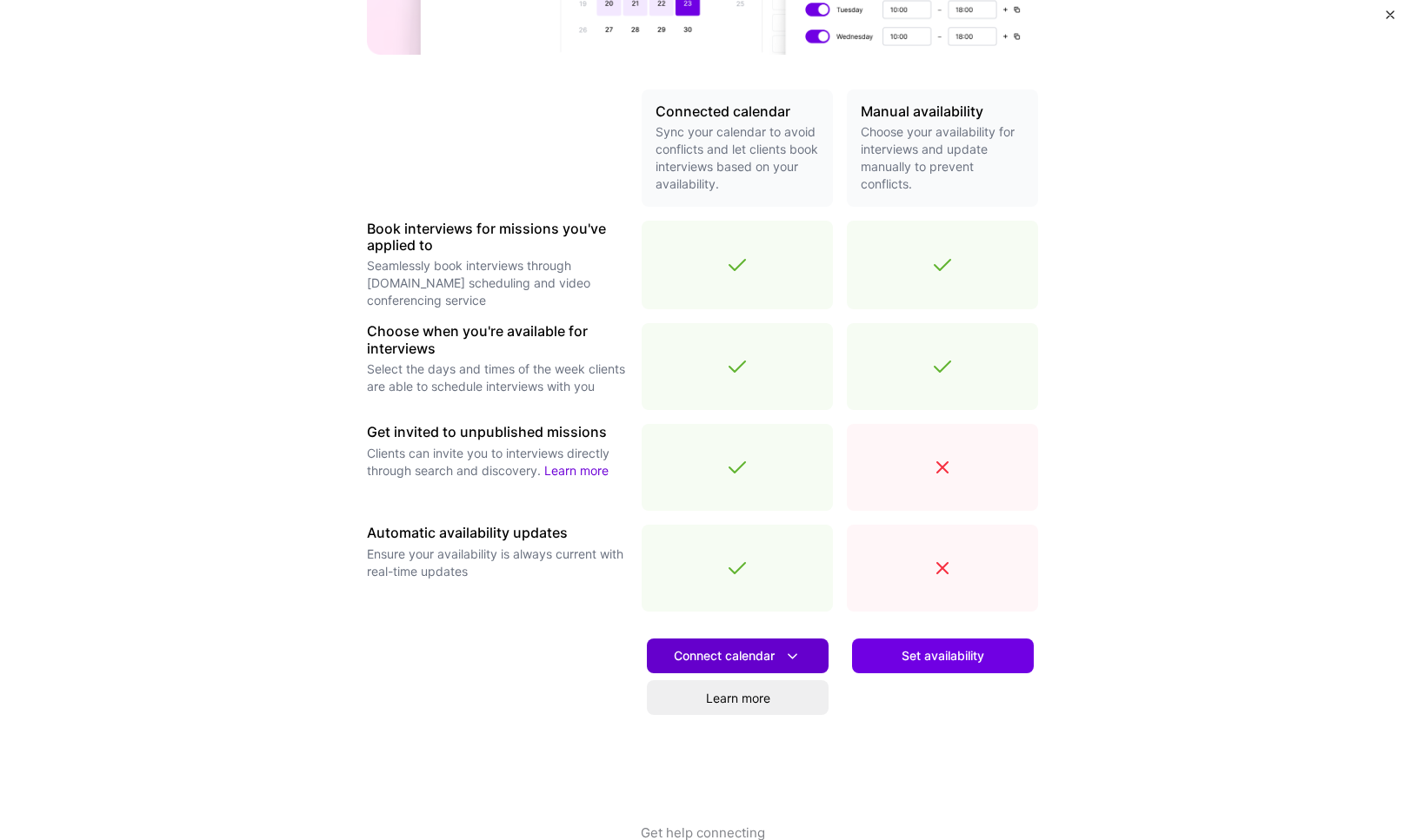
click at [787, 657] on icon at bounding box center [792, 656] width 18 height 18
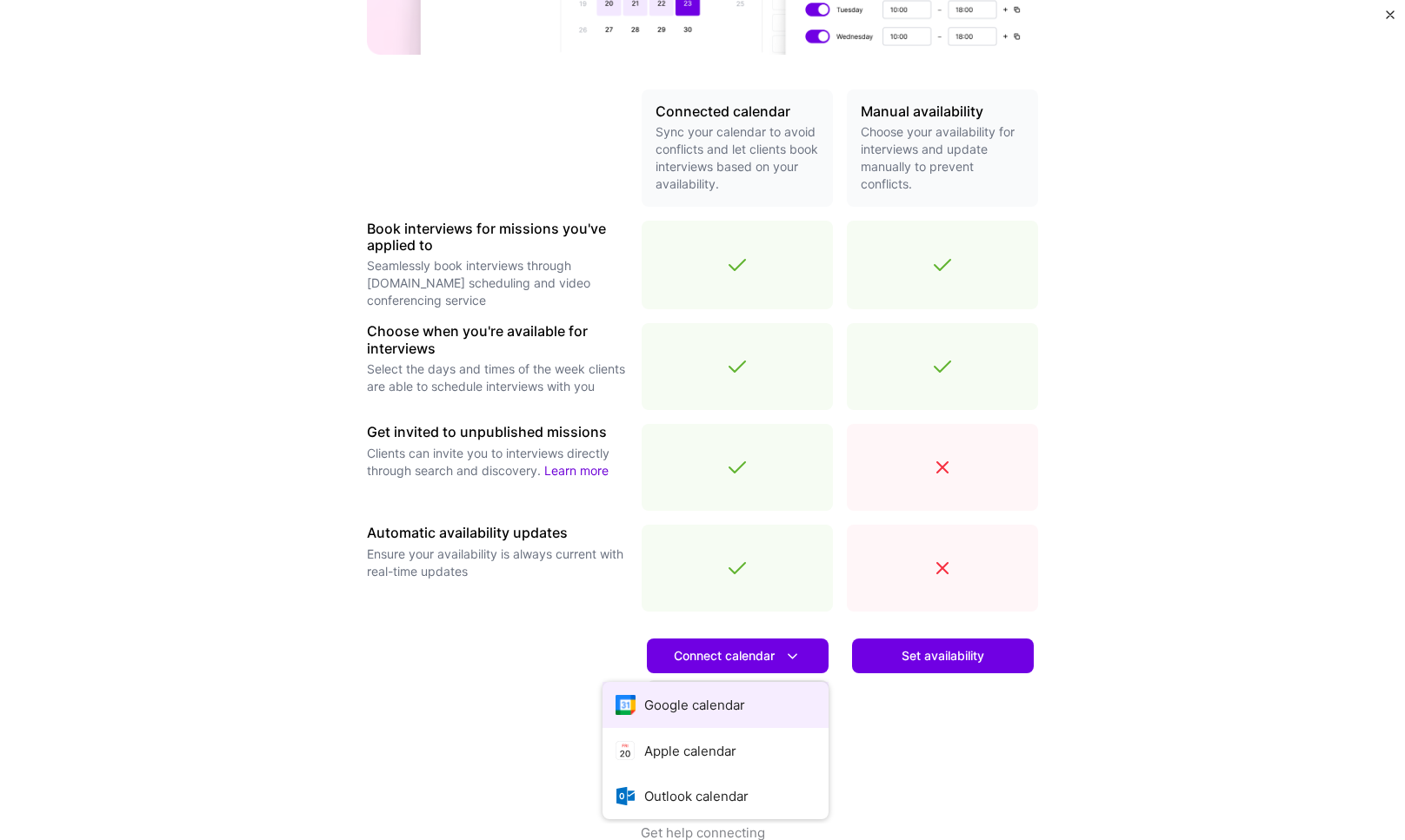
click at [685, 696] on button "Google calendar" at bounding box center [715, 705] width 226 height 46
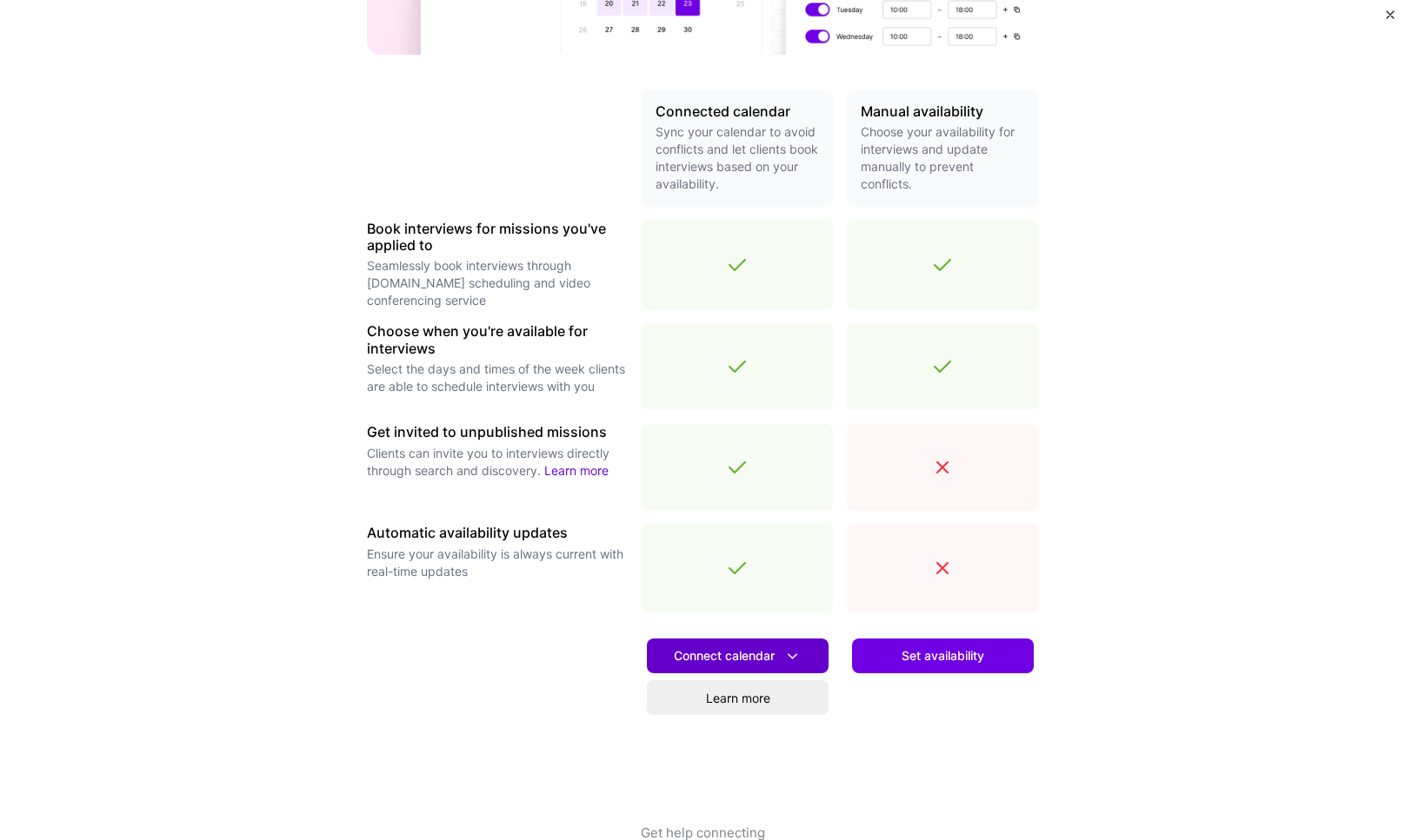
click at [702, 662] on span "Connect calendar" at bounding box center [737, 656] width 128 height 18
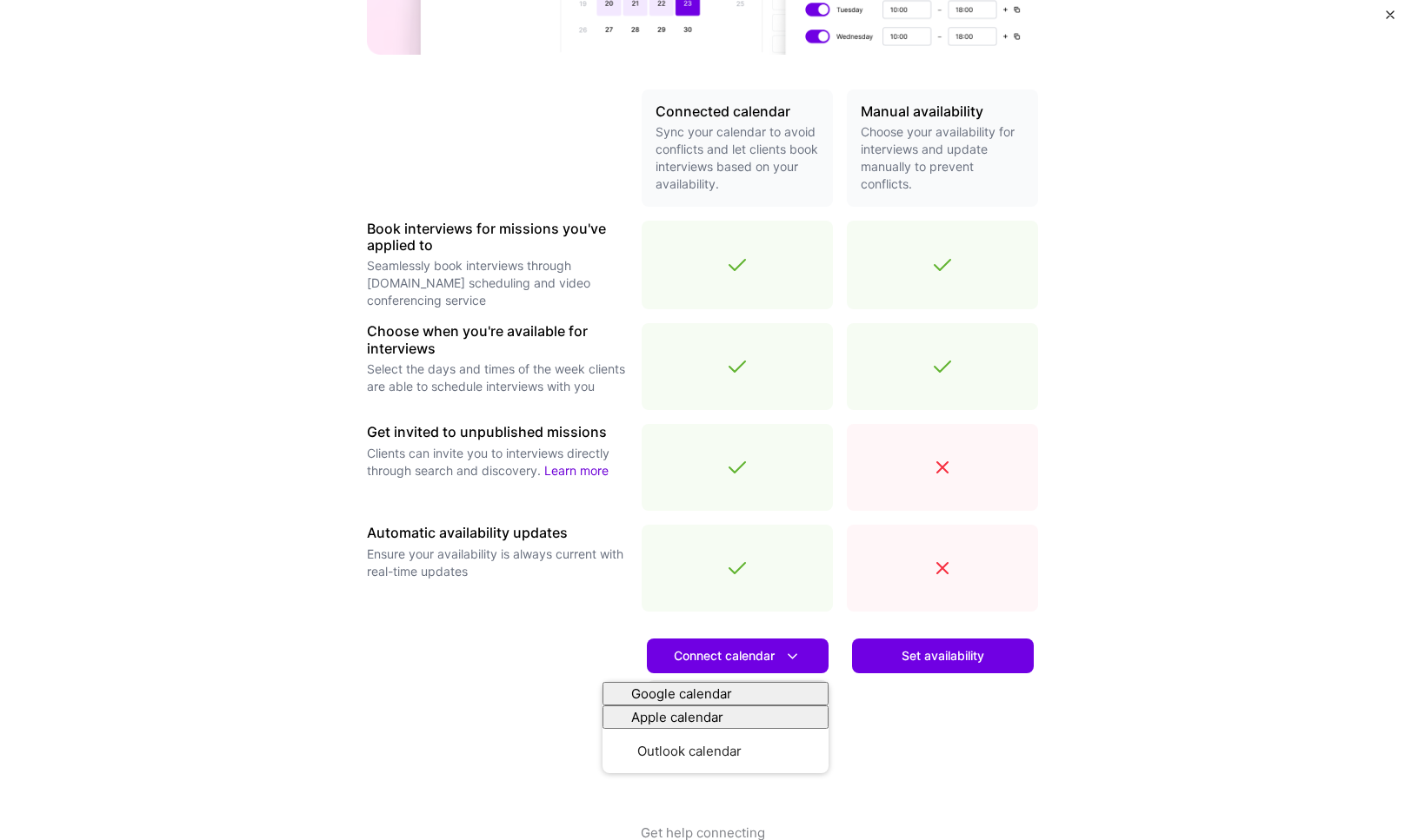
click at [526, 735] on div at bounding box center [497, 724] width 261 height 198
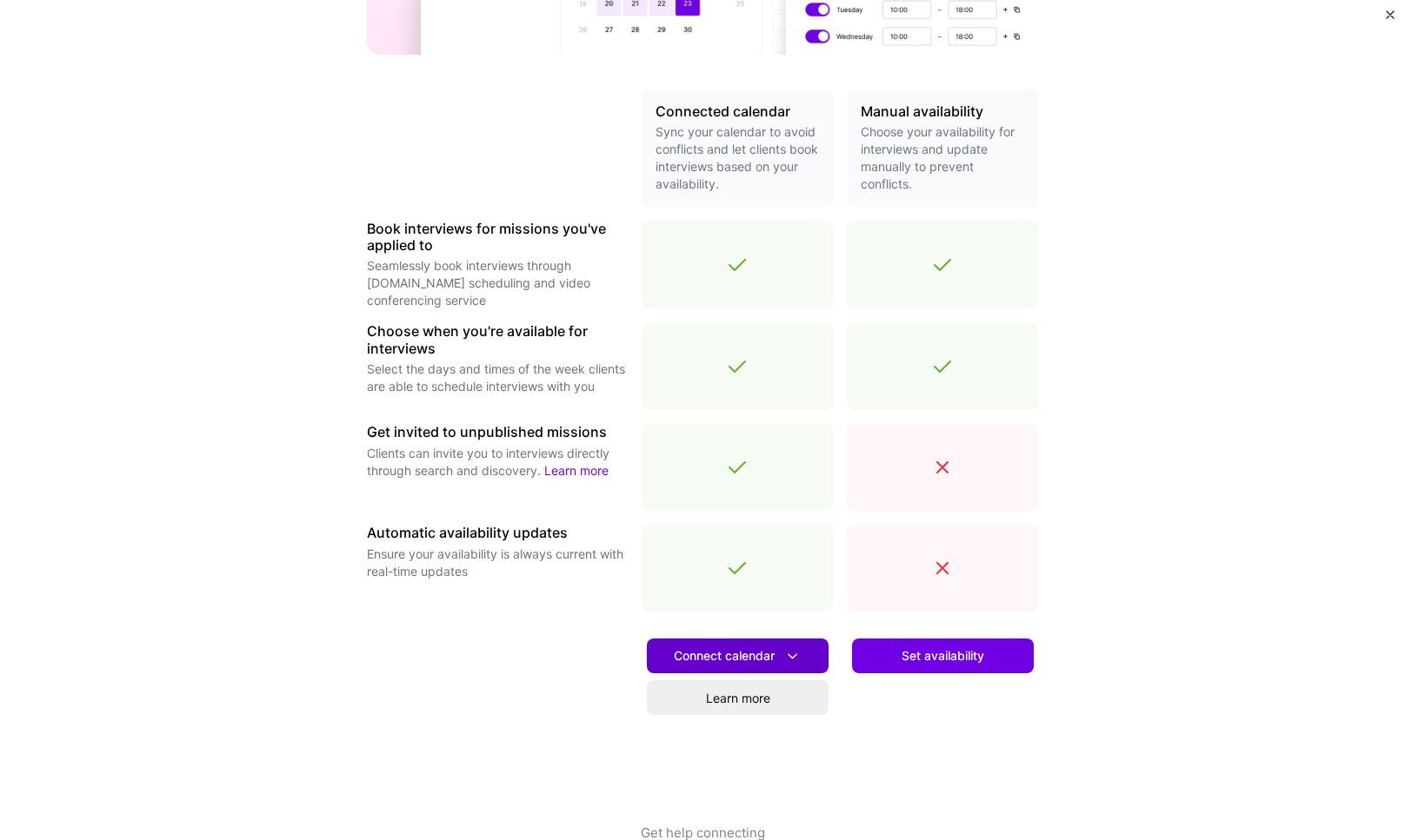
click at [784, 651] on icon at bounding box center [792, 656] width 18 height 18
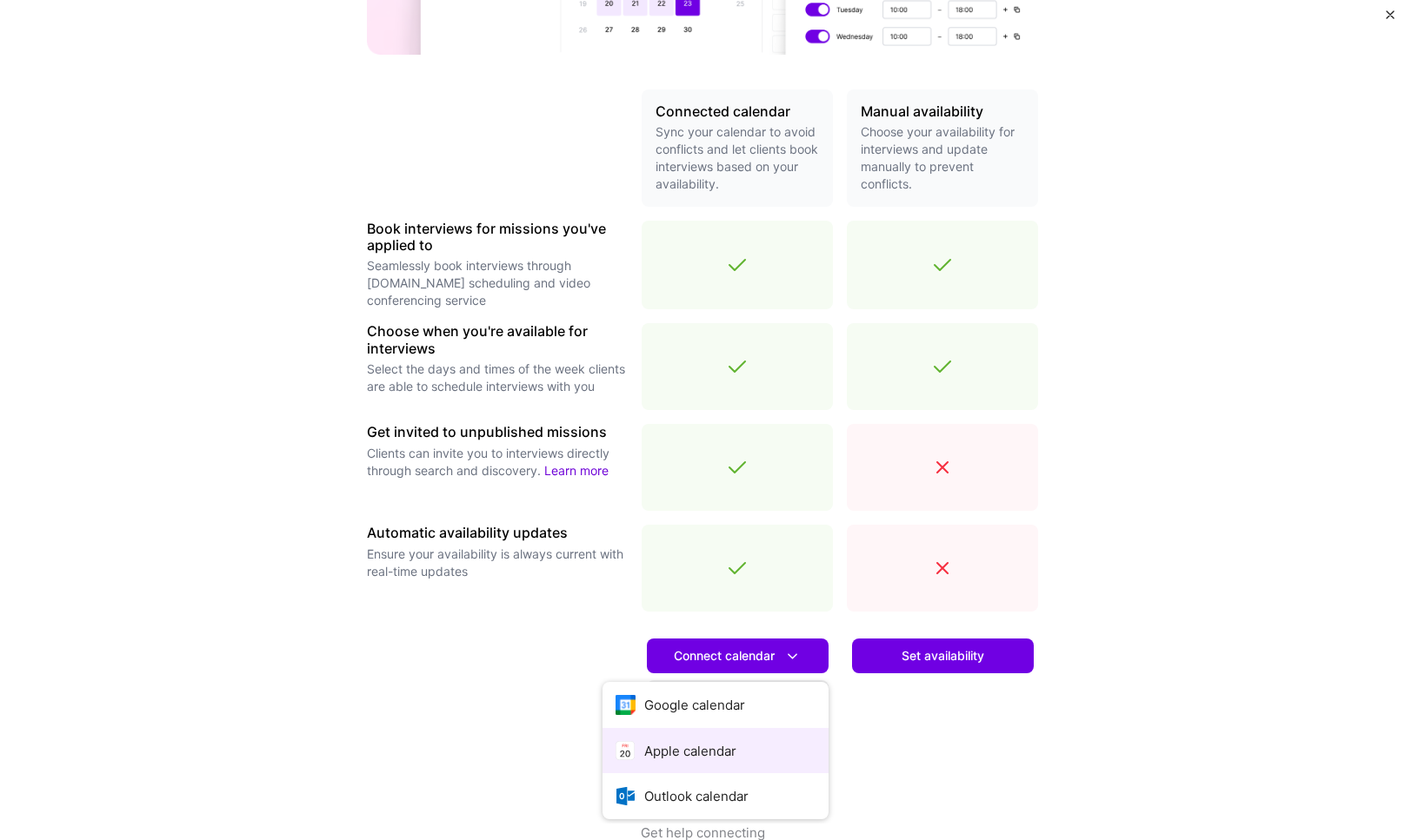
click at [682, 756] on button "Apple calendar" at bounding box center [715, 751] width 226 height 46
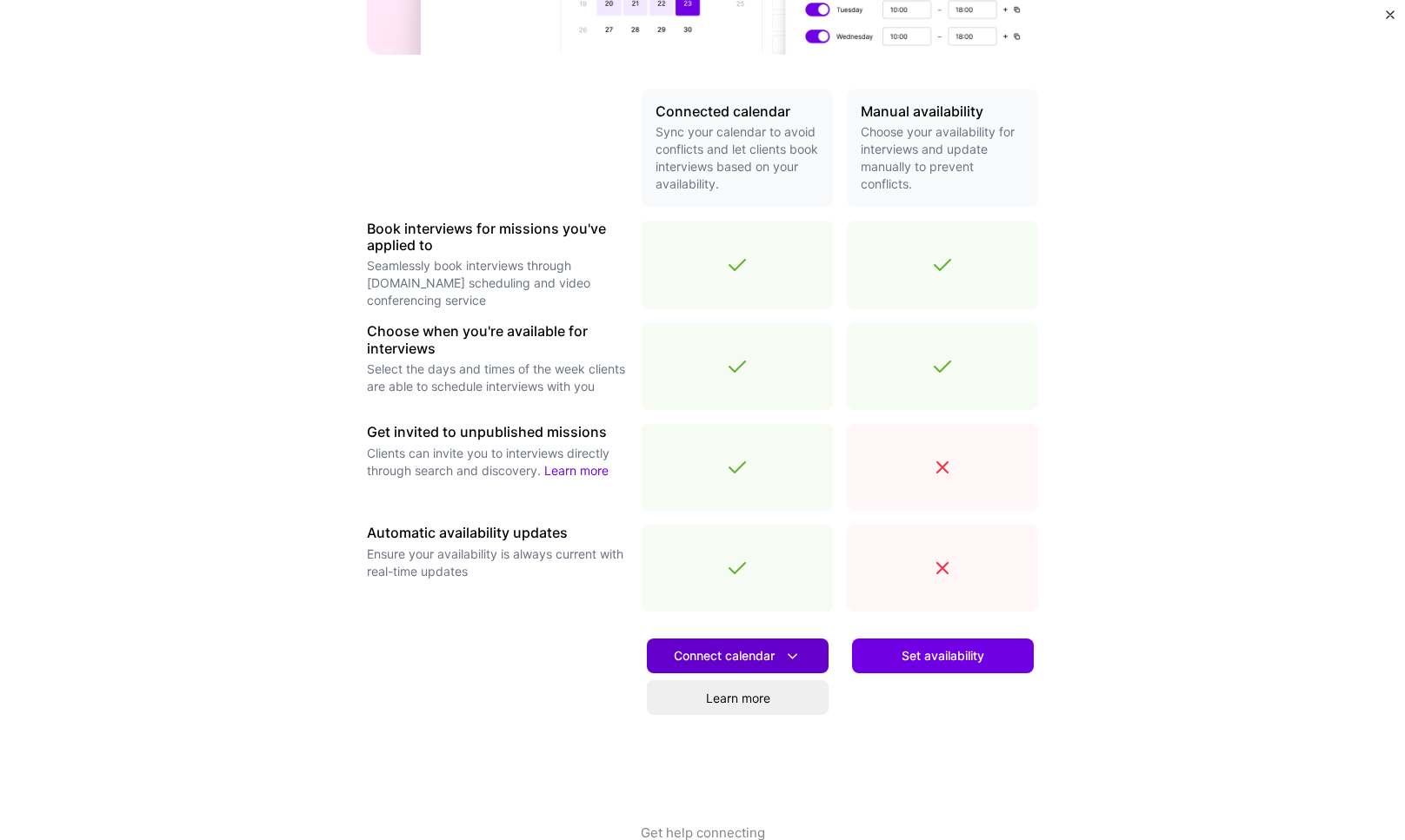
click at [680, 664] on span "Connect calendar" at bounding box center [737, 656] width 128 height 18
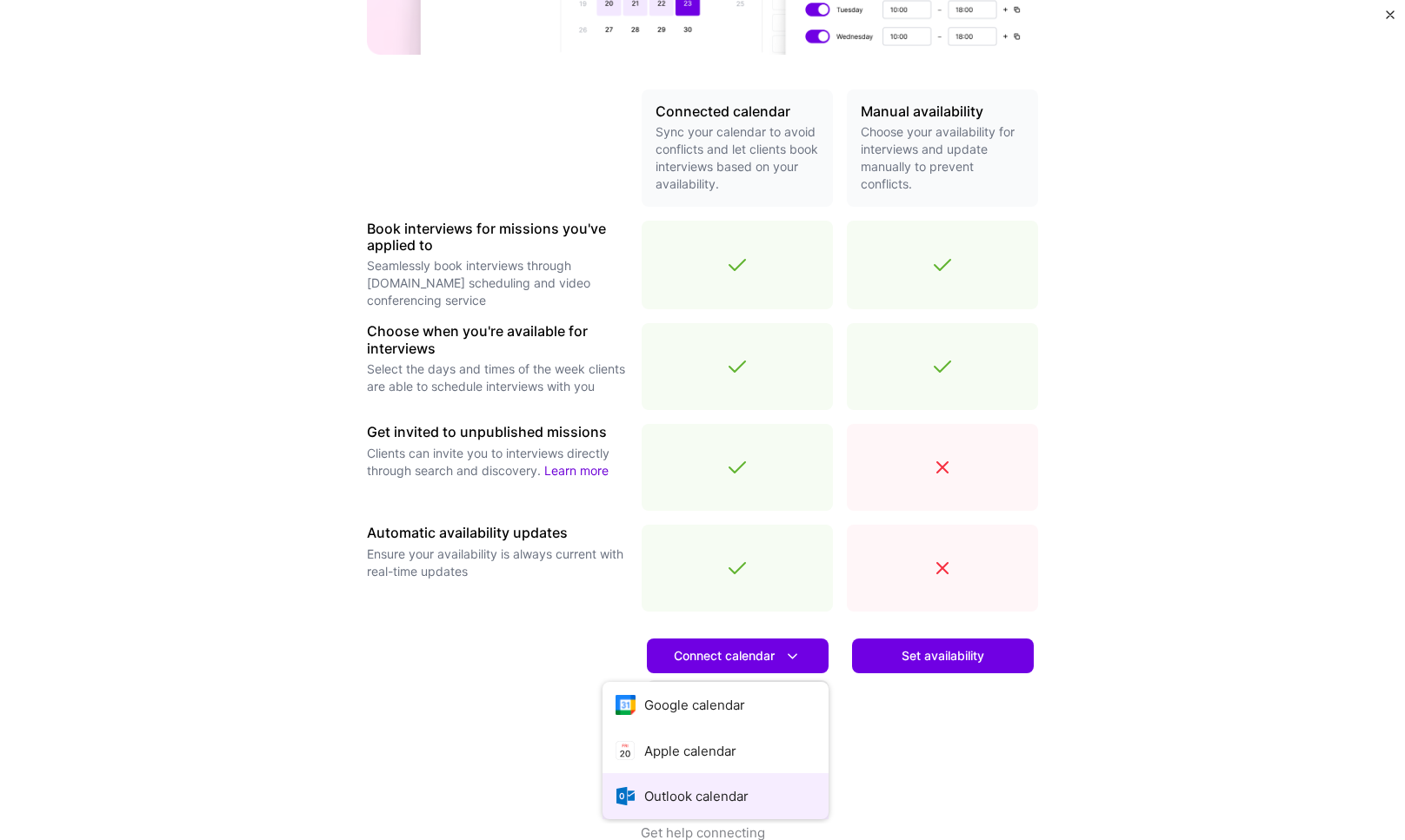
click at [685, 797] on button "Outlook calendar" at bounding box center [715, 796] width 226 height 46
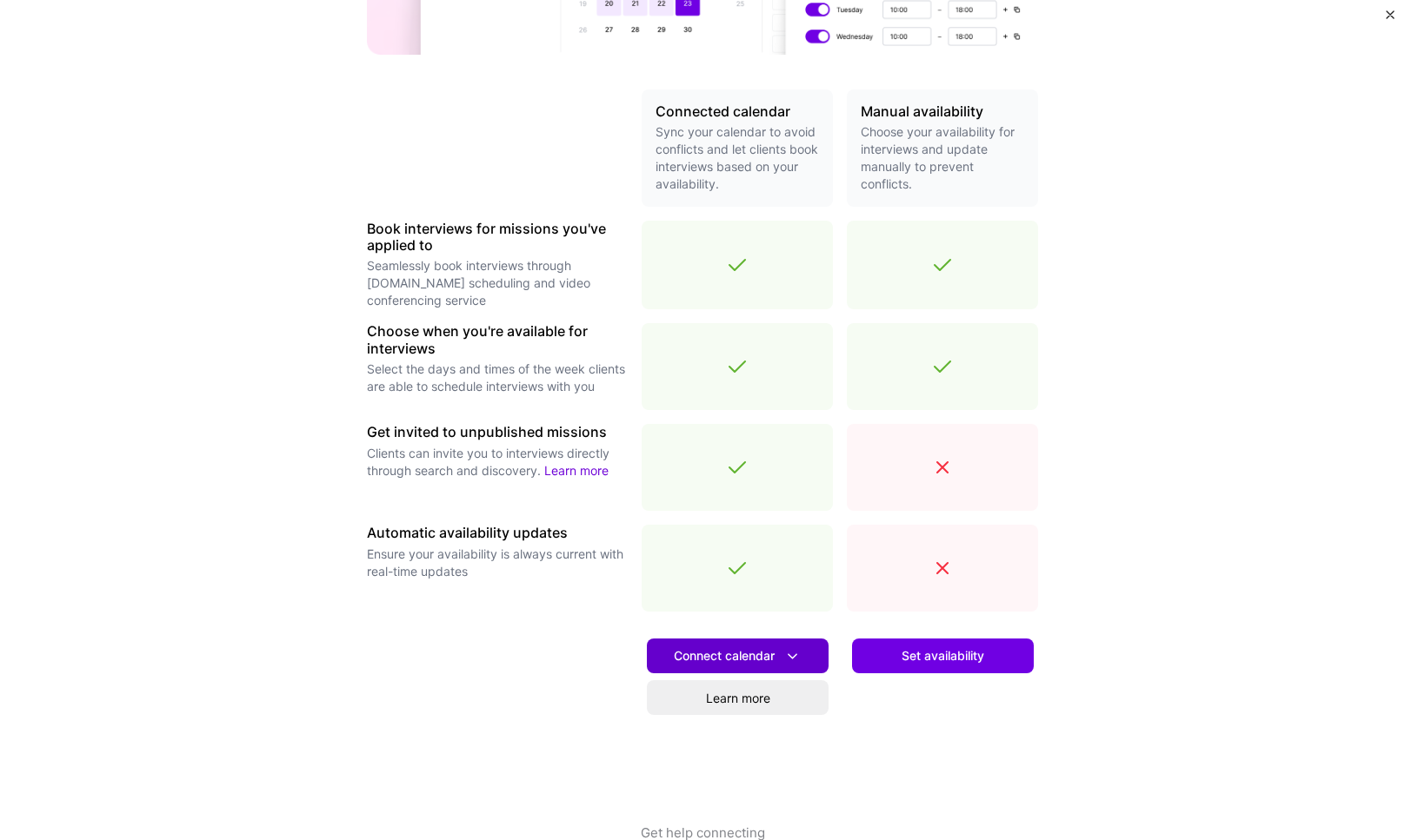
click at [696, 656] on span "Connect calendar" at bounding box center [737, 656] width 128 height 18
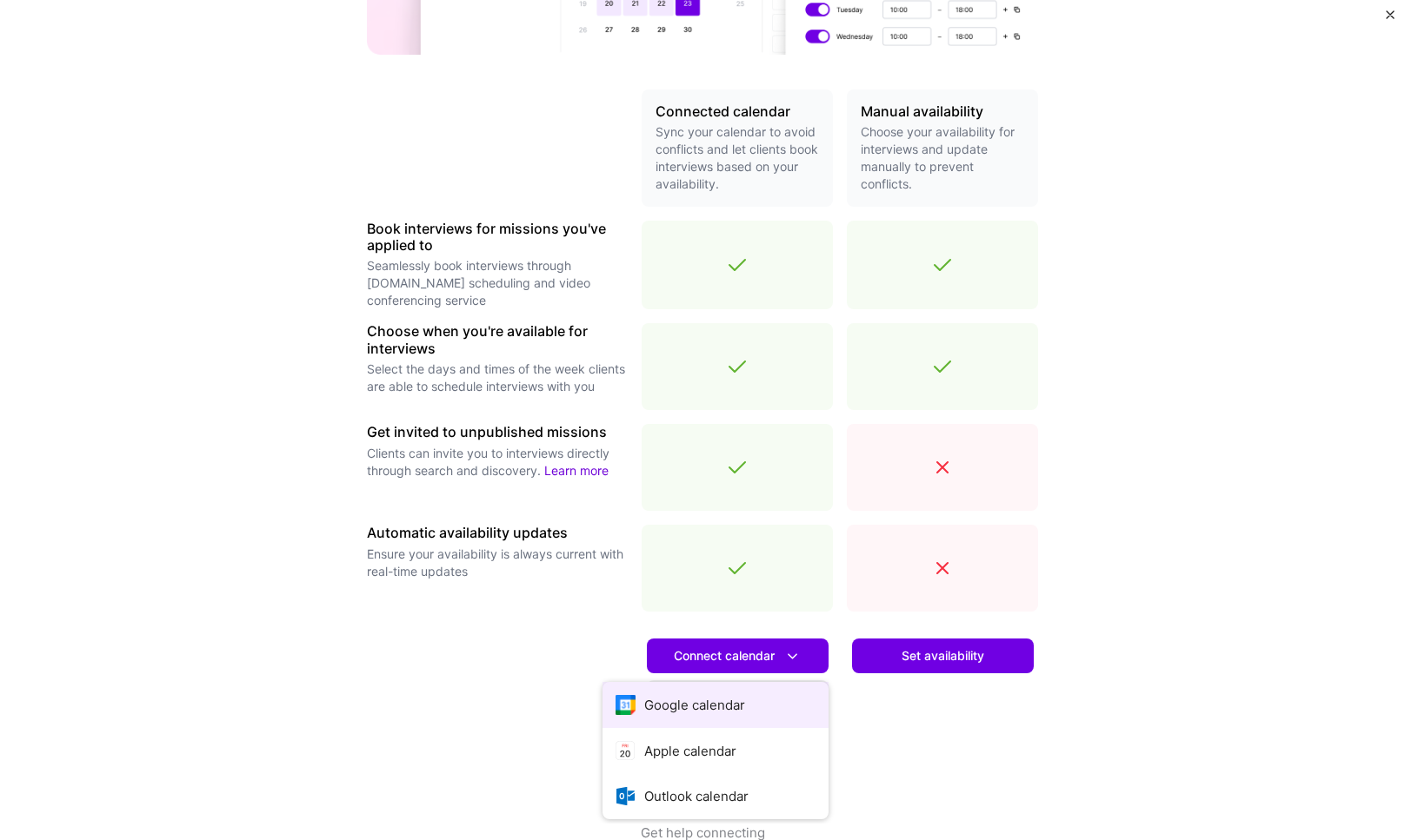
click at [673, 701] on button "Google calendar" at bounding box center [715, 705] width 226 height 46
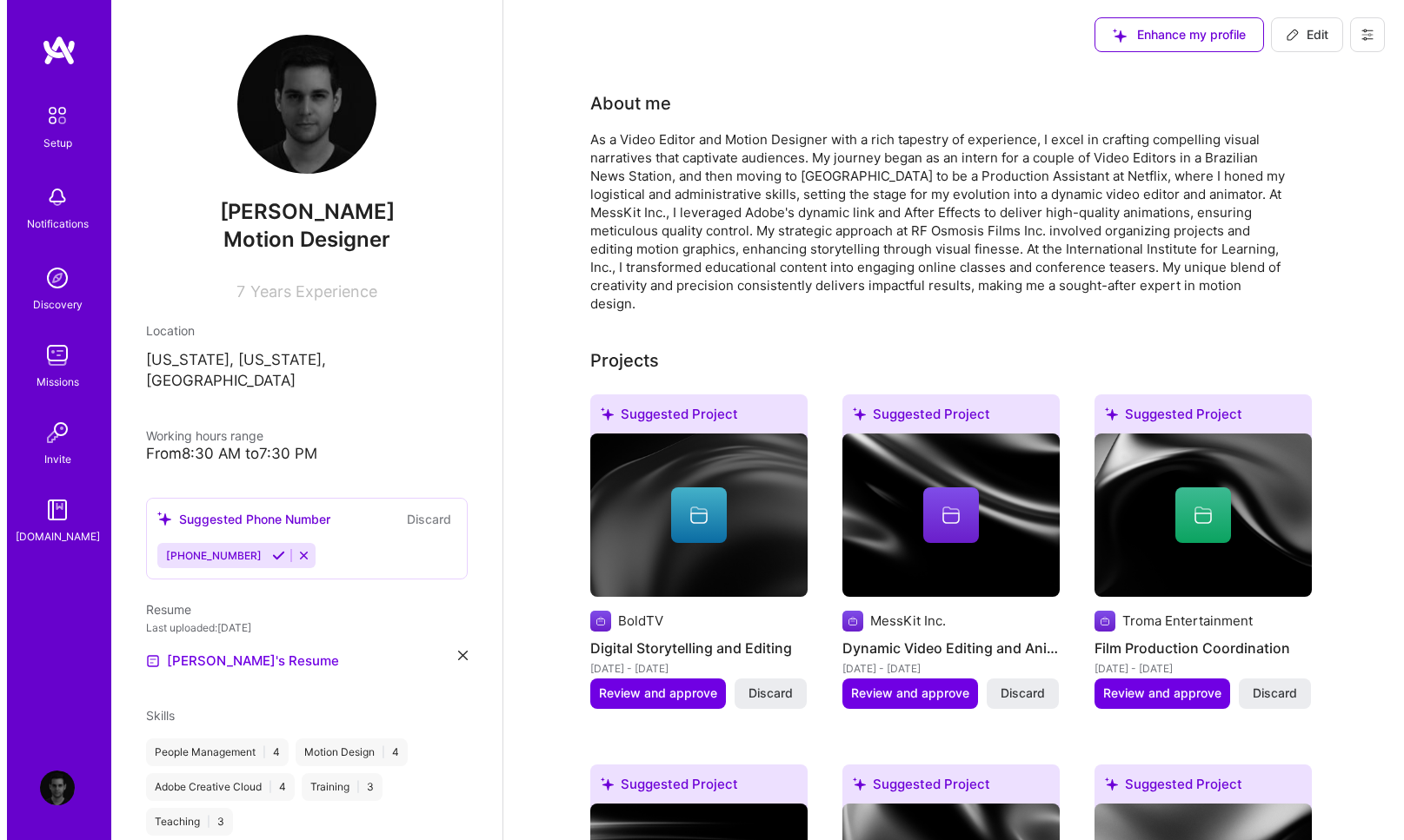
scroll to position [911, 0]
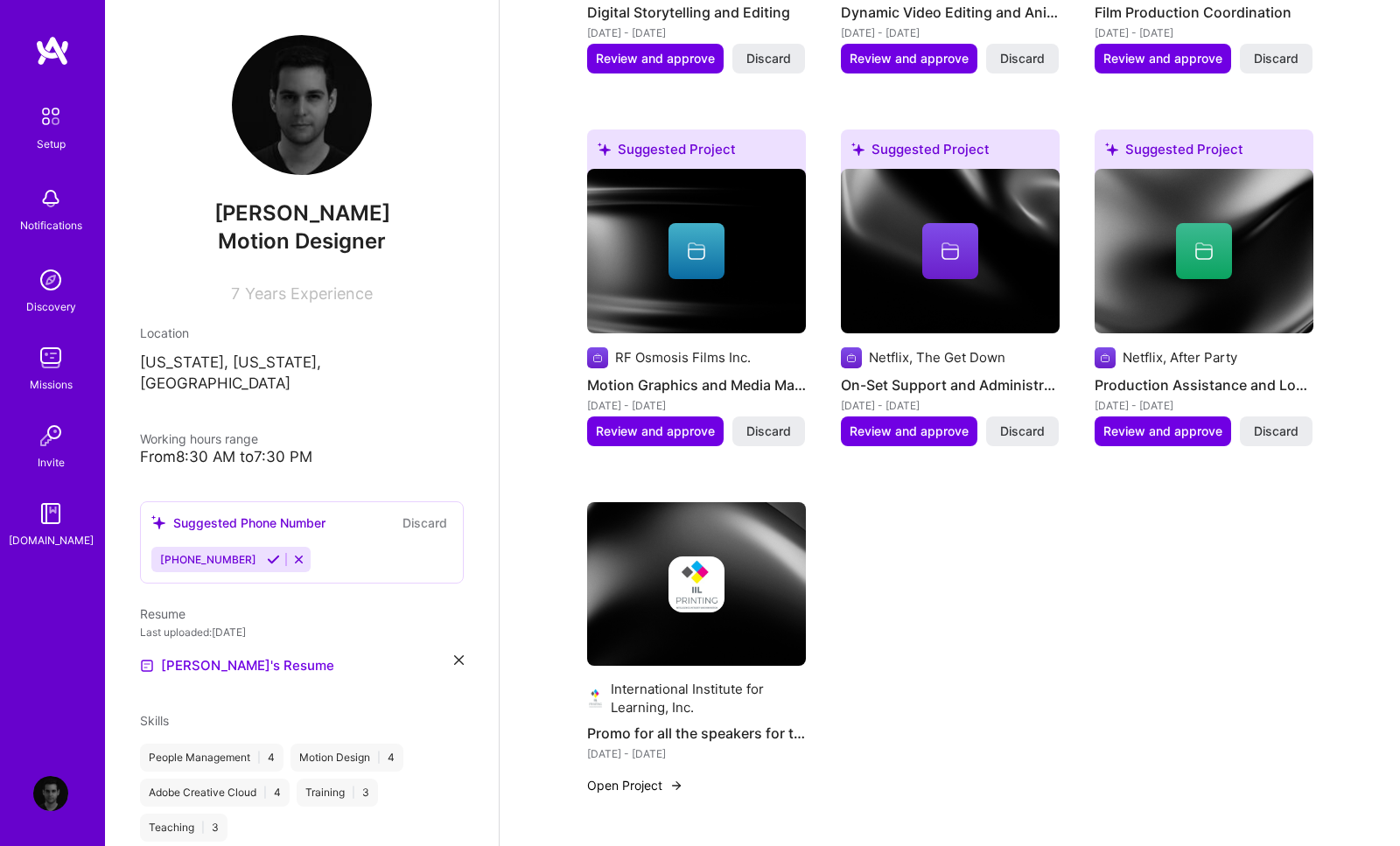
click at [669, 722] on h4 "Promo for all the speakers for the 2020 IIL's Leadership and Innovation Online …" at bounding box center [696, 734] width 218 height 23
click at [632, 777] on button "Open Project" at bounding box center [635, 785] width 96 height 18
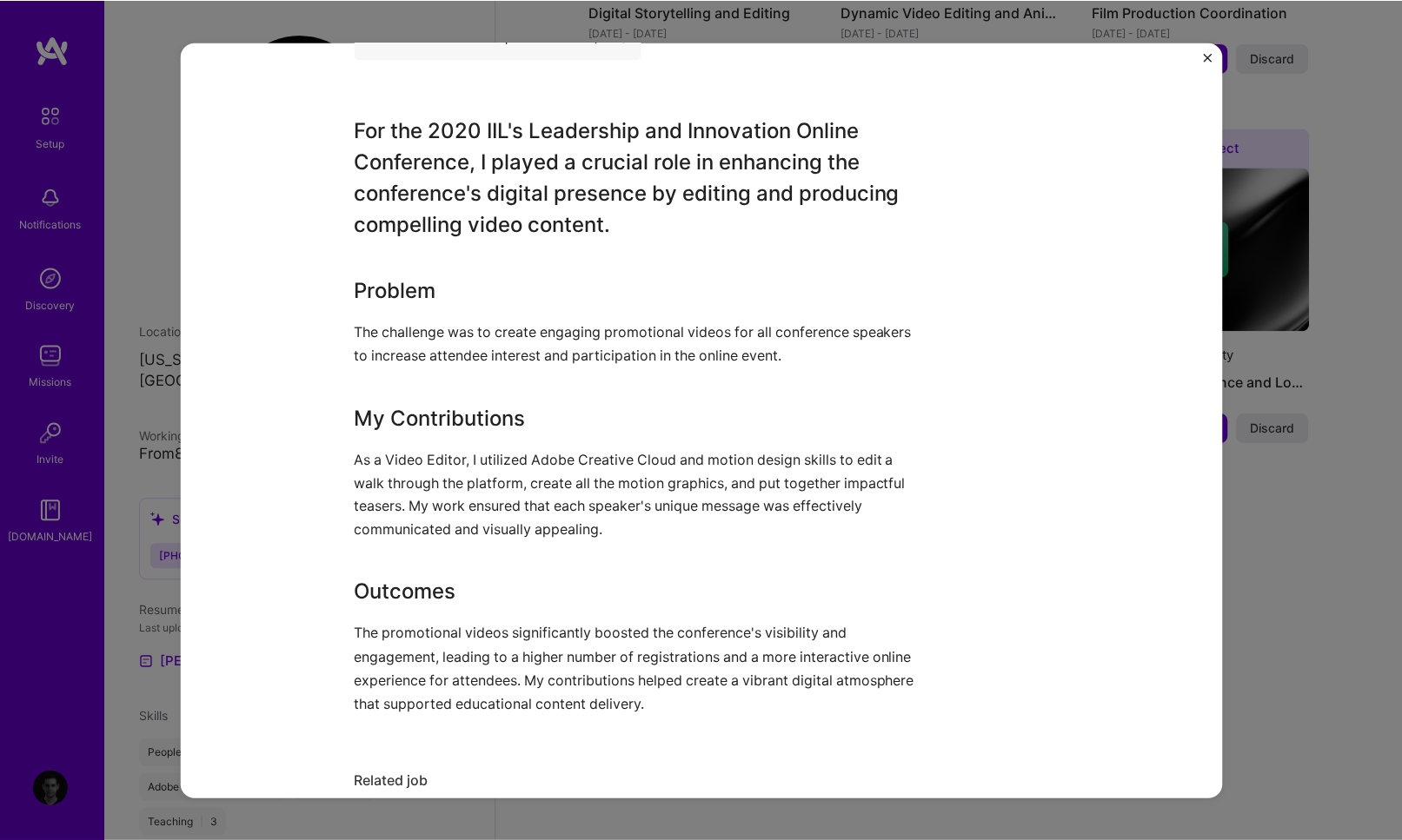
scroll to position [588, 0]
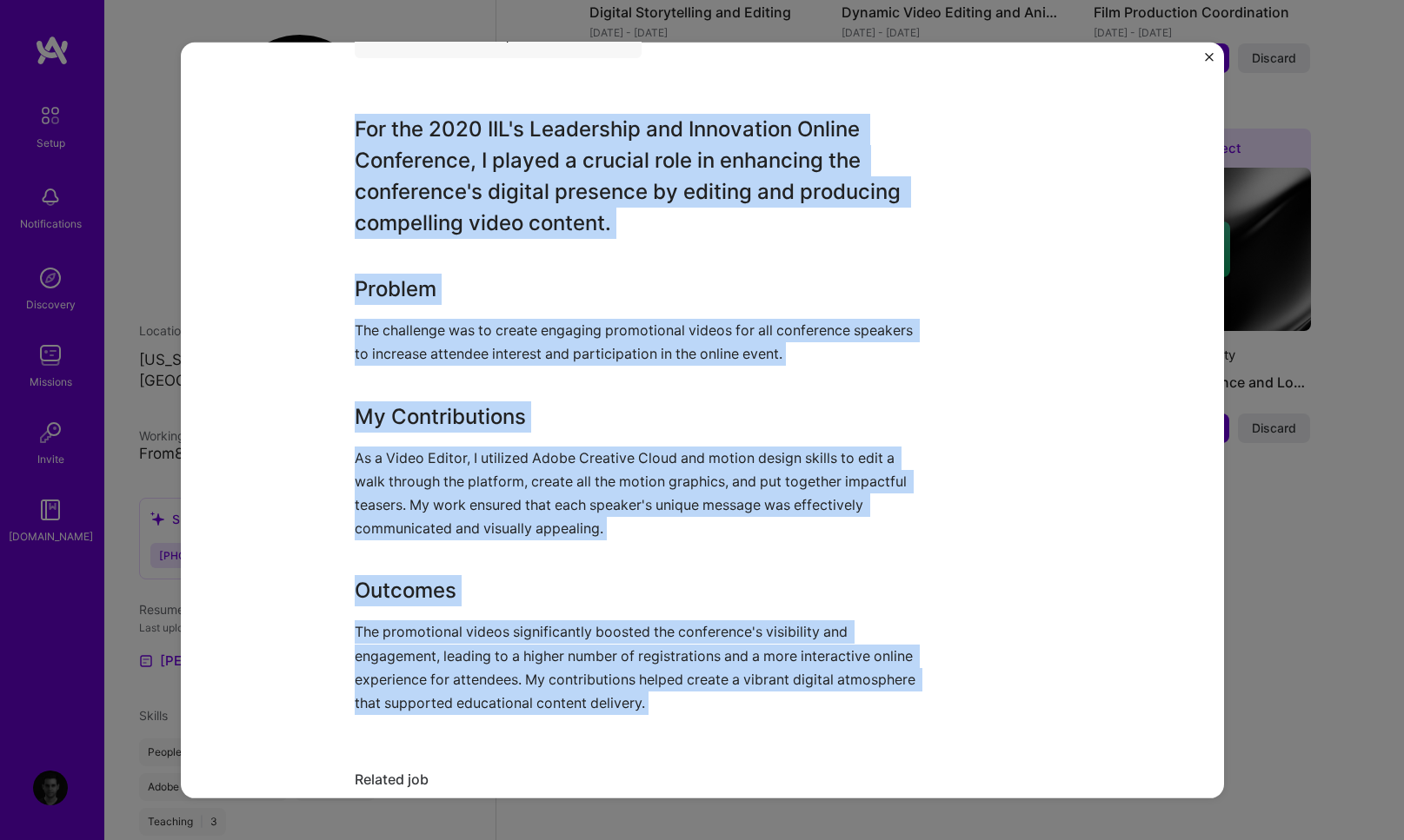
drag, startPoint x: 353, startPoint y: 128, endPoint x: 855, endPoint y: 769, distance: 814.2
click at [855, 769] on div "Promo for all the speakers for the 2020 IIL's Leadership and Innovation Online …" at bounding box center [702, 406] width 695 height 1836
copy div "For the 2020 IIL's Leadership and Innovation Online Conference, I played a cruc…"
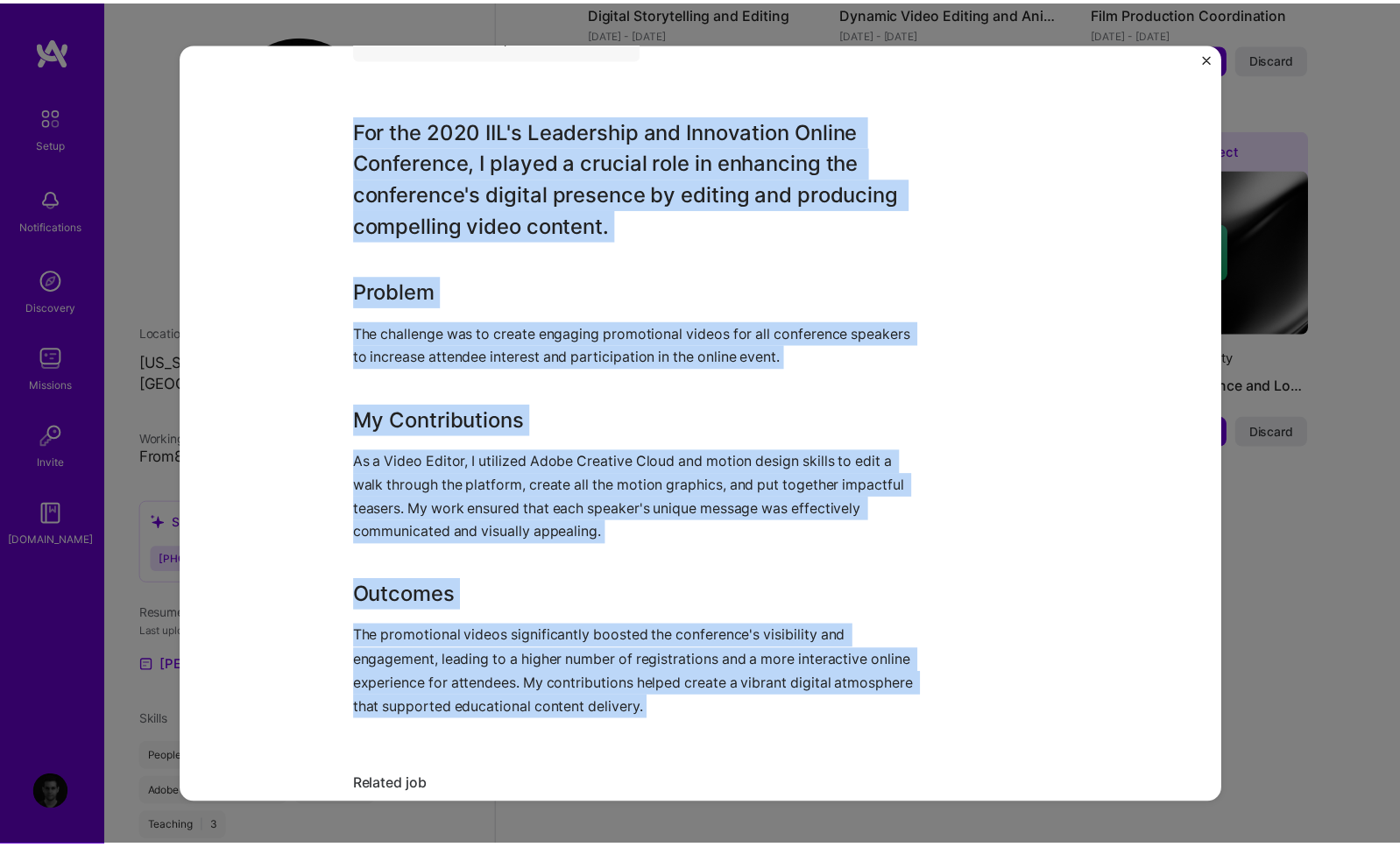
scroll to position [595, 0]
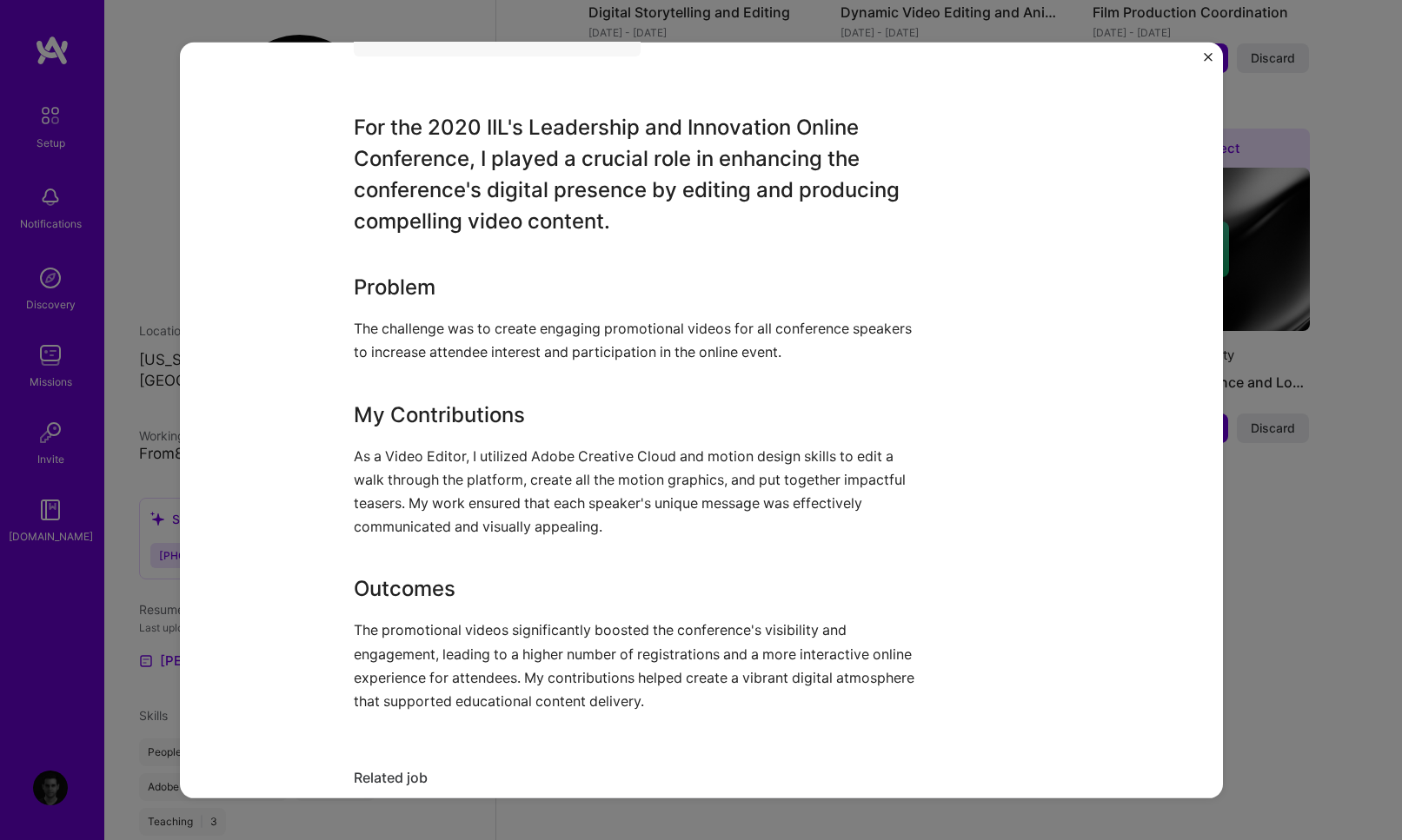
click at [1321, 187] on div "Promo for all the speakers for the 2020 IIL's Leadership and Innovation Online …" at bounding box center [701, 420] width 1402 height 840
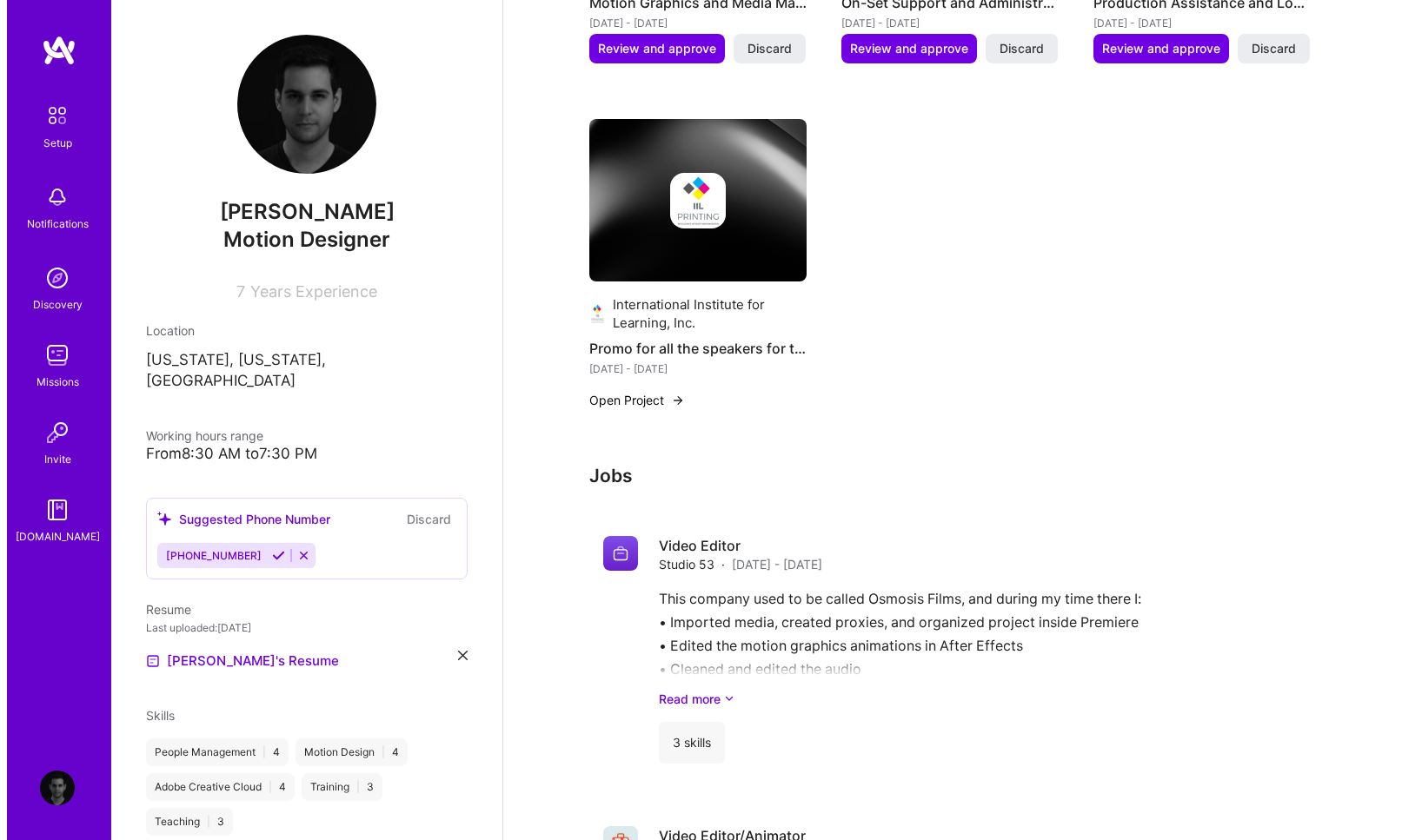
scroll to position [1309, 0]
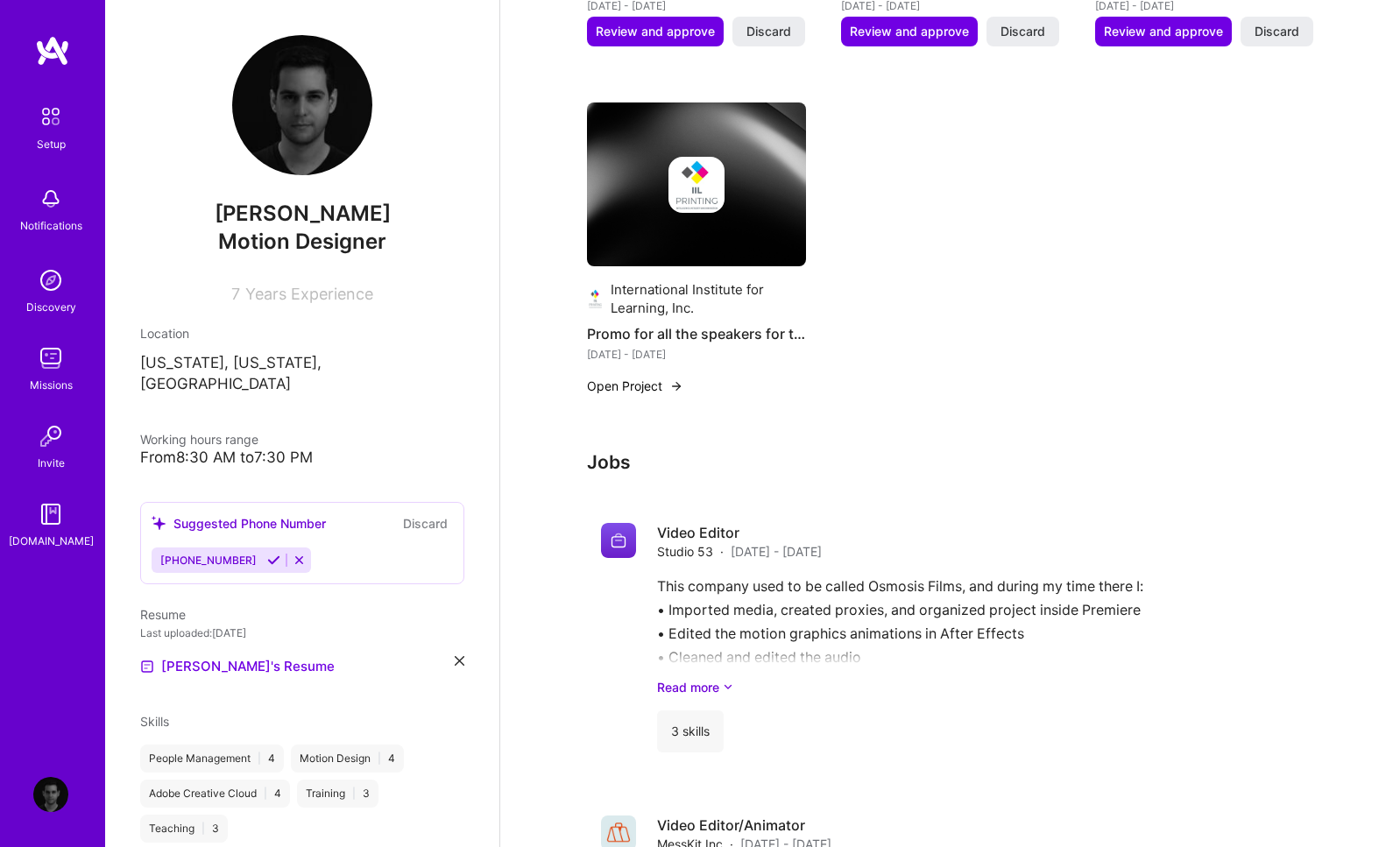
click at [653, 377] on button "Open Project" at bounding box center [635, 386] width 97 height 18
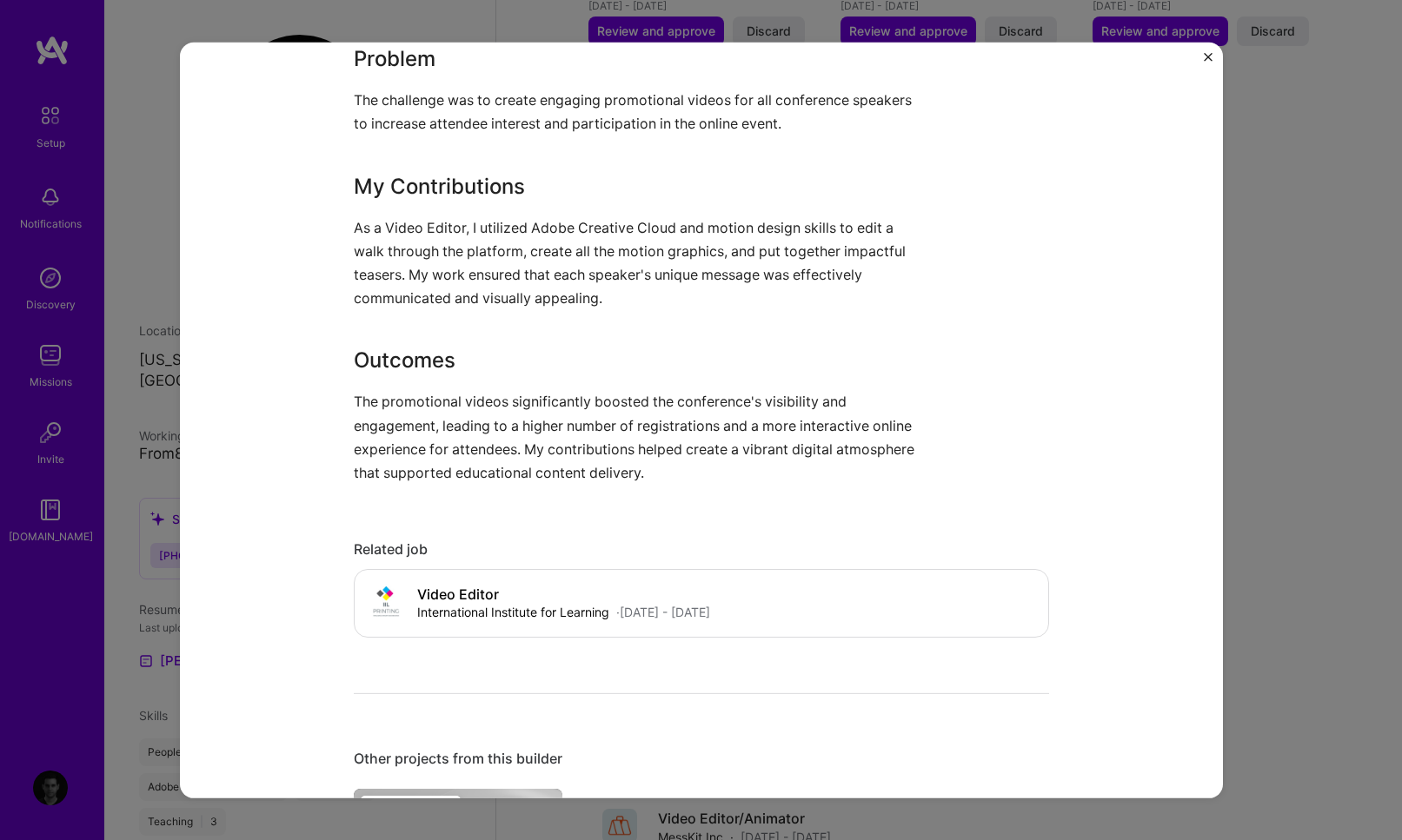
scroll to position [817, 0]
drag, startPoint x: 1299, startPoint y: 288, endPoint x: 1182, endPoint y: 277, distance: 117.5
click at [1297, 288] on div "Promo for all the speakers for the 2020 IIL's Leadership and Innovation Online …" at bounding box center [701, 420] width 1402 height 840
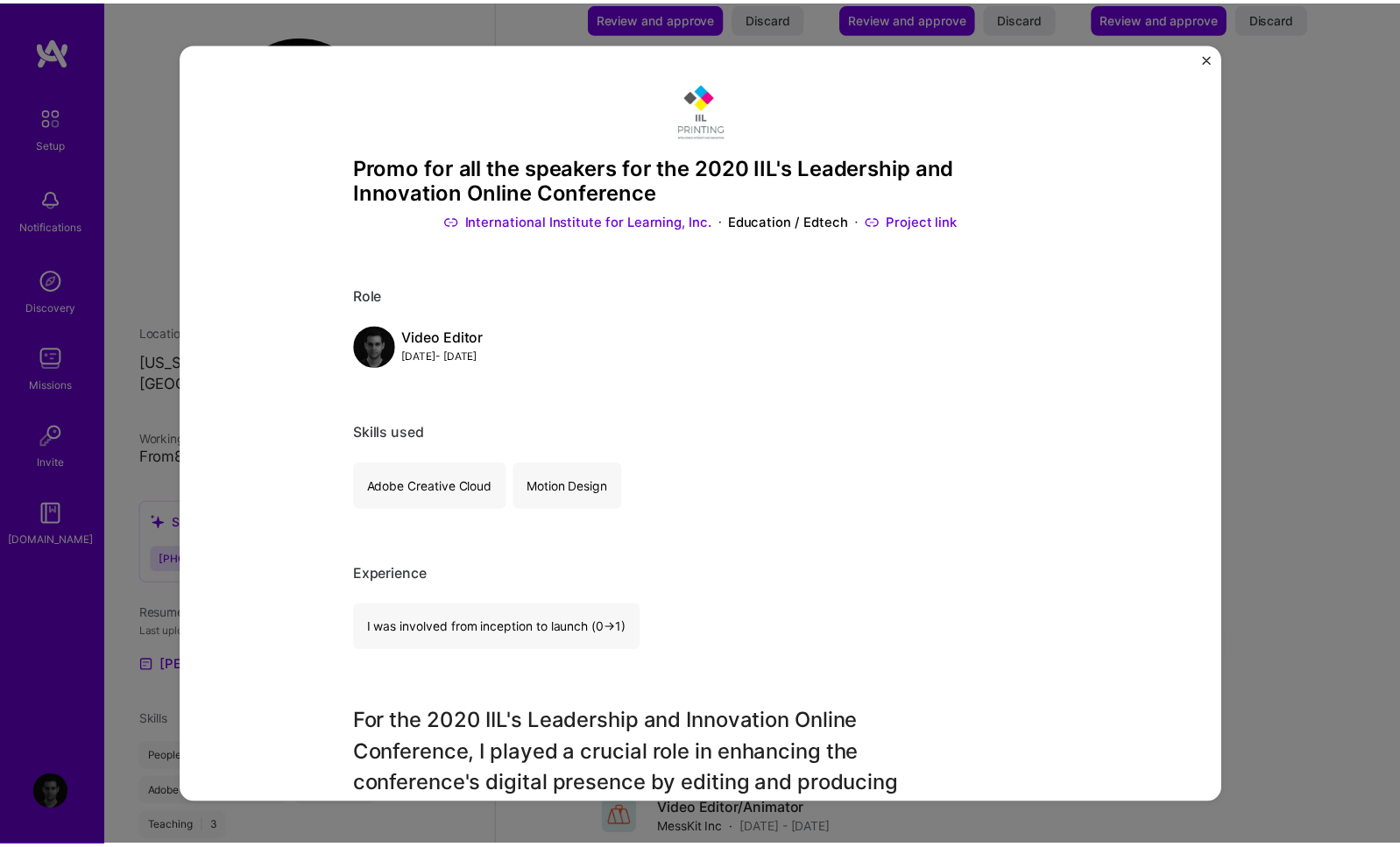
scroll to position [1320, 0]
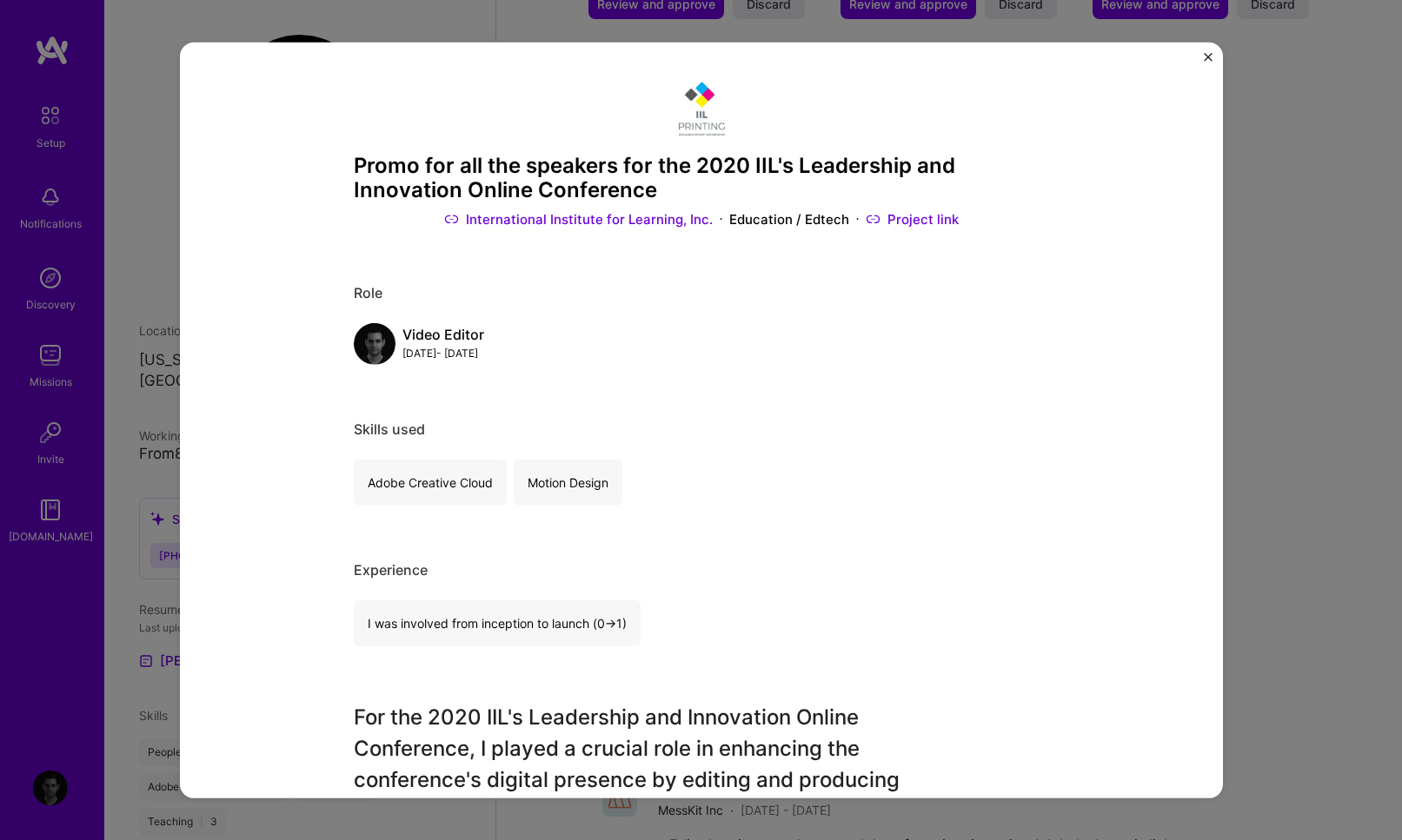
click at [1303, 155] on div "Promo for all the speakers for the 2020 IIL's Leadership and Innovation Online …" at bounding box center [701, 420] width 1402 height 840
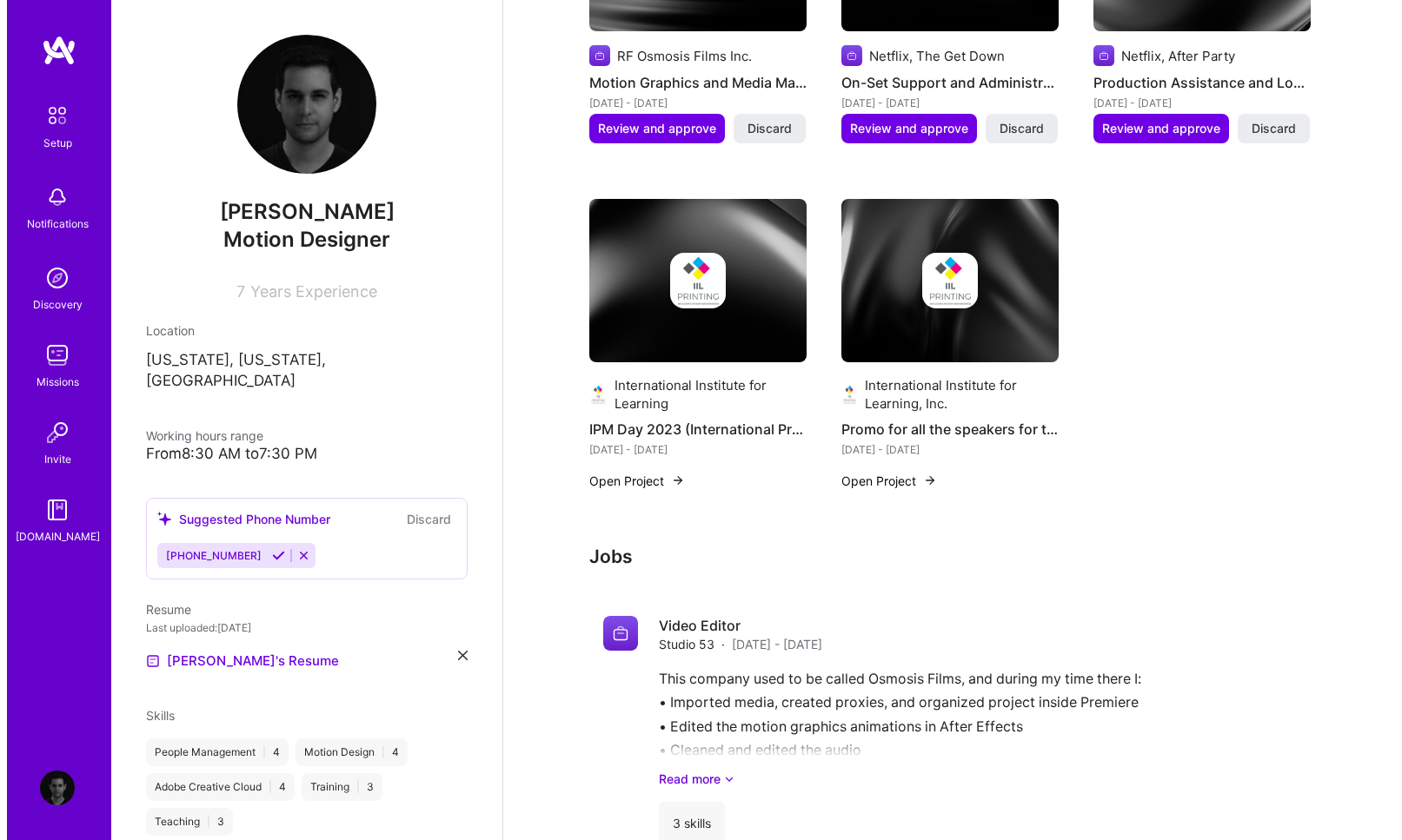
scroll to position [1171, 0]
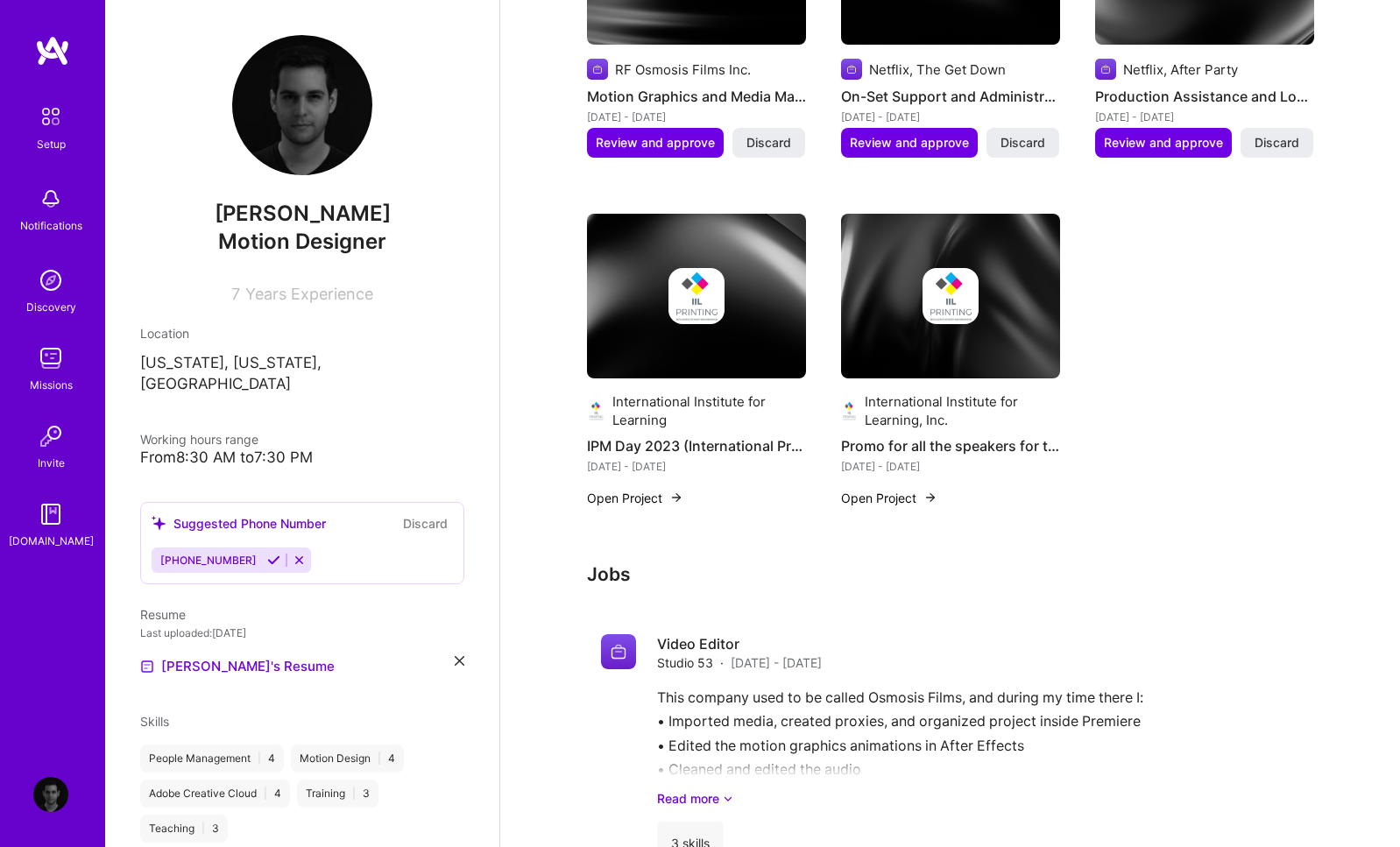
click at [879, 489] on button "Open Project" at bounding box center [889, 498] width 97 height 18
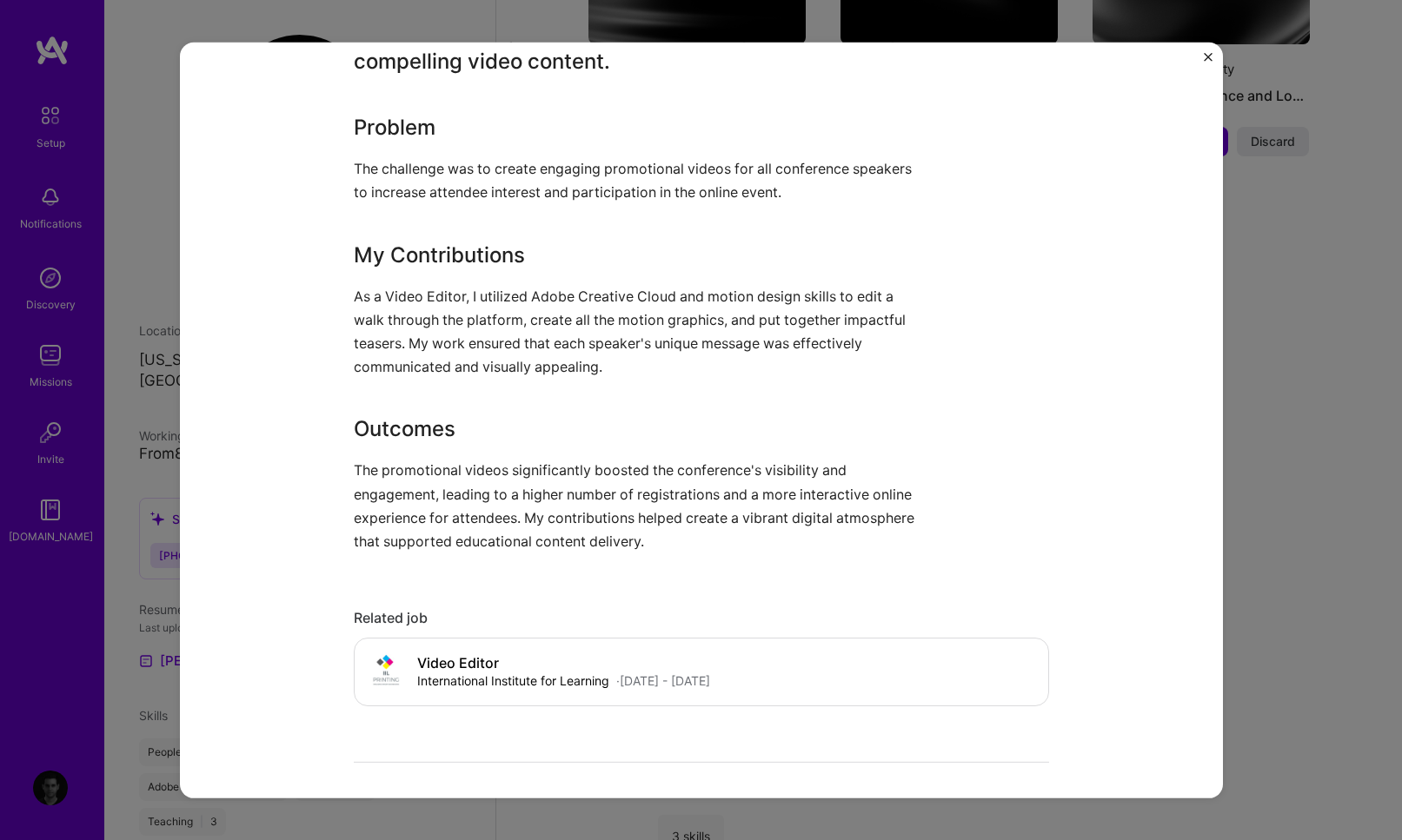
scroll to position [751, 0]
drag, startPoint x: 1256, startPoint y: 458, endPoint x: 1027, endPoint y: 450, distance: 229.1
click at [1256, 458] on div "Promo for all the speakers for the 2020 IIL's Leadership and Innovation Online …" at bounding box center [701, 420] width 1402 height 840
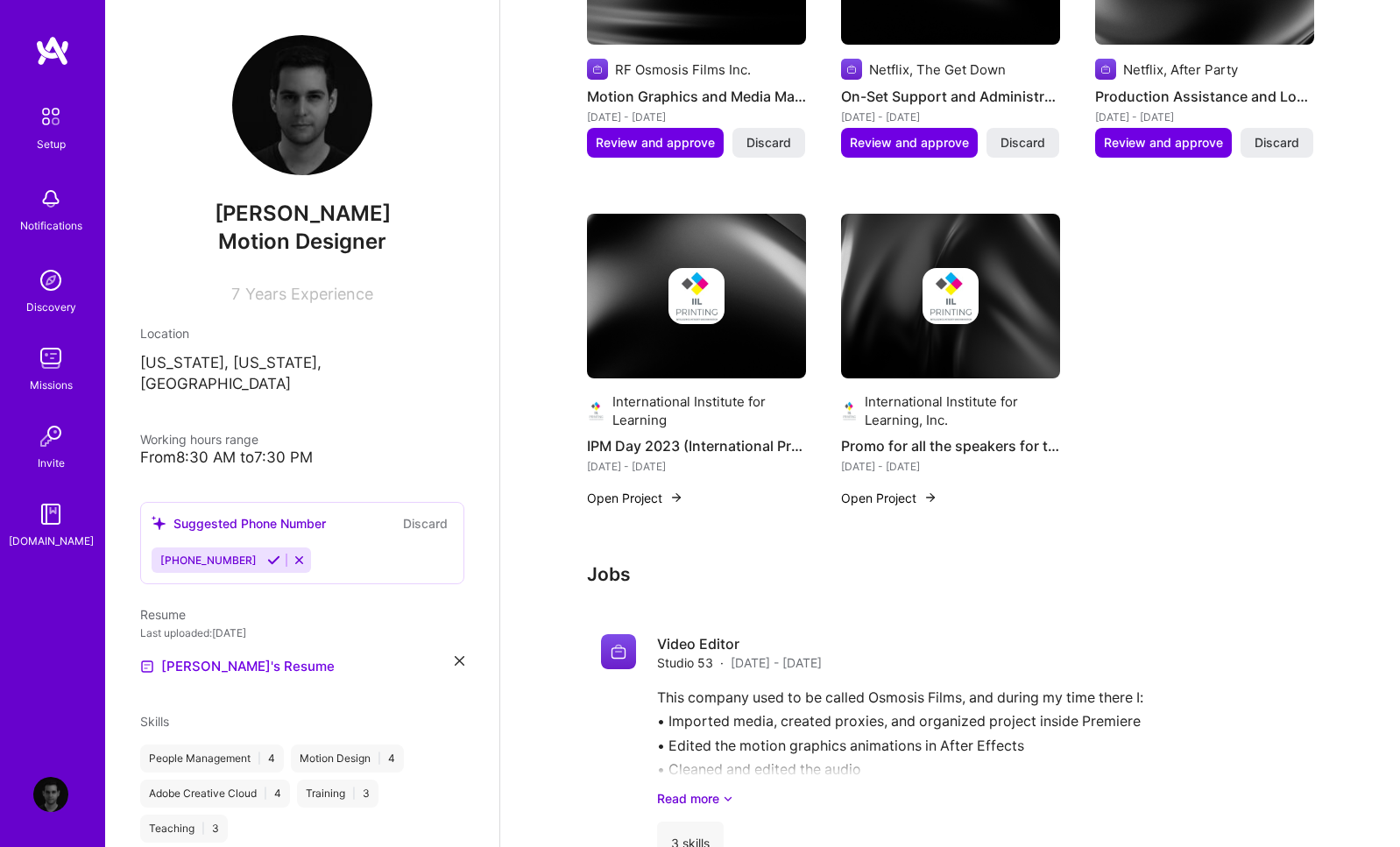
click at [652, 489] on button "Open Project" at bounding box center [635, 498] width 97 height 18
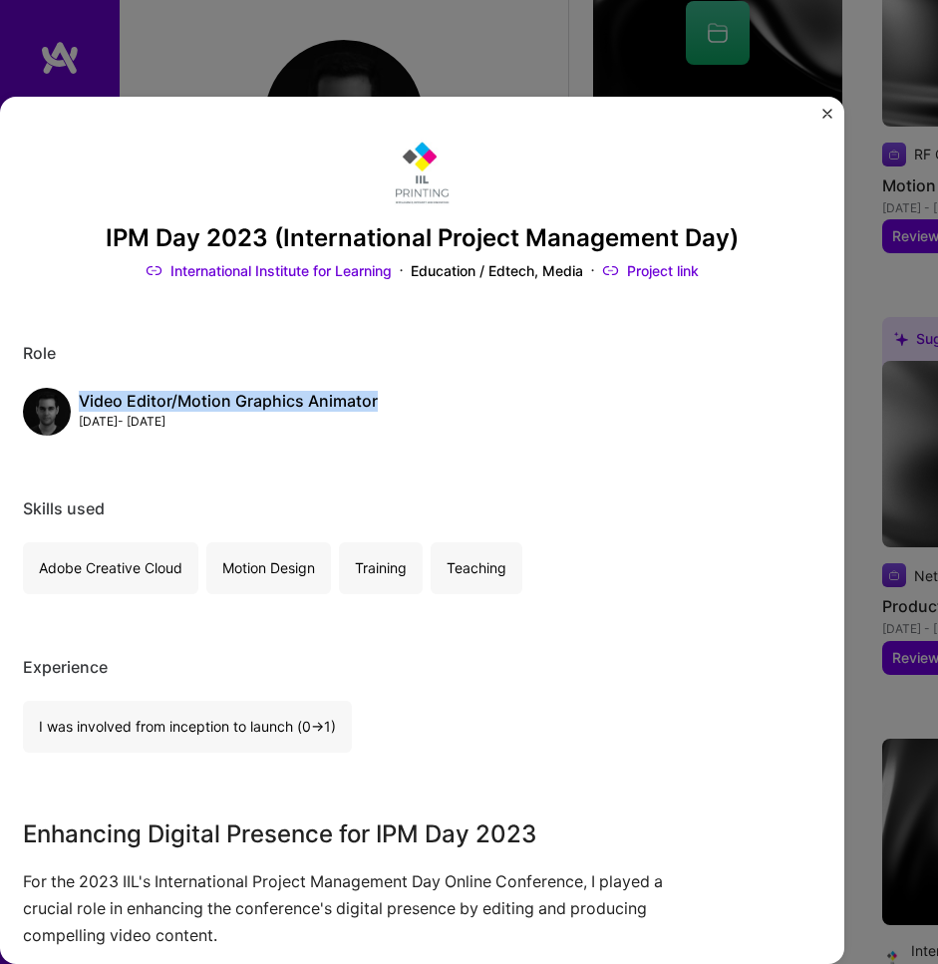
drag, startPoint x: 370, startPoint y: 404, endPoint x: 151, endPoint y: 391, distance: 219.8
click at [151, 391] on div "Video Editor/Motion Graphics Animator Jul, 2023 - Oct, 2023" at bounding box center [422, 412] width 798 height 48
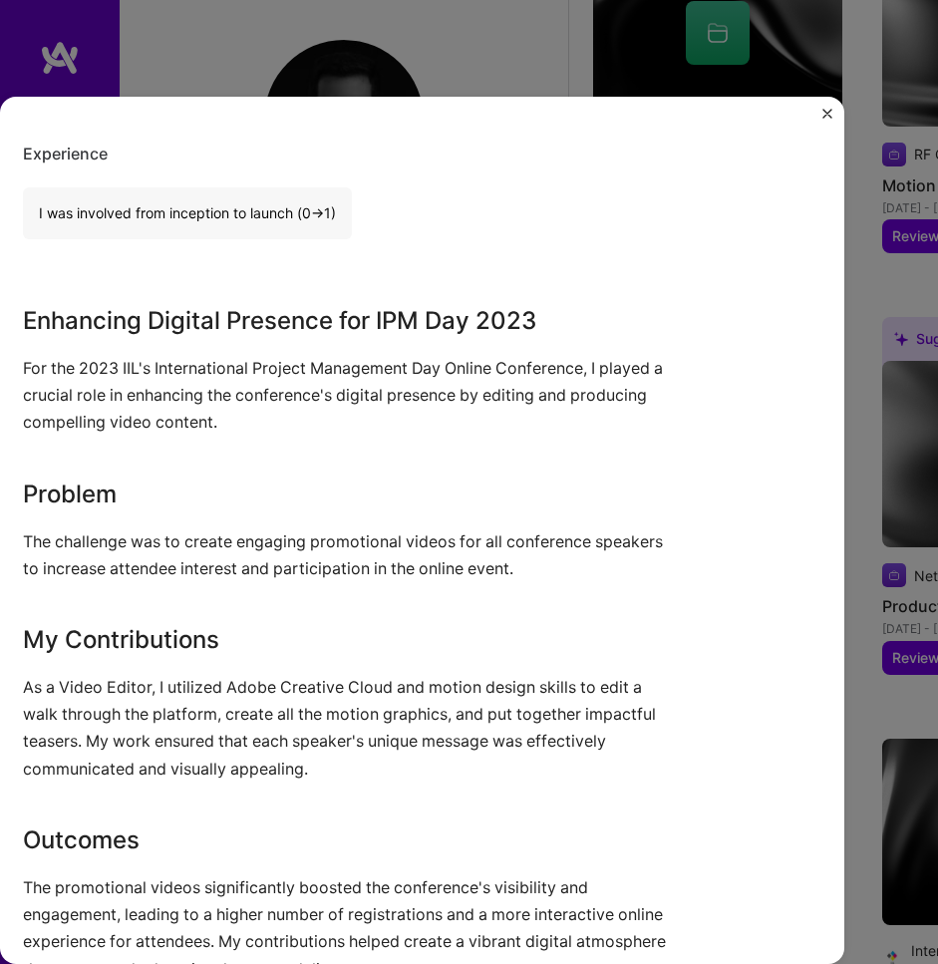
scroll to position [563, 0]
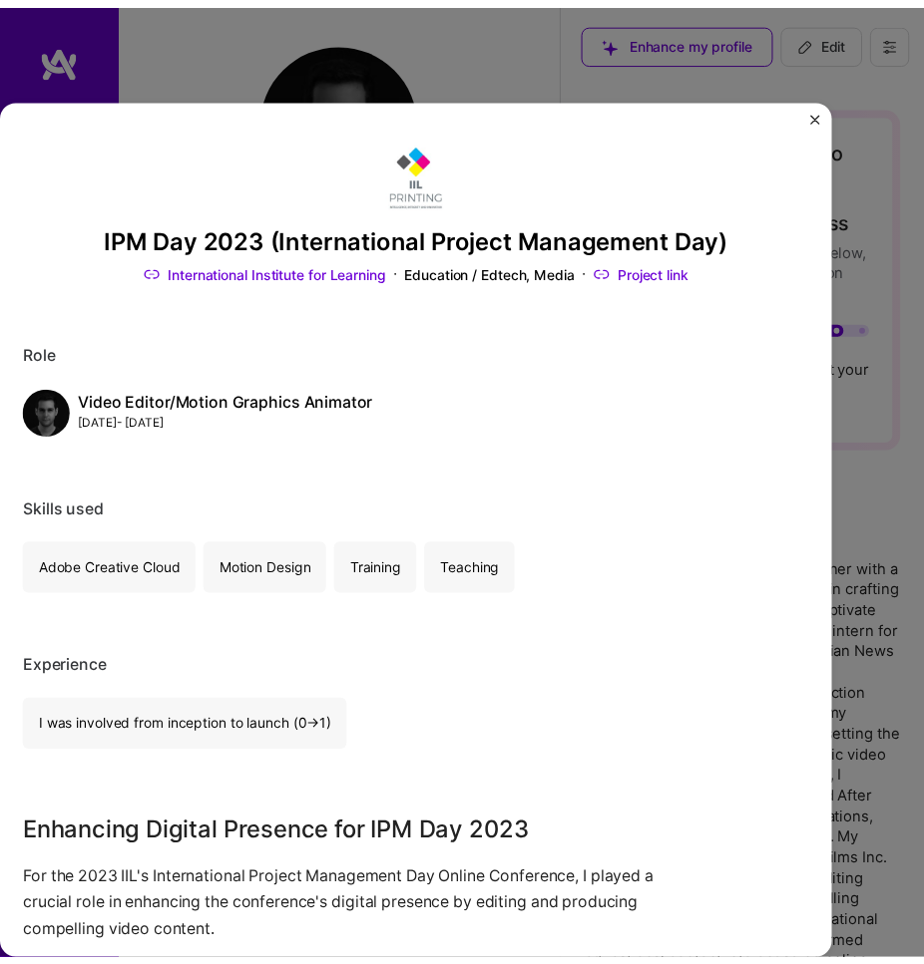
scroll to position [1344, 0]
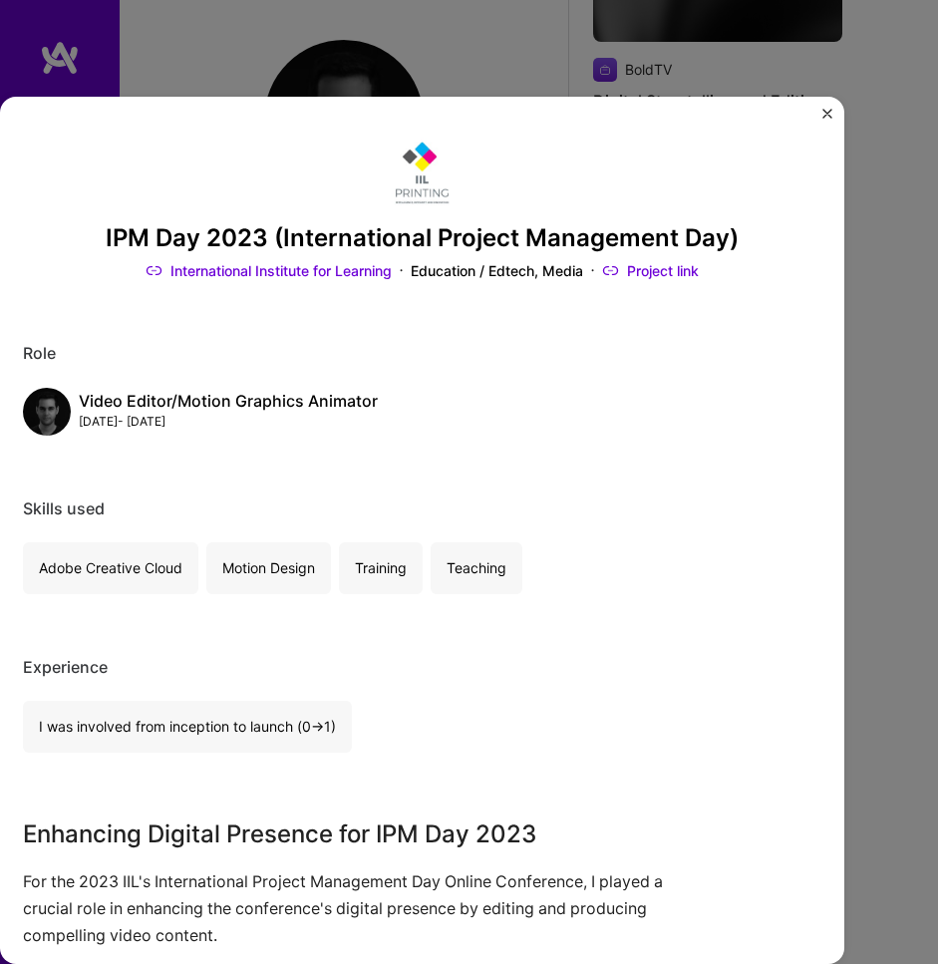
click at [904, 318] on div "IPM Day 2023 (International Project Management Day) International Institute for…" at bounding box center [469, 482] width 938 height 964
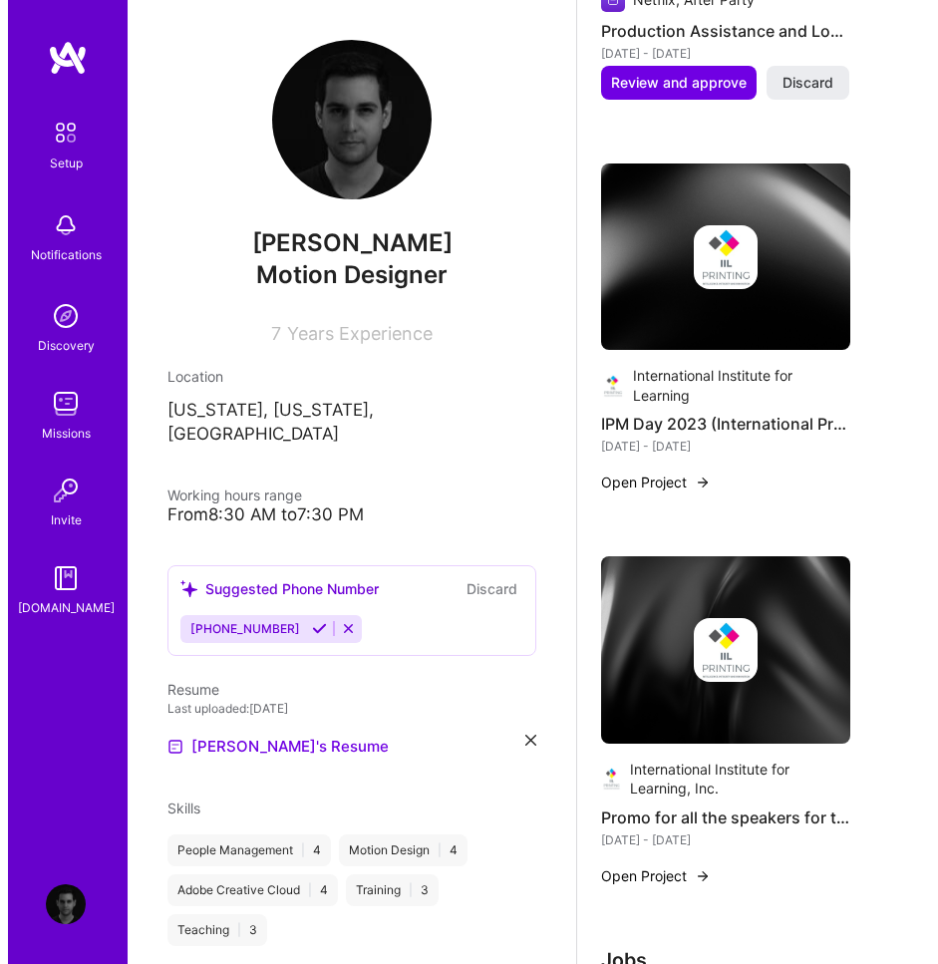
scroll to position [3572, 0]
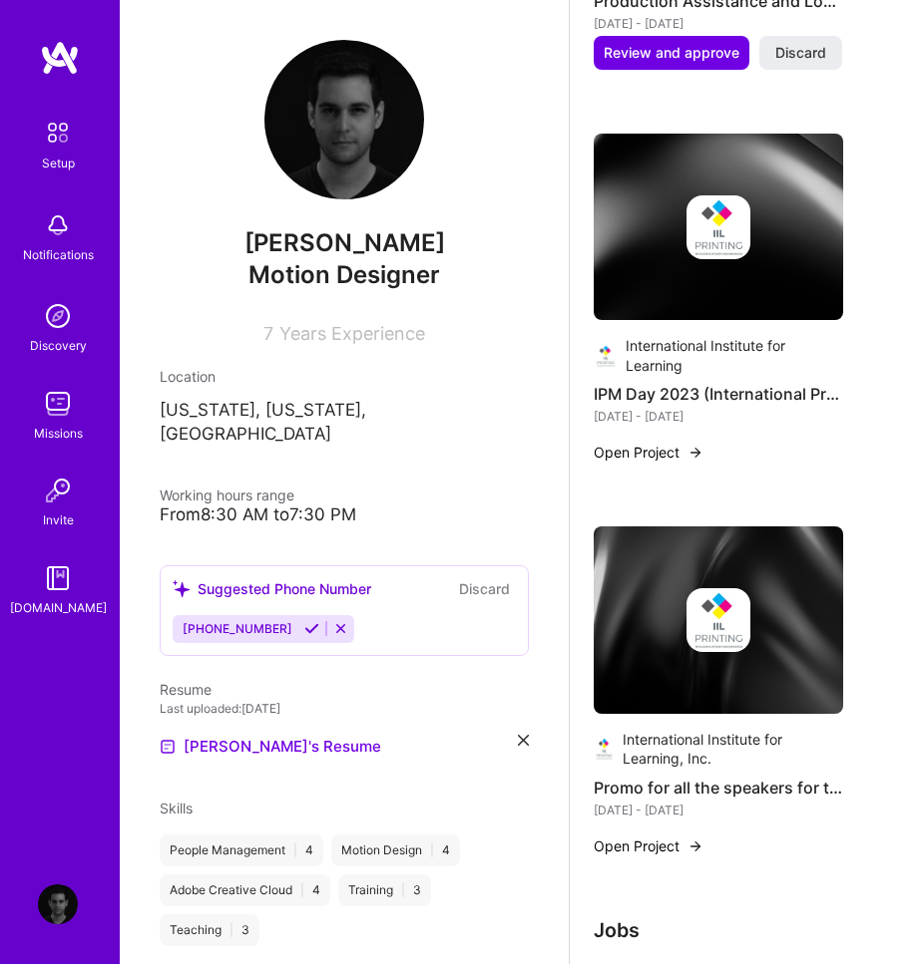
click at [651, 837] on button "Open Project" at bounding box center [648, 847] width 110 height 20
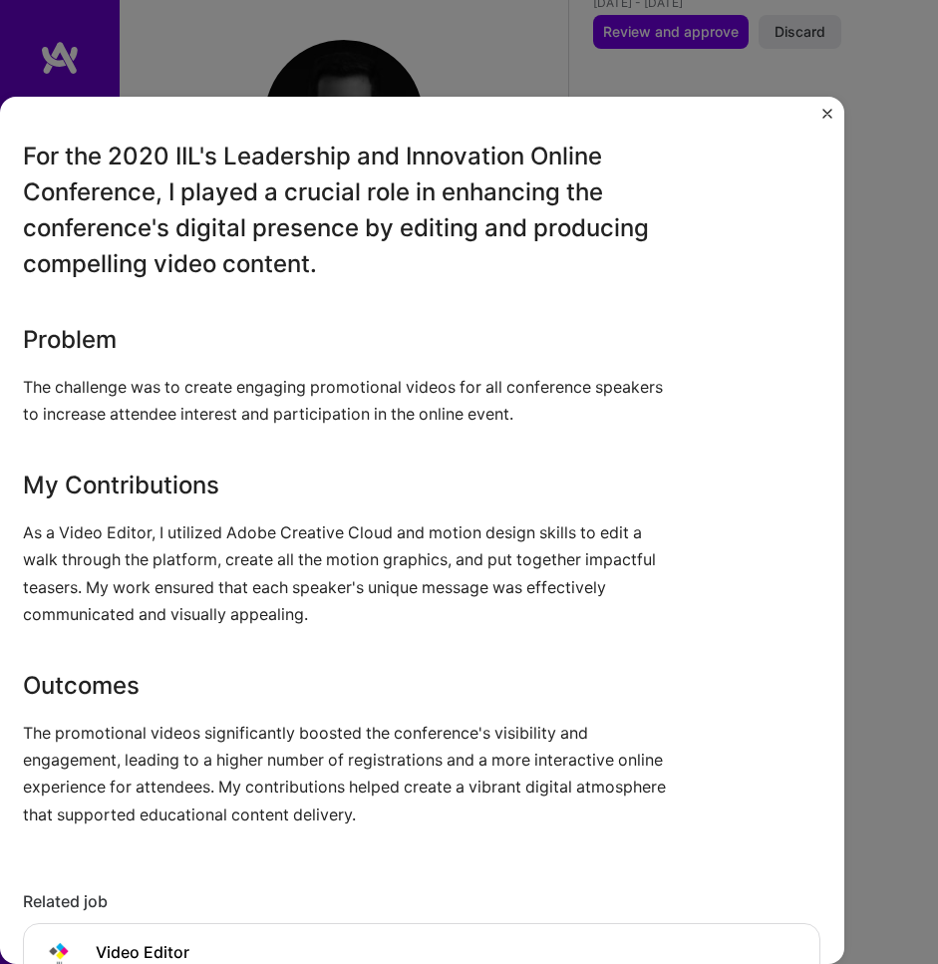
scroll to position [705, 0]
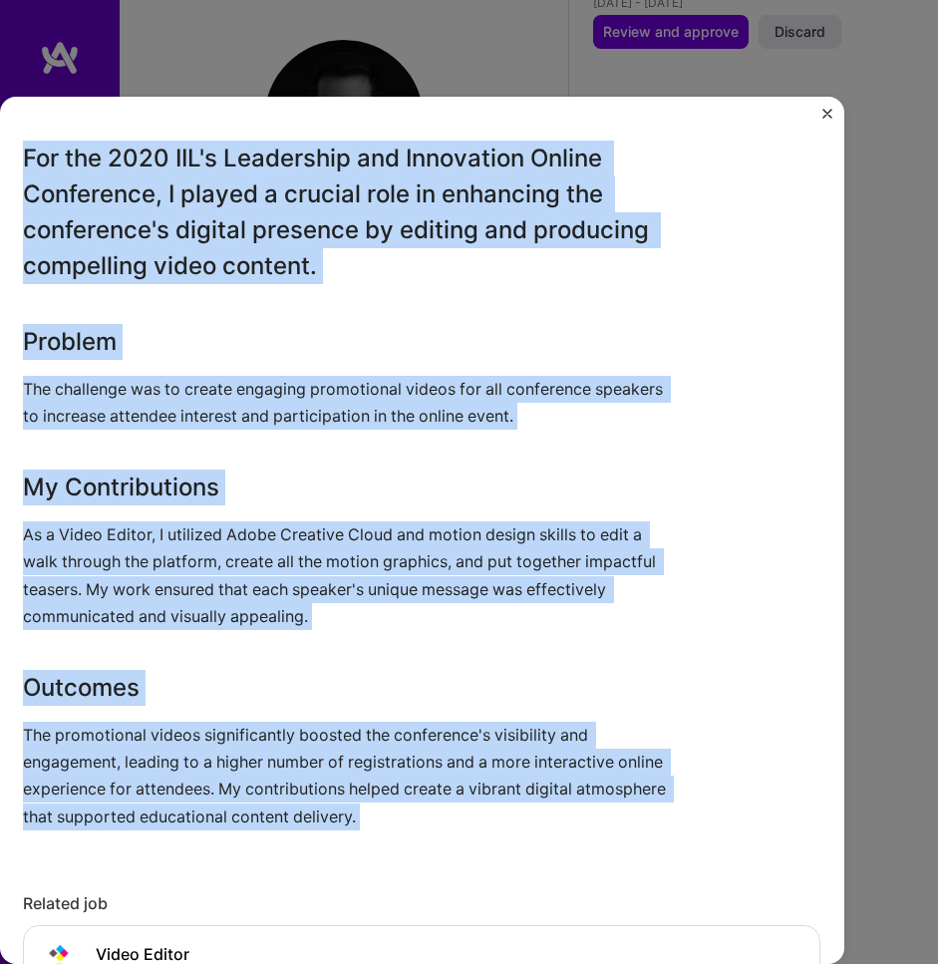
drag, startPoint x: 18, startPoint y: 160, endPoint x: 484, endPoint y: 866, distance: 845.9
click at [484, 866] on div "Promo for all the speakers for the 2020 IIL's Leadership and Innovation Online …" at bounding box center [422, 477] width 798 height 2091
copy div "For the 2020 IIL's Leadership and Innovation Online Conference, I played a cruc…"
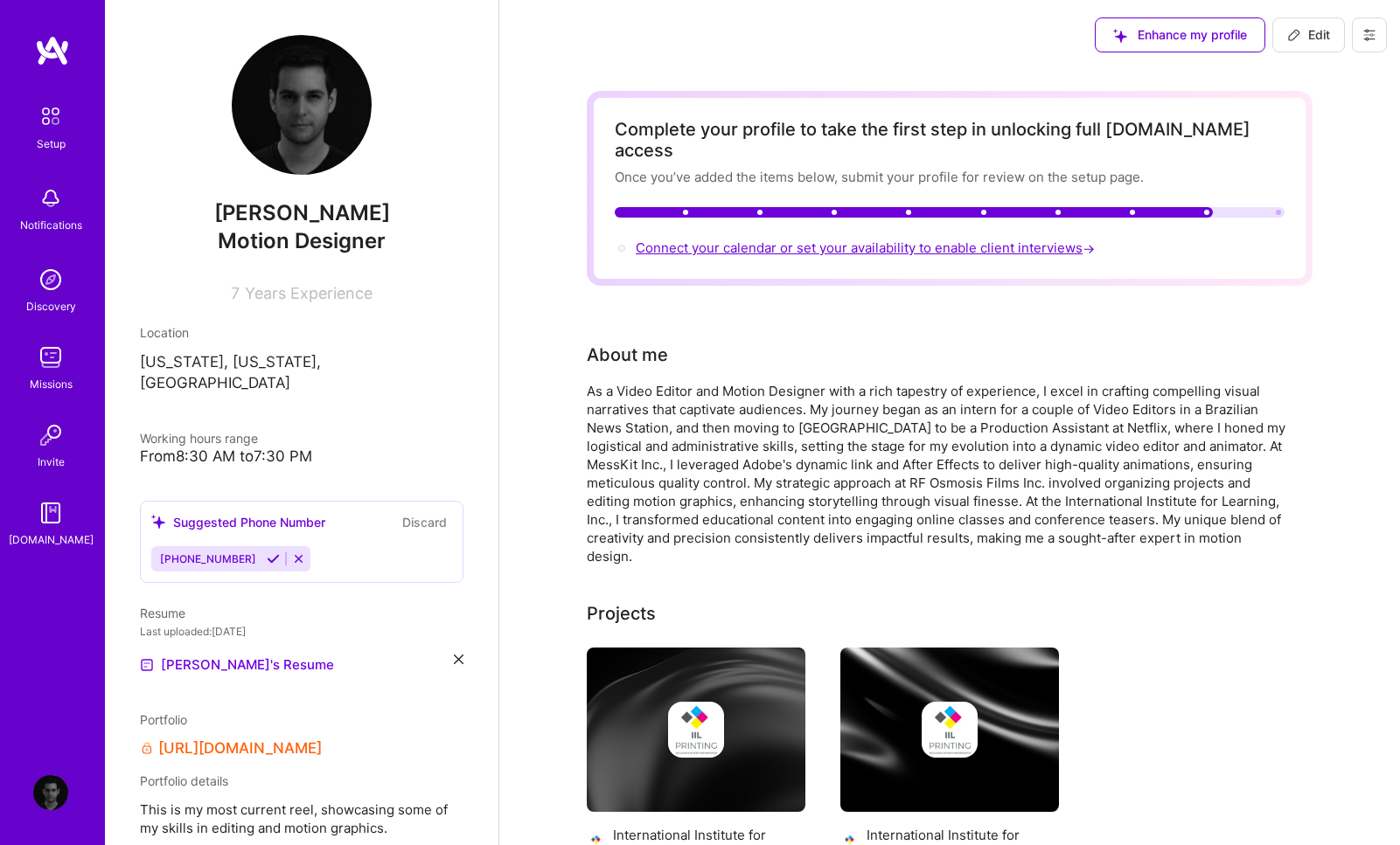
click at [1058, 239] on span "Connect your calendar or set your availability to enable client interviews →" at bounding box center [867, 247] width 463 height 17
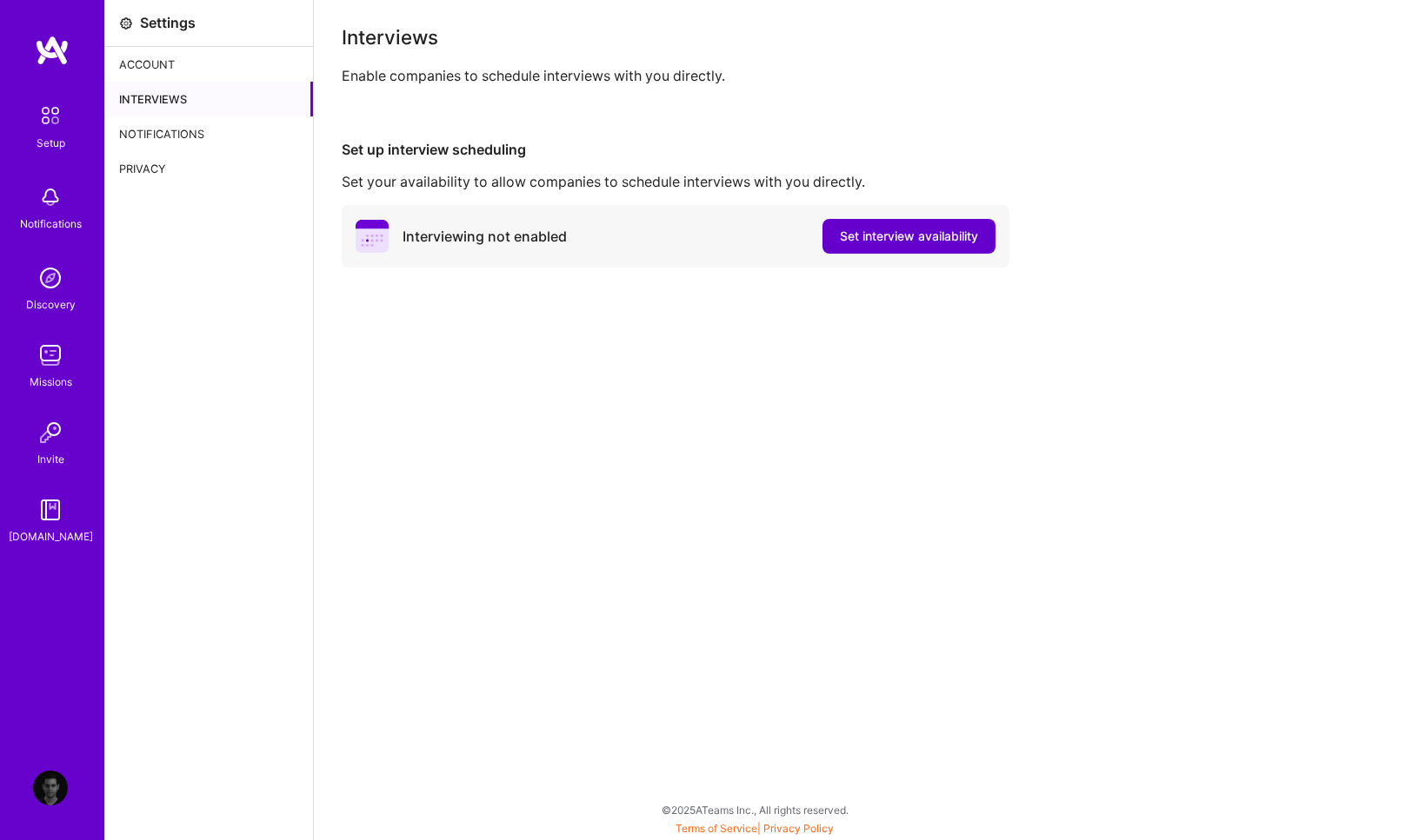
click at [903, 231] on span "Set interview availability" at bounding box center [908, 236] width 139 height 17
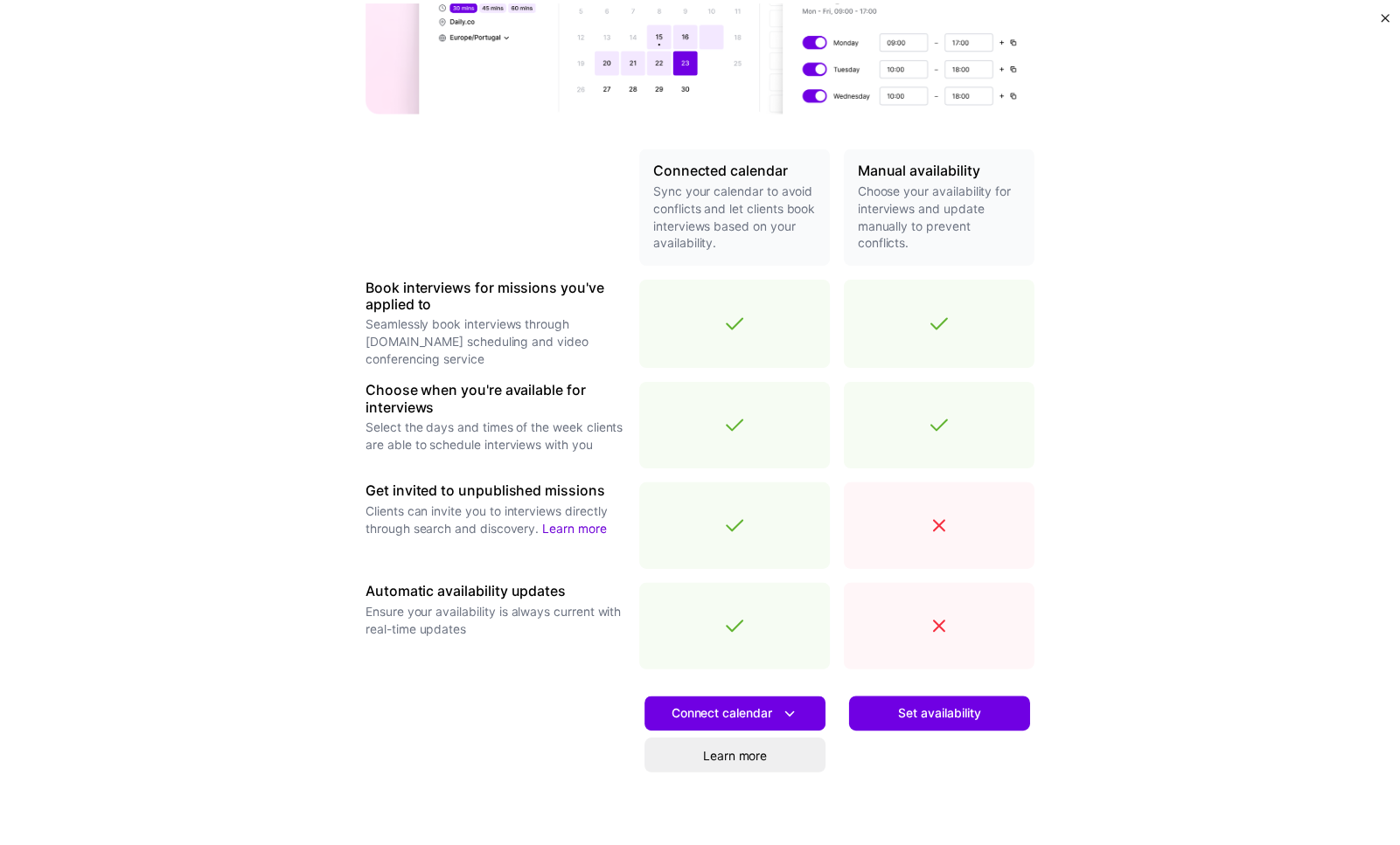
scroll to position [380, 0]
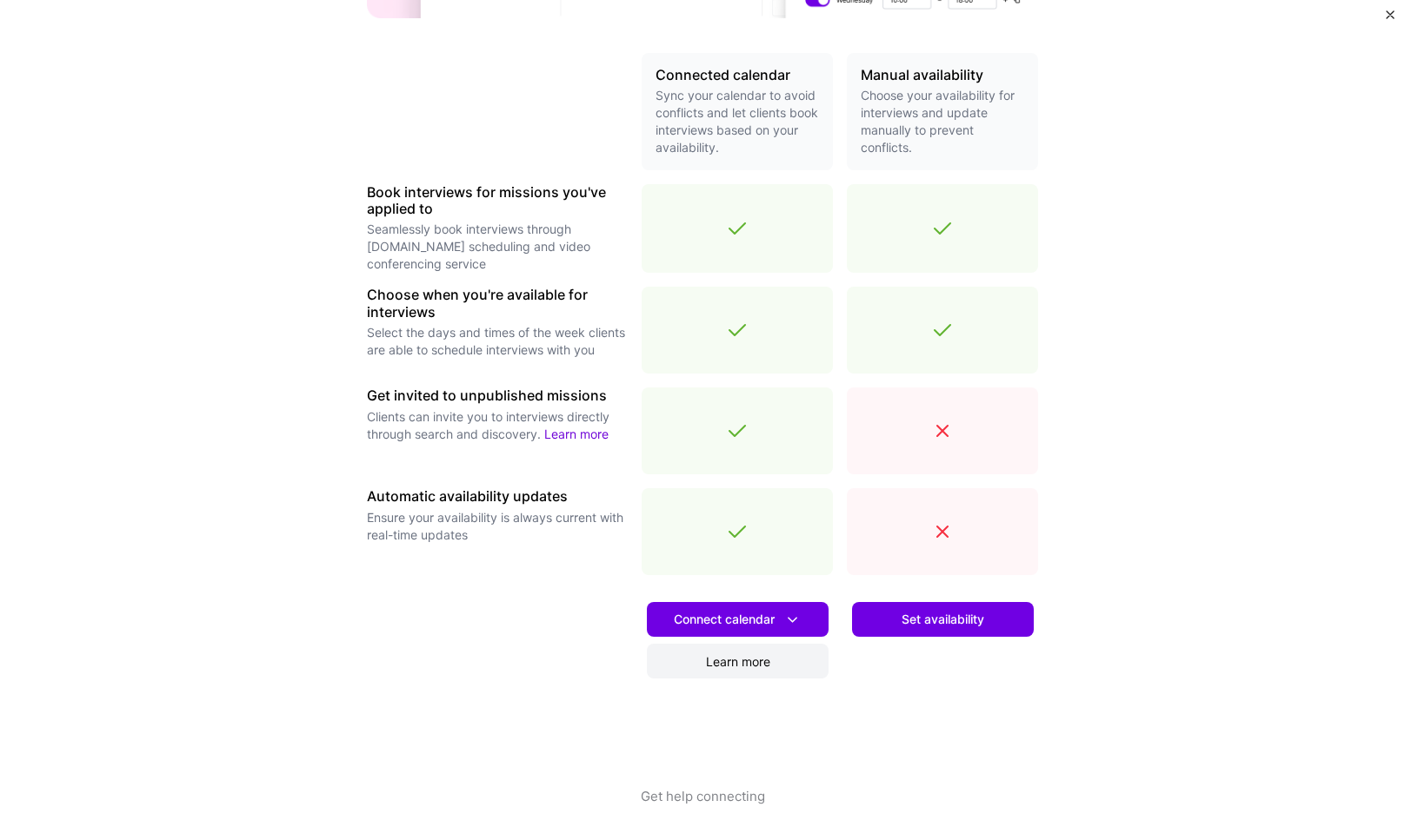
click at [742, 665] on link "Learn more" at bounding box center [737, 661] width 181 height 35
click at [718, 612] on span "Connect calendar" at bounding box center [737, 620] width 128 height 18
click at [692, 670] on button "Google calendar" at bounding box center [715, 668] width 226 height 46
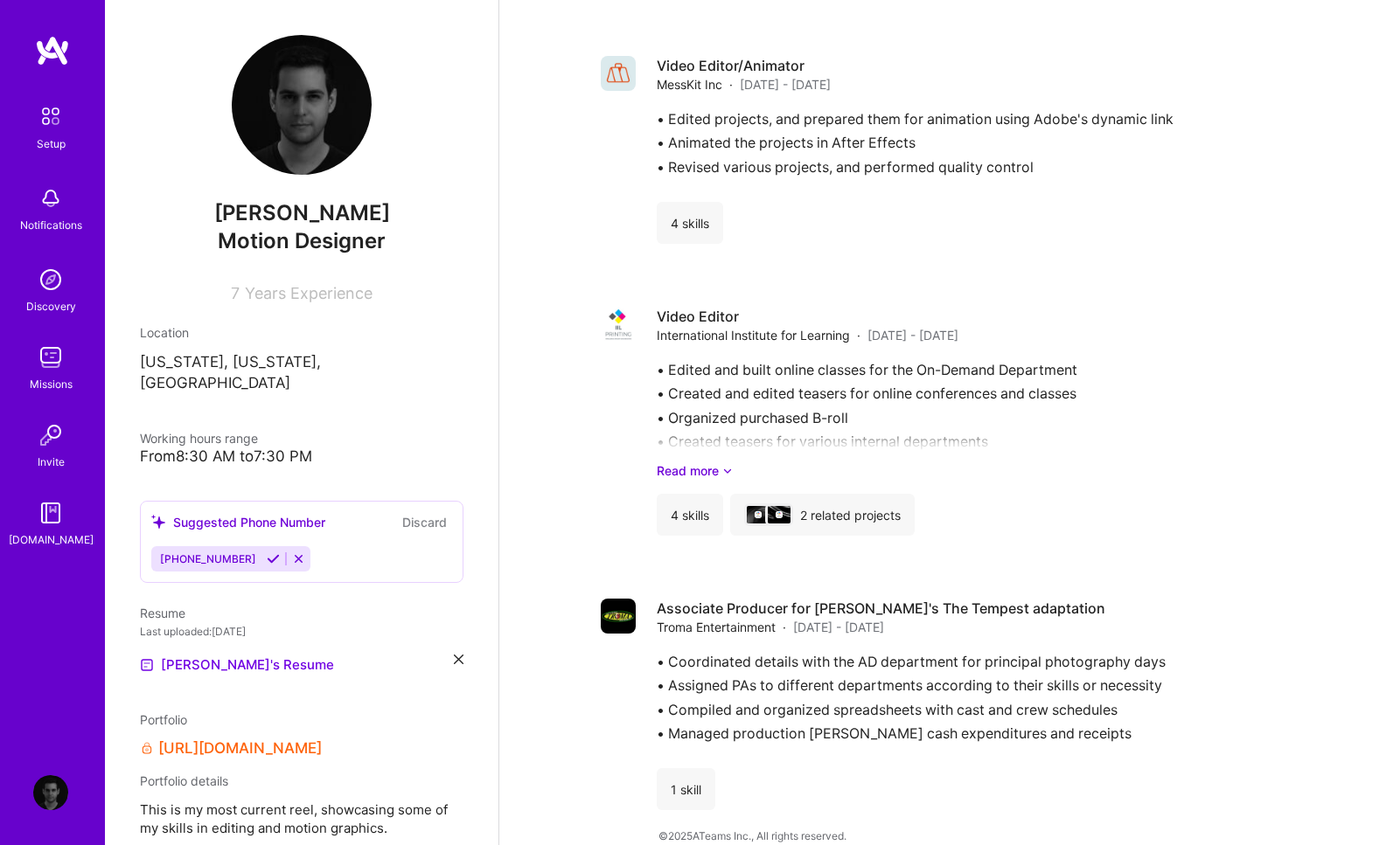
scroll to position [302, 0]
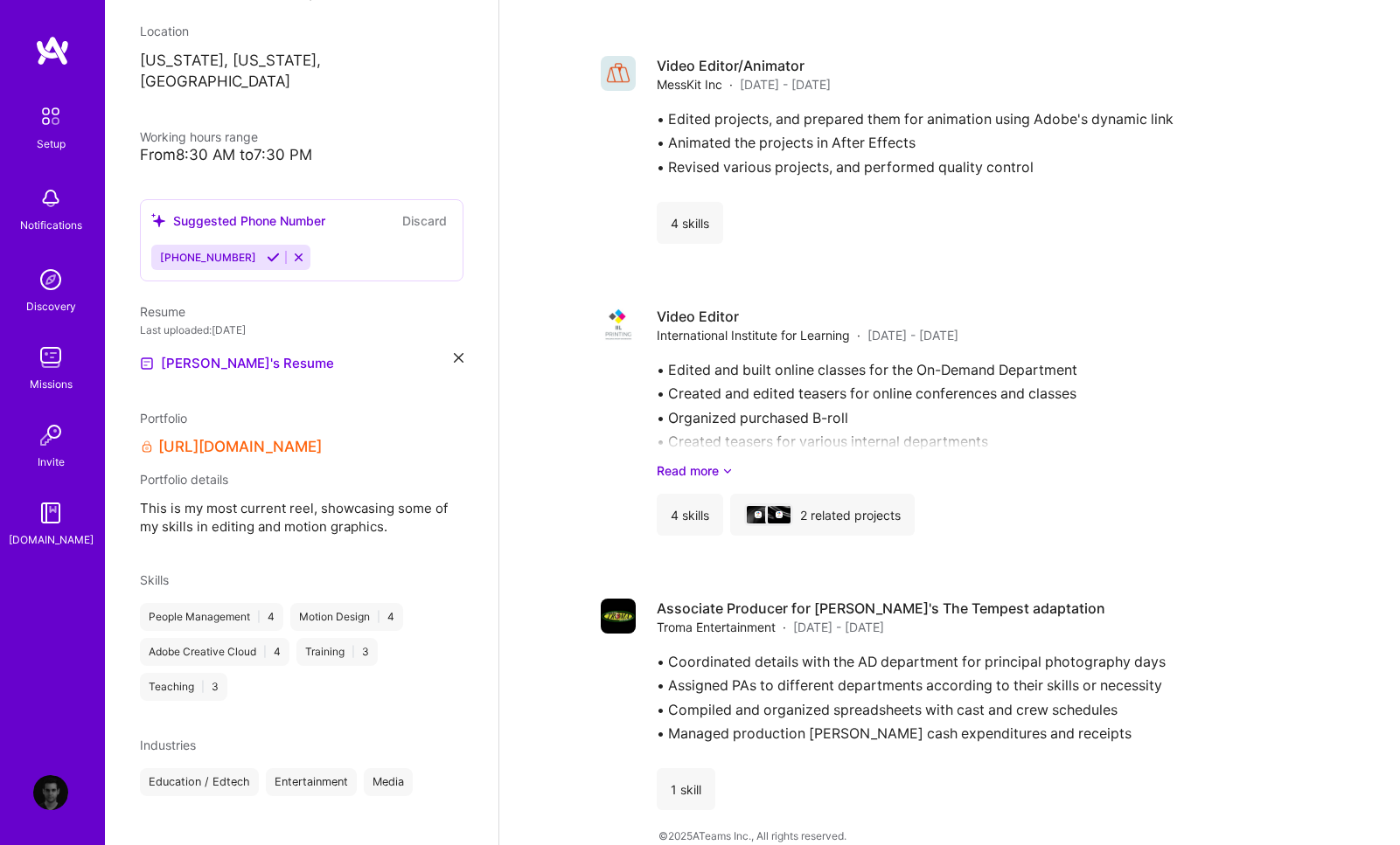
click at [46, 782] on img at bounding box center [51, 793] width 35 height 35
click at [53, 785] on img at bounding box center [51, 793] width 35 height 35
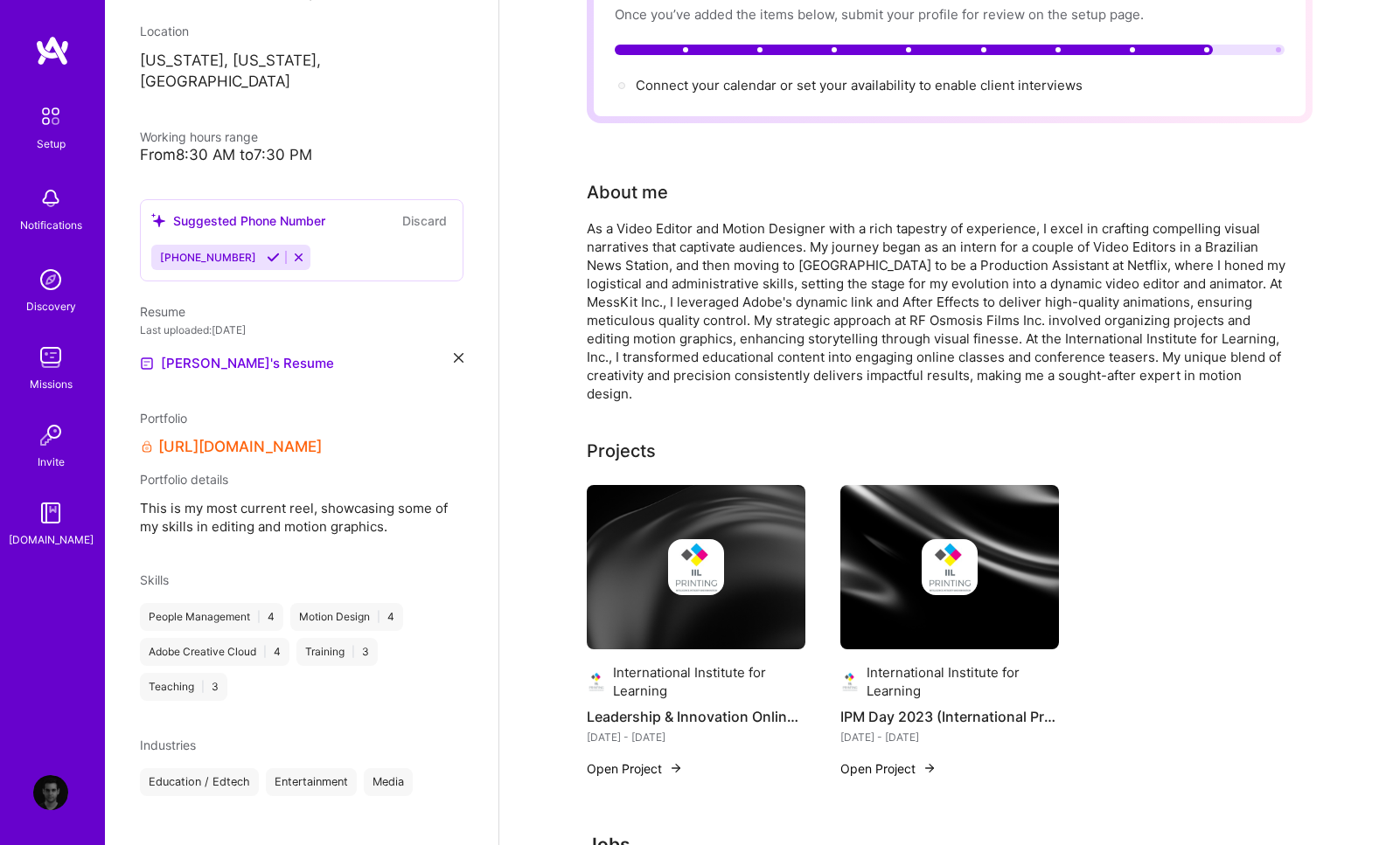
scroll to position [0, 0]
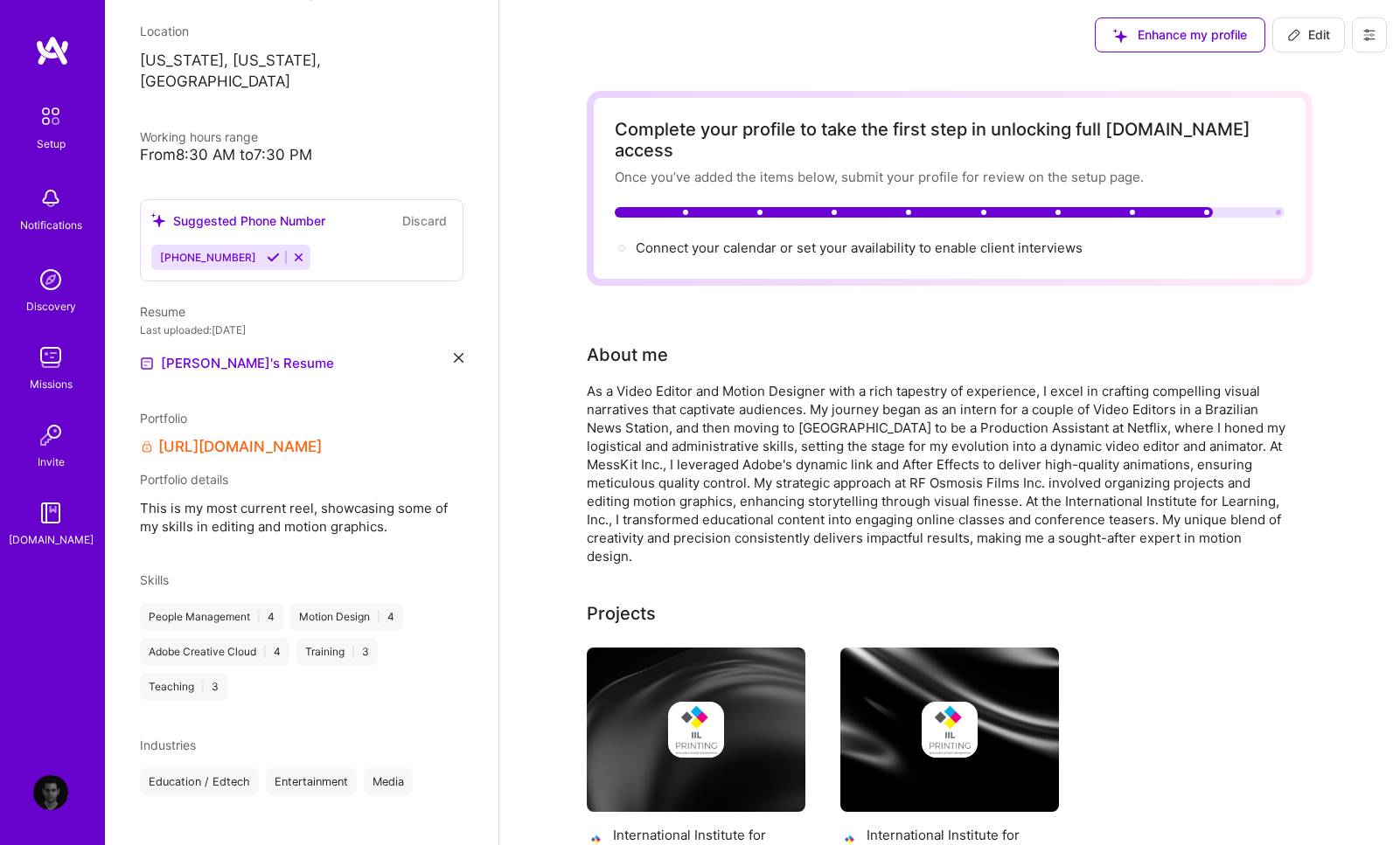
click at [53, 125] on img at bounding box center [51, 117] width 37 height 37
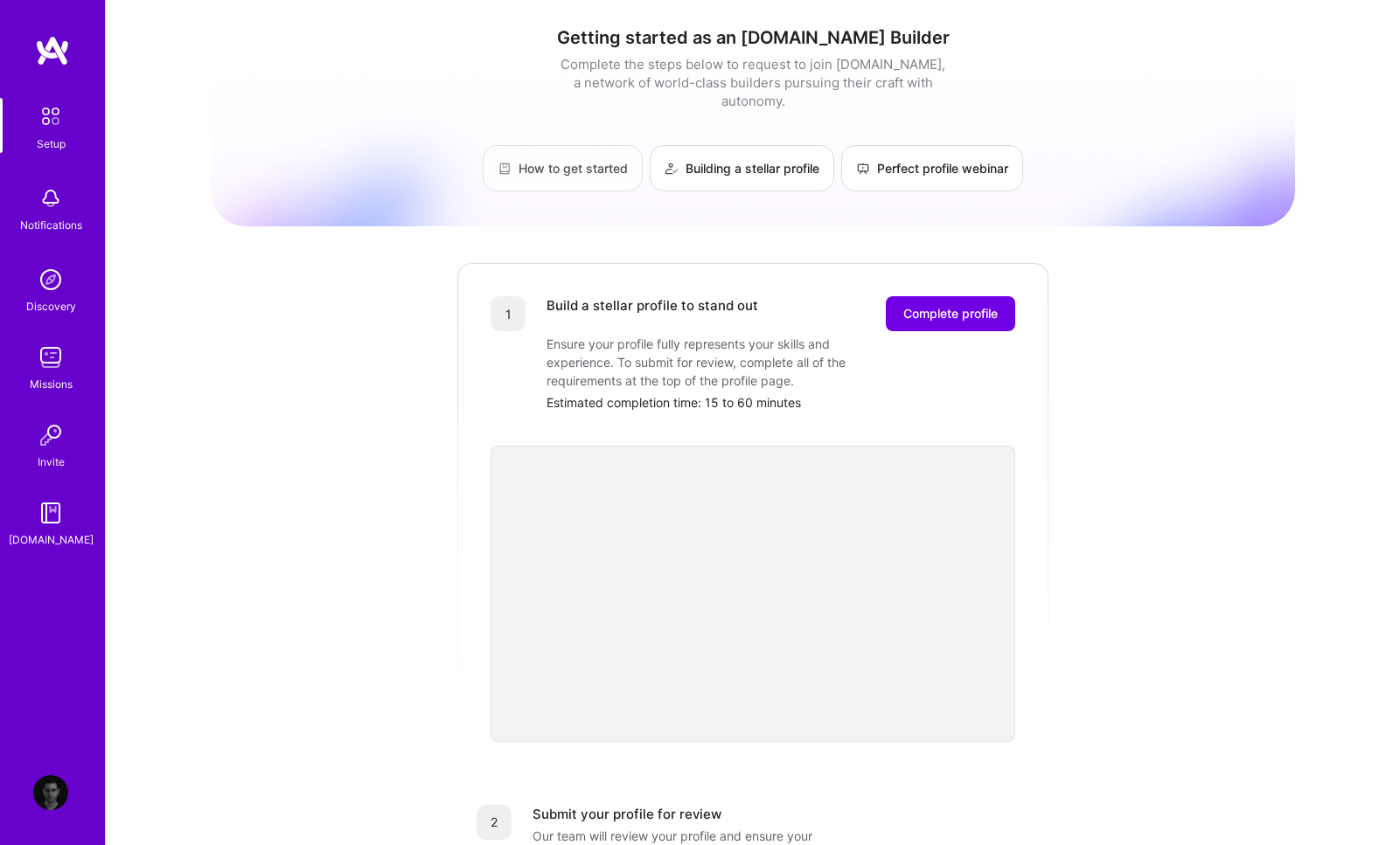
click at [577, 155] on link "How to get started" at bounding box center [563, 168] width 160 height 46
